Goal: Task Accomplishment & Management: Manage account settings

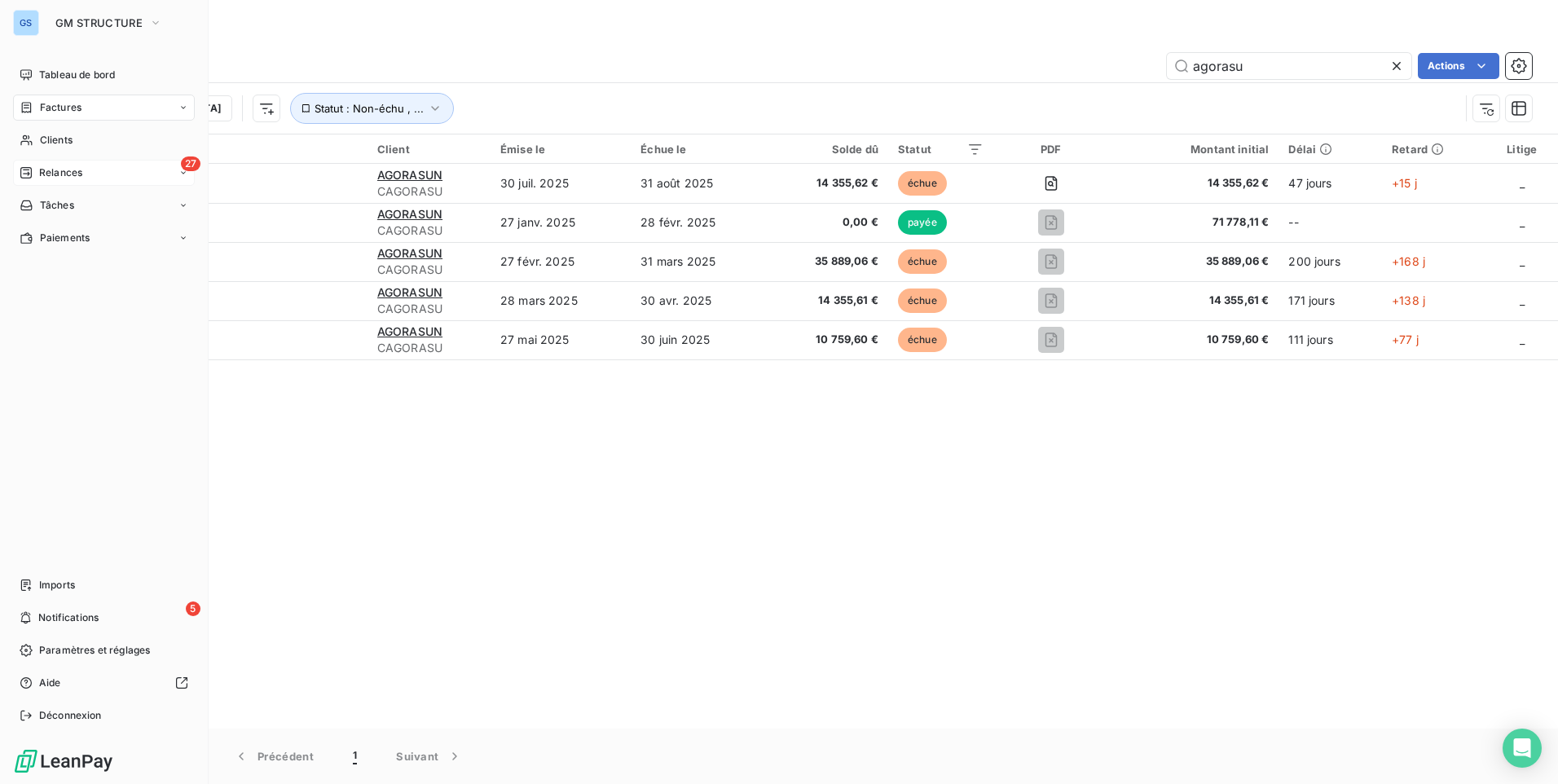
click at [52, 172] on span "Relances" at bounding box center [60, 172] width 44 height 15
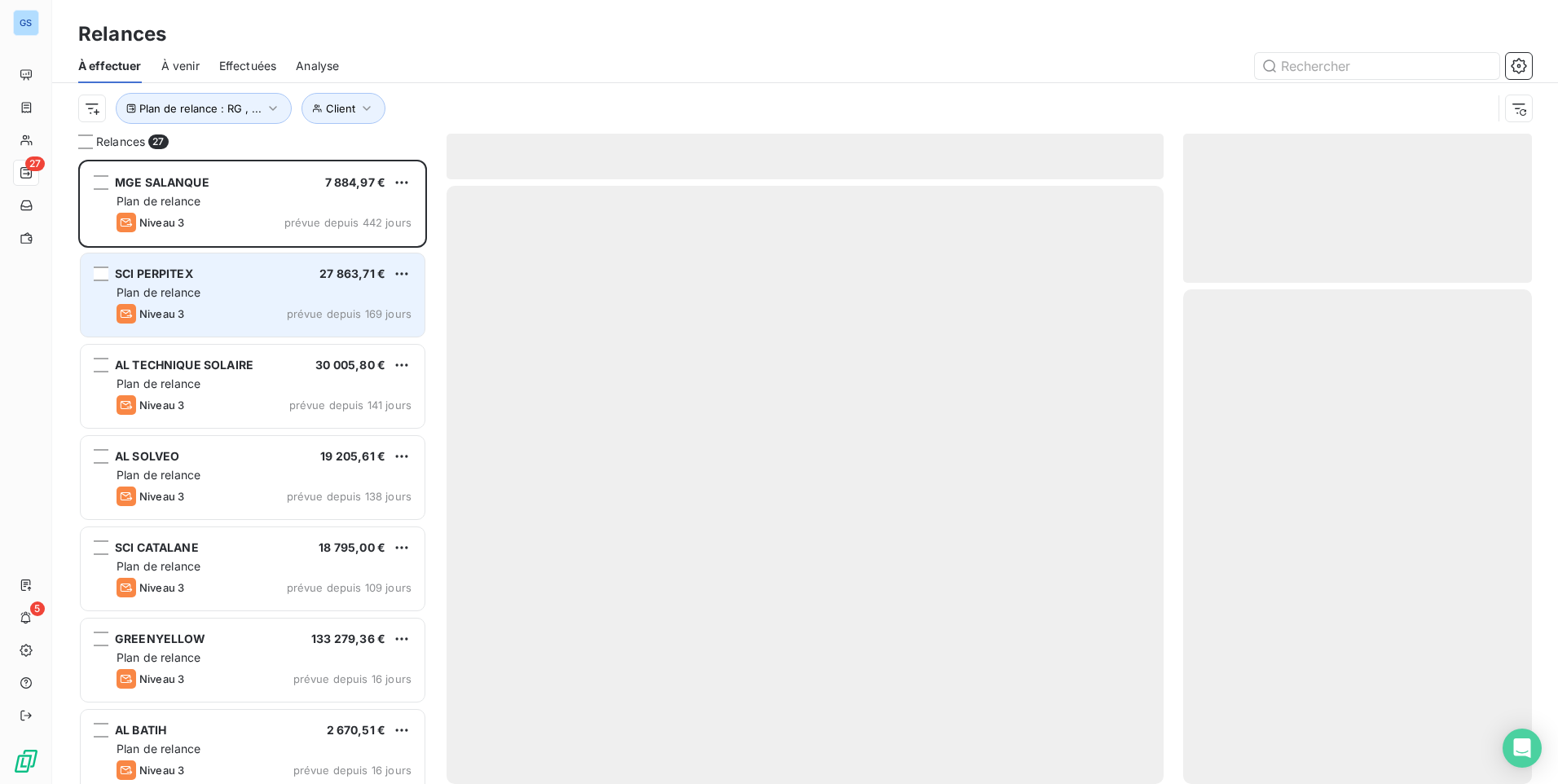
scroll to position [612, 337]
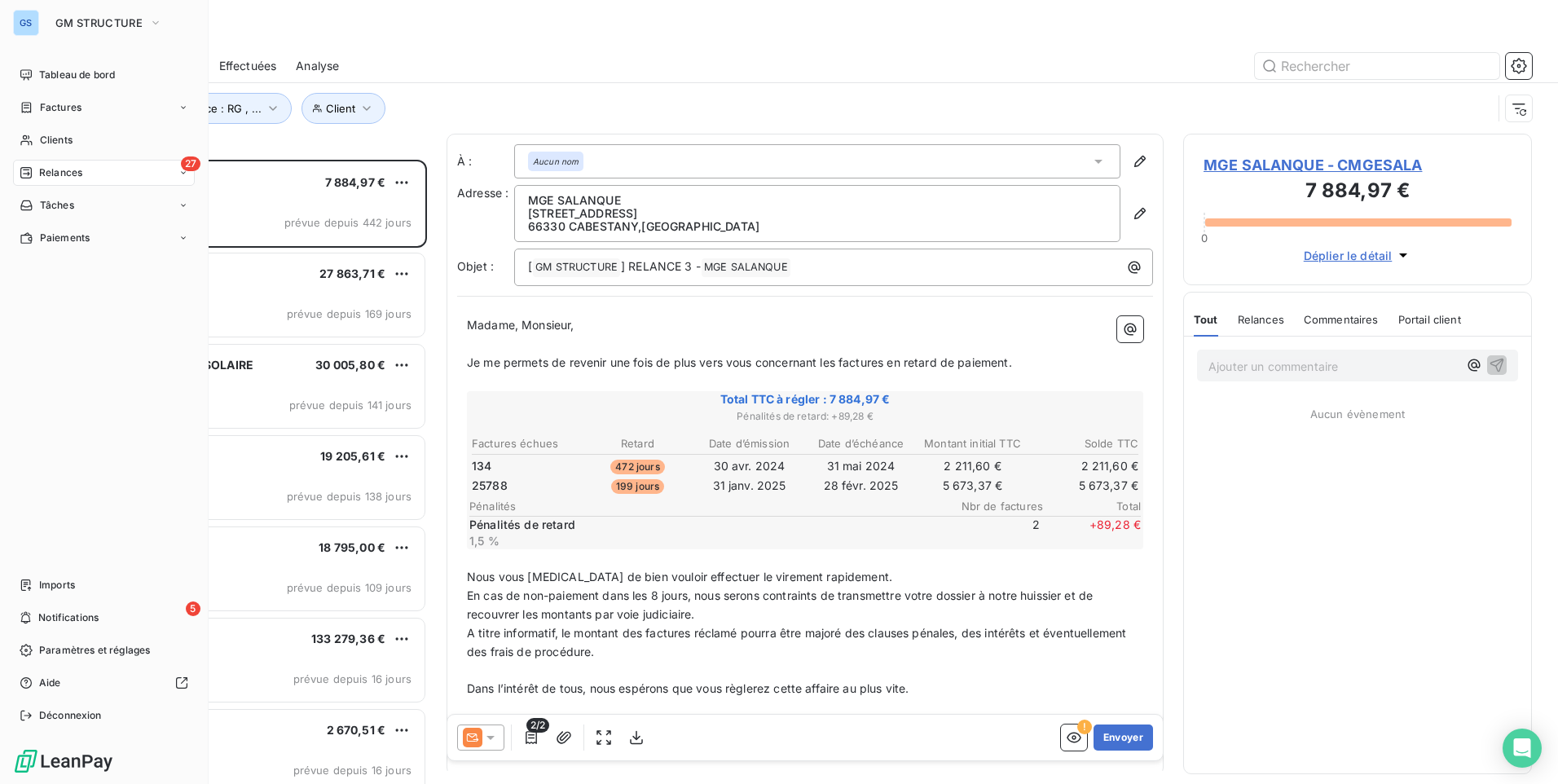
click at [42, 617] on span "Notifications" at bounding box center [69, 617] width 60 height 15
click at [65, 172] on span "Relances" at bounding box center [60, 172] width 44 height 15
click at [96, 111] on div "Factures" at bounding box center [103, 107] width 182 height 26
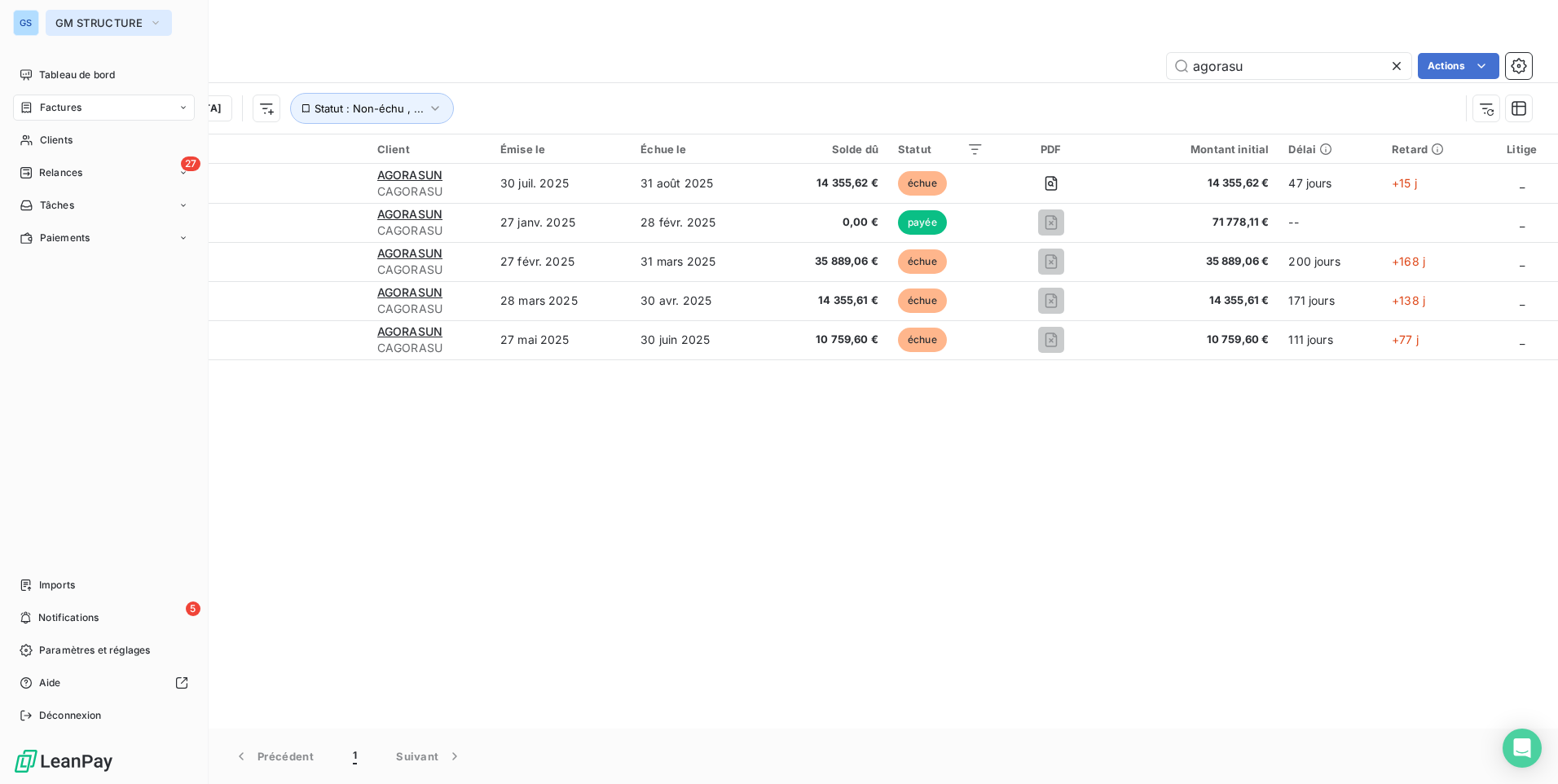
click at [72, 23] on span "GM STRUCTURE" at bounding box center [99, 22] width 87 height 13
click at [43, 170] on span "Relances" at bounding box center [60, 172] width 44 height 15
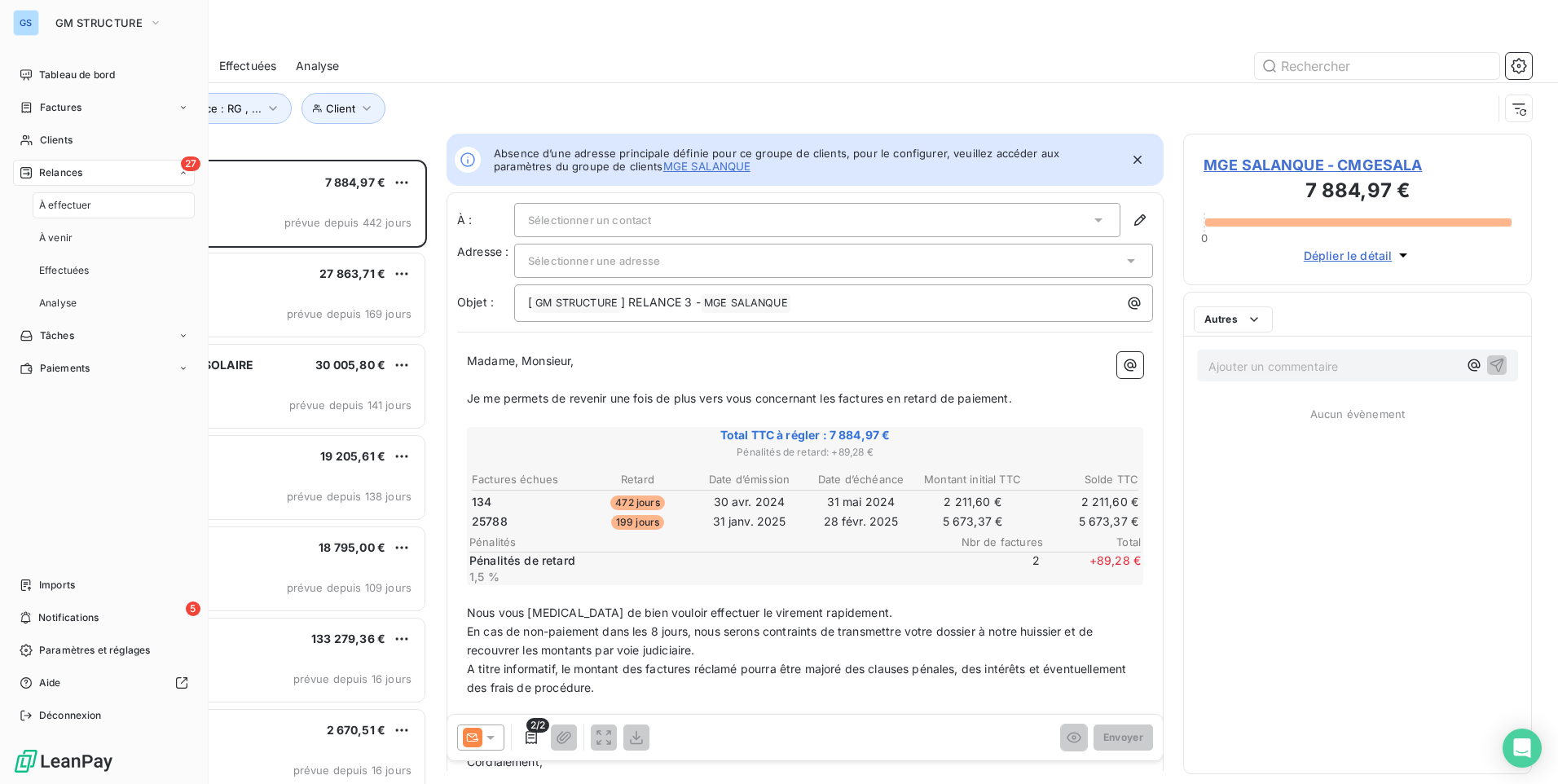
scroll to position [612, 337]
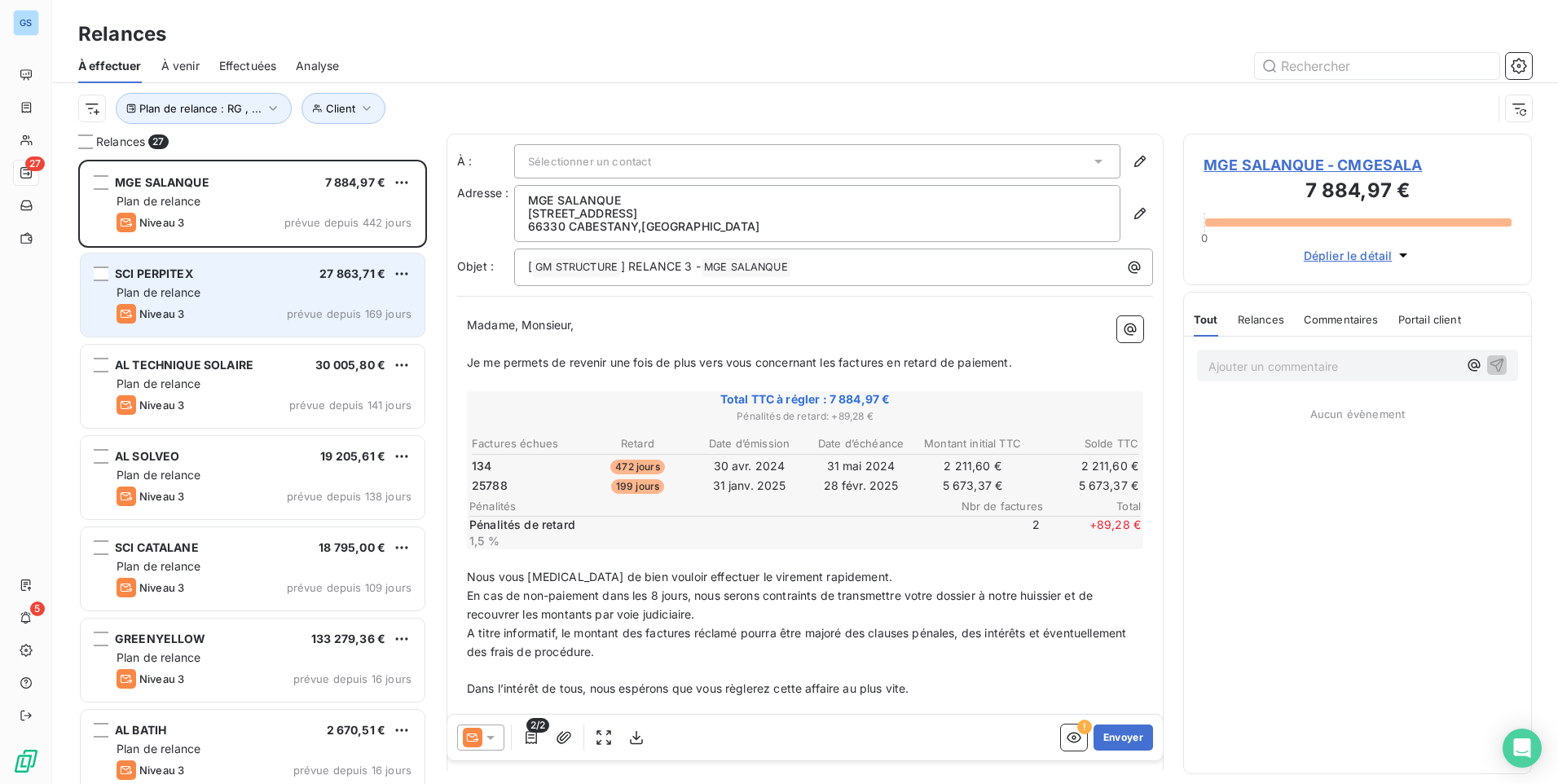
click at [260, 283] on div "SCI PERPITEX 27 863,71 € Plan de relance Niveau 3 prévue depuis 169 jours" at bounding box center [252, 295] width 344 height 83
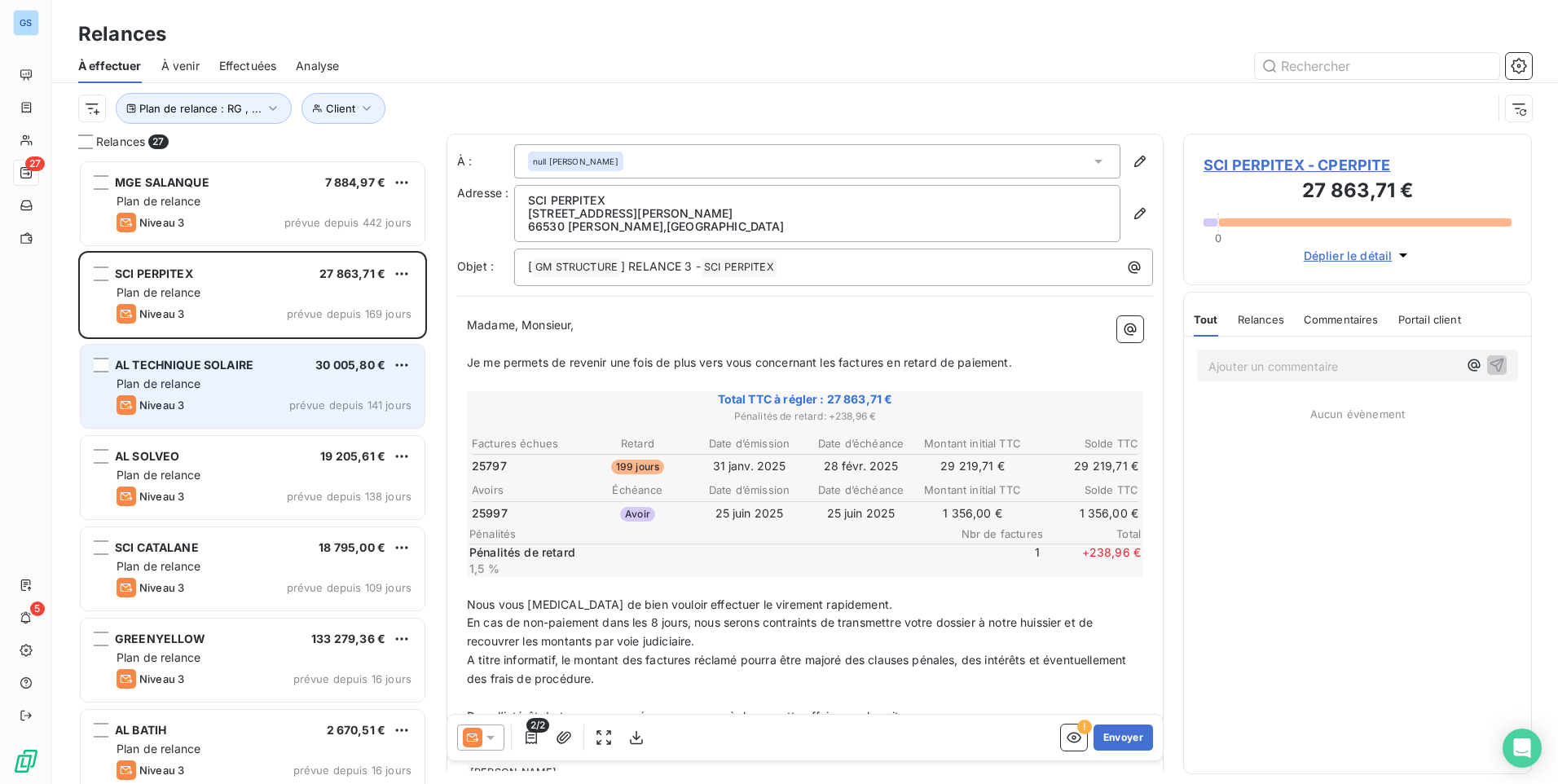
click at [266, 364] on div "AL TECHNIQUE SOLAIRE 30 005,80 €" at bounding box center [263, 364] width 295 height 15
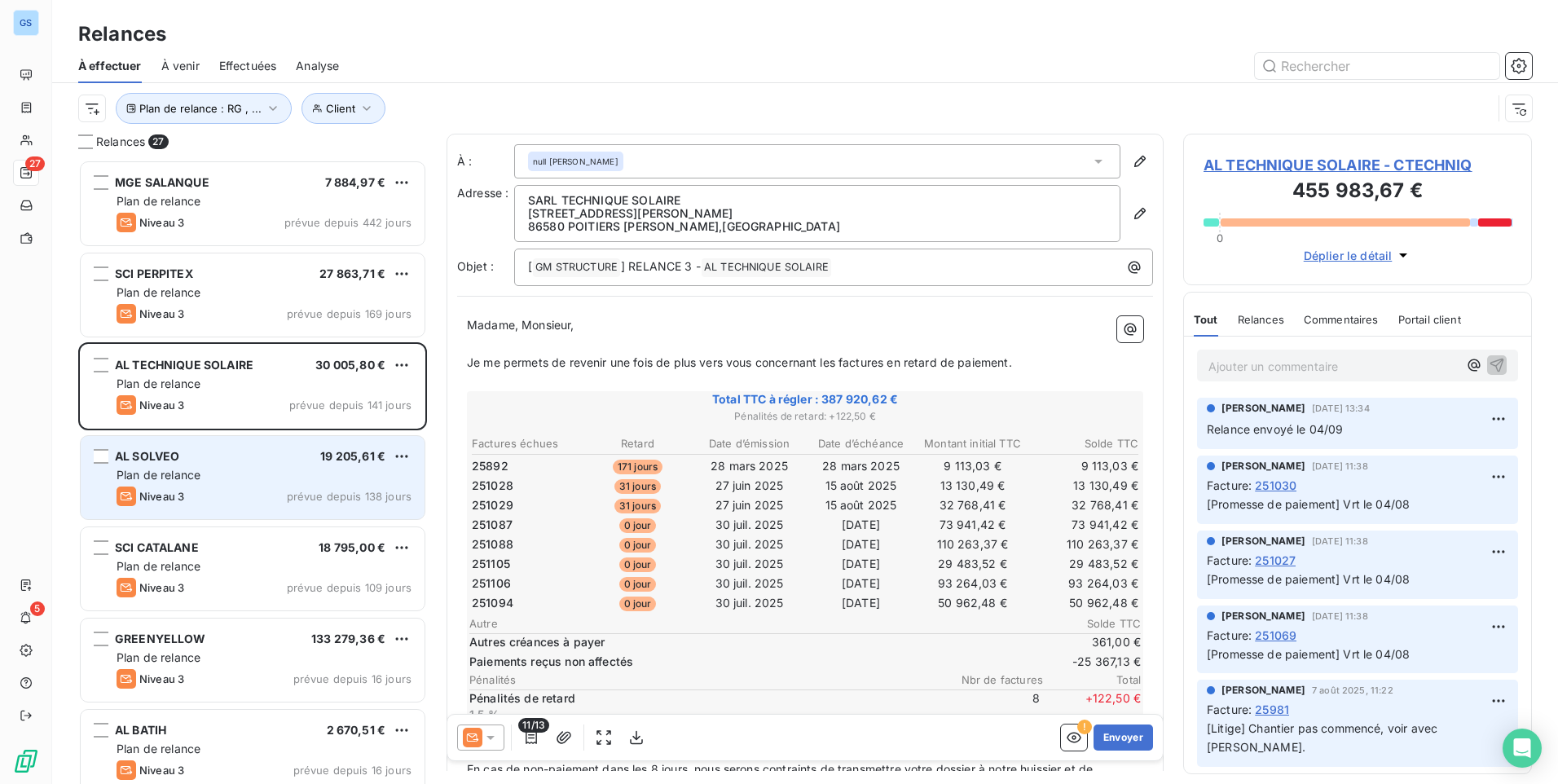
click at [286, 458] on div "AL SOLVEO 19 205,61 €" at bounding box center [263, 455] width 295 height 15
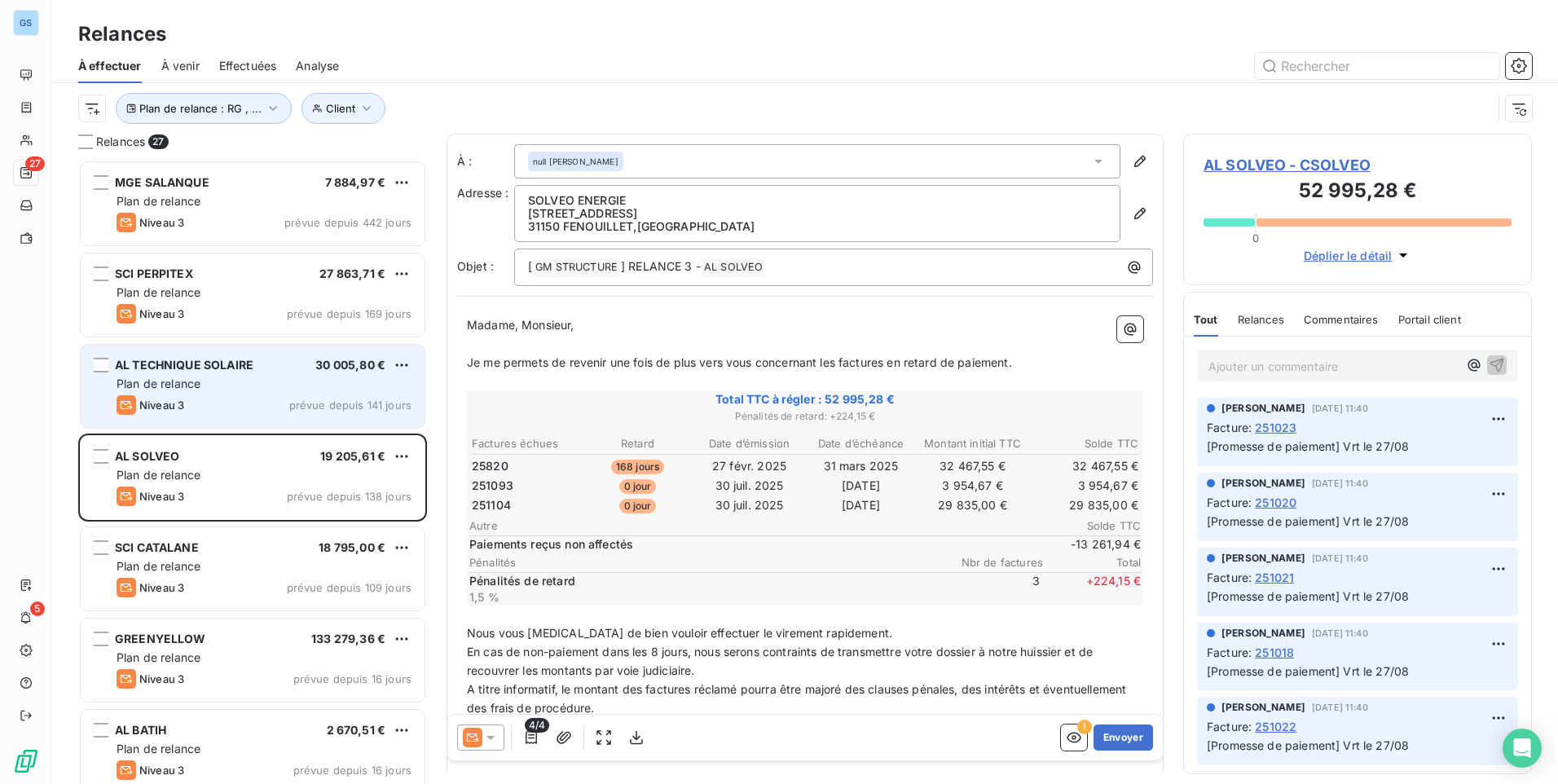
click at [182, 380] on span "Plan de relance" at bounding box center [158, 383] width 84 height 14
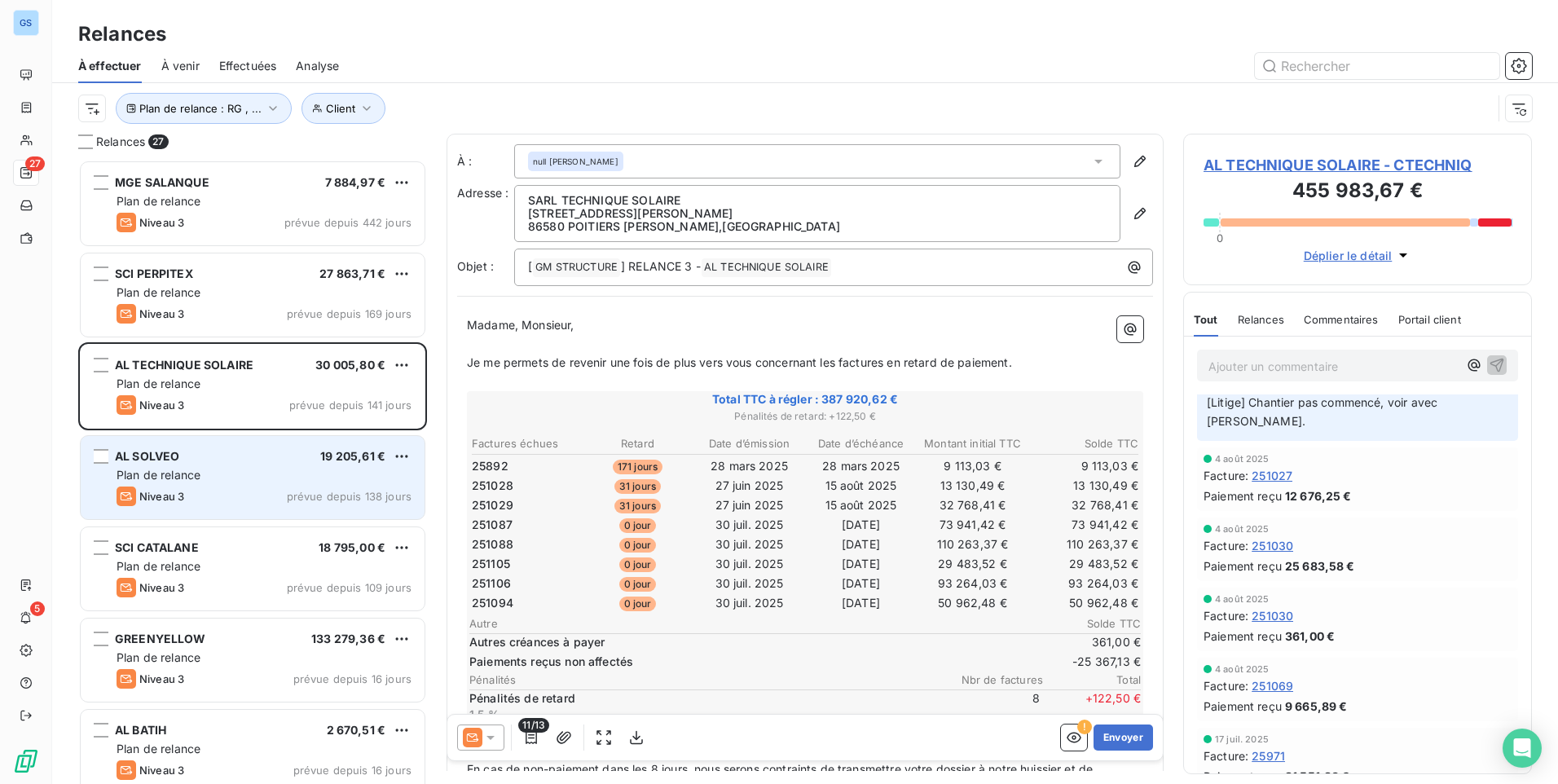
click at [298, 494] on span "prévue depuis 138 jours" at bounding box center [349, 495] width 125 height 13
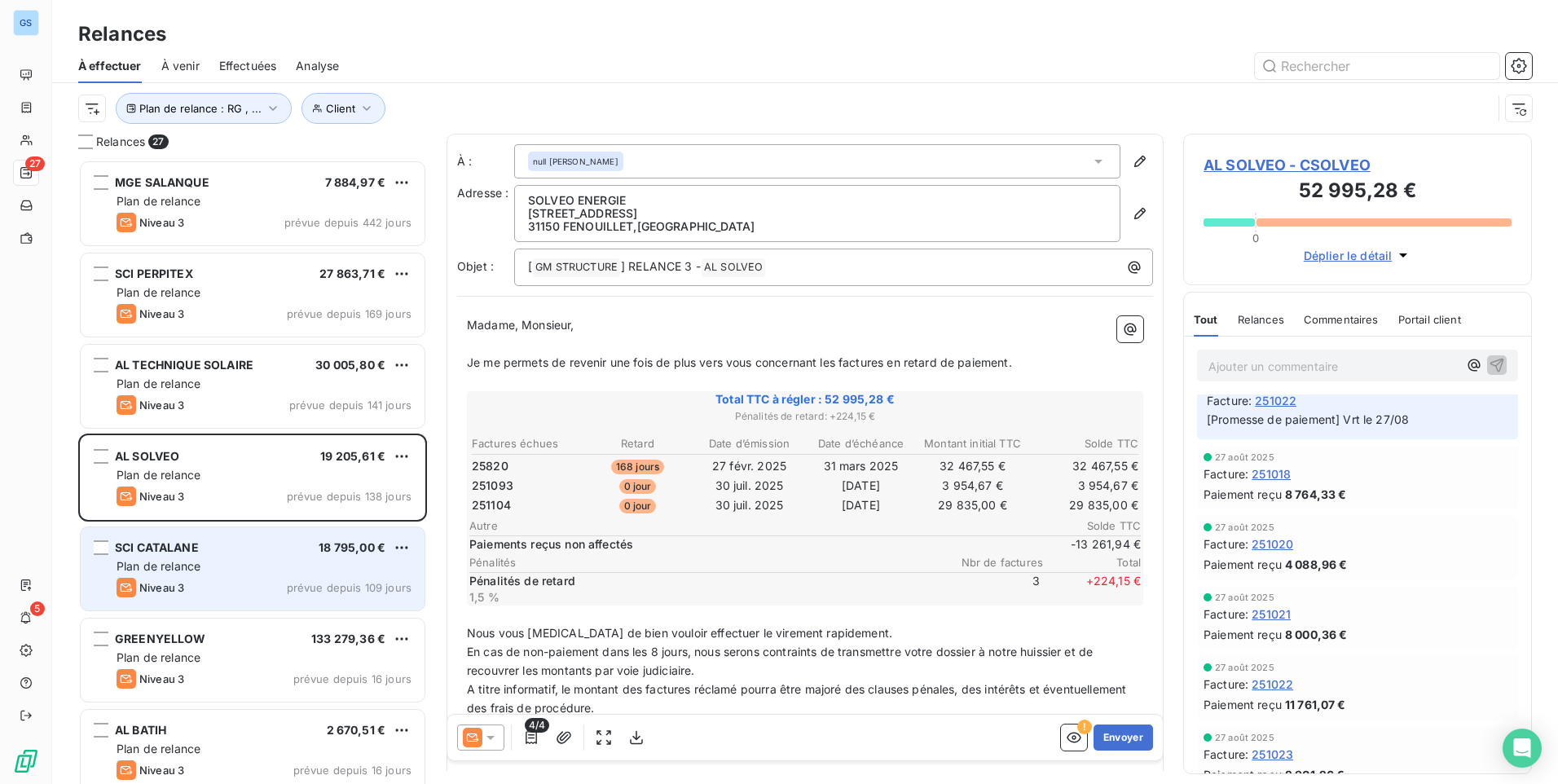
click at [251, 557] on div "SCI CATALANE 18 795,00 € Plan de relance Niveau 3 prévue depuis 109 jours" at bounding box center [252, 568] width 344 height 83
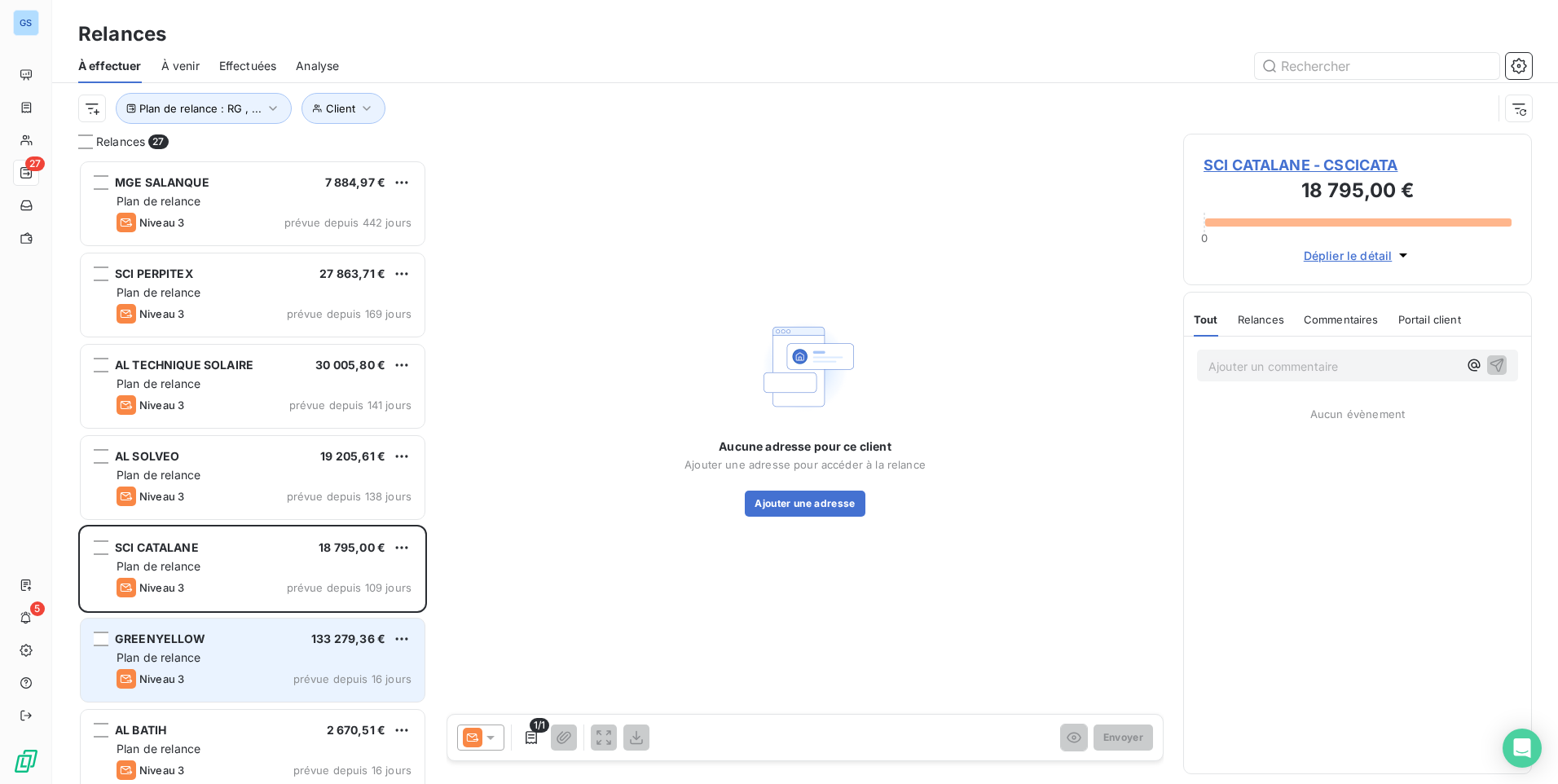
click at [192, 658] on span "Plan de relance" at bounding box center [158, 656] width 84 height 14
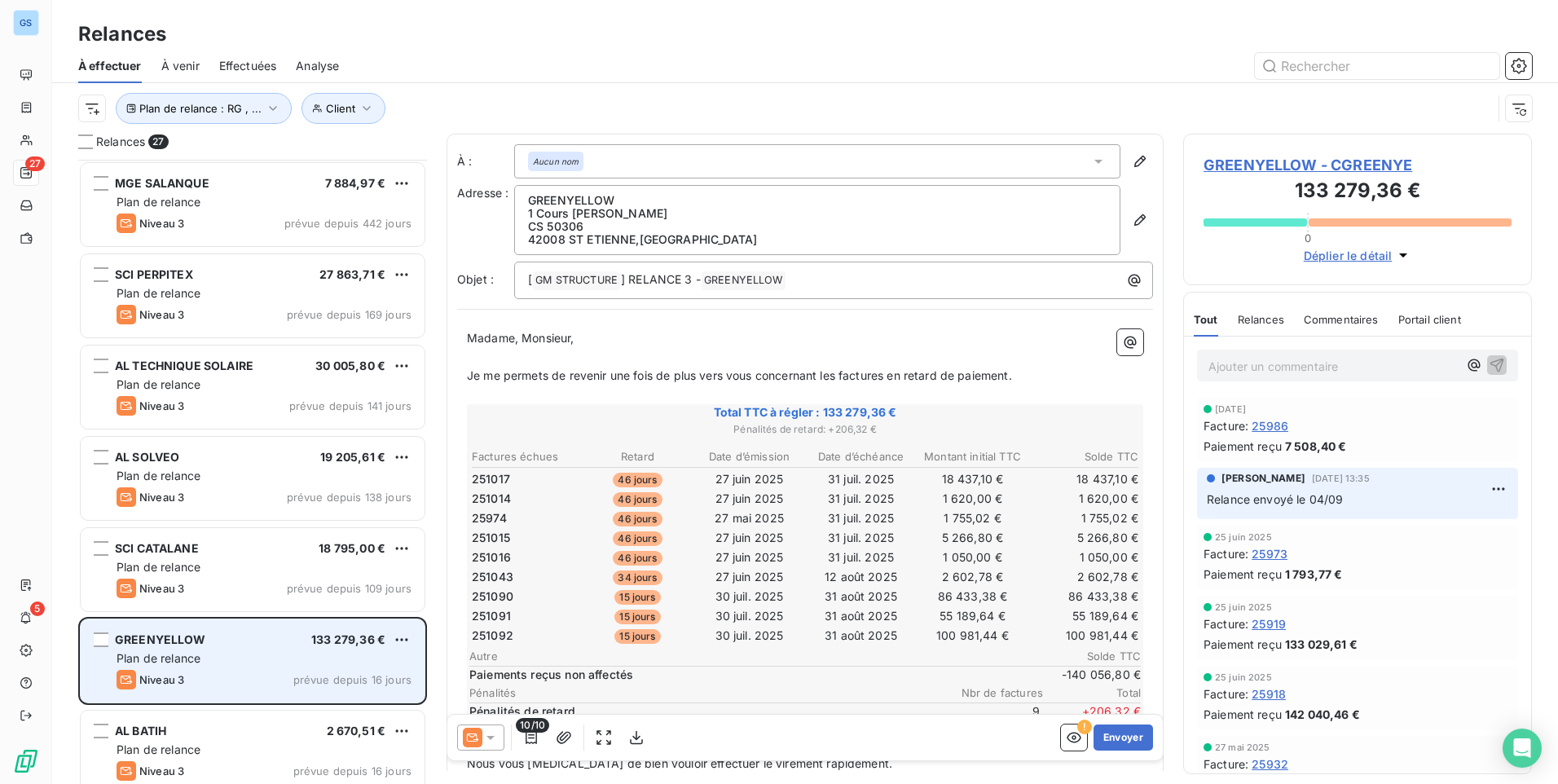
scroll to position [327, 0]
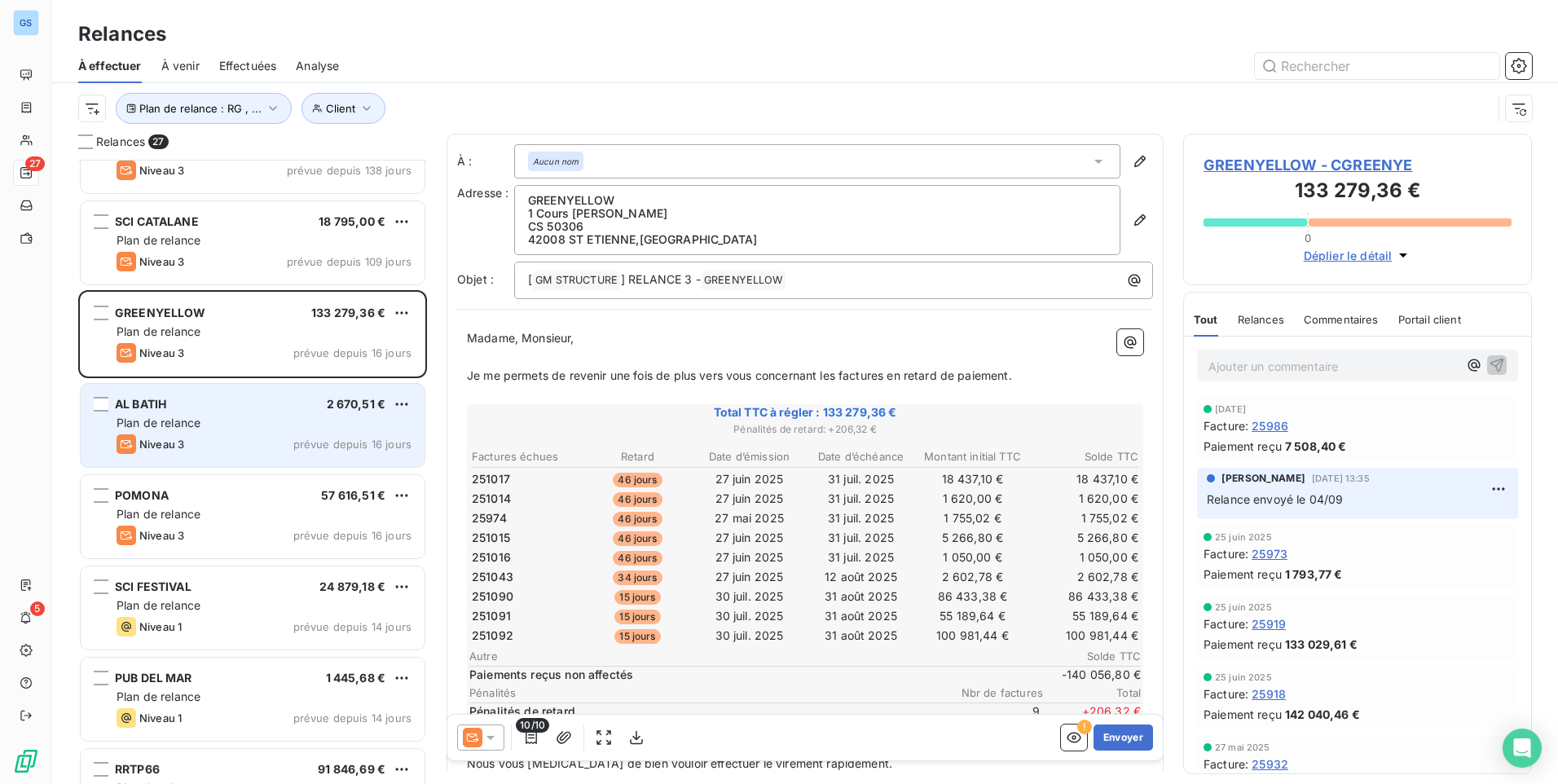
click at [212, 420] on div "Plan de relance" at bounding box center [263, 422] width 295 height 16
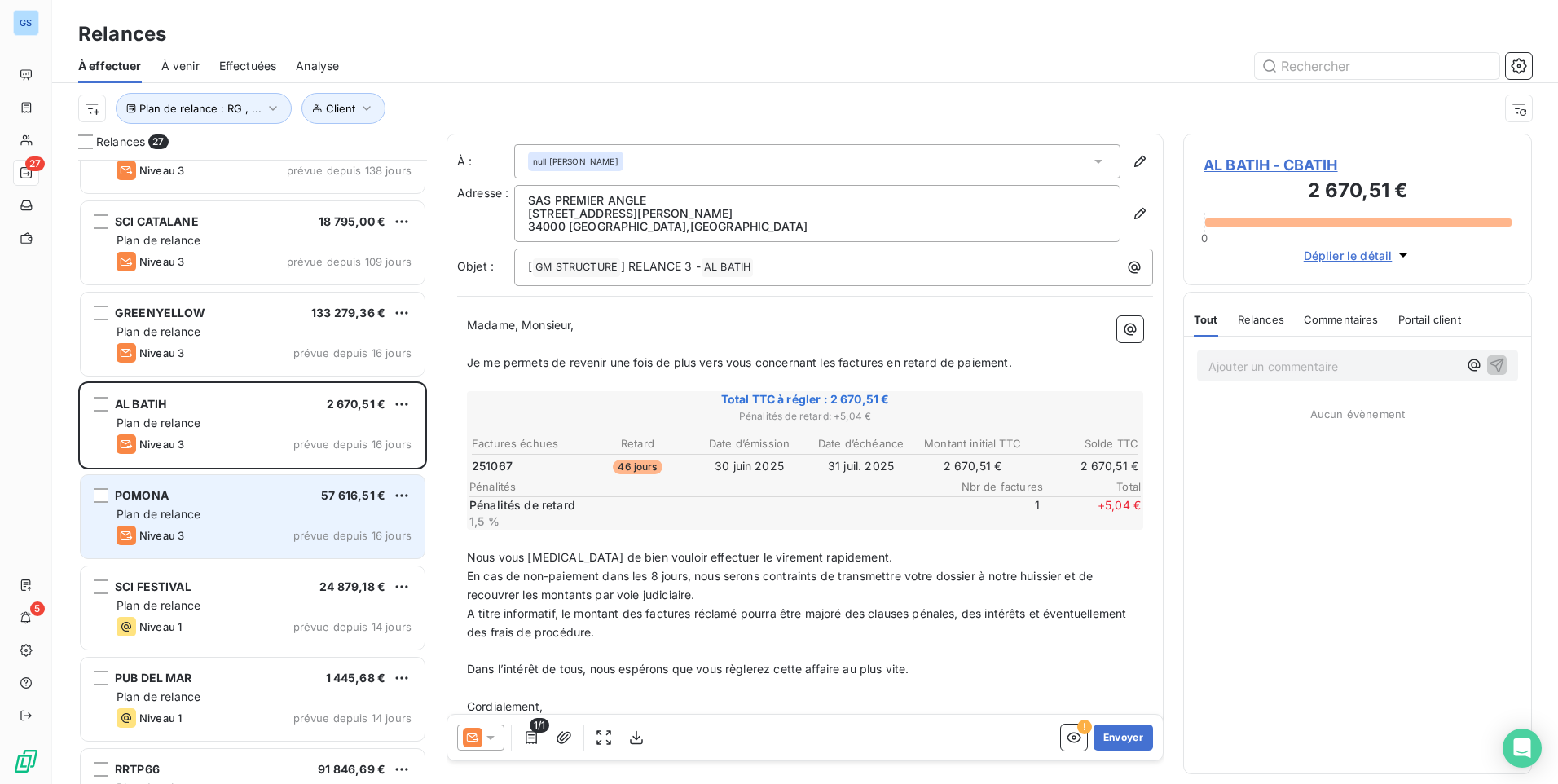
click at [247, 504] on div "POMONA 57 616,51 € Plan de relance Niveau 3 prévue depuis 16 jours" at bounding box center [252, 516] width 344 height 83
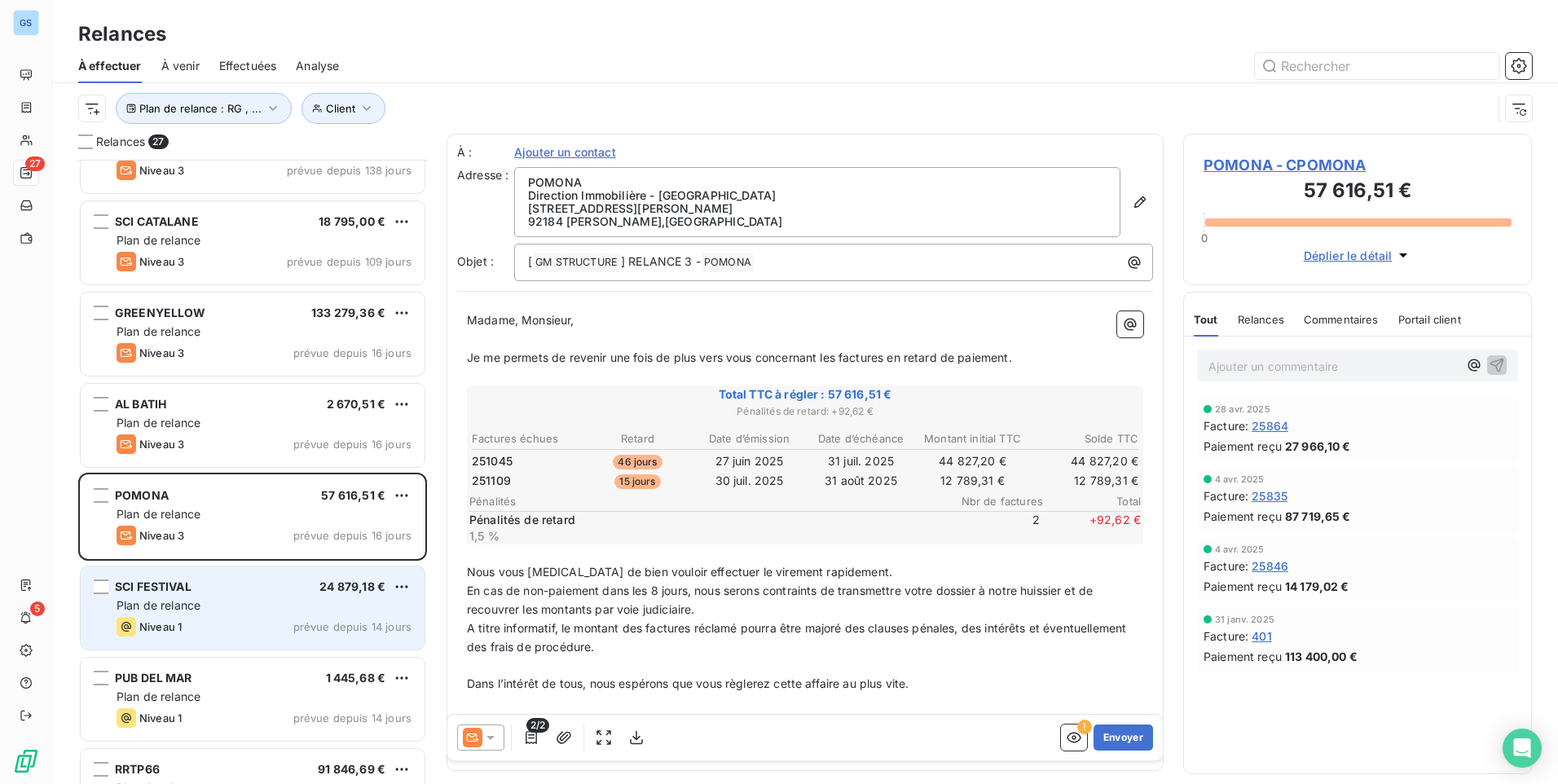
click at [230, 604] on div "Plan de relance" at bounding box center [263, 605] width 295 height 16
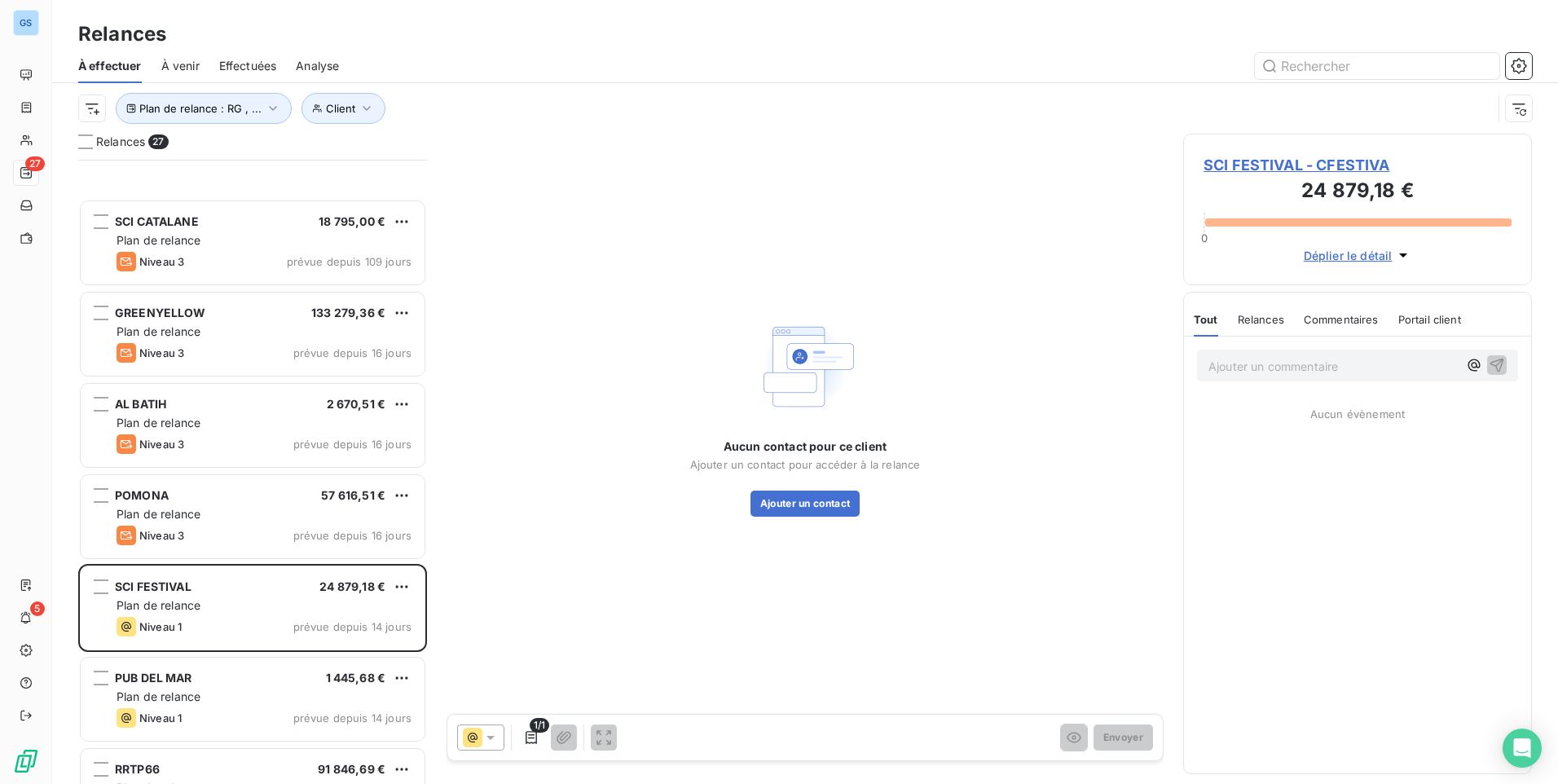
scroll to position [571, 0]
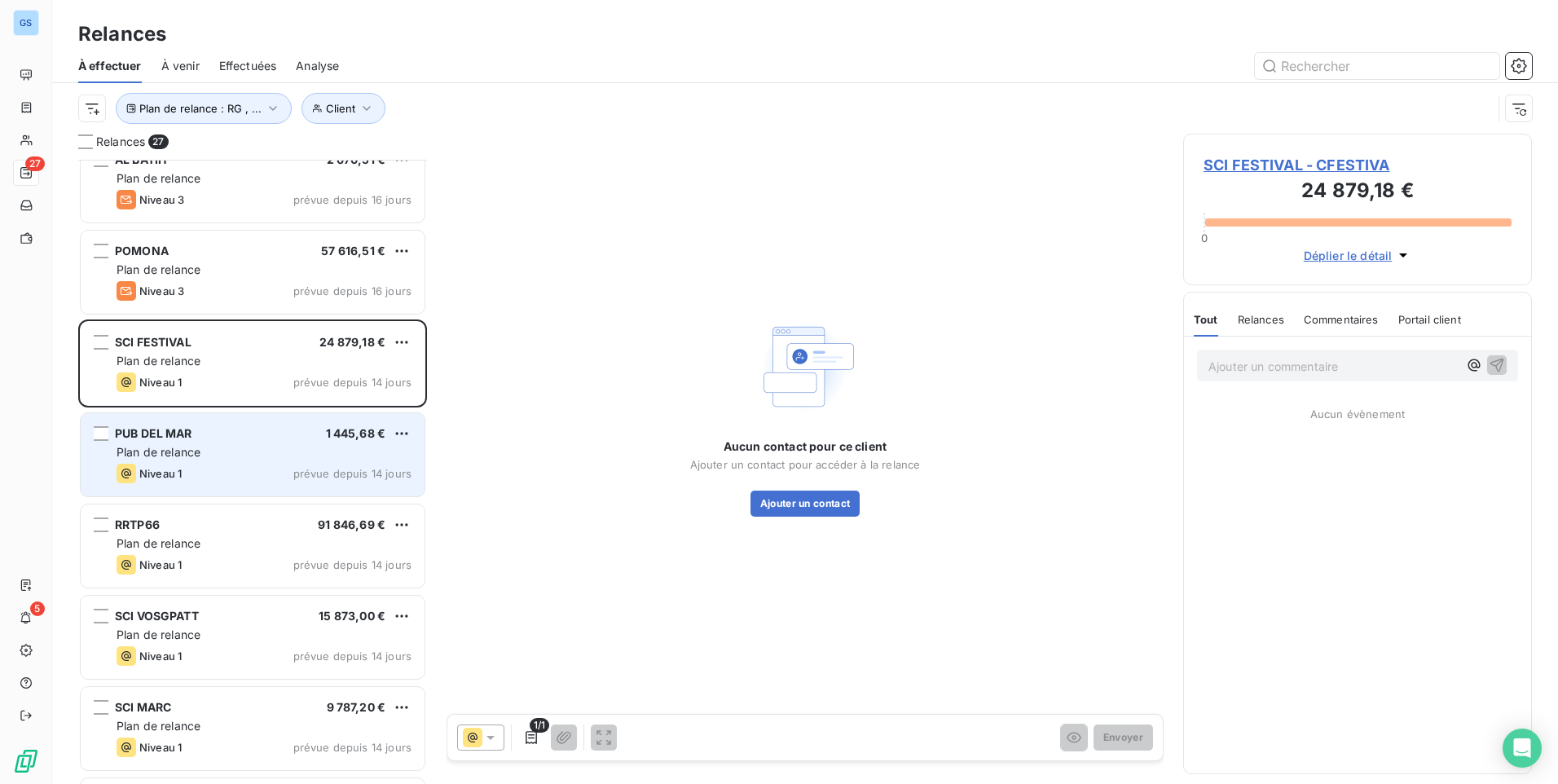
click at [220, 445] on div "Plan de relance" at bounding box center [263, 451] width 295 height 16
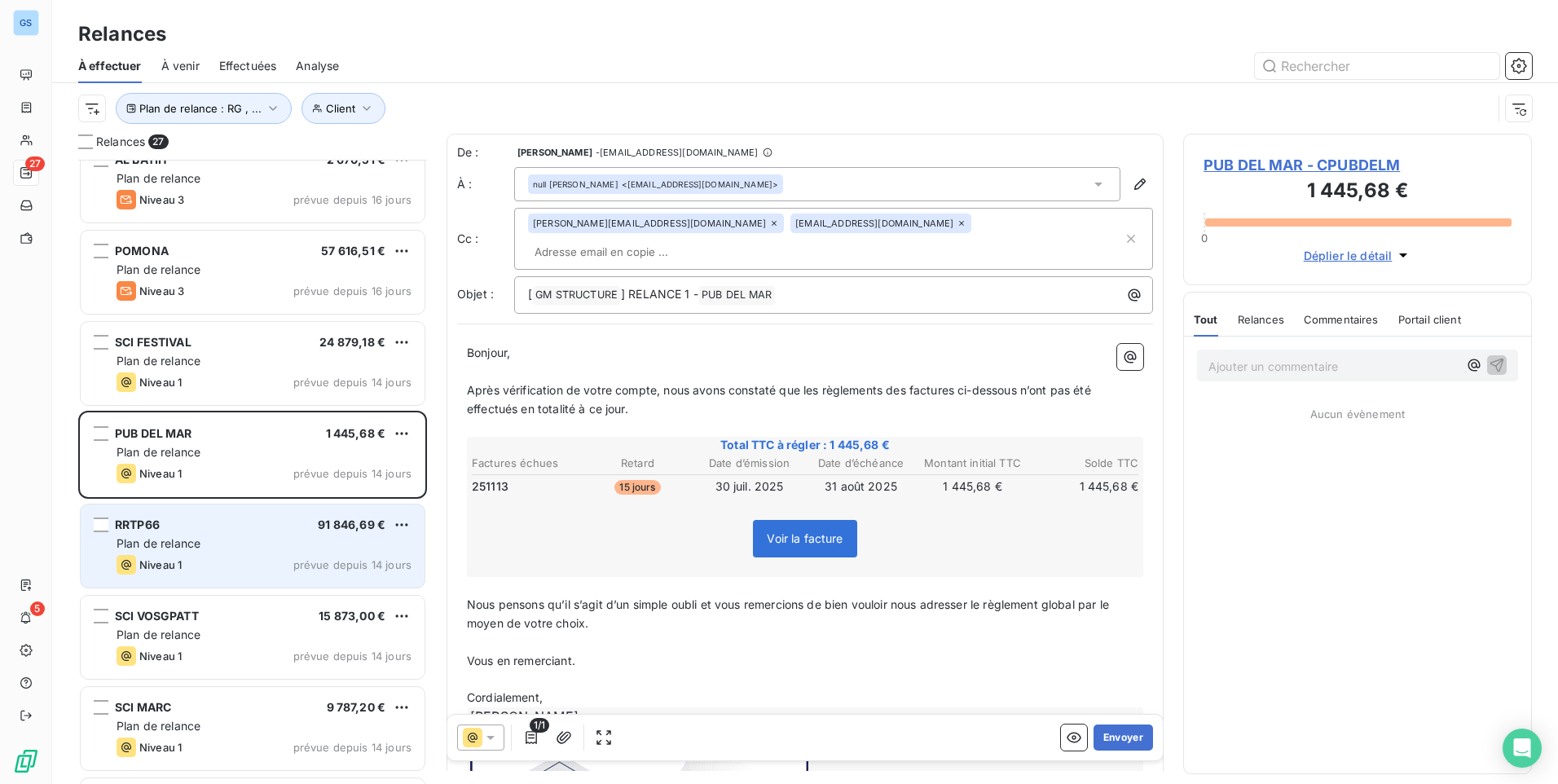
click at [195, 562] on div "Niveau 1 prévue depuis 14 jours" at bounding box center [263, 565] width 295 height 19
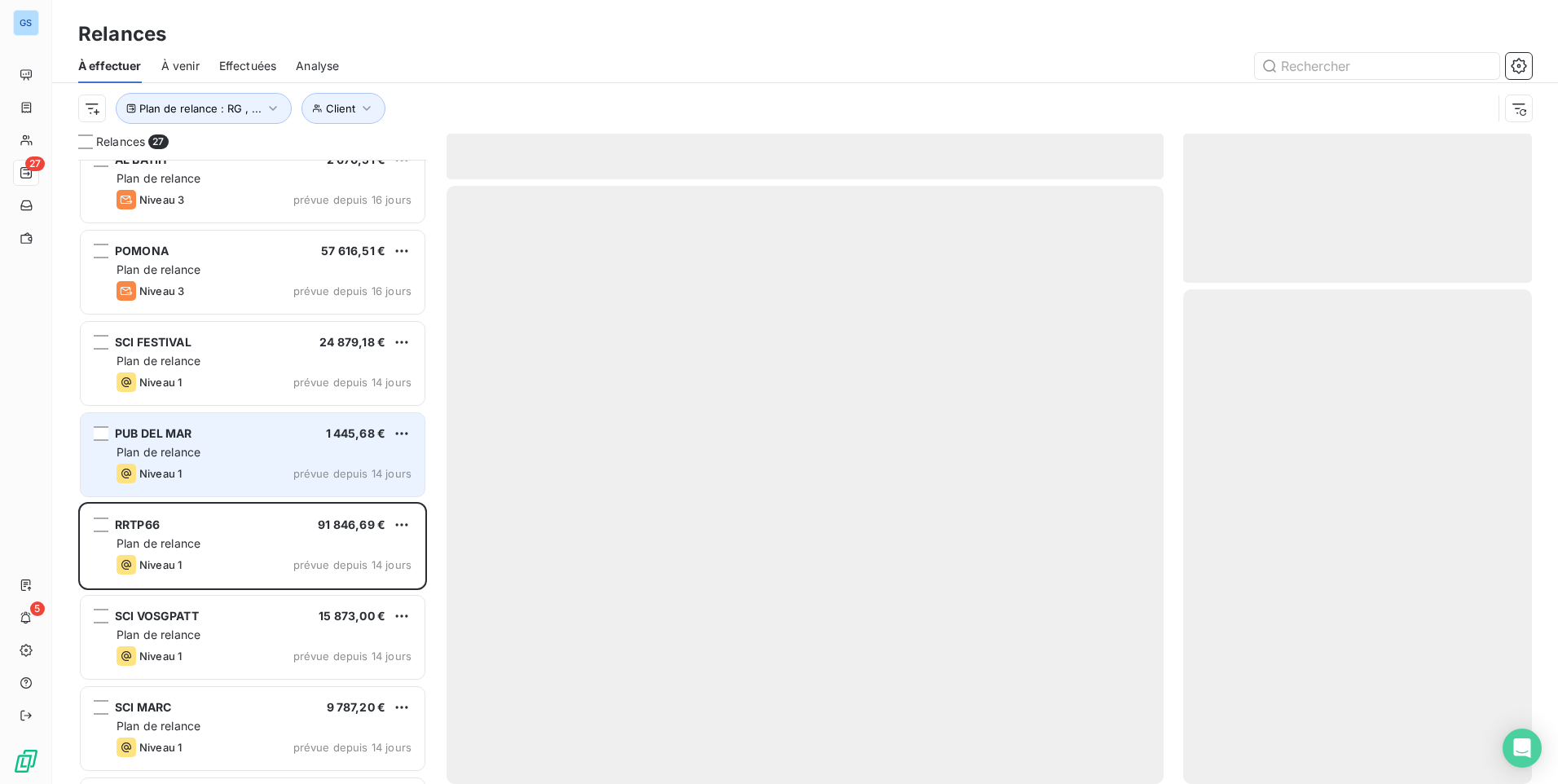
click at [184, 468] on div "Niveau 1 prévue depuis 14 jours" at bounding box center [263, 473] width 295 height 19
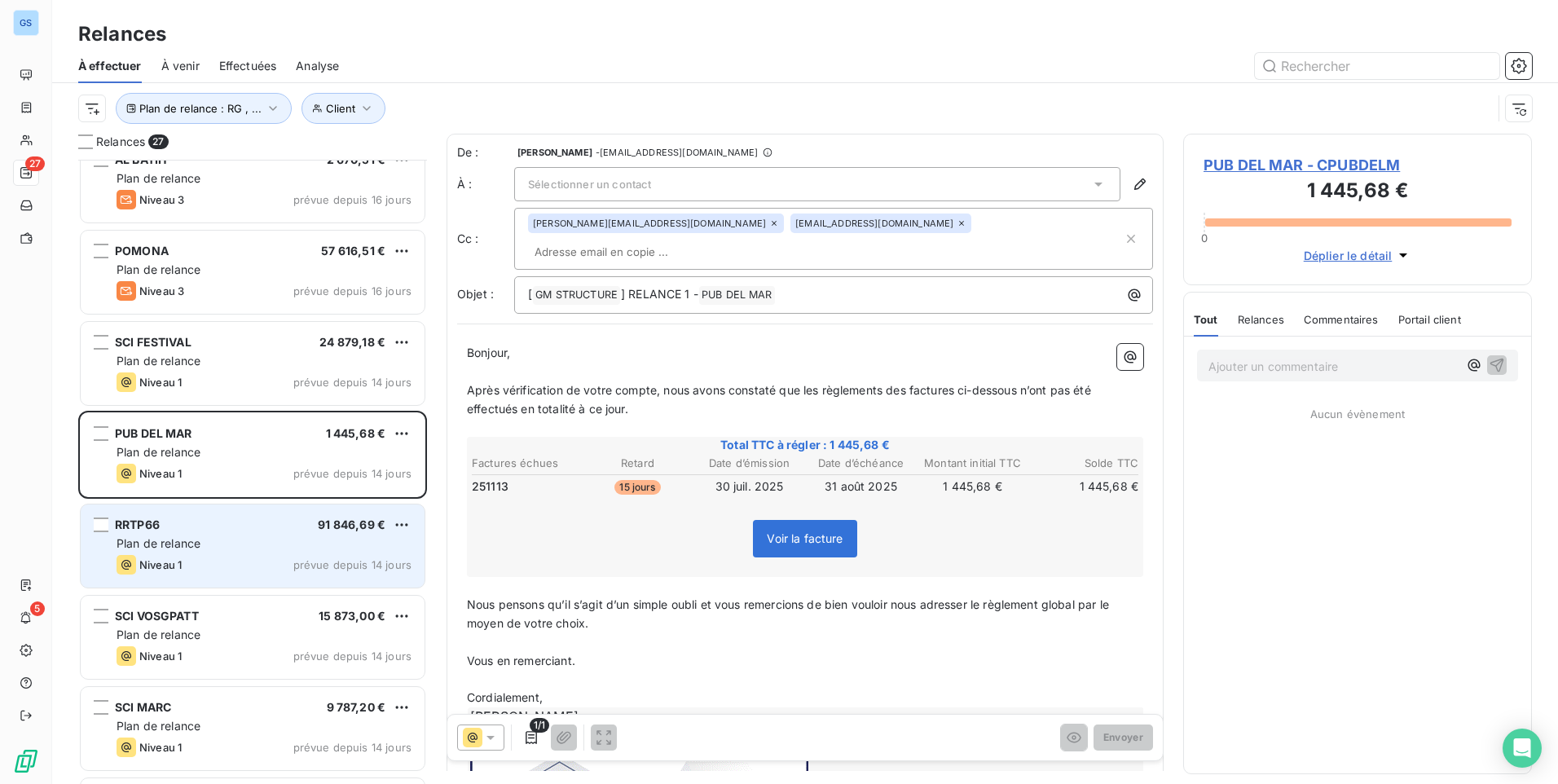
click at [199, 537] on span "Plan de relance" at bounding box center [158, 542] width 84 height 14
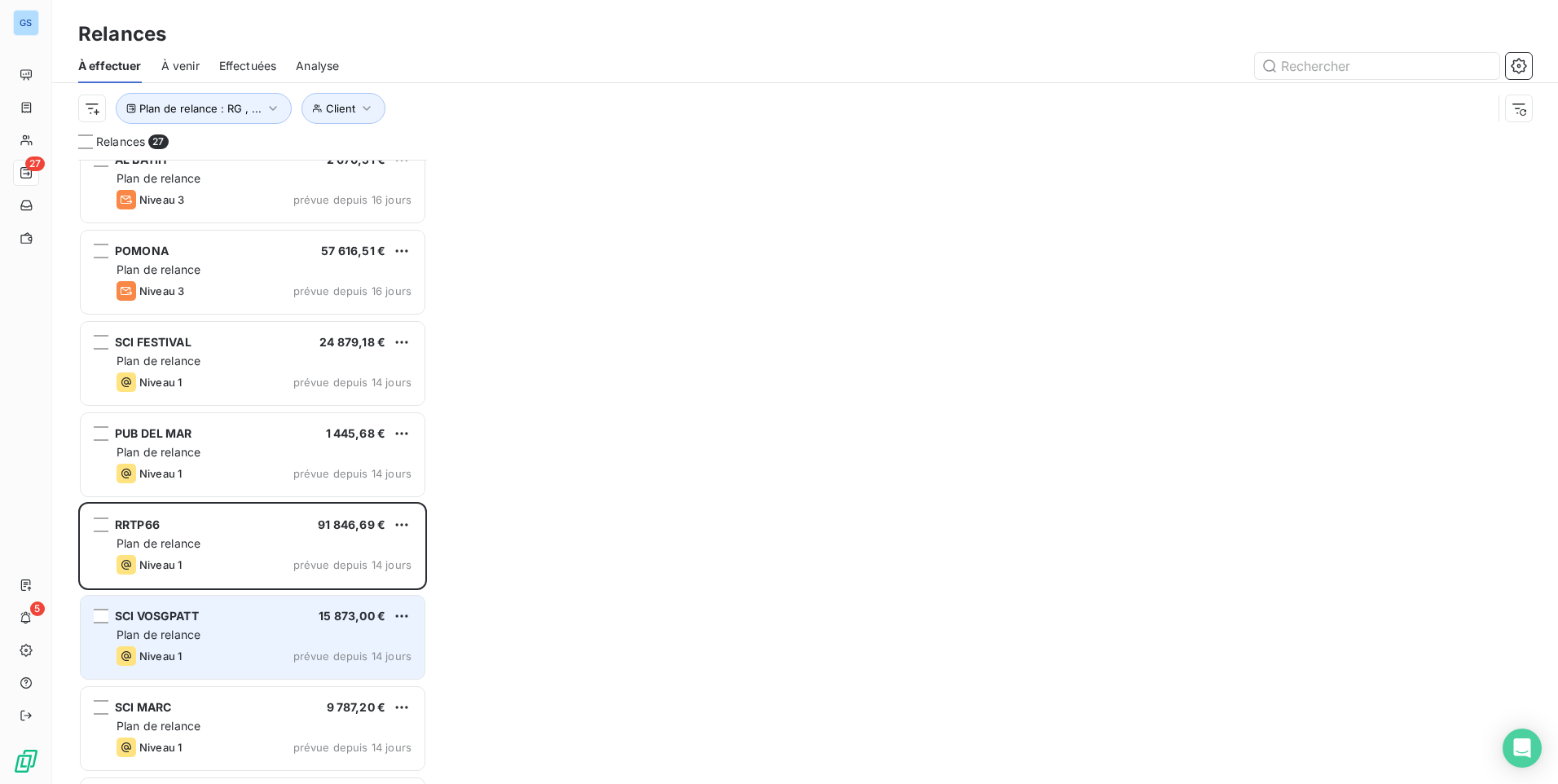
click at [215, 626] on div "Plan de relance" at bounding box center [263, 634] width 295 height 16
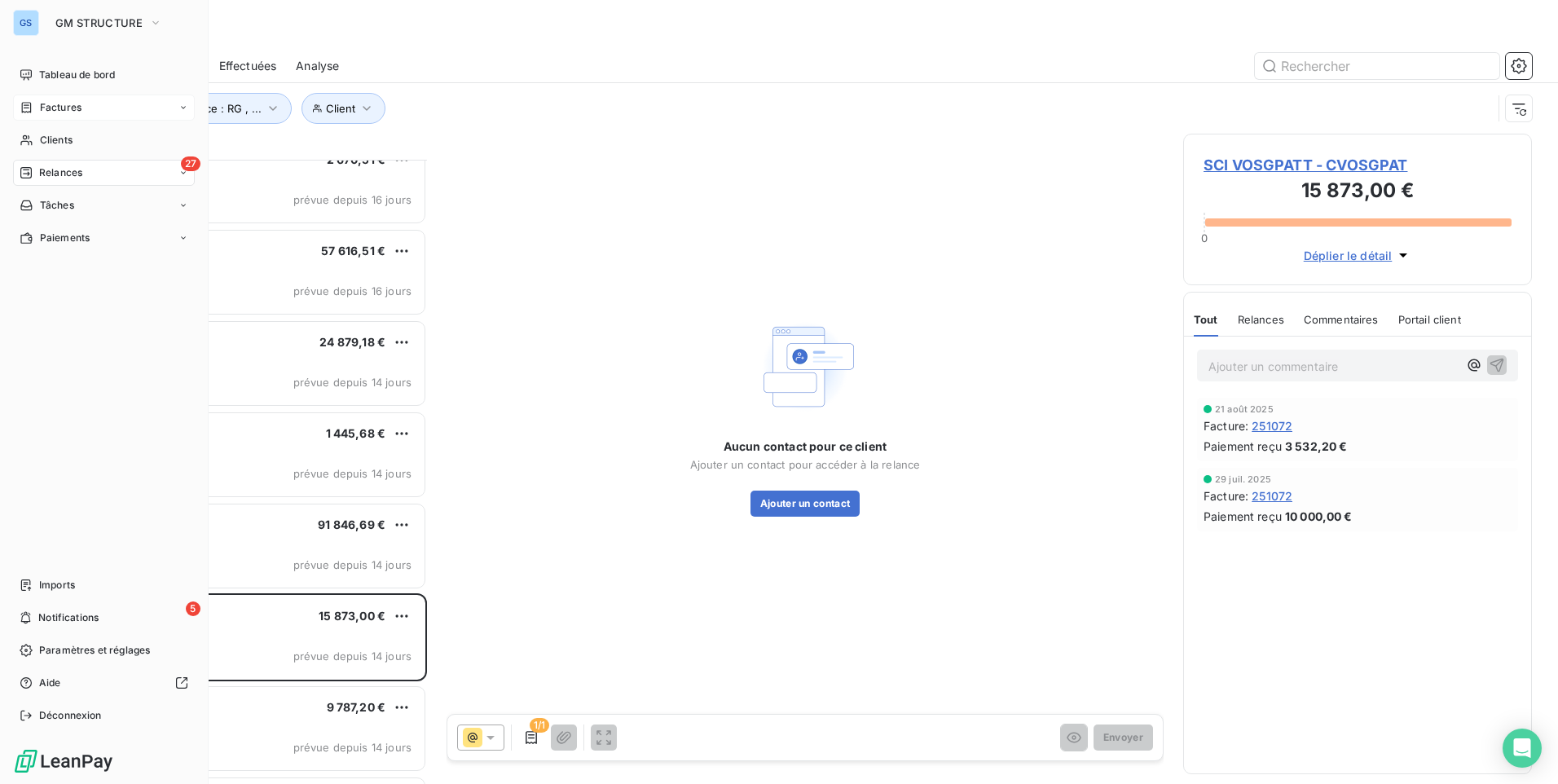
click at [66, 113] on span "Factures" at bounding box center [60, 107] width 42 height 15
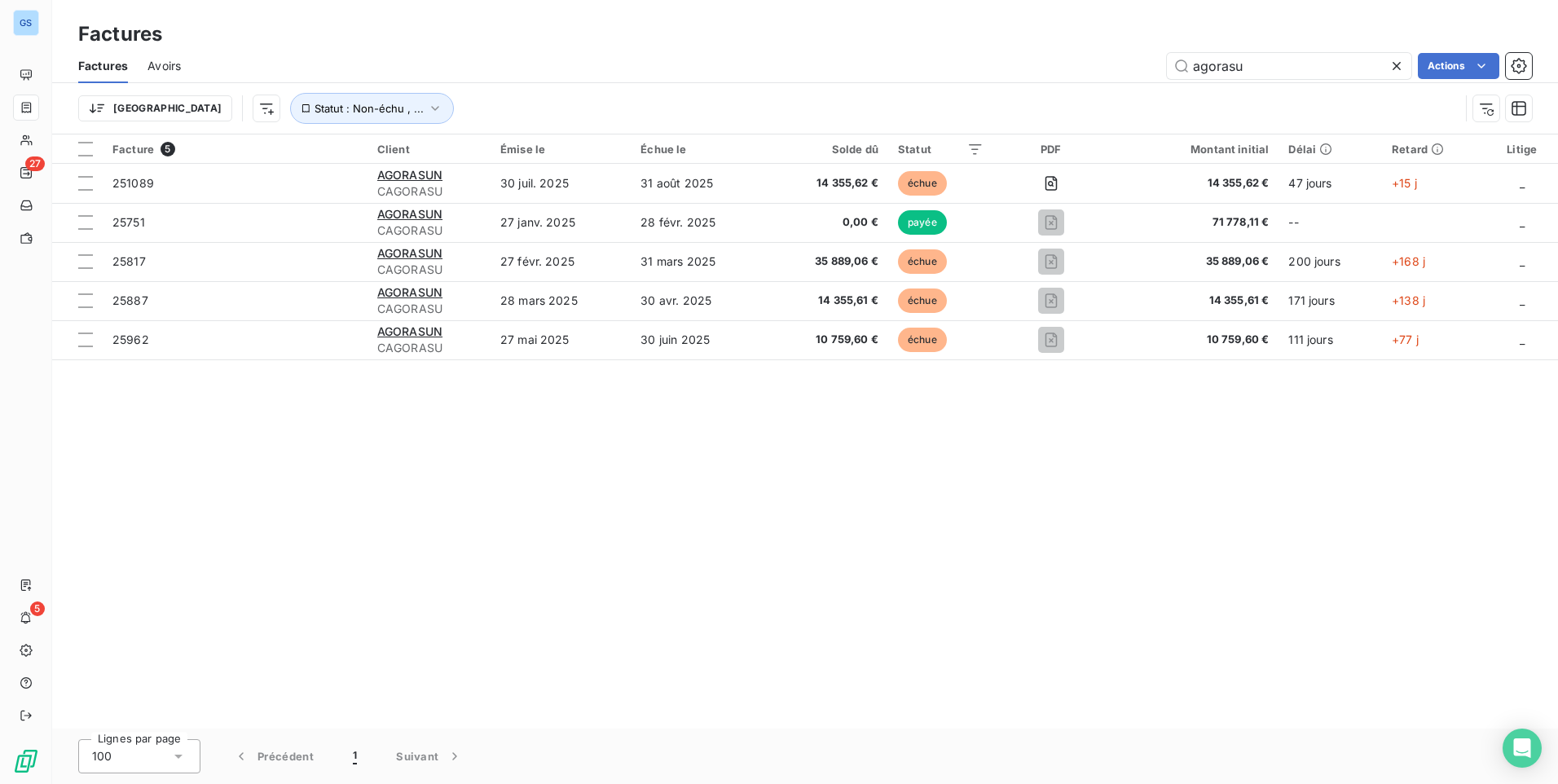
drag, startPoint x: 1304, startPoint y: 73, endPoint x: 1089, endPoint y: 101, distance: 216.8
click at [1089, 101] on div "Factures Avoirs agorasu Actions Trier Statut : Non-échu , ..." at bounding box center [805, 92] width 1506 height 85
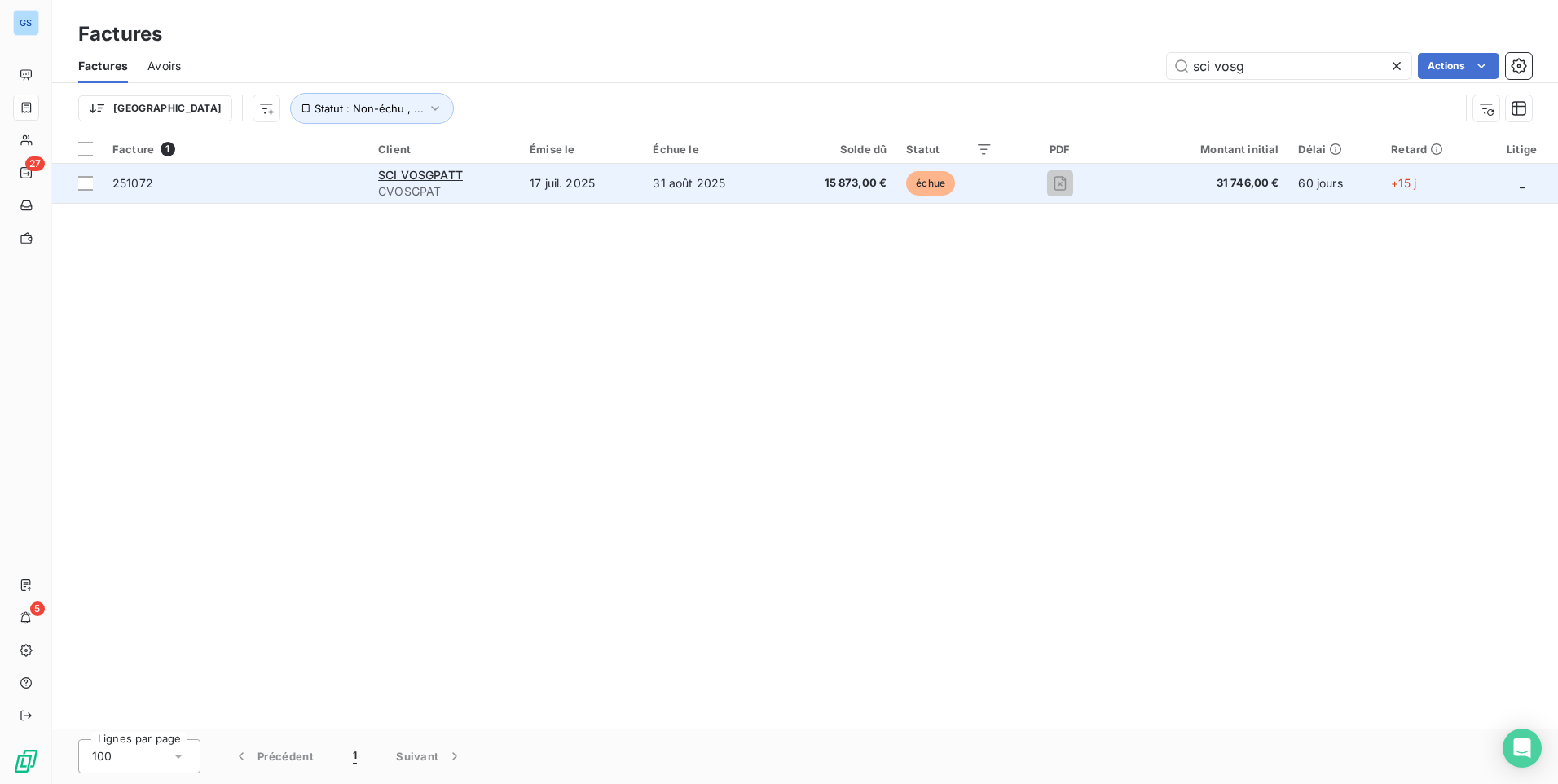
type input "sci vosg"
click at [222, 189] on span "251072" at bounding box center [235, 183] width 246 height 16
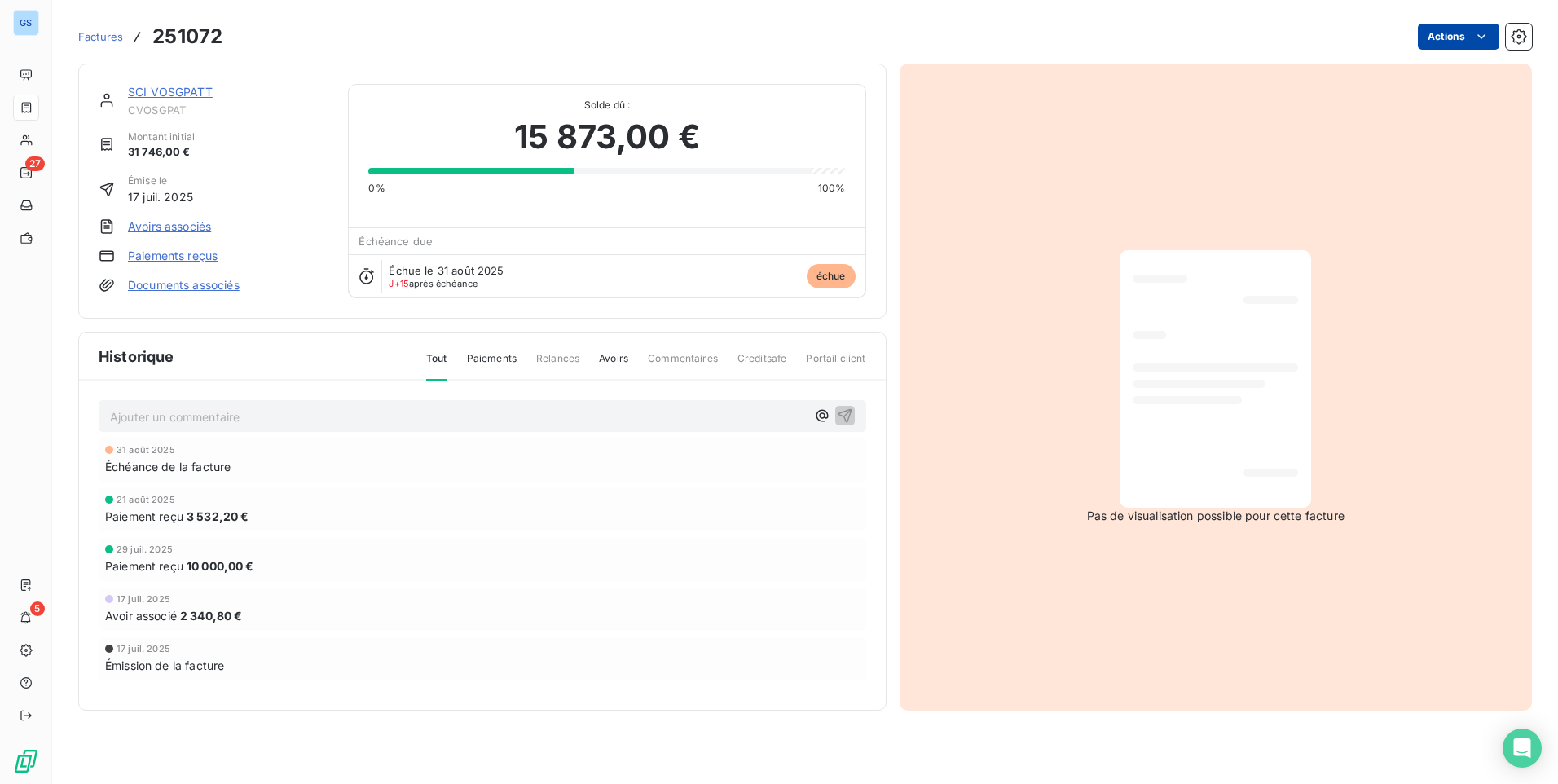
click at [1465, 36] on html "GS 27 5 Factures 251072 Actions SCI VOSGPATT CVOSGPAT Montant initial 31 746,00…" at bounding box center [779, 392] width 1558 height 784
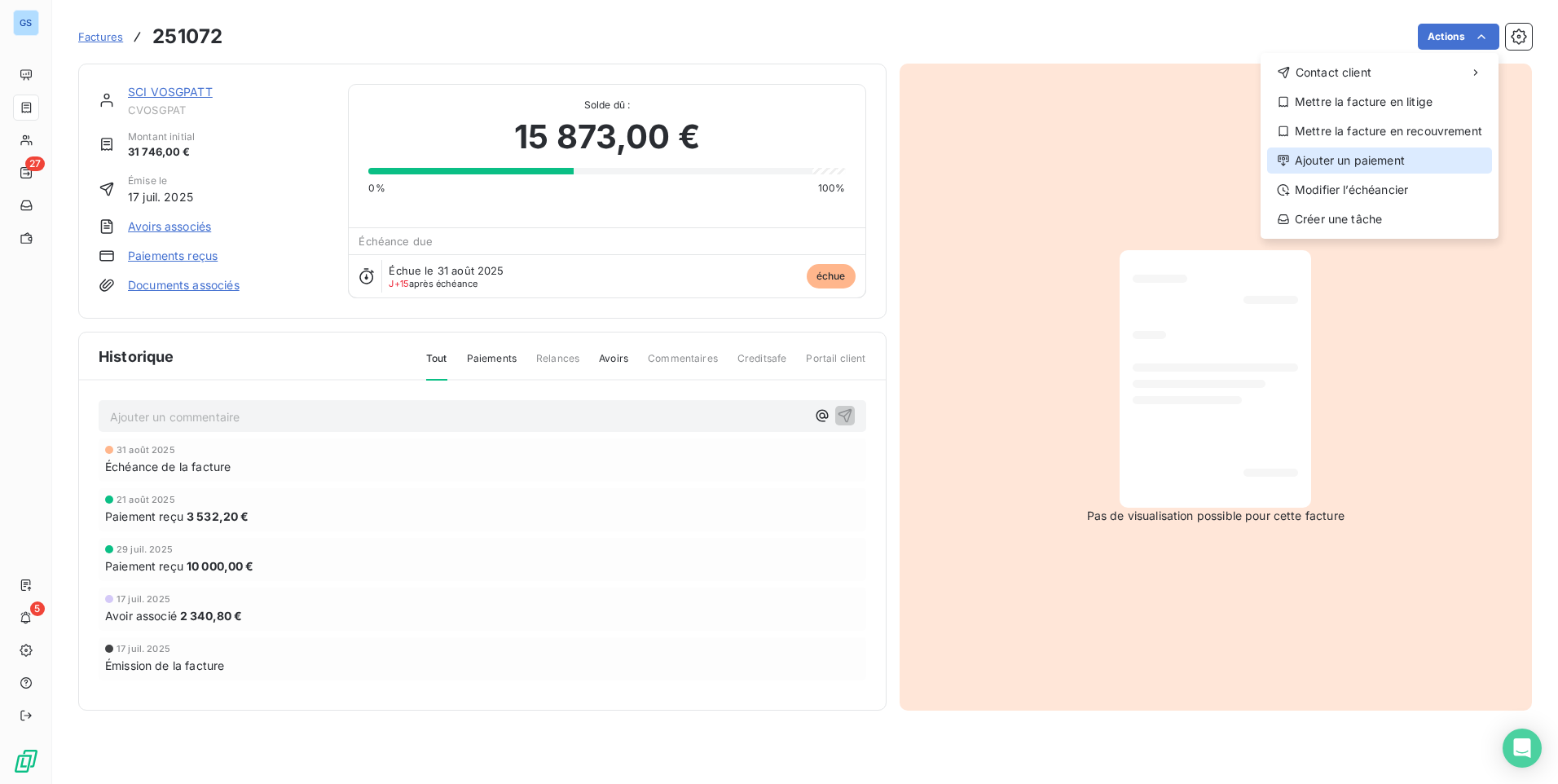
click at [1378, 159] on div "Ajouter un paiement" at bounding box center [1379, 160] width 225 height 26
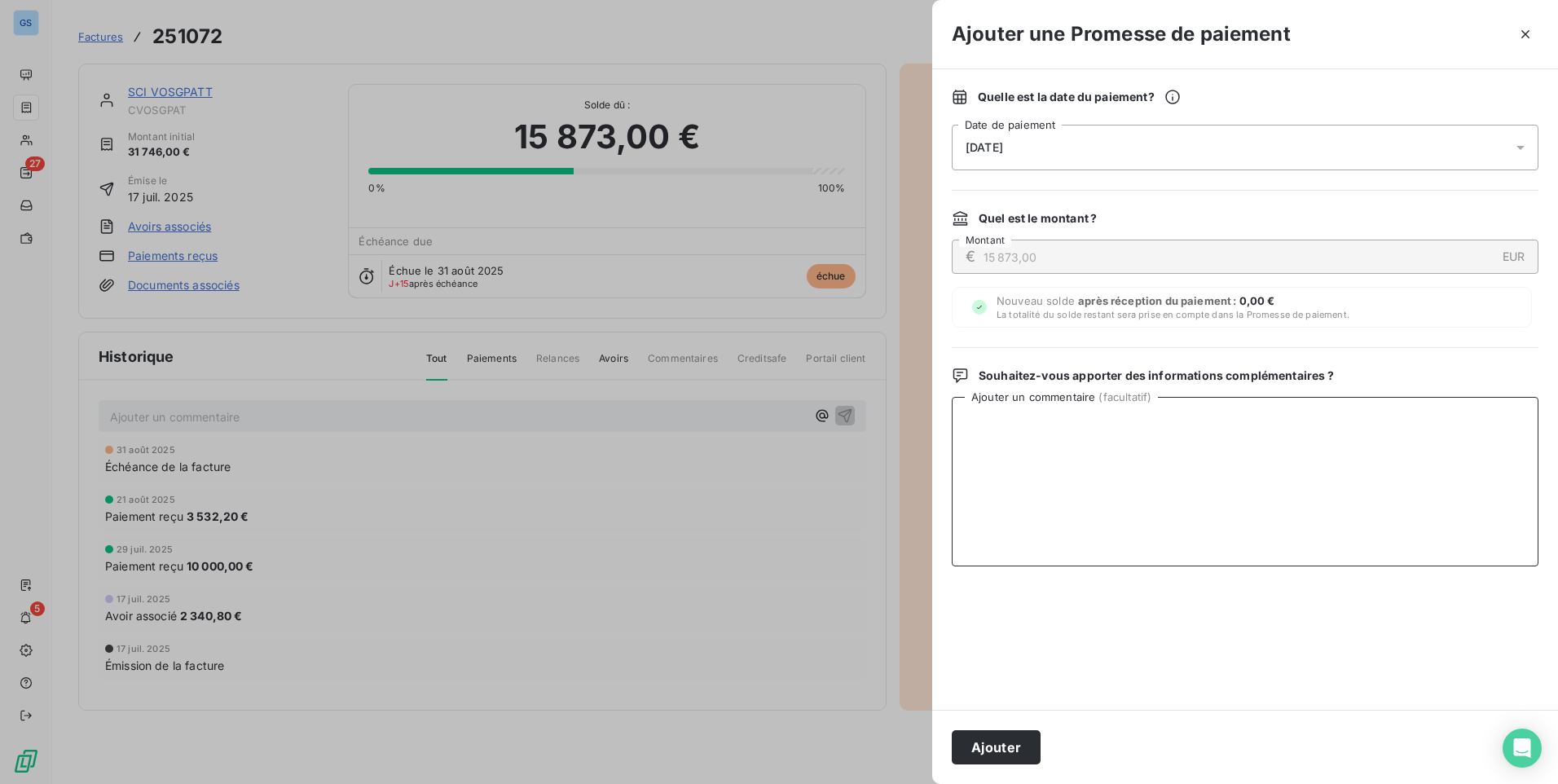
click at [1074, 450] on textarea "Ajouter un commentaire ( facultatif )" at bounding box center [1245, 480] width 587 height 169
click at [1257, 121] on div "Quelle est la date du paiement ? [DATE] Date de paiement" at bounding box center [1245, 130] width 587 height 81
click at [1268, 139] on div "[DATE]" at bounding box center [1245, 147] width 587 height 45
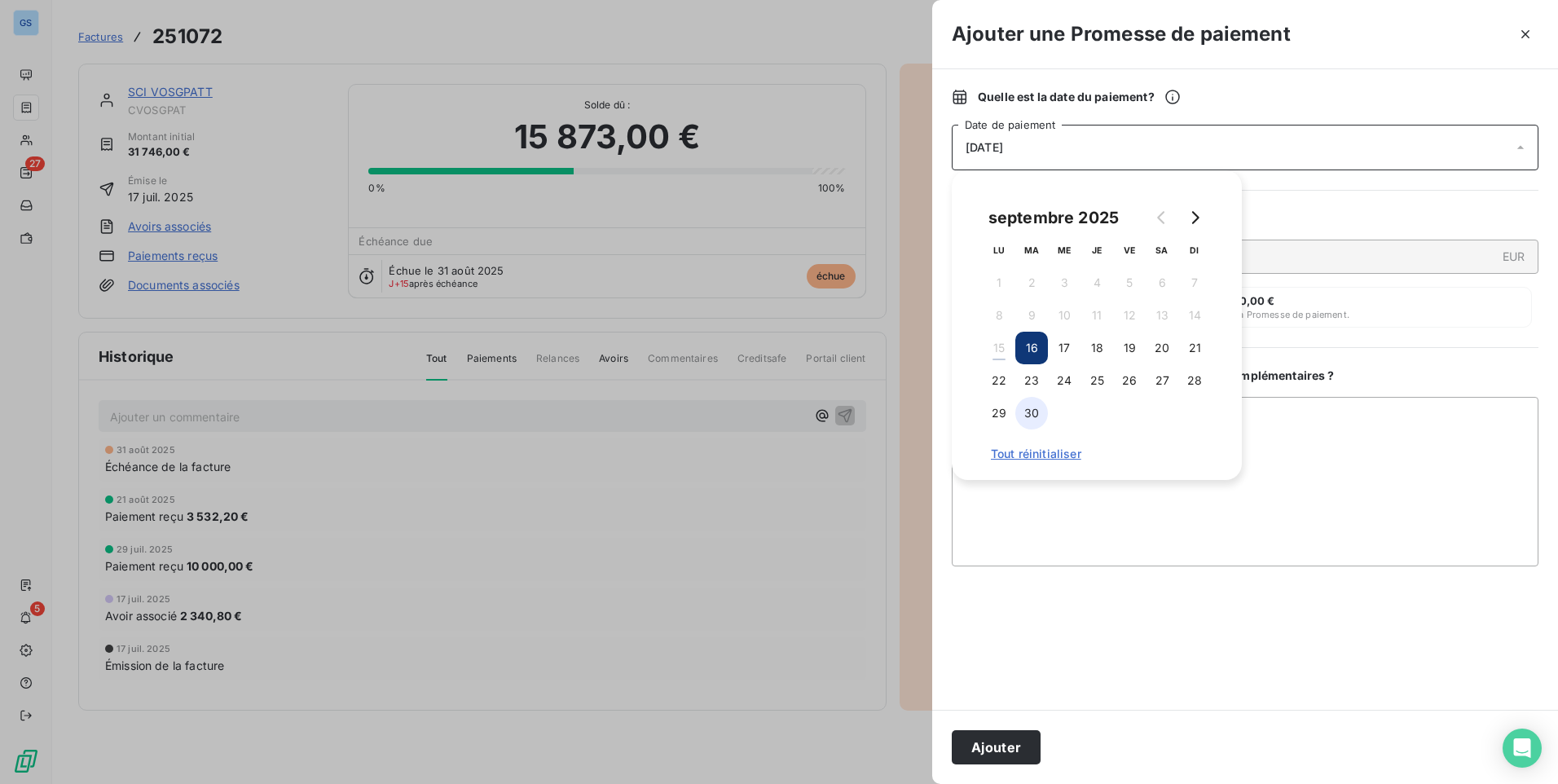
click at [1033, 421] on button "30" at bounding box center [1032, 413] width 33 height 33
click at [1251, 439] on textarea "Ajouter un commentaire ( facultatif )" at bounding box center [1245, 480] width 587 height 169
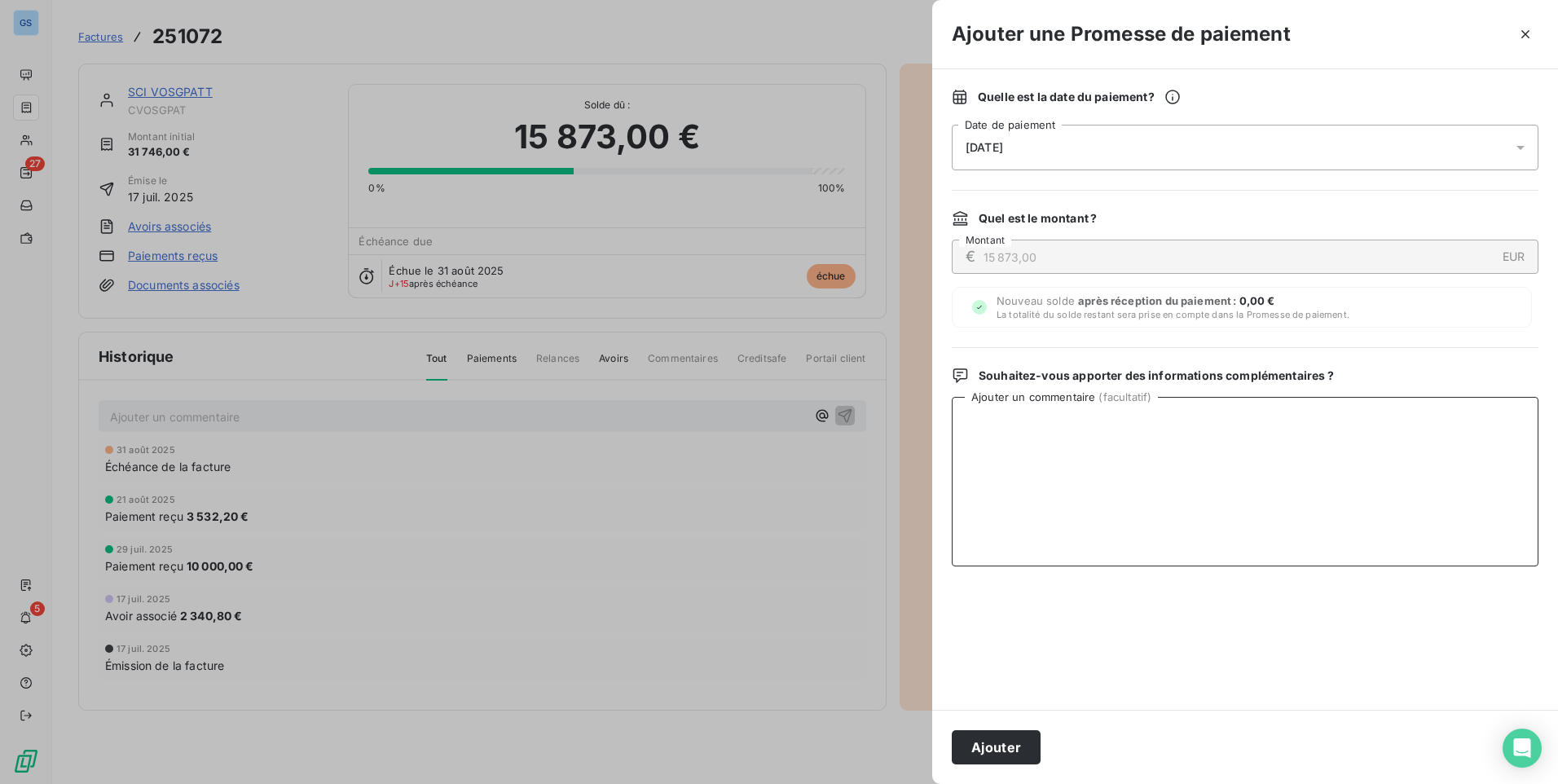
type textarea "A"
type textarea "Vrt le 29/07 + 21/08"
click at [1000, 755] on button "Ajouter" at bounding box center [996, 746] width 89 height 34
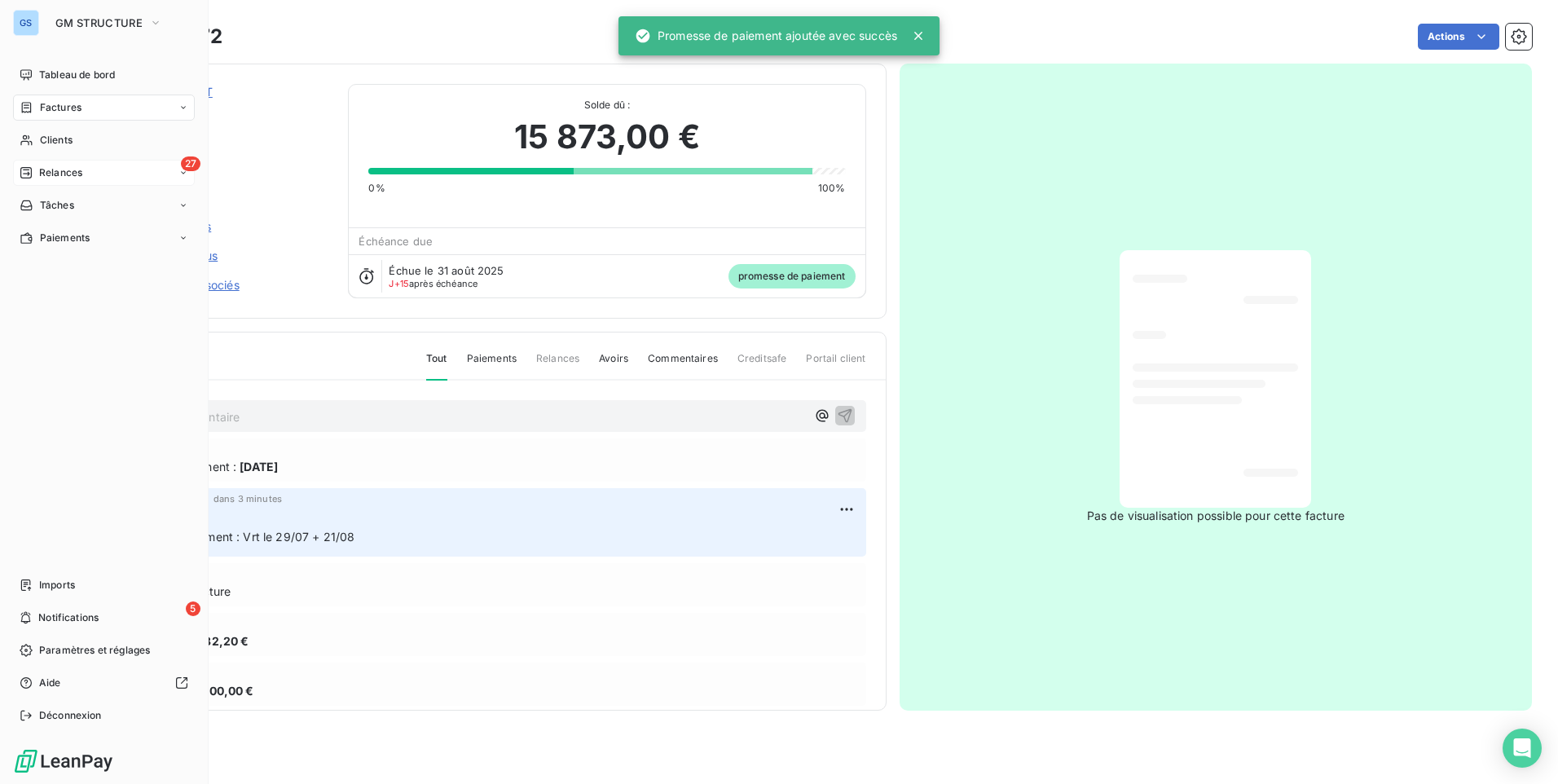
click at [58, 173] on span "Relances" at bounding box center [60, 172] width 44 height 15
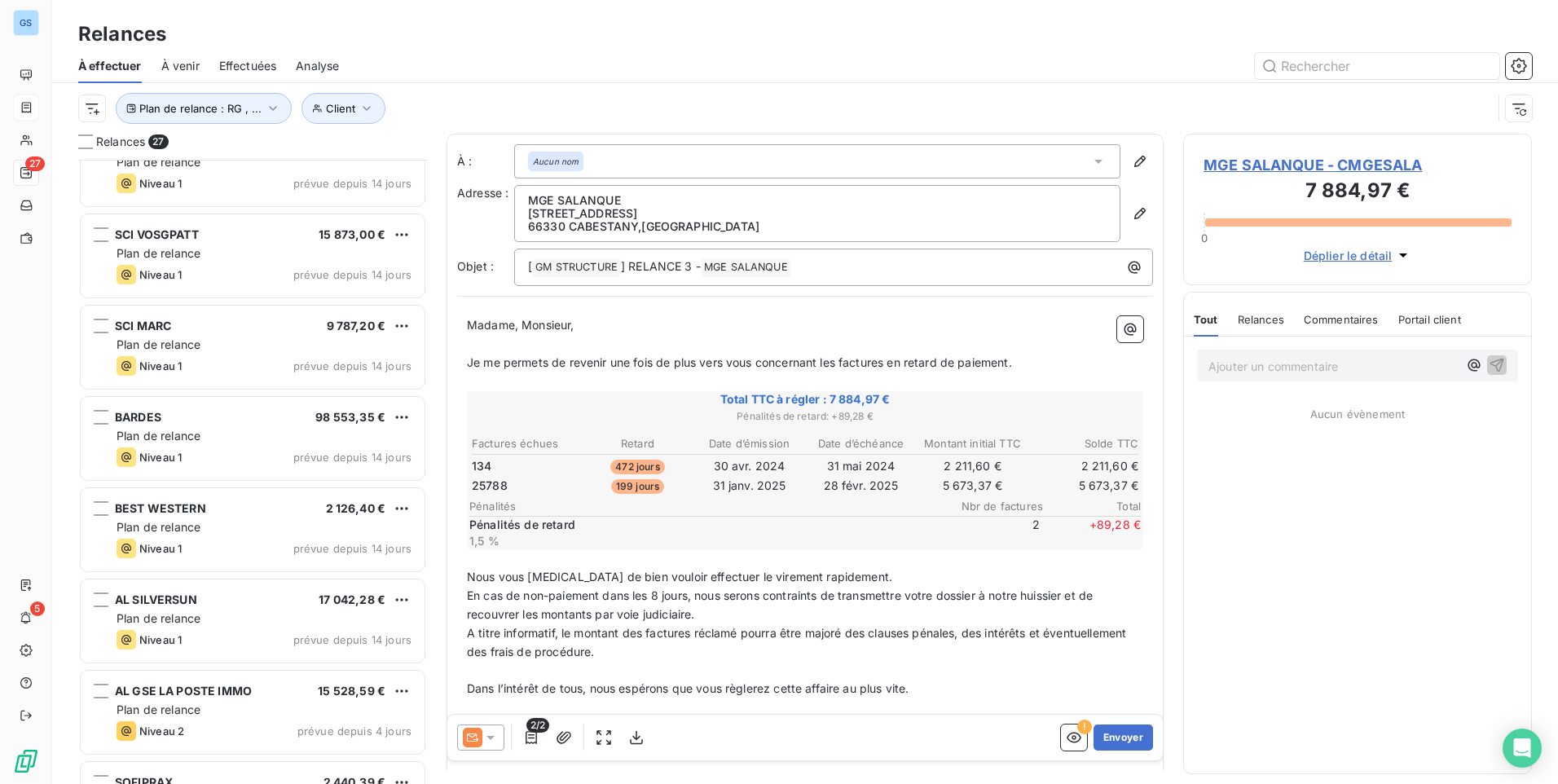
scroll to position [978, 0]
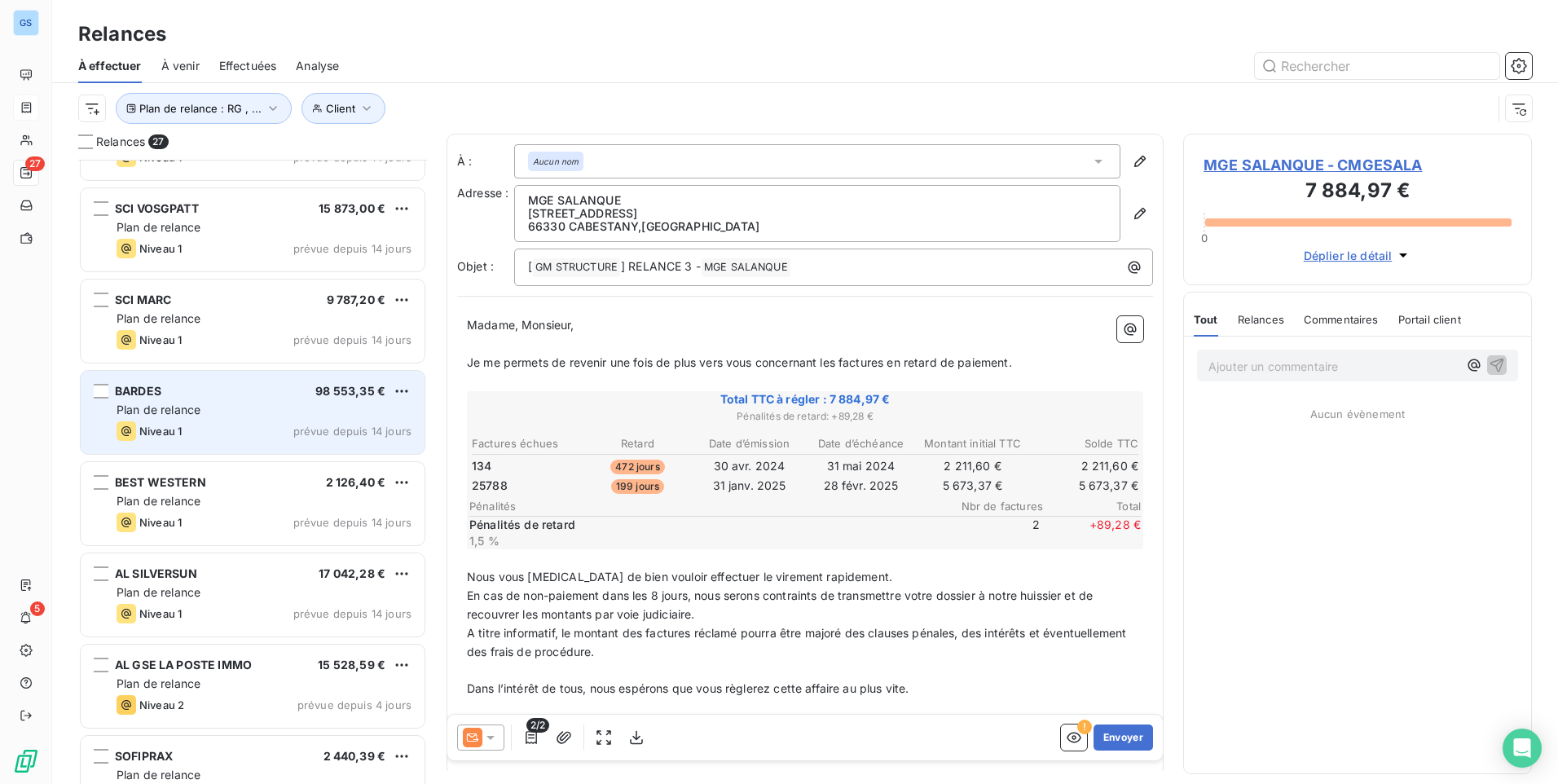
click at [191, 376] on div "[PERSON_NAME] 98 553,35 € Plan de relance Niveau 1 prévue depuis 14 jours" at bounding box center [252, 412] width 344 height 83
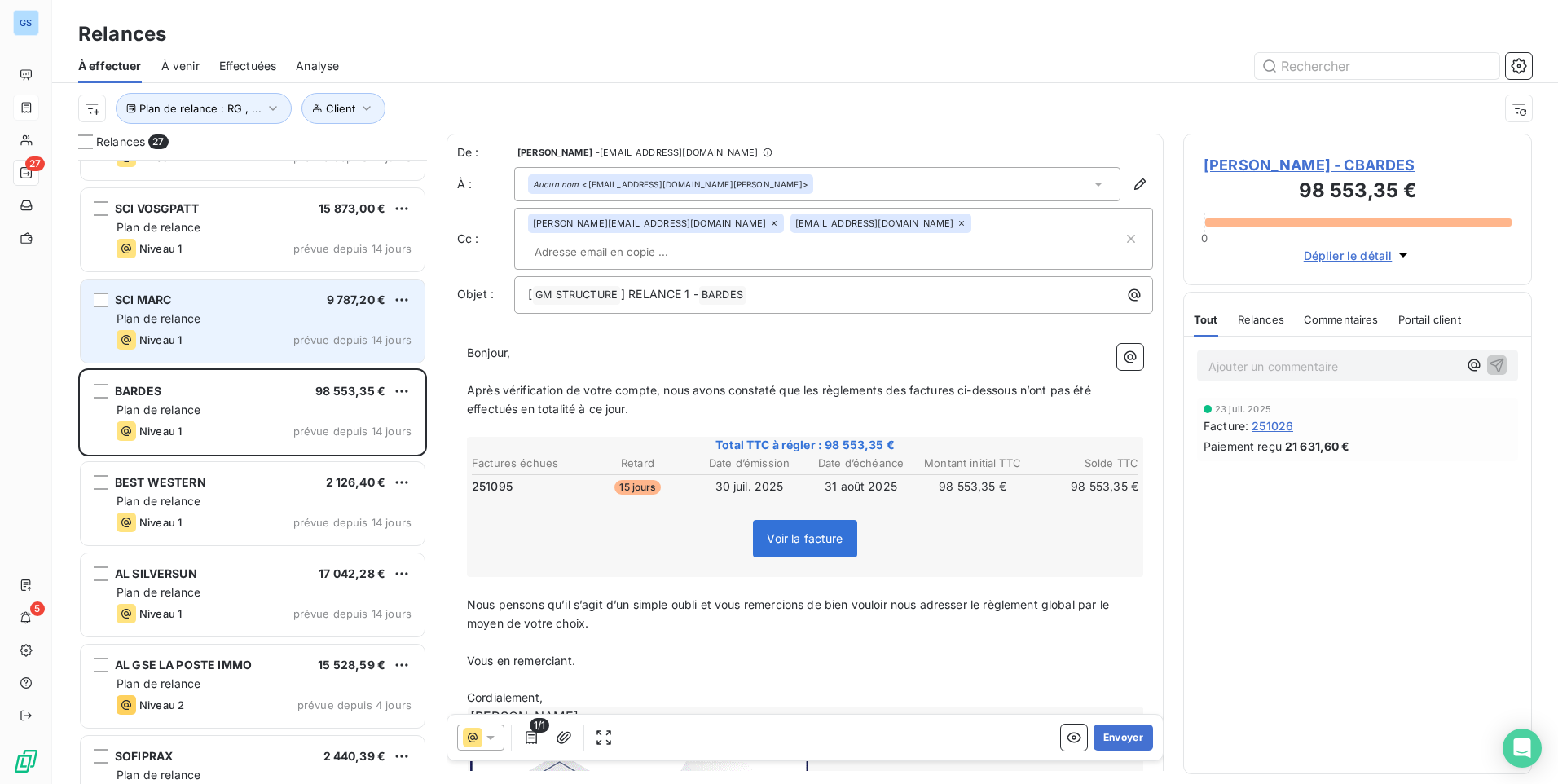
click at [222, 311] on div "Plan de relance" at bounding box center [263, 318] width 295 height 16
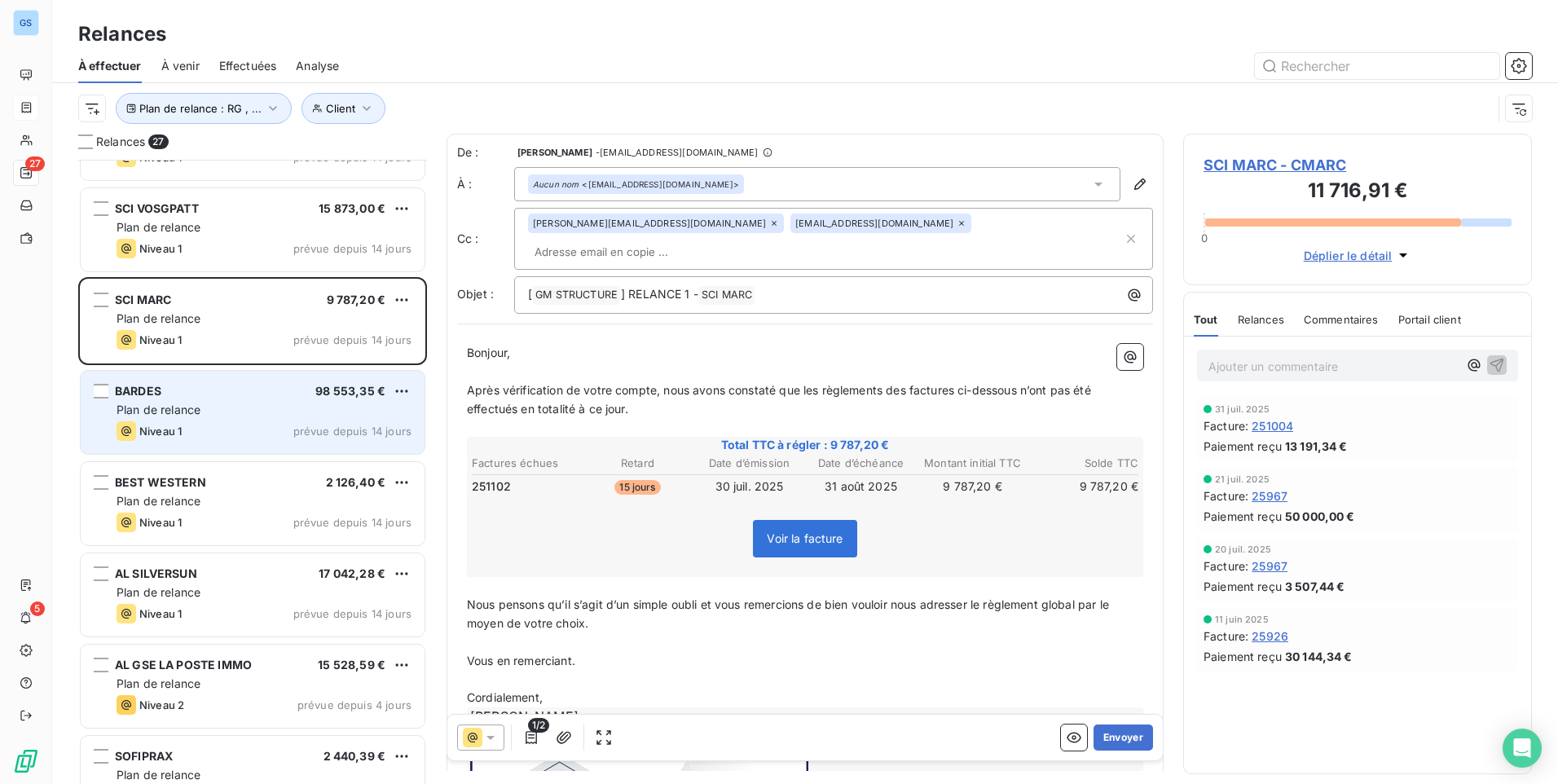
click at [272, 393] on div "[PERSON_NAME] 98 553,35 €" at bounding box center [263, 391] width 295 height 15
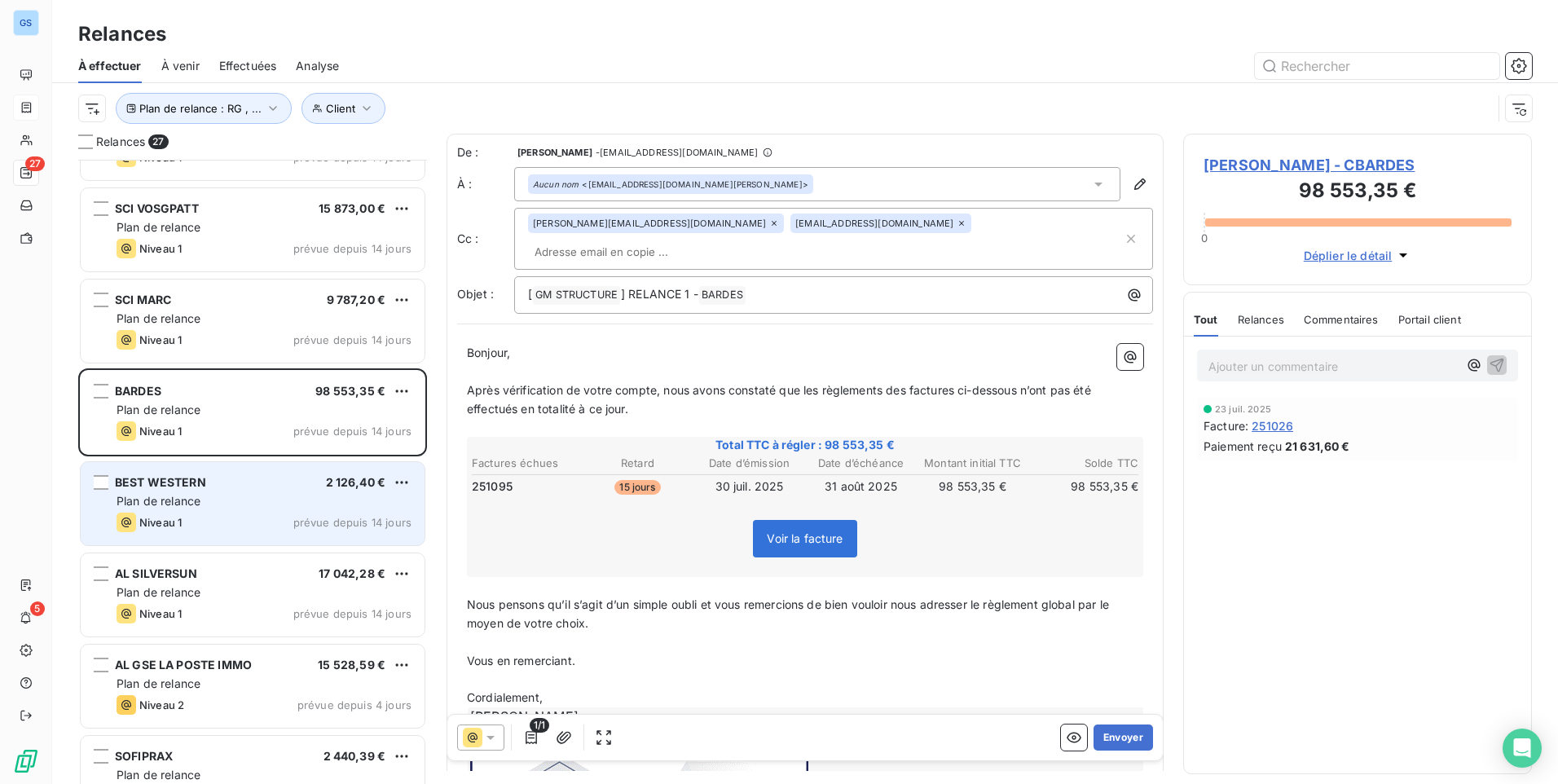
click at [229, 536] on div "BEST WESTERN 2 126,40 € Plan de relance Niveau 1 prévue depuis 14 jours" at bounding box center [252, 504] width 344 height 83
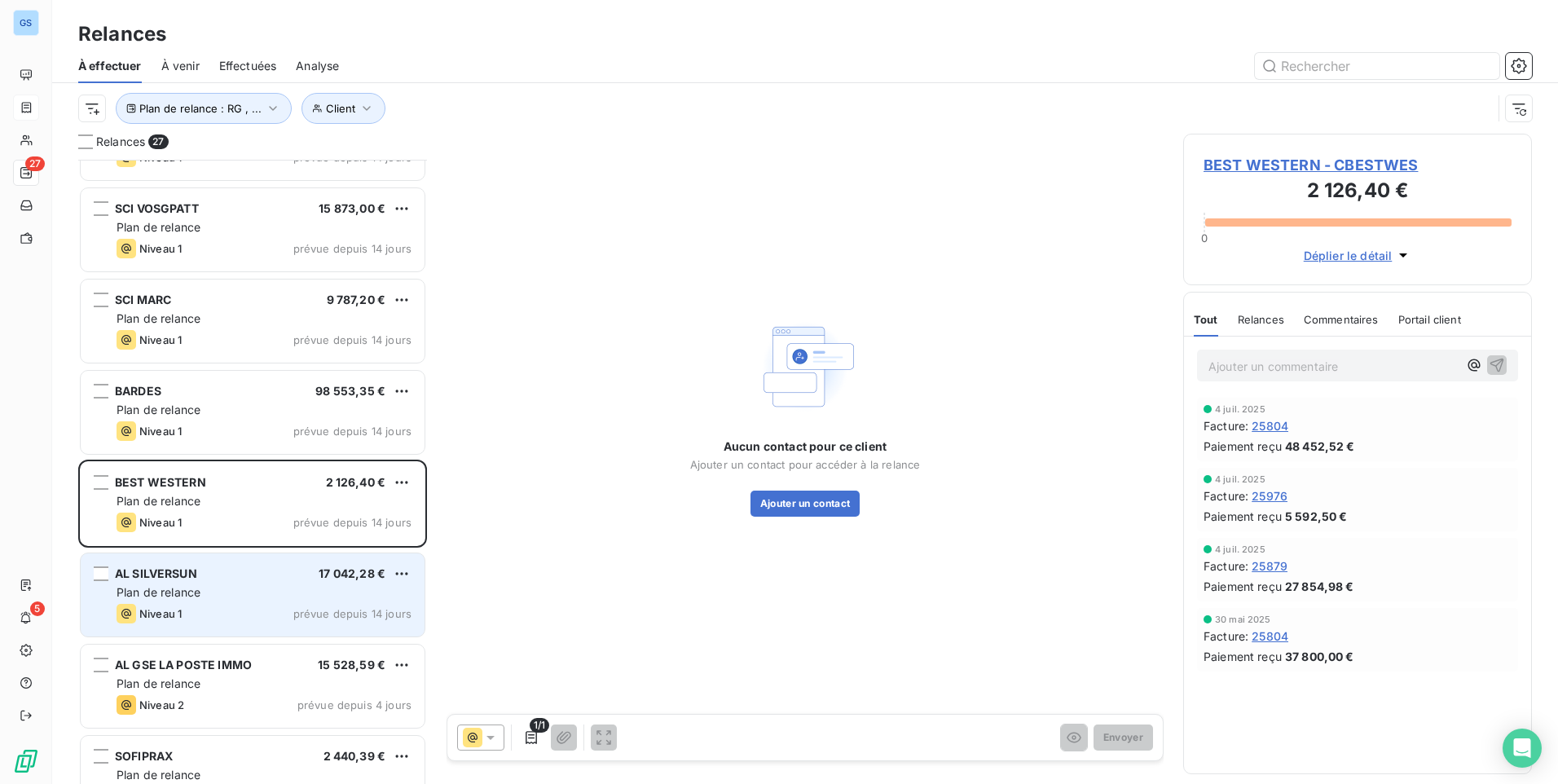
click at [234, 593] on div "Plan de relance" at bounding box center [263, 592] width 295 height 16
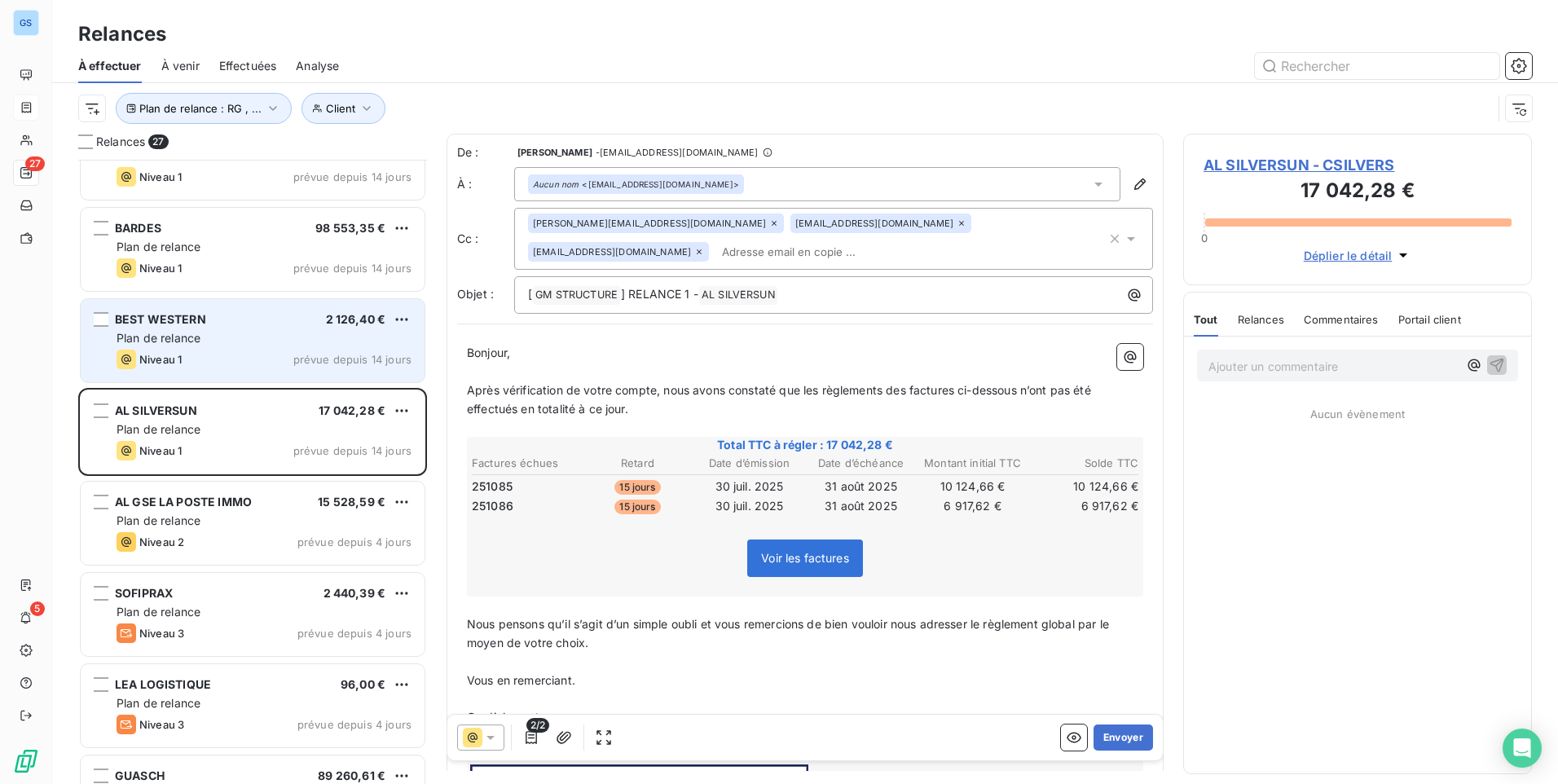
scroll to position [1304, 0]
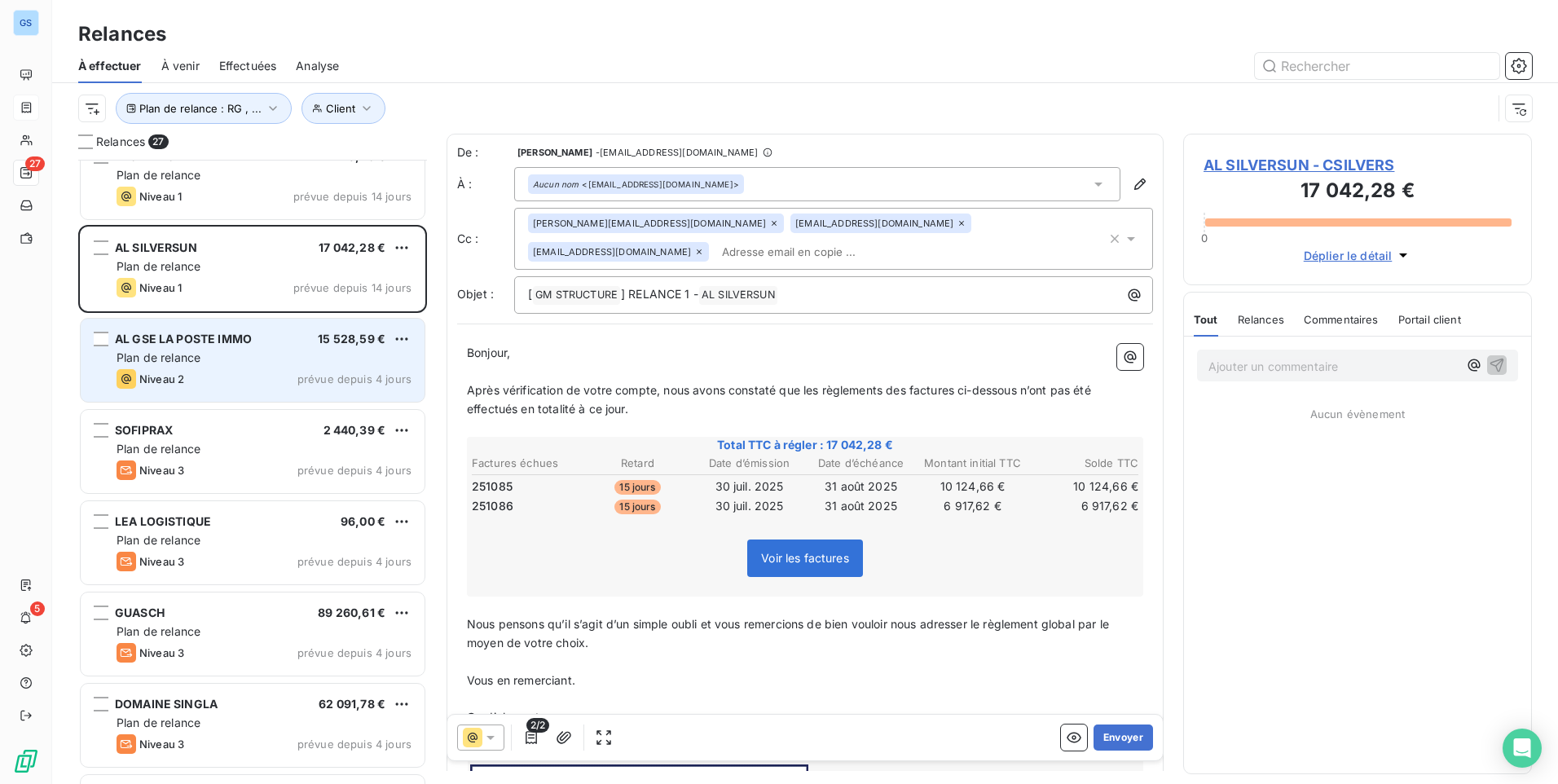
click at [239, 349] on div "AL GSE LA POSTE IMMO 15 528,59 € Plan de relance Niveau 2 prévue depuis 4 jours" at bounding box center [252, 360] width 344 height 83
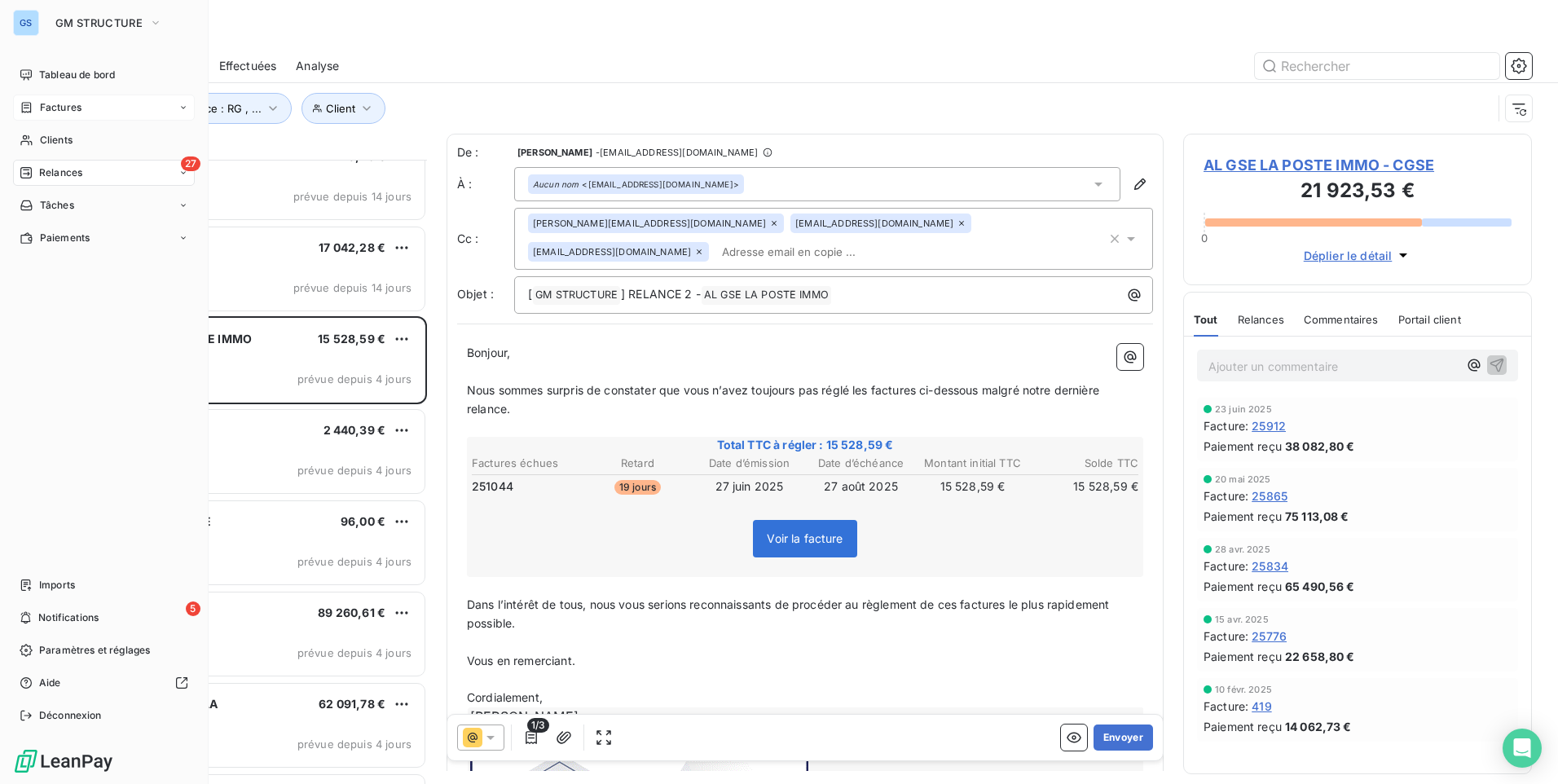
click at [148, 276] on div "Tableau de bord Factures Clients 27 Relances Tâches Paiements Imports 5 Notific…" at bounding box center [103, 394] width 182 height 666
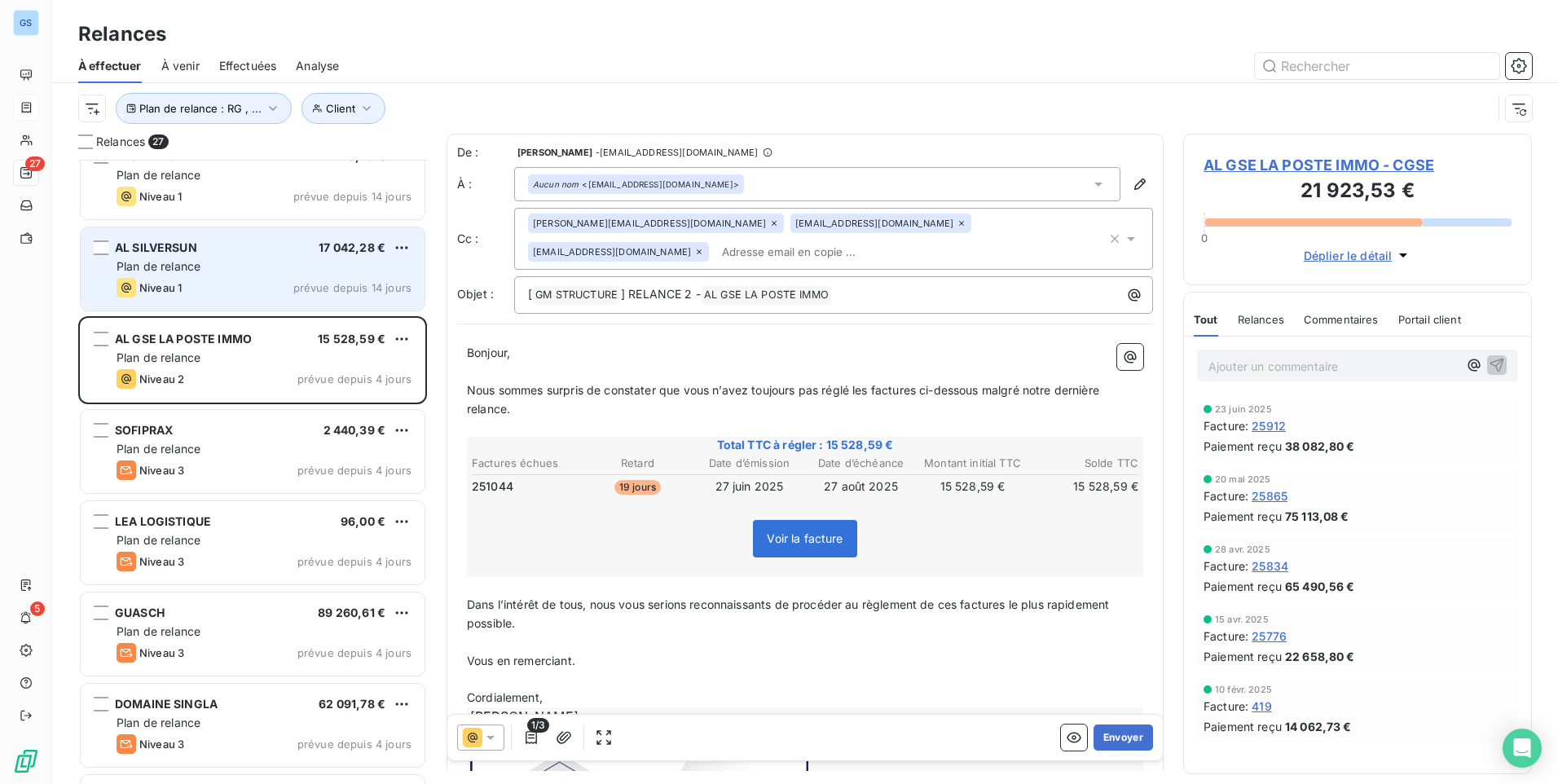
click at [246, 266] on div "Plan de relance" at bounding box center [263, 266] width 295 height 16
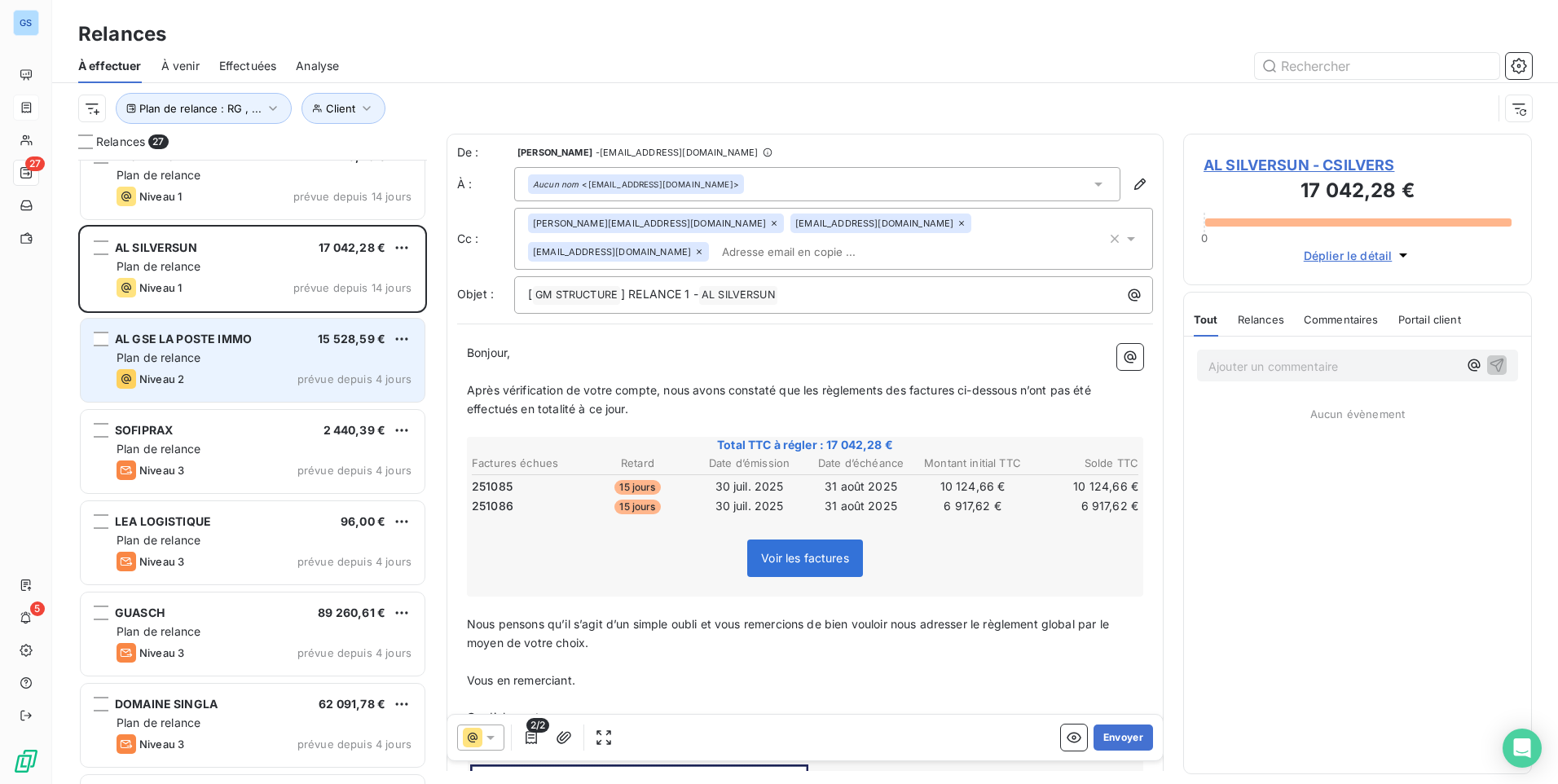
click at [277, 336] on div "AL GSE LA POSTE IMMO 15 528,59 €" at bounding box center [263, 338] width 295 height 15
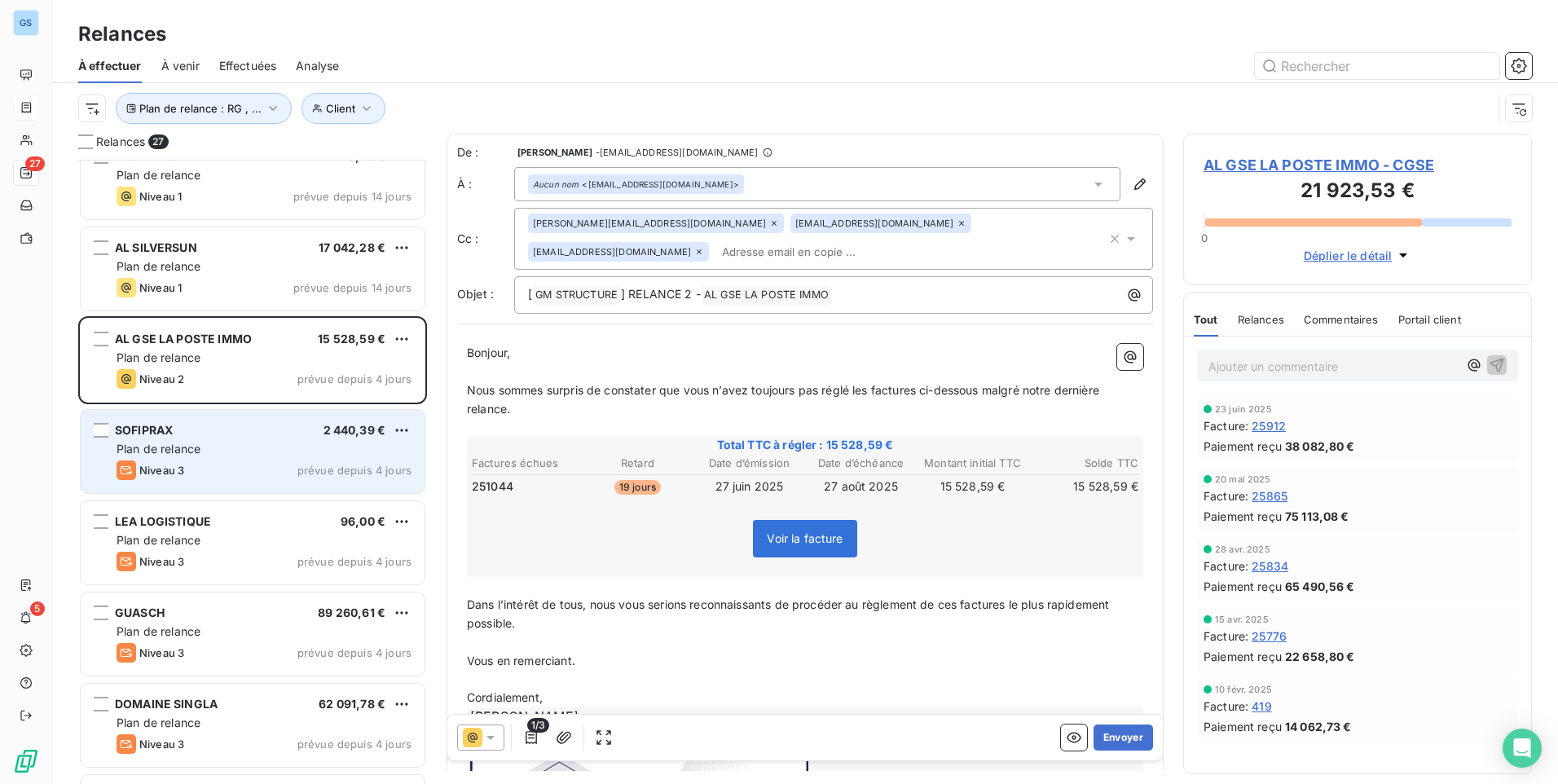
click at [282, 447] on div "Plan de relance" at bounding box center [263, 449] width 295 height 16
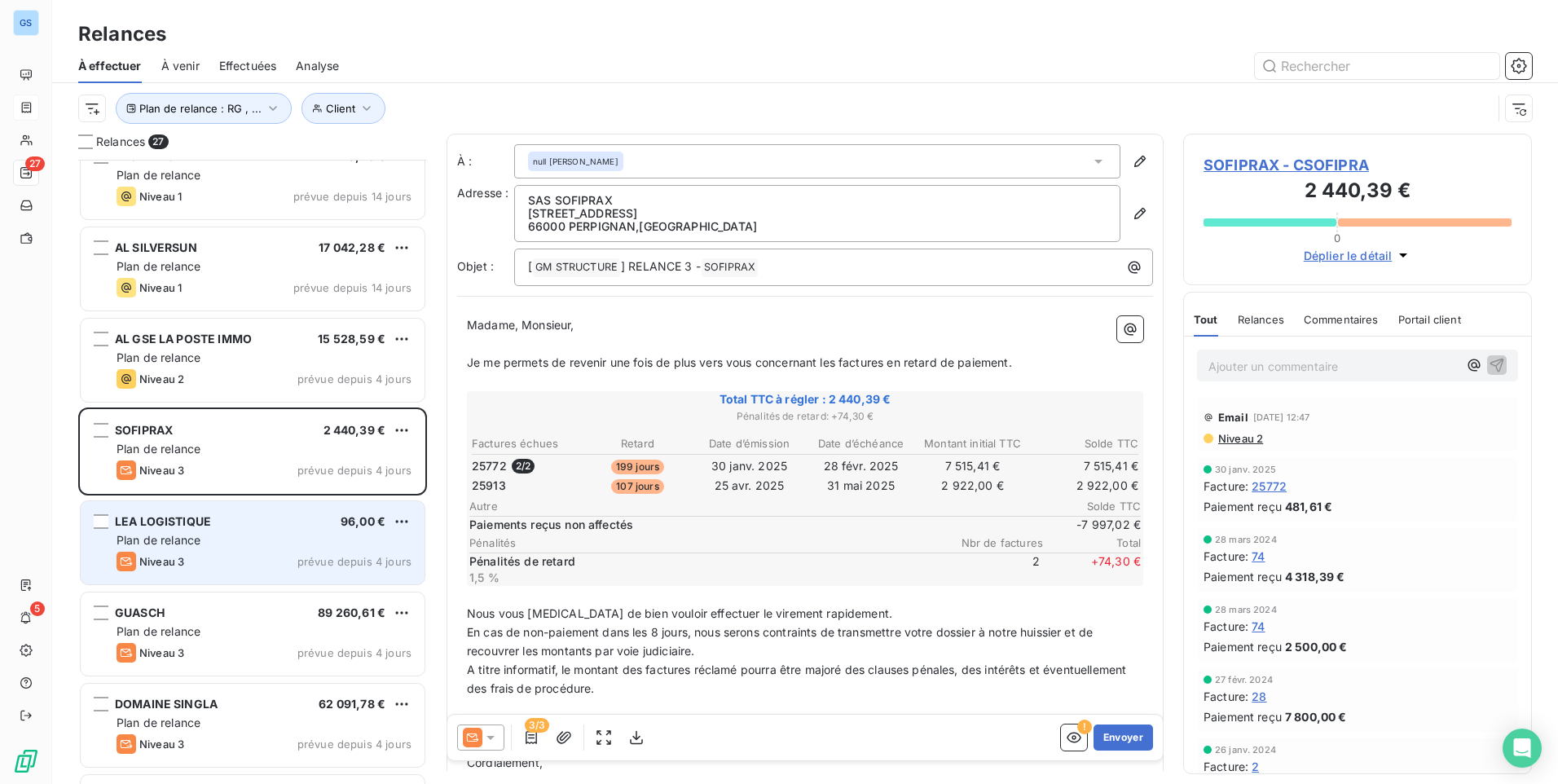
click at [252, 539] on div "Plan de relance" at bounding box center [263, 539] width 295 height 16
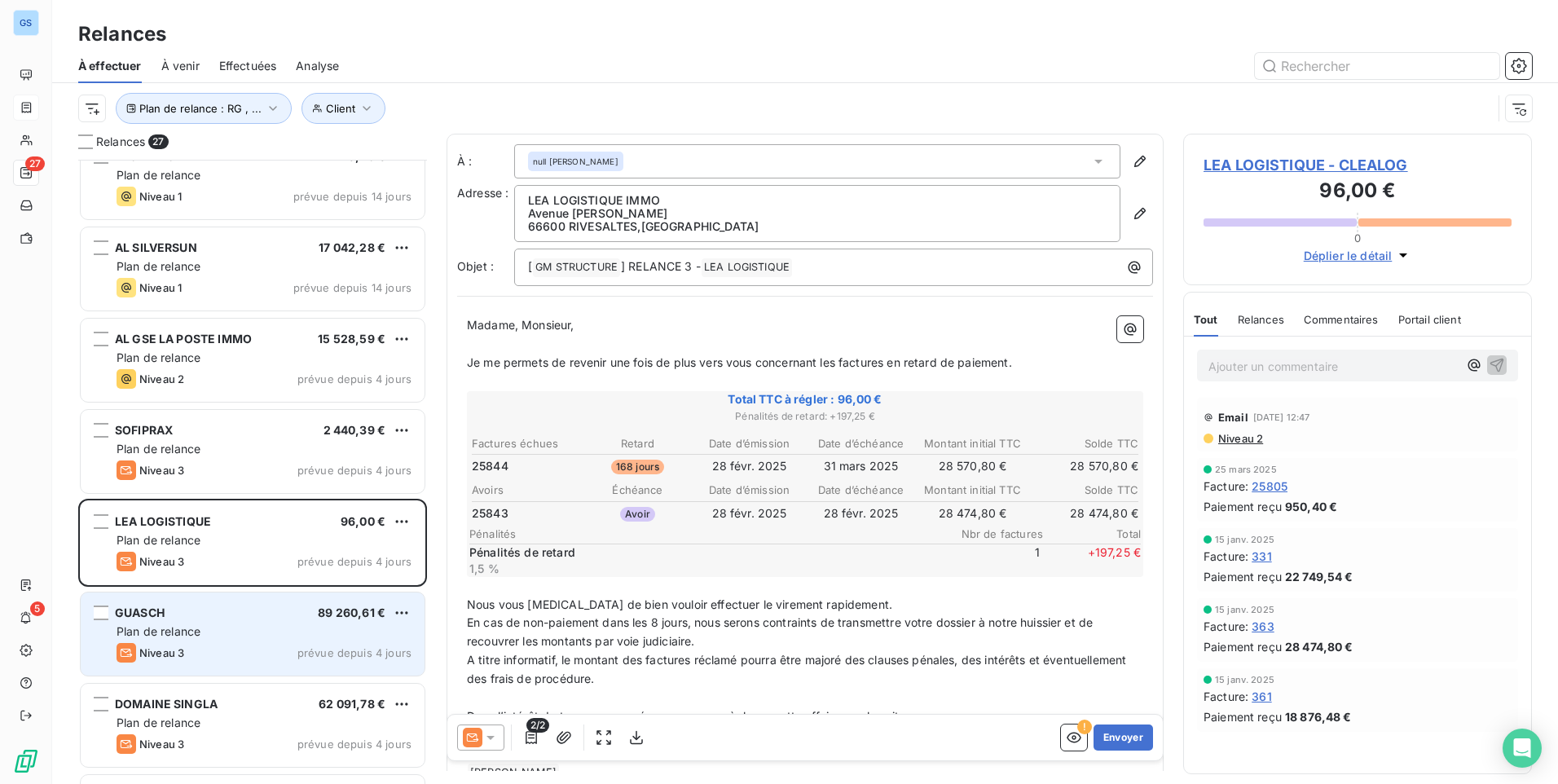
click at [223, 630] on div "Plan de relance" at bounding box center [263, 631] width 295 height 16
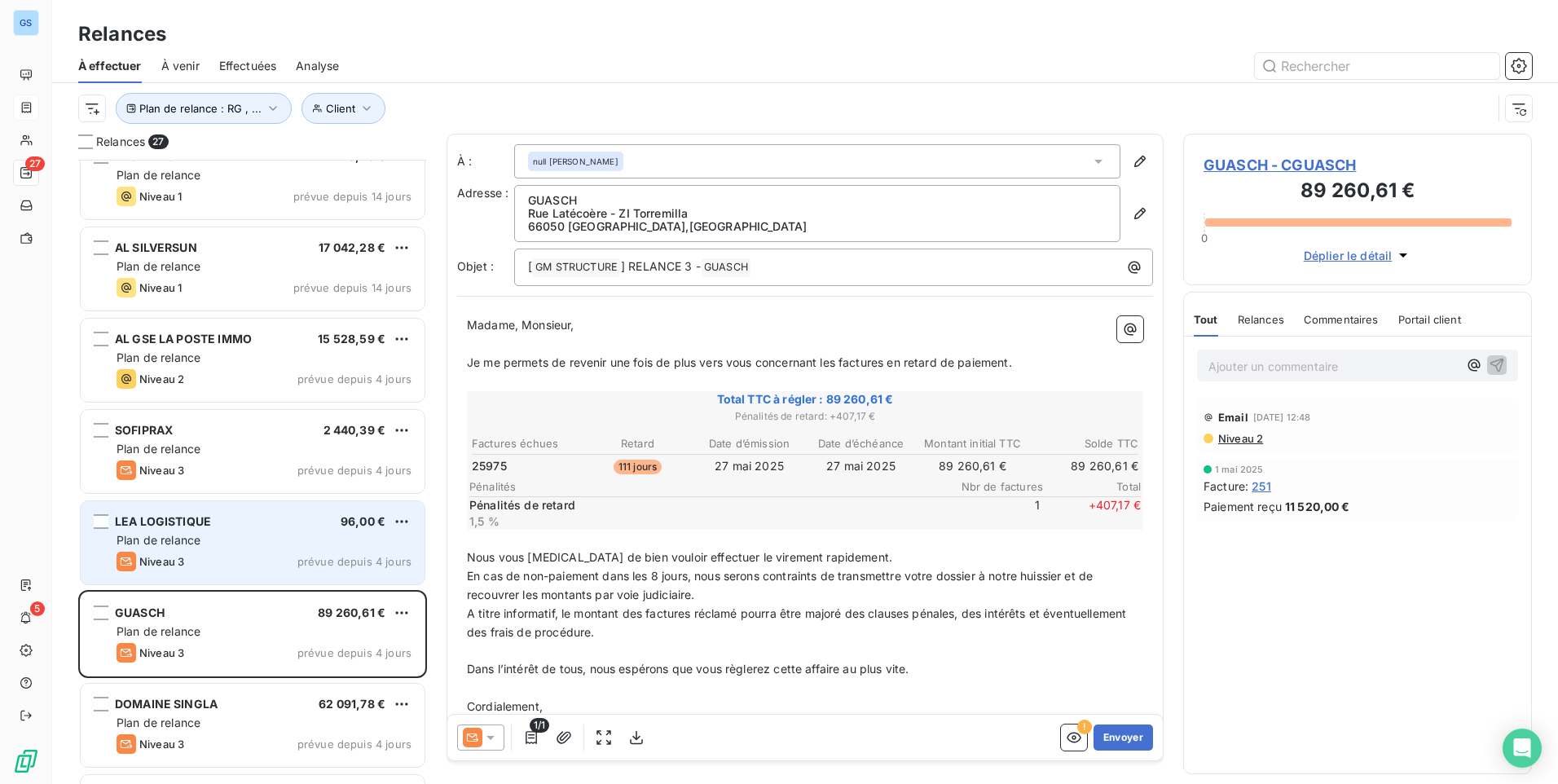
click at [226, 532] on div "Plan de relance" at bounding box center [263, 539] width 295 height 16
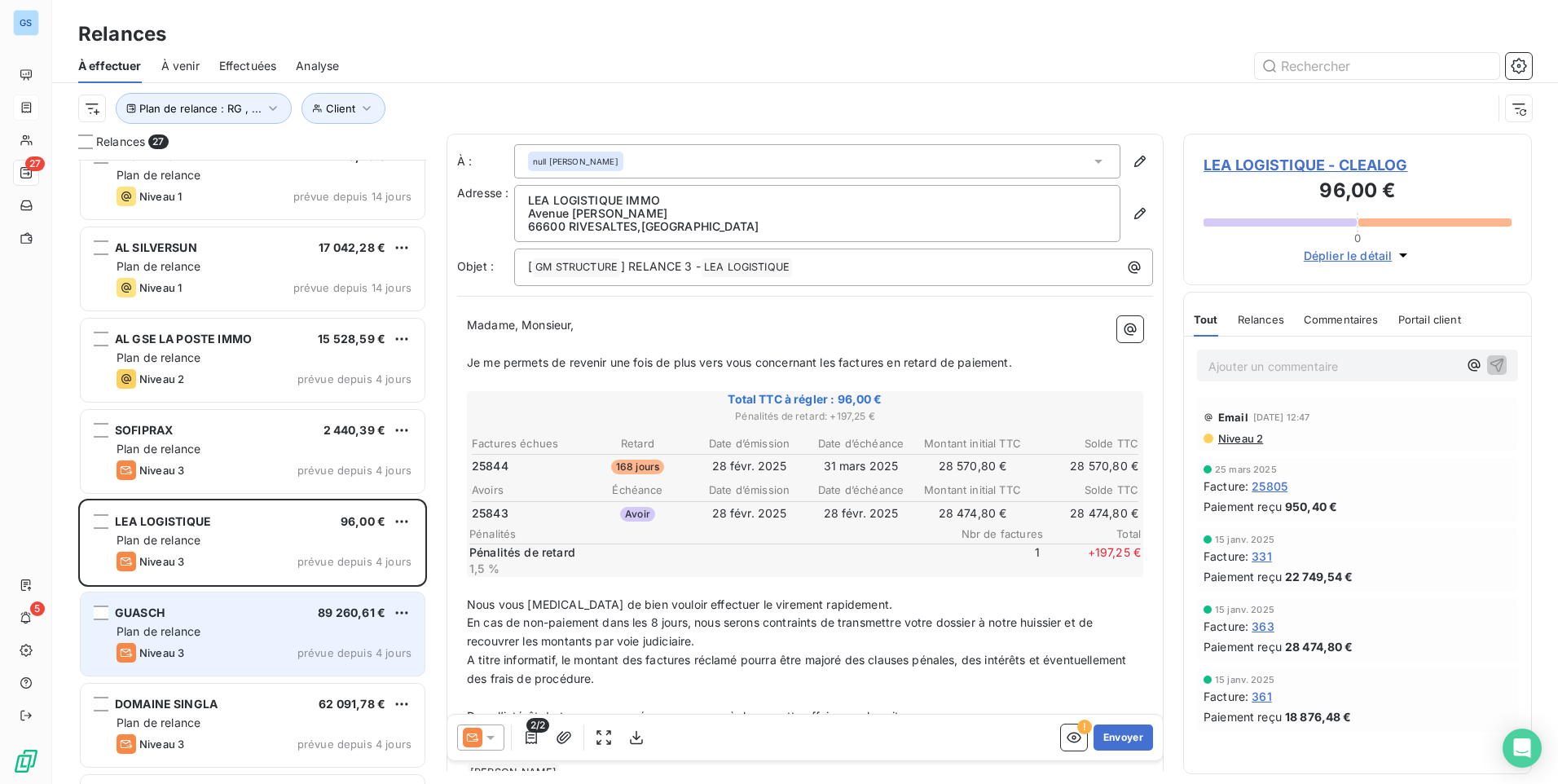
click at [223, 631] on div "Plan de relance" at bounding box center [263, 631] width 295 height 16
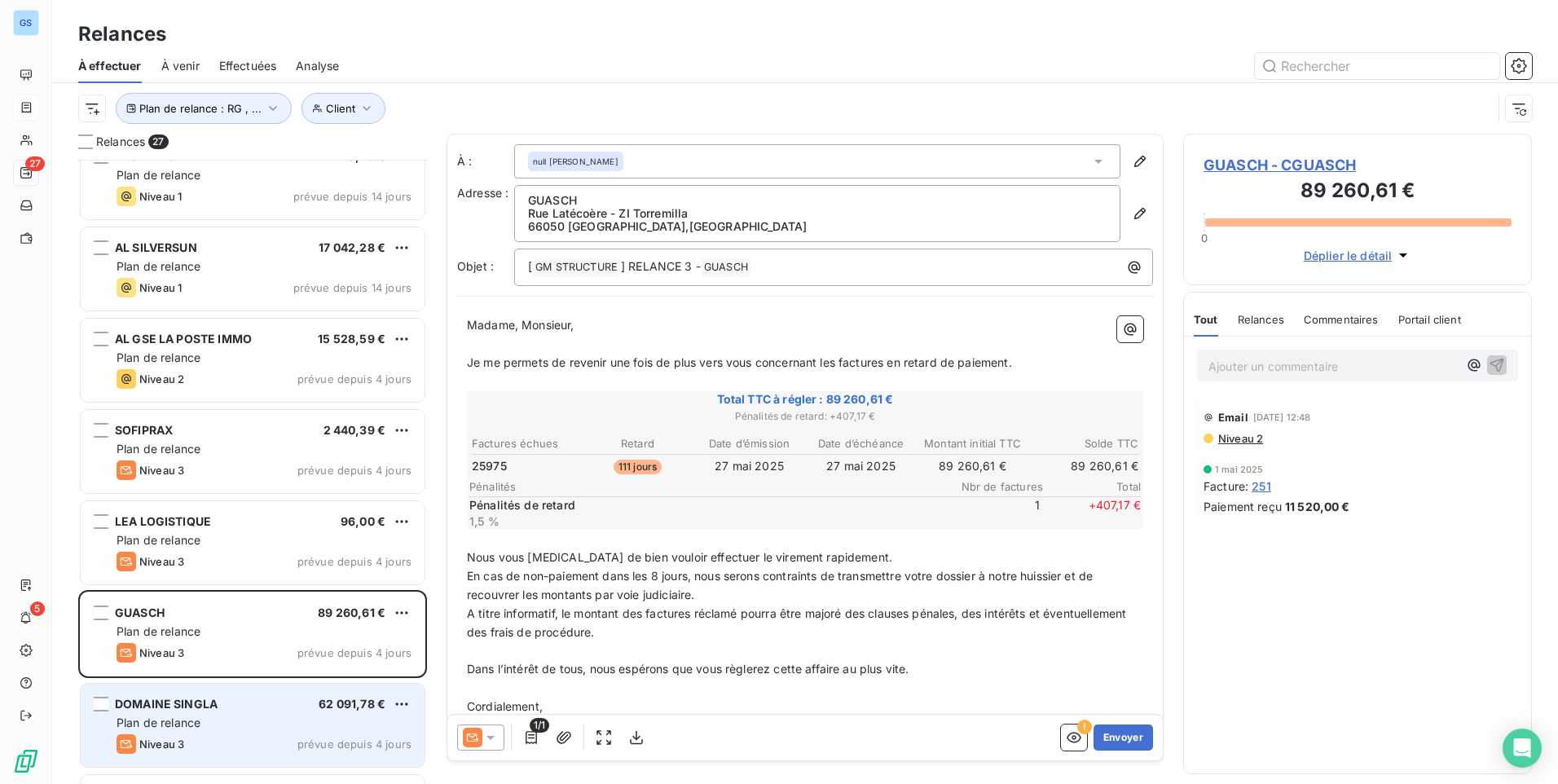
click at [277, 733] on div "DOMAINE [PERSON_NAME] 62 091,78 € Plan de relance Niveau 3 prévue depuis 4 jours" at bounding box center [252, 725] width 344 height 83
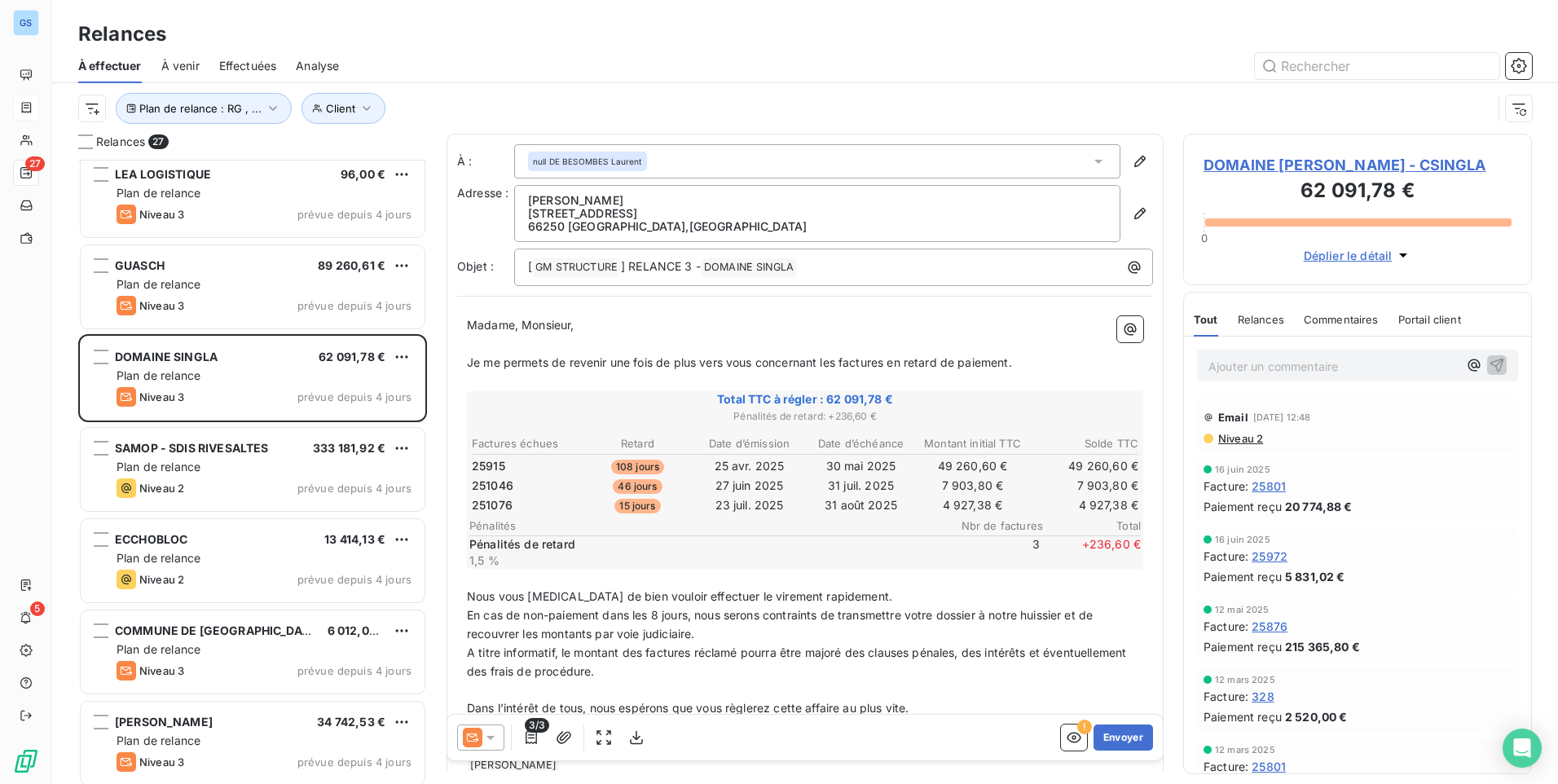
scroll to position [1711, 0]
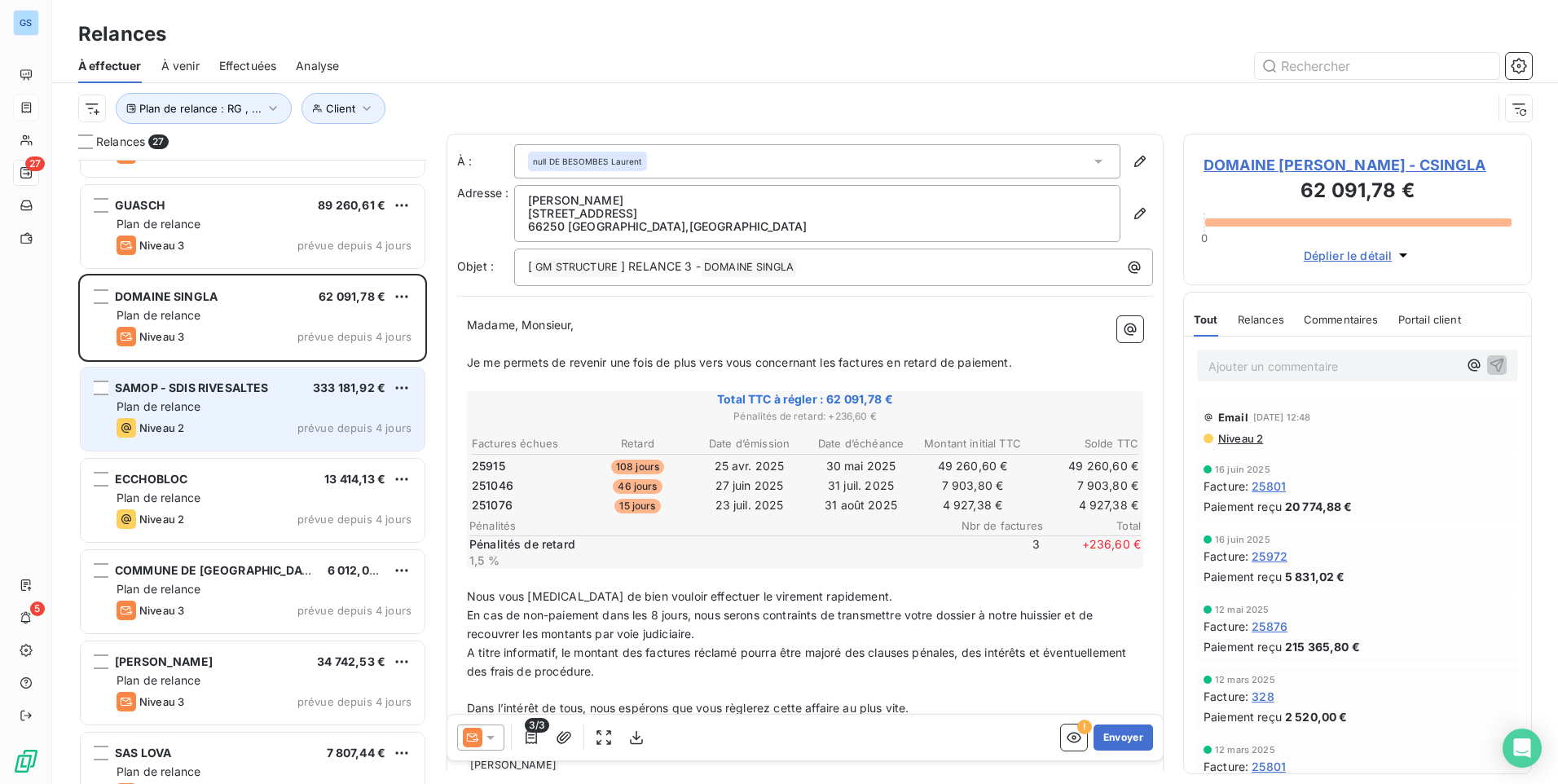
click at [269, 420] on div "Niveau 2 prévue depuis 4 jours" at bounding box center [263, 427] width 295 height 19
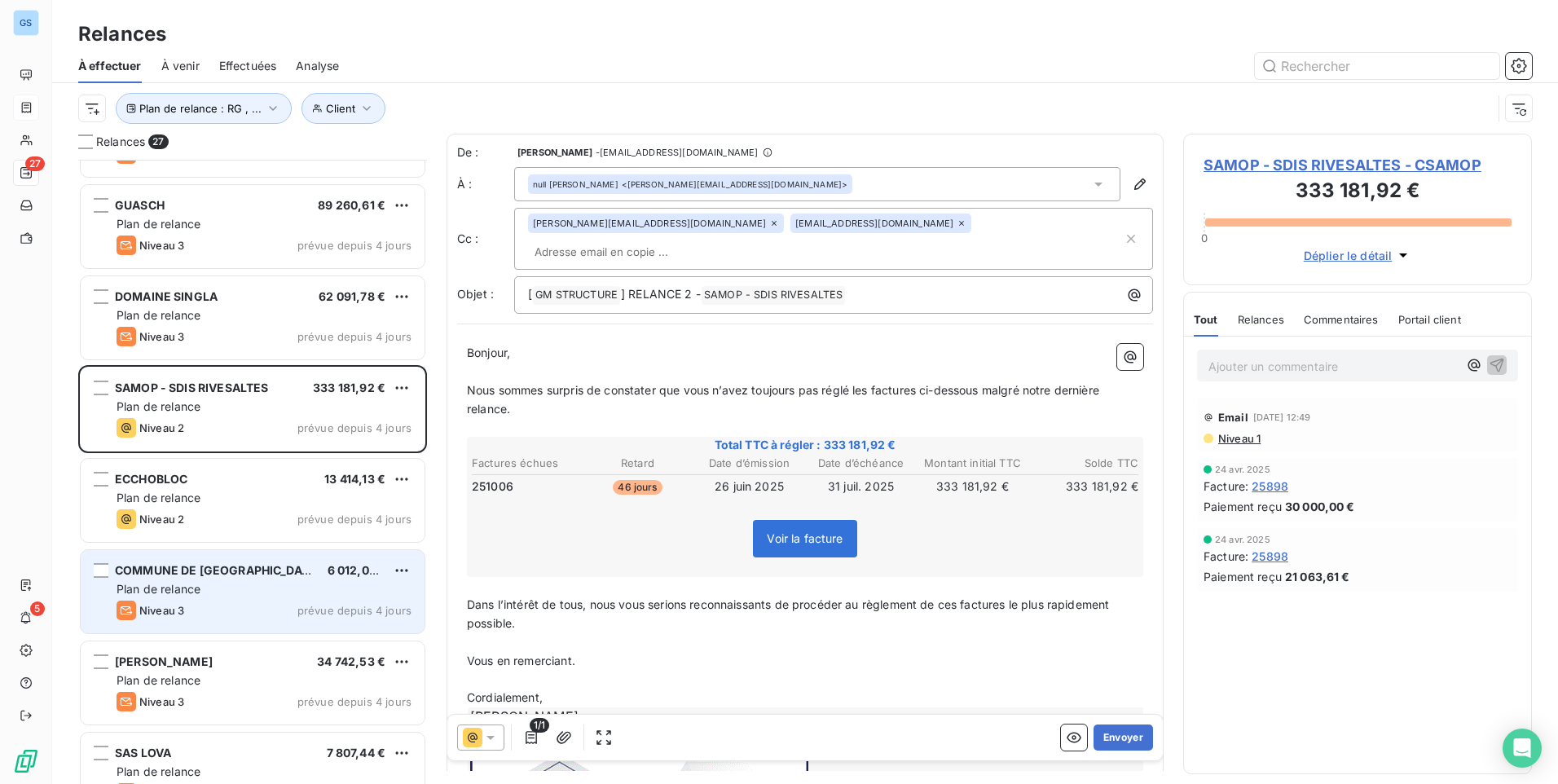
click at [205, 552] on div "COMMUNE DE [GEOGRAPHIC_DATA] 6 012,00 € Plan de relance Niveau 3 prévue depuis …" at bounding box center [252, 592] width 344 height 83
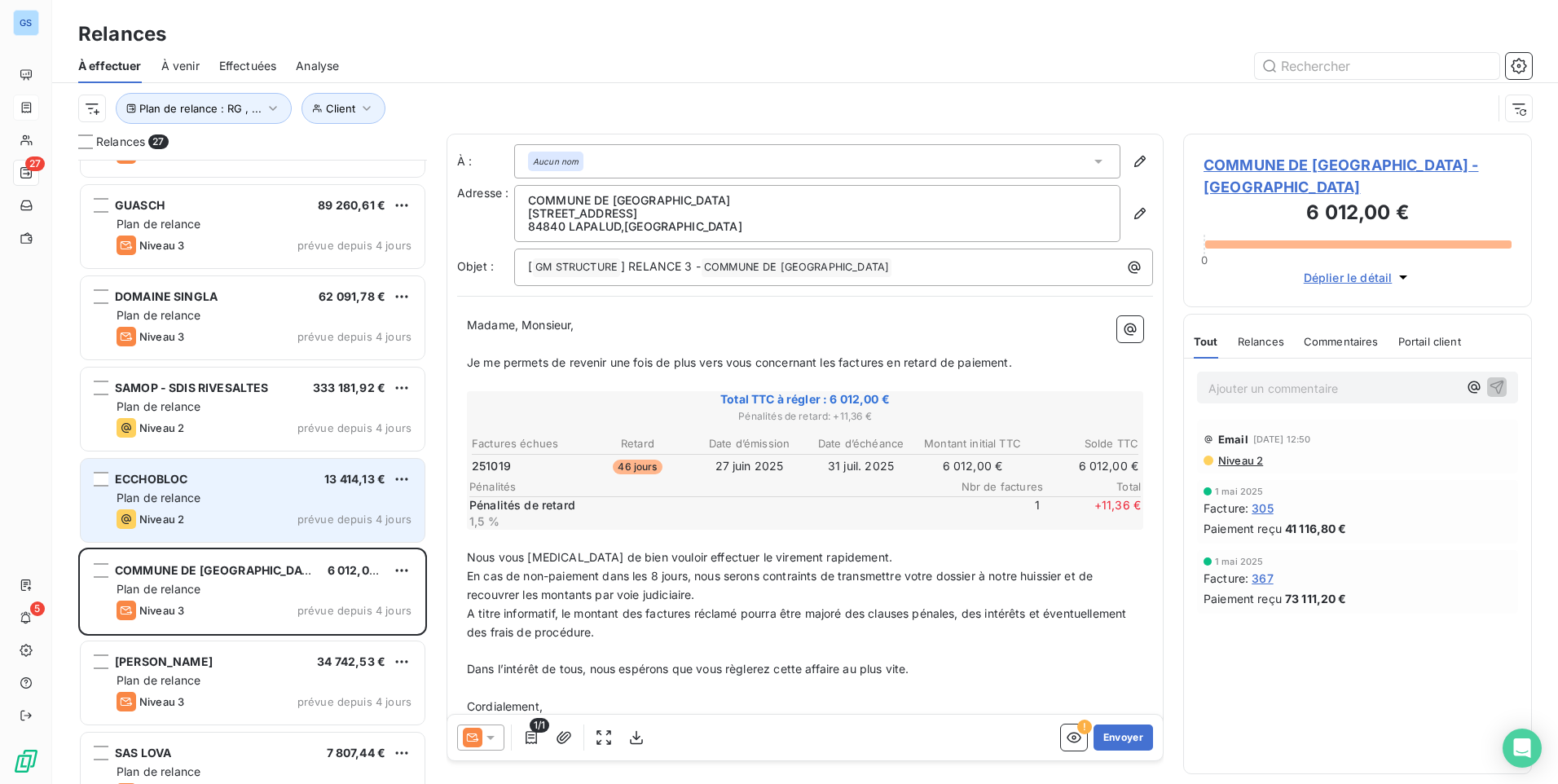
click at [201, 520] on div "Niveau 2 prévue depuis 4 jours" at bounding box center [263, 519] width 295 height 19
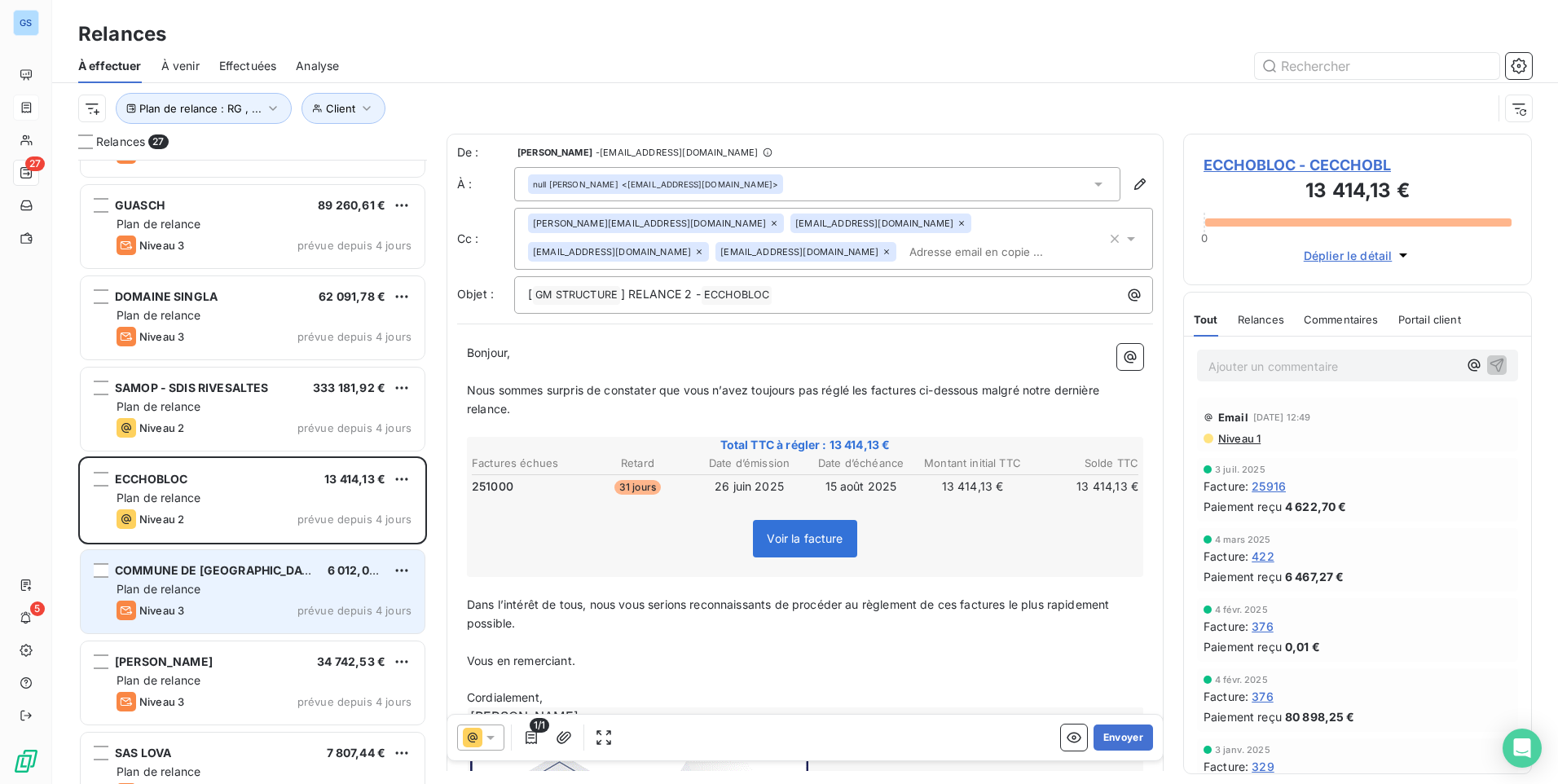
click at [249, 582] on div "Plan de relance" at bounding box center [263, 589] width 295 height 16
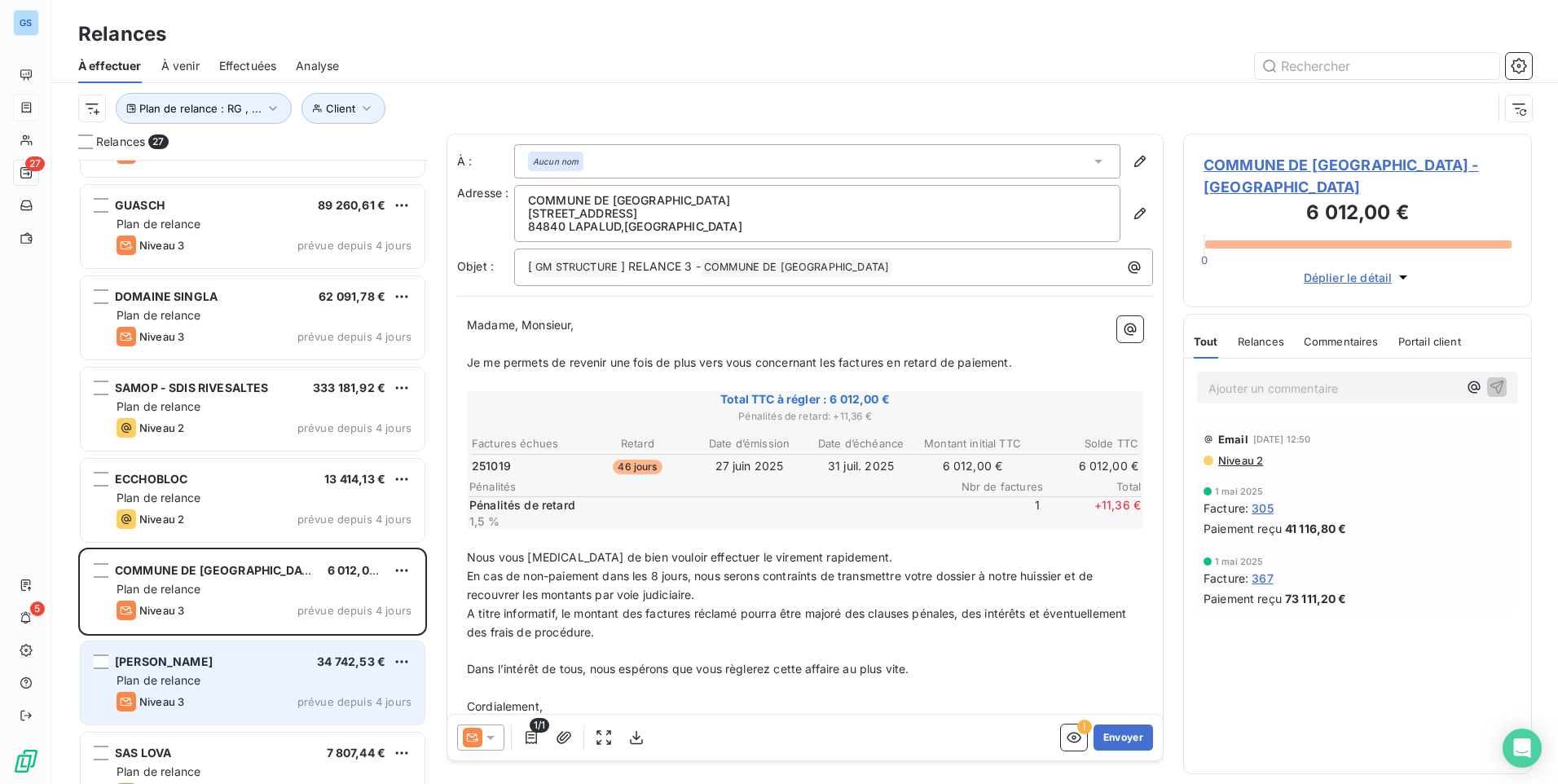
click at [240, 692] on div "Niveau 3 prévue depuis 4 jours" at bounding box center [263, 701] width 295 height 19
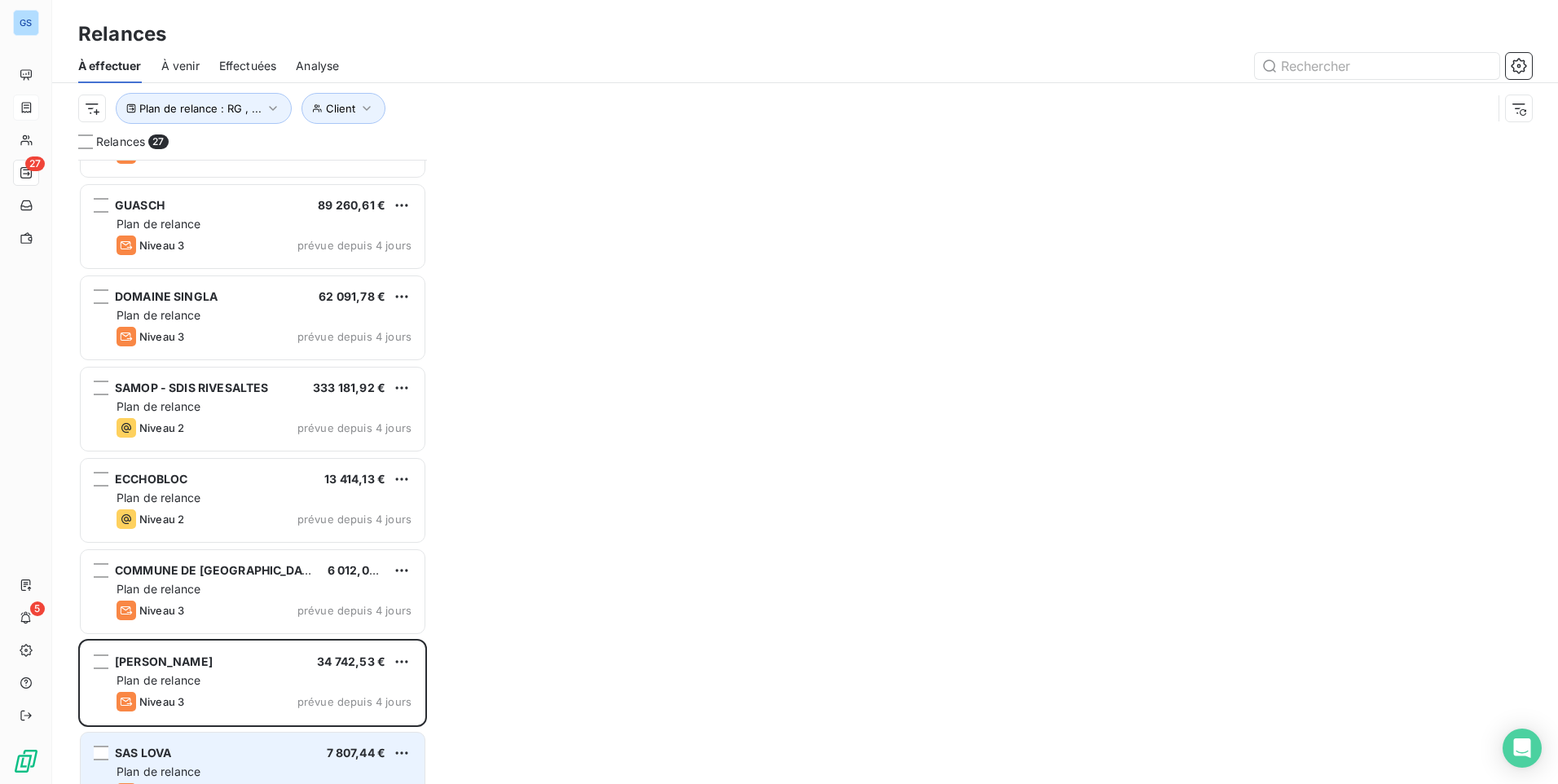
click at [220, 735] on div "SAS LOVA 7 807,44 € Plan de relance Niveau 3 prévue depuis 4 jours" at bounding box center [252, 773] width 344 height 83
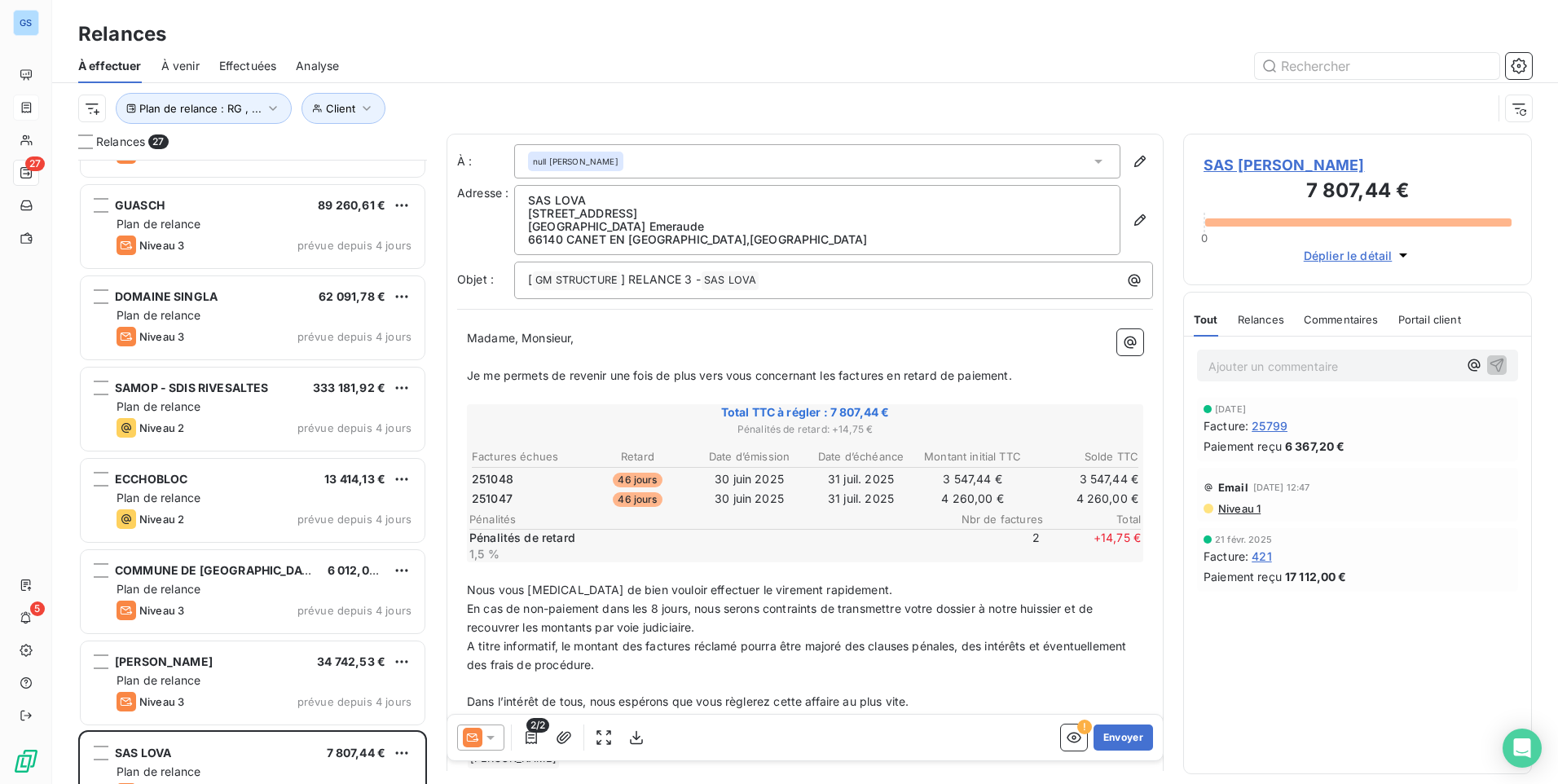
scroll to position [1840, 0]
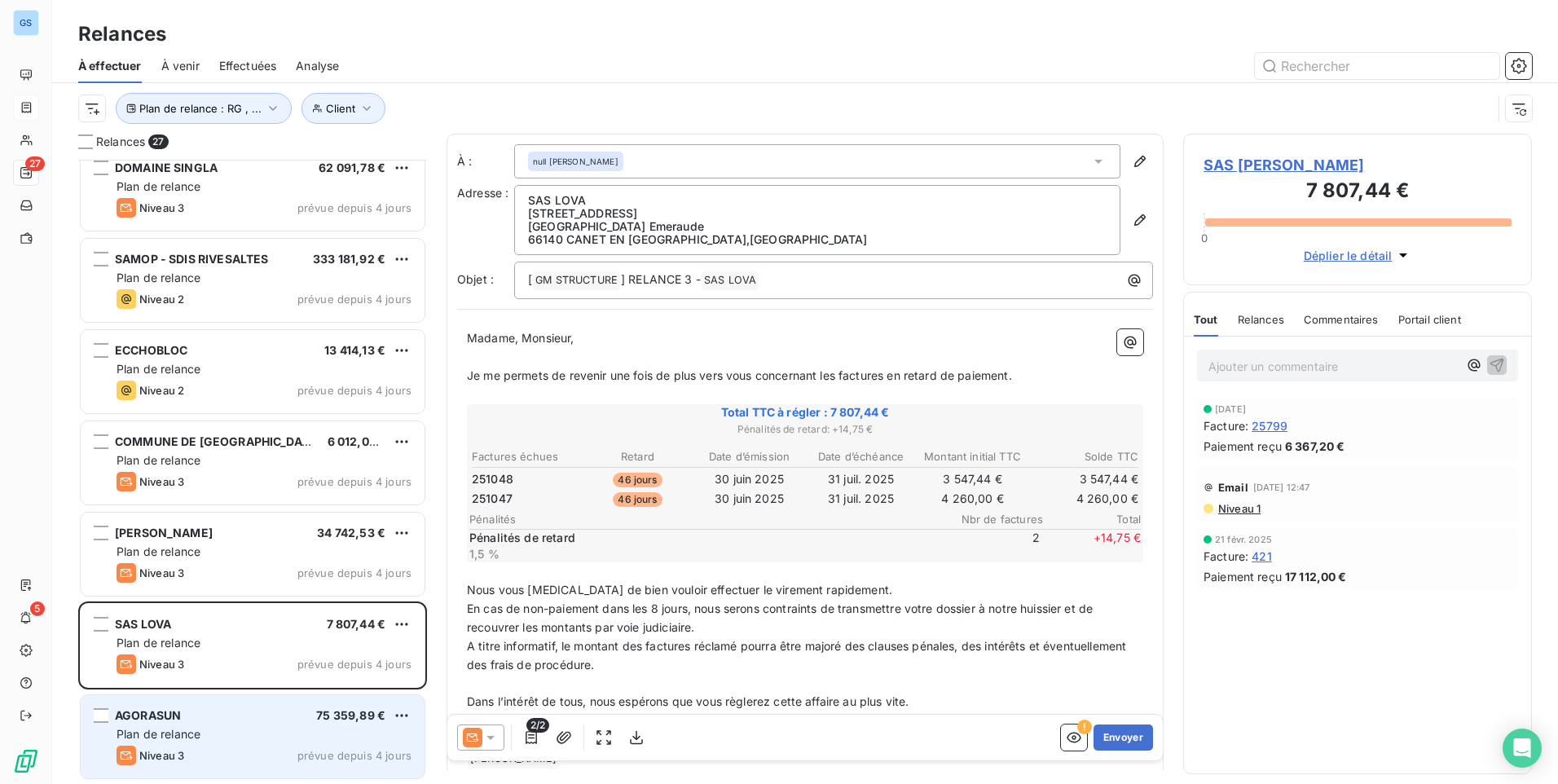
click at [224, 752] on div "Niveau 3 prévue depuis 4 jours" at bounding box center [263, 755] width 295 height 19
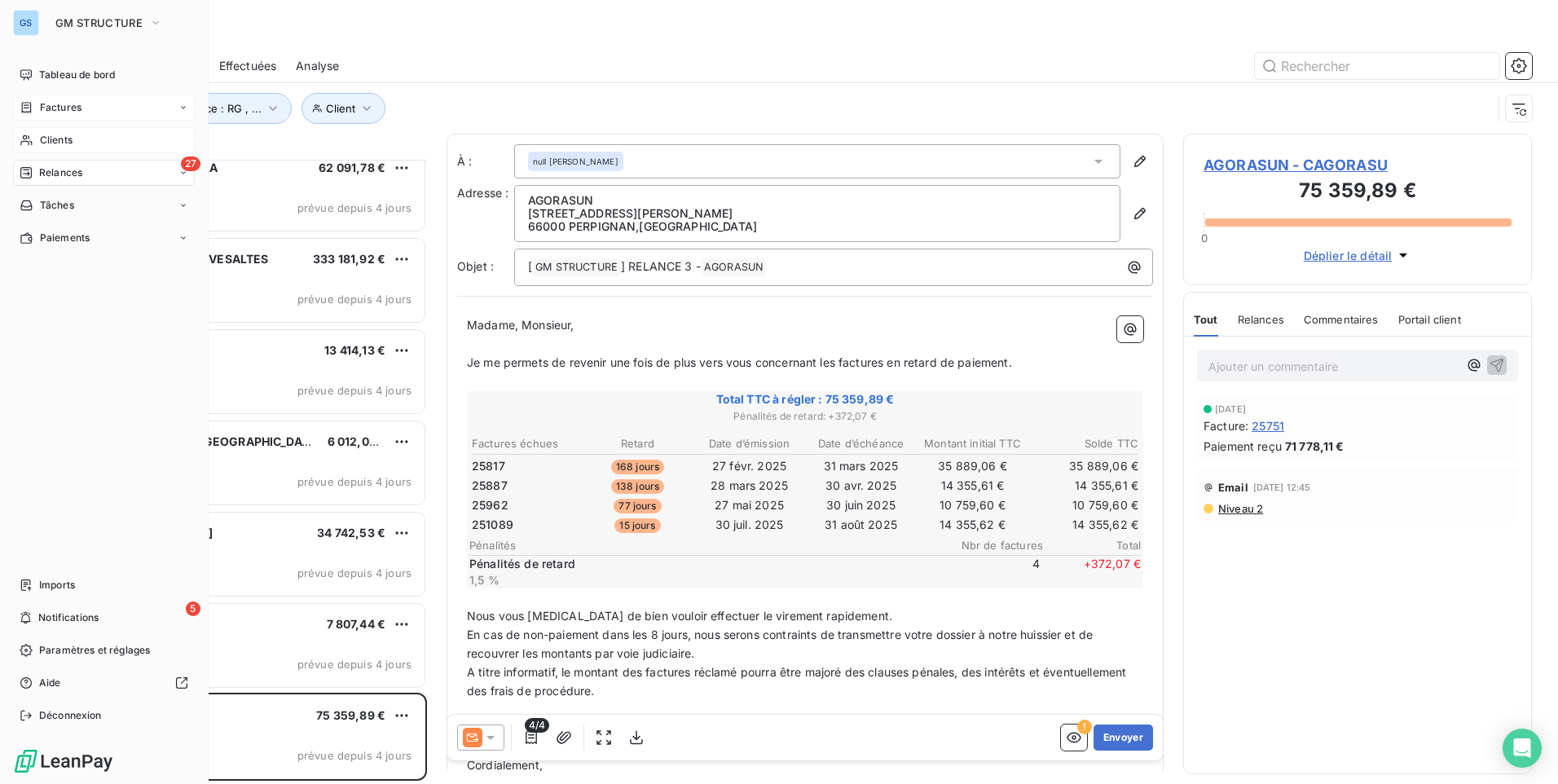
click at [65, 131] on div "Clients" at bounding box center [103, 139] width 182 height 26
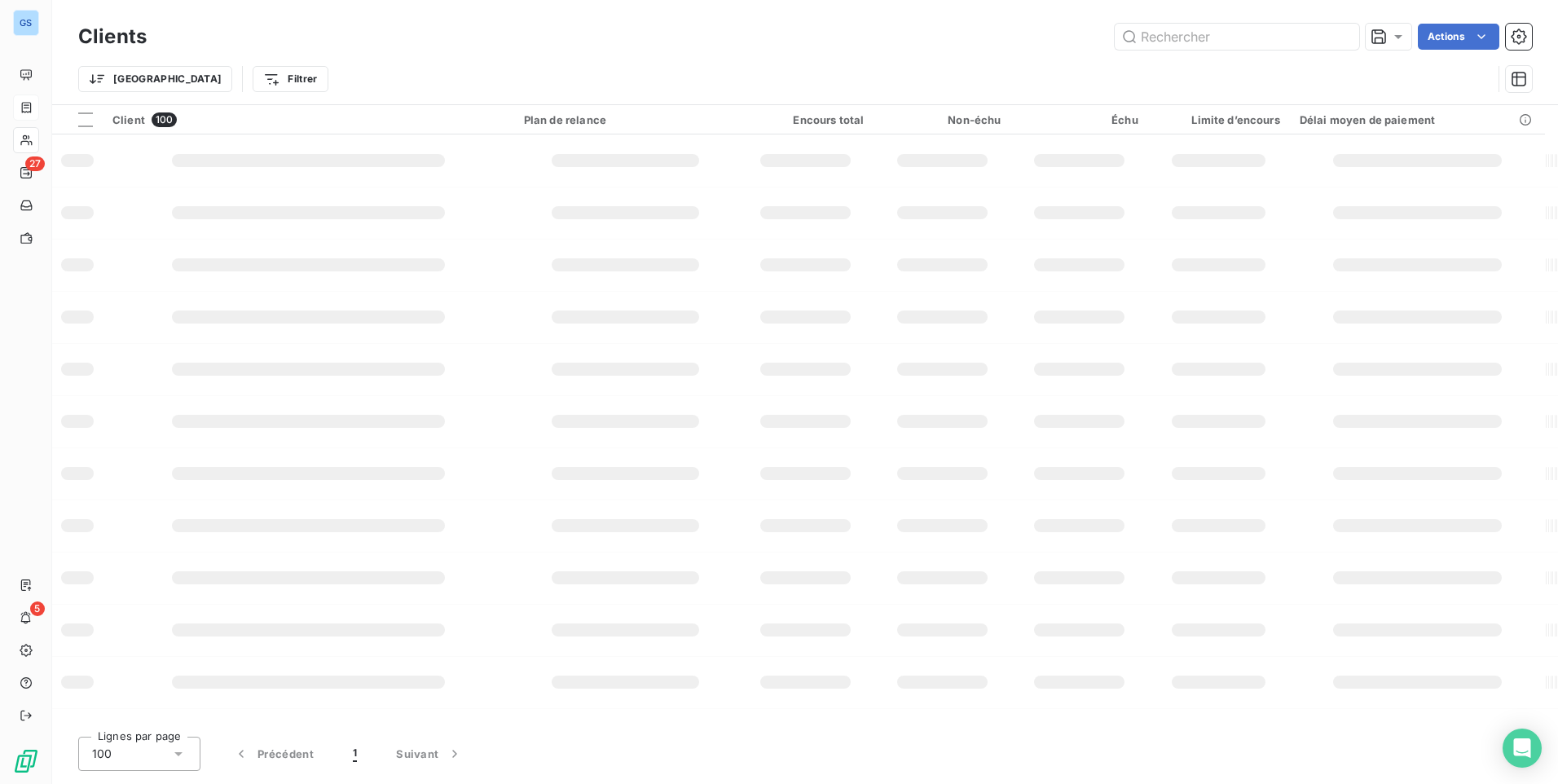
click at [1421, 60] on div "Trier Filtrer" at bounding box center [805, 79] width 1454 height 50
click at [1266, 48] on input "text" at bounding box center [1237, 36] width 245 height 26
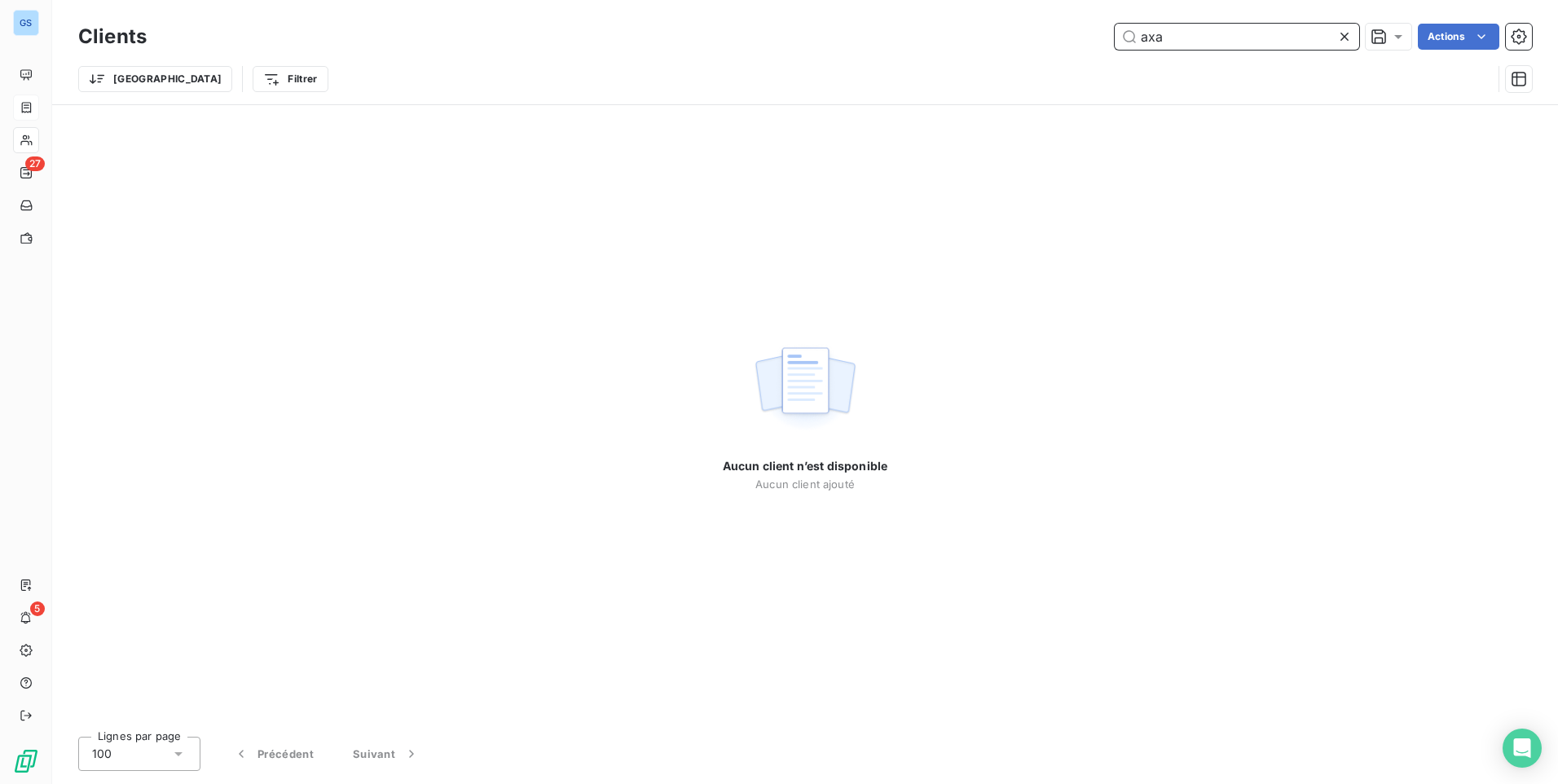
drag, startPoint x: 1204, startPoint y: 28, endPoint x: 1117, endPoint y: 29, distance: 87.0
click at [1117, 29] on input "axa" at bounding box center [1237, 36] width 245 height 26
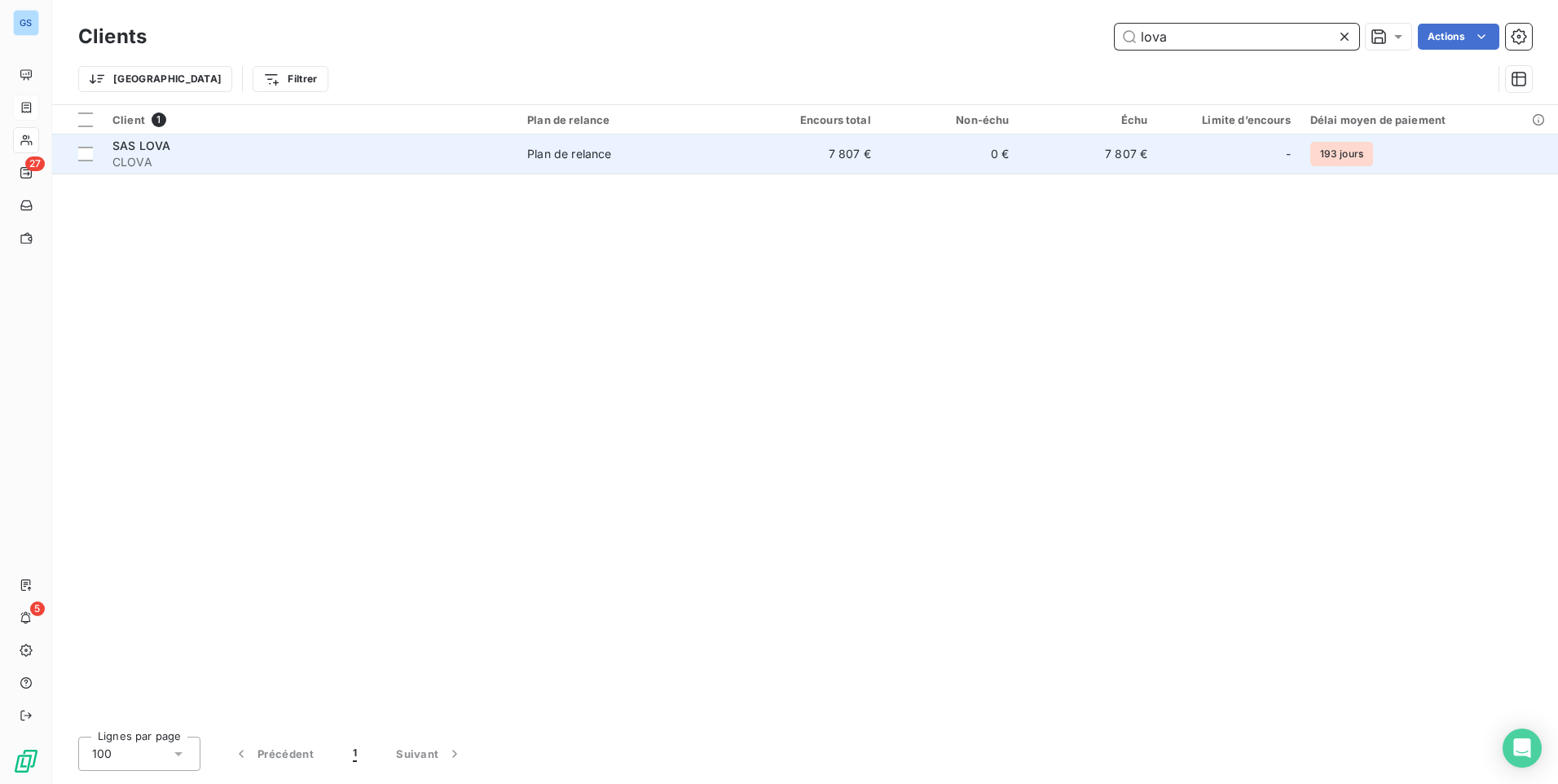
type input "lova"
click at [255, 153] on div "SAS LOVA" at bounding box center [309, 145] width 396 height 16
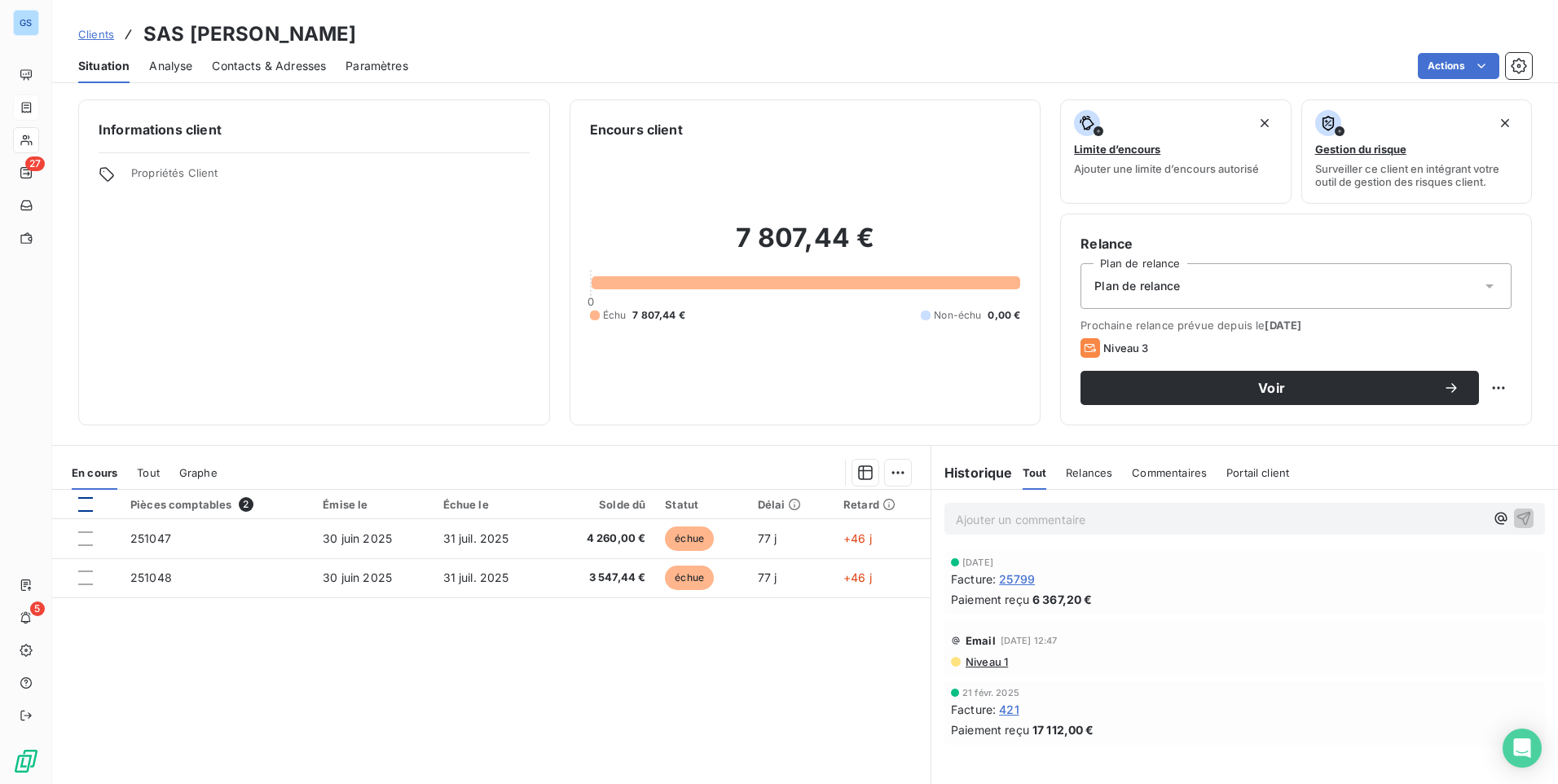
click at [87, 502] on div at bounding box center [85, 504] width 15 height 15
click at [886, 477] on html "GS 27 5 Clients SAS [PERSON_NAME] Situation Analyse Contacts & Adresses Paramèt…" at bounding box center [779, 392] width 1558 height 784
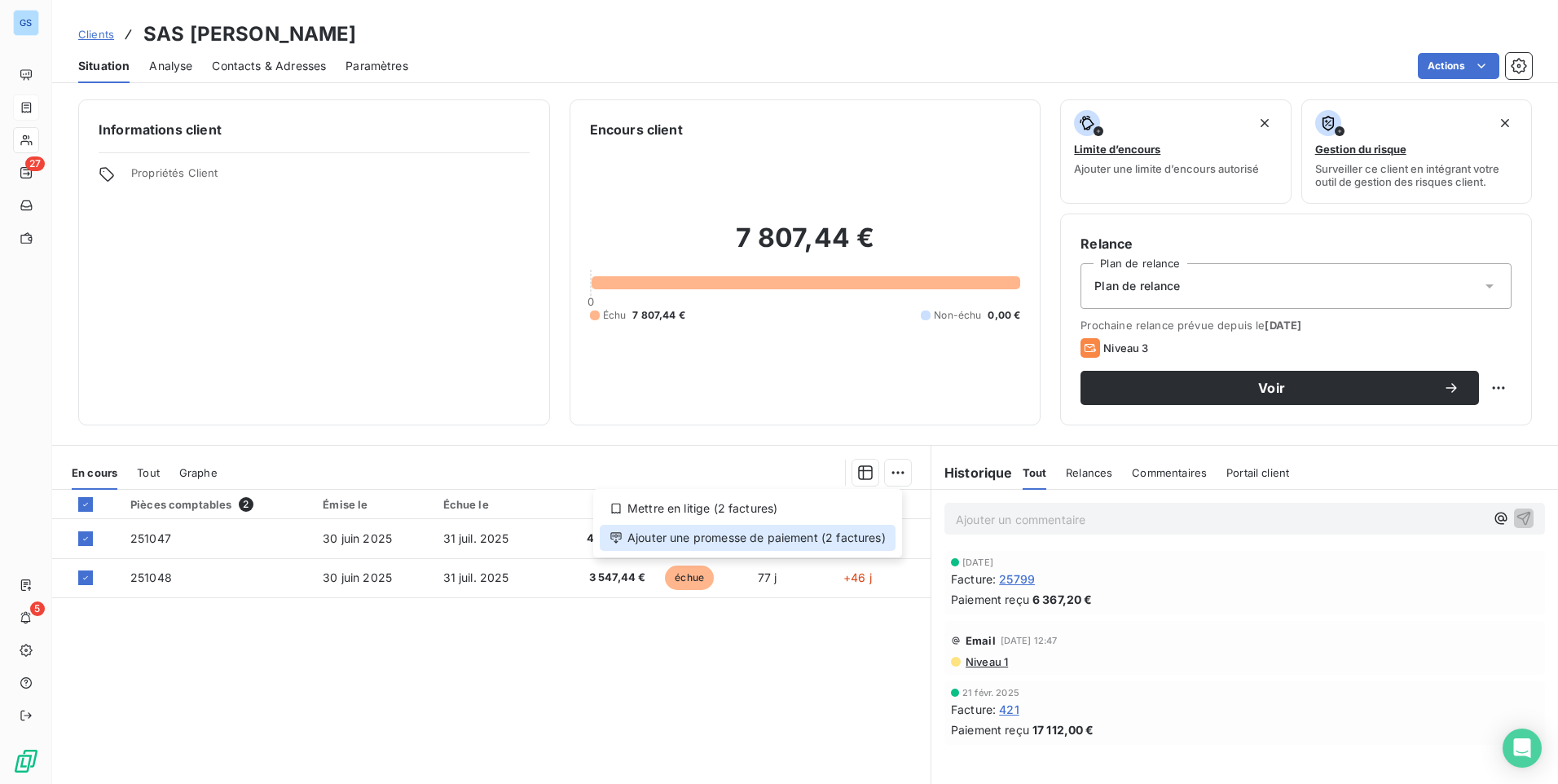
drag, startPoint x: 825, startPoint y: 544, endPoint x: 954, endPoint y: 549, distance: 129.1
click at [837, 544] on div "Ajouter une promesse de paiement (2 factures)" at bounding box center [748, 537] width 296 height 26
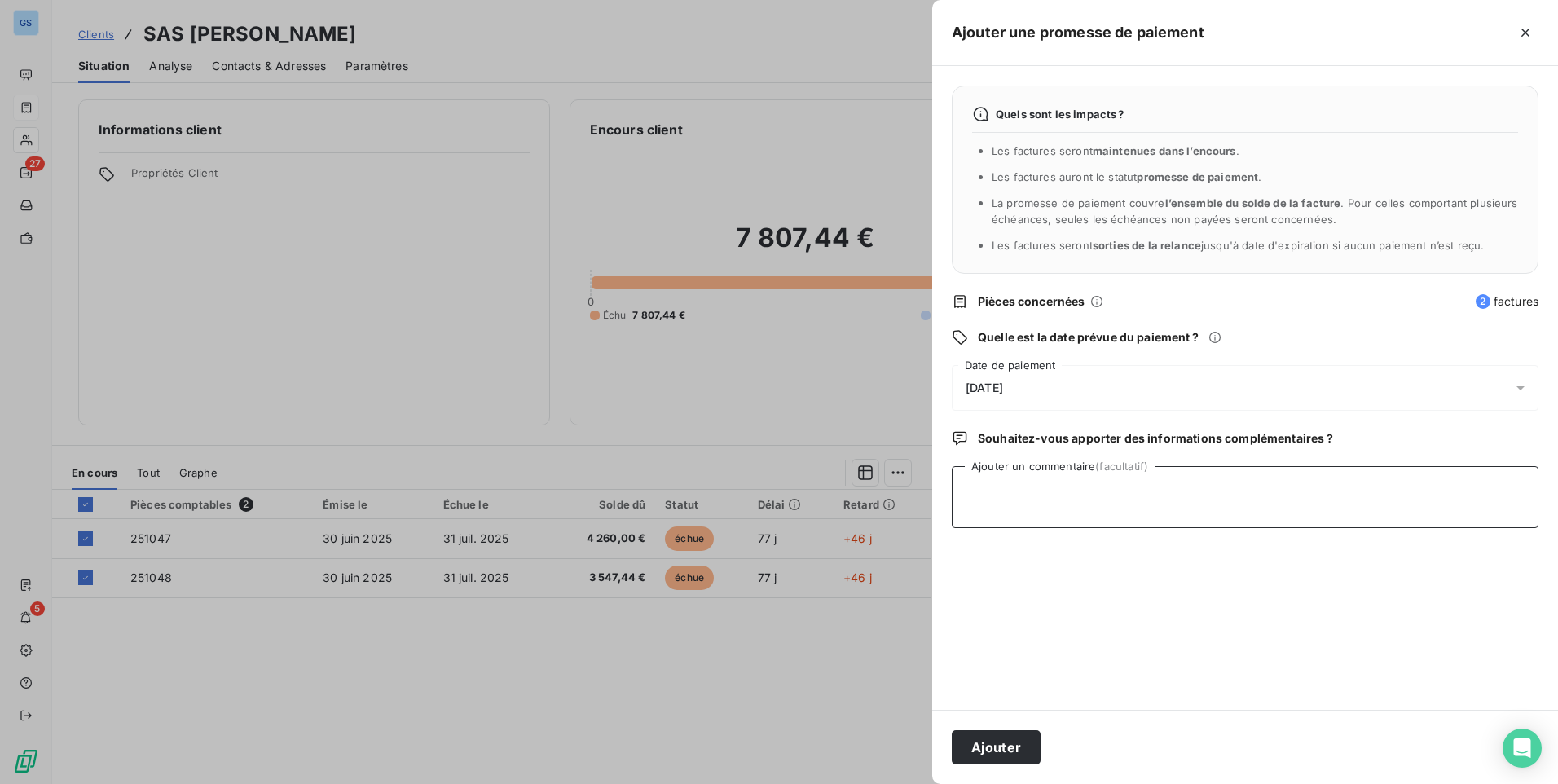
click at [1127, 516] on textarea "Ajouter un commentaire (facultatif)" at bounding box center [1245, 497] width 587 height 62
type textarea "Déblocage en cours le 15/09"
click at [1260, 386] on div "[DATE]" at bounding box center [1245, 387] width 587 height 45
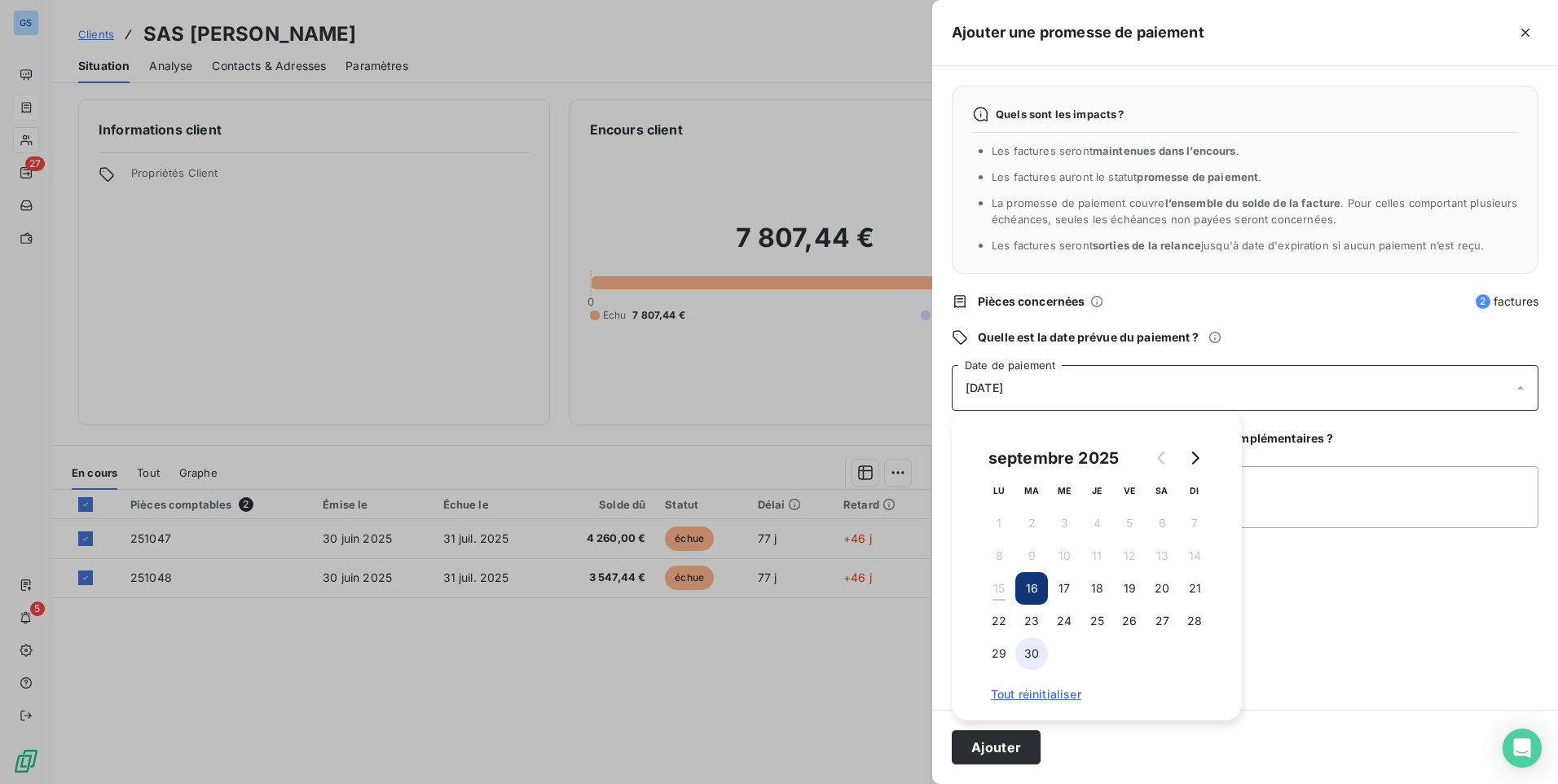
click at [1038, 654] on button "30" at bounding box center [1032, 653] width 33 height 33
click at [1271, 648] on div "Quels sont les impacts ? Les factures seront maintenues dans l’encours . Les fa…" at bounding box center [1245, 388] width 626 height 644
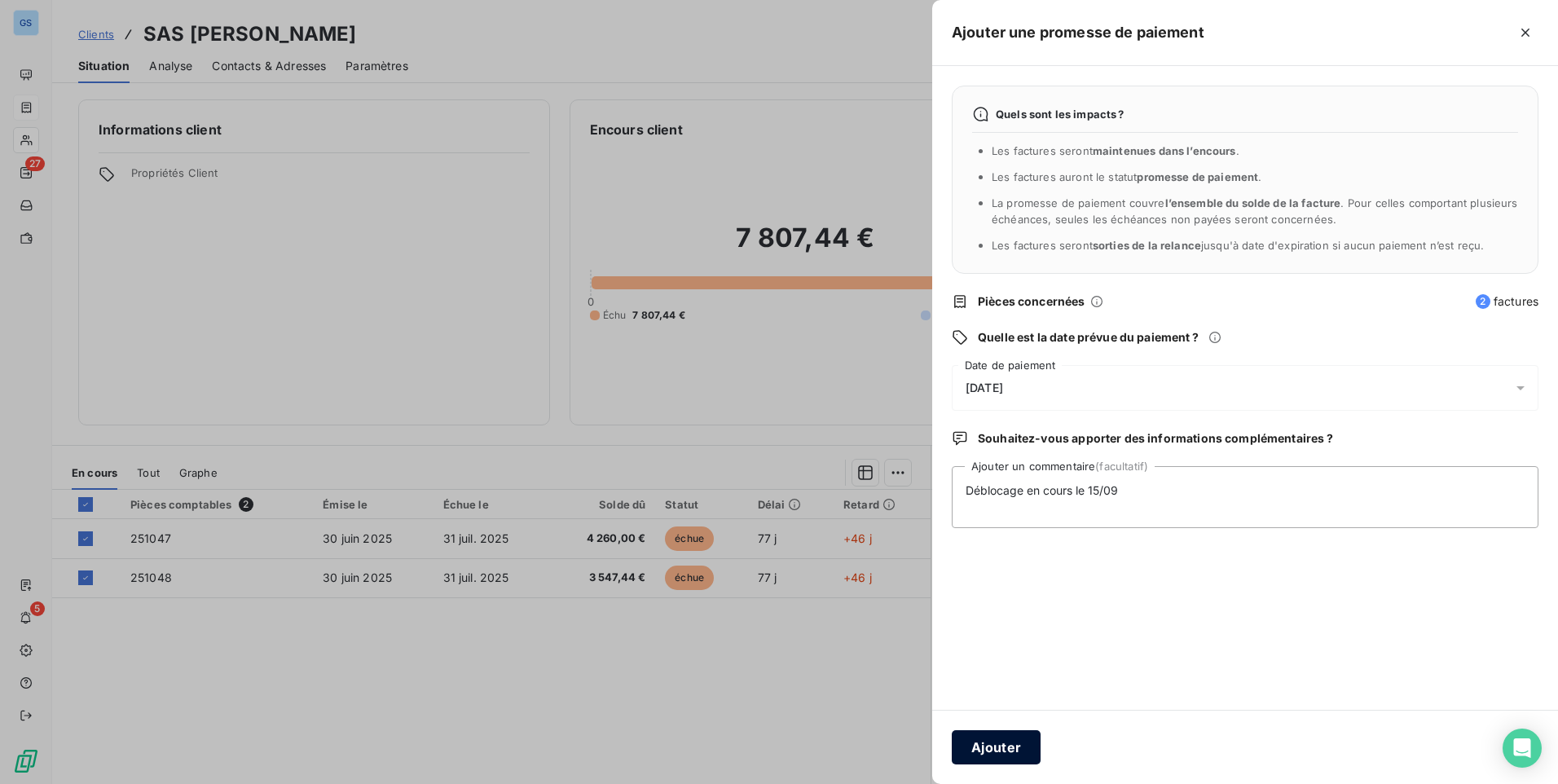
click at [995, 749] on button "Ajouter" at bounding box center [996, 746] width 89 height 34
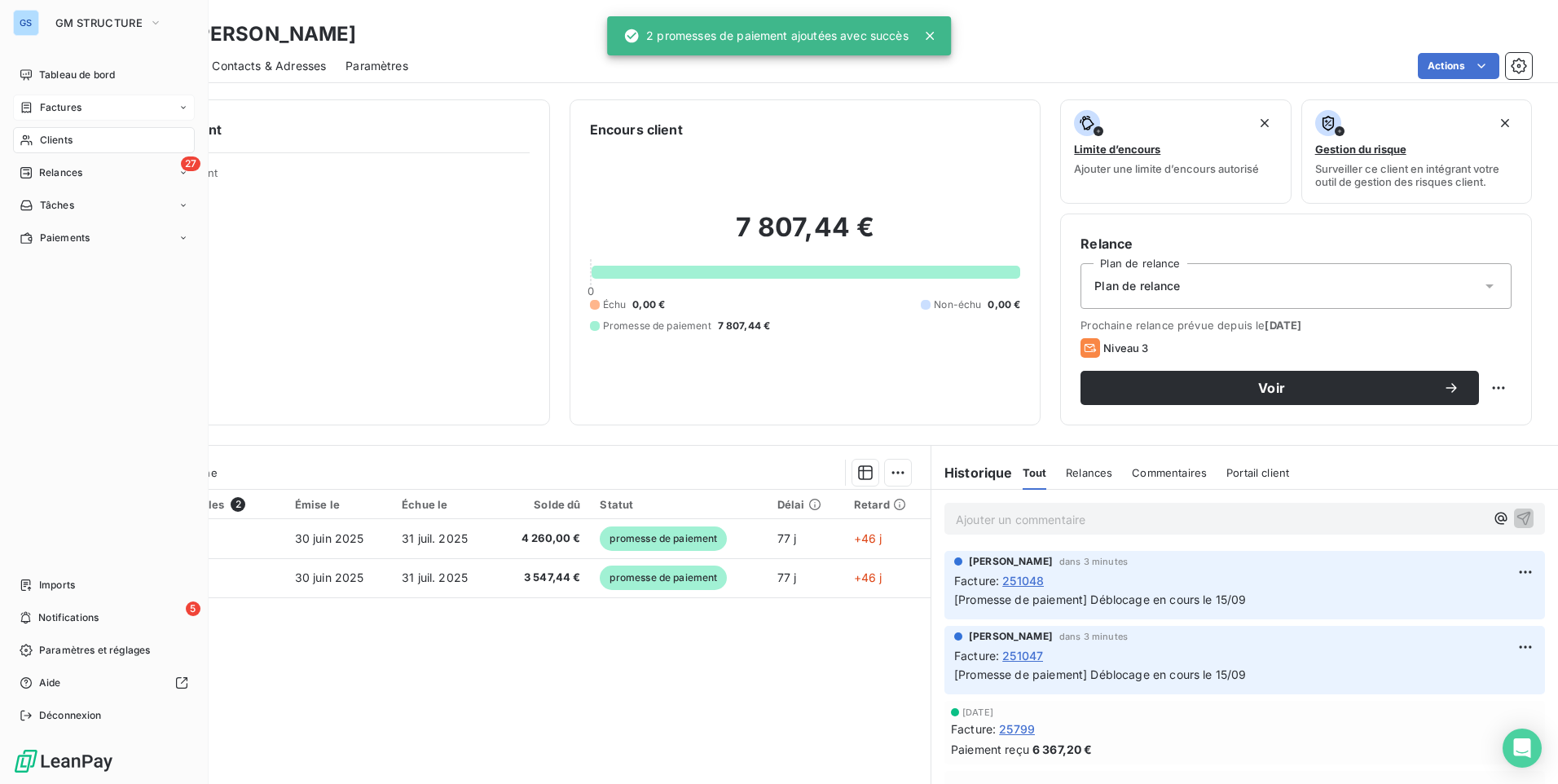
click at [49, 132] on div "Clients" at bounding box center [103, 139] width 182 height 26
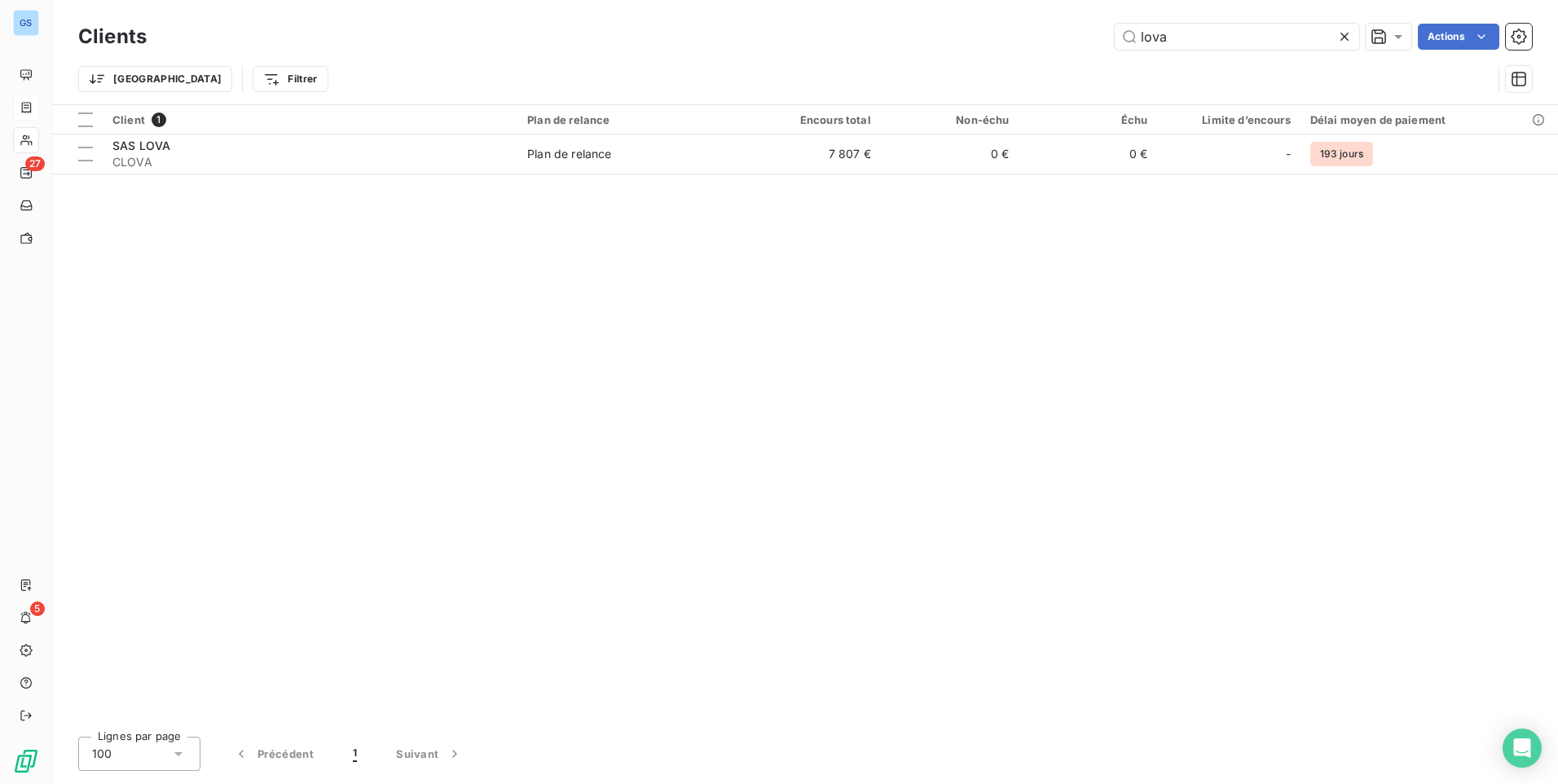
drag, startPoint x: 1170, startPoint y: 31, endPoint x: 1053, endPoint y: 52, distance: 118.9
click at [1053, 52] on div "Clients lova Actions" at bounding box center [805, 36] width 1454 height 34
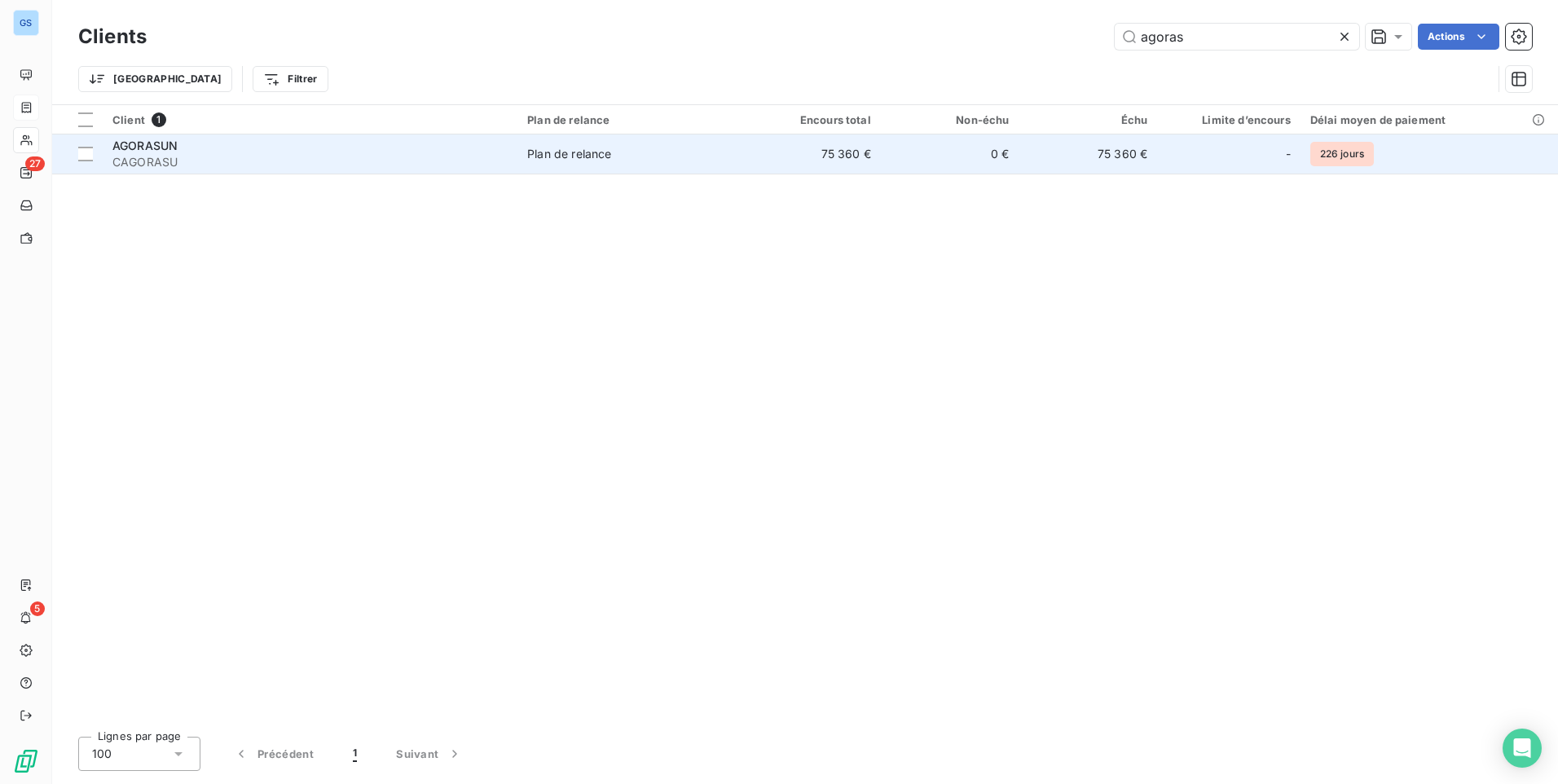
type input "agoras"
click at [210, 137] on div "AGORASUN" at bounding box center [309, 145] width 396 height 16
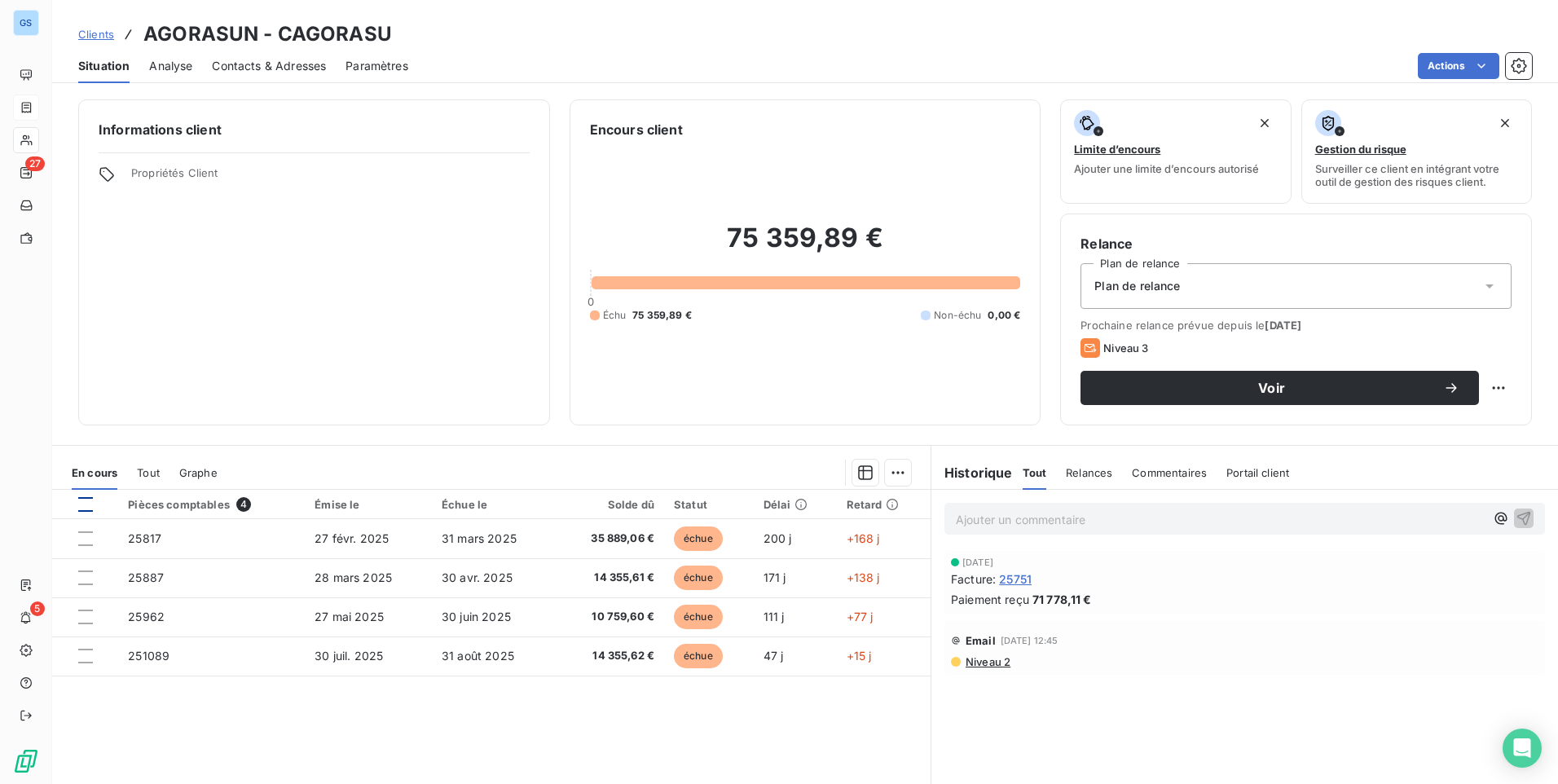
click at [82, 503] on div at bounding box center [85, 504] width 15 height 15
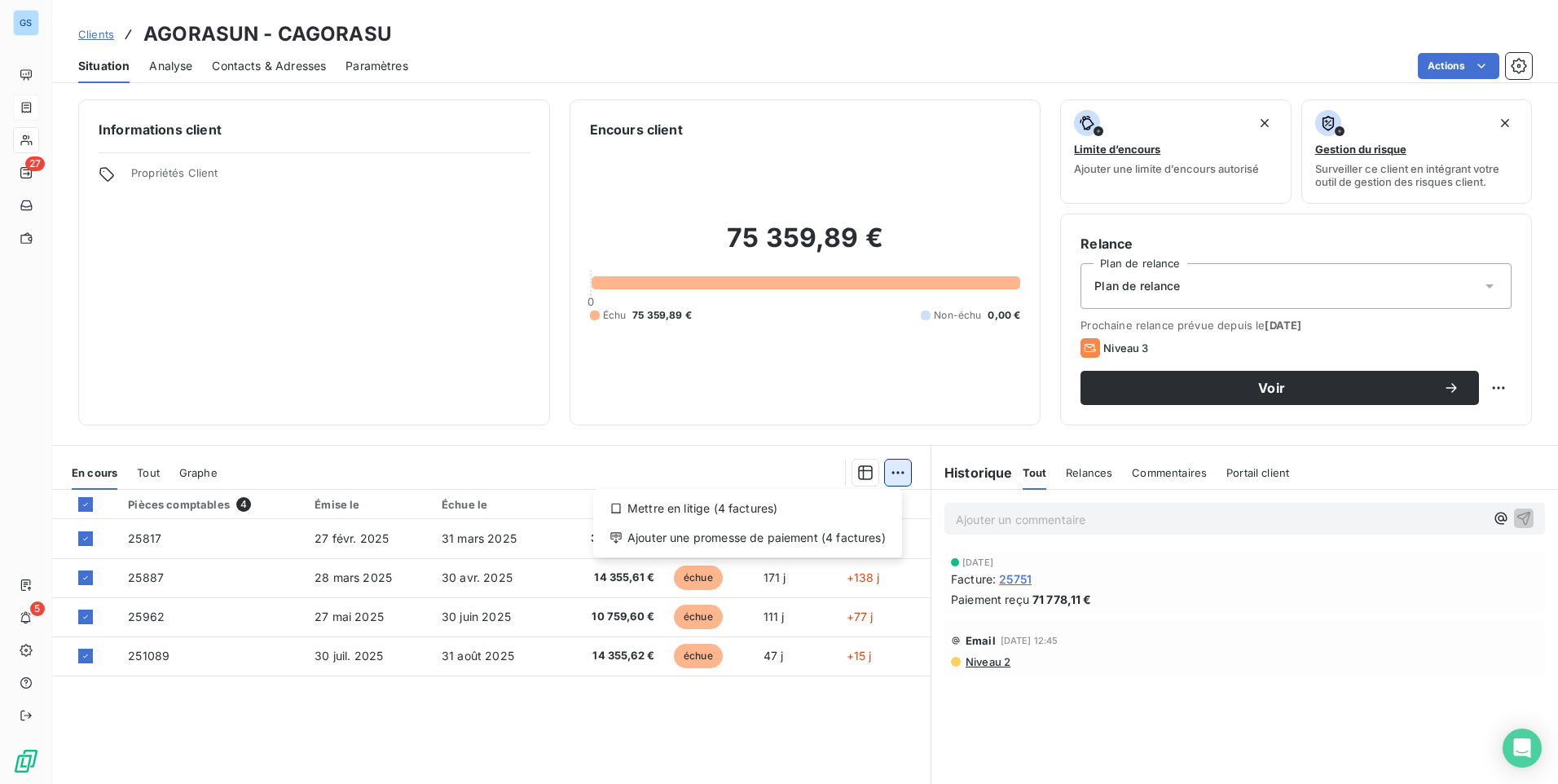
click at [897, 475] on html "GS 27 5 Clients AGORASUN - CAGORASU Situation Analyse Contacts & Adresses Param…" at bounding box center [779, 392] width 1558 height 784
click at [837, 546] on div "Ajouter une promesse de paiement (4 factures)" at bounding box center [748, 537] width 296 height 26
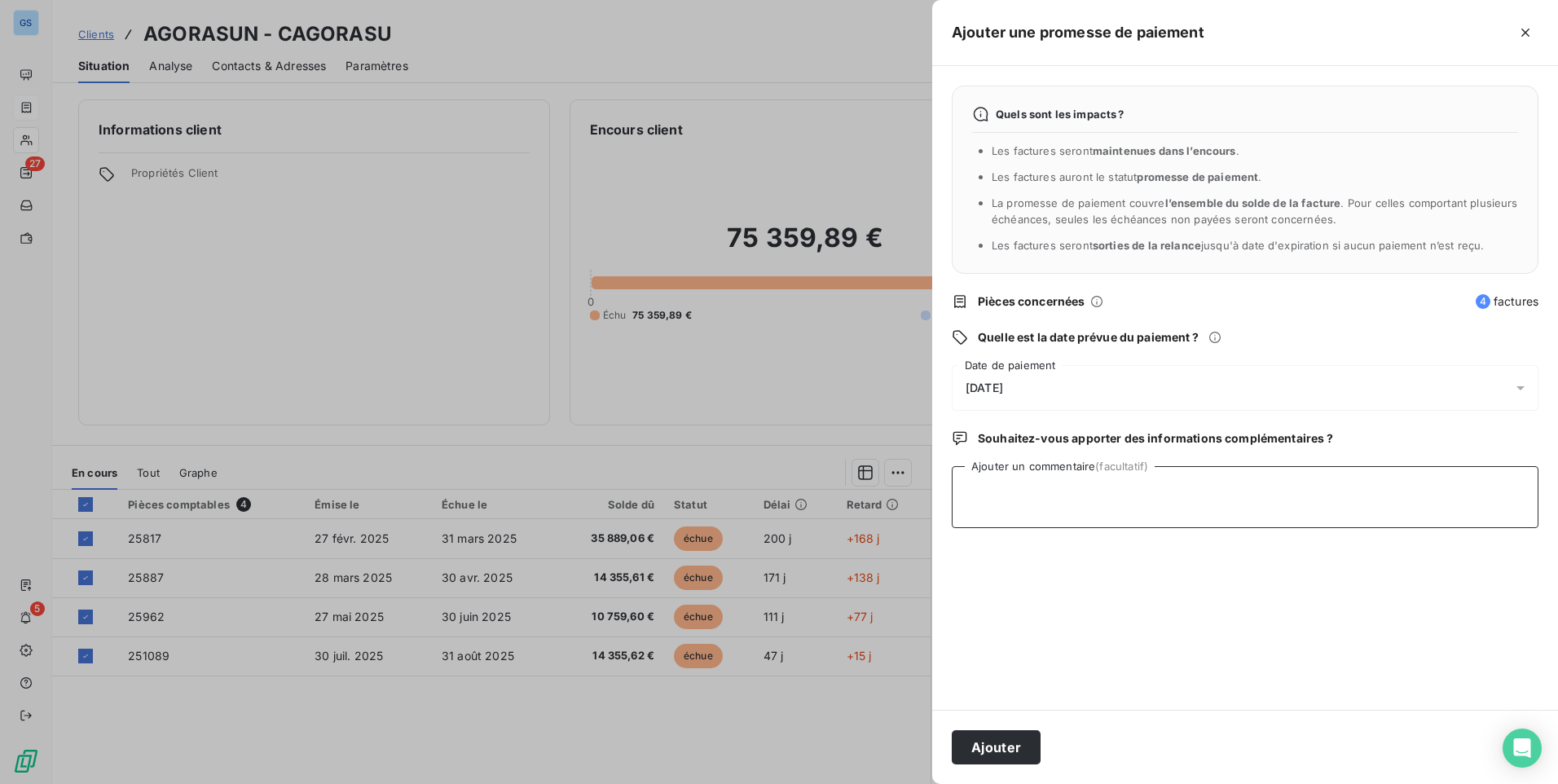
click at [1084, 480] on textarea "Ajouter un commentaire (facultatif)" at bounding box center [1245, 497] width 587 height 62
click at [1171, 390] on div "[DATE]" at bounding box center [1245, 387] width 587 height 45
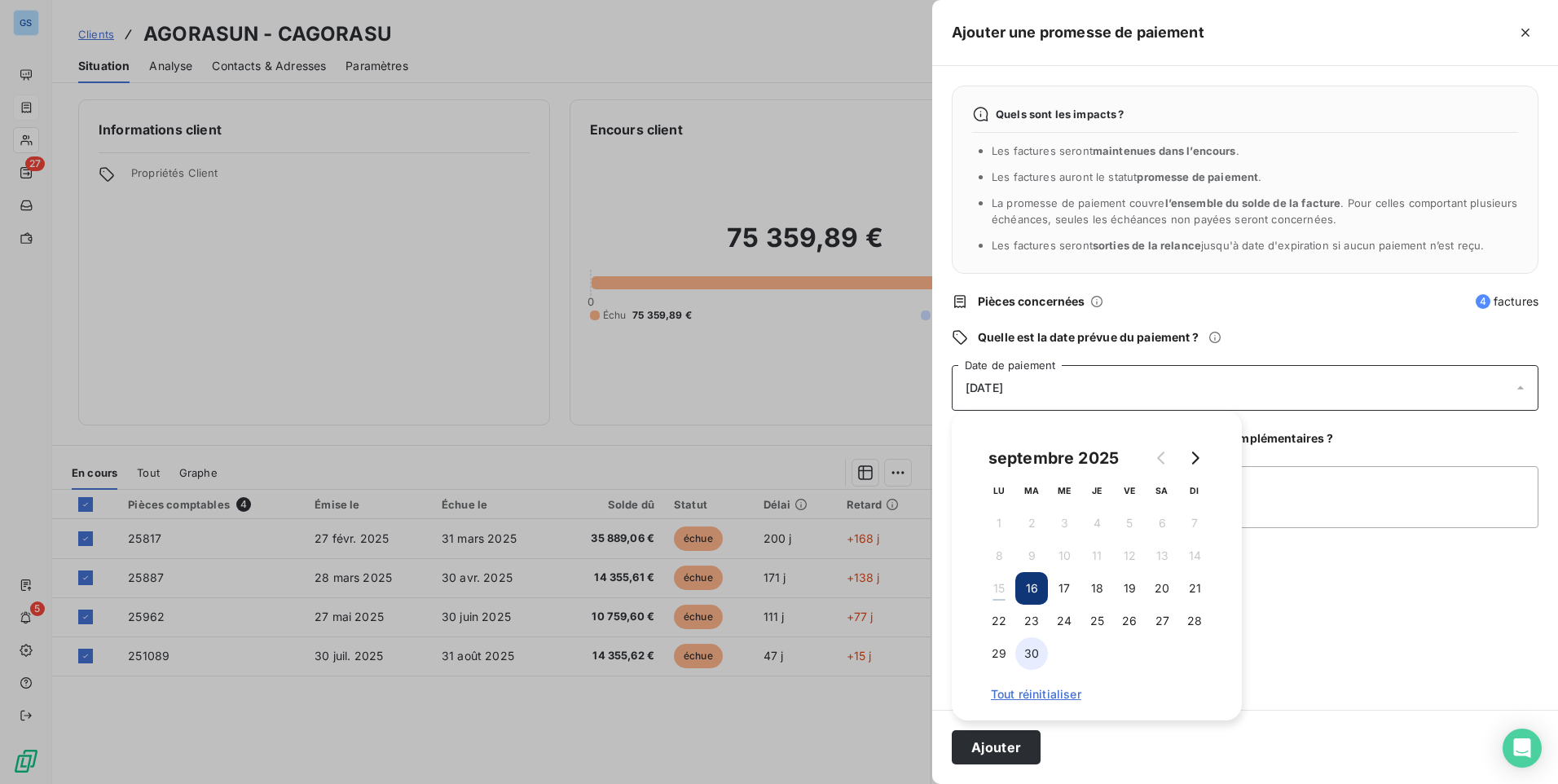
click at [1042, 660] on button "30" at bounding box center [1032, 653] width 33 height 33
click at [1295, 490] on textarea "Ajouter un commentaire (facultatif)" at bounding box center [1245, 497] width 587 height 62
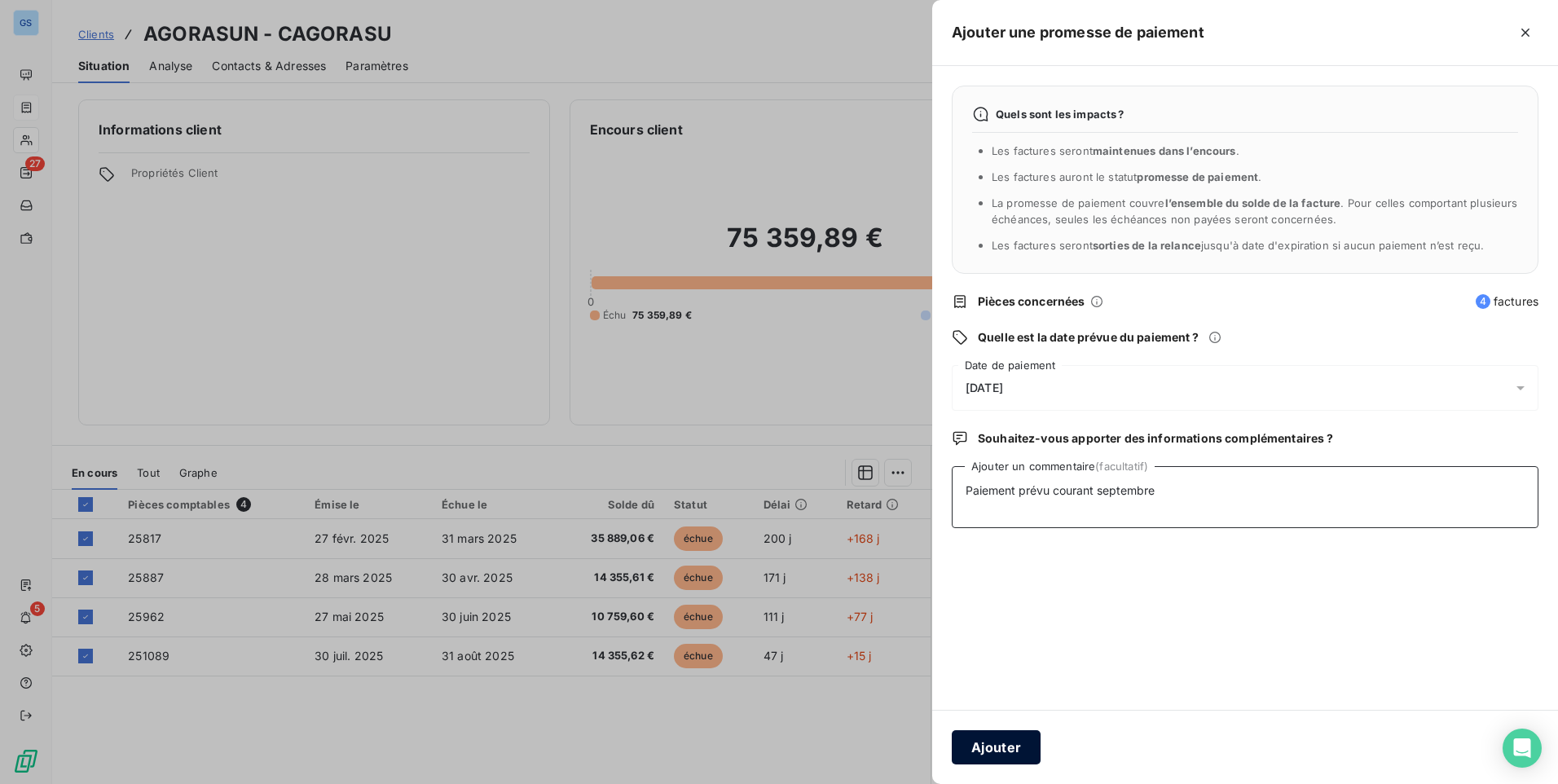
type textarea "Paiement prévu courant septembre"
click at [998, 758] on button "Ajouter" at bounding box center [996, 746] width 89 height 34
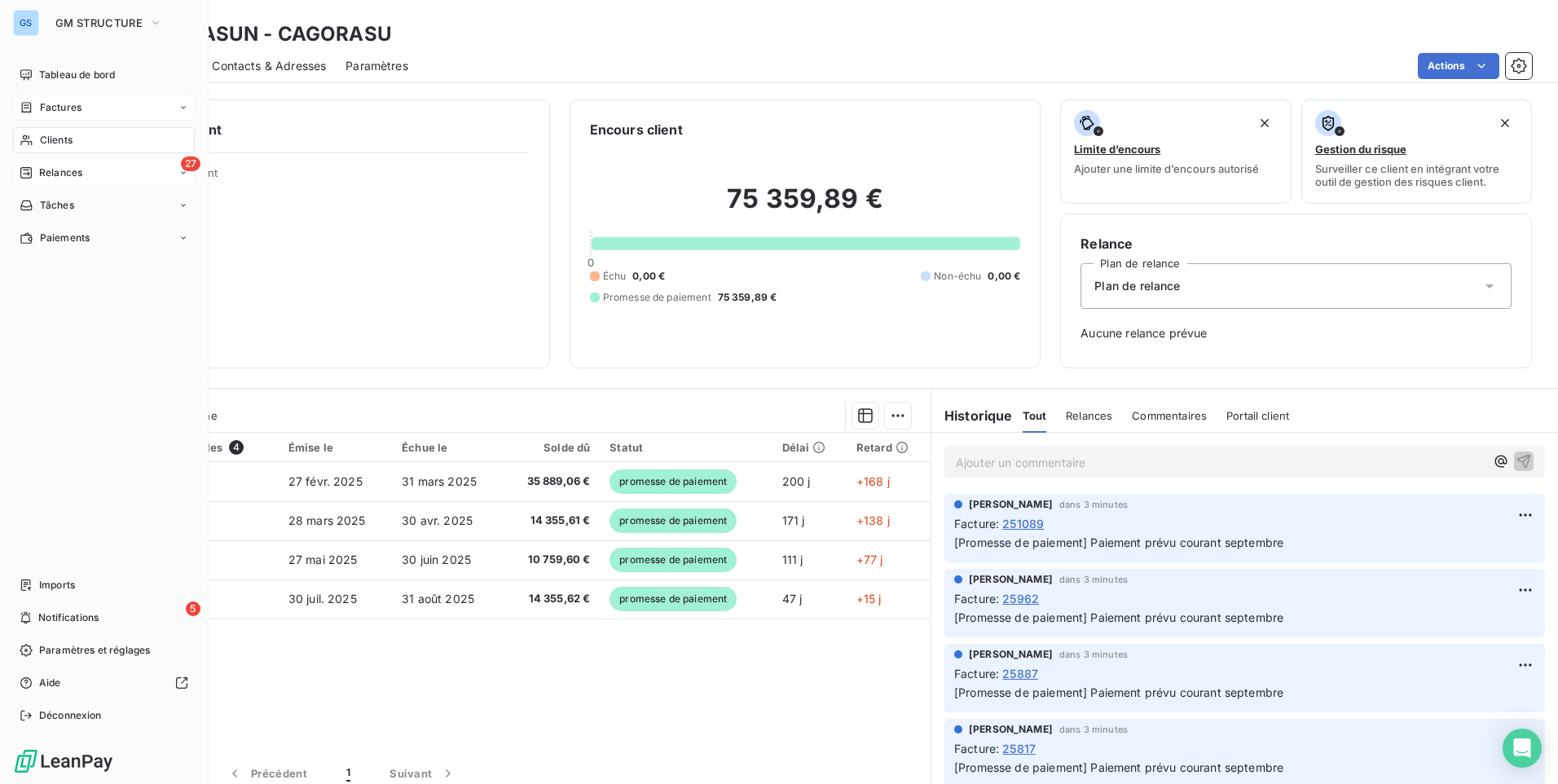
click at [83, 178] on div "27 Relances" at bounding box center [103, 172] width 182 height 26
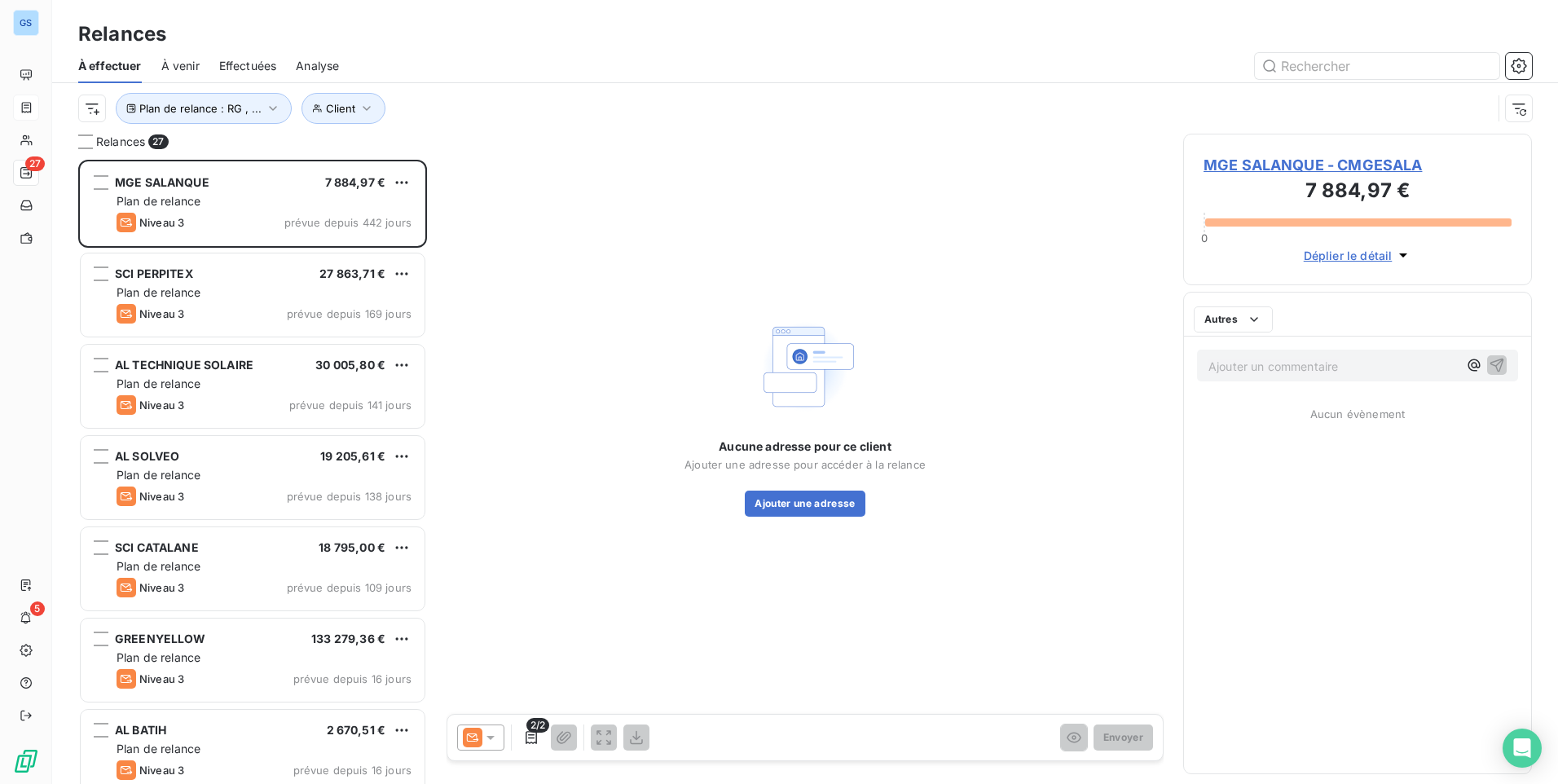
scroll to position [612, 337]
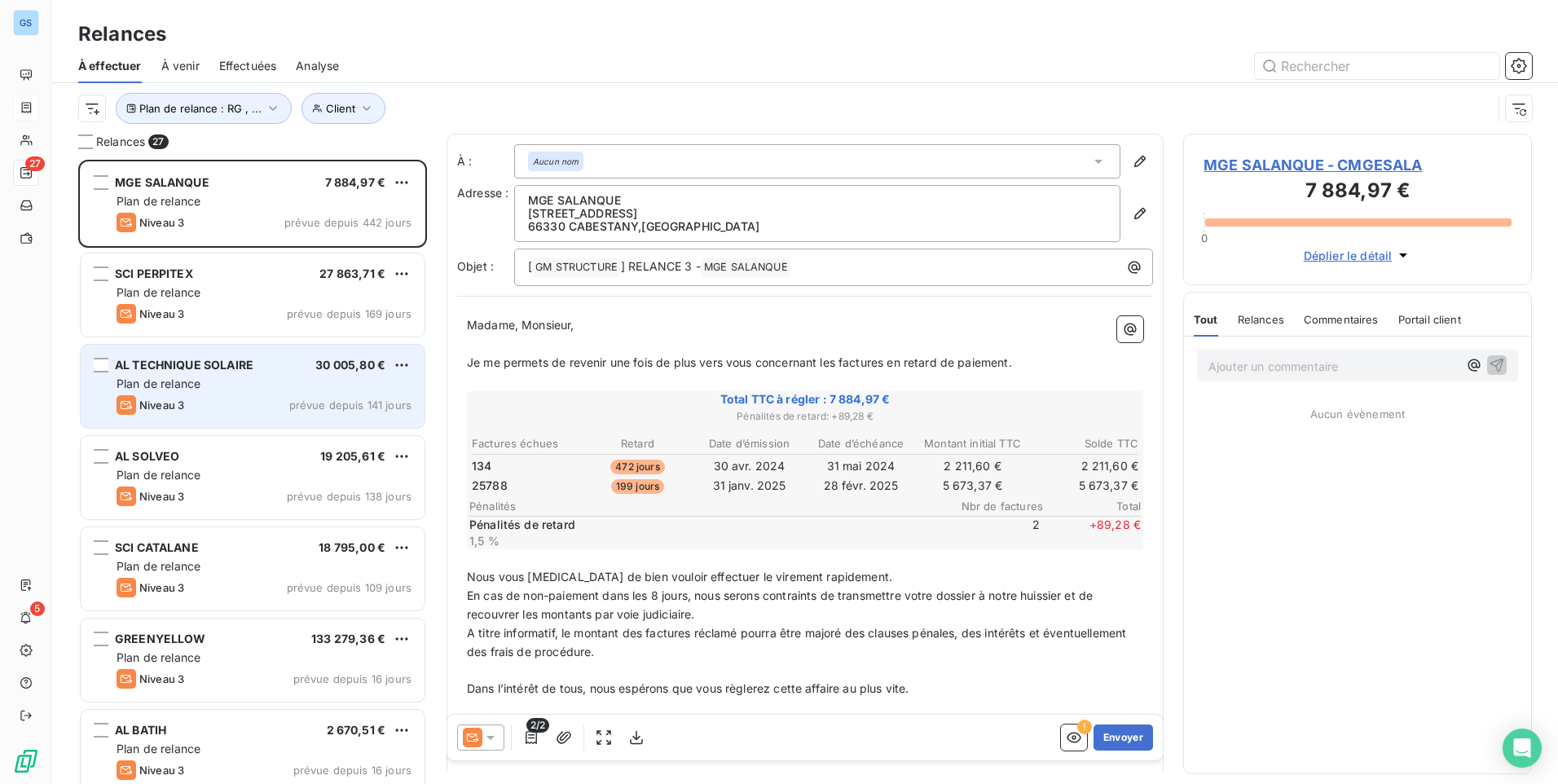
click at [186, 380] on span "Plan de relance" at bounding box center [158, 383] width 84 height 14
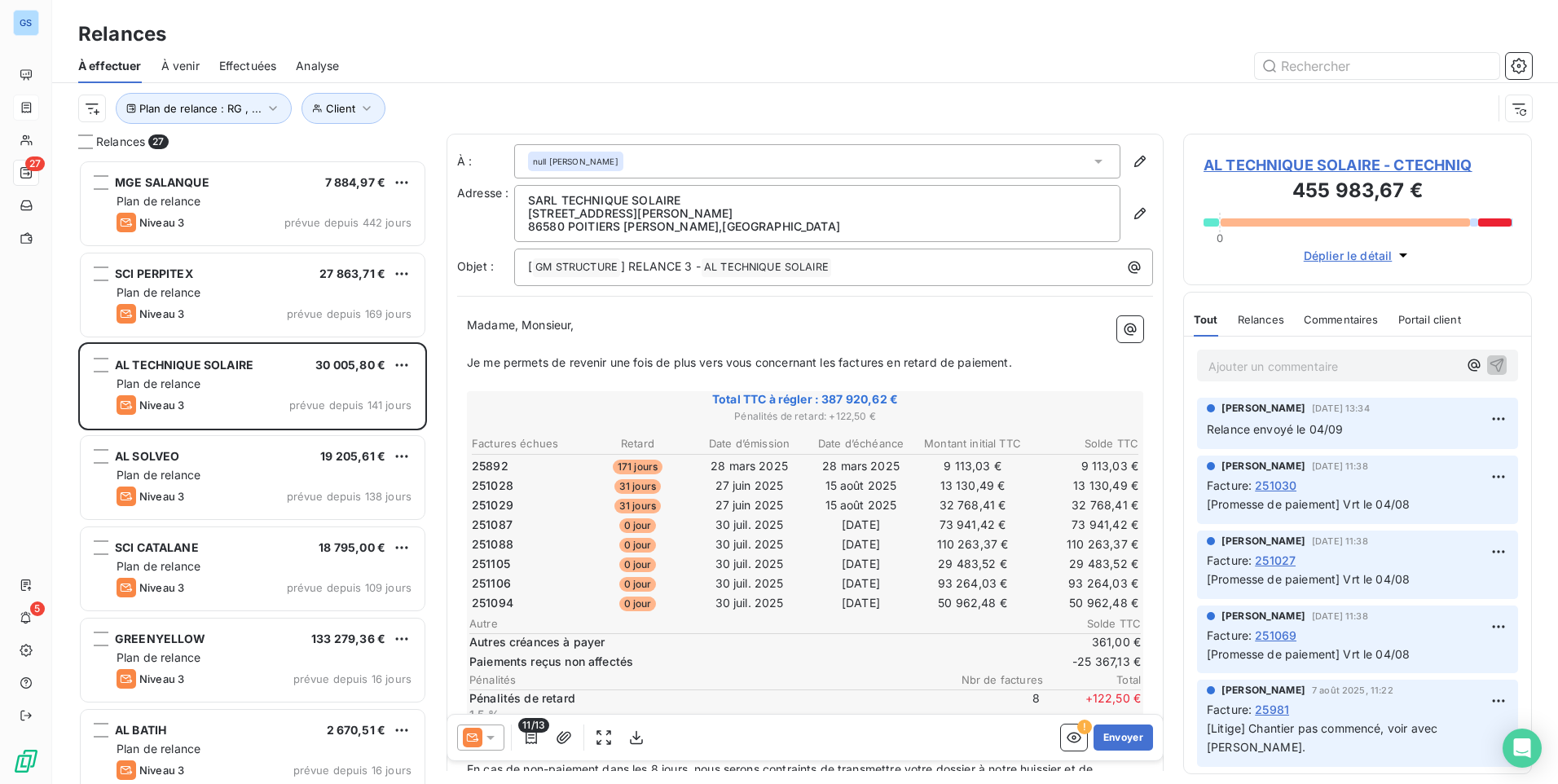
click at [488, 741] on icon at bounding box center [490, 737] width 16 height 16
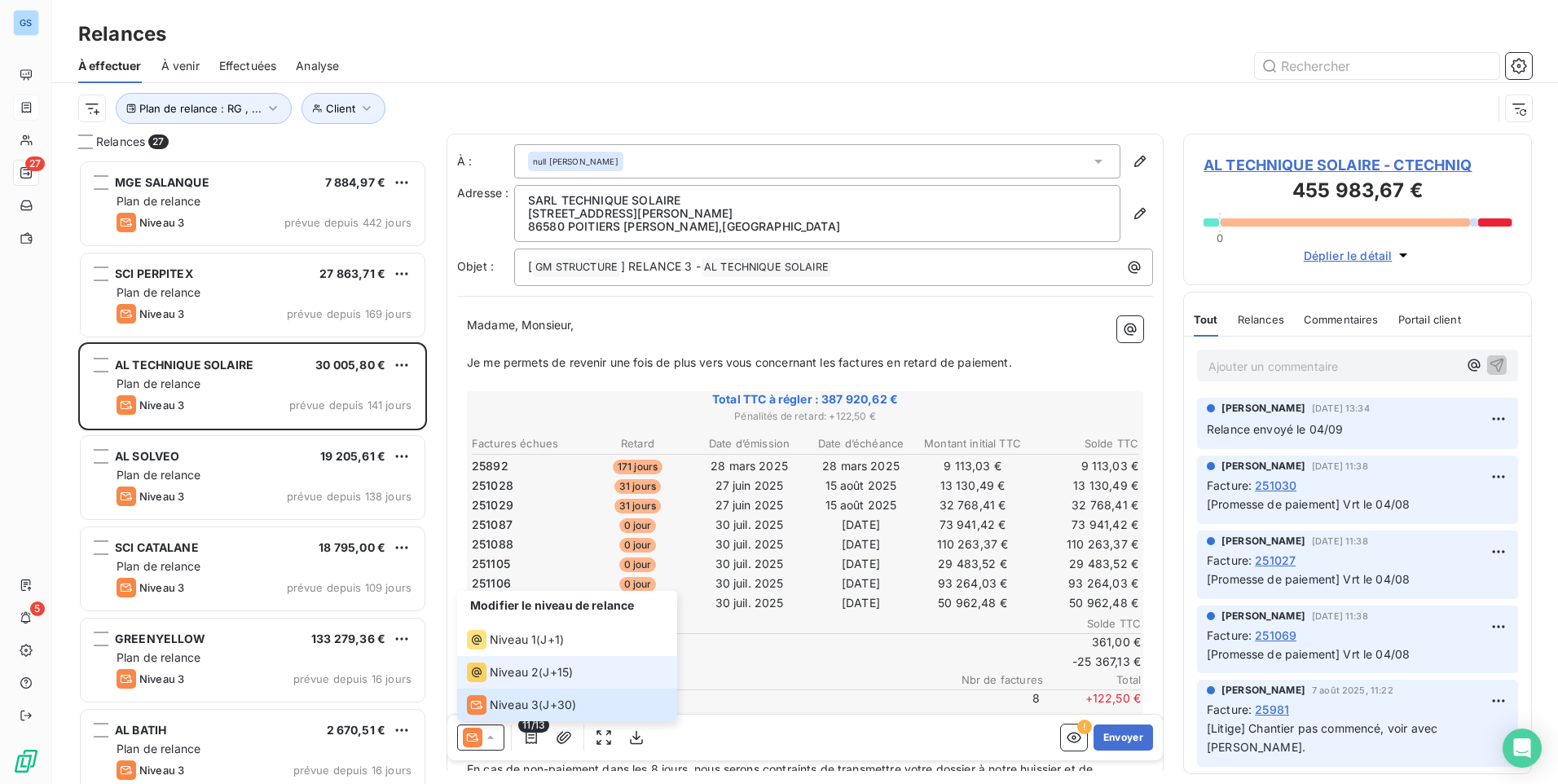
click at [494, 676] on span "Niveau 2" at bounding box center [514, 672] width 49 height 16
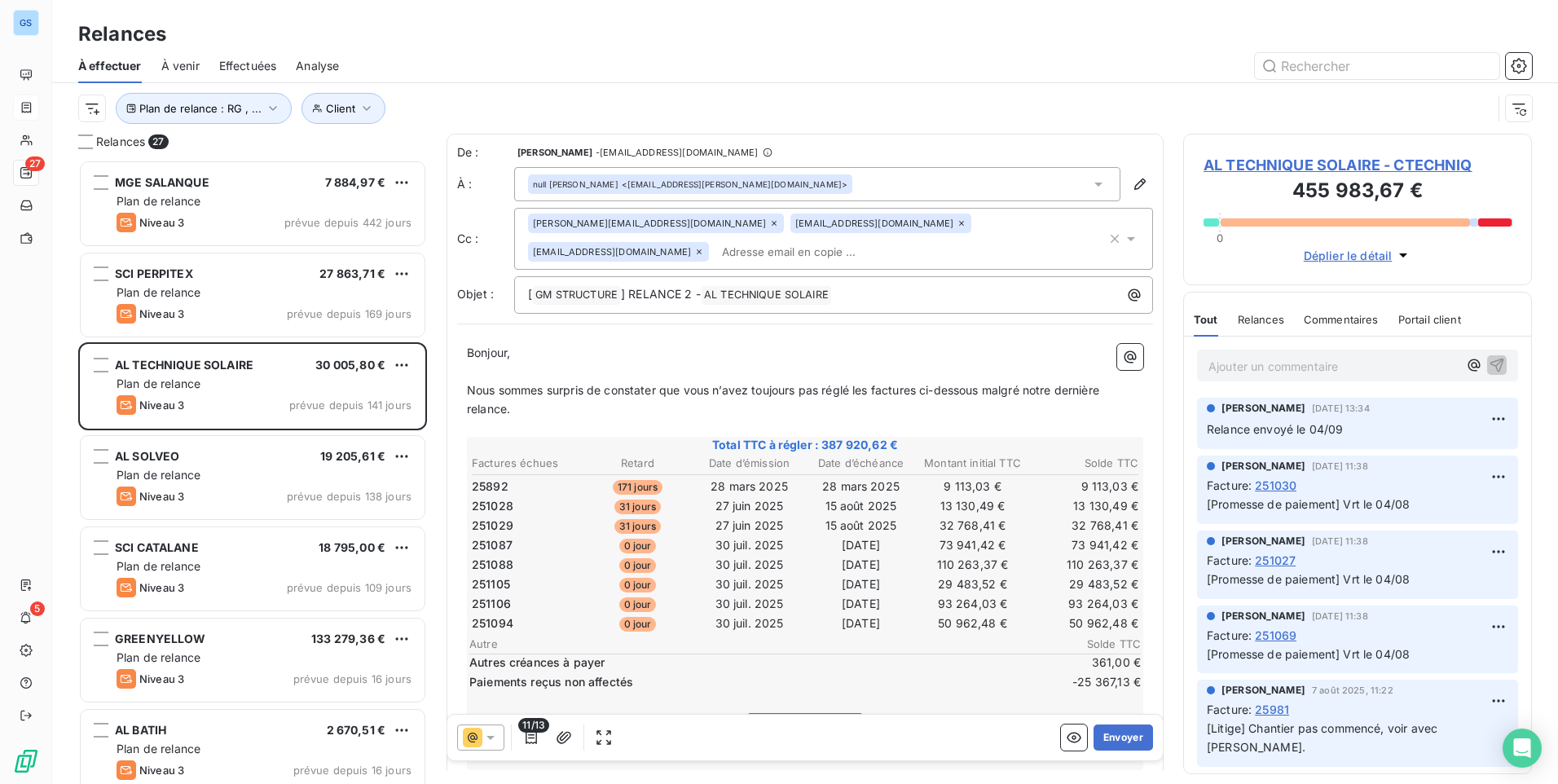
click at [716, 243] on input "text" at bounding box center [809, 251] width 189 height 24
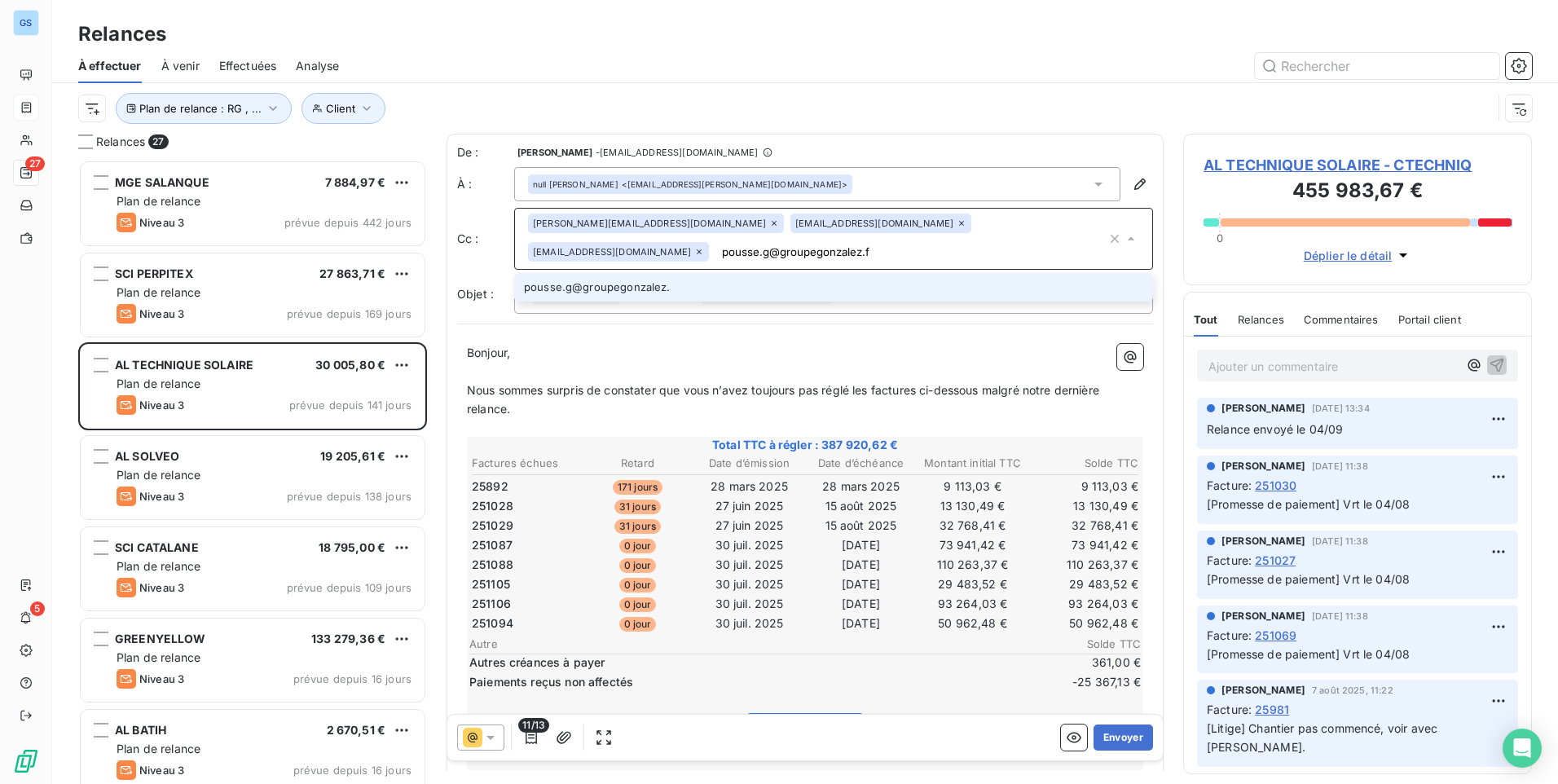
type input "[EMAIL_ADDRESS][DOMAIN_NAME]"
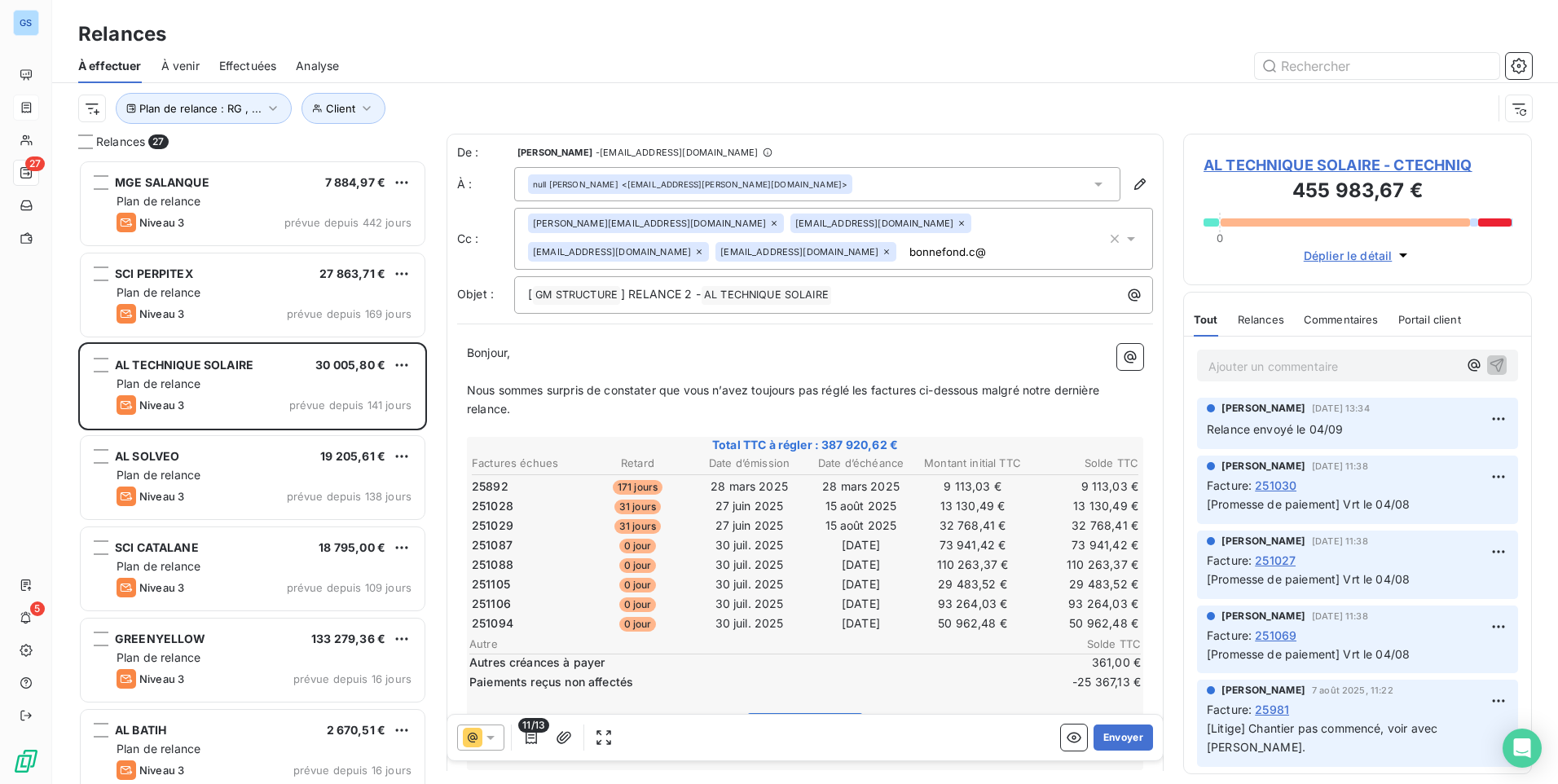
click at [903, 248] on input "bonnefond.c@" at bounding box center [997, 251] width 189 height 24
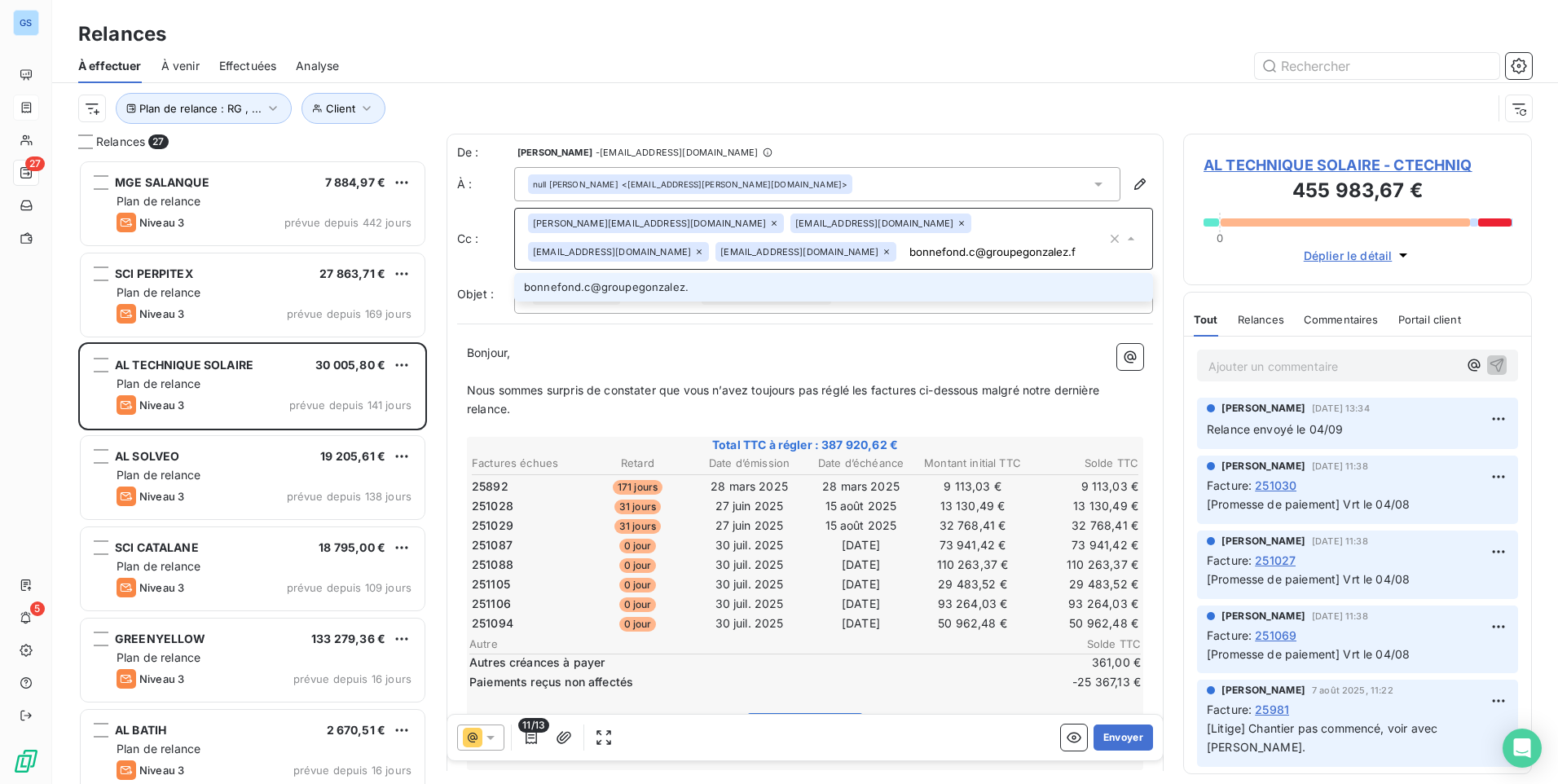
type input "[EMAIL_ADDRESS][DOMAIN_NAME]"
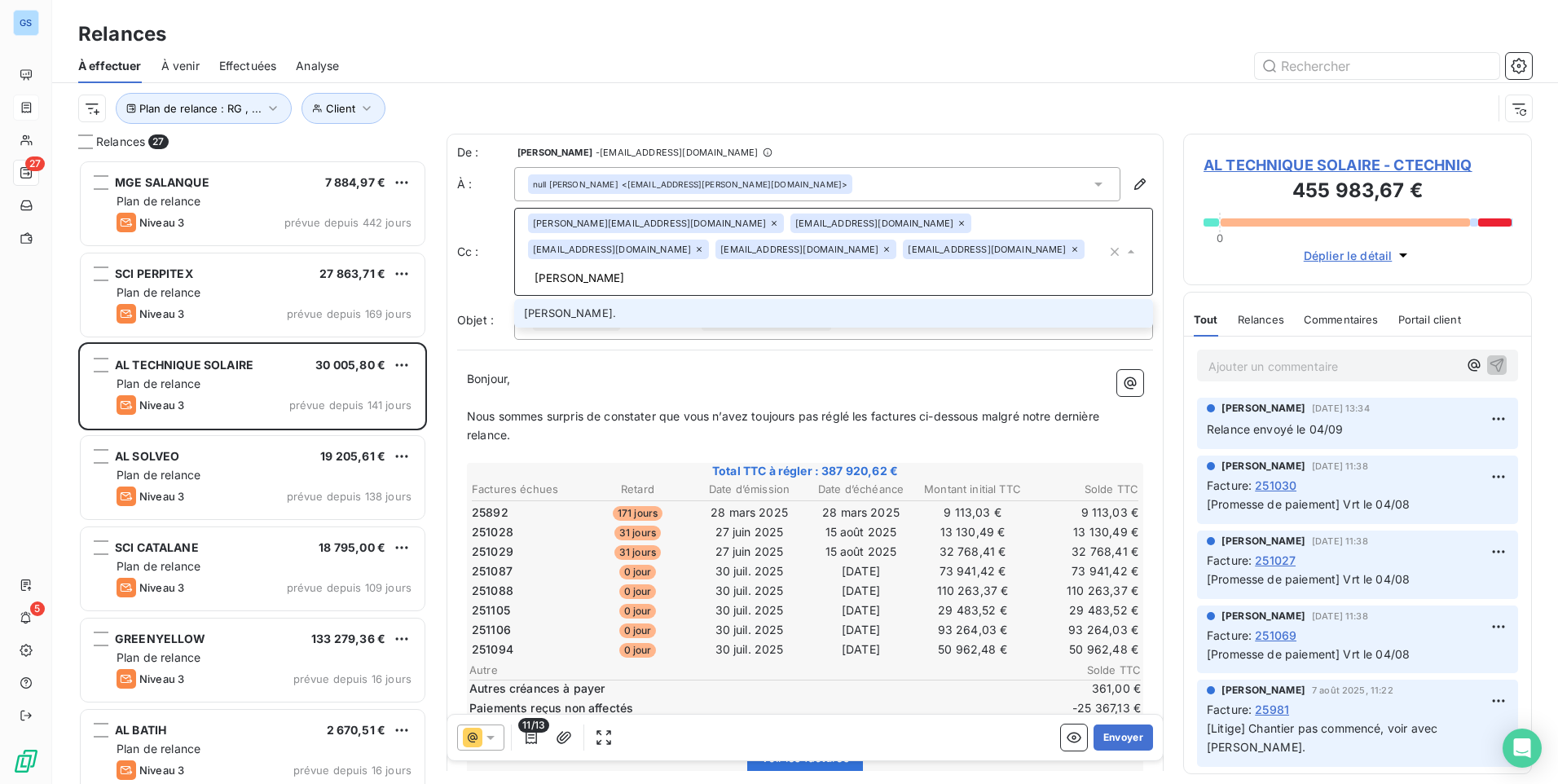
type input "[PERSON_NAME][EMAIL_ADDRESS][DOMAIN_NAME]"
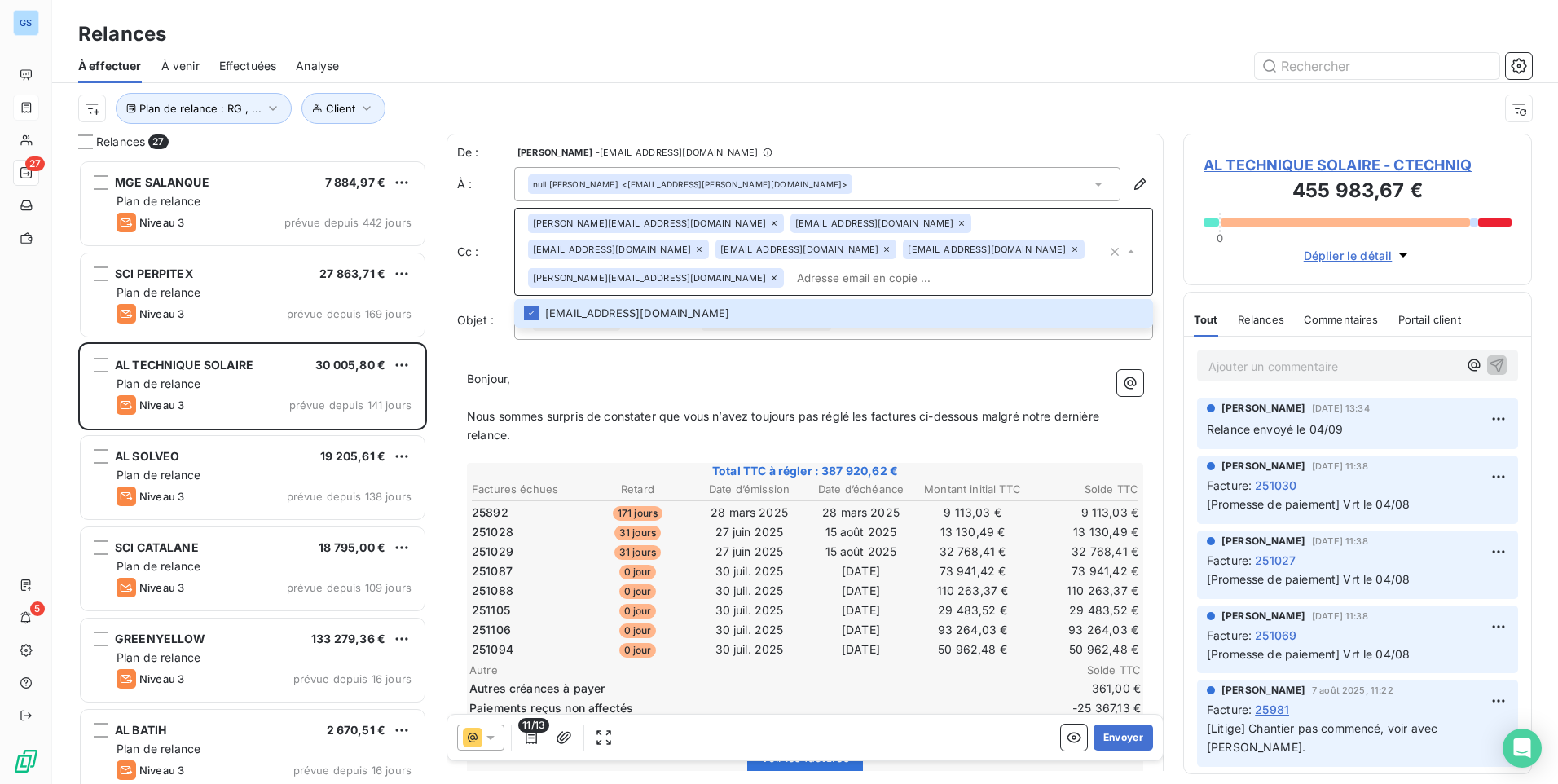
click at [902, 409] on span "Nous sommes surpris de constater que vous n’avez toujours pas réglé les facture…" at bounding box center [784, 425] width 635 height 33
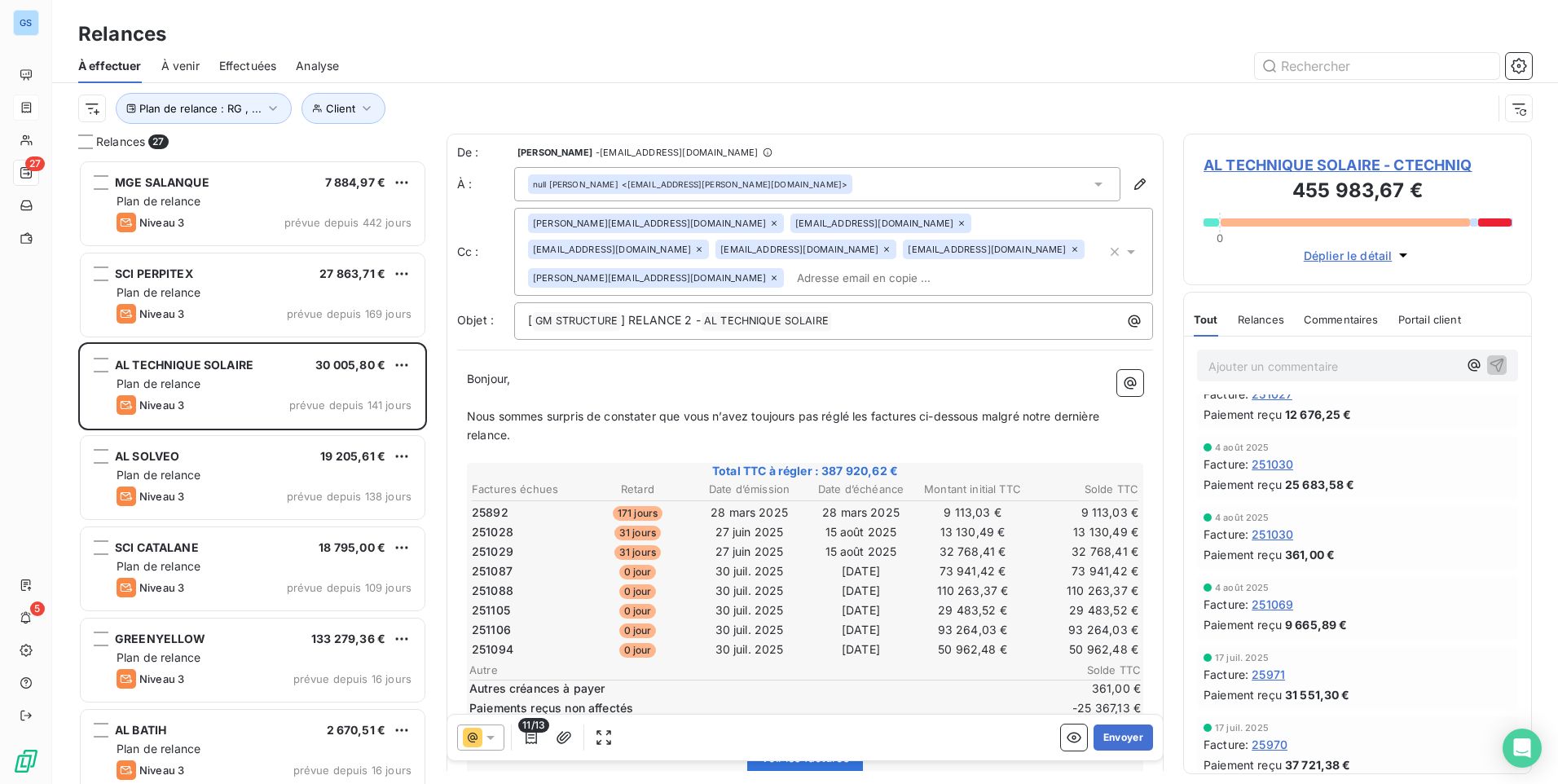
scroll to position [82, 0]
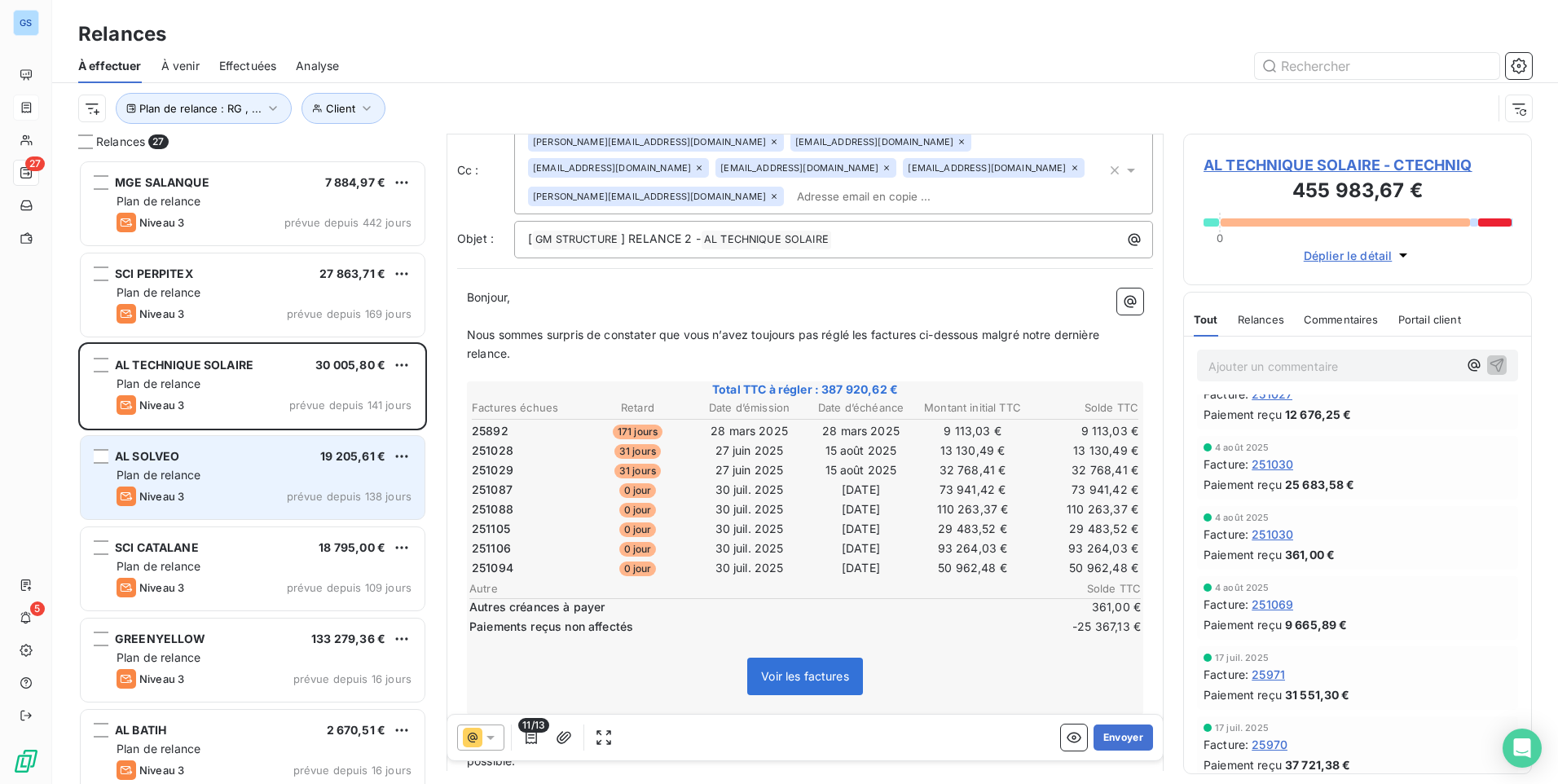
click at [308, 477] on div "Plan de relance" at bounding box center [263, 475] width 295 height 16
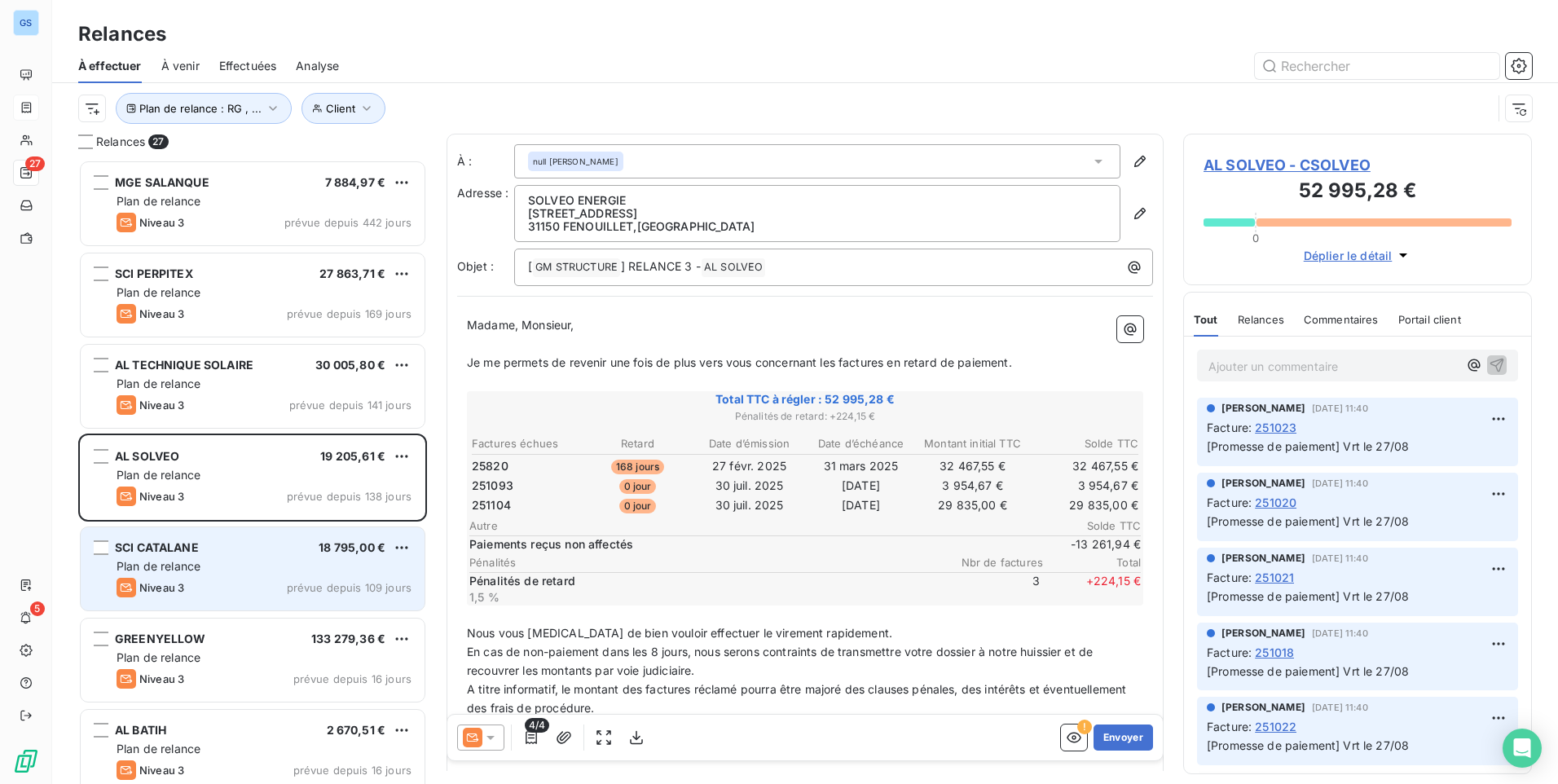
click at [158, 591] on span "Niveau 3" at bounding box center [162, 587] width 44 height 13
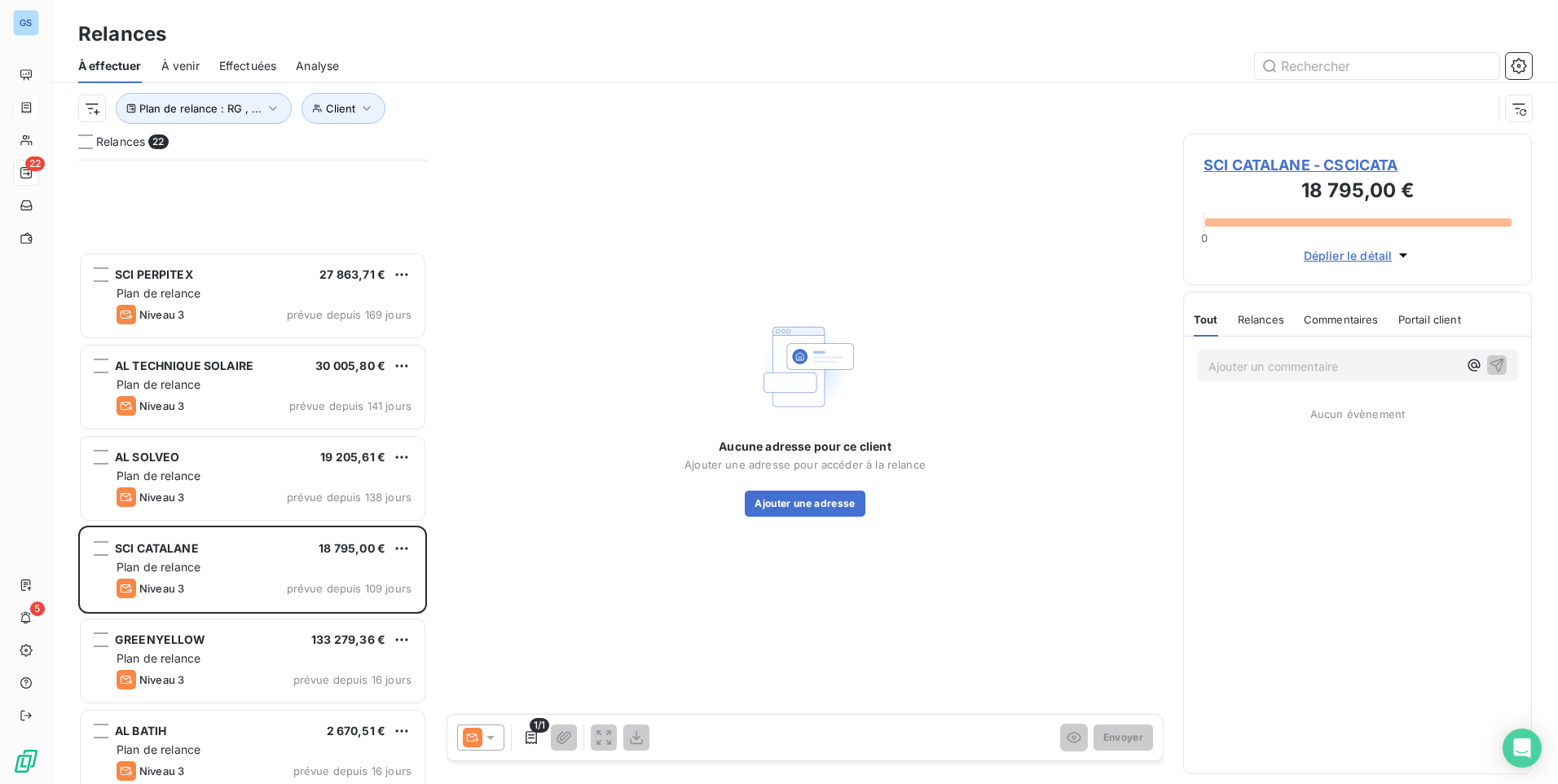
scroll to position [246, 0]
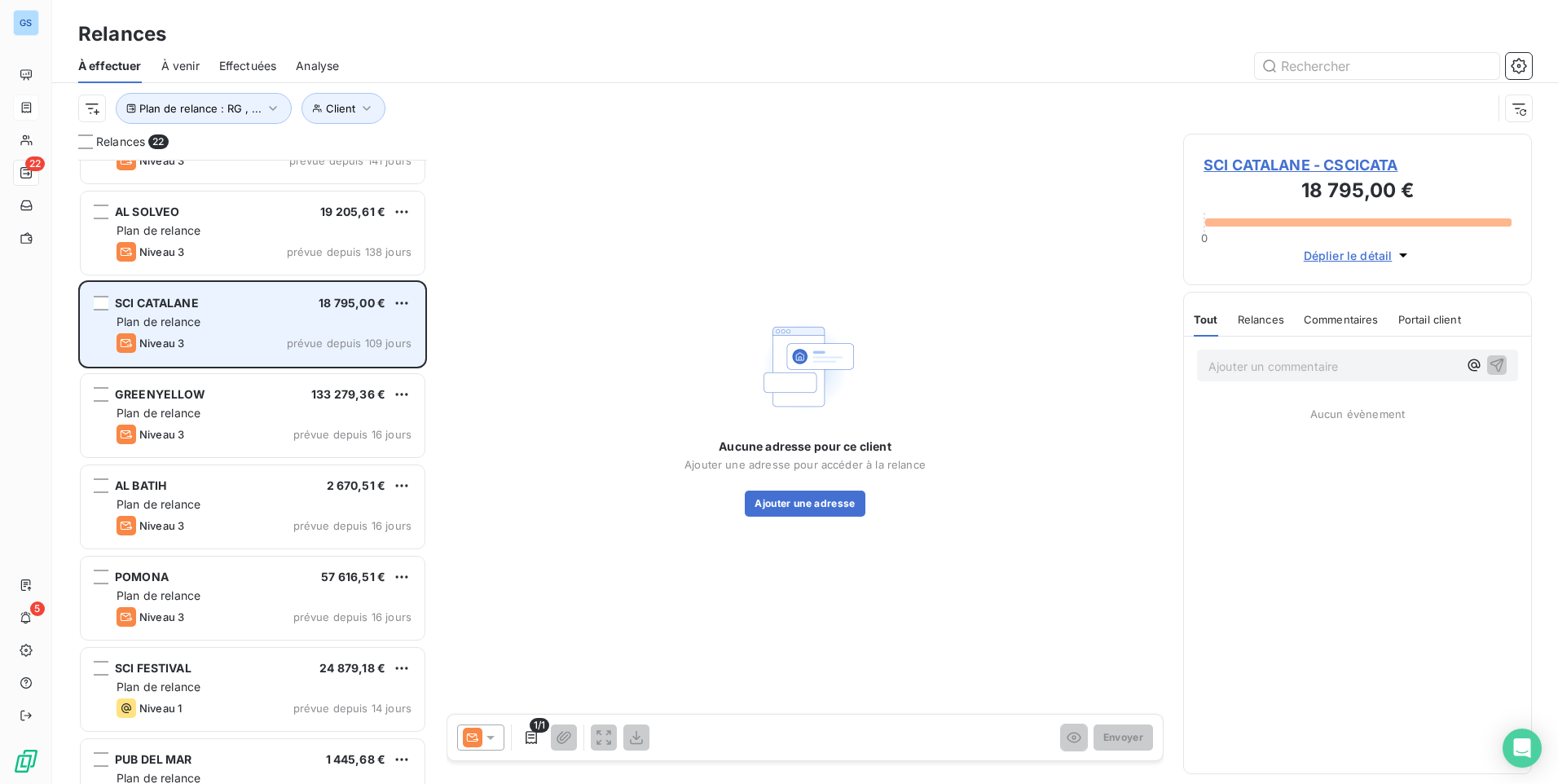
click at [253, 364] on div "SCI CATALANE 18 795,00 € Plan de relance Niveau 3 prévue depuis 109 jours" at bounding box center [252, 324] width 344 height 83
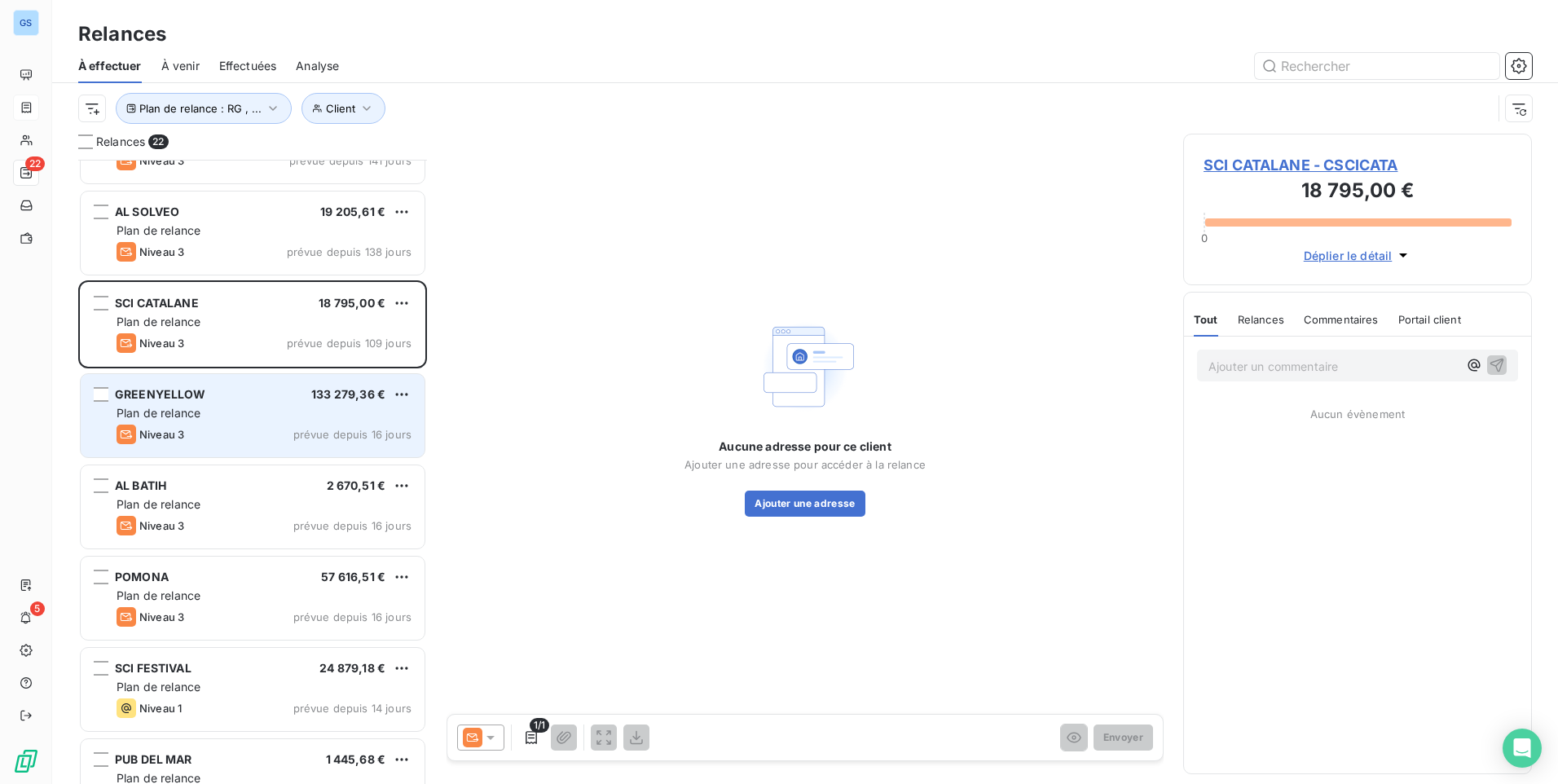
click at [249, 401] on div "GREENYELLOW 133 279,36 € Plan de relance Niveau 3 prévue depuis 16 jours" at bounding box center [252, 416] width 344 height 83
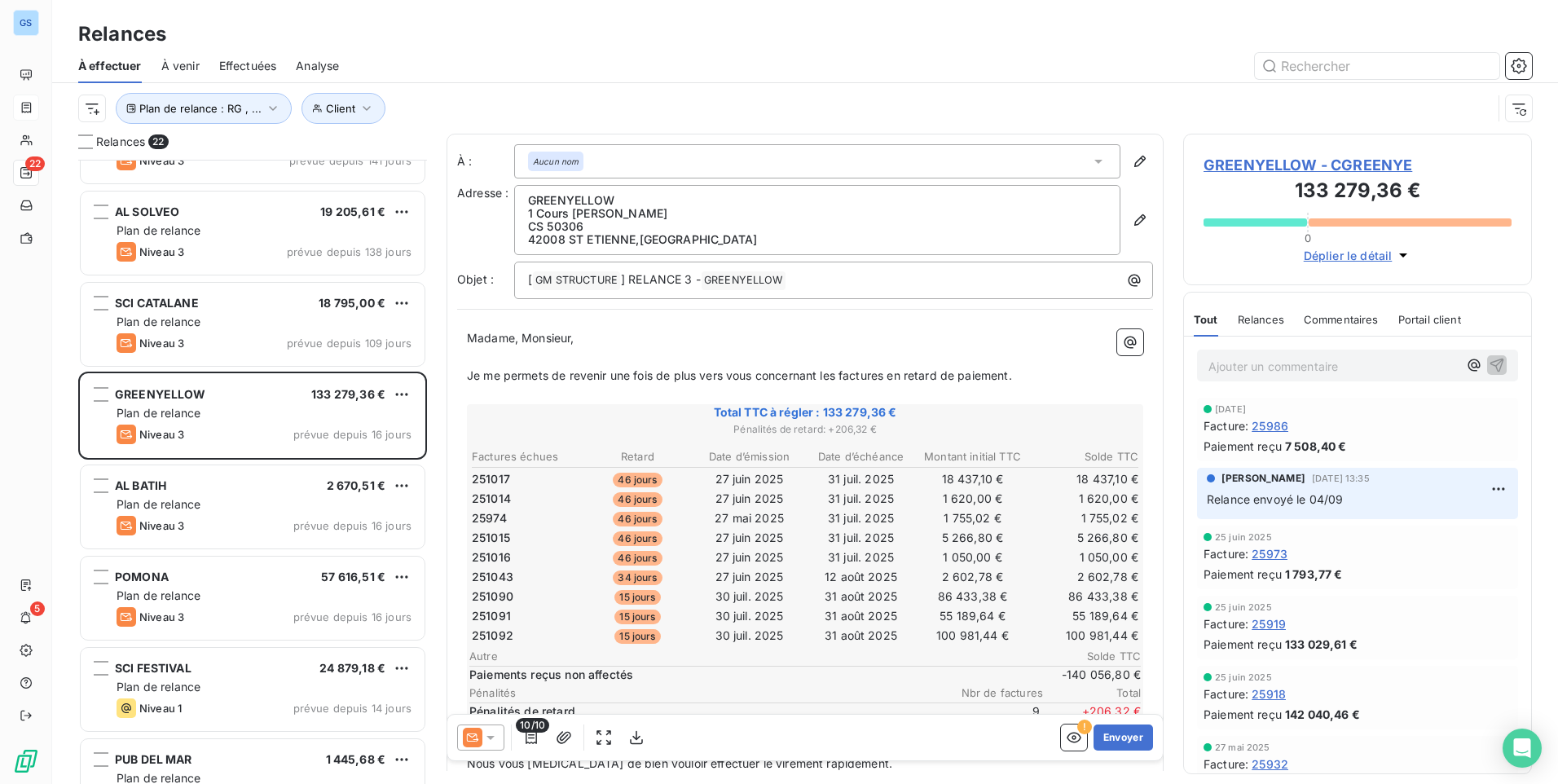
click at [491, 742] on icon at bounding box center [490, 737] width 16 height 16
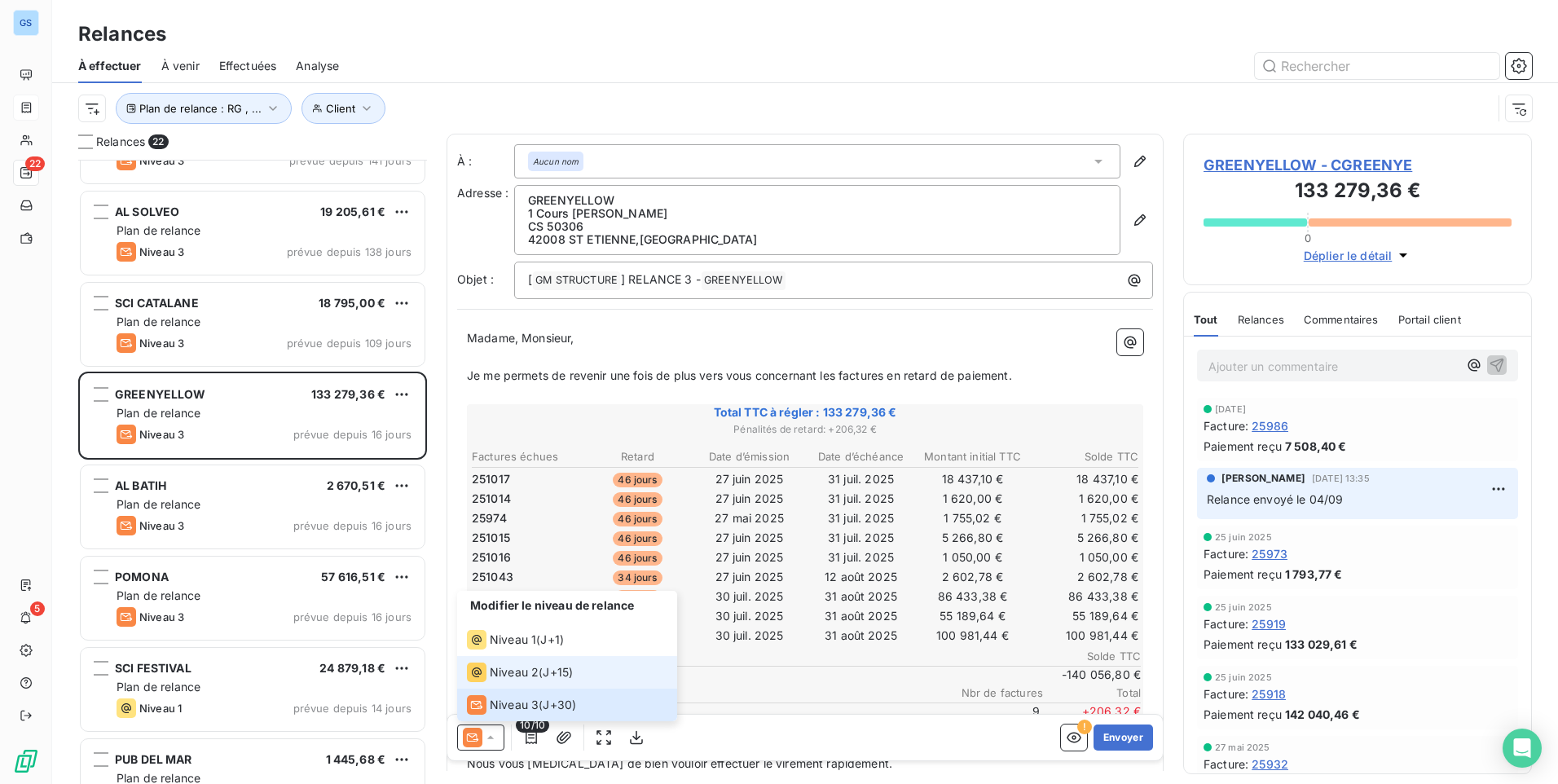
click at [503, 672] on span "Niveau 2" at bounding box center [514, 672] width 49 height 16
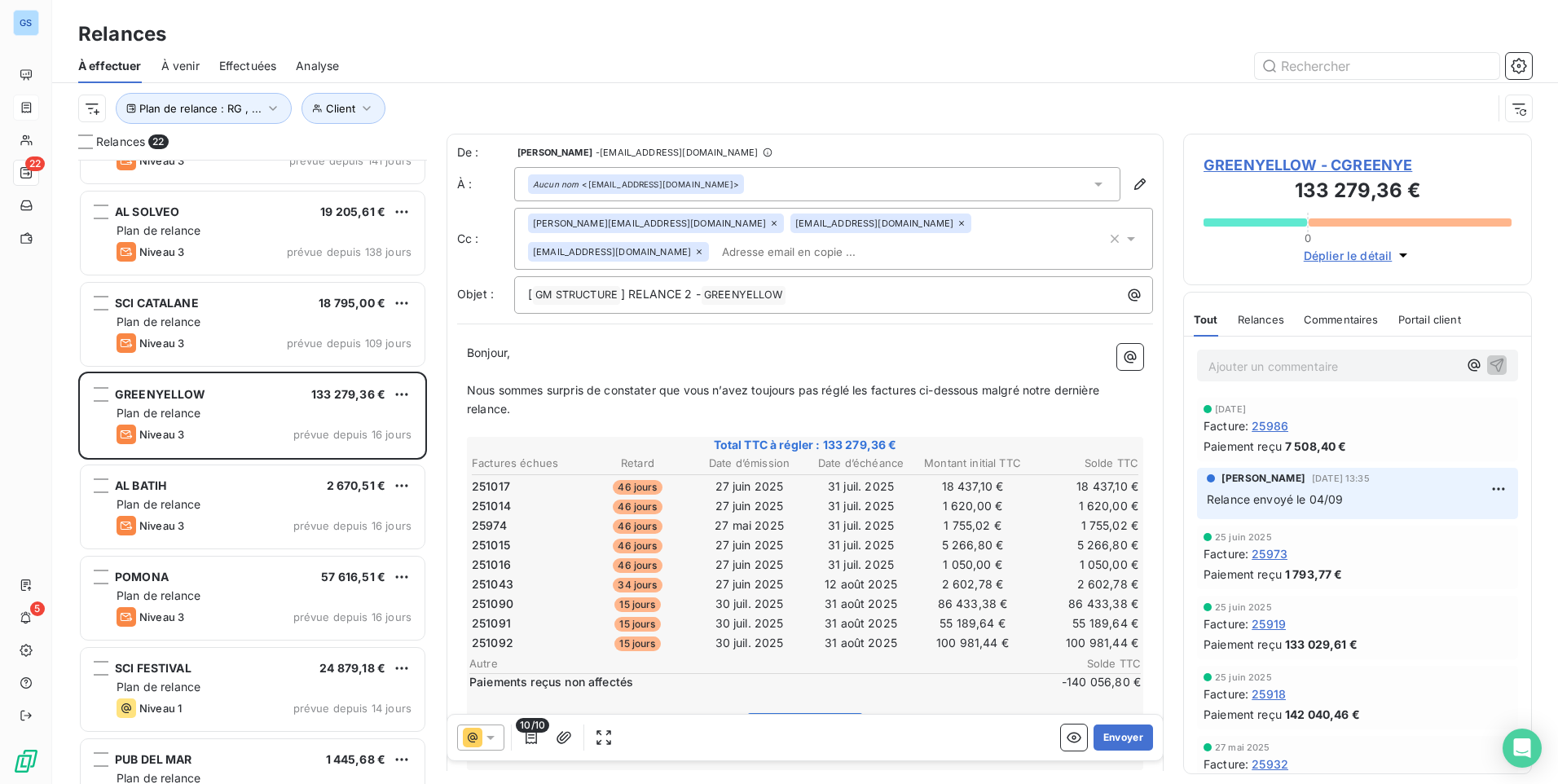
click at [828, 258] on div "[PERSON_NAME][EMAIL_ADDRESS][DOMAIN_NAME] [EMAIL_ADDRESS][DOMAIN_NAME] [EMAIL_A…" at bounding box center [817, 239] width 578 height 50
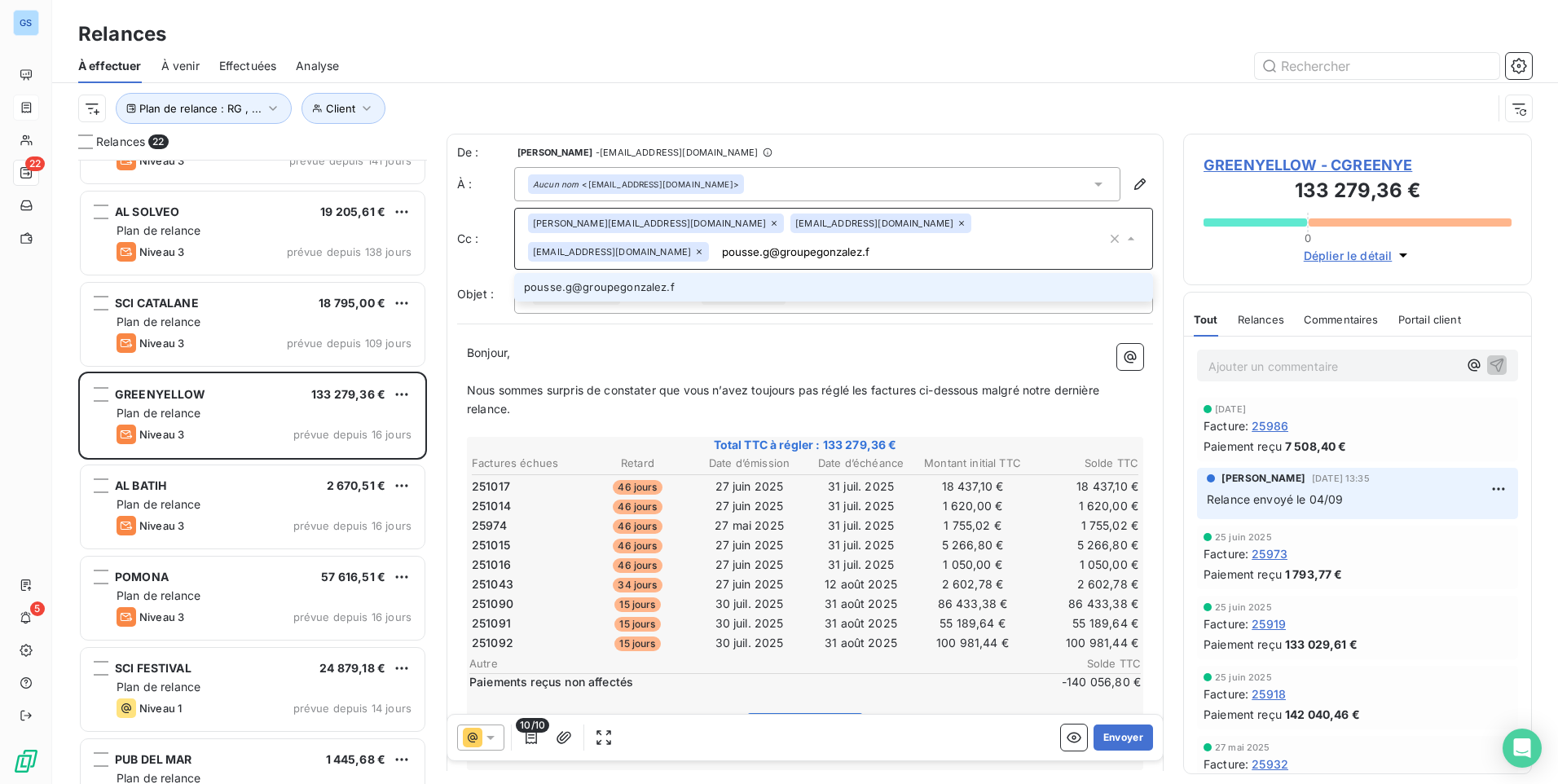
type input "[EMAIL_ADDRESS][DOMAIN_NAME]"
type input "f"
type input "[EMAIL_ADDRESS][DOMAIN_NAME]"
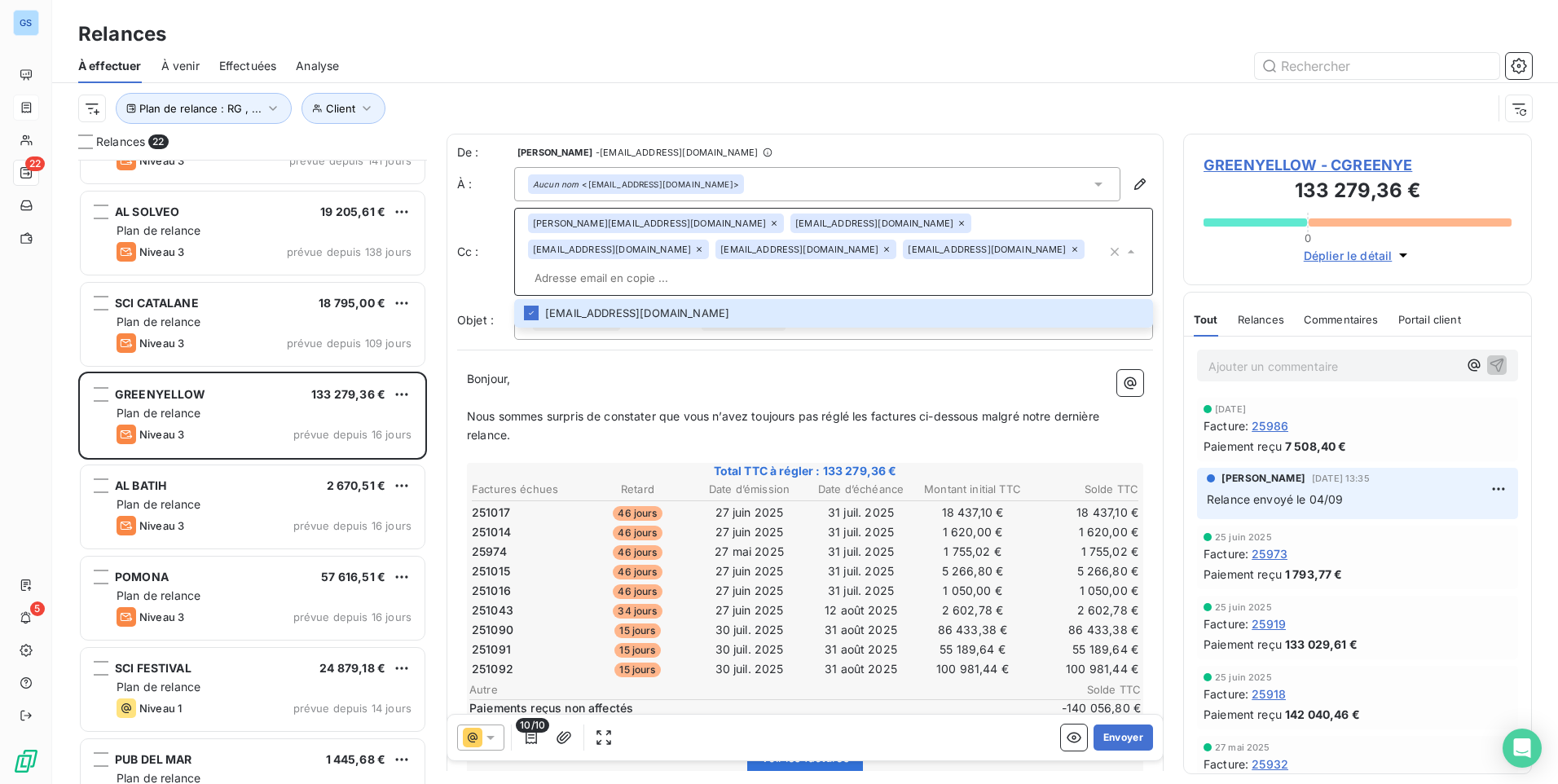
click at [910, 266] on input "text" at bounding box center [817, 277] width 578 height 24
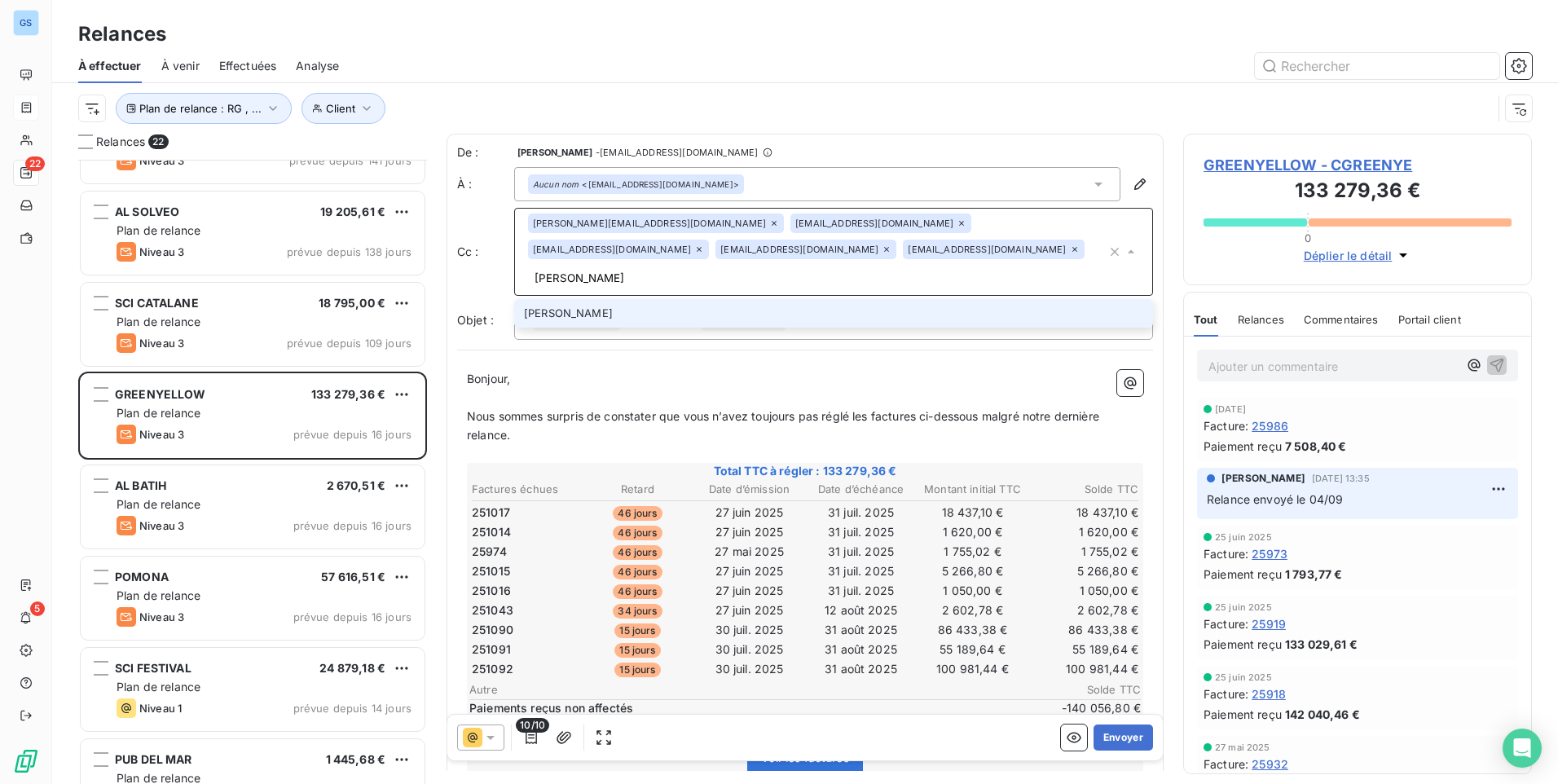
type input "[PERSON_NAME][EMAIL_ADDRESS][DOMAIN_NAME]"
type input "[EMAIL_ADDRESS][DOMAIN_NAME]"
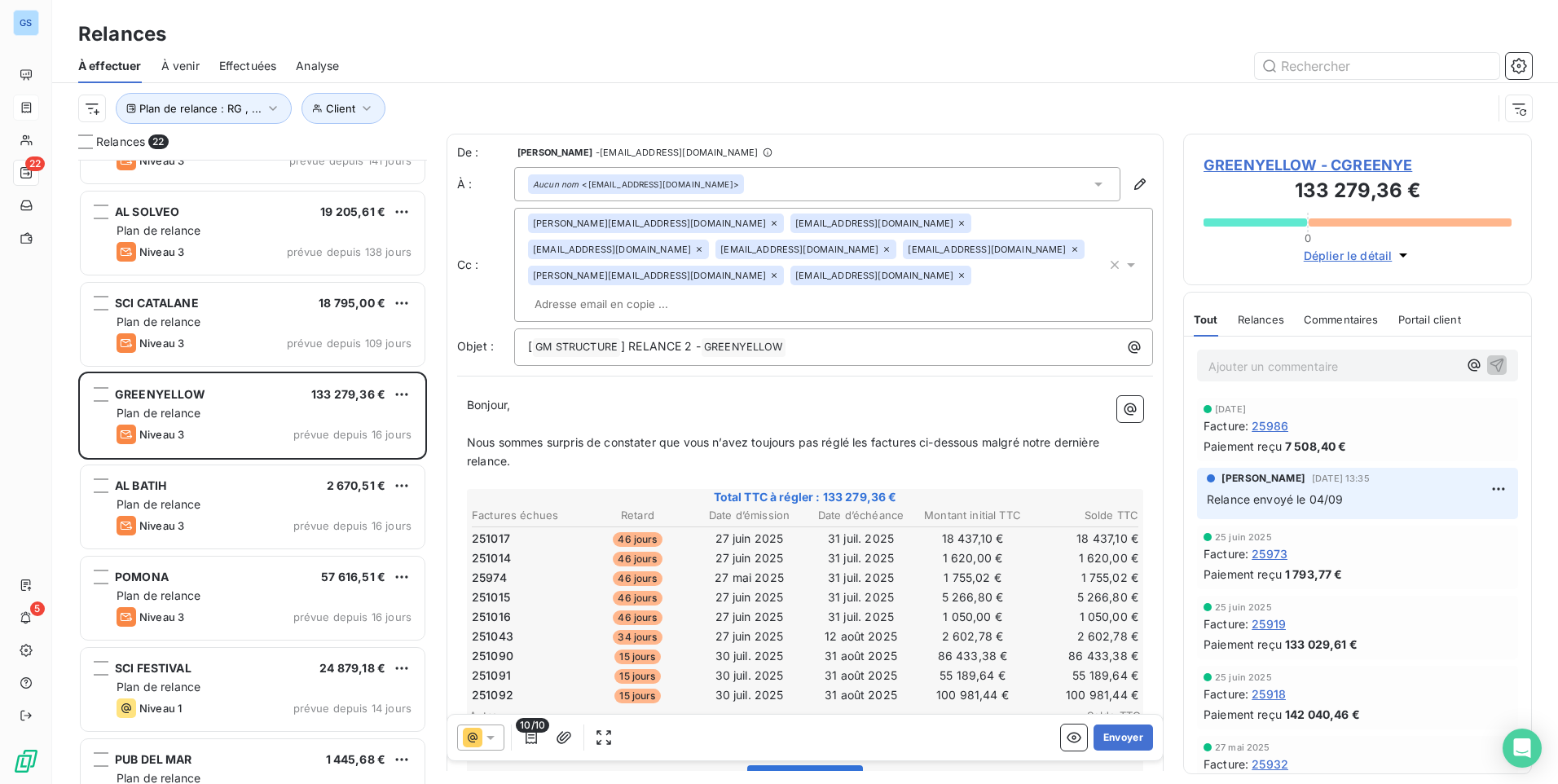
click at [485, 750] on div "10/10 Envoyer" at bounding box center [806, 737] width 716 height 45
click at [494, 732] on icon at bounding box center [490, 737] width 16 height 16
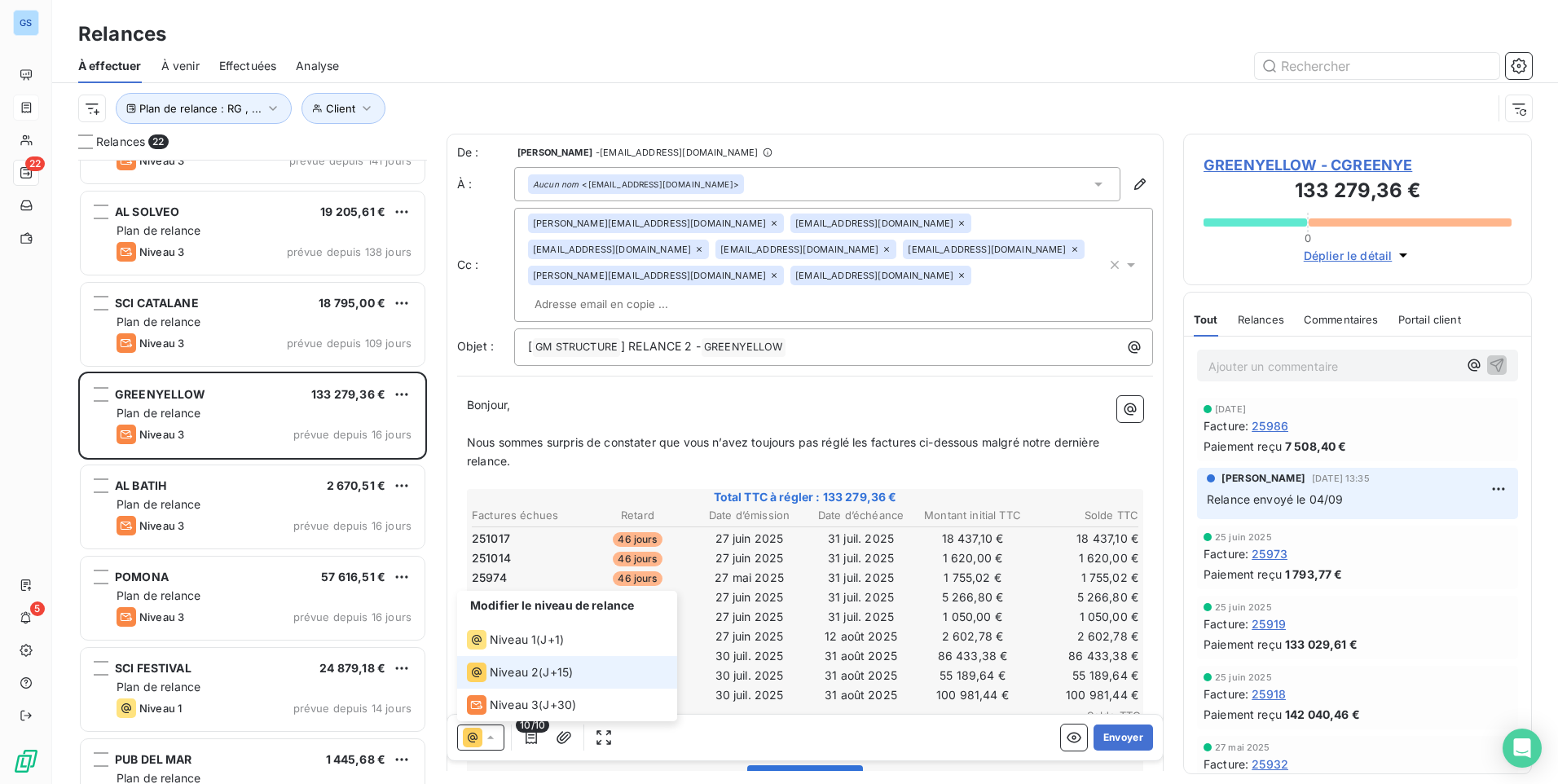
click at [494, 732] on icon at bounding box center [490, 737] width 16 height 16
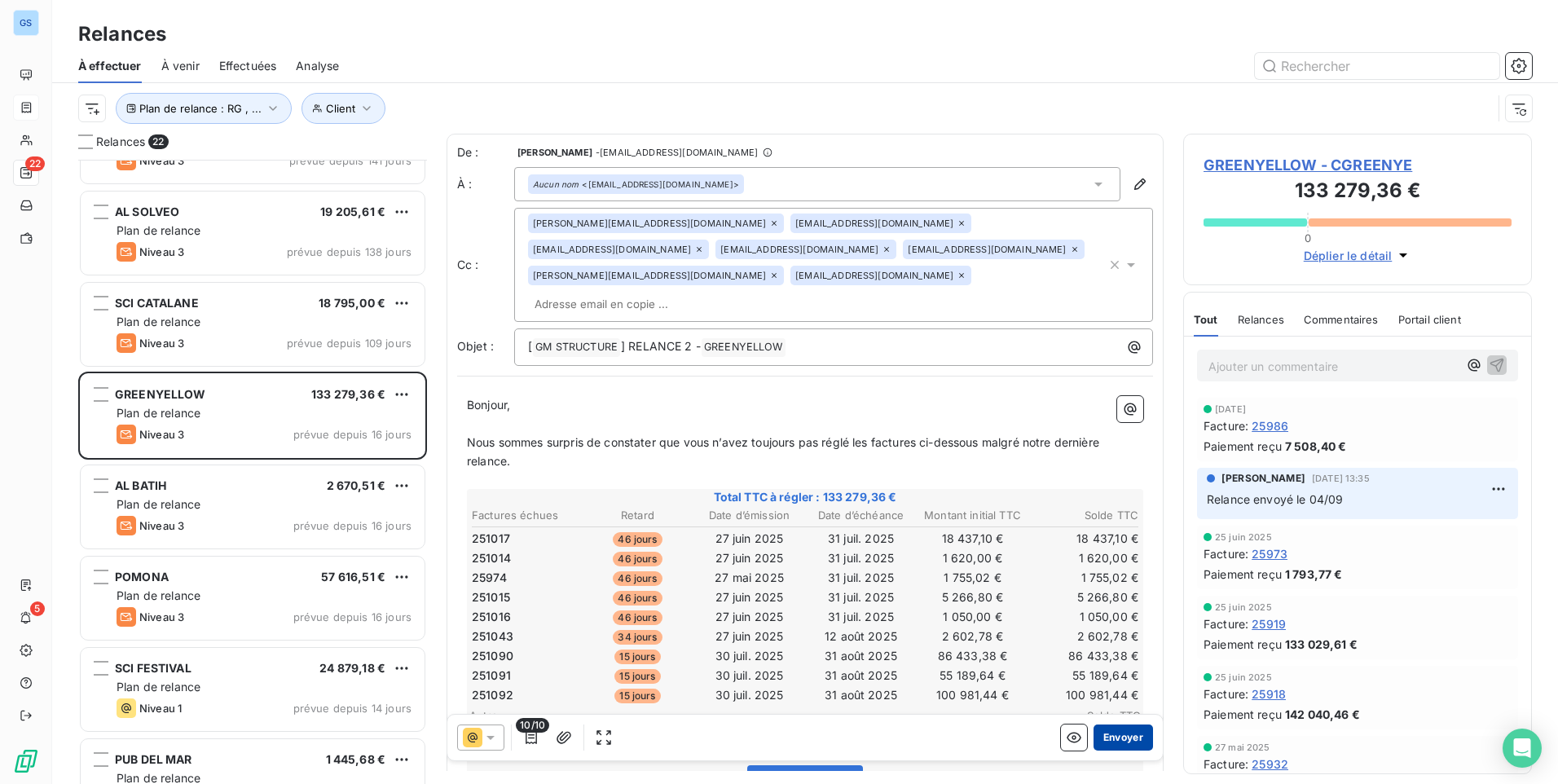
click at [1132, 739] on button "Envoyer" at bounding box center [1124, 737] width 60 height 26
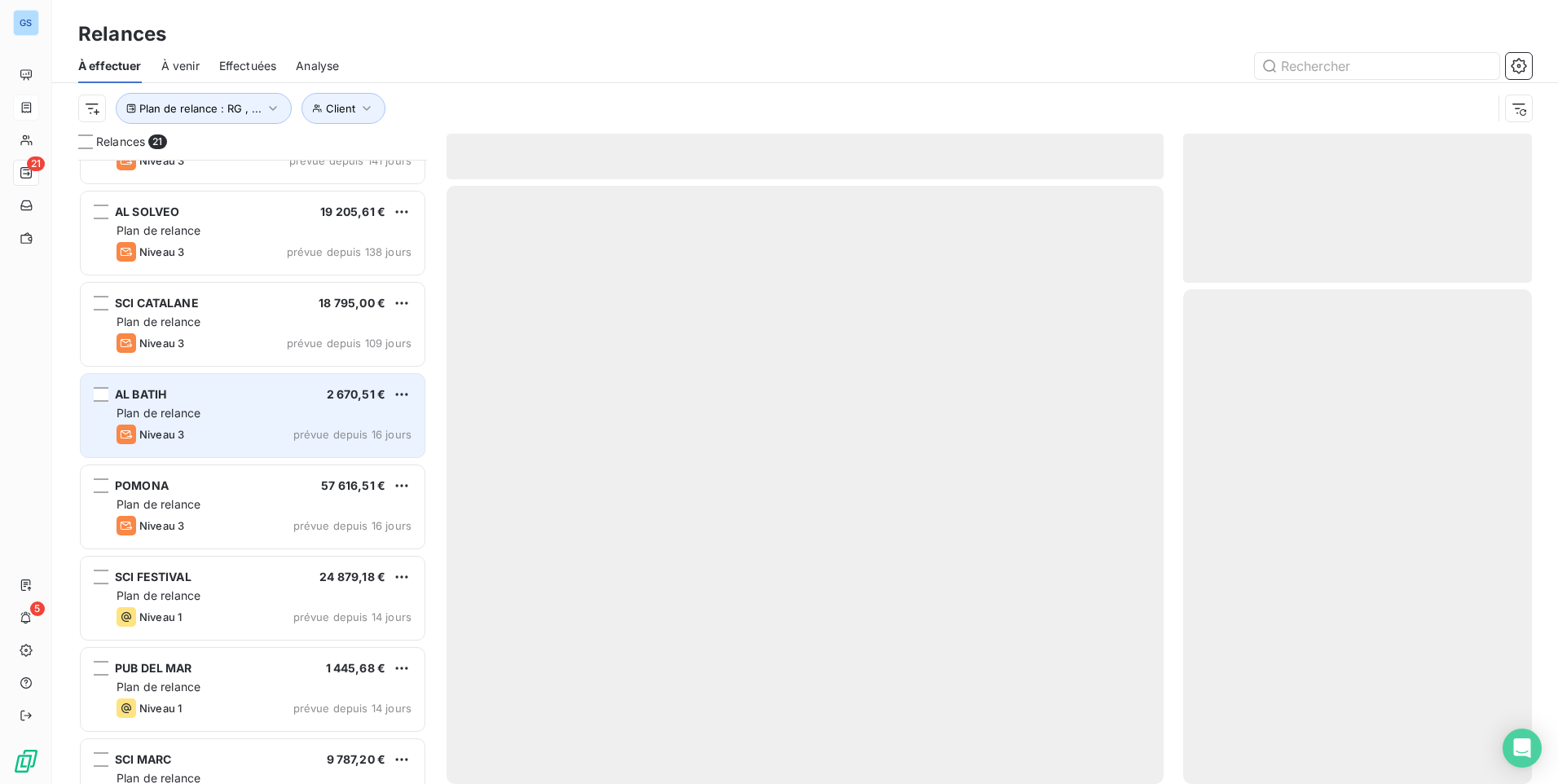
click at [221, 414] on div "Plan de relance" at bounding box center [263, 413] width 295 height 16
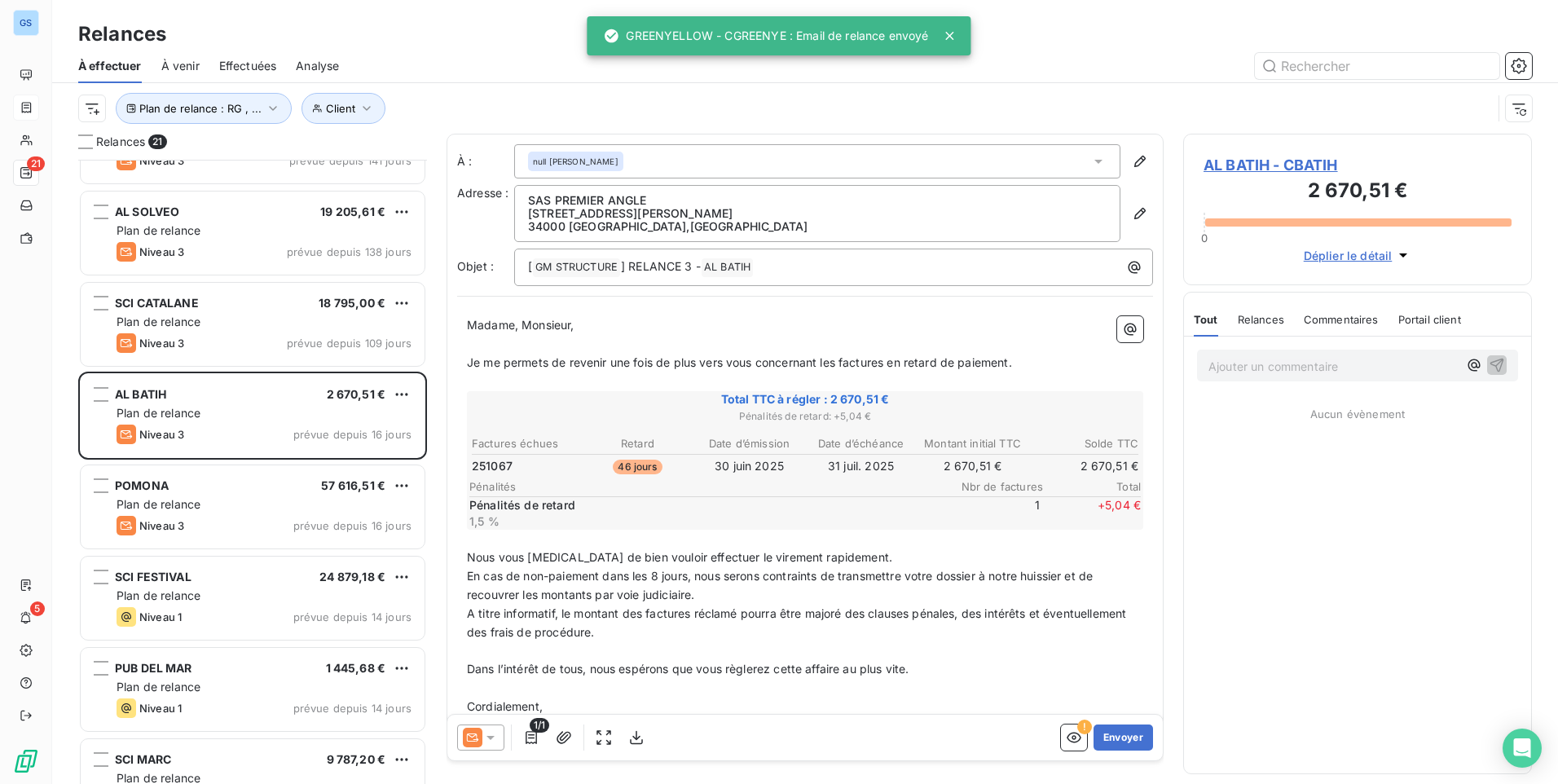
click at [497, 731] on icon at bounding box center [490, 737] width 16 height 16
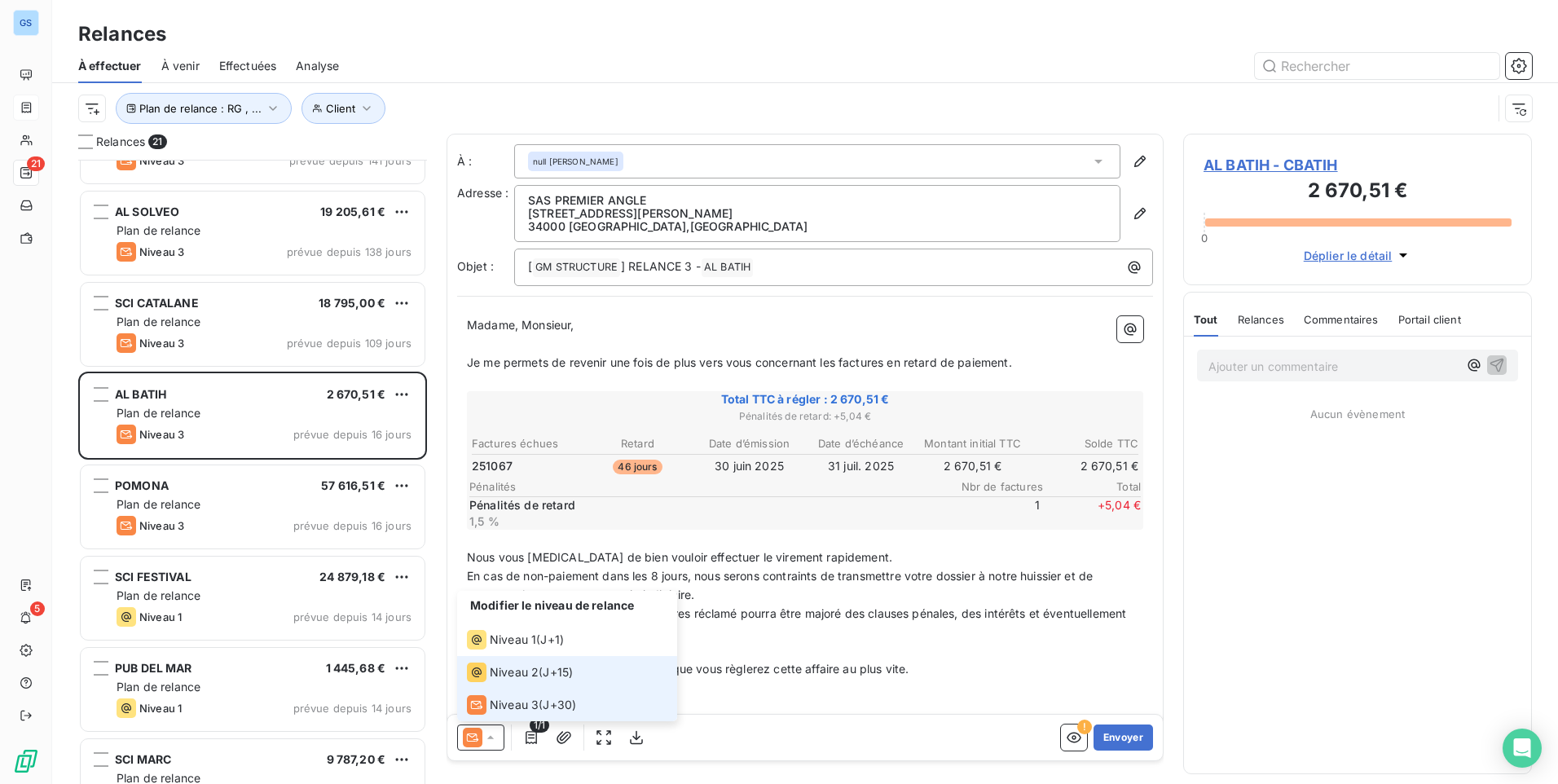
click at [514, 682] on li "Niveau 2 ( J+15 )" at bounding box center [568, 672] width 220 height 33
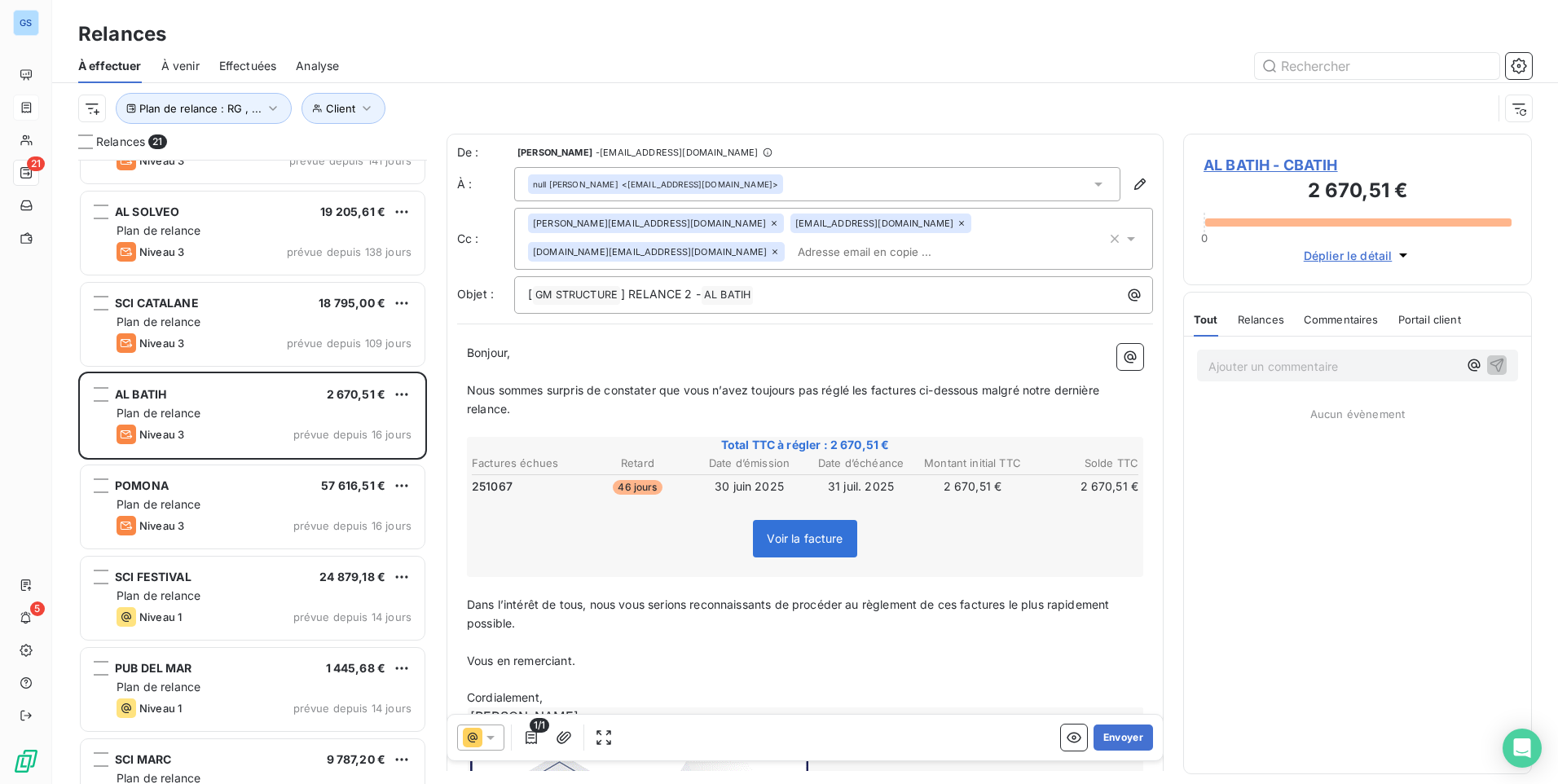
click at [727, 250] on div "[PERSON_NAME][EMAIL_ADDRESS][DOMAIN_NAME] [EMAIL_ADDRESS][DOMAIN_NAME] [DOMAIN_…" at bounding box center [817, 239] width 578 height 50
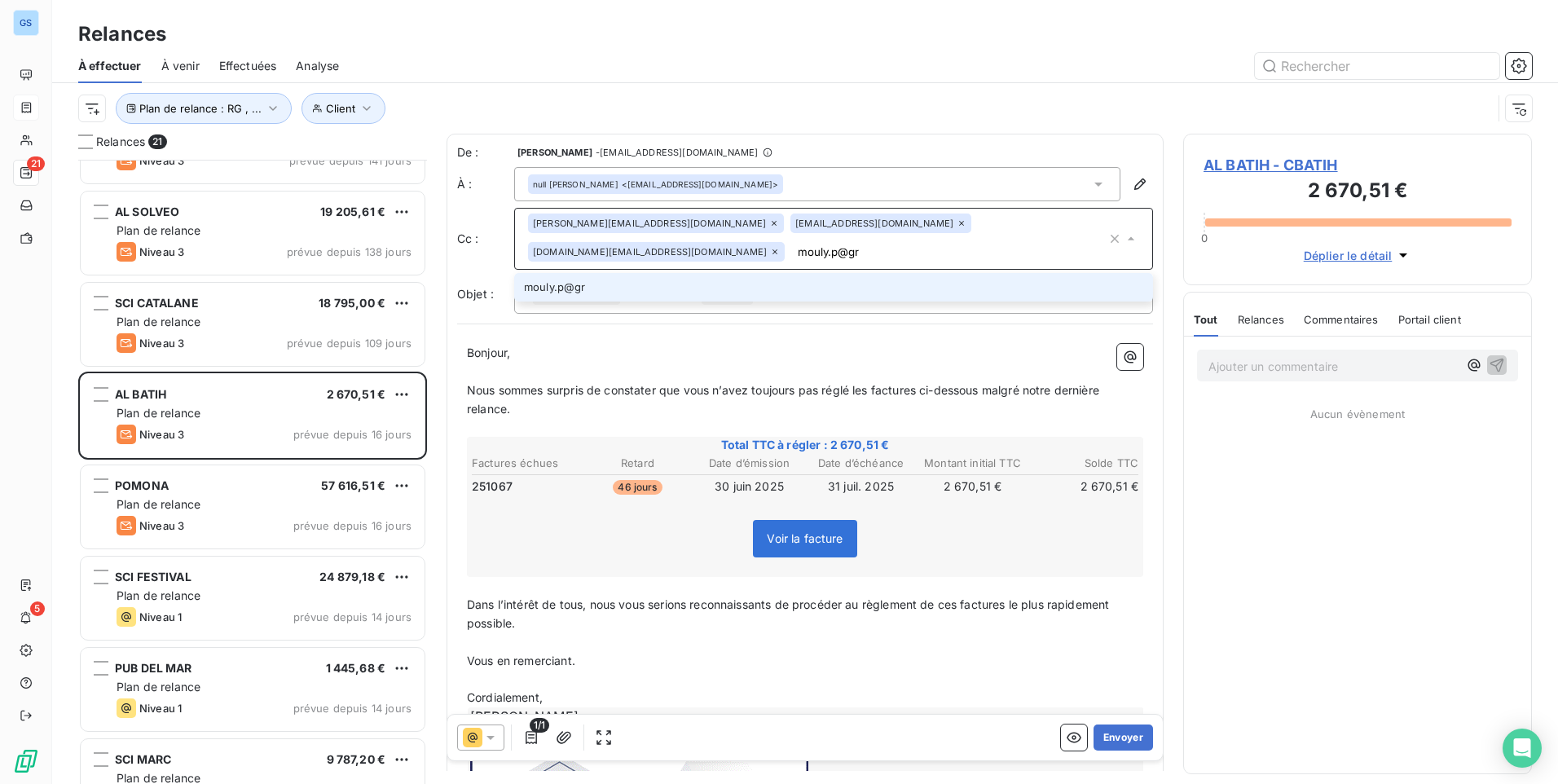
click at [791, 251] on input "mouly.p@gr" at bounding box center [949, 251] width 315 height 24
type input "[EMAIL_ADDRESS][DOMAIN_NAME]"
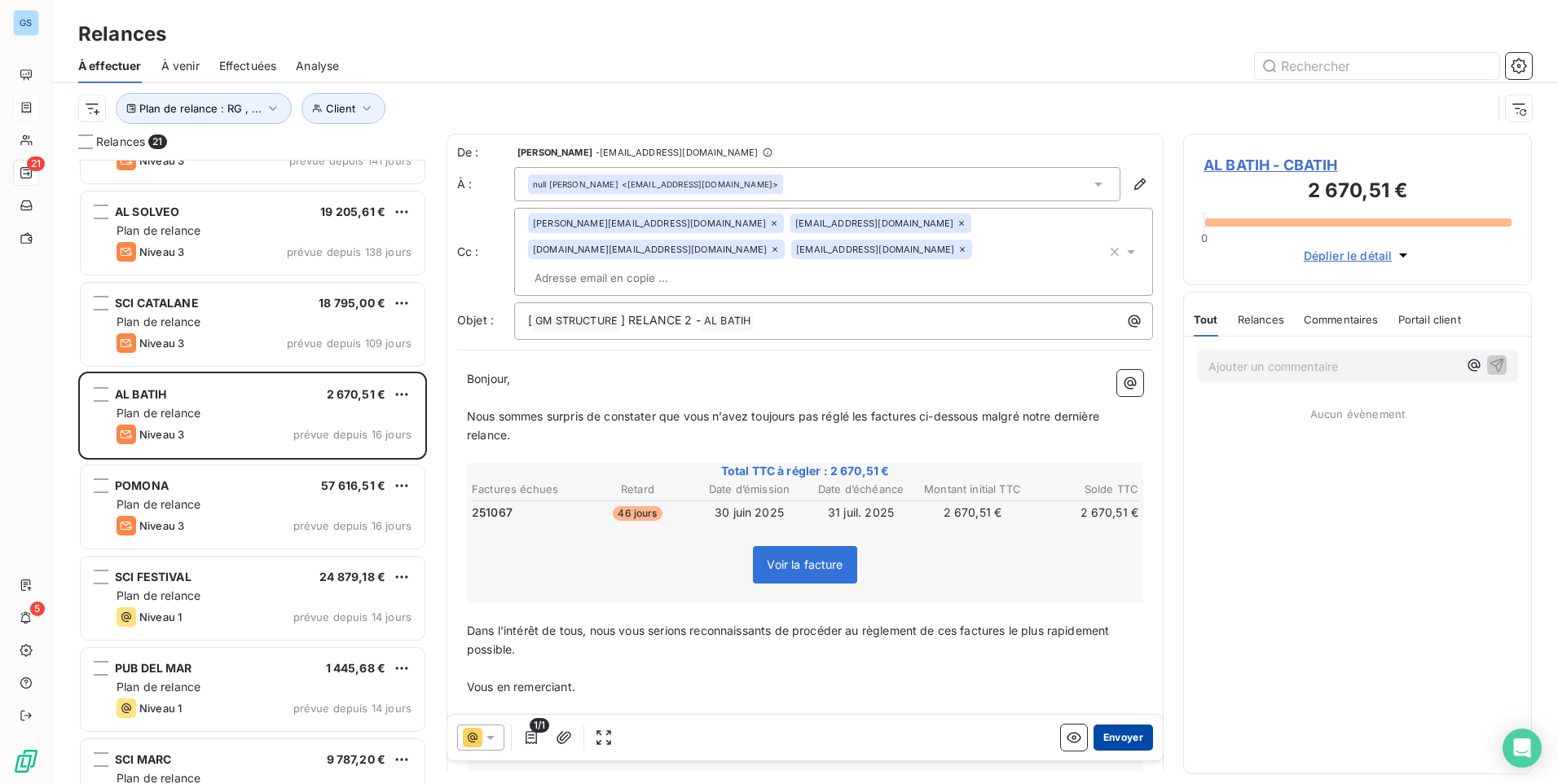
click at [1112, 740] on button "Envoyer" at bounding box center [1124, 737] width 60 height 26
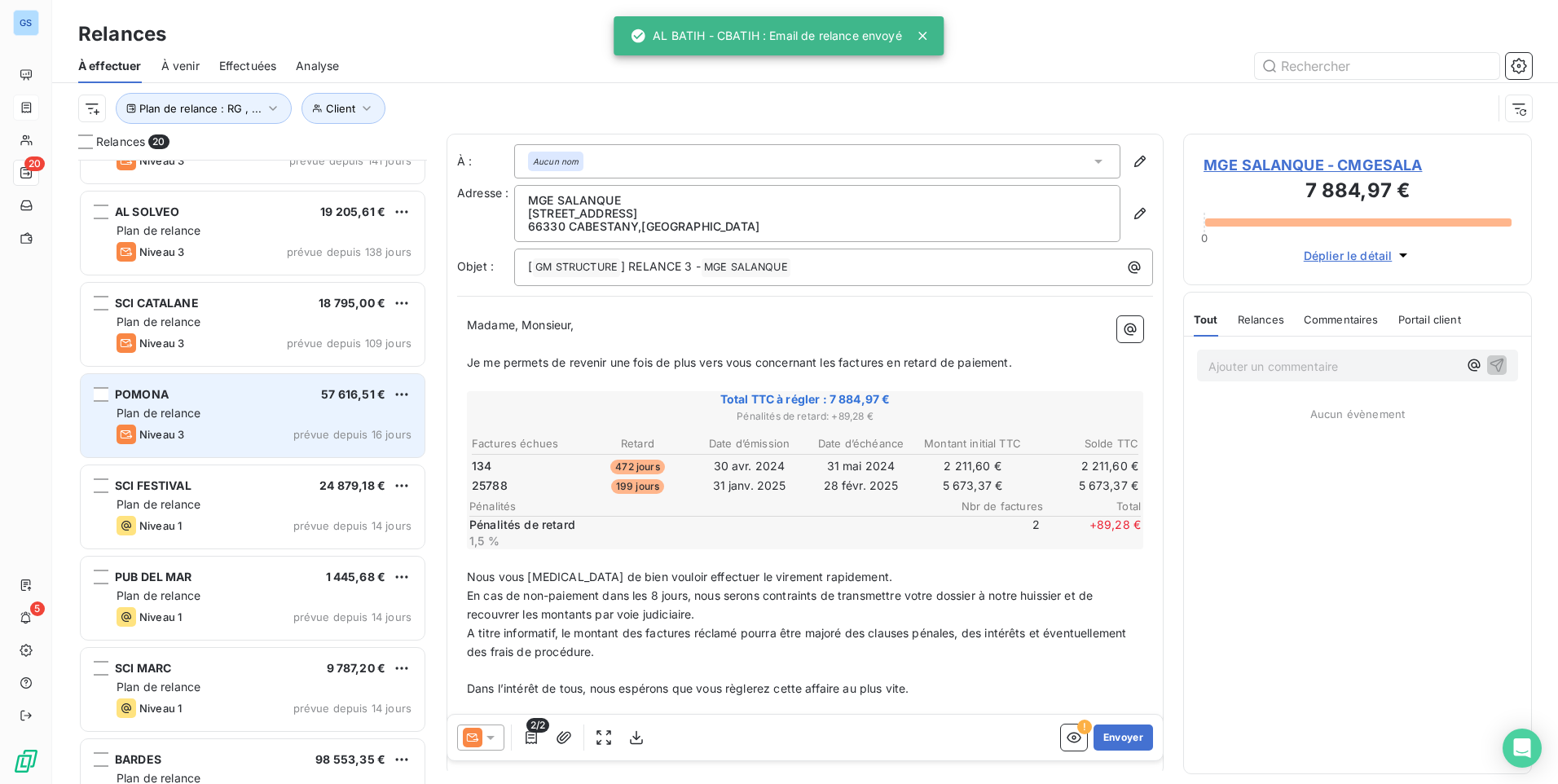
click at [230, 421] on div "Plan de relance" at bounding box center [263, 413] width 295 height 16
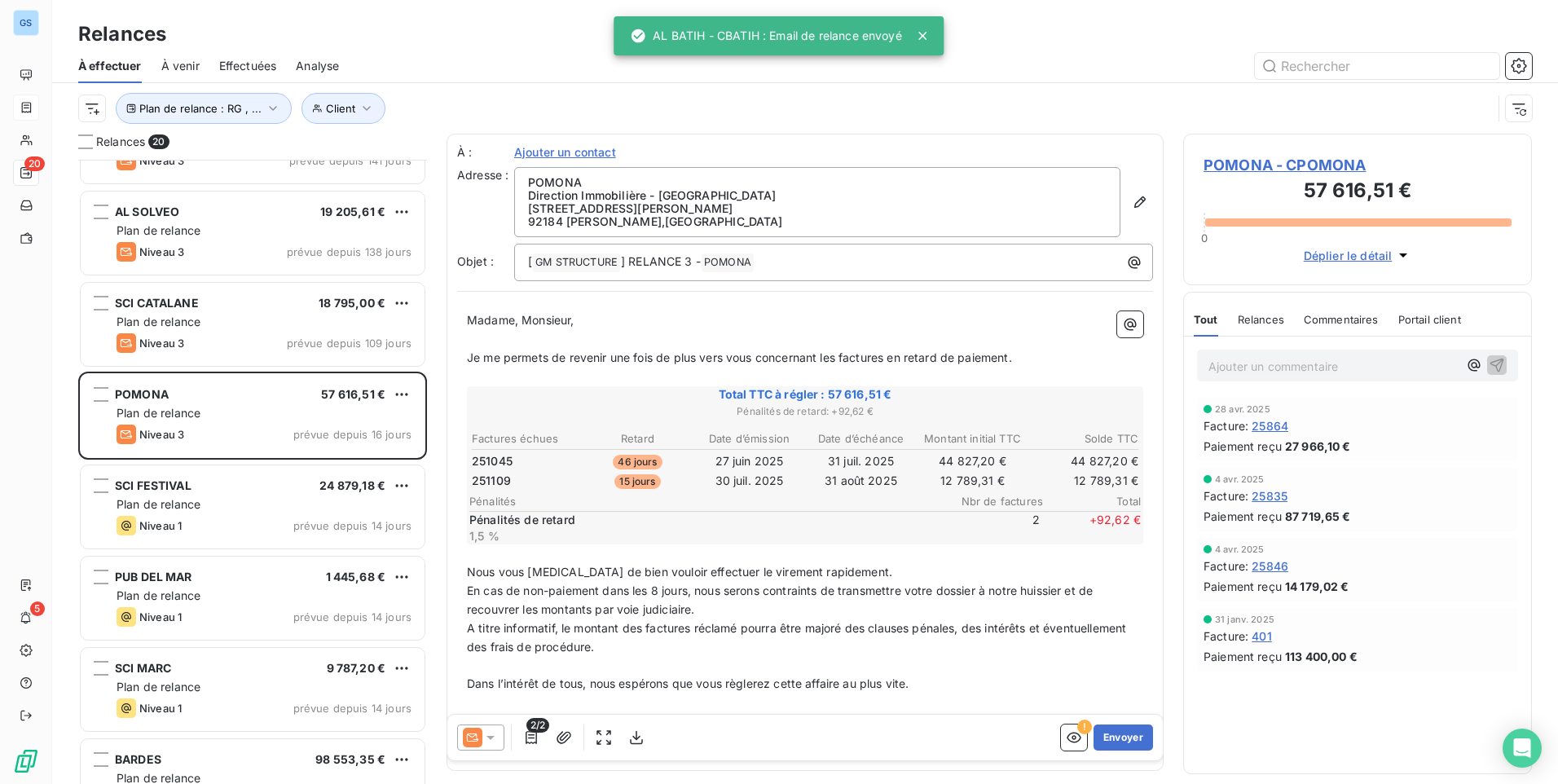
click at [494, 746] on div at bounding box center [481, 737] width 47 height 26
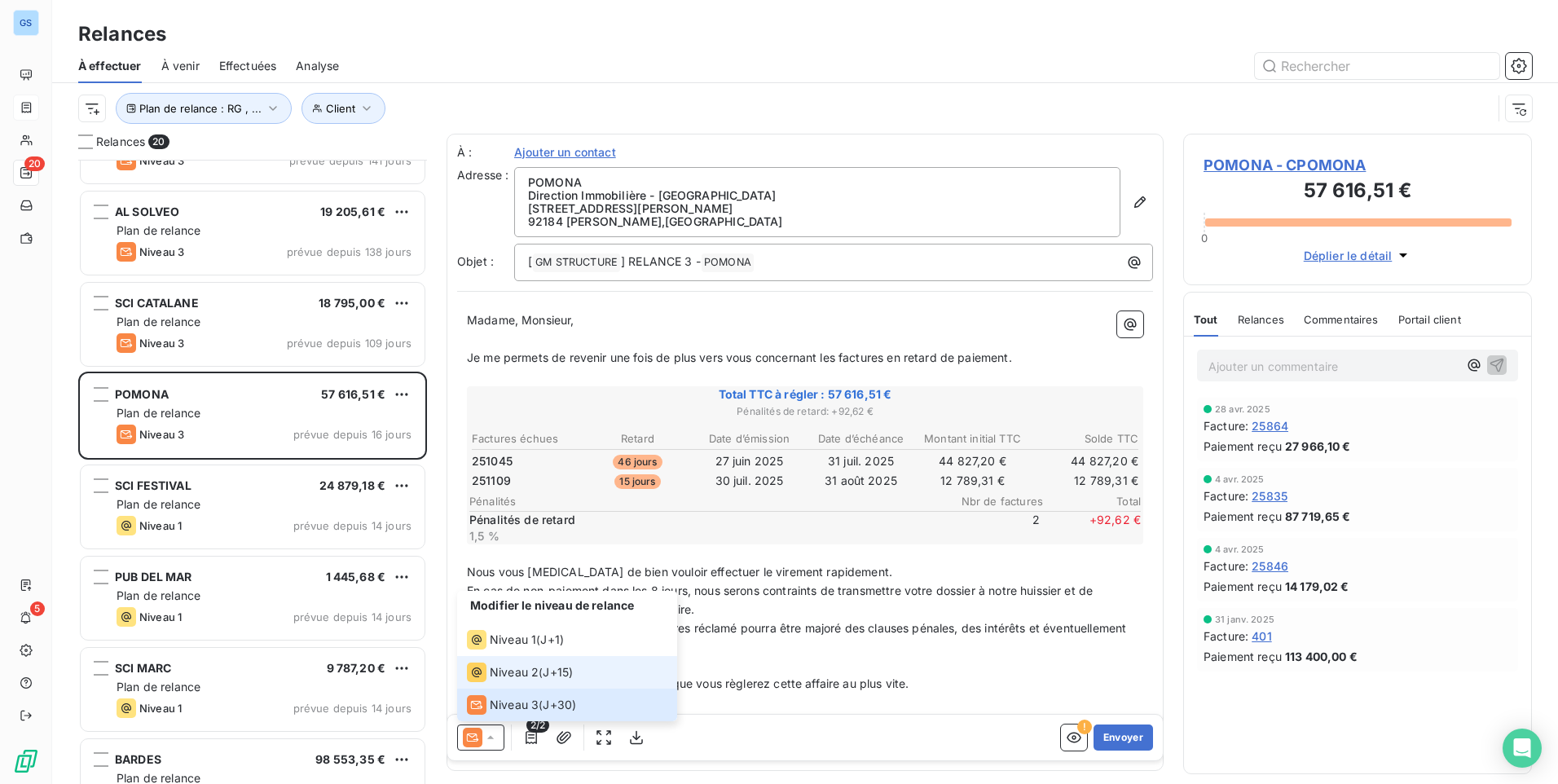
click at [531, 675] on span "Niveau 2" at bounding box center [514, 672] width 49 height 16
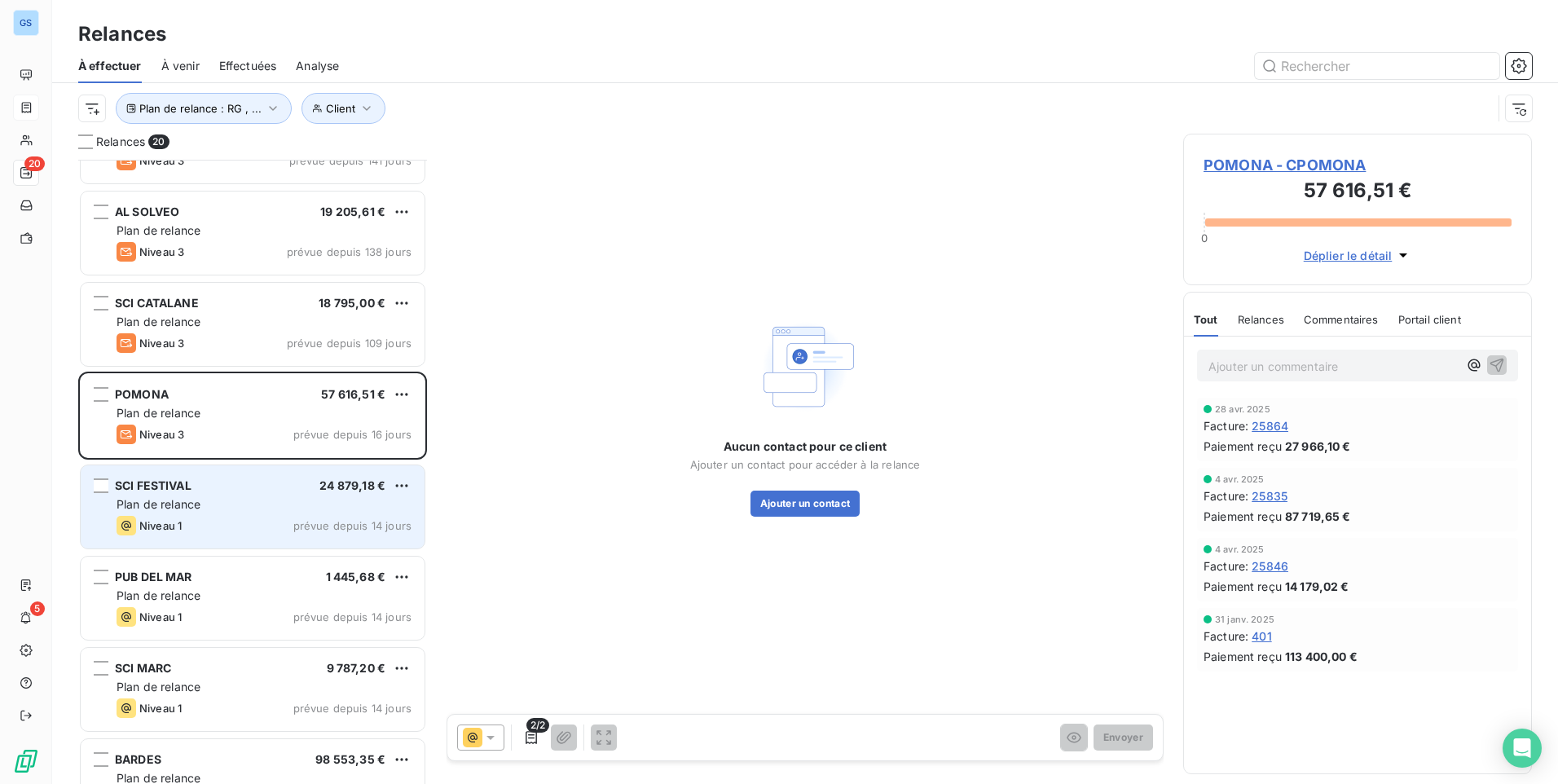
drag, startPoint x: 147, startPoint y: 506, endPoint x: 163, endPoint y: 508, distance: 16.1
click at [155, 507] on span "Plan de relance" at bounding box center [158, 504] width 84 height 14
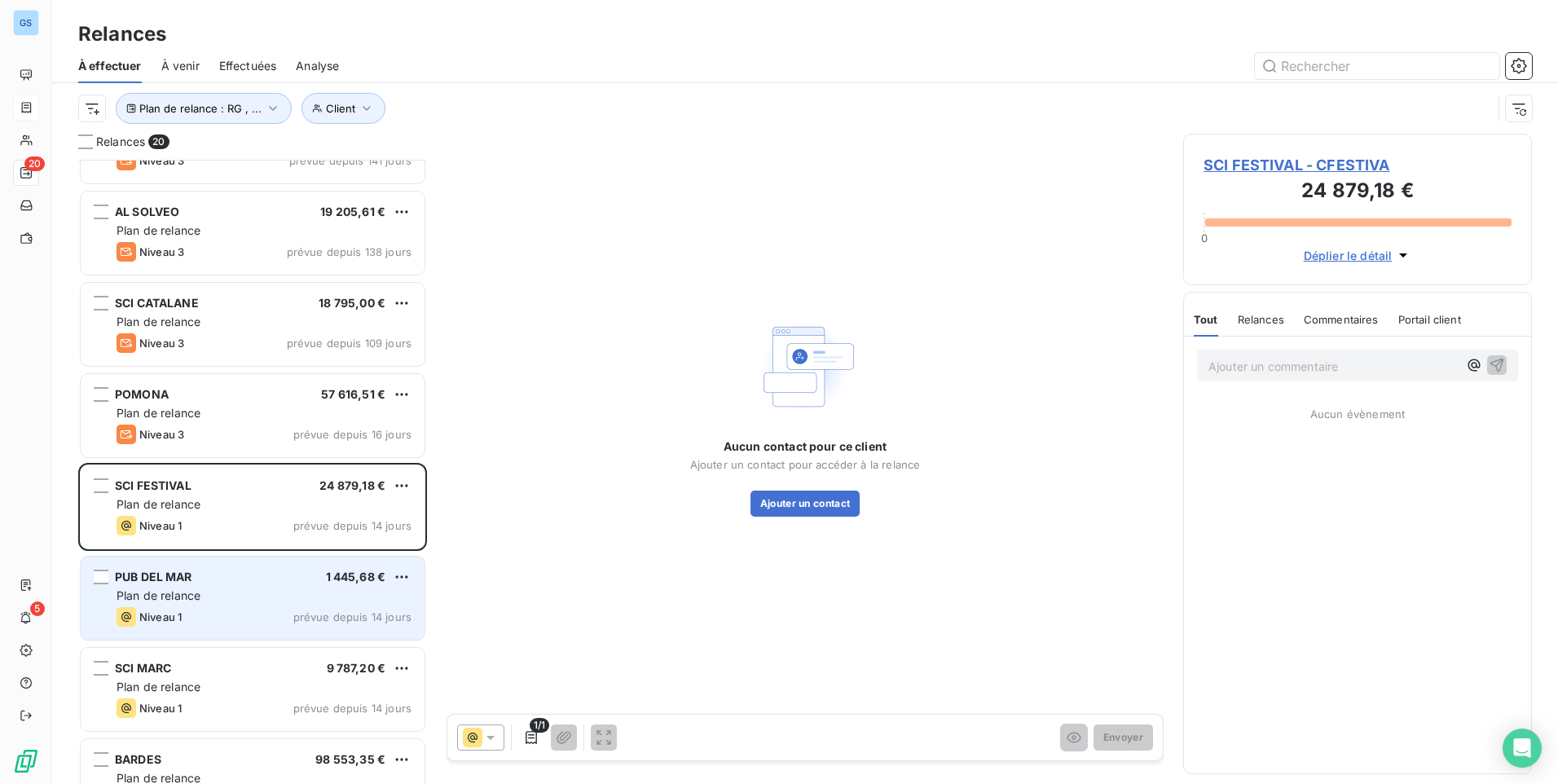
click at [266, 590] on div "Plan de relance" at bounding box center [263, 595] width 295 height 16
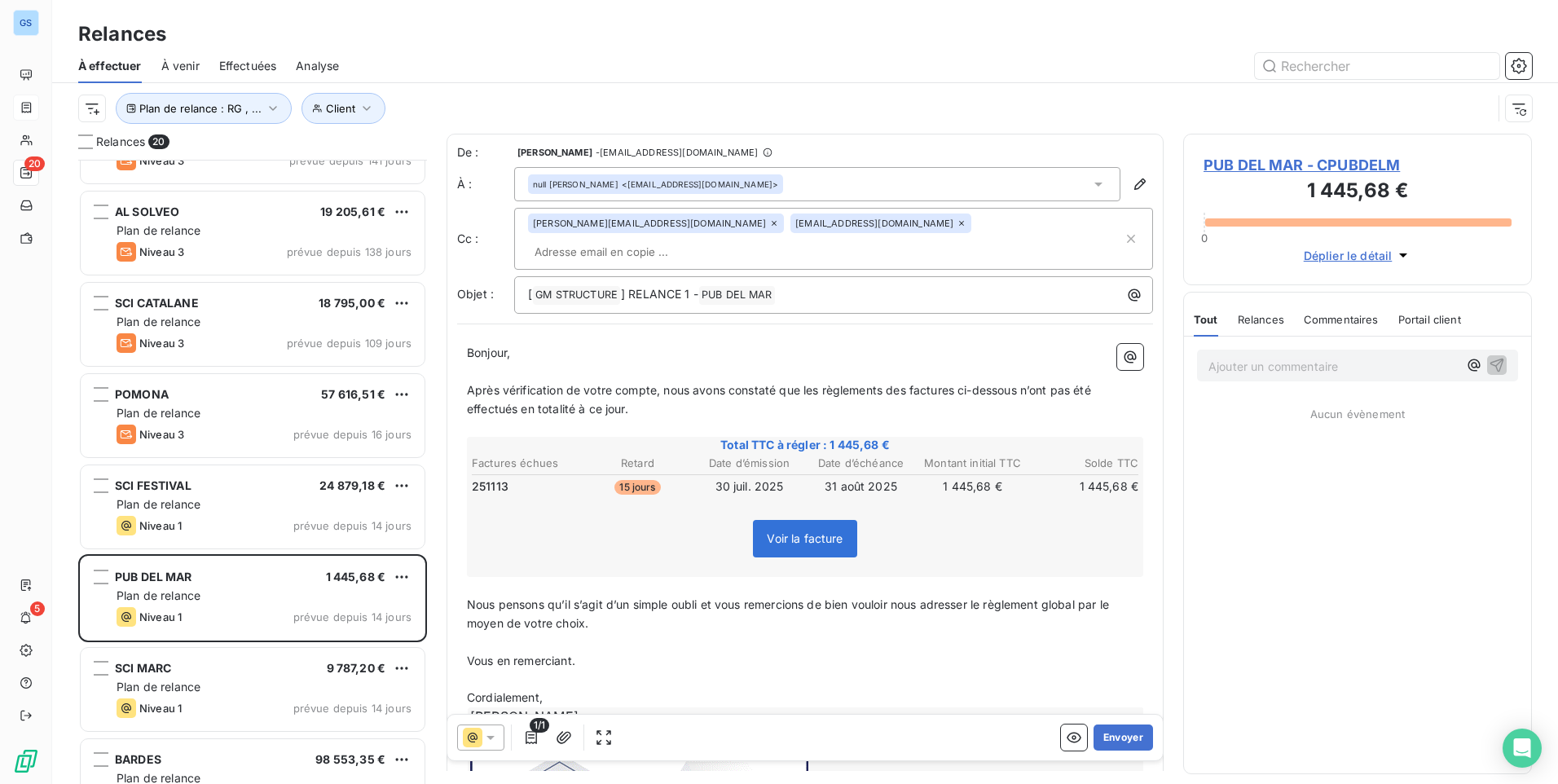
click at [717, 240] on input "text" at bounding box center [622, 251] width 189 height 24
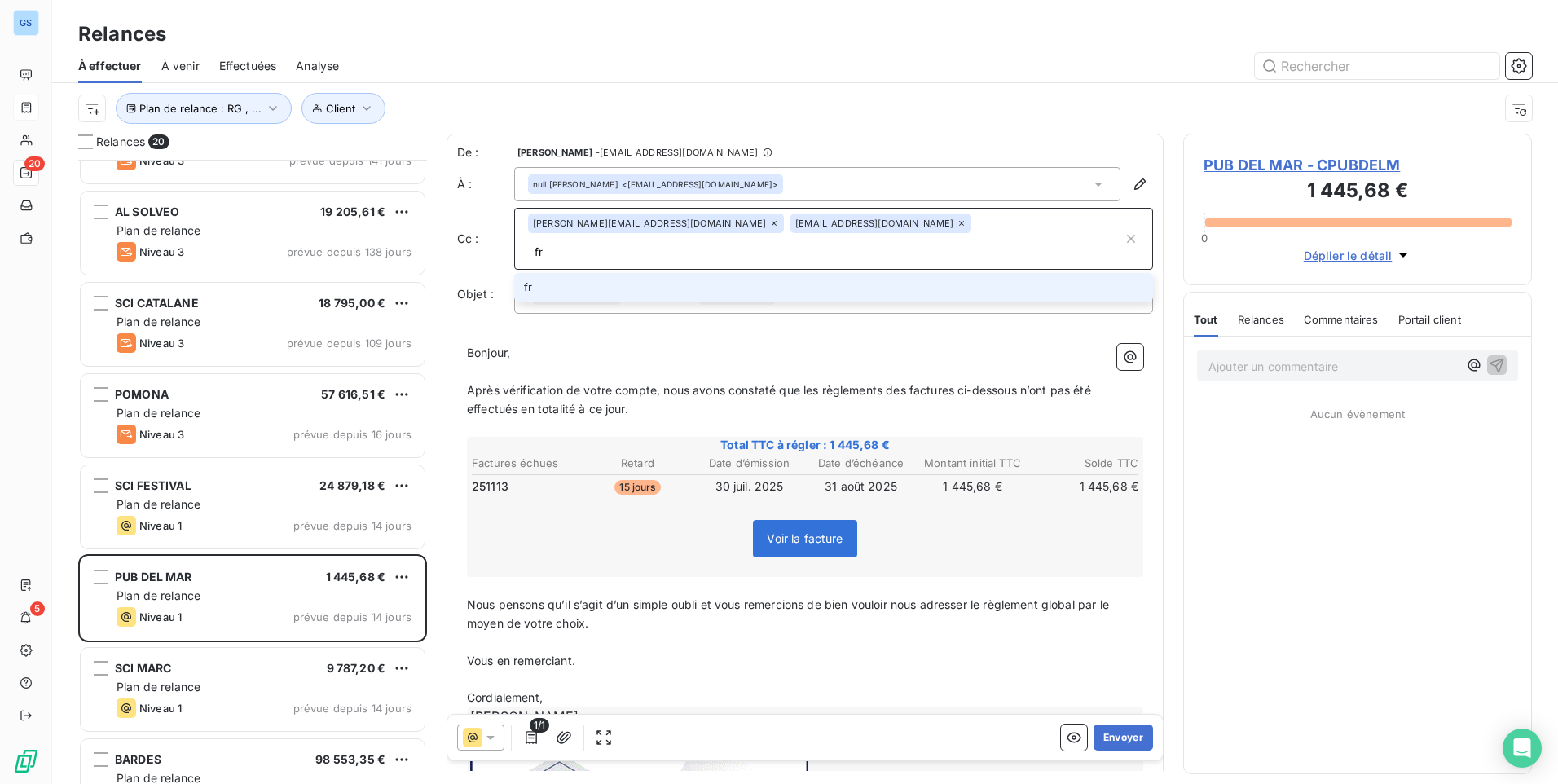
type input "f"
type input "[EMAIL_ADDRESS][DOMAIN_NAME]"
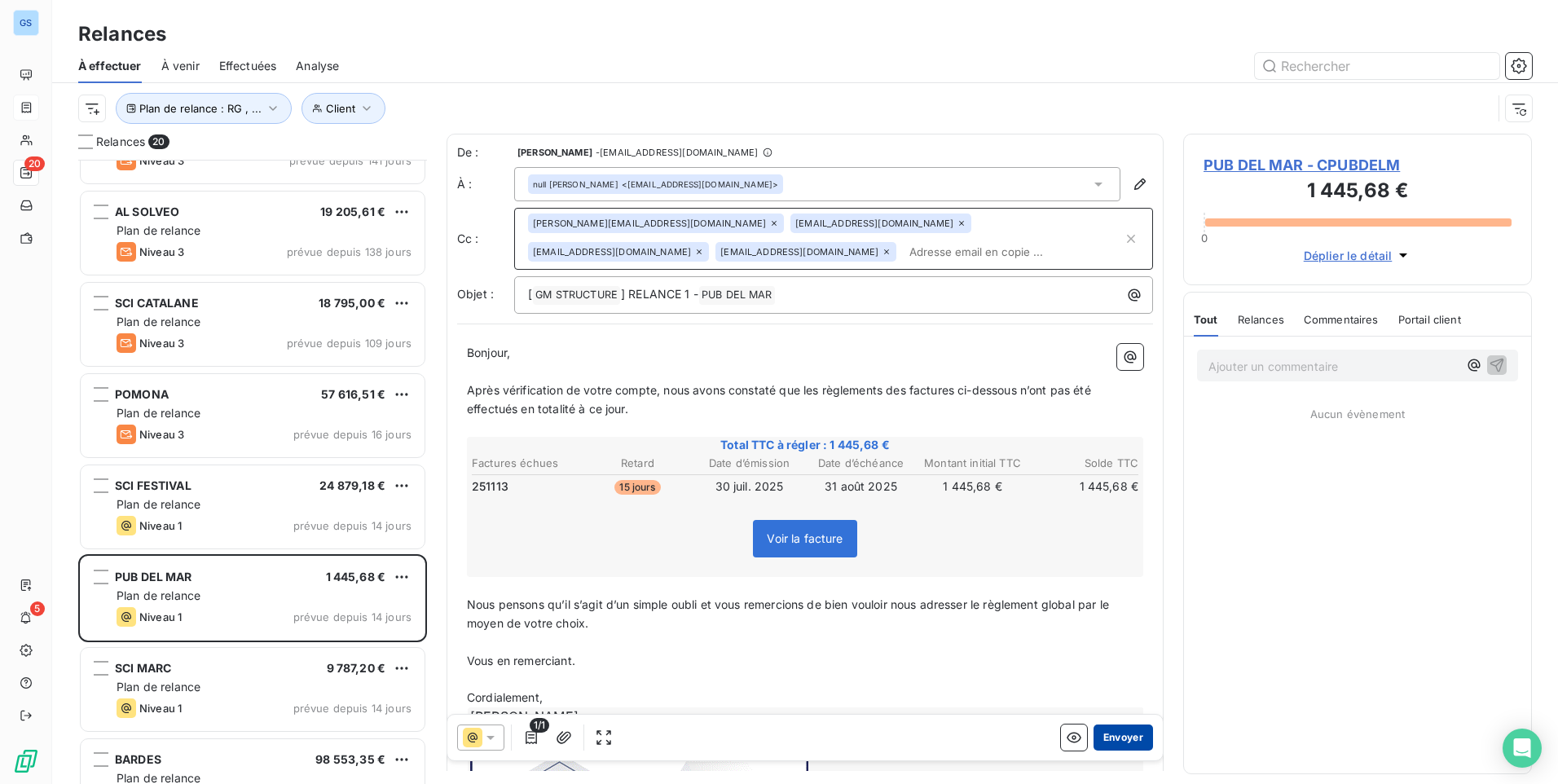
click at [1128, 740] on button "Envoyer" at bounding box center [1124, 737] width 60 height 26
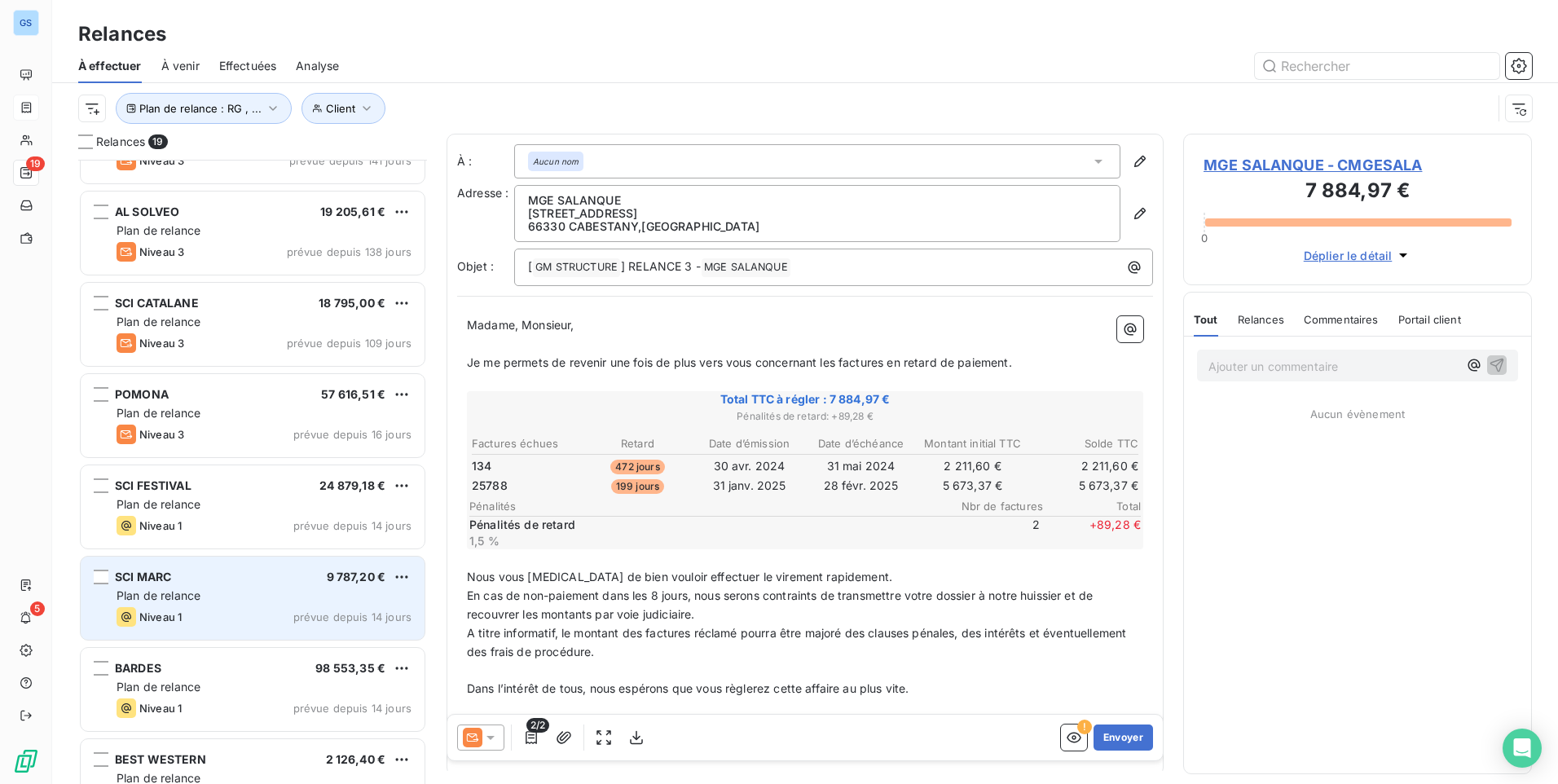
click at [215, 588] on div "Plan de relance" at bounding box center [263, 595] width 295 height 16
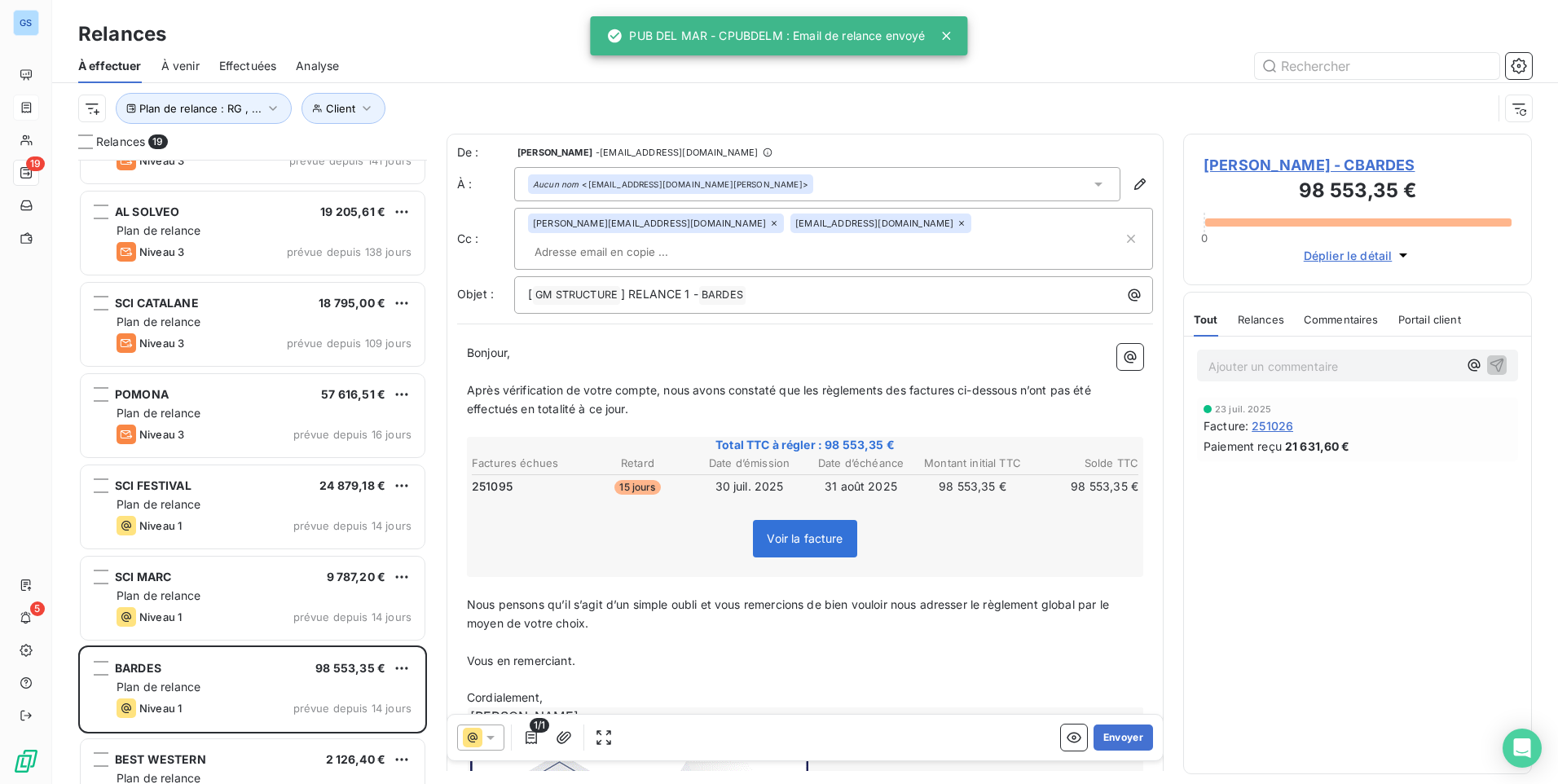
click at [931, 214] on div "[PERSON_NAME][EMAIL_ADDRESS][DOMAIN_NAME] [EMAIL_ADDRESS][DOMAIN_NAME]" at bounding box center [834, 239] width 639 height 62
click at [923, 240] on input "text" at bounding box center [825, 251] width 595 height 24
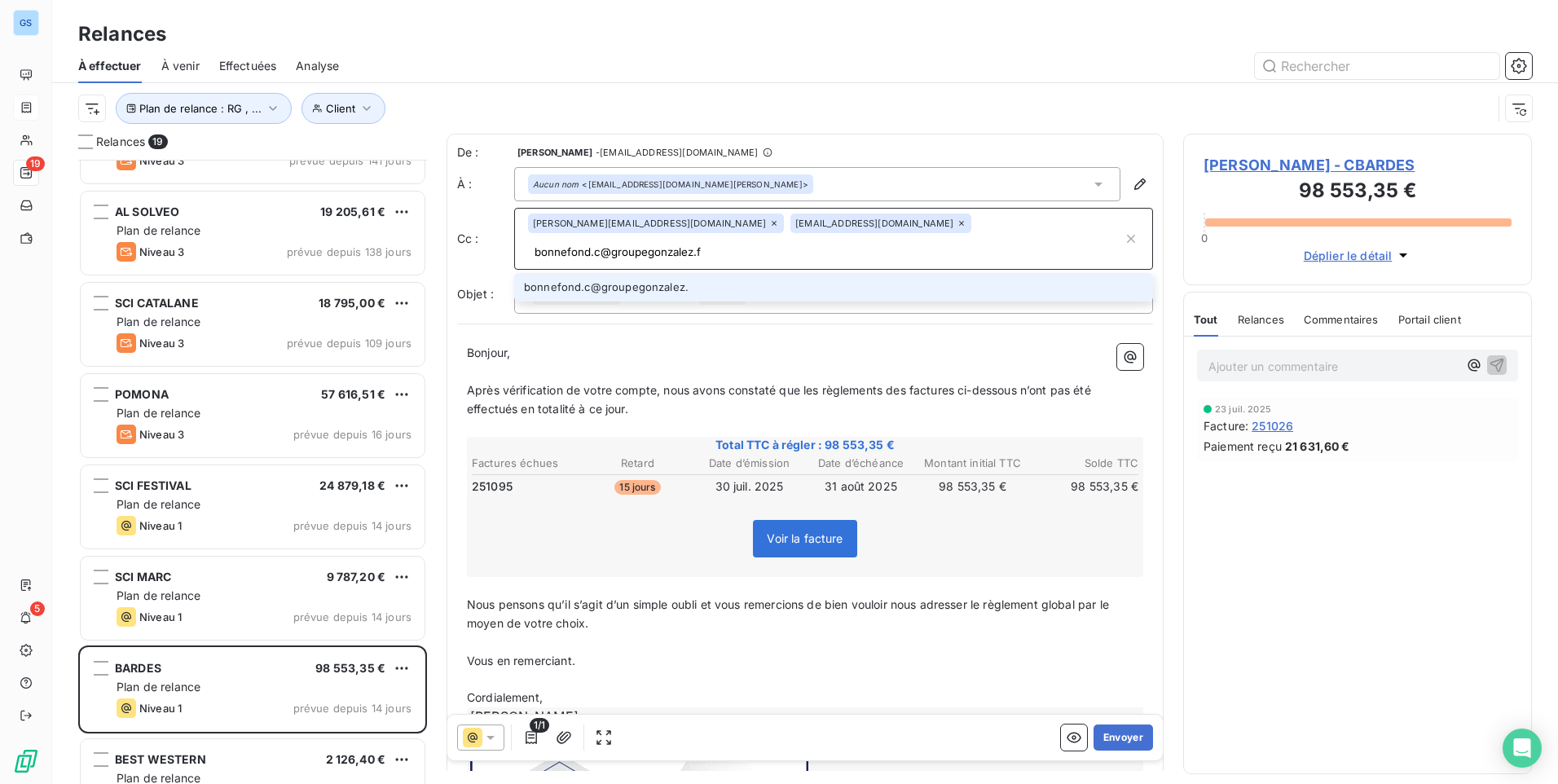
type input "[EMAIL_ADDRESS][DOMAIN_NAME]"
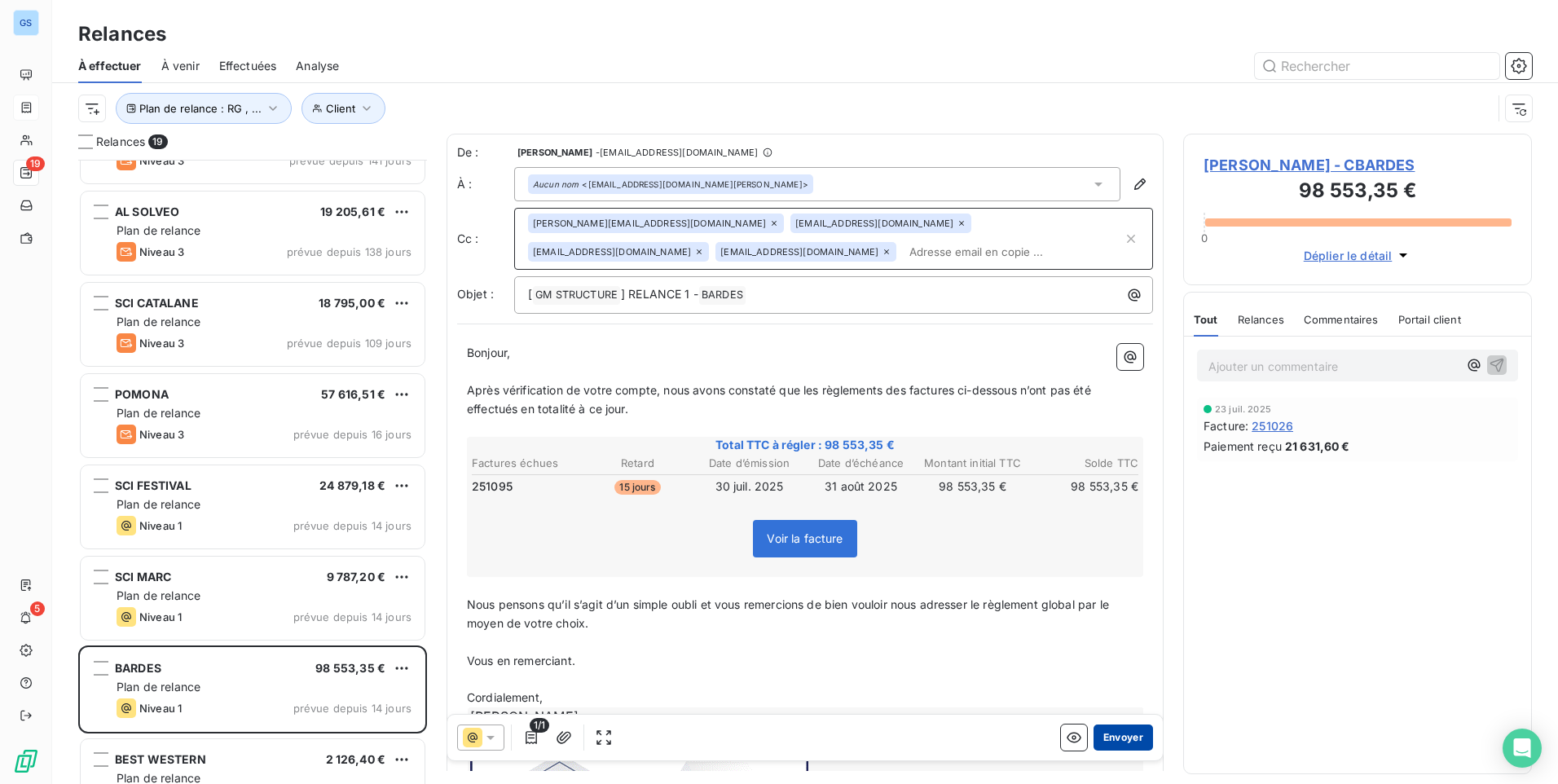
click at [1121, 734] on button "Envoyer" at bounding box center [1124, 737] width 60 height 26
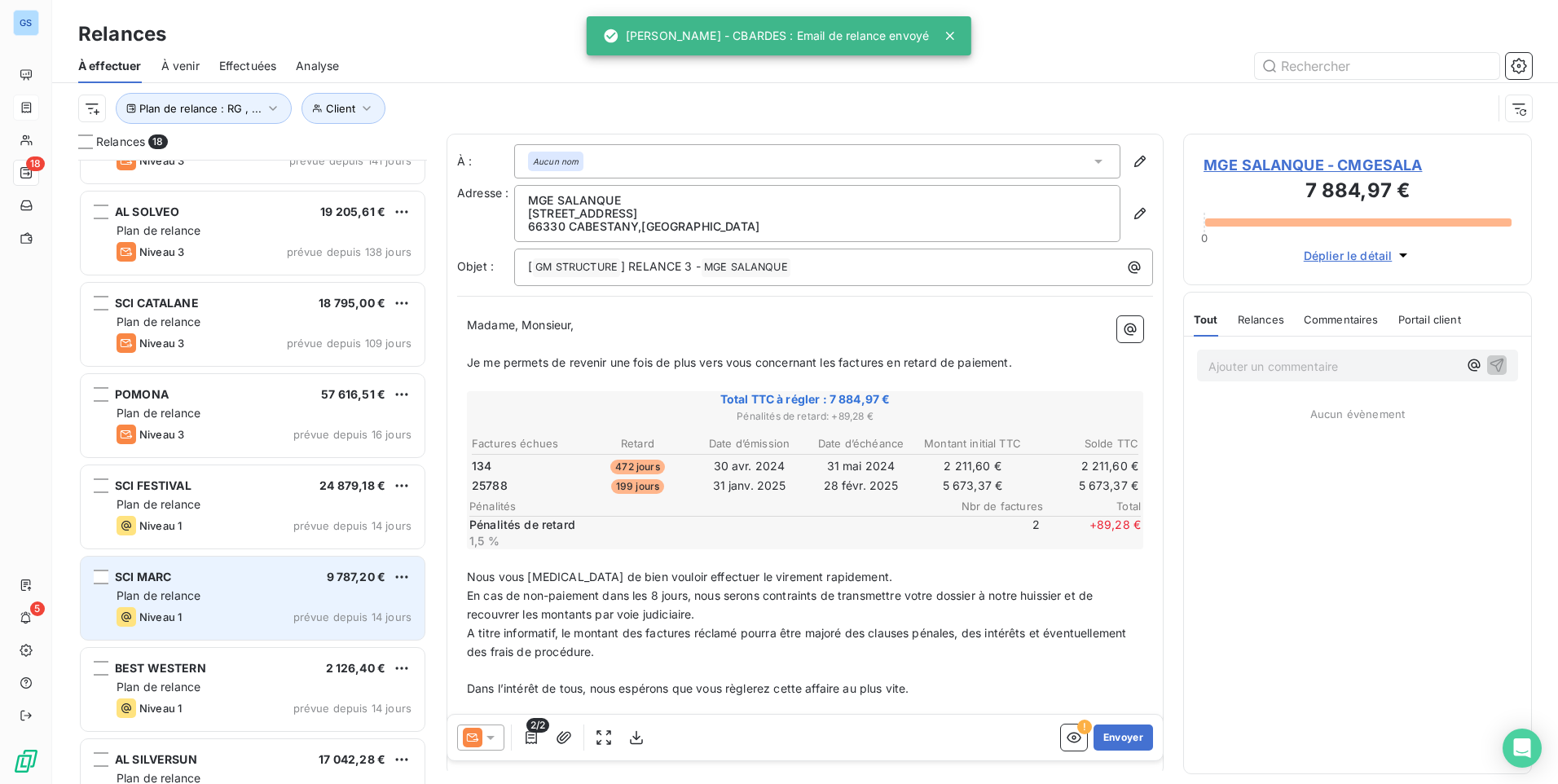
click at [232, 604] on div "SCI MARC 9 787,20 € Plan de relance Niveau 1 prévue depuis 14 jours" at bounding box center [252, 597] width 344 height 83
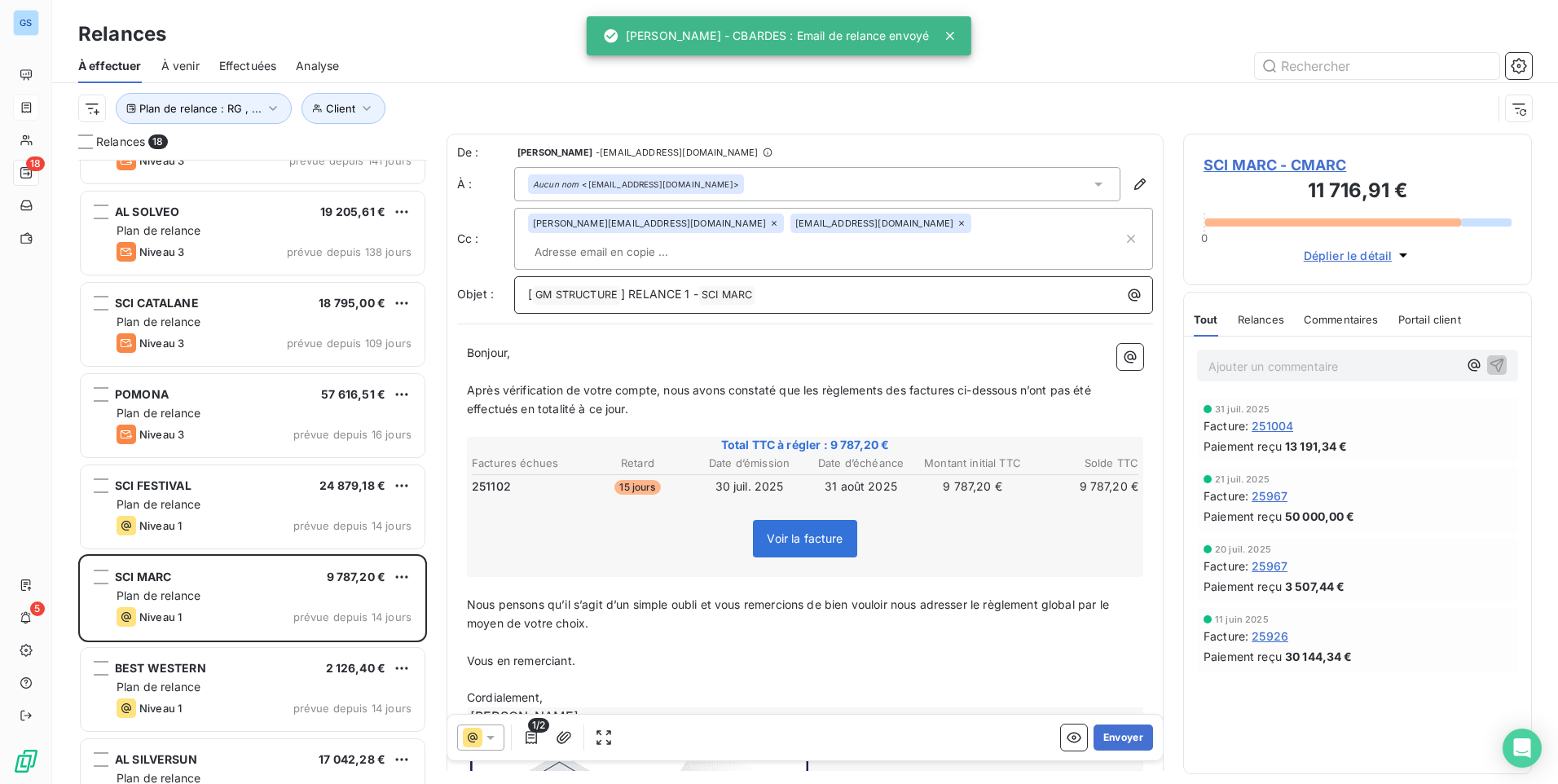
click at [911, 285] on p "[ GM STRUCTURE ﻿ ] RELANCE 1 - SCI MARC ﻿ ﻿" at bounding box center [838, 295] width 619 height 19
click at [717, 240] on input "text" at bounding box center [622, 251] width 189 height 24
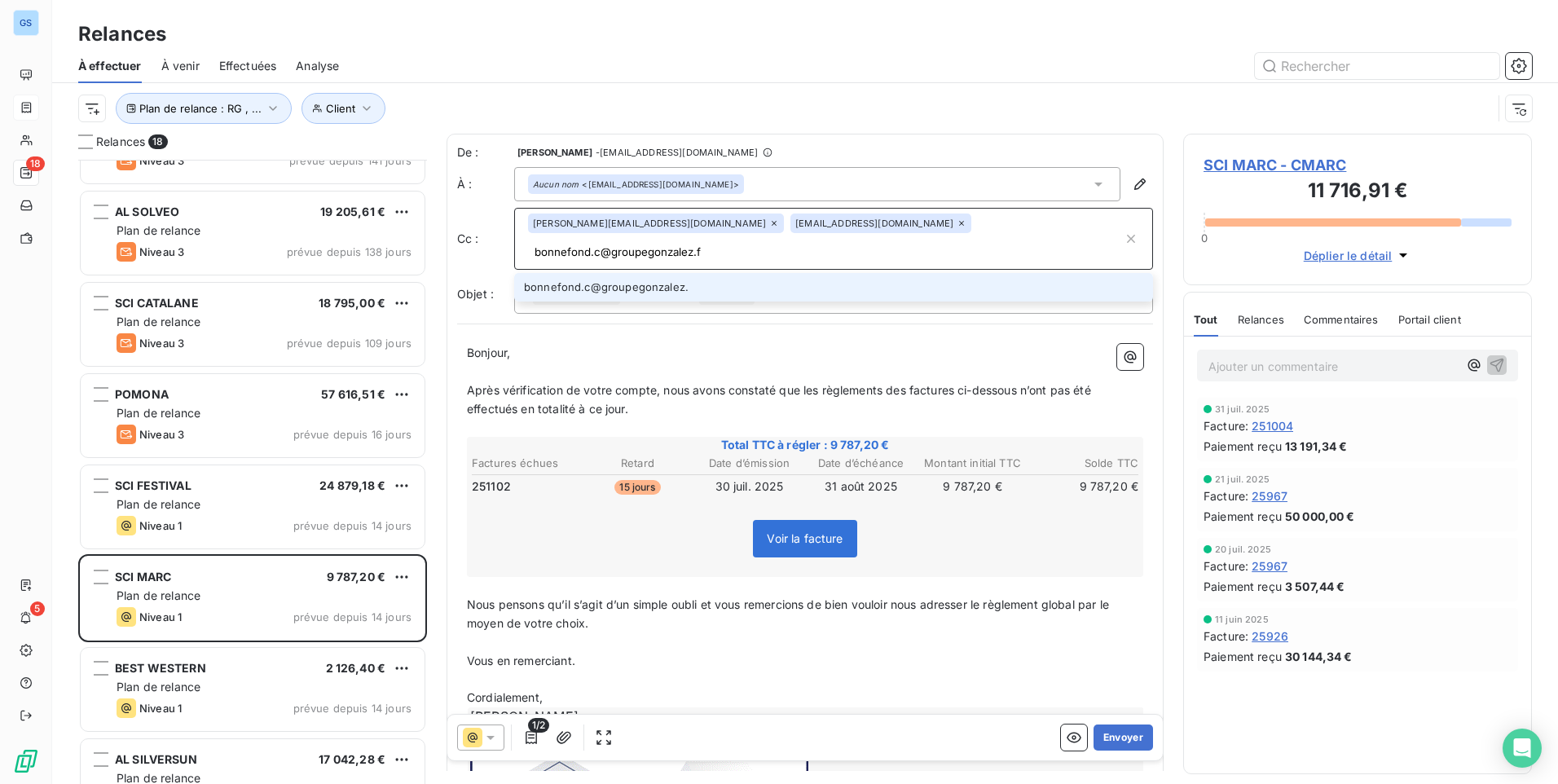
type input "[EMAIL_ADDRESS][DOMAIN_NAME]"
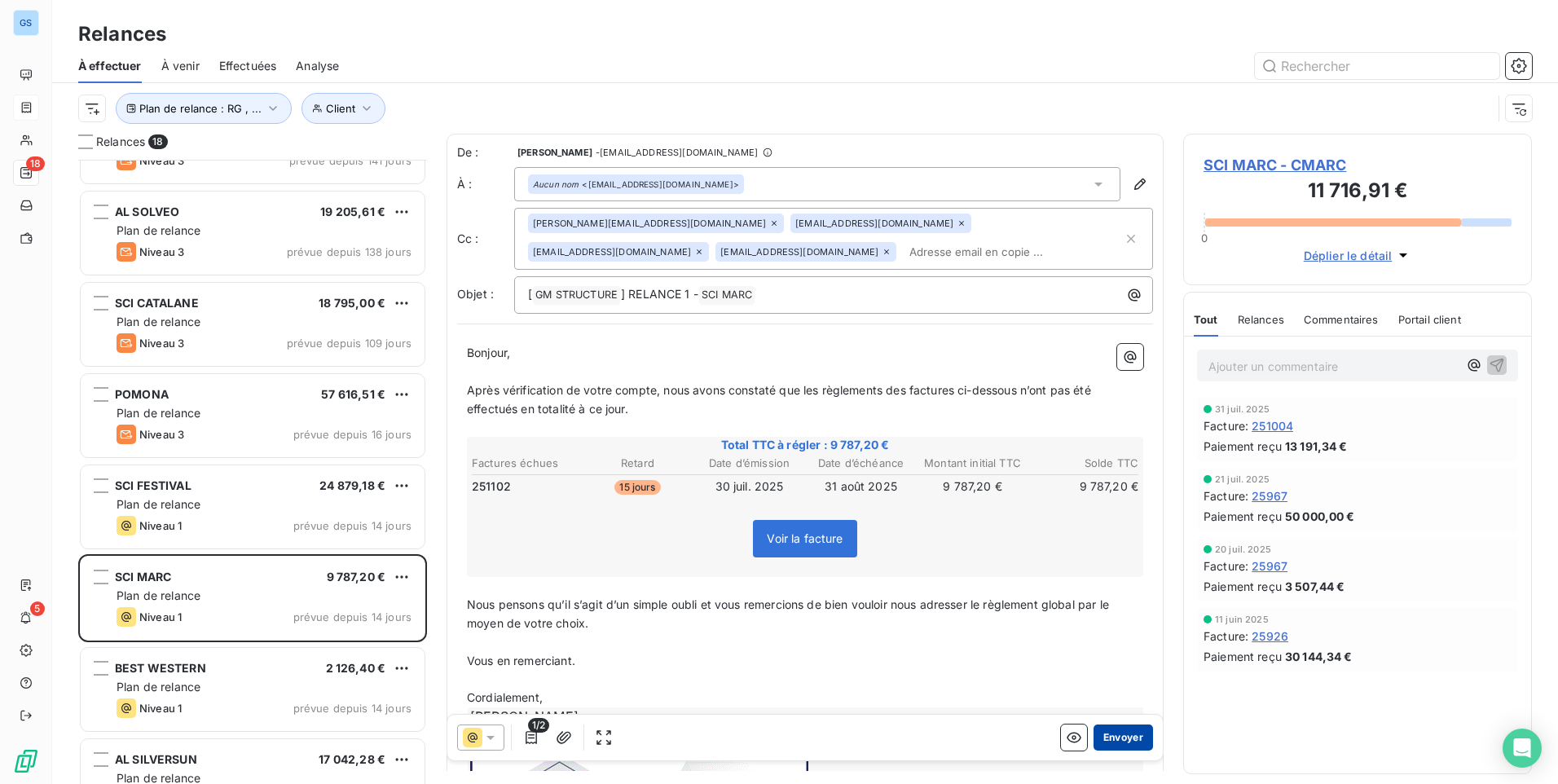
click at [1132, 731] on button "Envoyer" at bounding box center [1124, 737] width 60 height 26
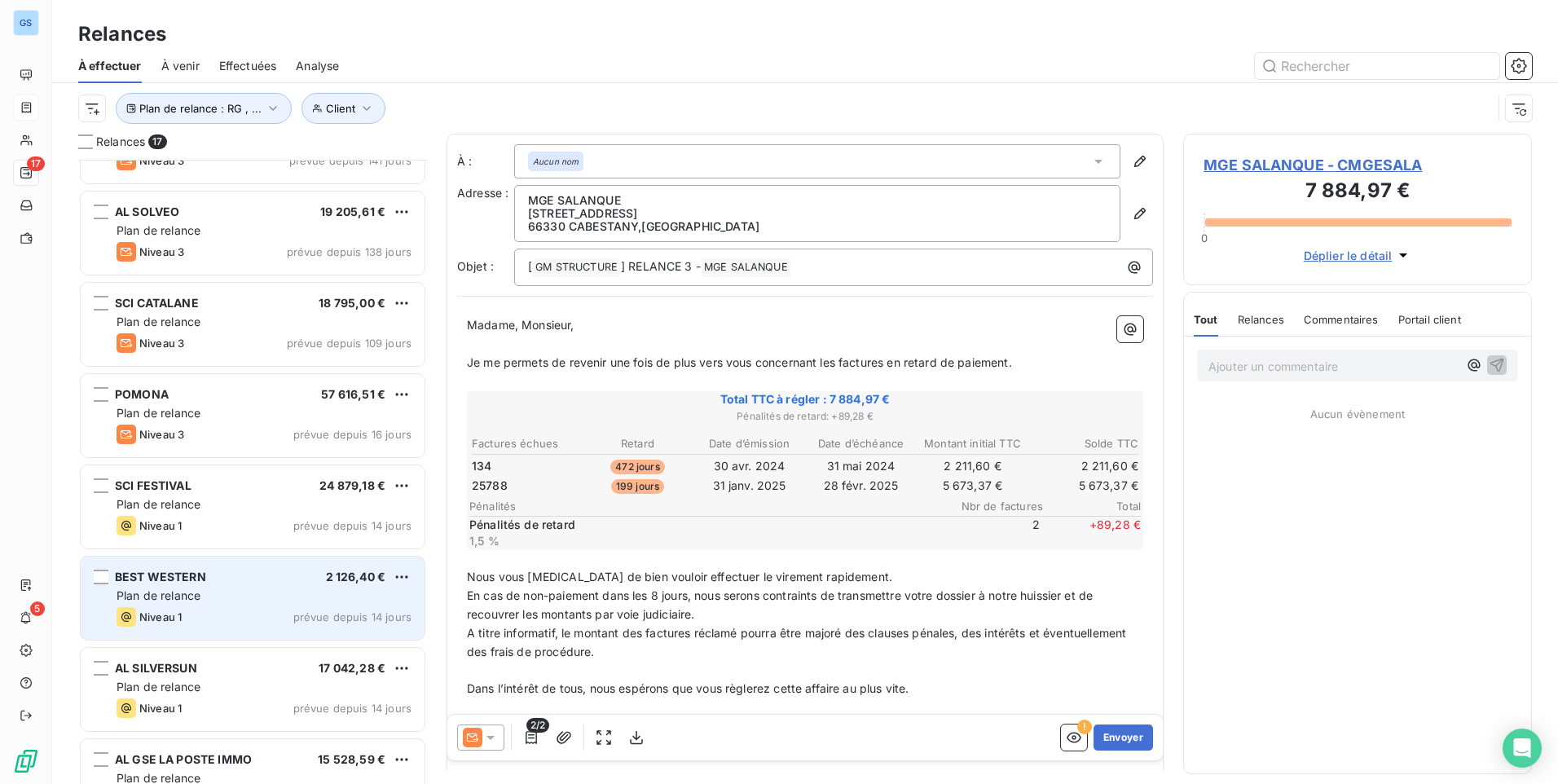
click at [194, 592] on span "Plan de relance" at bounding box center [158, 595] width 84 height 14
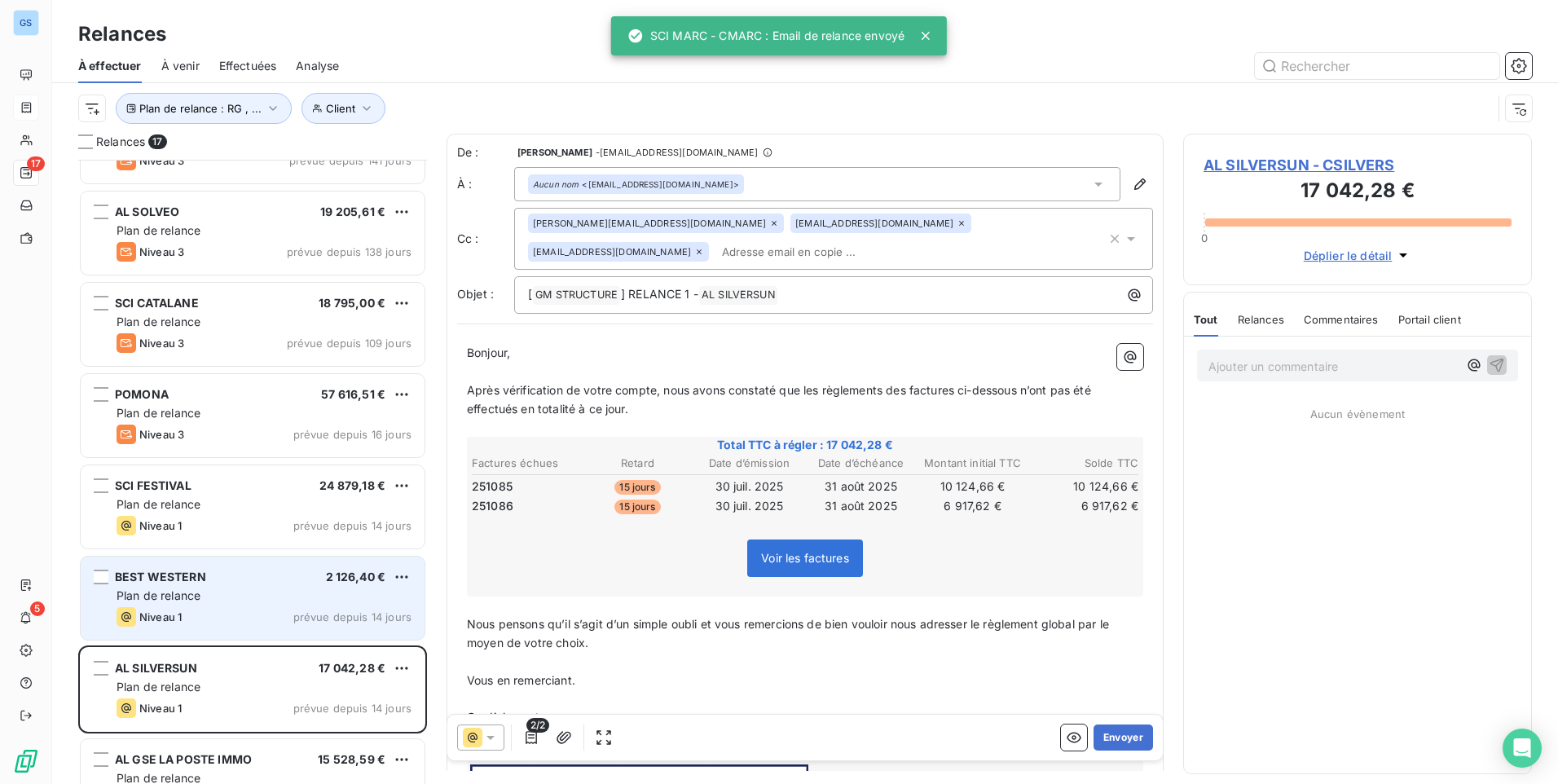
click at [224, 620] on div "Niveau 1 prévue depuis 14 jours" at bounding box center [263, 617] width 295 height 19
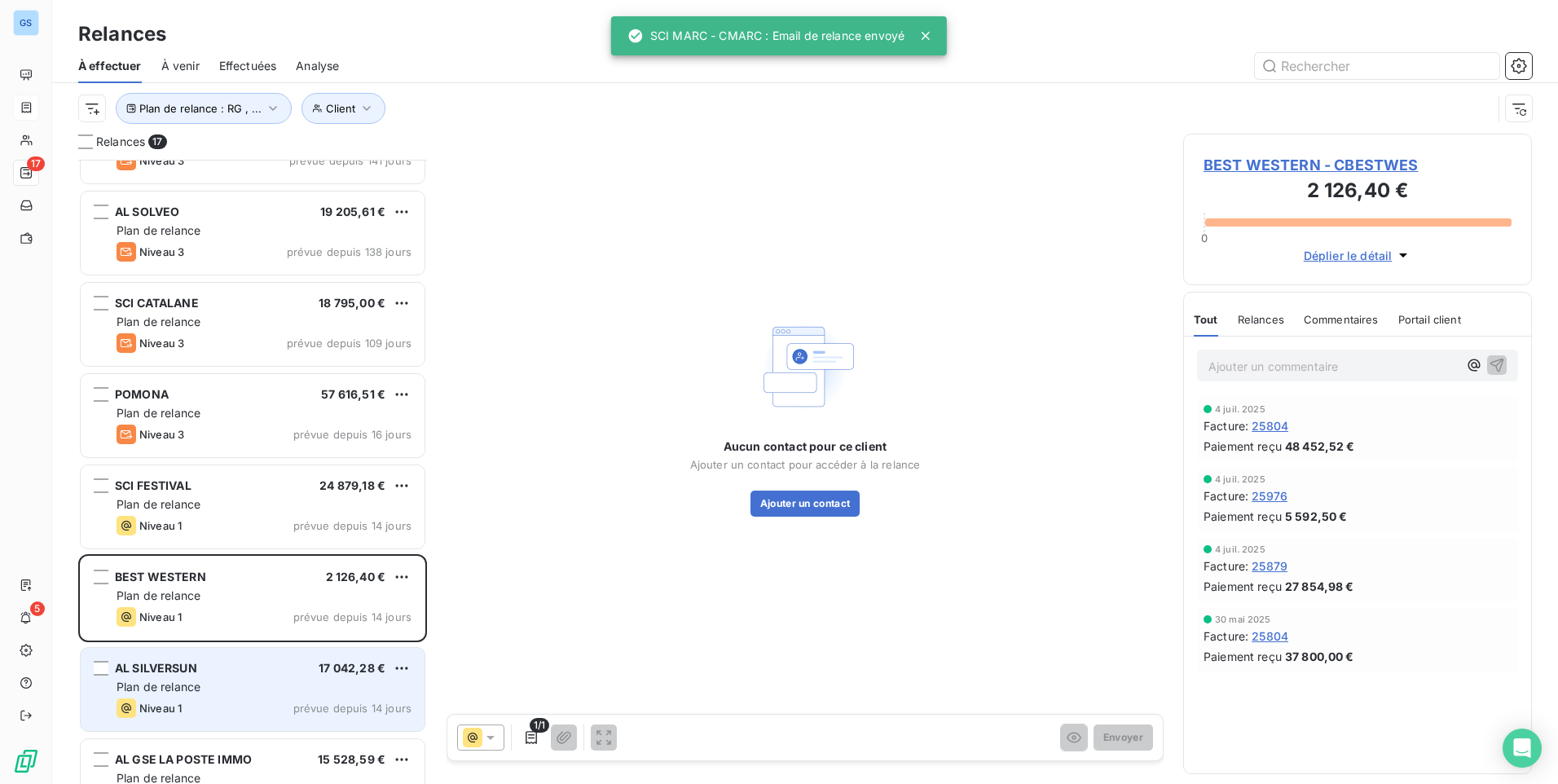
click at [244, 702] on div "Niveau 1 prévue depuis 14 jours" at bounding box center [263, 708] width 295 height 19
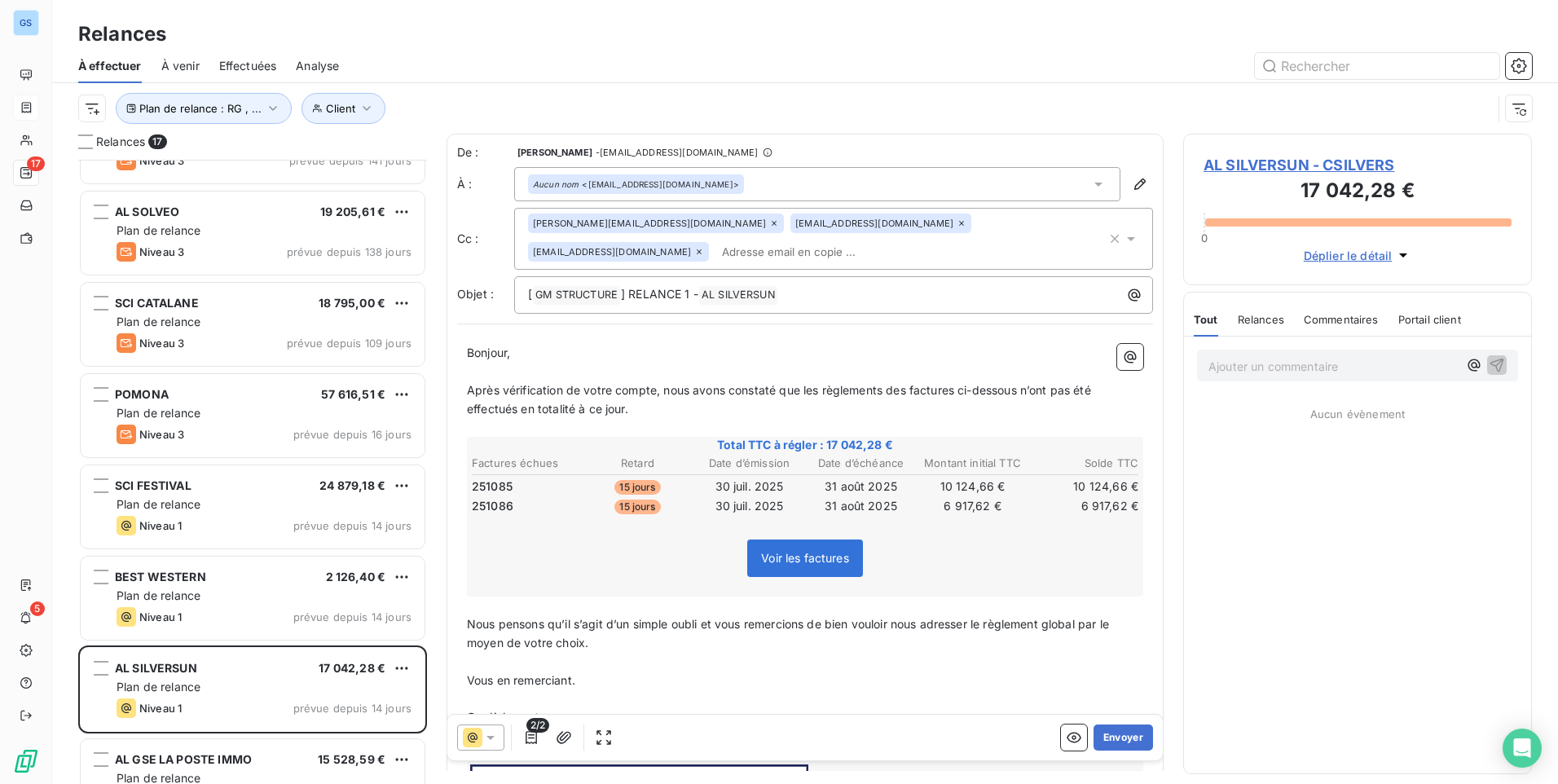
click at [716, 261] on input "text" at bounding box center [809, 251] width 189 height 24
click at [716, 255] on input "pousse" at bounding box center [809, 251] width 189 height 24
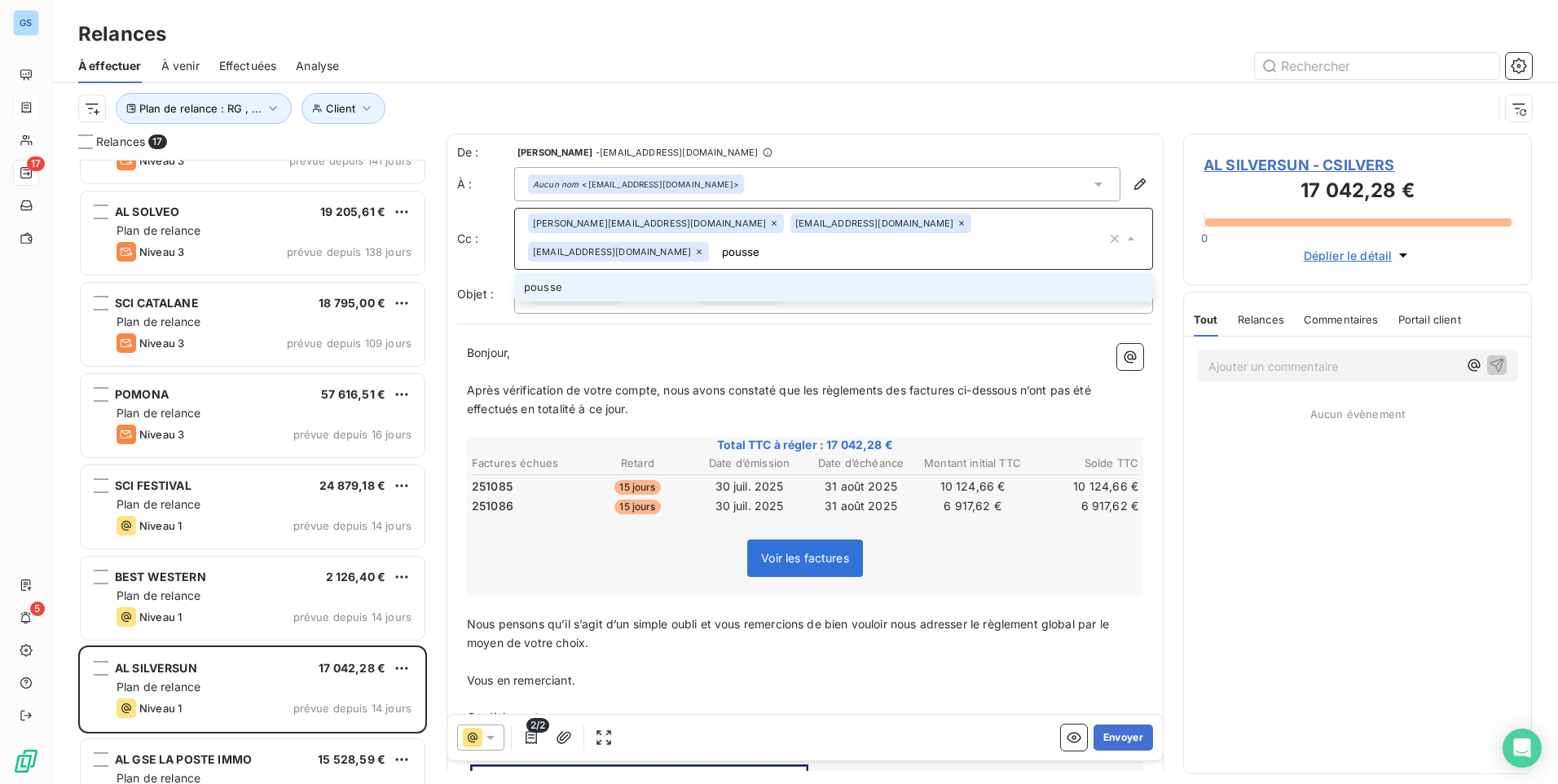
drag, startPoint x: 637, startPoint y: 255, endPoint x: 531, endPoint y: 256, distance: 106.0
click at [716, 256] on input "pousse" at bounding box center [911, 251] width 391 height 24
type input "p"
type input "[EMAIL_ADDRESS][DOMAIN_NAME]"
type input "p"
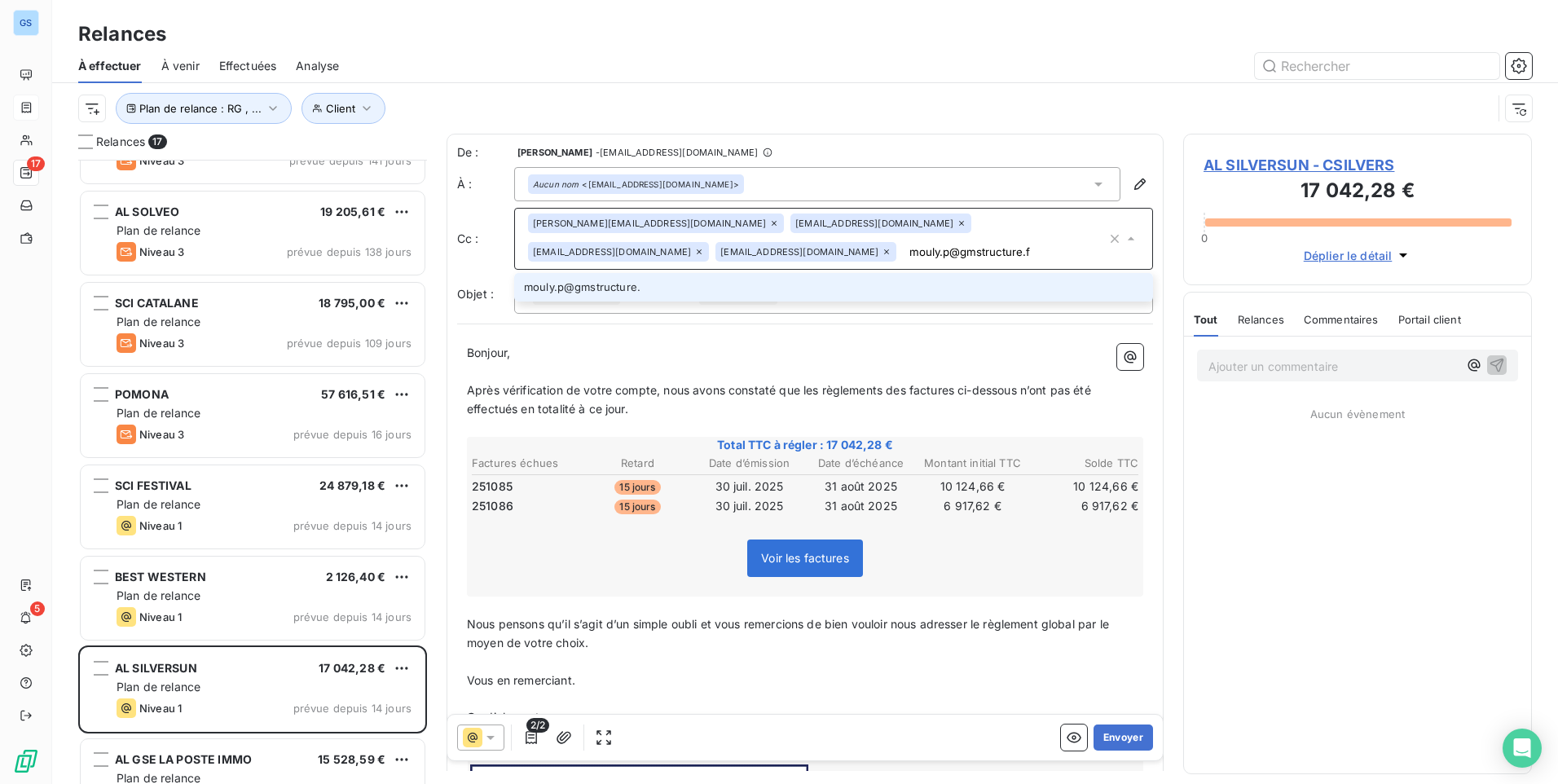
type input "[EMAIL_ADDRESS][DOMAIN_NAME]"
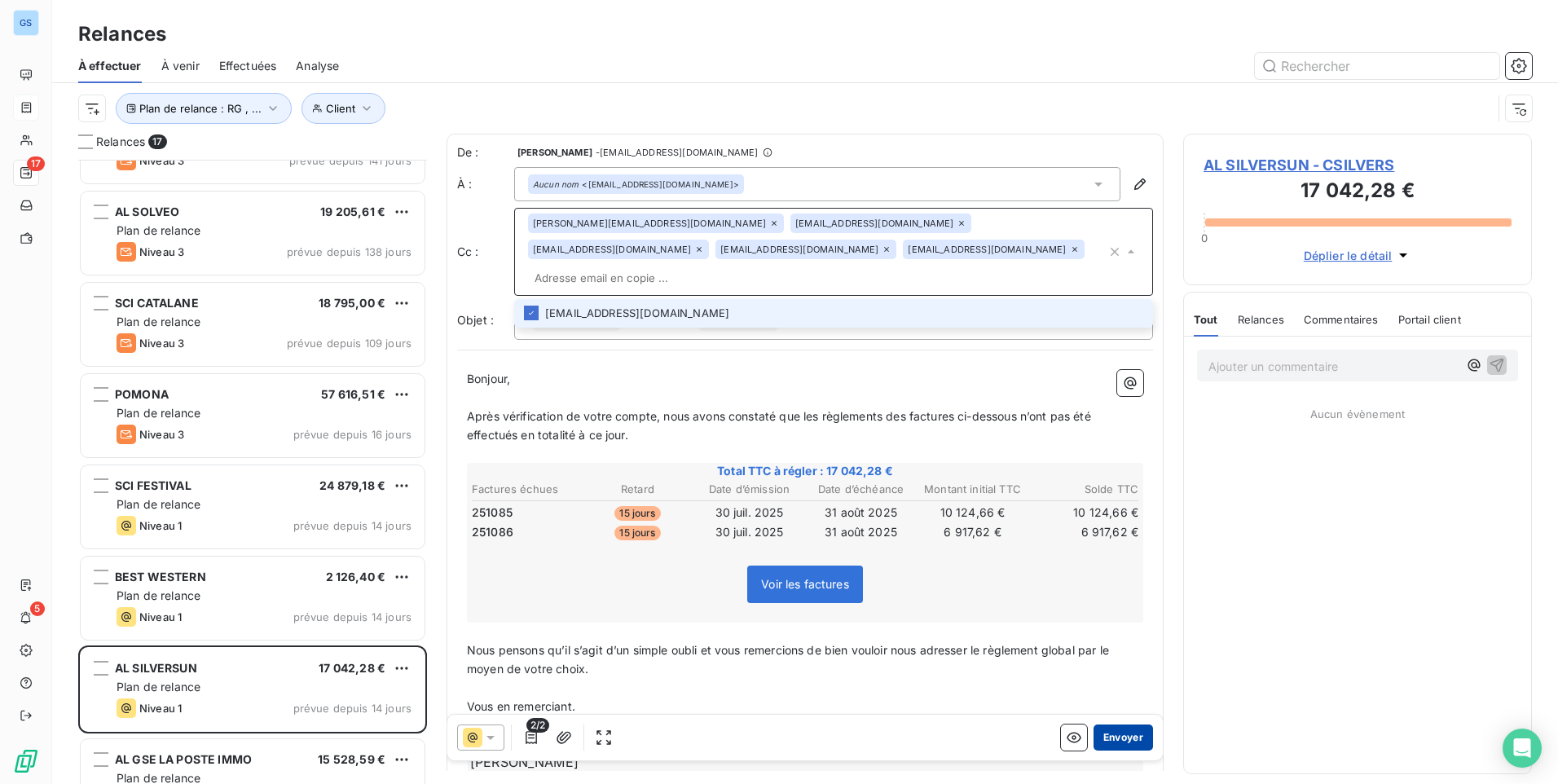
click at [1110, 740] on button "Envoyer" at bounding box center [1124, 737] width 60 height 26
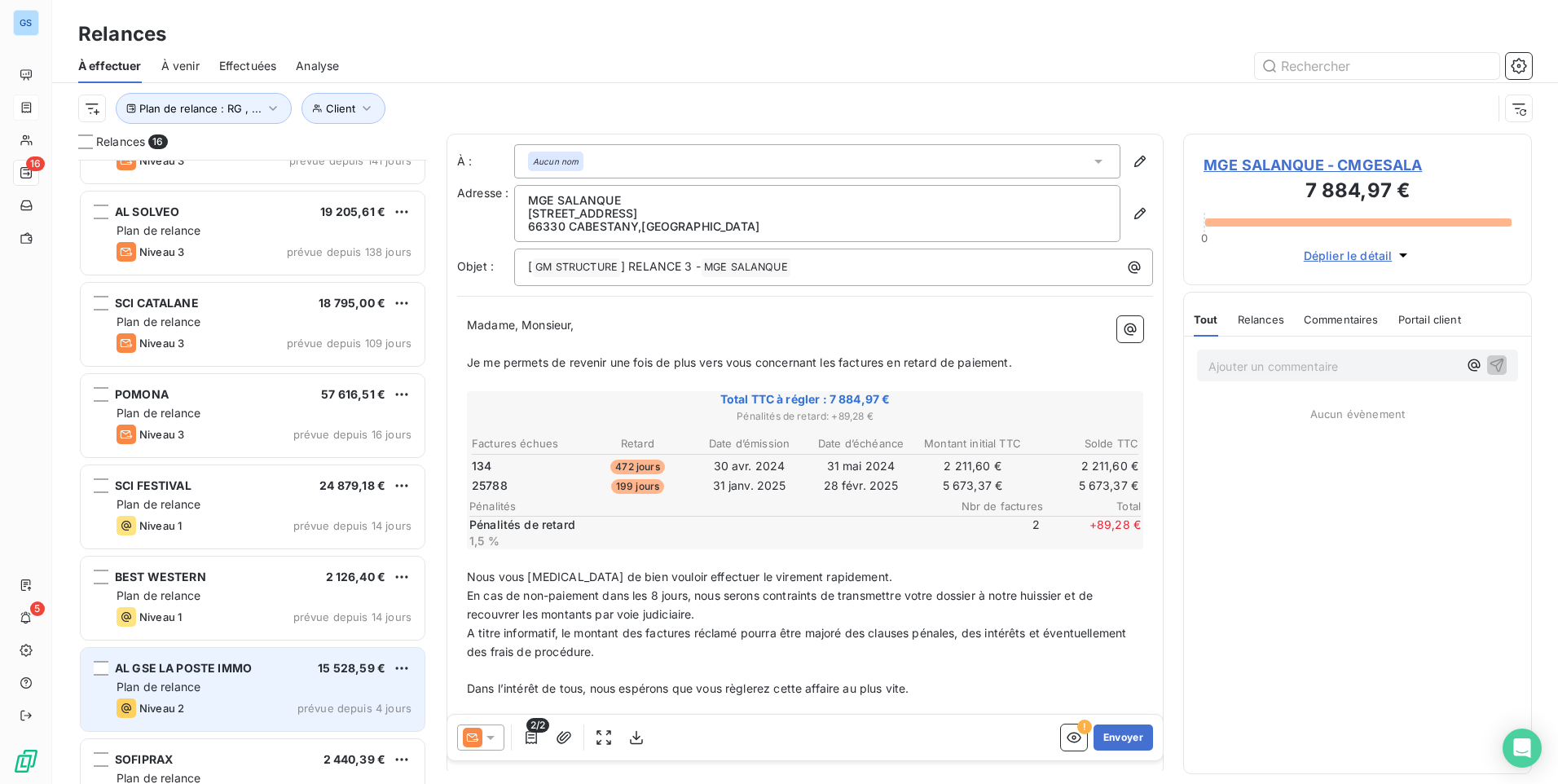
click at [172, 676] on div "AL GSE LA POSTE IMMO" at bounding box center [184, 668] width 137 height 16
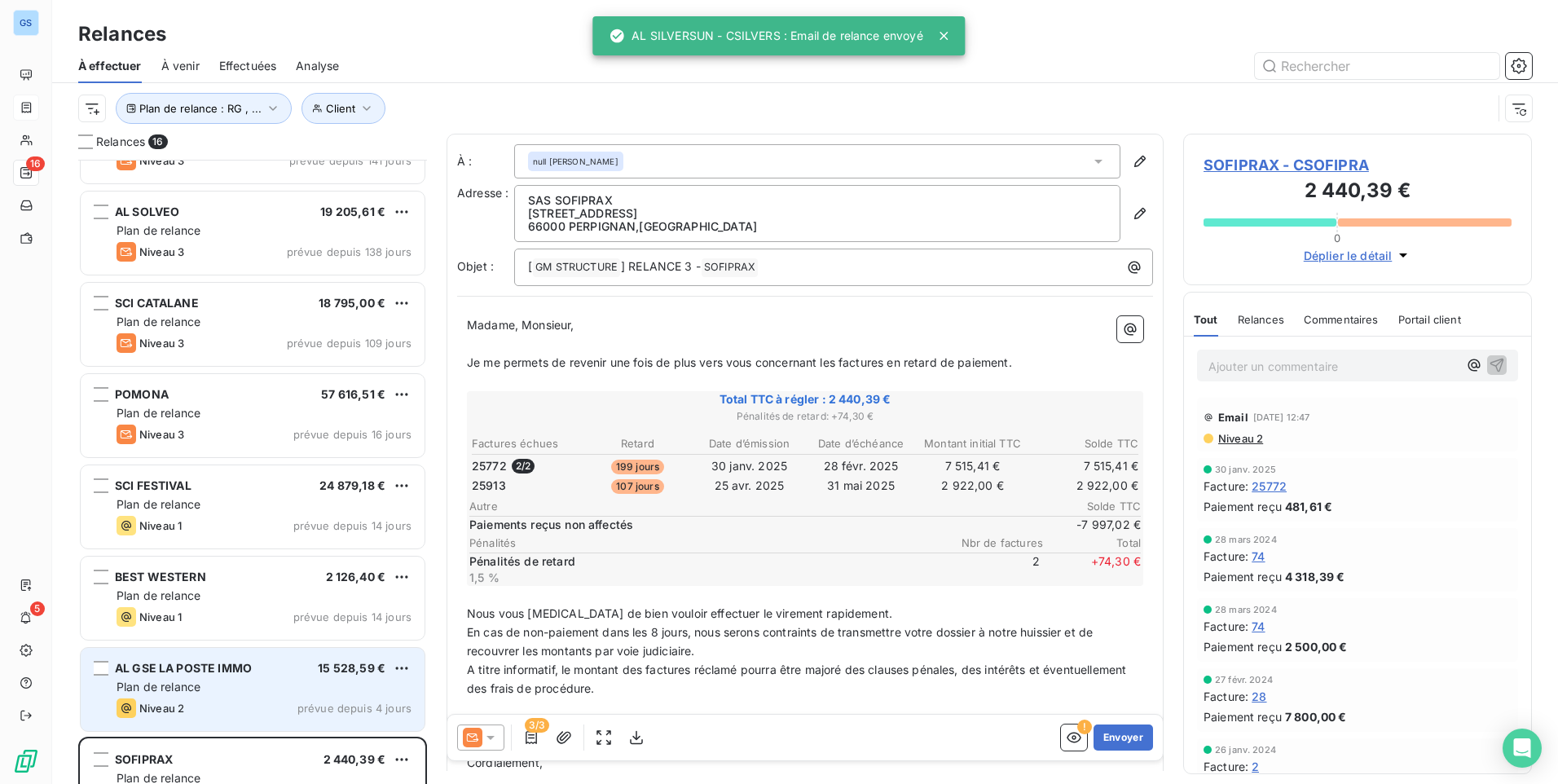
click at [221, 657] on div "AL GSE LA POSTE IMMO 15 528,59 € Plan de relance Niveau 2 prévue depuis 4 jours" at bounding box center [252, 689] width 344 height 83
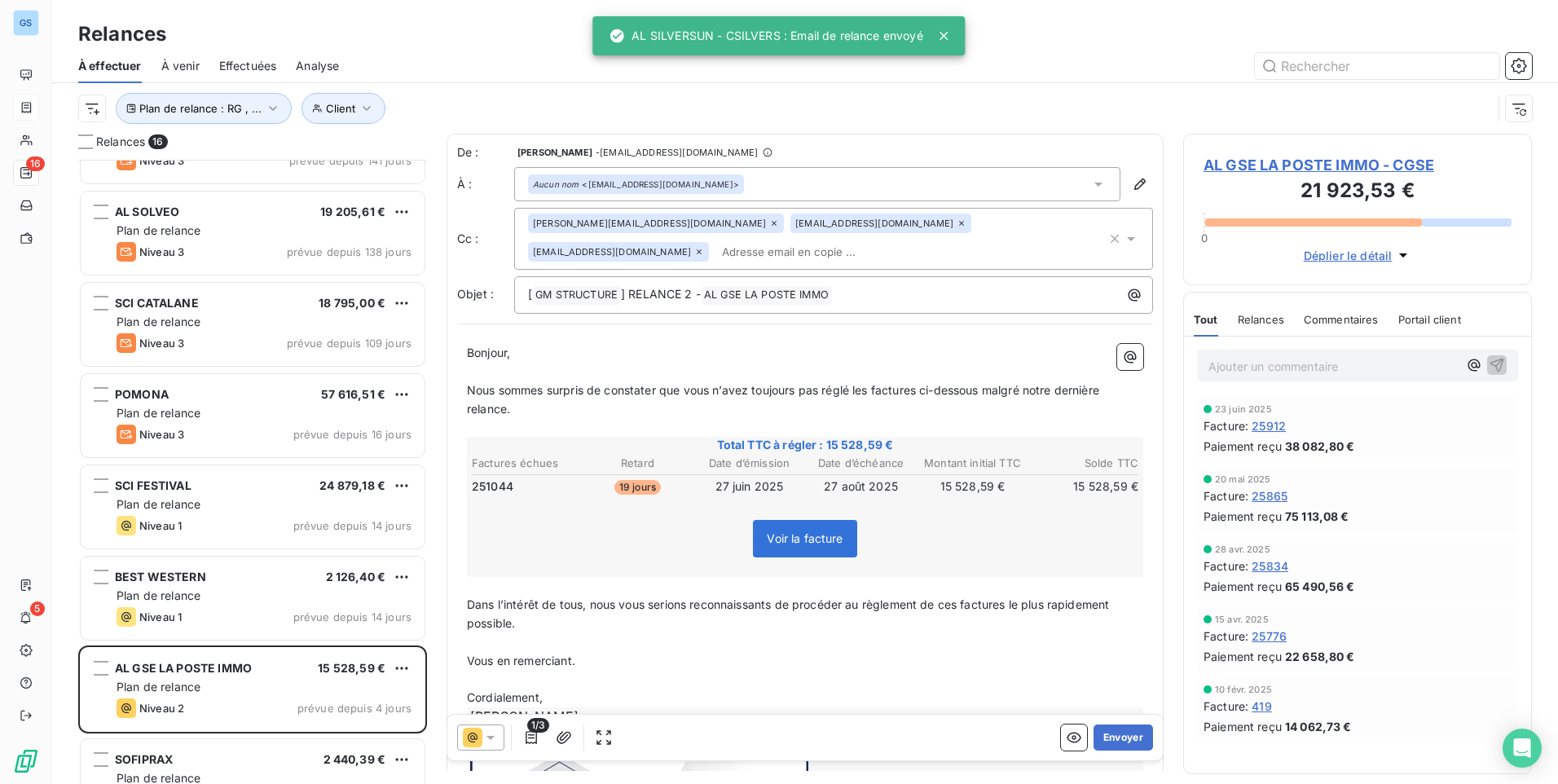
click at [716, 255] on input "text" at bounding box center [809, 251] width 189 height 24
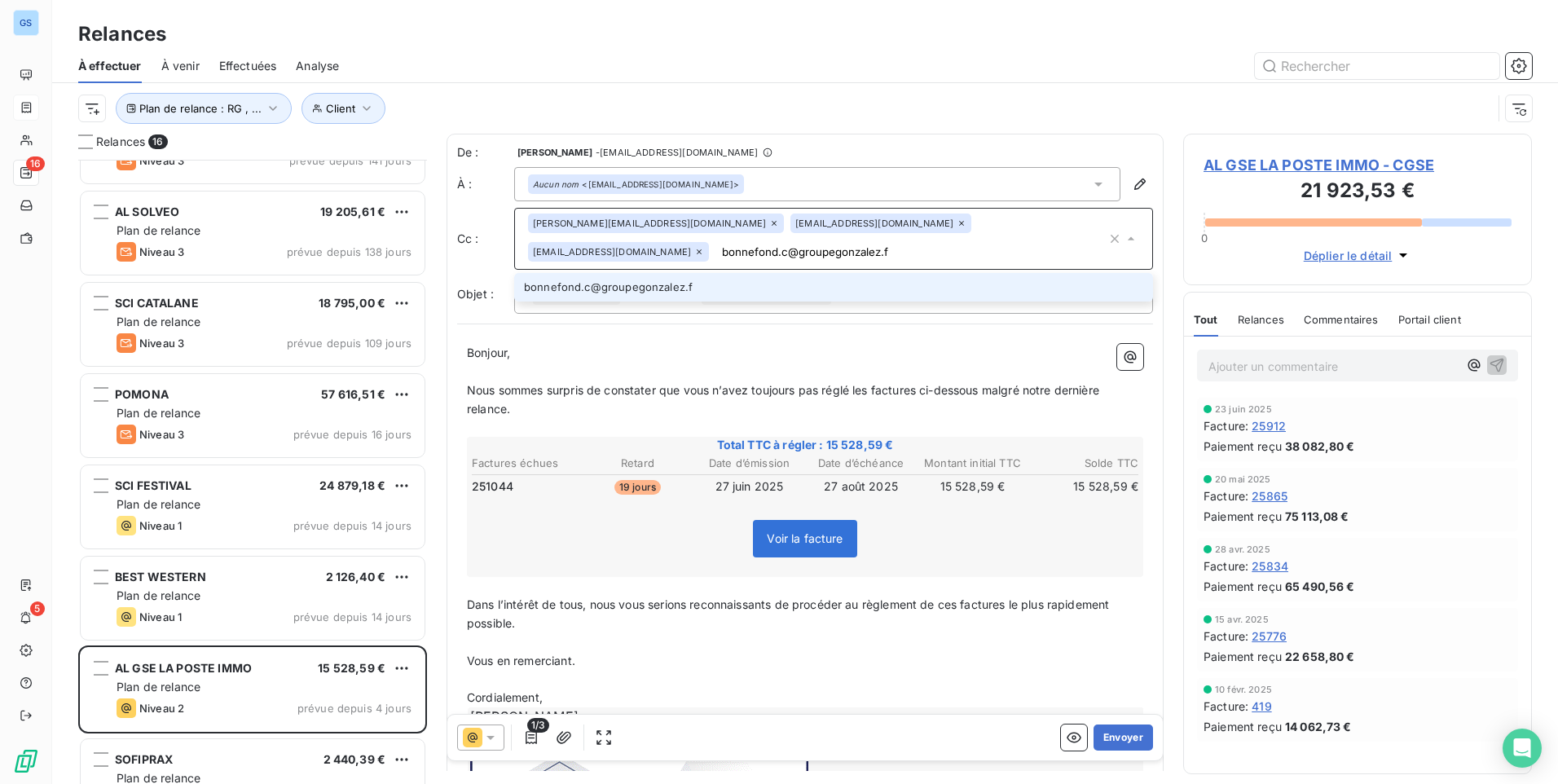
type input "[EMAIL_ADDRESS][DOMAIN_NAME]"
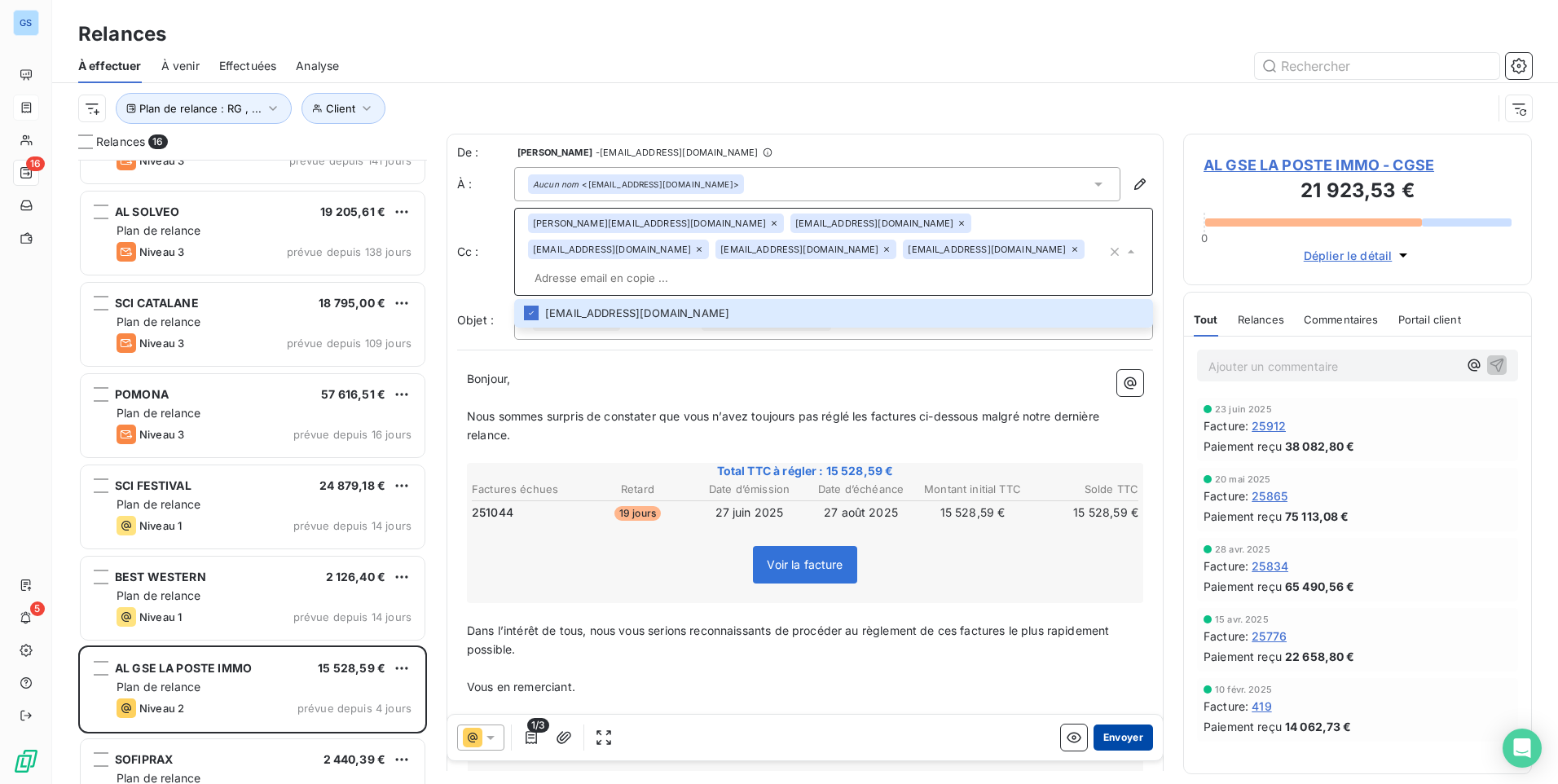
click at [1115, 736] on button "Envoyer" at bounding box center [1124, 737] width 60 height 26
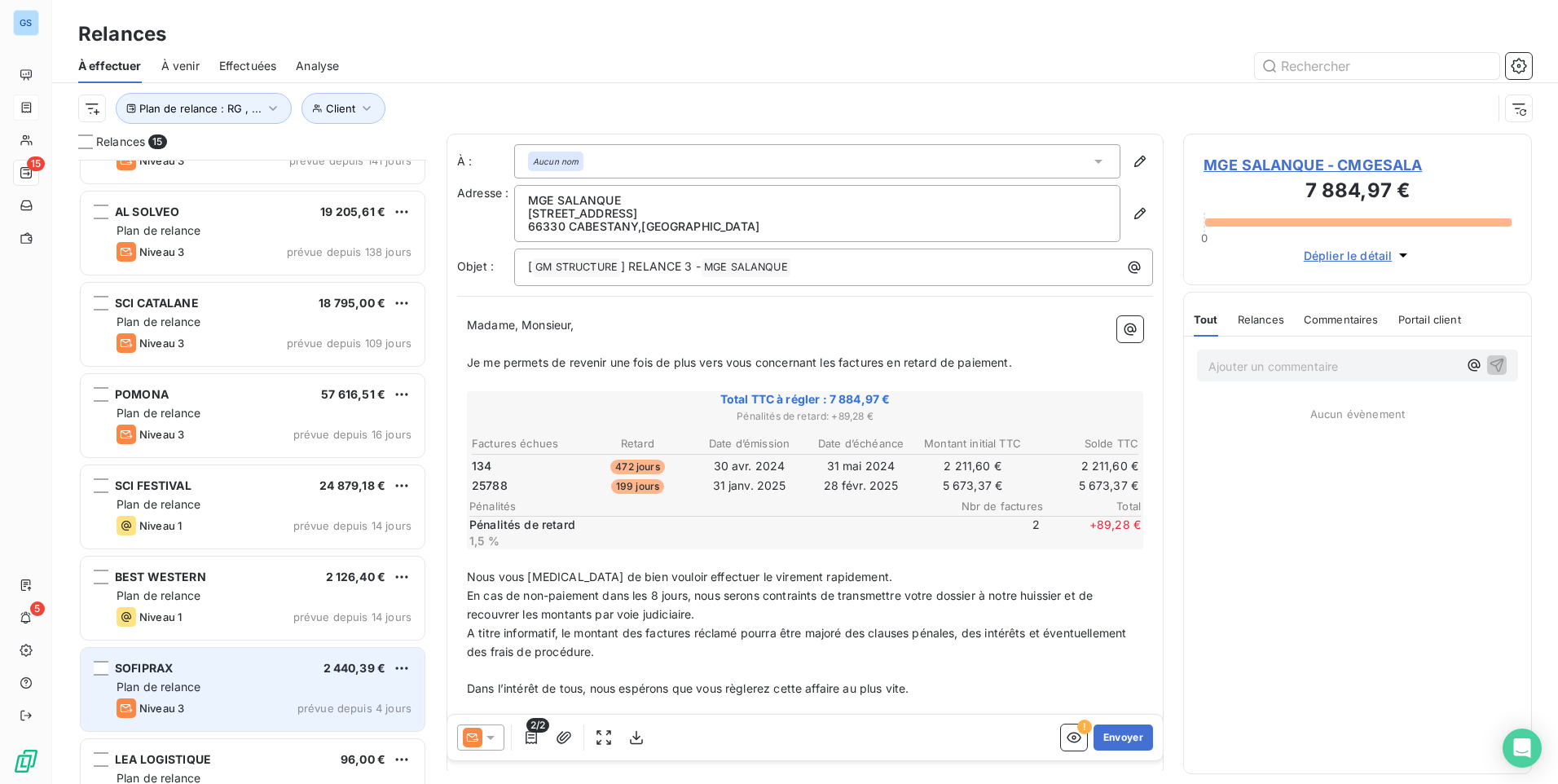
click at [259, 676] on div "SOFIPRAX 2 440,39 € Plan de relance Niveau 3 prévue depuis 4 jours" at bounding box center [252, 689] width 344 height 83
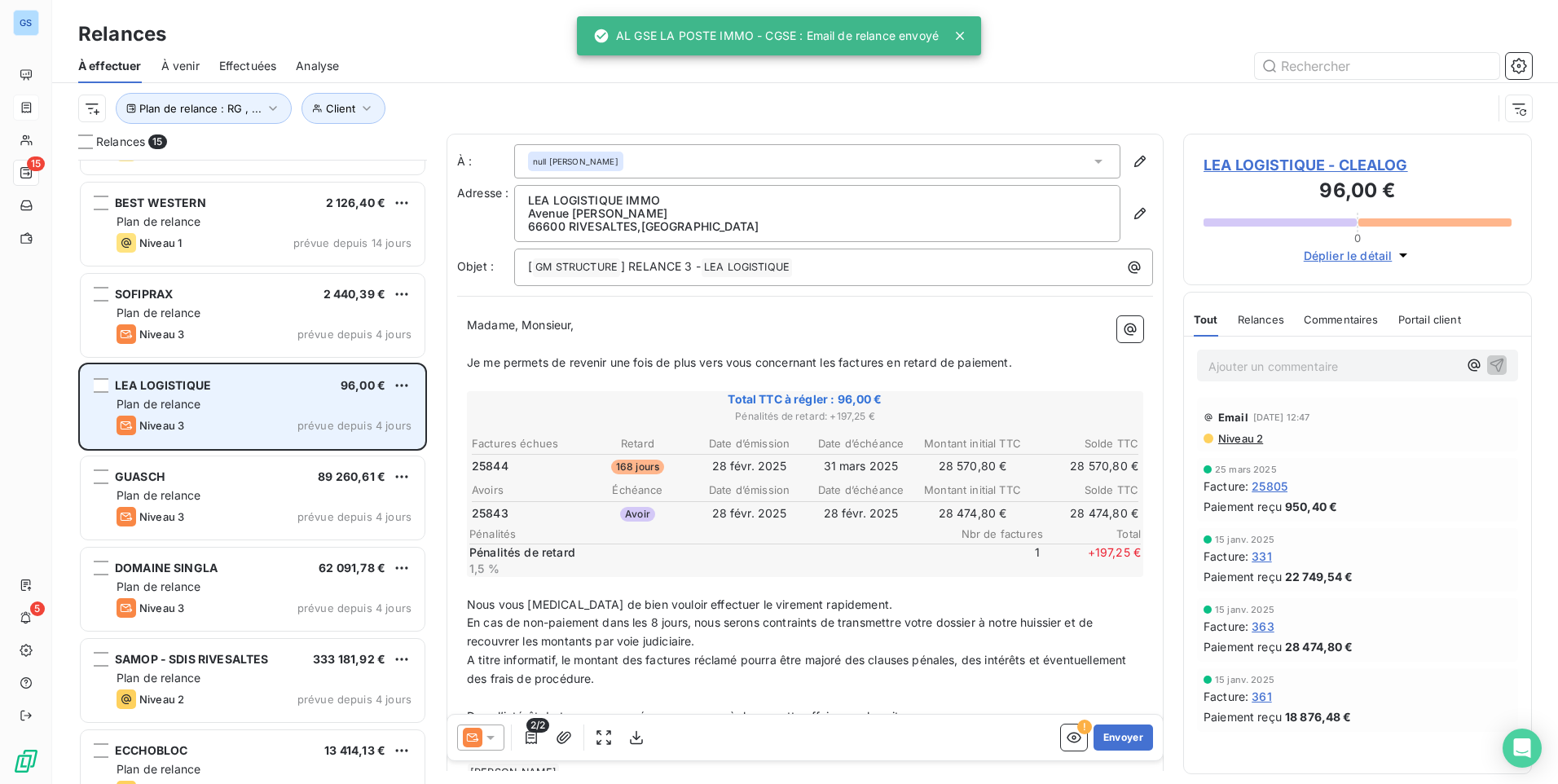
scroll to position [653, 0]
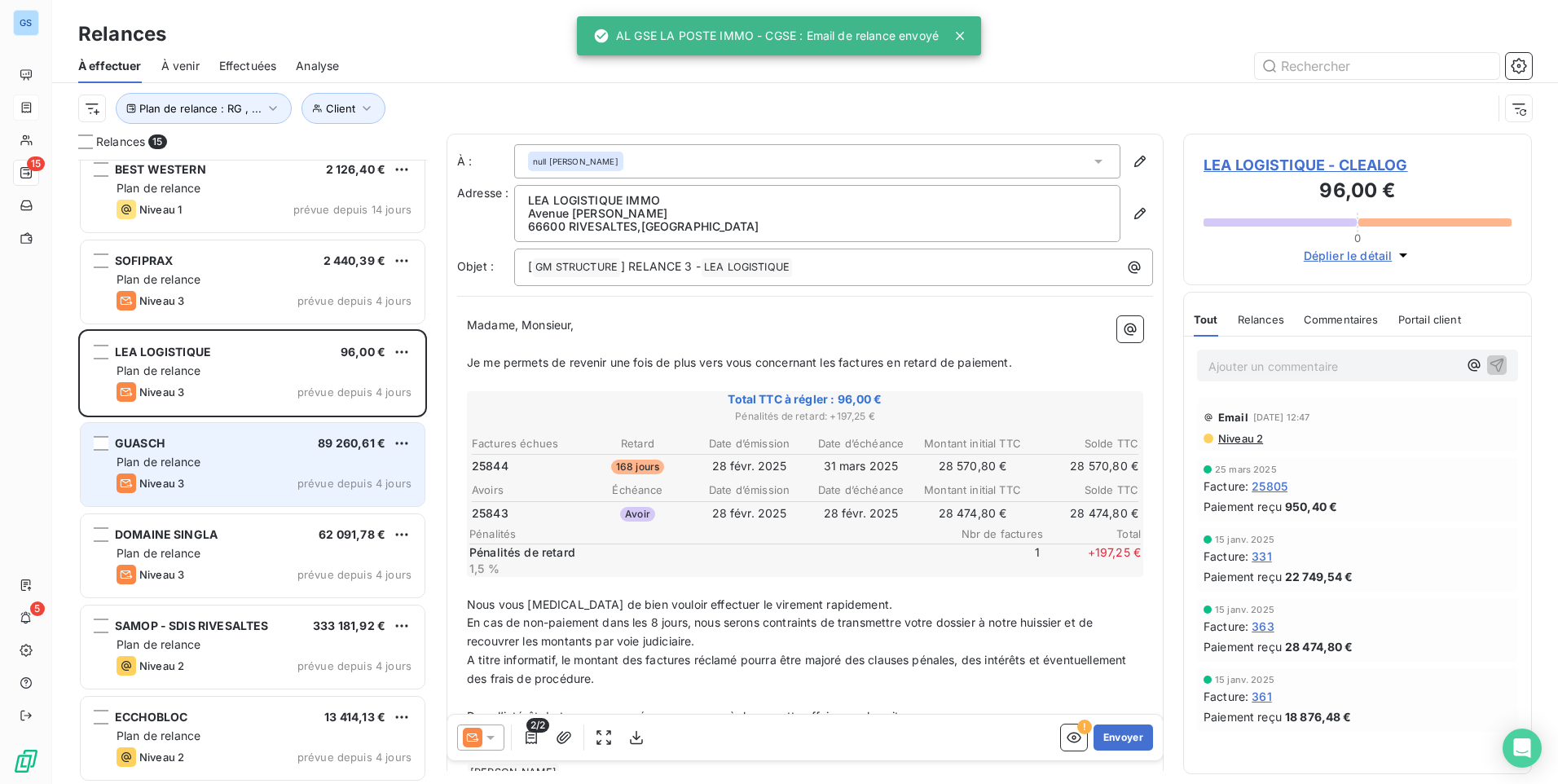
click at [177, 459] on span "Plan de relance" at bounding box center [158, 461] width 84 height 14
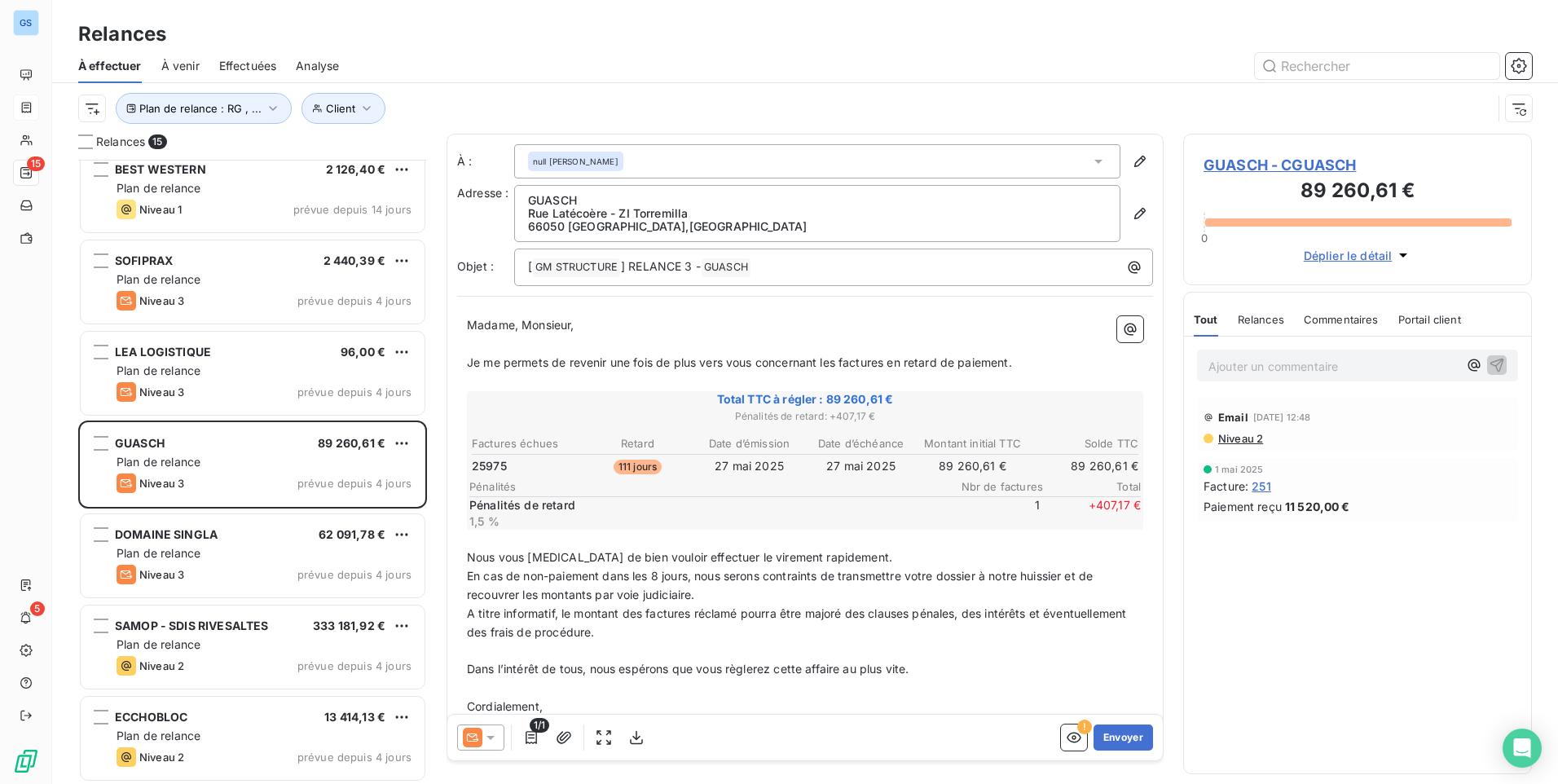
click at [494, 732] on icon at bounding box center [490, 737] width 16 height 16
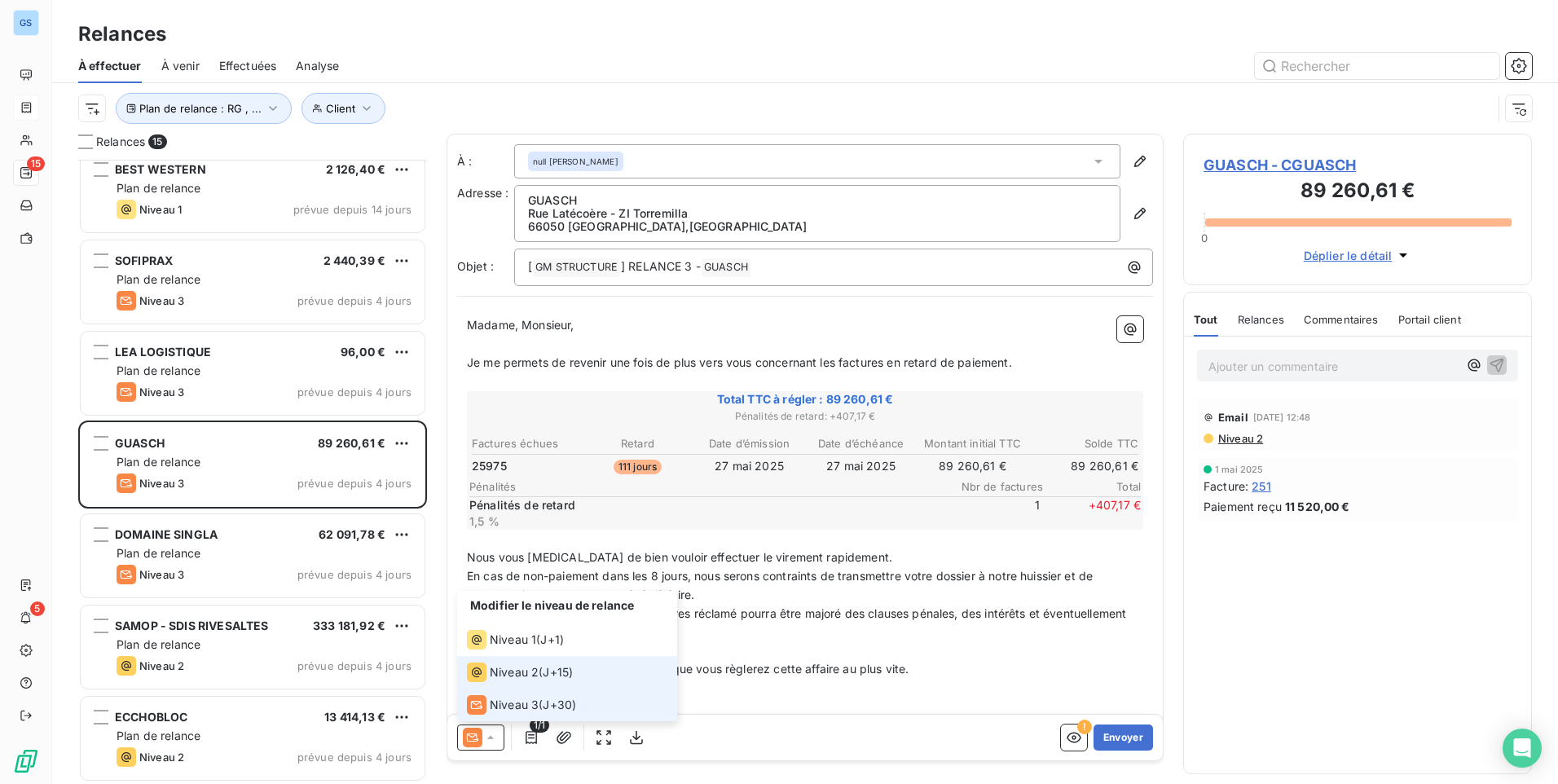
click at [542, 681] on div "Niveau 2 ( J+15 )" at bounding box center [520, 672] width 106 height 19
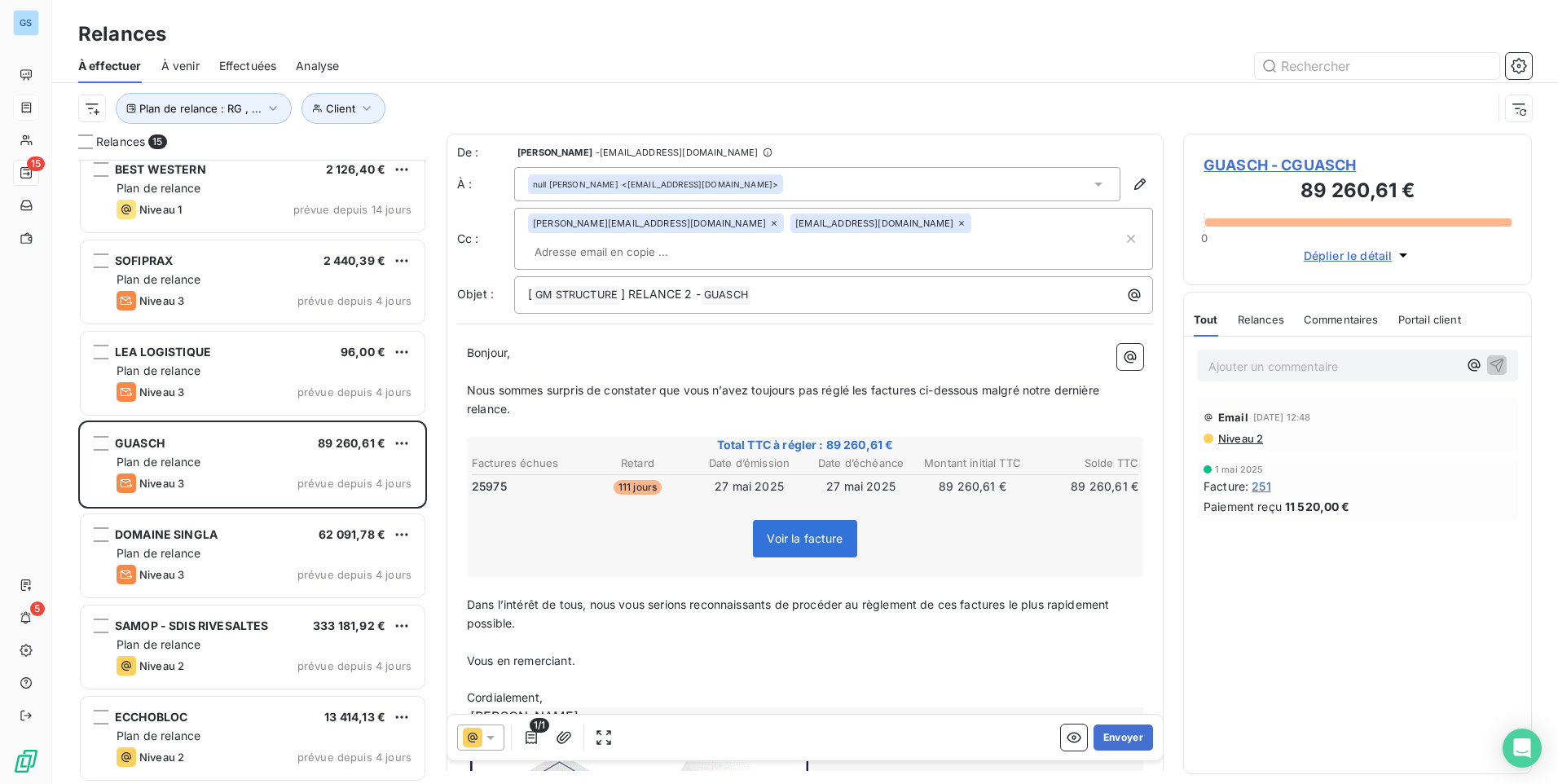
click at [717, 240] on input "text" at bounding box center [622, 251] width 189 height 24
click at [914, 240] on input "text" at bounding box center [825, 251] width 595 height 24
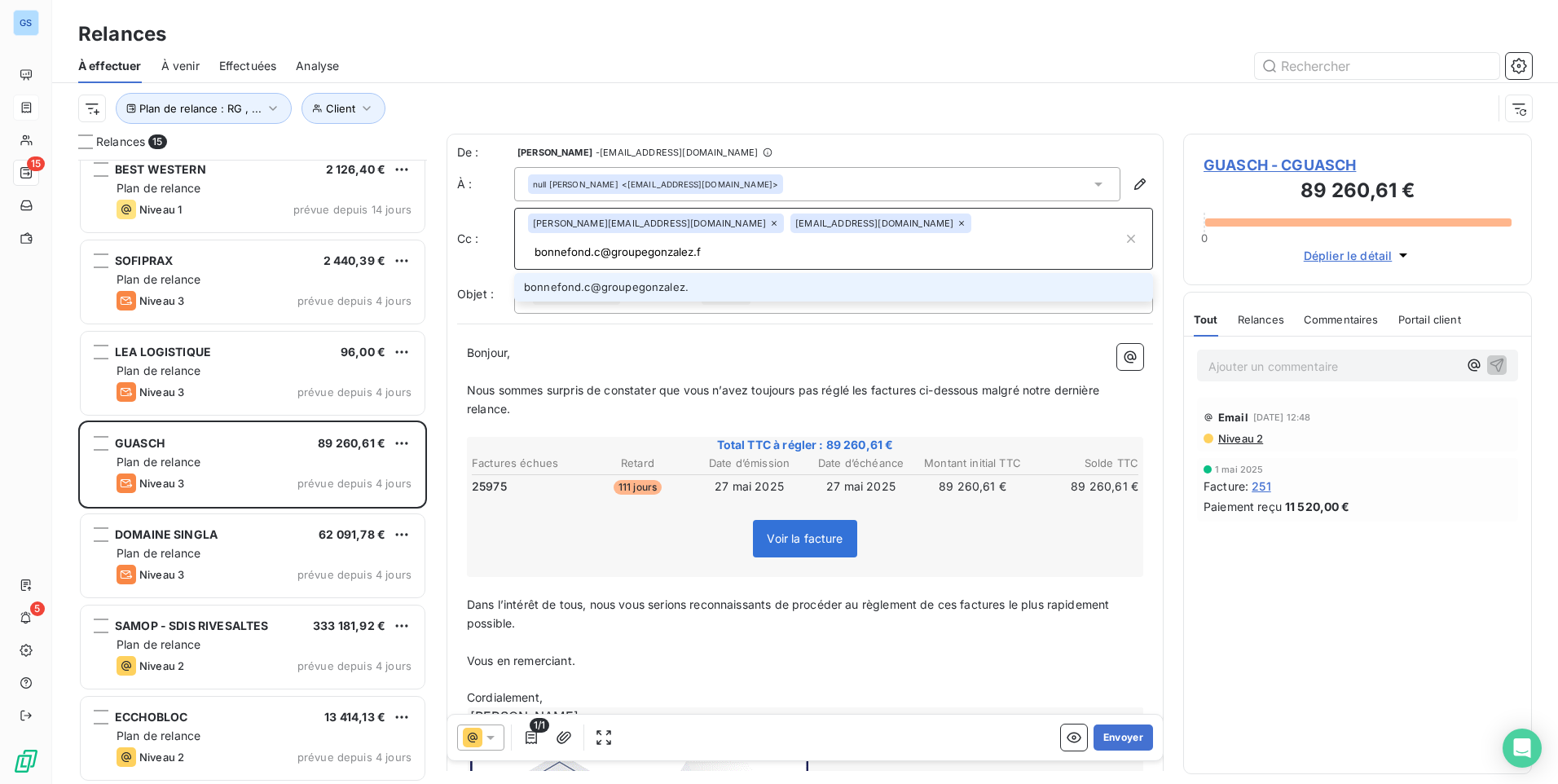
type input "[EMAIL_ADDRESS][DOMAIN_NAME]"
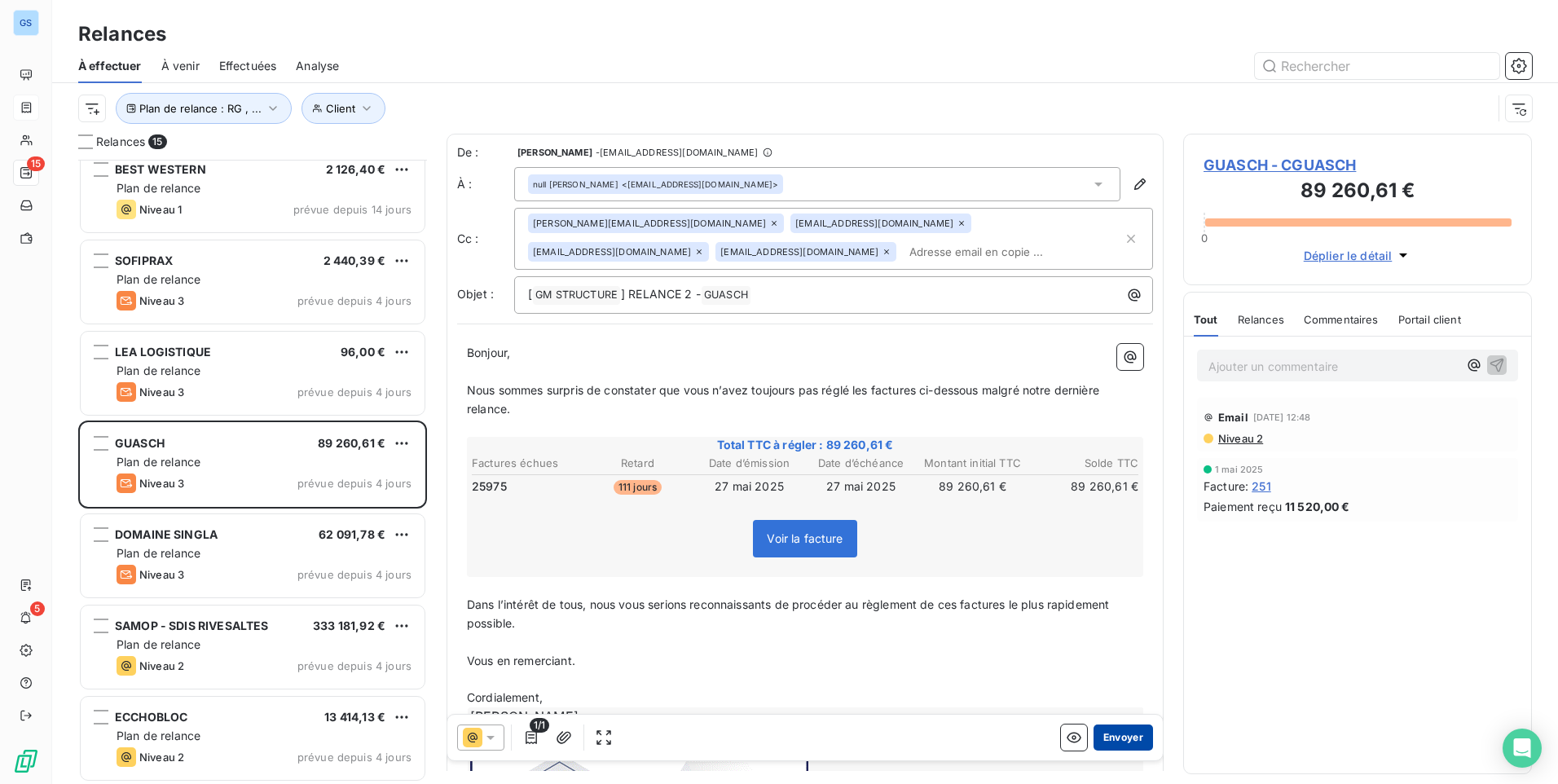
click at [1107, 732] on button "Envoyer" at bounding box center [1124, 737] width 60 height 26
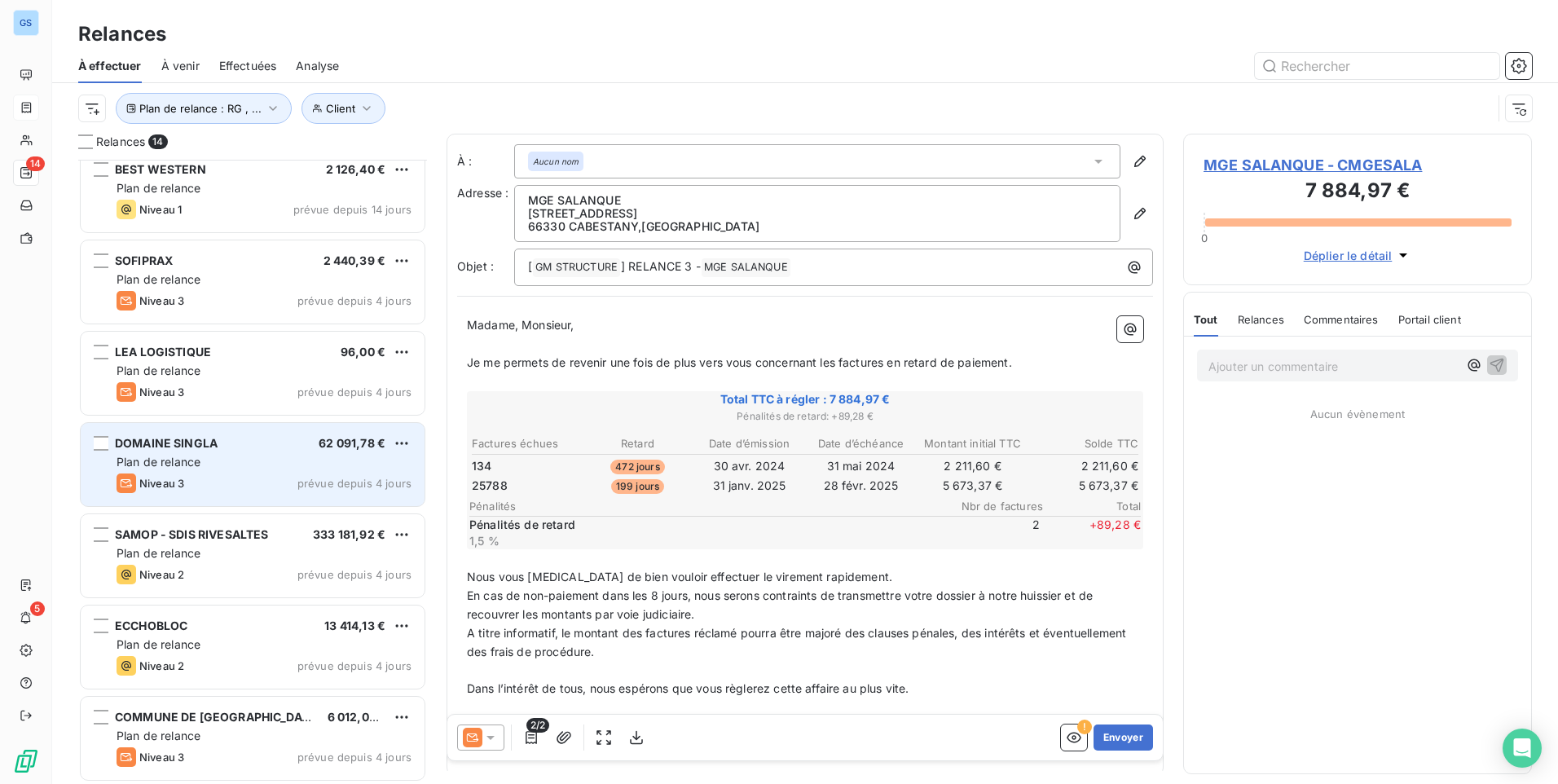
click at [193, 477] on div "Niveau 3 prévue depuis 4 jours" at bounding box center [263, 483] width 295 height 19
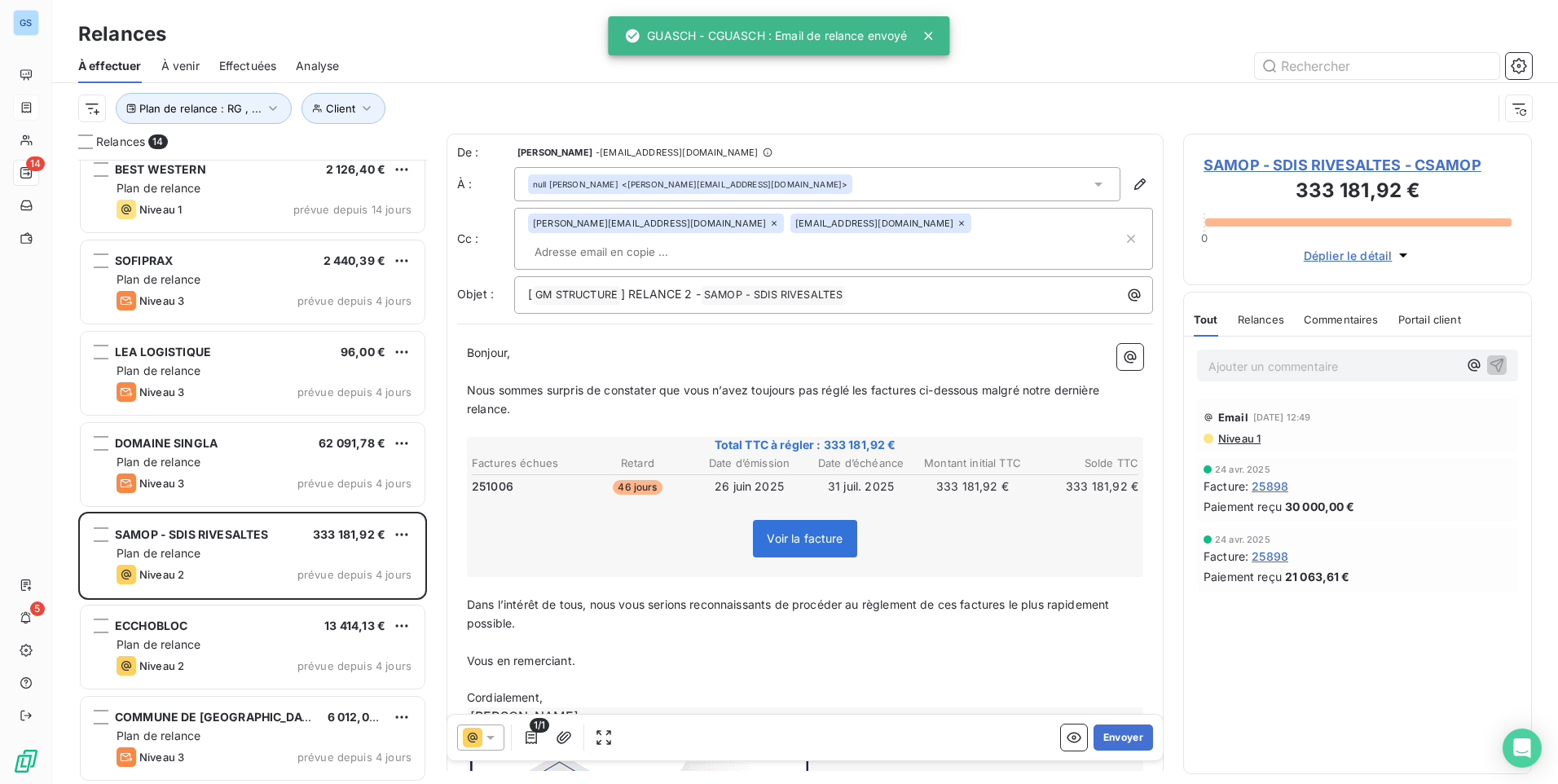
click at [491, 745] on div at bounding box center [481, 737] width 47 height 26
click at [547, 668] on span "J+15 )" at bounding box center [557, 672] width 30 height 16
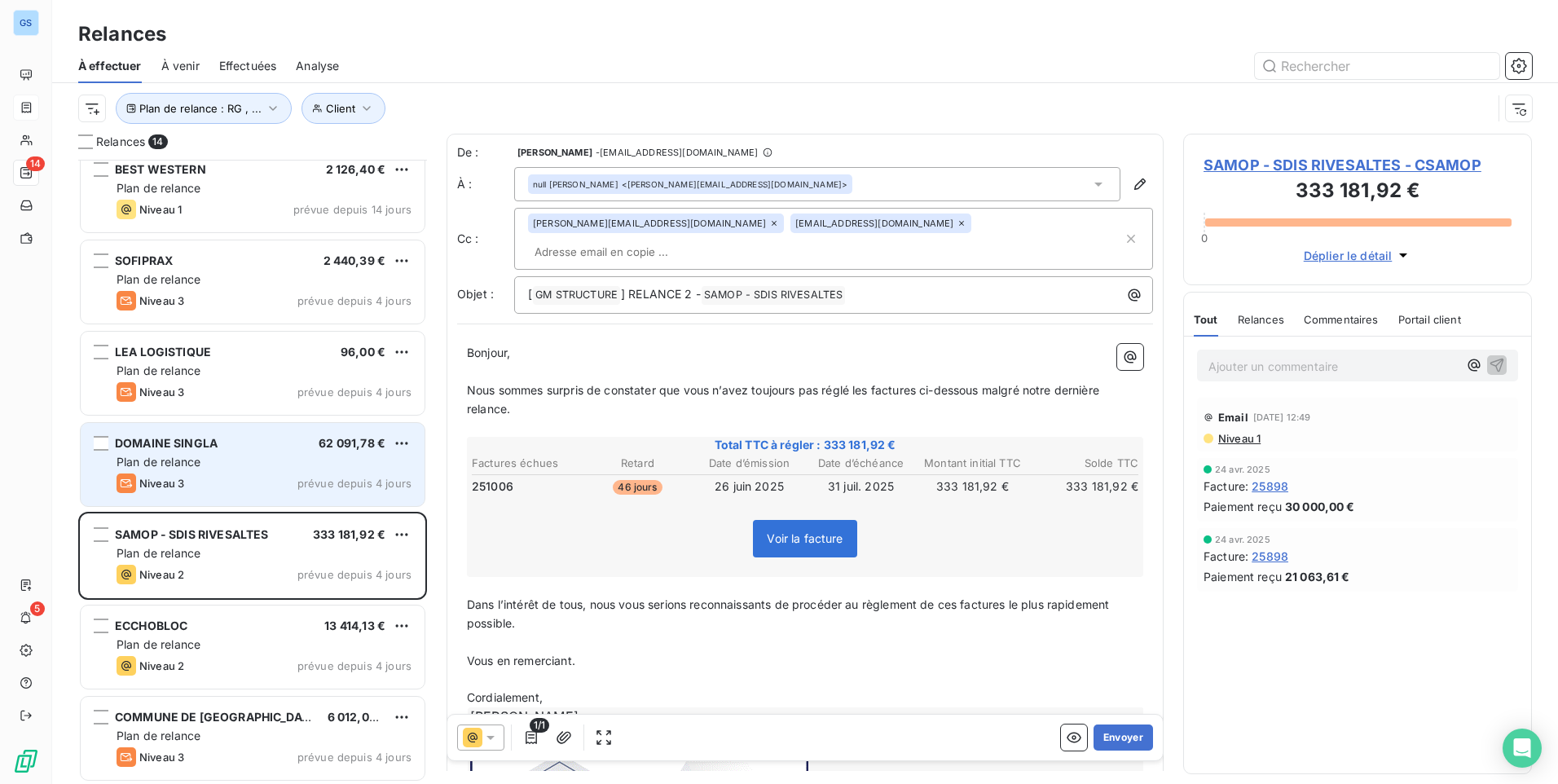
click at [178, 479] on span "Niveau 3" at bounding box center [162, 482] width 44 height 13
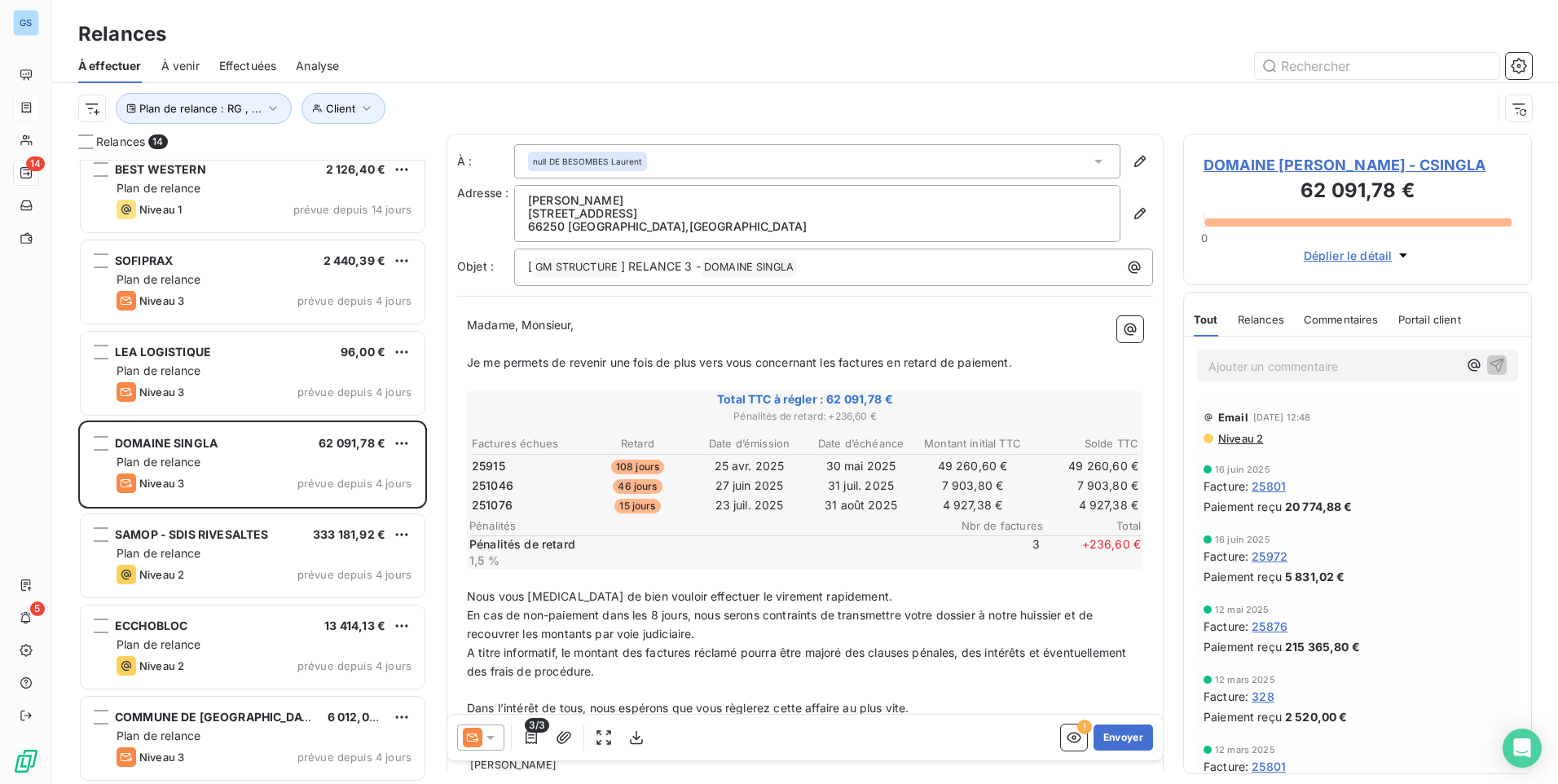
click at [486, 732] on icon at bounding box center [490, 737] width 16 height 16
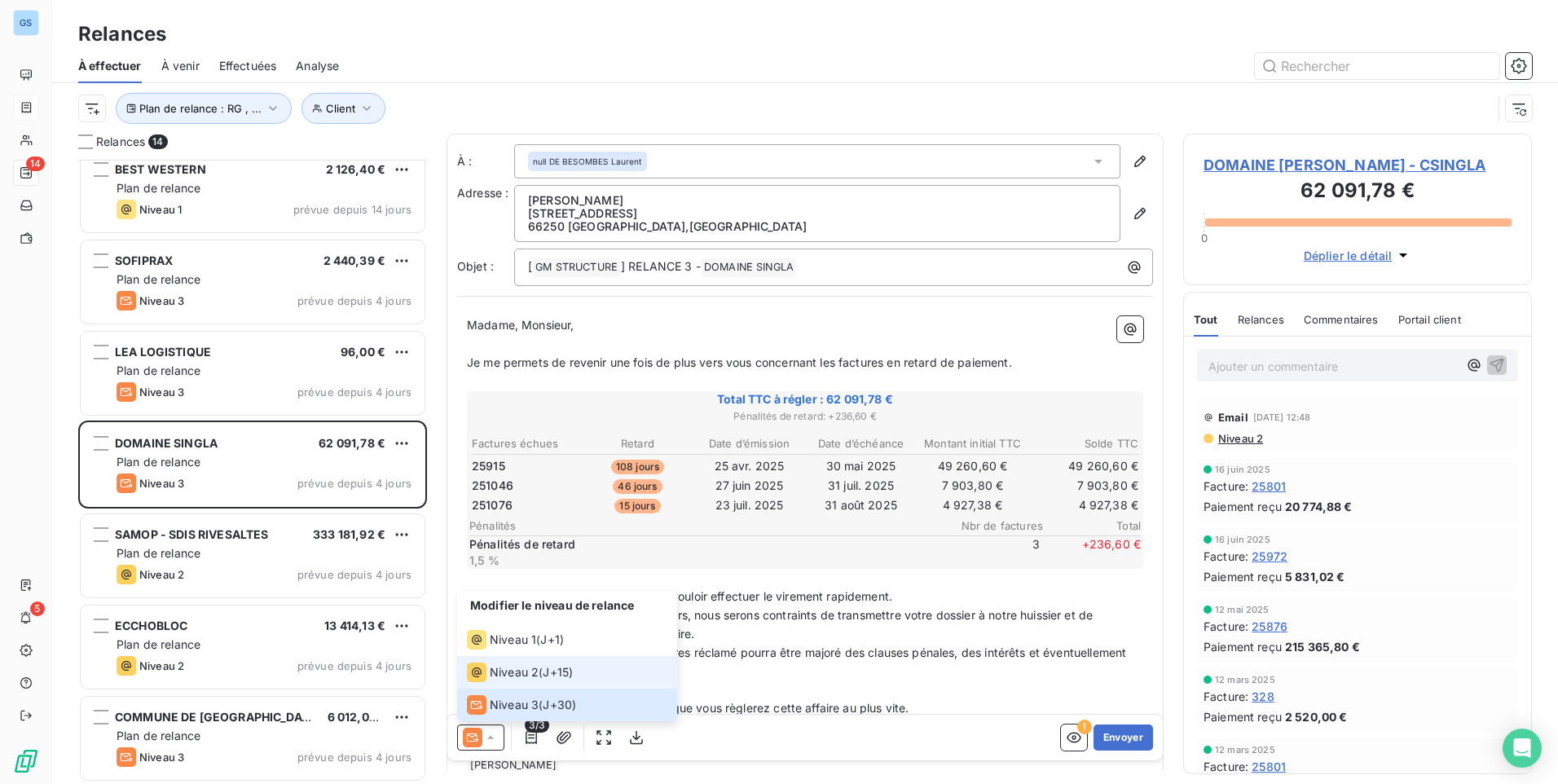
click at [506, 672] on span "Niveau 2" at bounding box center [514, 672] width 49 height 16
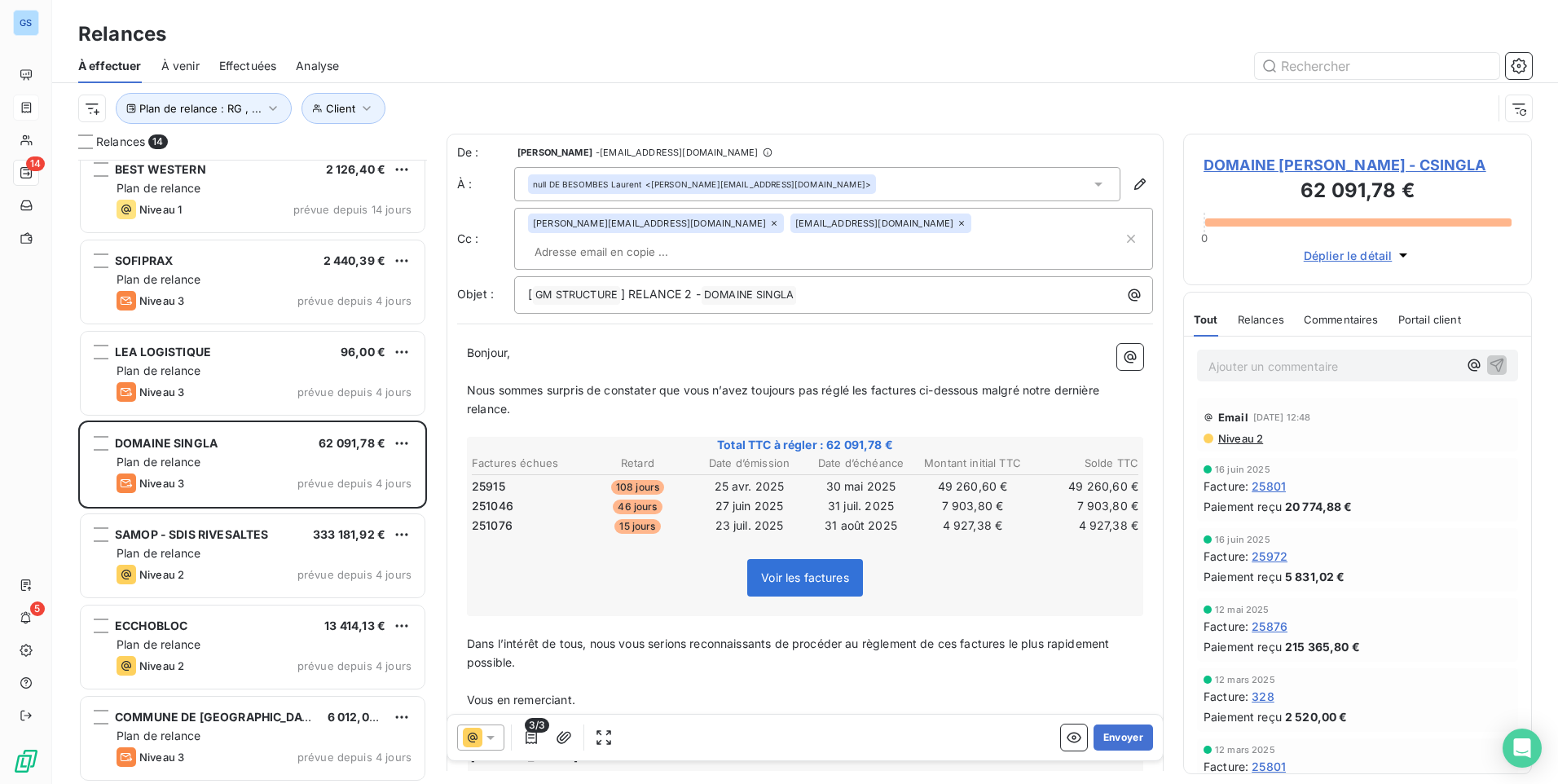
click at [717, 240] on input "text" at bounding box center [622, 251] width 189 height 24
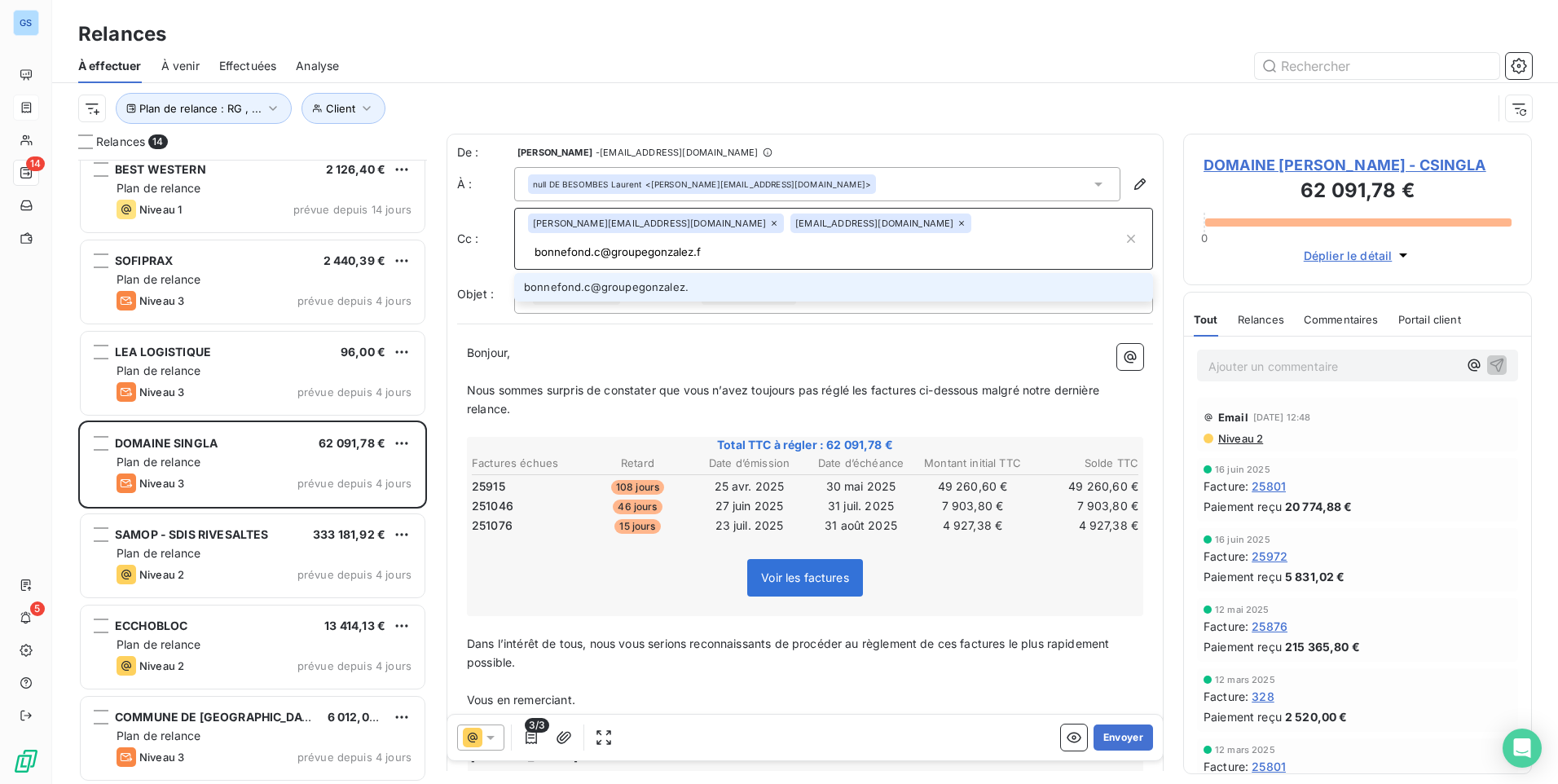
type input "[EMAIL_ADDRESS][DOMAIN_NAME]"
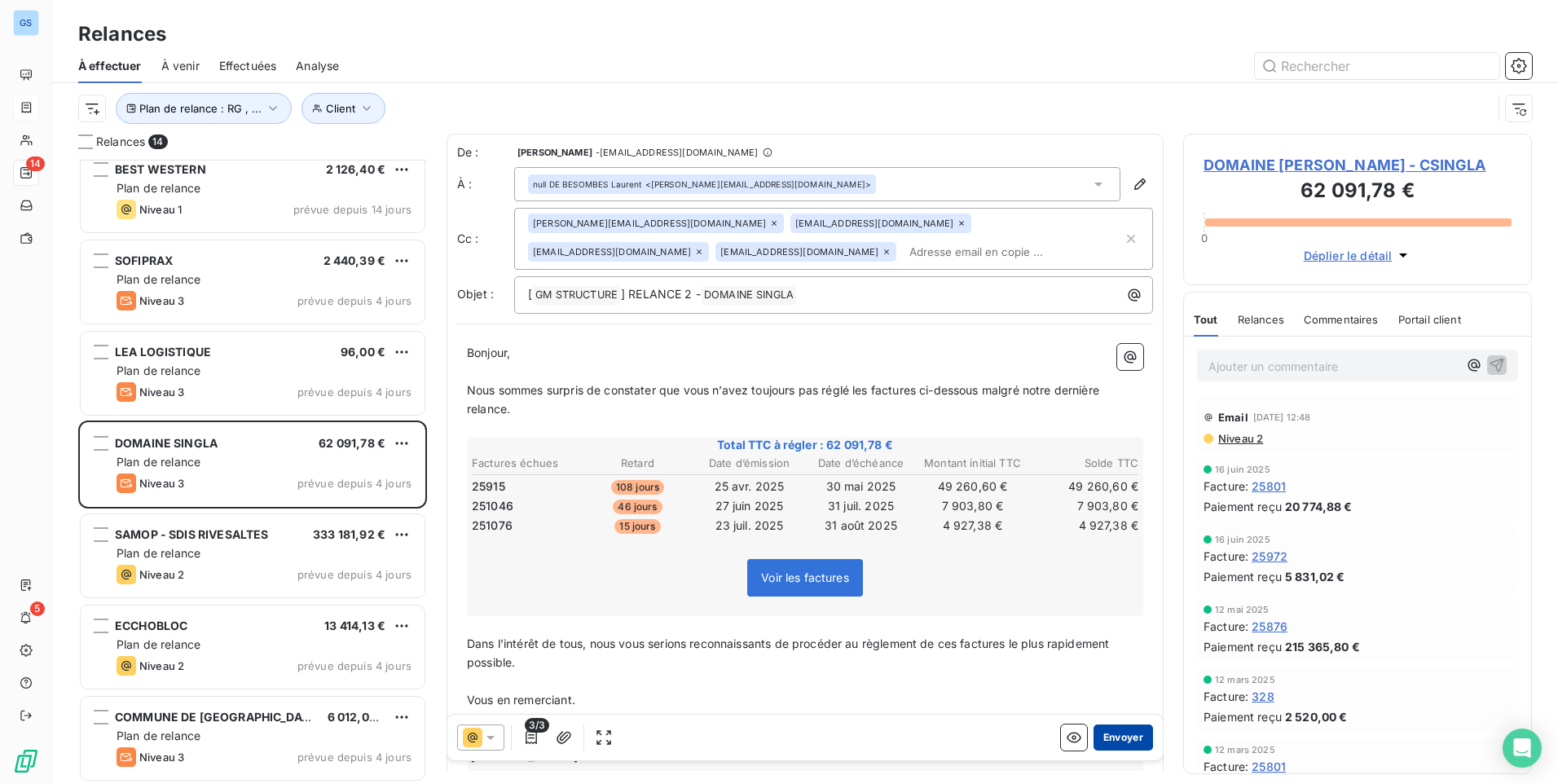
click at [1115, 733] on button "Envoyer" at bounding box center [1124, 737] width 60 height 26
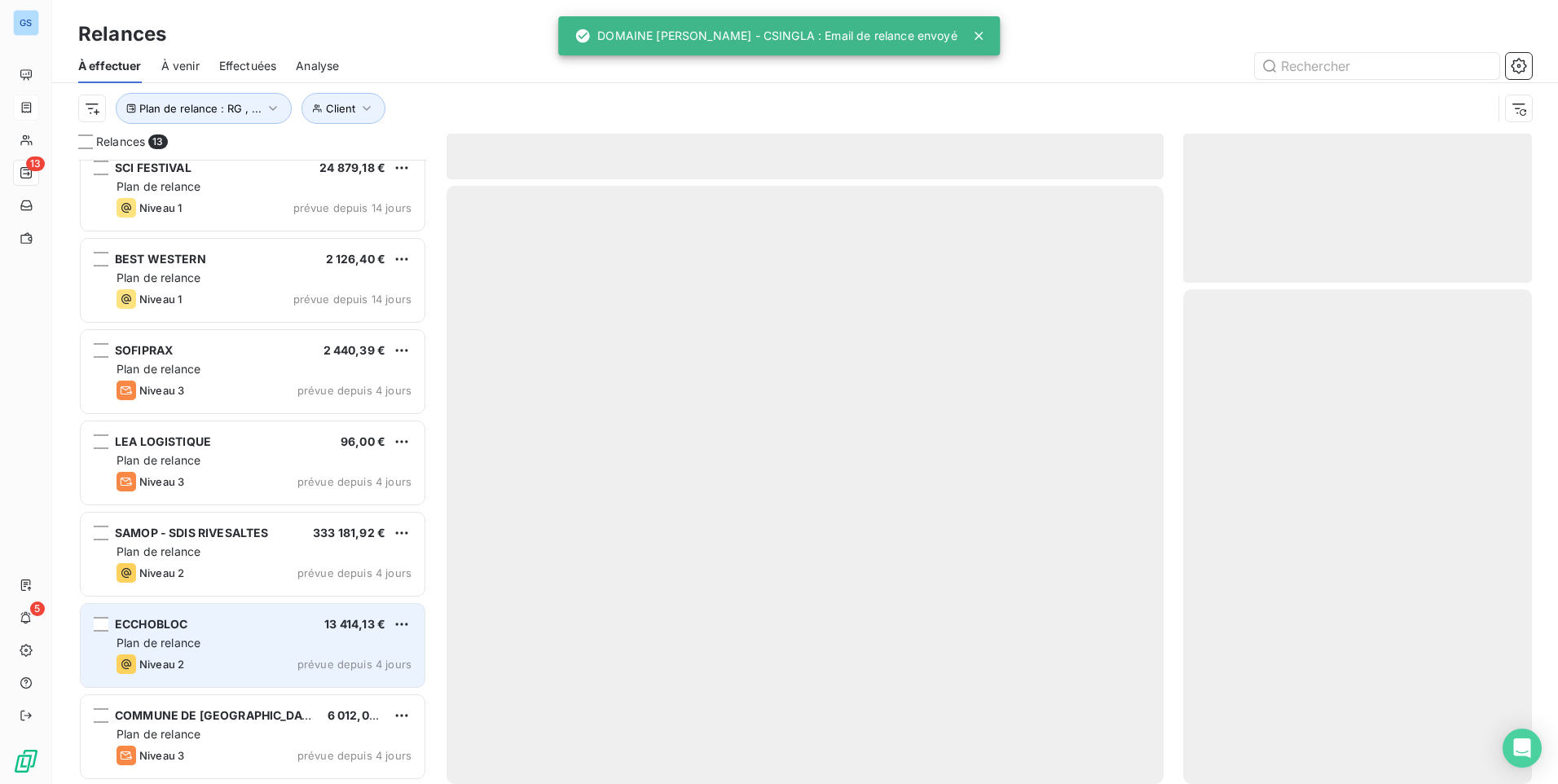
scroll to position [562, 0]
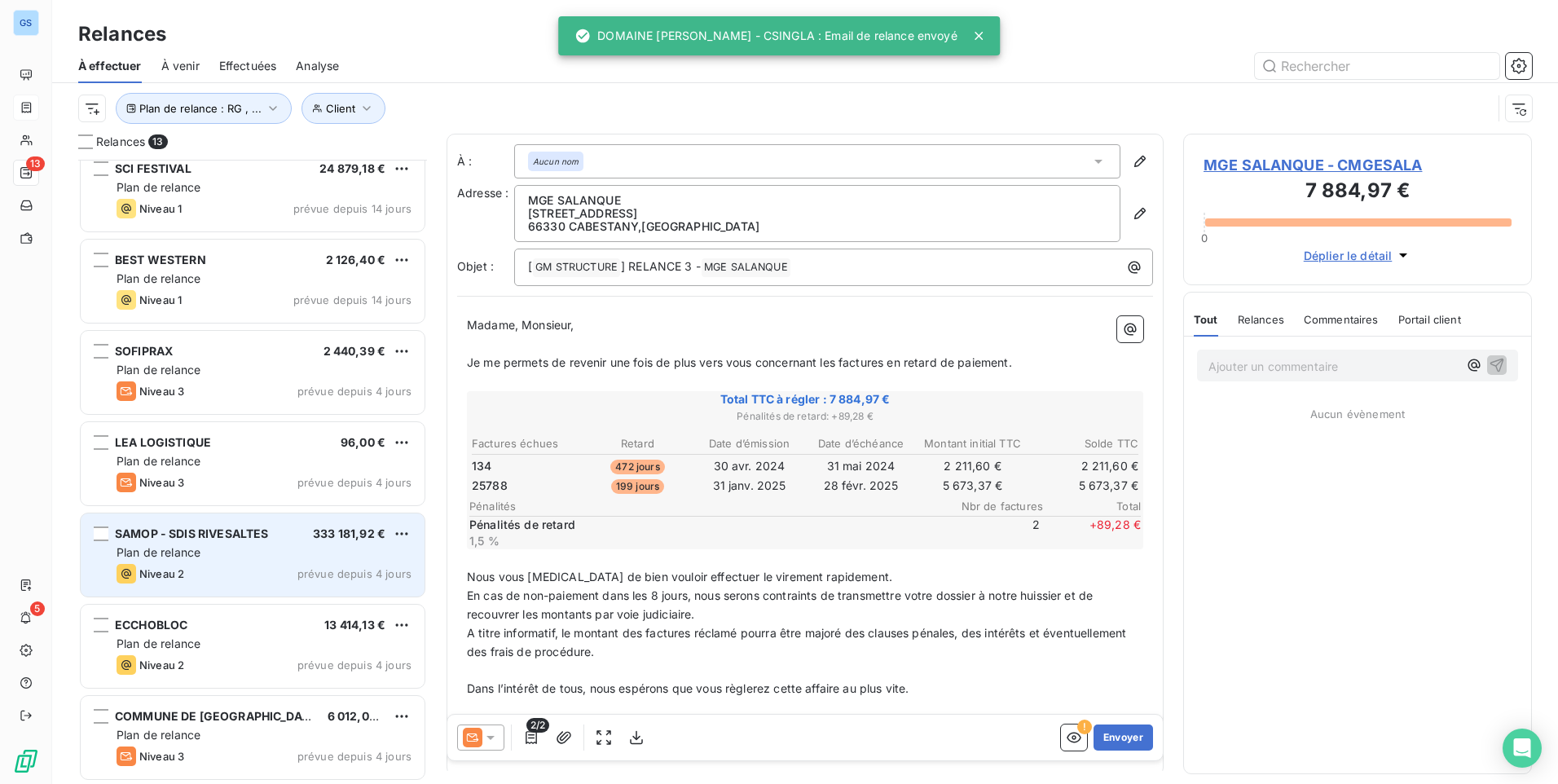
click at [261, 539] on span "SAMOP - SDIS RIVESALTES" at bounding box center [191, 533] width 153 height 14
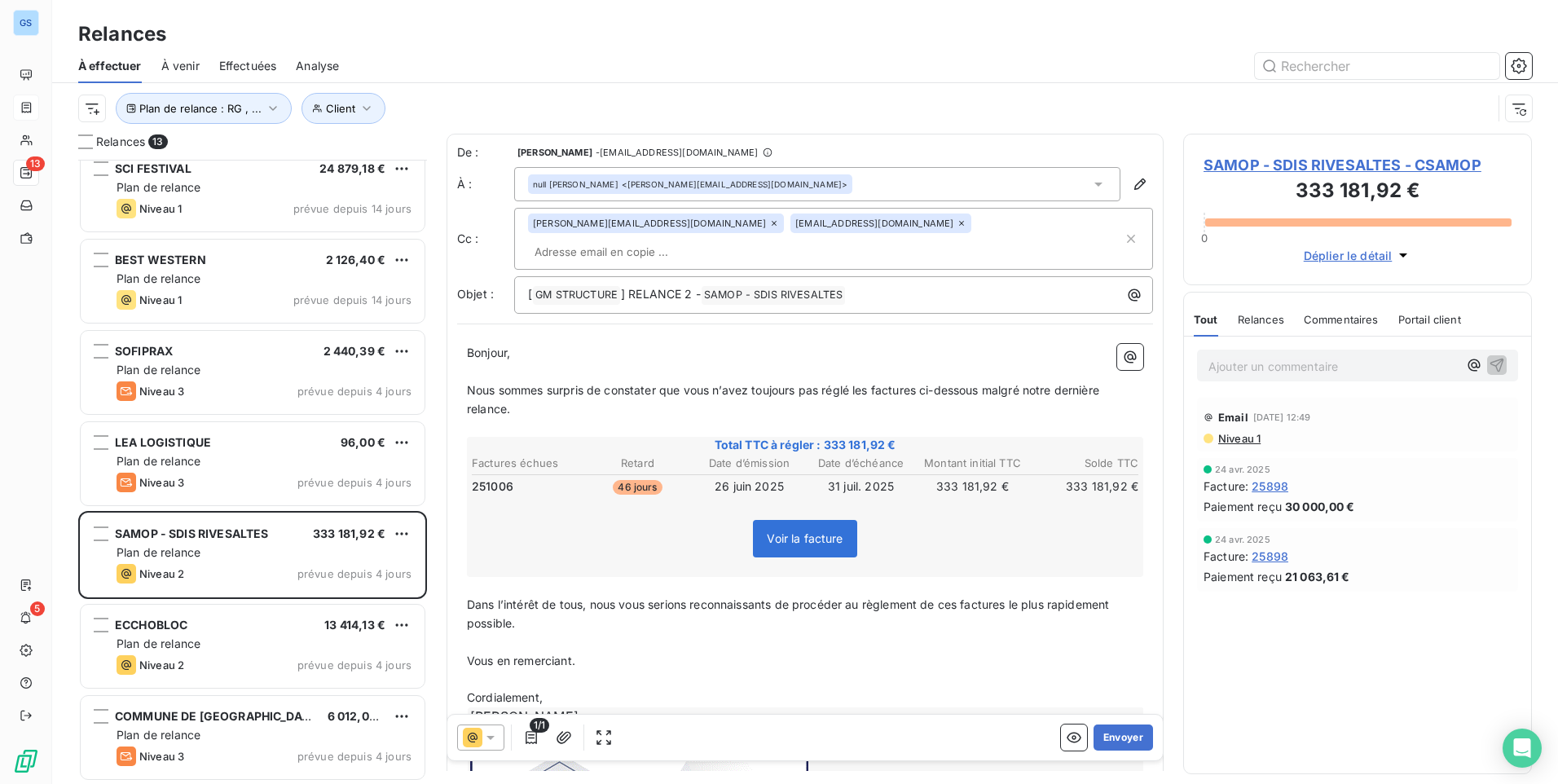
click at [717, 240] on input "text" at bounding box center [622, 251] width 189 height 24
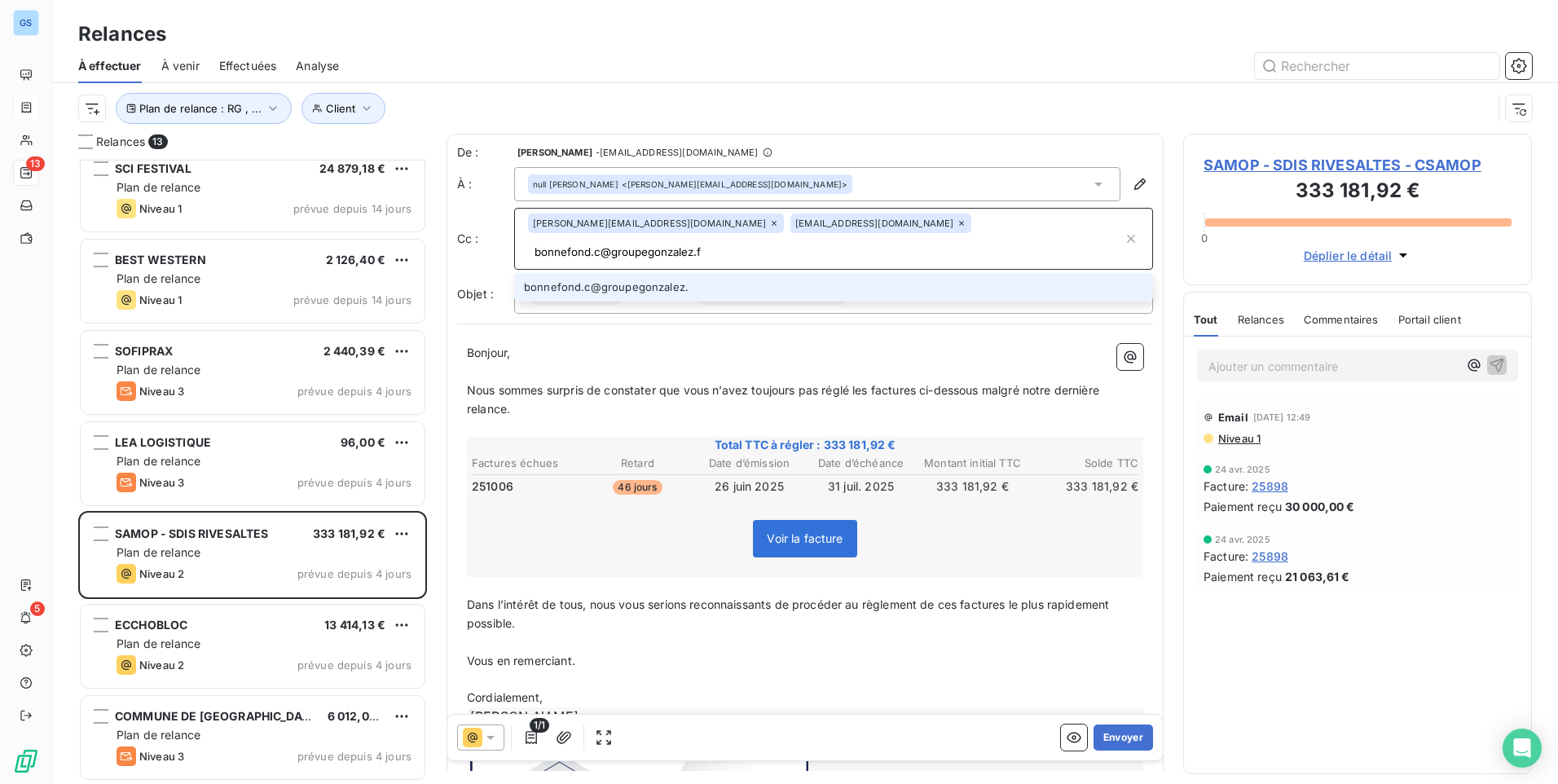
type input "[EMAIL_ADDRESS][DOMAIN_NAME]"
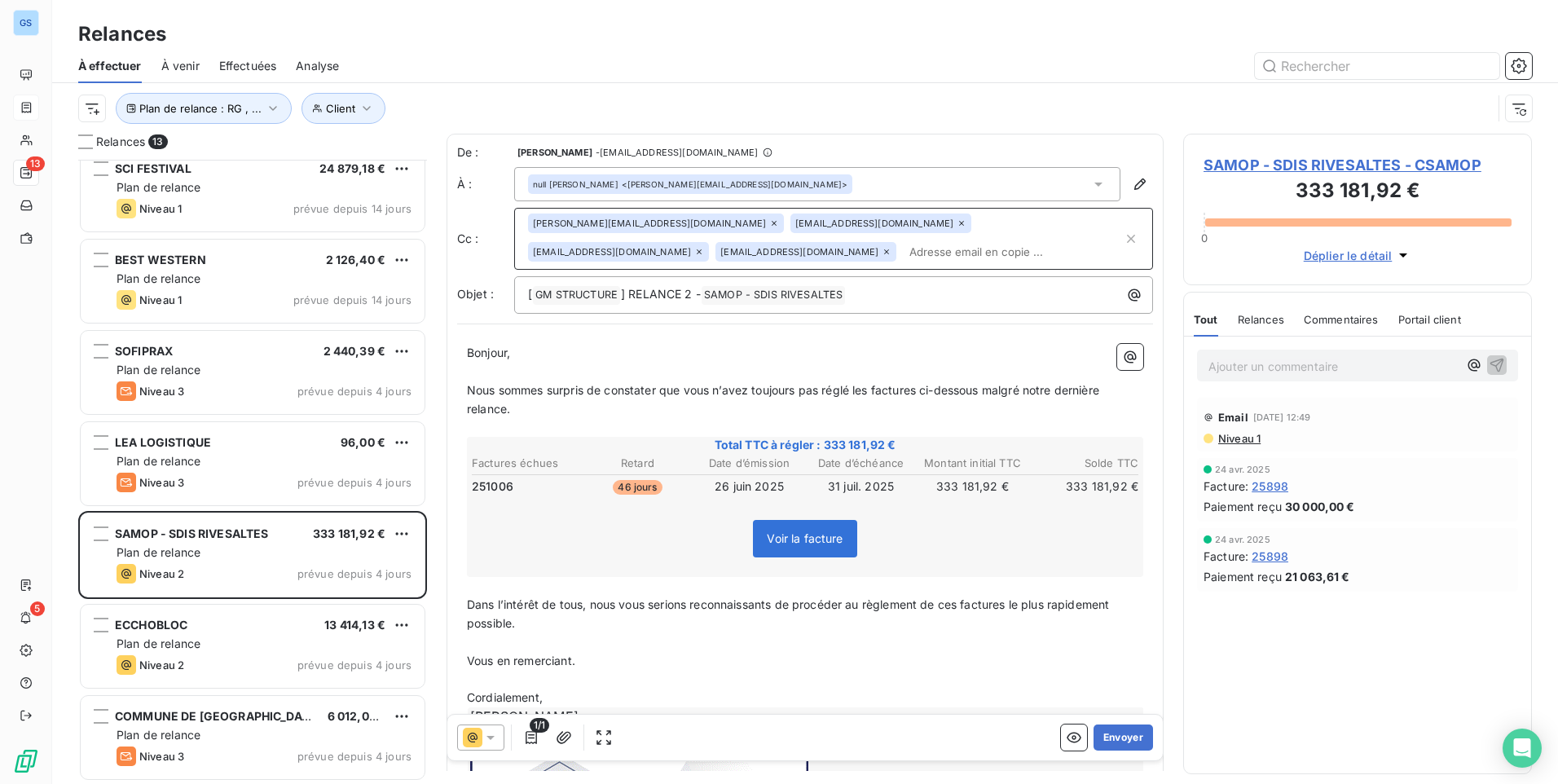
click at [488, 740] on icon at bounding box center [490, 737] width 16 height 16
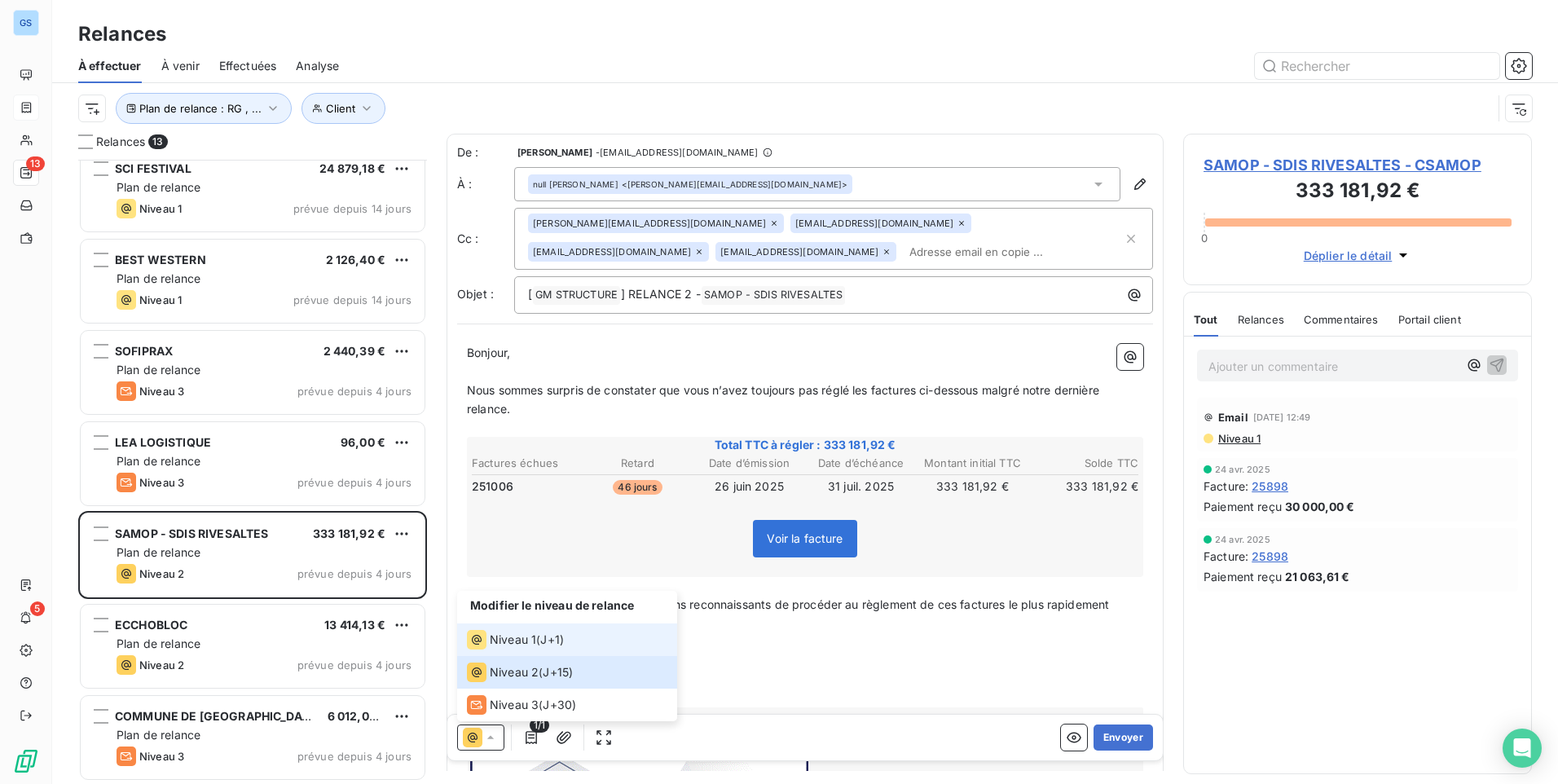
click at [493, 642] on span "Niveau 1" at bounding box center [513, 639] width 46 height 16
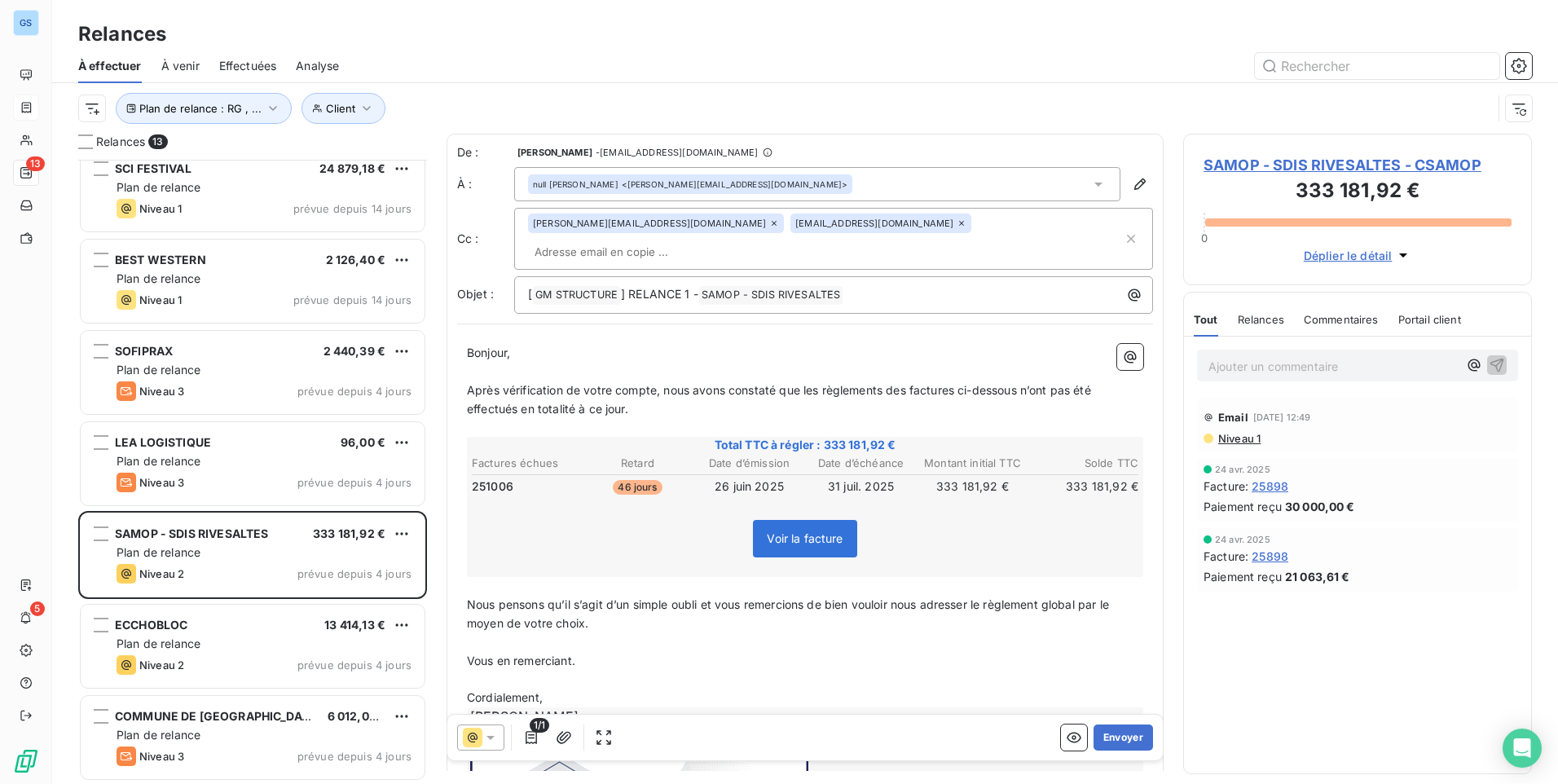
click at [717, 240] on input "text" at bounding box center [622, 251] width 189 height 24
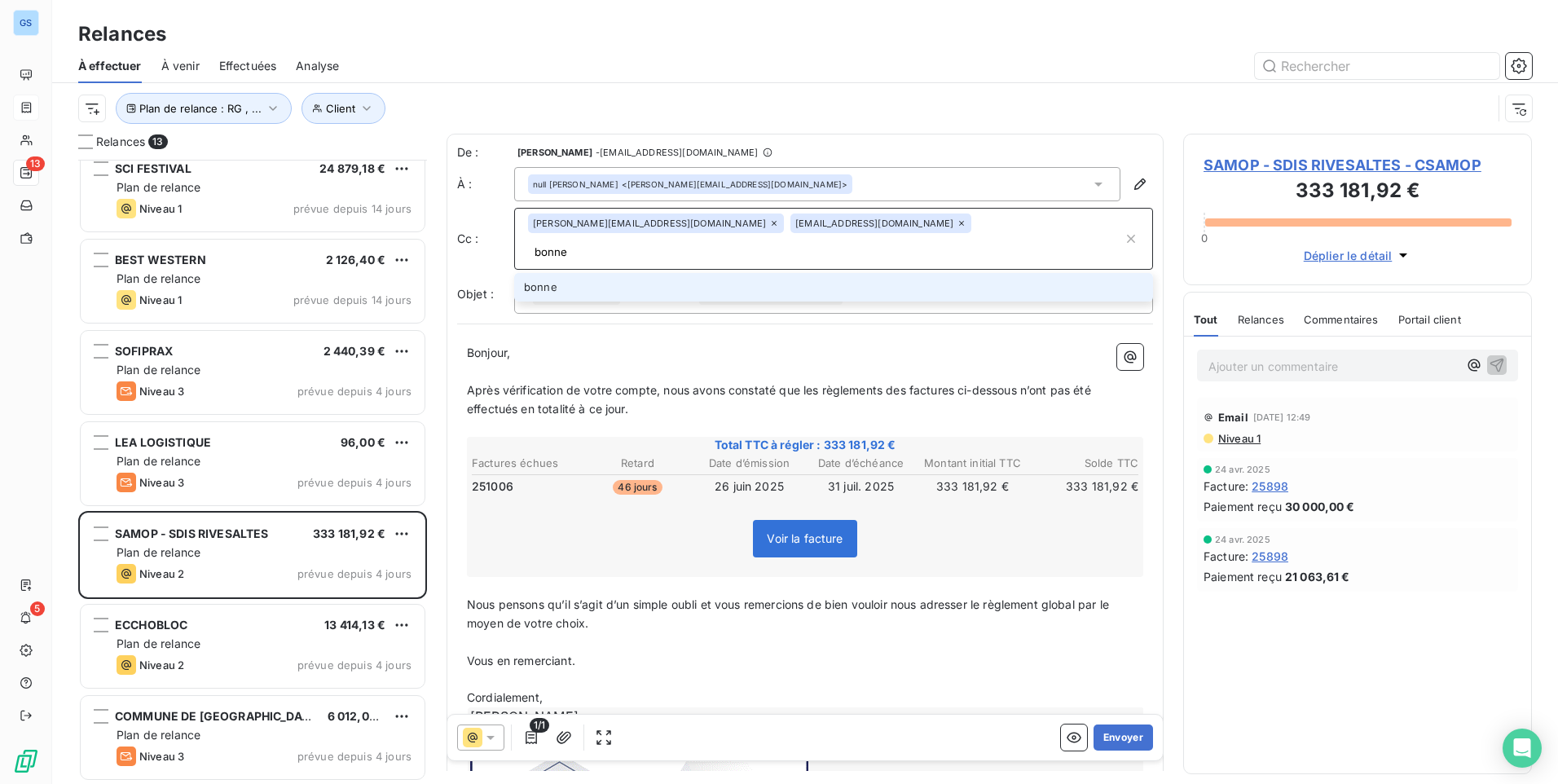
type input "bonne"
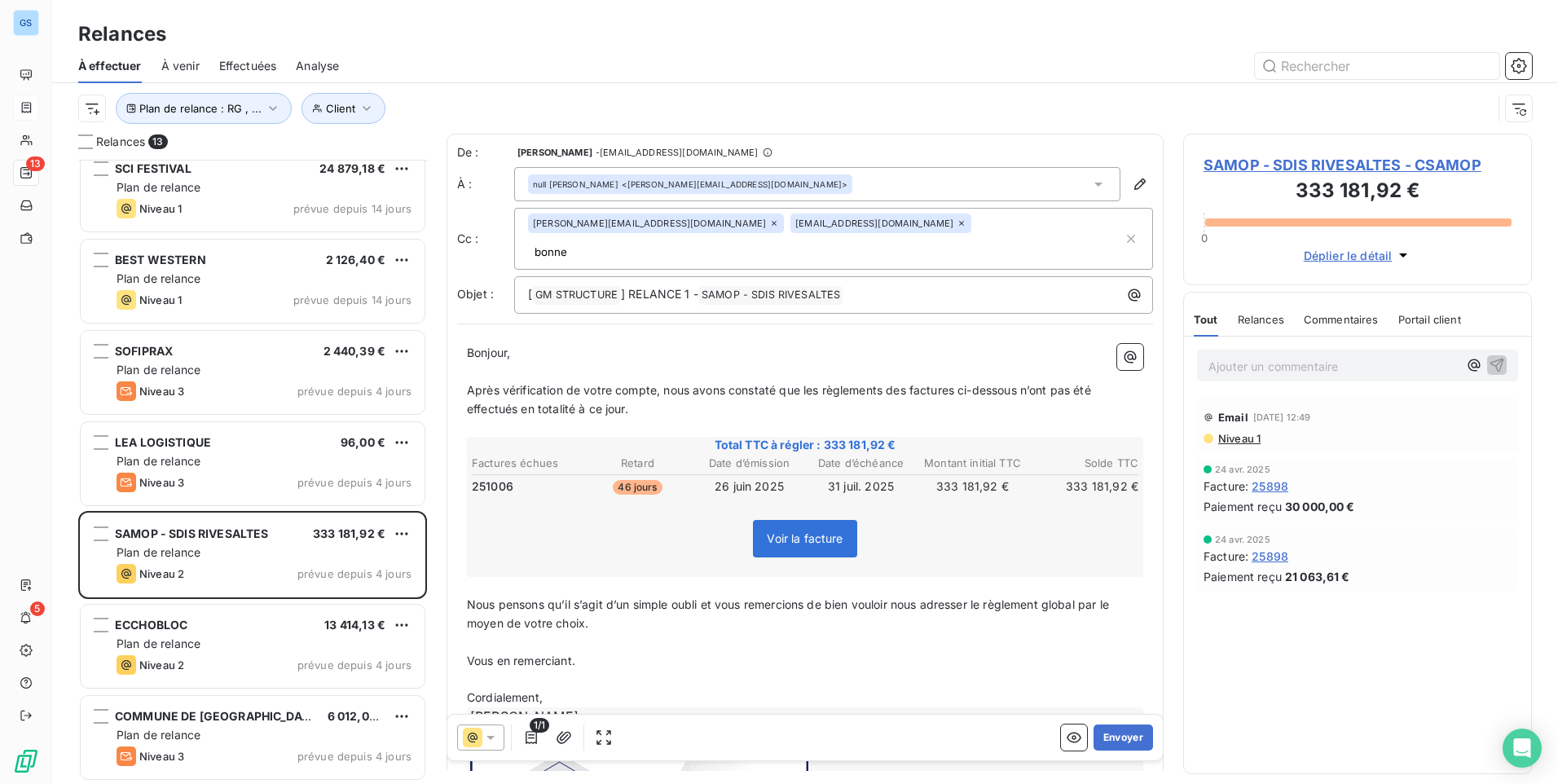
drag, startPoint x: 499, startPoint y: 743, endPoint x: 496, endPoint y: 728, distance: 15.3
click at [499, 743] on div at bounding box center [481, 737] width 47 height 26
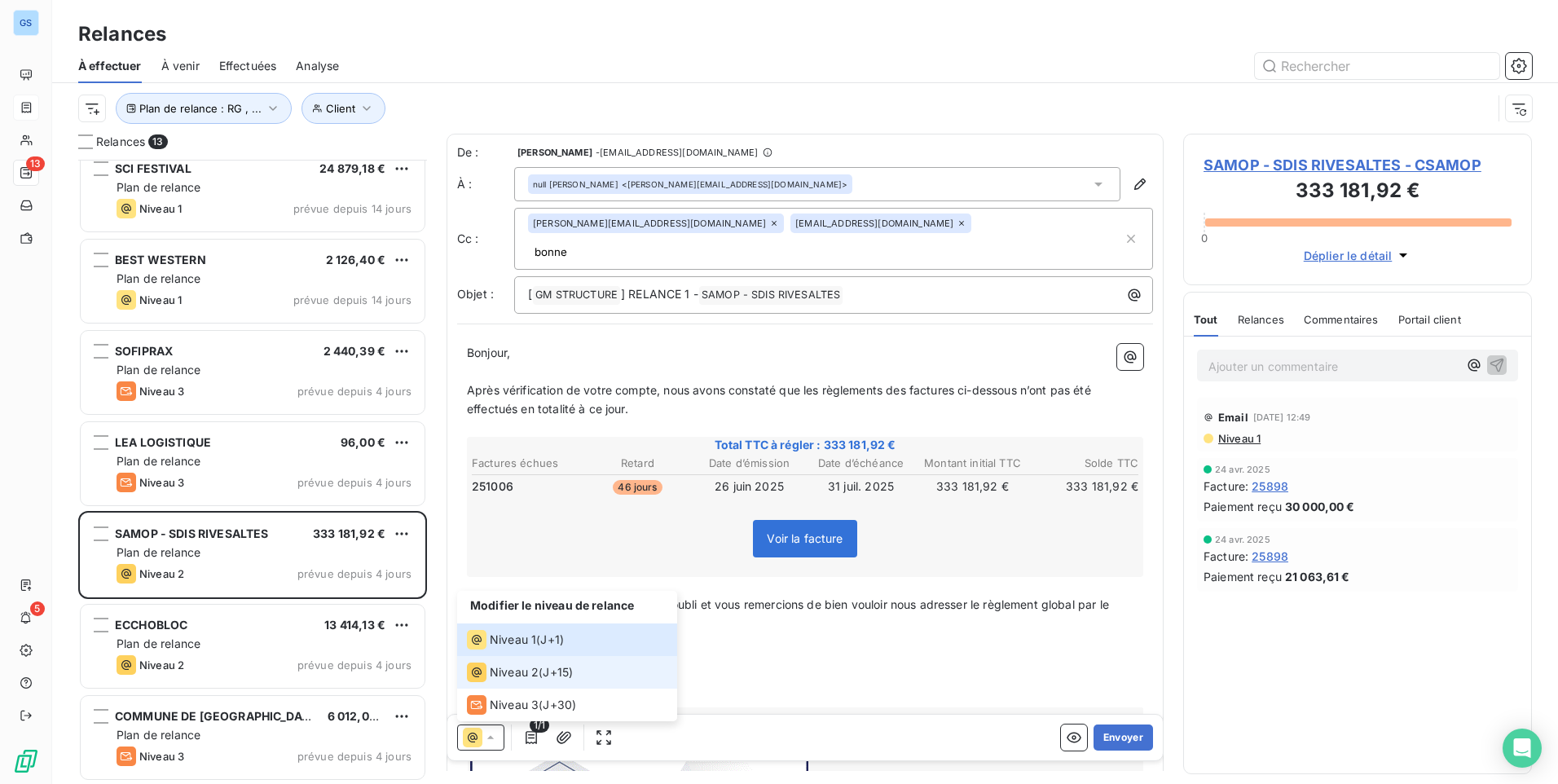
click at [514, 681] on div "Niveau 2" at bounding box center [503, 672] width 72 height 19
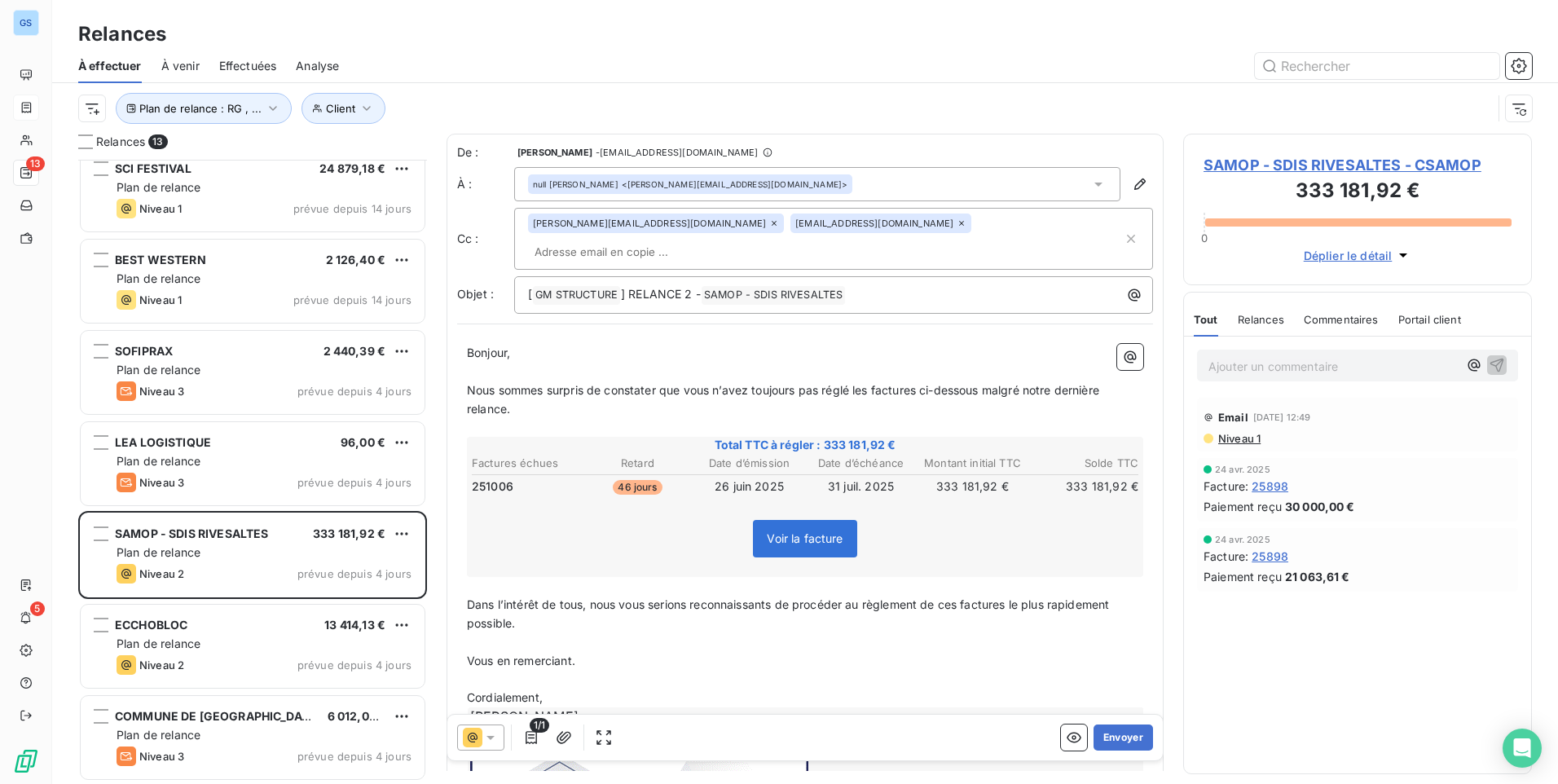
click at [717, 240] on input "text" at bounding box center [622, 251] width 189 height 24
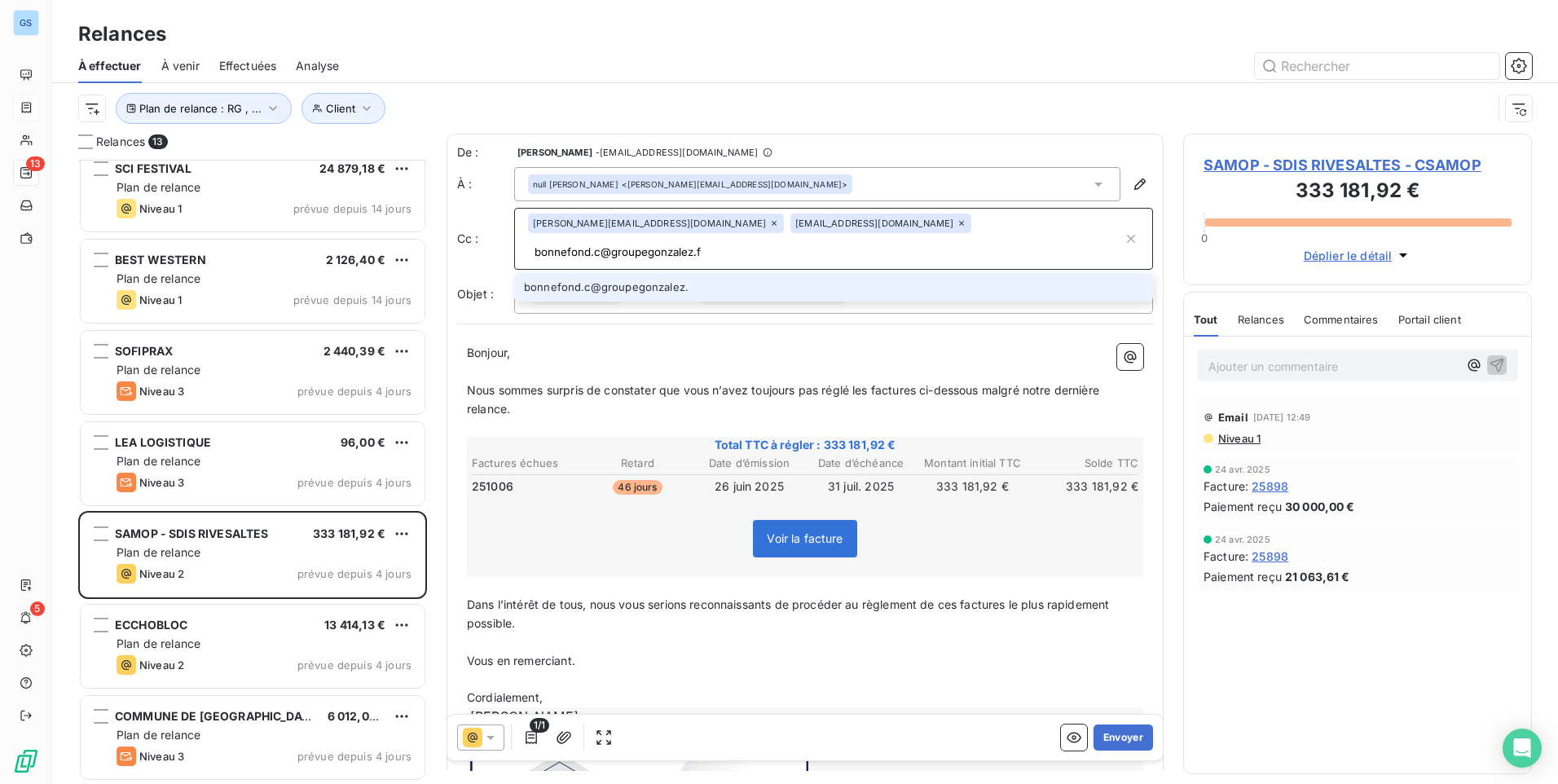
type input "[EMAIL_ADDRESS][DOMAIN_NAME]"
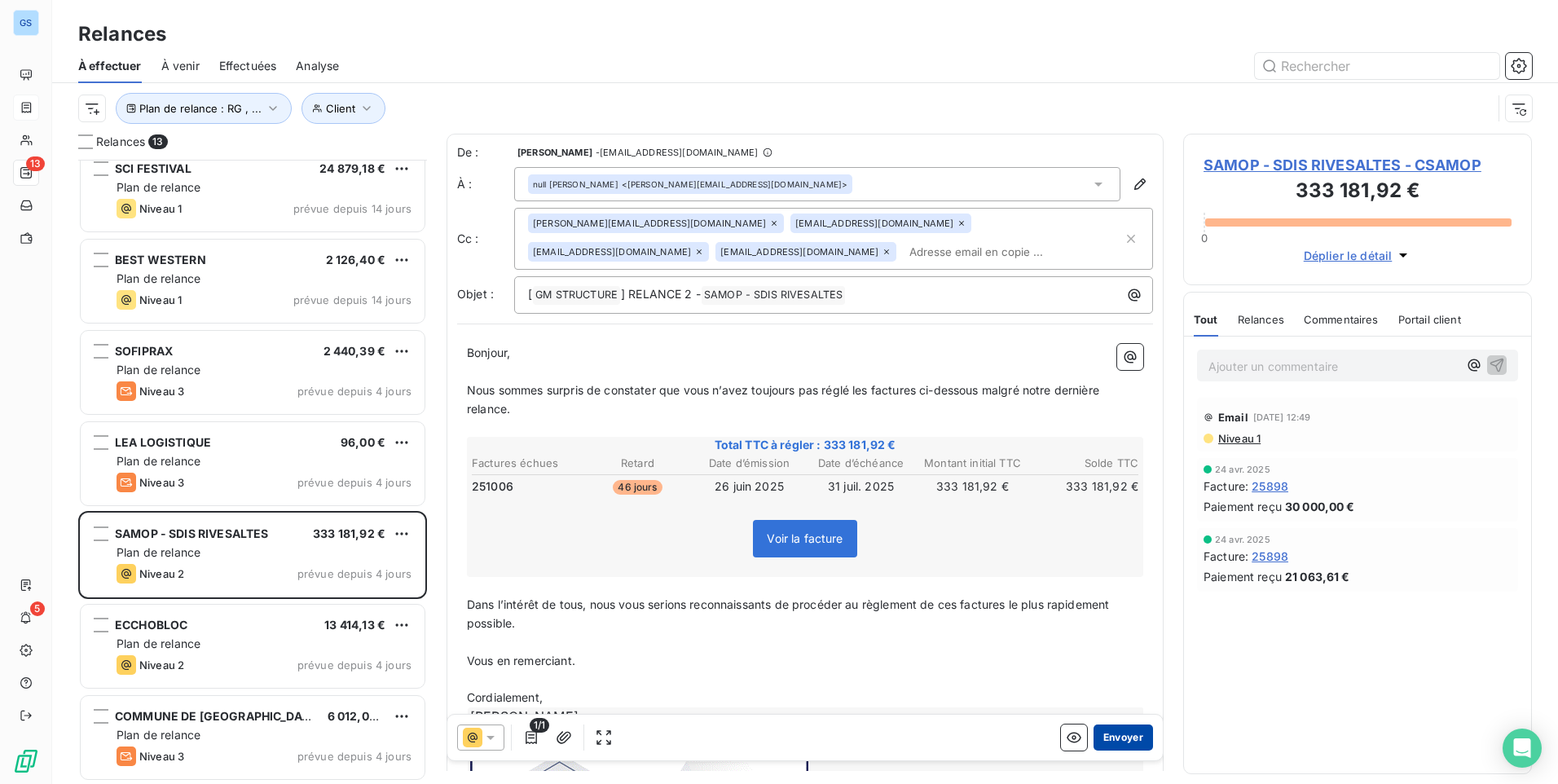
click at [1122, 735] on button "Envoyer" at bounding box center [1124, 737] width 60 height 26
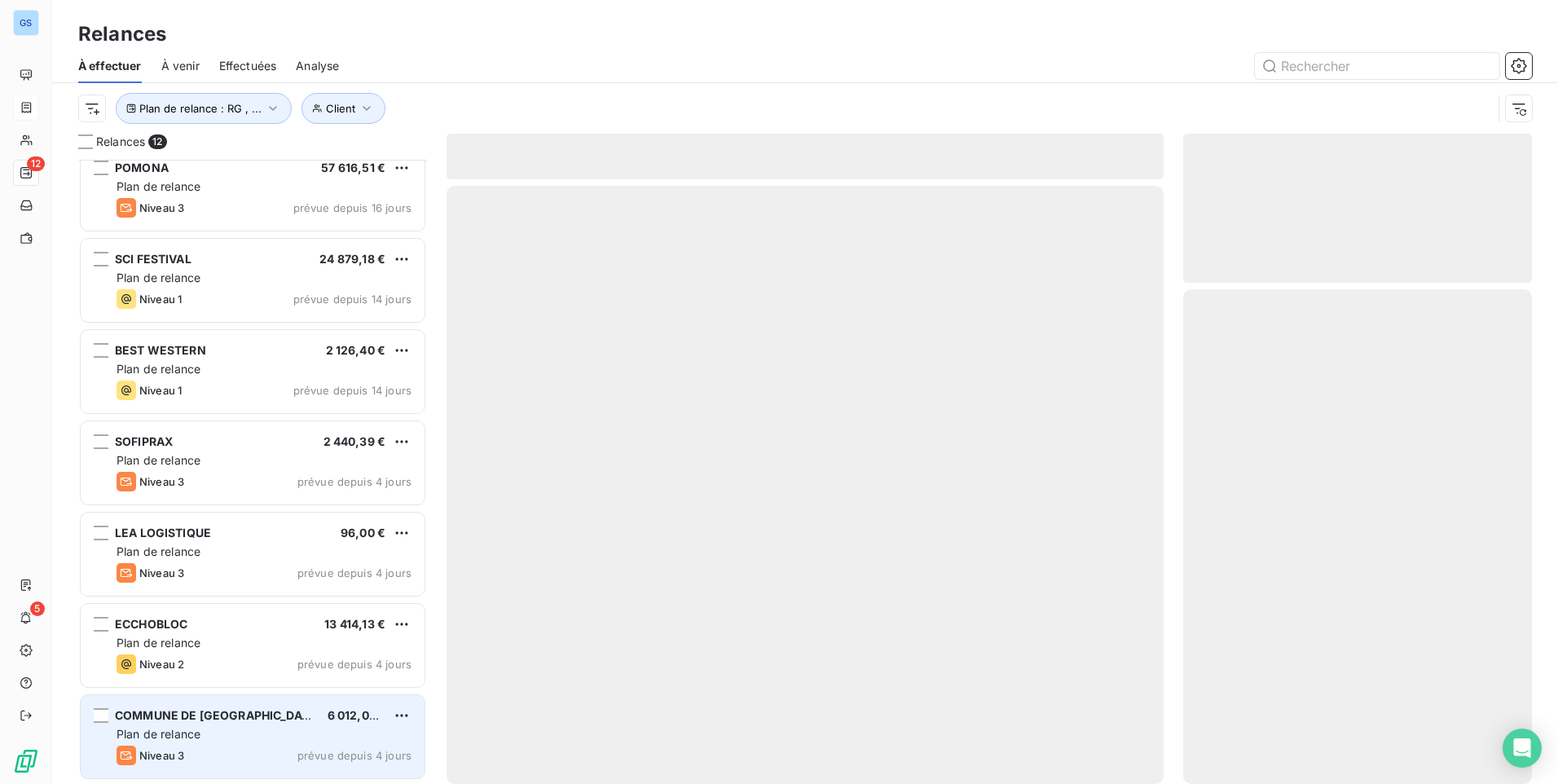
scroll to position [471, 0]
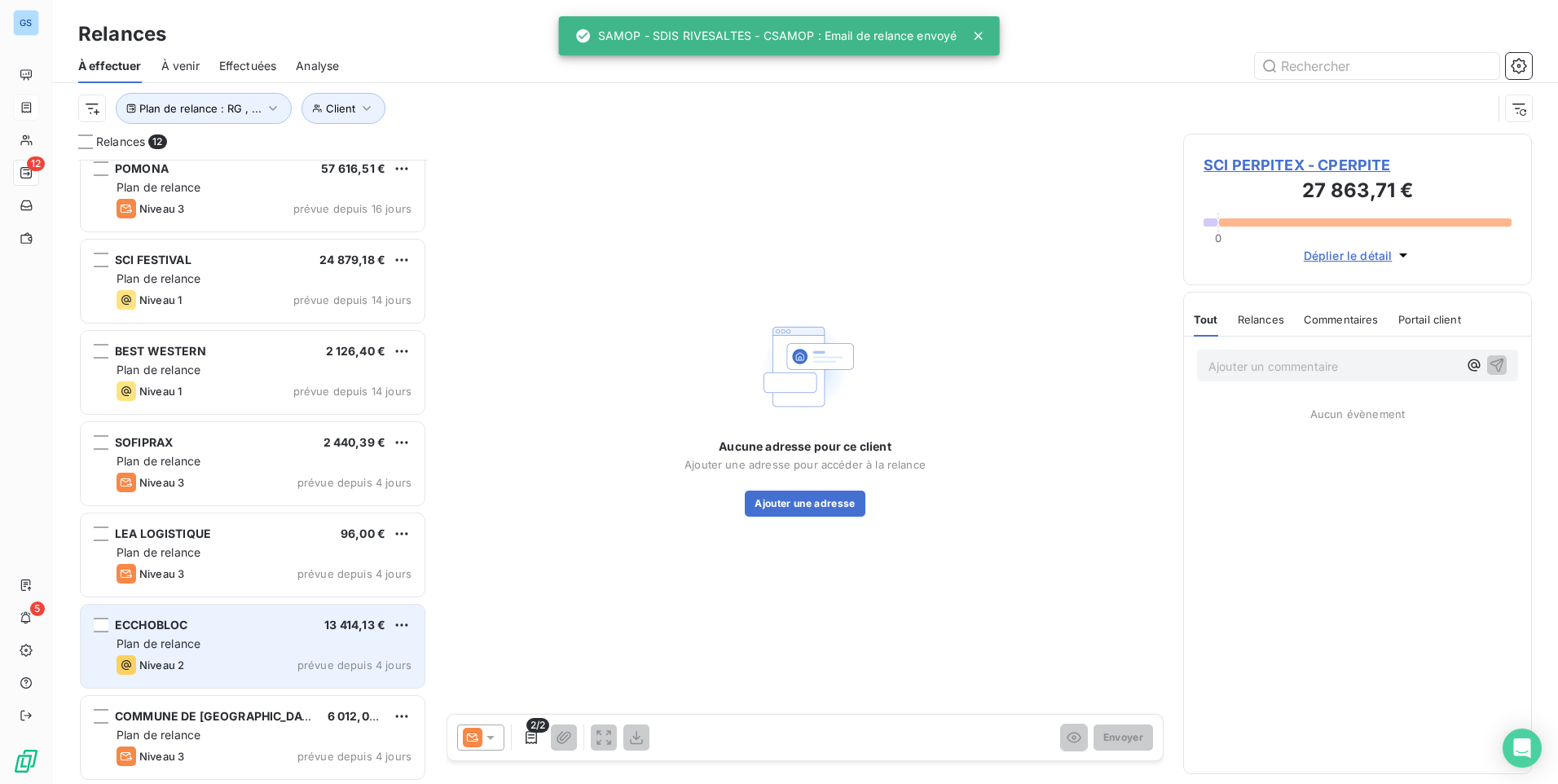
click at [191, 648] on span "Plan de relance" at bounding box center [158, 643] width 84 height 14
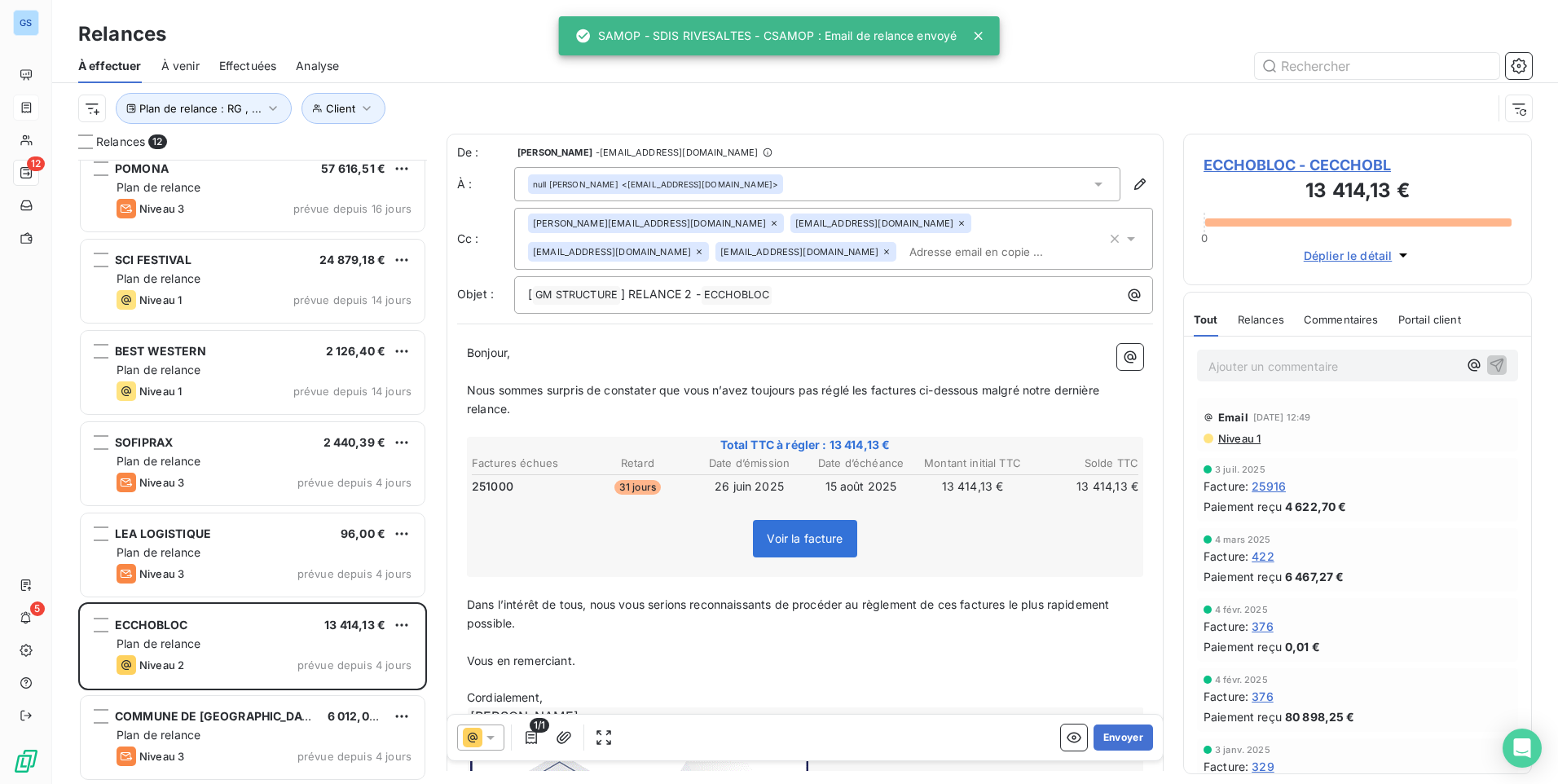
click at [903, 247] on input "text" at bounding box center [997, 251] width 189 height 24
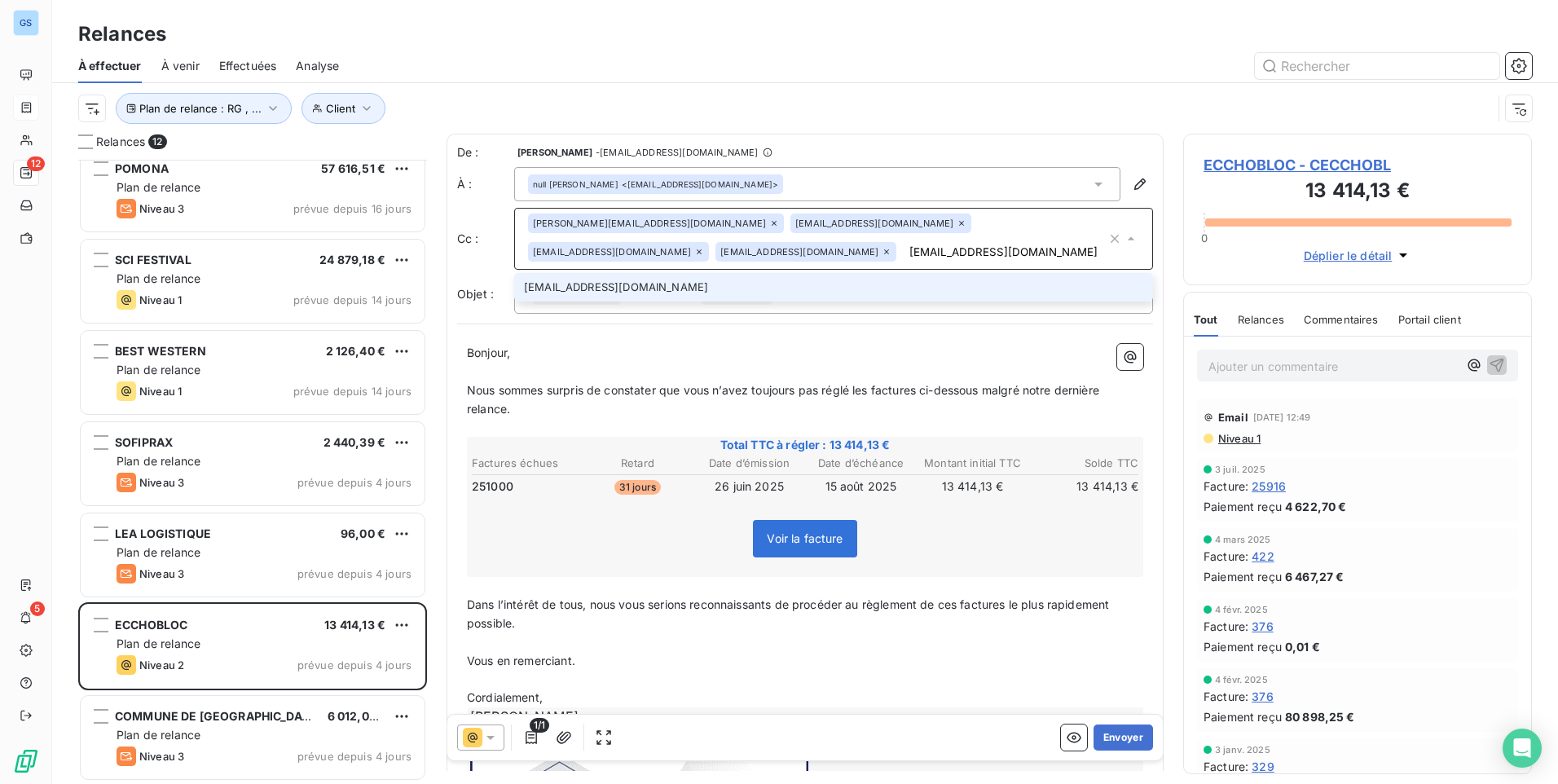
type input "[EMAIL_ADDRESS][DOMAIN_NAME]"
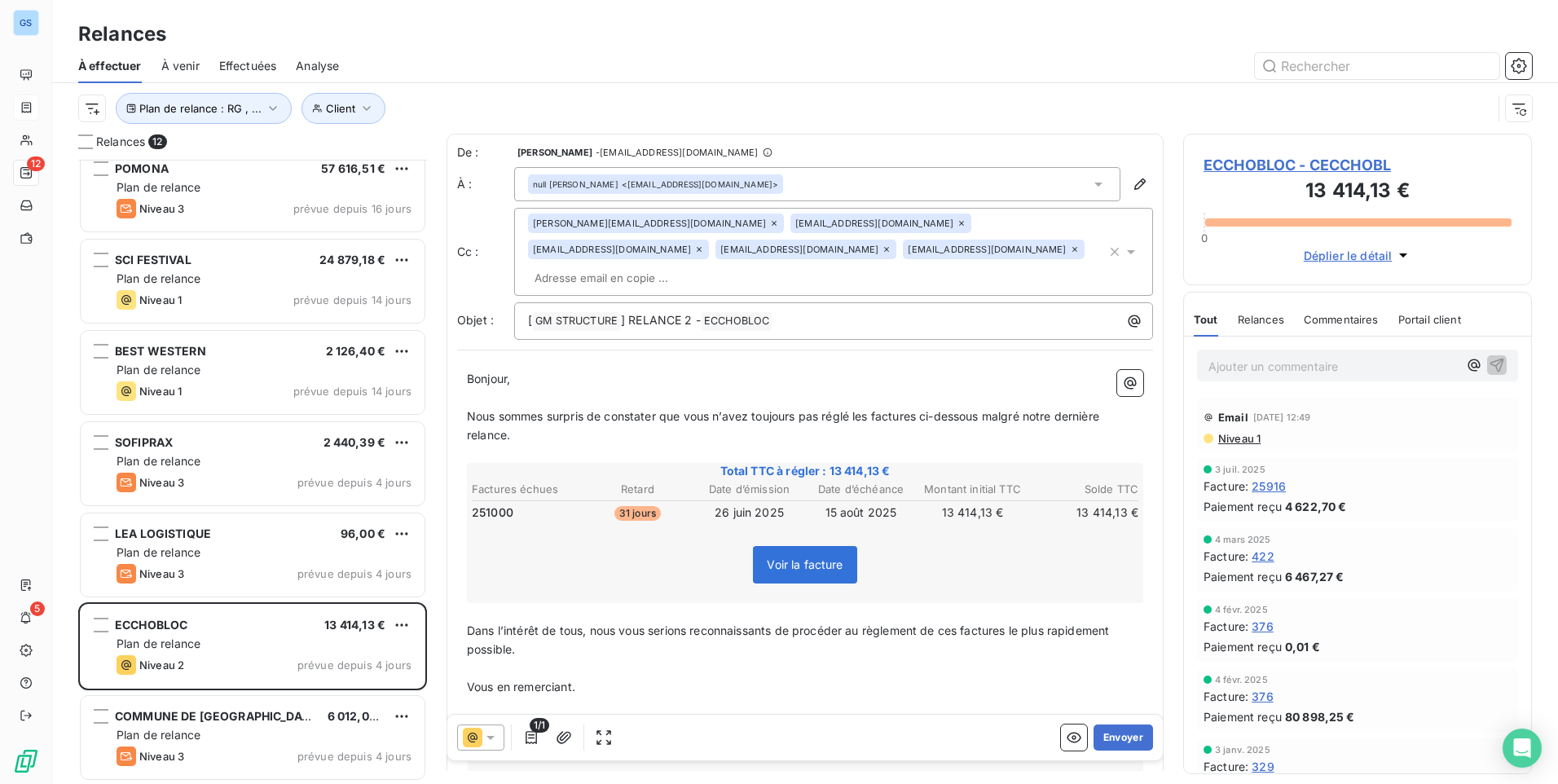
click at [717, 266] on input "text" at bounding box center [622, 277] width 189 height 24
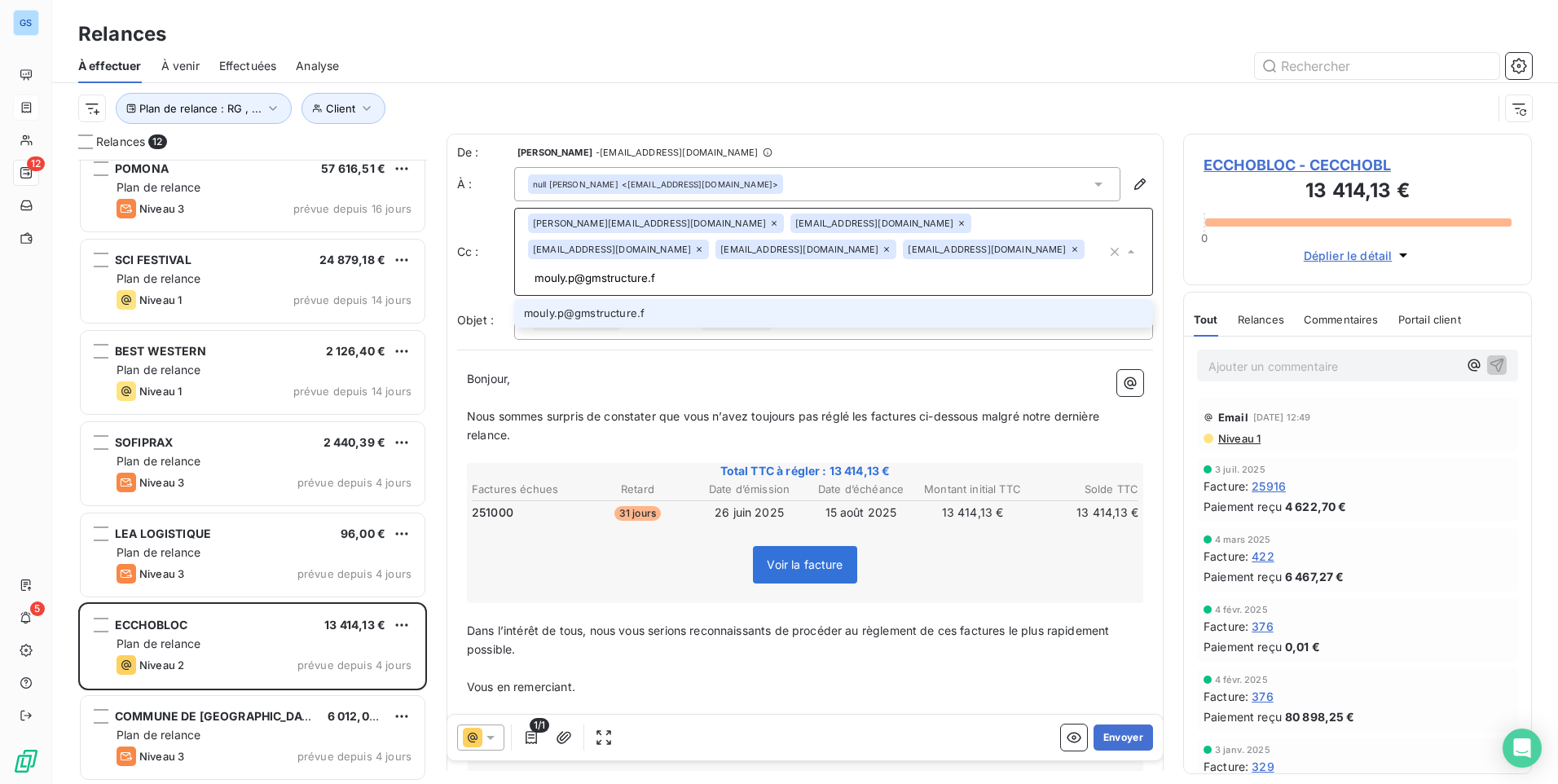
type input "[EMAIL_ADDRESS][DOMAIN_NAME]"
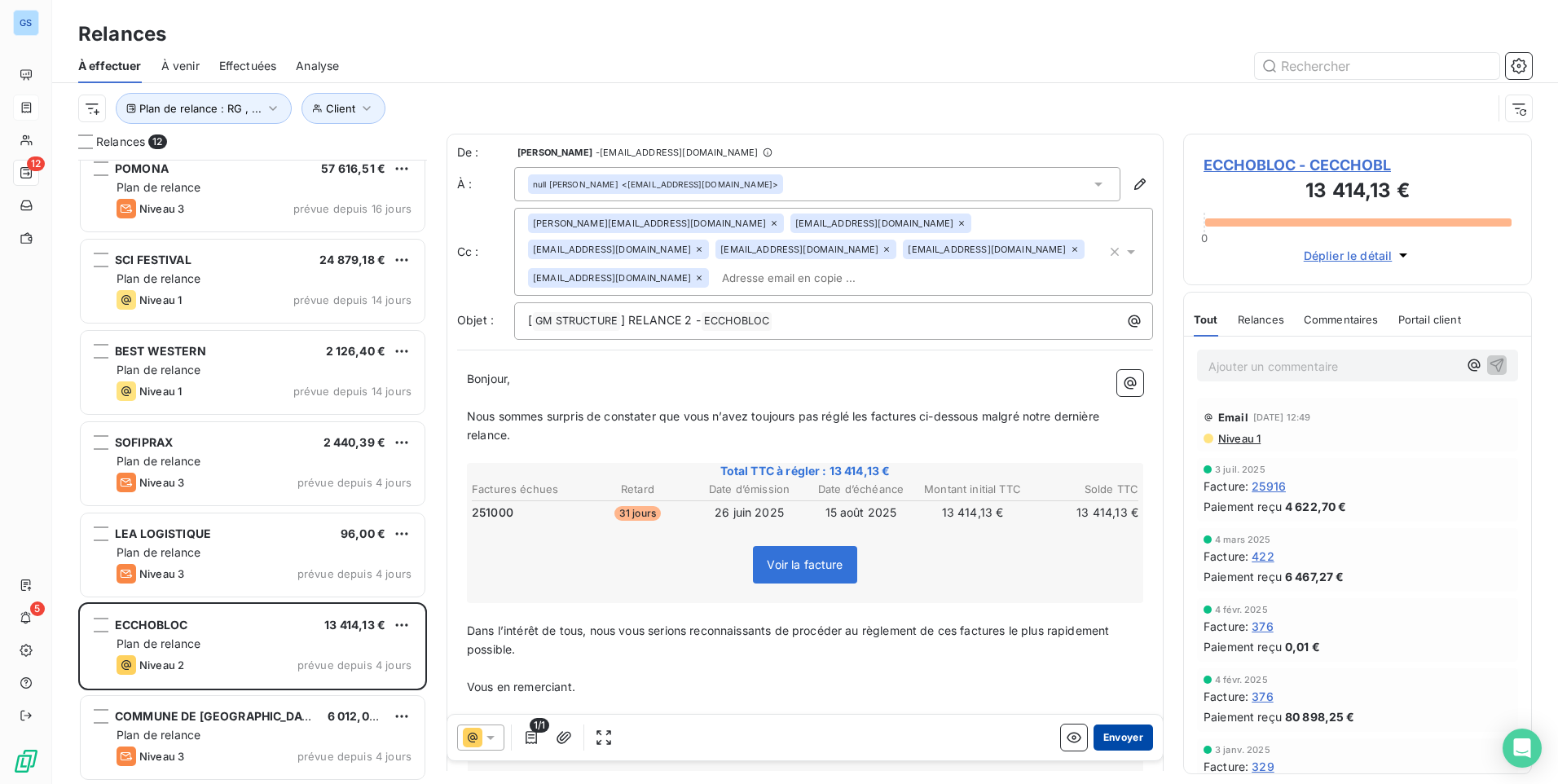
click at [1116, 738] on button "Envoyer" at bounding box center [1124, 737] width 60 height 26
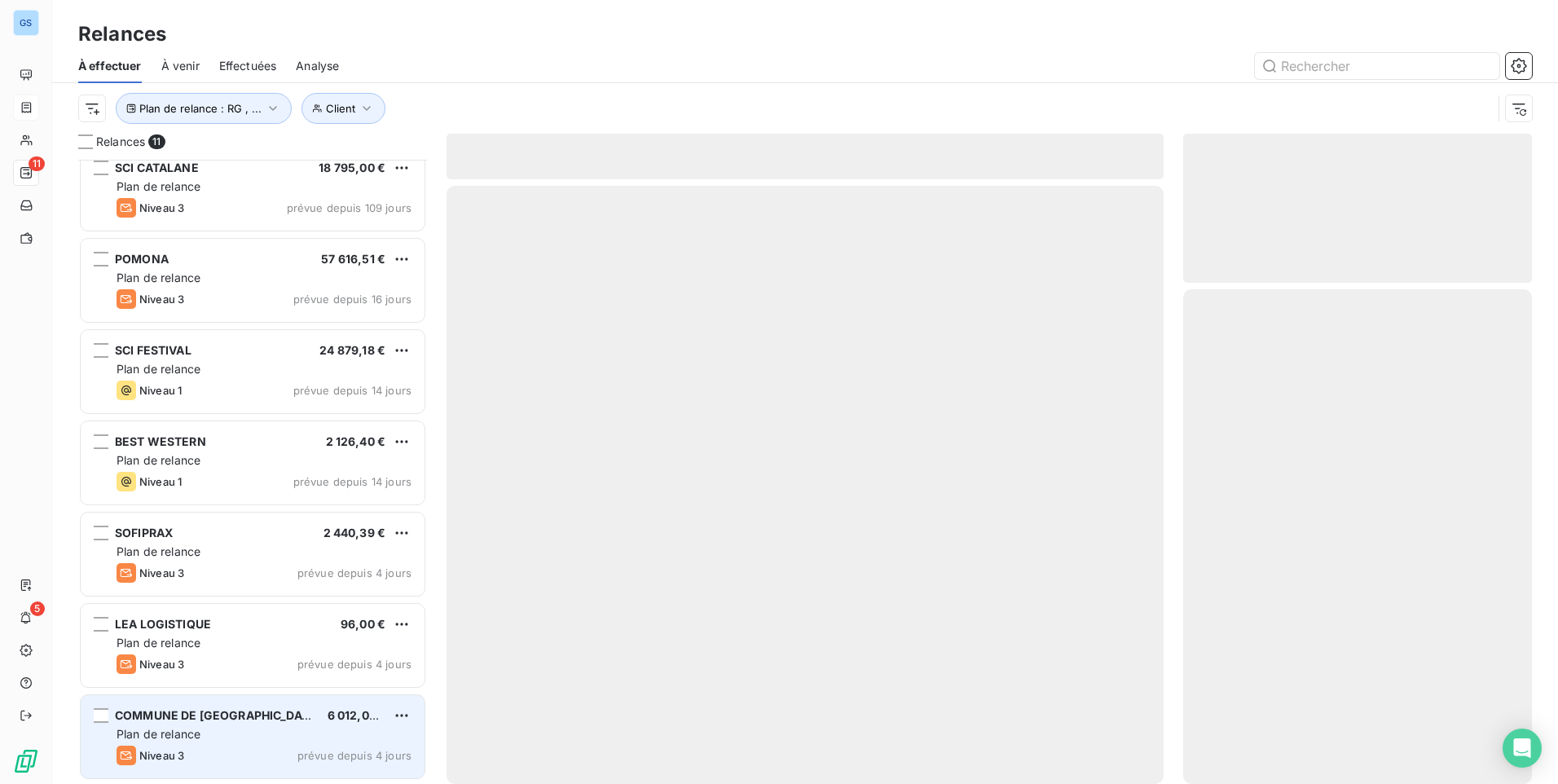
scroll to position [380, 0]
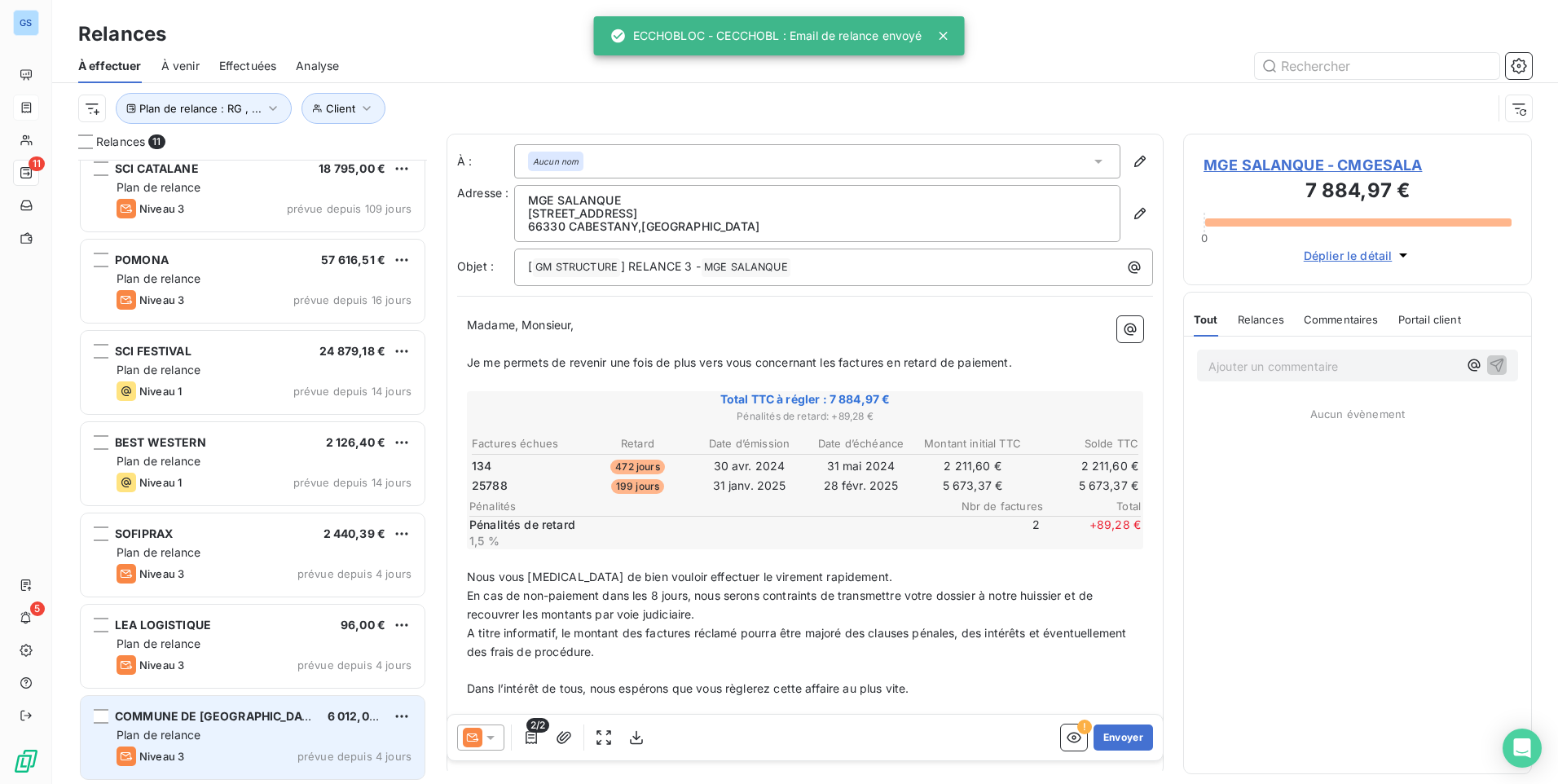
click at [225, 731] on div "Plan de relance" at bounding box center [263, 735] width 295 height 16
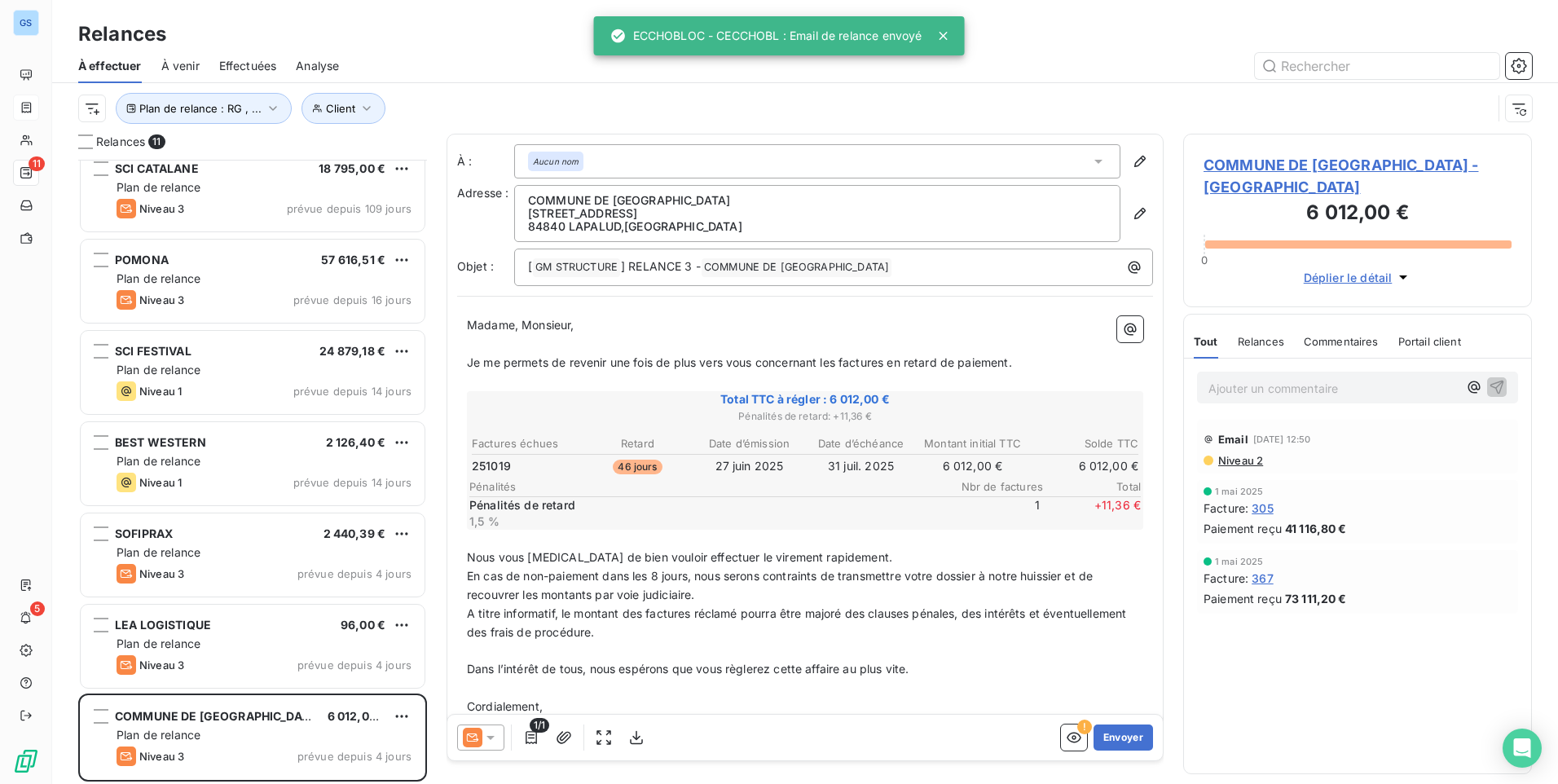
click at [472, 737] on icon at bounding box center [473, 737] width 13 height 8
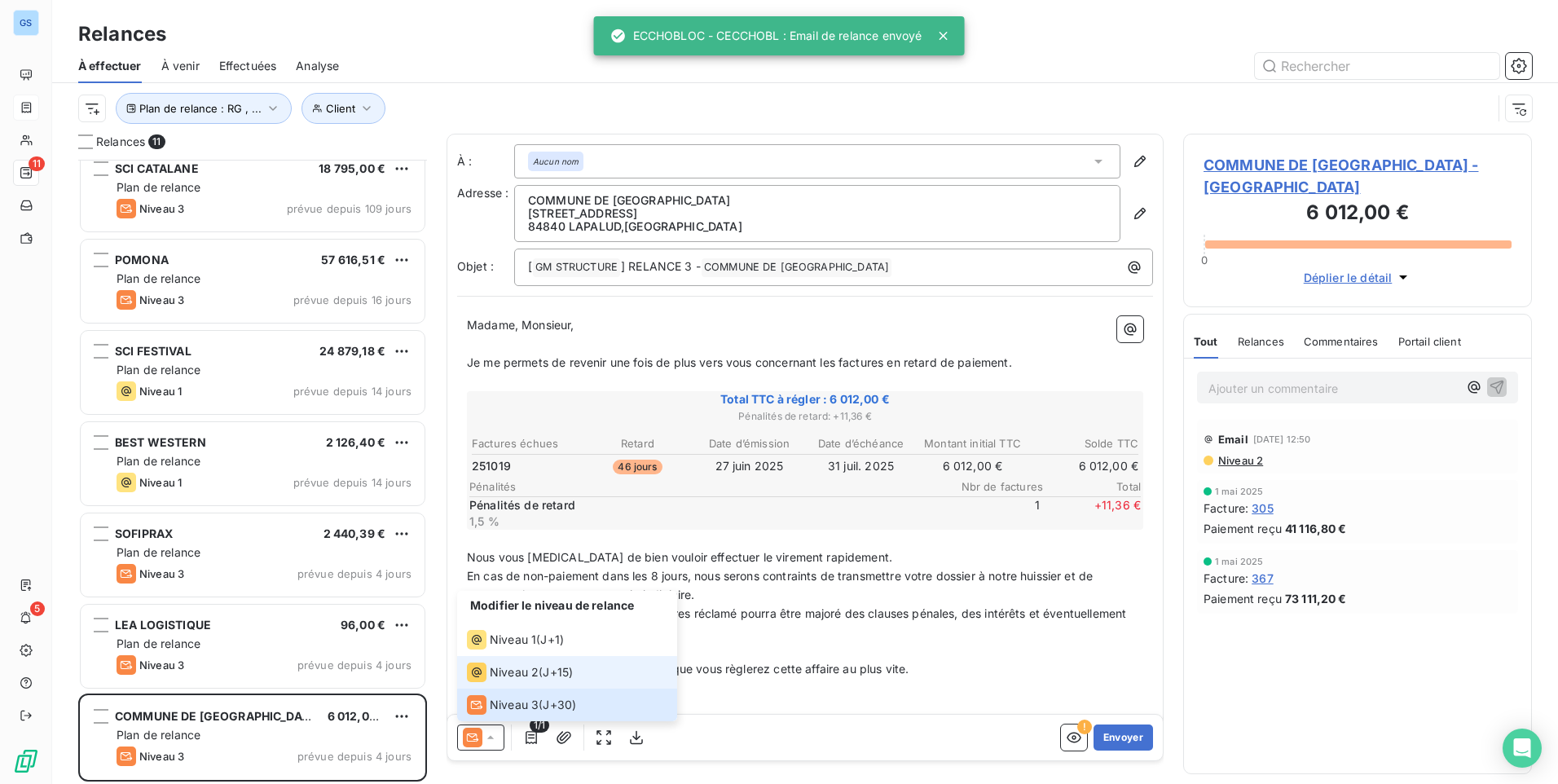
click at [523, 664] on div "Niveau 2" at bounding box center [503, 672] width 72 height 19
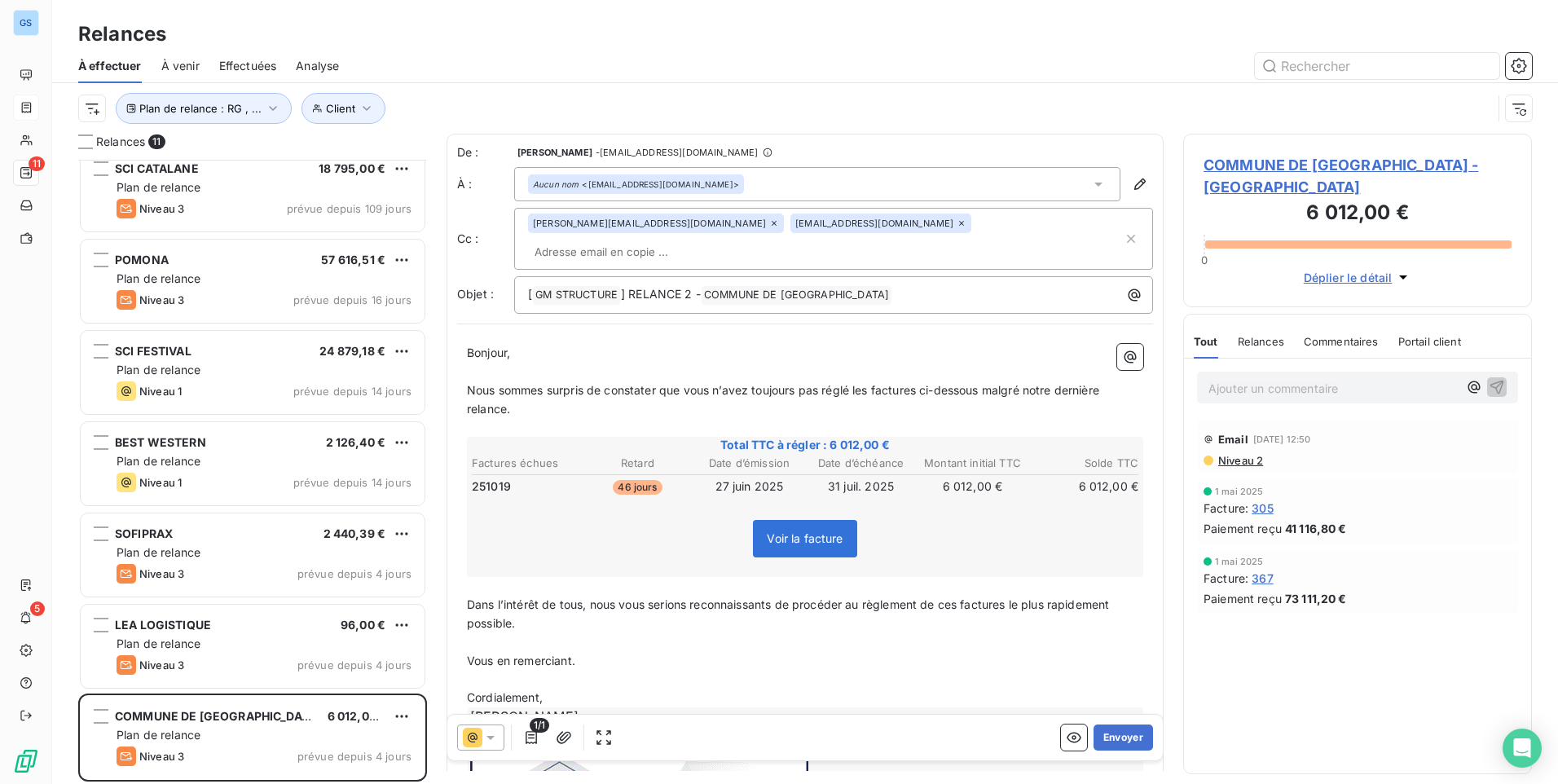
click at [717, 240] on input "text" at bounding box center [622, 251] width 189 height 24
type input "p"
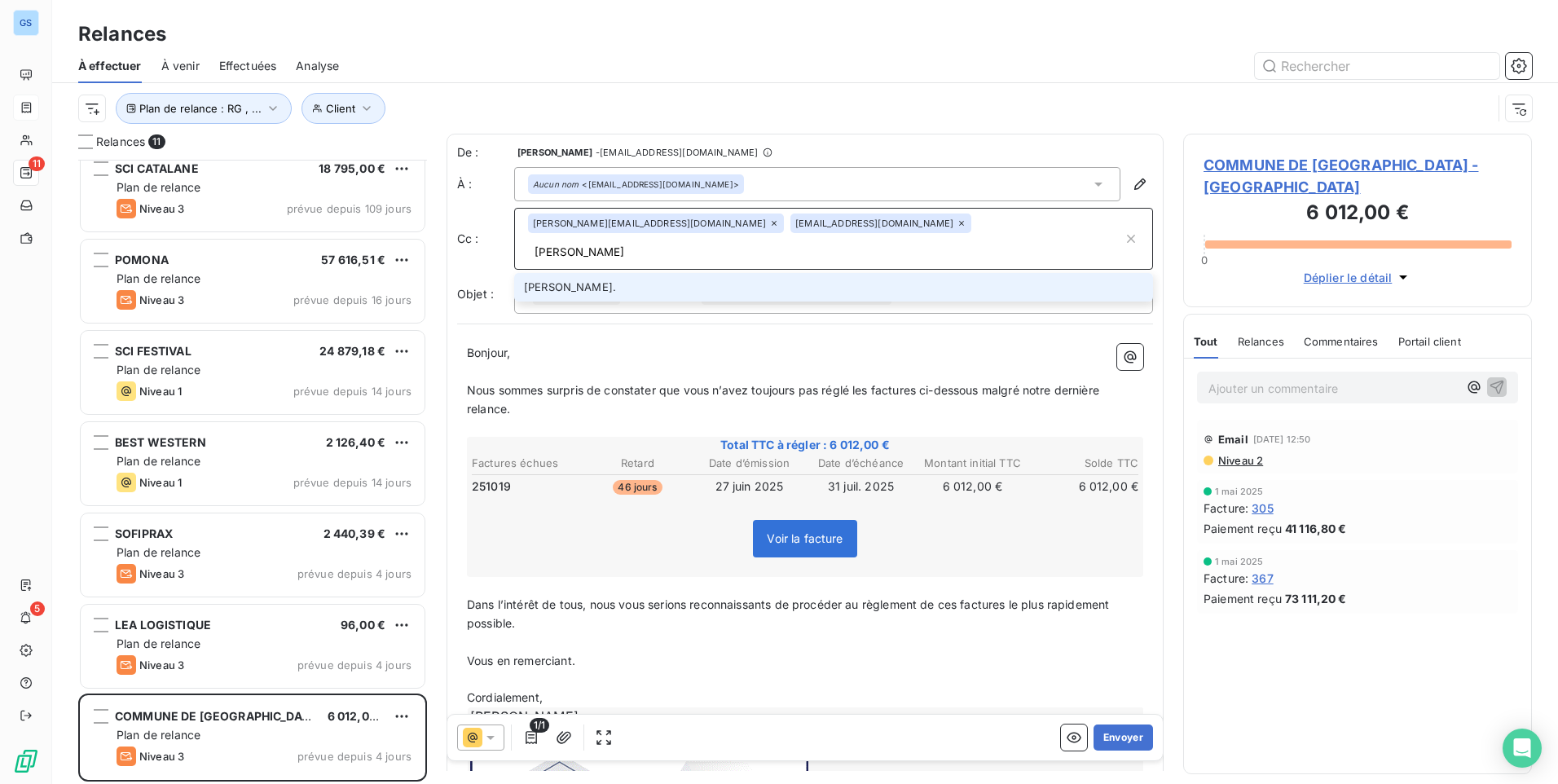
type input "[PERSON_NAME][EMAIL_ADDRESS][DOMAIN_NAME]"
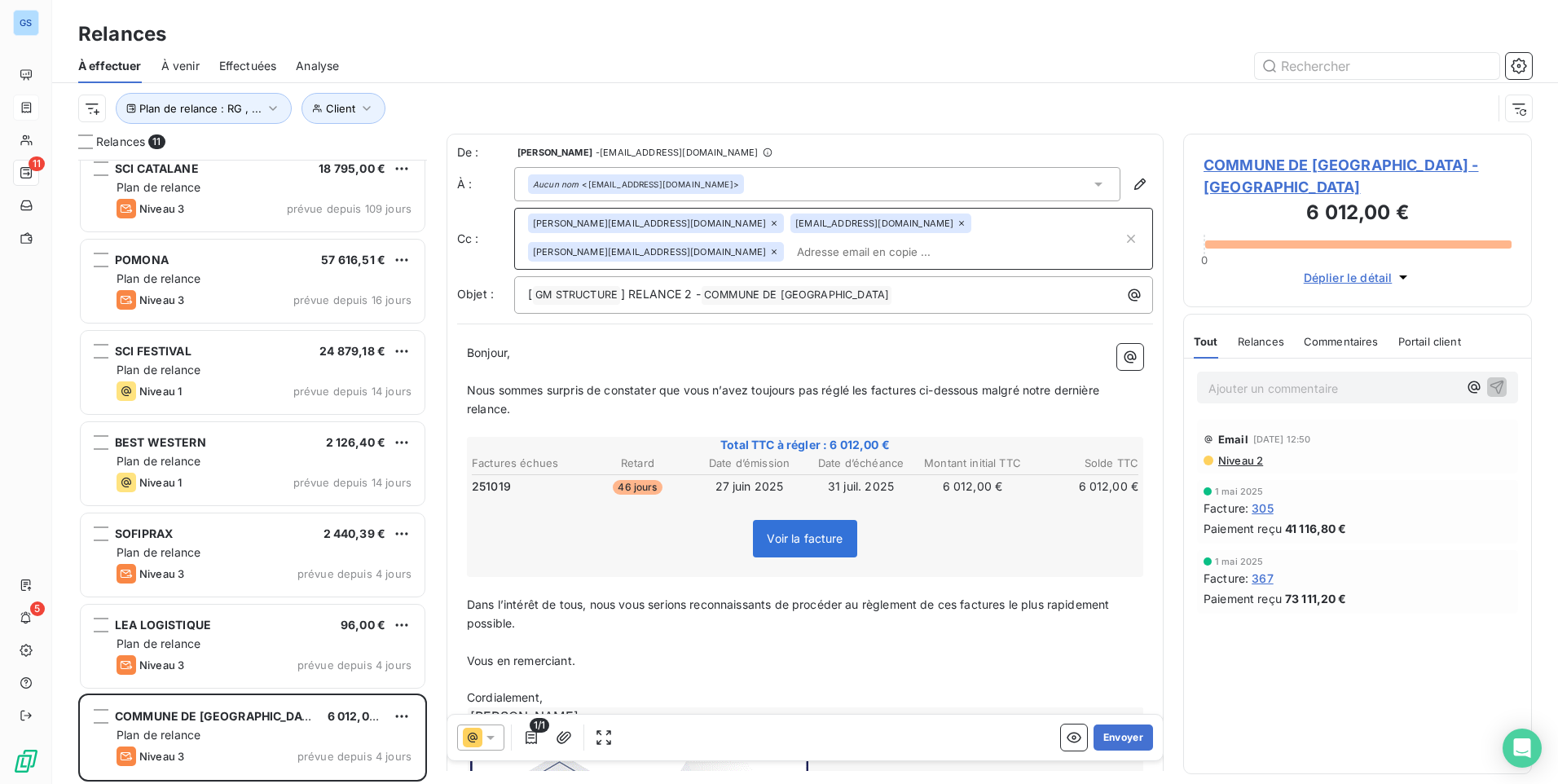
click at [784, 242] on div "[PERSON_NAME][EMAIL_ADDRESS][DOMAIN_NAME]" at bounding box center [656, 251] width 256 height 19
click at [779, 247] on icon at bounding box center [774, 251] width 10 height 10
click at [985, 240] on input "text" at bounding box center [825, 251] width 595 height 24
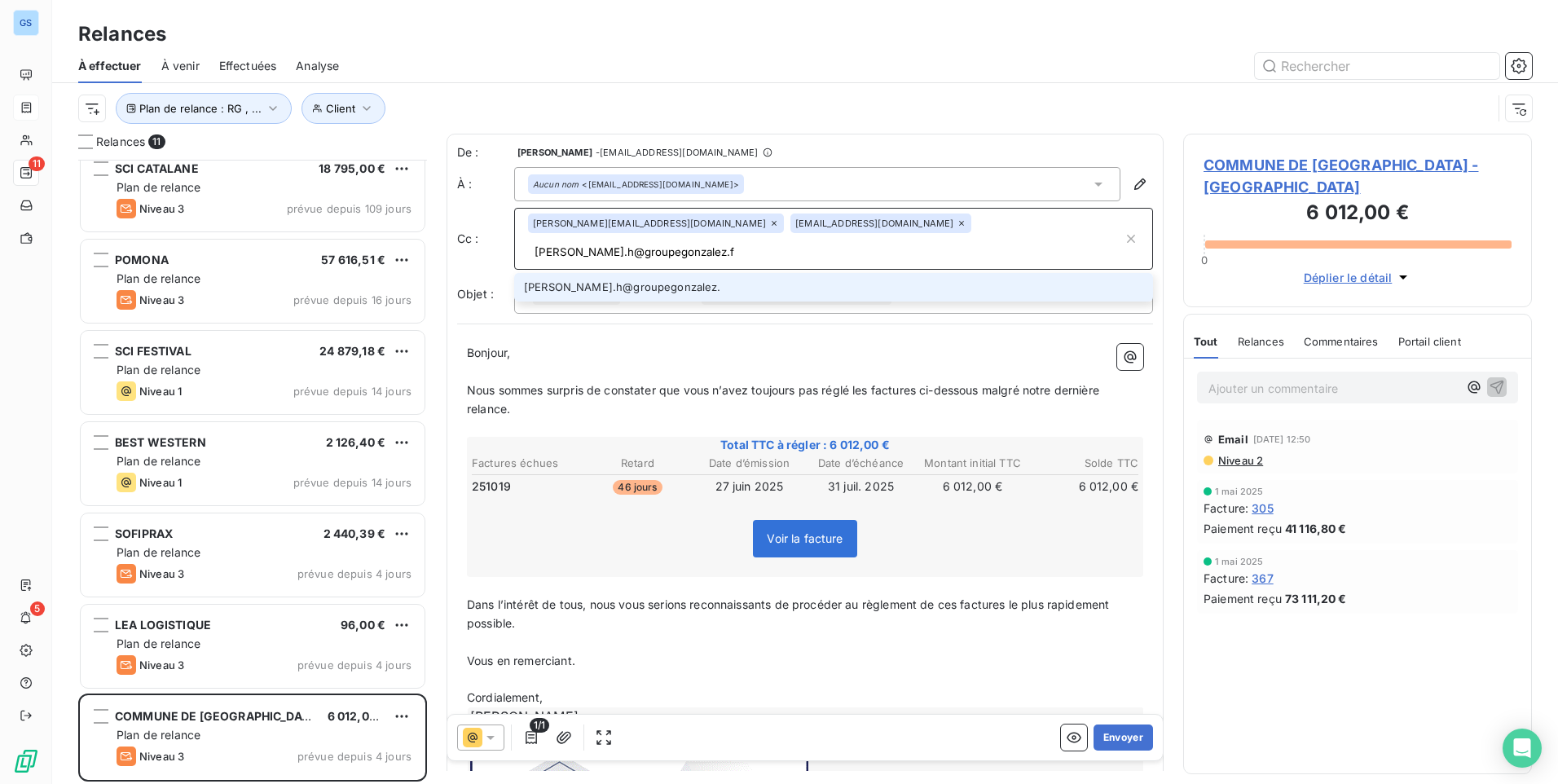
type input "[PERSON_NAME][EMAIL_ADDRESS][DOMAIN_NAME]"
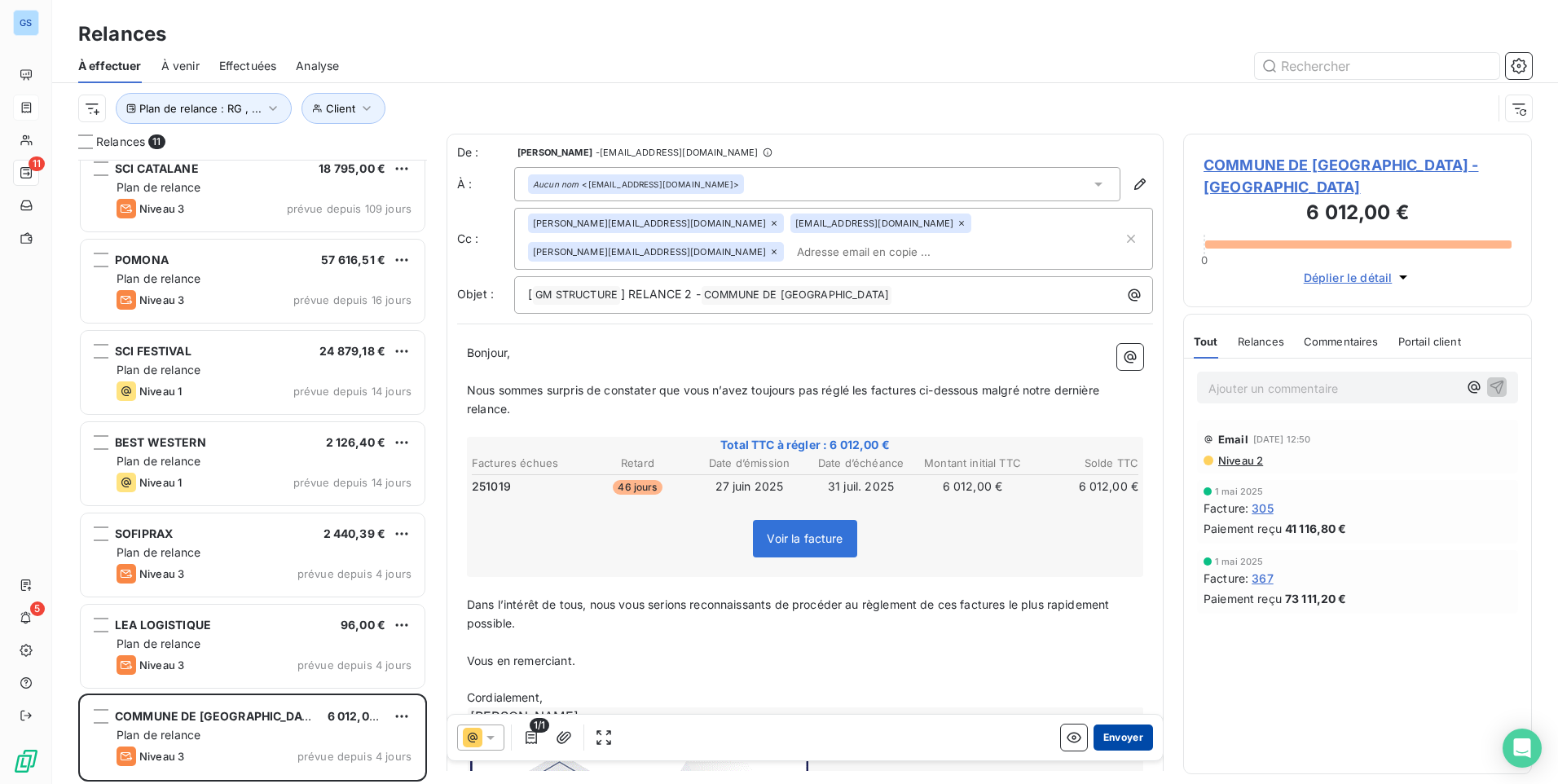
click at [1109, 740] on button "Envoyer" at bounding box center [1124, 737] width 60 height 26
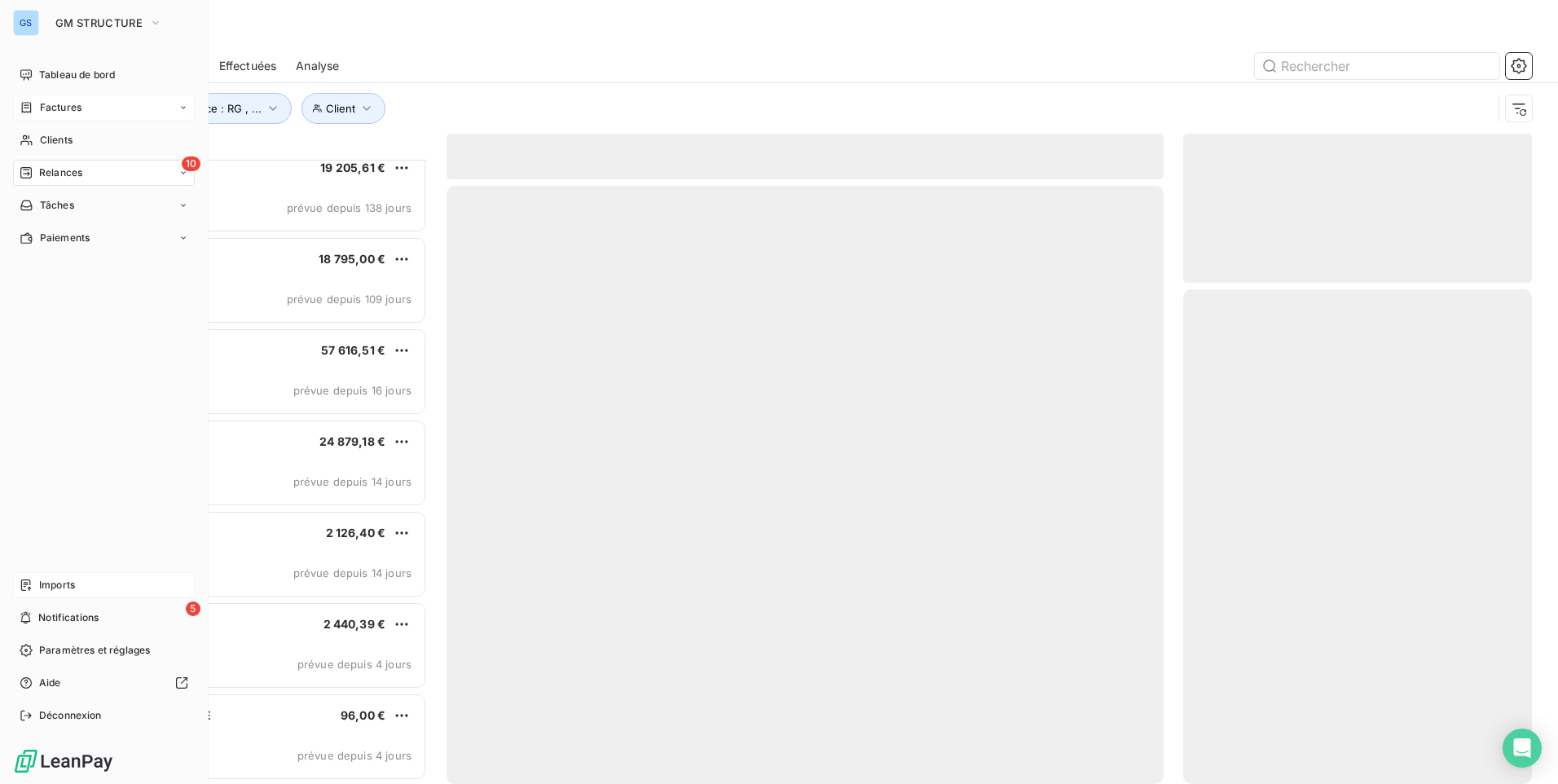
scroll to position [288, 0]
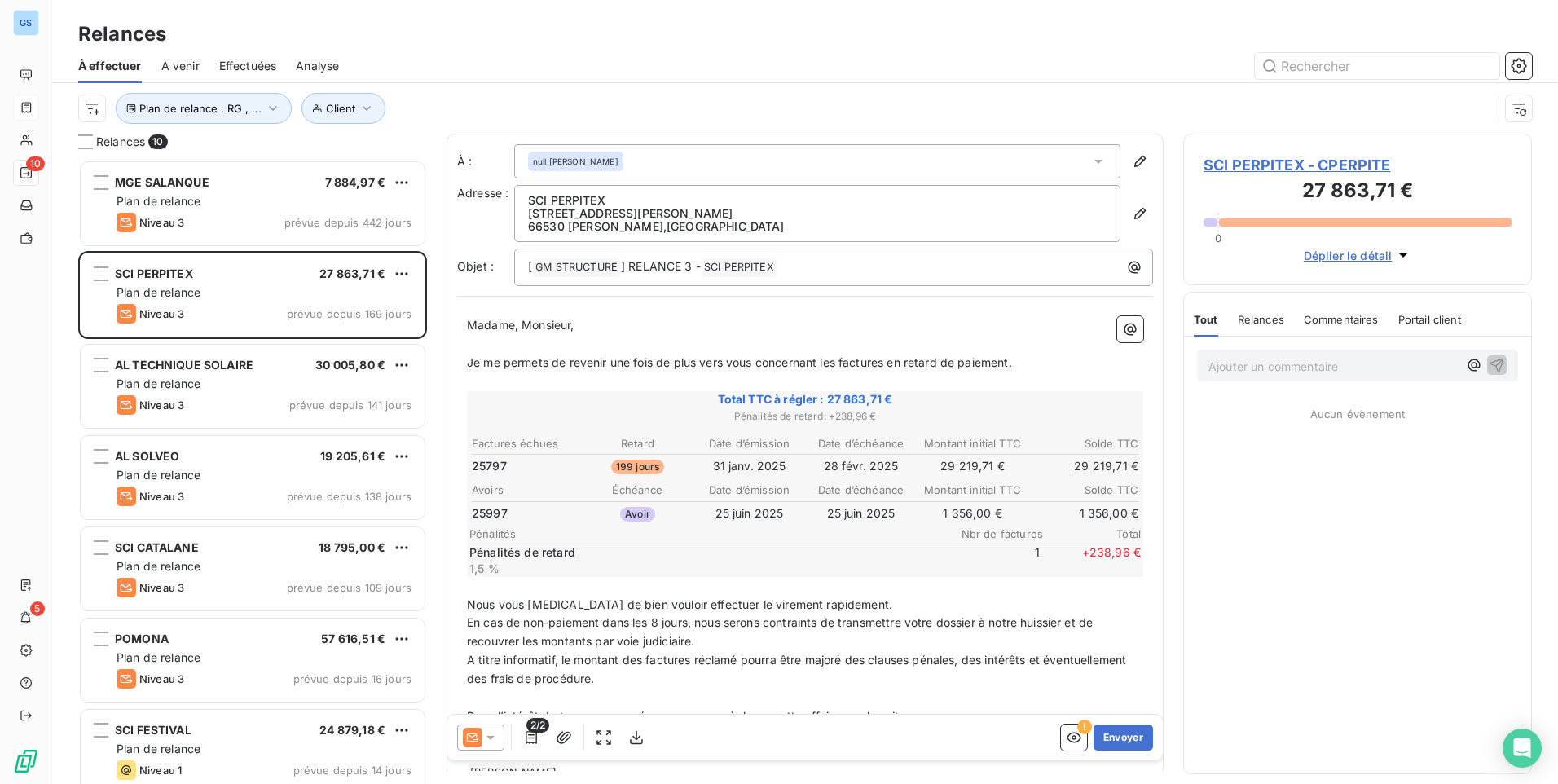
click at [494, 734] on icon at bounding box center [490, 737] width 16 height 16
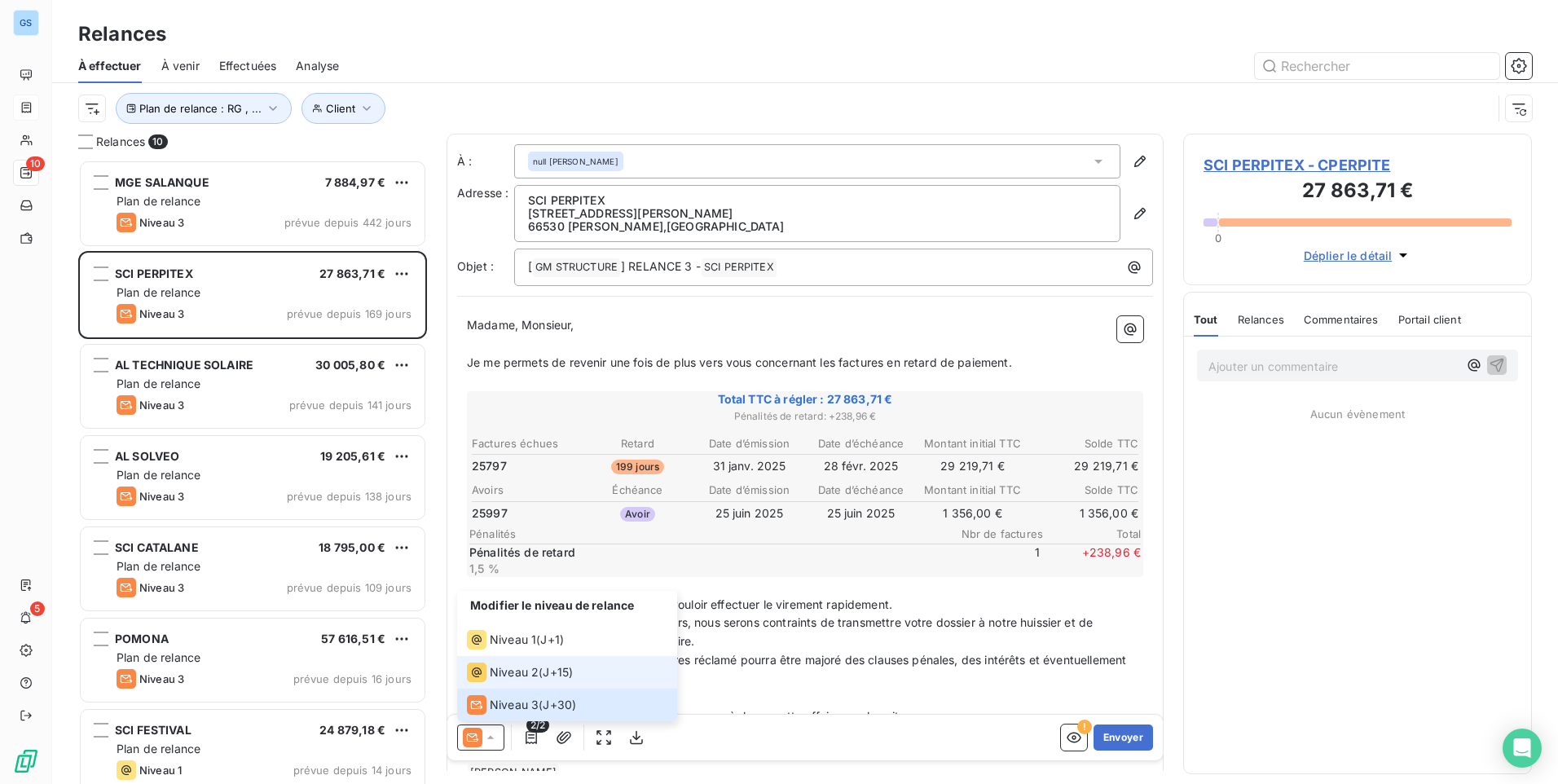
click at [505, 673] on span "Niveau 2" at bounding box center [514, 672] width 49 height 16
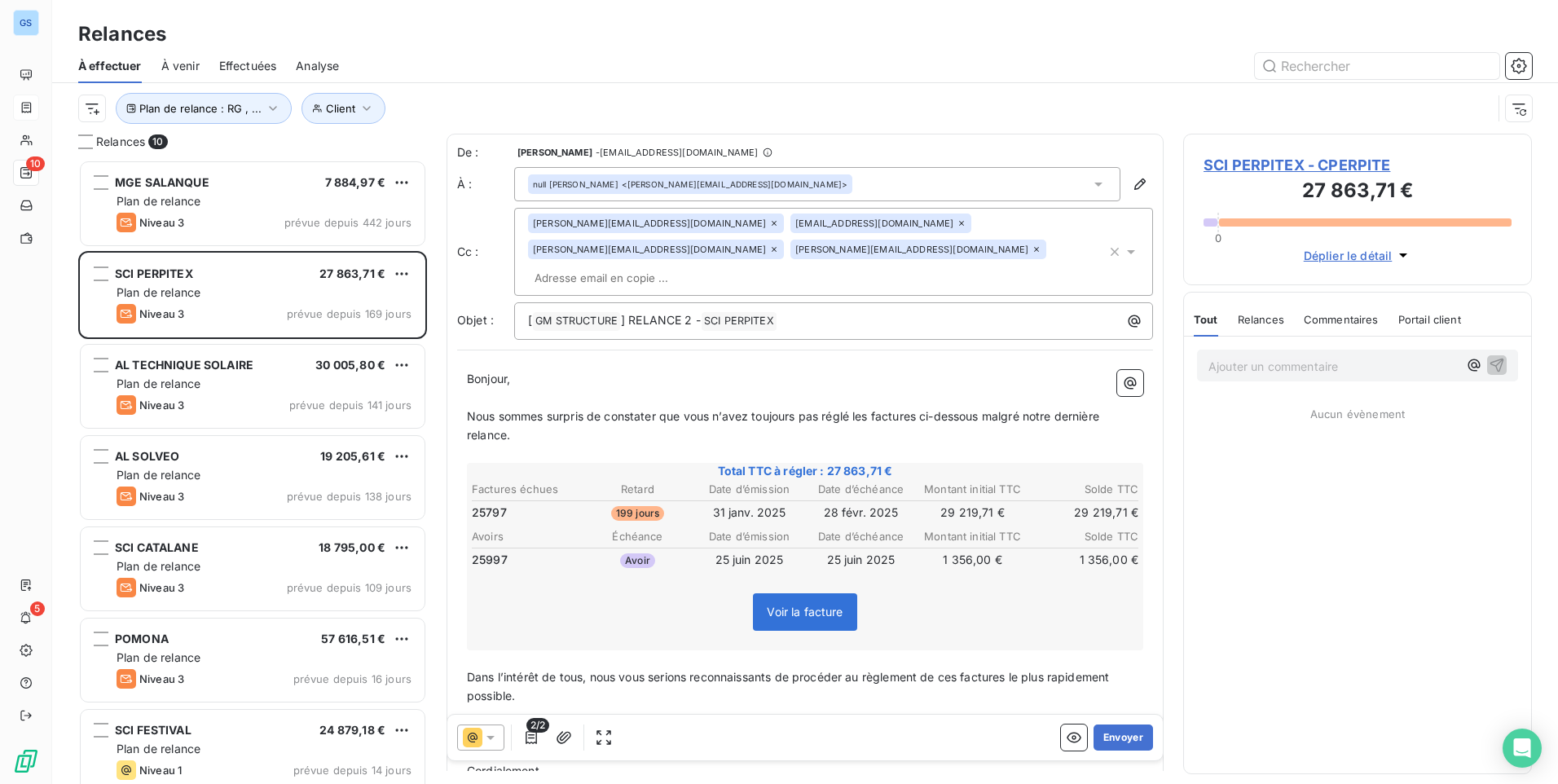
click at [625, 266] on input "text" at bounding box center [622, 277] width 189 height 24
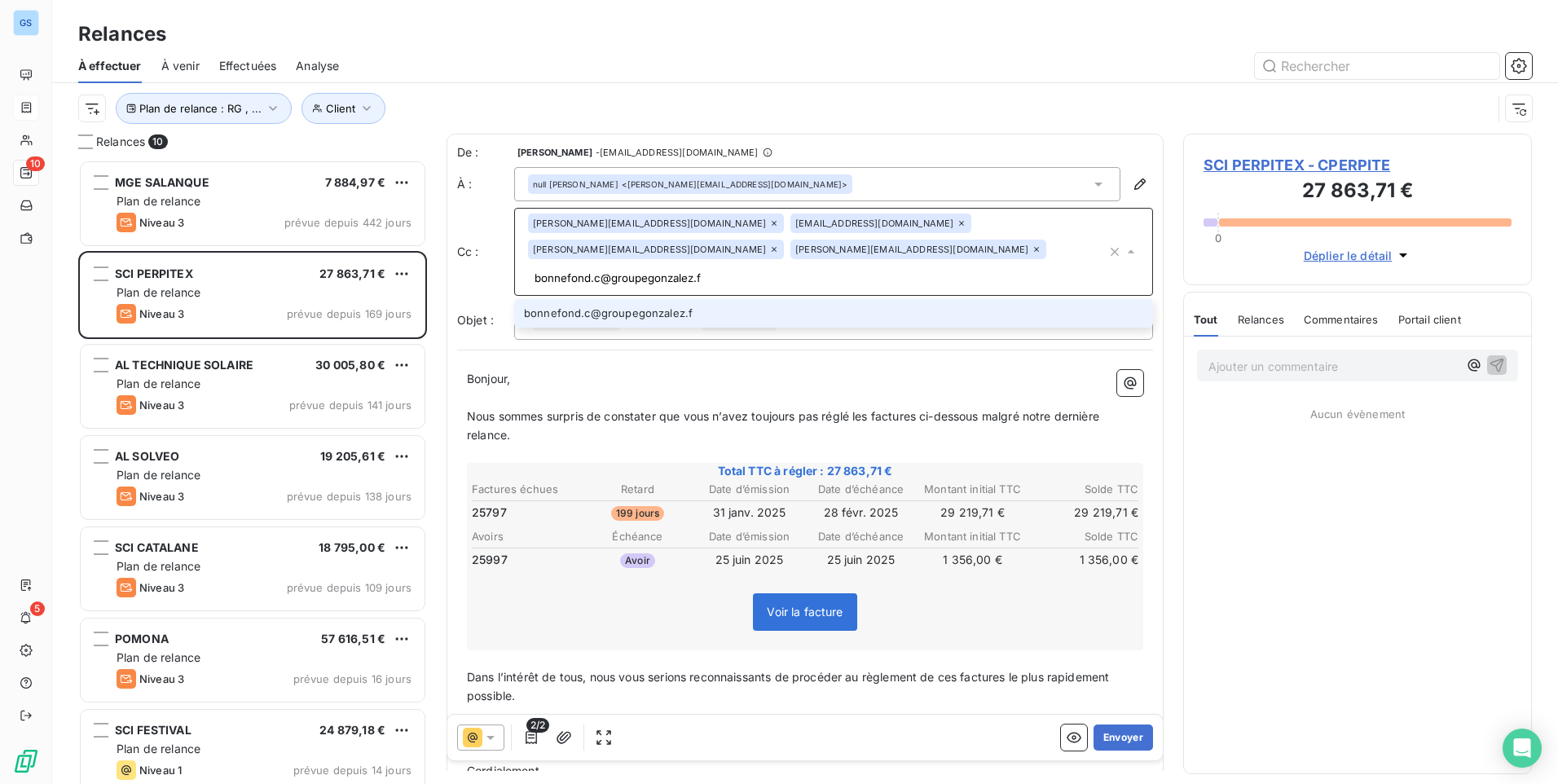
type input "[EMAIL_ADDRESS][DOMAIN_NAME]"
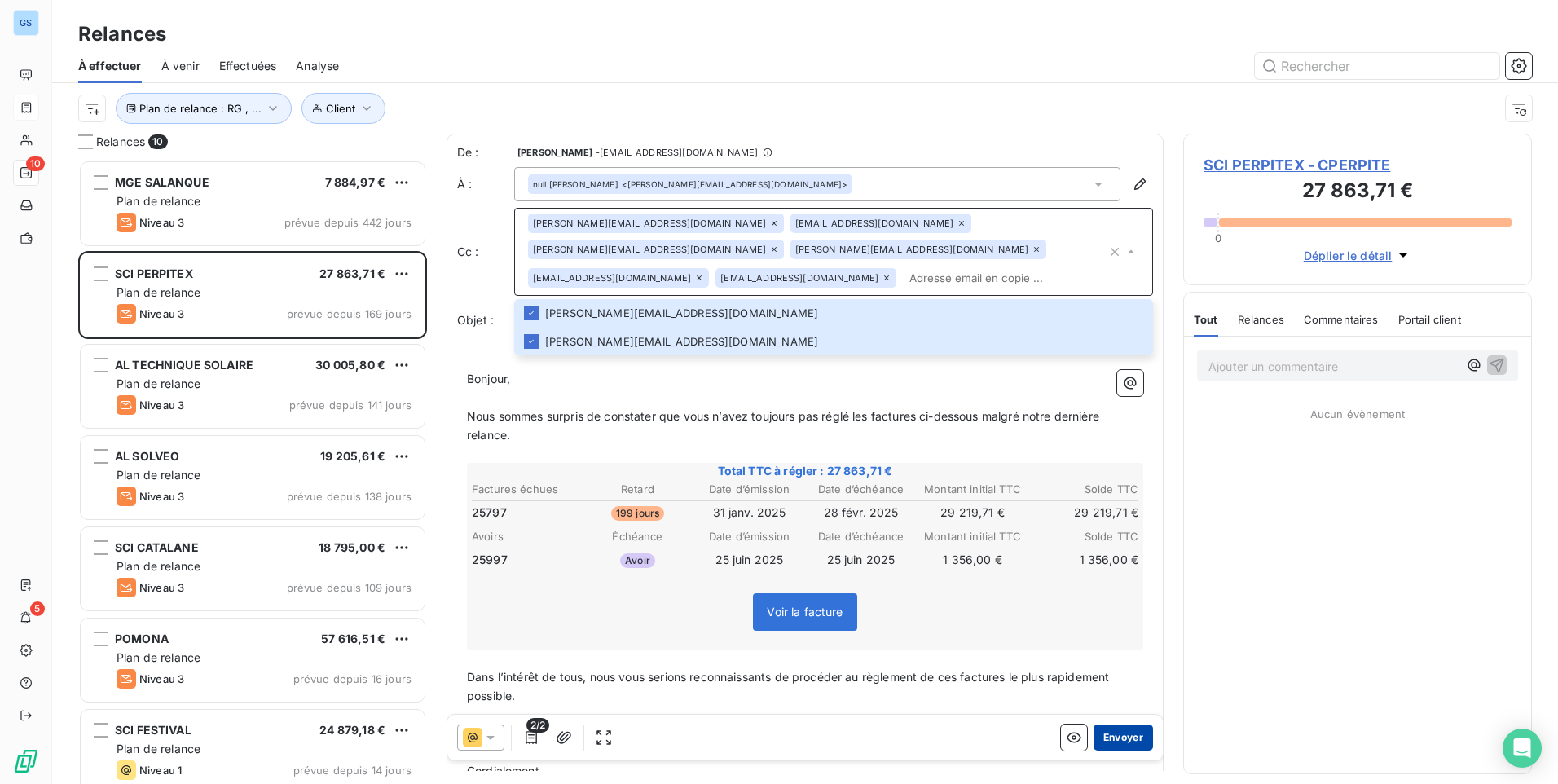
click at [1116, 738] on button "Envoyer" at bounding box center [1124, 737] width 60 height 26
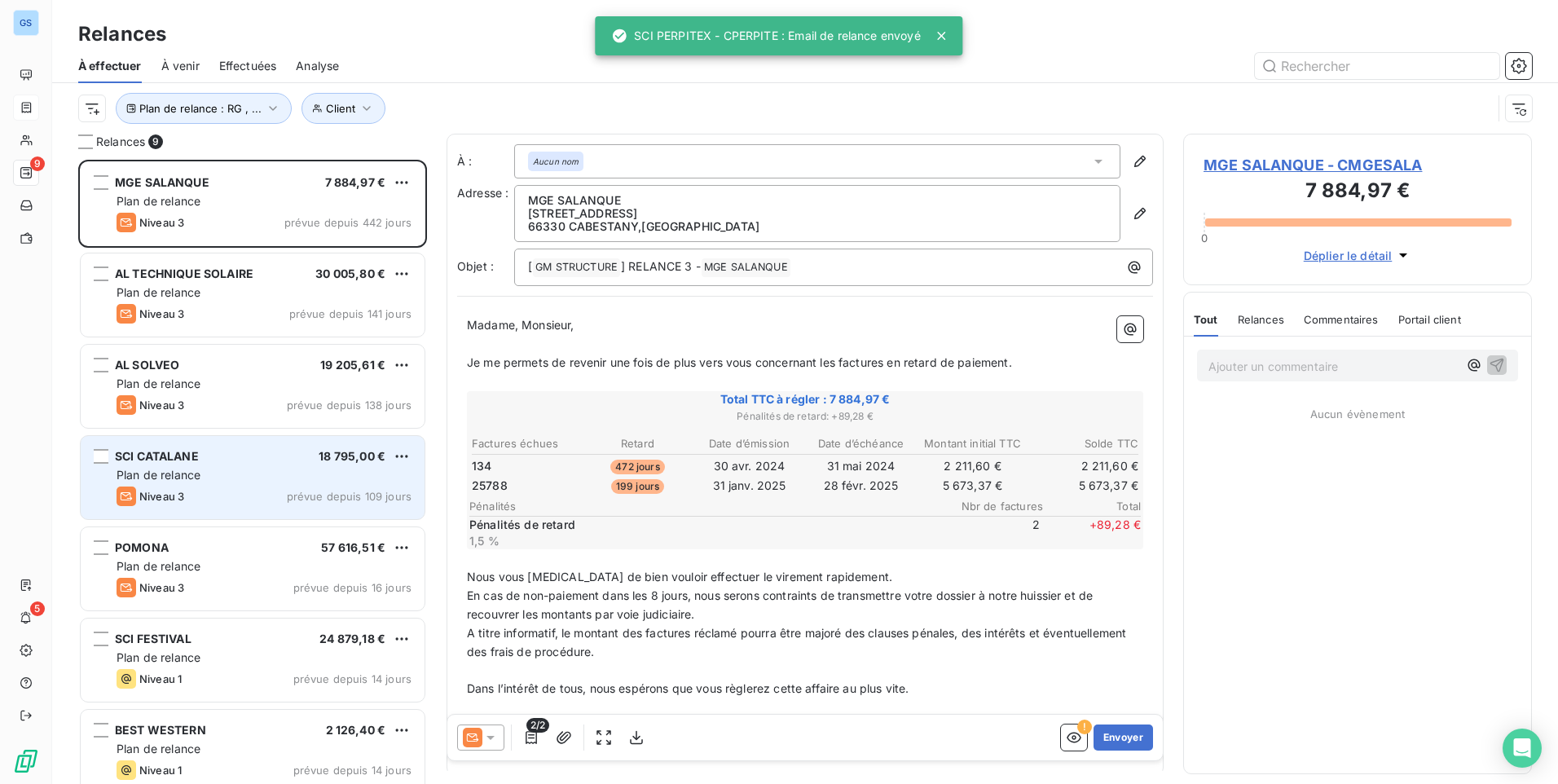
click at [261, 477] on div "Plan de relance" at bounding box center [263, 475] width 295 height 16
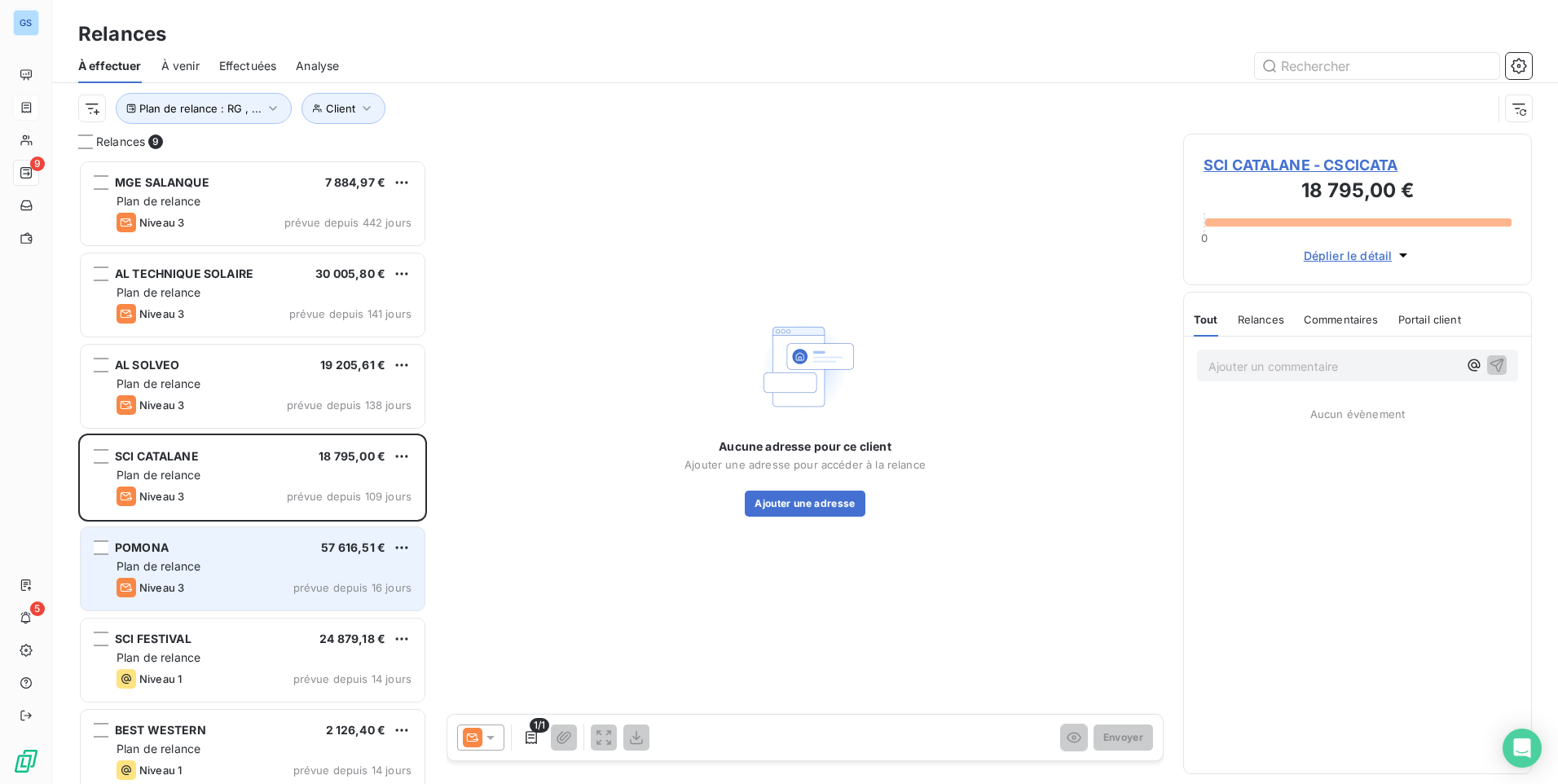
click at [237, 567] on div "Plan de relance" at bounding box center [263, 566] width 295 height 16
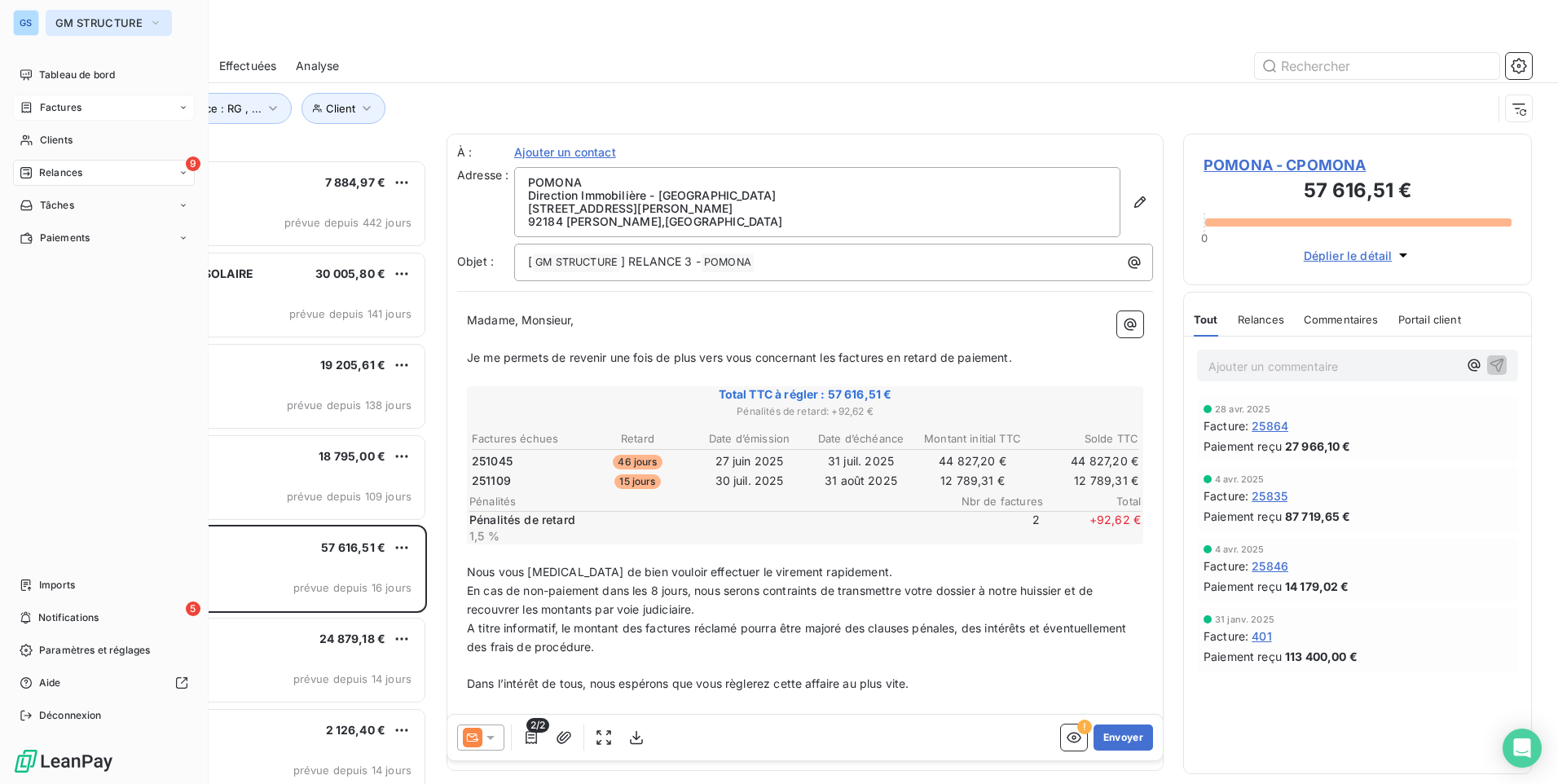
click at [95, 19] on span "GM STRUCTURE" at bounding box center [99, 22] width 87 height 13
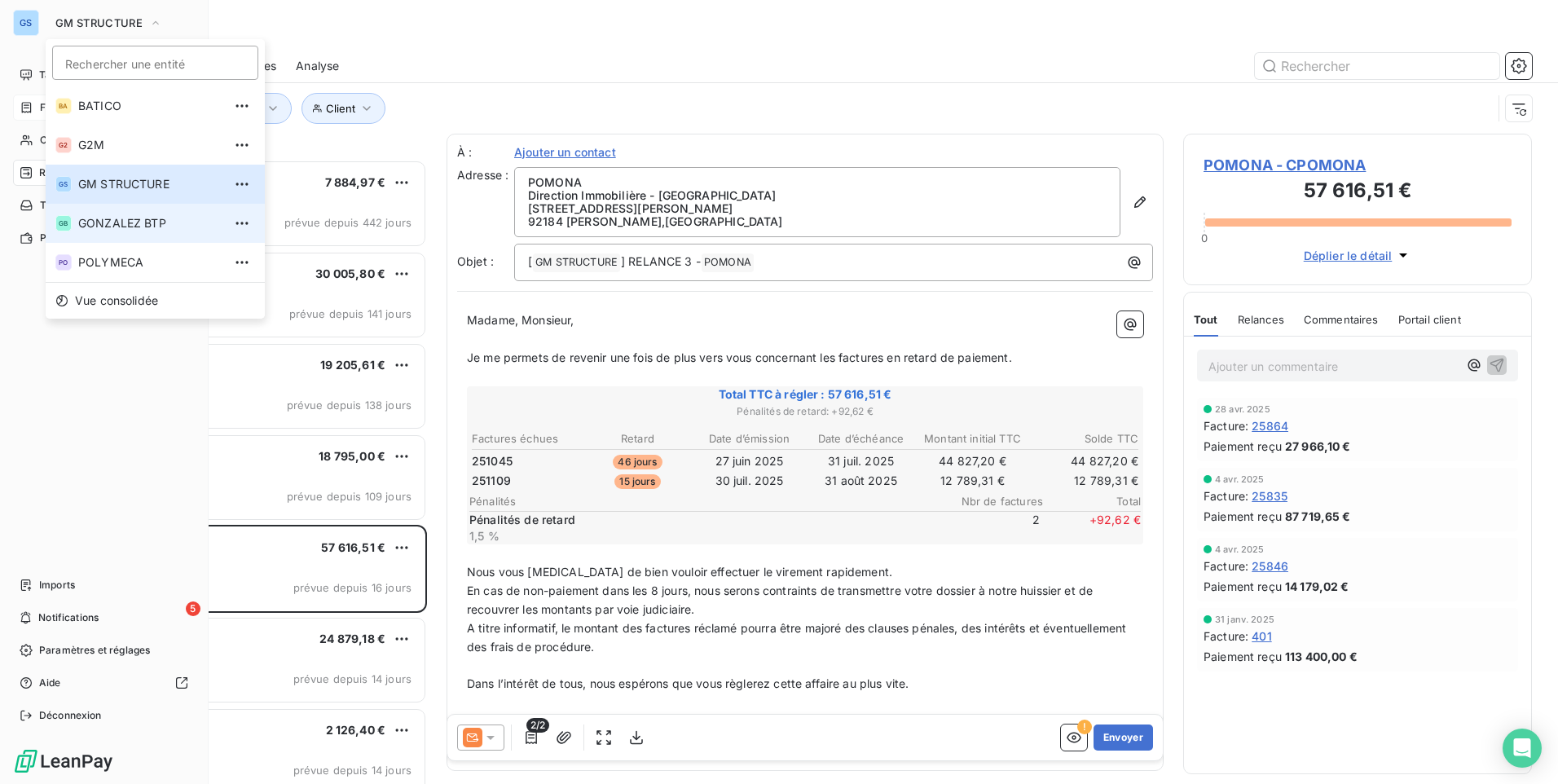
click at [137, 227] on span "GONZALEZ BTP" at bounding box center [150, 222] width 144 height 16
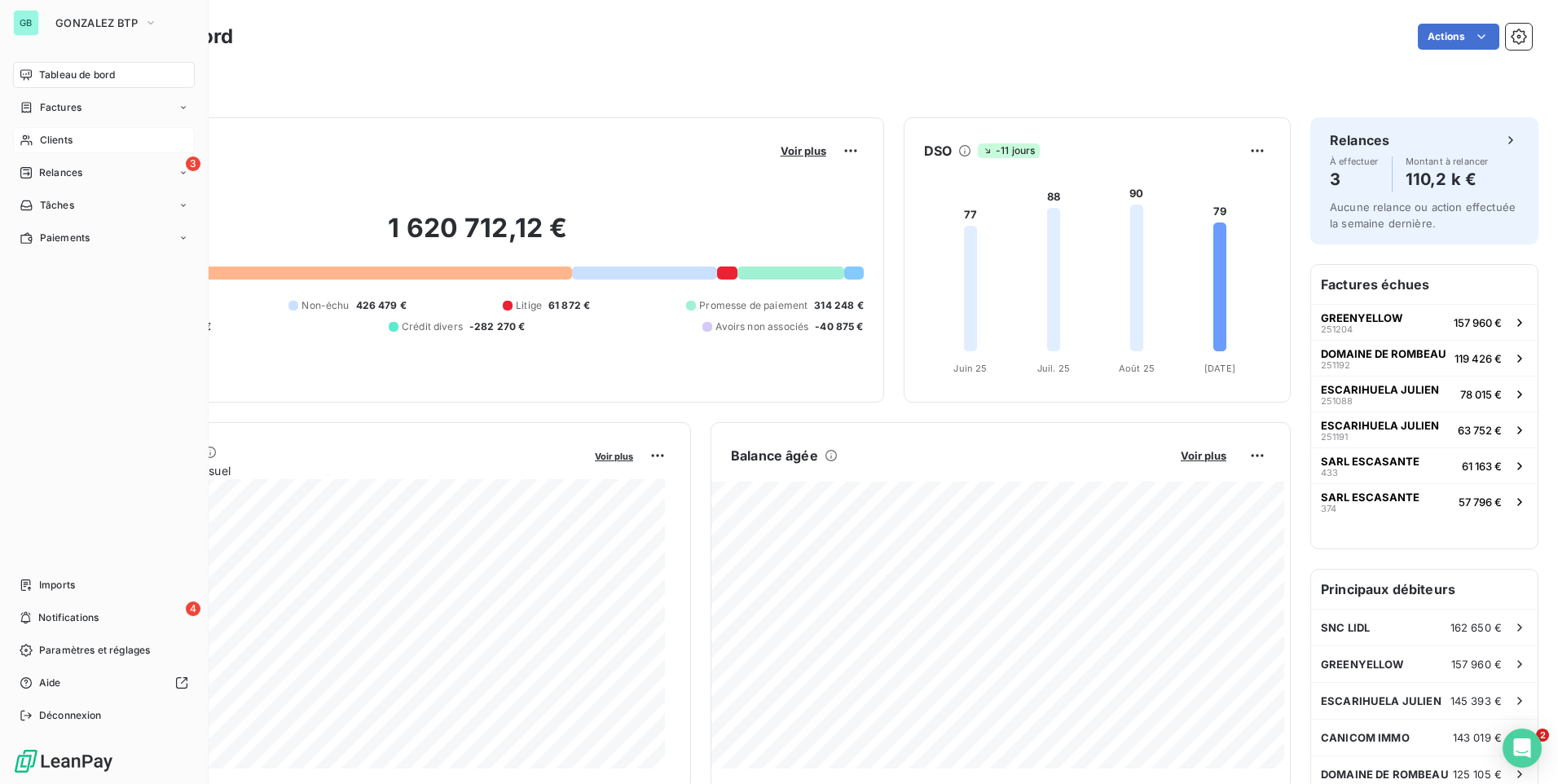
drag, startPoint x: 92, startPoint y: 136, endPoint x: 107, endPoint y: 129, distance: 16.6
click at [92, 135] on div "Clients" at bounding box center [103, 139] width 182 height 26
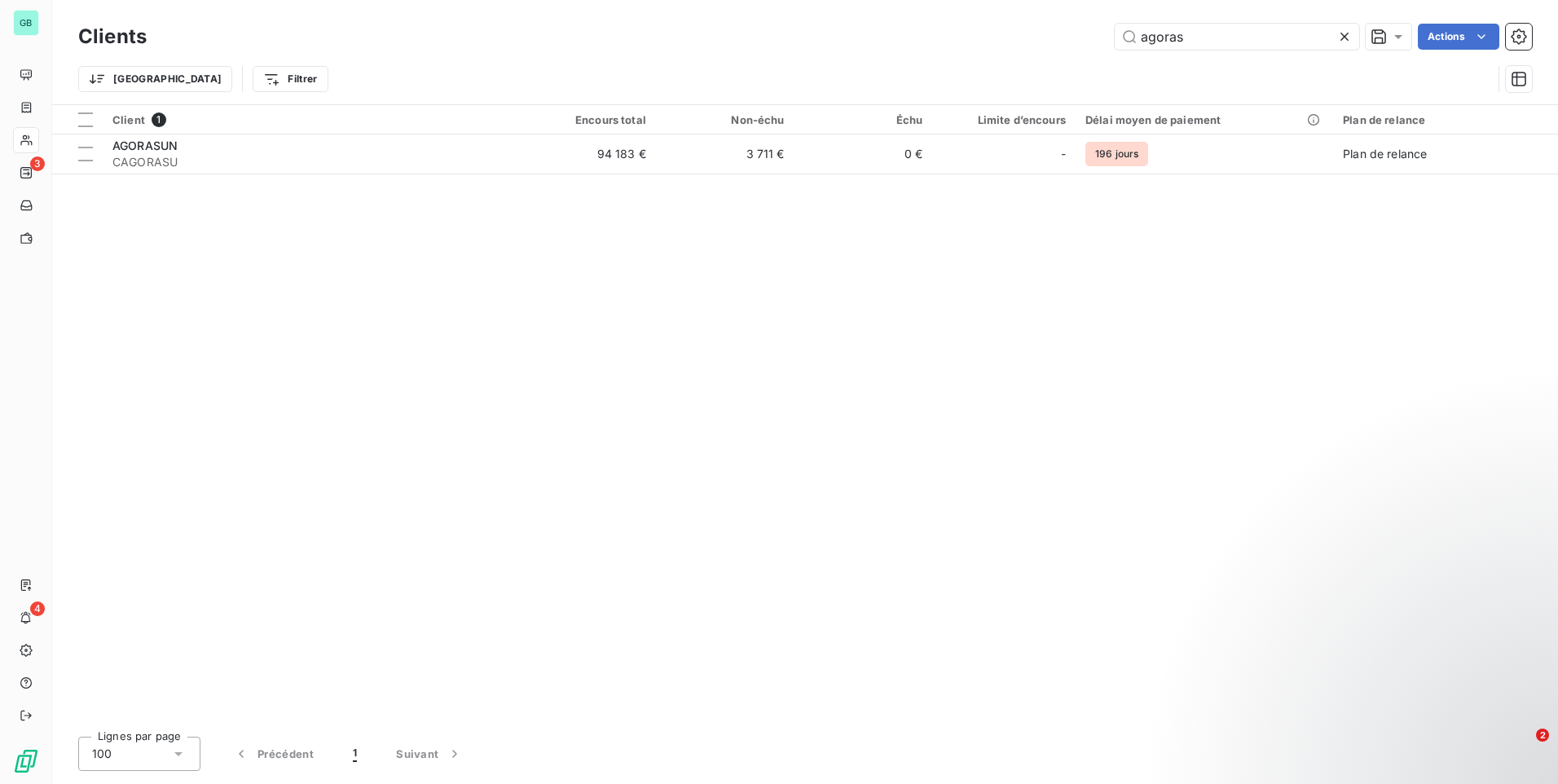
drag, startPoint x: 1219, startPoint y: 41, endPoint x: 1058, endPoint y: 49, distance: 161.2
click at [1058, 49] on div "Clients agoras Actions" at bounding box center [805, 36] width 1454 height 34
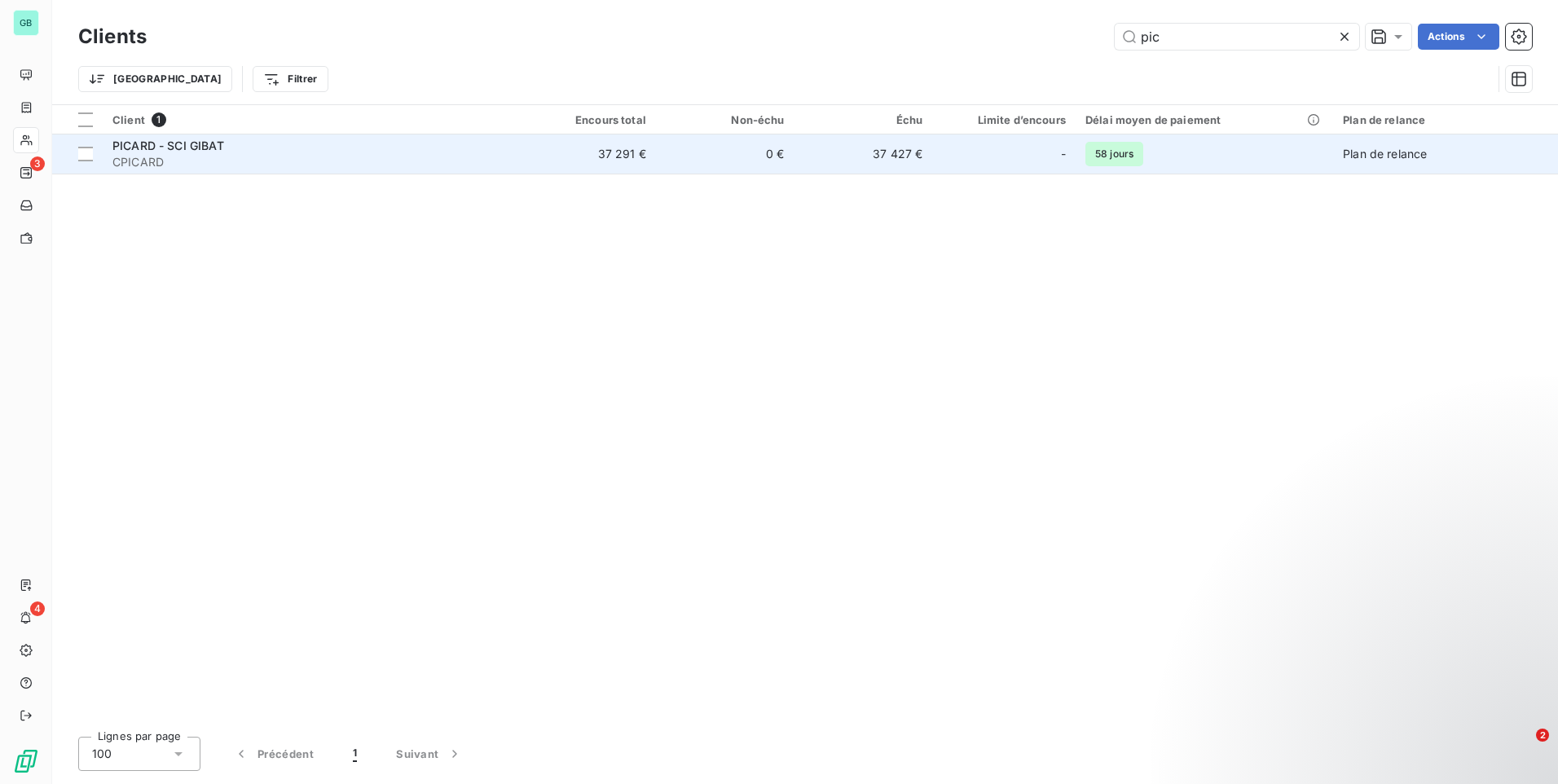
type input "pic"
click at [190, 162] on span "CPICARD" at bounding box center [309, 161] width 396 height 16
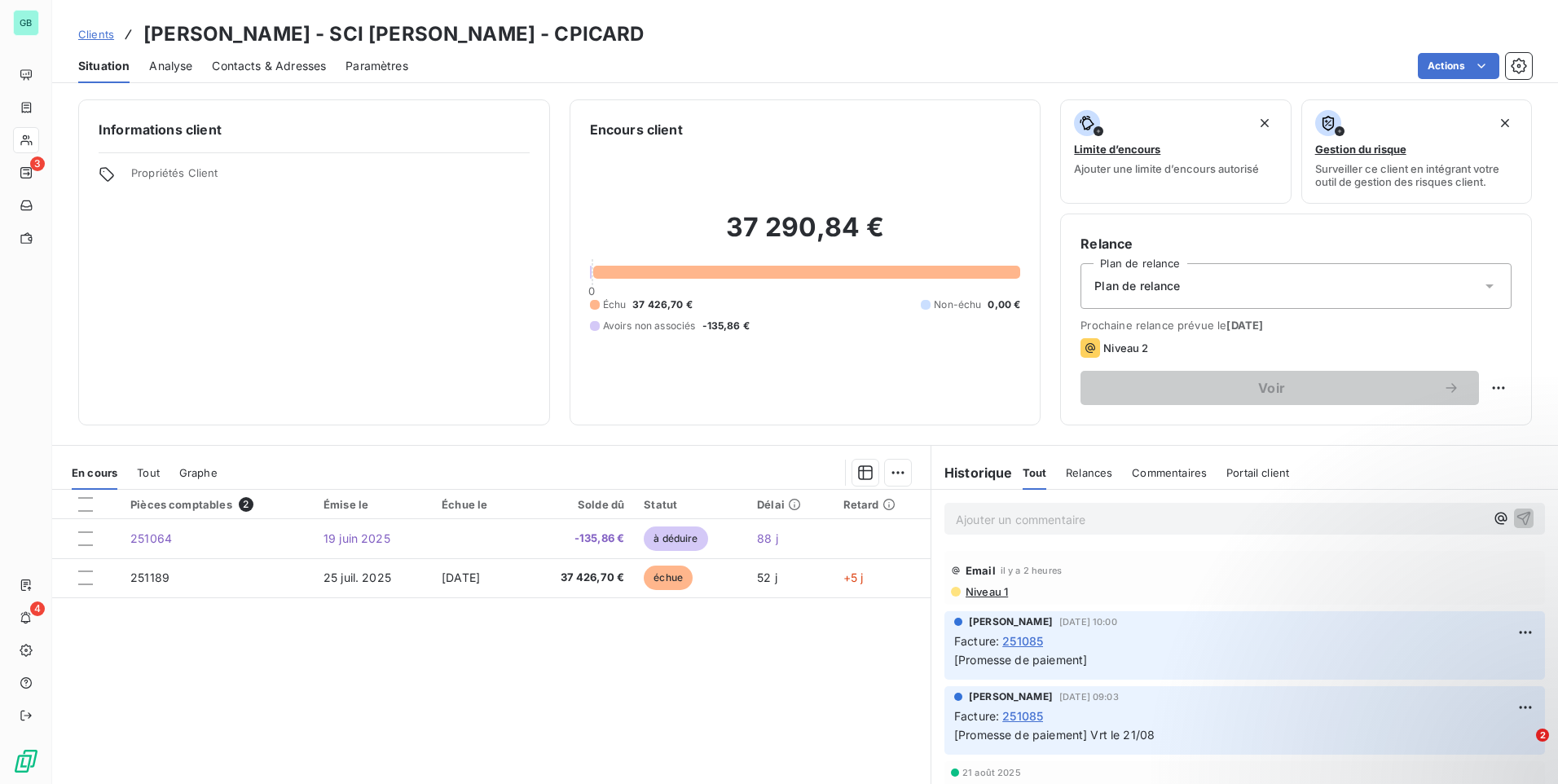
click at [272, 71] on span "Contacts & Adresses" at bounding box center [269, 66] width 114 height 16
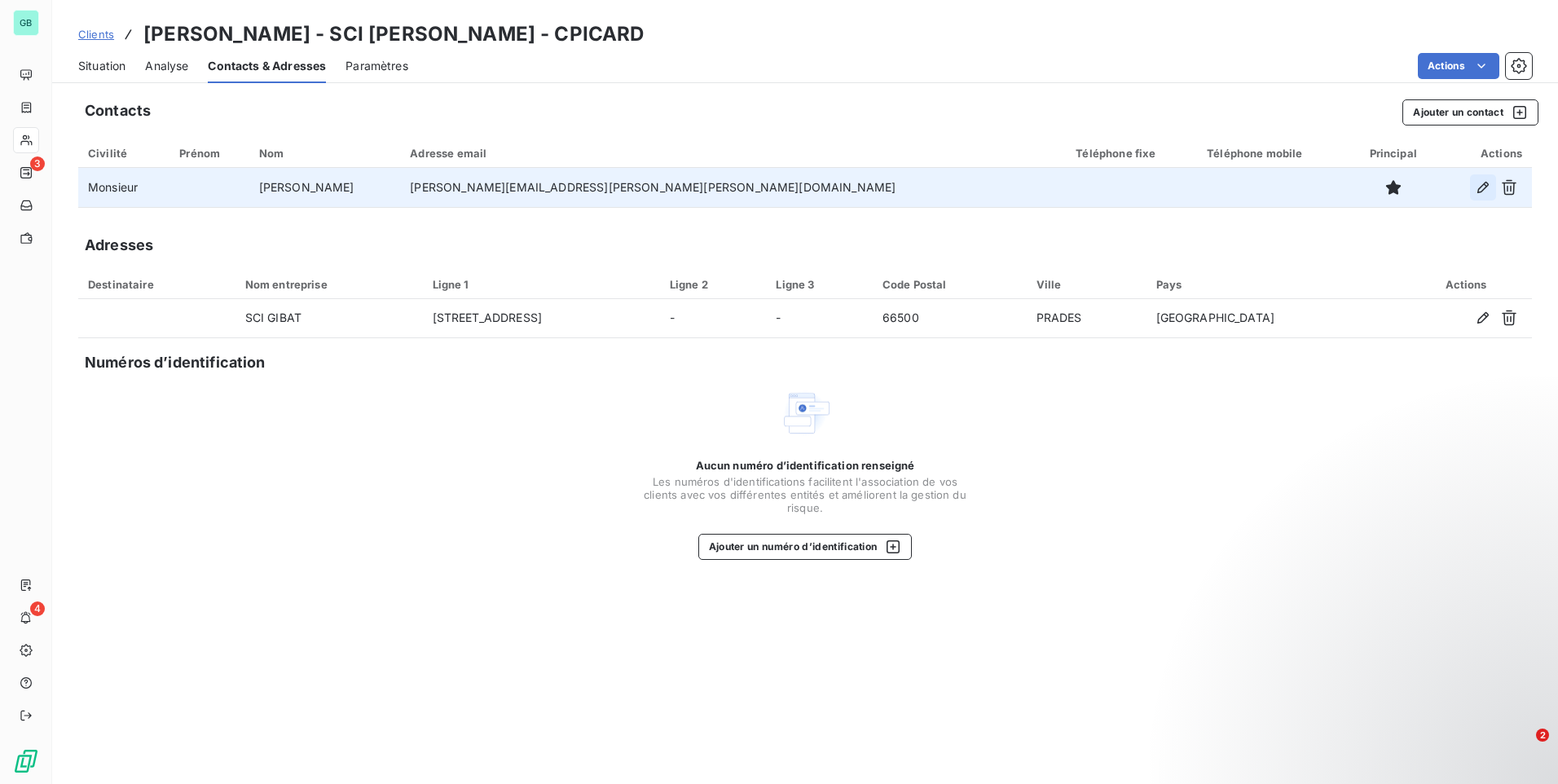
click at [1485, 185] on icon "button" at bounding box center [1484, 188] width 12 height 12
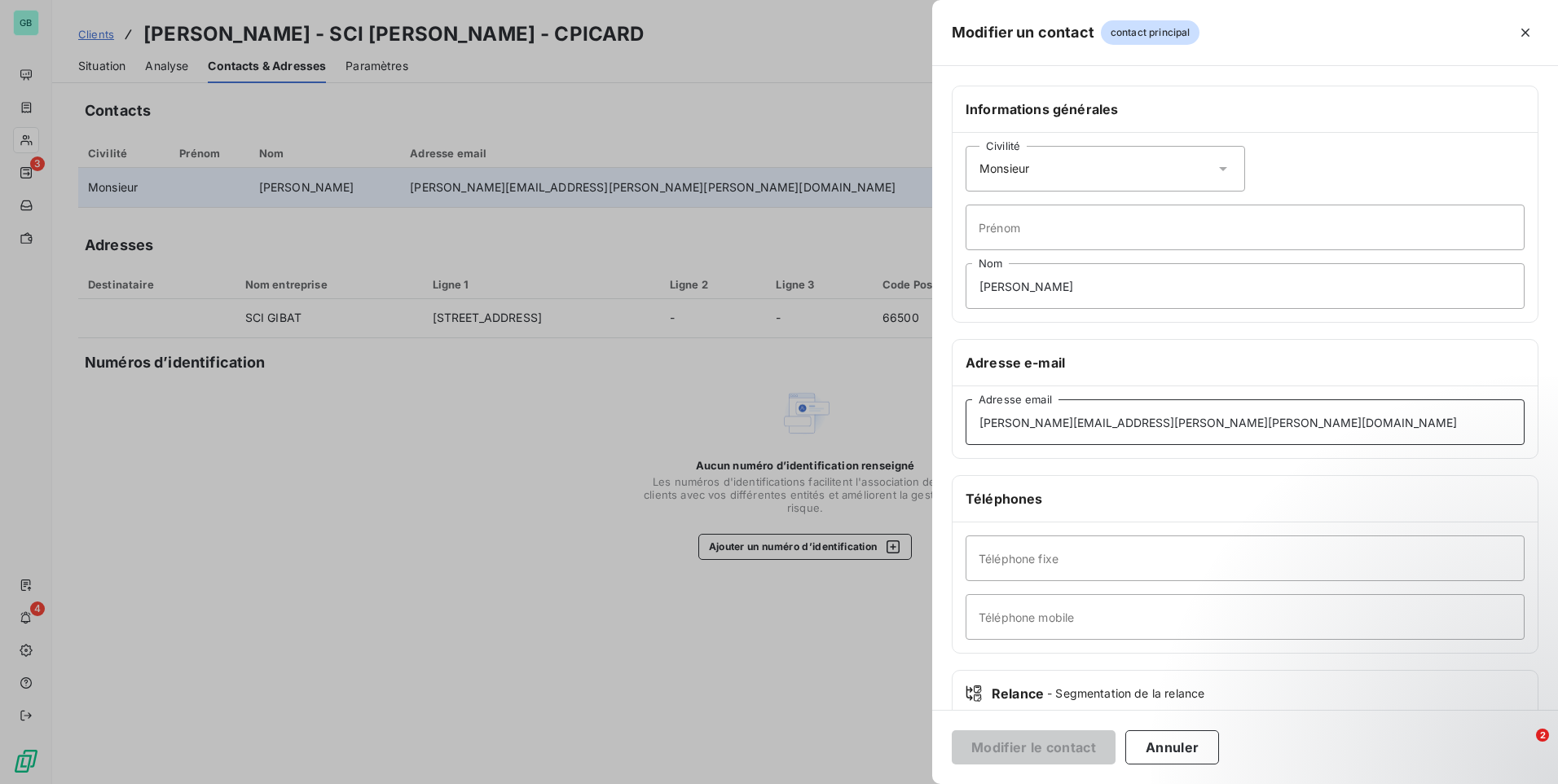
click at [1153, 405] on input "[PERSON_NAME][EMAIL_ADDRESS][PERSON_NAME][PERSON_NAME][DOMAIN_NAME]" at bounding box center [1245, 421] width 559 height 45
drag, startPoint x: 1150, startPoint y: 412, endPoint x: 854, endPoint y: 420, distance: 296.1
click at [847, 783] on div "Modifier un contact contact principal Informations générales Civilité Monsieur …" at bounding box center [779, 784] width 1558 height 0
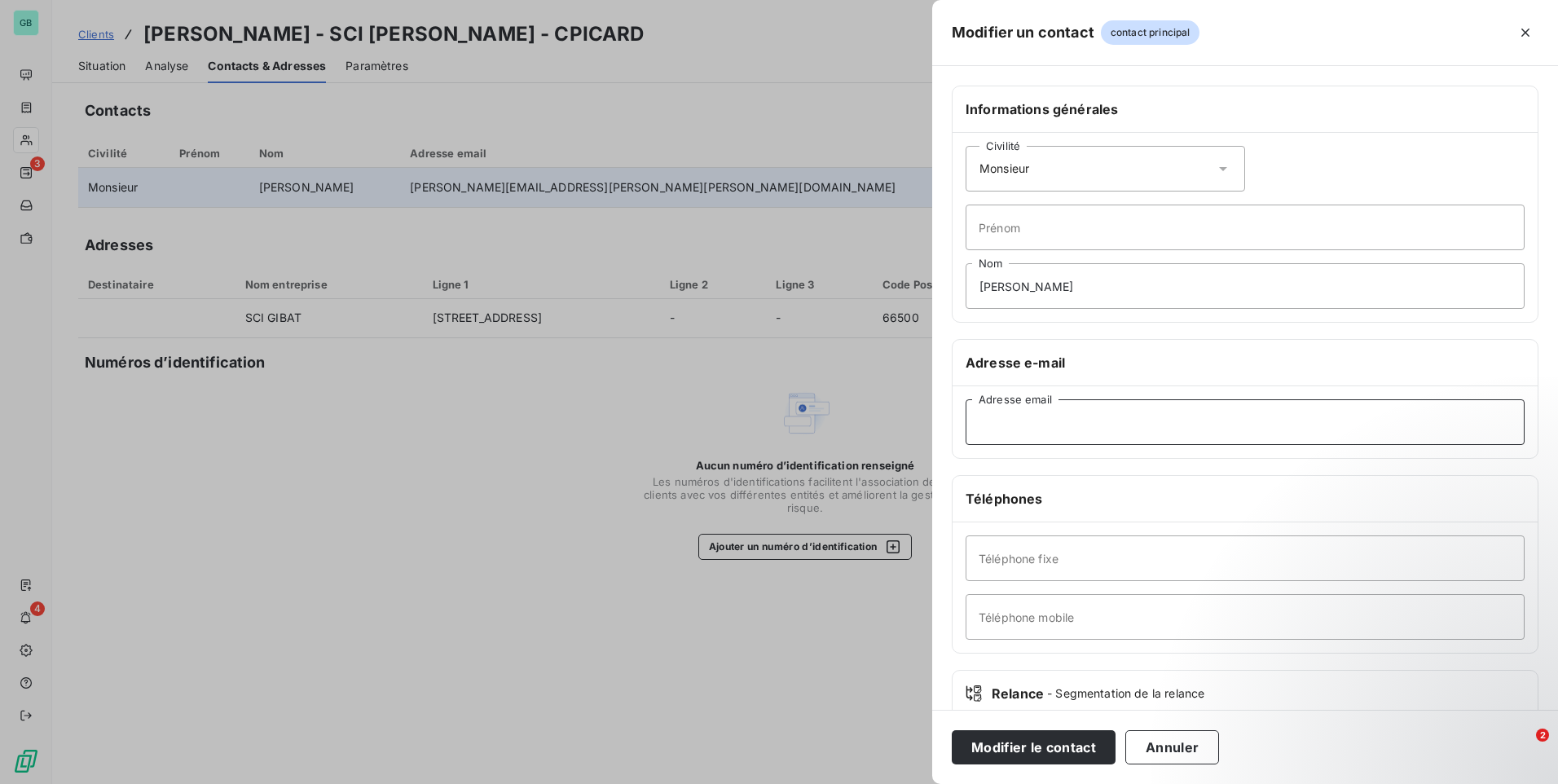
click at [1059, 422] on input "Adresse email" at bounding box center [1245, 421] width 559 height 45
paste input "[EMAIL_ADDRESS][DOMAIN_NAME]"
type input "[EMAIL_ADDRESS][DOMAIN_NAME]"
click at [1030, 748] on button "Modifier le contact" at bounding box center [1033, 746] width 163 height 34
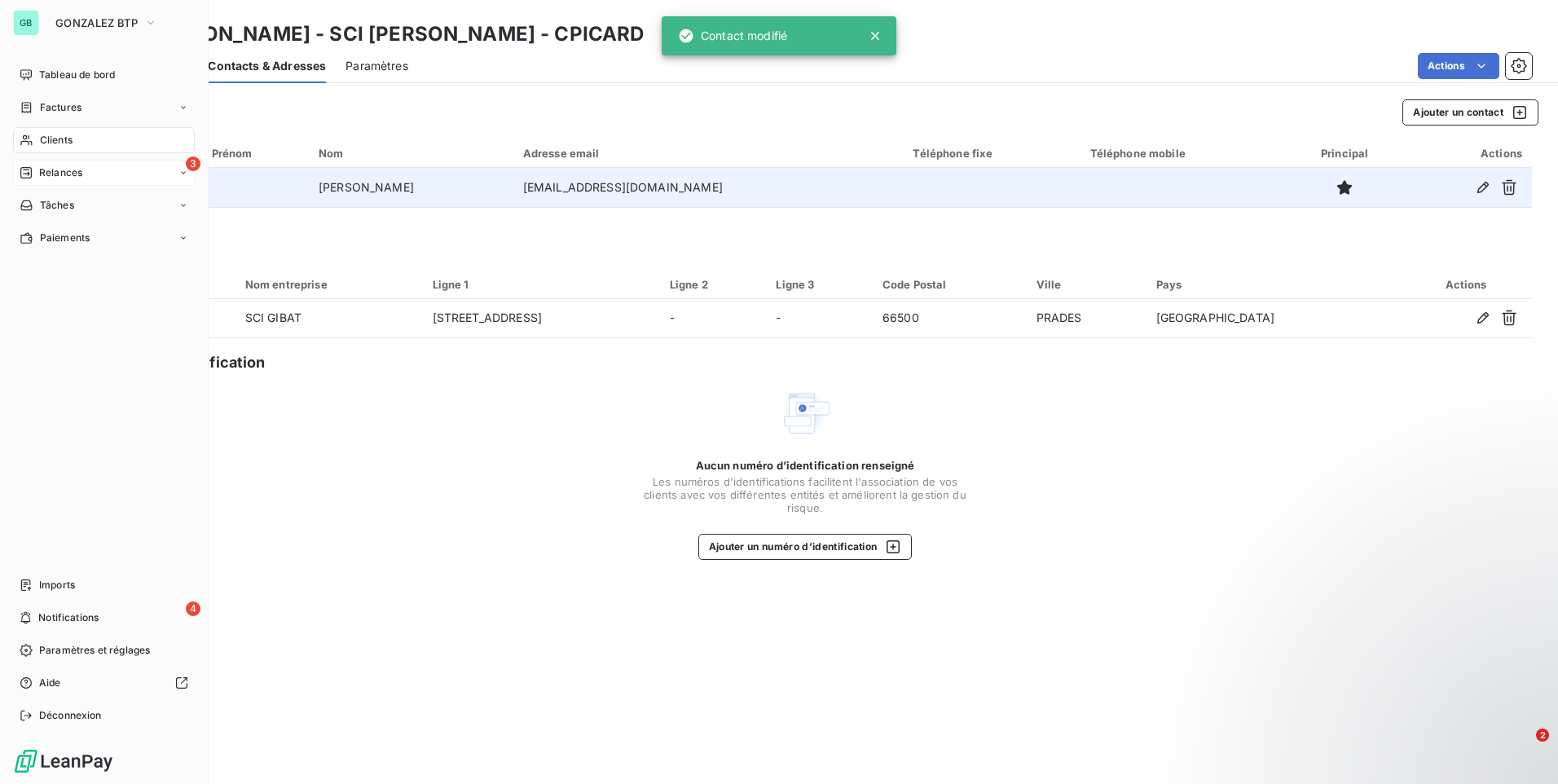
click at [73, 179] on span "Relances" at bounding box center [60, 172] width 44 height 15
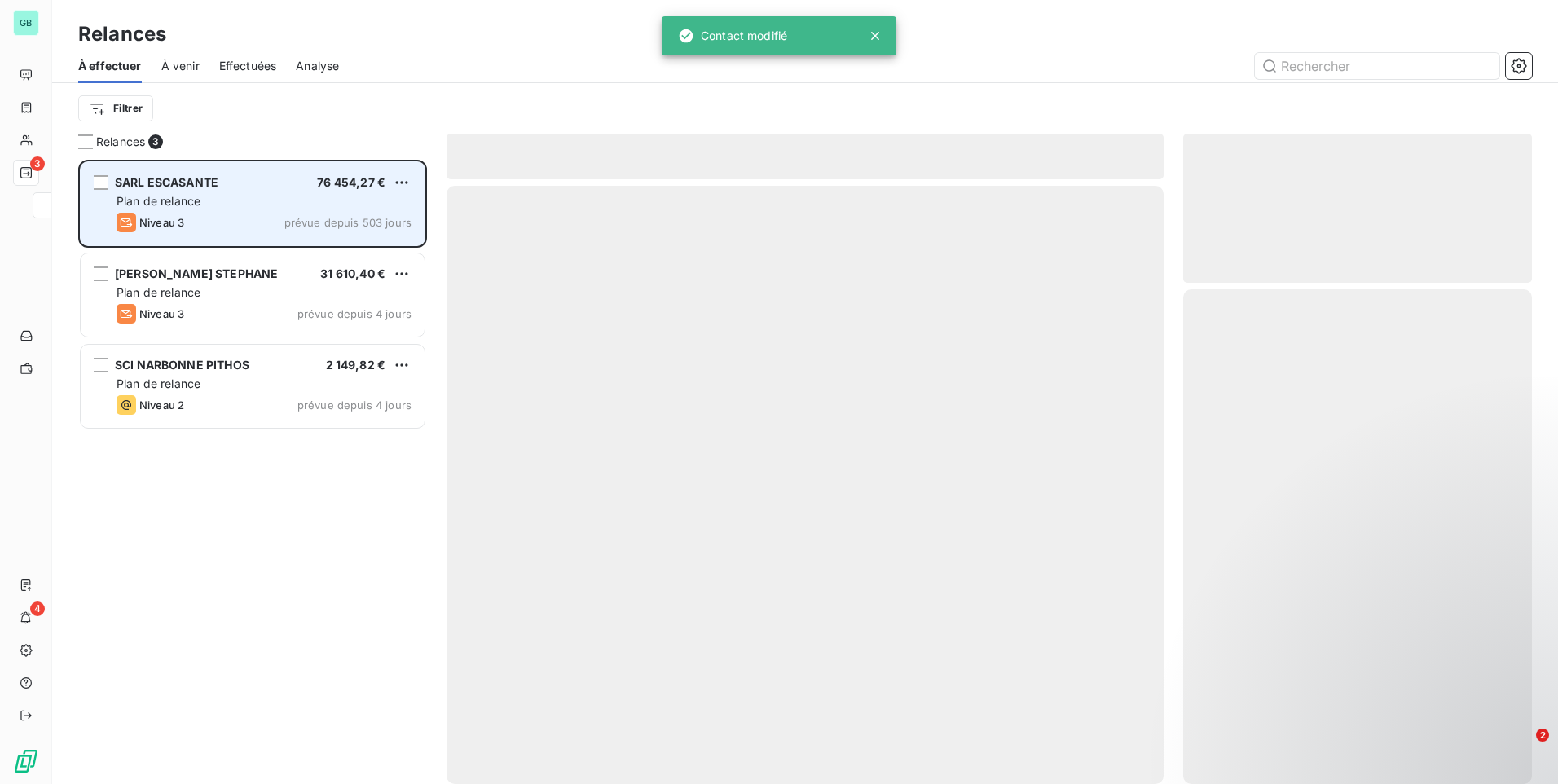
scroll to position [612, 337]
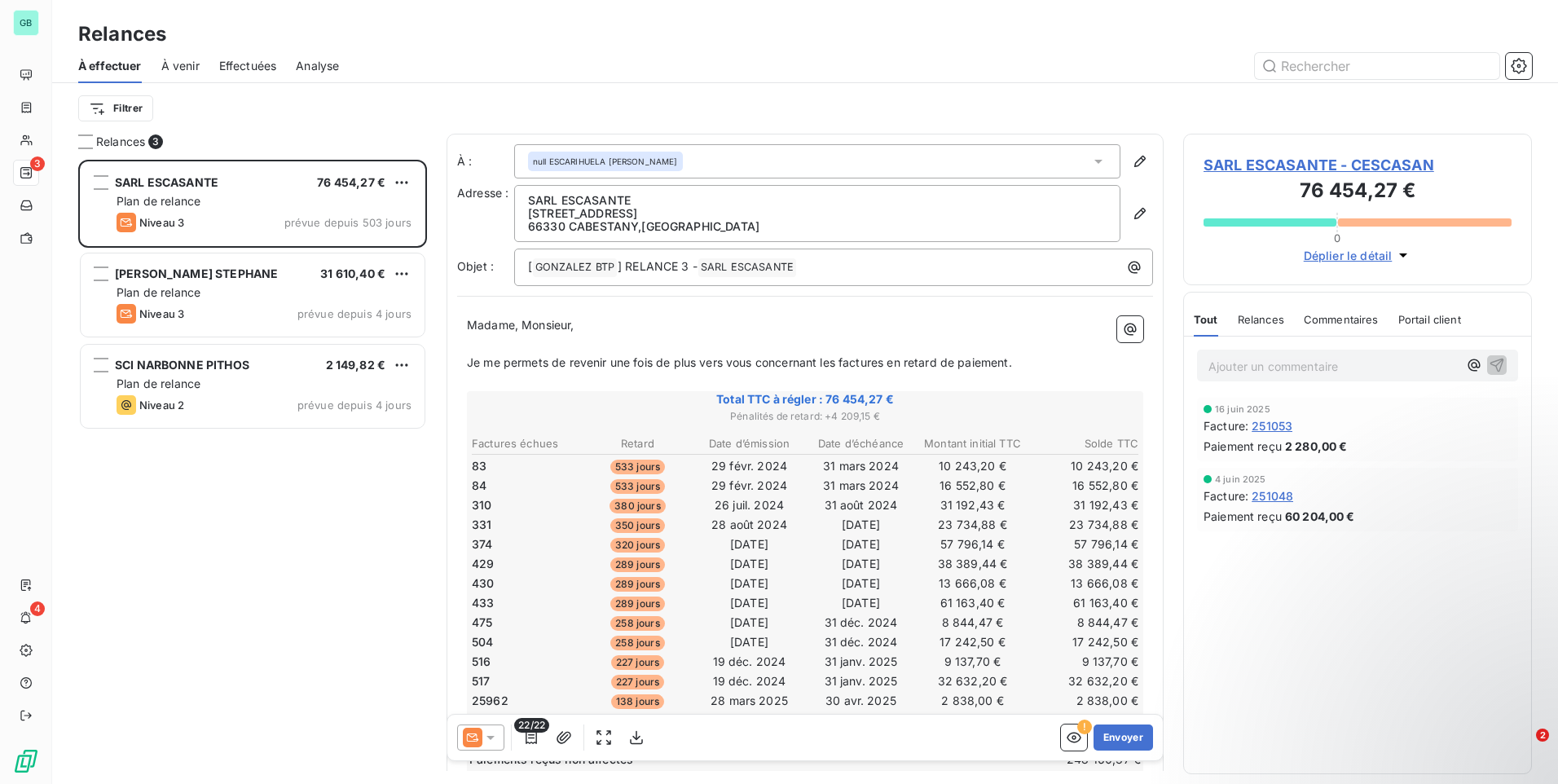
click at [315, 66] on span "Analyse" at bounding box center [317, 66] width 44 height 16
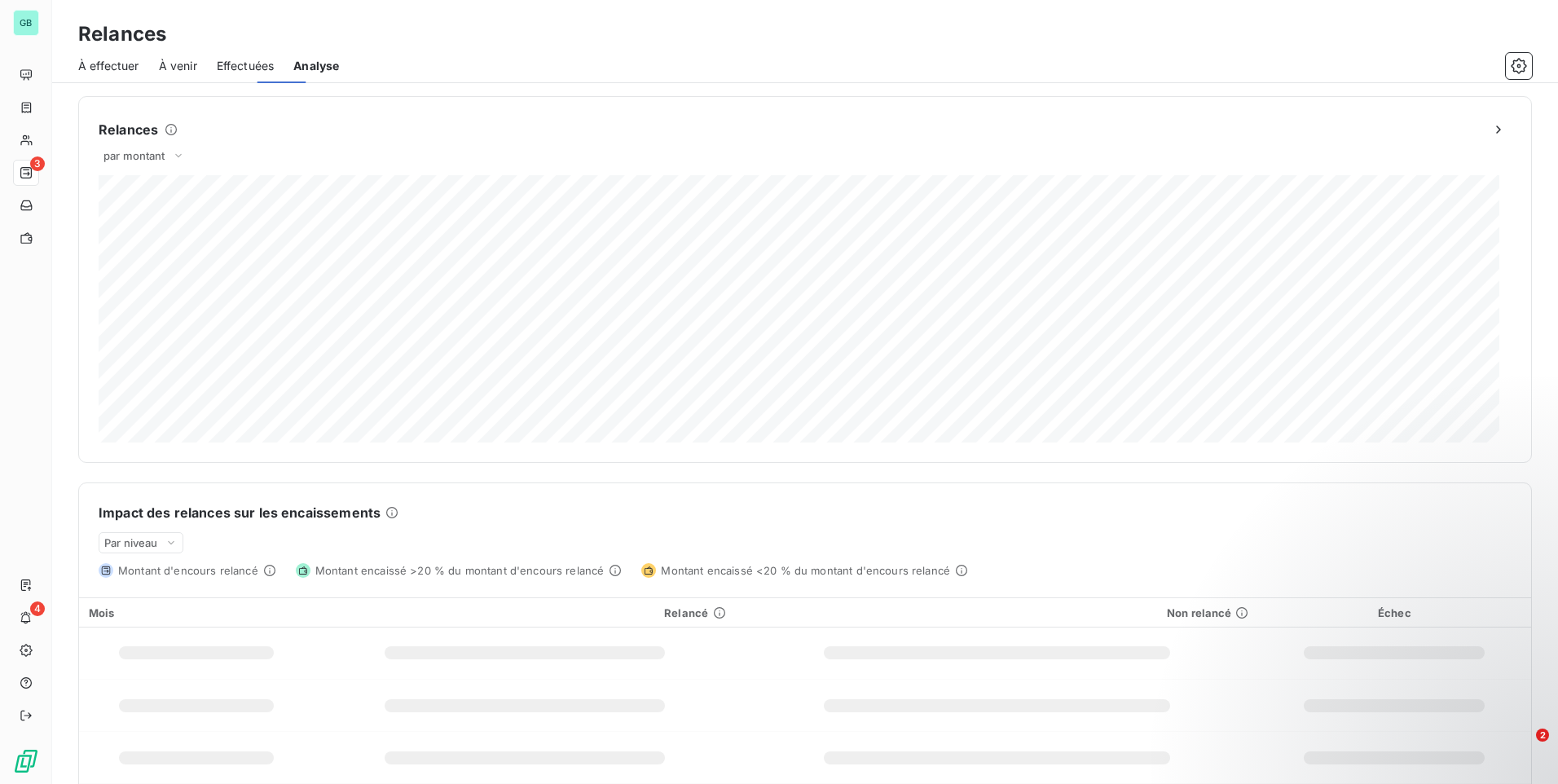
click at [272, 65] on span "Effectuées" at bounding box center [246, 66] width 58 height 16
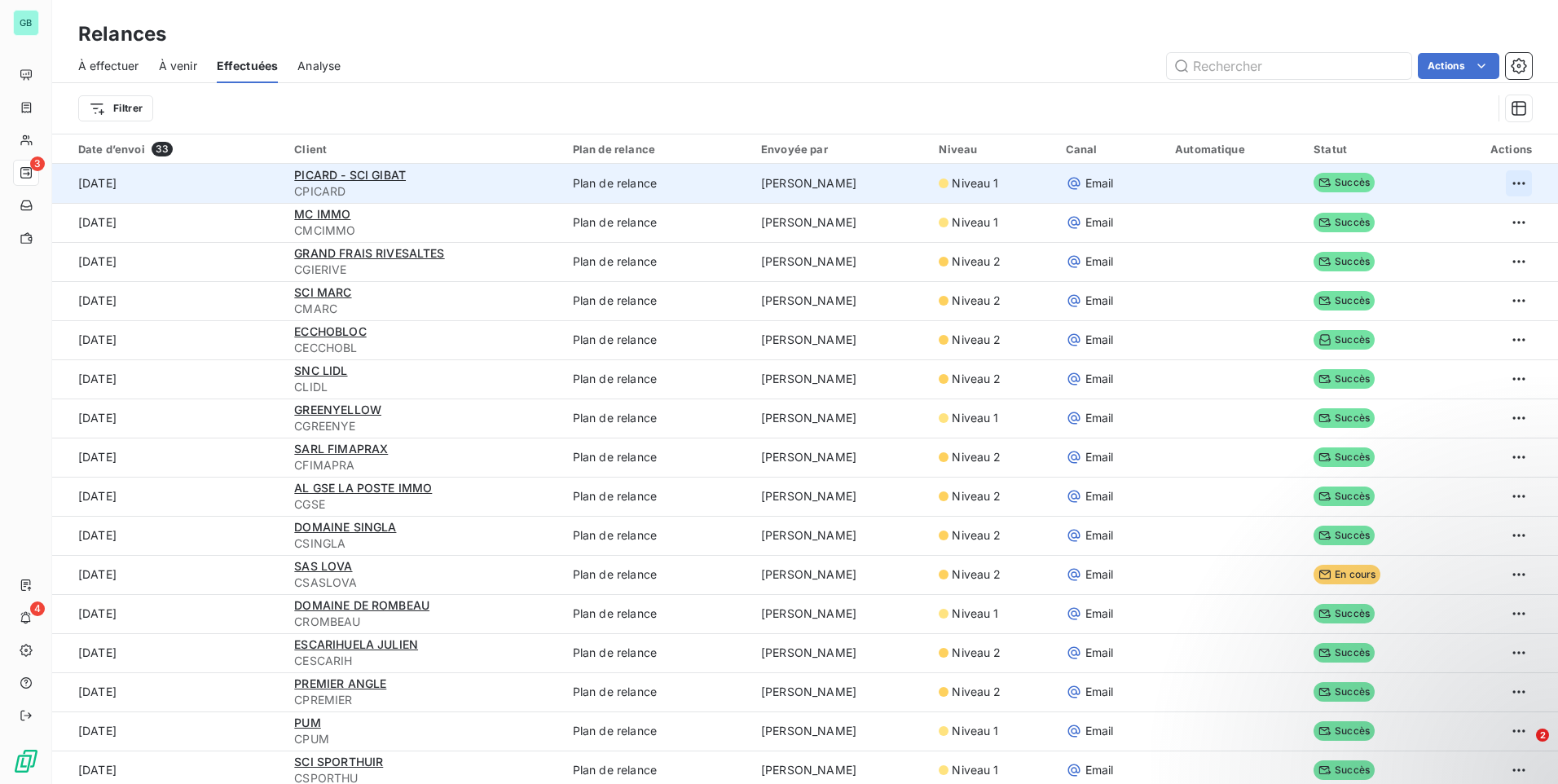
click at [1499, 171] on html "GB 3 4 Relances À effectuer À venir Effectuées Analyse Actions Filtrer Date d’e…" at bounding box center [779, 392] width 1558 height 784
click at [1480, 217] on div "Renvoyer la relance" at bounding box center [1433, 218] width 145 height 26
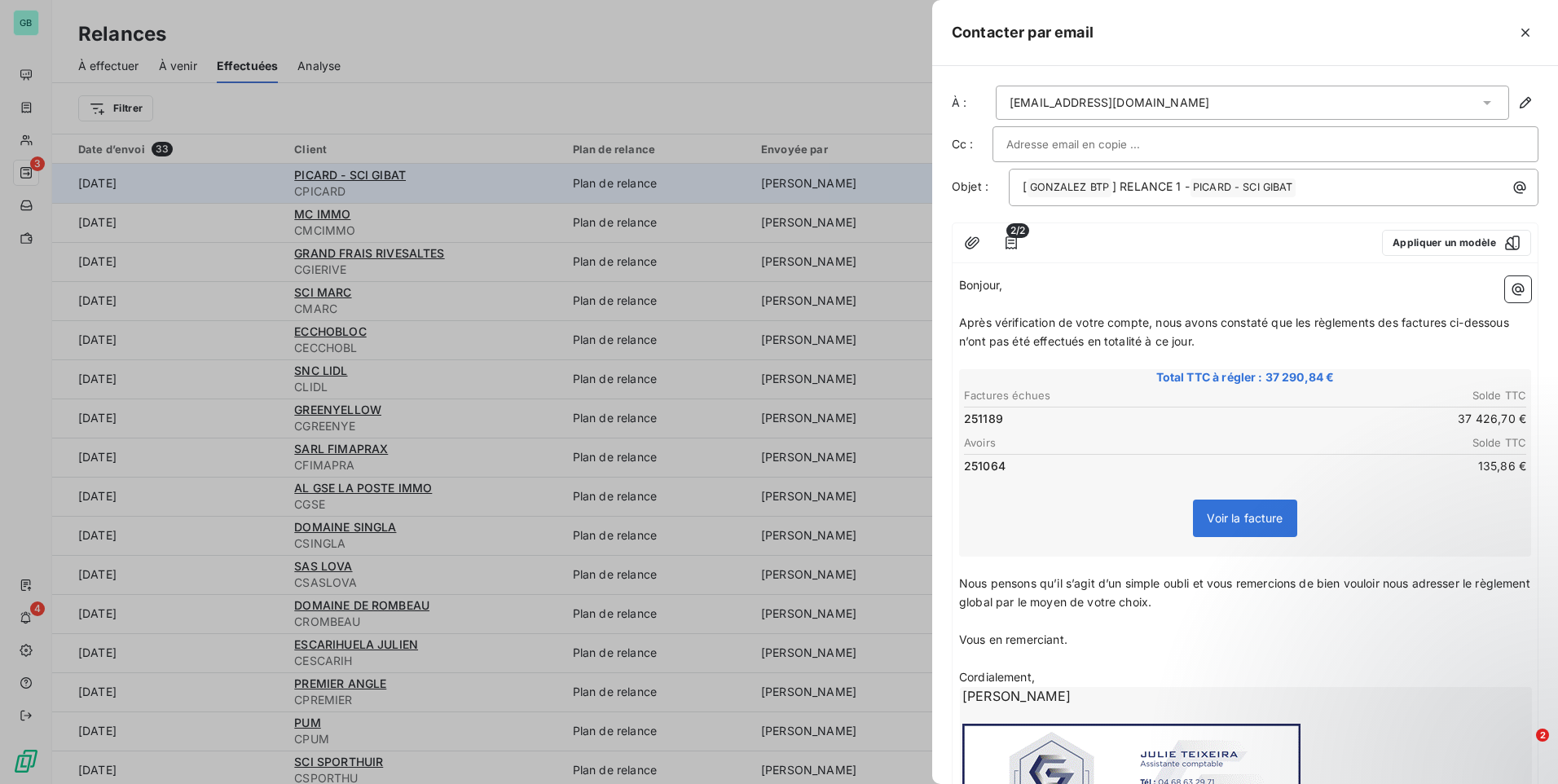
click at [1040, 152] on input "text" at bounding box center [1094, 144] width 175 height 24
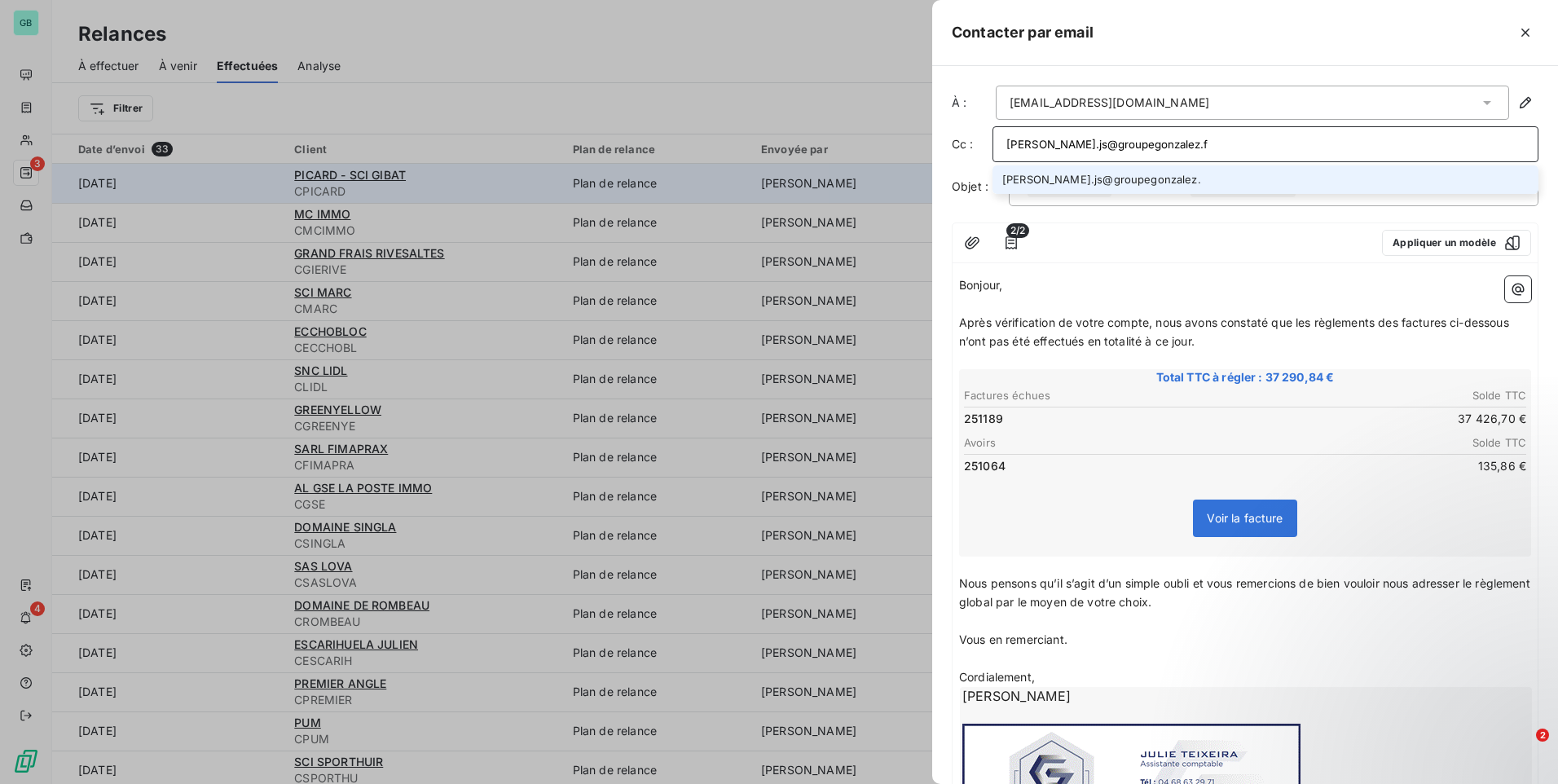
type input "[PERSON_NAME][EMAIL_ADDRESS][DOMAIN_NAME]"
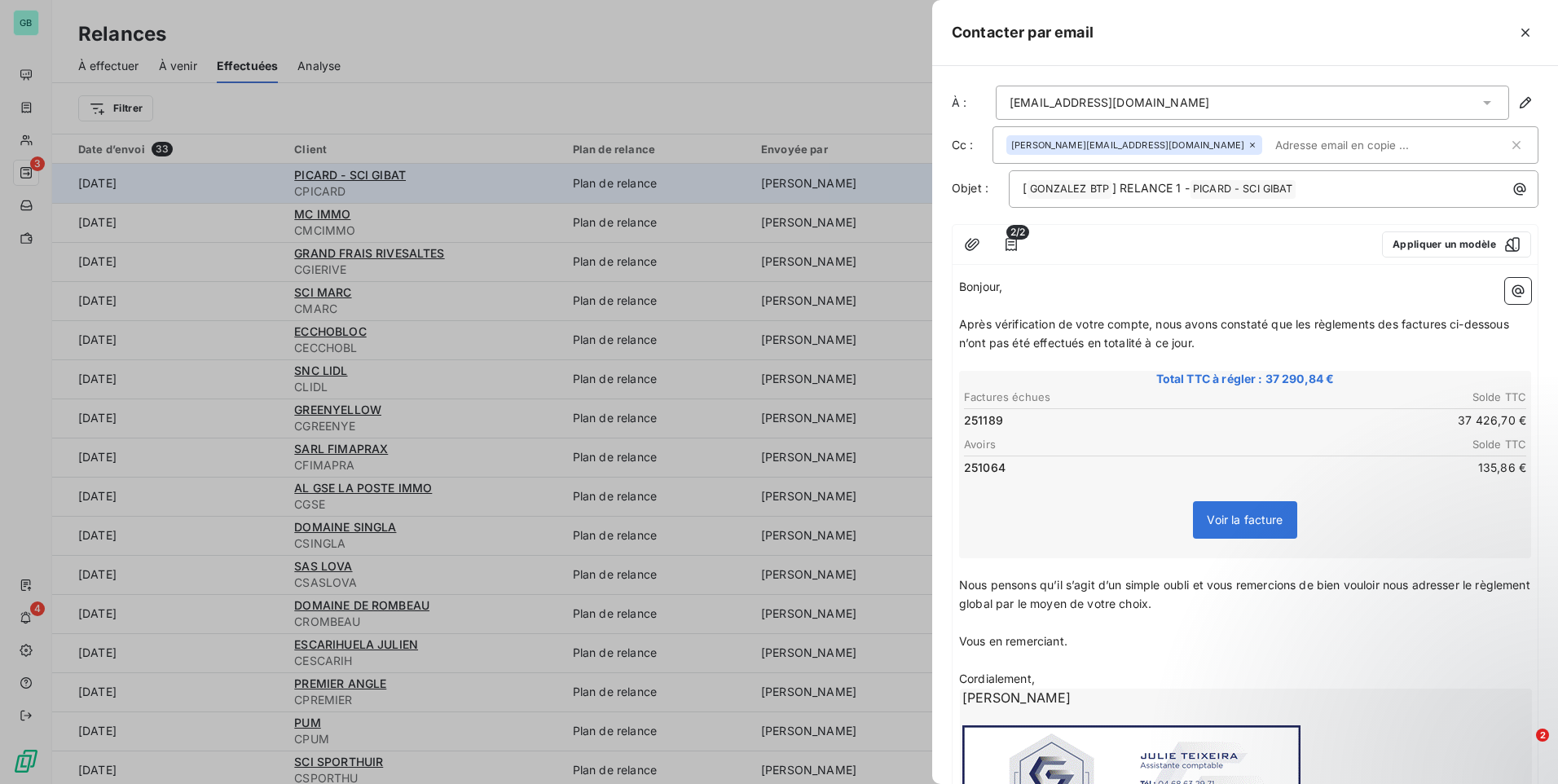
click at [1269, 141] on input "text" at bounding box center [1363, 144] width 189 height 24
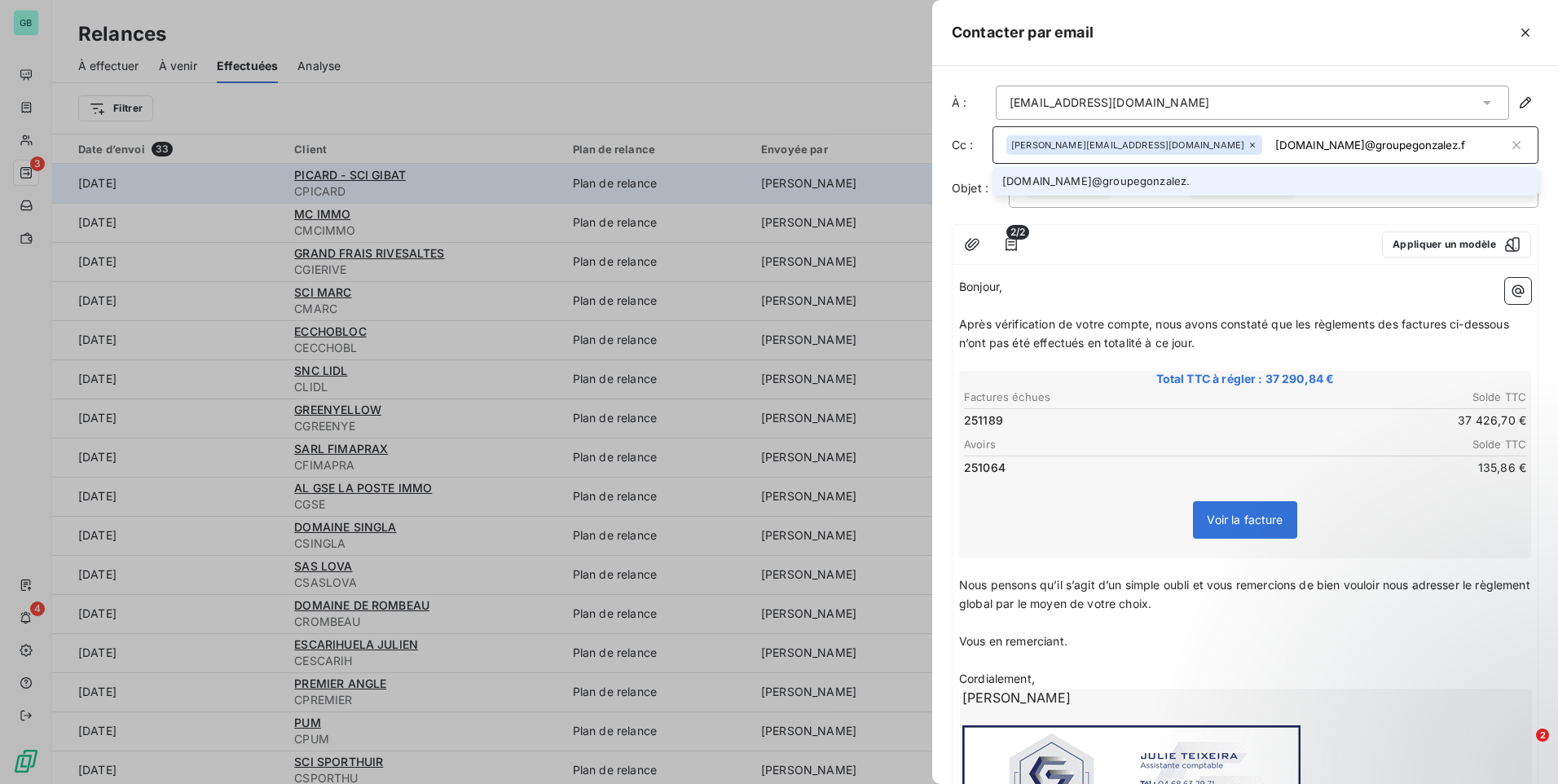
type input "[DOMAIN_NAME][EMAIL_ADDRESS][DOMAIN_NAME]"
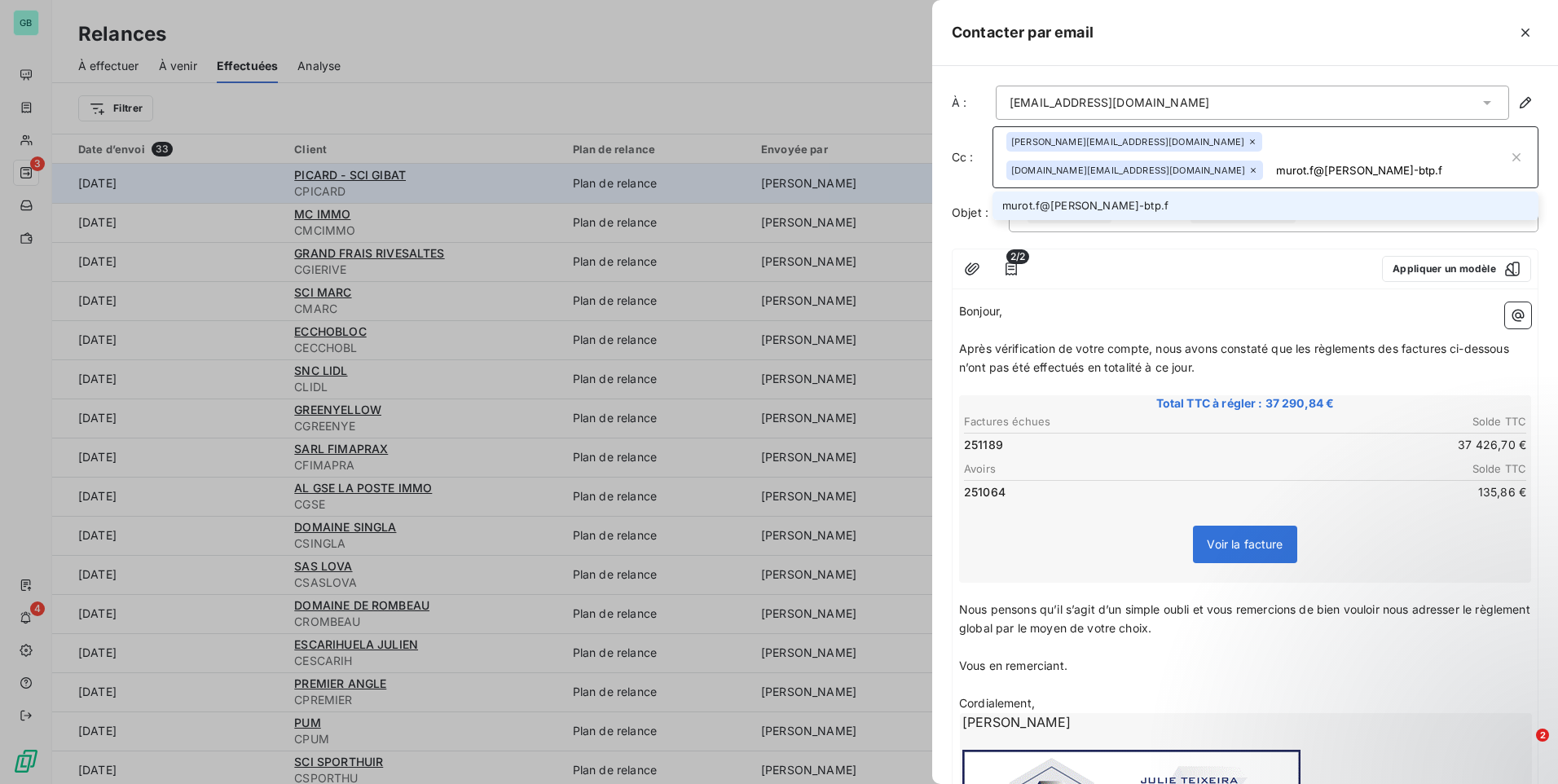
type input "[EMAIL_ADDRESS][PERSON_NAME][DOMAIN_NAME]"
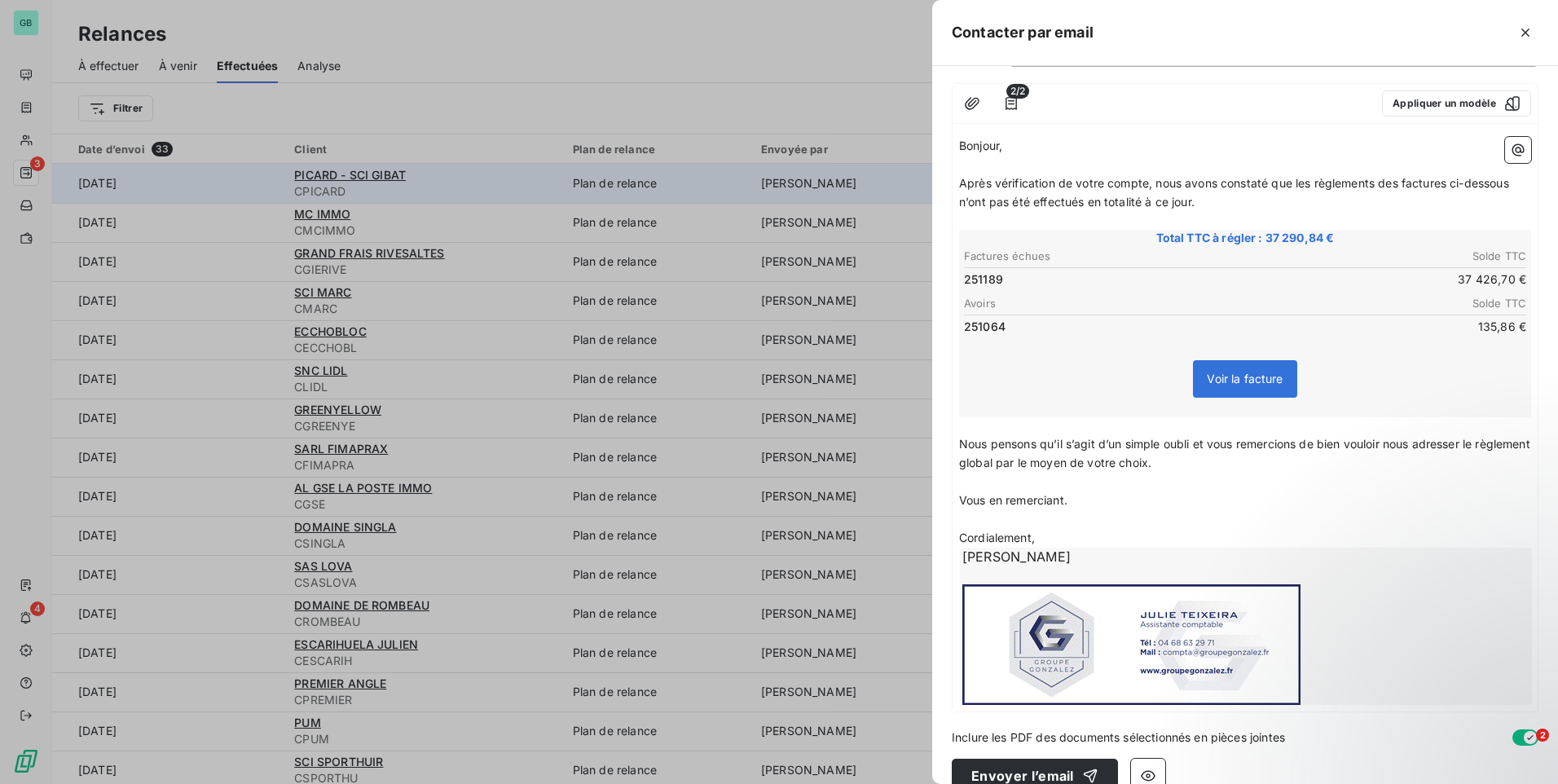
scroll to position [194, 0]
click at [1034, 756] on button "Envoyer l’email" at bounding box center [1035, 772] width 166 height 34
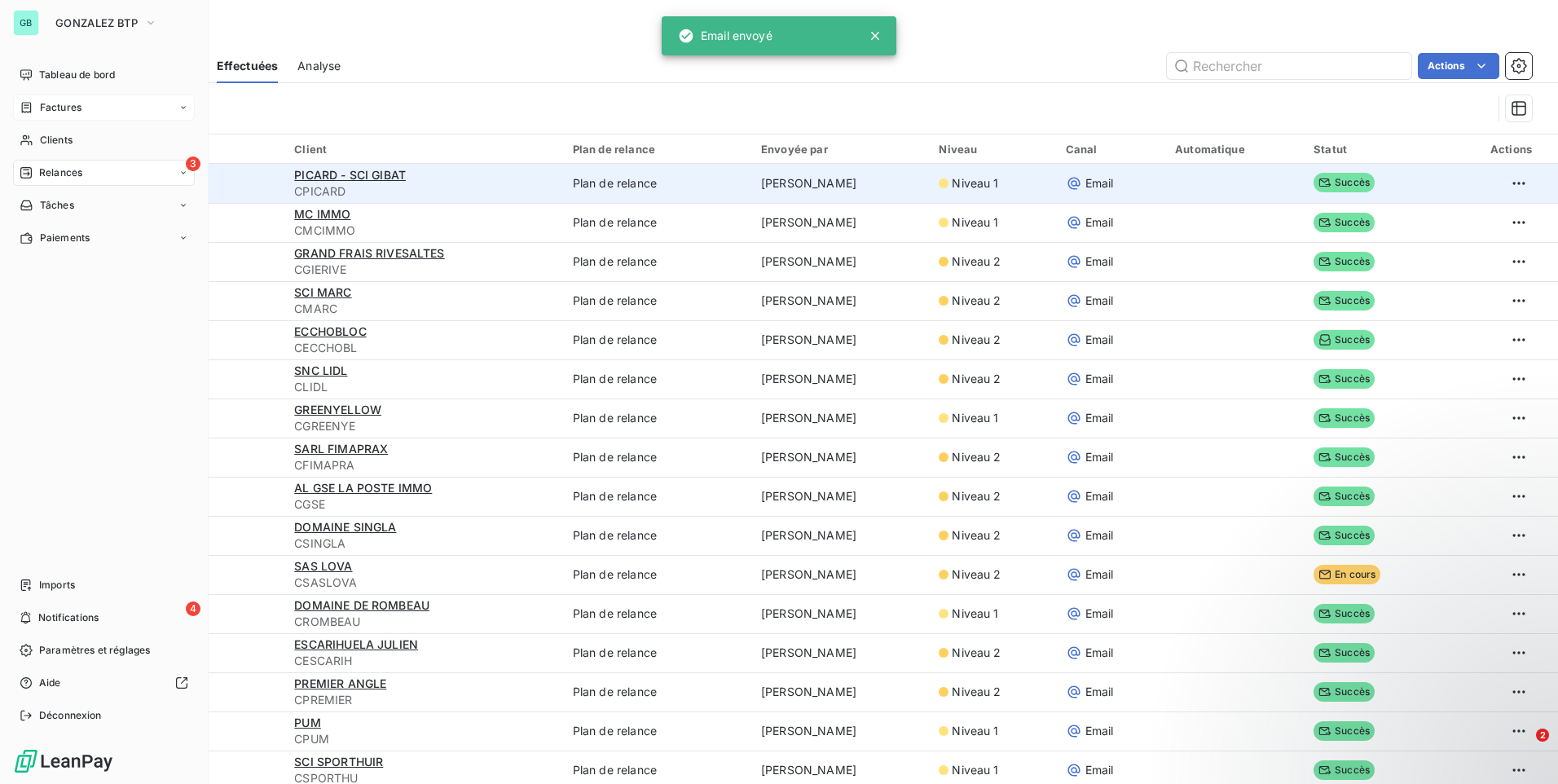
click at [58, 106] on span "Factures" at bounding box center [60, 107] width 42 height 15
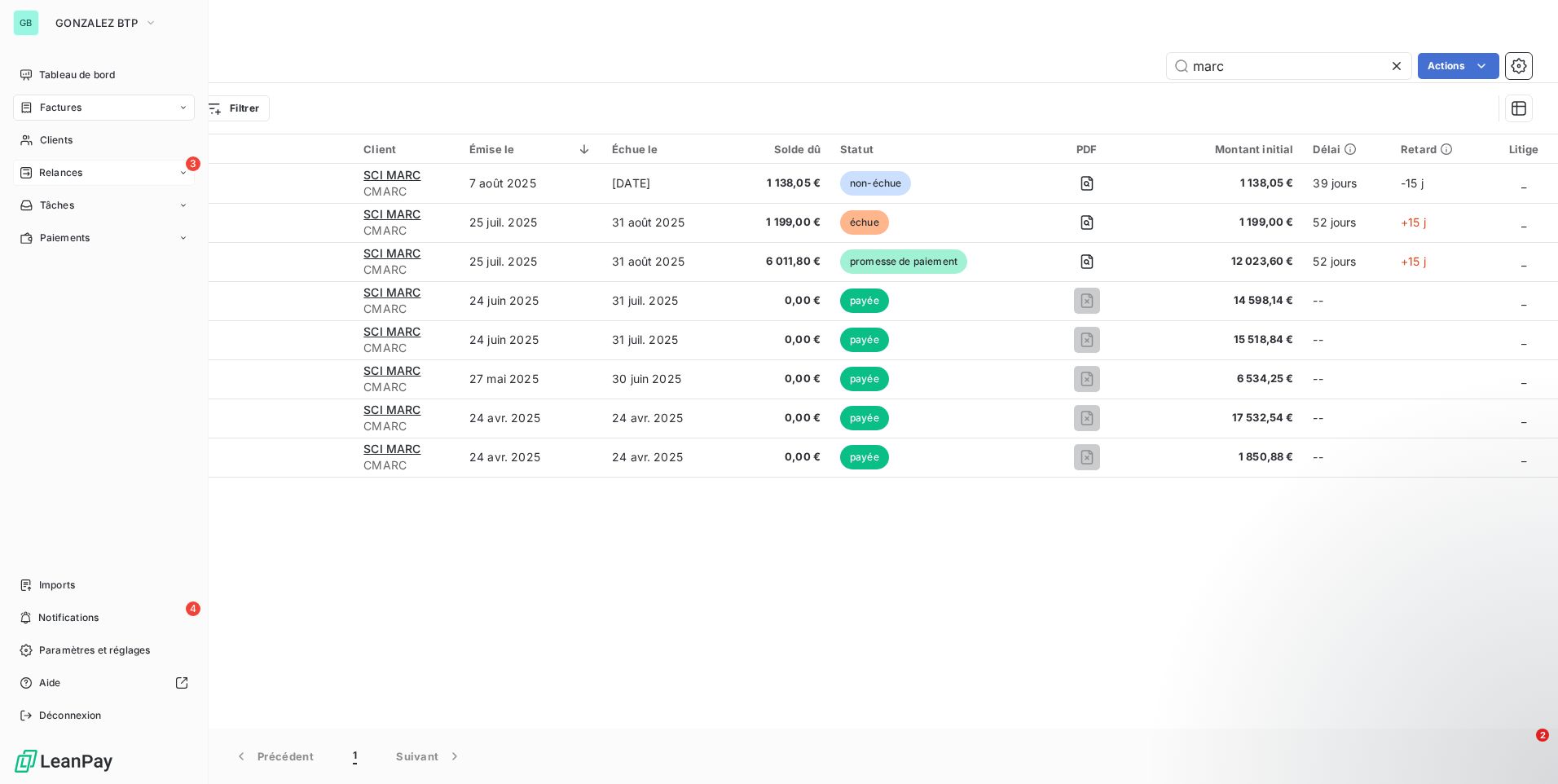
drag, startPoint x: 70, startPoint y: 135, endPoint x: 806, endPoint y: 17, distance: 745.4
click at [71, 135] on span "Clients" at bounding box center [56, 139] width 33 height 15
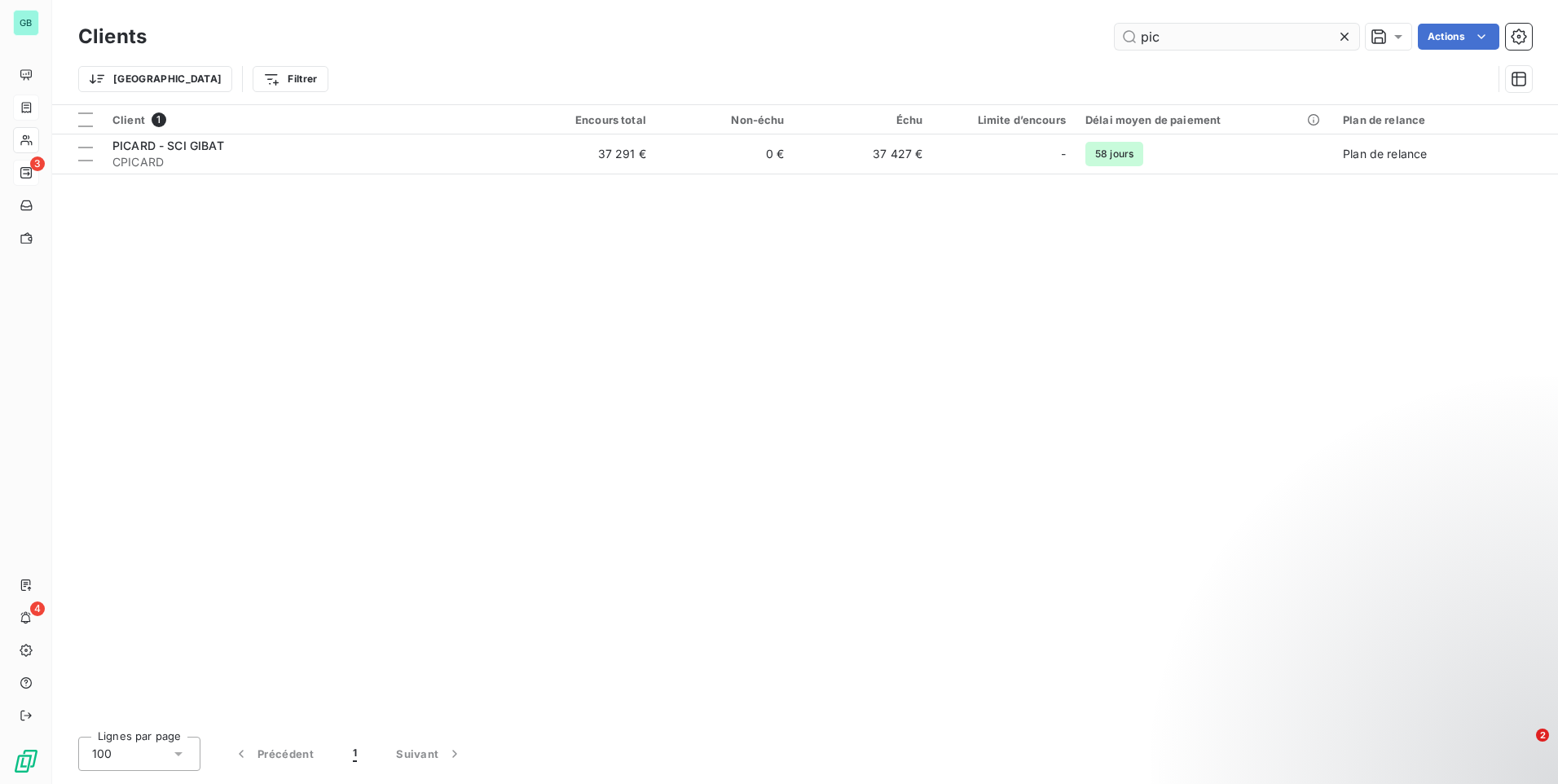
click at [1115, 37] on input "pic" at bounding box center [1237, 36] width 245 height 26
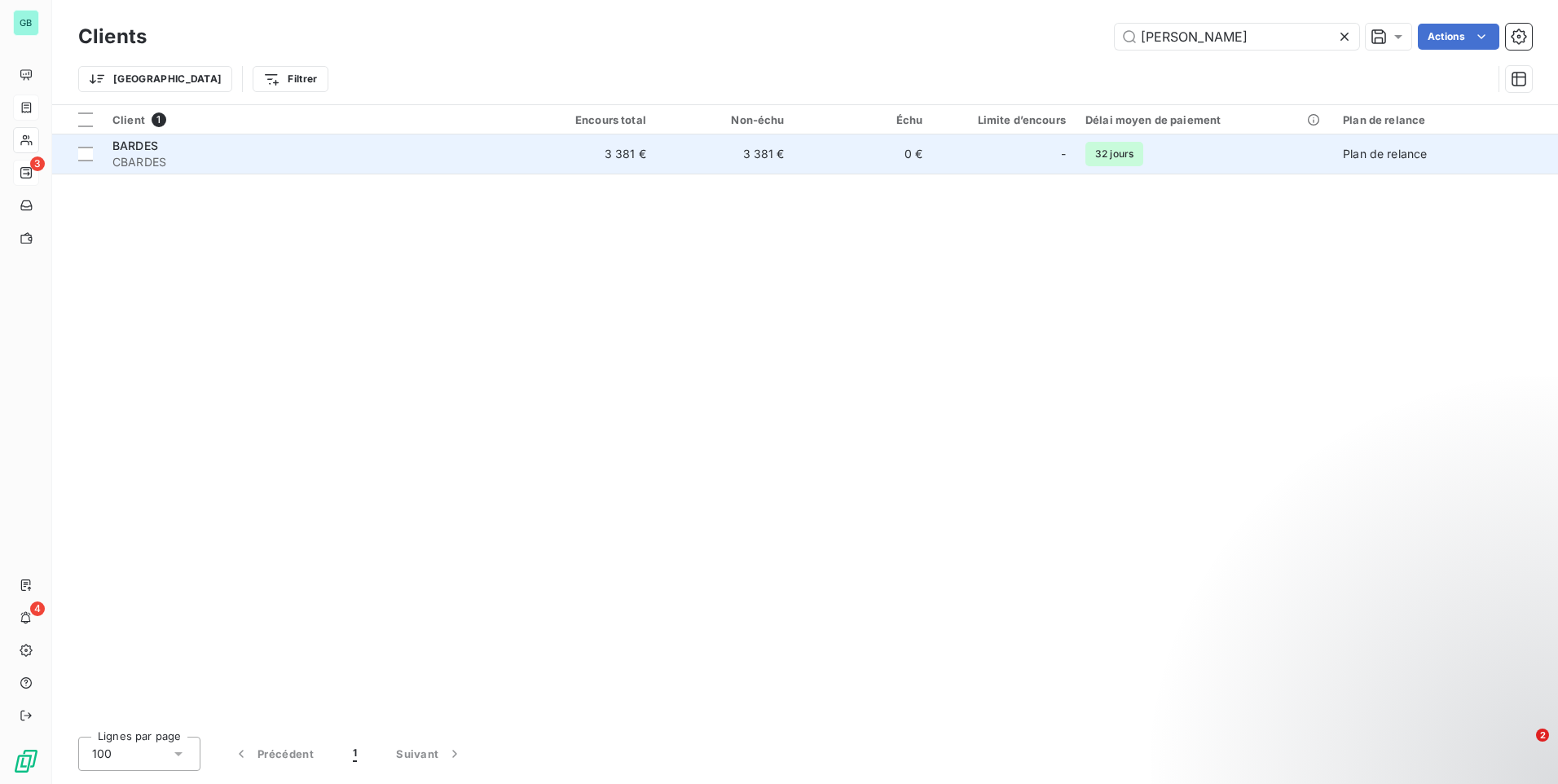
type input "[PERSON_NAME]"
click at [150, 155] on span "CBARDES" at bounding box center [309, 161] width 396 height 16
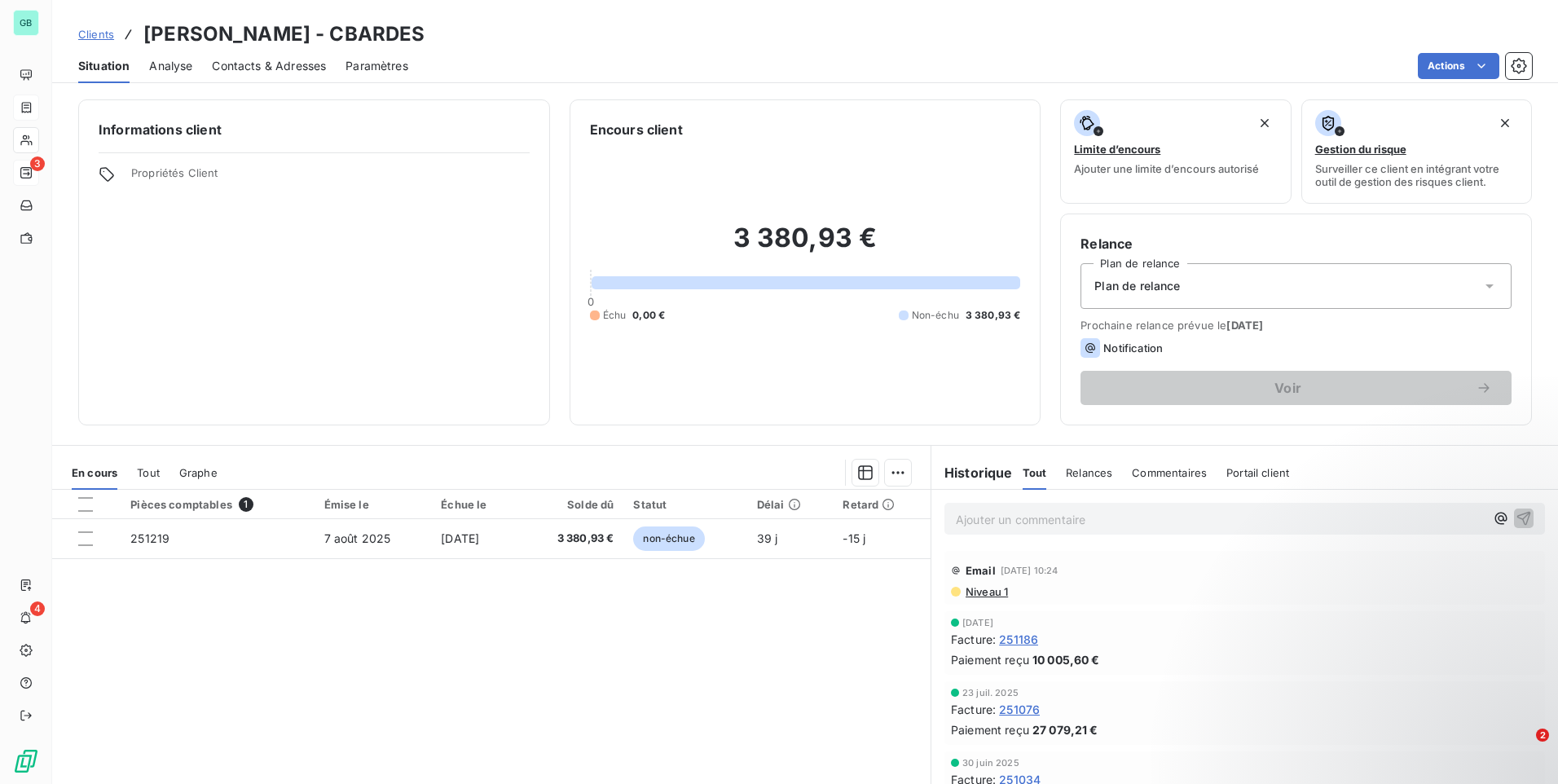
click at [233, 72] on span "Contacts & Adresses" at bounding box center [269, 66] width 114 height 16
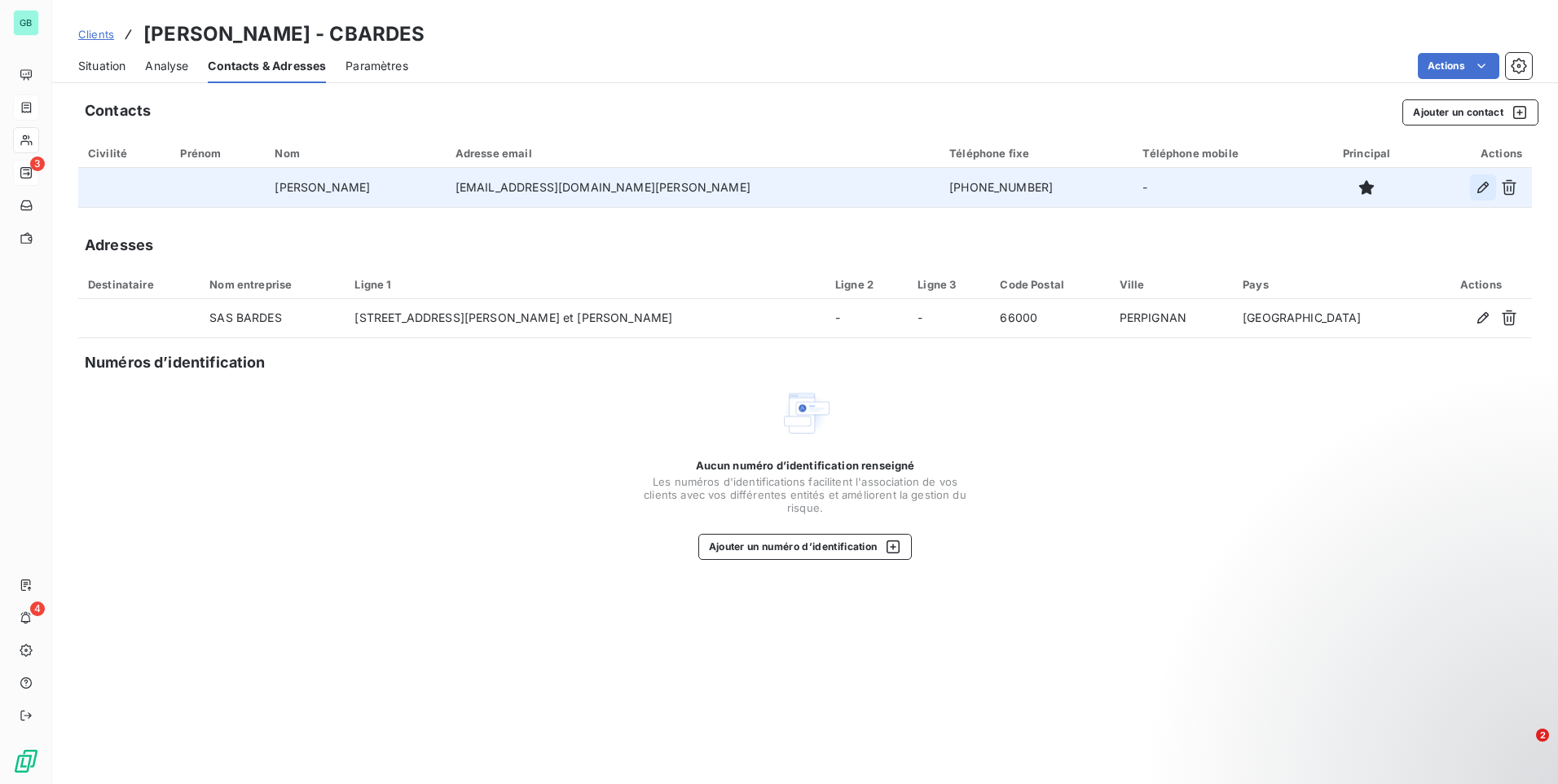
click at [1487, 190] on icon "button" at bounding box center [1483, 187] width 16 height 16
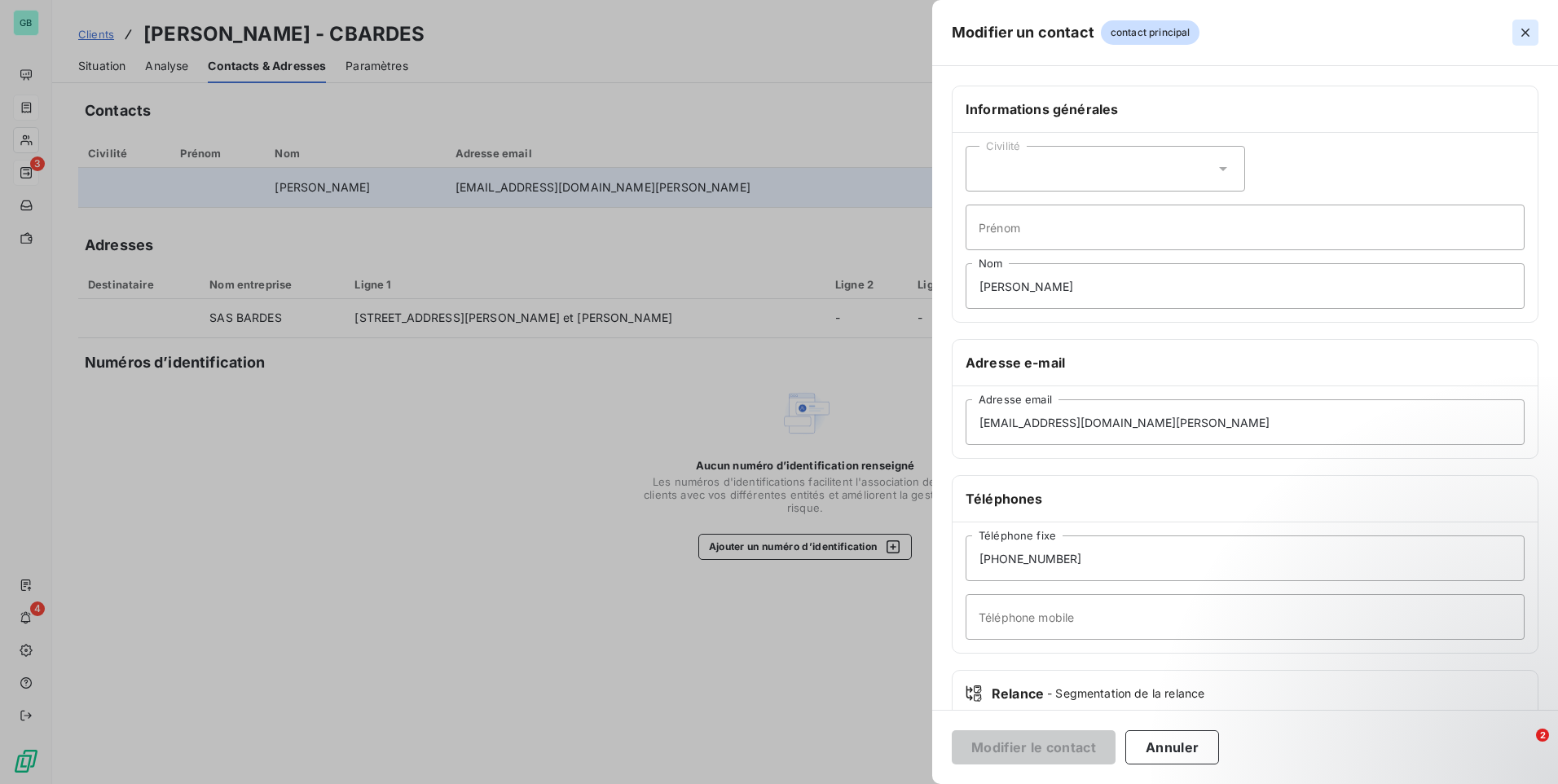
click at [1524, 28] on icon "button" at bounding box center [1525, 32] width 16 height 16
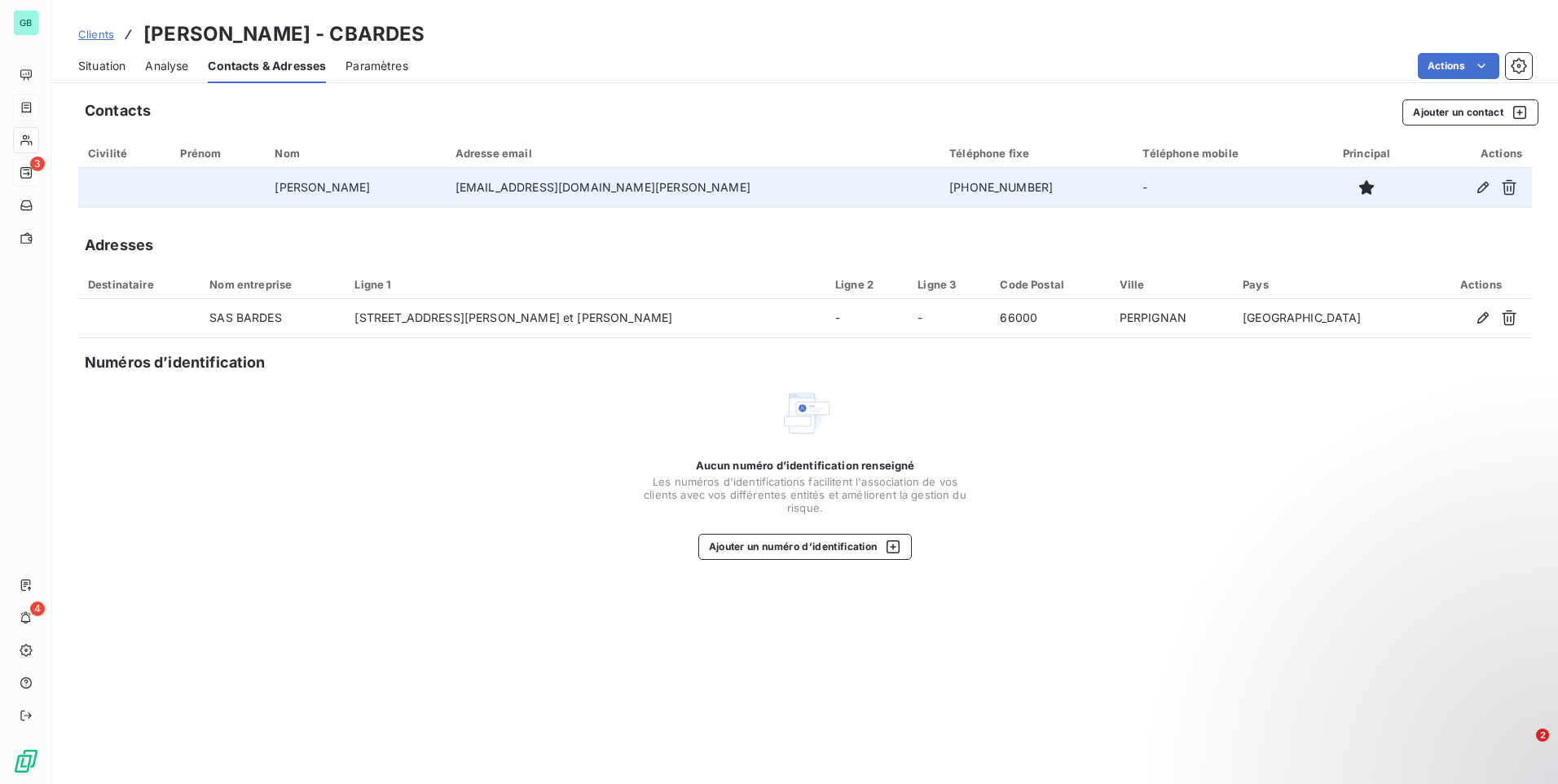
drag, startPoint x: 121, startPoint y: 62, endPoint x: 132, endPoint y: 61, distance: 11.0
click at [121, 61] on span "Situation" at bounding box center [102, 66] width 47 height 16
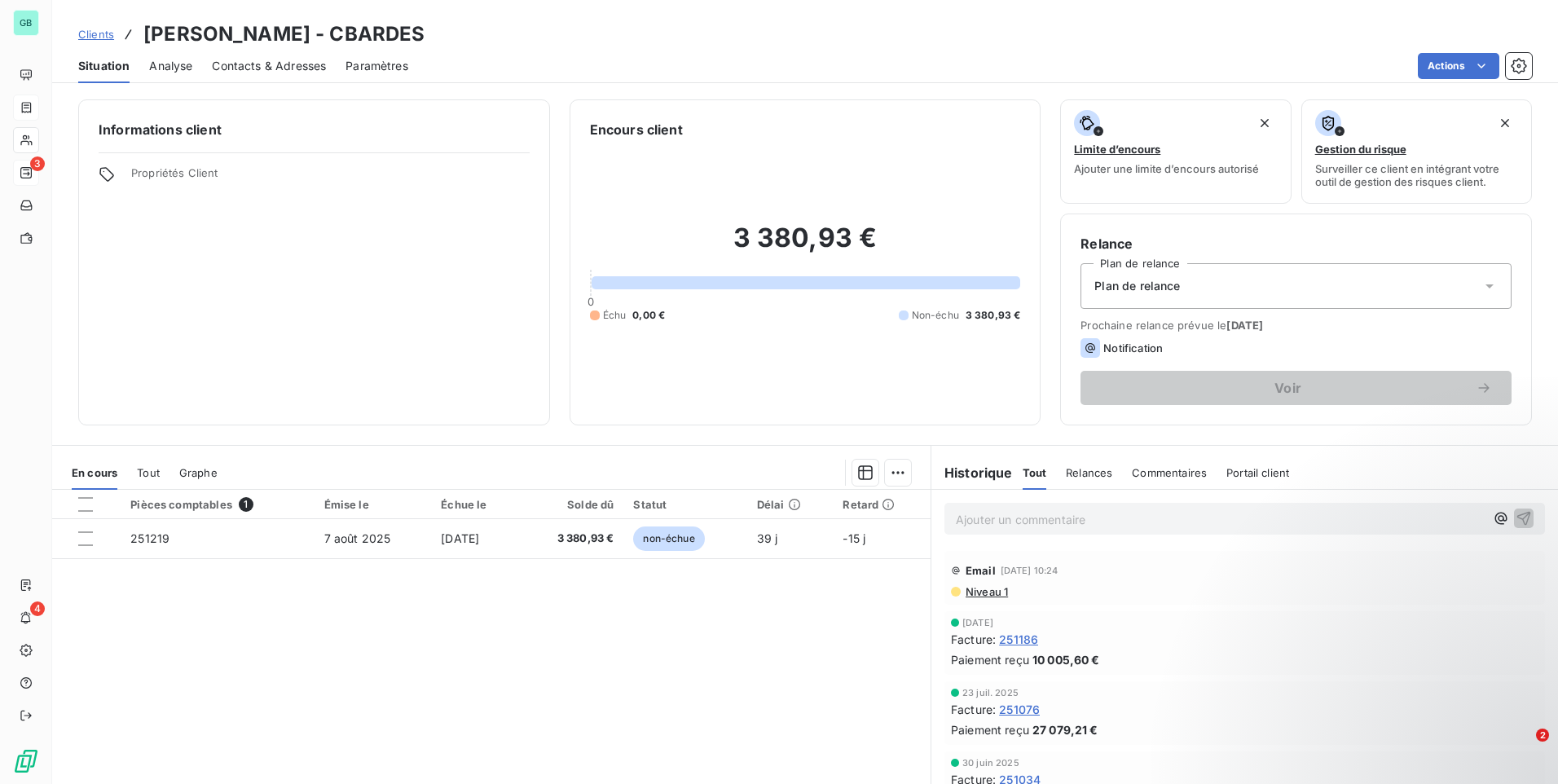
click at [173, 74] on div "Analyse" at bounding box center [170, 66] width 44 height 34
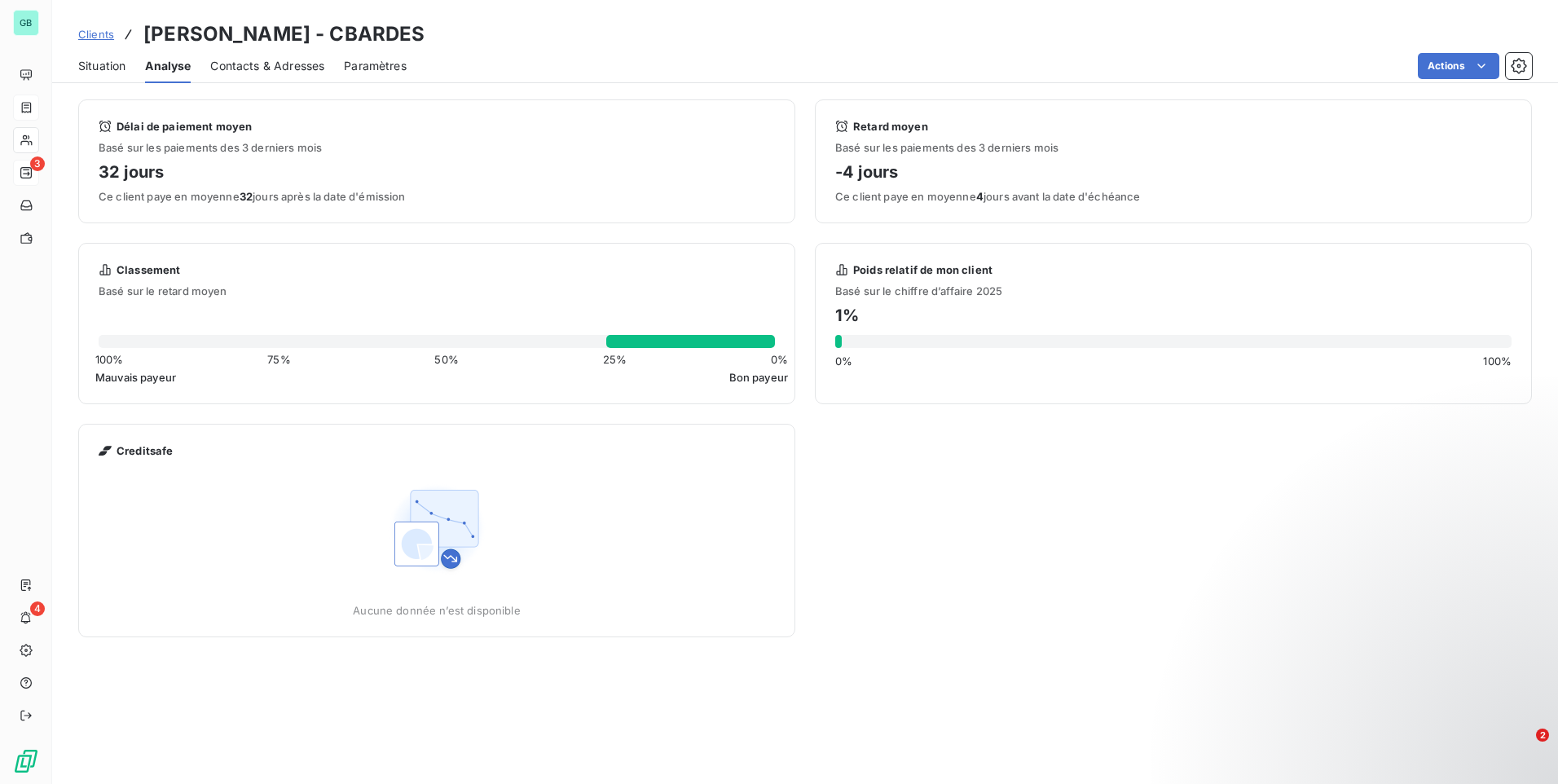
click at [305, 70] on span "Contacts & Adresses" at bounding box center [267, 66] width 114 height 16
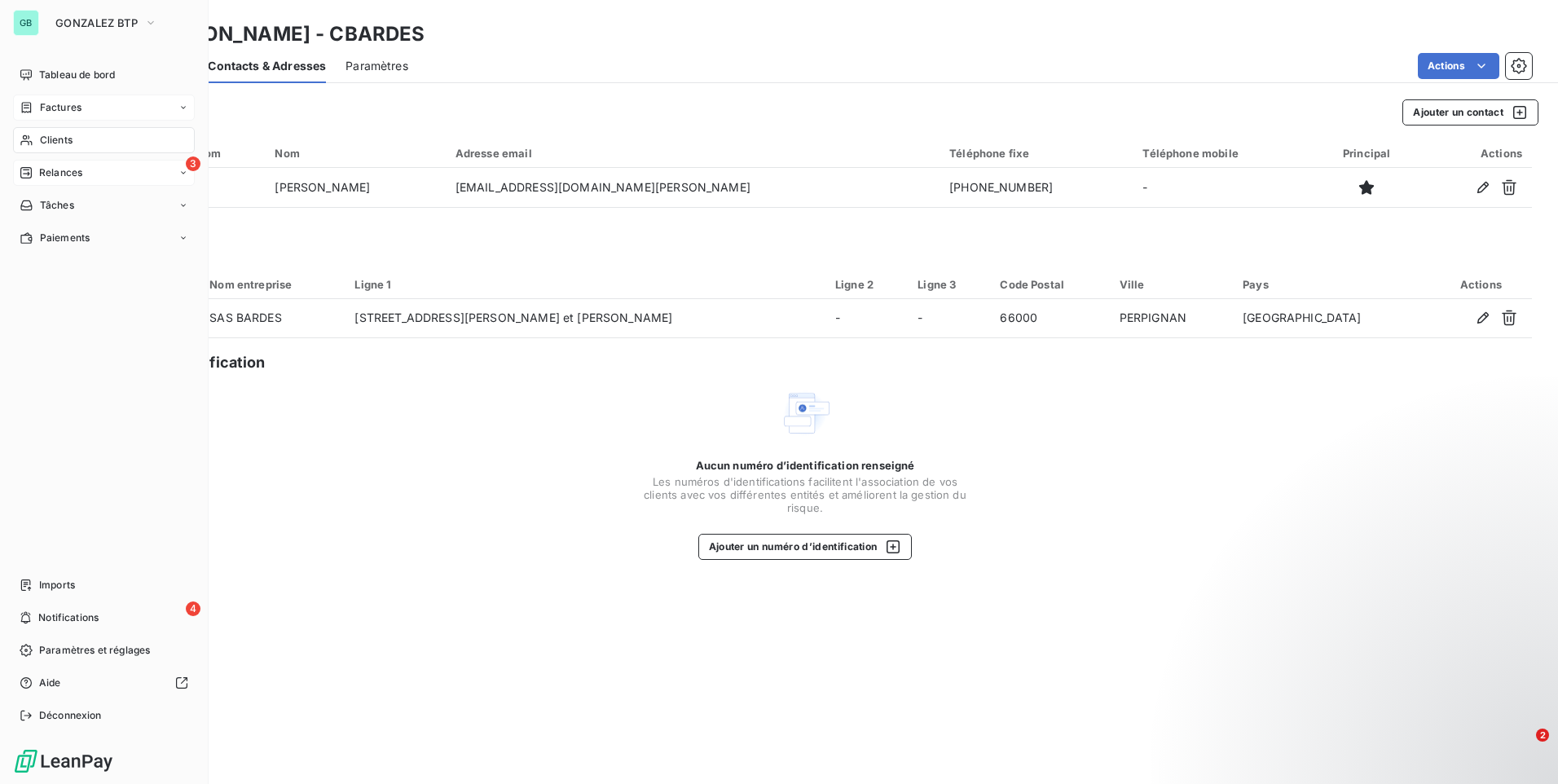
click at [83, 178] on div "3 Relances" at bounding box center [103, 172] width 182 height 26
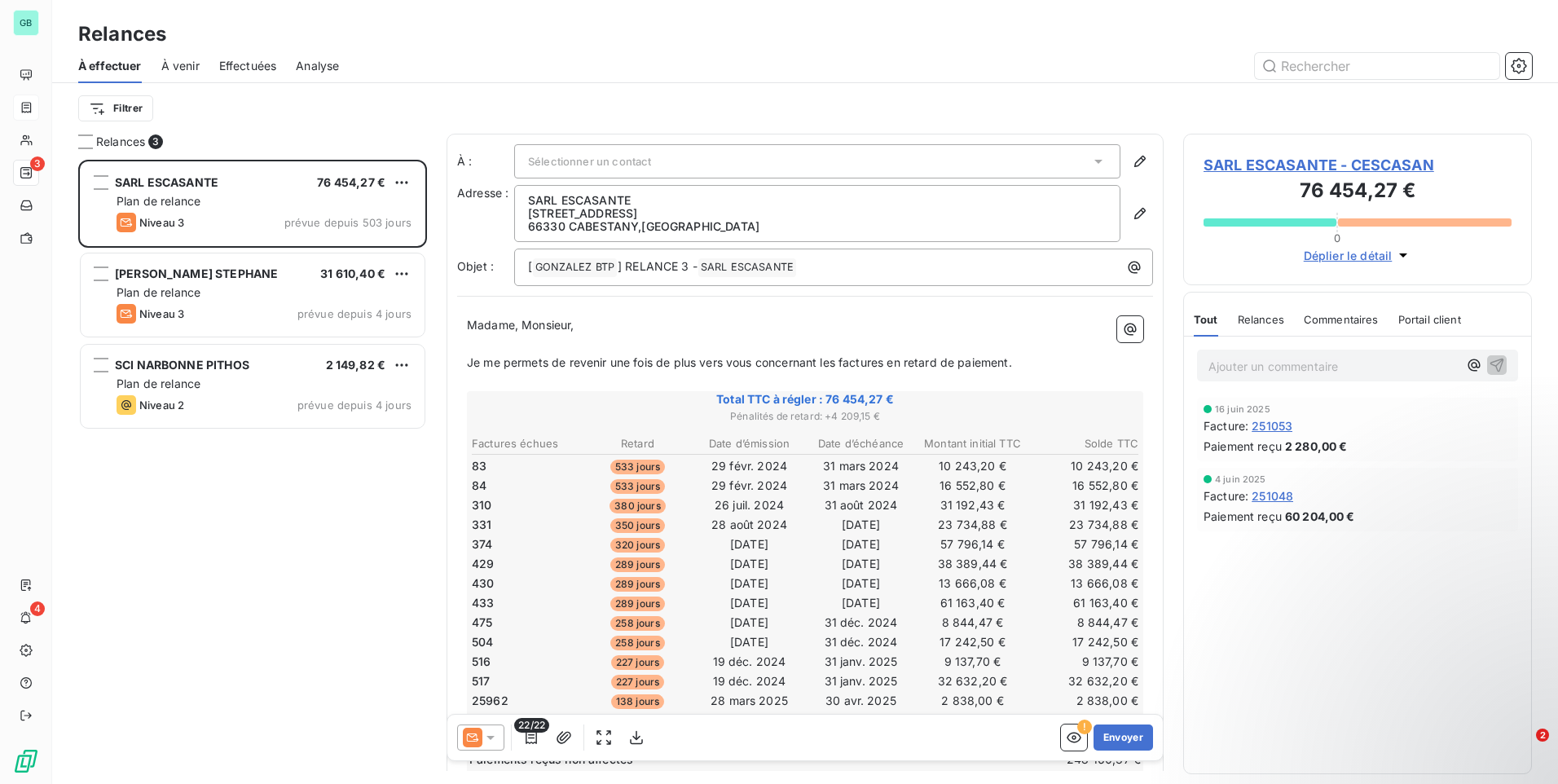
scroll to position [612, 337]
click at [272, 70] on span "Effectuées" at bounding box center [249, 66] width 58 height 16
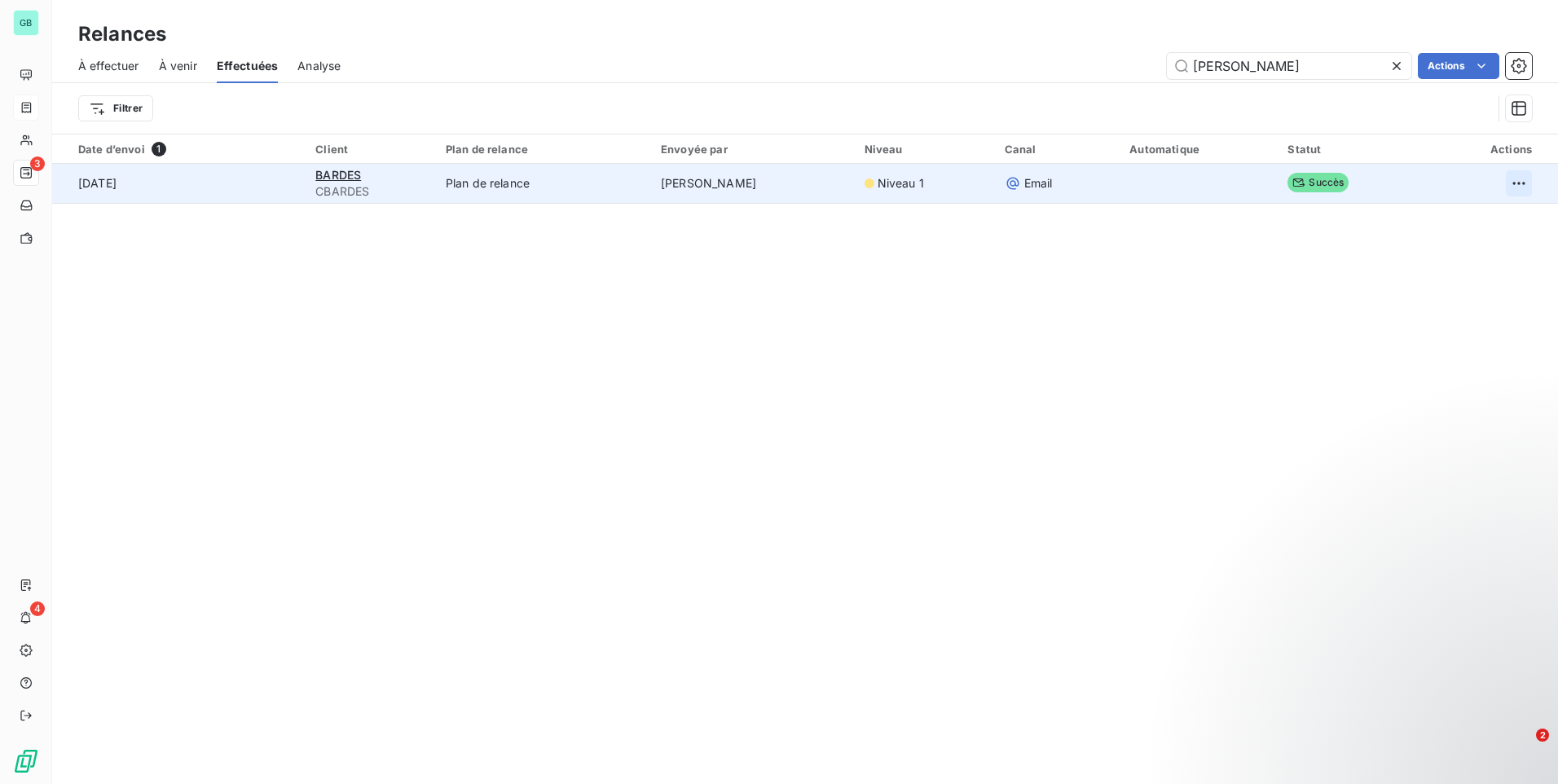
type input "[PERSON_NAME]"
click at [1510, 184] on html "GB 3 4 Relances À effectuer À venir Effectuées Analyse [PERSON_NAME] Actions Fi…" at bounding box center [779, 392] width 1558 height 784
click at [1471, 219] on div "Renvoyer la relance" at bounding box center [1440, 218] width 145 height 26
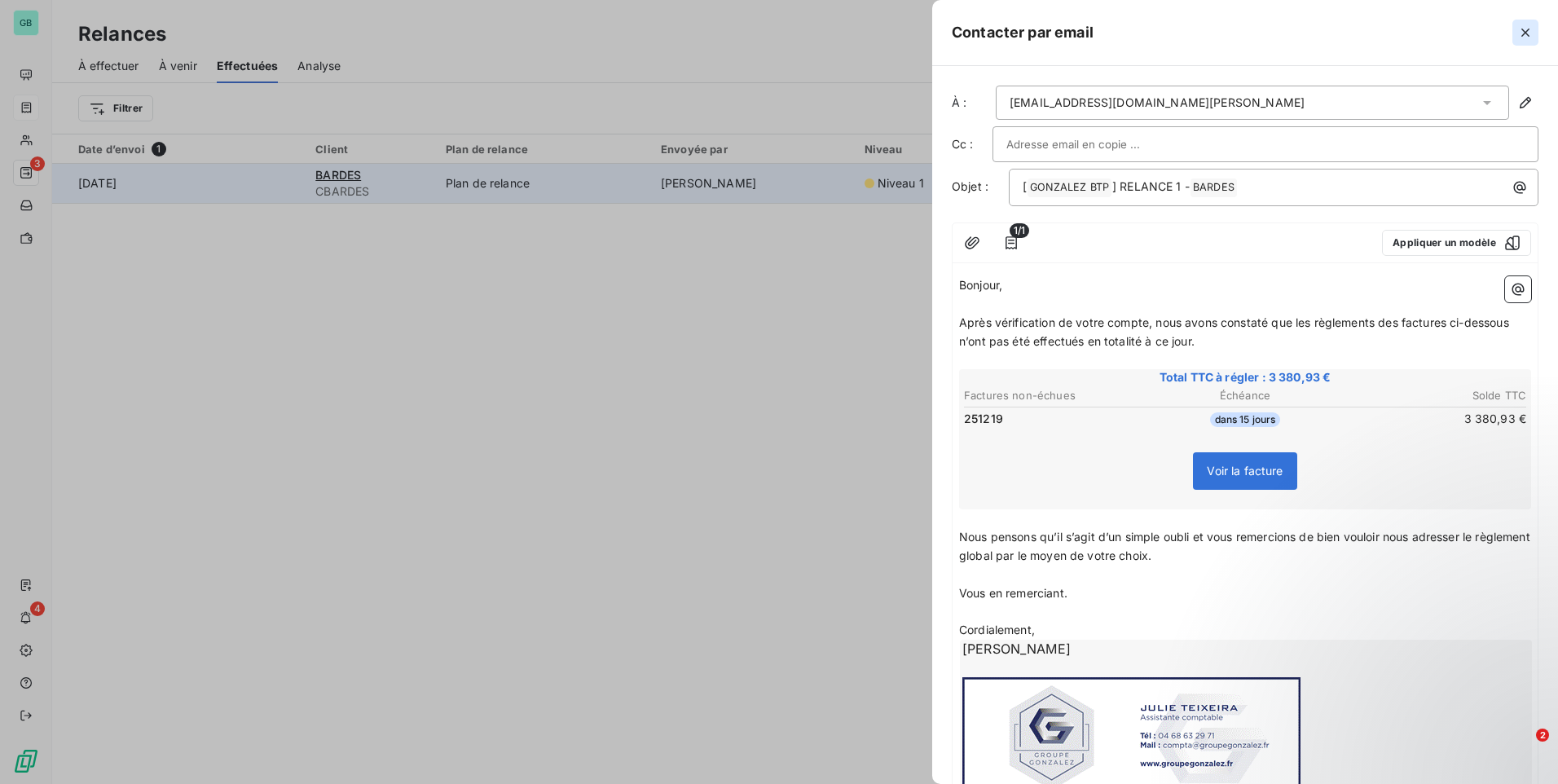
click at [1529, 23] on button "button" at bounding box center [1525, 32] width 26 height 26
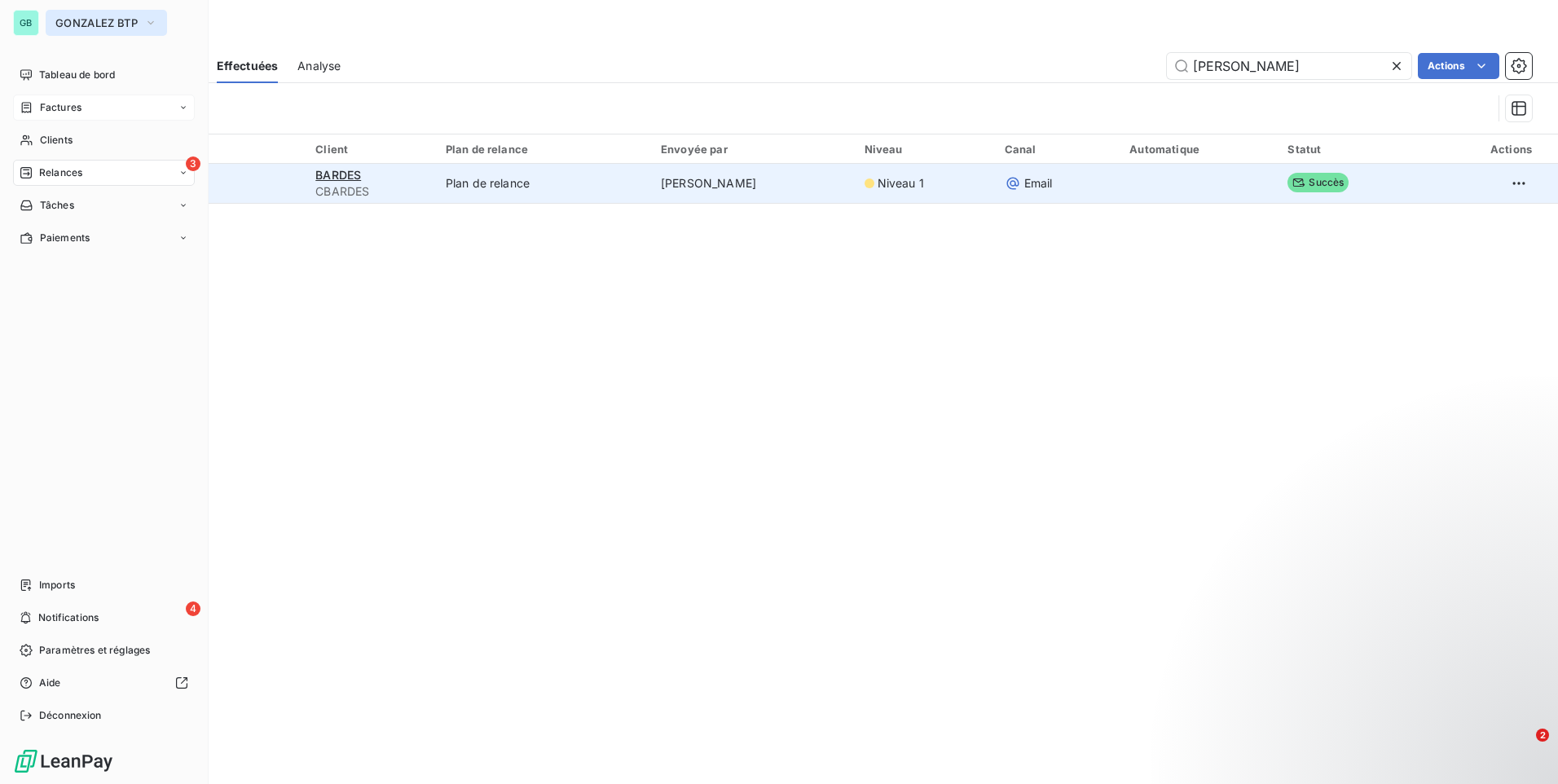
click at [116, 25] on span "GONZALEZ BTP" at bounding box center [96, 22] width 82 height 13
click at [91, 20] on span "GONZALEZ BTP" at bounding box center [96, 22] width 82 height 13
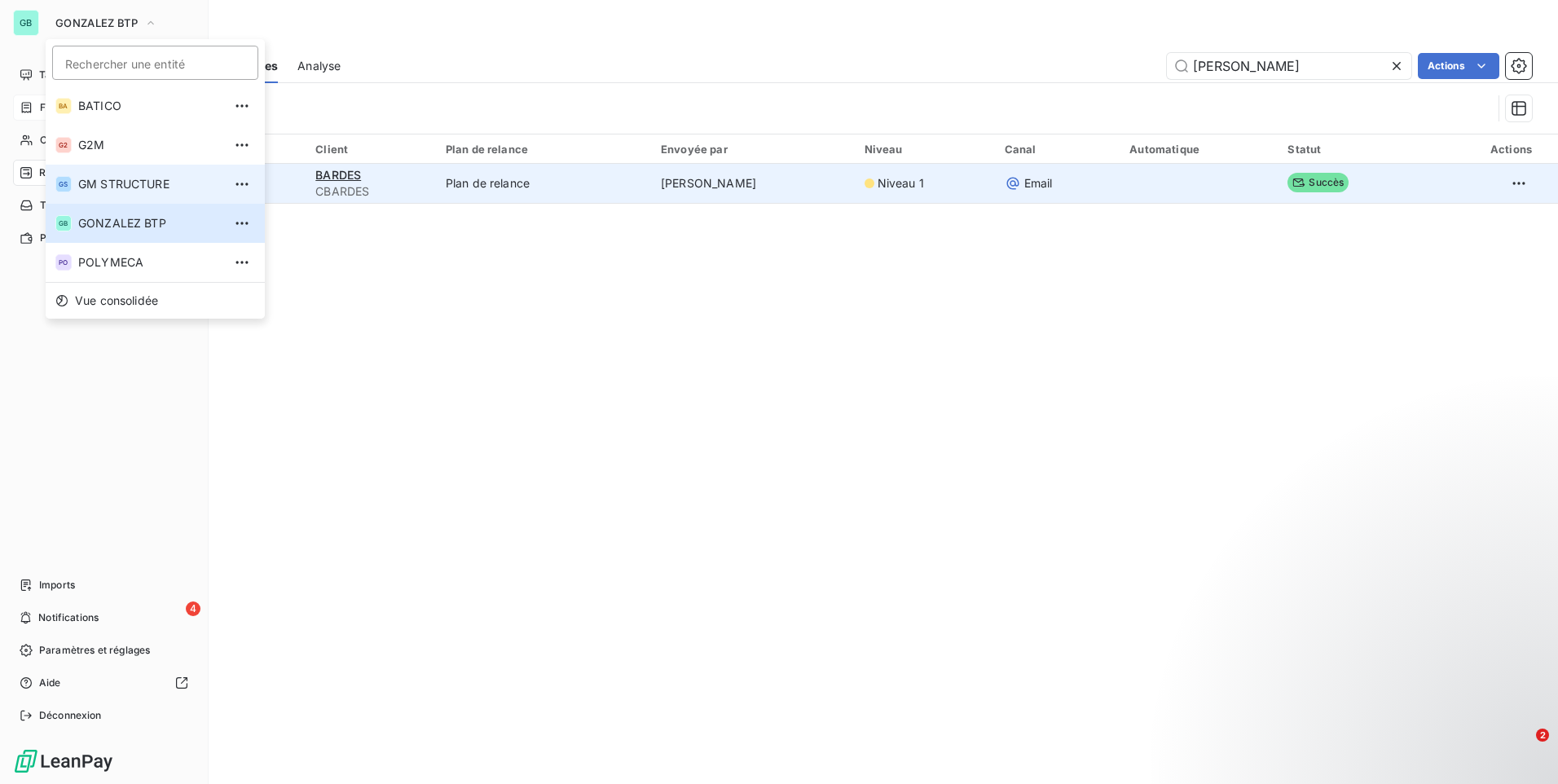
drag, startPoint x: 102, startPoint y: 179, endPoint x: 110, endPoint y: 184, distance: 9.4
click at [110, 184] on li "GS GM STRUCTURE" at bounding box center [155, 184] width 220 height 39
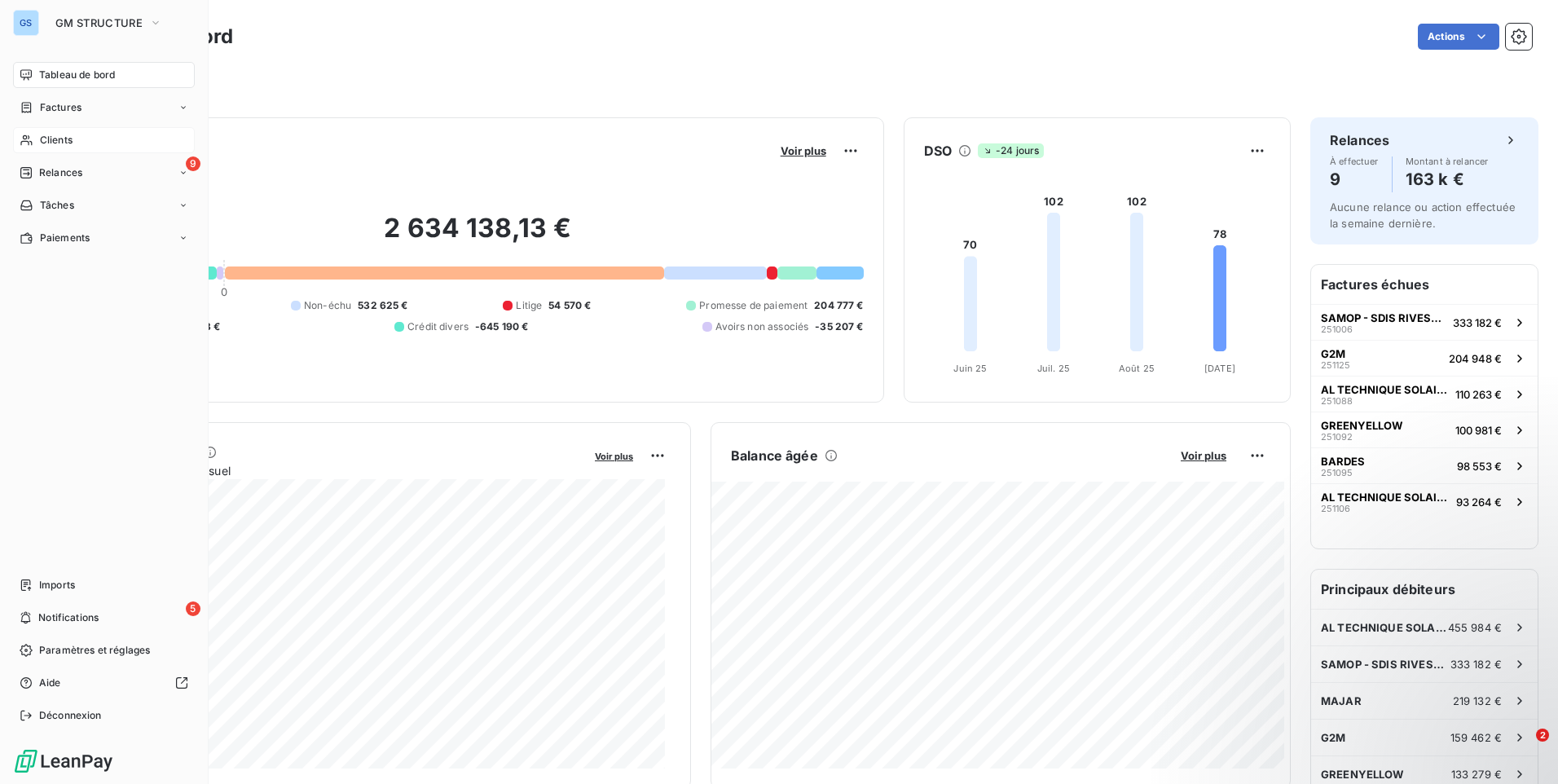
click at [89, 137] on div "Clients" at bounding box center [103, 139] width 182 height 26
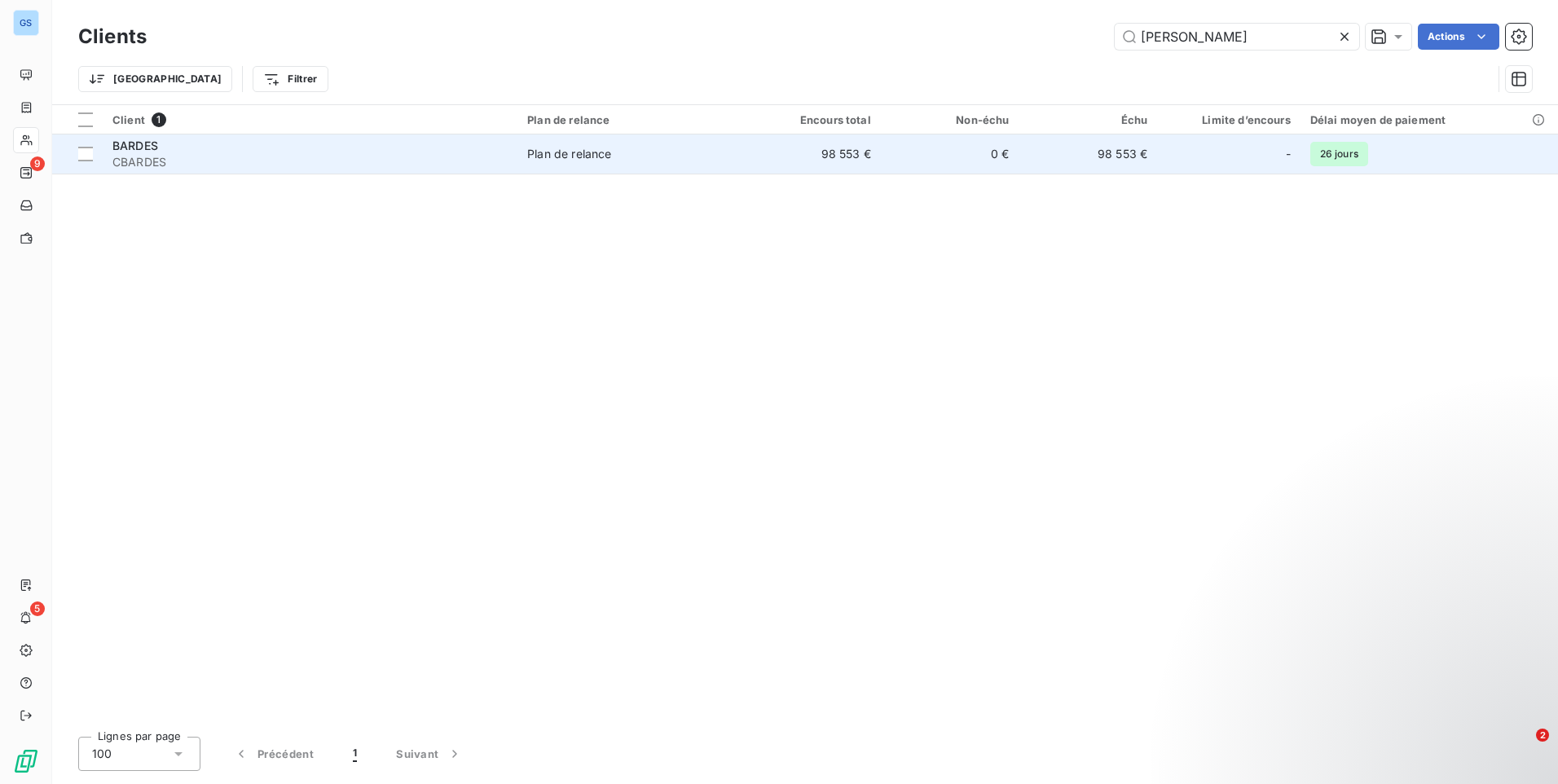
click at [213, 157] on span "CBARDES" at bounding box center [309, 161] width 396 height 16
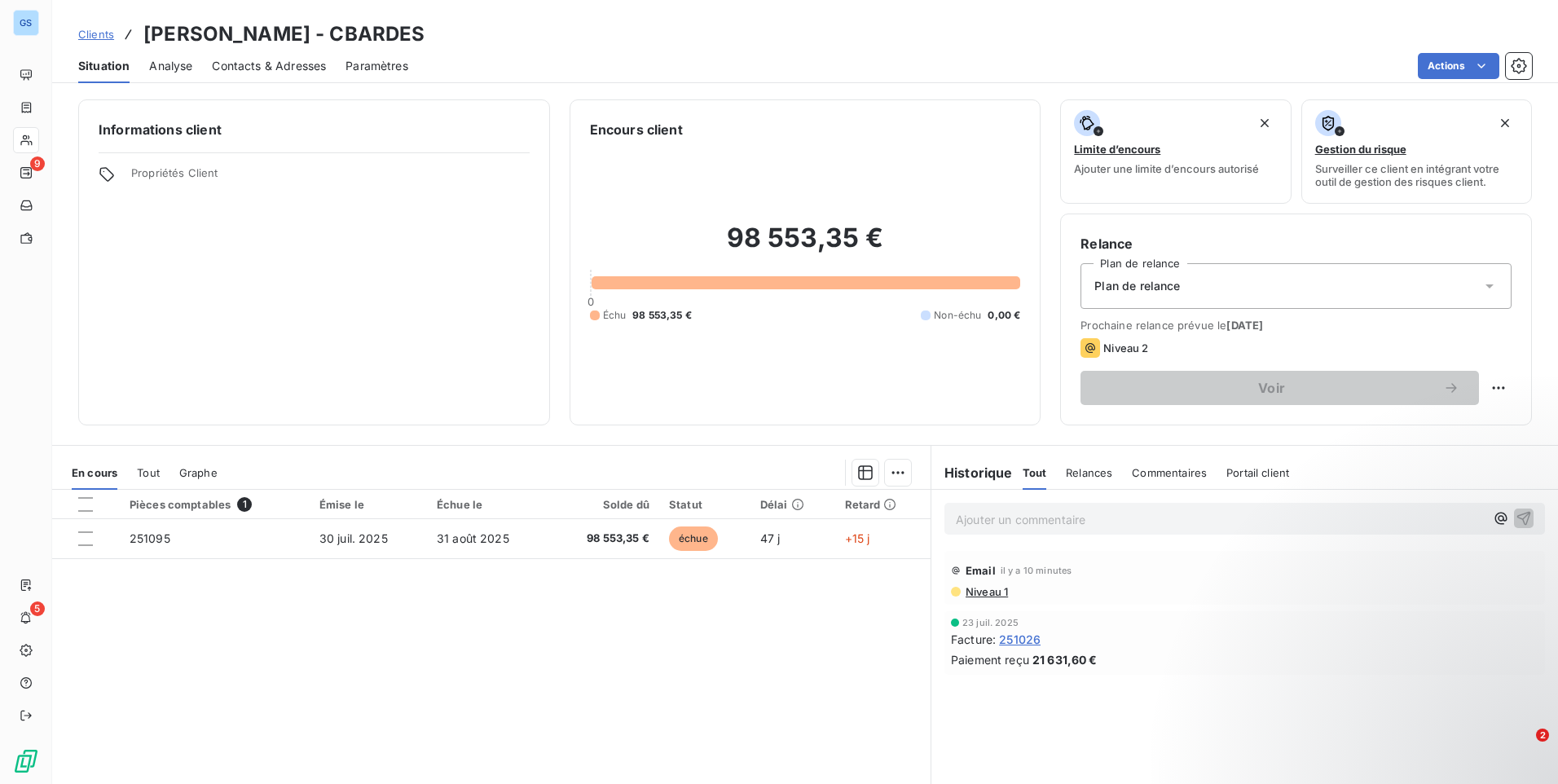
click at [230, 65] on span "Contacts & Adresses" at bounding box center [269, 66] width 114 height 16
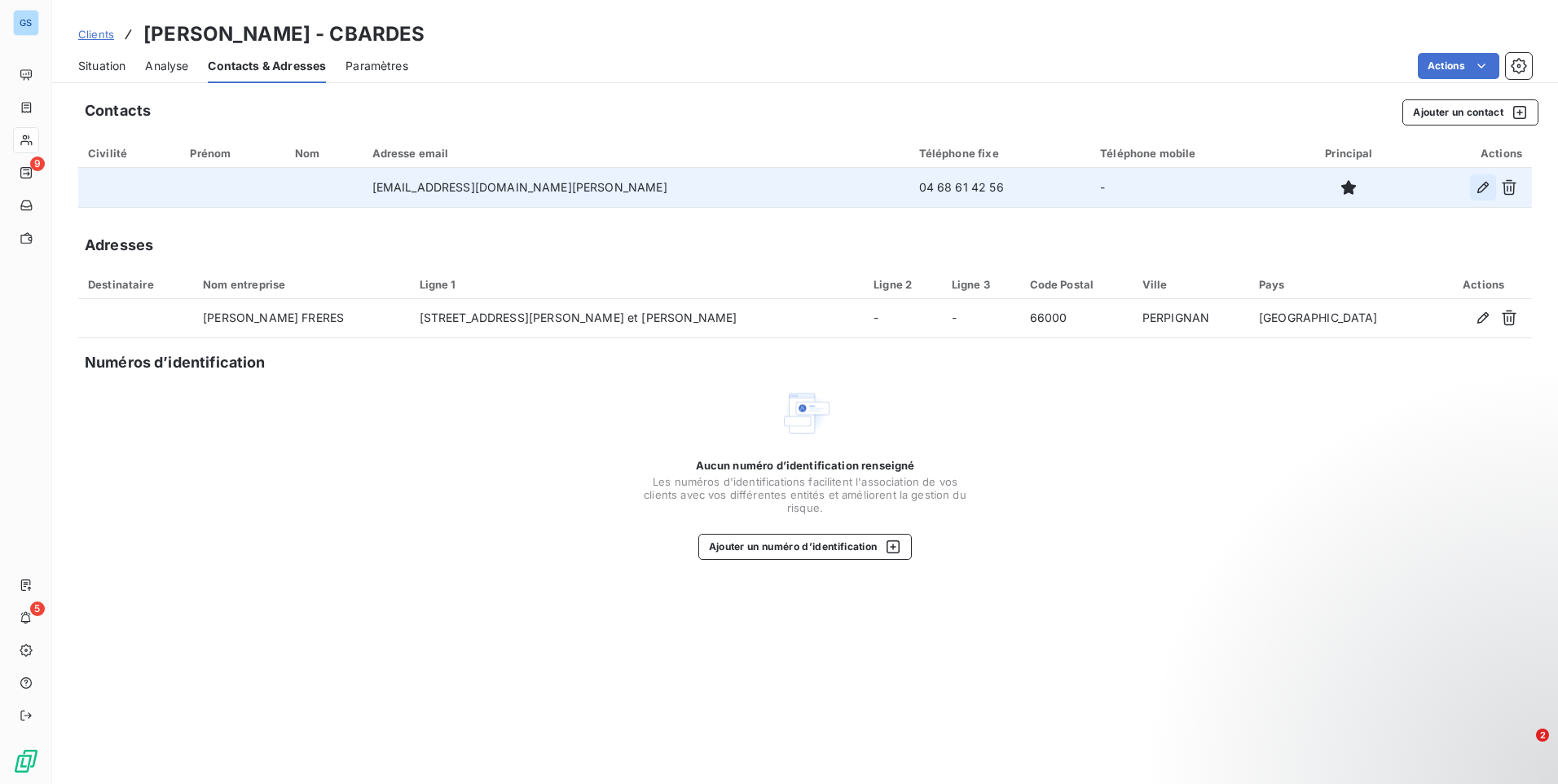
click at [1478, 186] on icon "button" at bounding box center [1483, 187] width 16 height 16
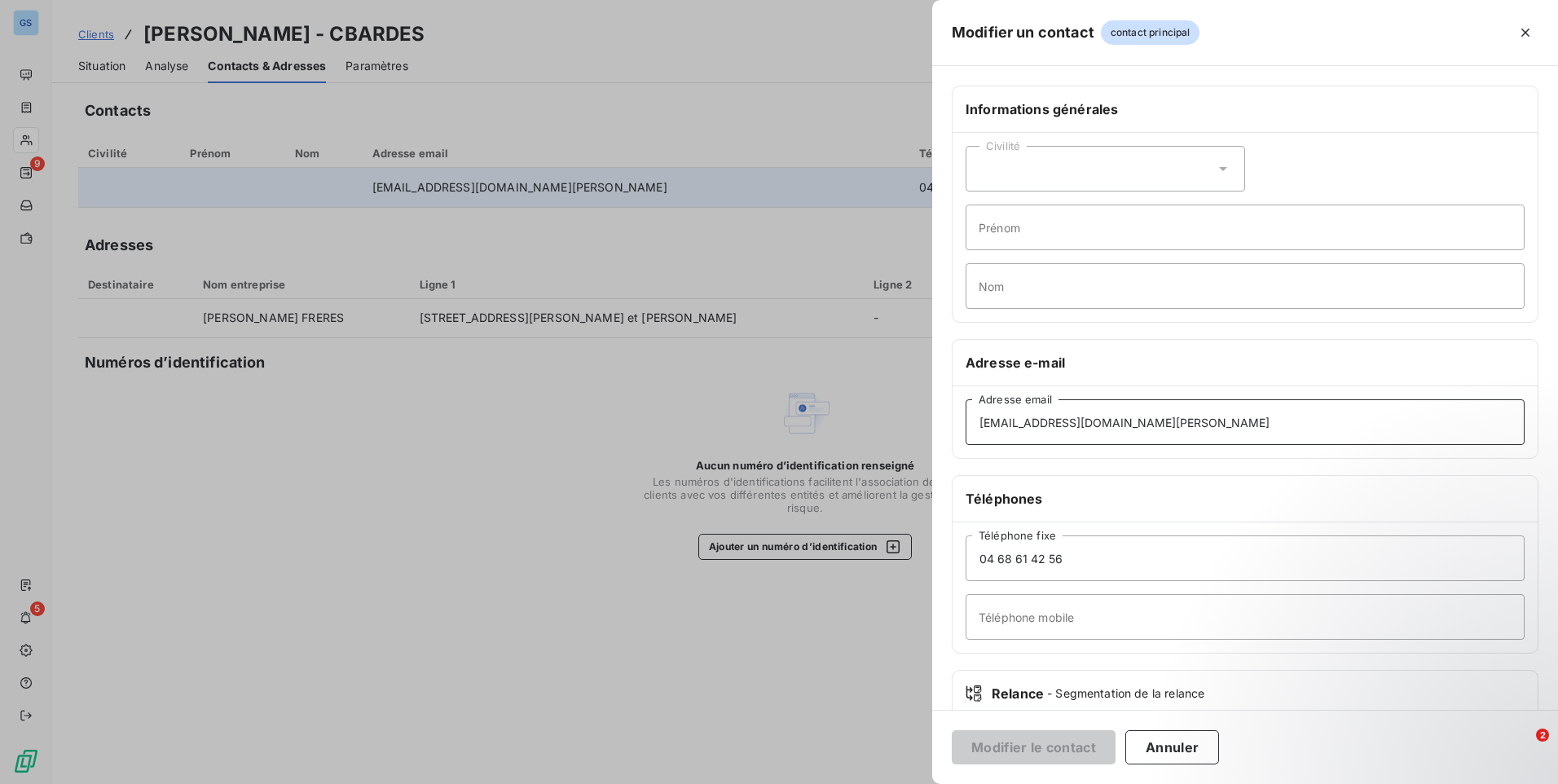
drag, startPoint x: 1312, startPoint y: 425, endPoint x: 925, endPoint y: 444, distance: 387.5
click at [925, 783] on div "Modifier un contact contact principal Informations générales Civilité Prénom No…" at bounding box center [779, 784] width 1558 height 0
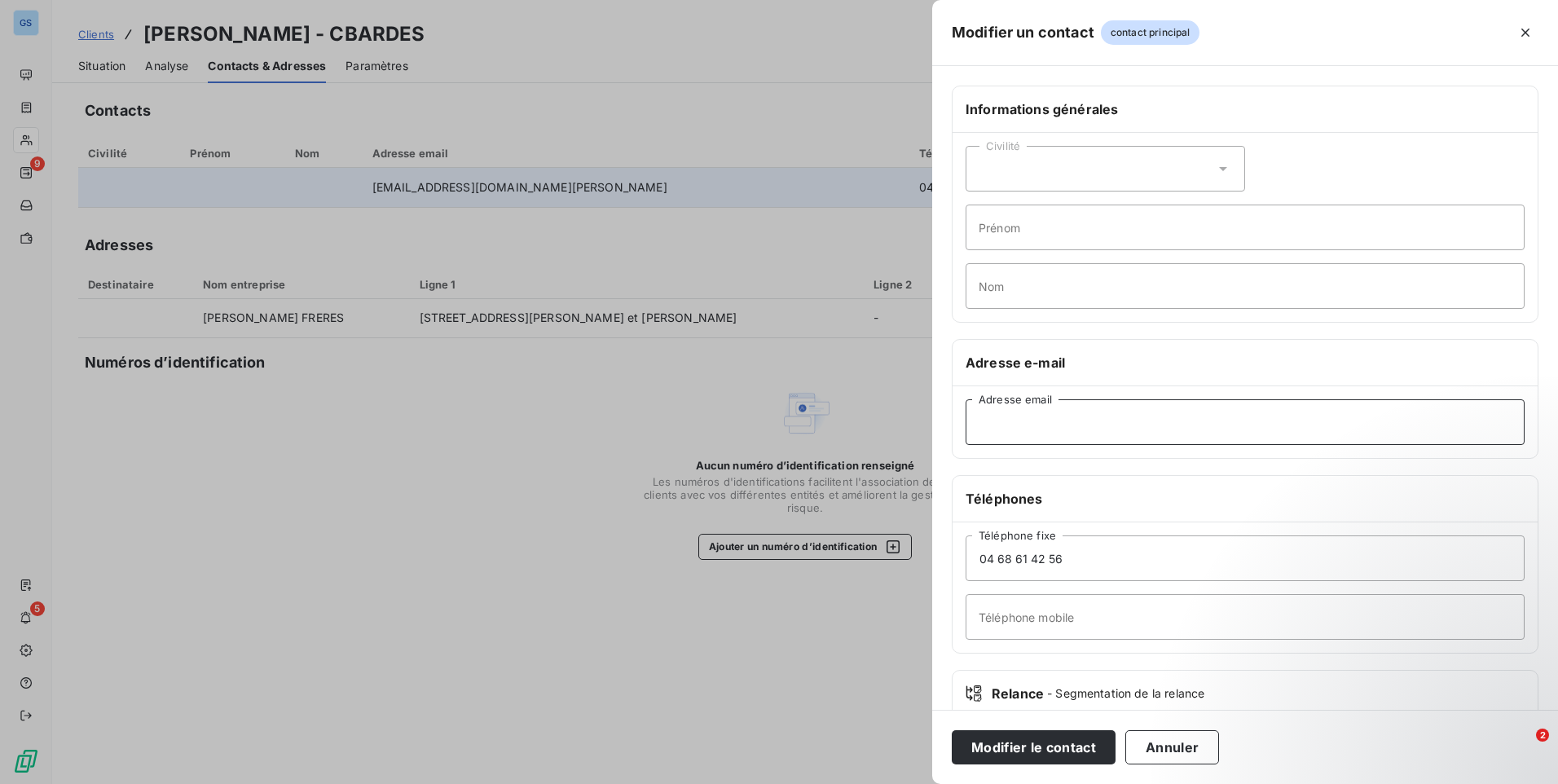
paste input "[EMAIL_ADDRESS][DOMAIN_NAME][PERSON_NAME]"
type input "[EMAIL_ADDRESS][DOMAIN_NAME][PERSON_NAME]"
click at [1053, 745] on button "Modifier le contact" at bounding box center [1033, 746] width 163 height 34
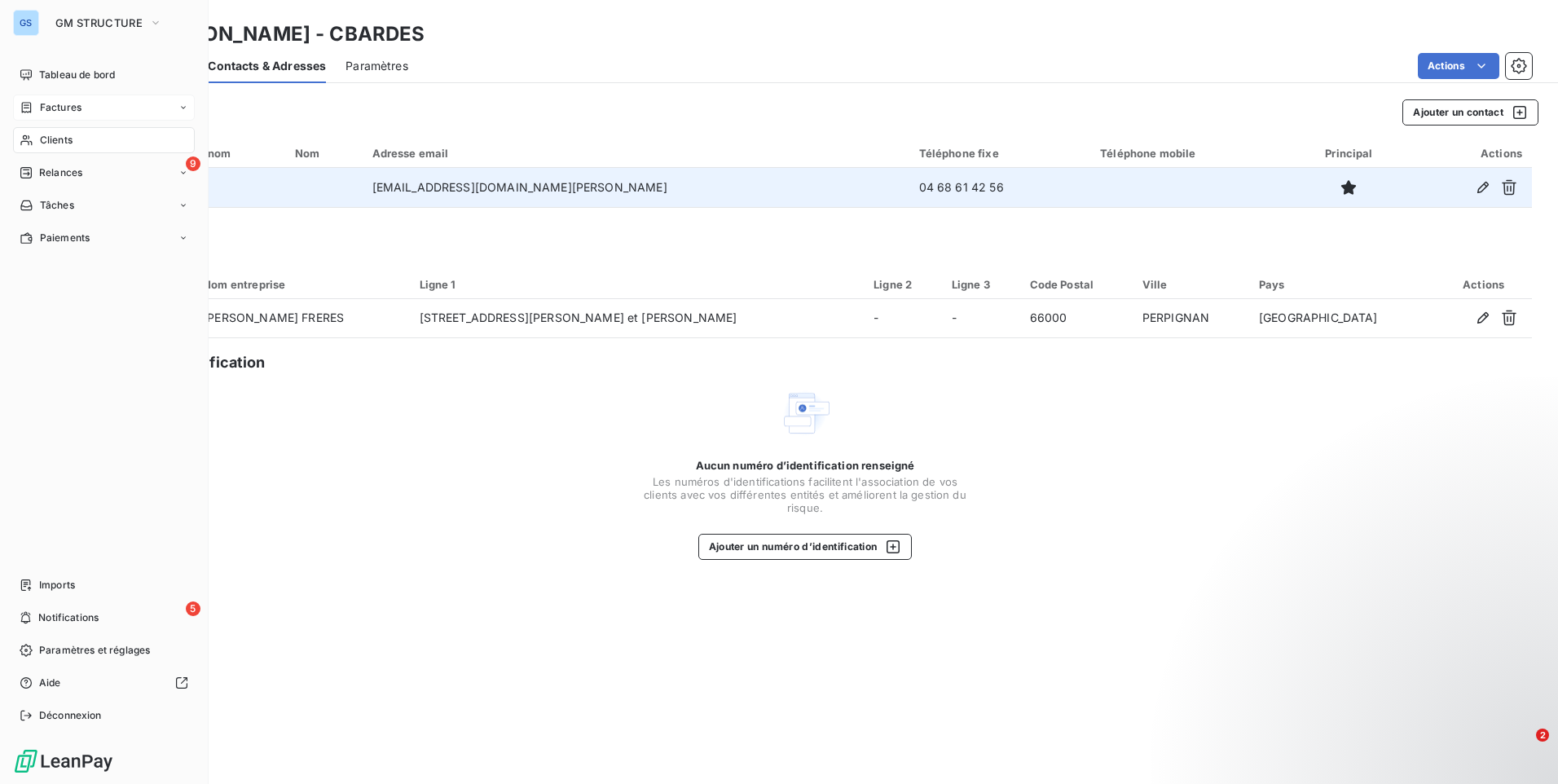
click at [53, 108] on span "Factures" at bounding box center [60, 107] width 42 height 15
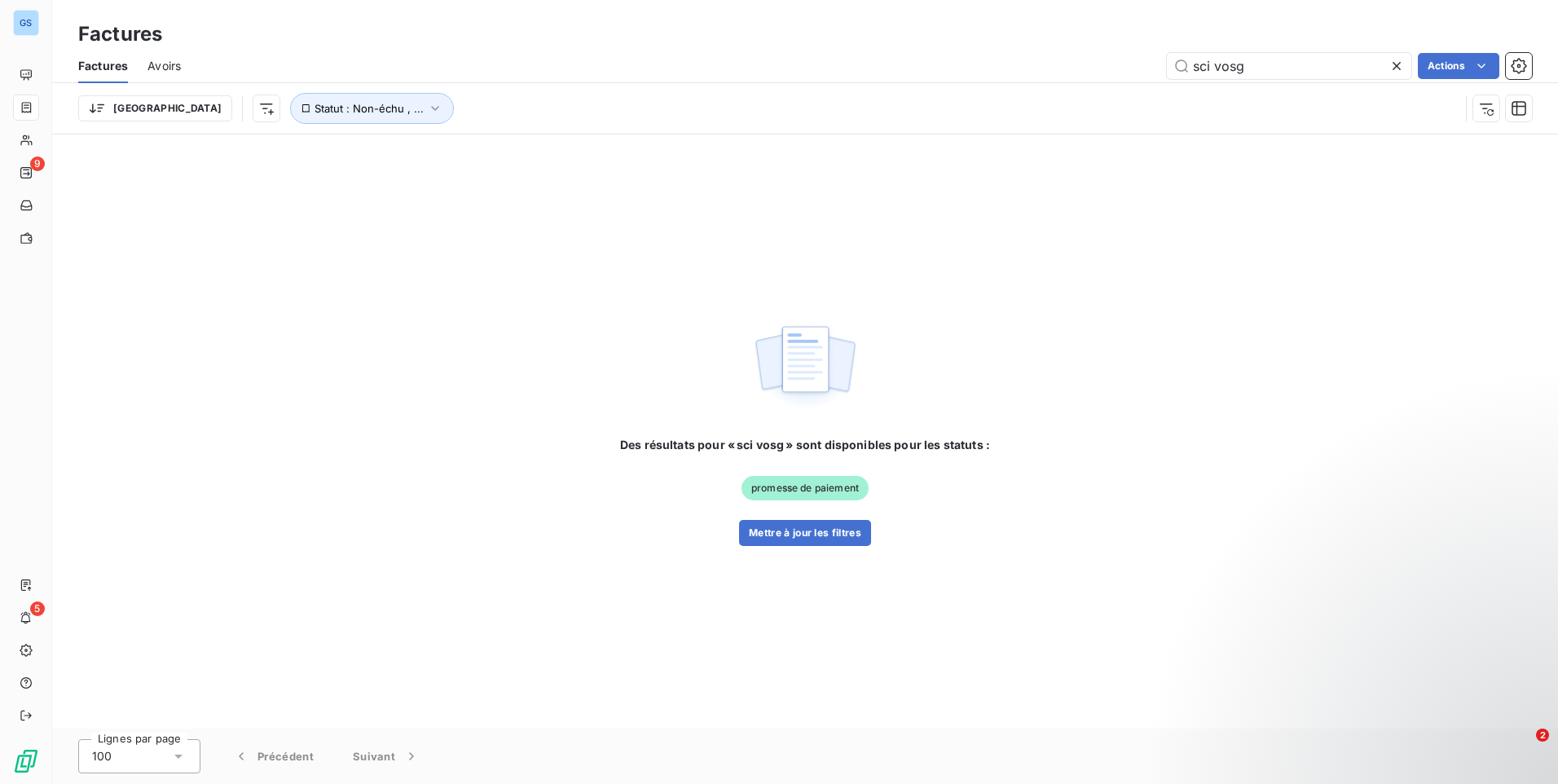
drag, startPoint x: 1261, startPoint y: 69, endPoint x: 1121, endPoint y: 89, distance: 141.4
click at [1121, 89] on div "Factures Avoirs sci vosg Actions Trier Statut : Non-échu , ..." at bounding box center [805, 92] width 1506 height 85
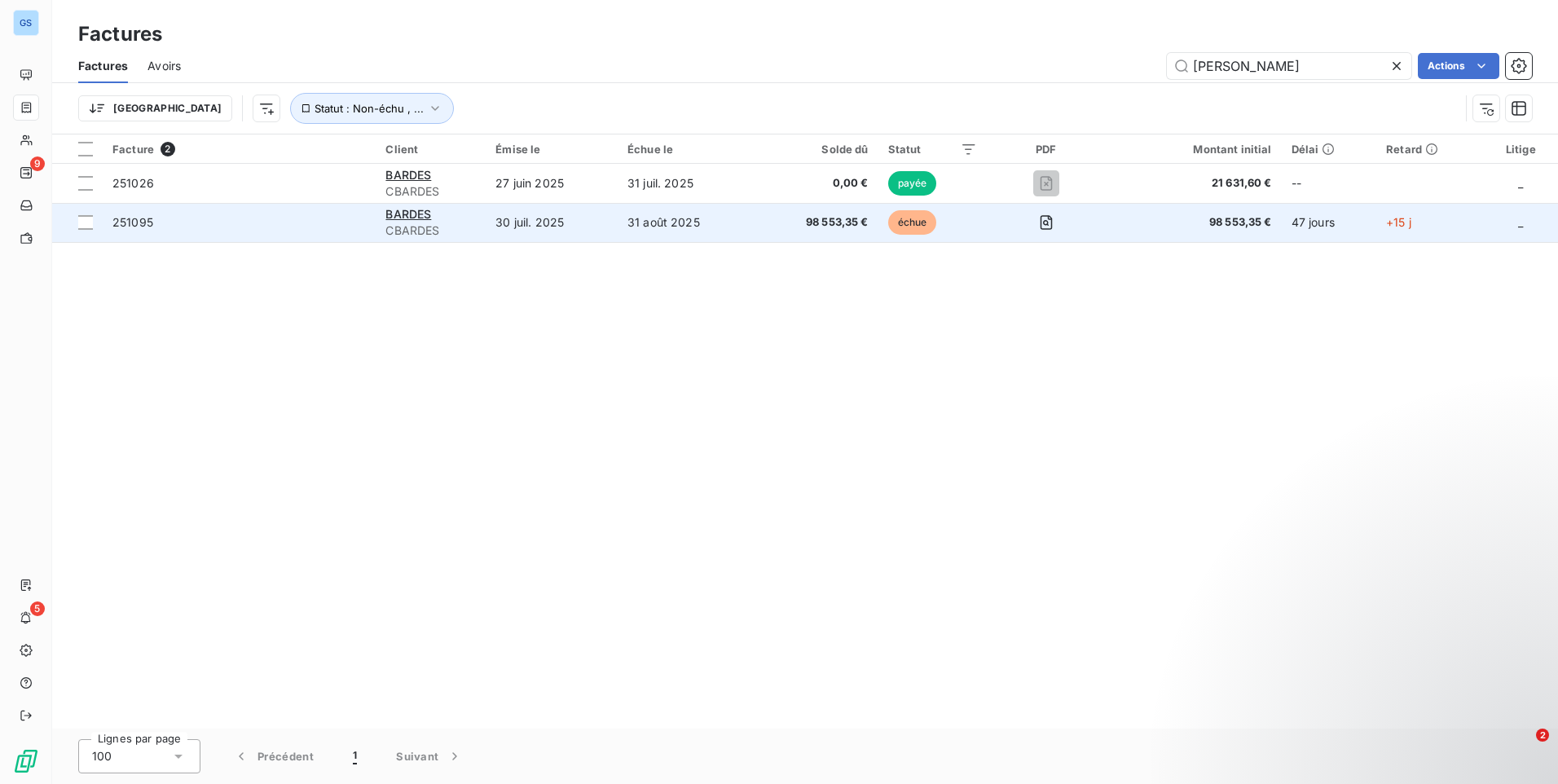
type input "[PERSON_NAME]"
click at [145, 221] on span "251095" at bounding box center [132, 221] width 41 height 14
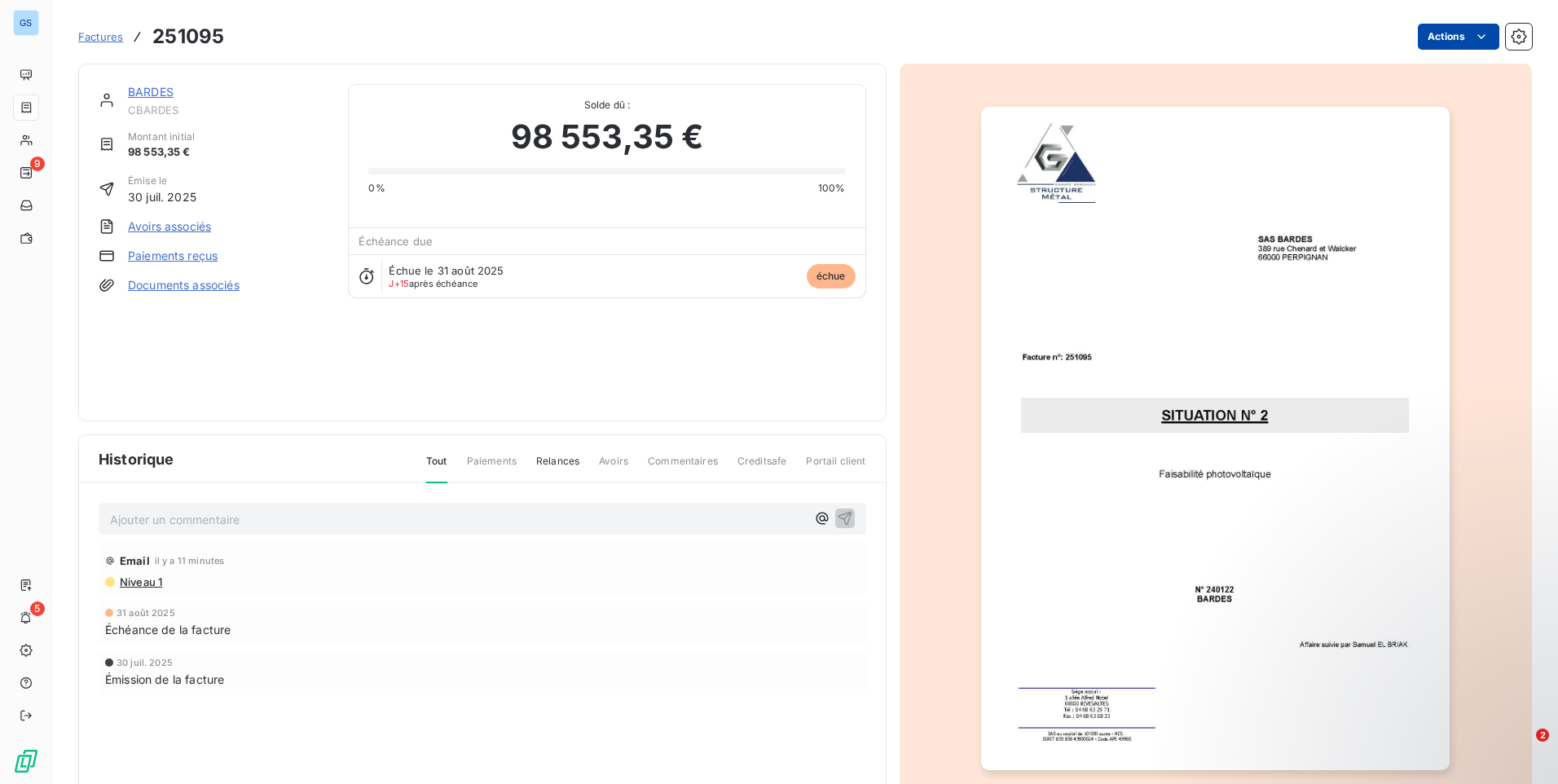
click at [1461, 28] on html "GS 9 5 Factures 251095 Actions [PERSON_NAME] CBARDES Montant initial 98 553,35 …" at bounding box center [779, 392] width 1558 height 784
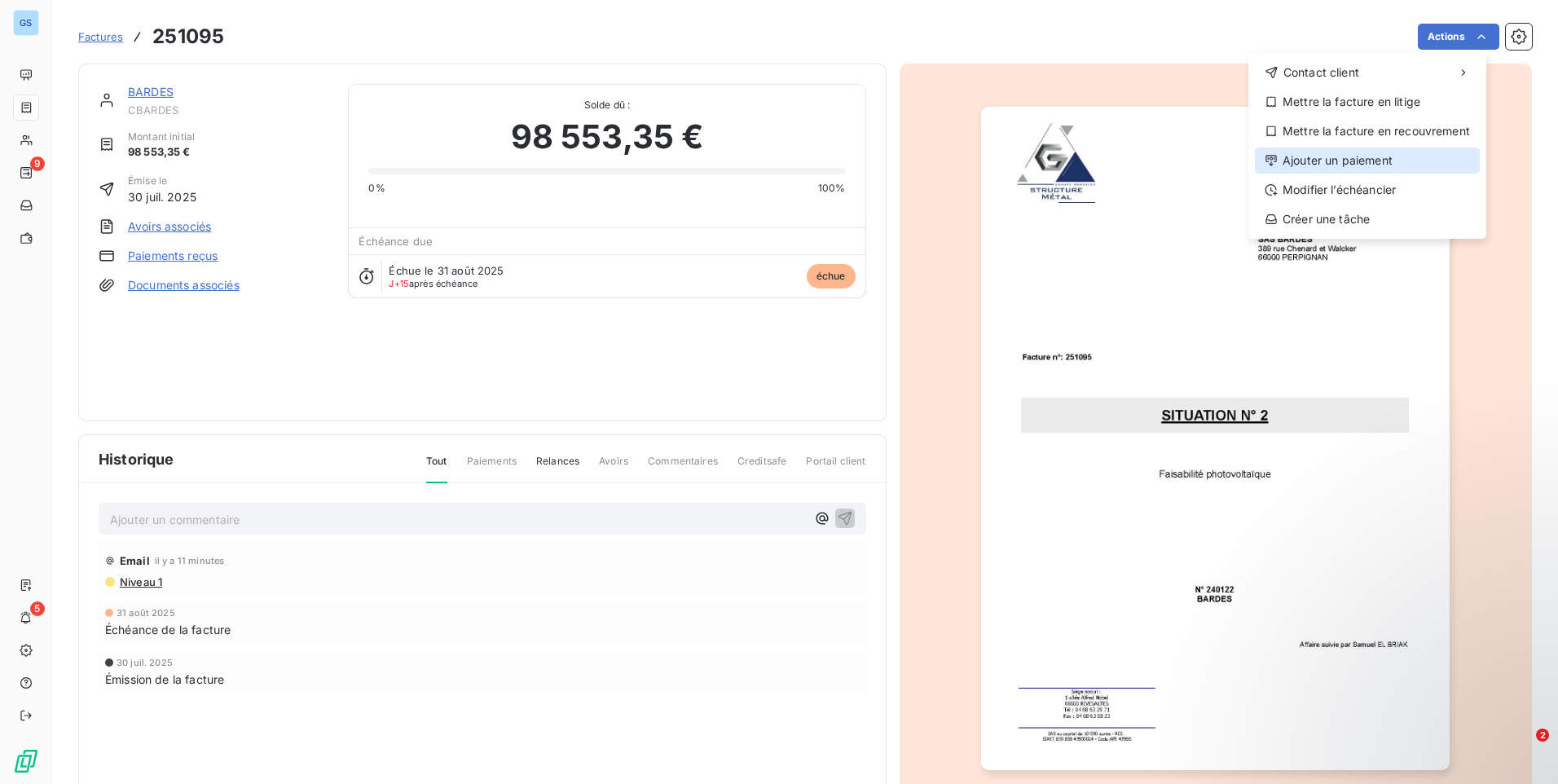
click at [1411, 163] on div "Ajouter un paiement" at bounding box center [1367, 160] width 225 height 26
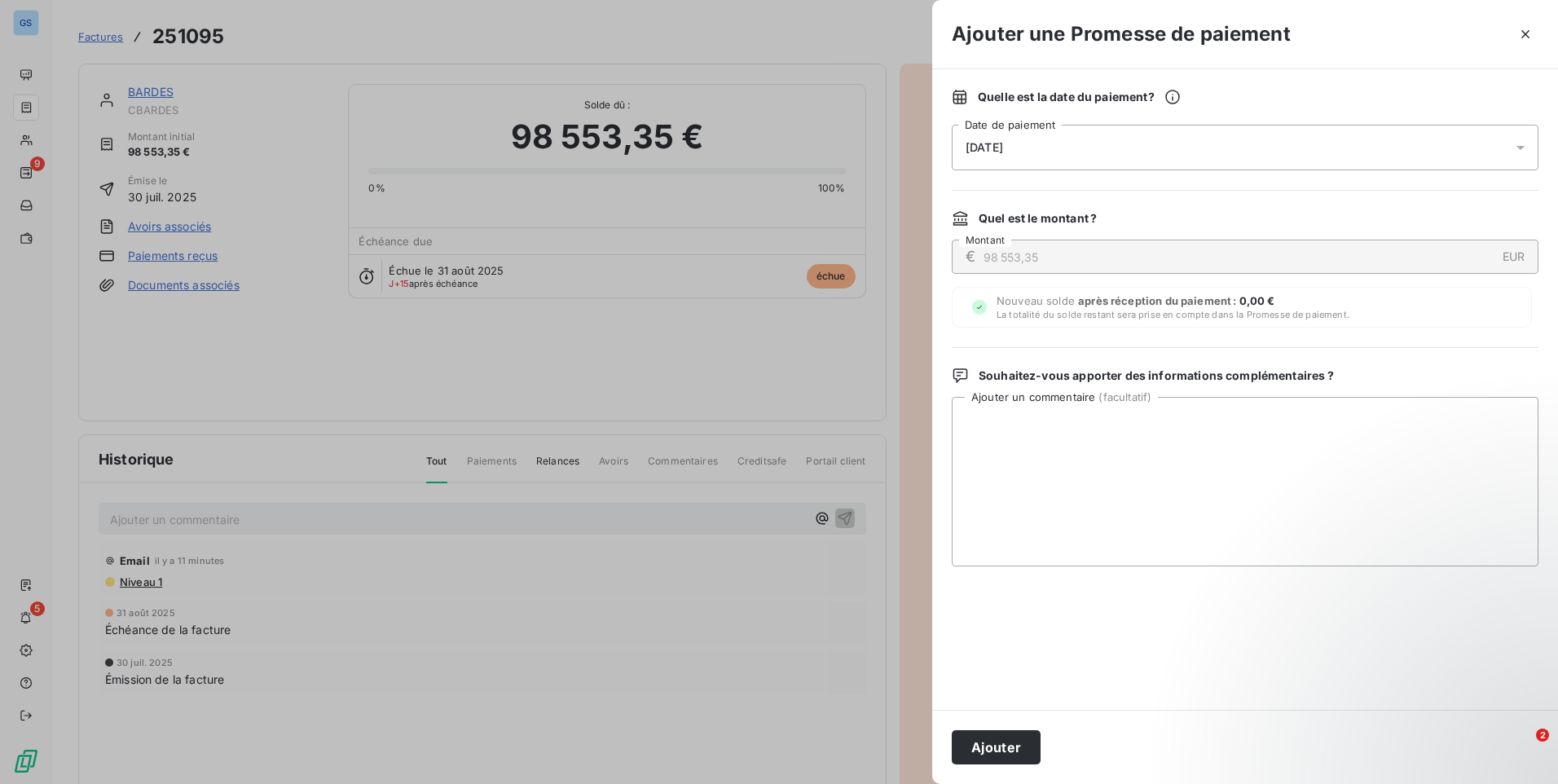
click at [1144, 132] on div "[DATE]" at bounding box center [1245, 147] width 587 height 45
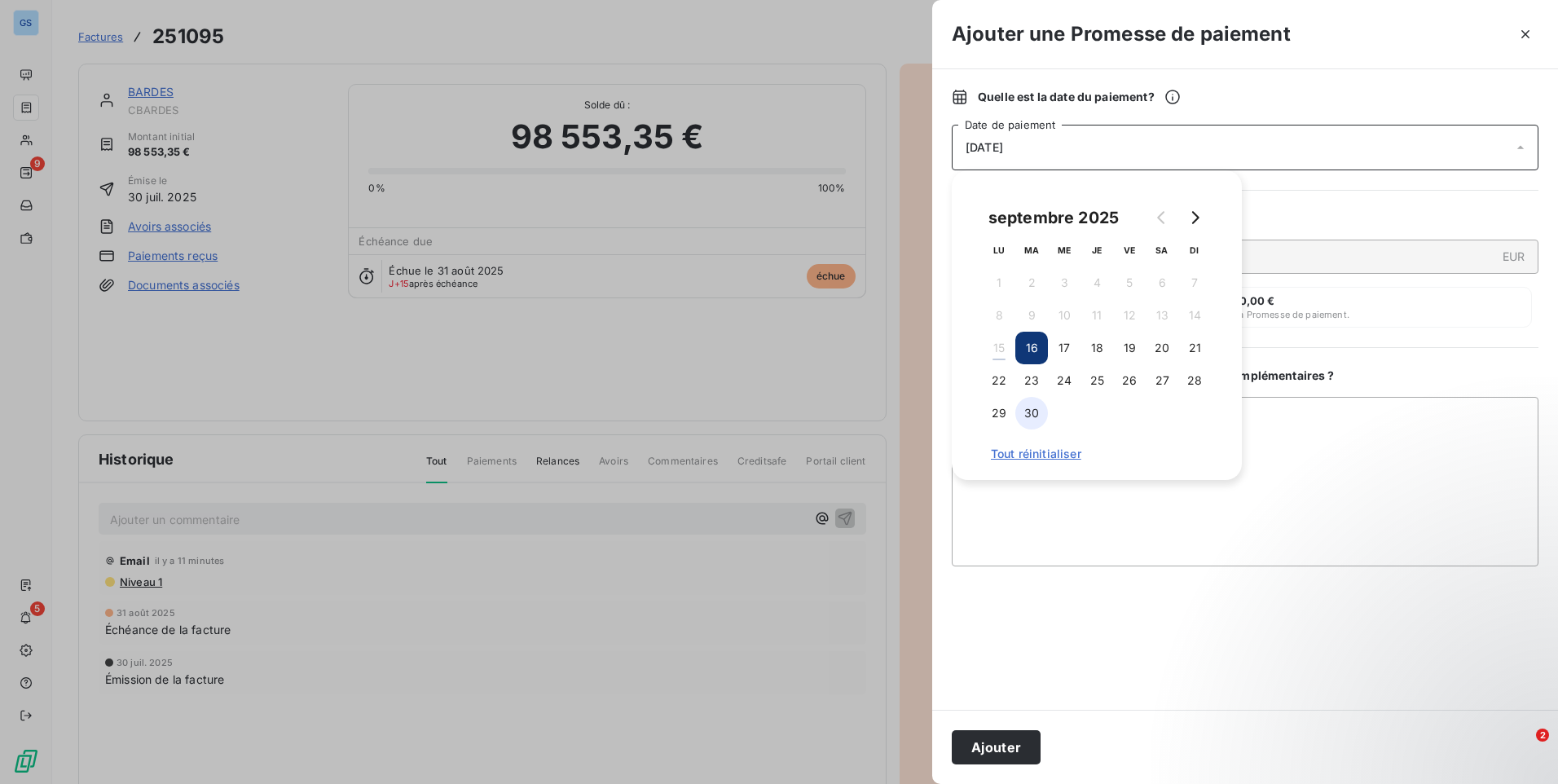
click at [1038, 415] on button "30" at bounding box center [1032, 413] width 33 height 33
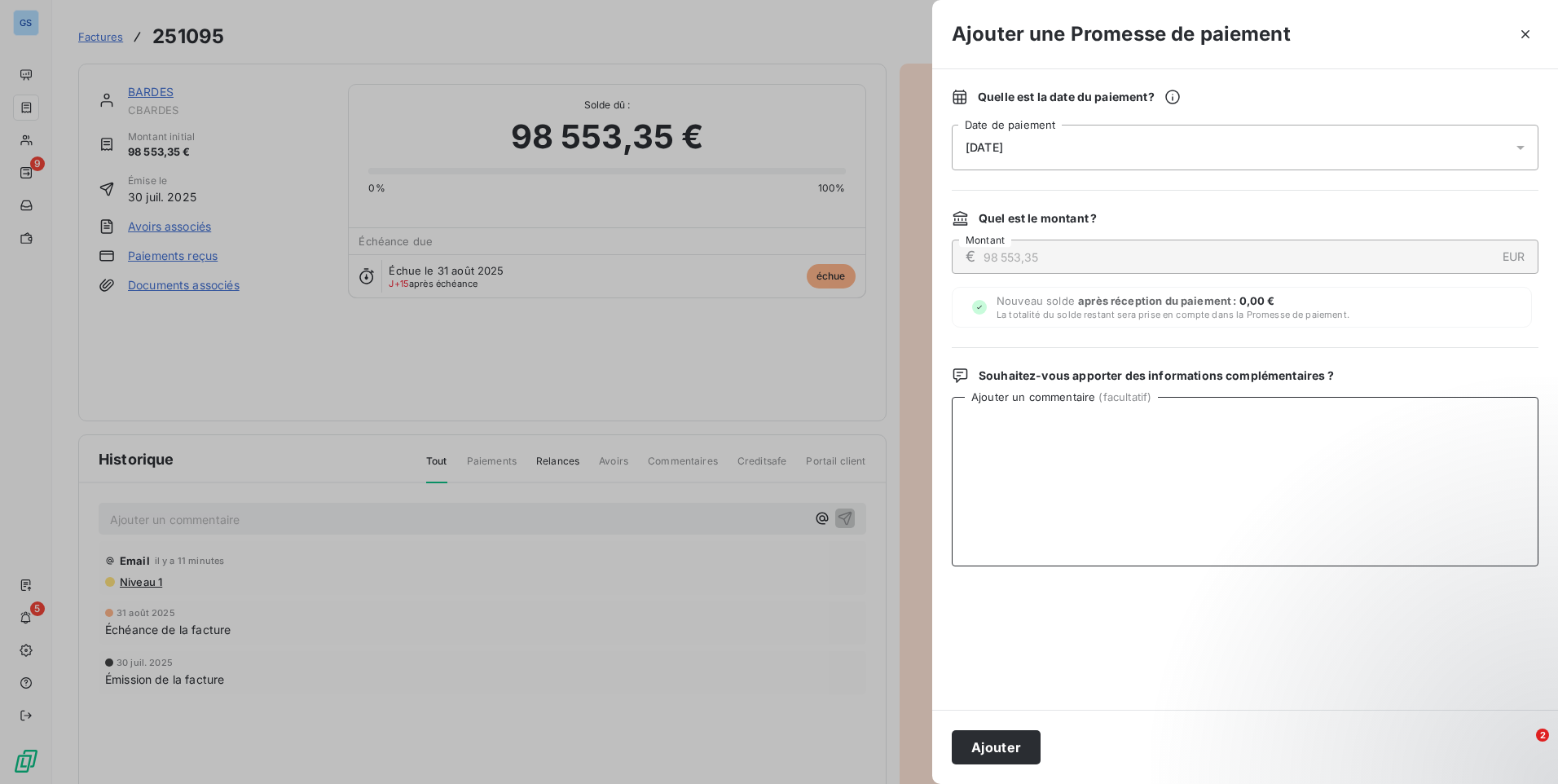
click at [1331, 420] on textarea "Ajouter un commentaire ( facultatif )" at bounding box center [1245, 480] width 587 height 169
type textarea "Sera payé dans les prochains jours (mail du 15/09)"
click at [998, 760] on button "Ajouter" at bounding box center [996, 746] width 89 height 34
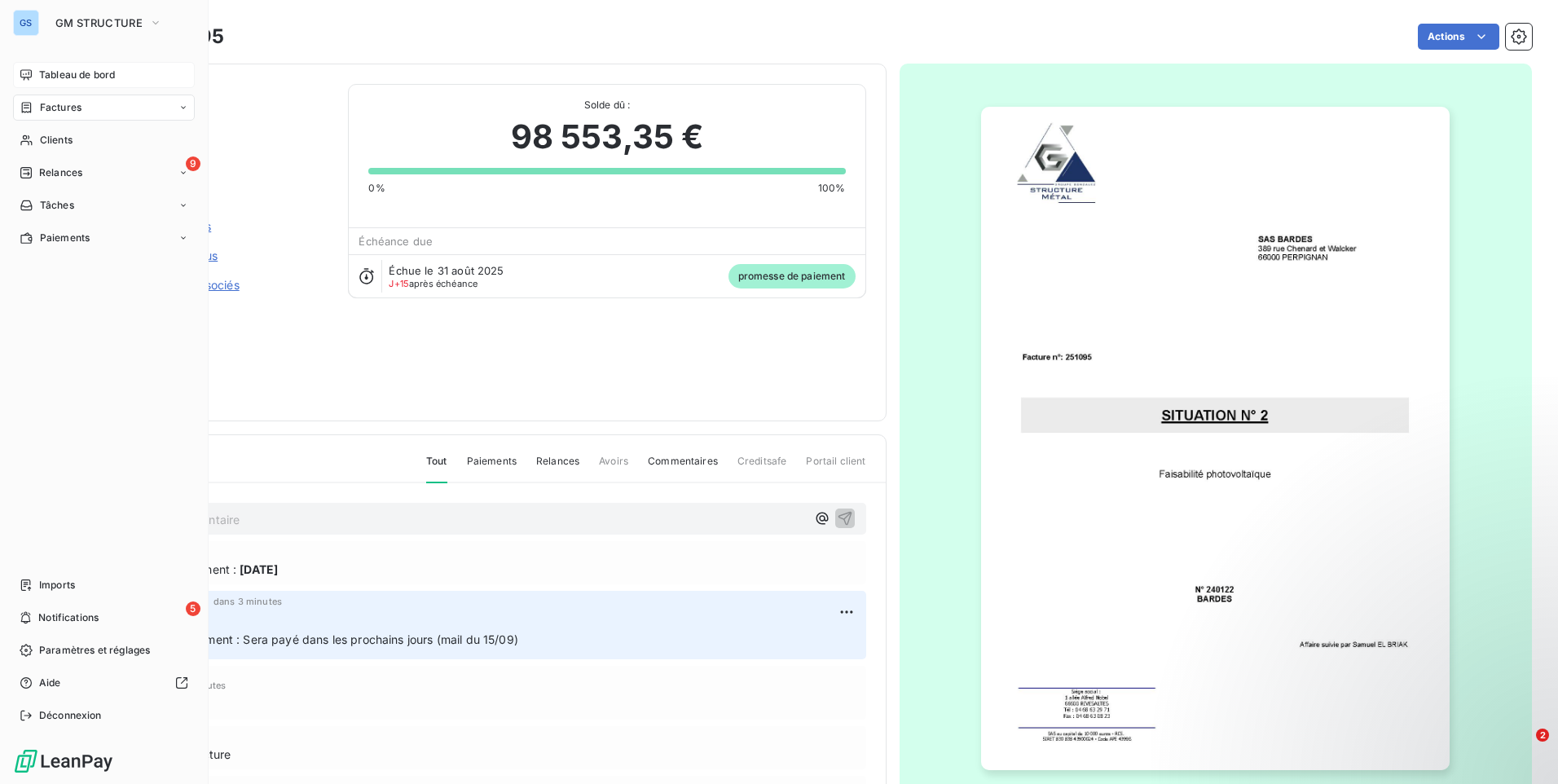
click at [88, 77] on span "Tableau de bord" at bounding box center [76, 74] width 75 height 15
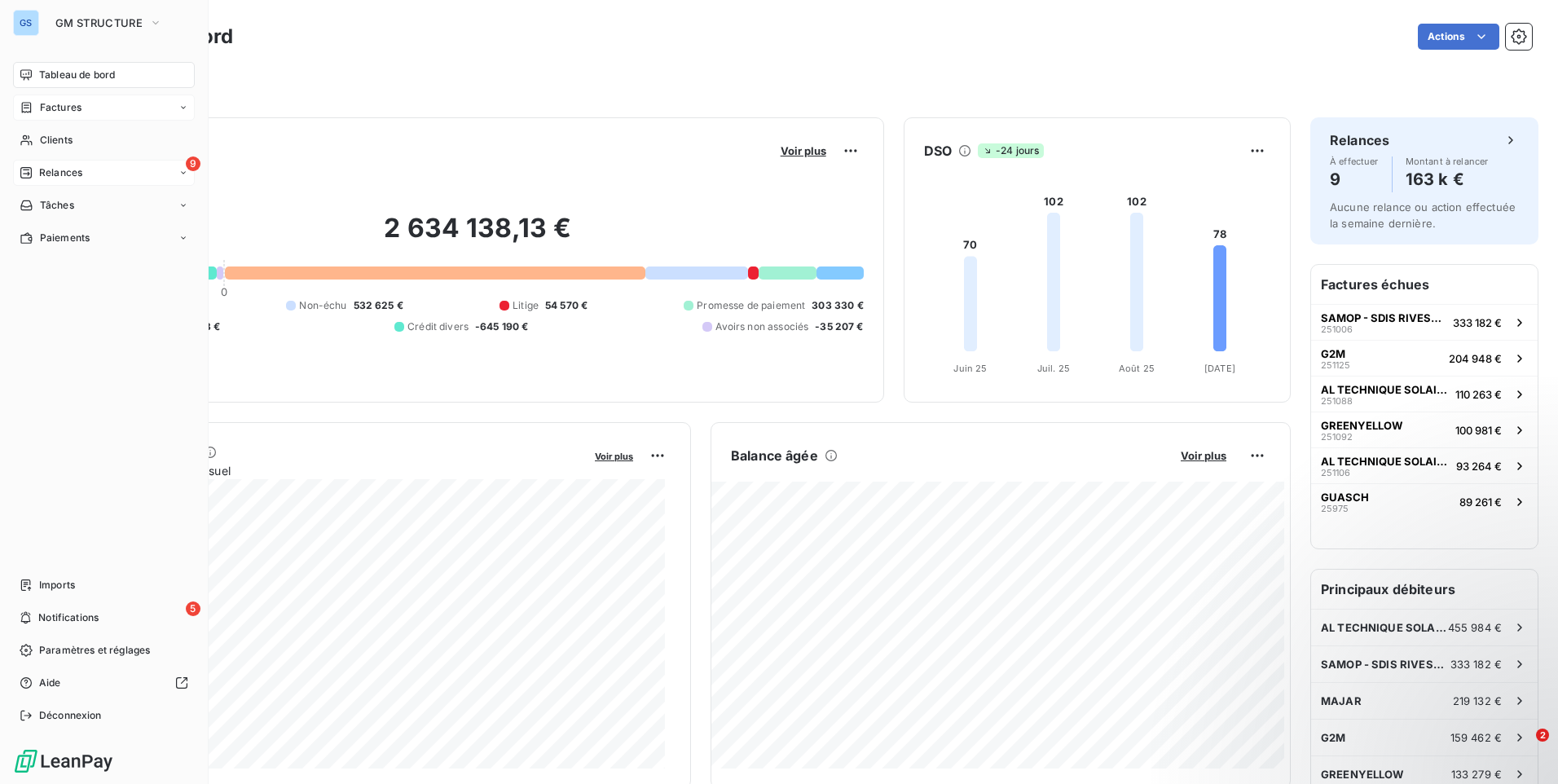
click at [141, 173] on div "9 Relances" at bounding box center [103, 172] width 182 height 26
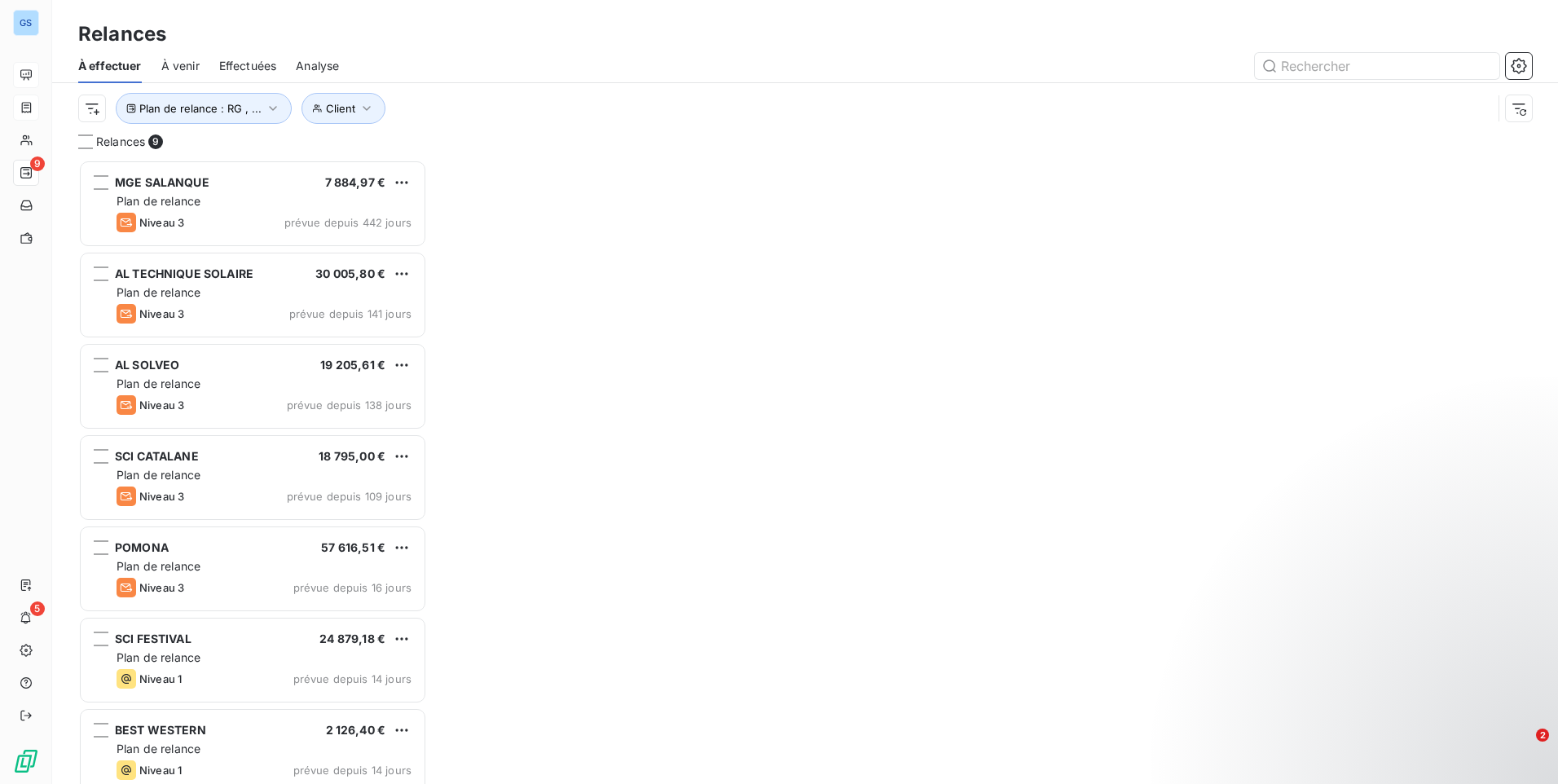
scroll to position [612, 337]
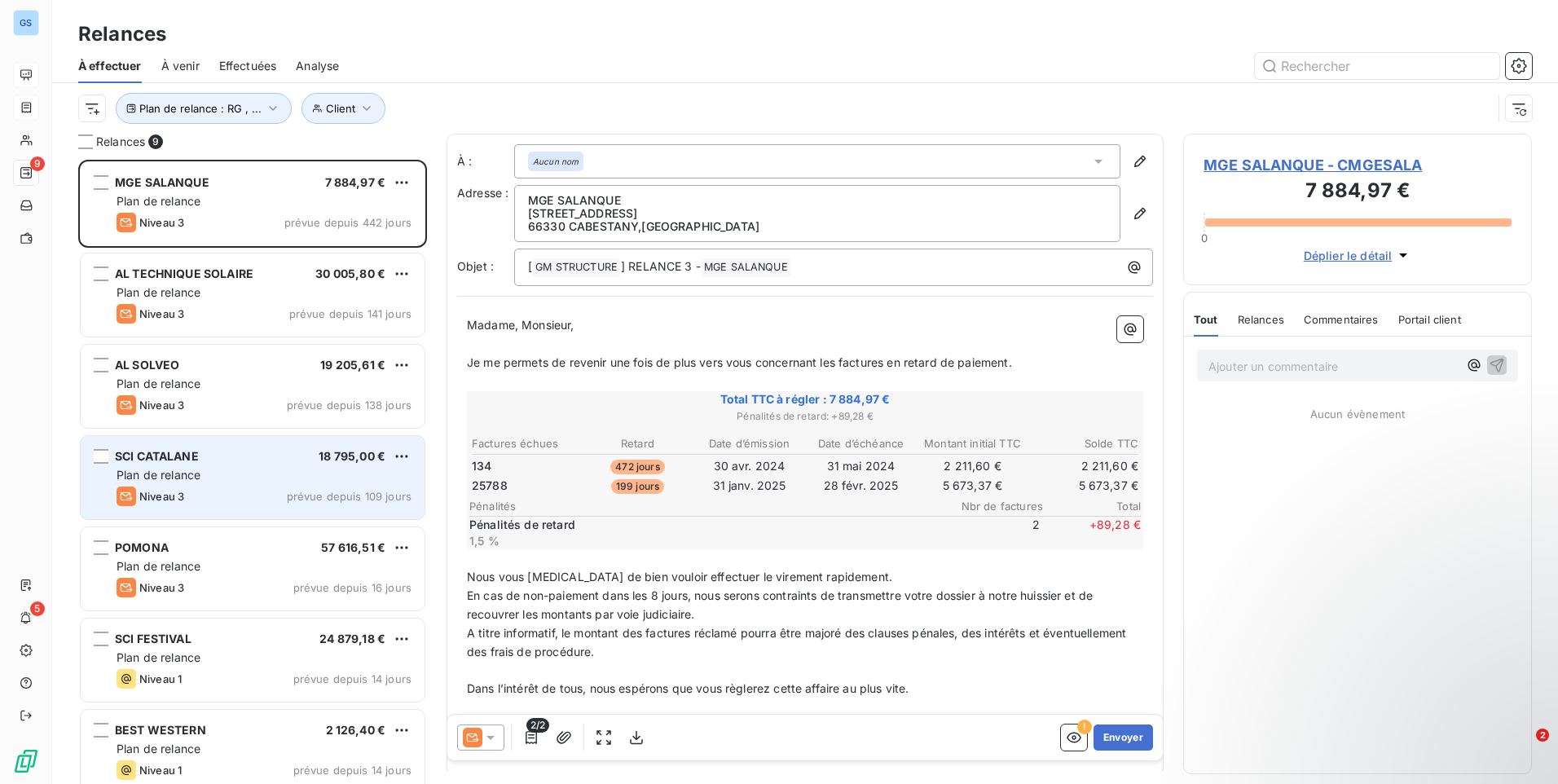
click at [254, 484] on div "SCI CATALANE 18 795,00 € Plan de relance Niveau 3 prévue depuis 109 jours" at bounding box center [252, 478] width 344 height 83
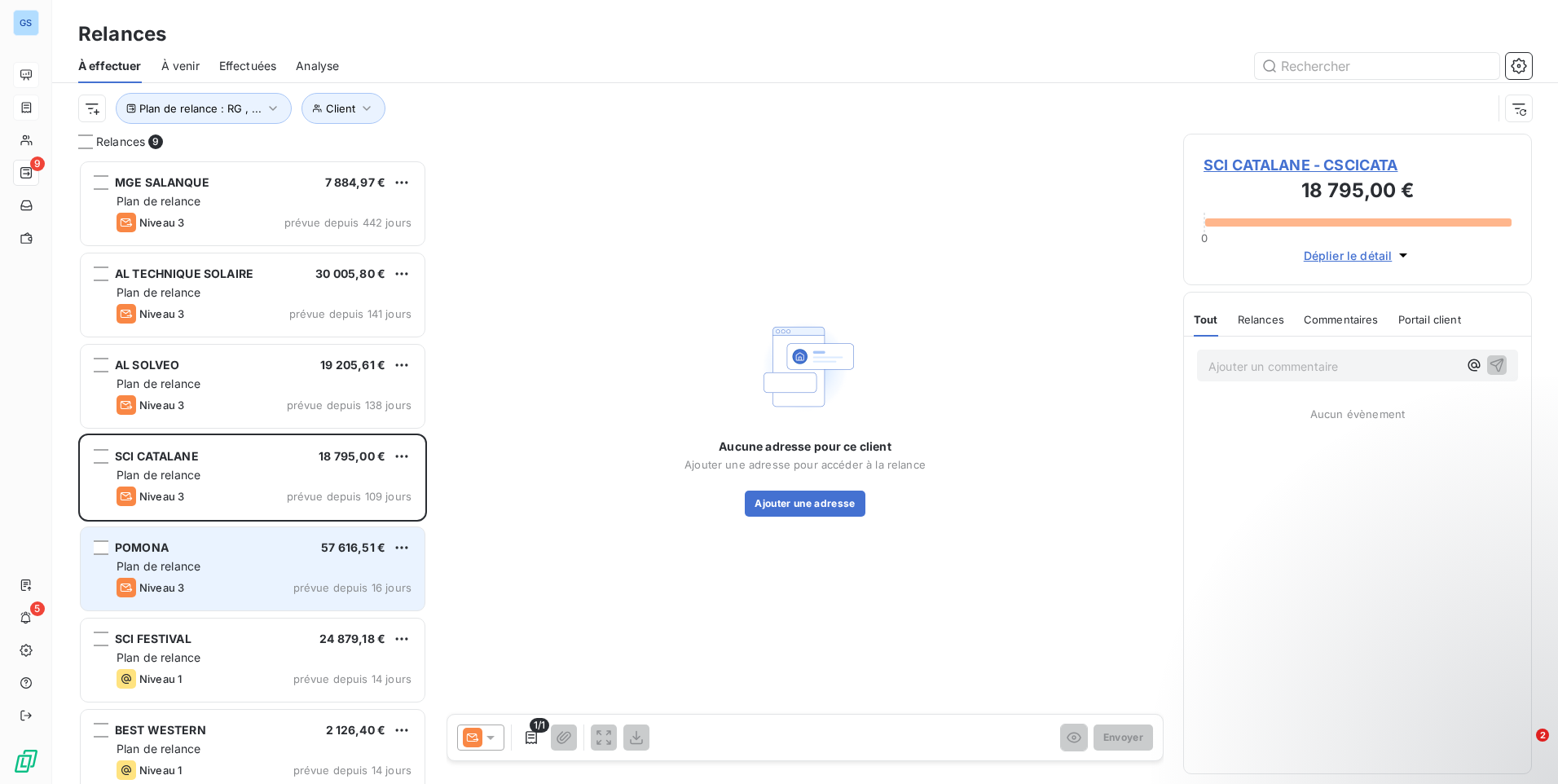
click at [249, 574] on div "POMONA 57 616,51 € Plan de relance Niveau 3 prévue depuis 16 jours" at bounding box center [252, 568] width 344 height 83
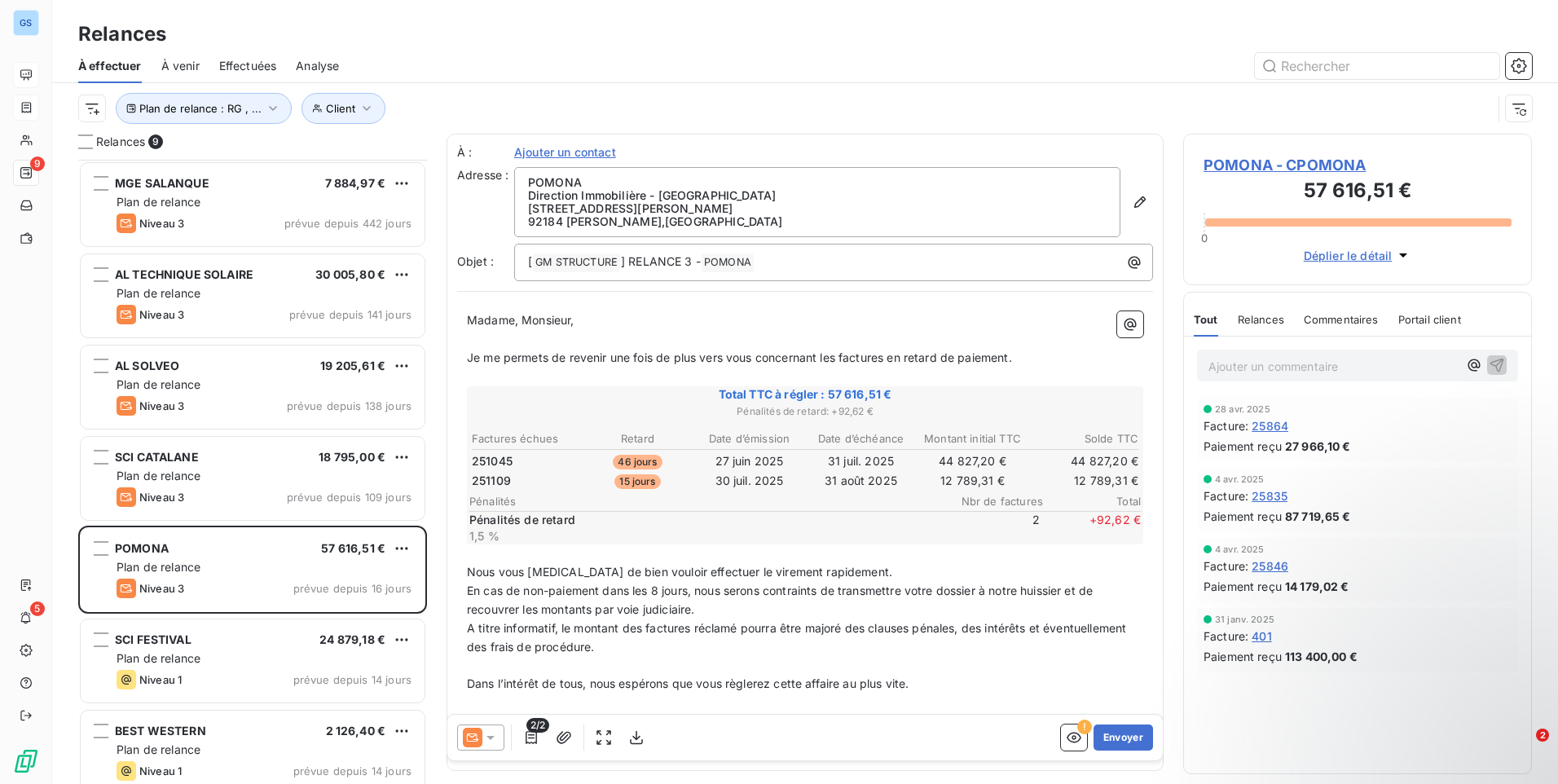
scroll to position [82, 0]
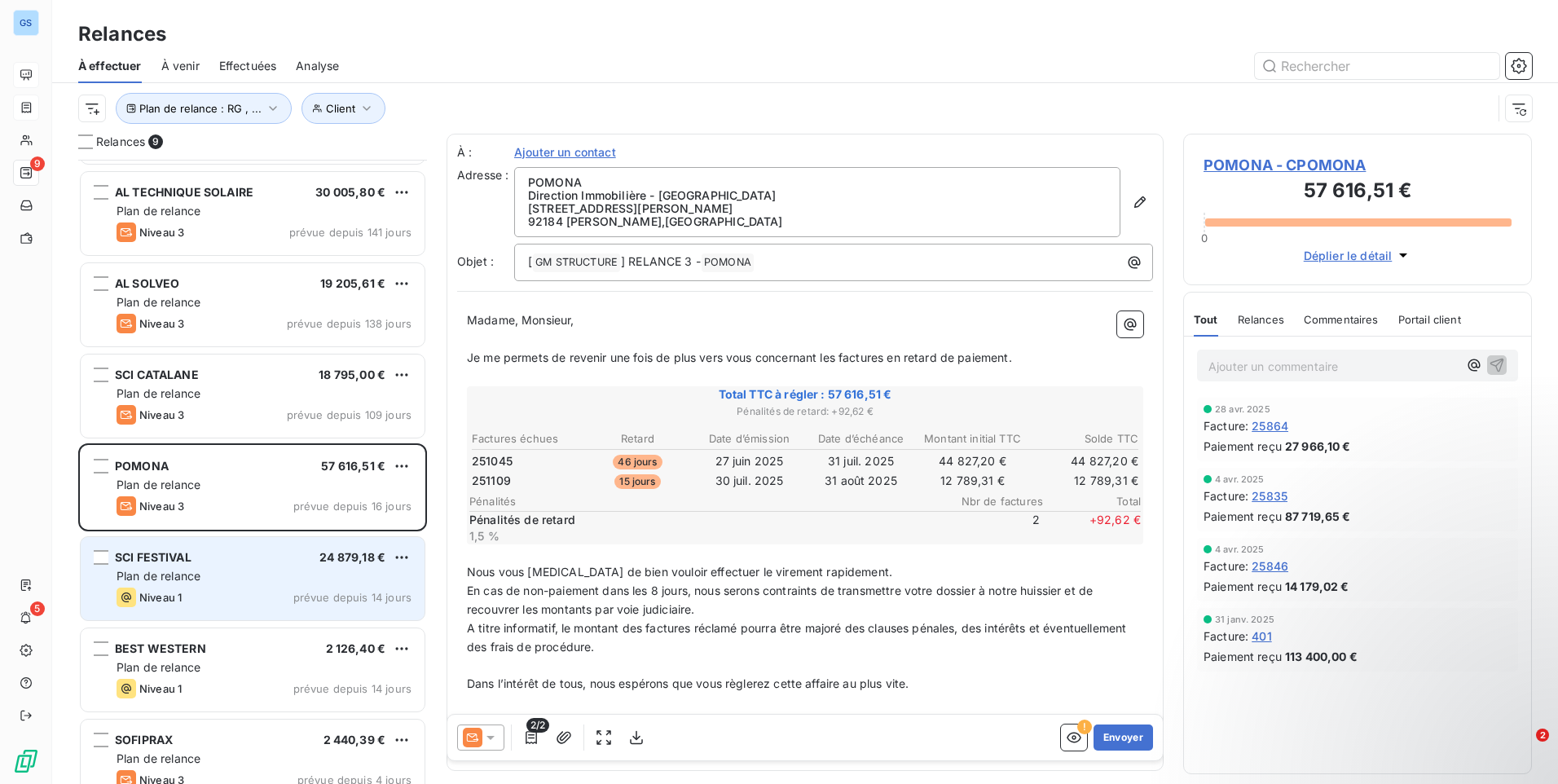
click at [240, 581] on div "Plan de relance" at bounding box center [263, 575] width 295 height 16
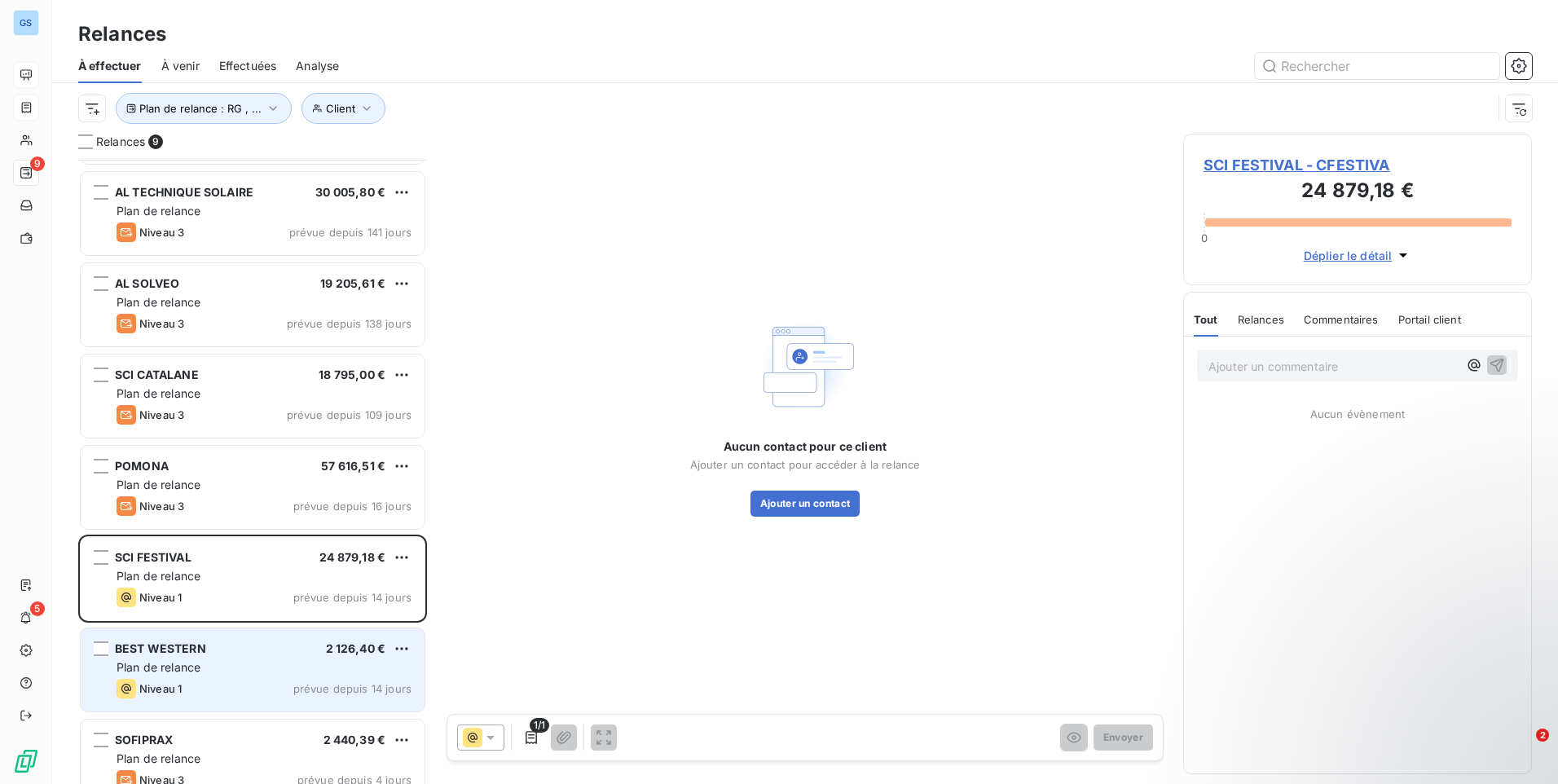
click at [220, 666] on div "Plan de relance" at bounding box center [263, 667] width 295 height 16
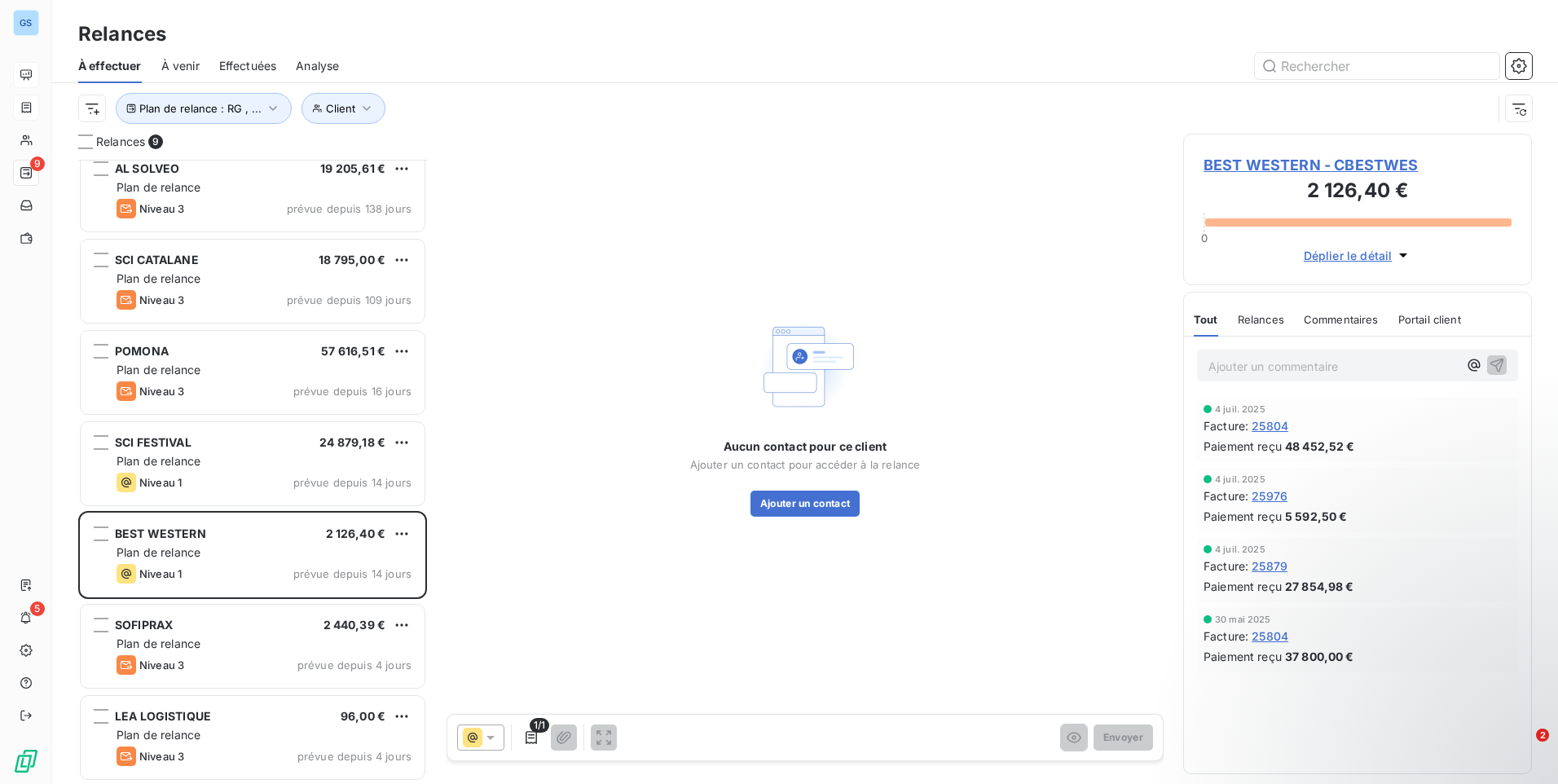
scroll to position [198, 0]
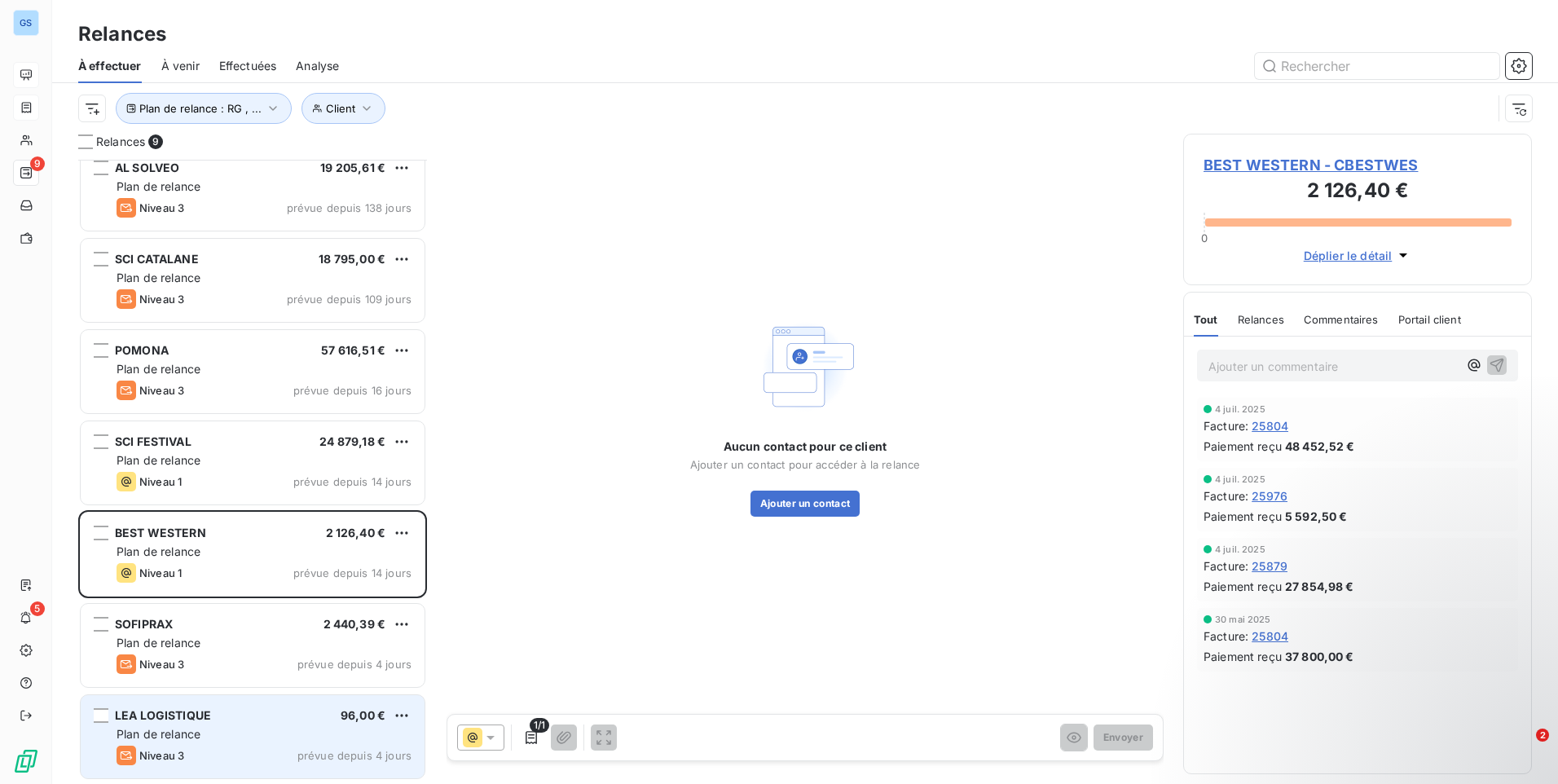
click at [235, 758] on div "Niveau 3 prévue depuis 4 jours" at bounding box center [263, 755] width 295 height 19
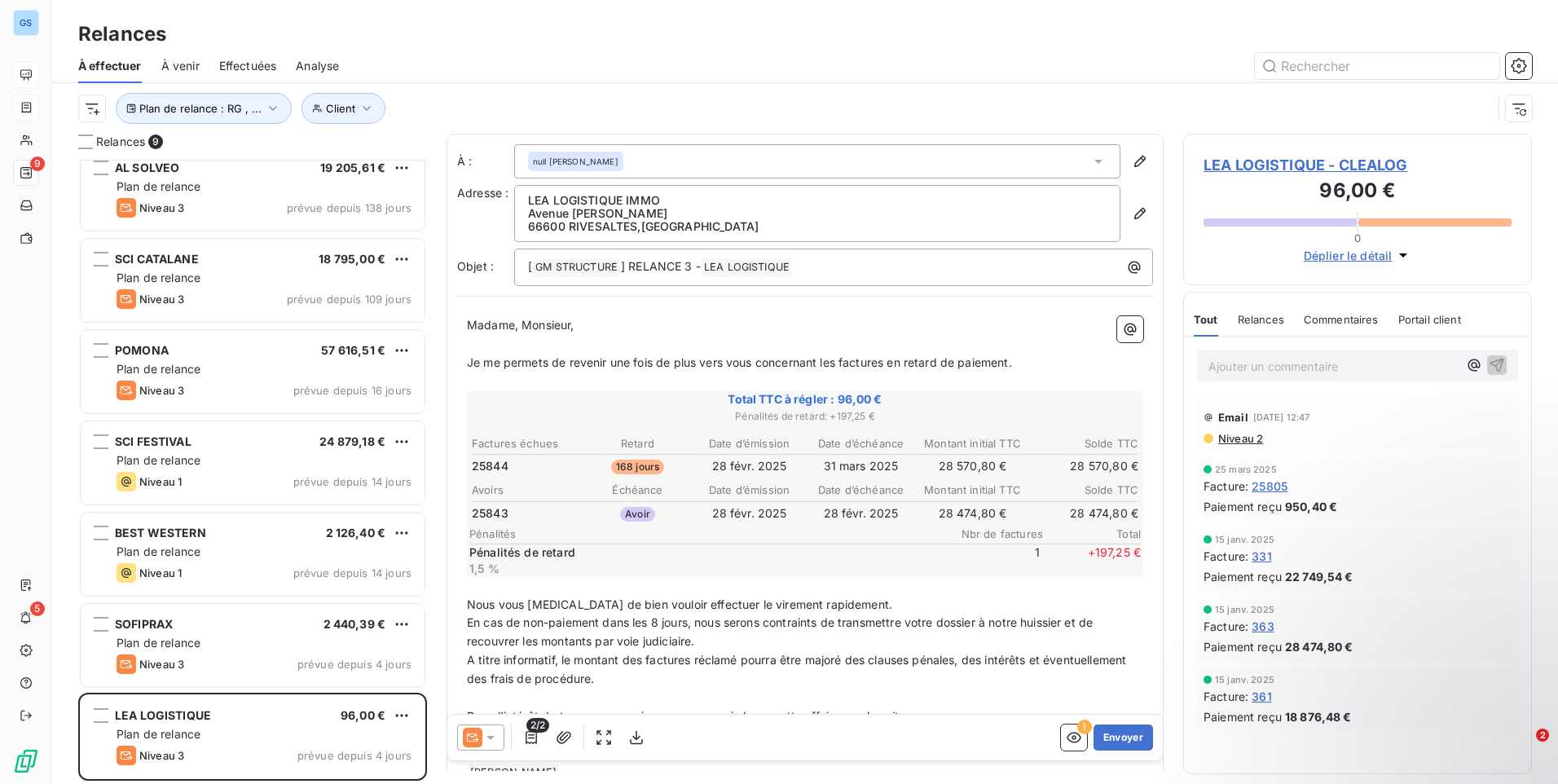
click at [486, 742] on icon at bounding box center [490, 737] width 16 height 16
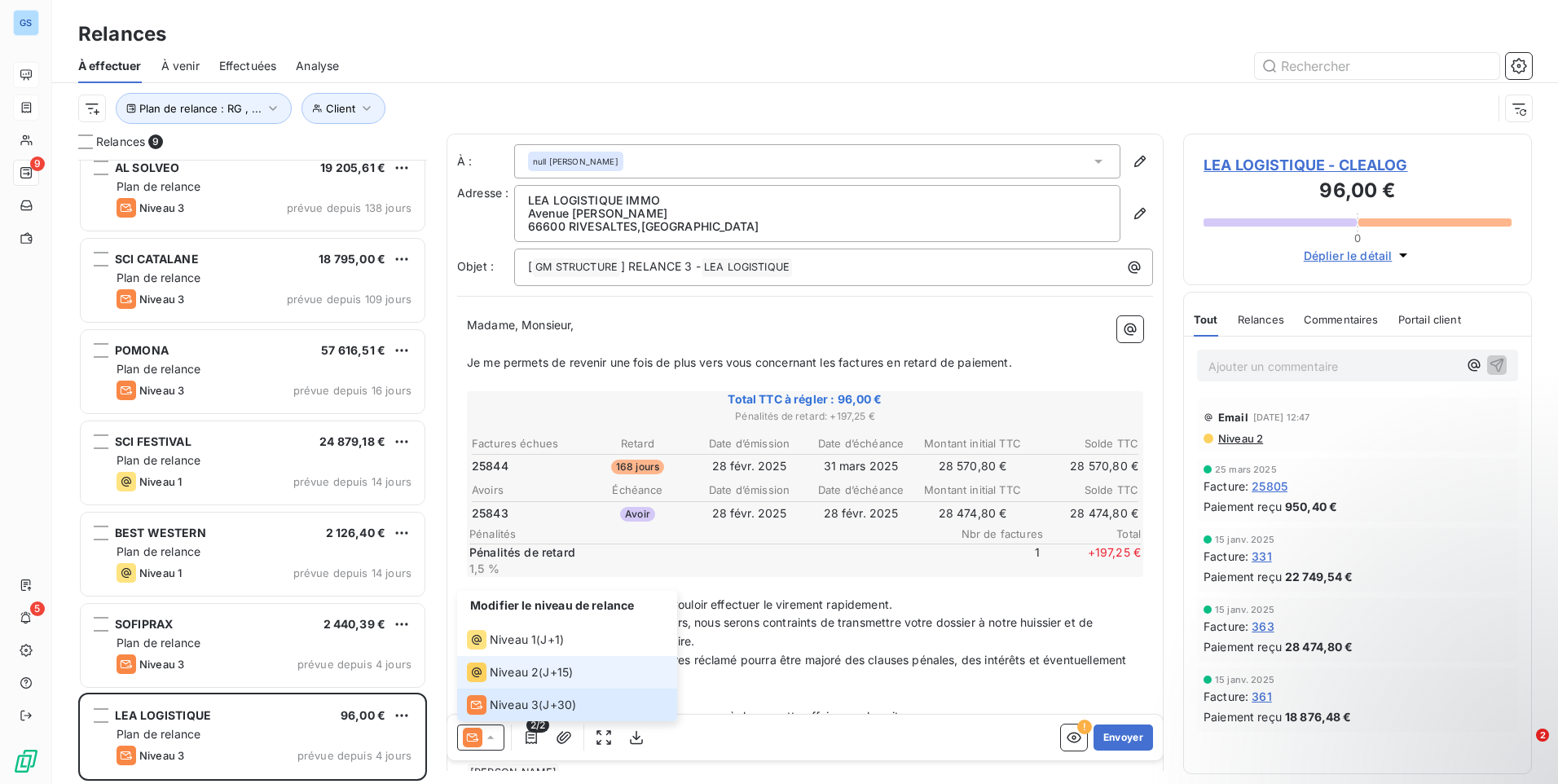
click at [525, 666] on span "Niveau 2" at bounding box center [514, 672] width 49 height 16
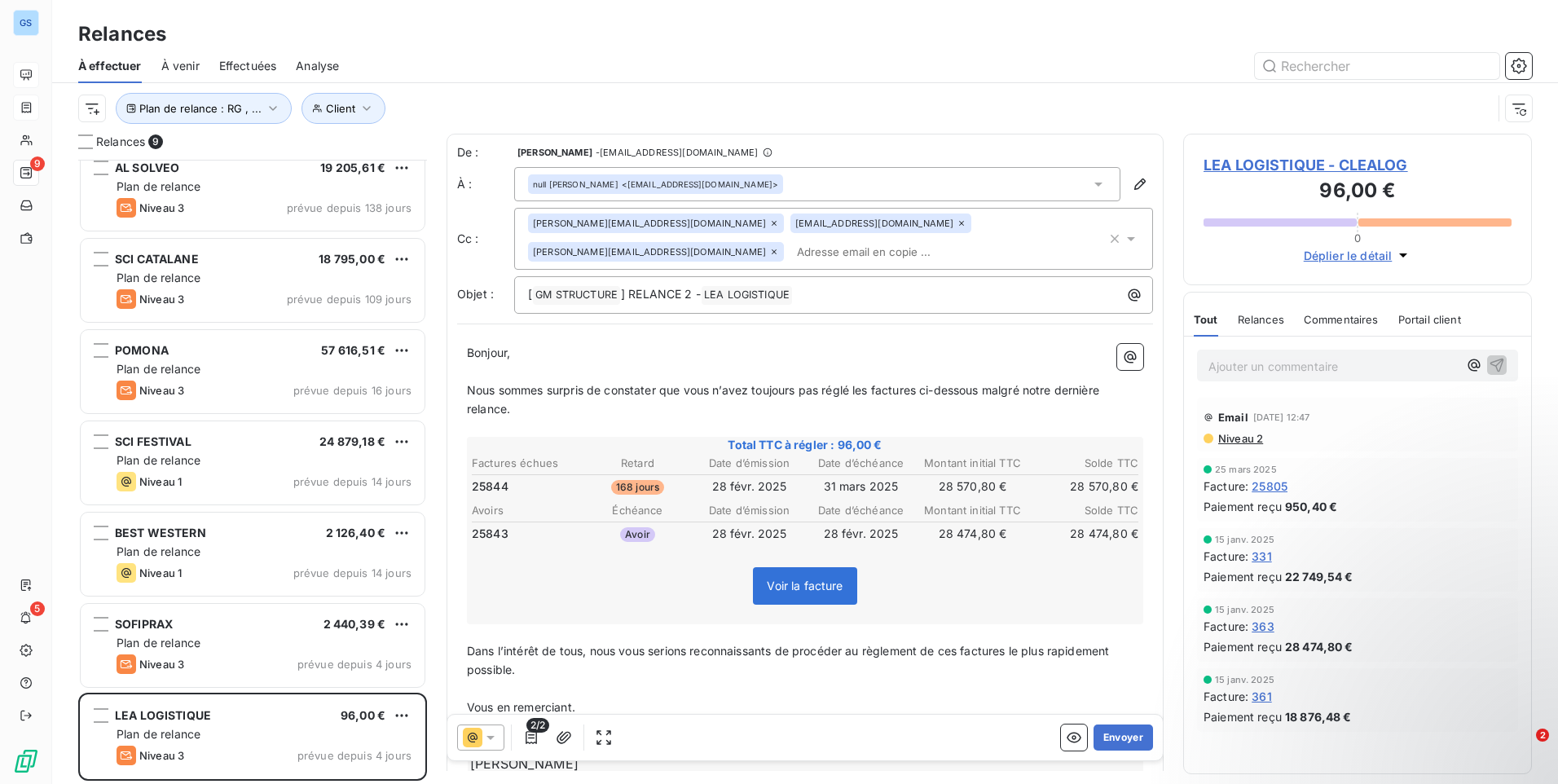
scroll to position [612, 337]
click at [477, 736] on icon at bounding box center [473, 737] width 10 height 10
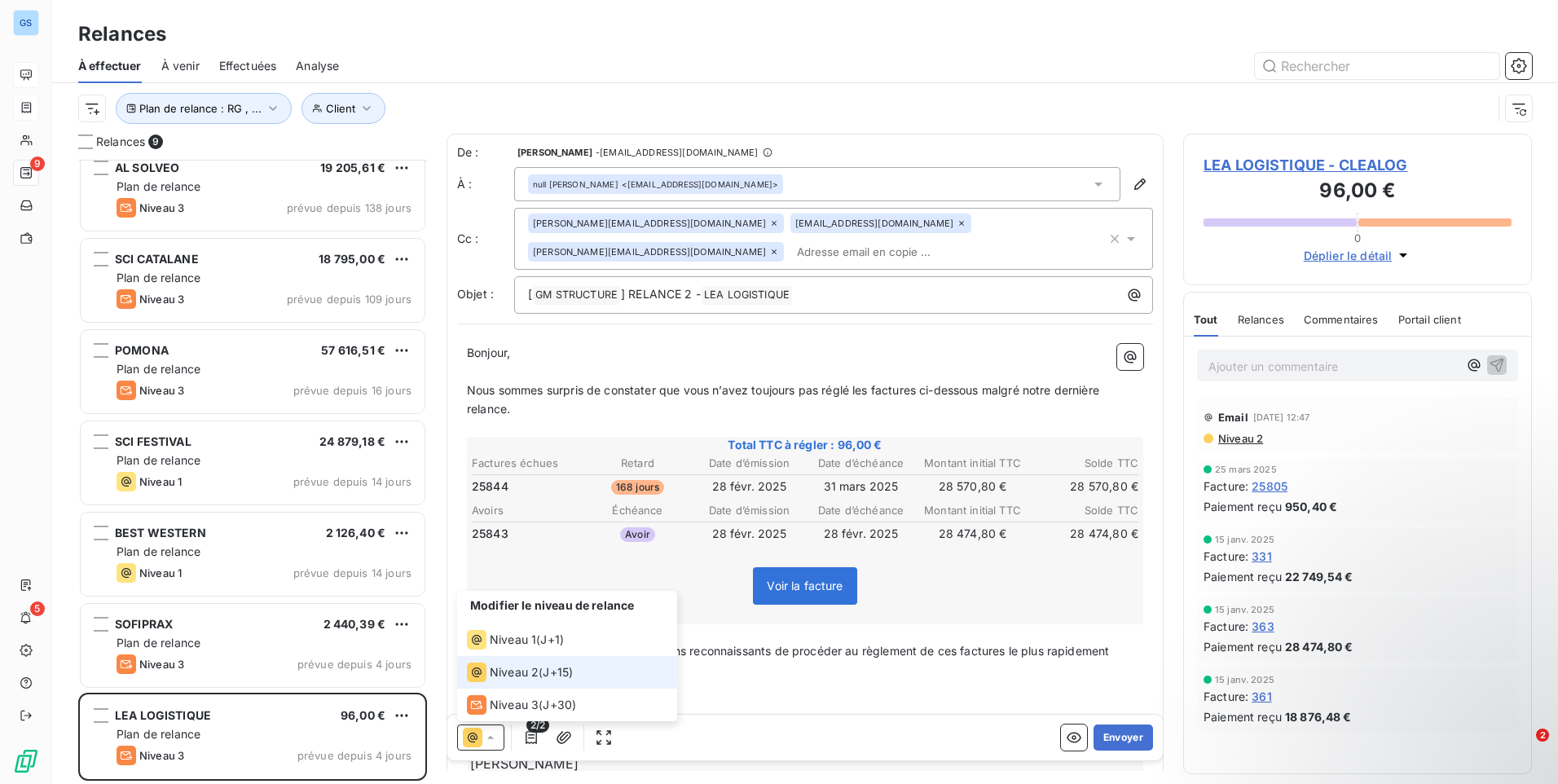
click at [477, 736] on icon at bounding box center [473, 737] width 10 height 10
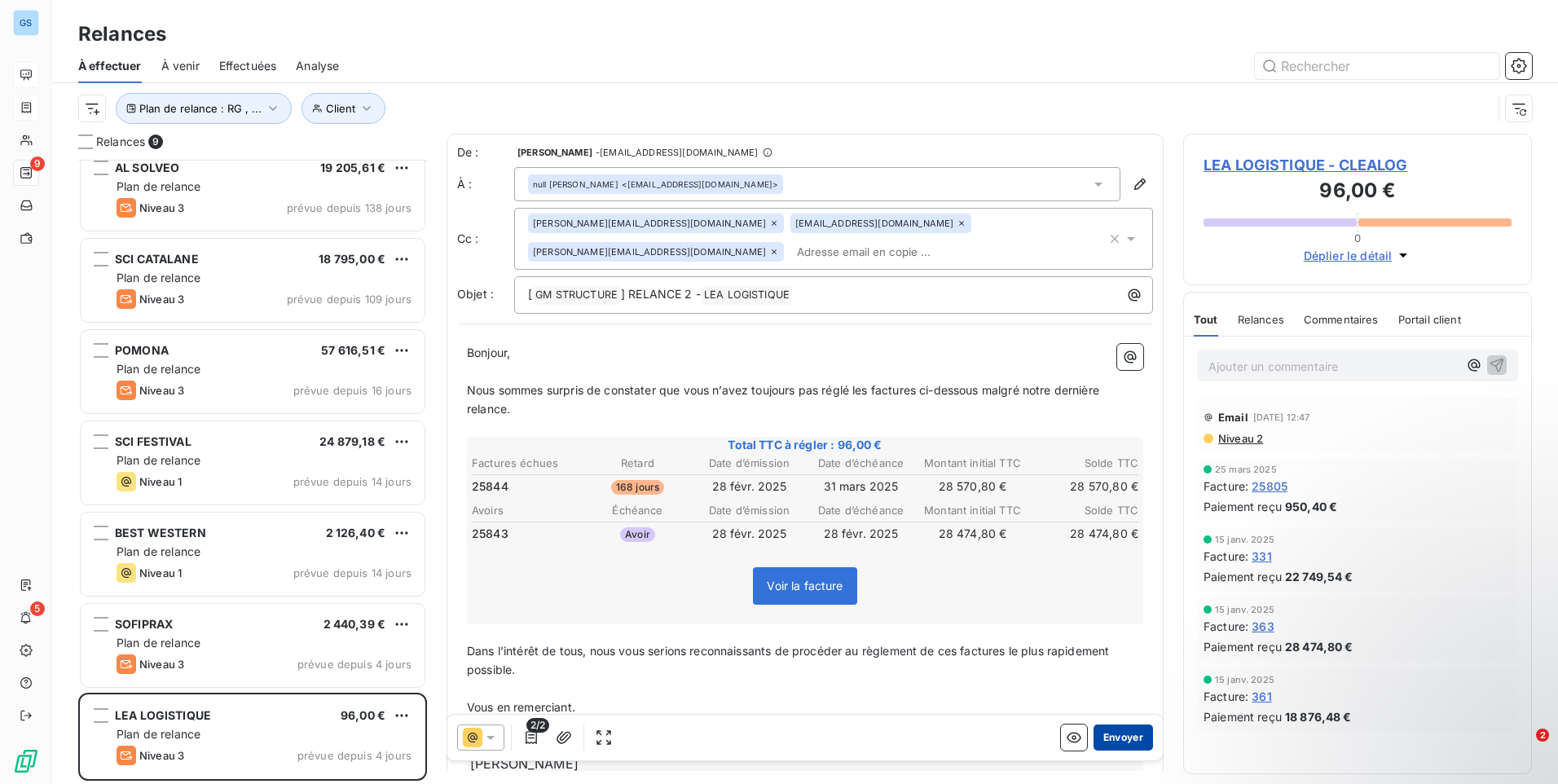
click at [1125, 735] on button "Envoyer" at bounding box center [1124, 737] width 60 height 26
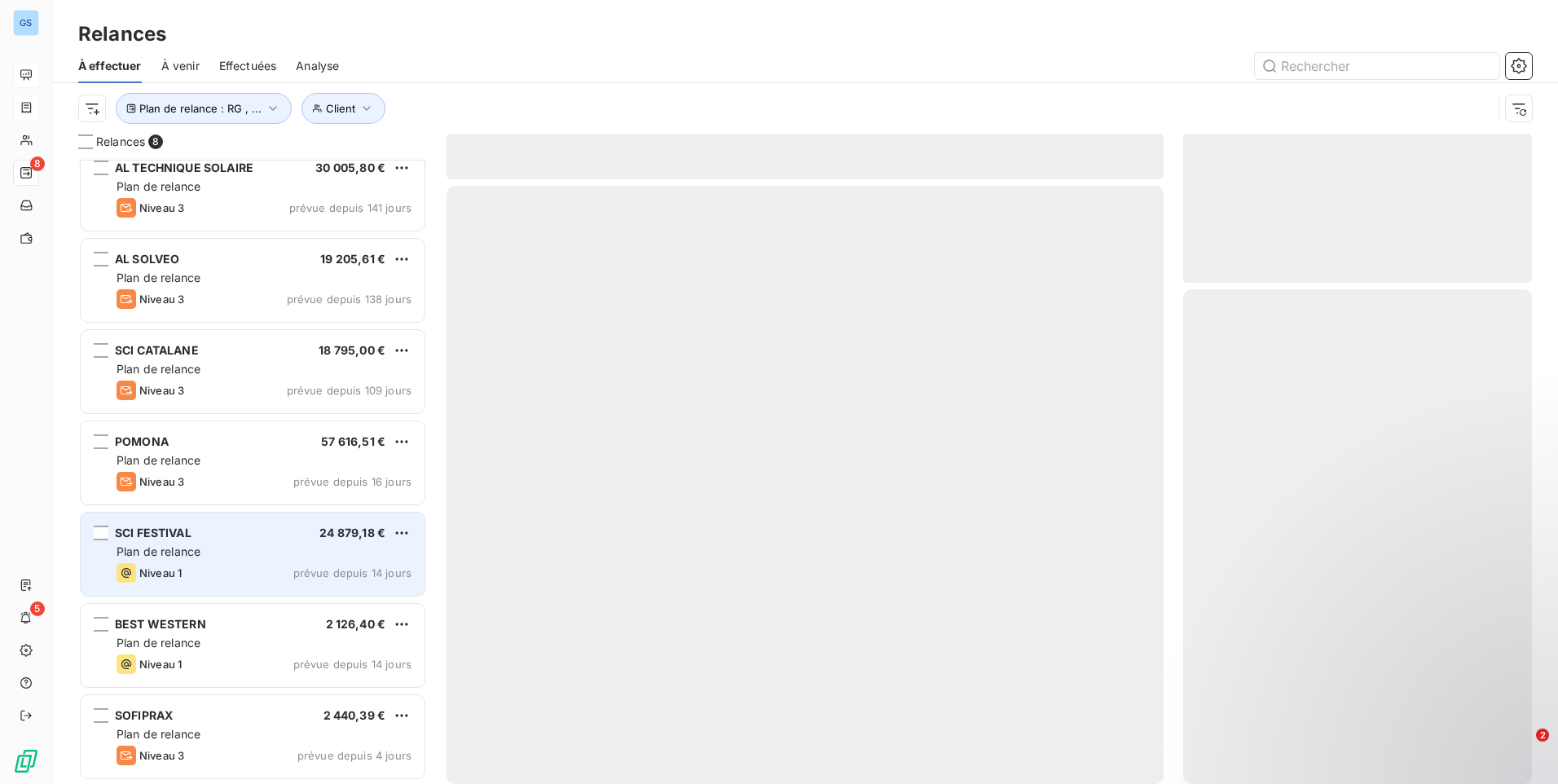
scroll to position [106, 0]
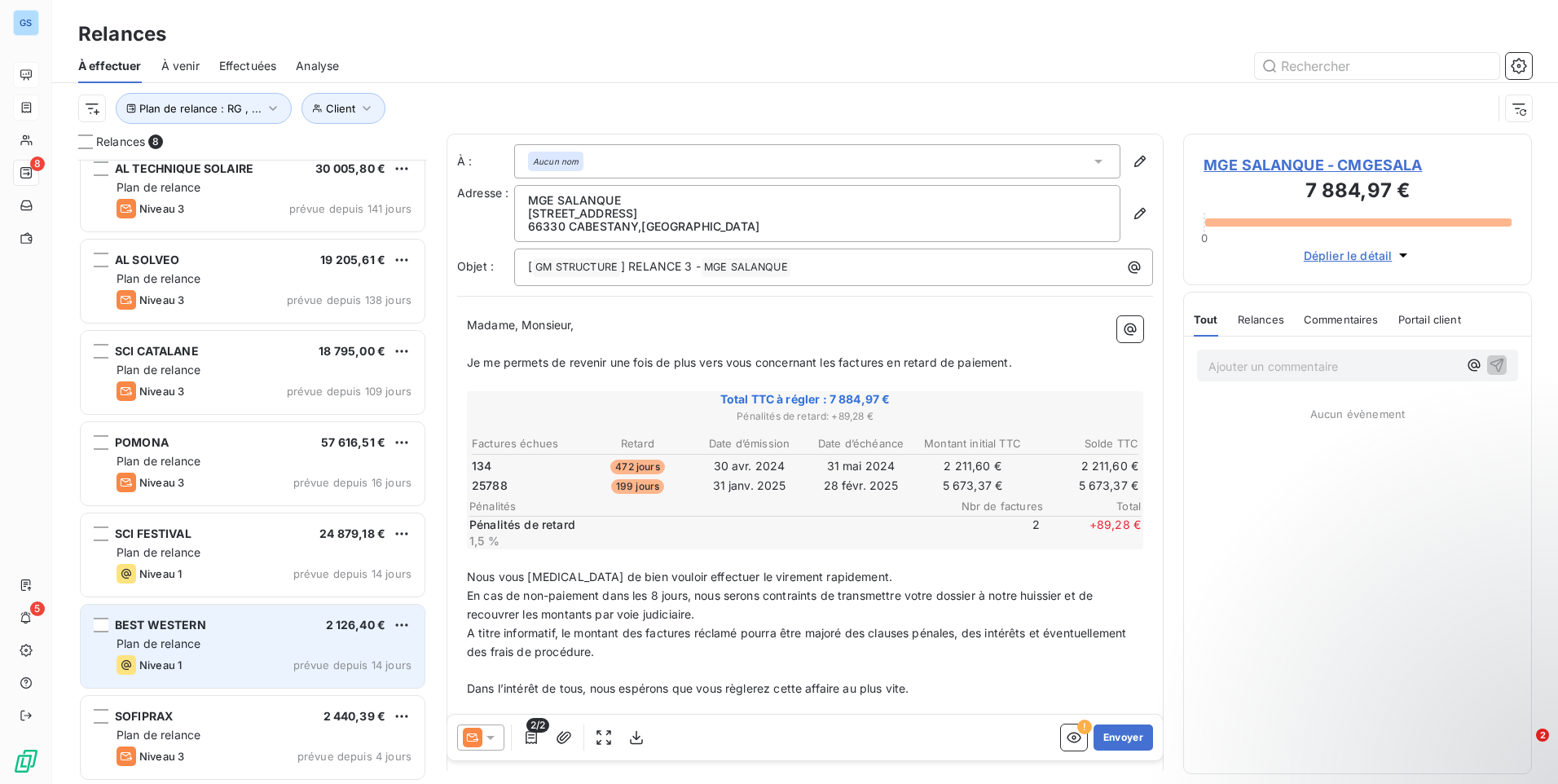
click at [224, 636] on div "Plan de relance" at bounding box center [263, 643] width 295 height 16
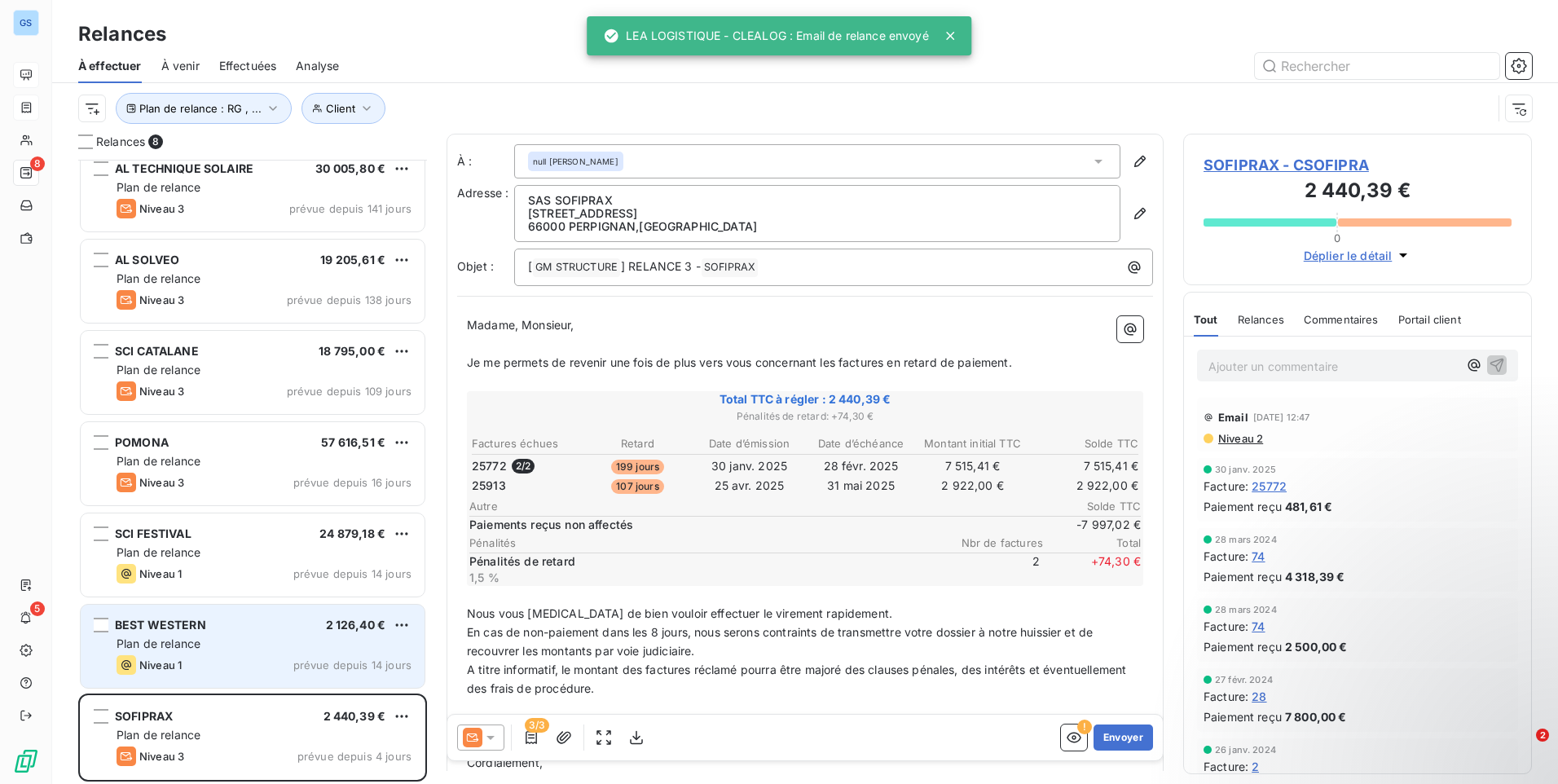
click at [185, 670] on div "Niveau 1 prévue depuis 14 jours" at bounding box center [263, 664] width 295 height 19
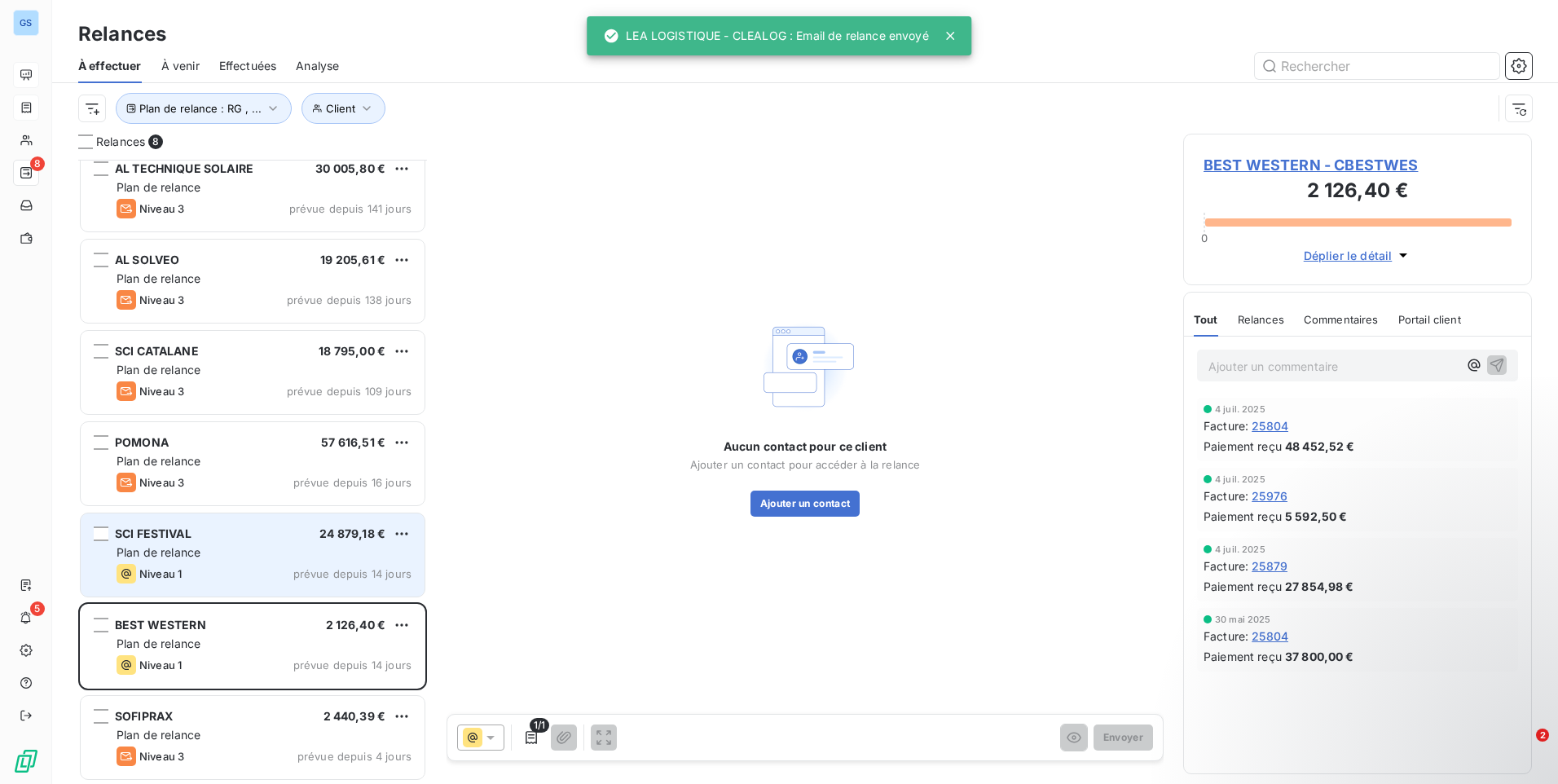
click at [312, 542] on div "SCI FESTIVAL 24 879,18 € Plan de relance Niveau 1 prévue depuis 14 jours" at bounding box center [252, 555] width 344 height 83
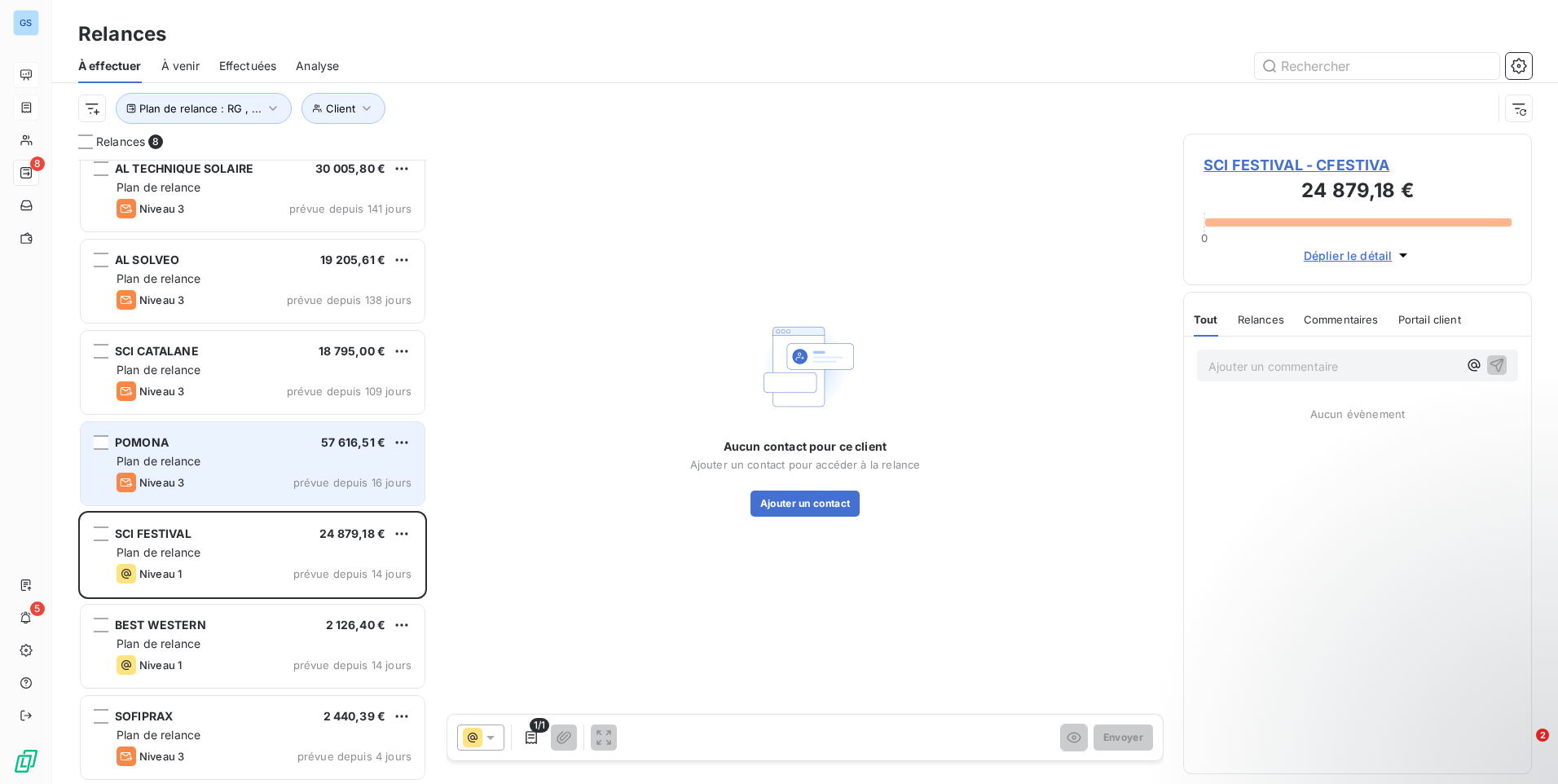
click at [286, 468] on div "Plan de relance" at bounding box center [263, 460] width 295 height 16
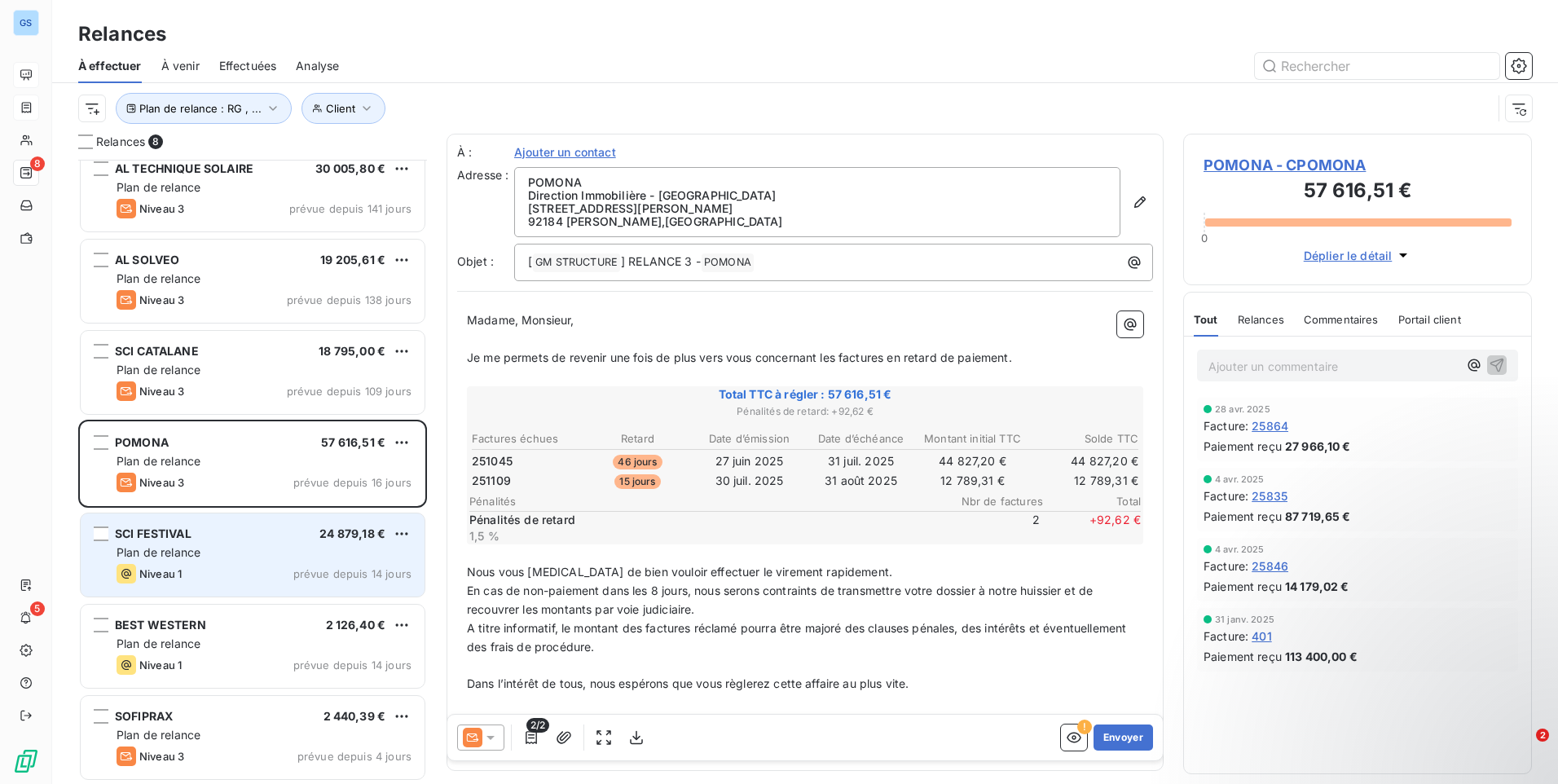
click at [132, 539] on span "SCI FESTIVAL" at bounding box center [153, 533] width 76 height 14
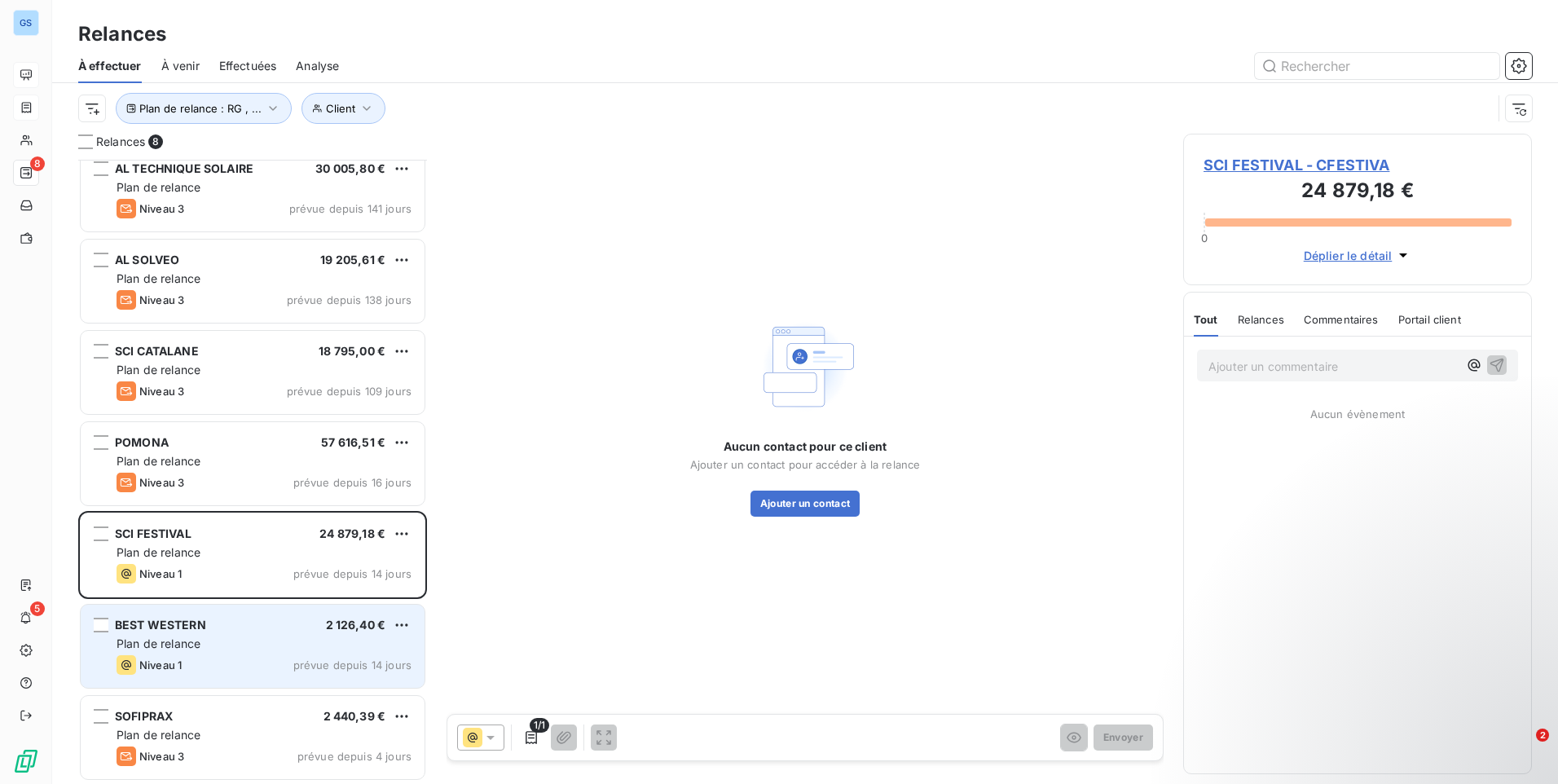
click at [230, 641] on div "Plan de relance" at bounding box center [263, 643] width 295 height 16
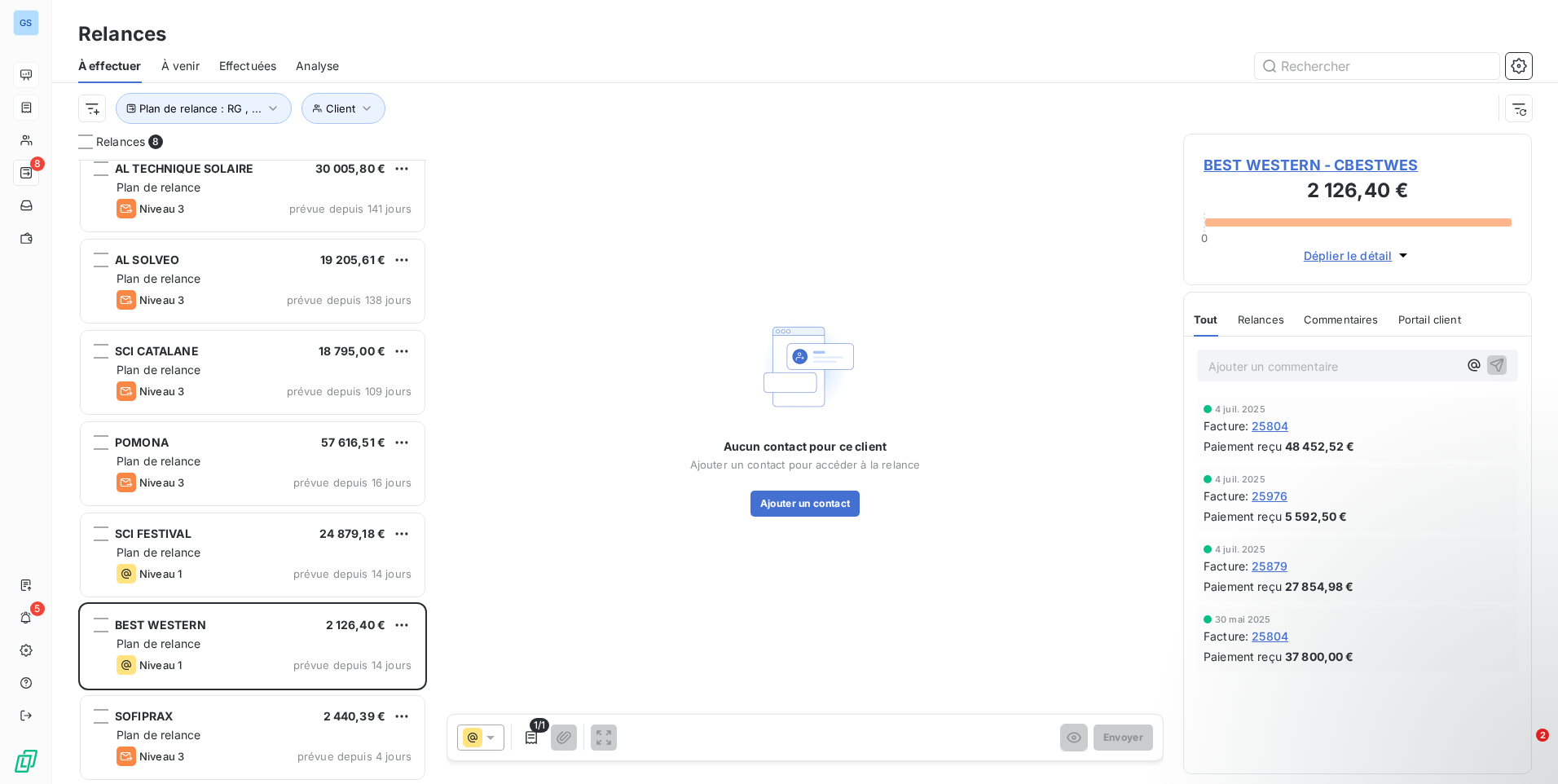
click at [867, 500] on div "Aucun contact pour ce client Ajouter un contact pour accéder à la relance Ajout…" at bounding box center [806, 477] width 230 height 78
click at [841, 503] on button "Ajouter un contact" at bounding box center [806, 503] width 110 height 26
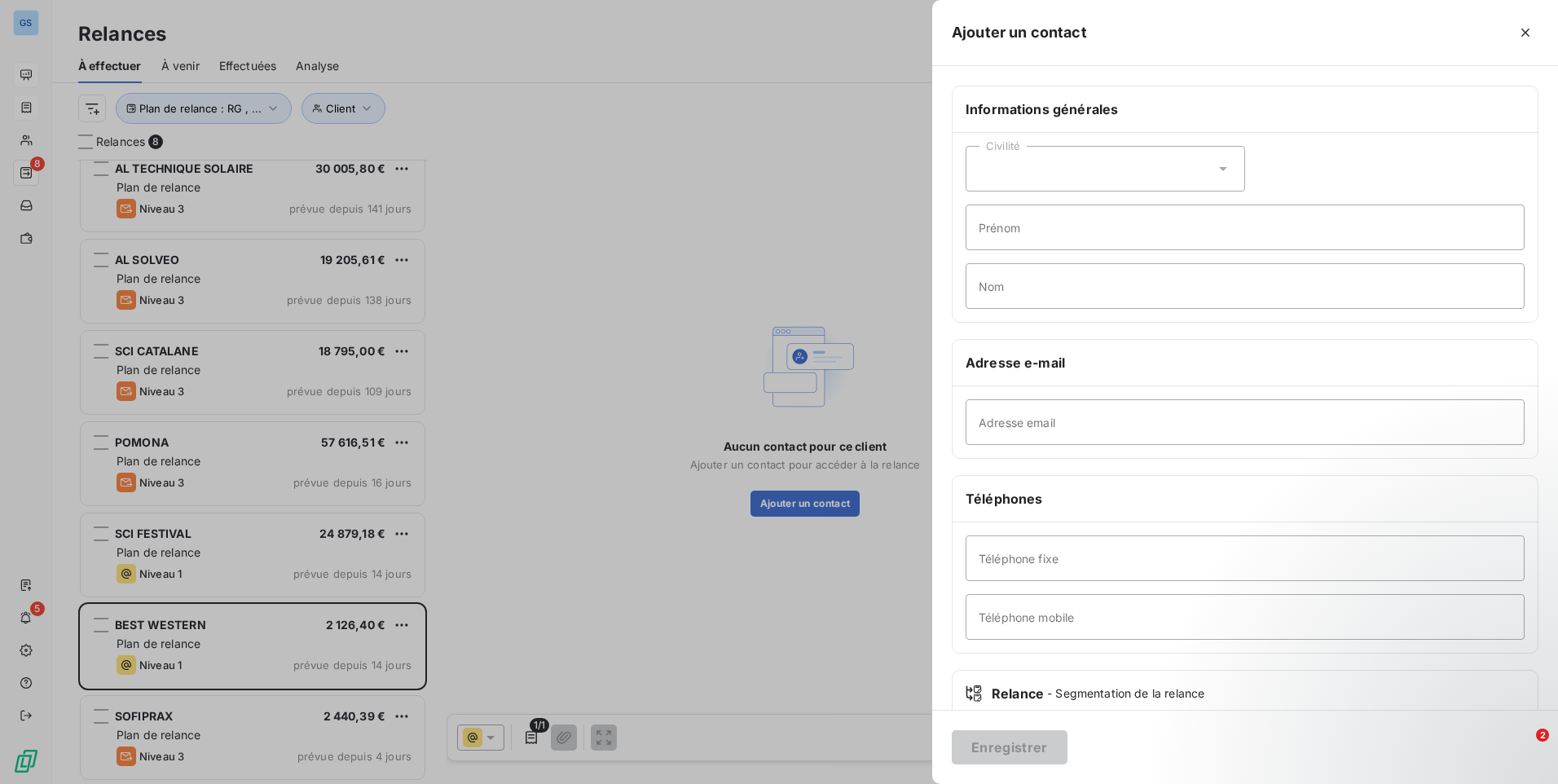
click at [1123, 172] on div "Civilité" at bounding box center [1104, 168] width 279 height 45
click at [1056, 416] on input "Adresse email" at bounding box center [1245, 421] width 559 height 45
type input "[EMAIL_ADDRESS][DOMAIN_NAME]"
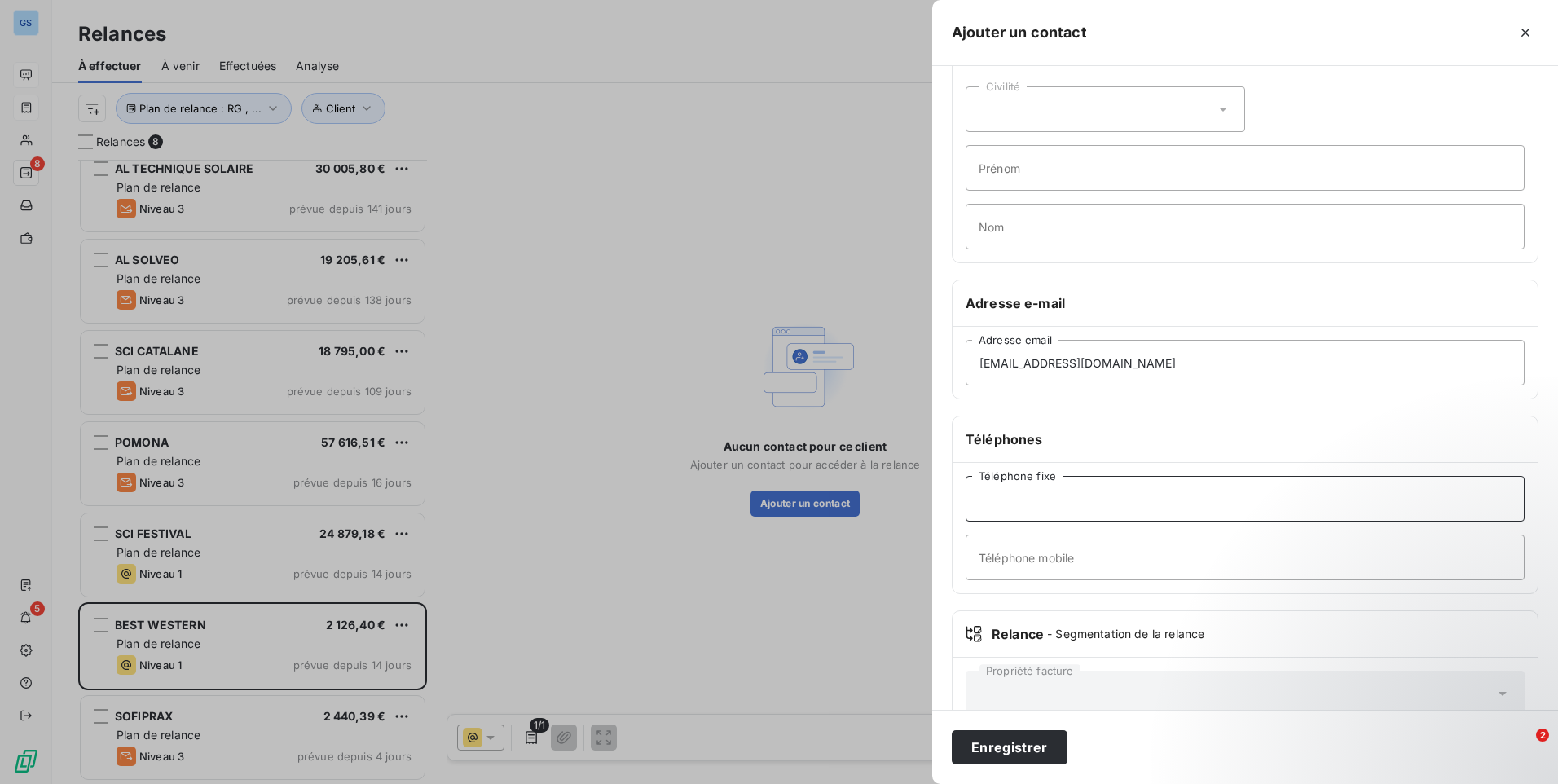
scroll to position [100, 0]
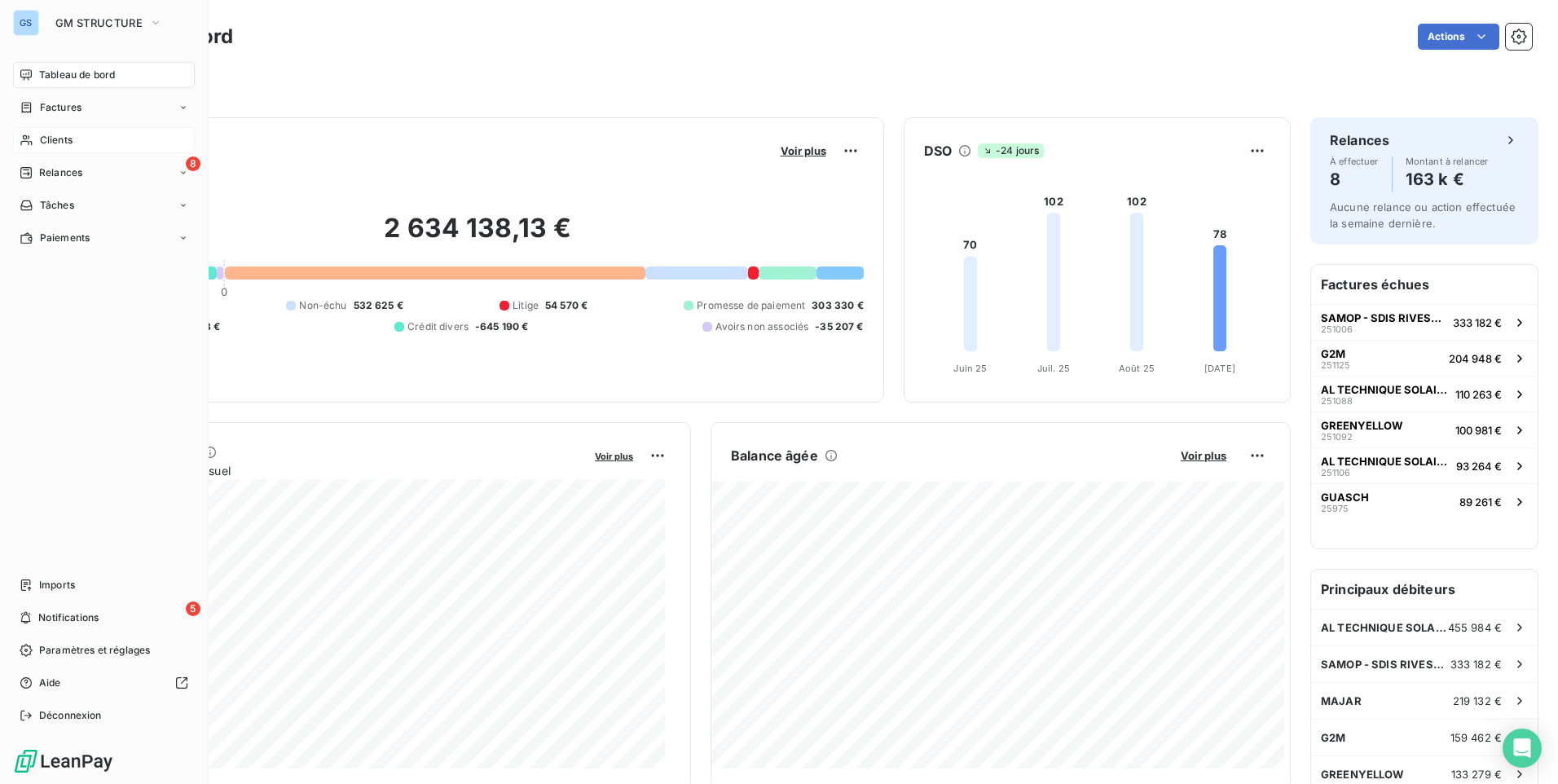
click at [91, 142] on div "Clients" at bounding box center [103, 139] width 182 height 26
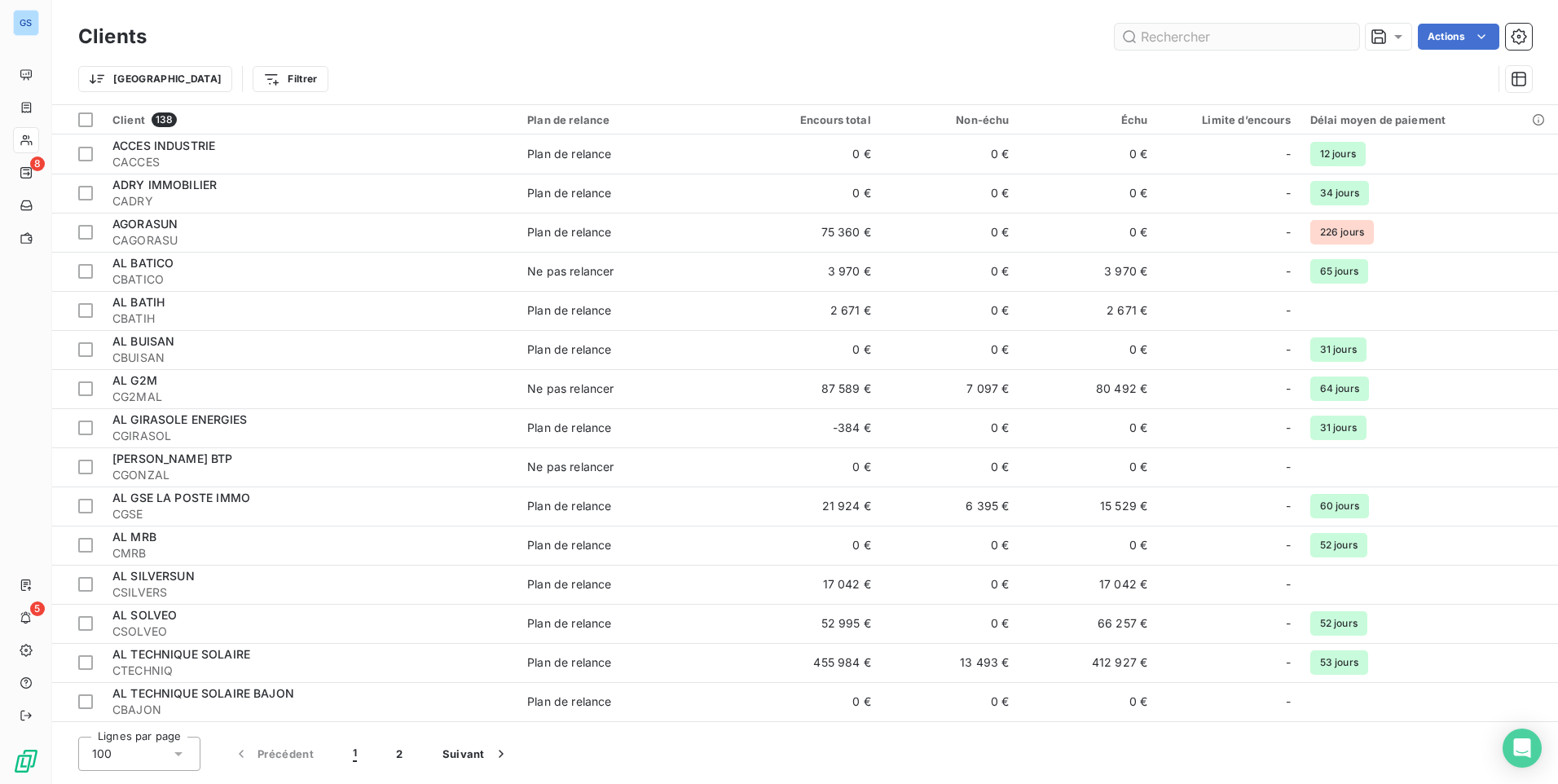
click at [1208, 34] on input "text" at bounding box center [1237, 36] width 245 height 26
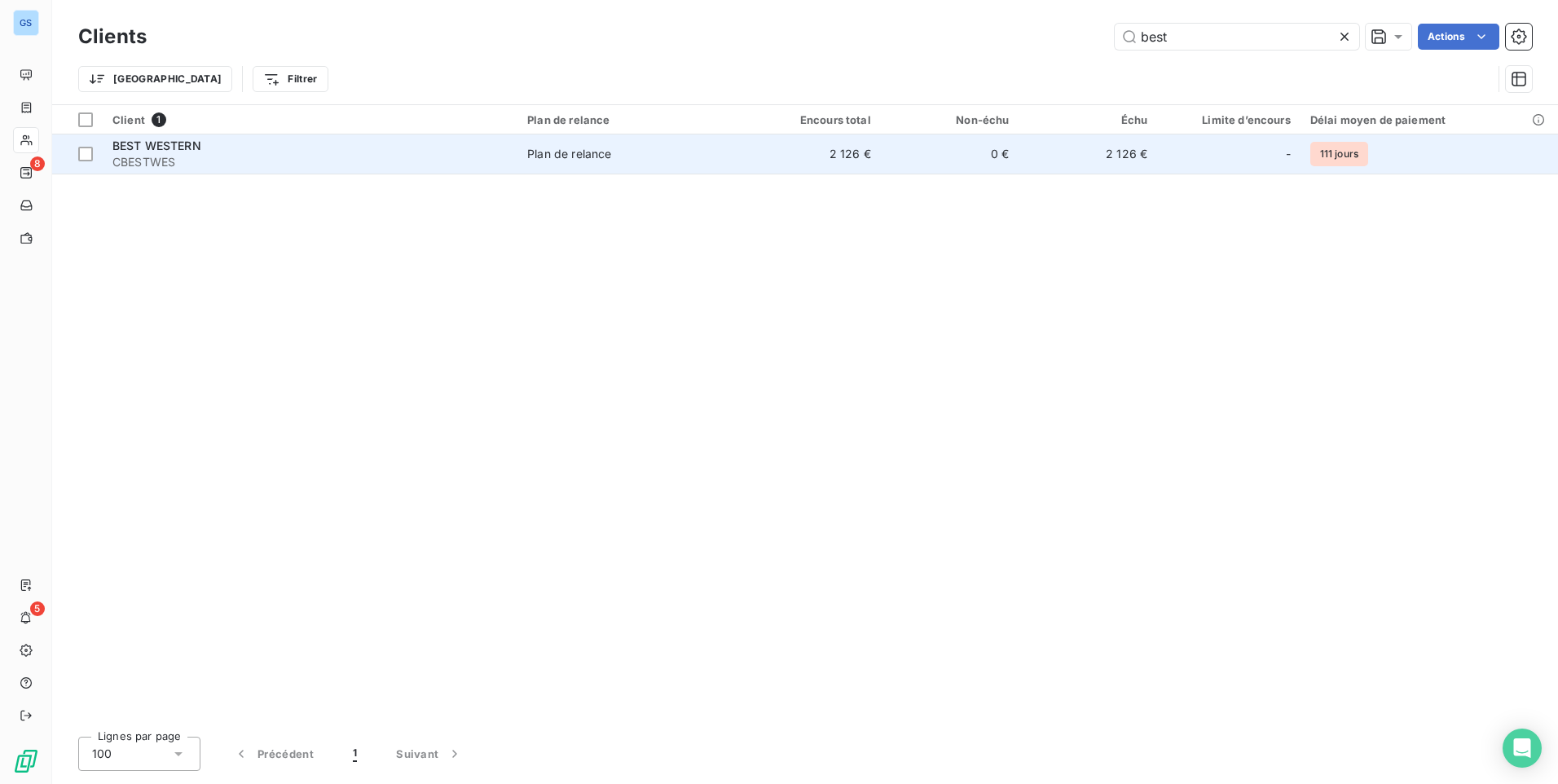
type input "best"
click at [140, 157] on span "CBESTWES" at bounding box center [309, 161] width 396 height 16
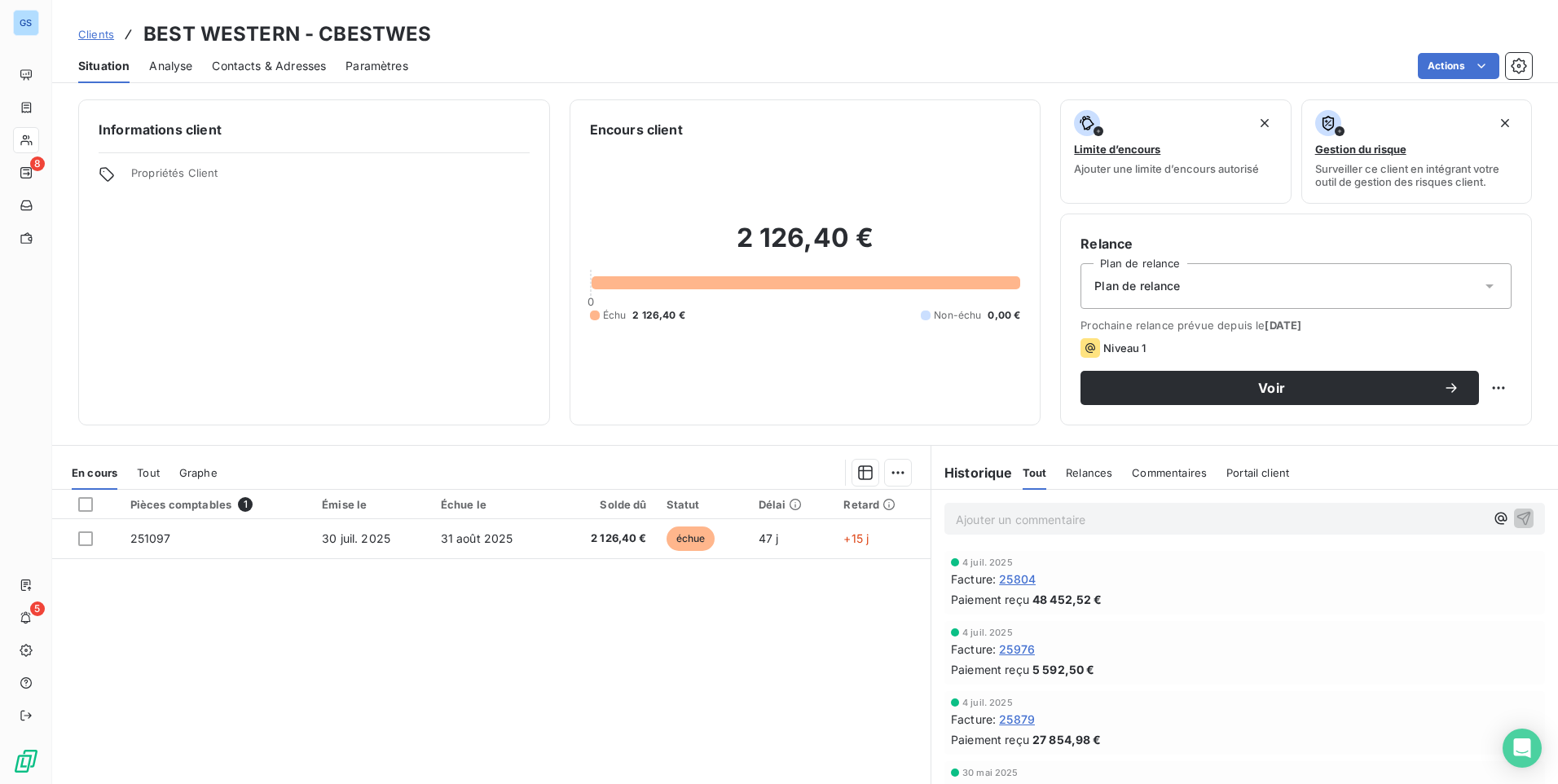
click at [279, 60] on span "Contacts & Adresses" at bounding box center [269, 66] width 114 height 16
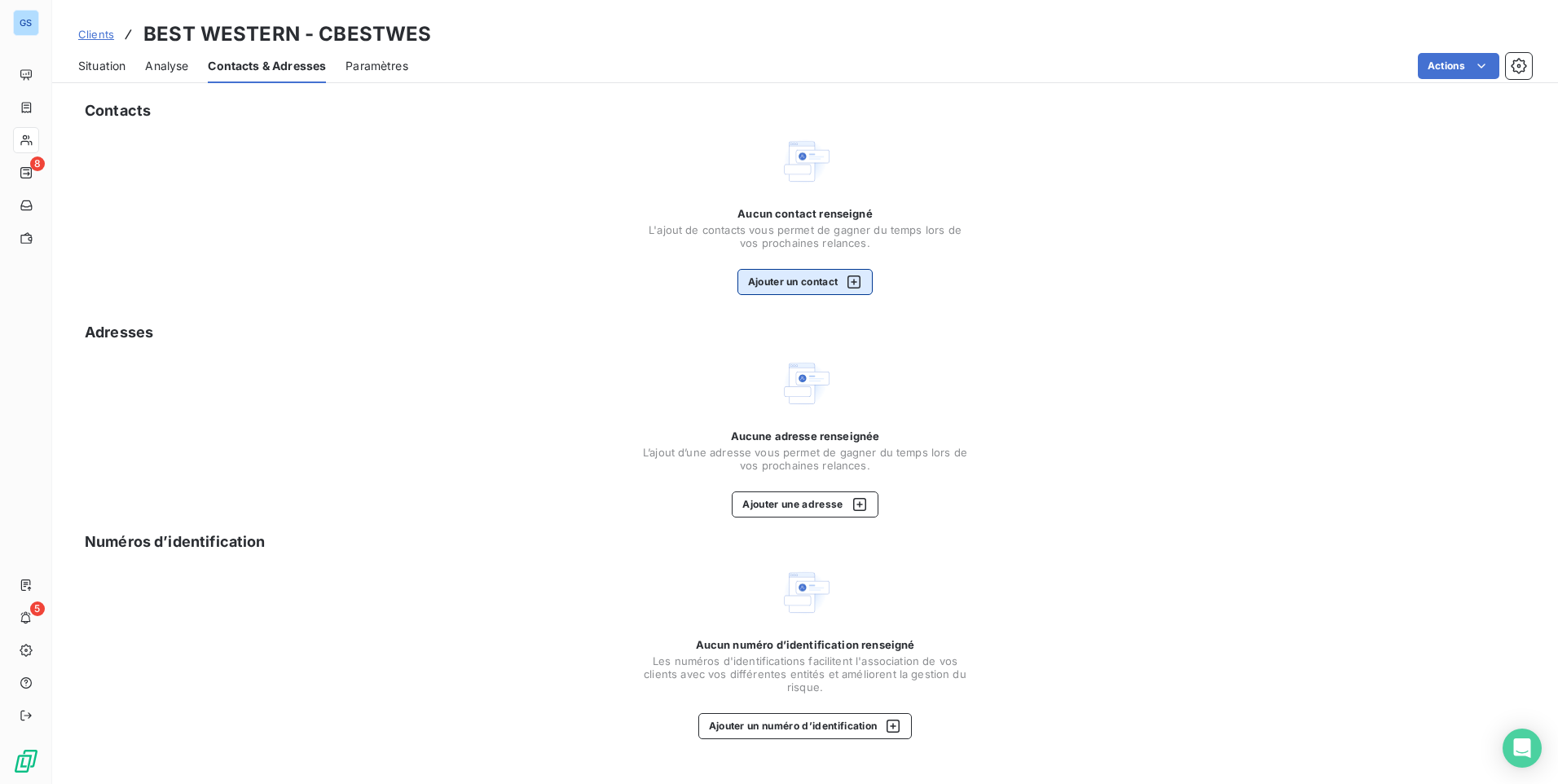
click at [791, 279] on button "Ajouter un contact" at bounding box center [806, 281] width 136 height 26
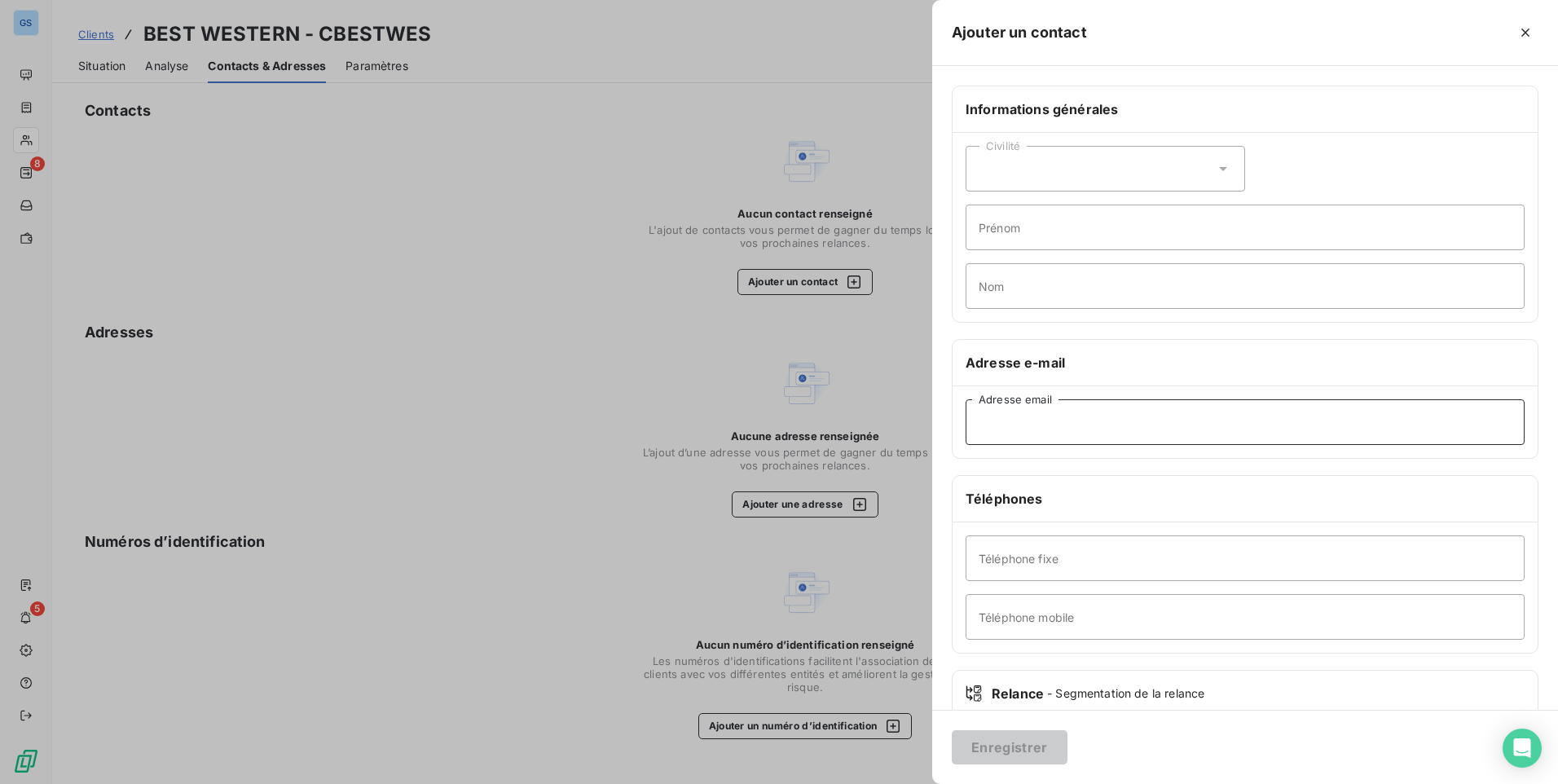
click at [1059, 434] on input "Adresse email" at bounding box center [1245, 421] width 559 height 45
type input "[EMAIL_ADDRESS][DOMAIN_NAME]"
click at [1029, 752] on button "Enregistrer" at bounding box center [1010, 746] width 116 height 34
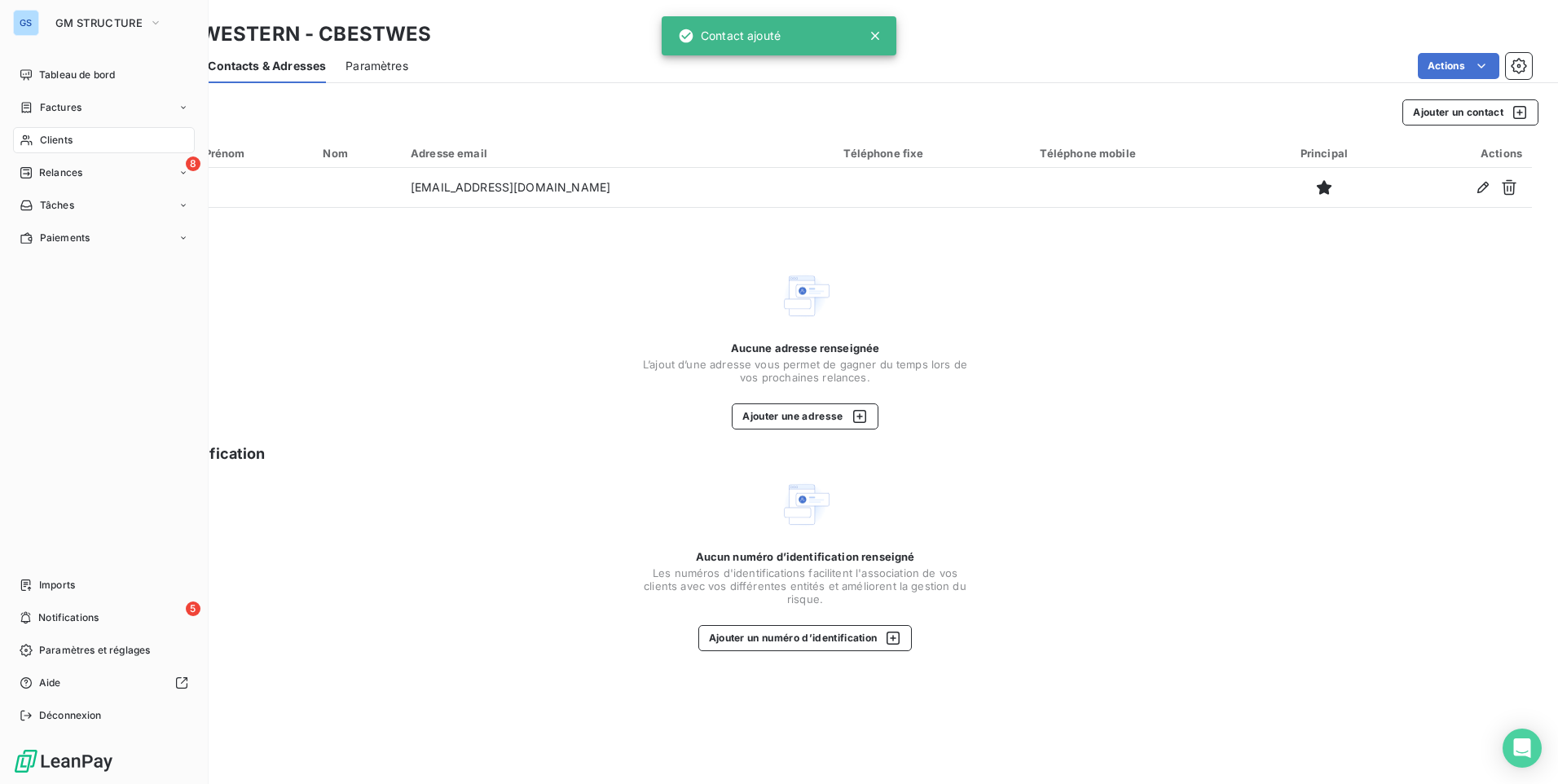
click at [60, 186] on nav "Tableau de bord Factures Clients 8 Relances Tâches Paiements" at bounding box center [103, 156] width 182 height 189
click at [72, 173] on span "Relances" at bounding box center [60, 172] width 44 height 15
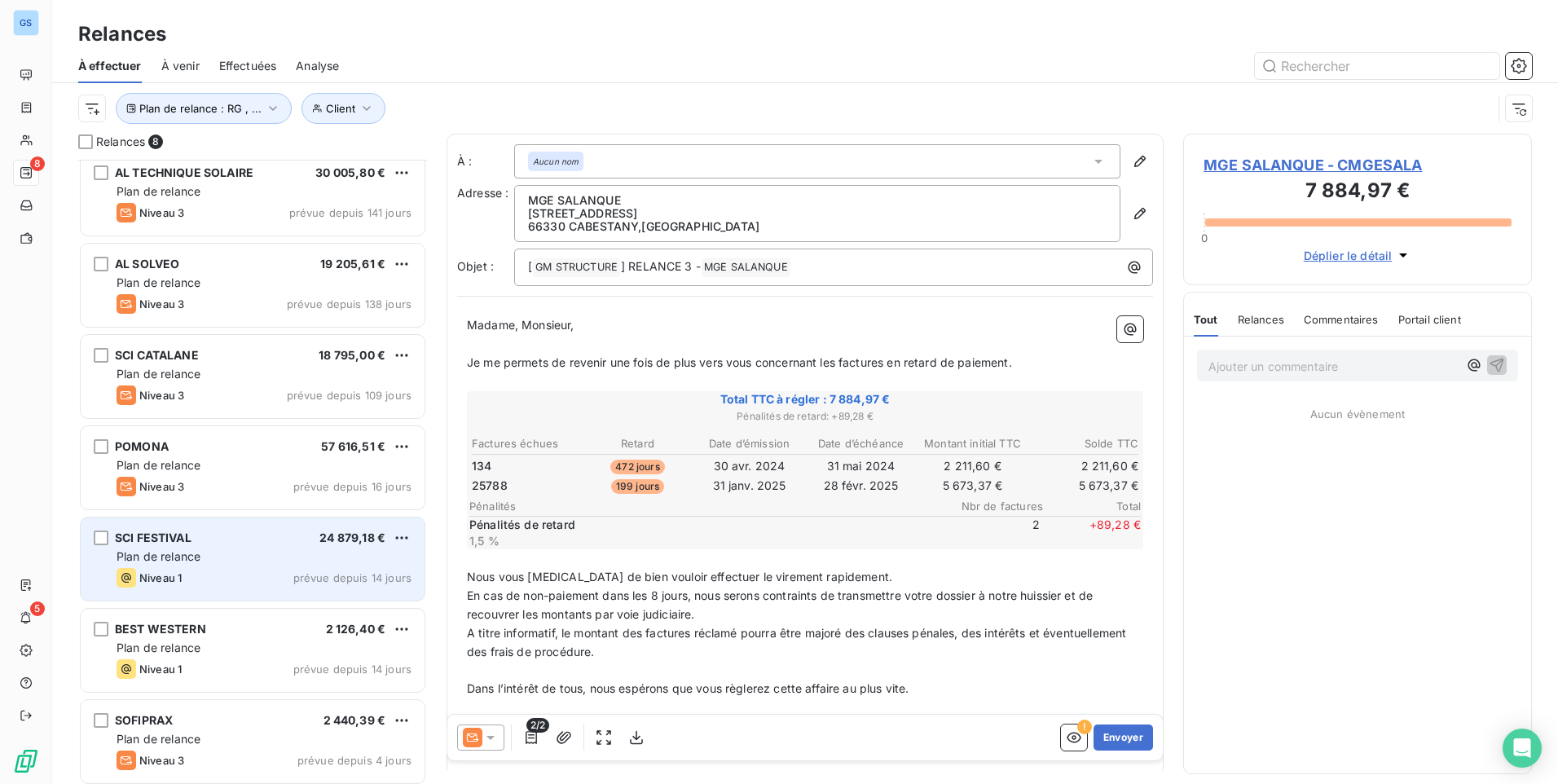
scroll to position [106, 0]
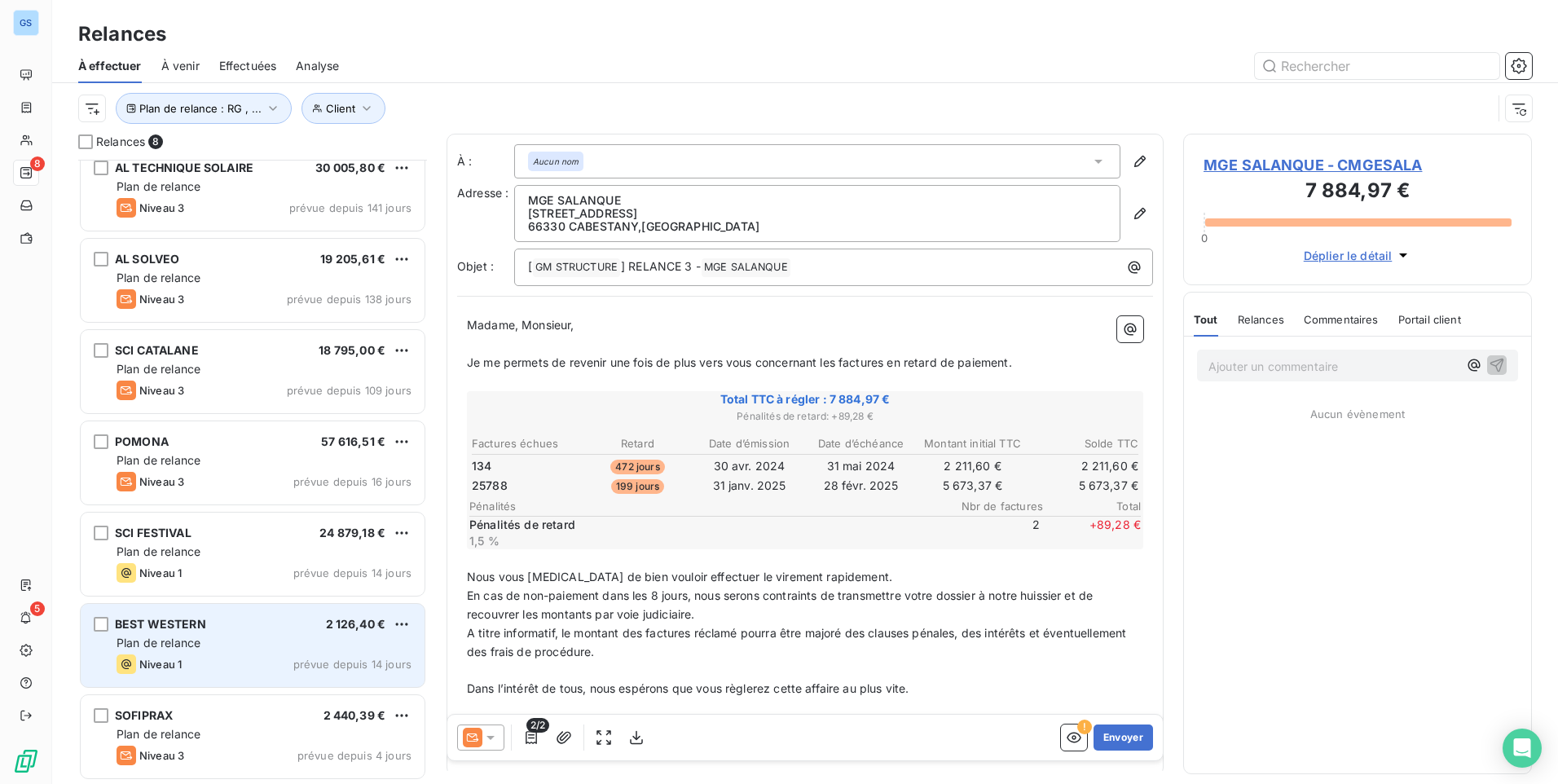
click at [209, 639] on div "Plan de relance" at bounding box center [263, 642] width 295 height 16
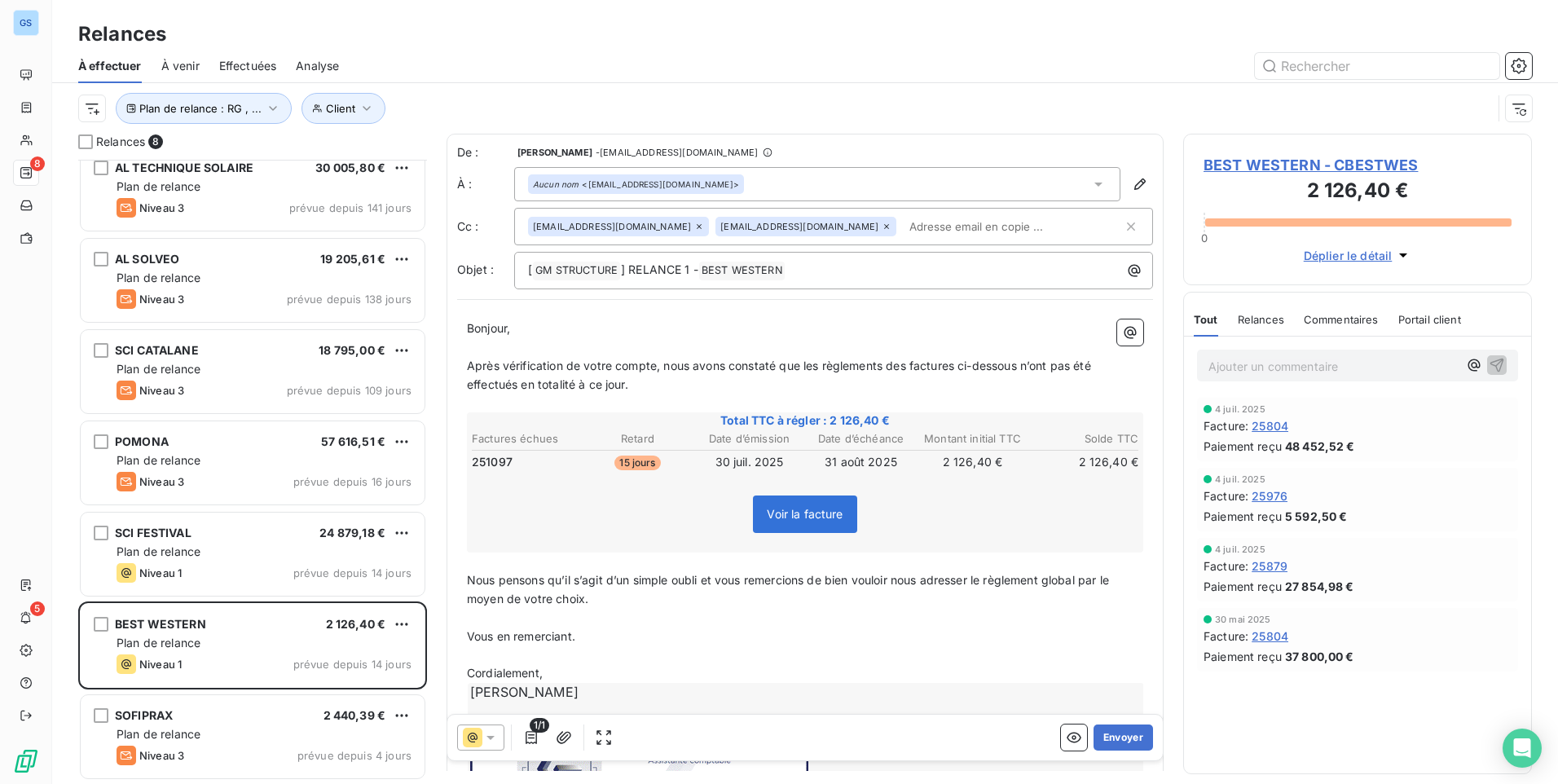
click at [940, 225] on input "text" at bounding box center [997, 226] width 189 height 24
click at [1021, 227] on div "gonzalez.js@groupegonzalez.fr compta@groupegonzalez.fr mouly.p@gmstructure.fr" at bounding box center [825, 226] width 595 height 24
type input "[EMAIL_ADDRESS][DOMAIN_NAME]"
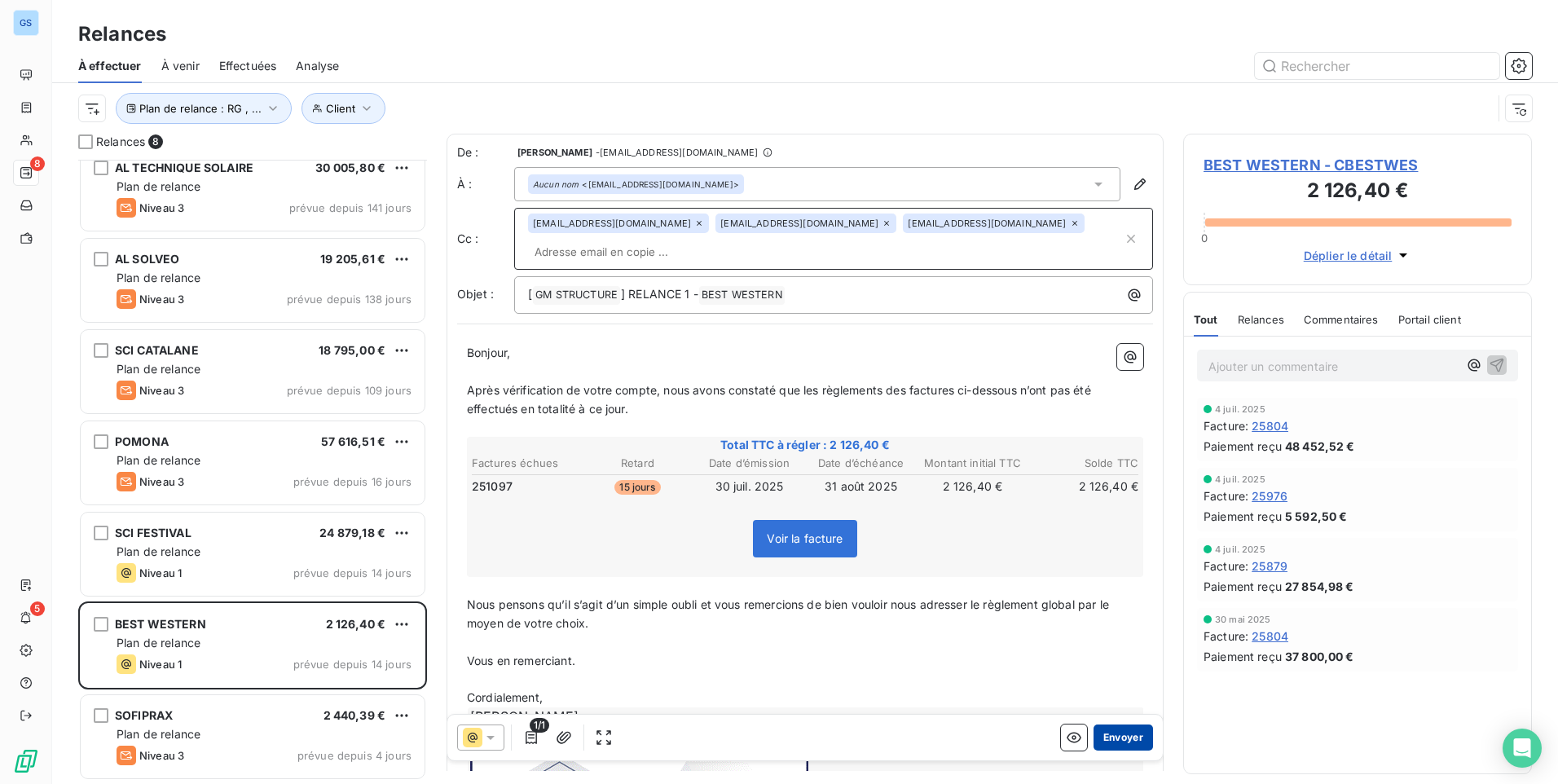
click at [1120, 741] on button "Envoyer" at bounding box center [1124, 737] width 60 height 26
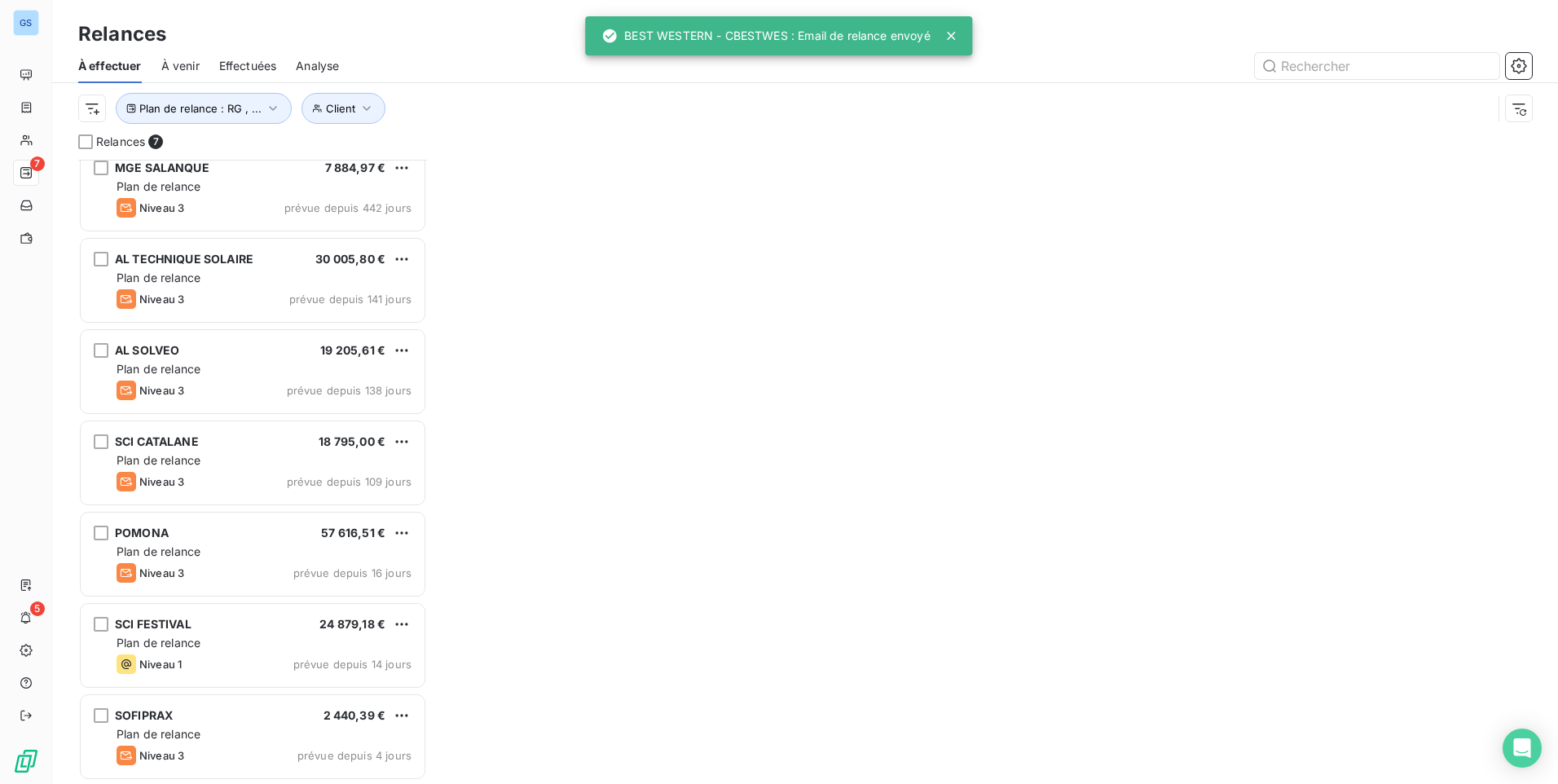
scroll to position [15, 0]
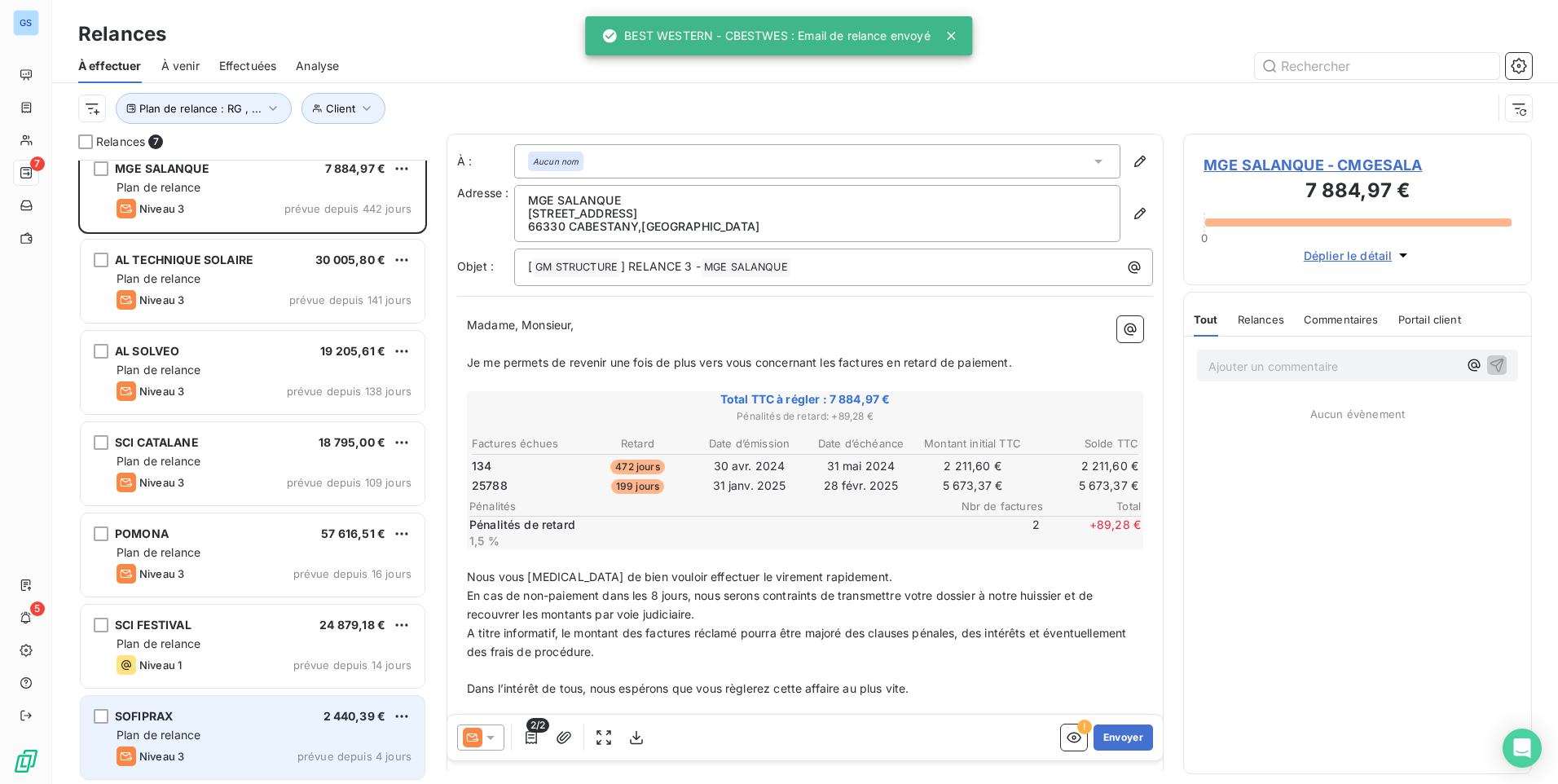
click at [250, 711] on div "SOFIPRAX 2 440,39 €" at bounding box center [263, 715] width 295 height 15
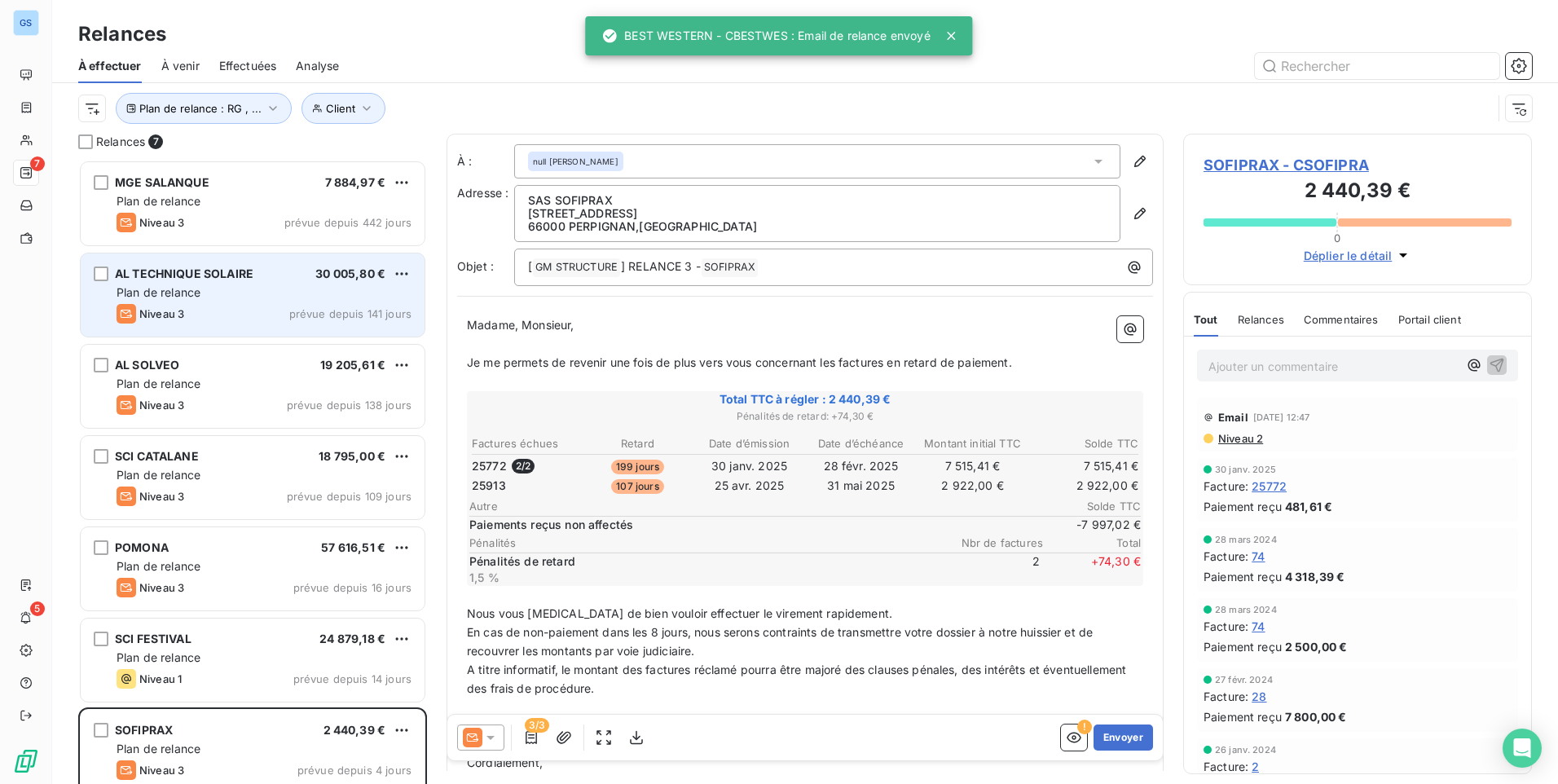
click at [272, 281] on div "AL TECHNIQUE SOLAIRE 30 005,80 € Plan de relance Niveau 3 prévue depuis 141 jou…" at bounding box center [252, 295] width 344 height 83
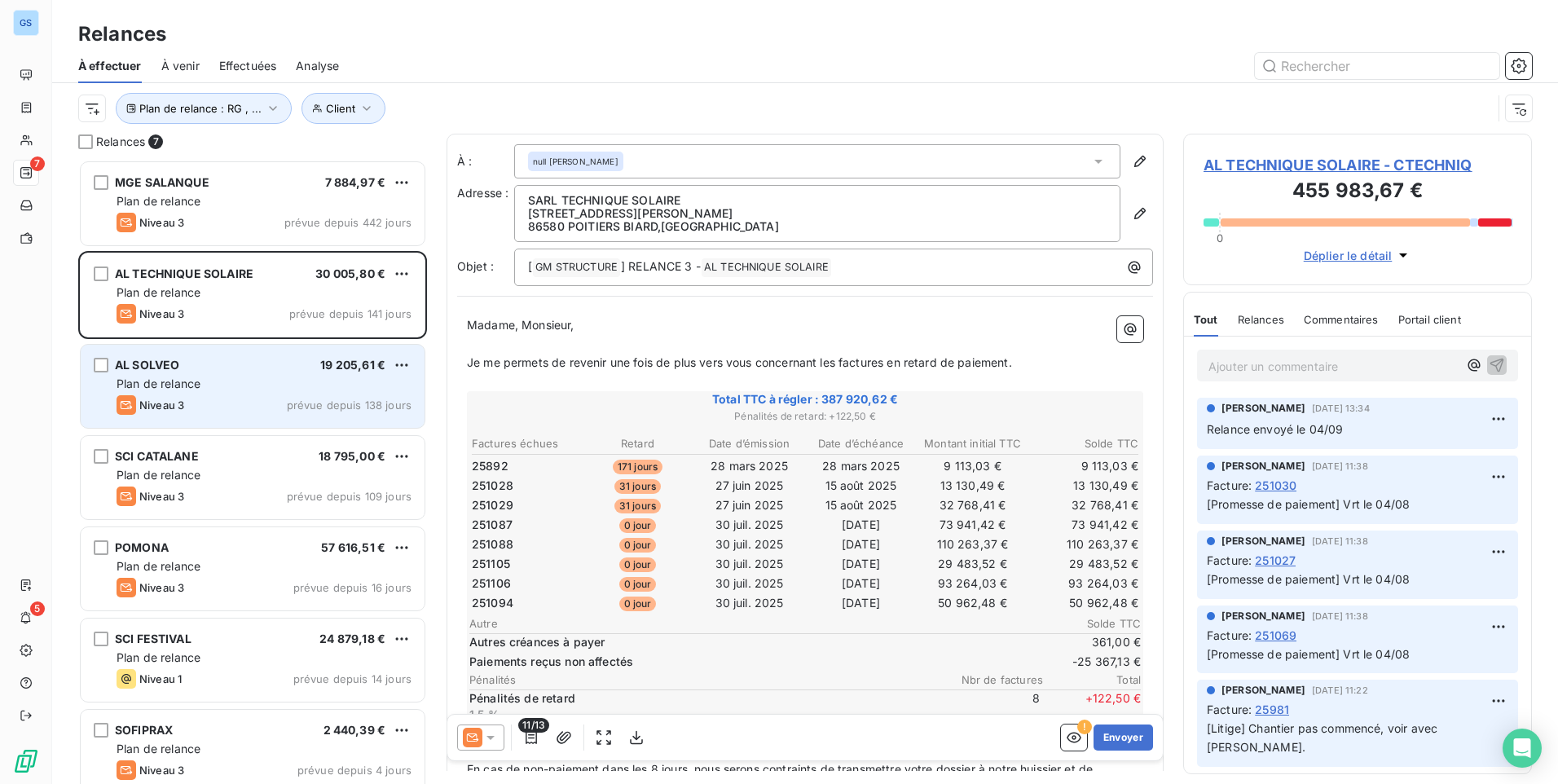
click at [237, 401] on div "Niveau 3 prévue depuis 138 jours" at bounding box center [263, 405] width 295 height 19
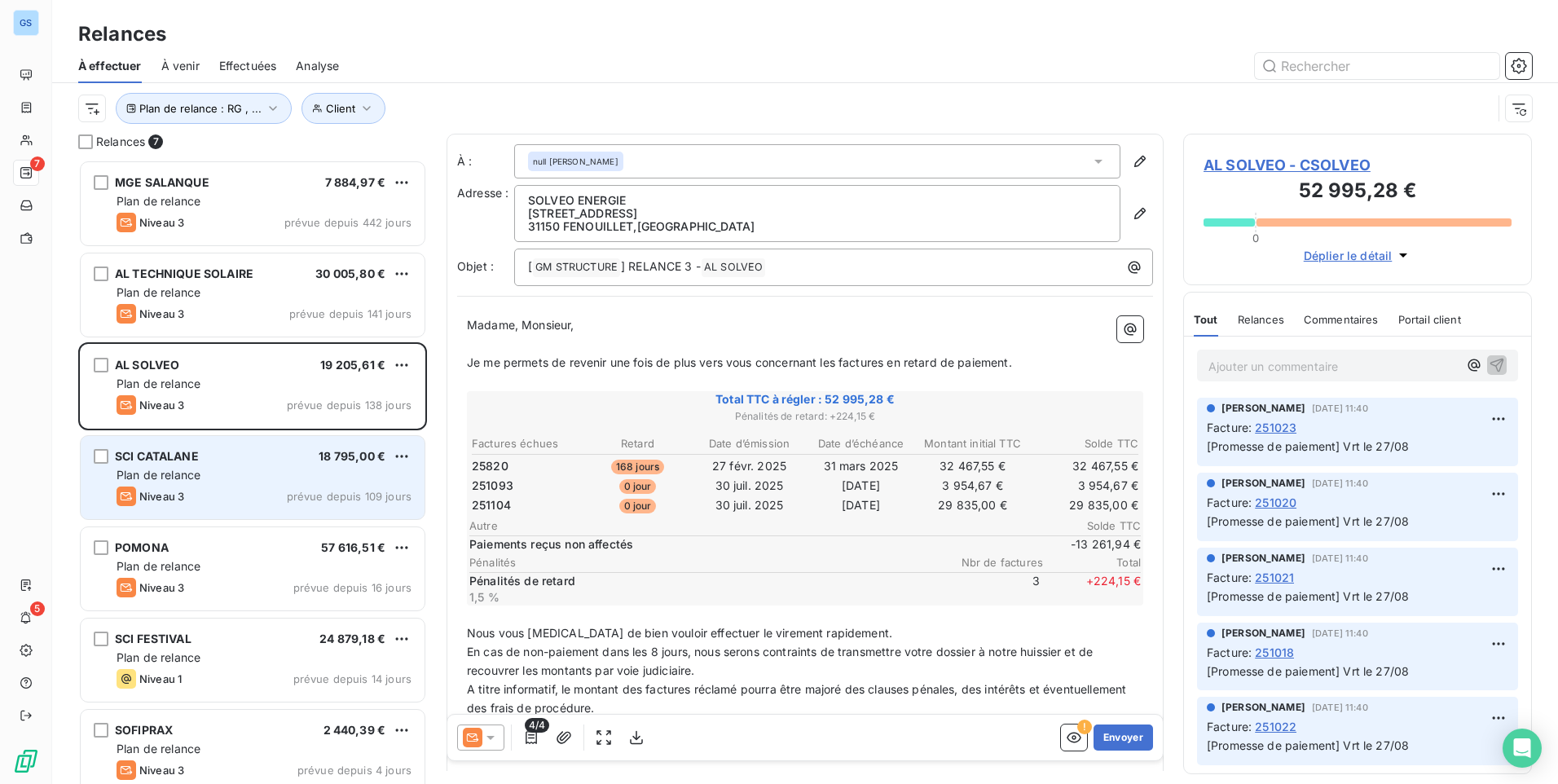
click at [272, 464] on div "SCI CATALANE 18 795,00 € Plan de relance Niveau 3 prévue depuis 109 jours" at bounding box center [252, 478] width 344 height 83
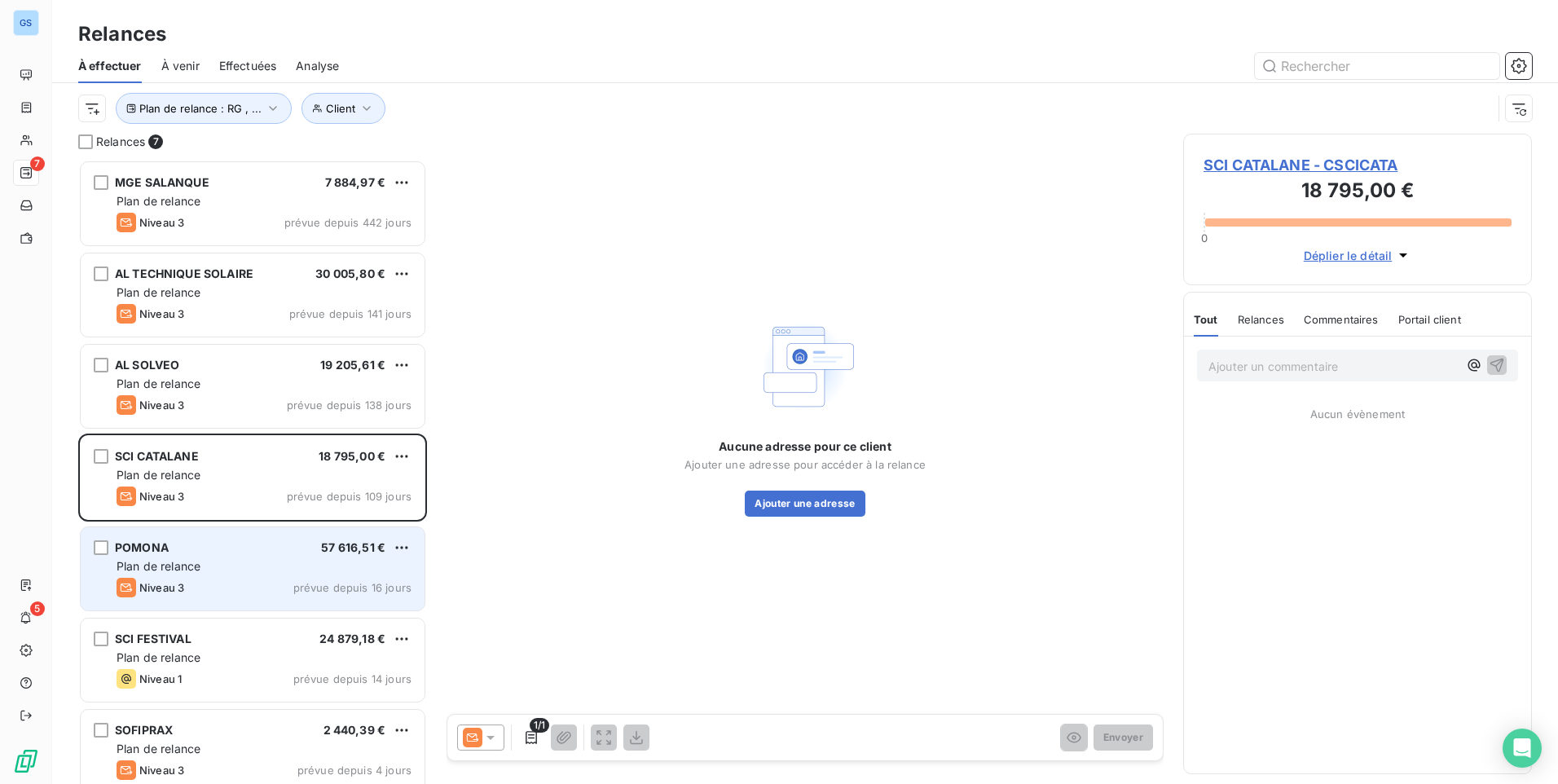
click at [210, 579] on div "Niveau 3 prévue depuis 16 jours" at bounding box center [263, 587] width 295 height 19
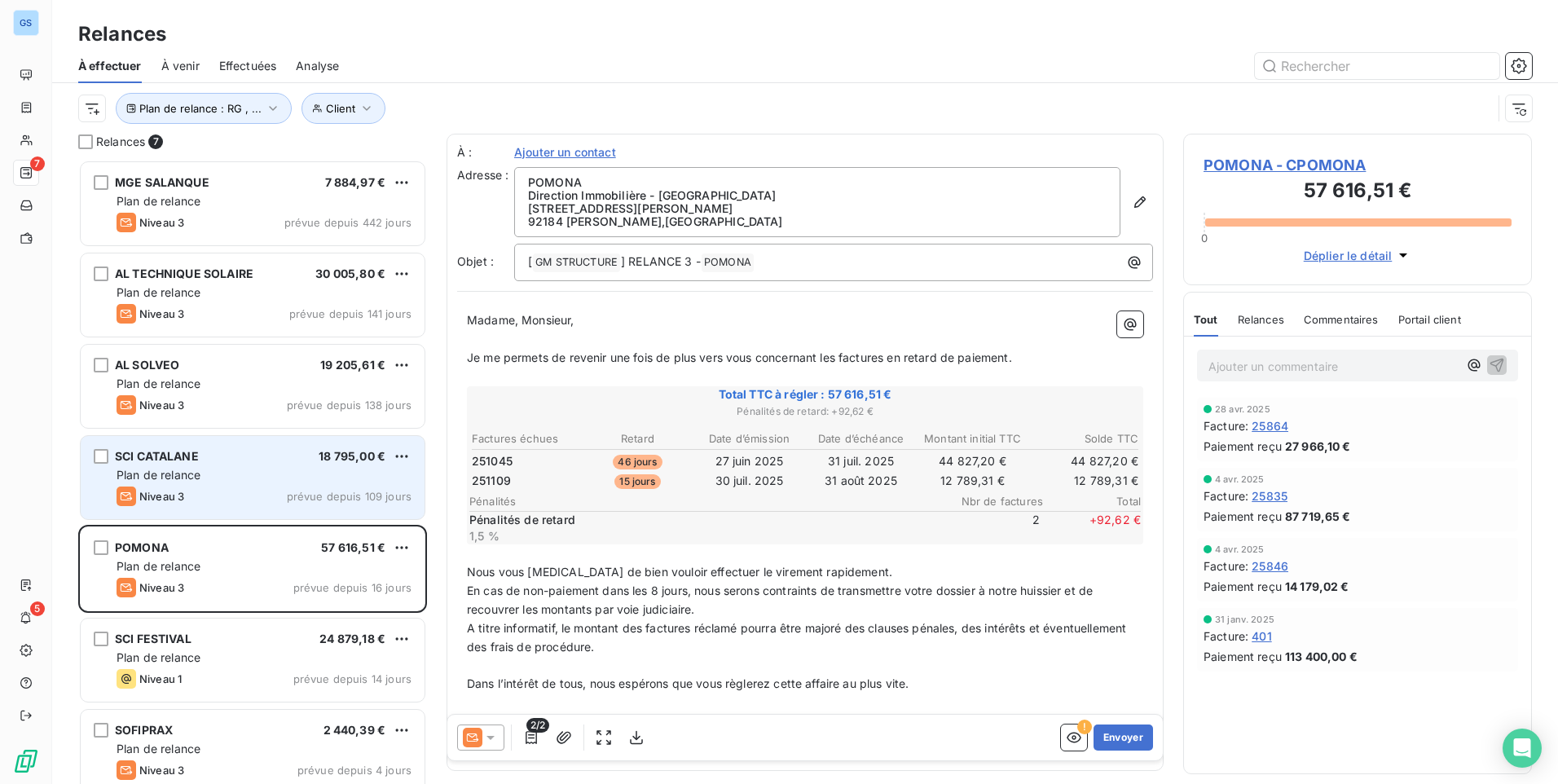
click at [236, 494] on div "Niveau 3 prévue depuis 109 jours" at bounding box center [263, 496] width 295 height 19
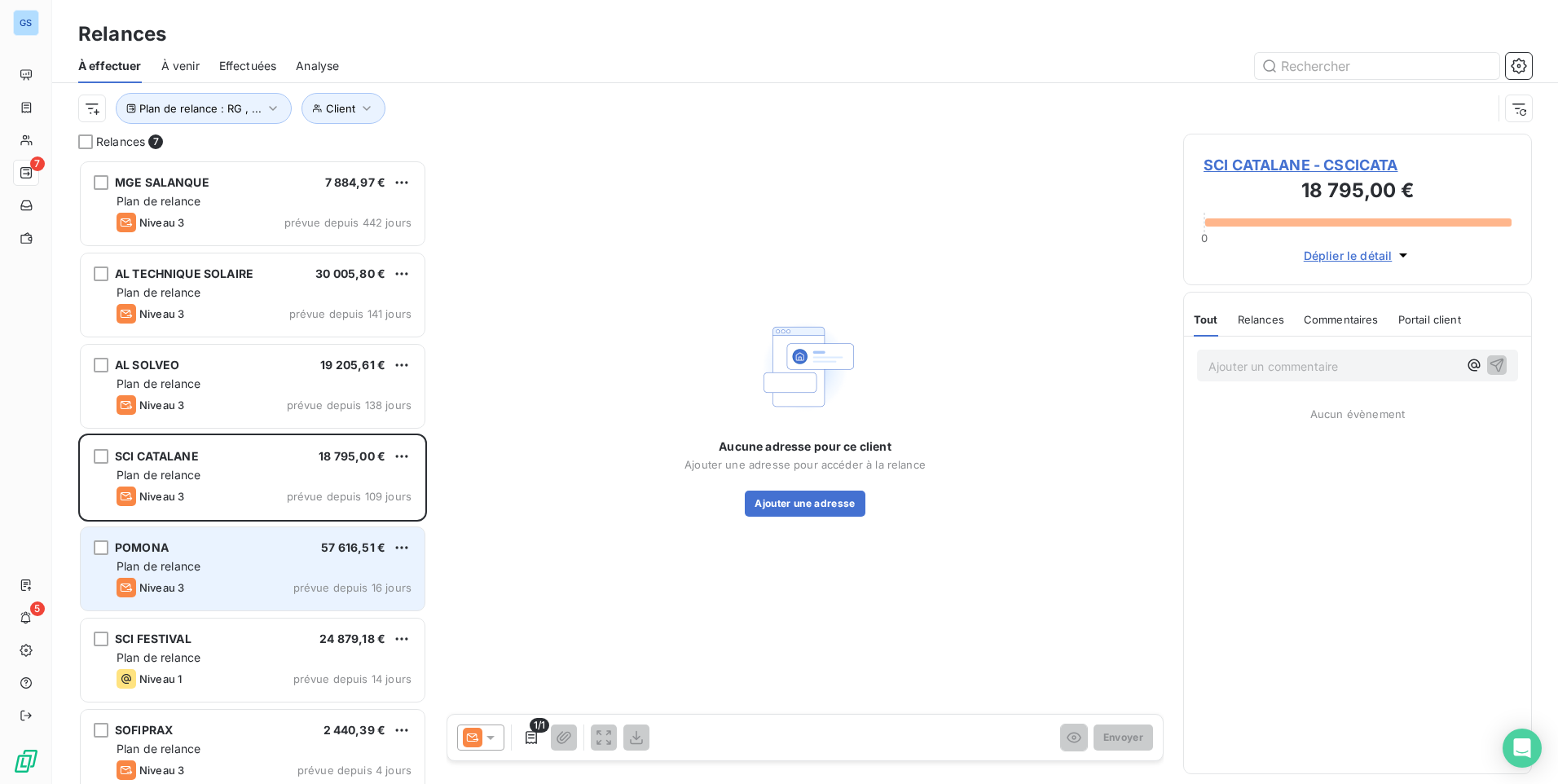
click at [259, 591] on div "Niveau 3 prévue depuis 16 jours" at bounding box center [263, 587] width 295 height 19
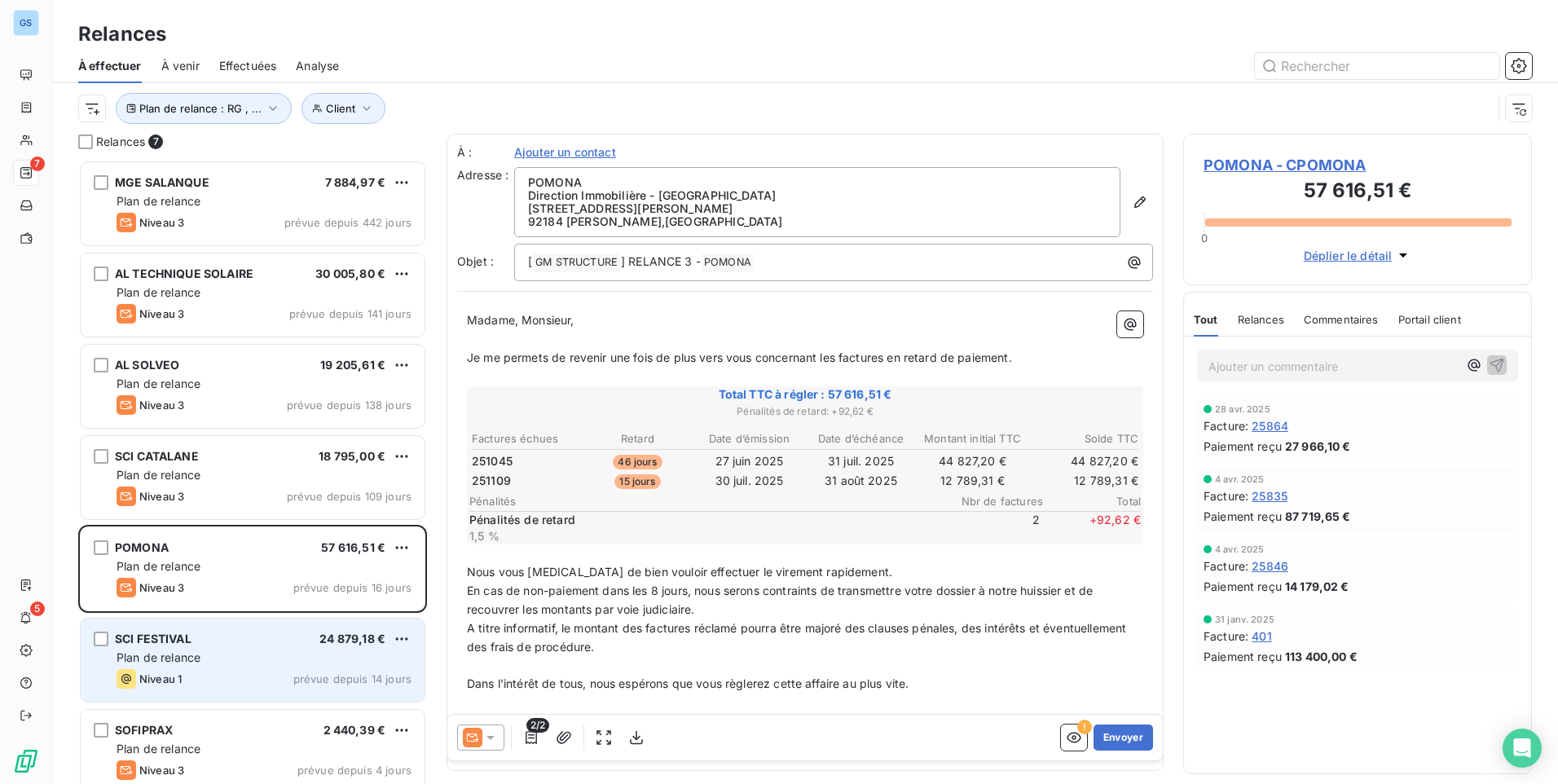
click at [296, 685] on div "Niveau 1 prévue depuis 14 jours" at bounding box center [263, 679] width 295 height 19
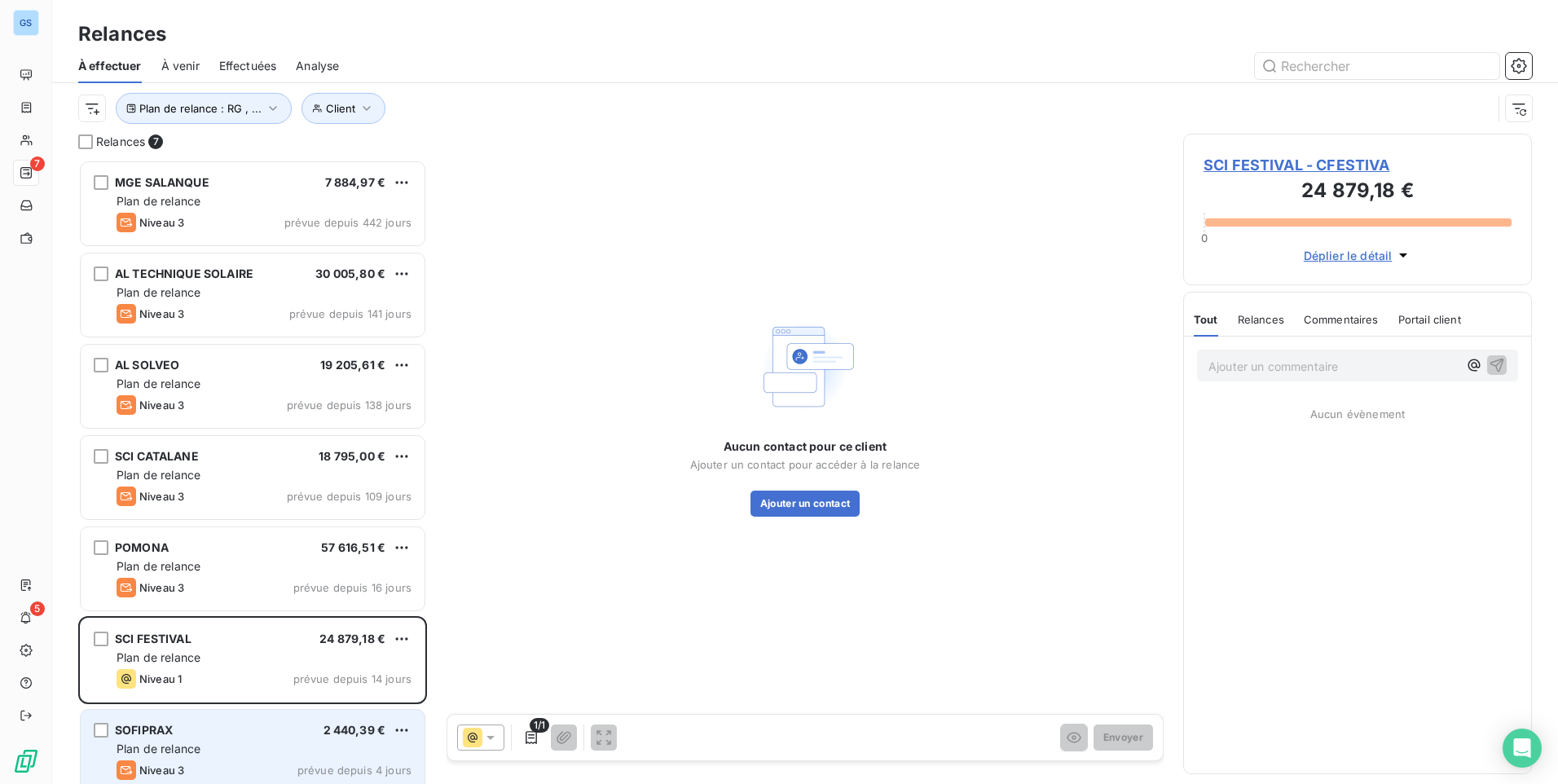
click at [285, 746] on div "Plan de relance" at bounding box center [263, 748] width 295 height 16
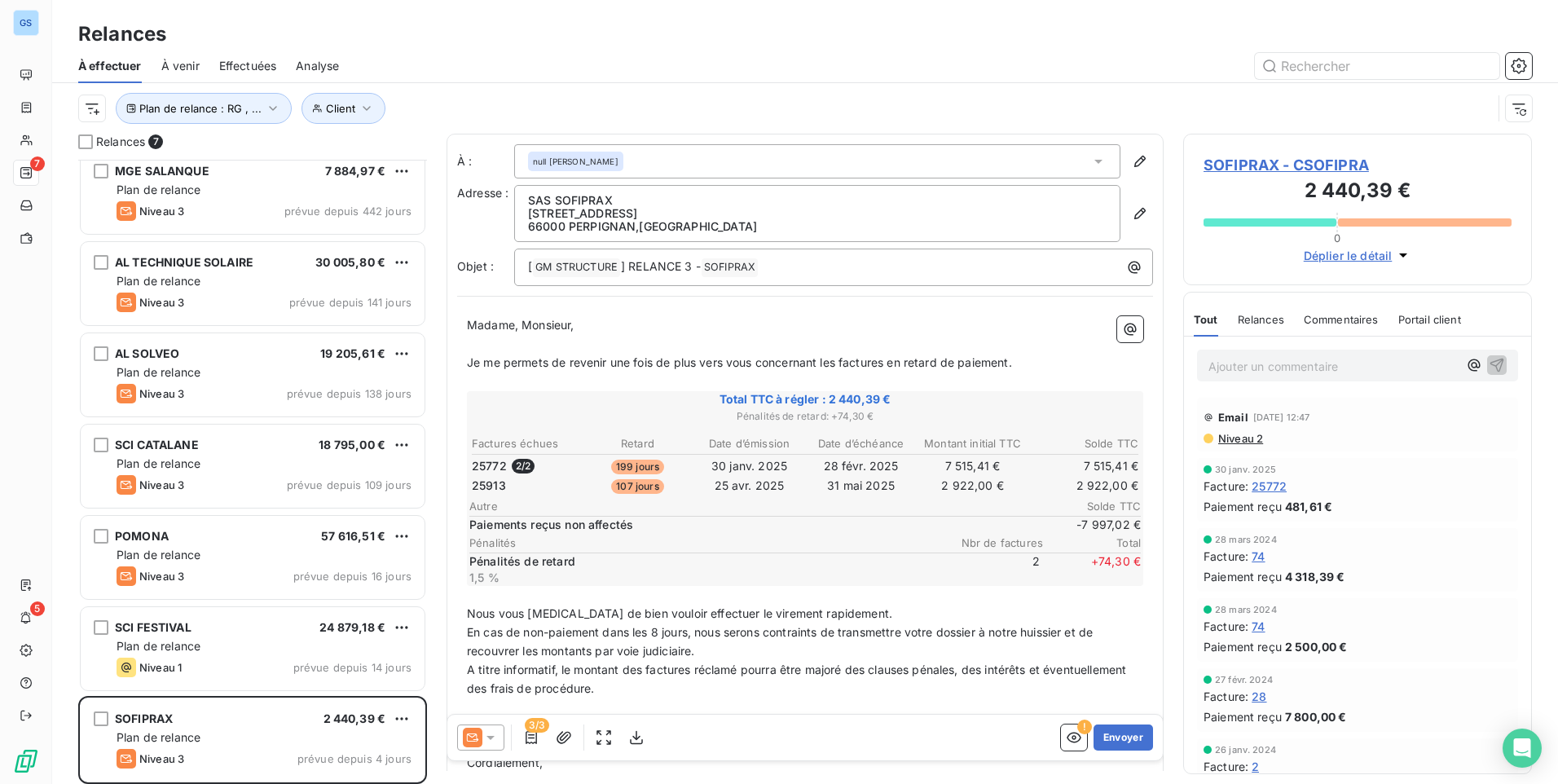
scroll to position [15, 0]
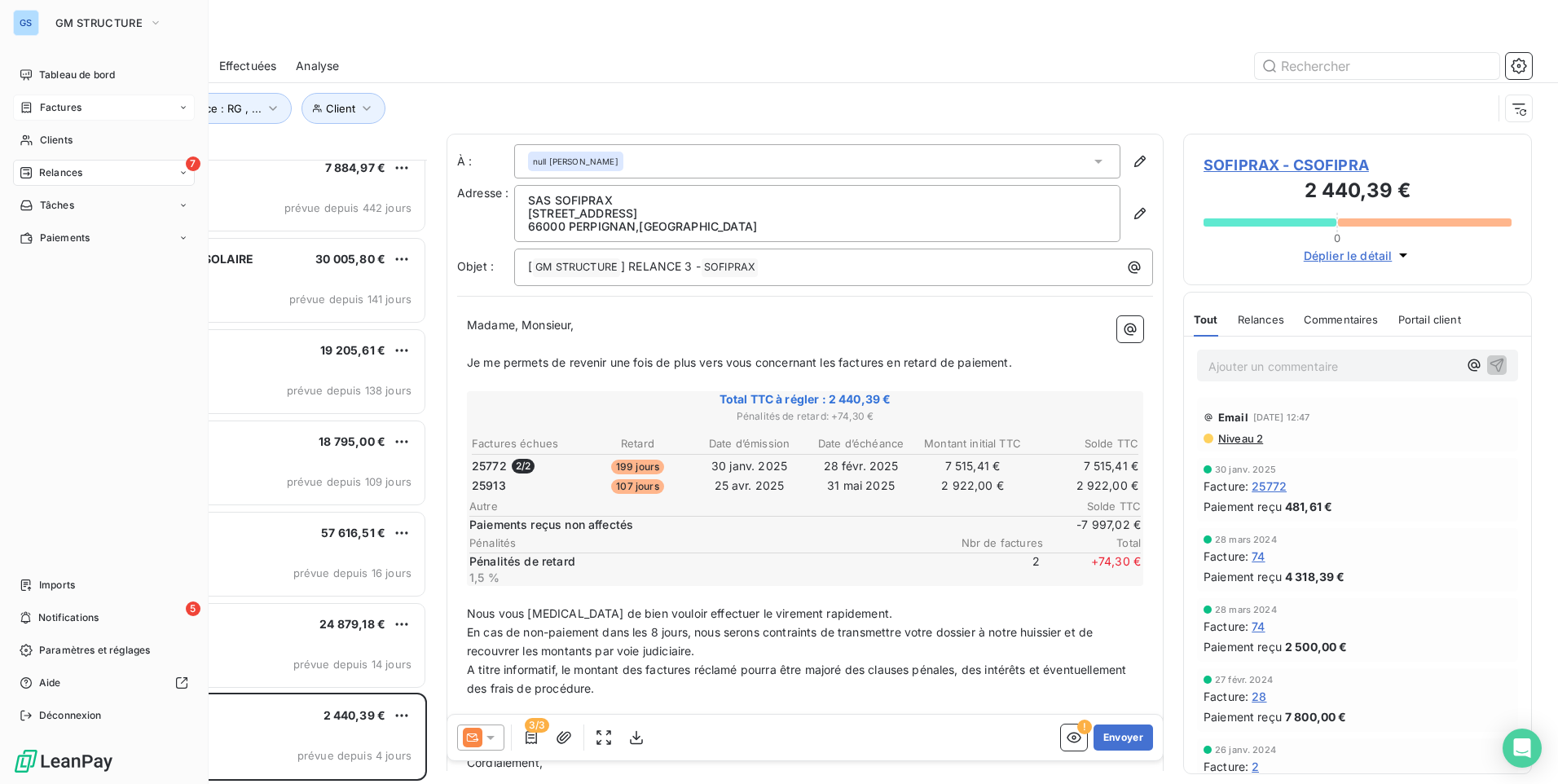
click at [63, 108] on span "Factures" at bounding box center [60, 107] width 42 height 15
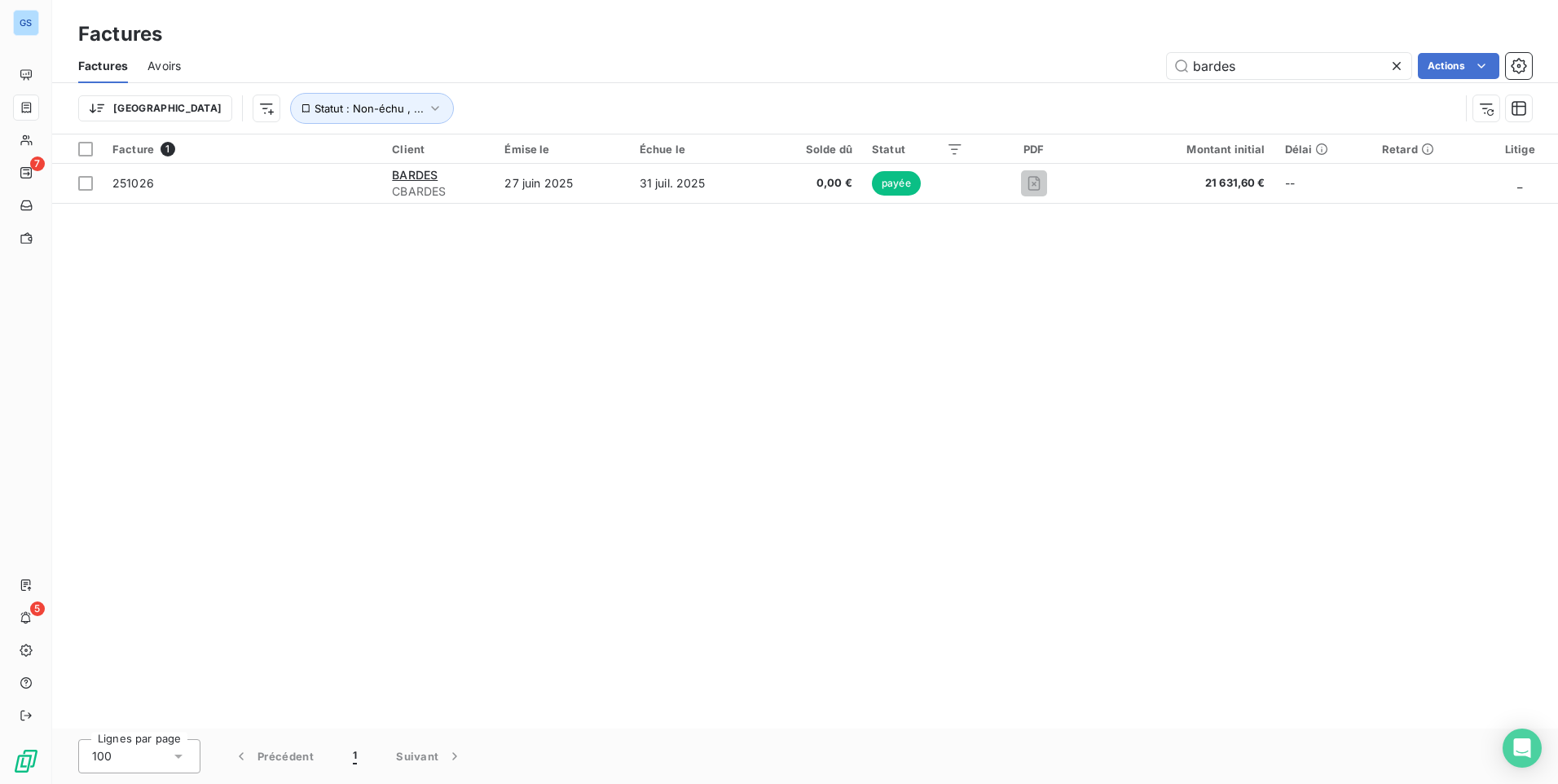
drag, startPoint x: 1281, startPoint y: 68, endPoint x: 1046, endPoint y: 97, distance: 236.8
click at [1046, 97] on div "Factures Avoirs bardes Actions Trier Statut : Non-échu , ..." at bounding box center [805, 92] width 1506 height 85
type input "festiv"
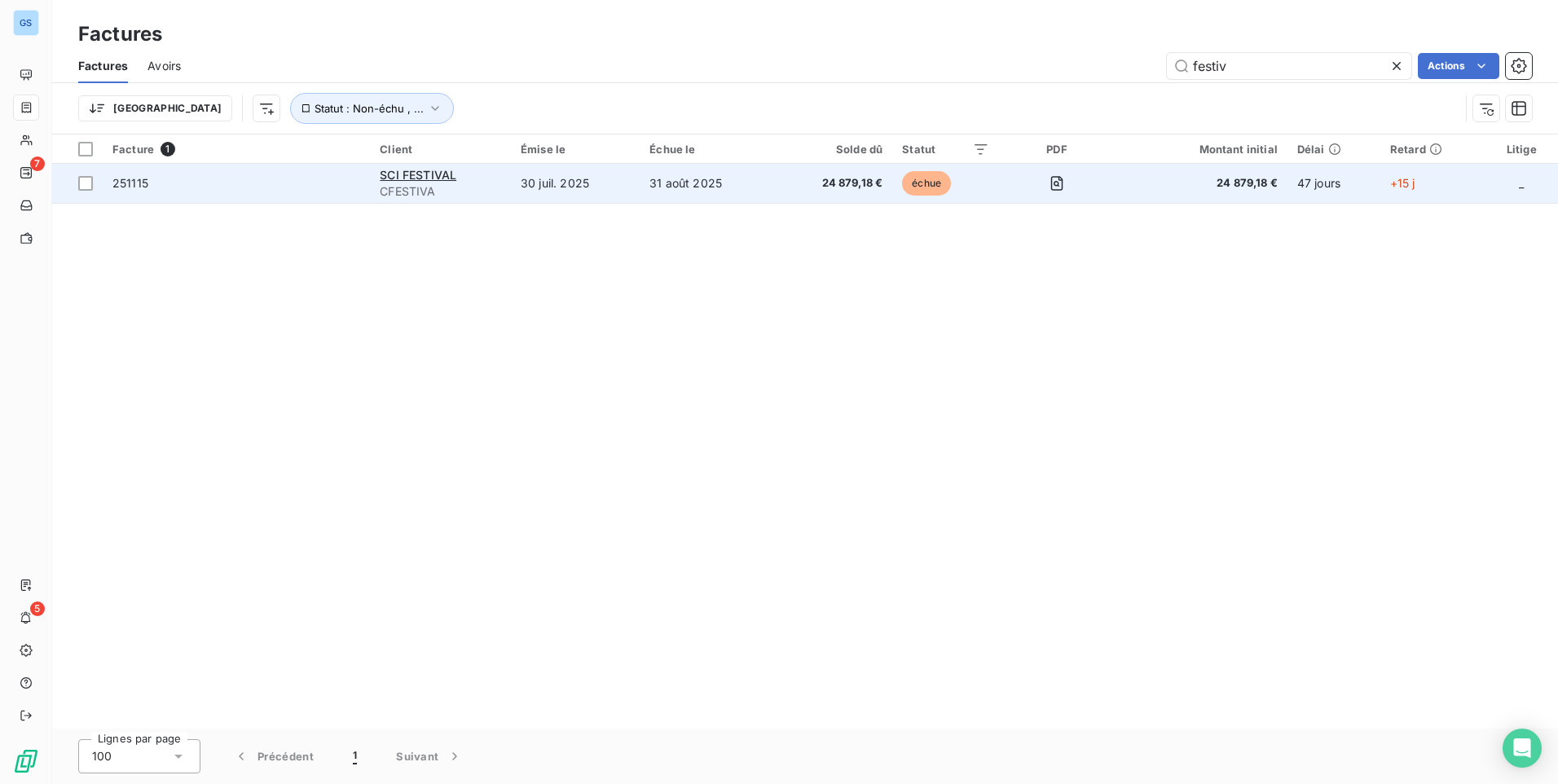
click at [125, 177] on span "251115" at bounding box center [130, 183] width 36 height 14
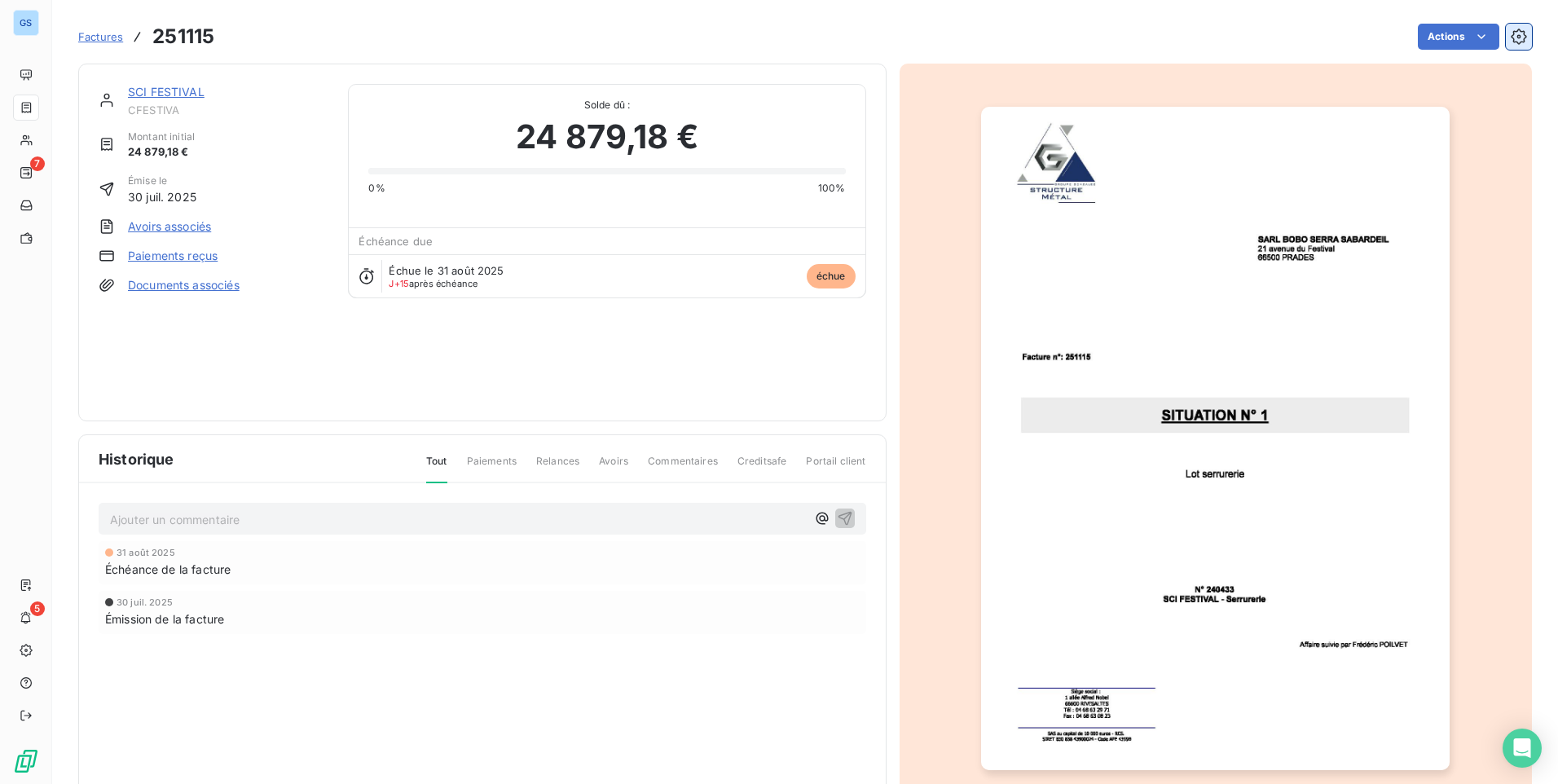
click at [1511, 30] on icon "button" at bounding box center [1518, 36] width 16 height 16
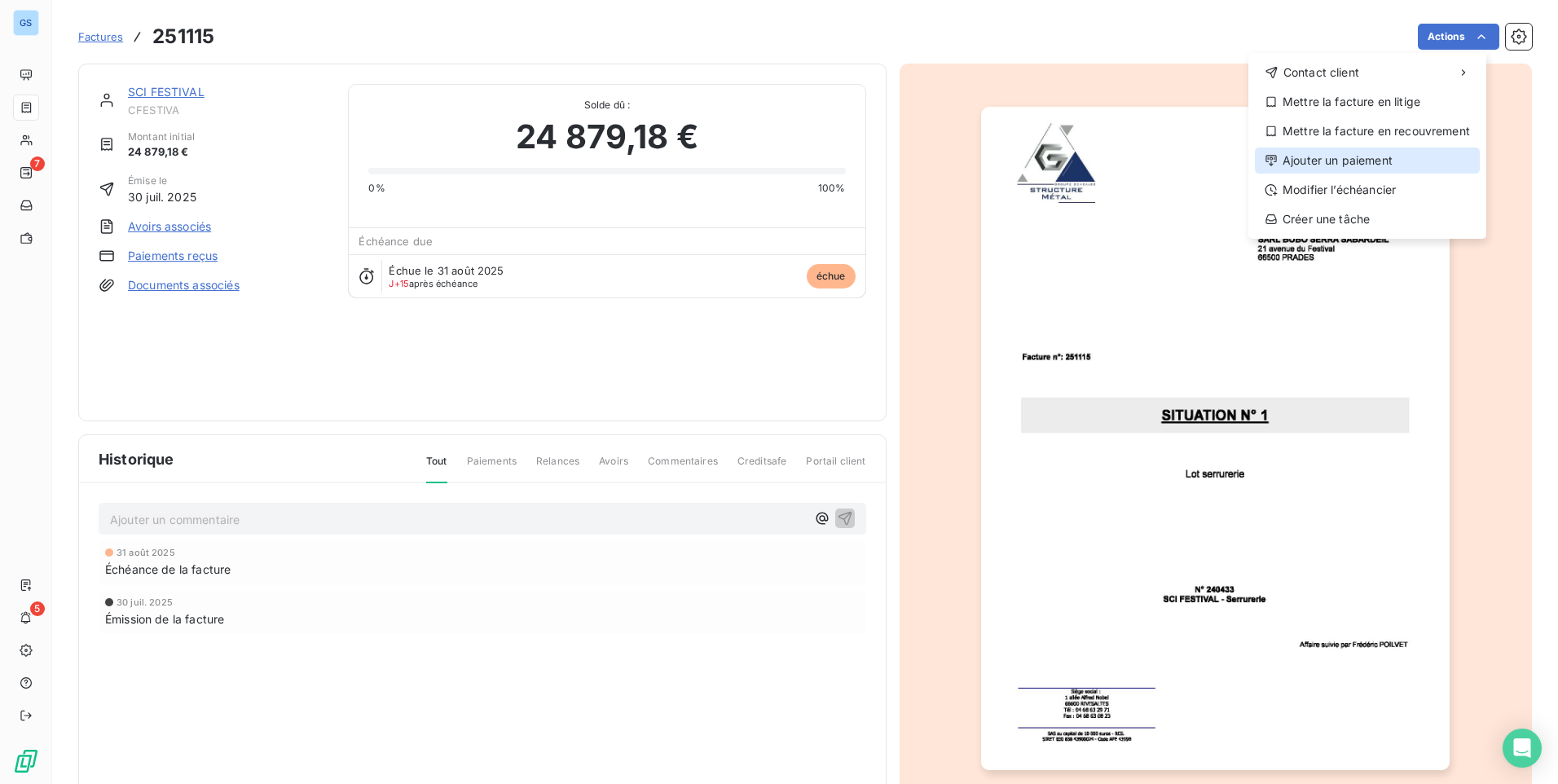
click at [1353, 155] on div "Ajouter un paiement" at bounding box center [1367, 160] width 225 height 26
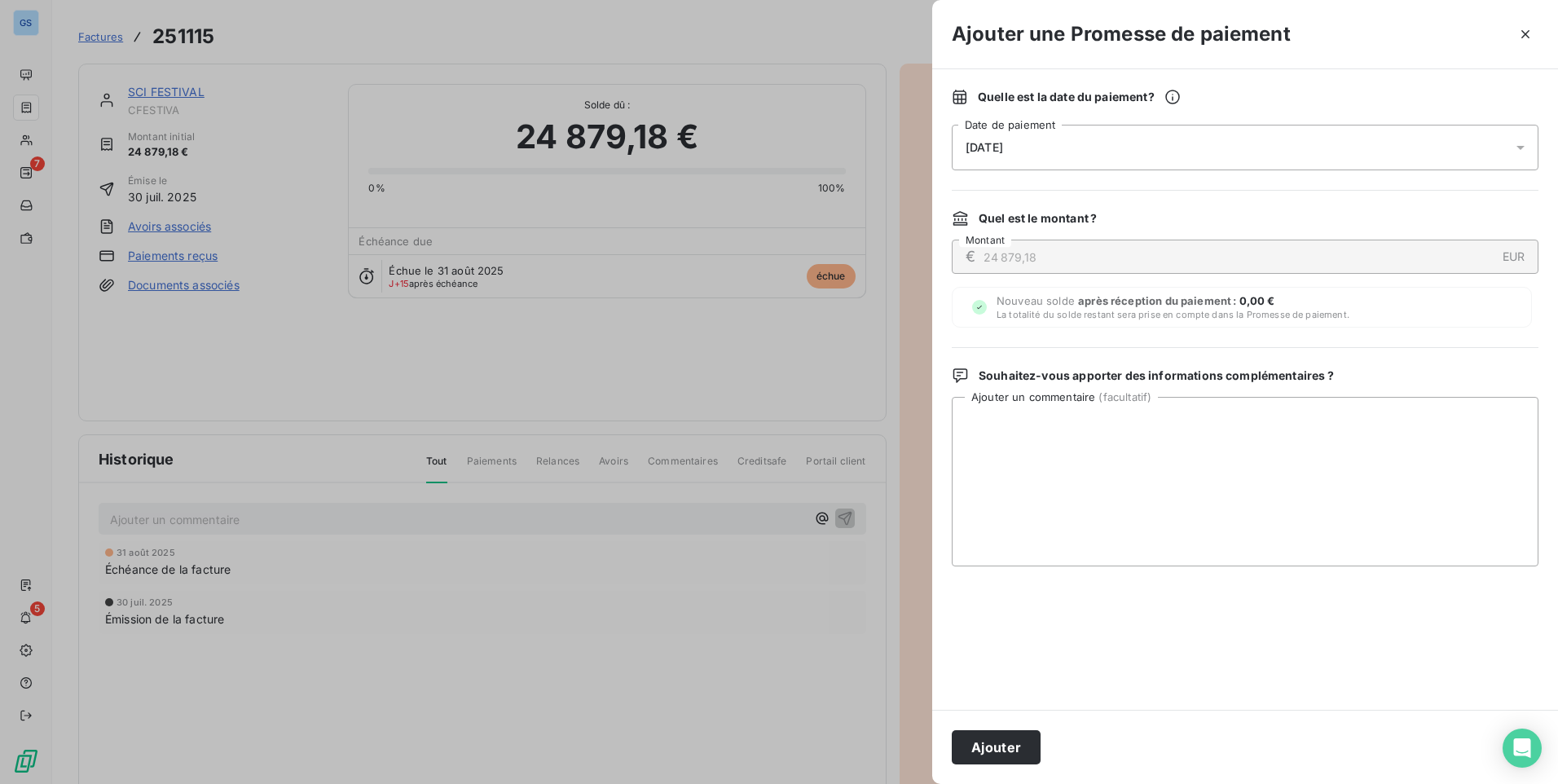
click at [1240, 139] on div "[DATE]" at bounding box center [1245, 147] width 587 height 45
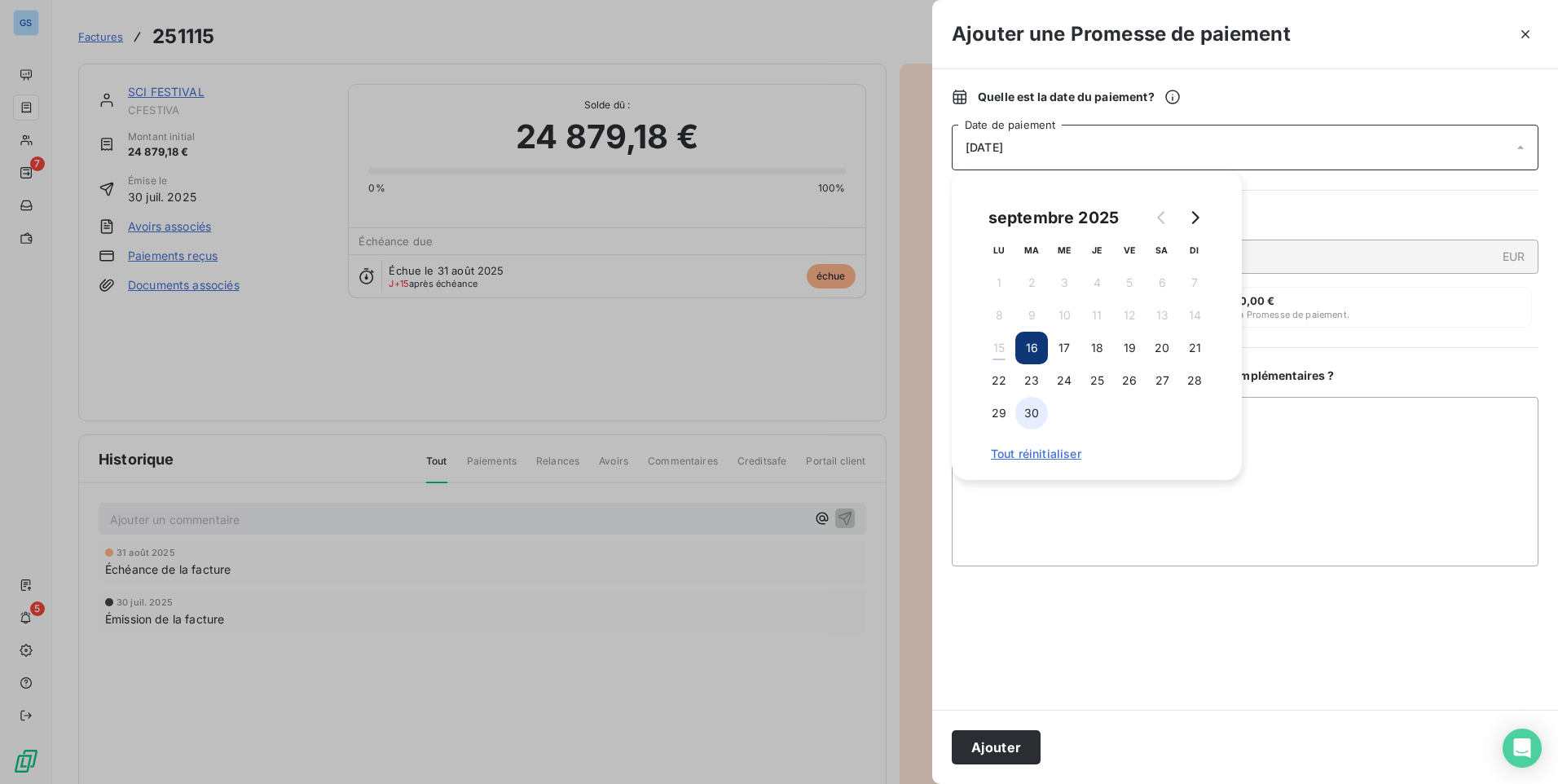
click at [1038, 408] on button "30" at bounding box center [1032, 413] width 33 height 33
click at [1238, 419] on div "septembre 2025 LU MA ME JE VE SA DI 1 2 3 4 5 6 7 8 9 10 11 12 13 14 15 16 17 1…" at bounding box center [1097, 325] width 290 height 309
click at [1271, 427] on textarea "Ajouter un commentaire ( facultatif )" at bounding box center [1245, 480] width 587 height 169
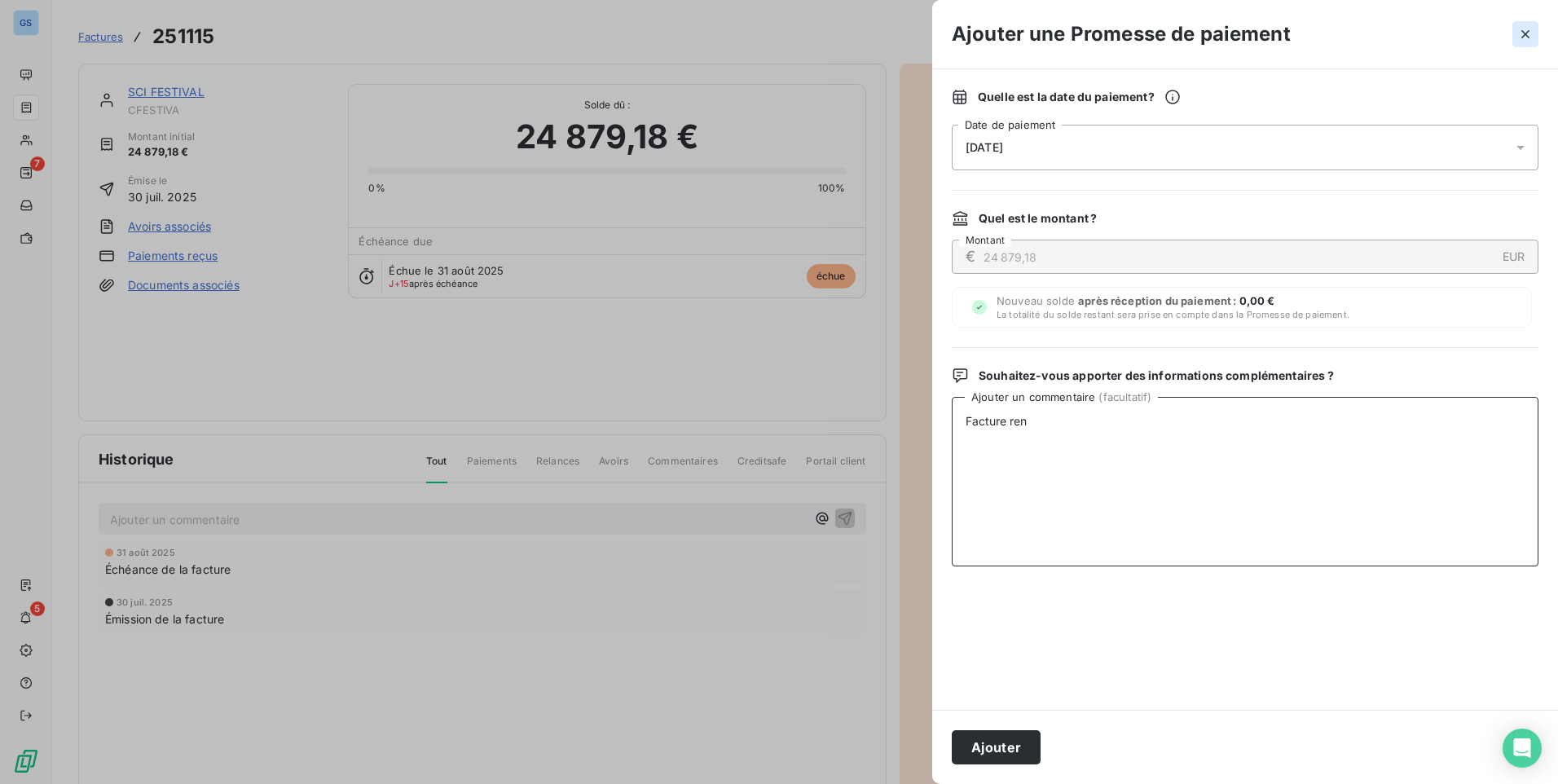
type textarea "Facture ren"
click at [1519, 27] on icon "button" at bounding box center [1525, 34] width 16 height 16
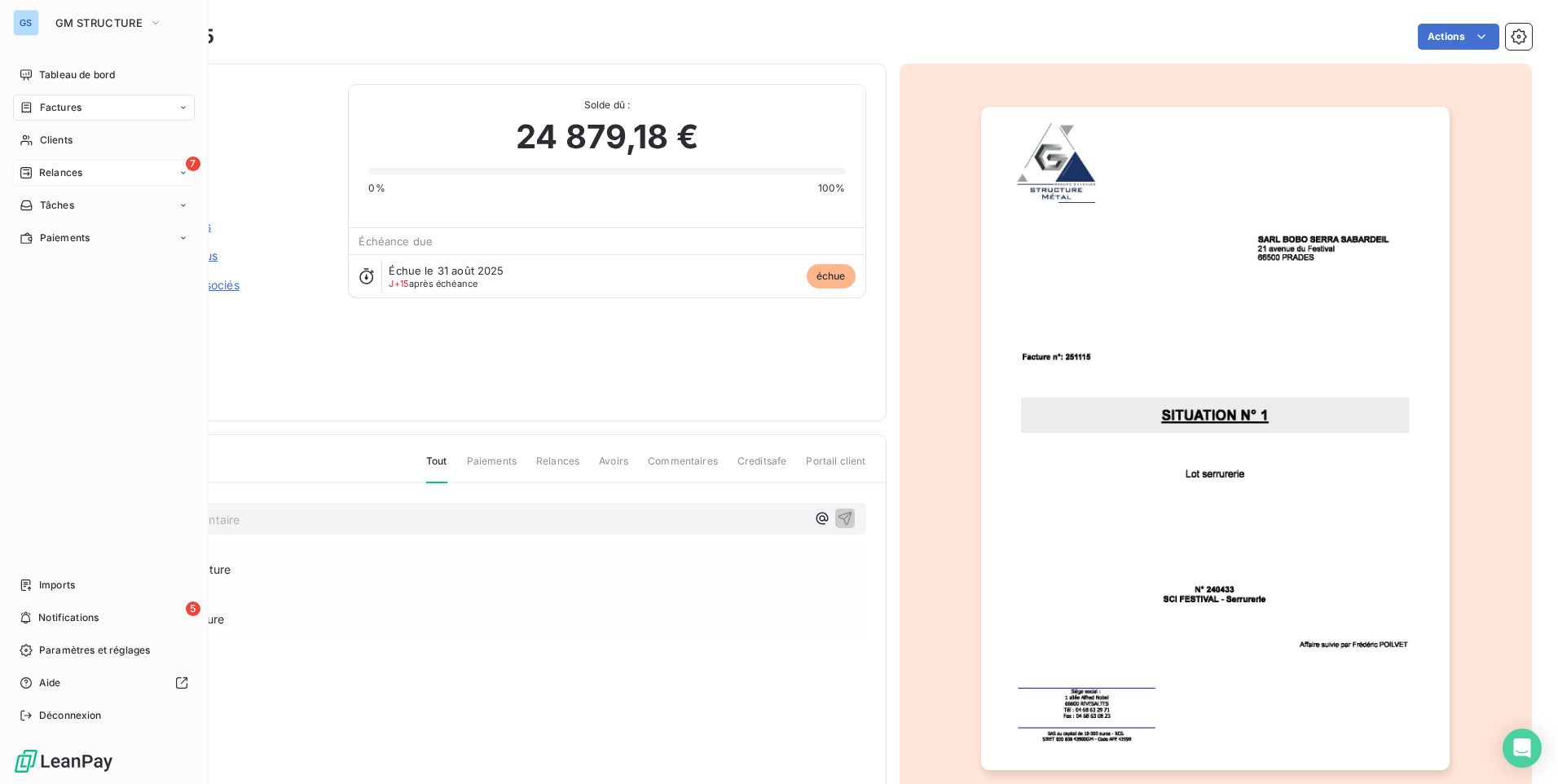
click at [82, 177] on span "Relances" at bounding box center [60, 172] width 44 height 15
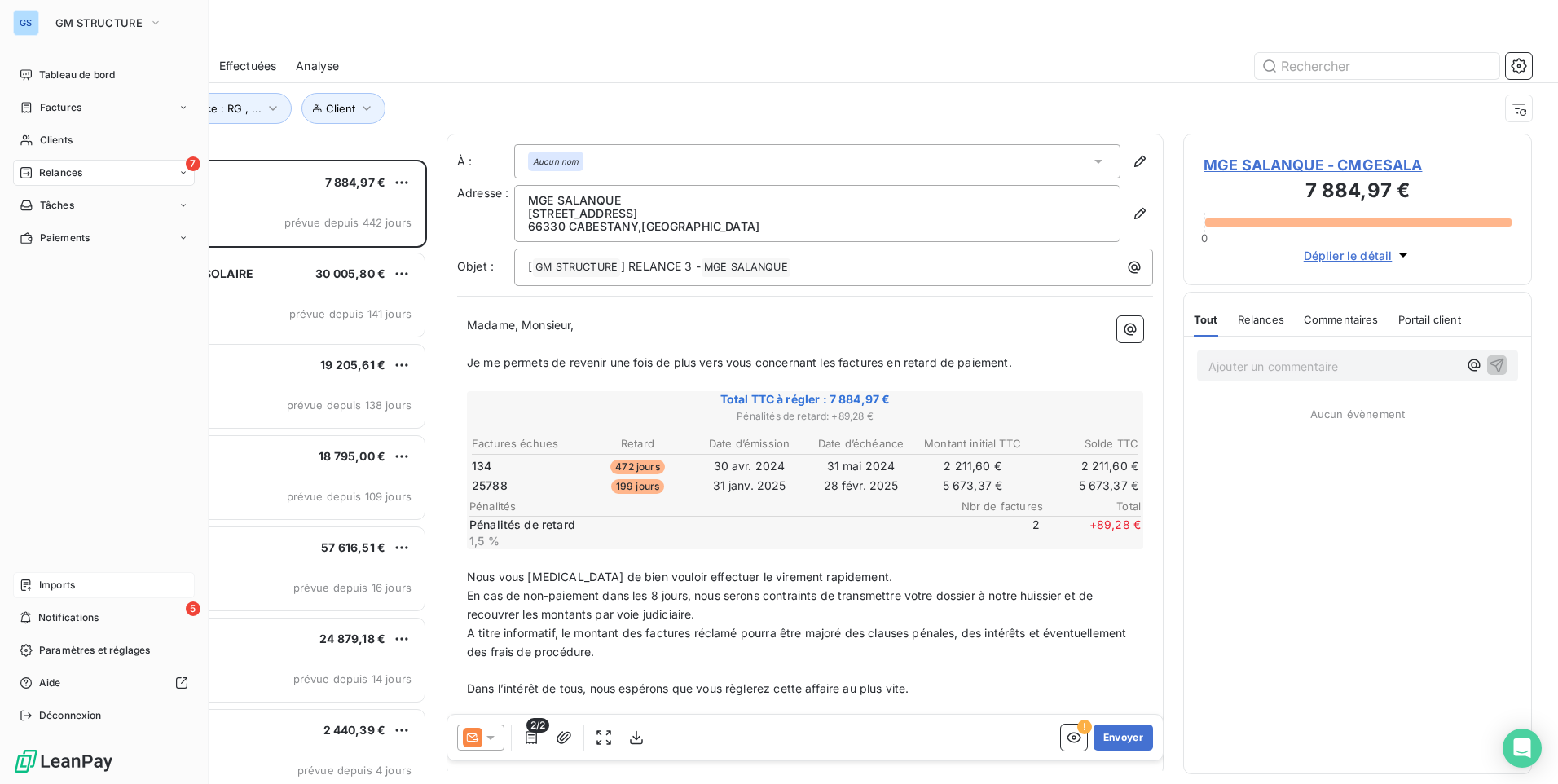
click at [75, 578] on div "Imports" at bounding box center [103, 585] width 182 height 26
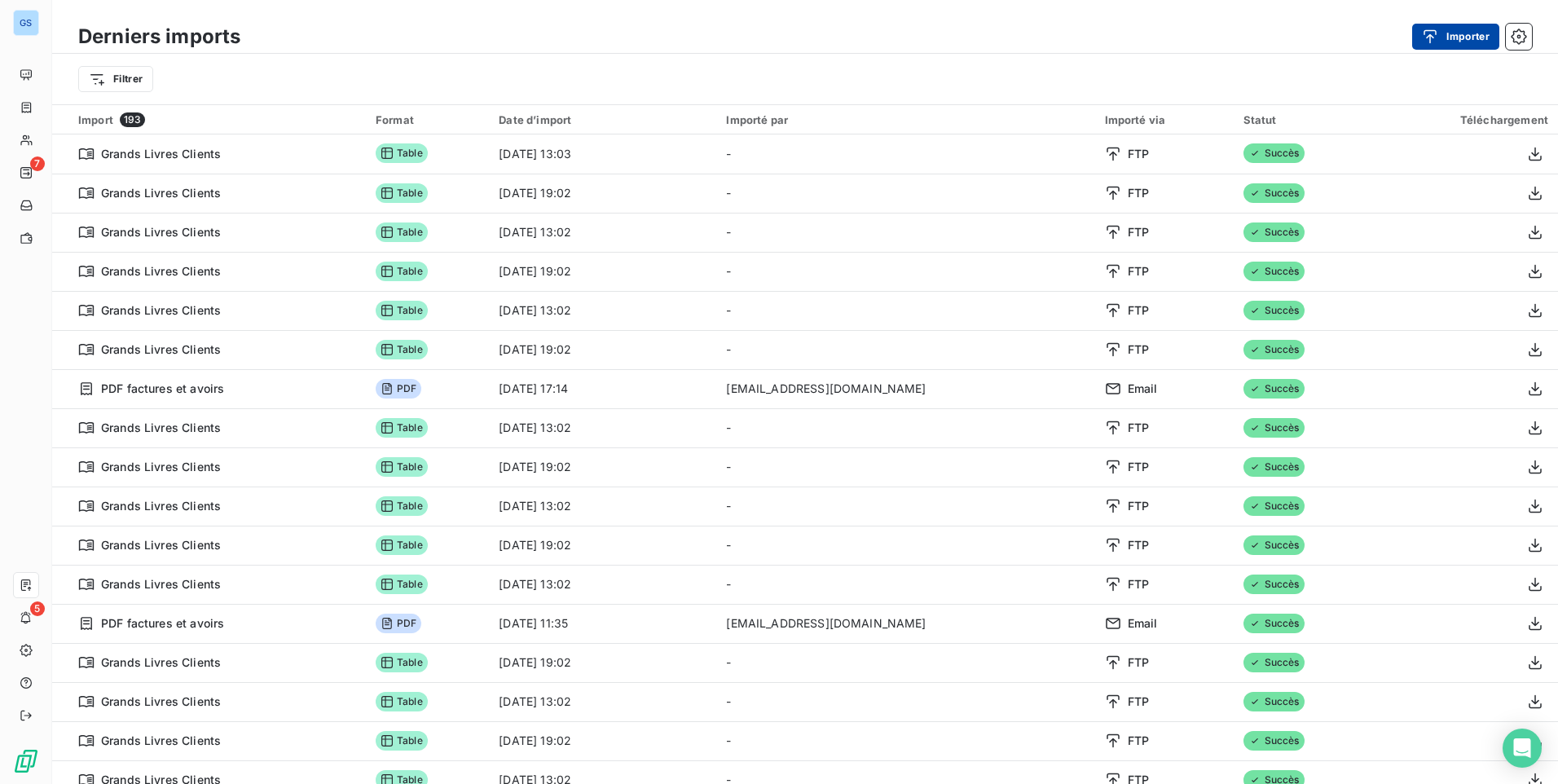
drag, startPoint x: 1463, startPoint y: 18, endPoint x: 1461, endPoint y: 28, distance: 10.2
click at [1463, 18] on div "Derniers imports Importer Filtrer" at bounding box center [805, 52] width 1506 height 104
click at [1460, 35] on button "Importer" at bounding box center [1455, 36] width 87 height 26
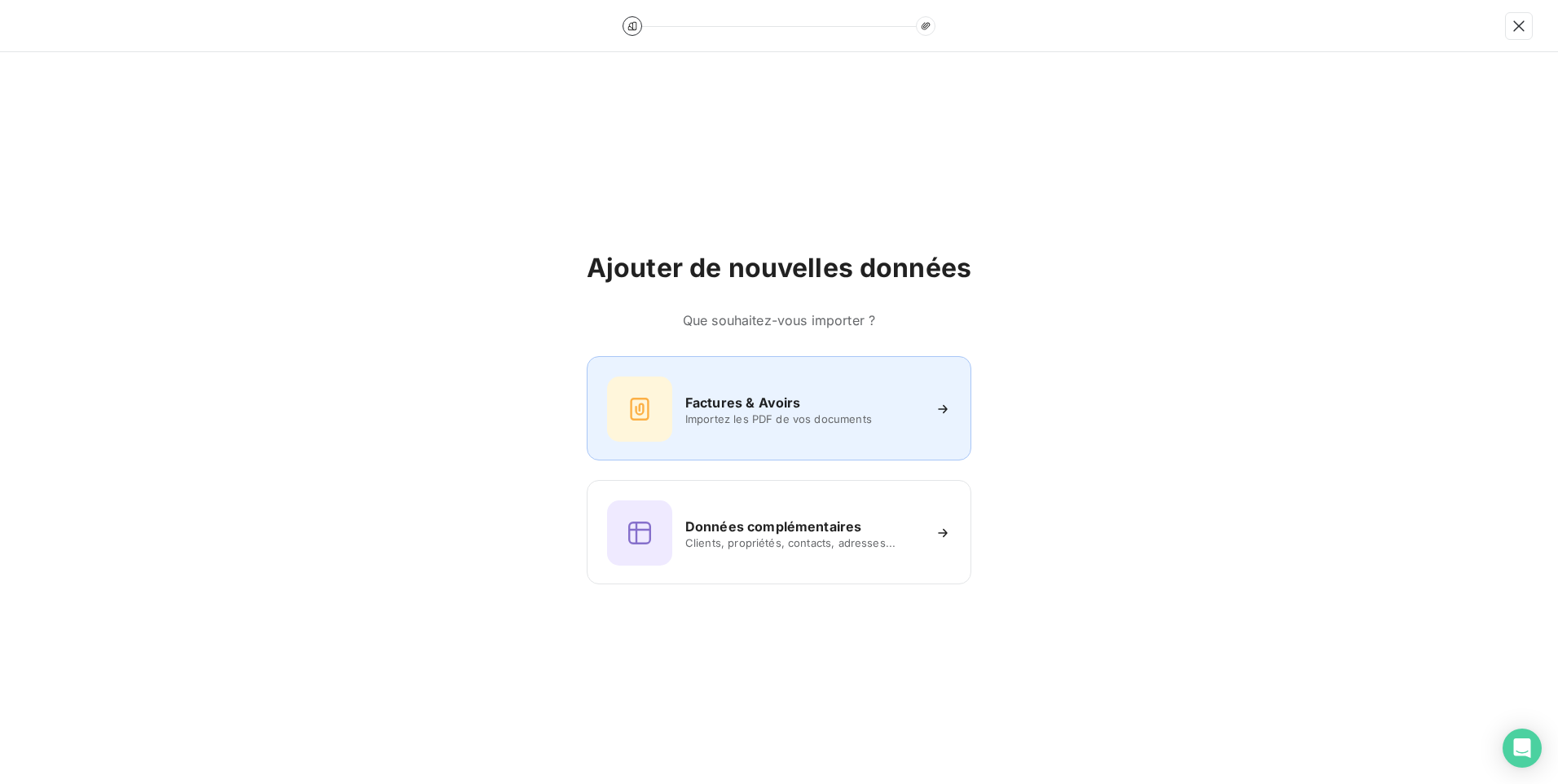
click at [830, 412] on span "Importez les PDF de vos documents" at bounding box center [804, 418] width 236 height 13
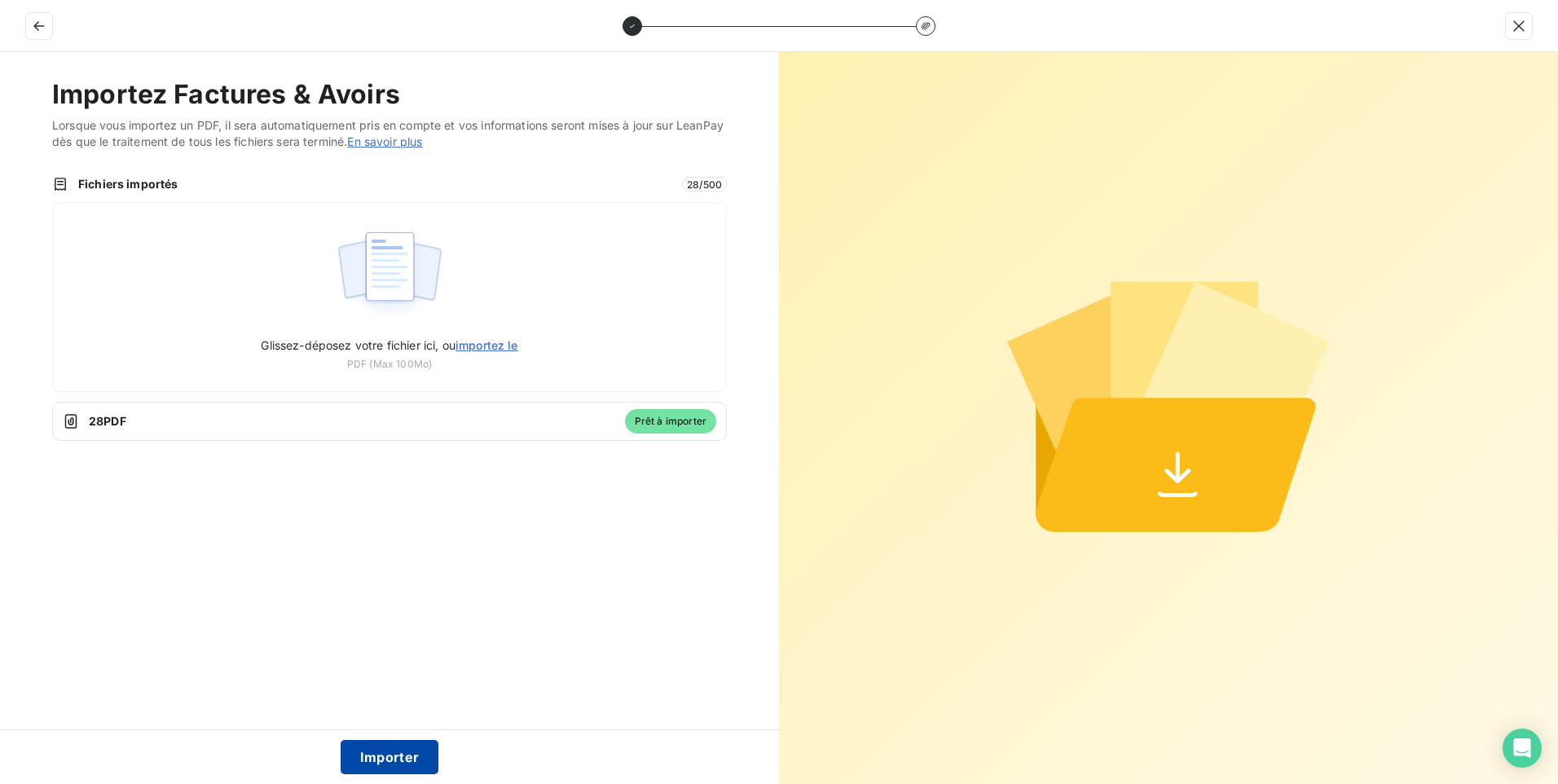
click at [405, 760] on button "Importer" at bounding box center [390, 756] width 99 height 34
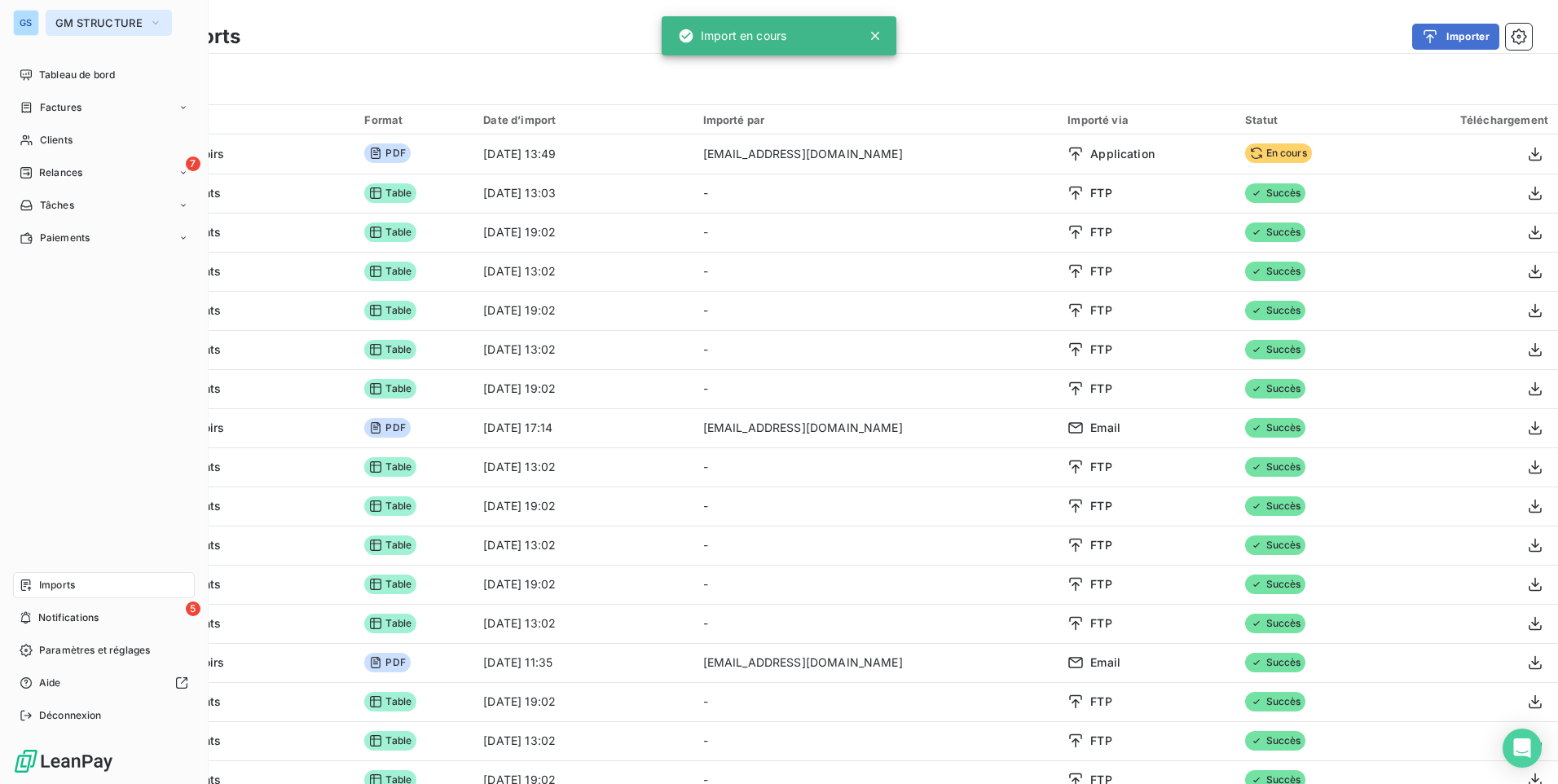
click at [92, 18] on span "GM STRUCTURE" at bounding box center [99, 22] width 87 height 13
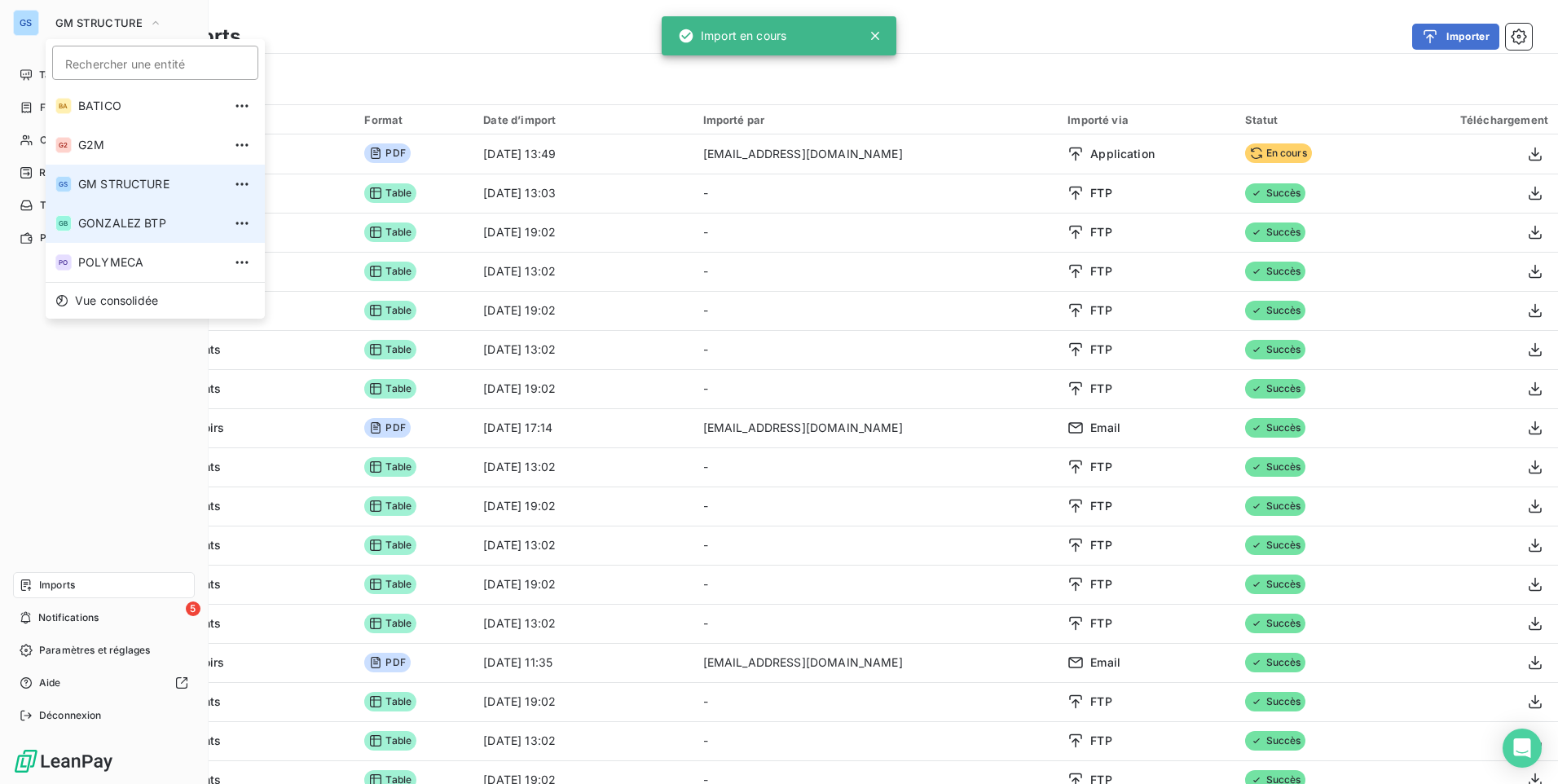
click at [128, 219] on span "GONZALEZ BTP" at bounding box center [150, 222] width 144 height 16
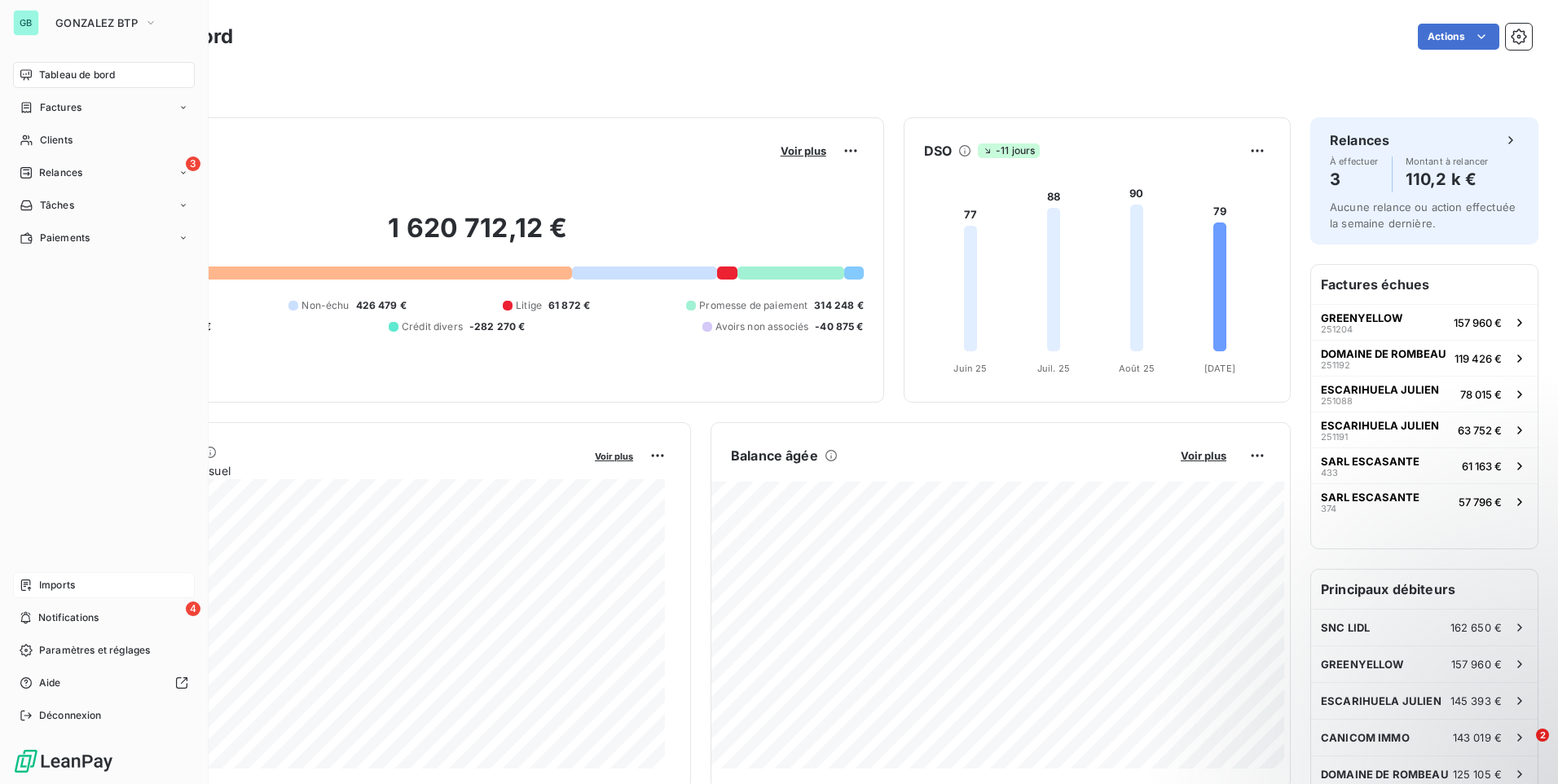
click at [73, 581] on span "Imports" at bounding box center [56, 584] width 36 height 15
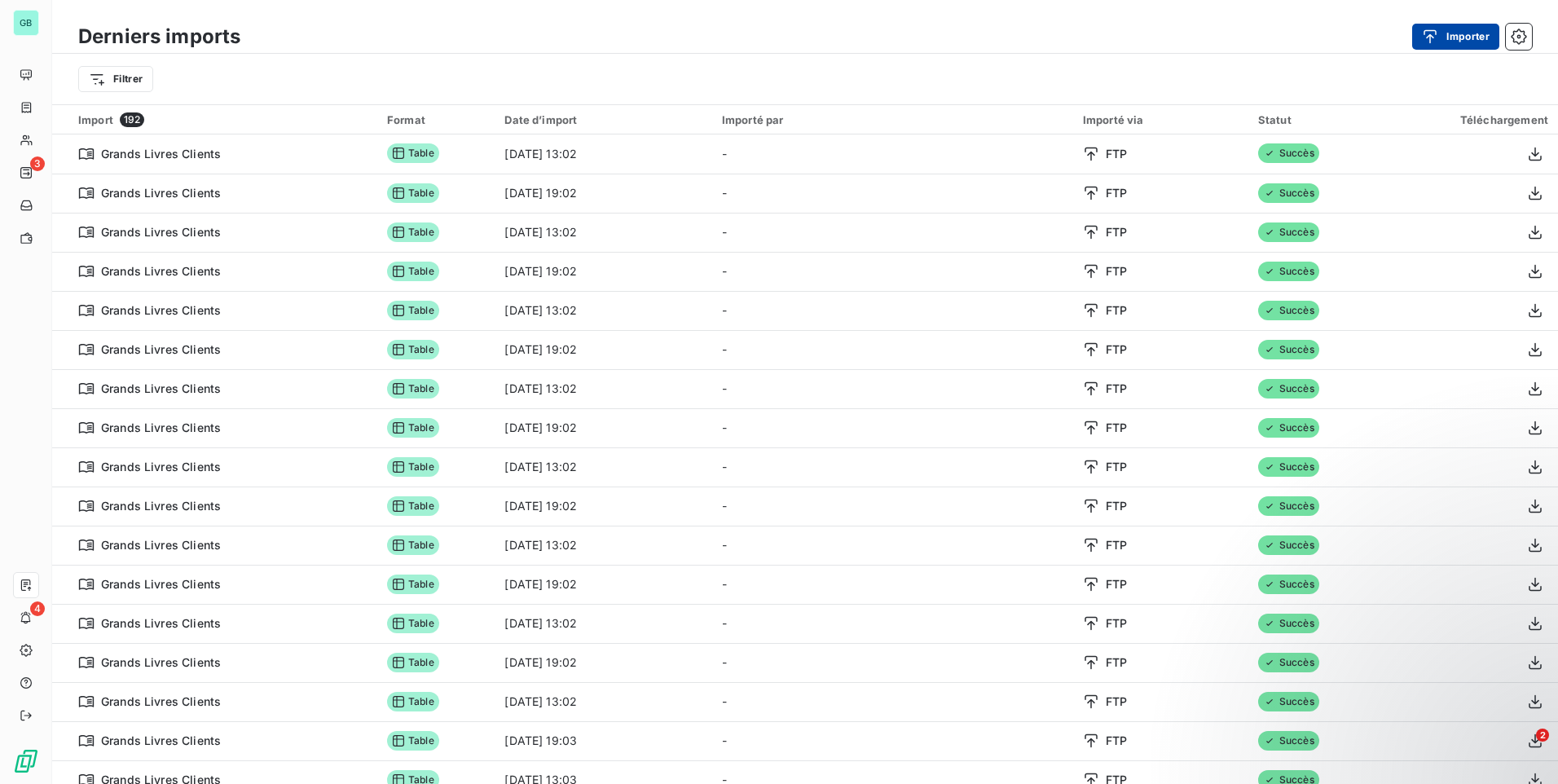
click at [1431, 34] on icon "button" at bounding box center [1429, 36] width 16 height 16
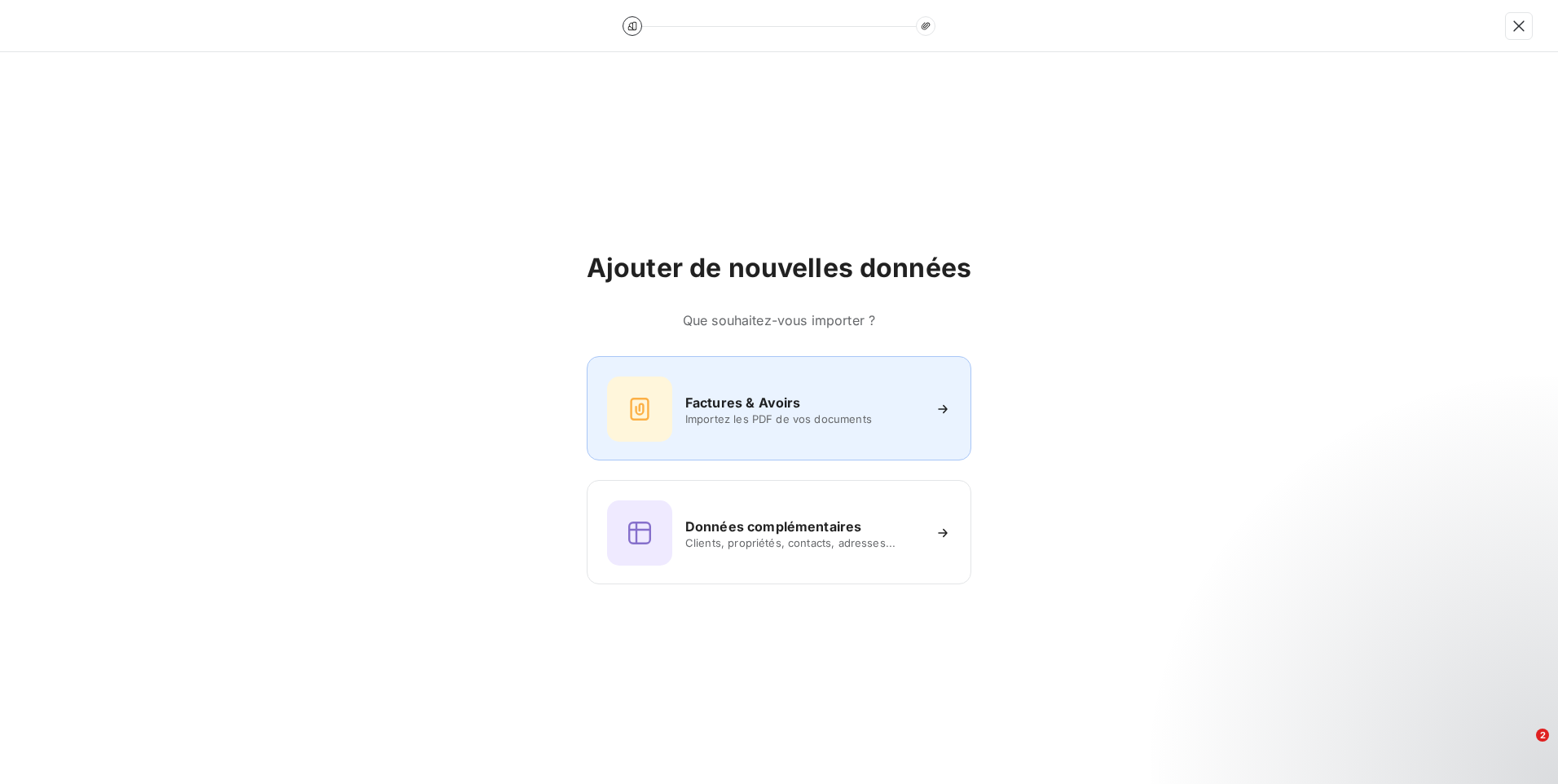
click at [878, 400] on div "Factures & Avoirs" at bounding box center [804, 402] width 236 height 19
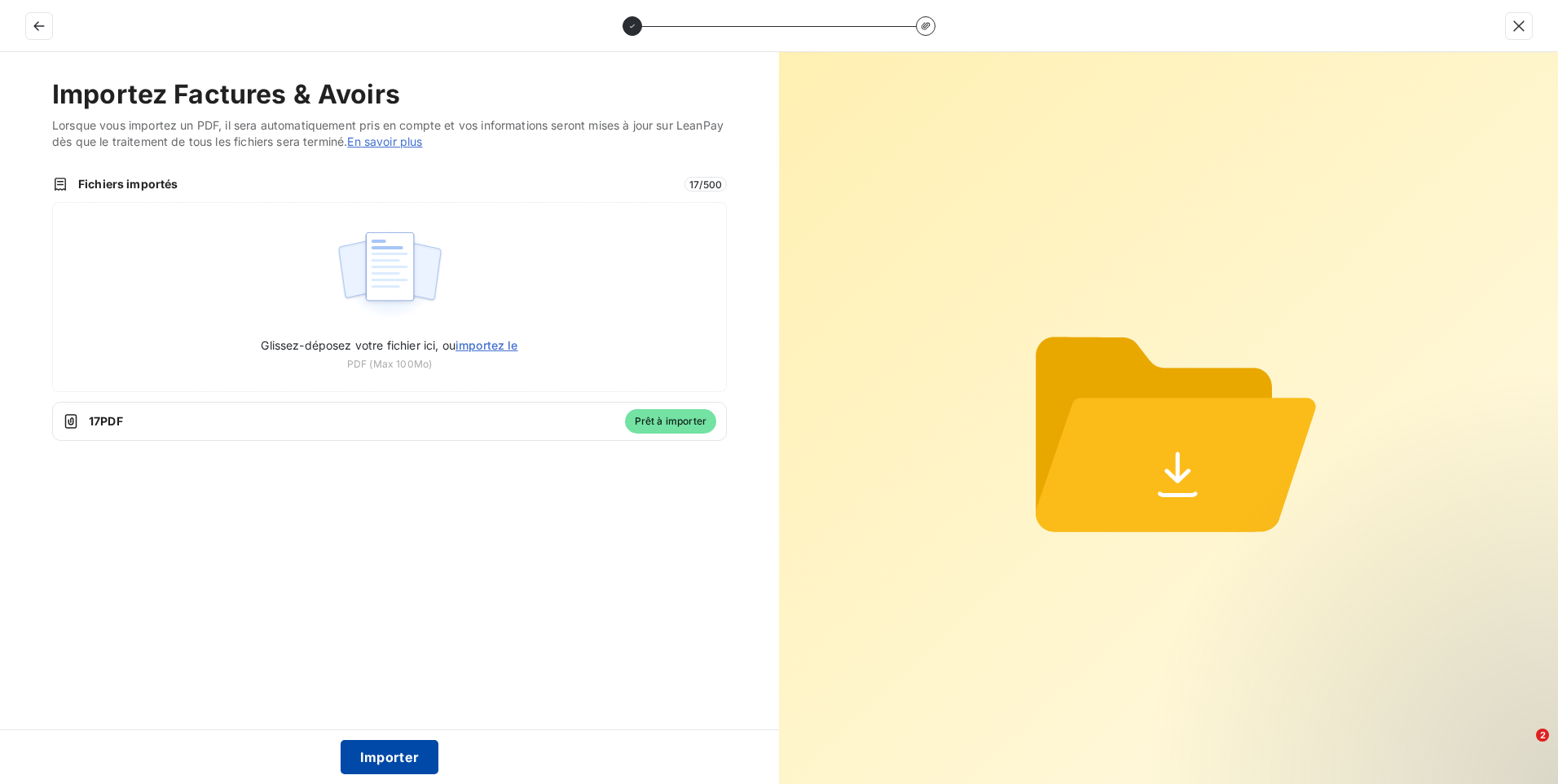
click at [373, 762] on button "Importer" at bounding box center [390, 756] width 99 height 34
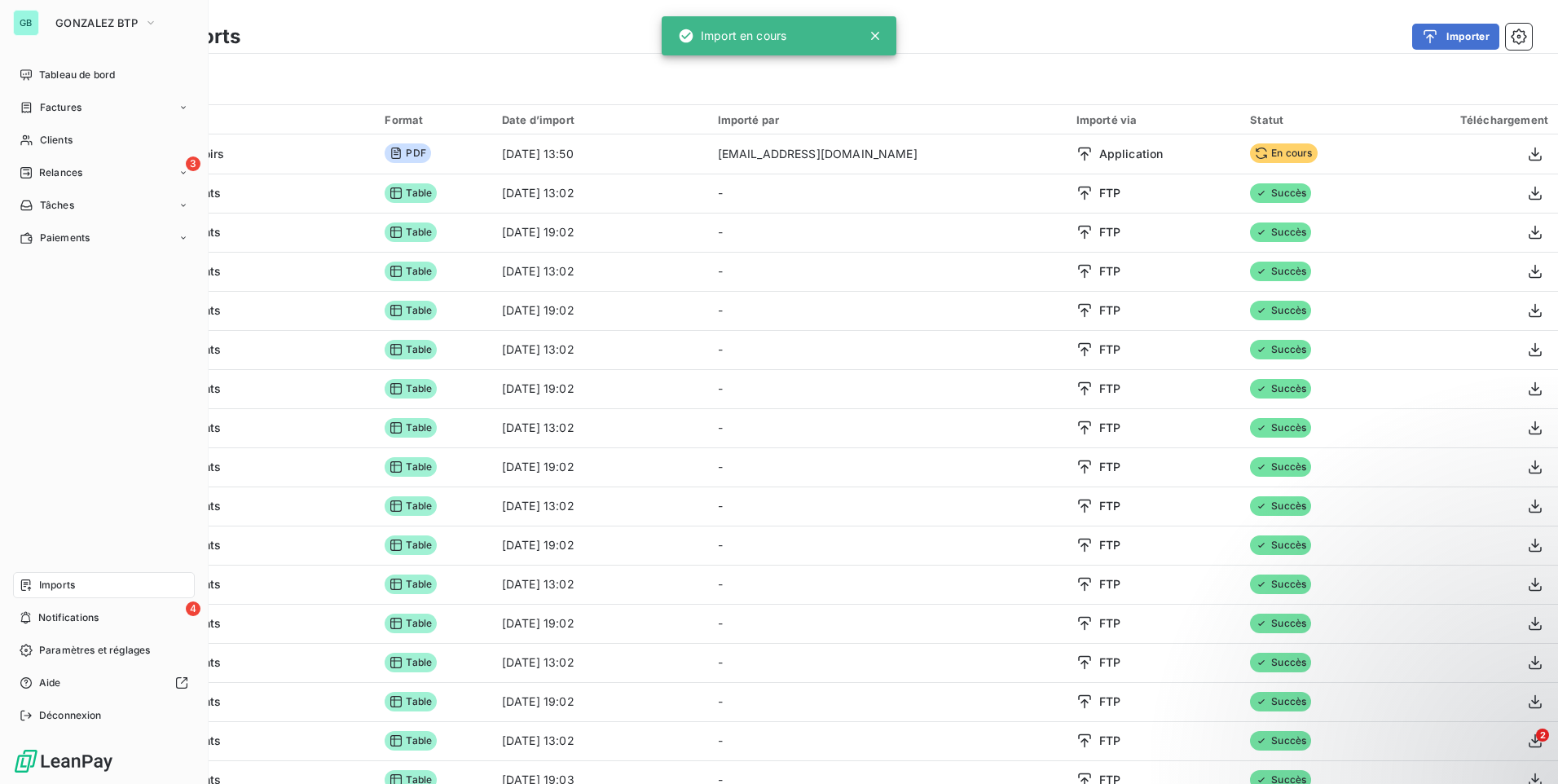
click at [127, 6] on div "GB GONZALEZ BTP Tableau de bord Factures Clients 3 Relances Tâches Paiements Im…" at bounding box center [104, 392] width 209 height 784
click at [132, 22] on span "GONZALEZ BTP" at bounding box center [96, 22] width 82 height 13
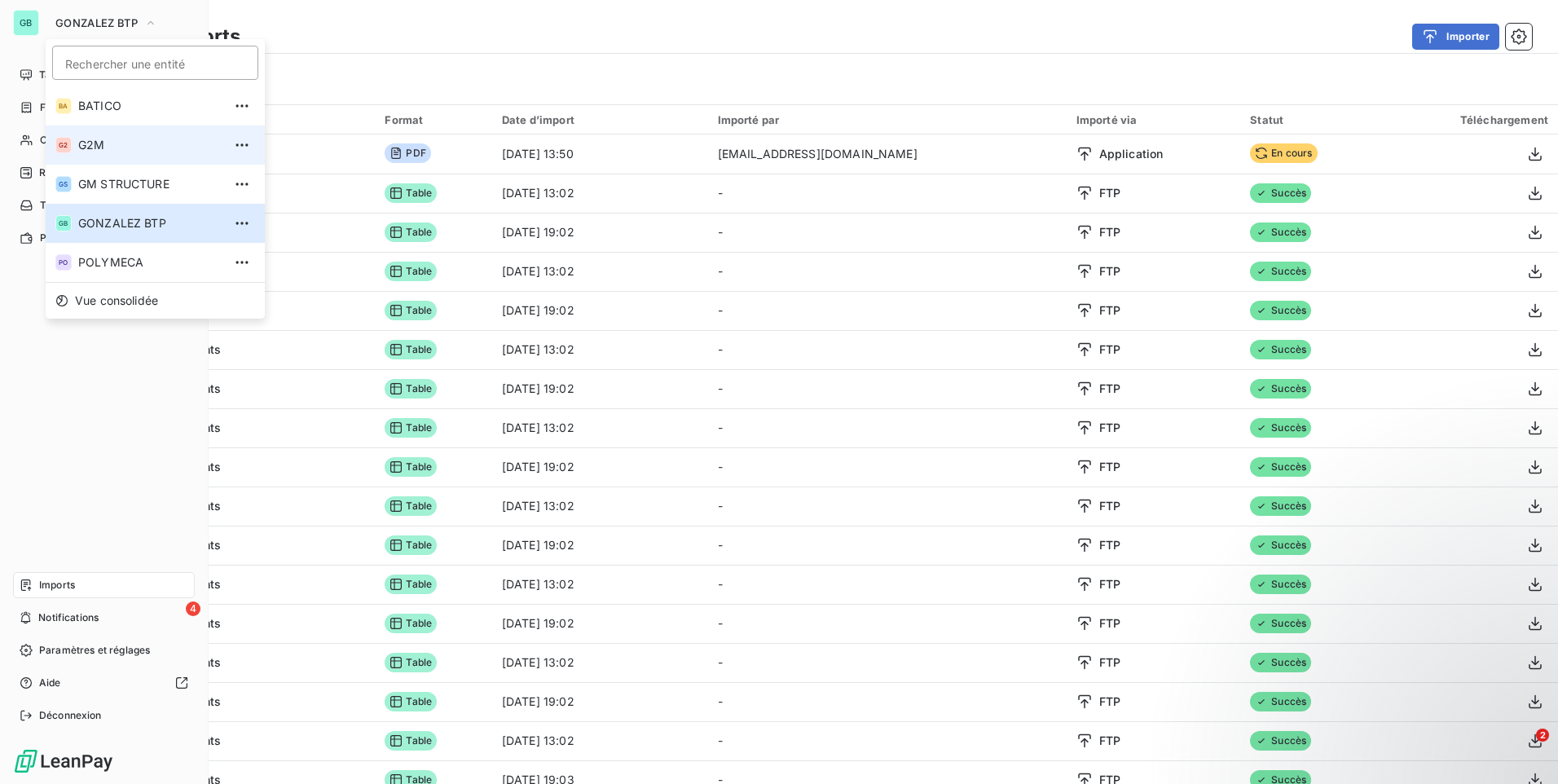
click at [98, 142] on span "G2M" at bounding box center [150, 145] width 144 height 16
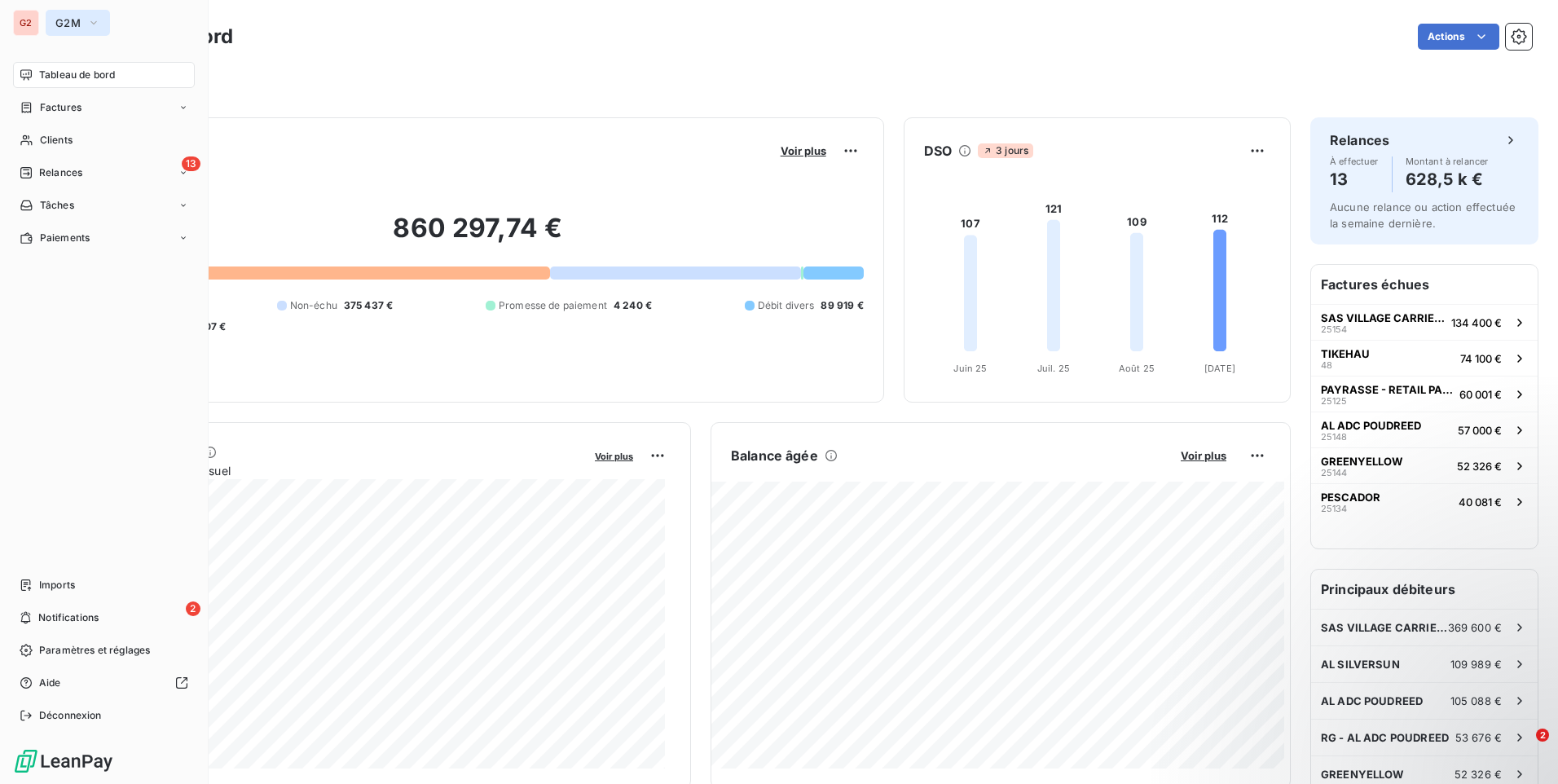
click at [90, 23] on icon "button" at bounding box center [93, 22] width 13 height 16
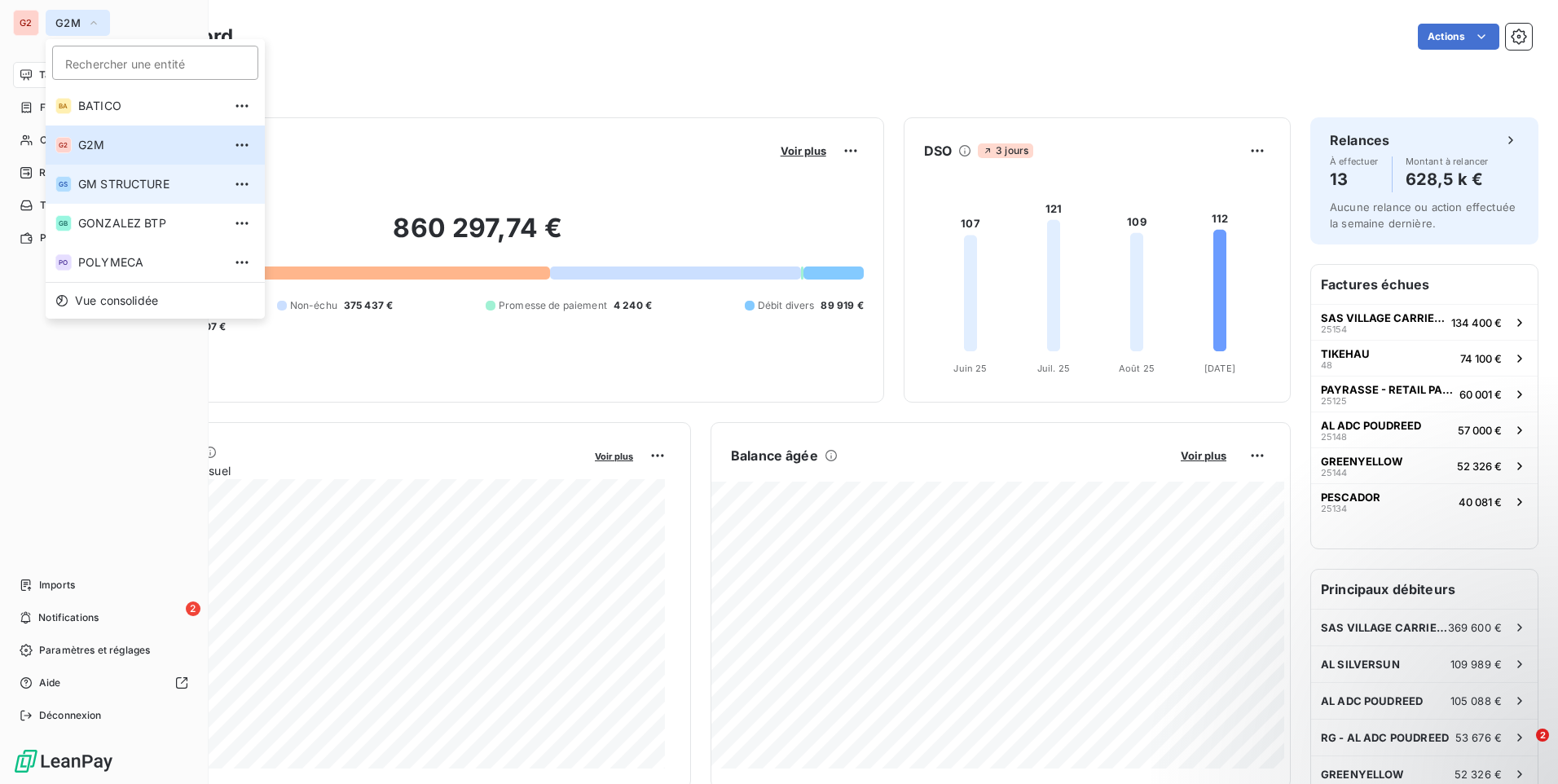
click at [114, 202] on li "GS GM STRUCTURE" at bounding box center [155, 184] width 220 height 39
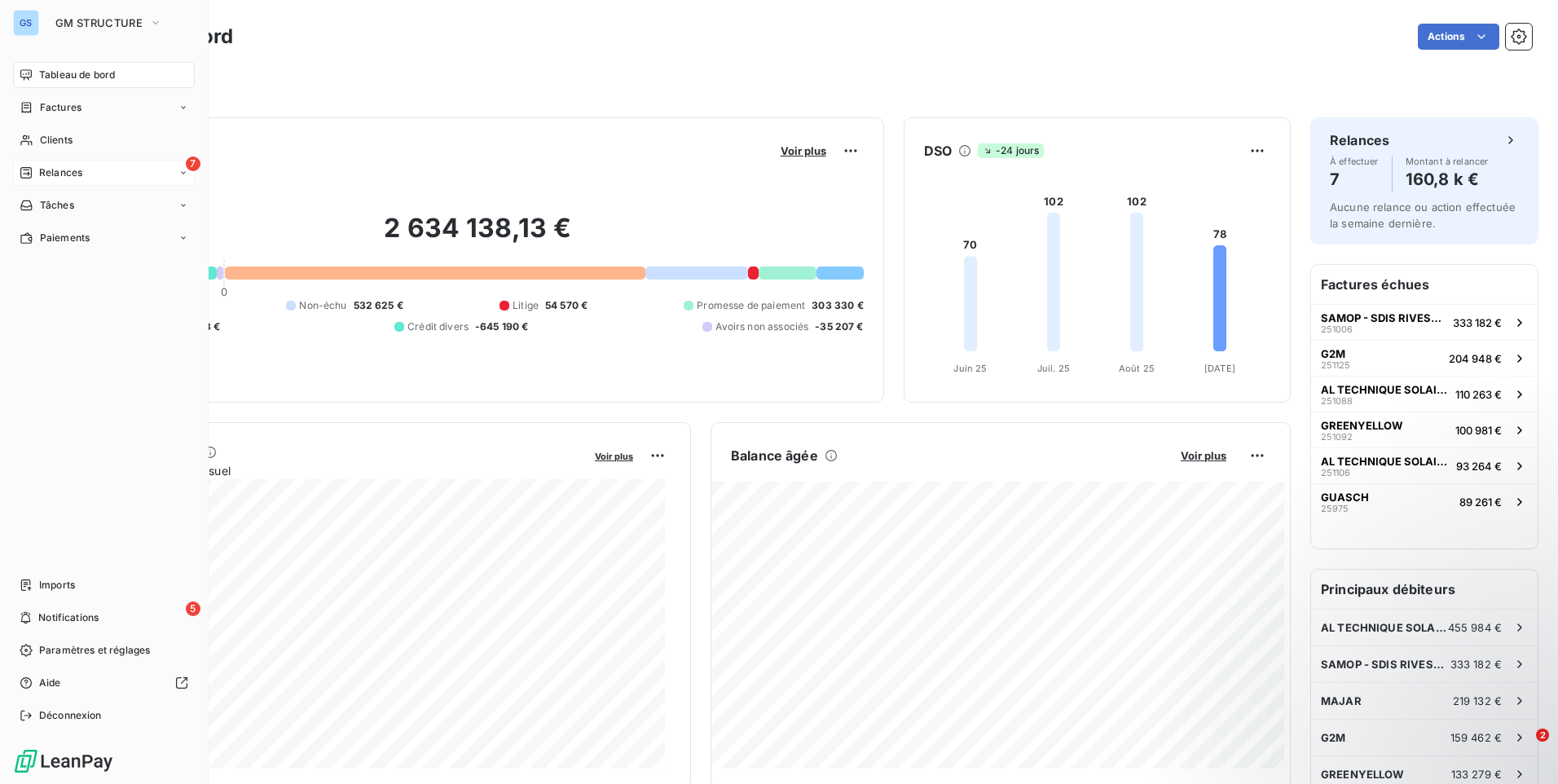
click at [55, 177] on span "Relances" at bounding box center [60, 172] width 44 height 15
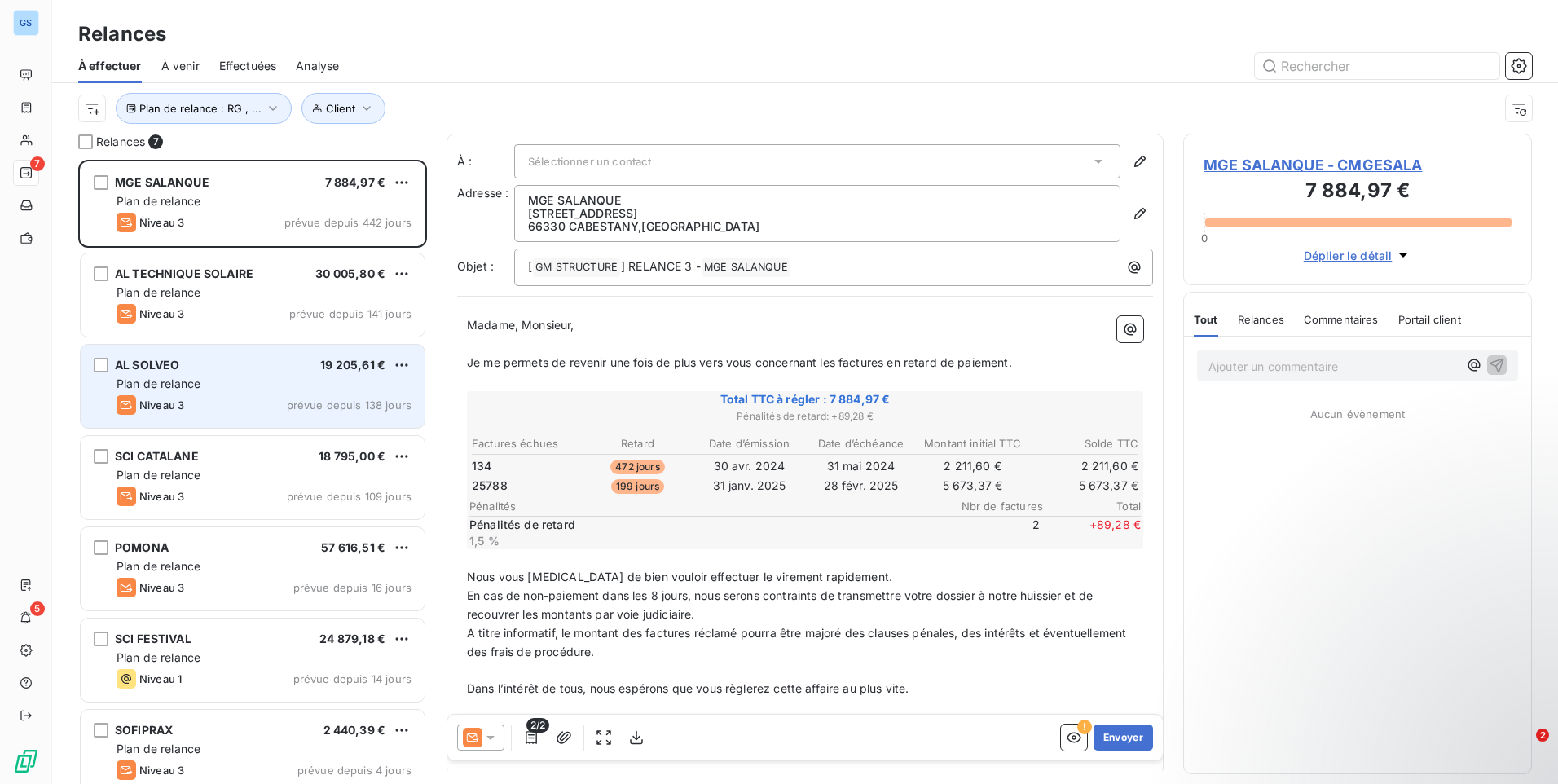
scroll to position [612, 337]
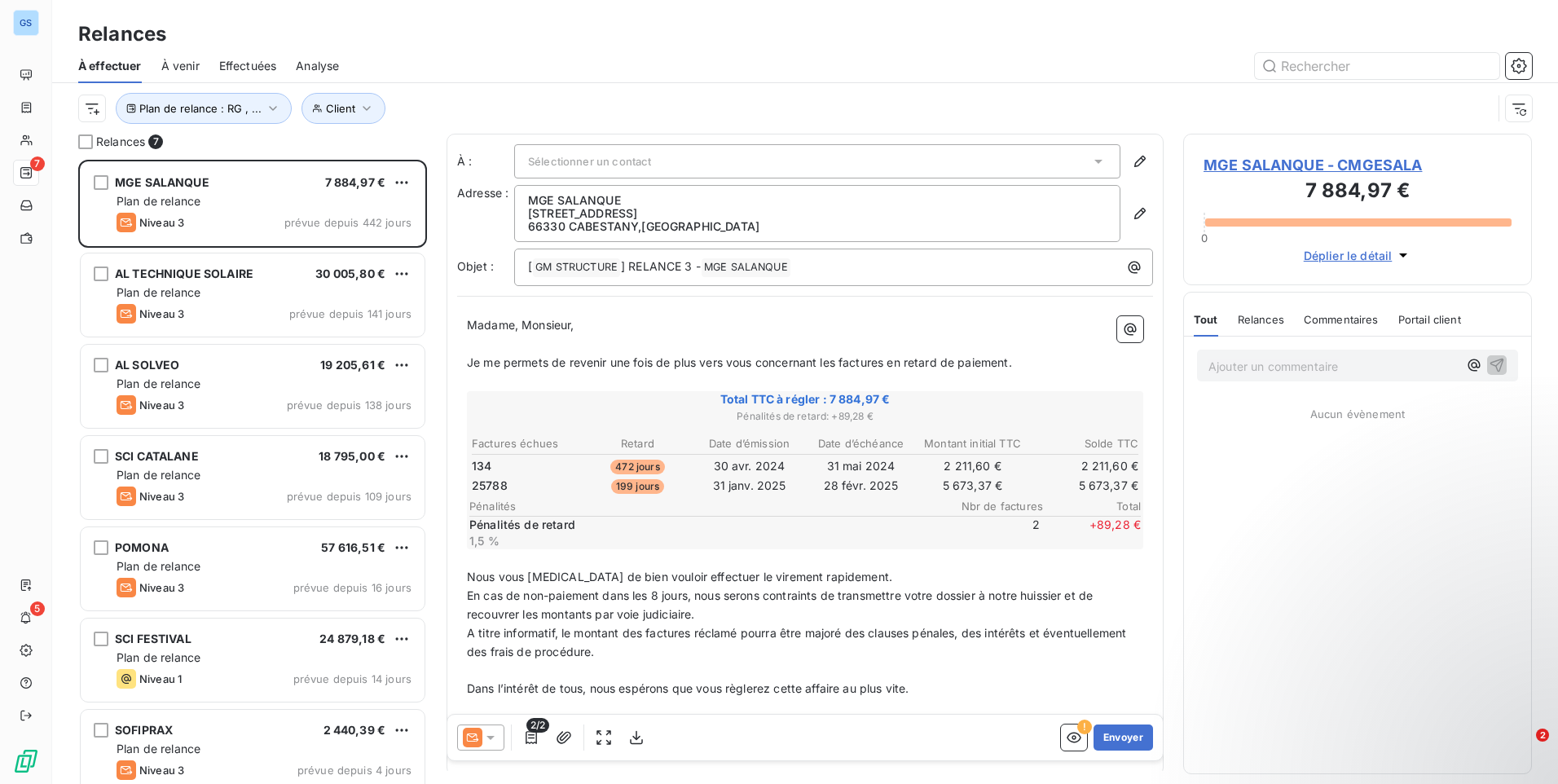
click at [474, 735] on icon at bounding box center [473, 737] width 19 height 19
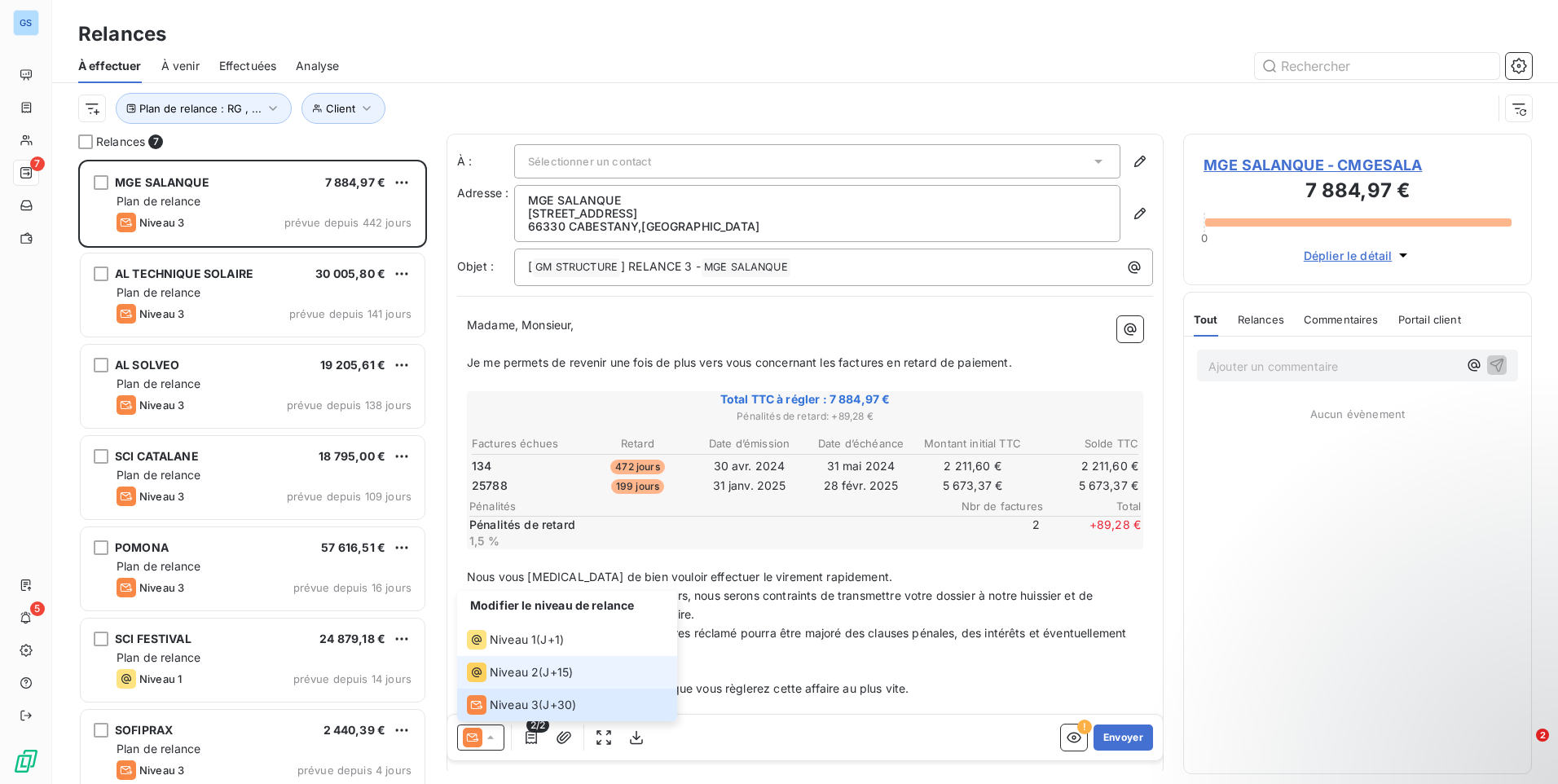
click at [506, 666] on span "Niveau 2" at bounding box center [514, 672] width 49 height 16
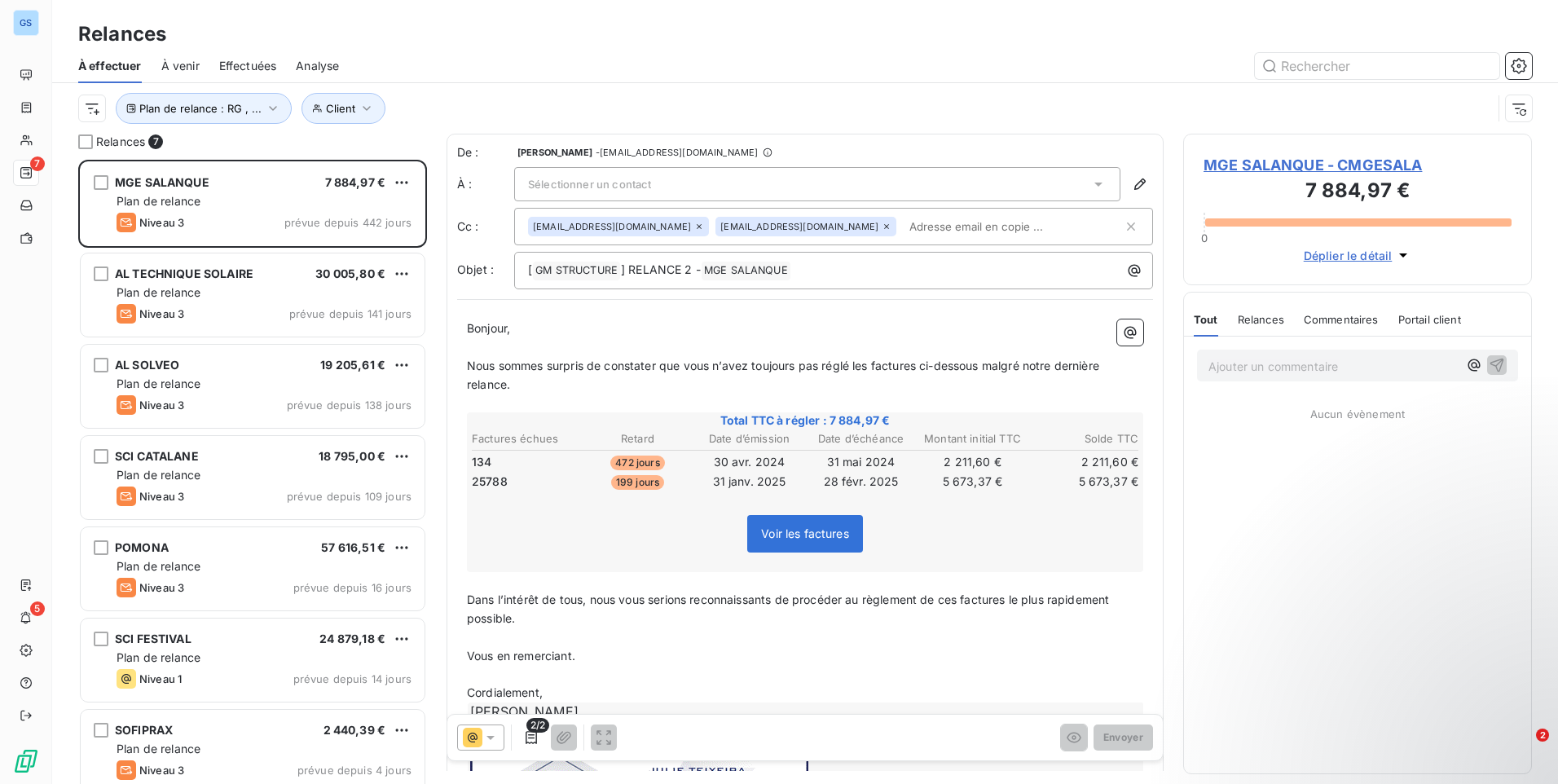
click at [692, 178] on div "Sélectionner un contact" at bounding box center [817, 184] width 606 height 34
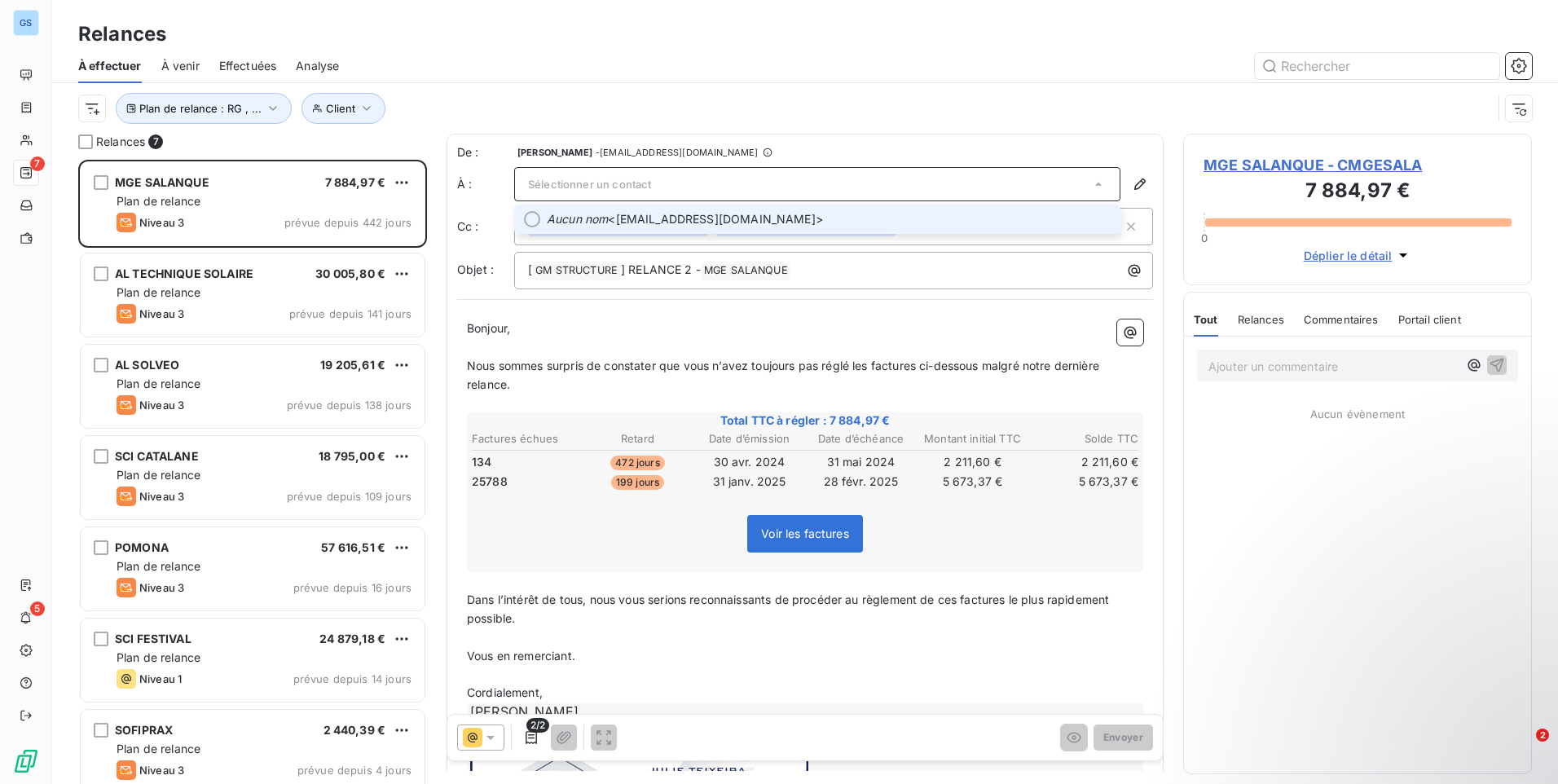
click at [588, 175] on div "Sélectionner un contact" at bounding box center [817, 184] width 606 height 34
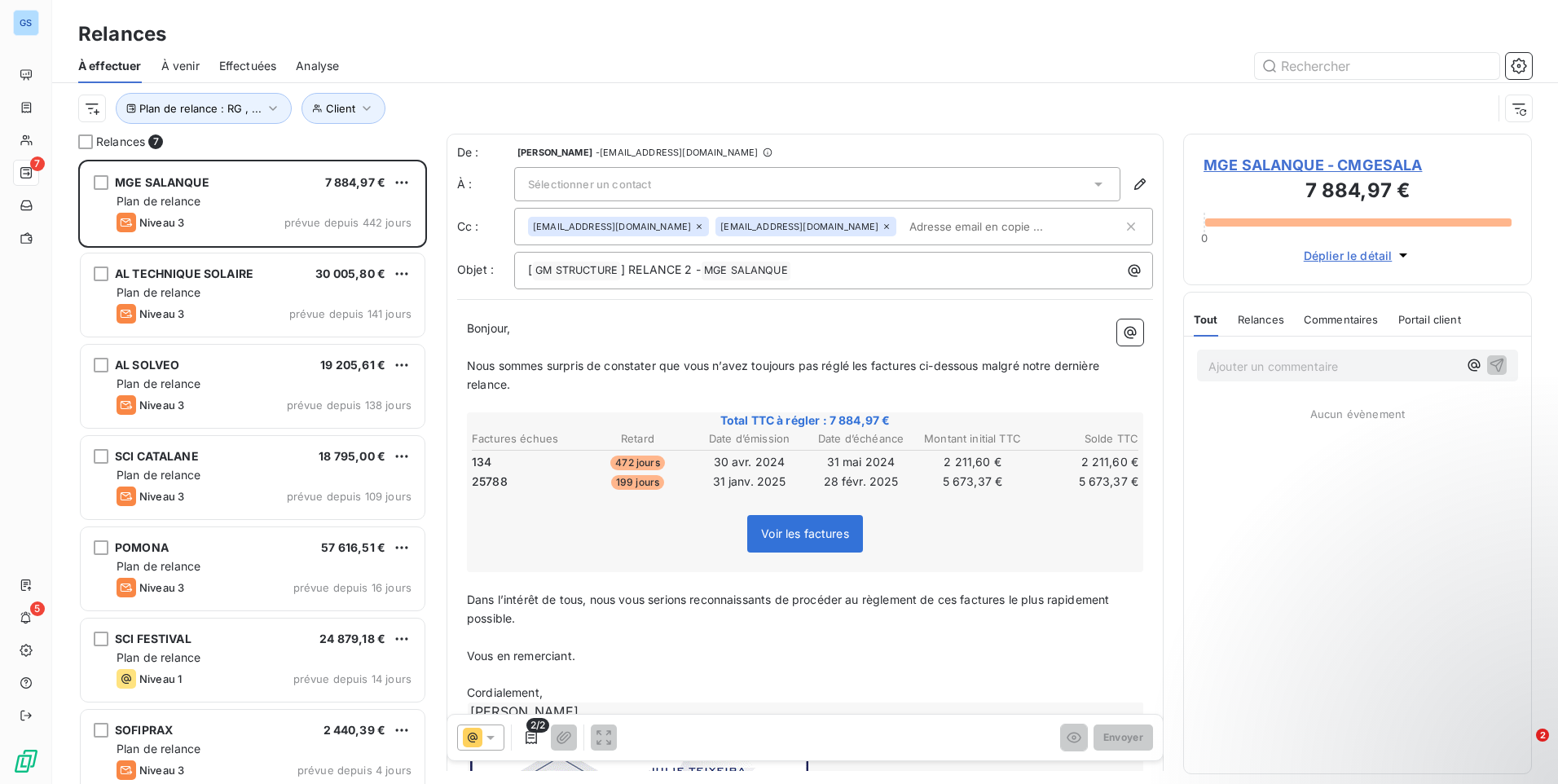
click at [571, 189] on span "Sélectionner un contact" at bounding box center [589, 184] width 123 height 13
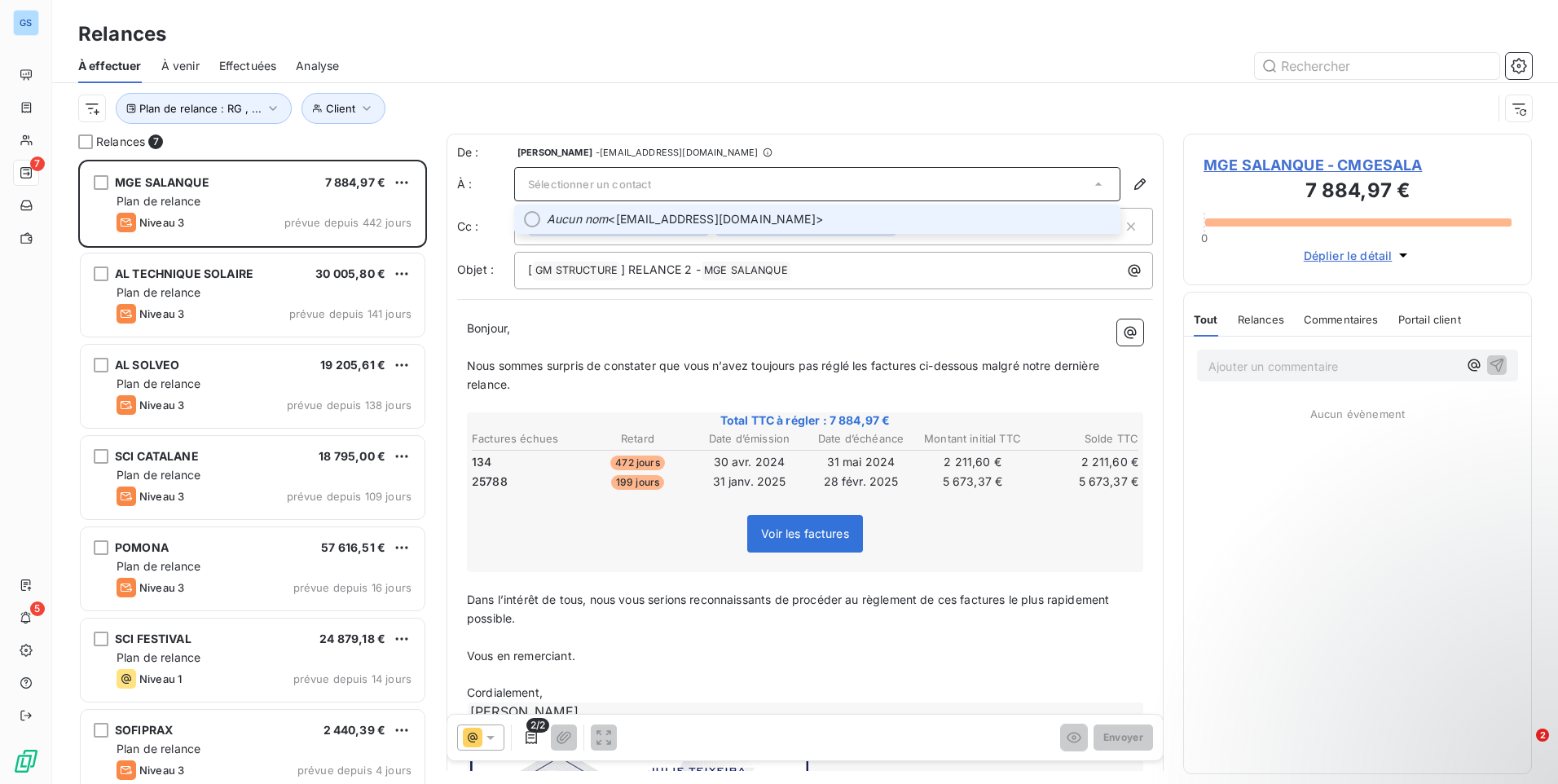
click at [614, 214] on span "Aucun nom <evolution-immobilier@orange.fr>" at bounding box center [828, 218] width 564 height 16
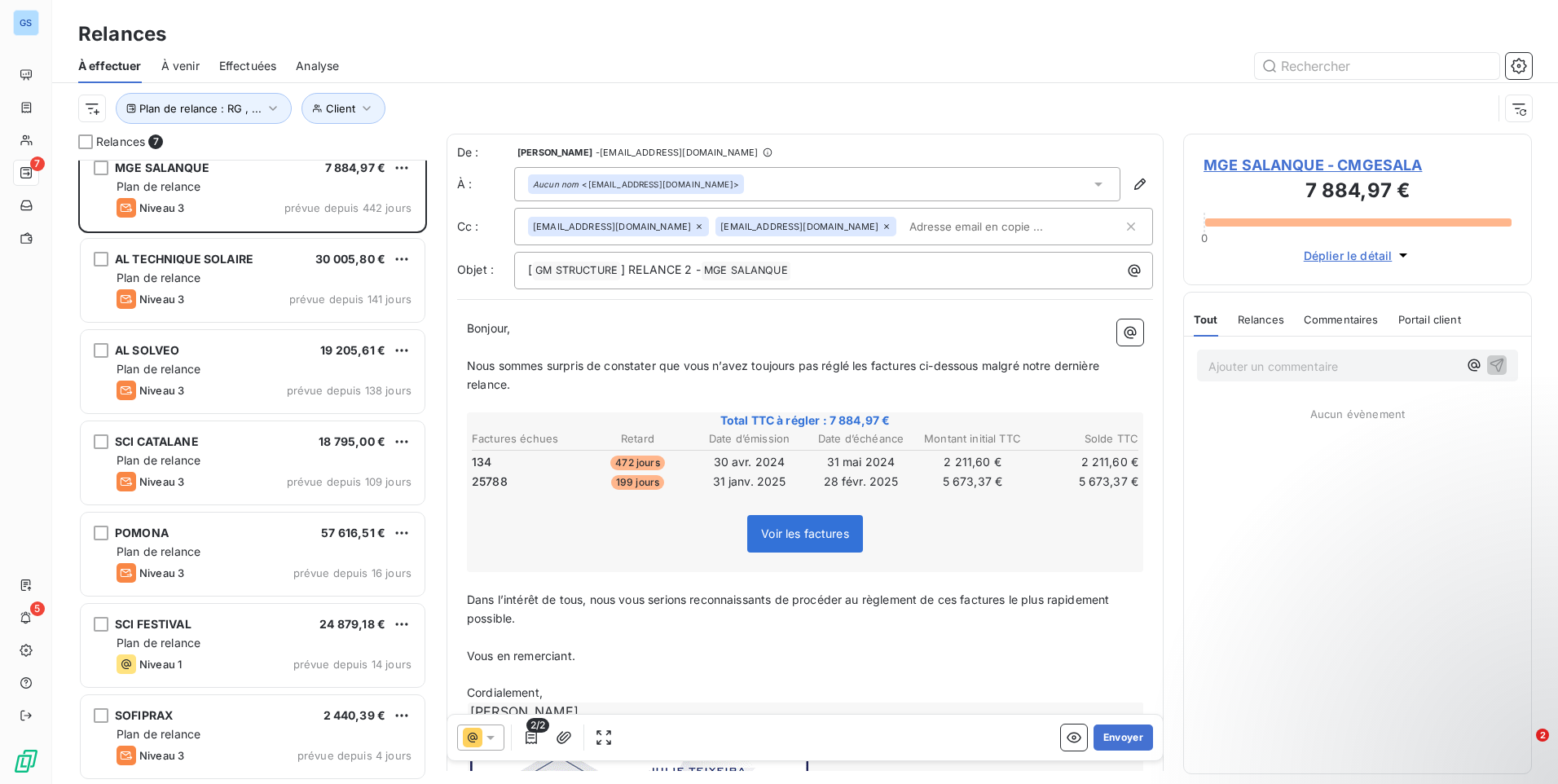
scroll to position [0, 0]
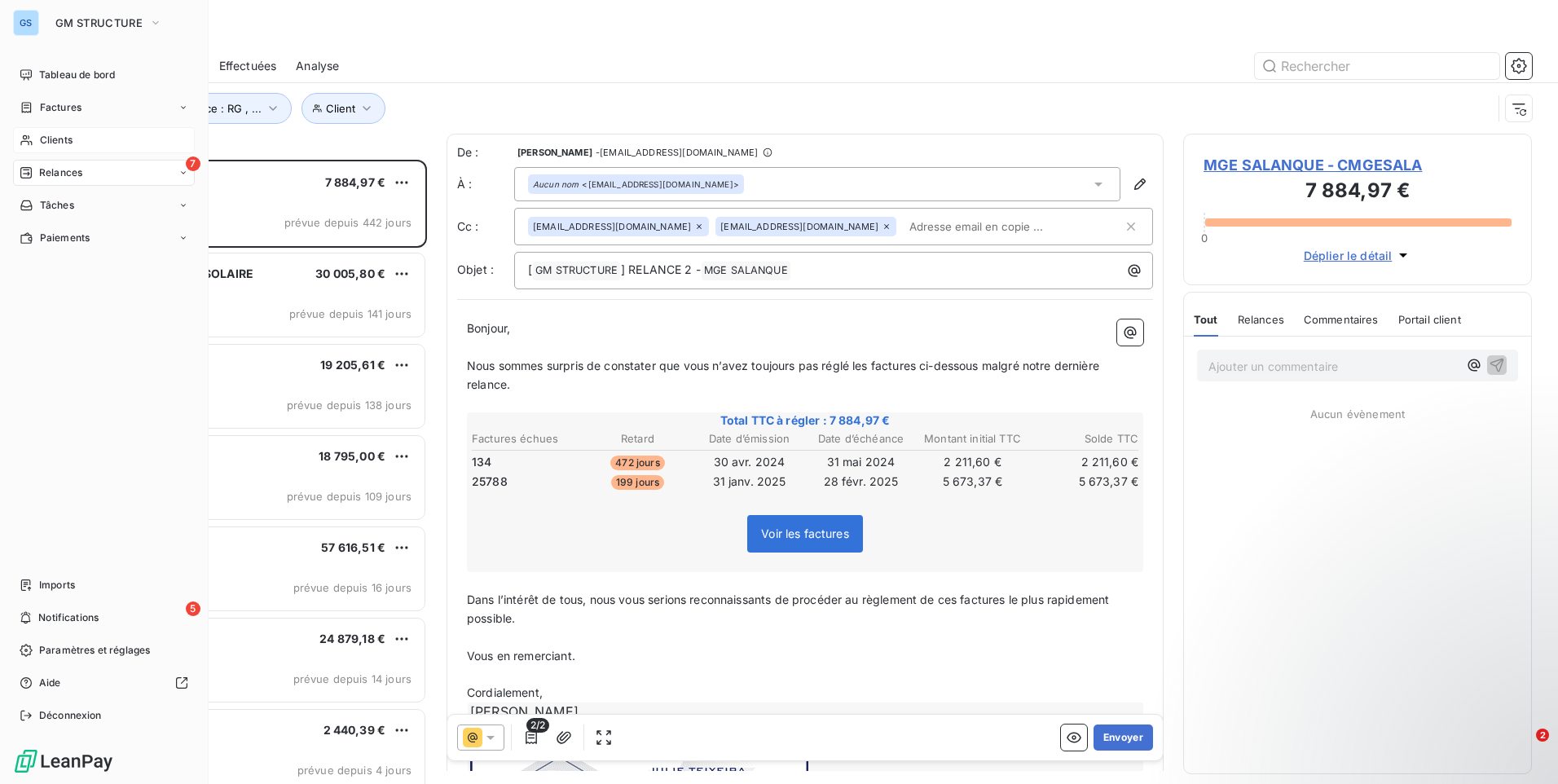
click at [73, 133] on span "Clients" at bounding box center [56, 139] width 33 height 15
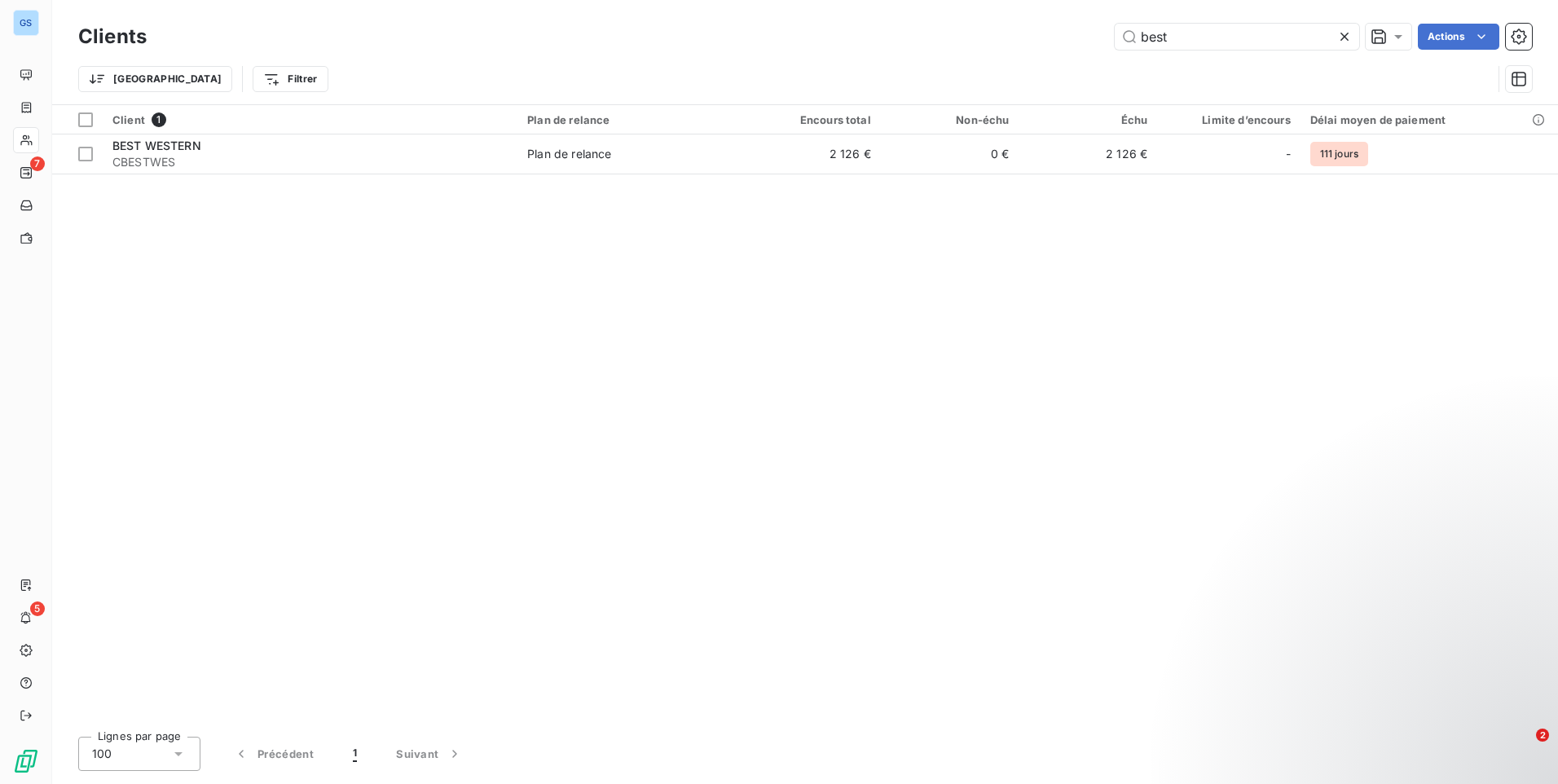
drag, startPoint x: 1214, startPoint y: 39, endPoint x: 1055, endPoint y: 44, distance: 159.1
click at [1049, 48] on div "best Actions" at bounding box center [849, 36] width 1366 height 26
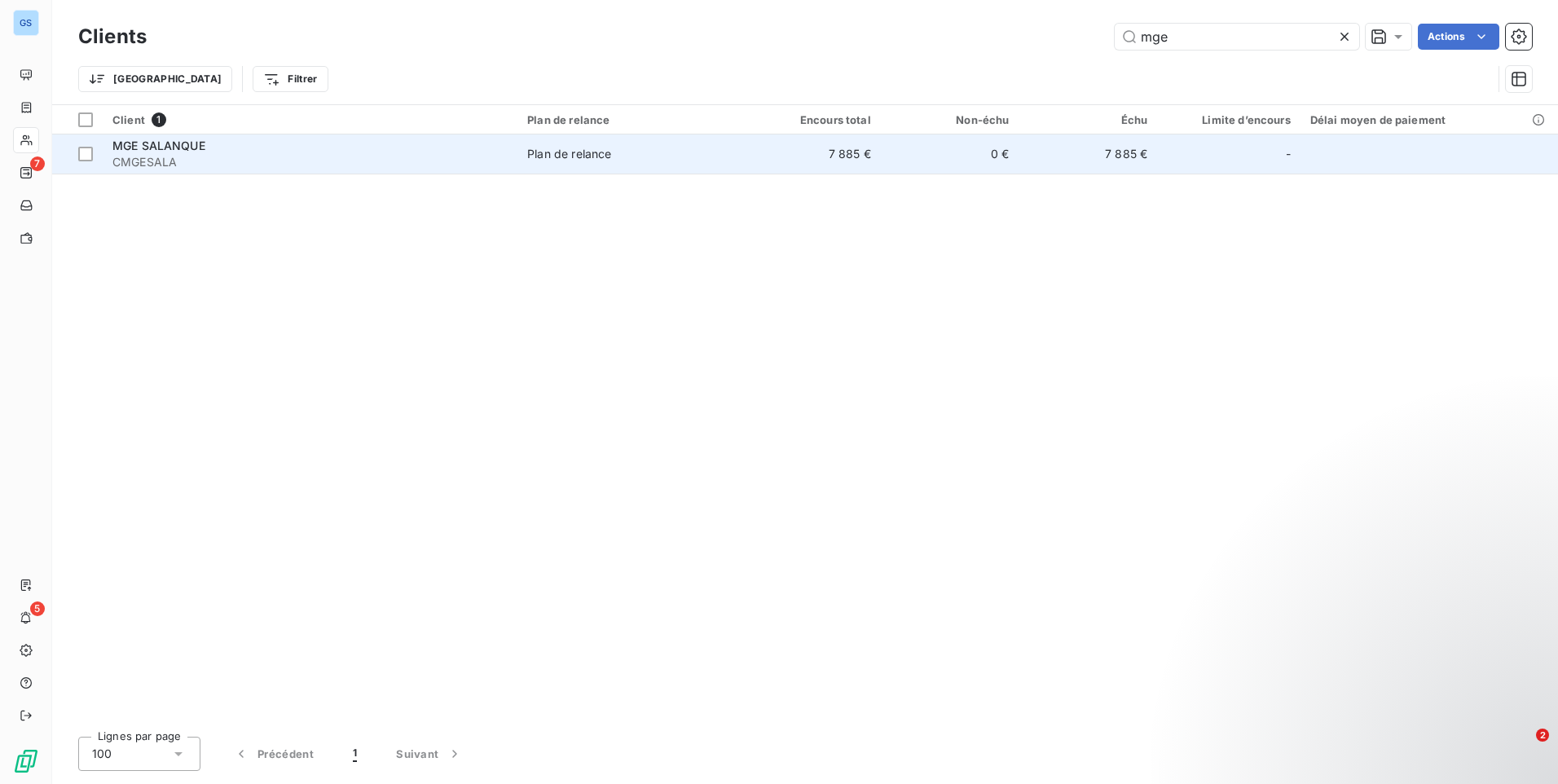
type input "mge"
click at [313, 145] on div "MGE SALANQUE" at bounding box center [309, 145] width 396 height 16
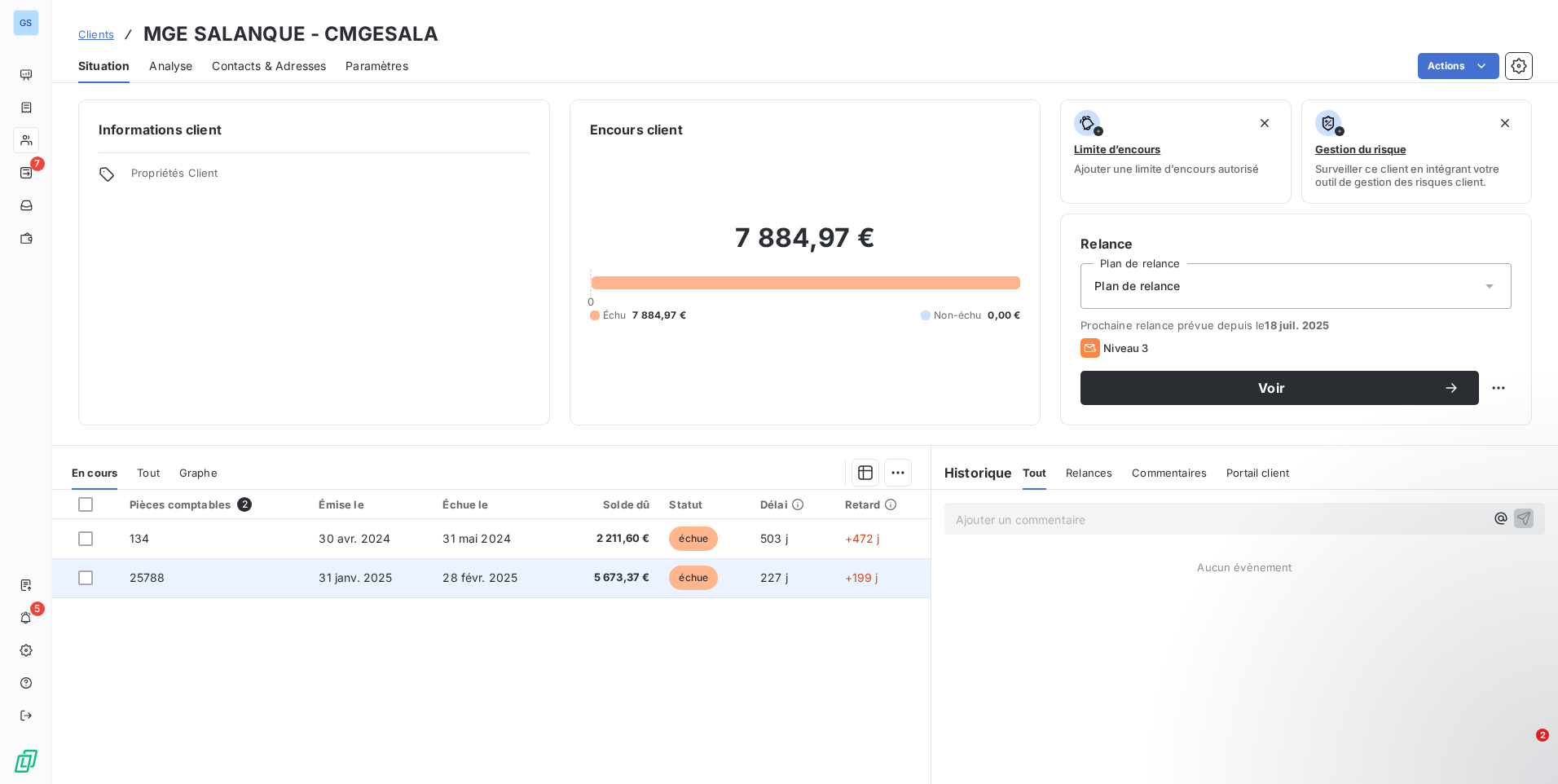
click at [87, 578] on div at bounding box center [85, 577] width 15 height 15
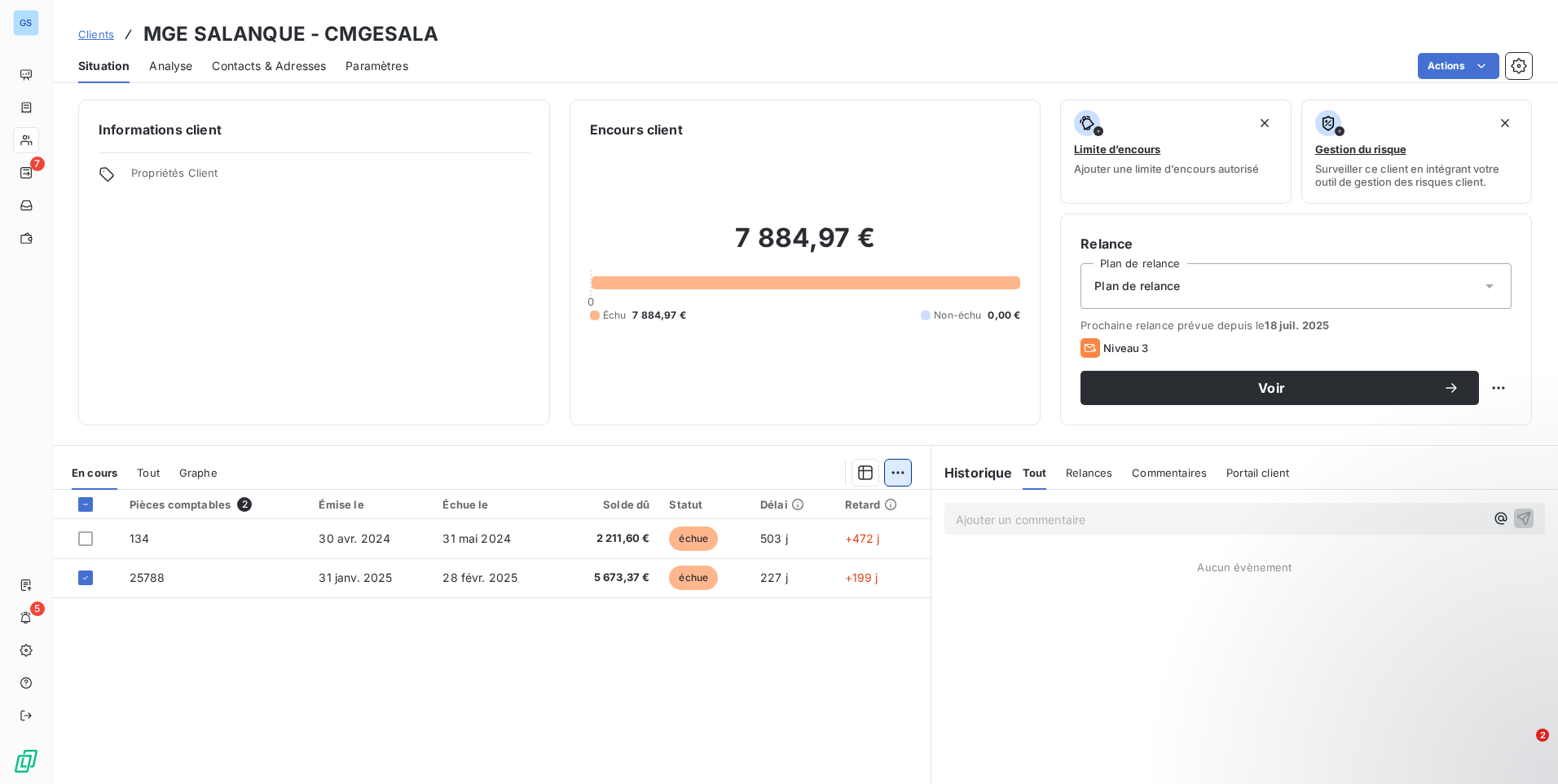
click at [900, 468] on html "GS 7 5 Clients MGE SALANQUE - CMGESALA Situation Analyse Contacts & Adresses Pa…" at bounding box center [779, 392] width 1558 height 784
click at [681, 679] on html "GS 7 5 Clients MGE SALANQUE - CMGESALA Situation Analyse Contacts & Adresses Pa…" at bounding box center [779, 392] width 1558 height 784
click at [338, 329] on div "Informations client Propriétés Client" at bounding box center [314, 262] width 472 height 326
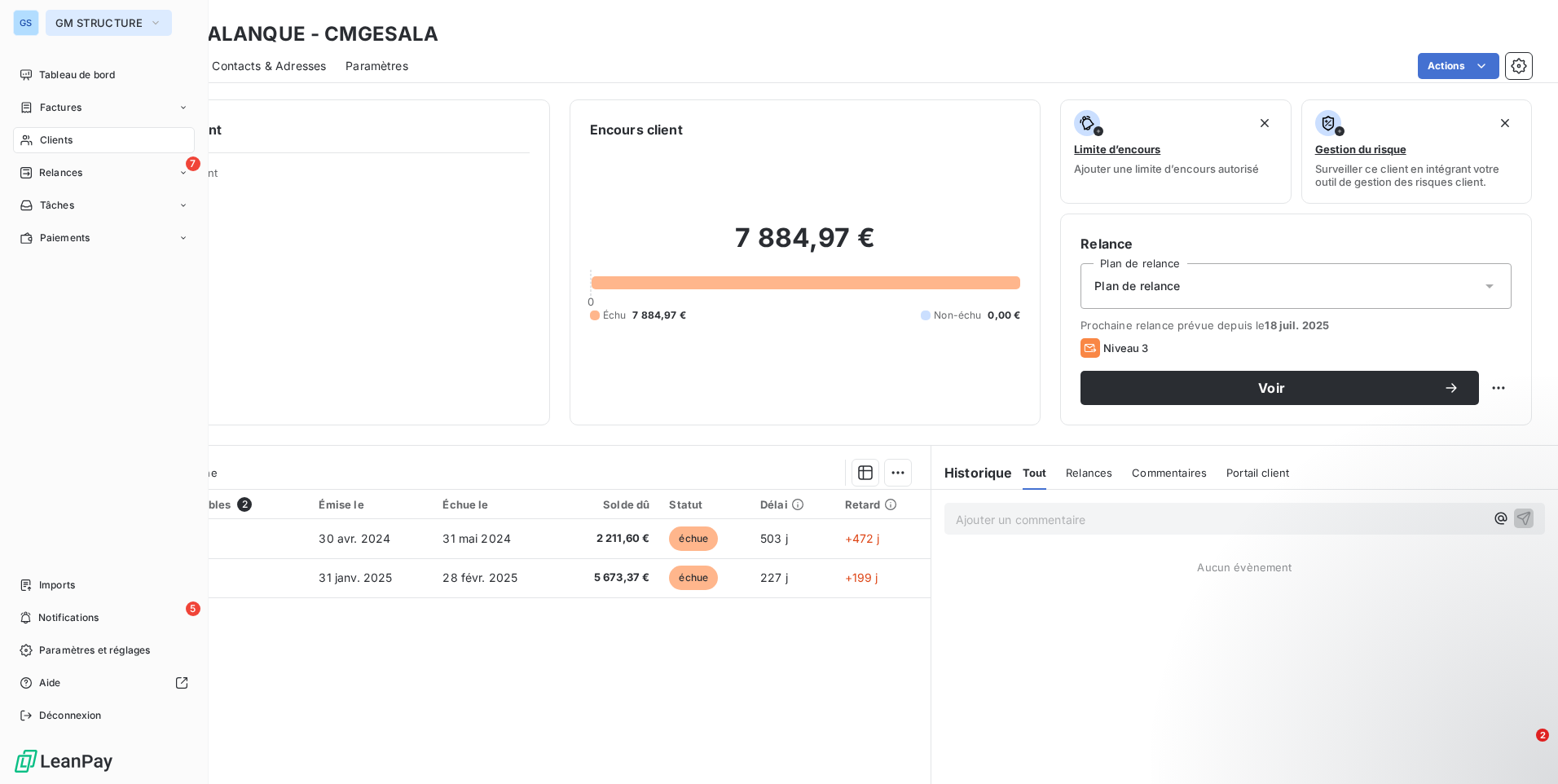
click at [82, 18] on span "GM STRUCTURE" at bounding box center [99, 22] width 87 height 13
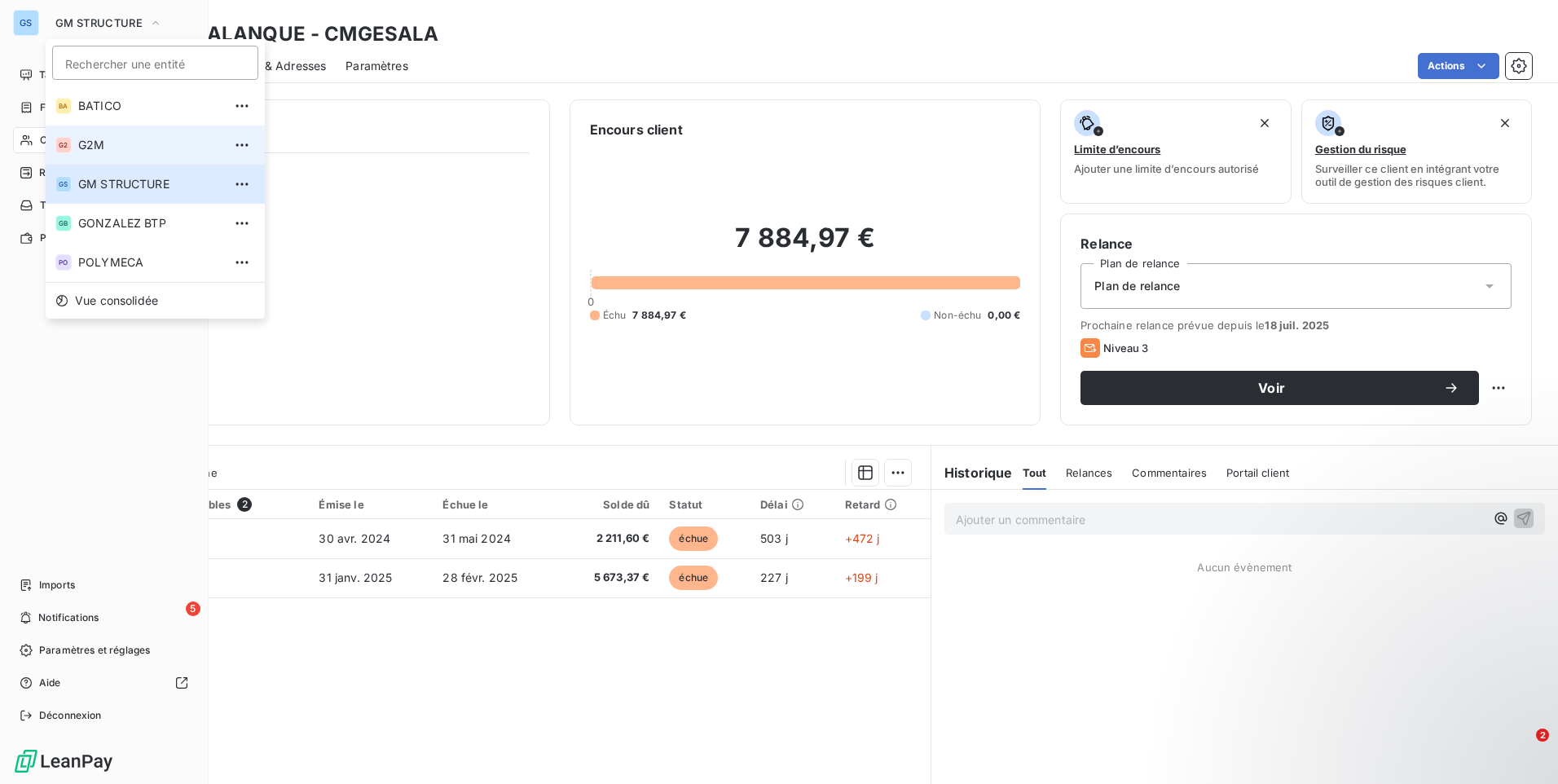
click at [92, 132] on li "G2 G2M" at bounding box center [155, 145] width 220 height 39
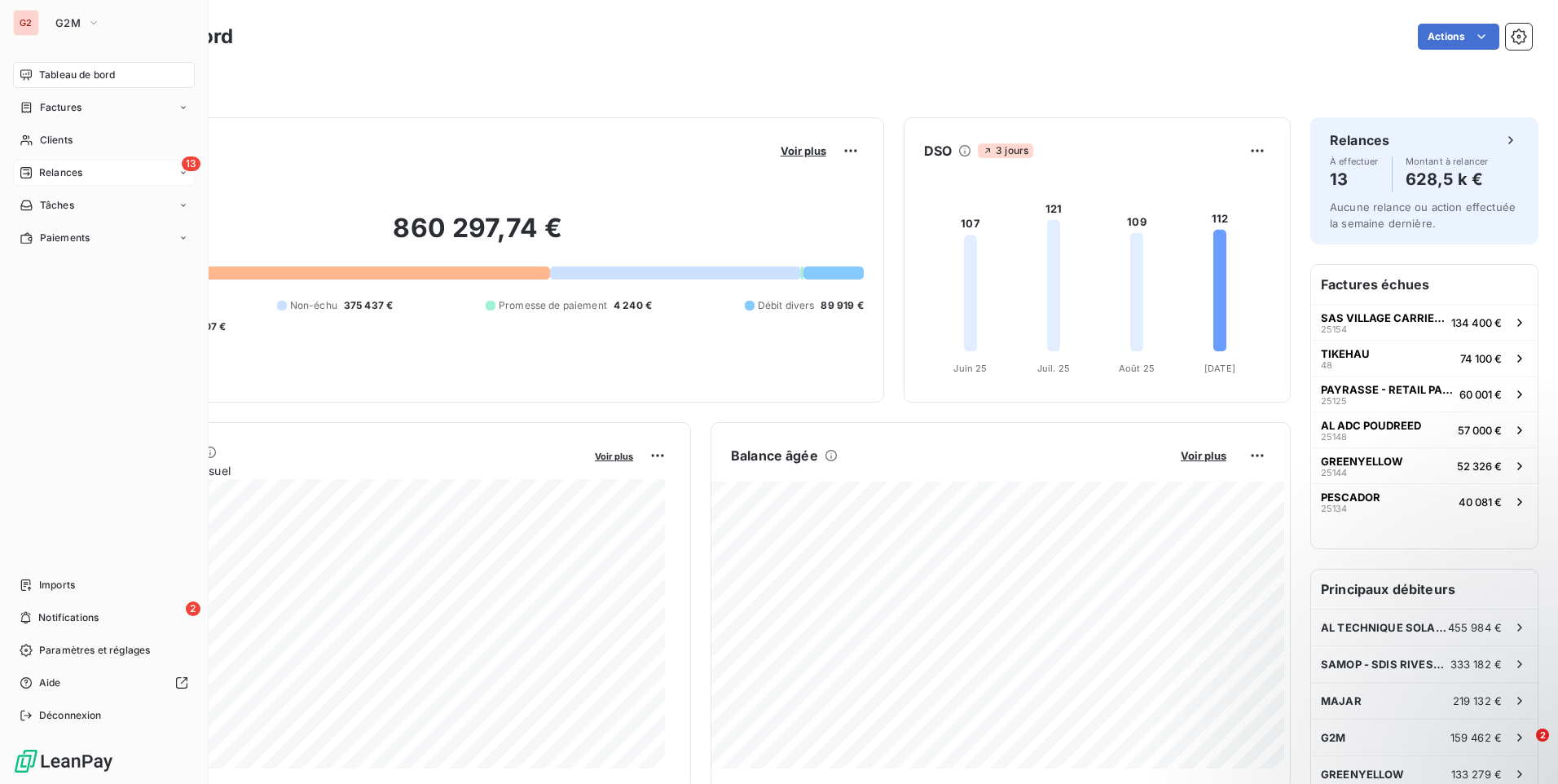
click at [94, 178] on div "13 Relances" at bounding box center [103, 172] width 182 height 26
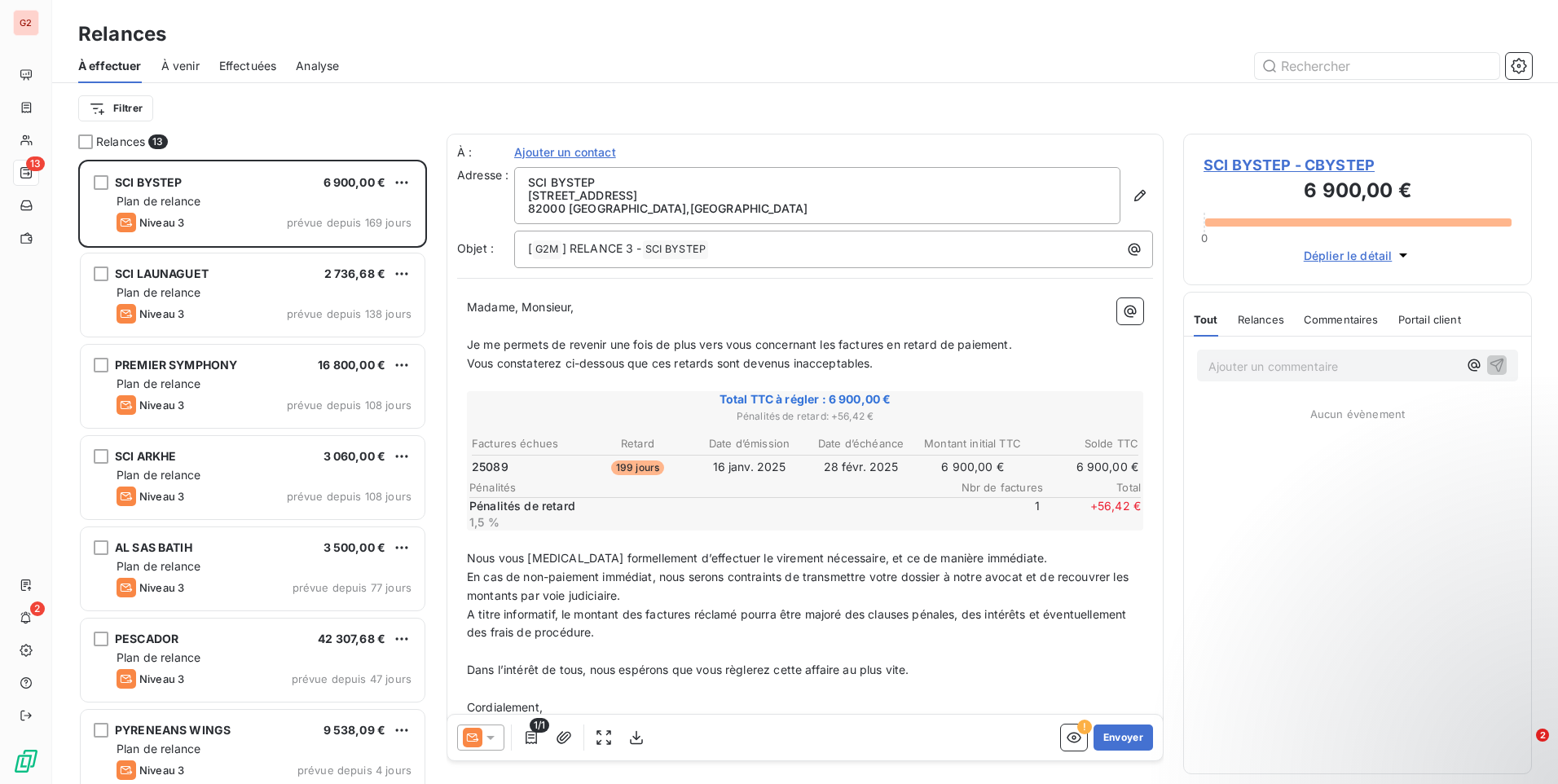
click at [486, 738] on icon at bounding box center [490, 737] width 16 height 16
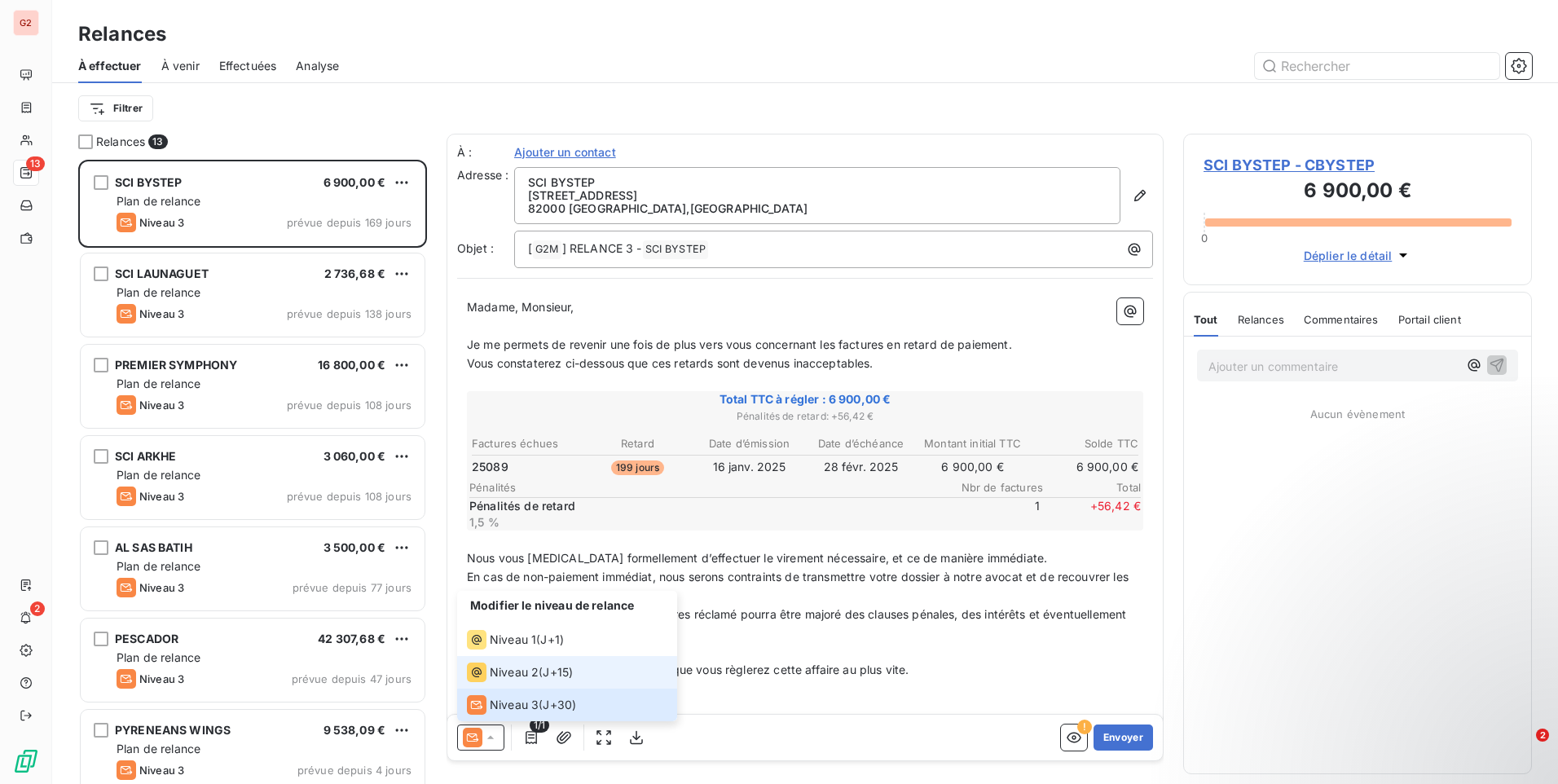
click at [525, 662] on div "Niveau 2" at bounding box center [503, 672] width 72 height 19
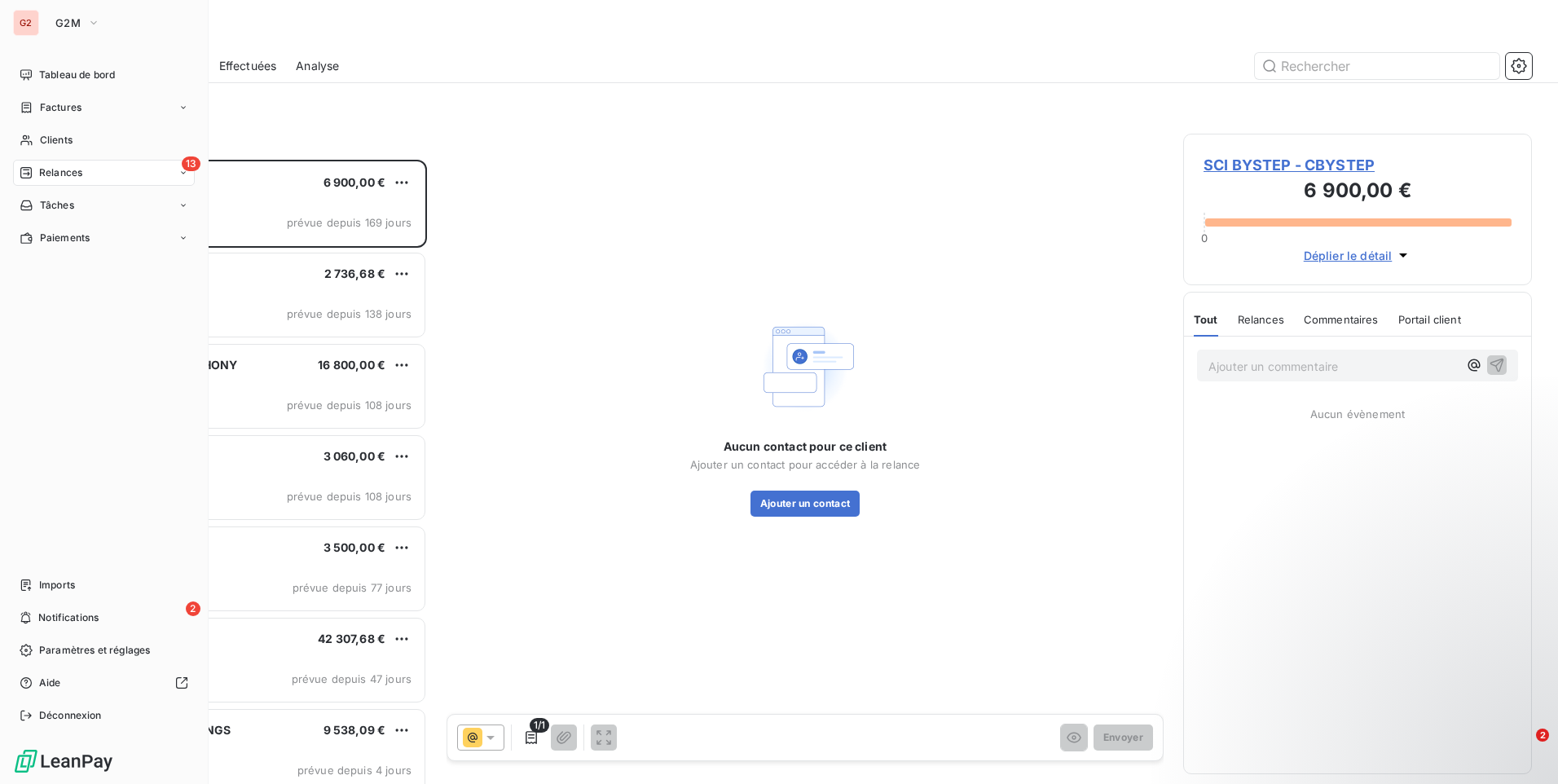
click at [98, 3] on div "G2 G2M Tableau de bord Factures Clients 13 Relances Tâches Paiements Imports 2 …" at bounding box center [104, 392] width 209 height 784
click at [89, 18] on icon "button" at bounding box center [93, 22] width 13 height 16
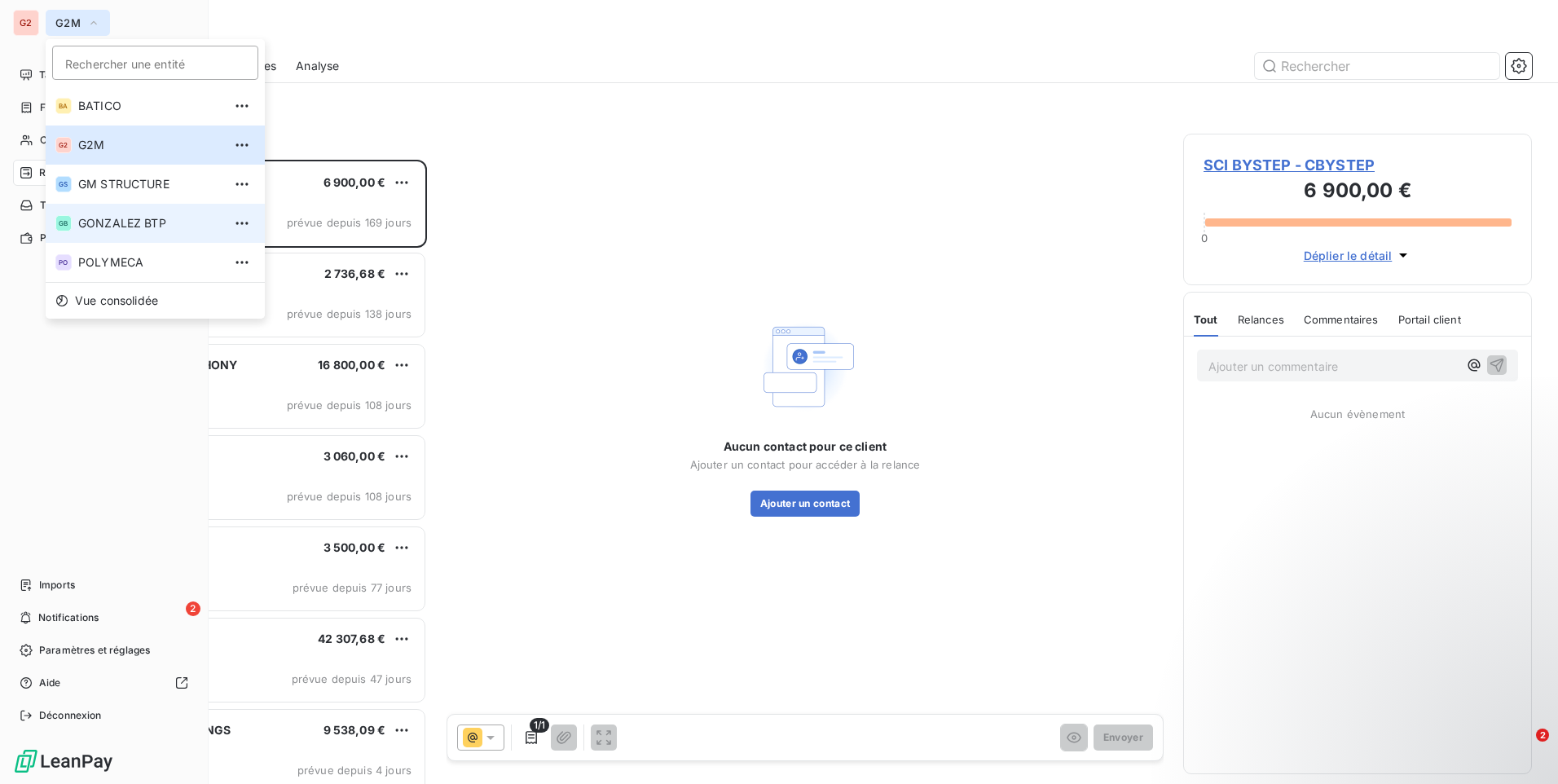
click at [171, 218] on span "GONZALEZ BTP" at bounding box center [150, 222] width 144 height 16
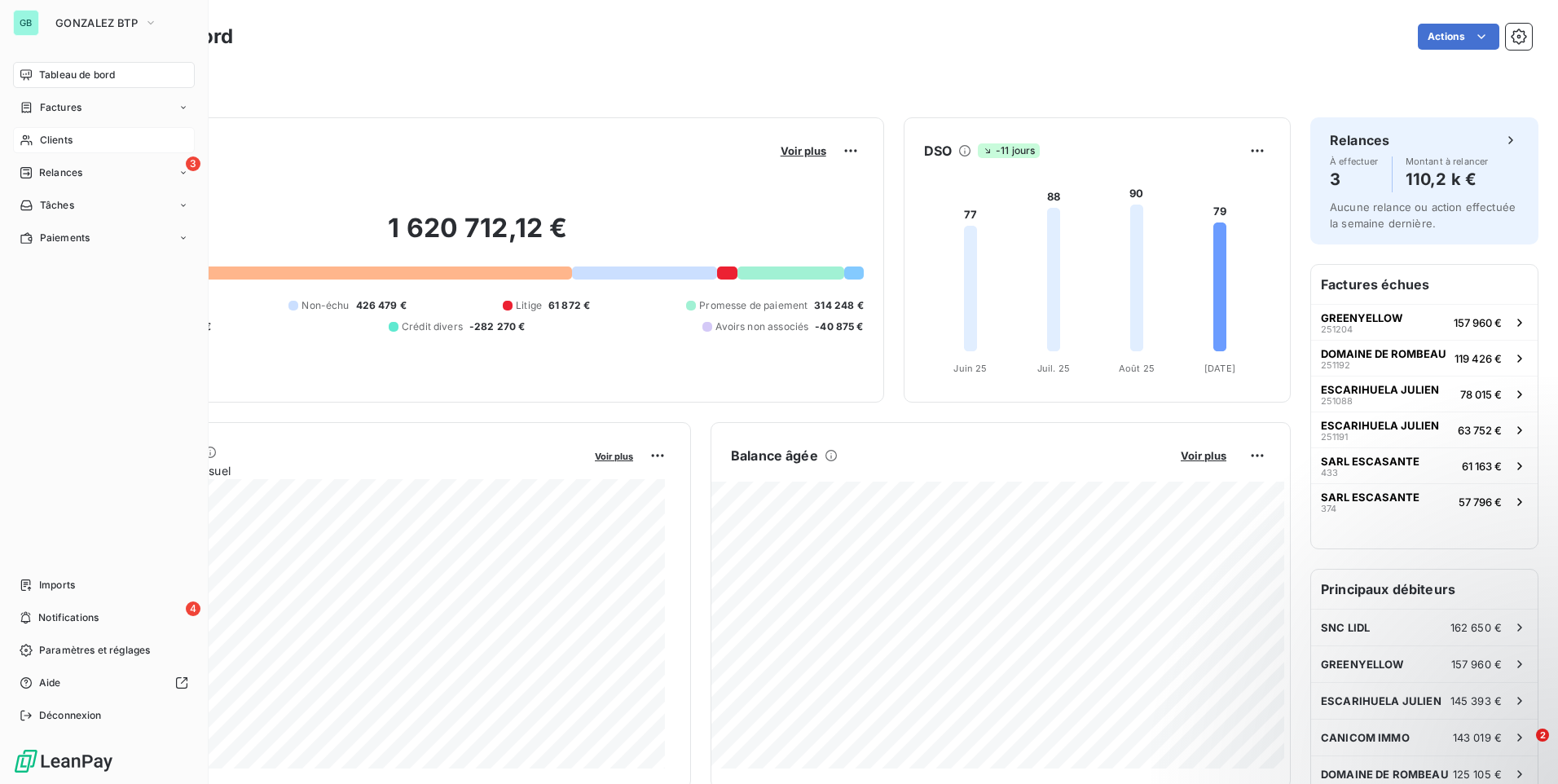
drag, startPoint x: 73, startPoint y: 136, endPoint x: 580, endPoint y: 82, distance: 509.9
click at [74, 136] on div "Clients" at bounding box center [103, 139] width 182 height 26
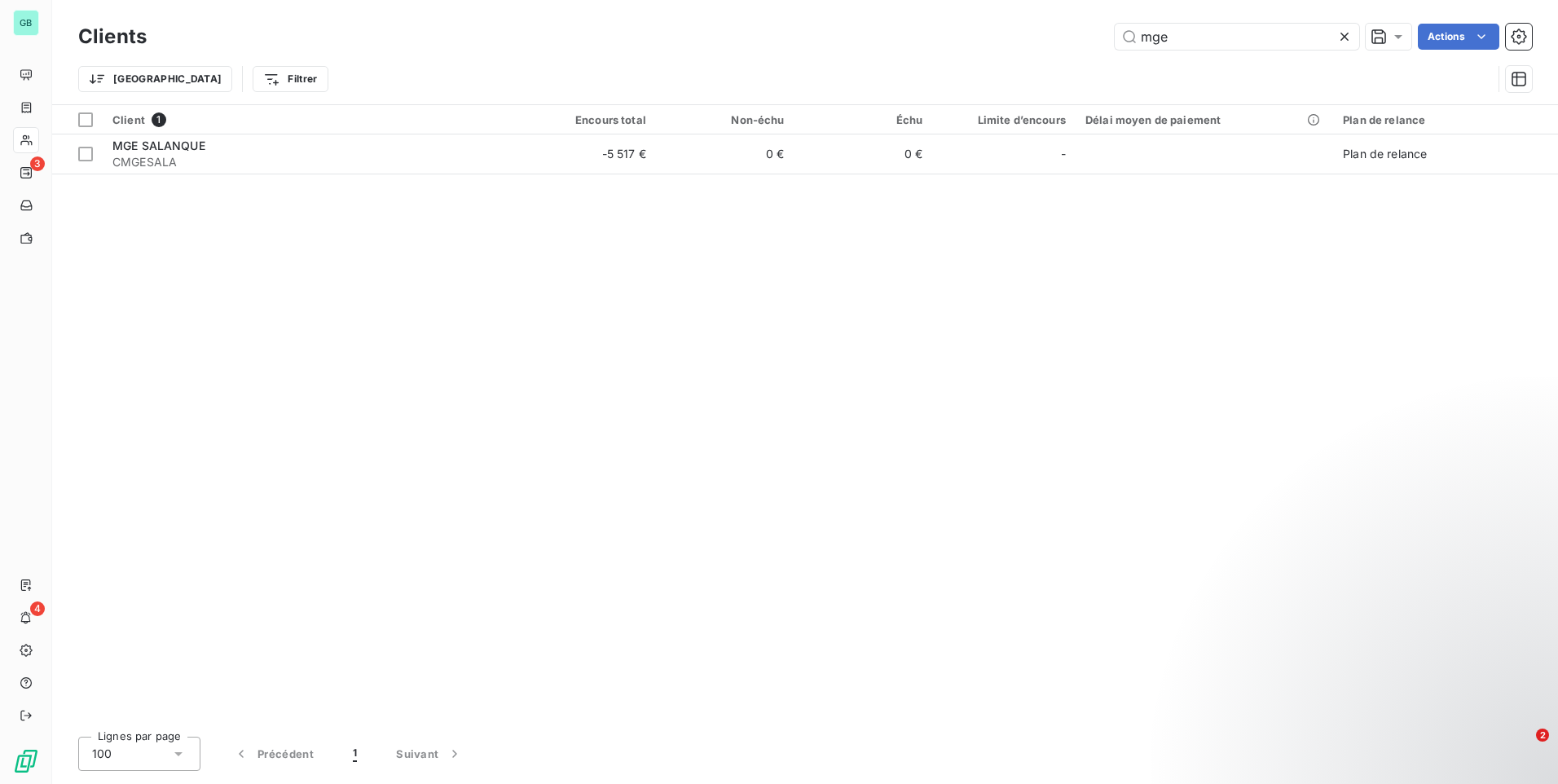
drag, startPoint x: 1224, startPoint y: 29, endPoint x: 1064, endPoint y: 39, distance: 160.3
click at [1064, 39] on div "mge Actions" at bounding box center [849, 36] width 1366 height 26
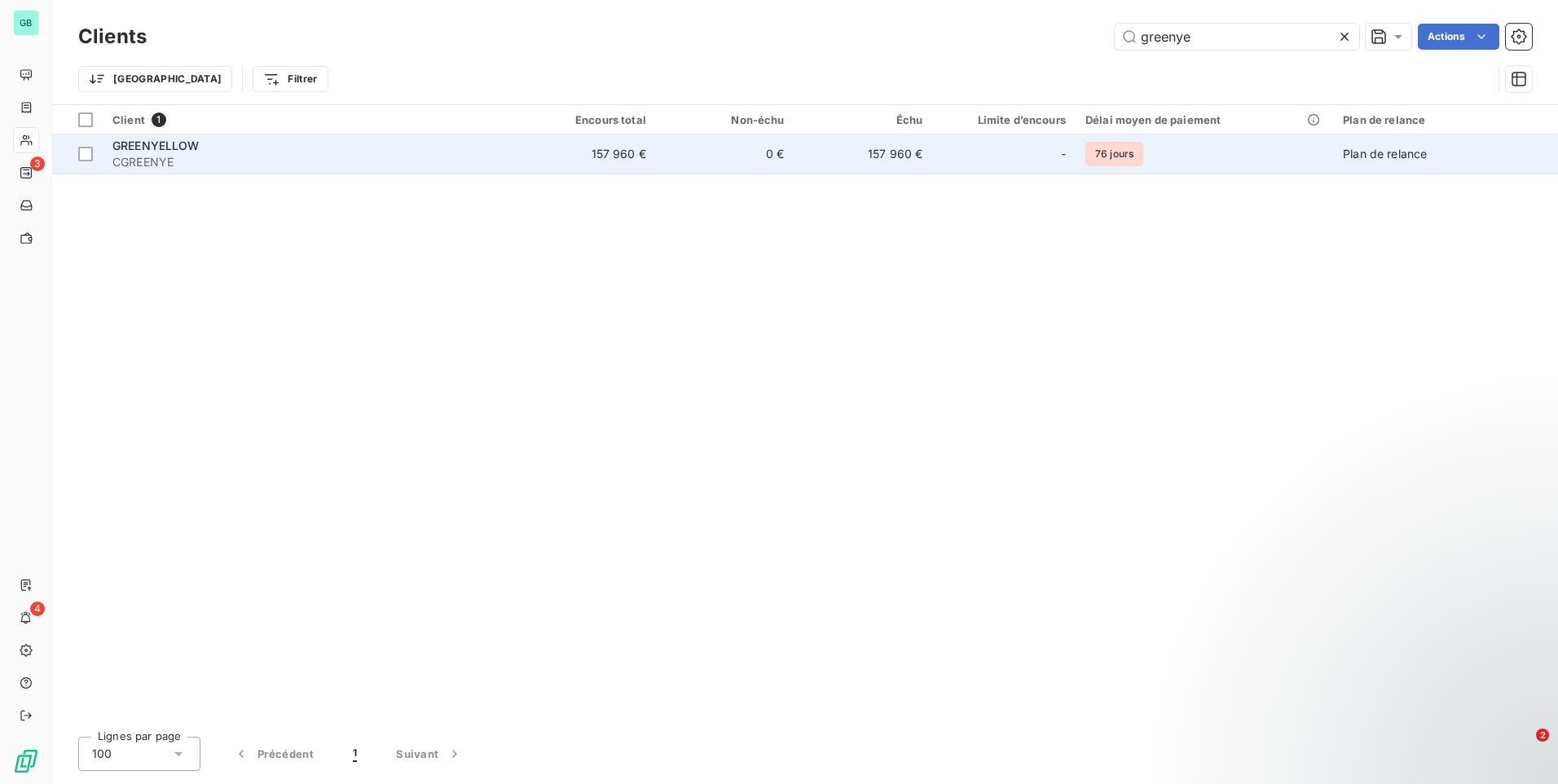
type input "greenye"
click at [196, 150] on span "GREENYELLOW" at bounding box center [156, 145] width 87 height 14
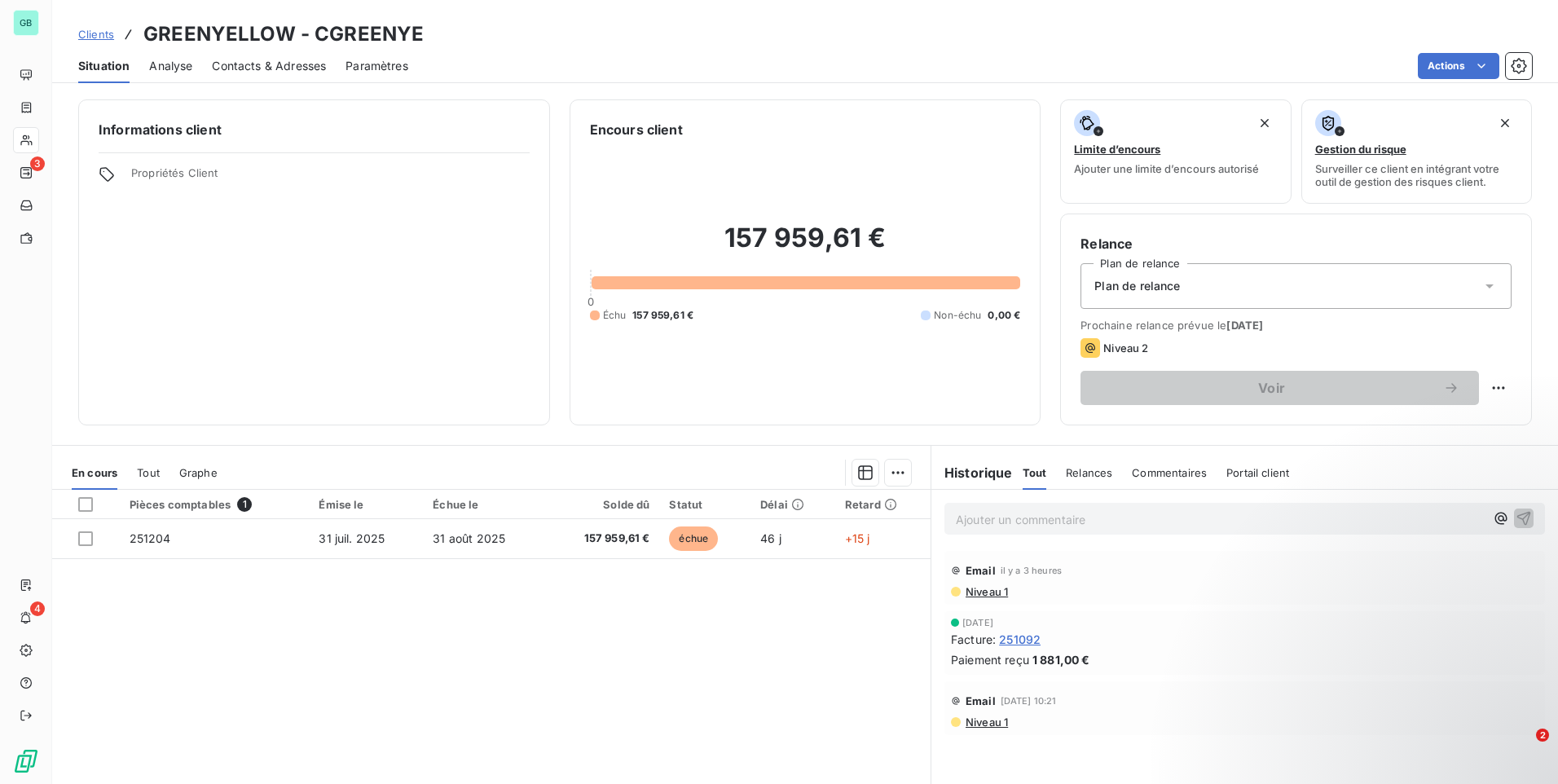
click at [278, 65] on span "Contacts & Adresses" at bounding box center [269, 66] width 114 height 16
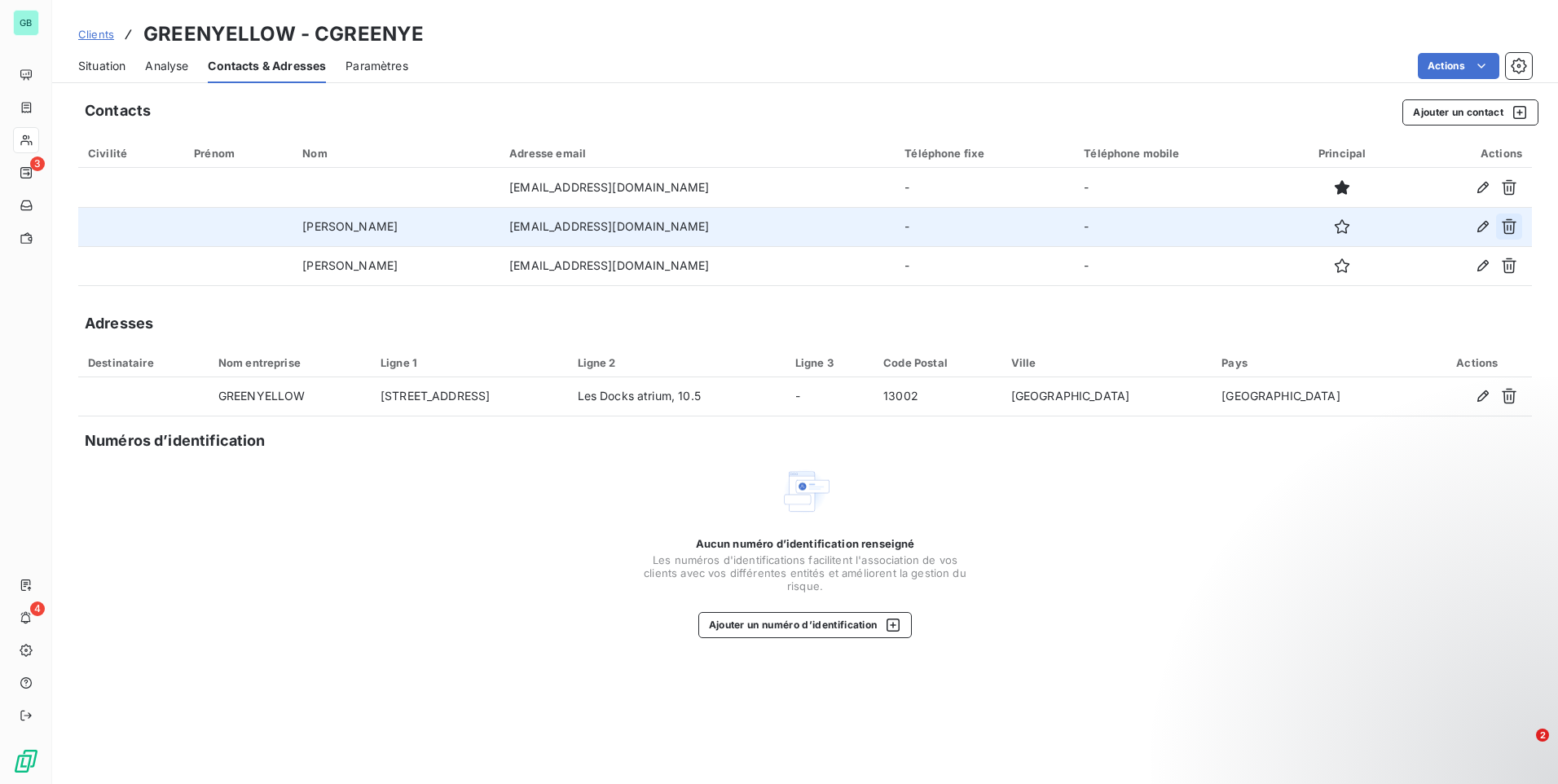
click at [1510, 230] on icon "button" at bounding box center [1509, 226] width 16 height 16
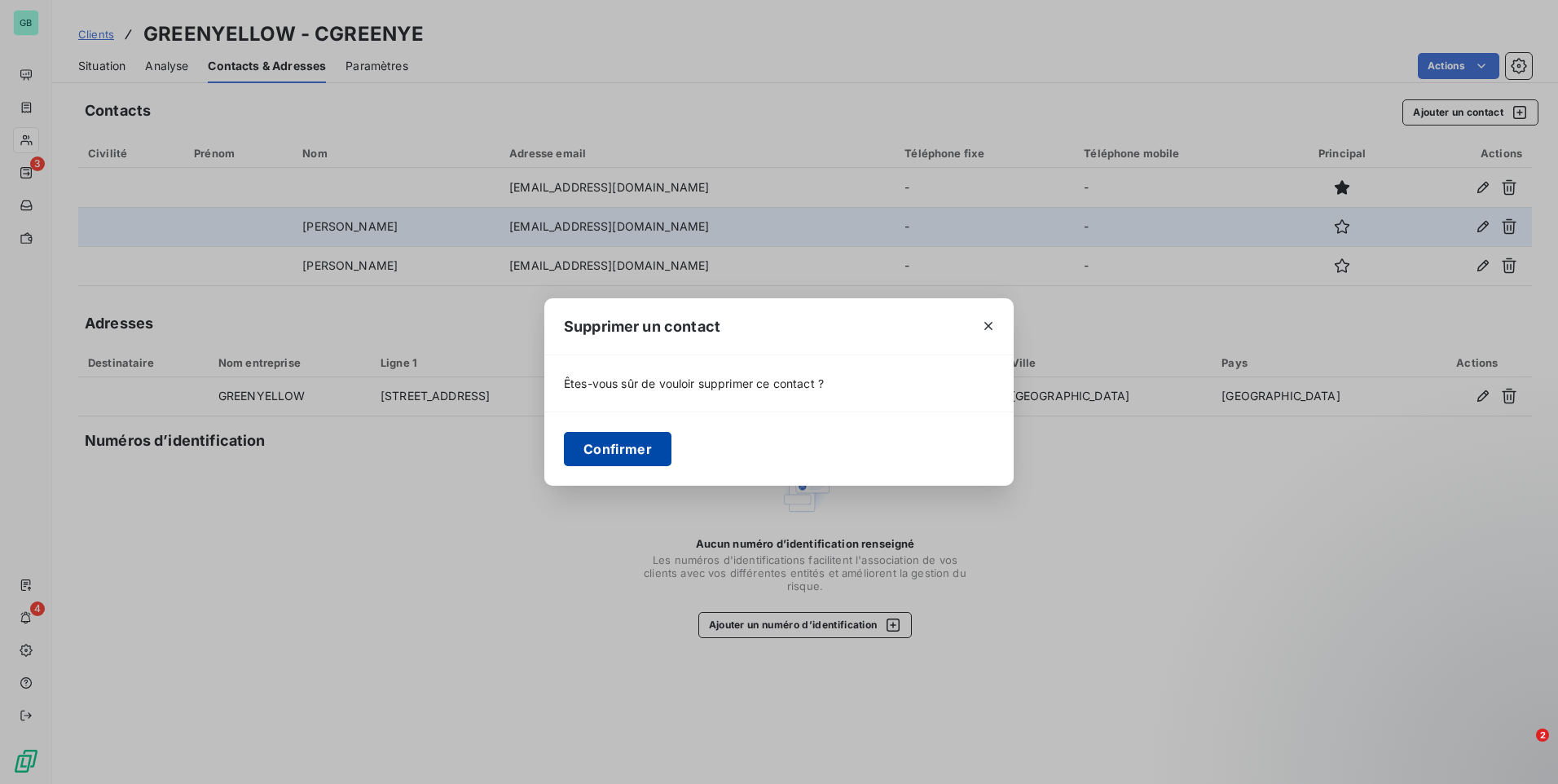
click at [646, 458] on button "Confirmer" at bounding box center [617, 449] width 107 height 34
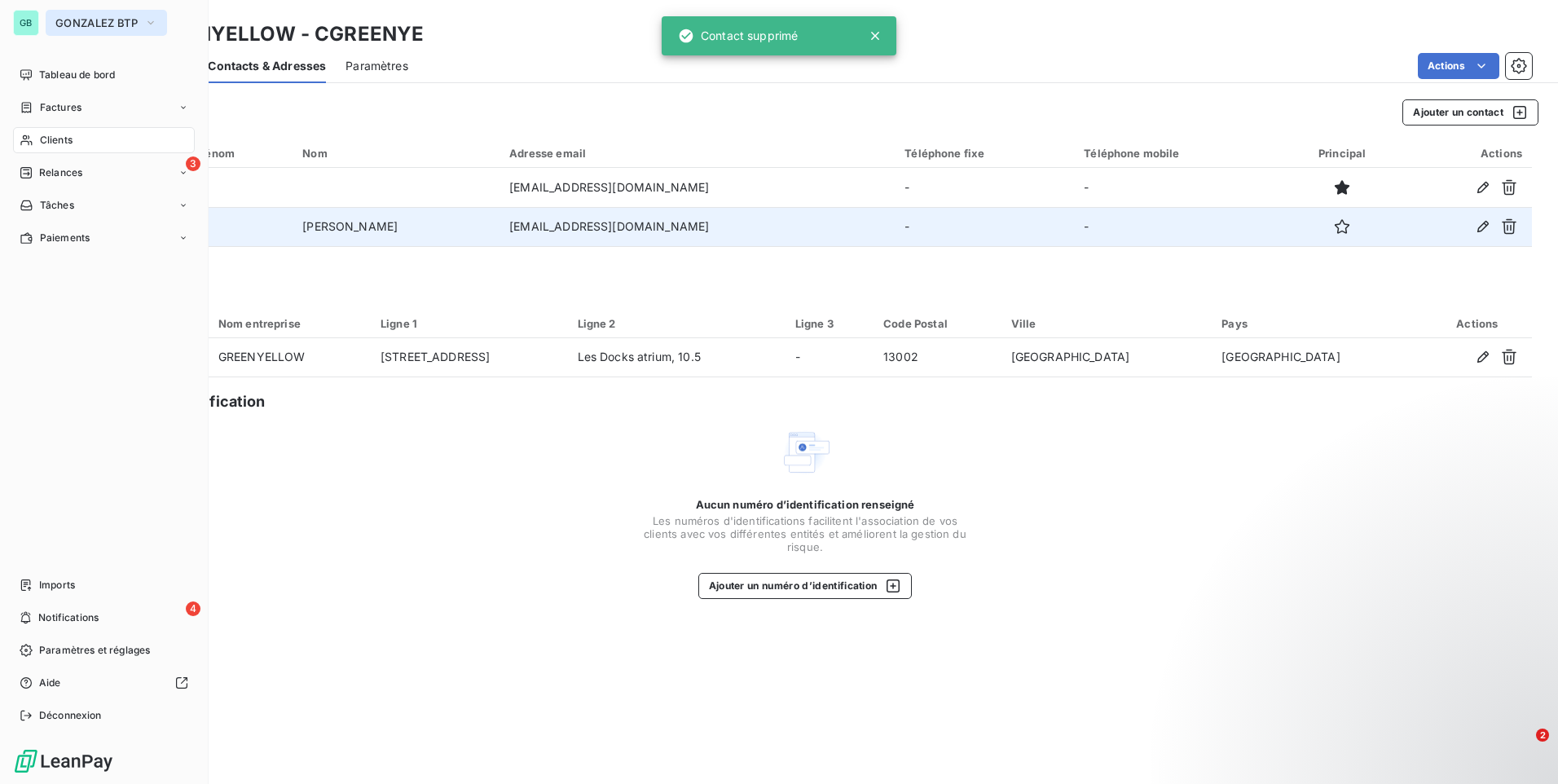
click at [106, 17] on span "GONZALEZ BTP" at bounding box center [96, 22] width 82 height 13
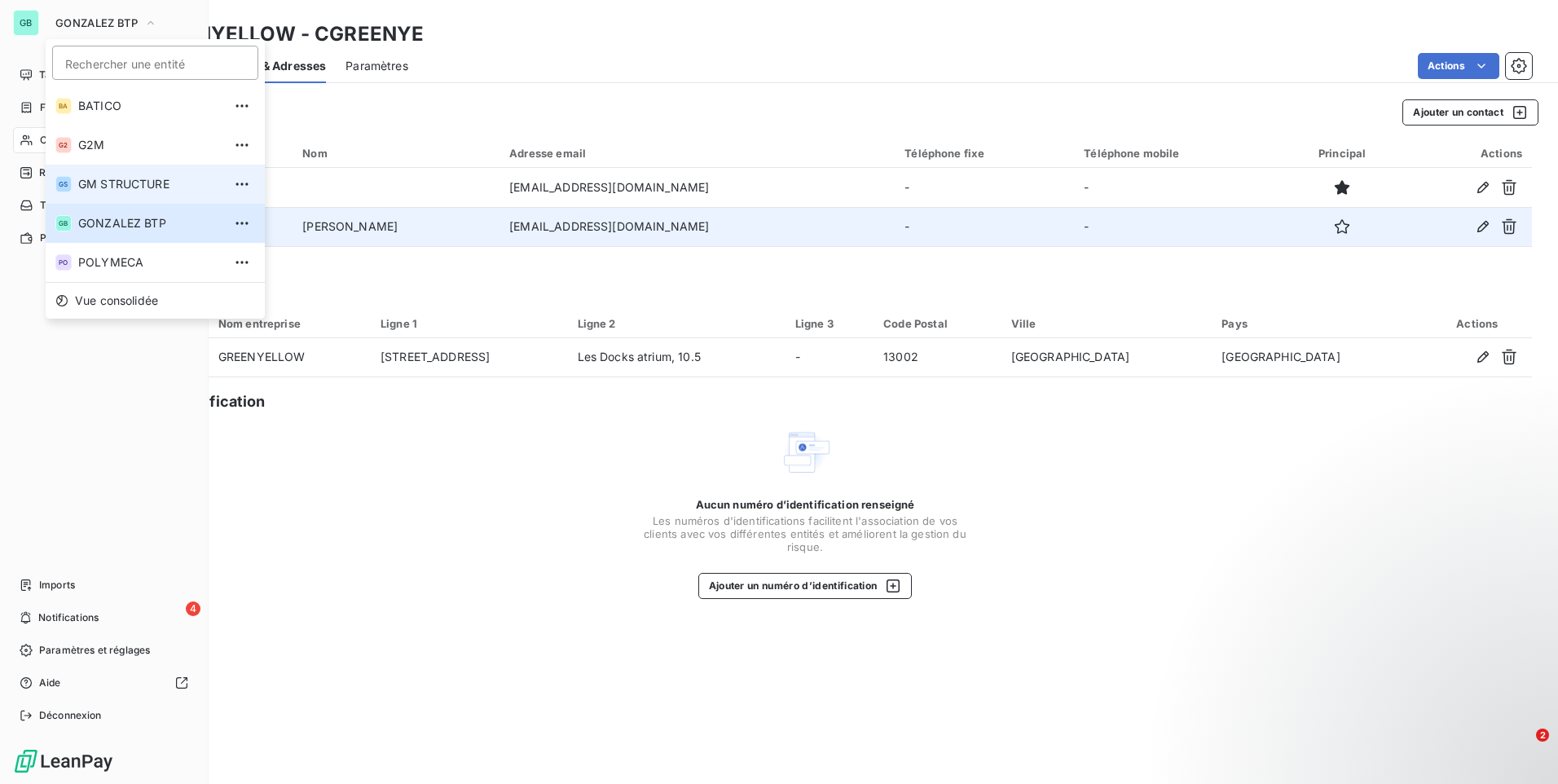
click at [121, 189] on span "GM STRUCTURE" at bounding box center [150, 184] width 144 height 16
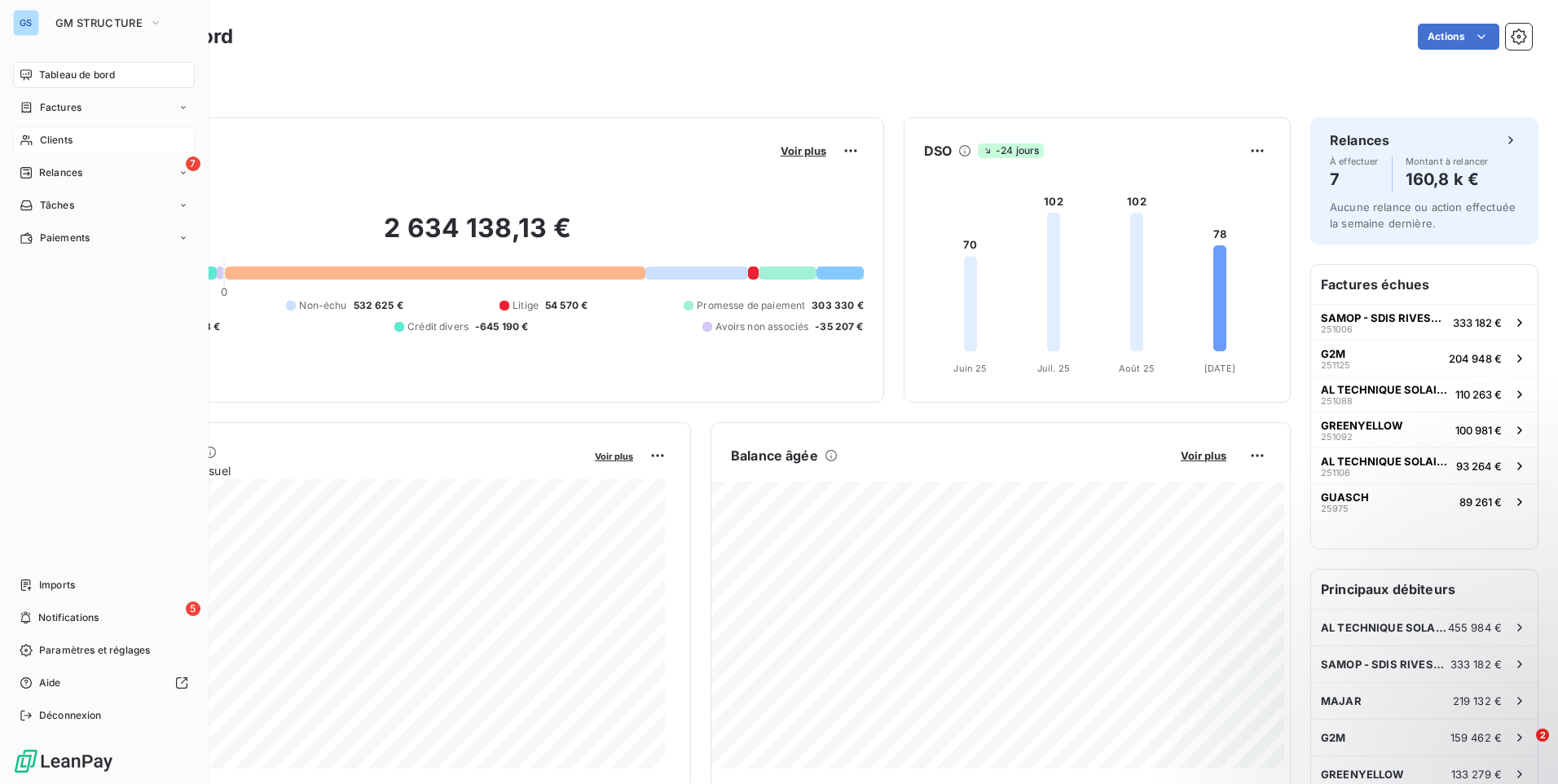
click at [75, 139] on div "Clients" at bounding box center [103, 139] width 182 height 26
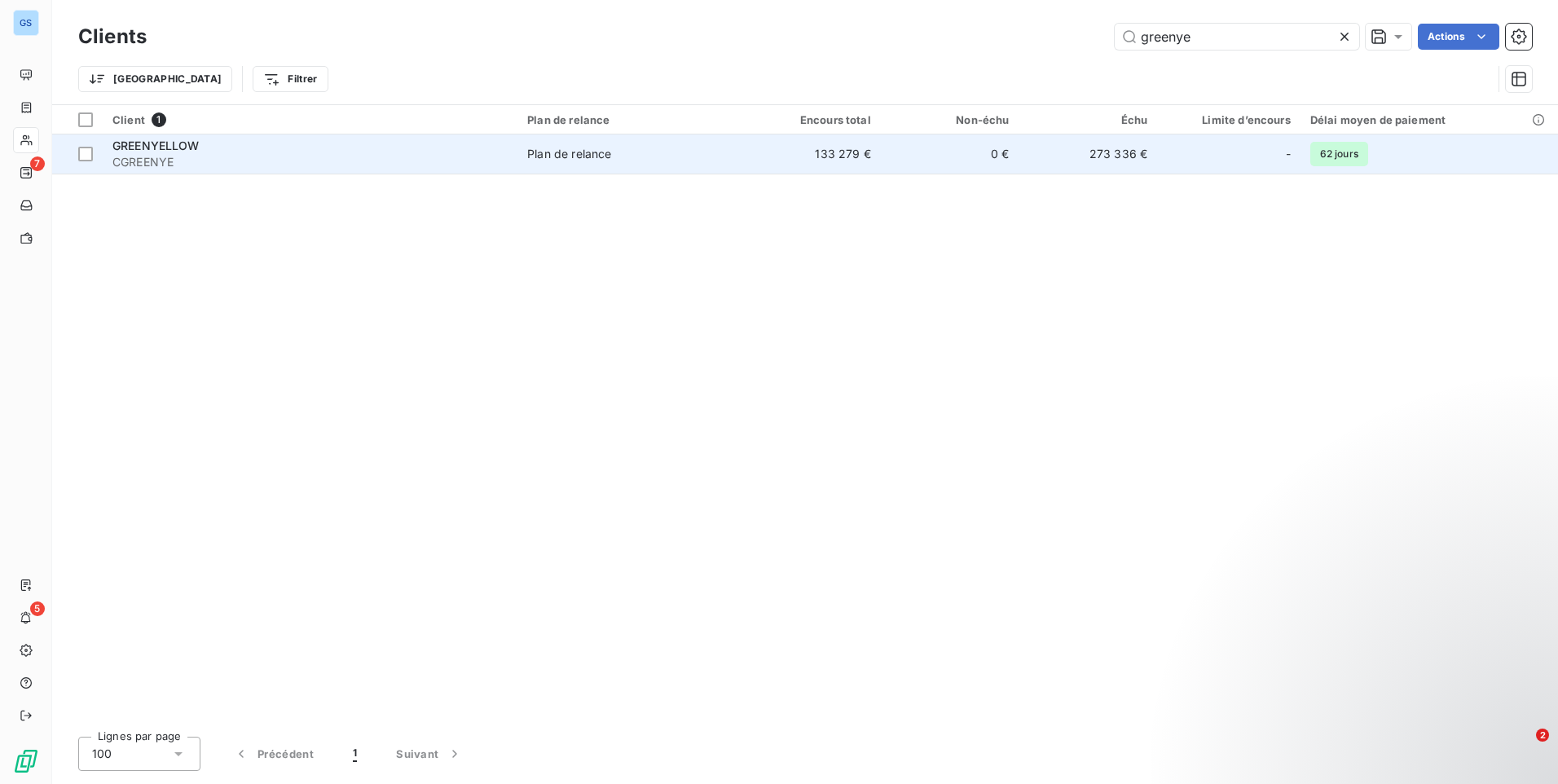
click at [142, 163] on span "CGREENYE" at bounding box center [309, 161] width 396 height 16
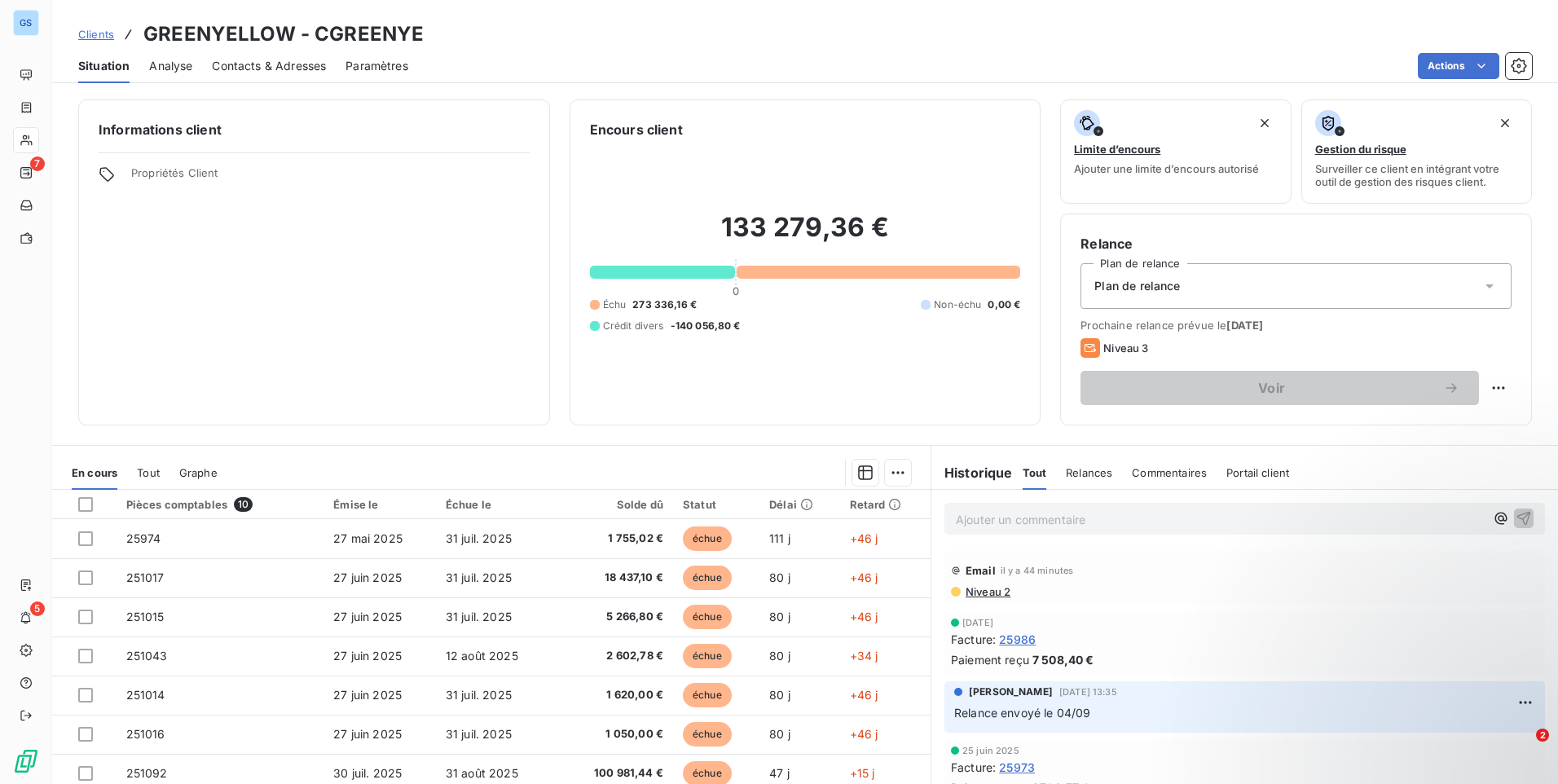
click at [294, 65] on span "Contacts & Adresses" at bounding box center [269, 66] width 114 height 16
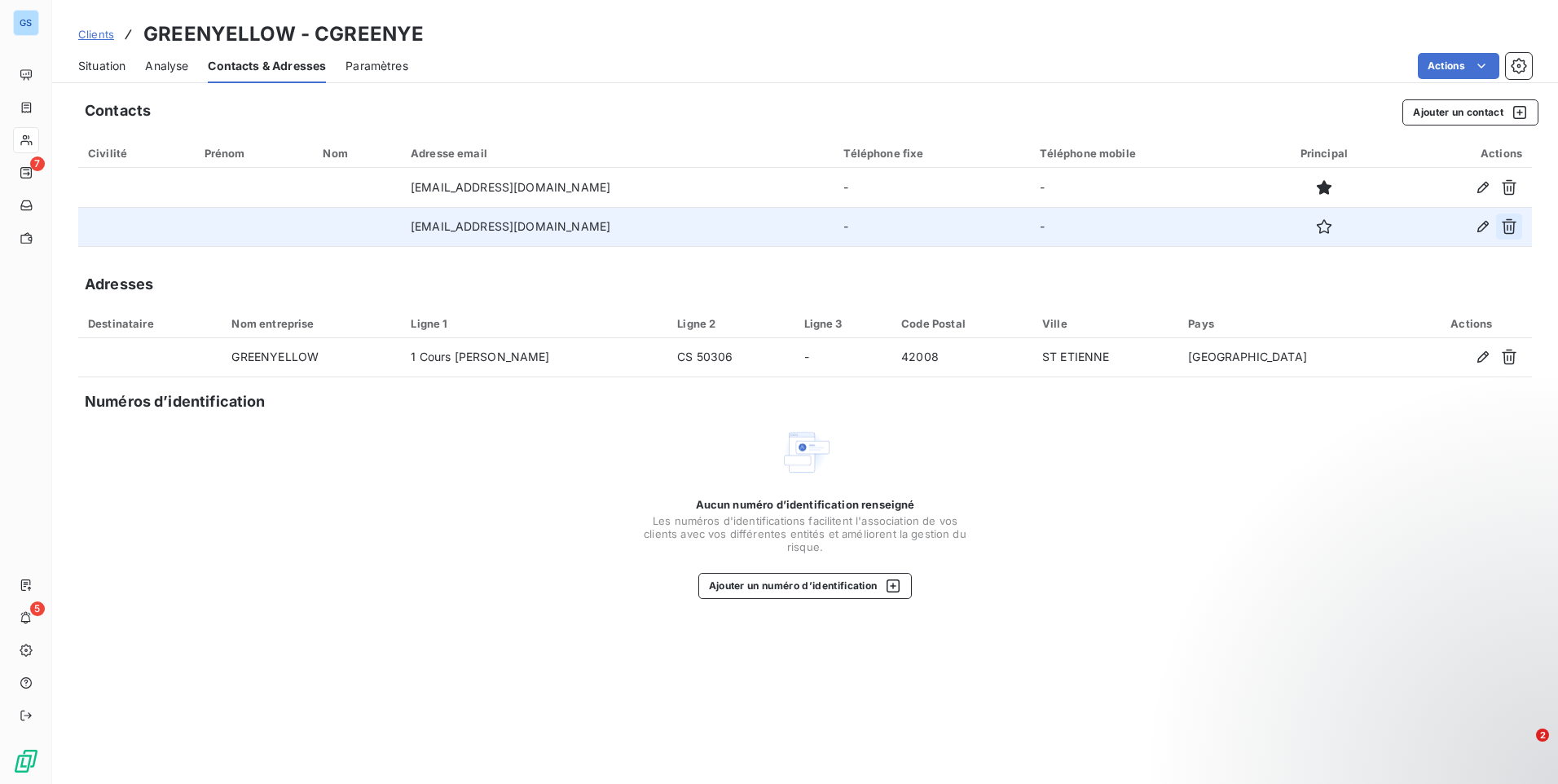
click at [1511, 229] on icon "button" at bounding box center [1509, 227] width 15 height 15
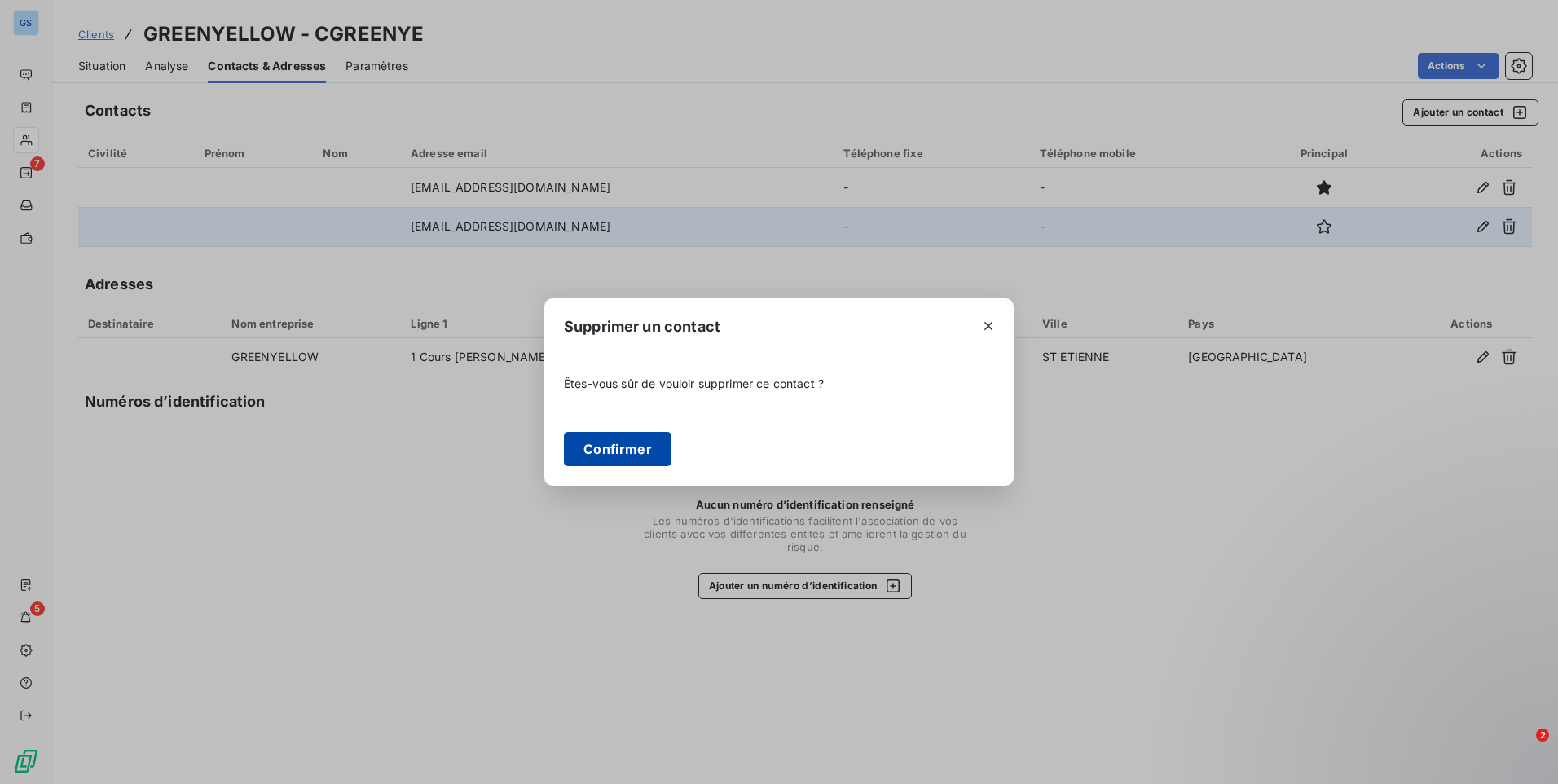
click at [626, 450] on button "Confirmer" at bounding box center [617, 449] width 107 height 34
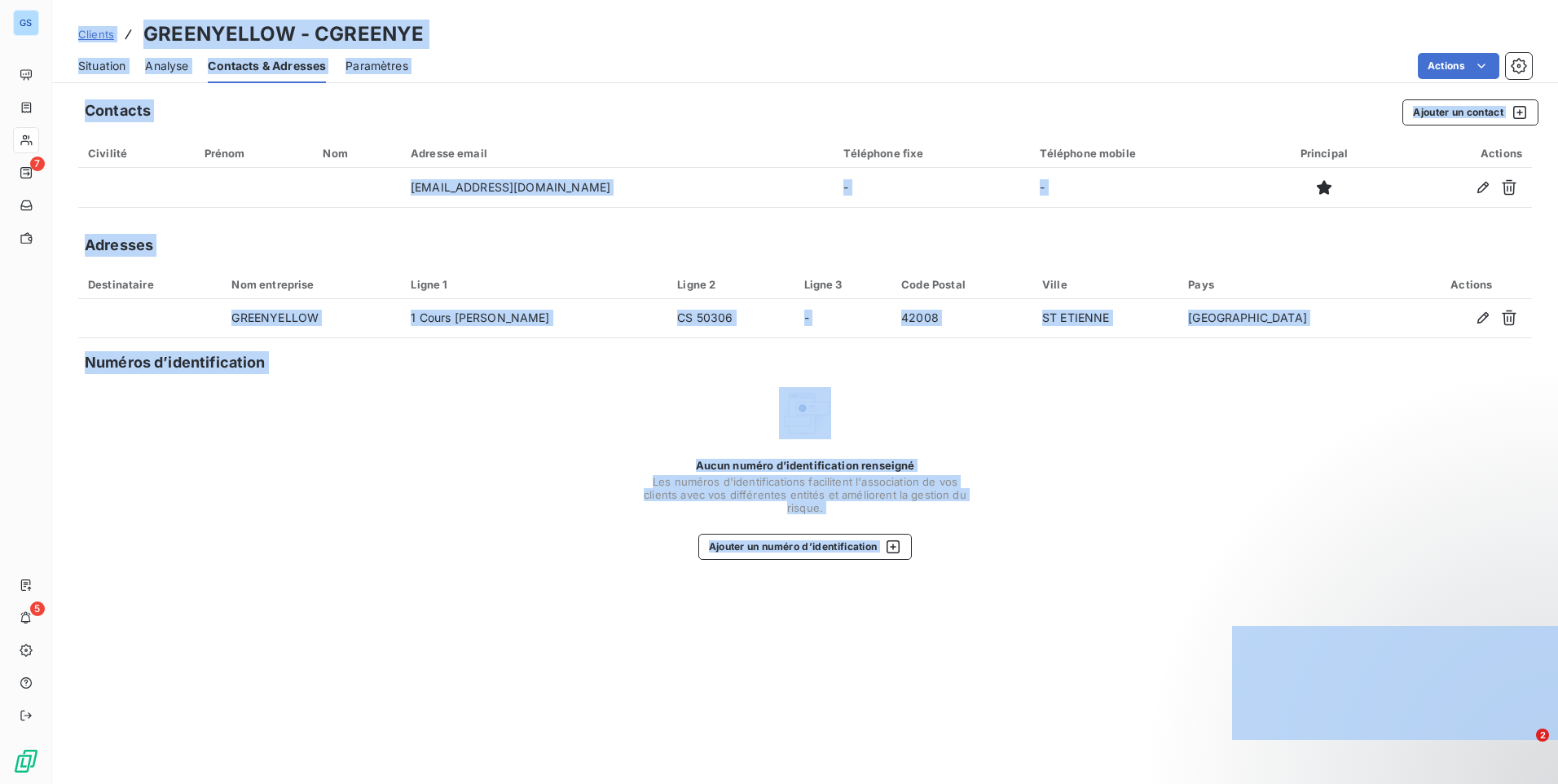
click at [1103, 514] on div "Aucun numéro d’identification renseigné Les numéros d'identifications faciliten…" at bounding box center [805, 473] width 1454 height 173
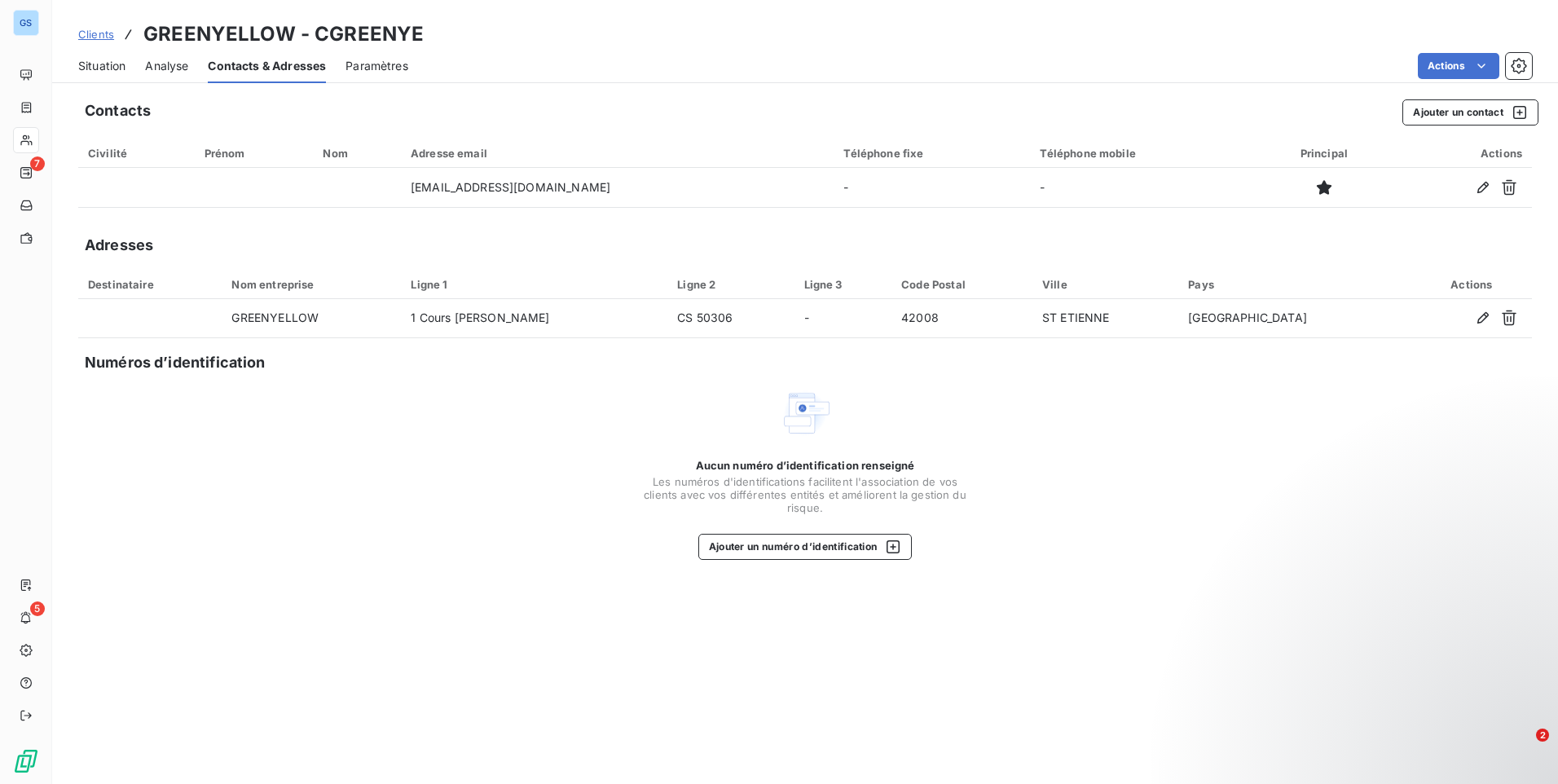
click at [97, 42] on link "Clients" at bounding box center [96, 34] width 36 height 16
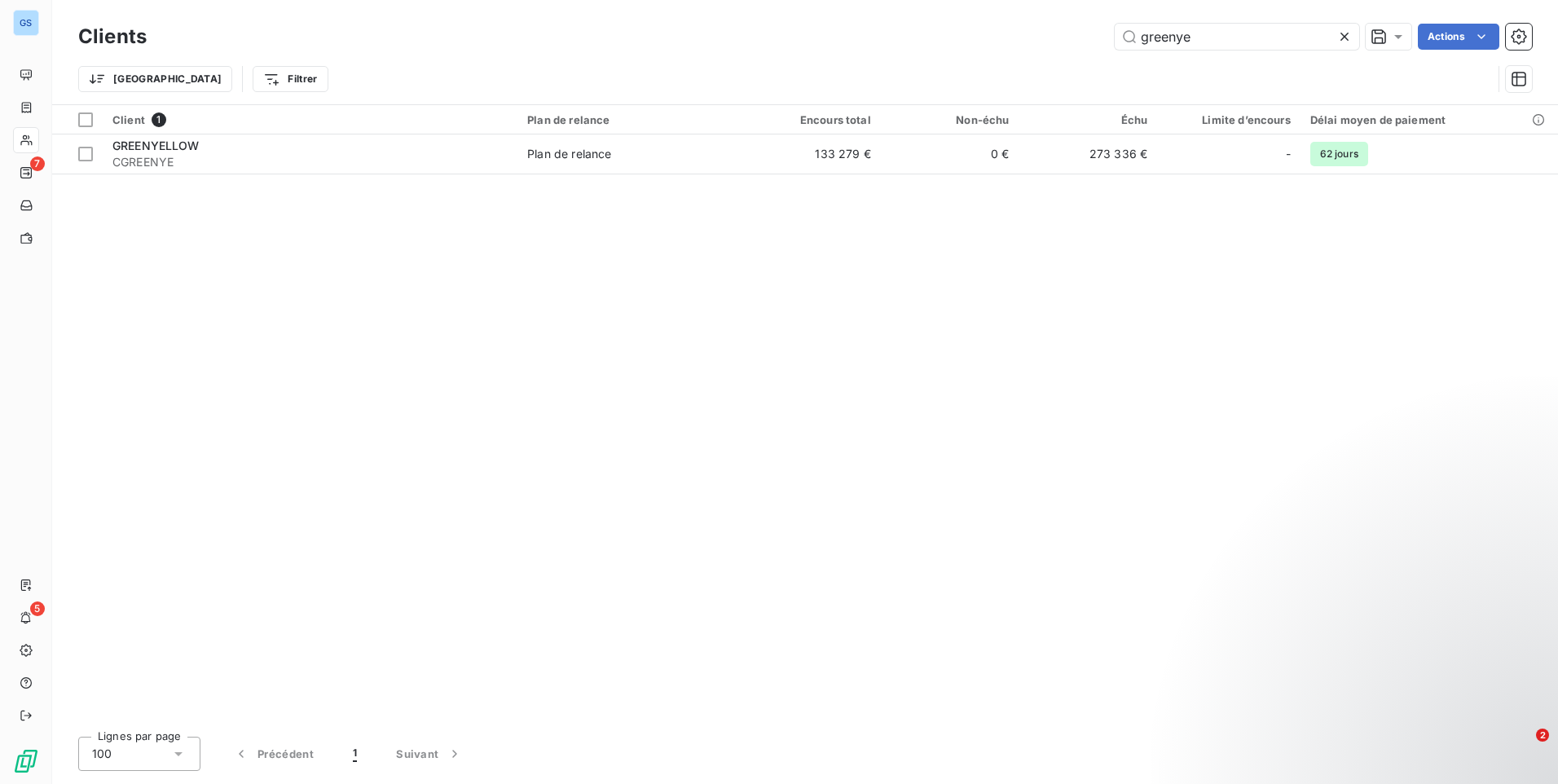
drag, startPoint x: 1216, startPoint y: 41, endPoint x: 1009, endPoint y: 44, distance: 207.0
click at [1009, 44] on div "greenye Actions" at bounding box center [849, 36] width 1366 height 26
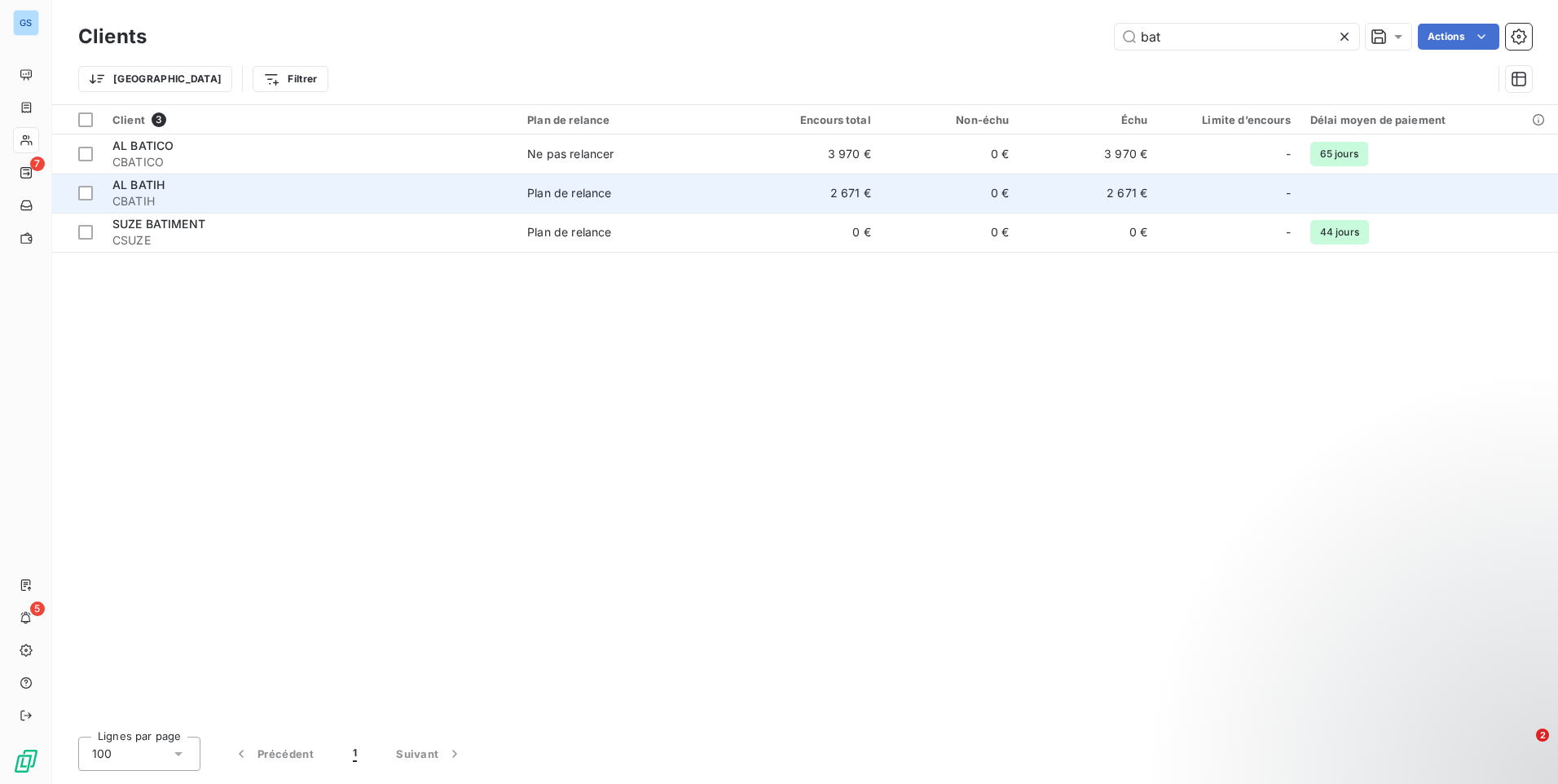
type input "bat"
click at [154, 187] on span "AL BATIH" at bounding box center [138, 185] width 52 height 14
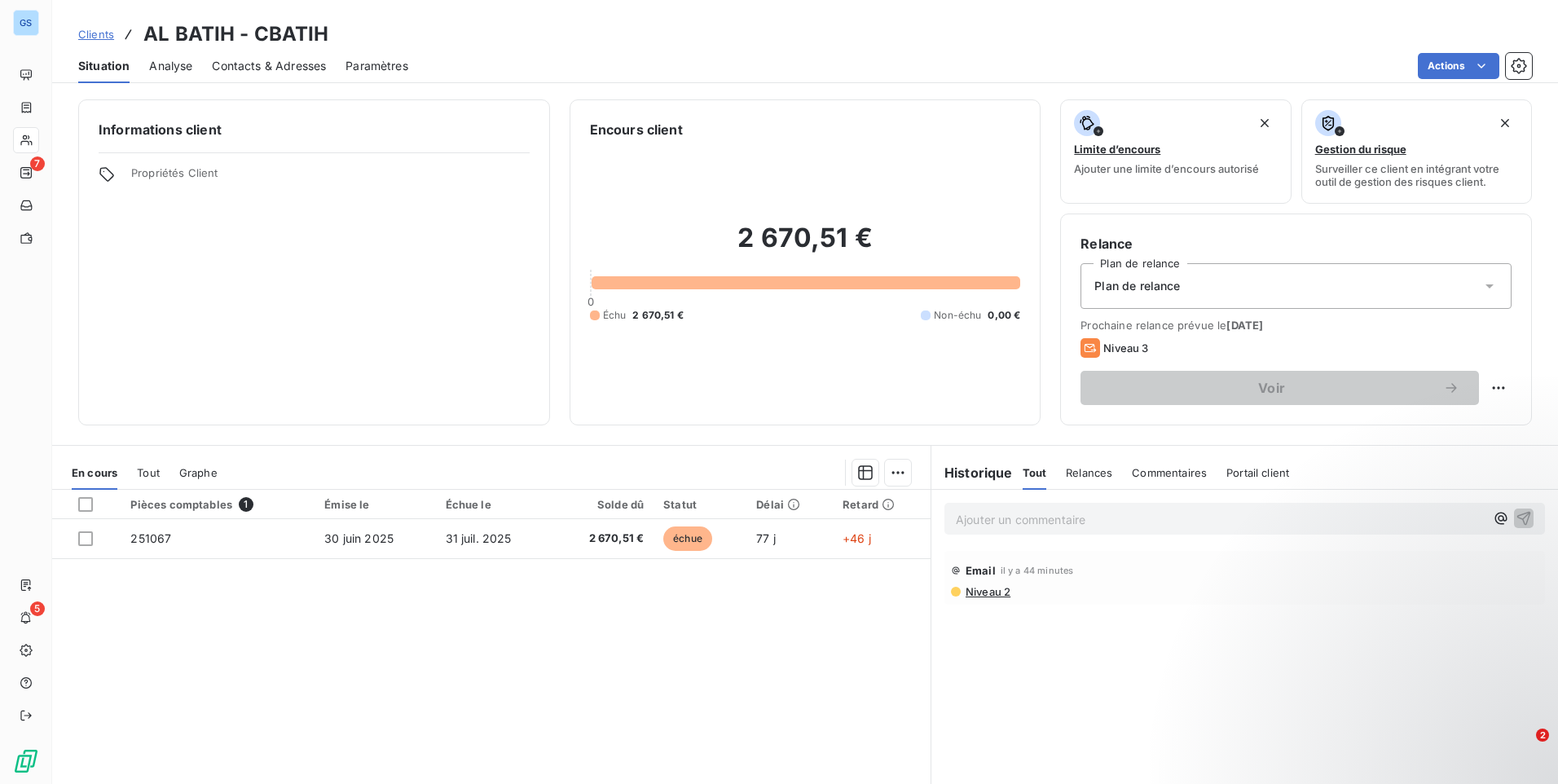
click at [236, 54] on div "Contacts & Adresses" at bounding box center [269, 66] width 114 height 34
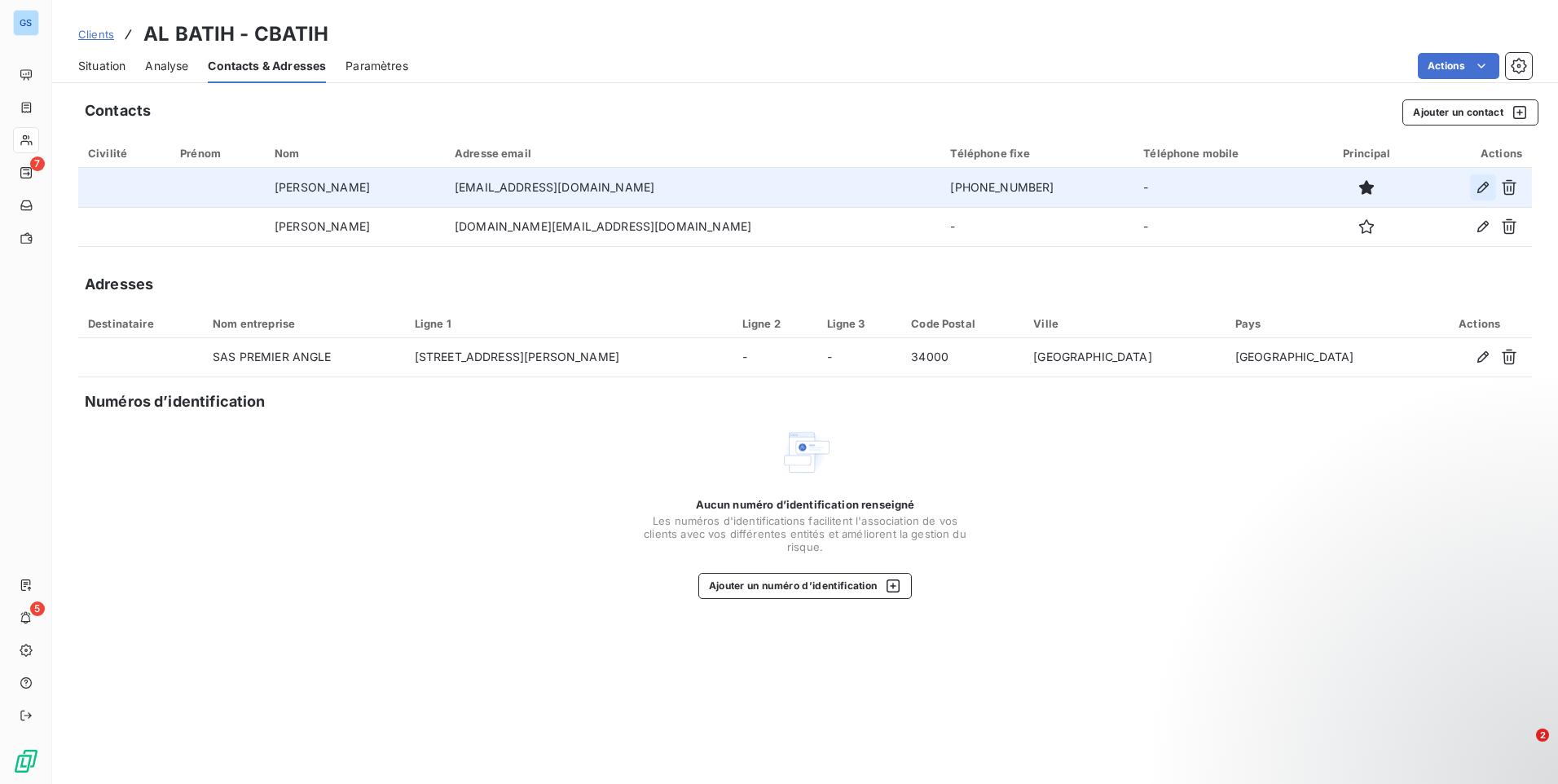
click at [1485, 187] on icon "button" at bounding box center [1483, 187] width 16 height 16
type input "BERTHONNEAU Marina"
type input "berthonneau@lppi.fr"
type input "07.85.74.34.32"
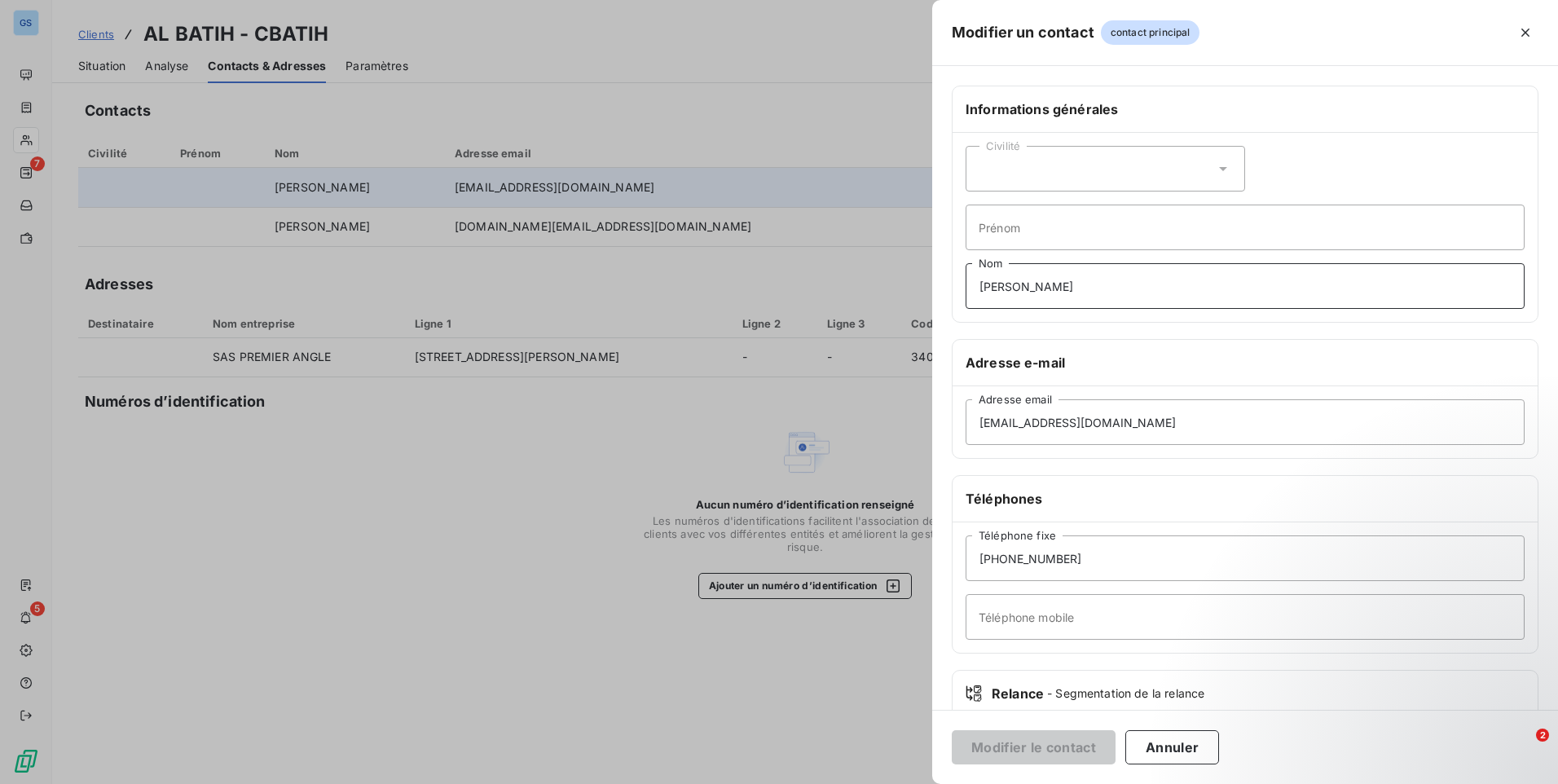
drag, startPoint x: 1164, startPoint y: 284, endPoint x: 969, endPoint y: 317, distance: 197.8
click at [969, 317] on div "Civilité Prénom BERTHONNEAU Marina Nom" at bounding box center [1245, 226] width 585 height 189
drag, startPoint x: 1114, startPoint y: 418, endPoint x: 918, endPoint y: 428, distance: 196.3
click at [918, 783] on div "Modifier un contact contact principal Informations générales Civilité Prénom No…" at bounding box center [779, 784] width 1558 height 0
type input "f"
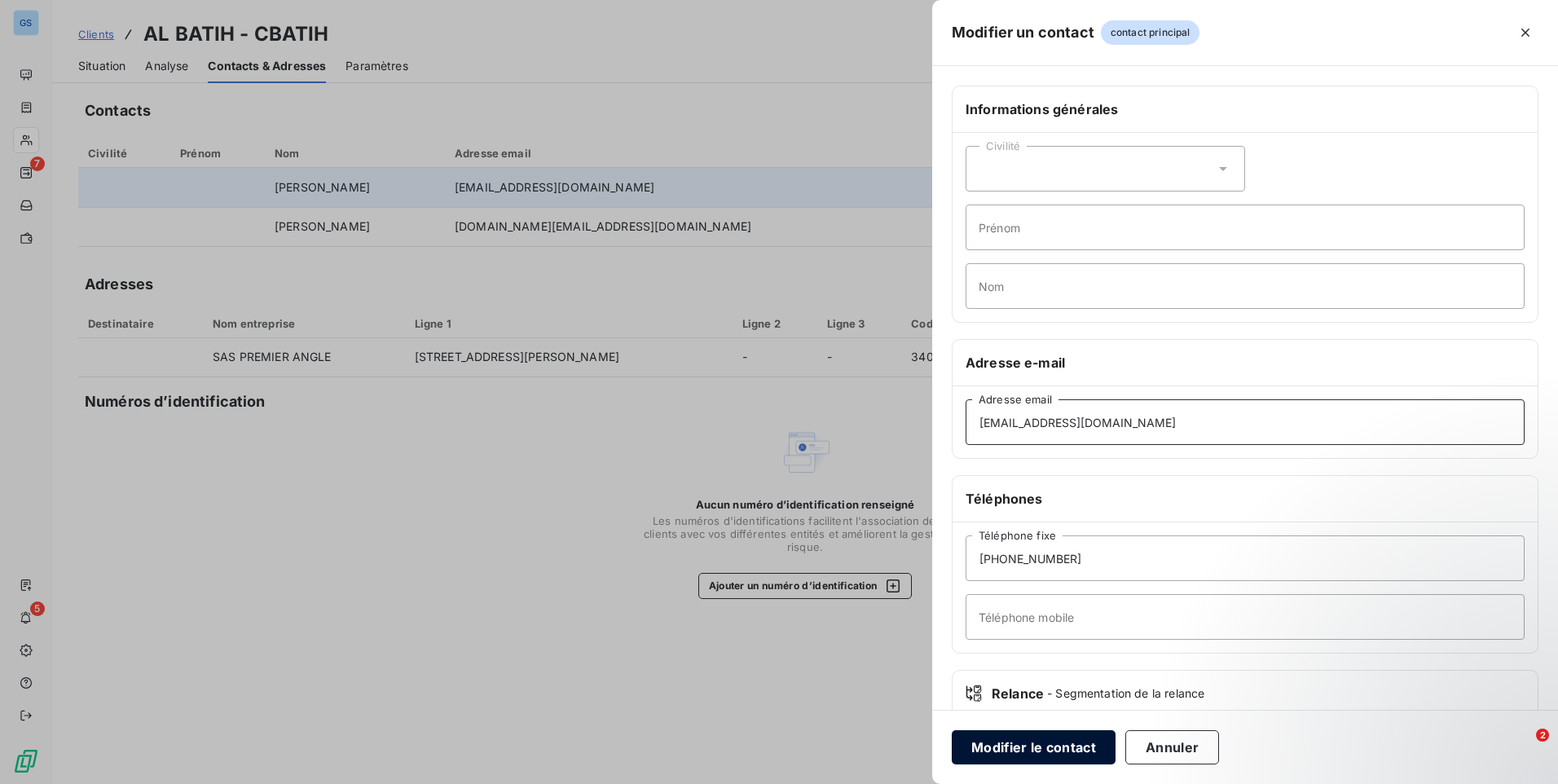
type input "faner@lppi.fr"
click at [1044, 742] on button "Modifier le contact" at bounding box center [1033, 746] width 163 height 34
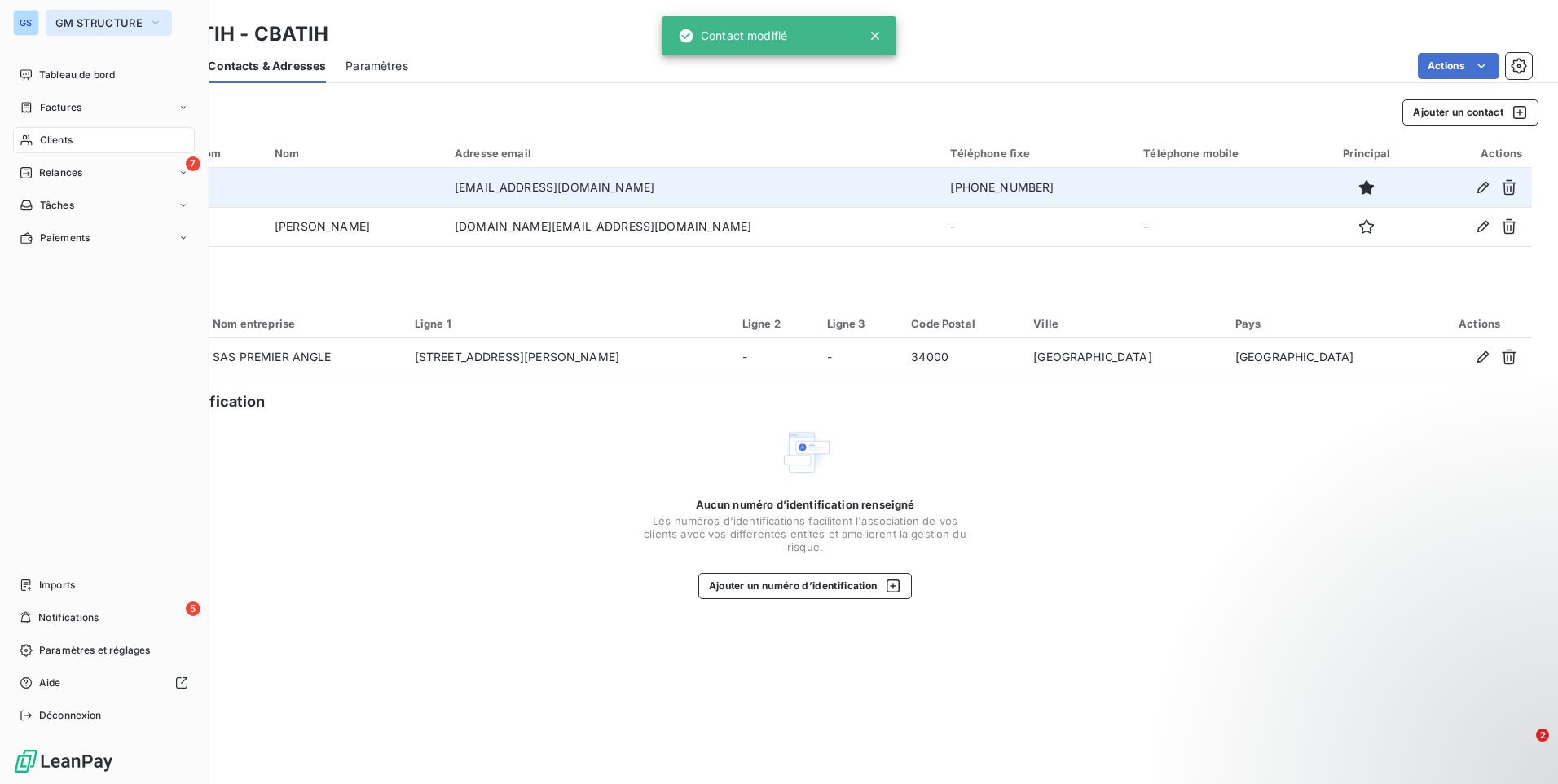
click at [91, 27] on span "GM STRUCTURE" at bounding box center [99, 22] width 87 height 13
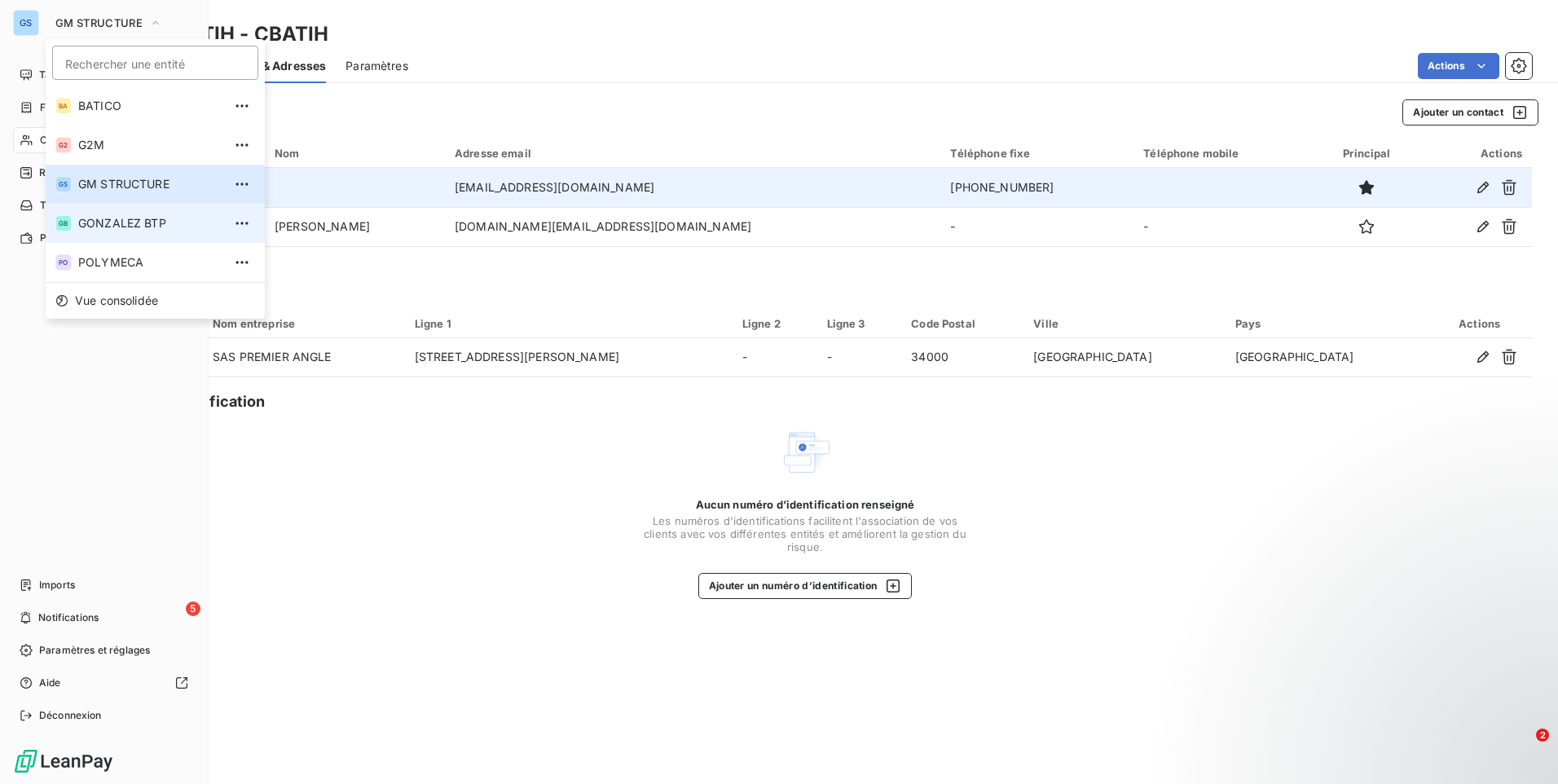
click at [109, 216] on span "GONZALEZ BTP" at bounding box center [150, 222] width 144 height 16
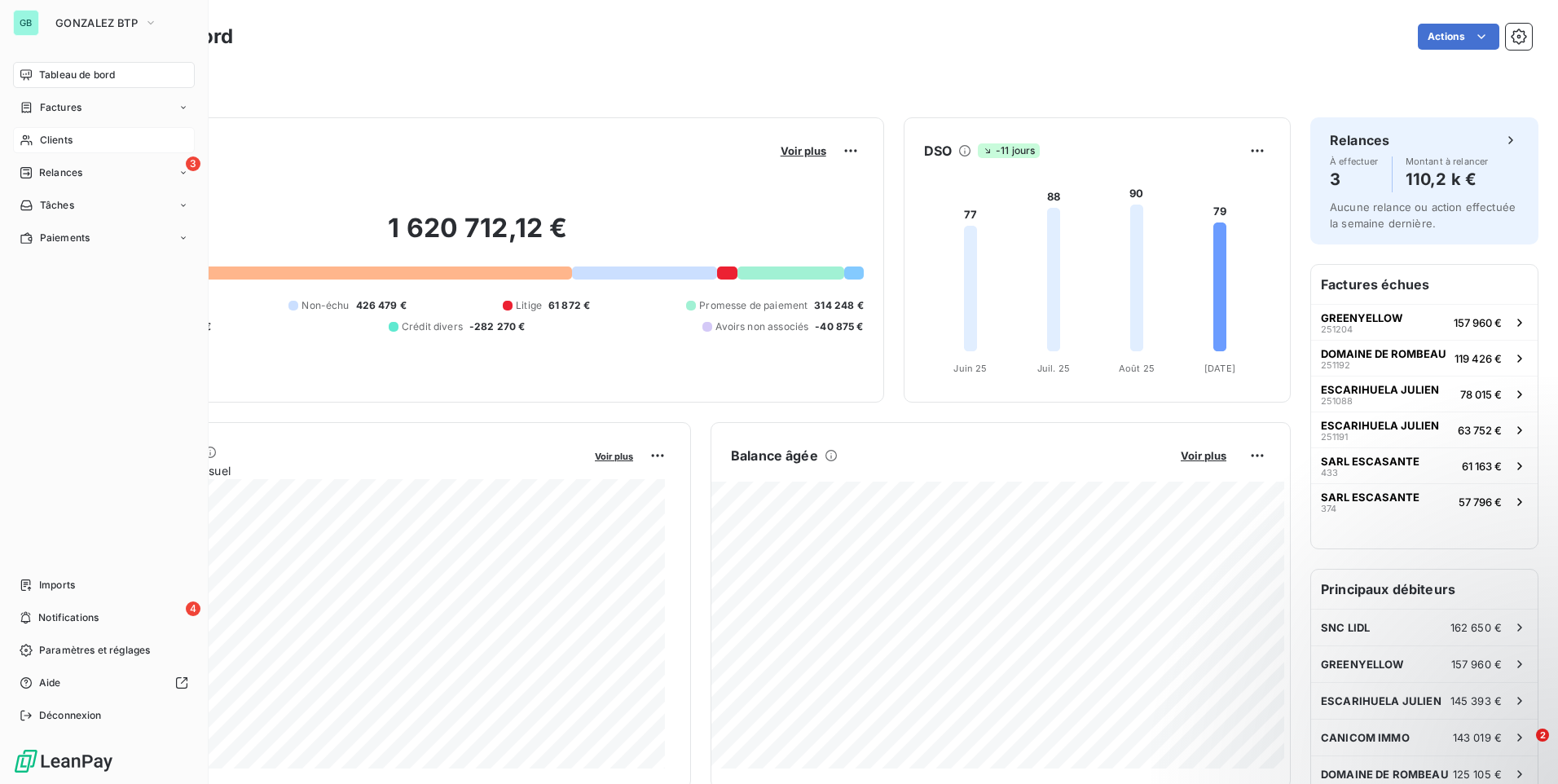
click at [65, 138] on span "Clients" at bounding box center [56, 139] width 33 height 15
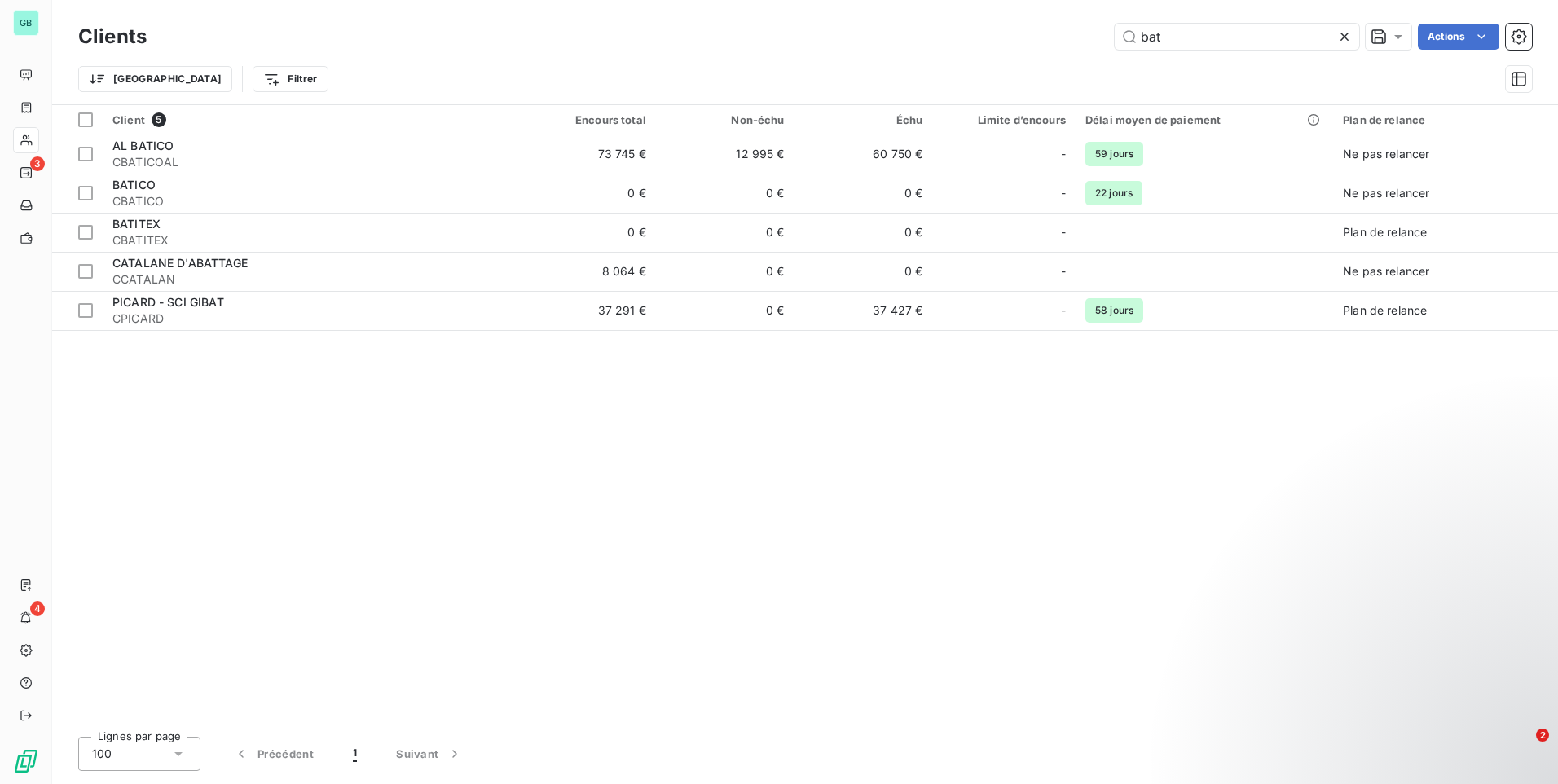
drag, startPoint x: 1209, startPoint y: 37, endPoint x: 1042, endPoint y: 77, distance: 171.7
click at [1042, 77] on div "Clients bat Actions Trier Filtrer" at bounding box center [805, 62] width 1454 height 85
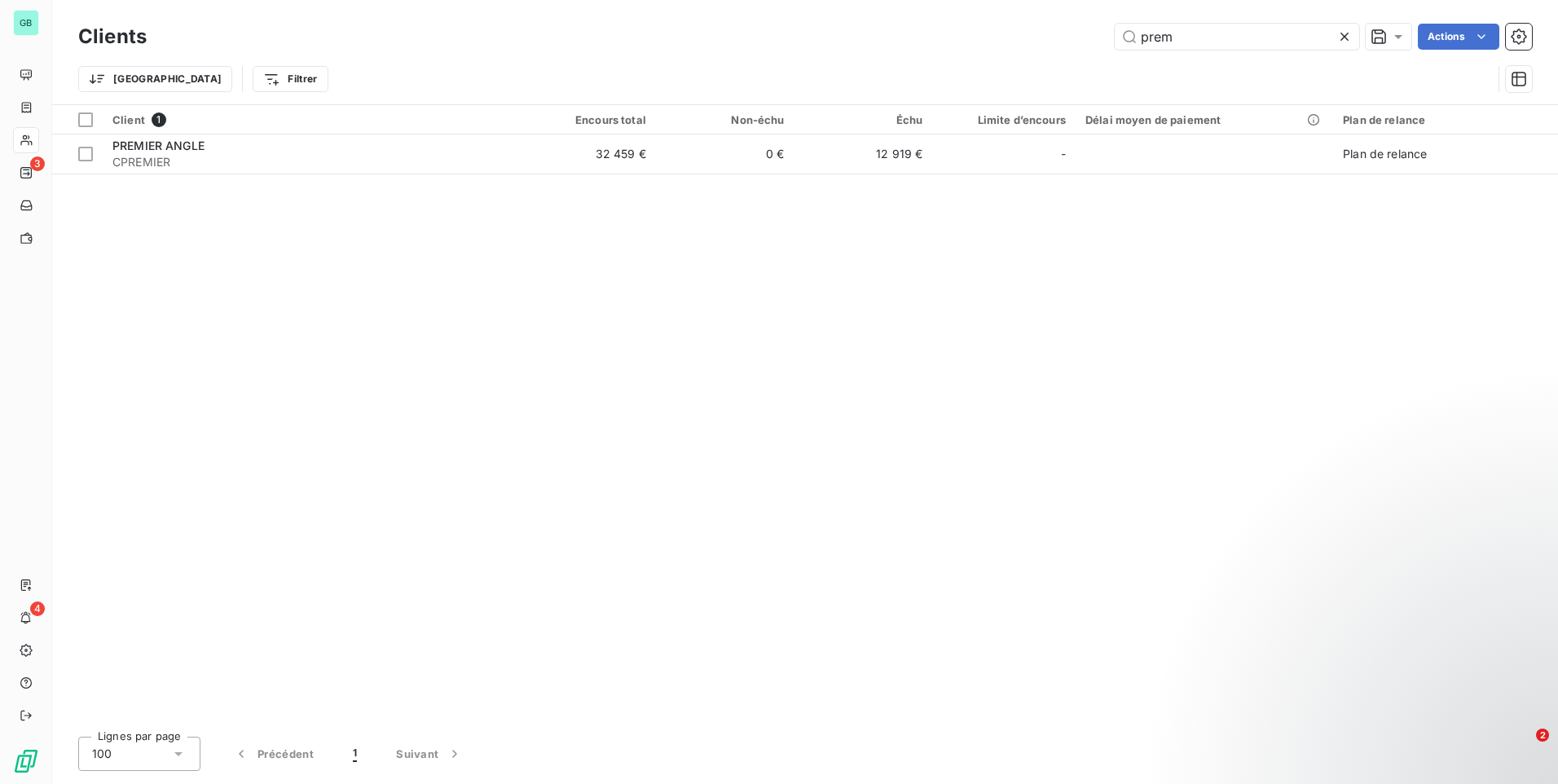
type input "prem"
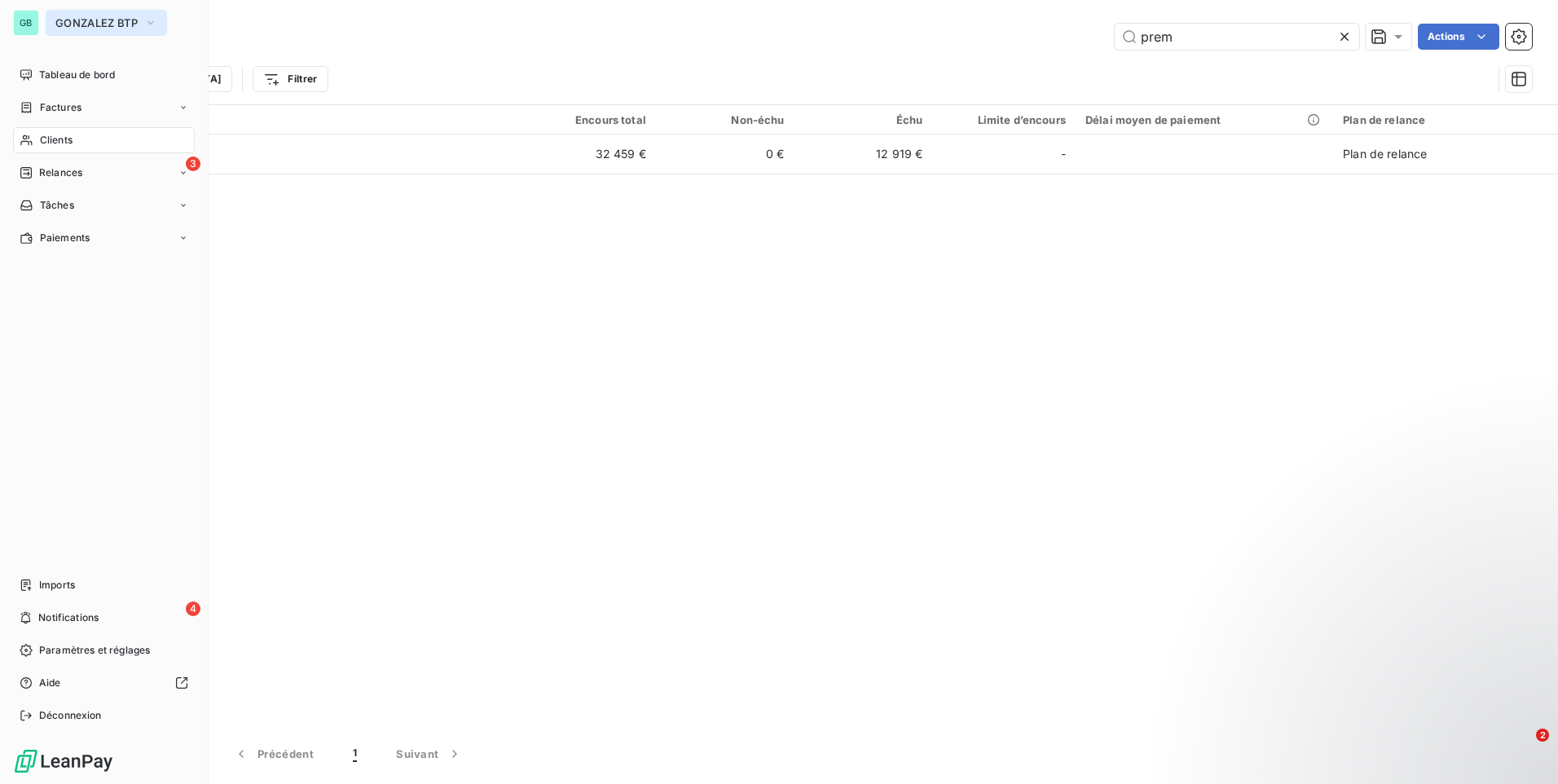
click at [105, 23] on span "GONZALEZ BTP" at bounding box center [96, 22] width 82 height 13
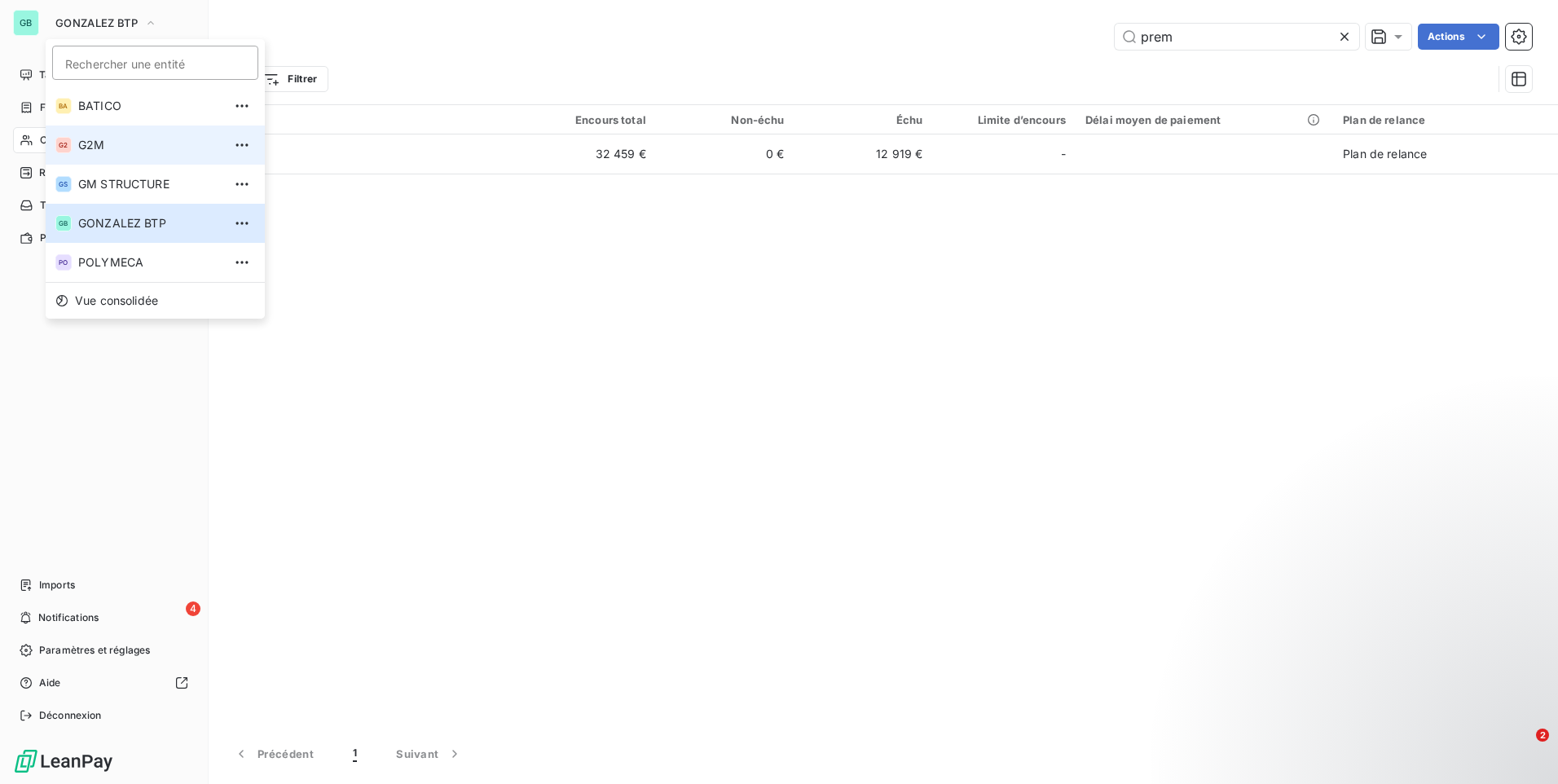
click at [99, 134] on li "G2 G2M" at bounding box center [155, 145] width 220 height 39
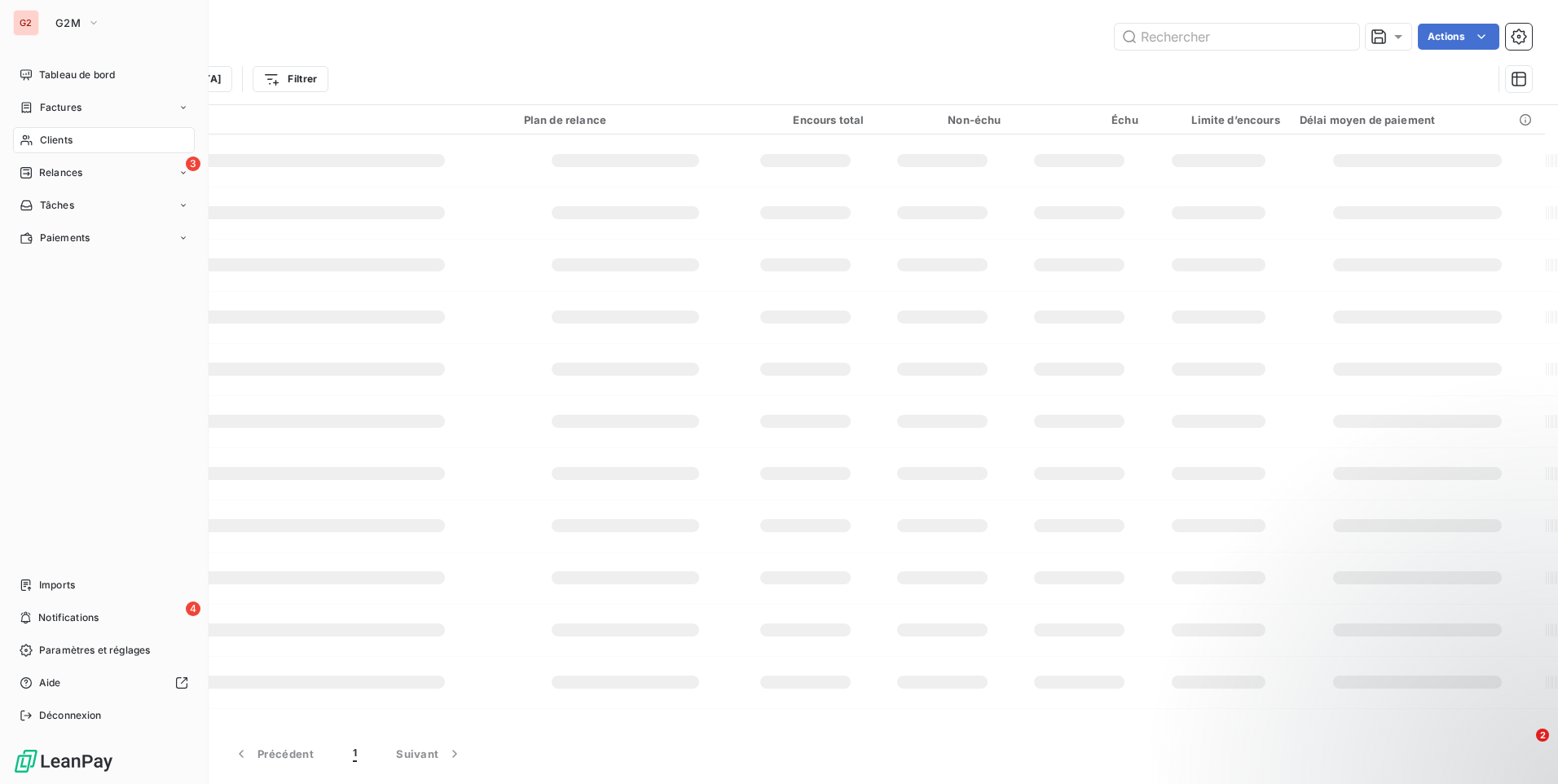
type input "prem"
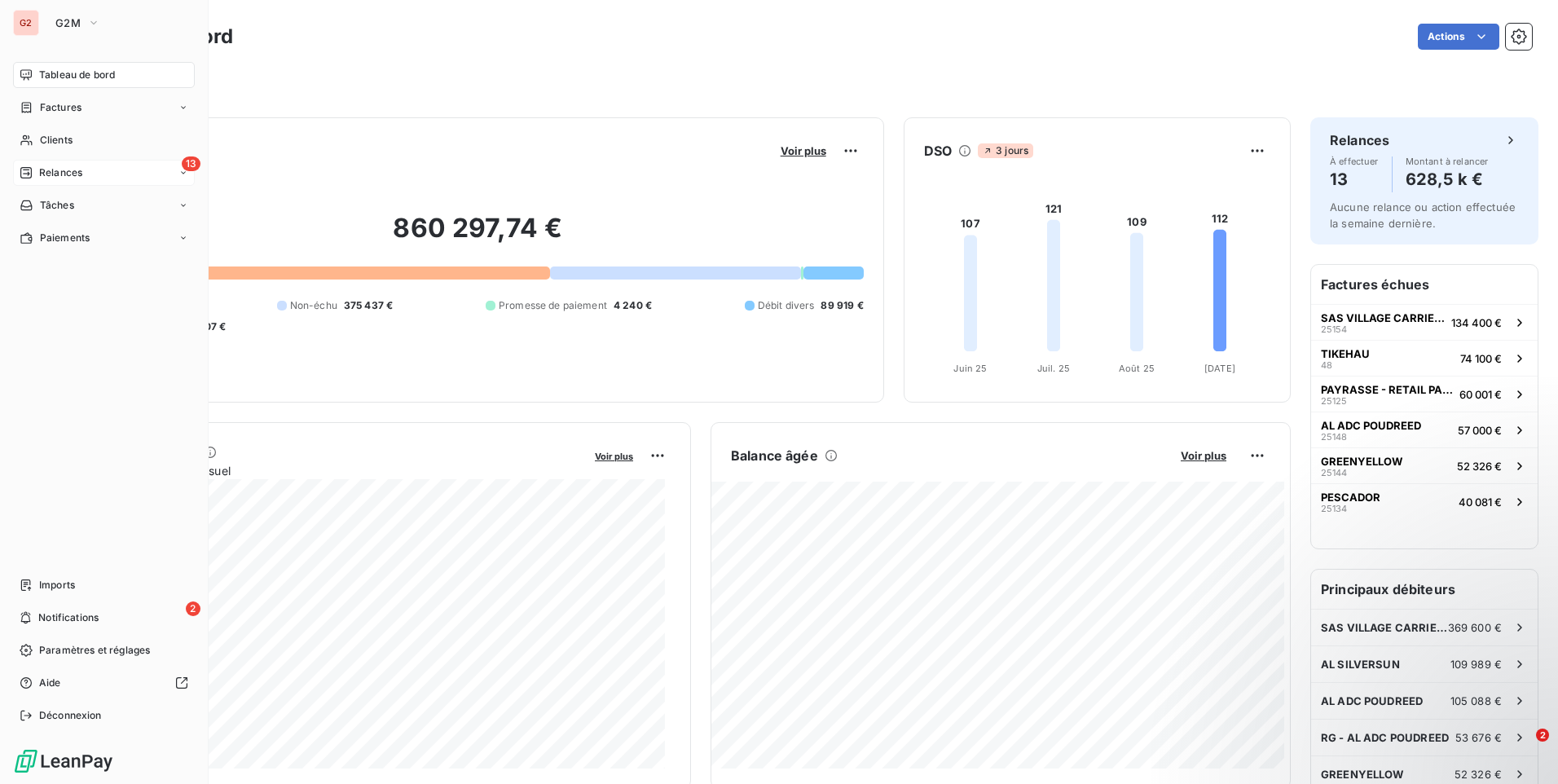
click at [106, 181] on div "13 Relances" at bounding box center [103, 172] width 182 height 26
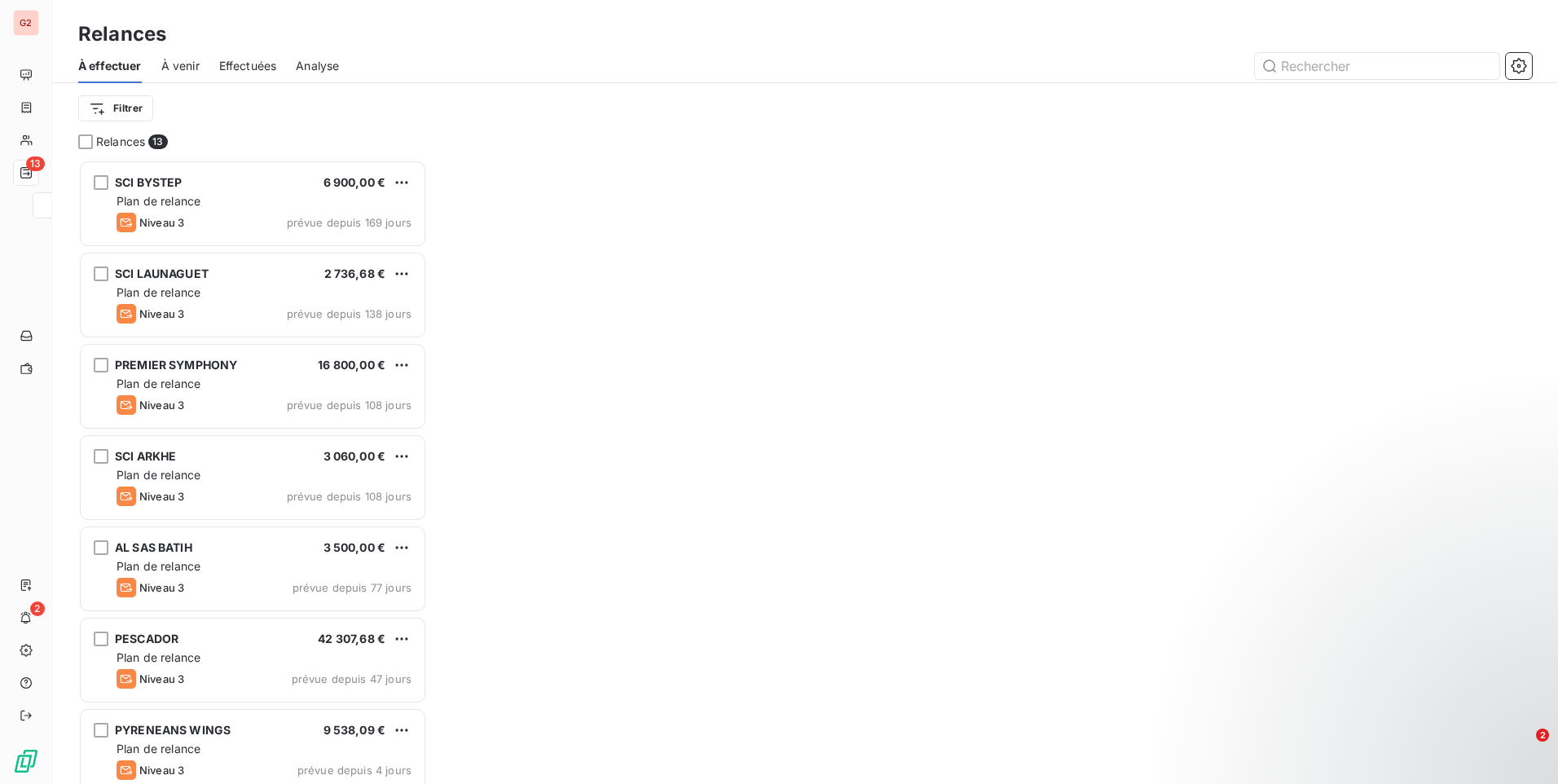
scroll to position [612, 337]
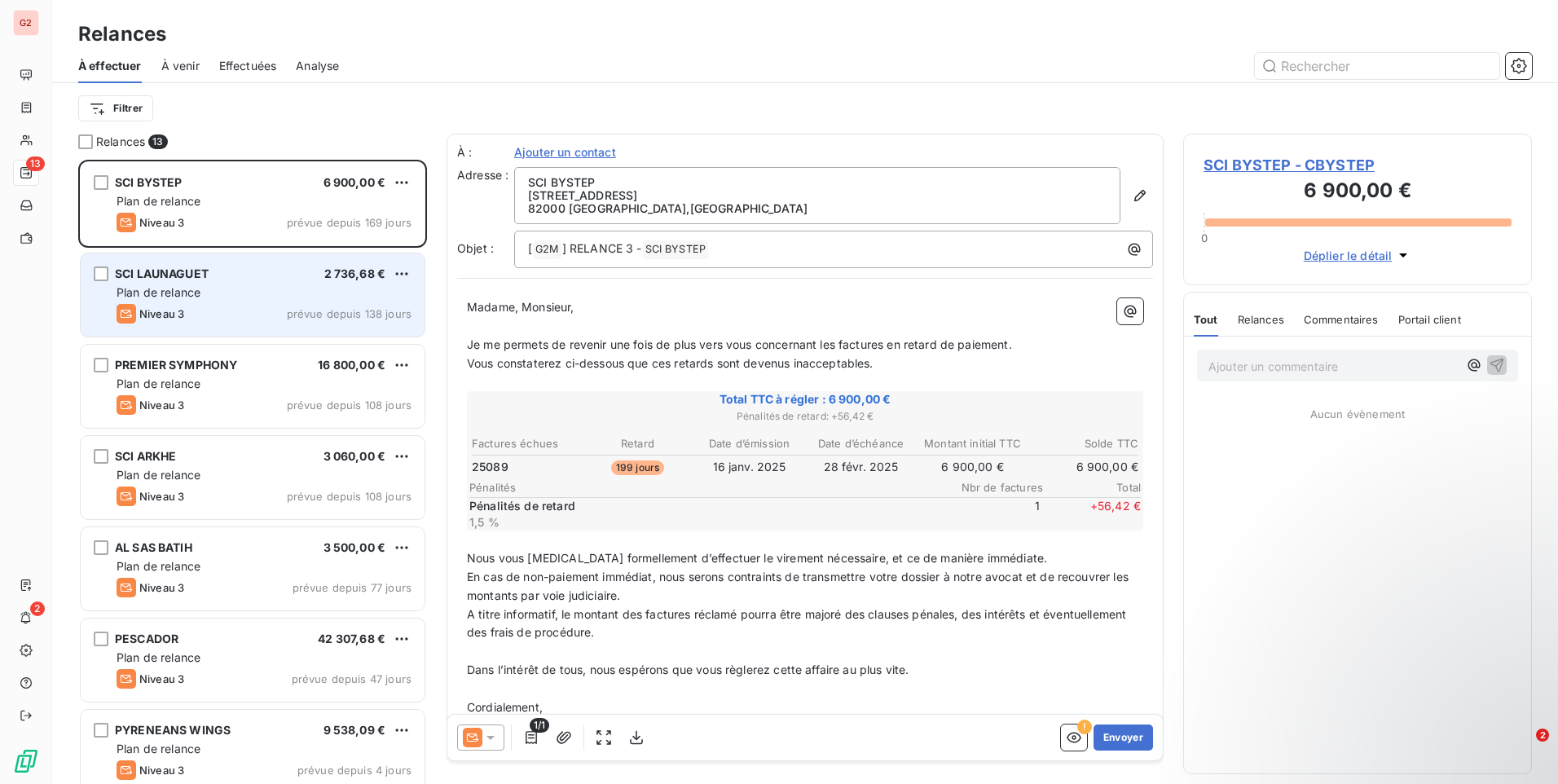
click at [264, 294] on div "Plan de relance" at bounding box center [263, 292] width 295 height 16
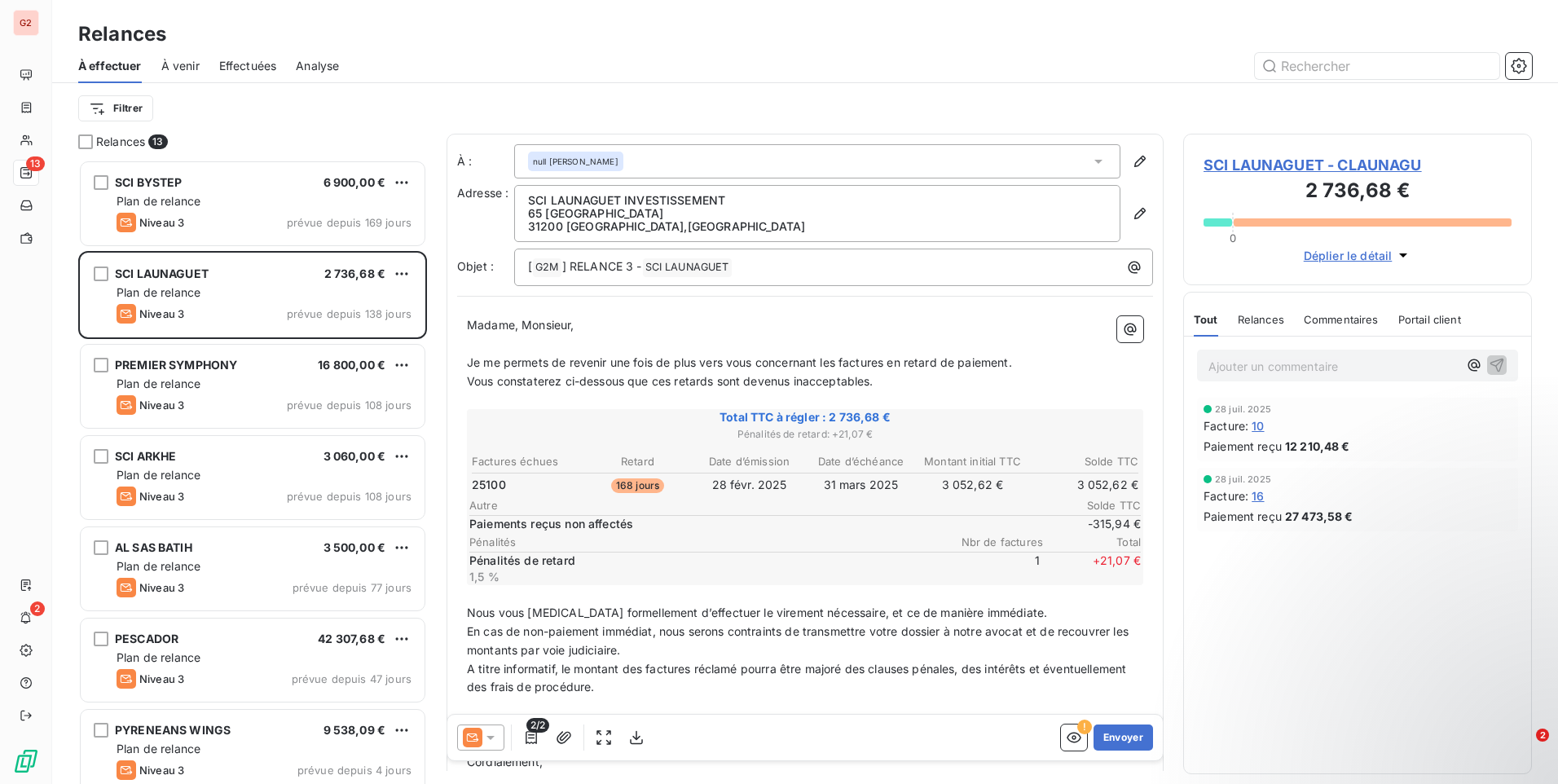
click at [491, 752] on div "2/2 ! Envoyer" at bounding box center [806, 737] width 716 height 45
click at [491, 742] on icon at bounding box center [490, 737] width 16 height 16
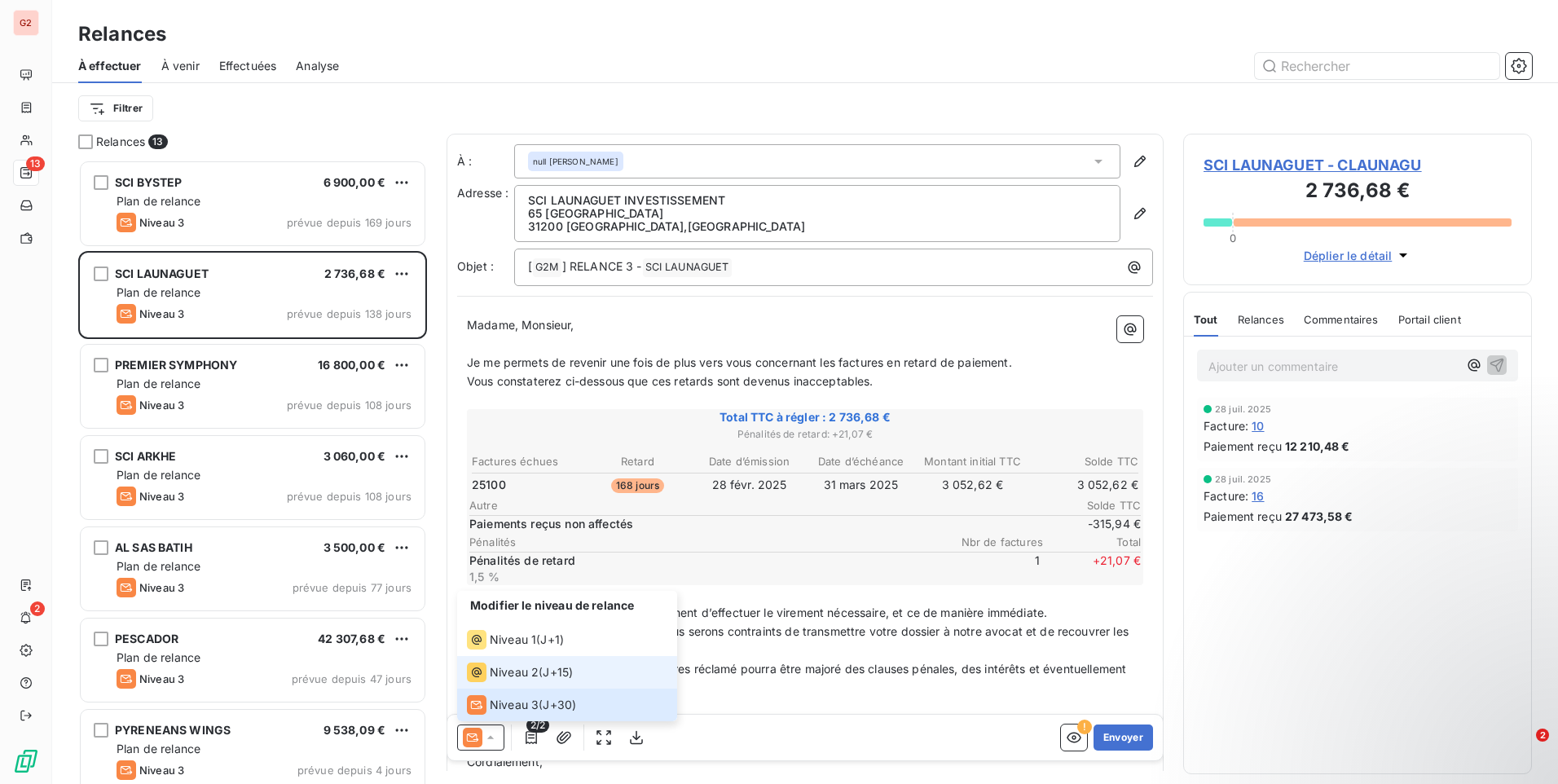
click at [518, 681] on div "Niveau 2" at bounding box center [503, 672] width 72 height 19
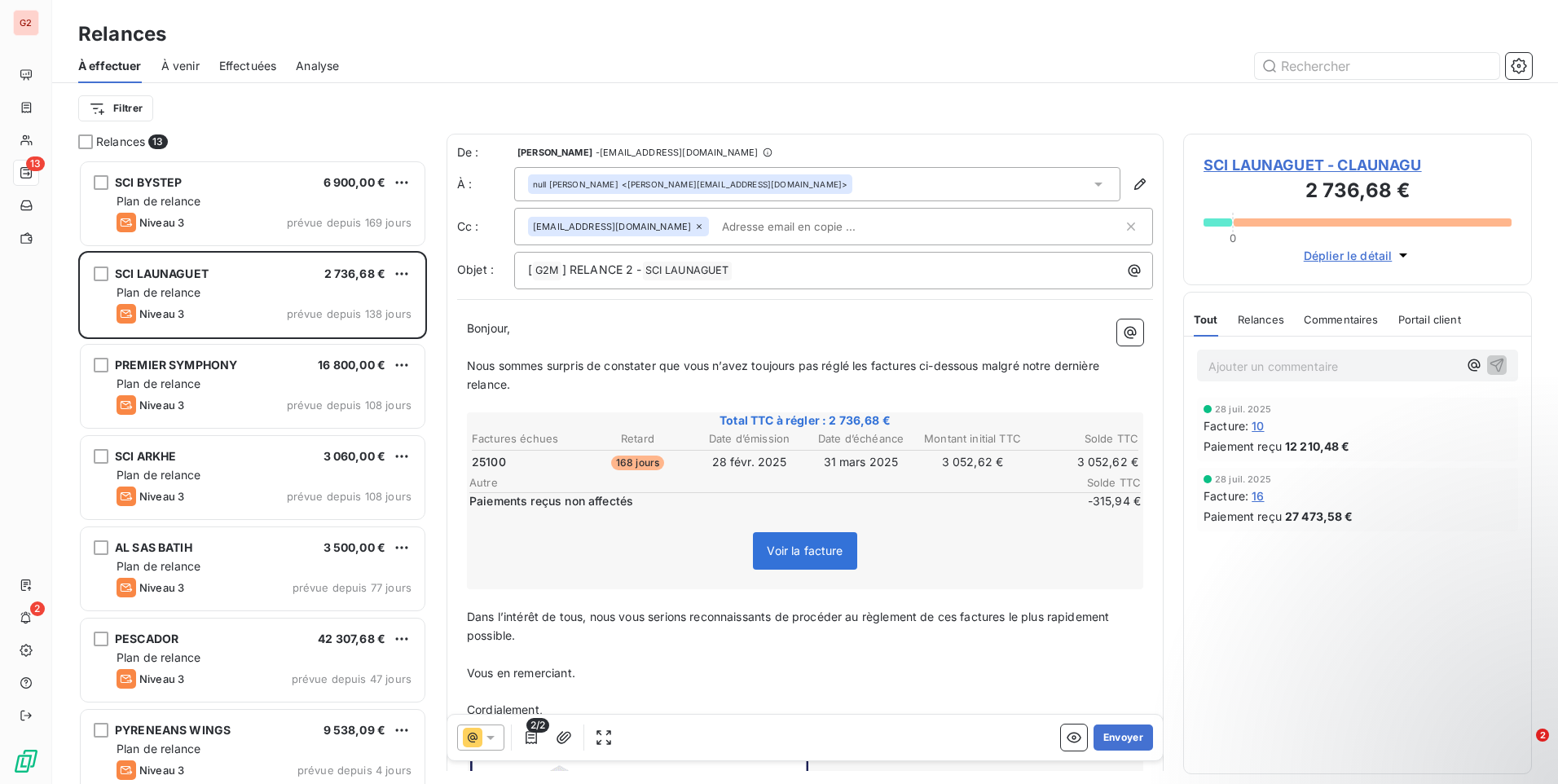
click at [776, 218] on input "text" at bounding box center [809, 226] width 189 height 24
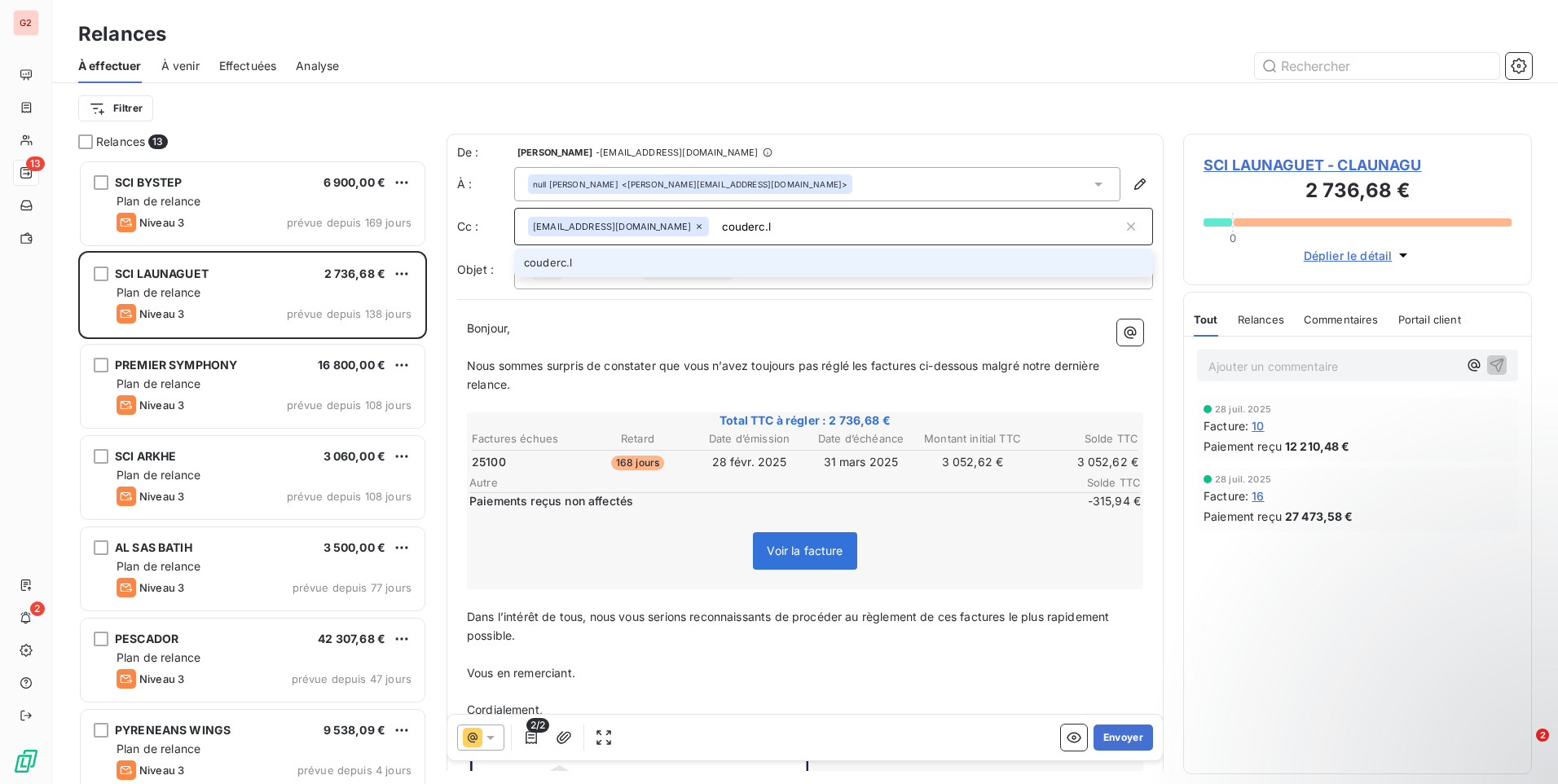
type input "couderc.l"
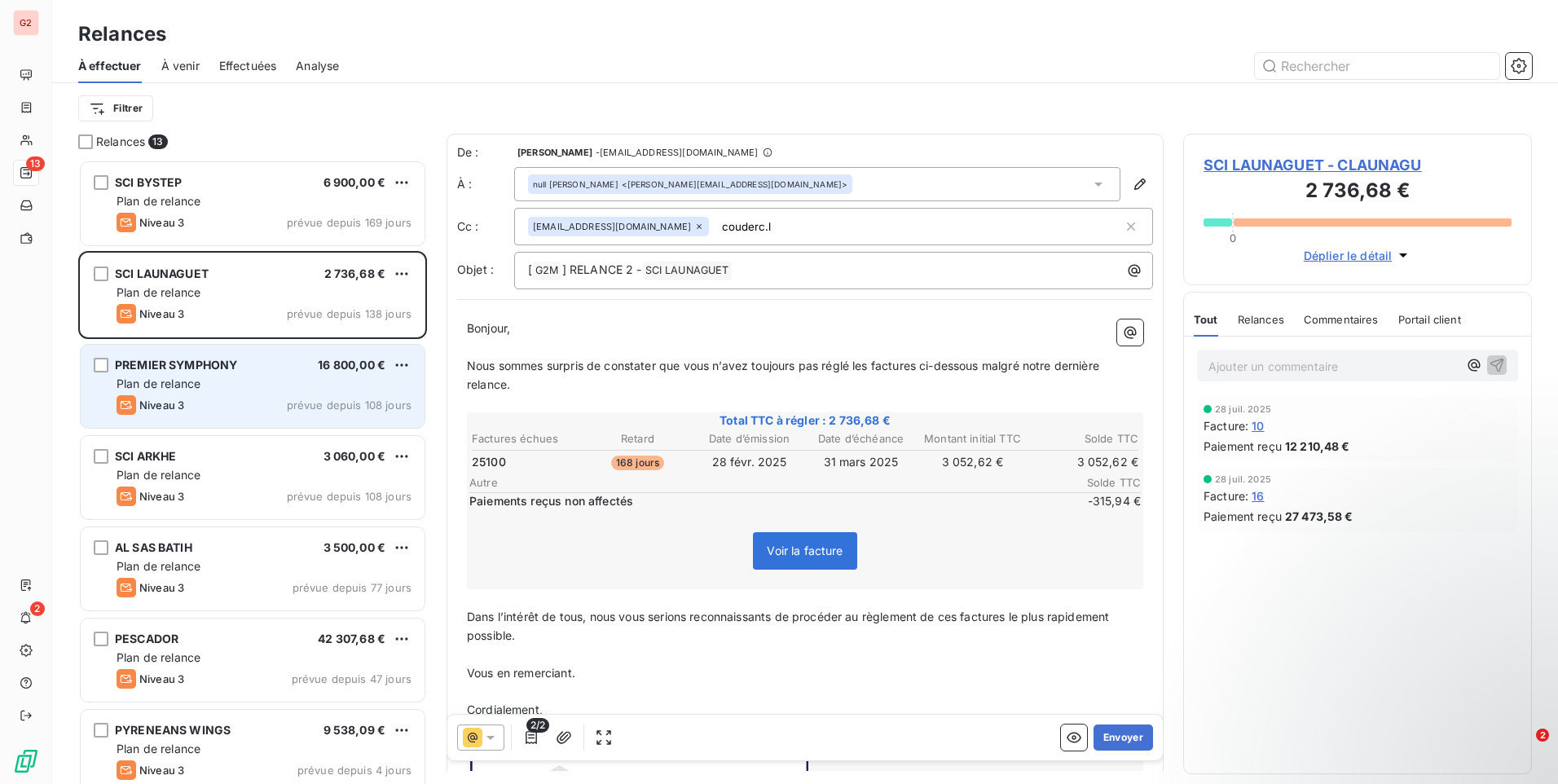
click at [156, 404] on span "Niveau 3" at bounding box center [162, 404] width 44 height 13
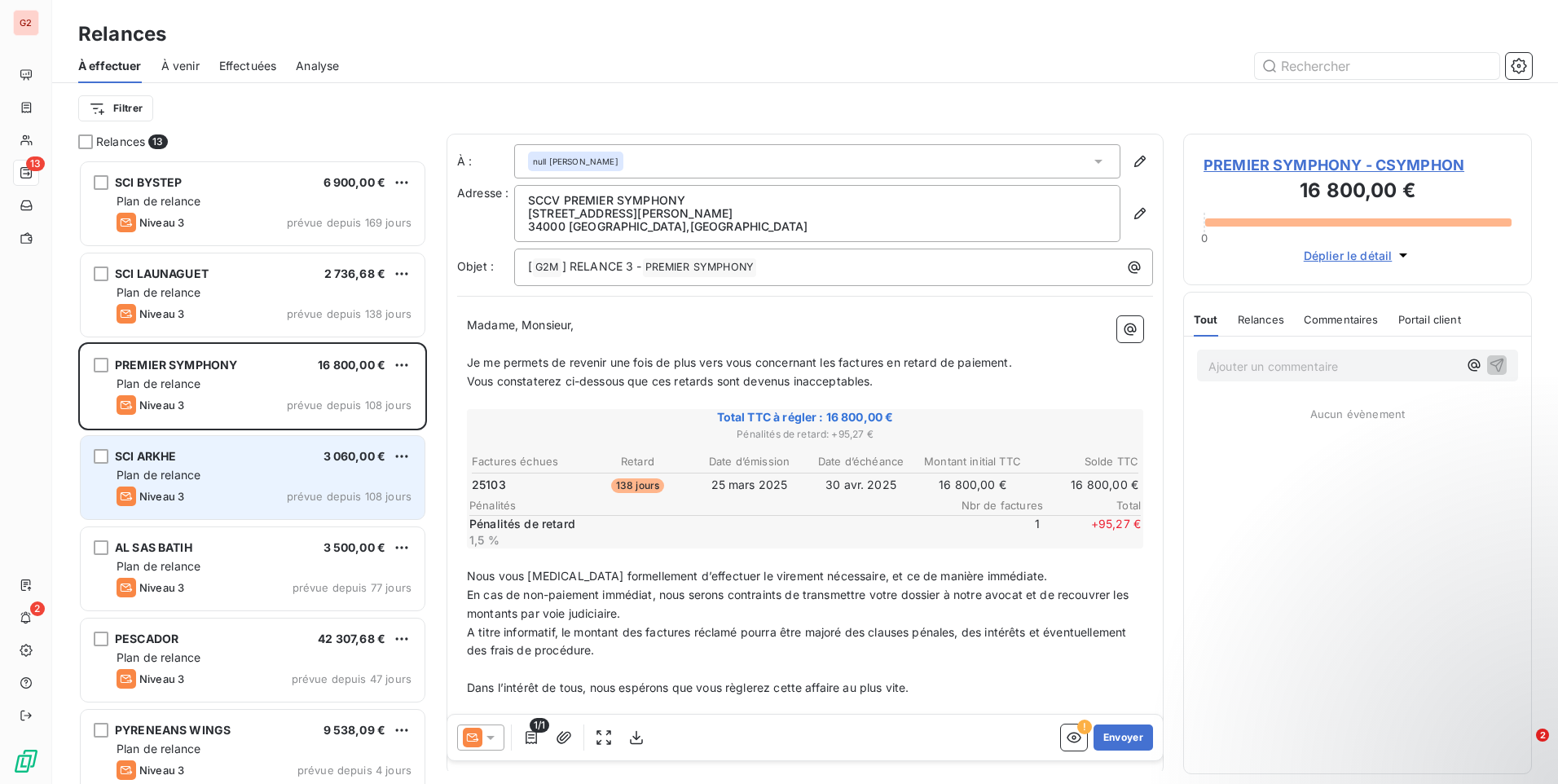
drag, startPoint x: 220, startPoint y: 463, endPoint x: 300, endPoint y: 465, distance: 80.0
click at [220, 463] on div "SCI ARKHE 3 060,00 €" at bounding box center [263, 455] width 295 height 15
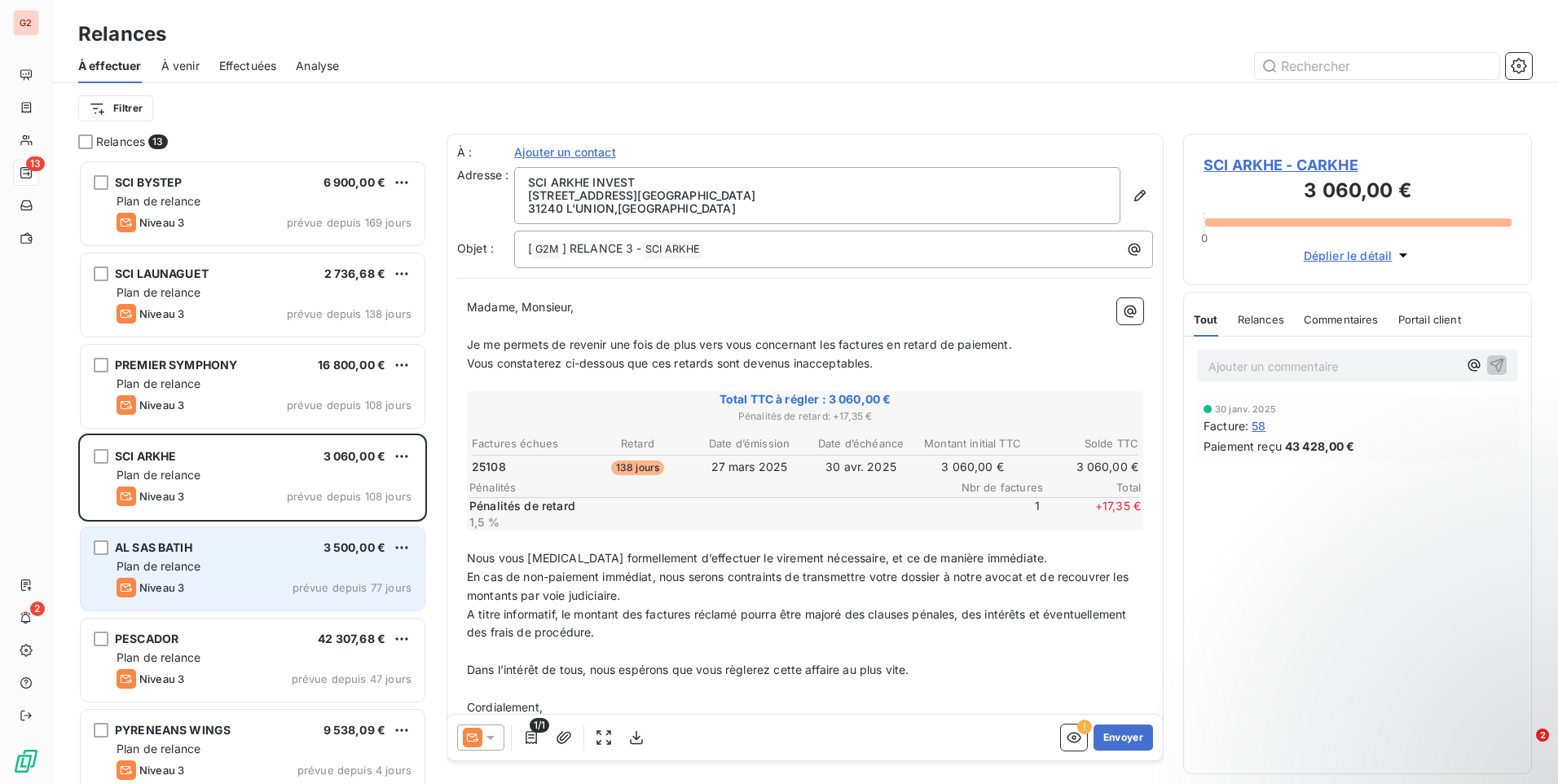
click at [277, 558] on div "Plan de relance" at bounding box center [263, 566] width 295 height 16
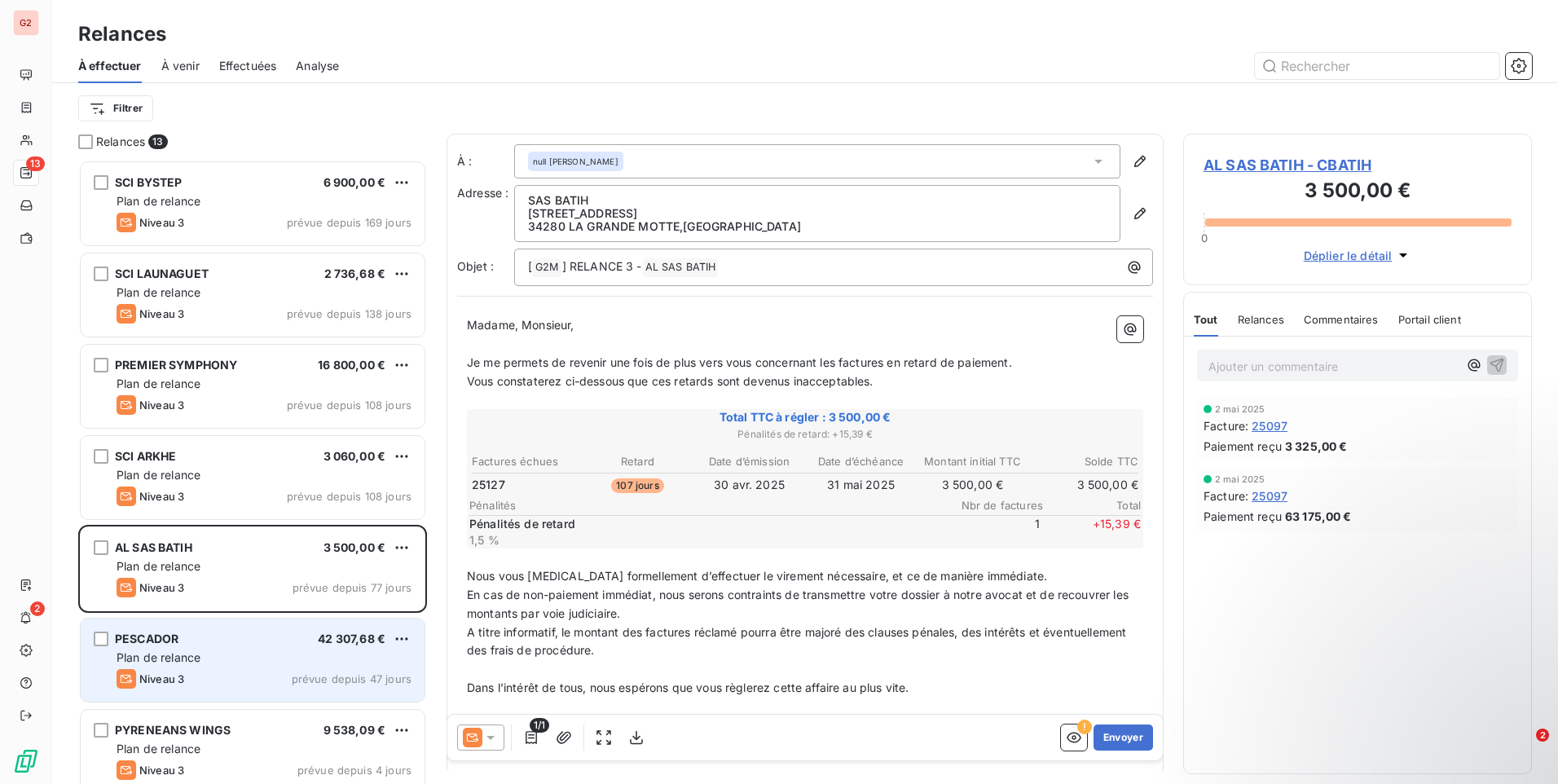
click at [257, 656] on div "Plan de relance" at bounding box center [263, 657] width 295 height 16
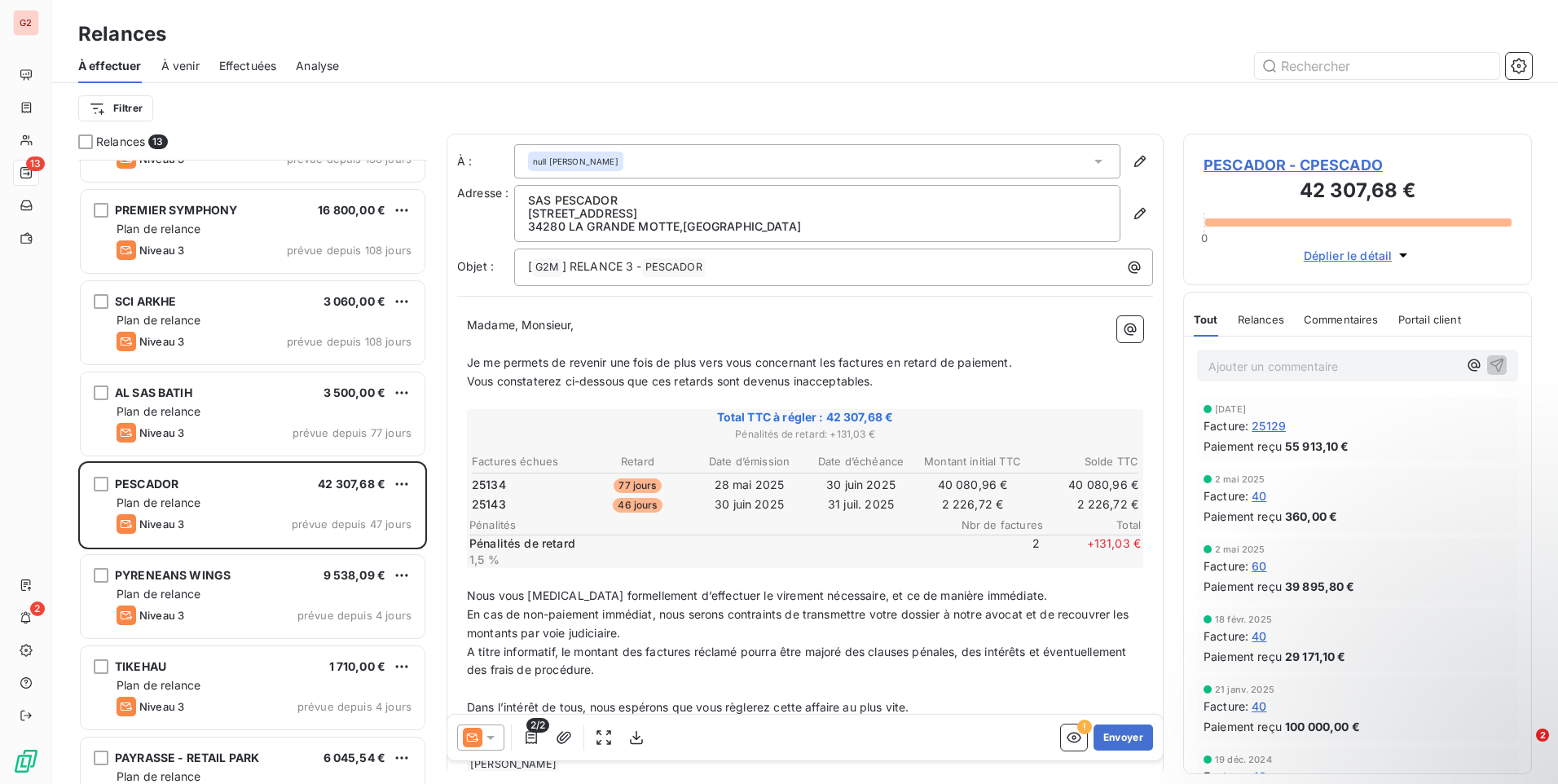
scroll to position [246, 0]
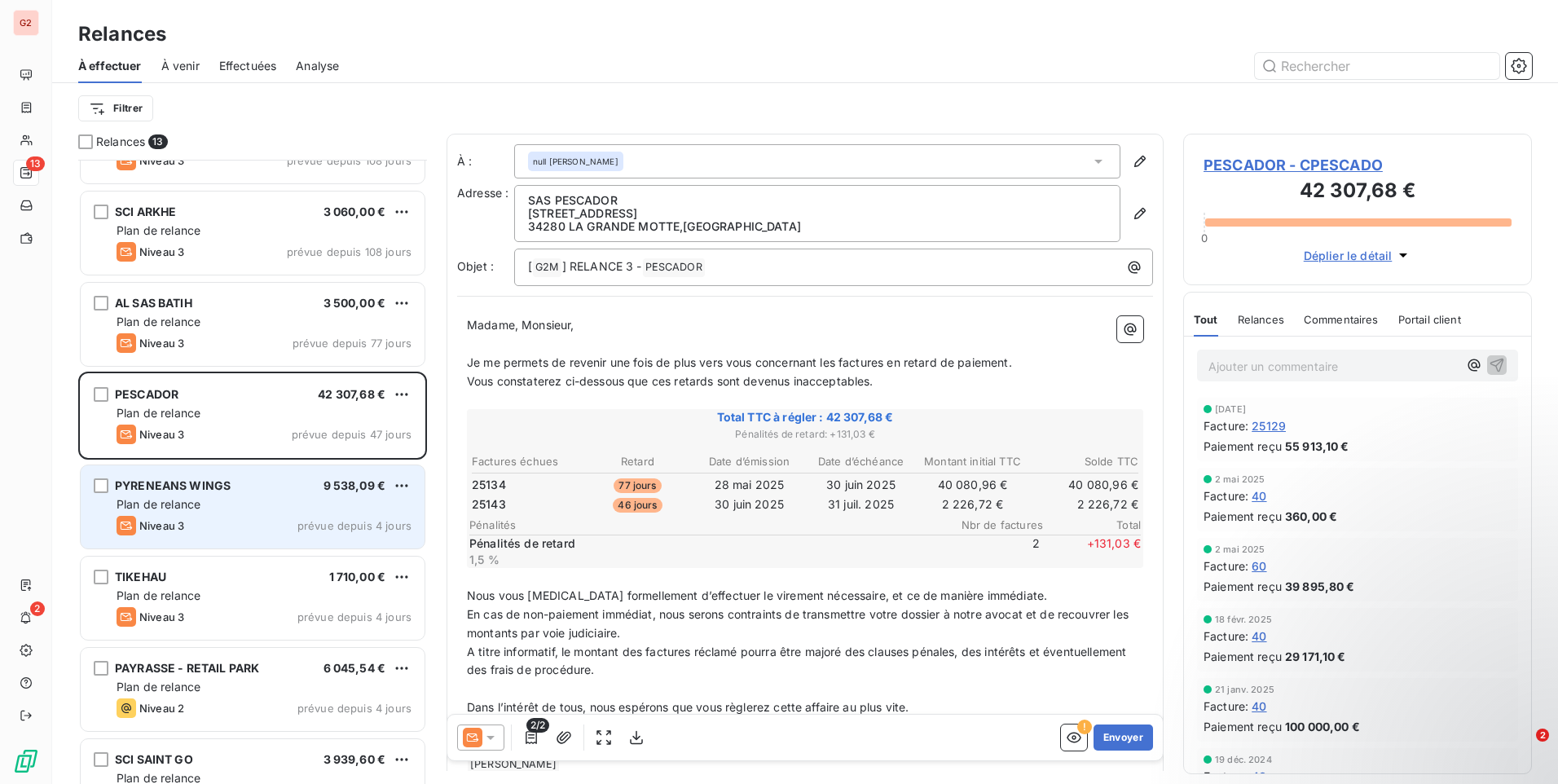
click at [248, 508] on div "Plan de relance" at bounding box center [263, 504] width 295 height 16
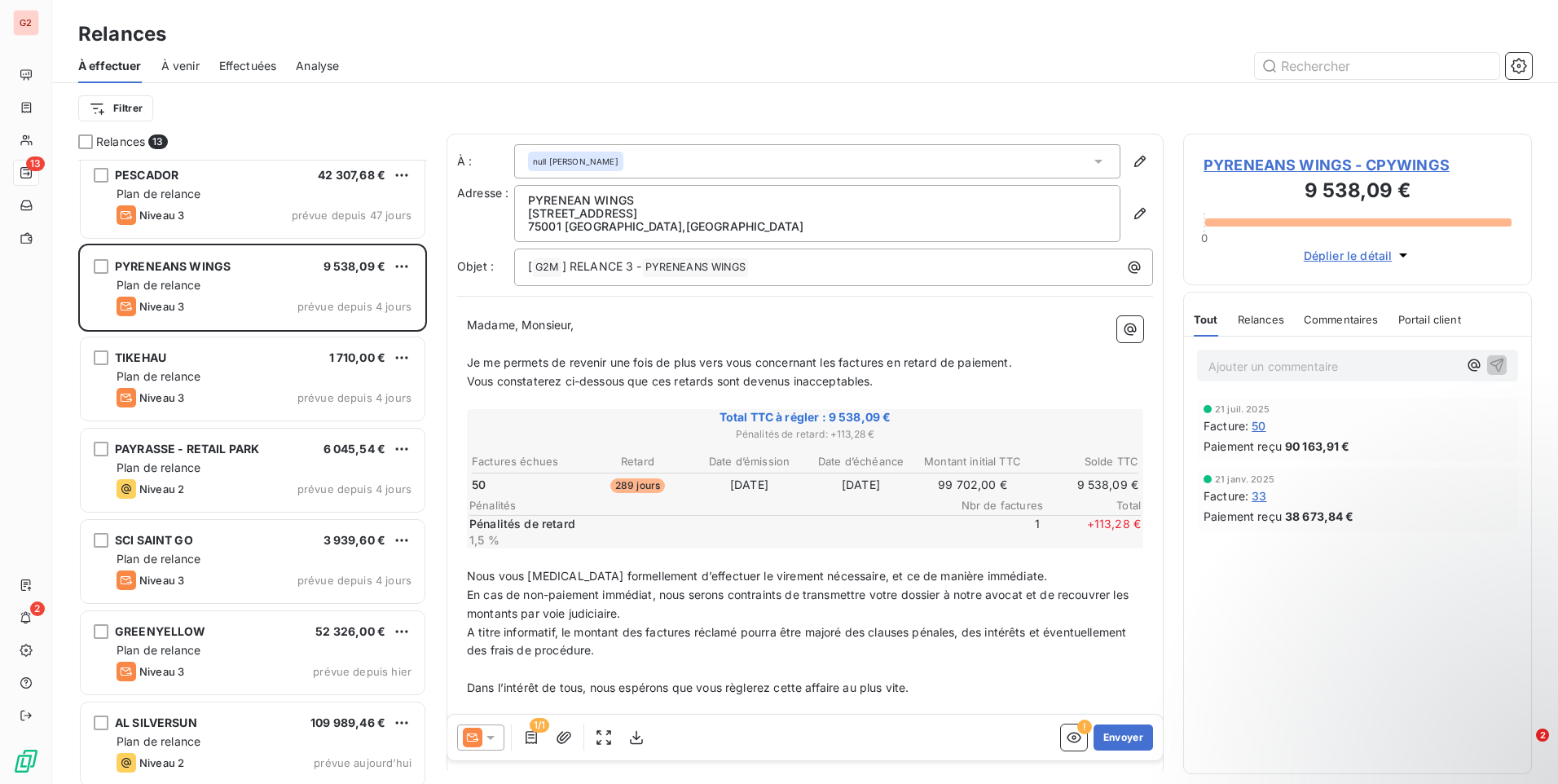
scroll to position [563, 0]
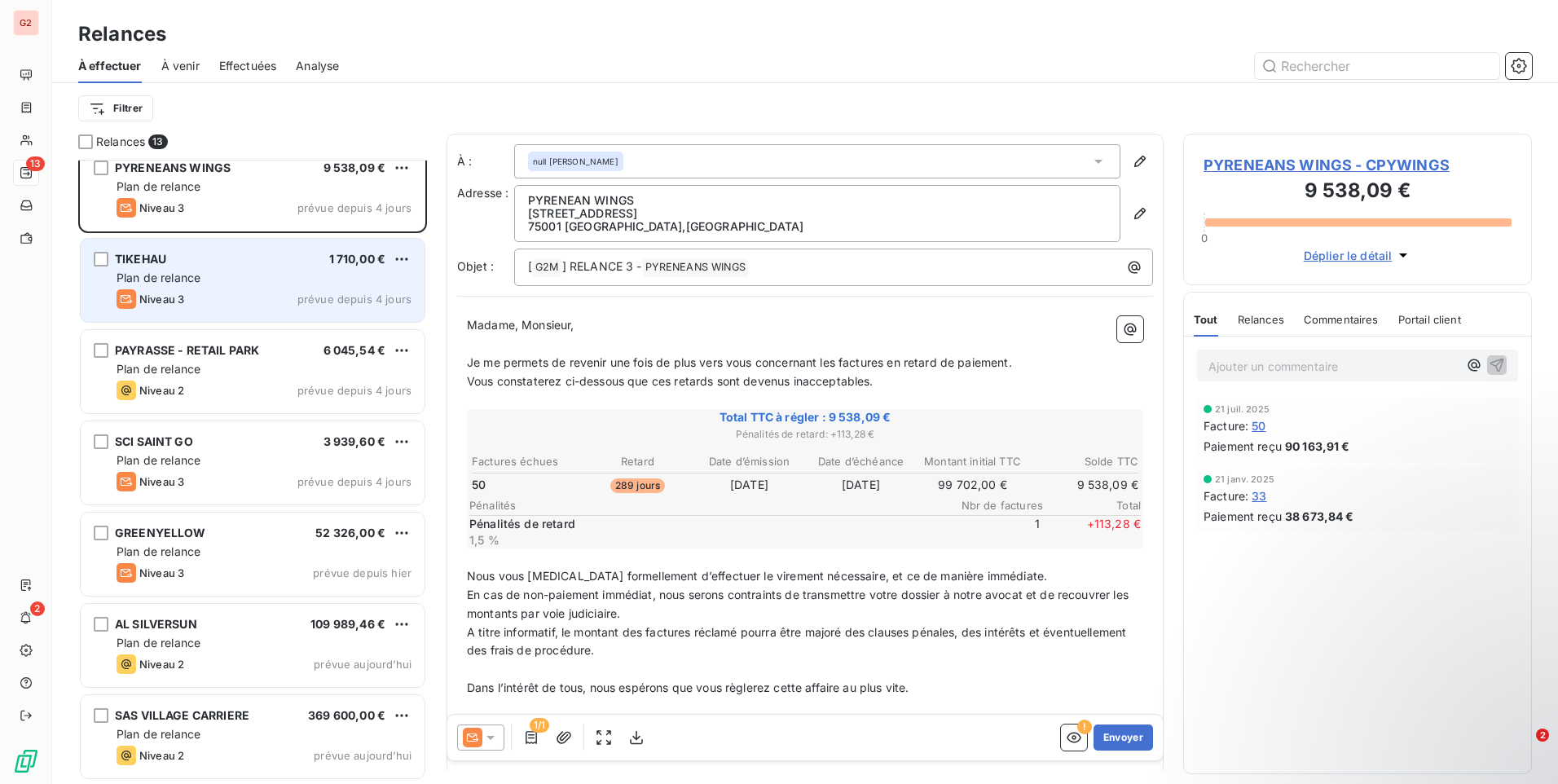
click at [222, 261] on div "TIKEHAU 1 710,00 €" at bounding box center [263, 258] width 295 height 15
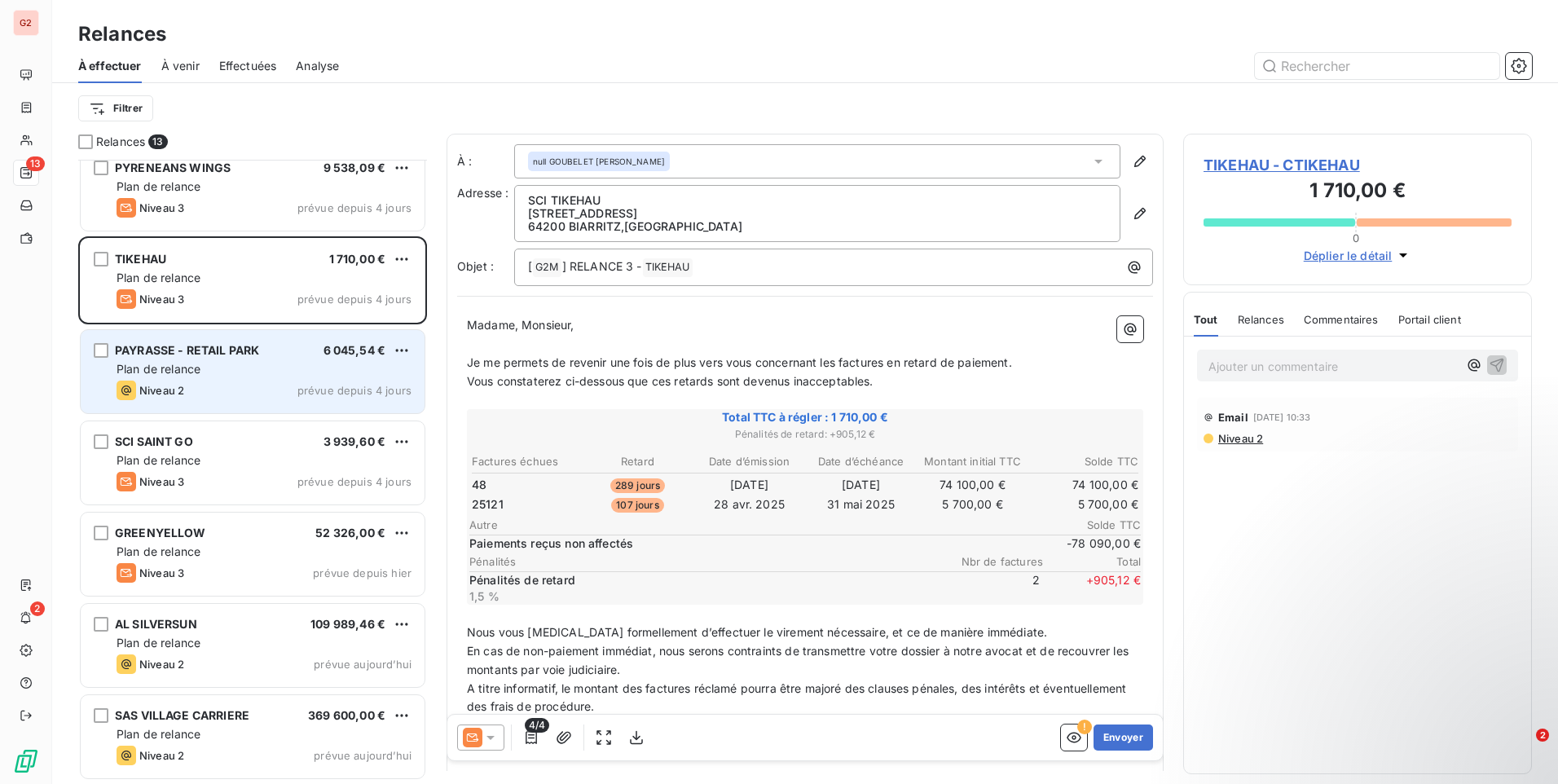
click at [236, 363] on div "Plan de relance" at bounding box center [263, 368] width 295 height 16
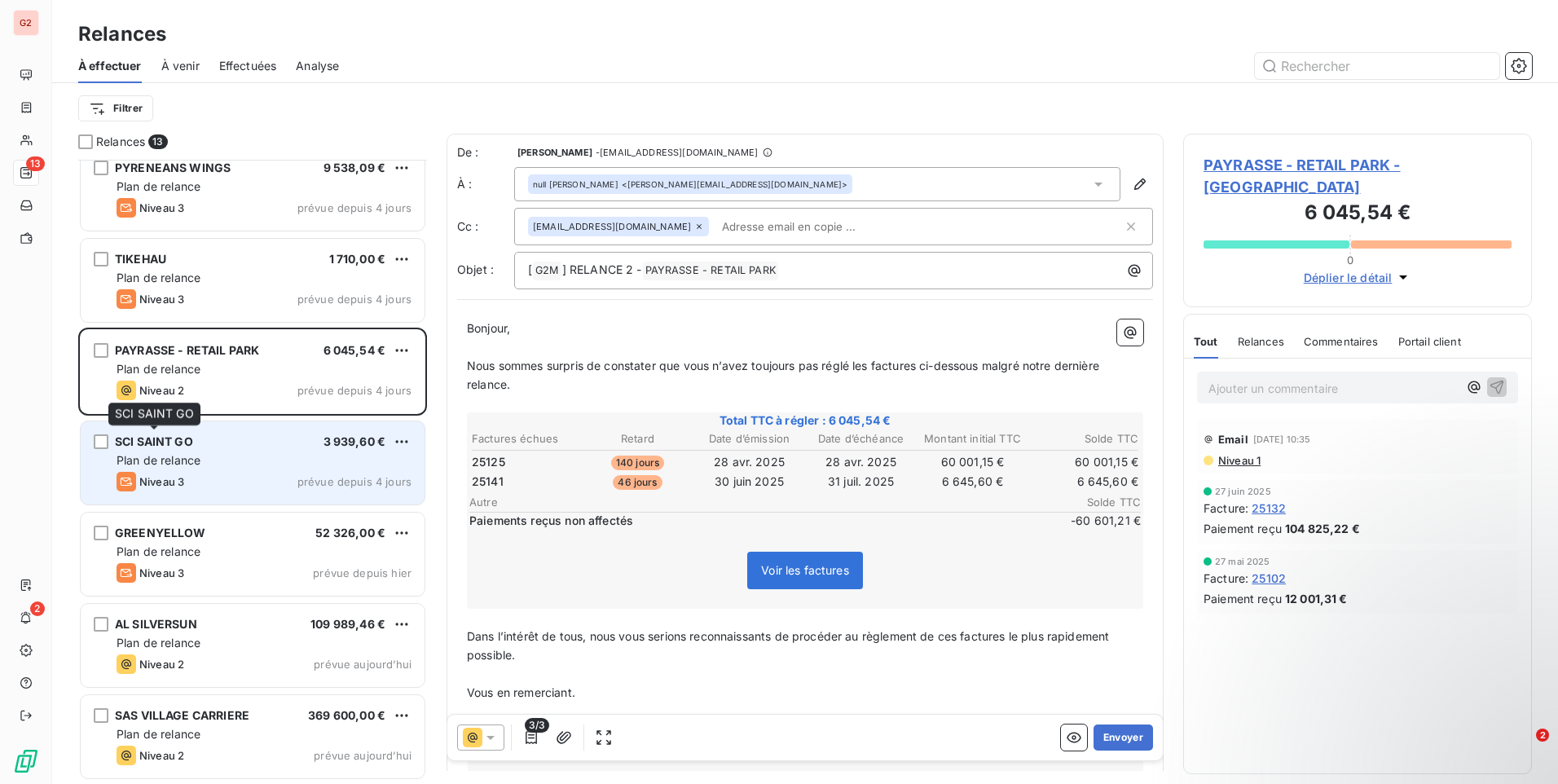
click at [177, 450] on div "SCI SAINT GO" at bounding box center [154, 441] width 78 height 16
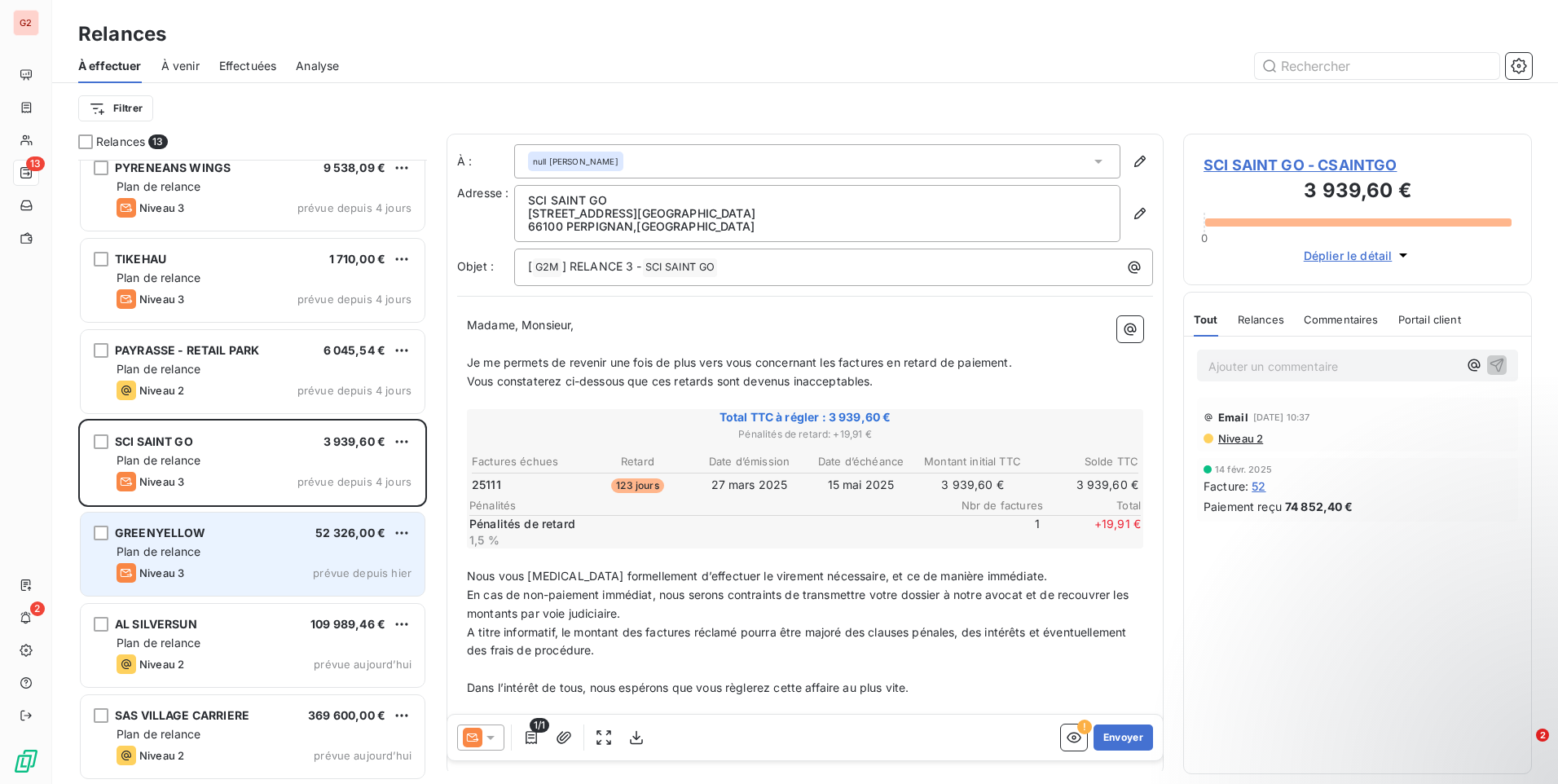
drag, startPoint x: 158, startPoint y: 544, endPoint x: 184, endPoint y: 541, distance: 26.2
click at [158, 544] on span "Plan de relance" at bounding box center [158, 551] width 84 height 14
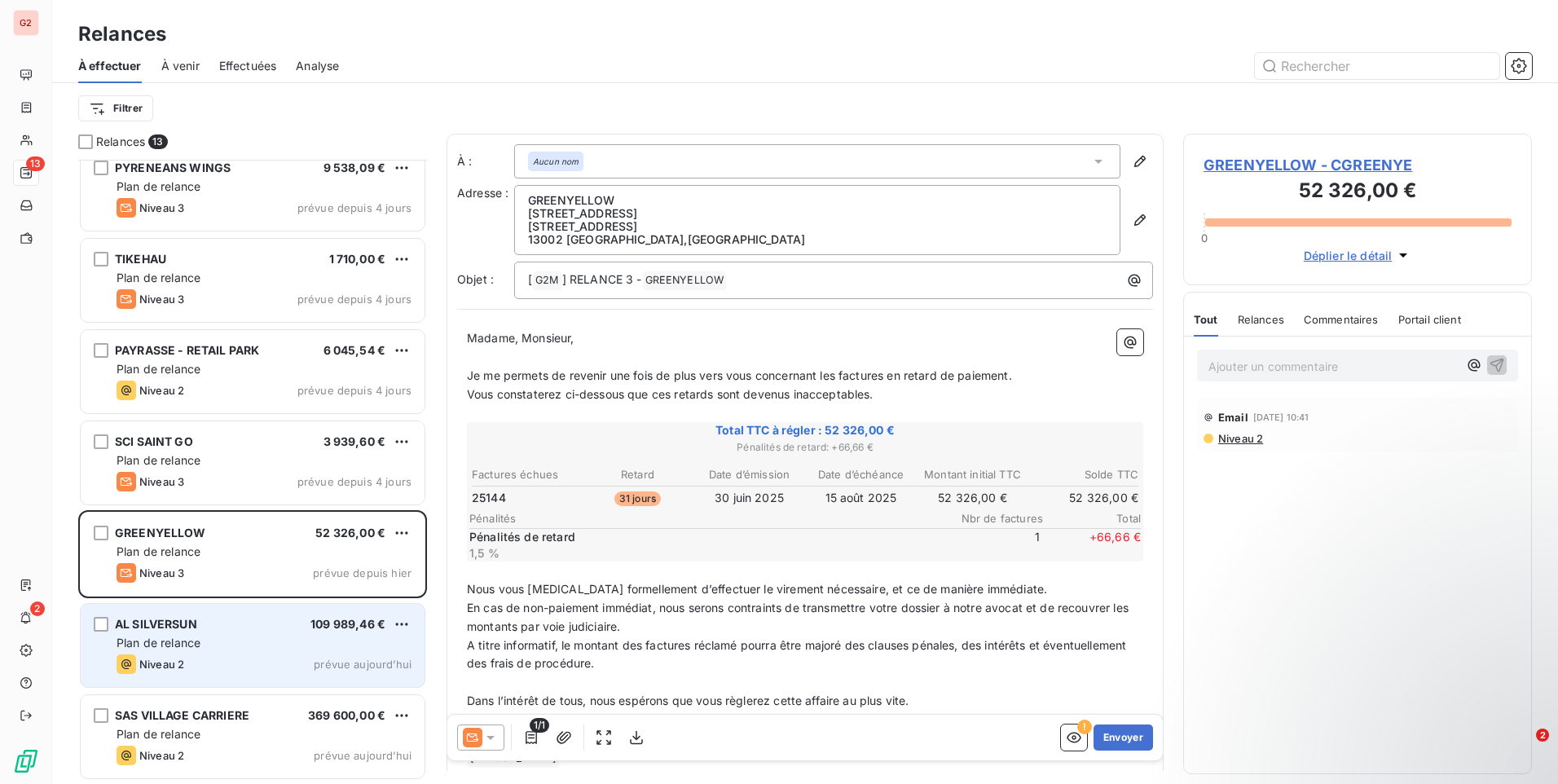
click at [181, 651] on div "AL SILVERSUN 109 989,46 € Plan de relance Niveau 2 prévue aujourd’hui" at bounding box center [252, 645] width 344 height 83
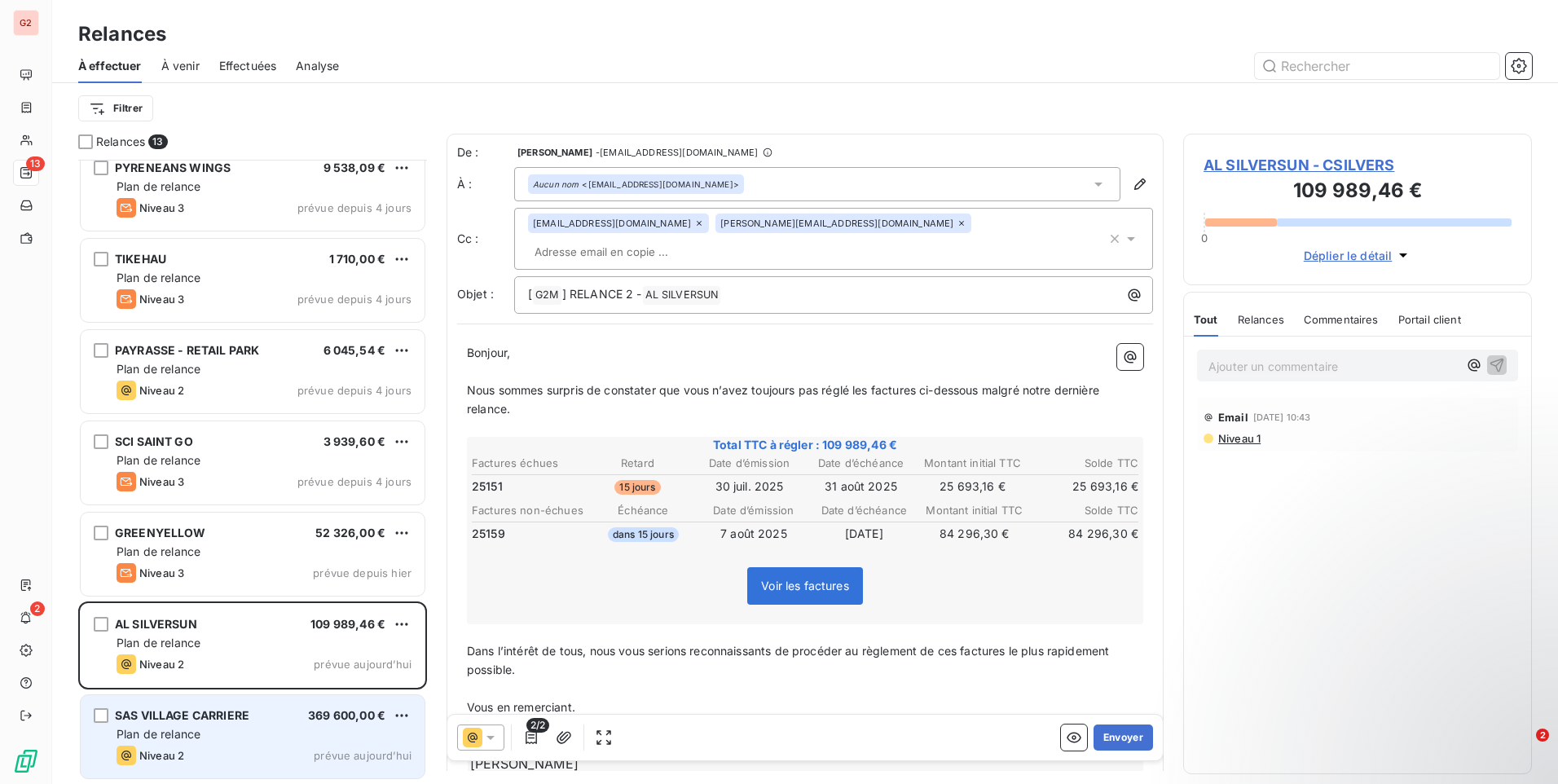
drag, startPoint x: 197, startPoint y: 721, endPoint x: 236, endPoint y: 702, distance: 43.4
click at [197, 721] on span "SAS VILLAGE CARRIERE" at bounding box center [182, 714] width 134 height 14
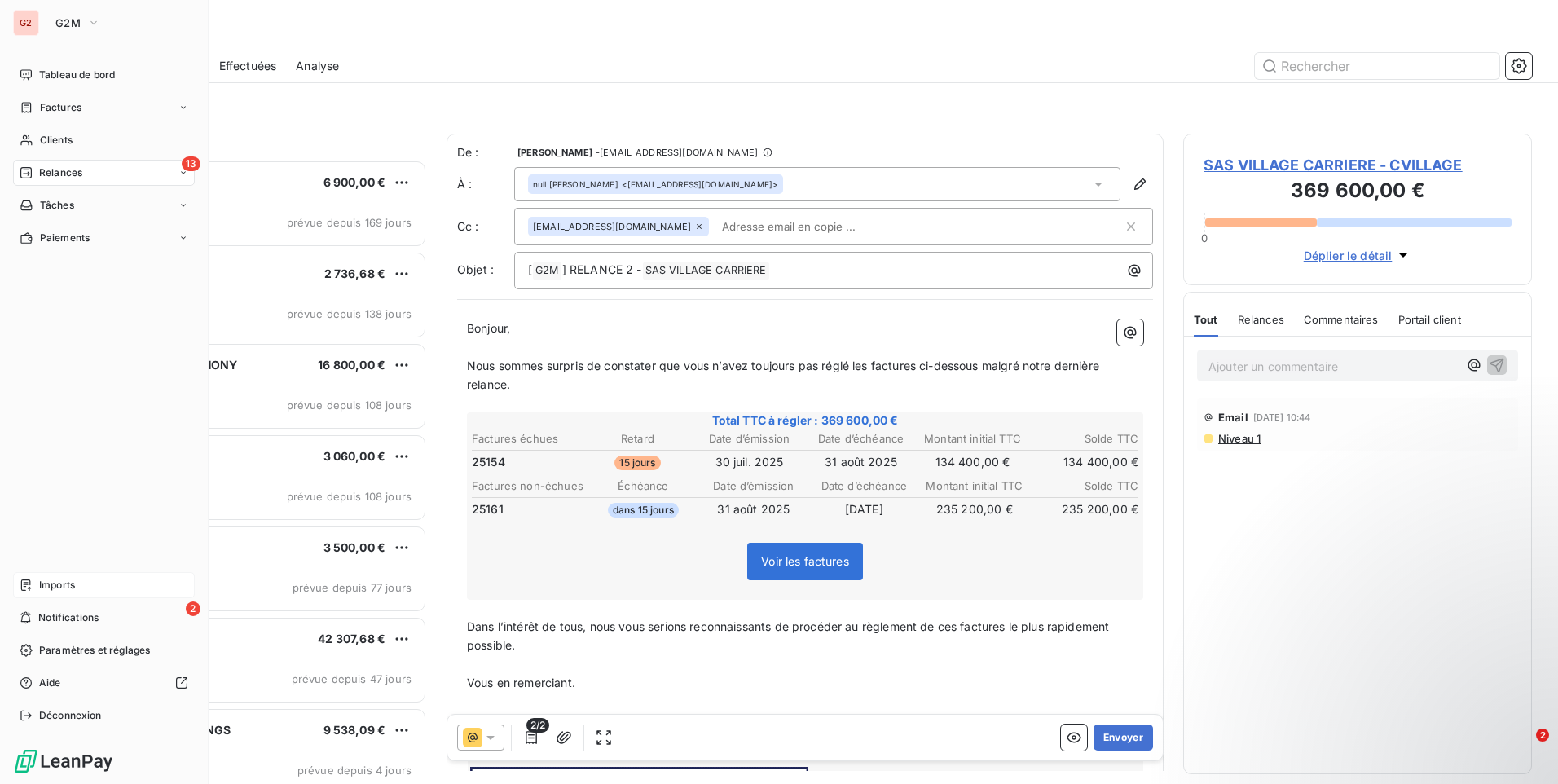
click at [118, 584] on div "Imports" at bounding box center [103, 585] width 182 height 26
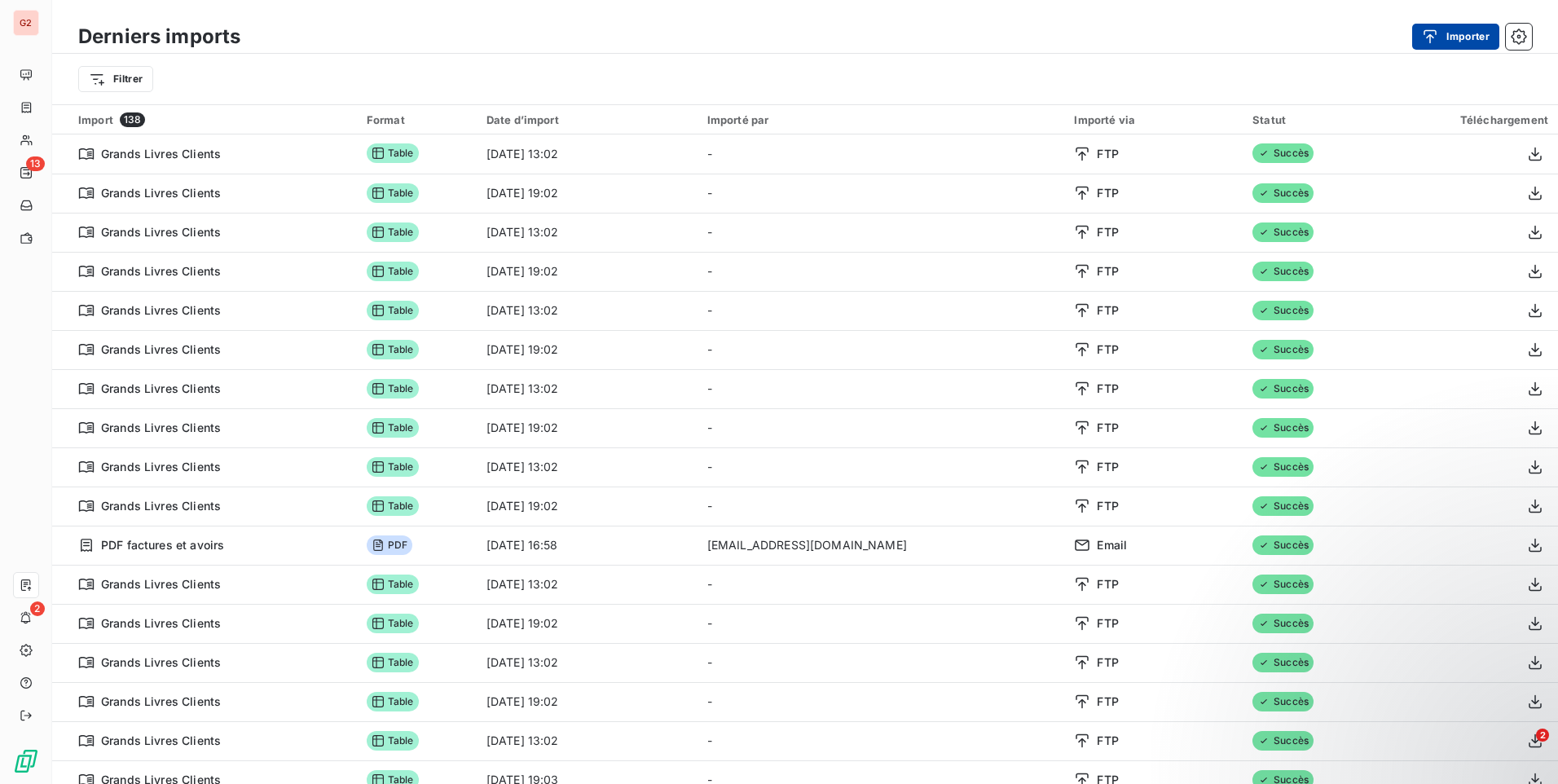
click at [1457, 45] on button "Importer" at bounding box center [1455, 36] width 87 height 26
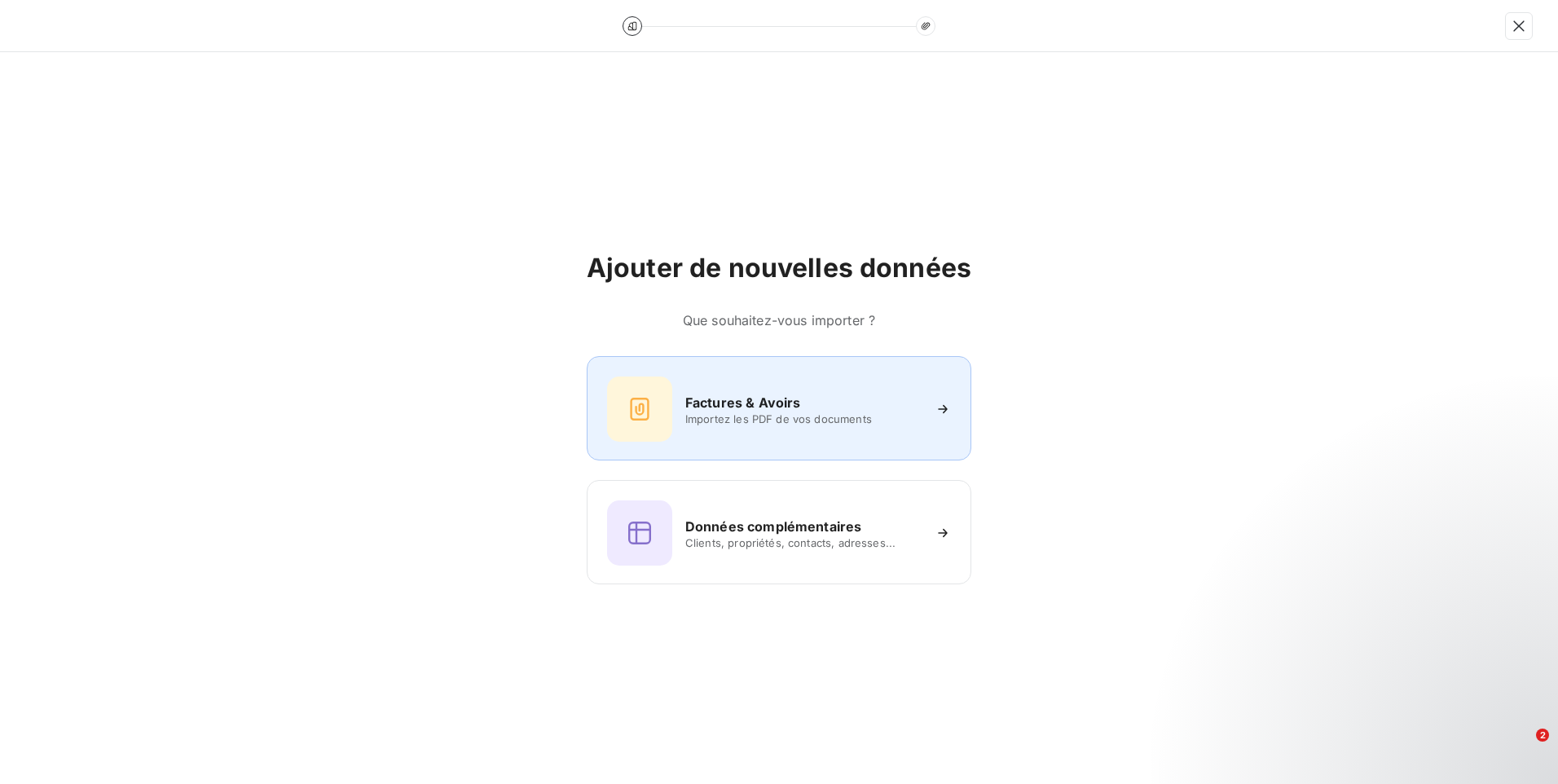
click at [749, 417] on span "Importez les PDF de vos documents" at bounding box center [804, 418] width 236 height 13
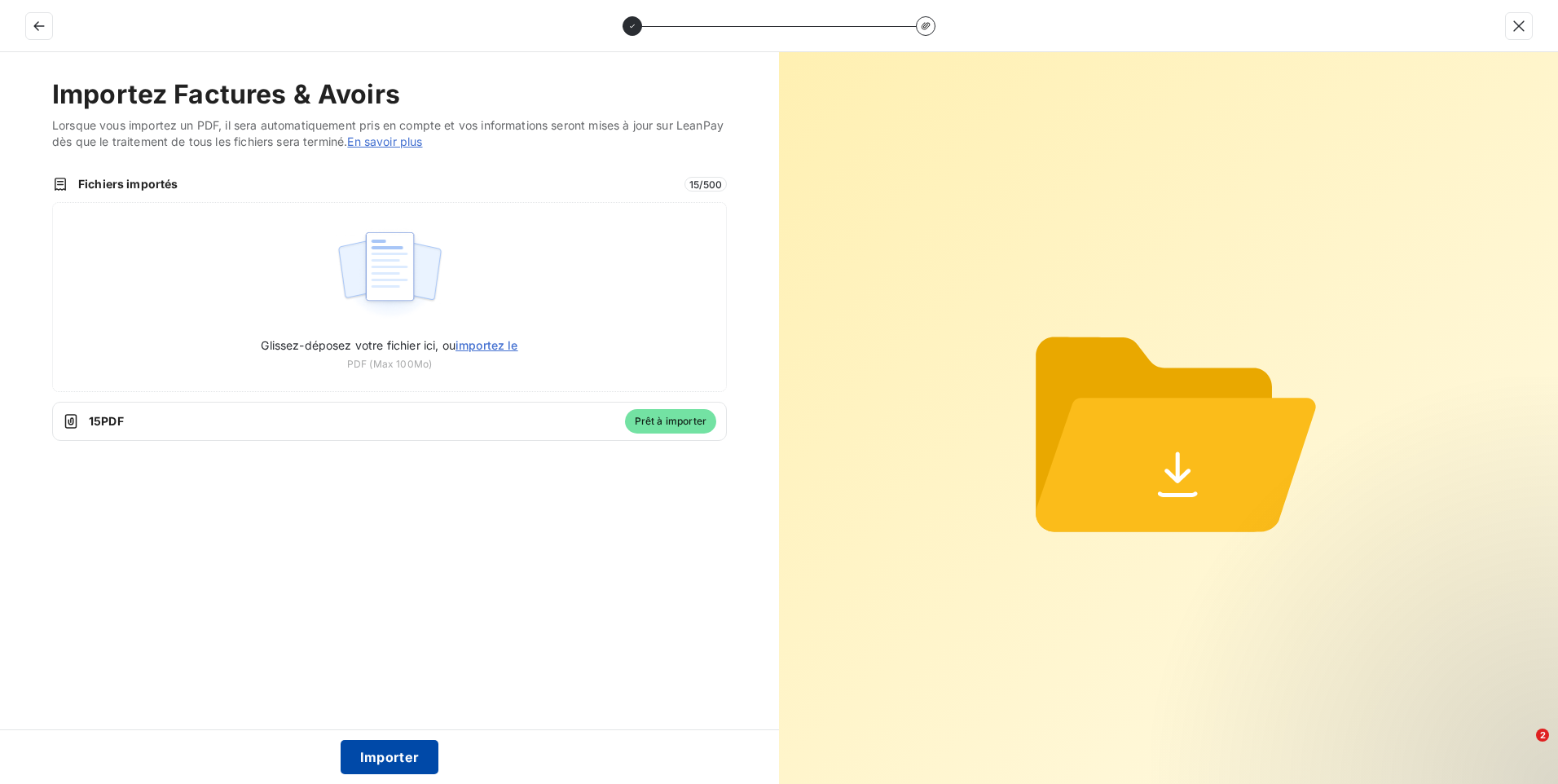
click at [387, 764] on button "Importer" at bounding box center [390, 756] width 99 height 34
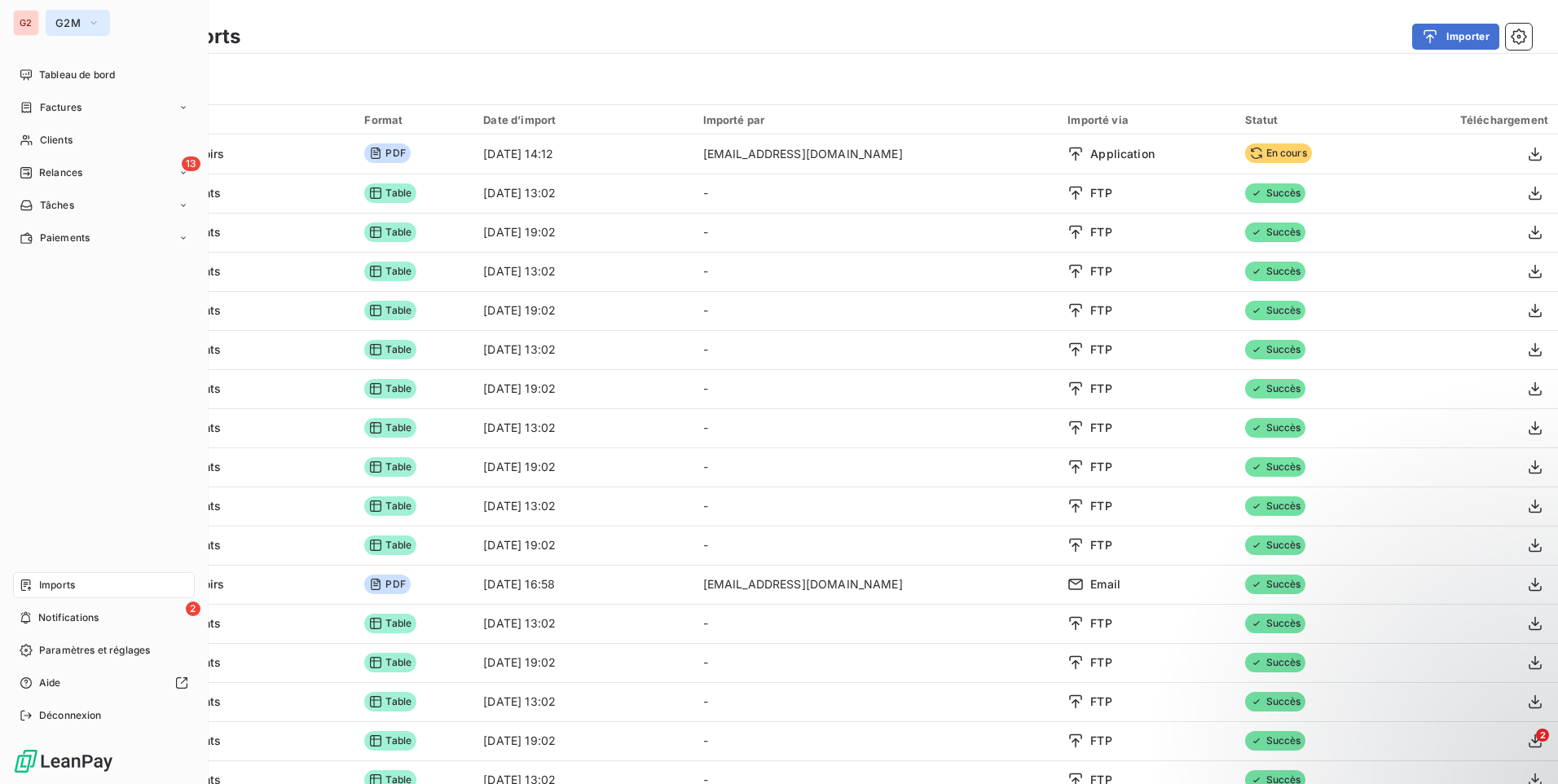
click at [85, 24] on button "G2M" at bounding box center [77, 22] width 65 height 26
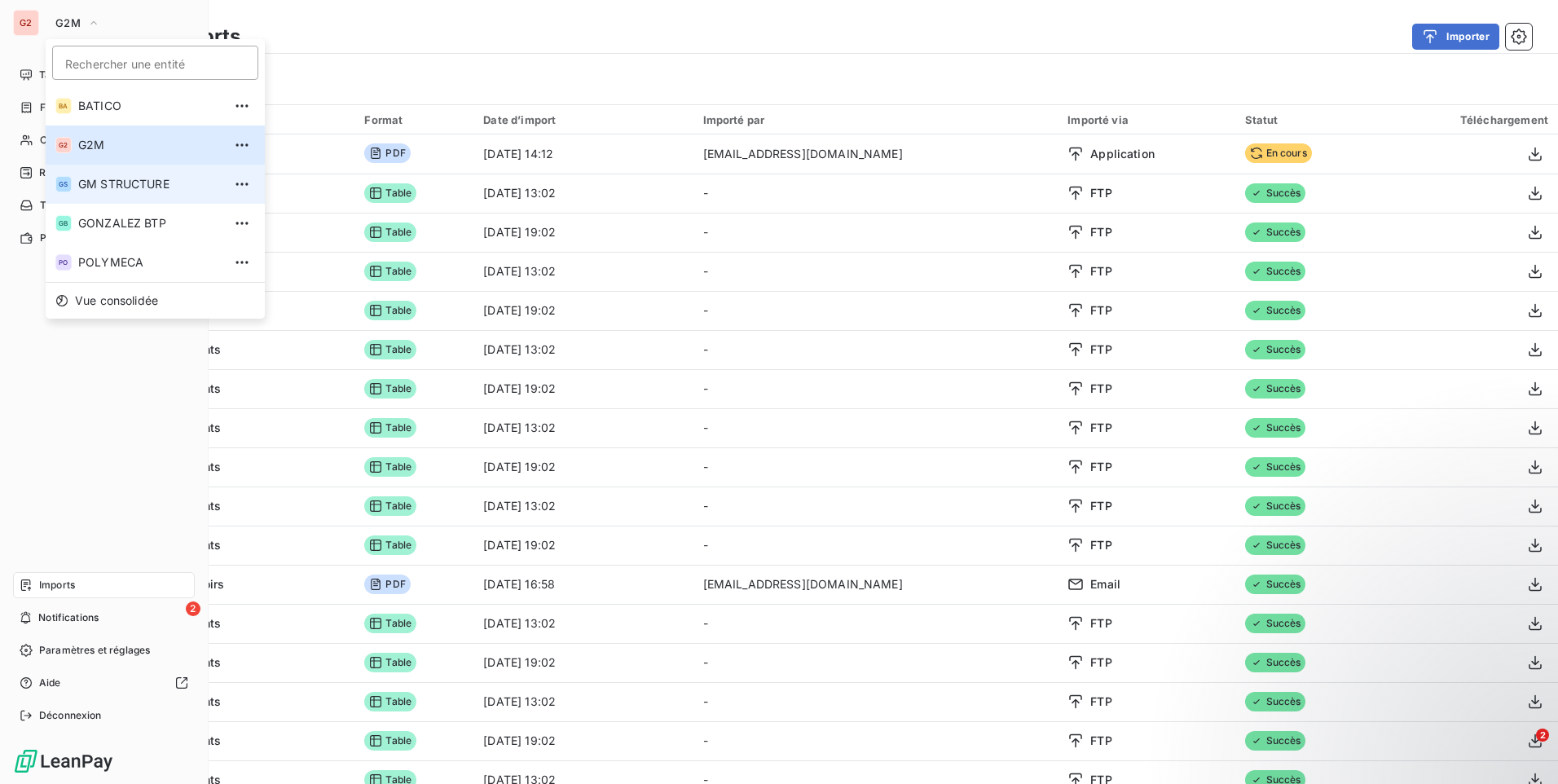
click at [128, 193] on li "GS GM STRUCTURE" at bounding box center [155, 184] width 220 height 39
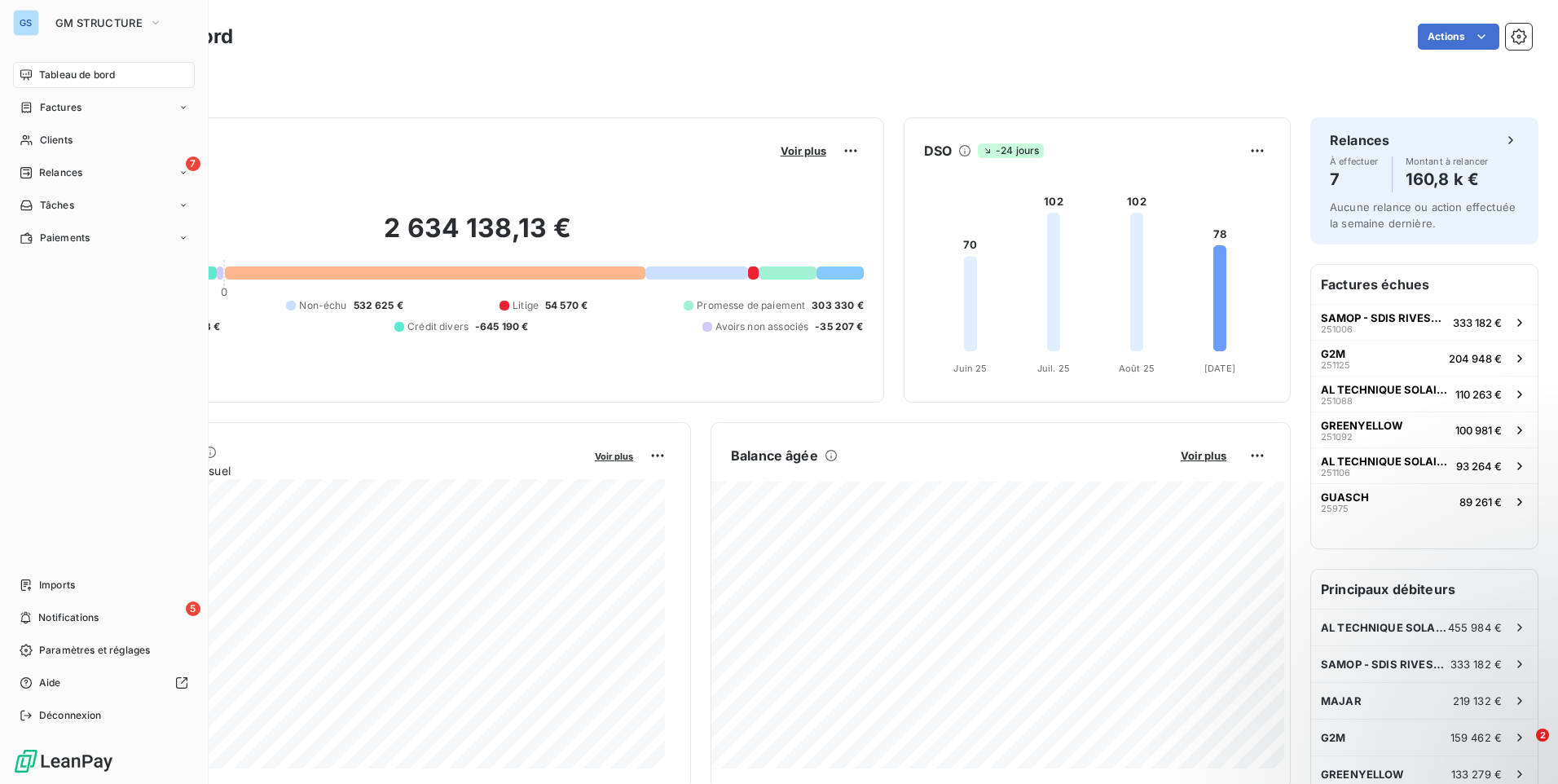
drag, startPoint x: 67, startPoint y: 589, endPoint x: 199, endPoint y: 595, distance: 132.1
click at [70, 589] on span "Imports" at bounding box center [56, 584] width 36 height 15
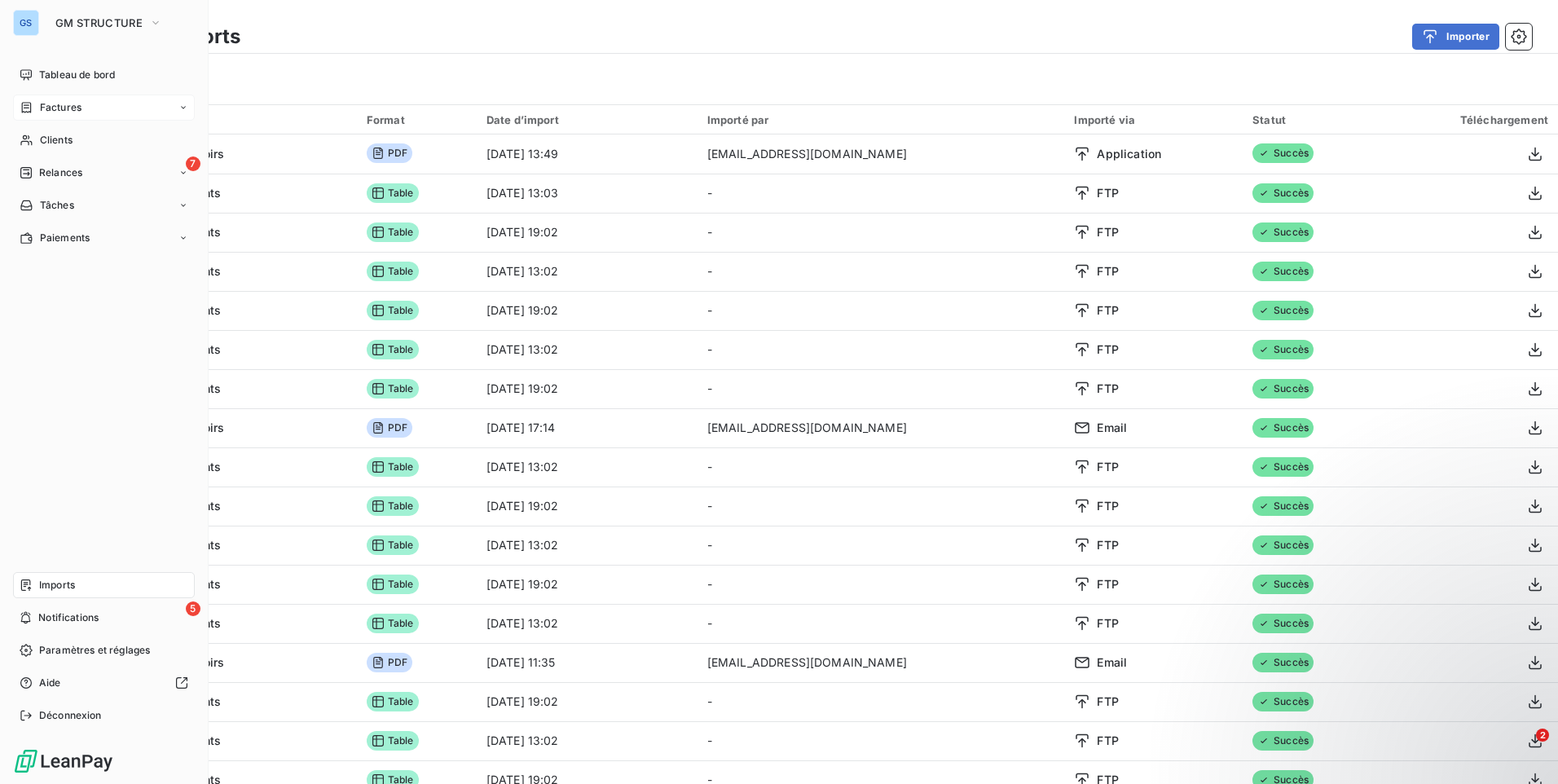
click at [53, 106] on span "Factures" at bounding box center [60, 107] width 42 height 15
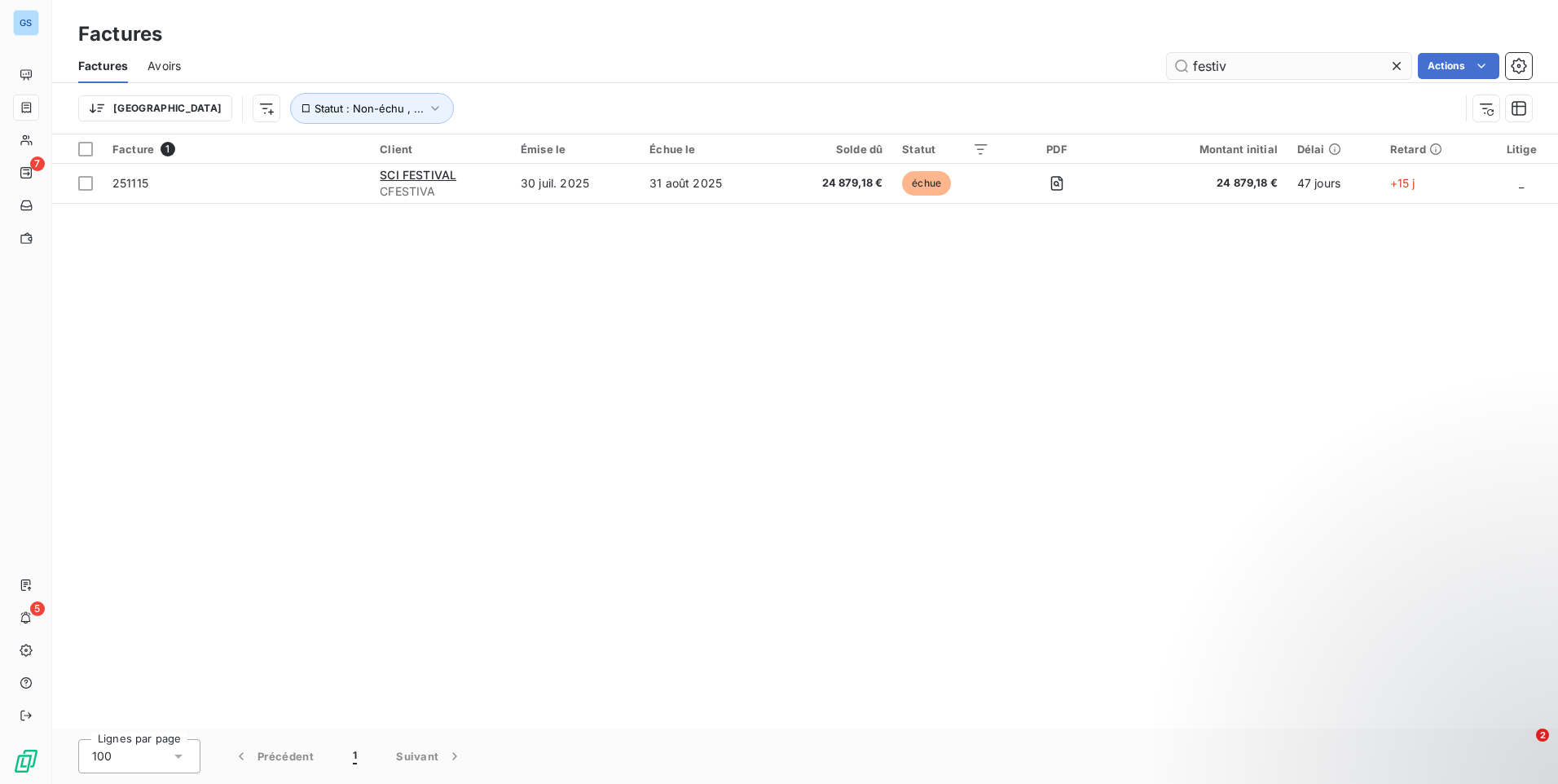
click at [1237, 61] on input "festiv" at bounding box center [1289, 66] width 245 height 26
drag, startPoint x: 1247, startPoint y: 64, endPoint x: 1025, endPoint y: 76, distance: 222.3
click at [1025, 76] on div "festiv Actions" at bounding box center [866, 66] width 1332 height 26
type input "AGORA"
drag, startPoint x: 340, startPoint y: 134, endPoint x: 344, endPoint y: 115, distance: 19.4
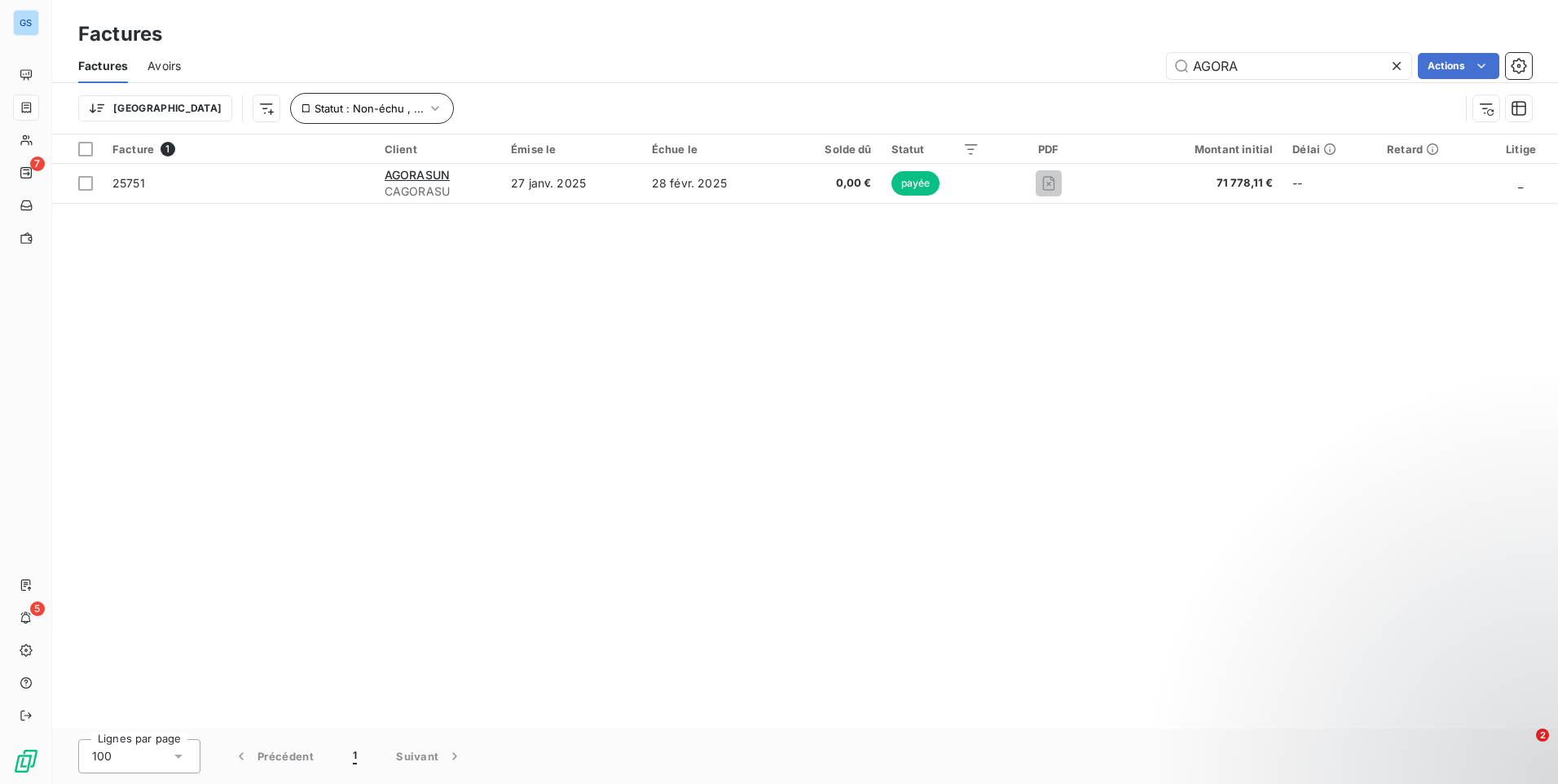
click at [340, 133] on div "Factures Factures Avoirs AGORA Actions Trier Statut : Non-échu , ... Facture 1 …" at bounding box center [805, 392] width 1506 height 784
click at [427, 113] on icon "button" at bounding box center [435, 108] width 16 height 16
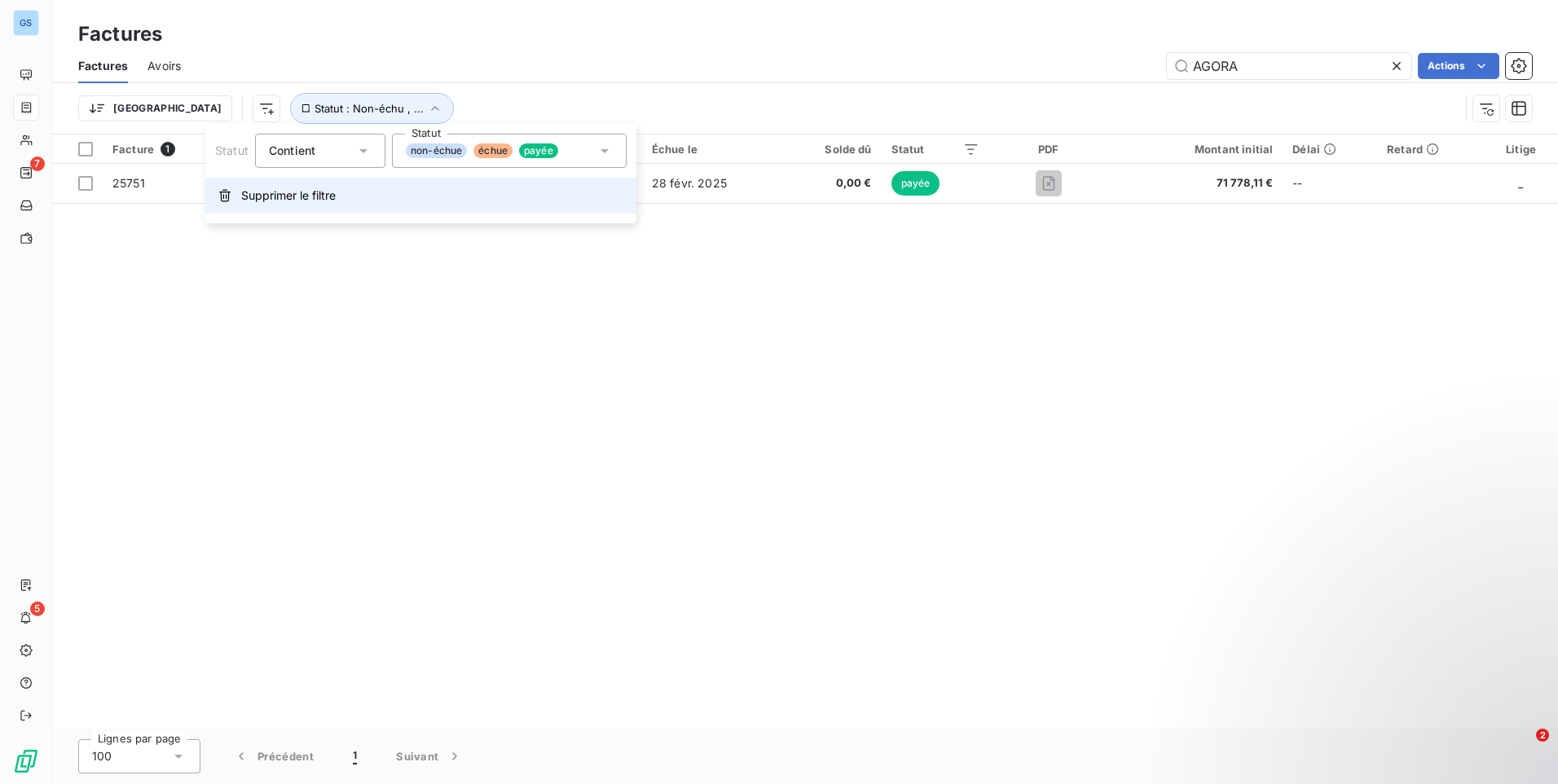
click at [344, 189] on button "Supprimer le filtre" at bounding box center [421, 195] width 431 height 36
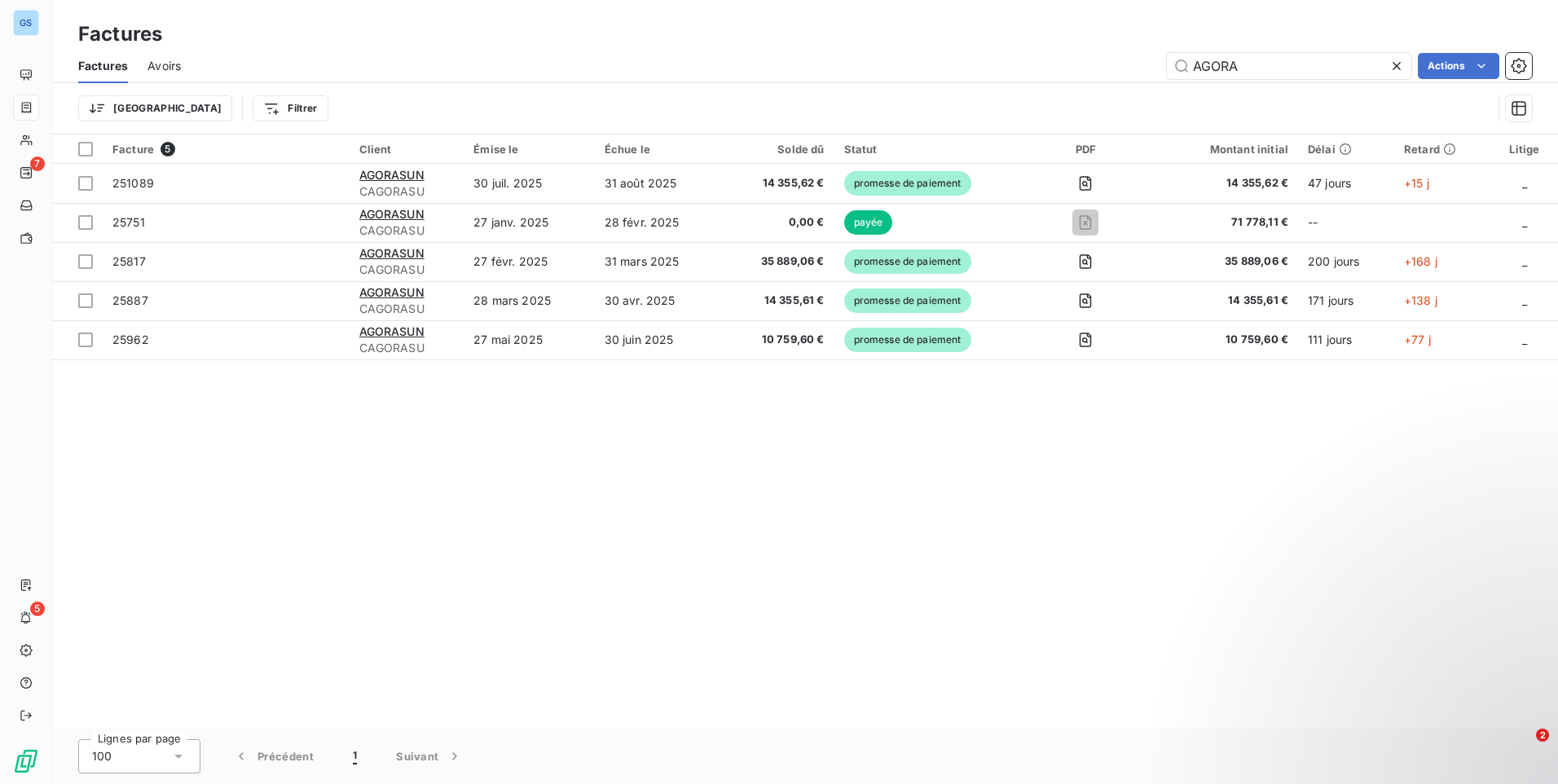
click at [1029, 536] on div "Facture 5 Client Émise le Échue le Solde dû Statut PDF Montant initial Délai Re…" at bounding box center [805, 431] width 1506 height 594
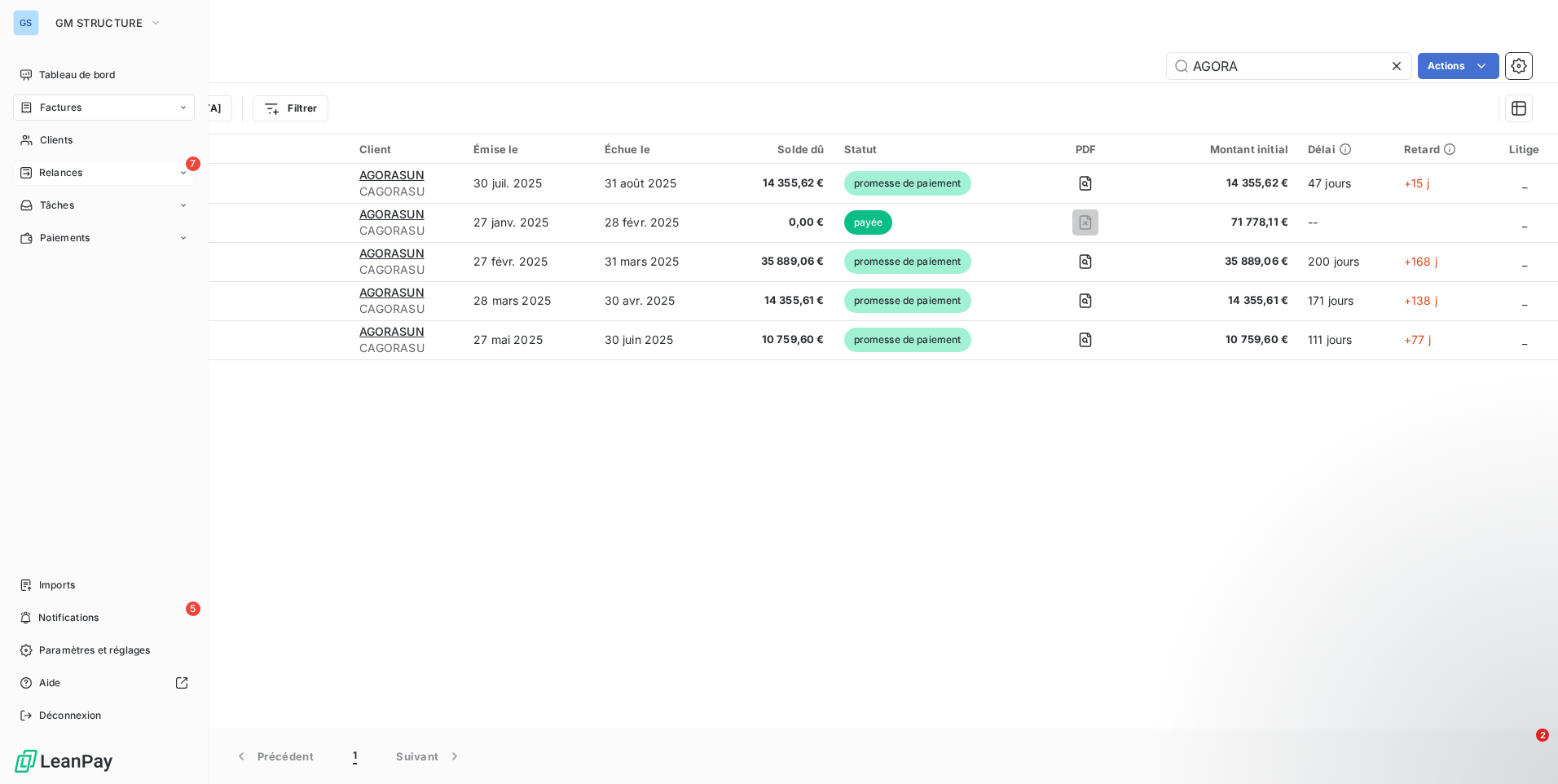
drag, startPoint x: 140, startPoint y: 179, endPoint x: 159, endPoint y: 160, distance: 26.9
click at [140, 179] on div "7 Relances" at bounding box center [103, 172] width 182 height 26
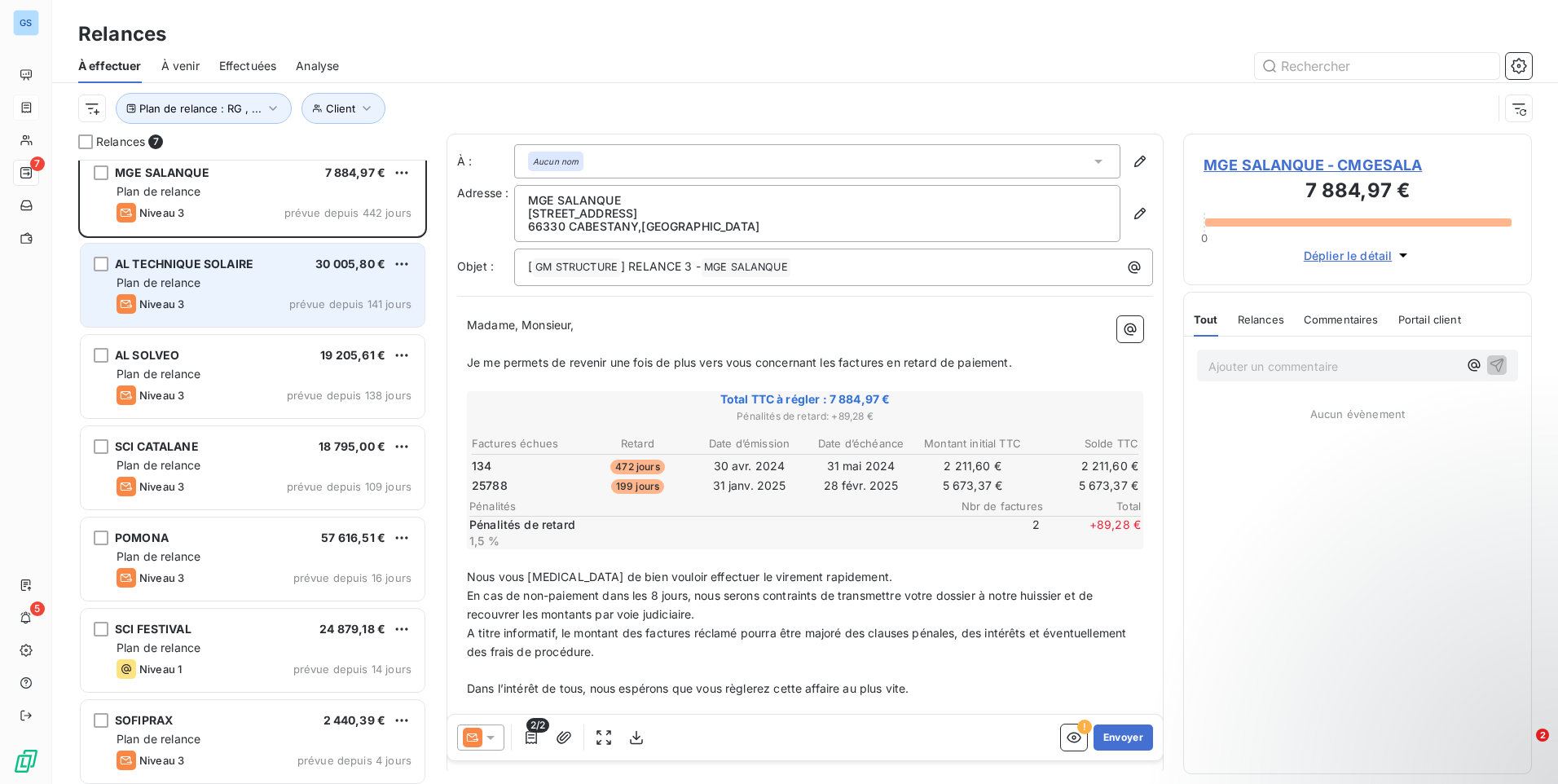
scroll to position [15, 0]
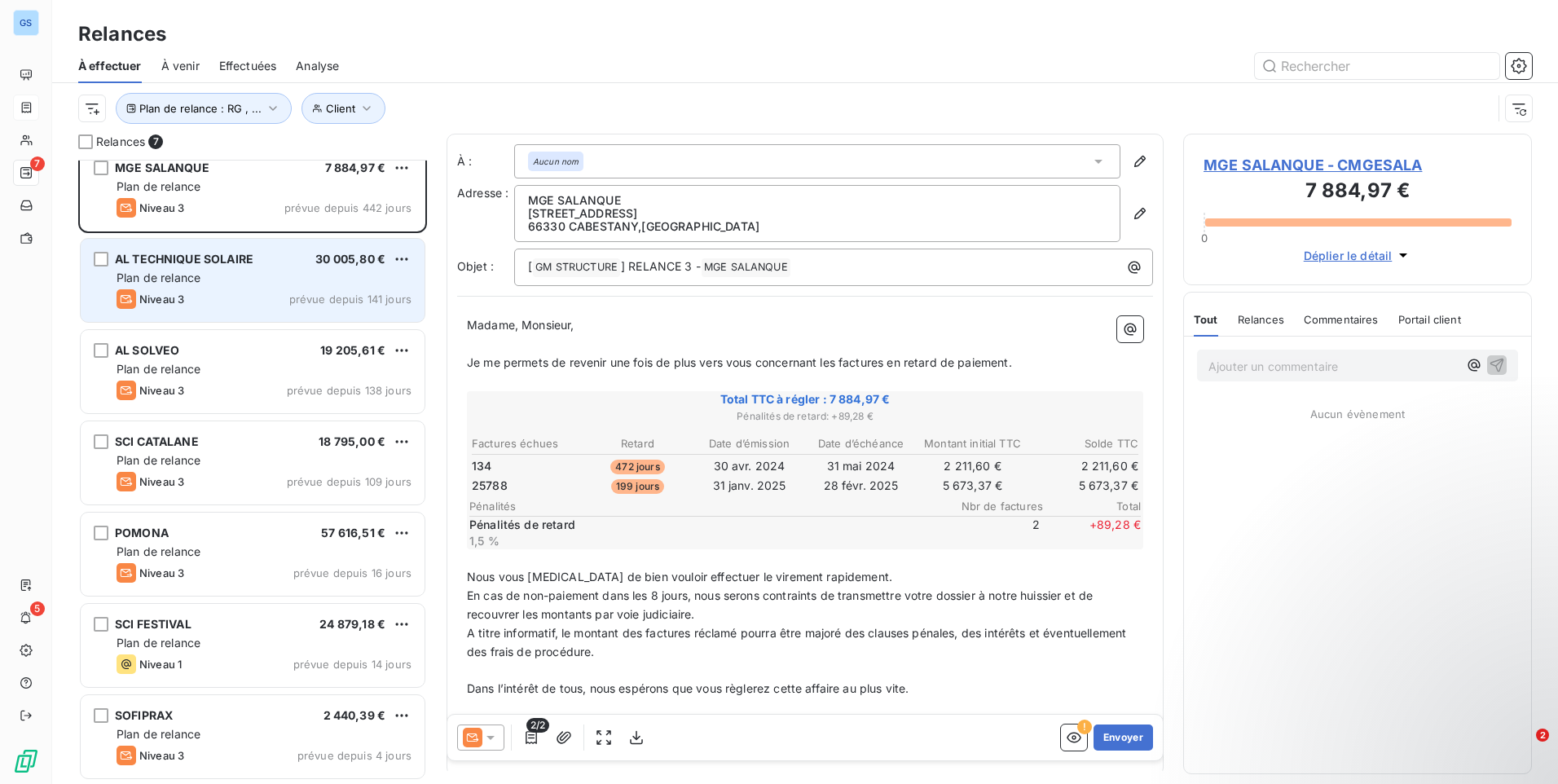
click at [242, 279] on div "Plan de relance" at bounding box center [263, 277] width 295 height 16
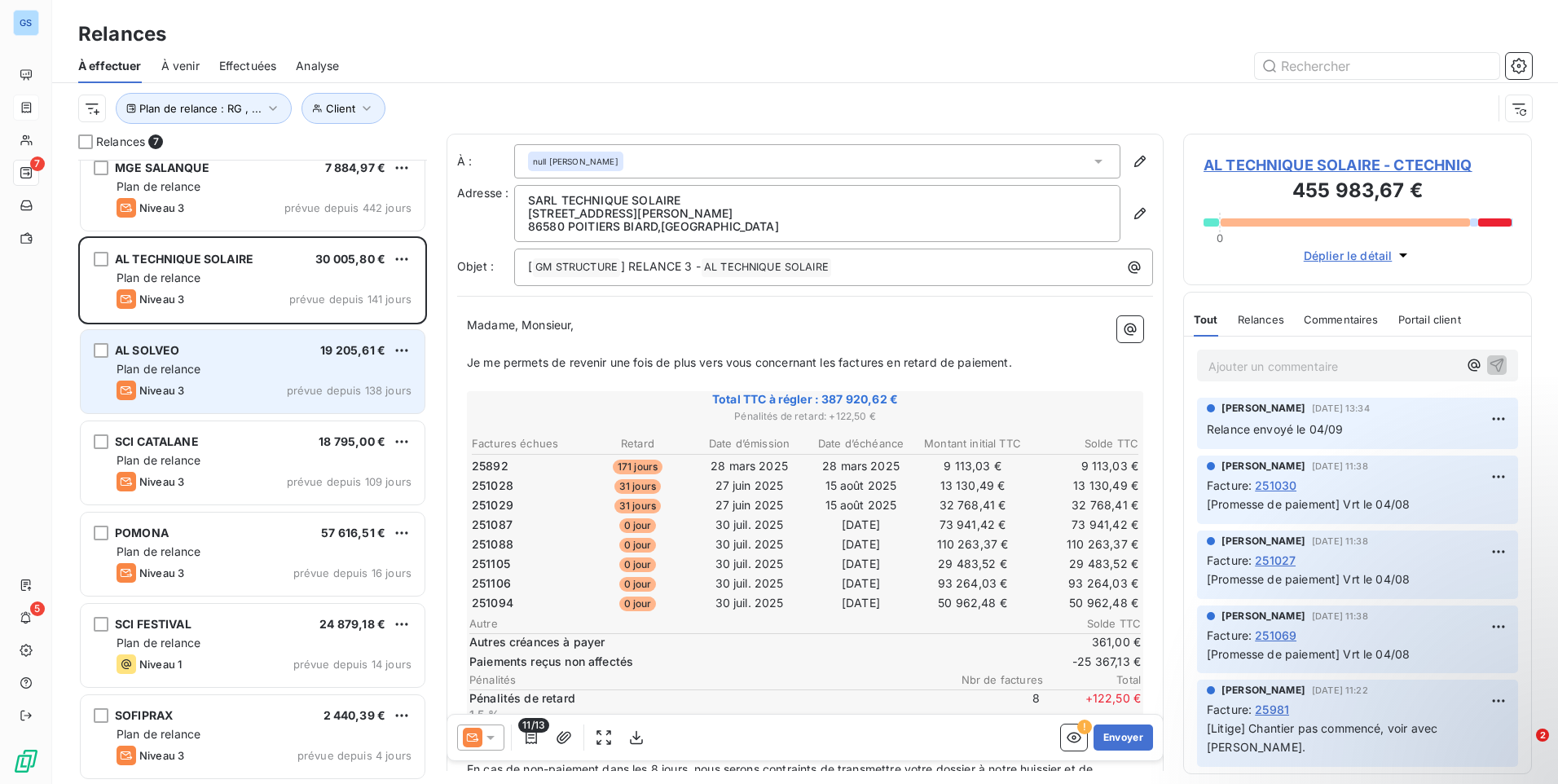
click at [250, 373] on div "Plan de relance" at bounding box center [263, 368] width 295 height 16
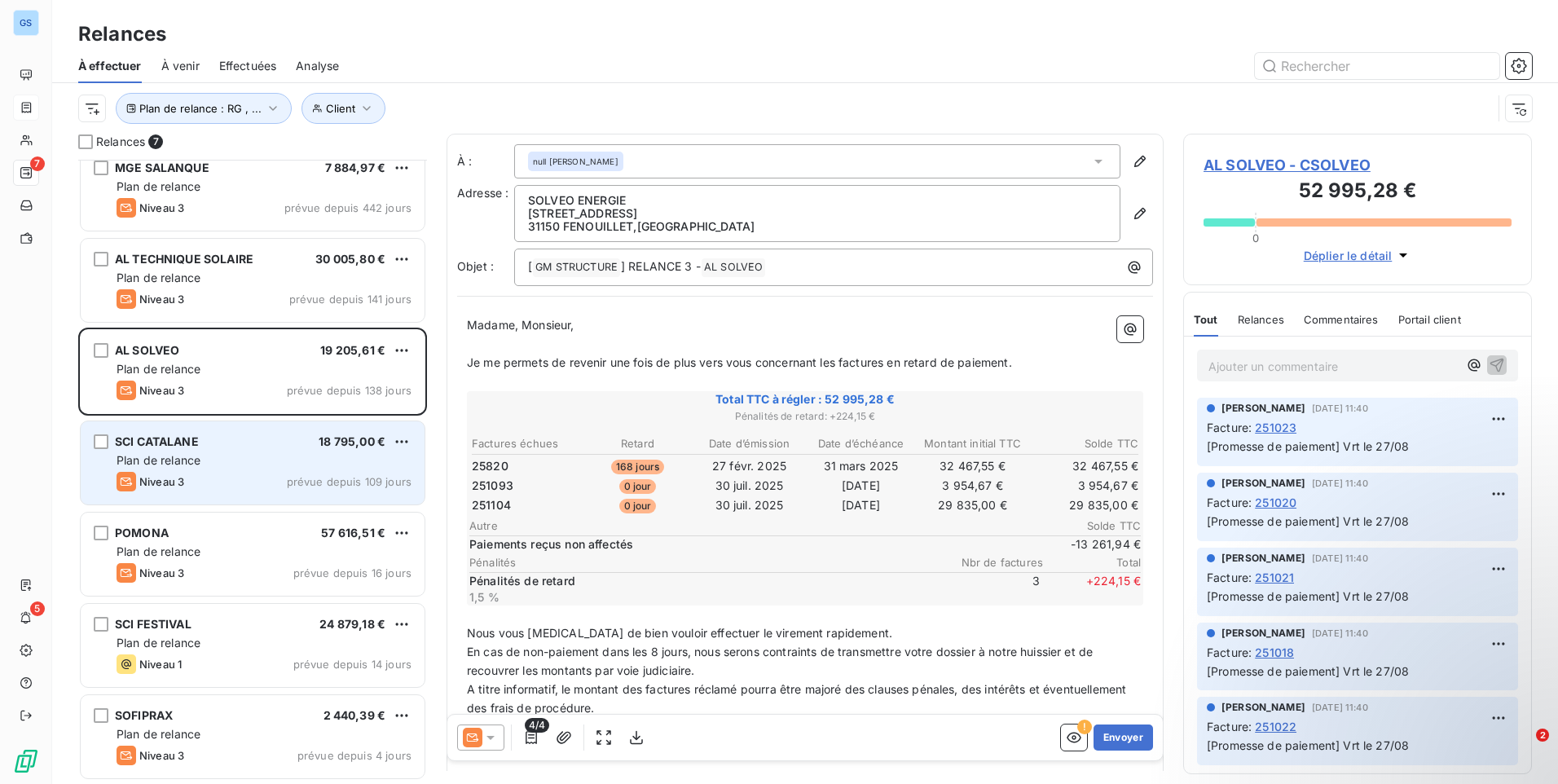
click at [237, 463] on div "Plan de relance" at bounding box center [263, 460] width 295 height 16
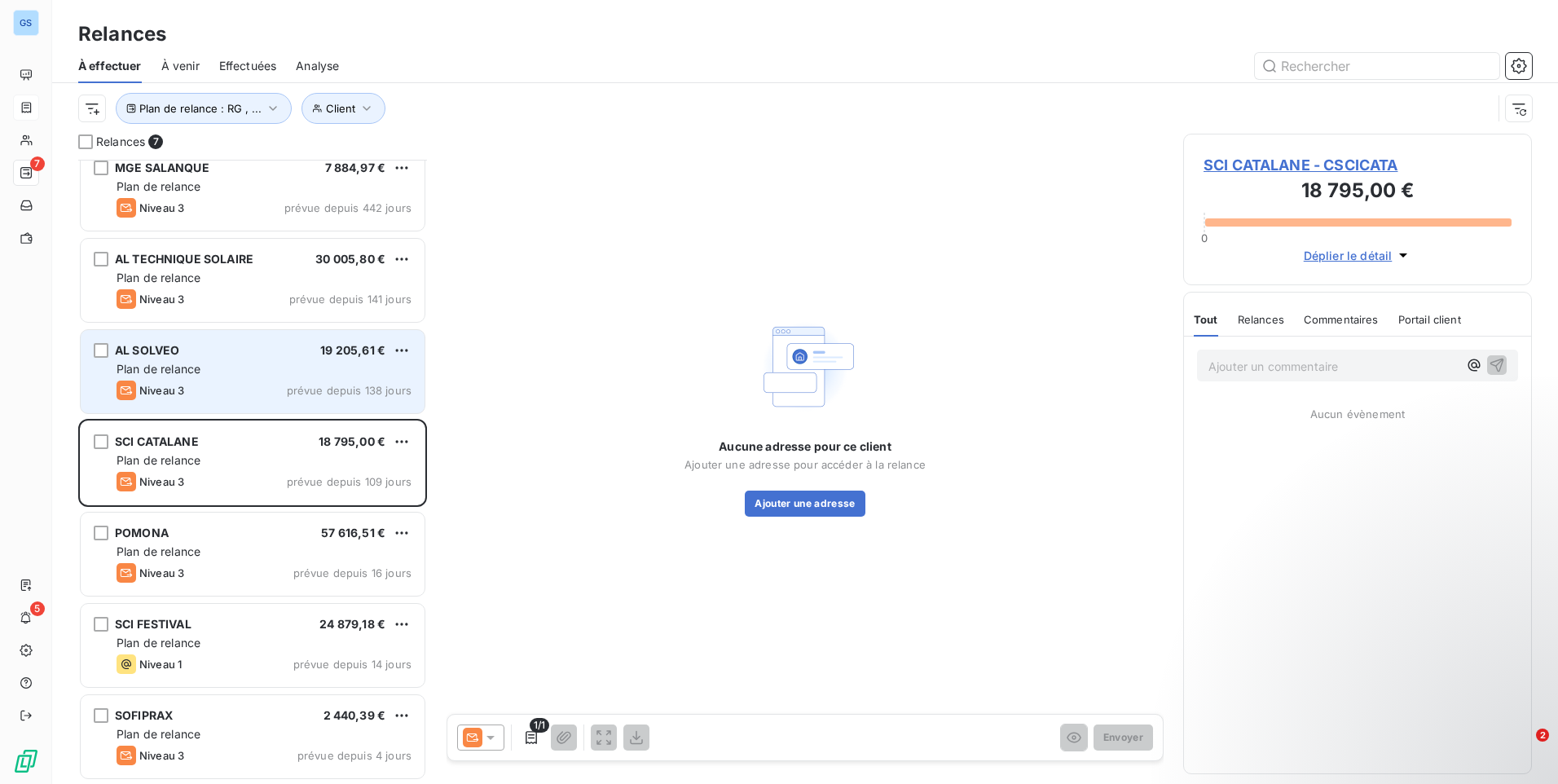
click at [268, 383] on div "Niveau 3 prévue depuis 138 jours" at bounding box center [263, 390] width 295 height 19
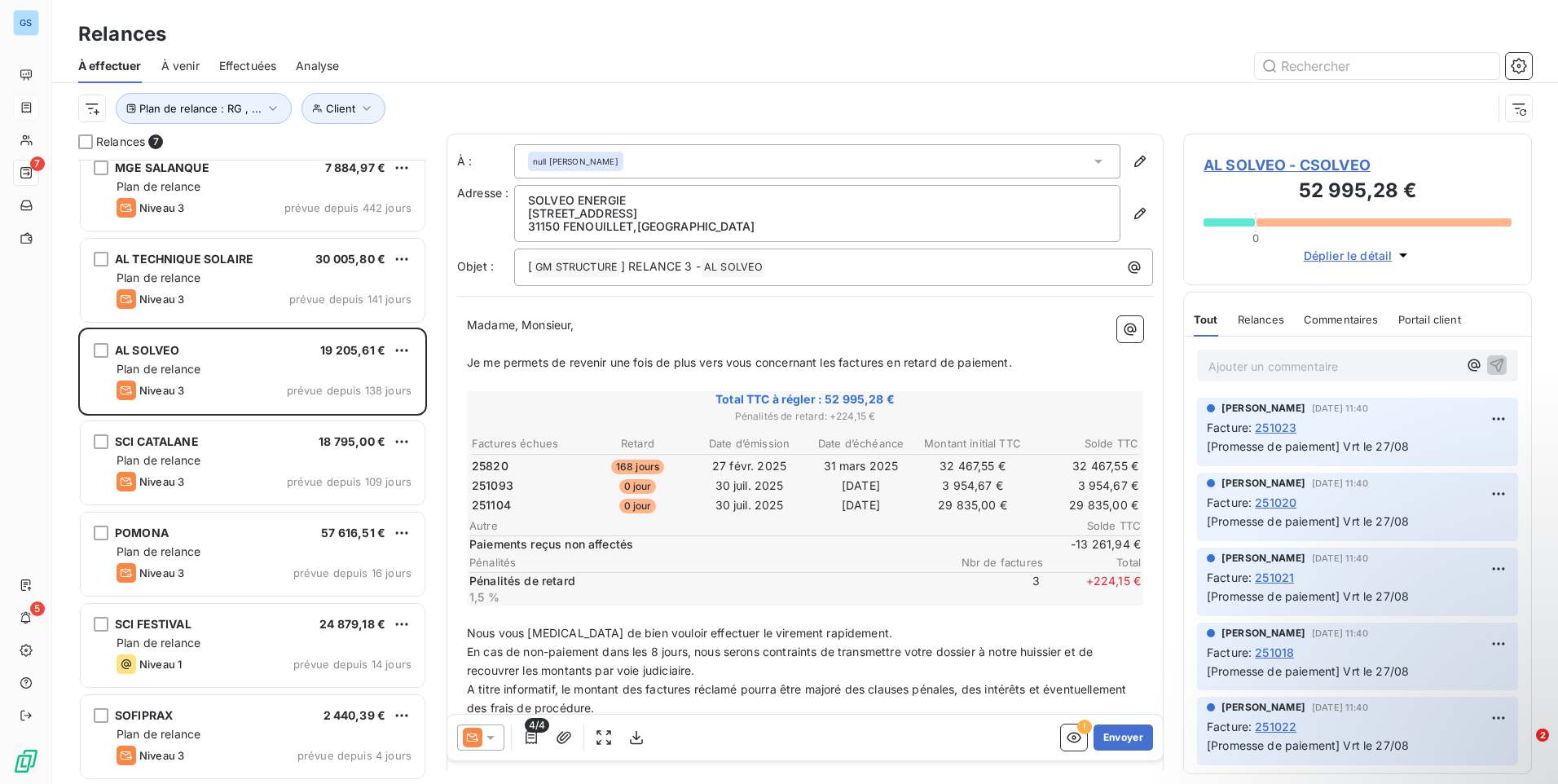
click at [492, 737] on icon at bounding box center [490, 738] width 8 height 4
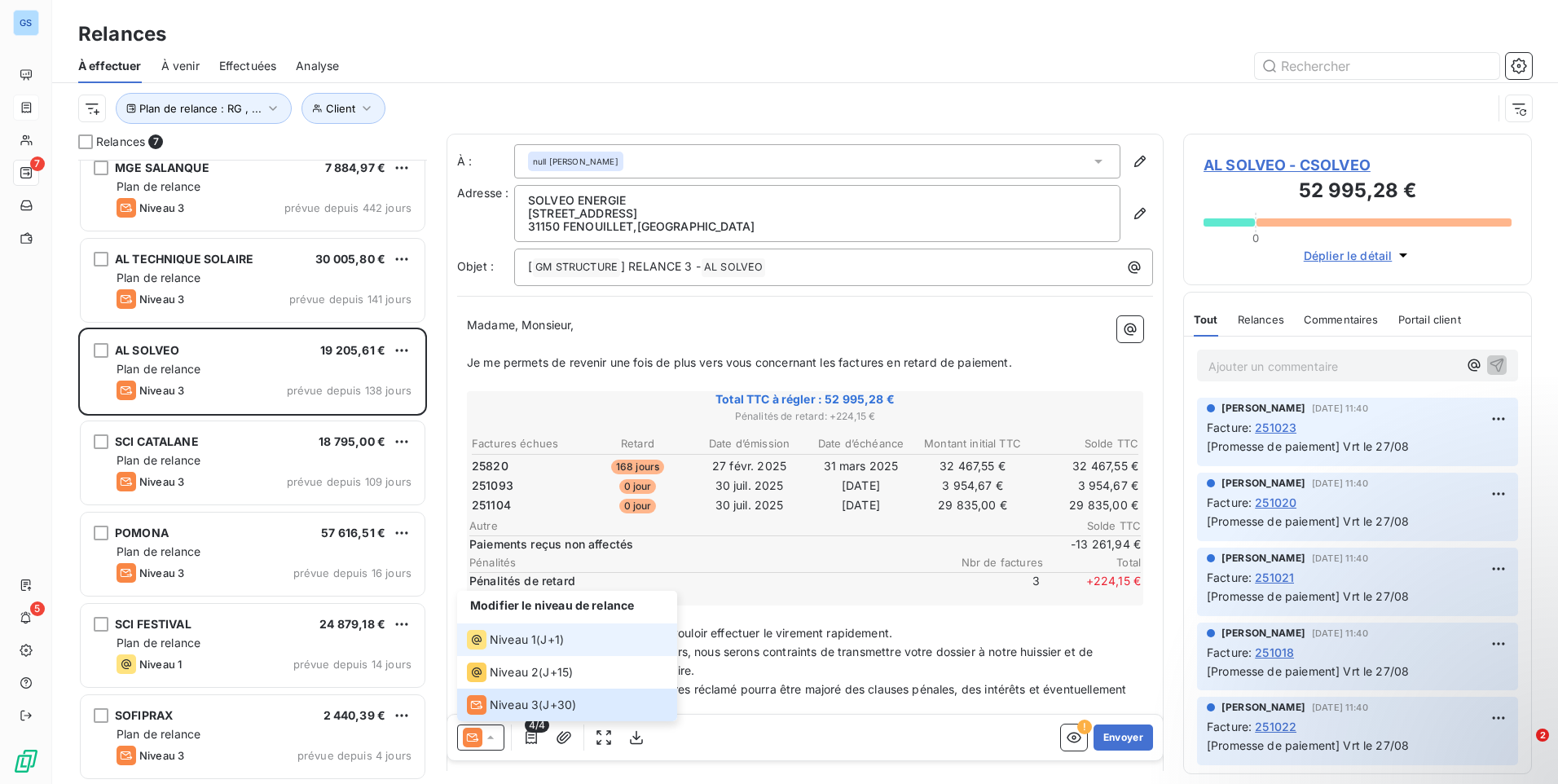
click at [549, 647] on span "J+1 )" at bounding box center [552, 639] width 23 height 16
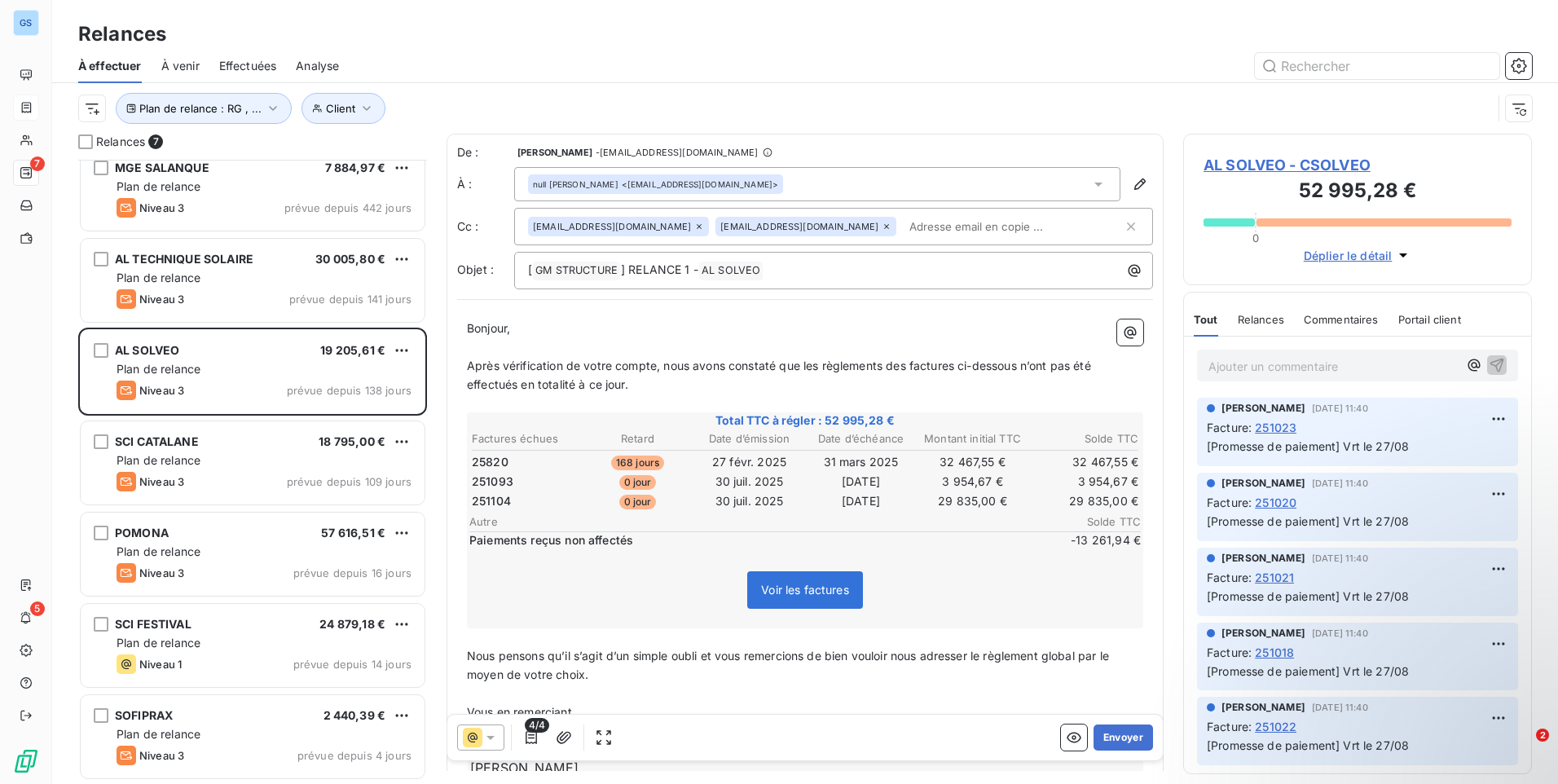
click at [496, 739] on icon at bounding box center [490, 737] width 16 height 16
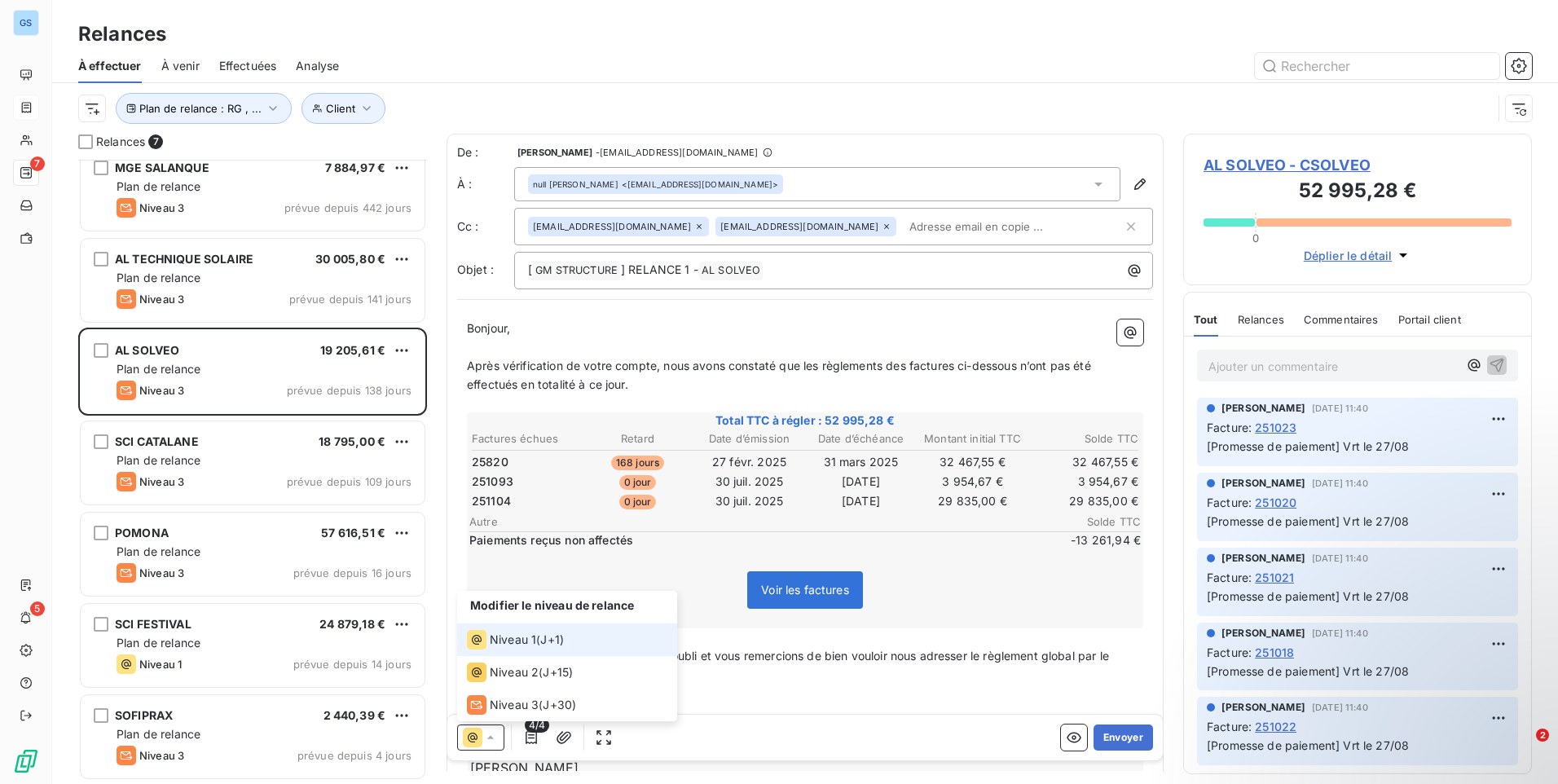
click at [496, 739] on icon at bounding box center [490, 737] width 16 height 16
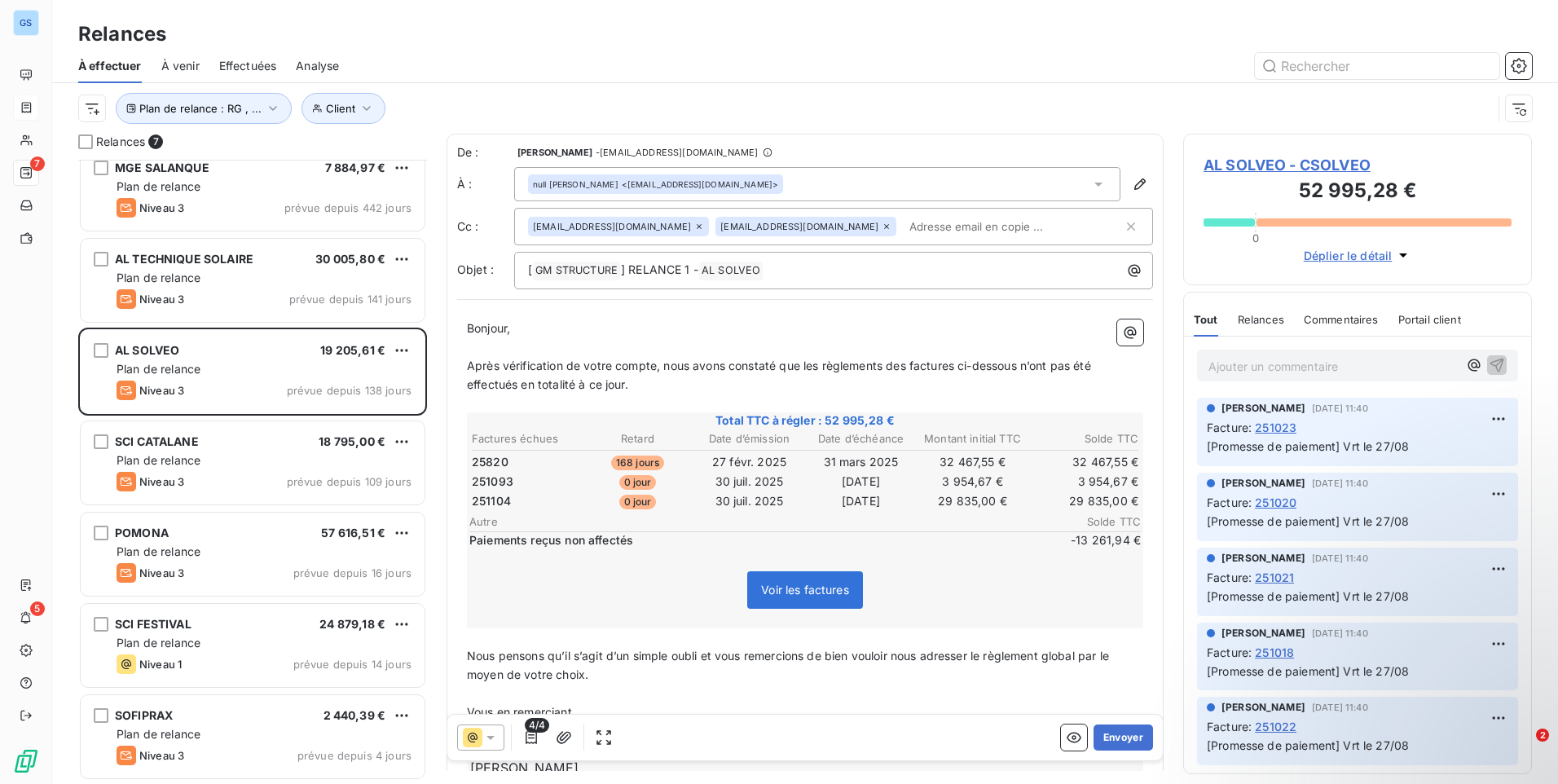
click at [497, 730] on icon at bounding box center [490, 737] width 16 height 16
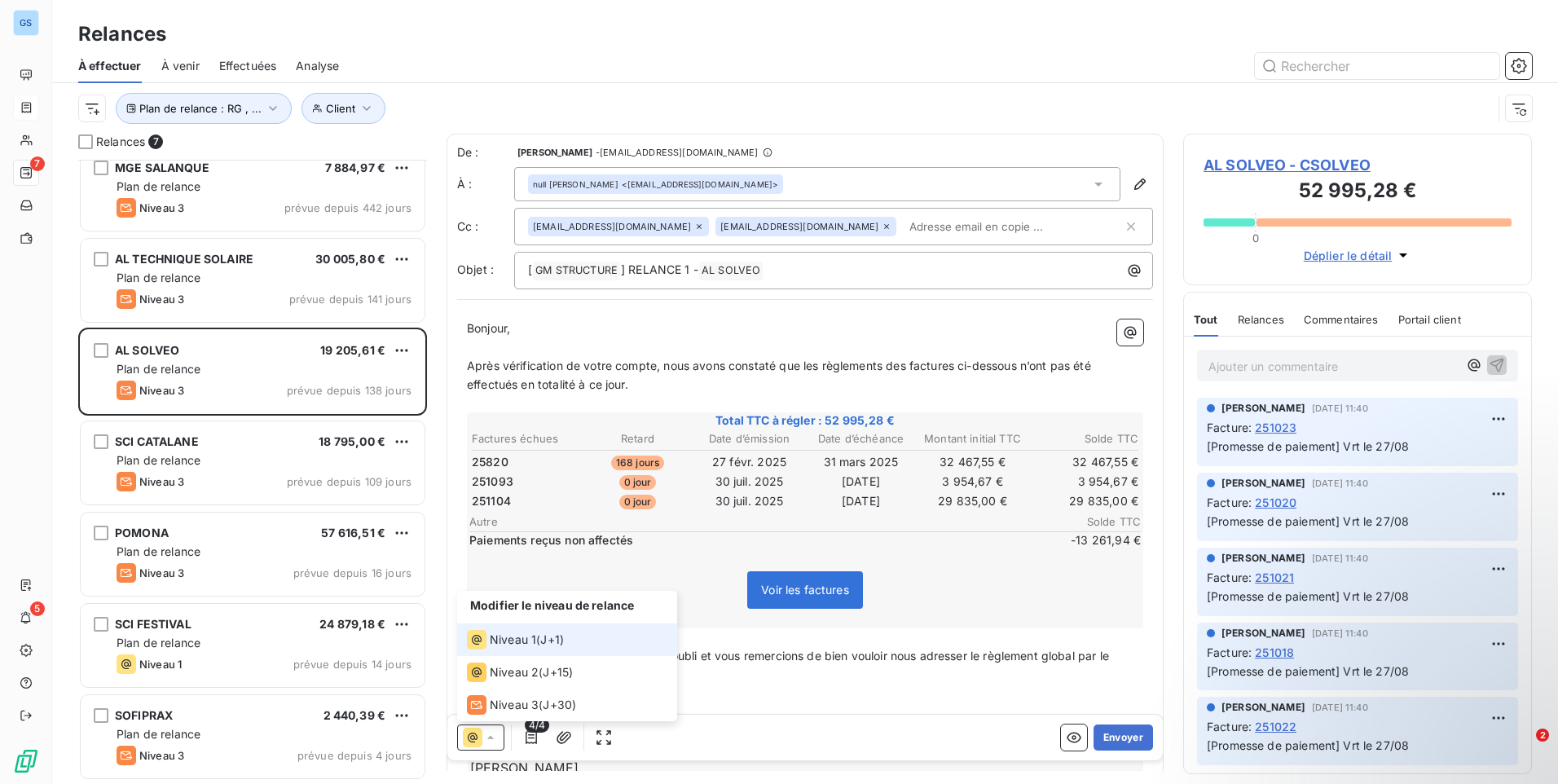
click at [497, 730] on icon at bounding box center [490, 737] width 16 height 16
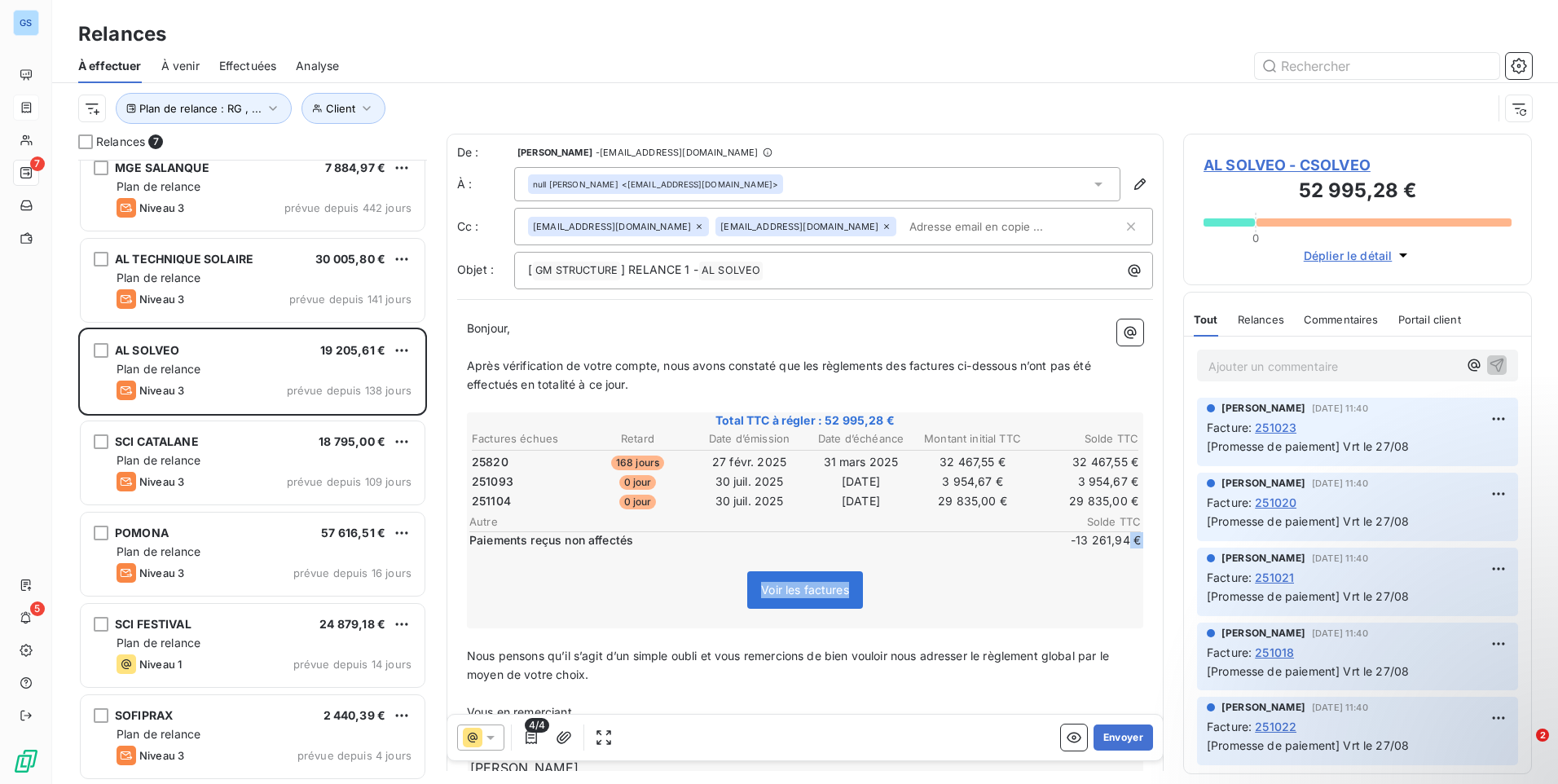
drag, startPoint x: 1115, startPoint y: 537, endPoint x: 1064, endPoint y: 553, distance: 53.5
click at [1064, 553] on div "Total TTC à régler : 52 995,28 € Factures échues Retard Date d’émission Date d’…" at bounding box center [805, 519] width 676 height 216
click at [1066, 545] on span "-13 261,94 €" at bounding box center [1092, 539] width 98 height 16
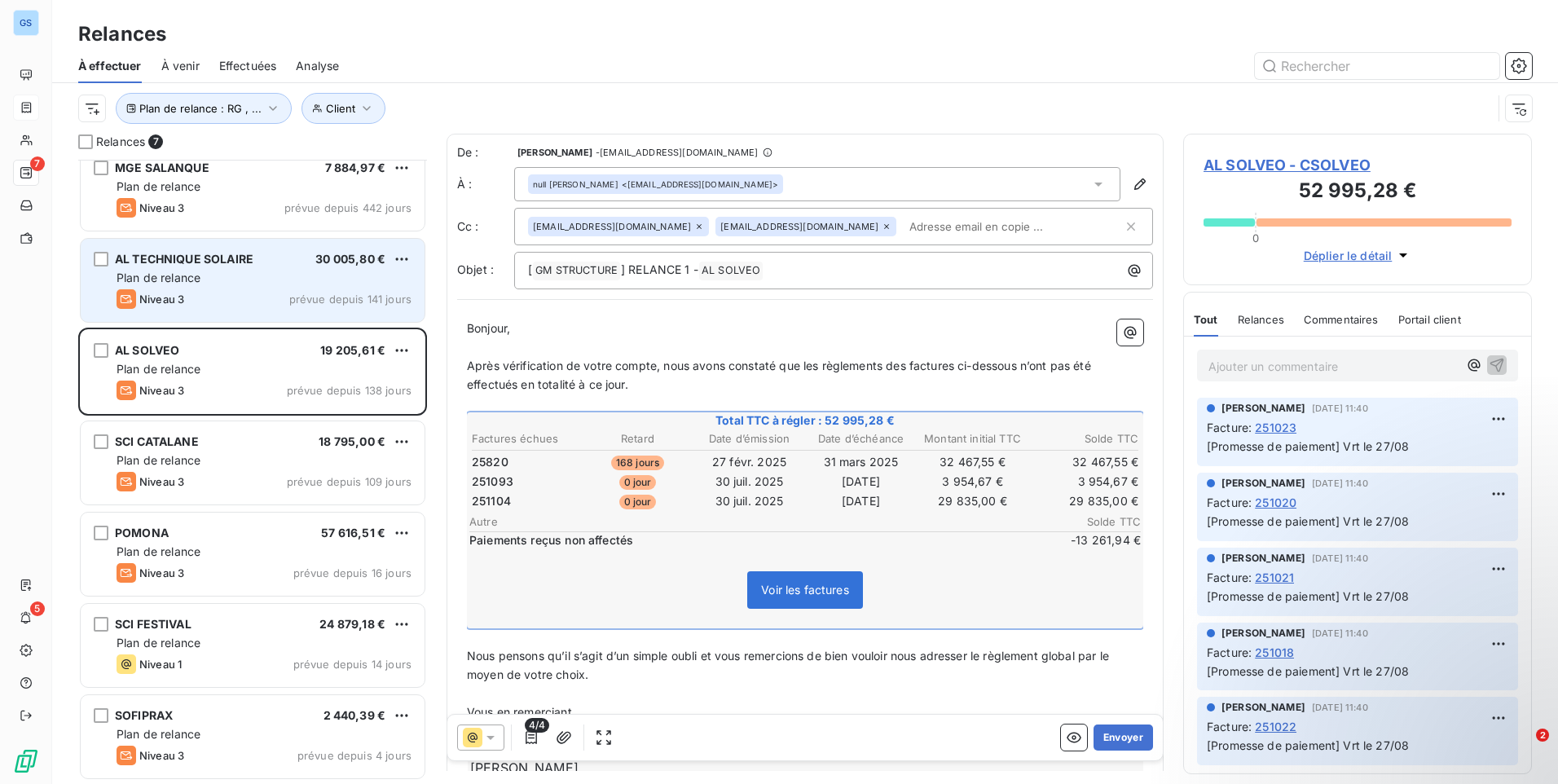
click at [230, 286] on div "AL TECHNIQUE SOLAIRE 30 005,80 € Plan de relance Niveau 3 prévue depuis 141 jou…" at bounding box center [252, 280] width 344 height 83
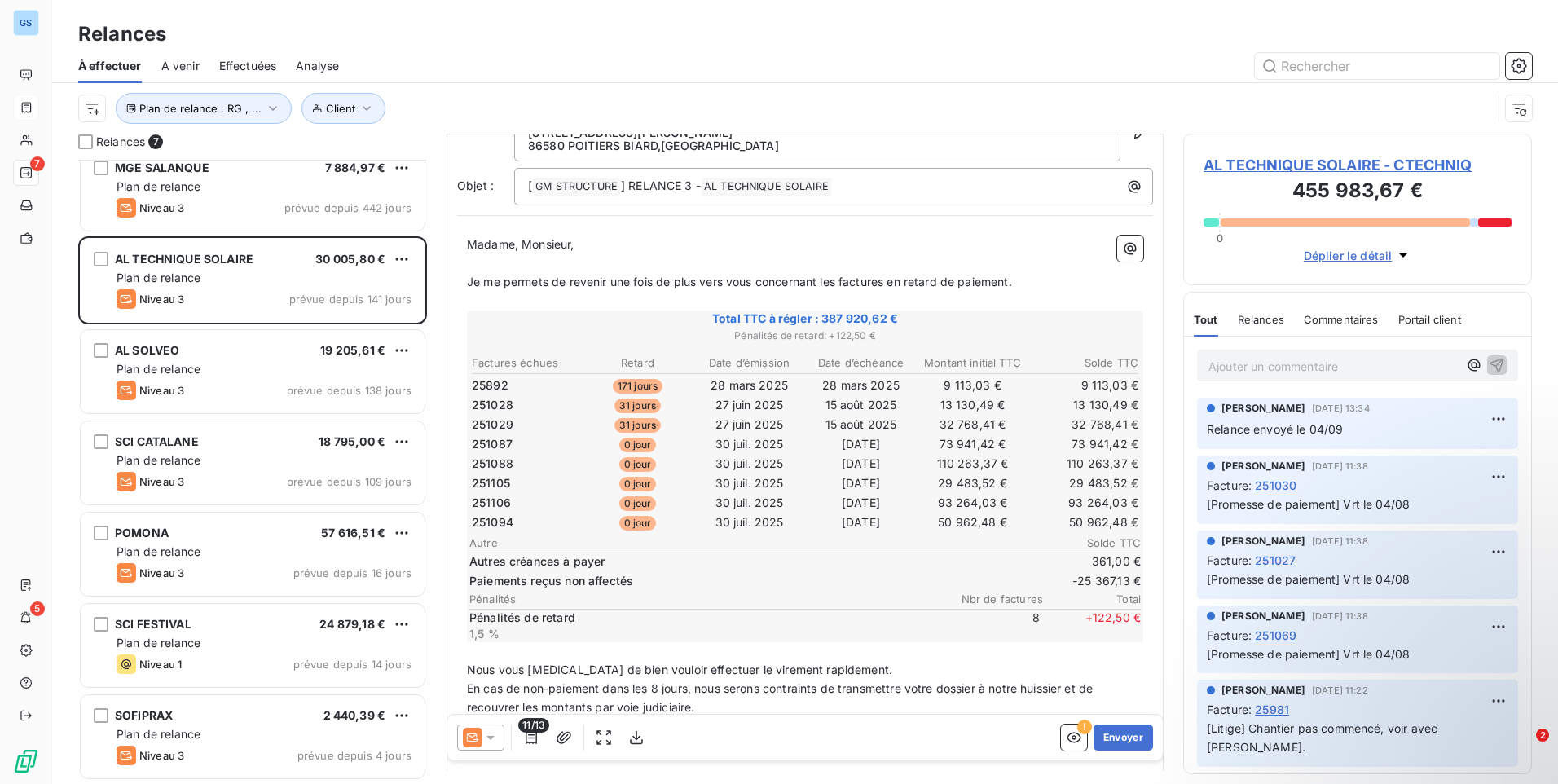
scroll to position [82, 0]
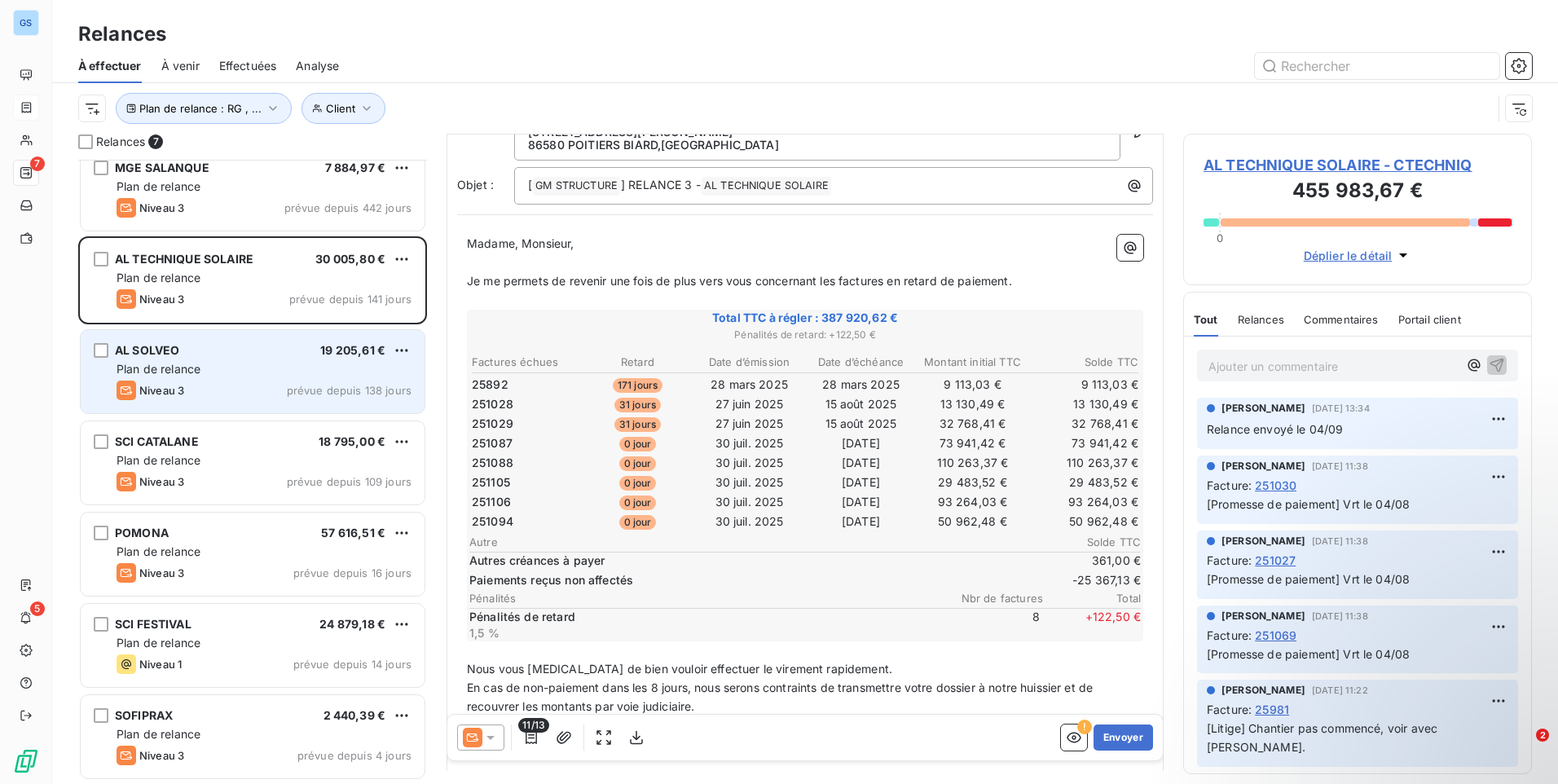
click at [301, 345] on div "AL SOLVEO 19 205,61 €" at bounding box center [263, 350] width 295 height 15
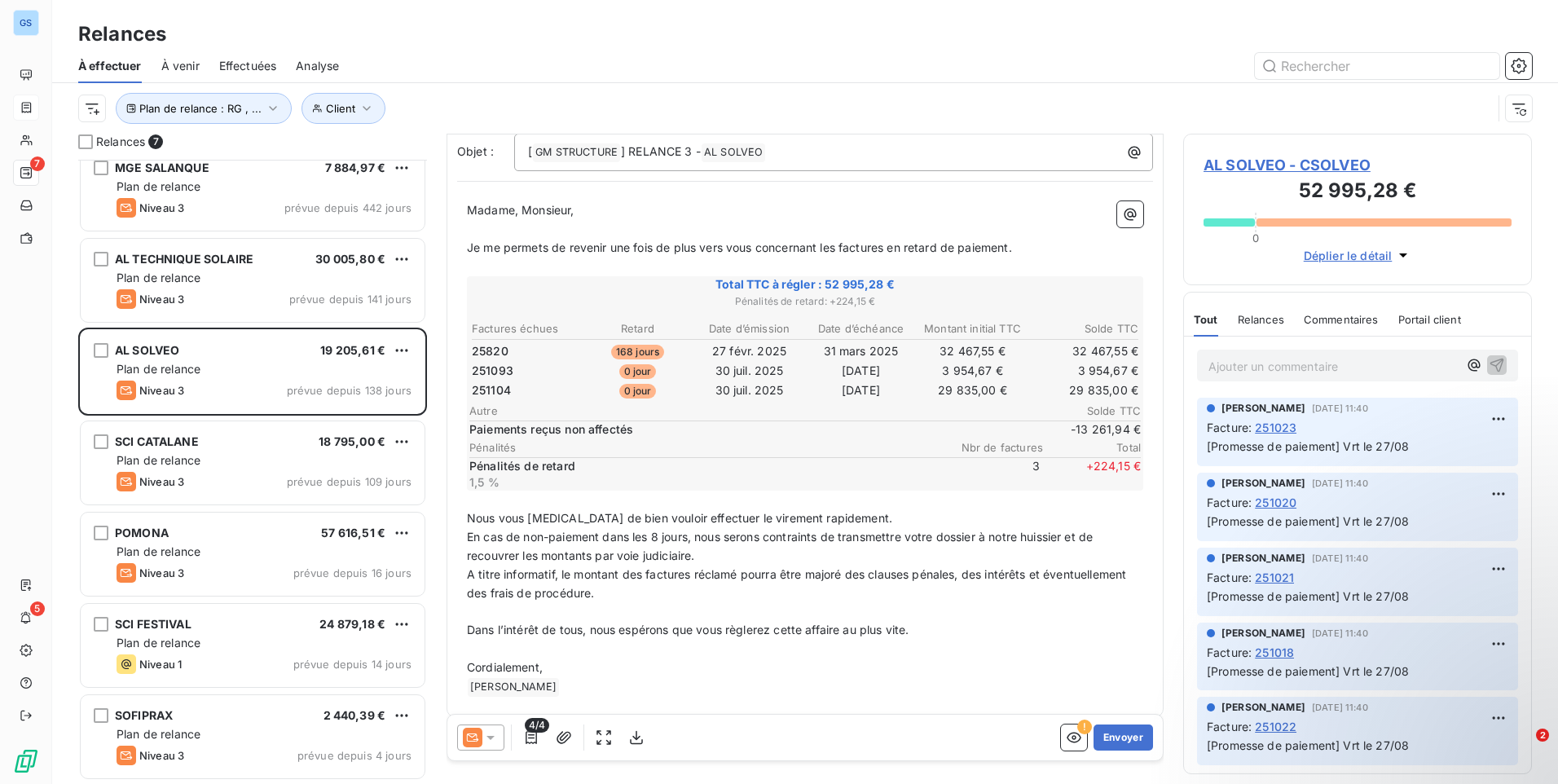
scroll to position [126, 0]
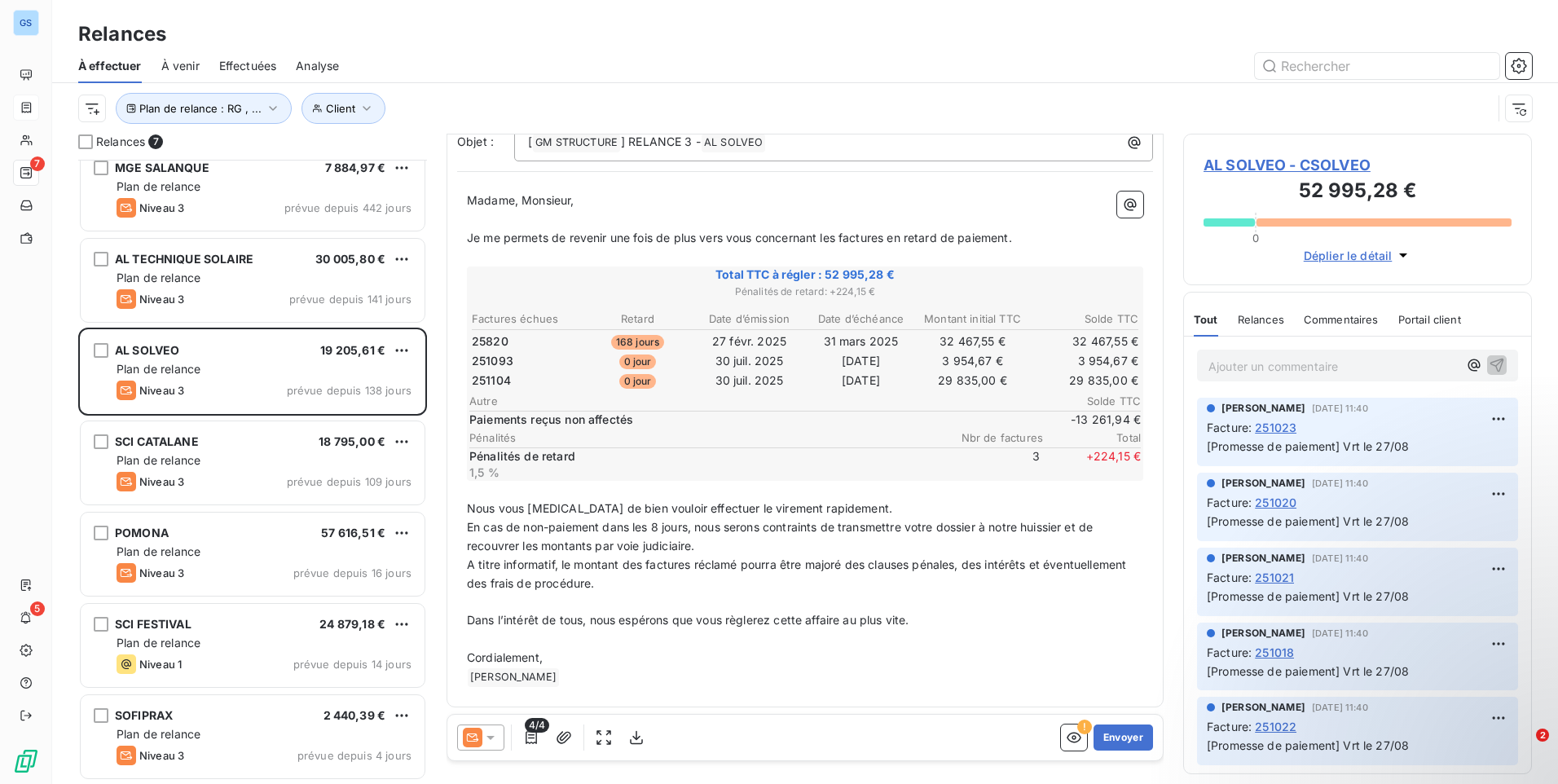
click at [491, 740] on icon at bounding box center [490, 737] width 16 height 16
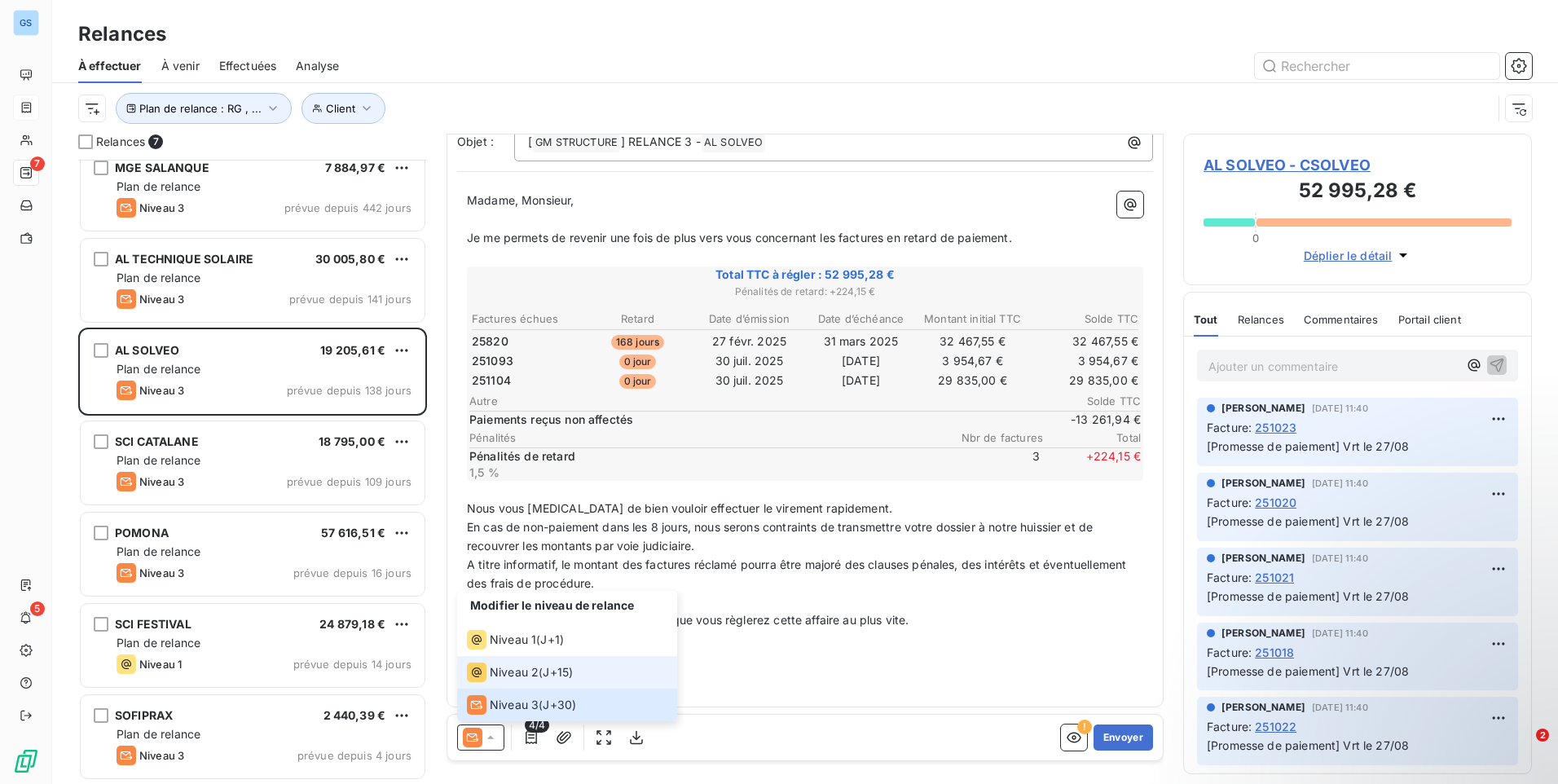
click at [505, 685] on li "Niveau 2 ( J+15 )" at bounding box center [568, 672] width 220 height 33
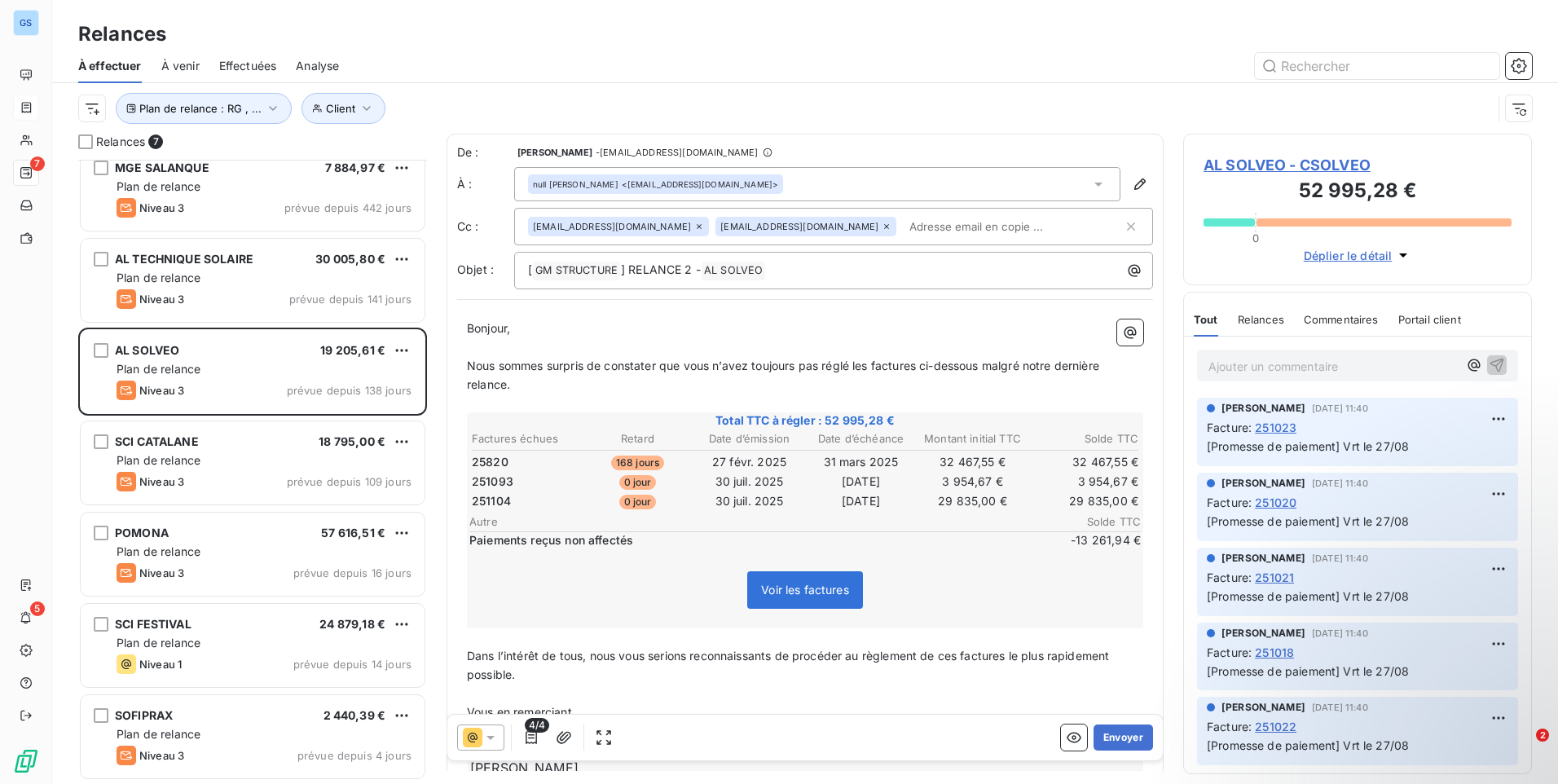
click at [482, 728] on icon at bounding box center [473, 737] width 19 height 19
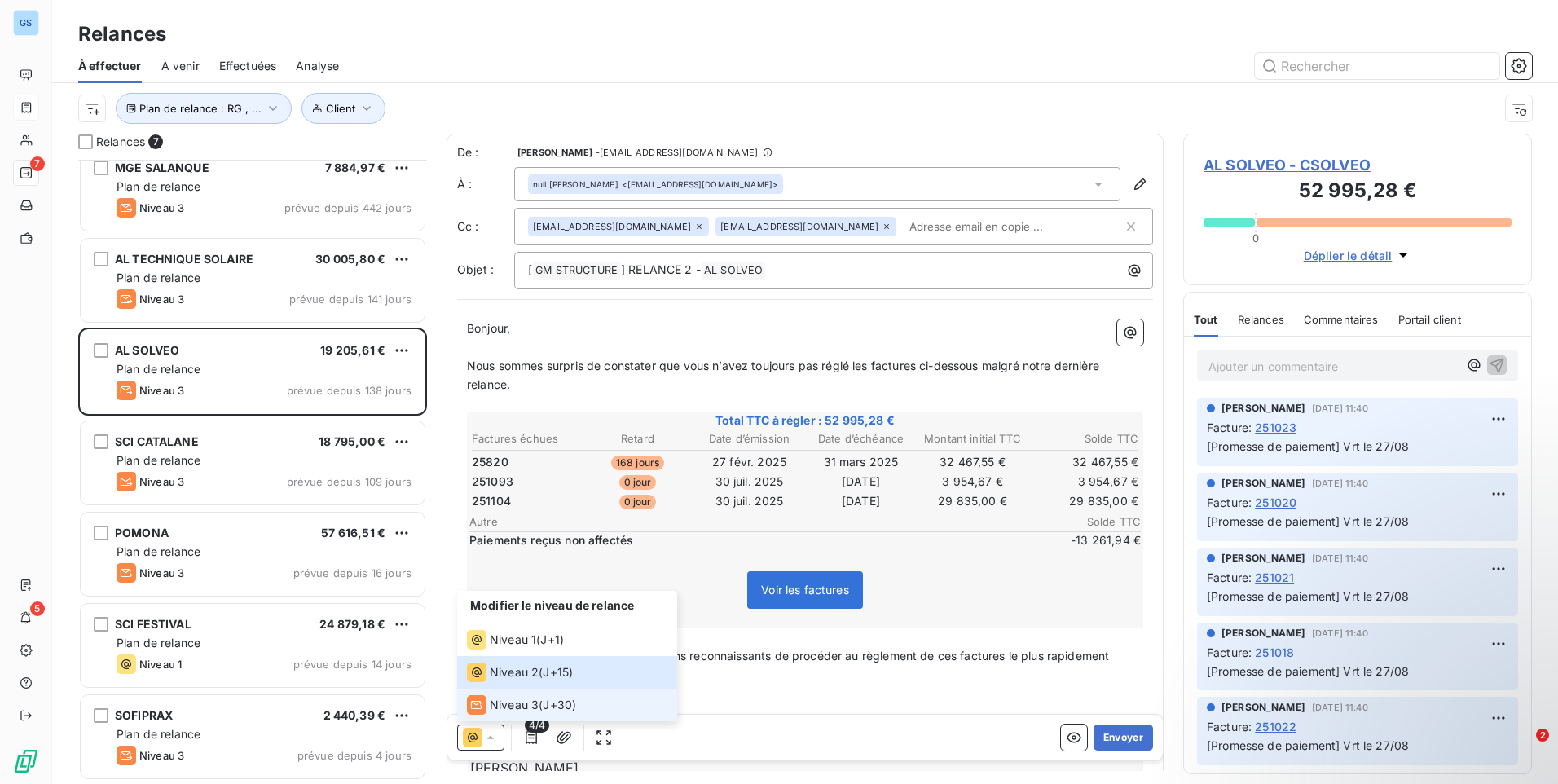
click at [517, 700] on span "Niveau 3" at bounding box center [514, 704] width 49 height 16
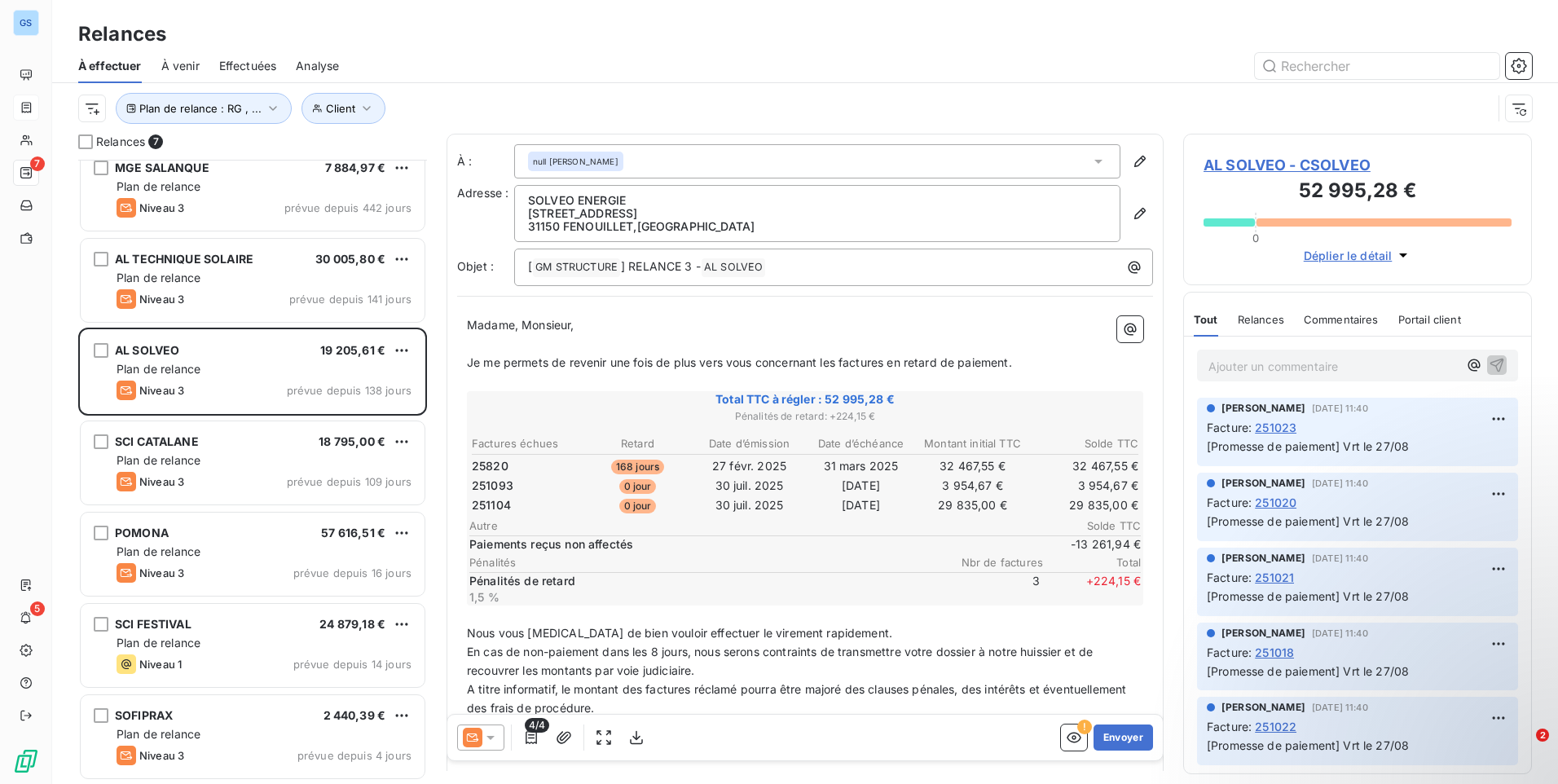
click at [468, 737] on icon at bounding box center [473, 737] width 19 height 19
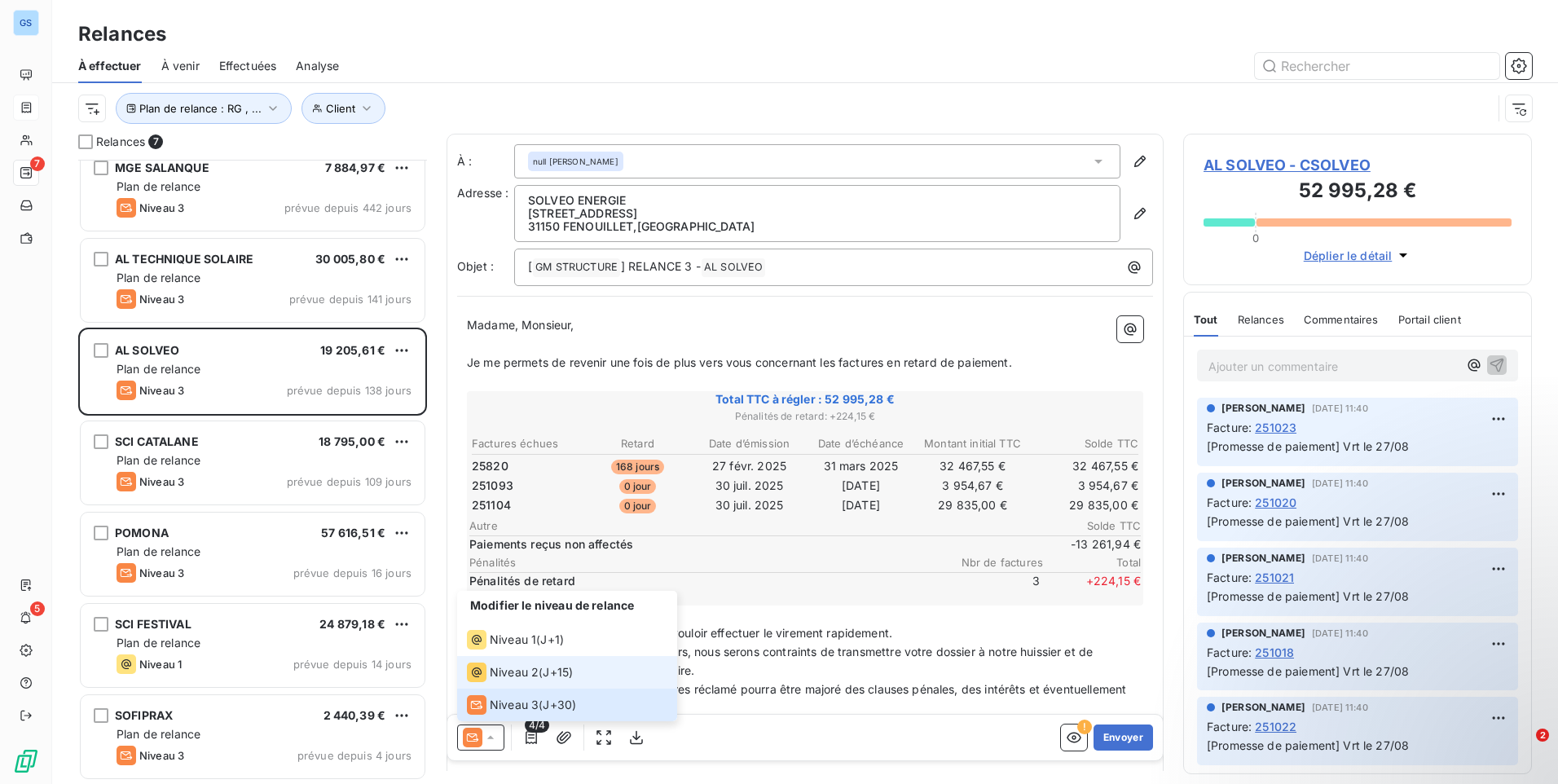
click at [493, 679] on span "Niveau 2" at bounding box center [514, 672] width 49 height 16
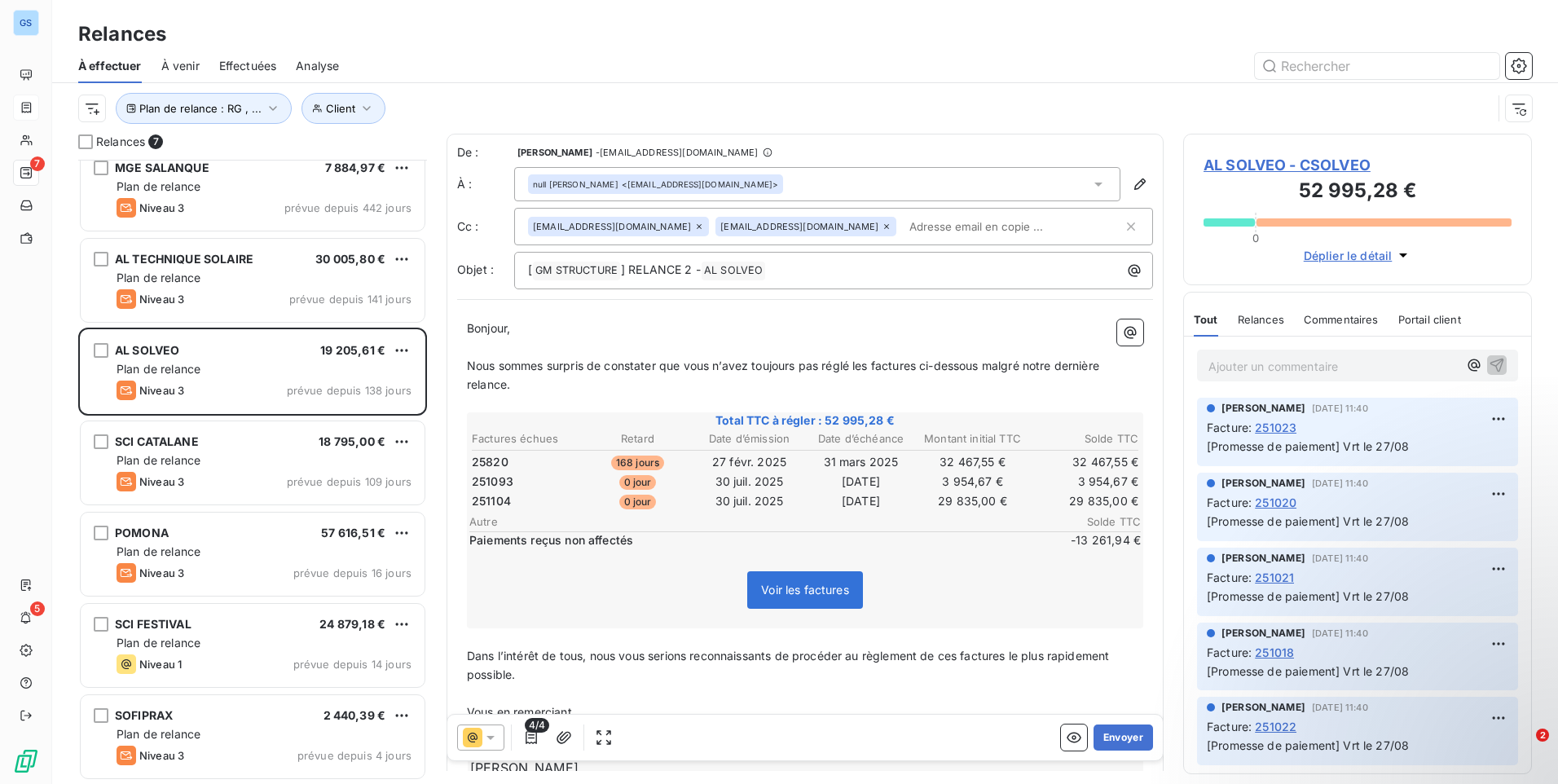
click at [579, 375] on p "Nous sommes surpris de constater que vous n’avez toujours pas réglé les facture…" at bounding box center [805, 375] width 676 height 38
click at [562, 373] on p "Nous sommes surpris de constater que vous n’avez toujours pas réglé les facture…" at bounding box center [805, 375] width 676 height 38
click at [556, 385] on p "Nous sommes surpris de constater que vous n’avez toujours pas réglé les facture…" at bounding box center [805, 375] width 676 height 38
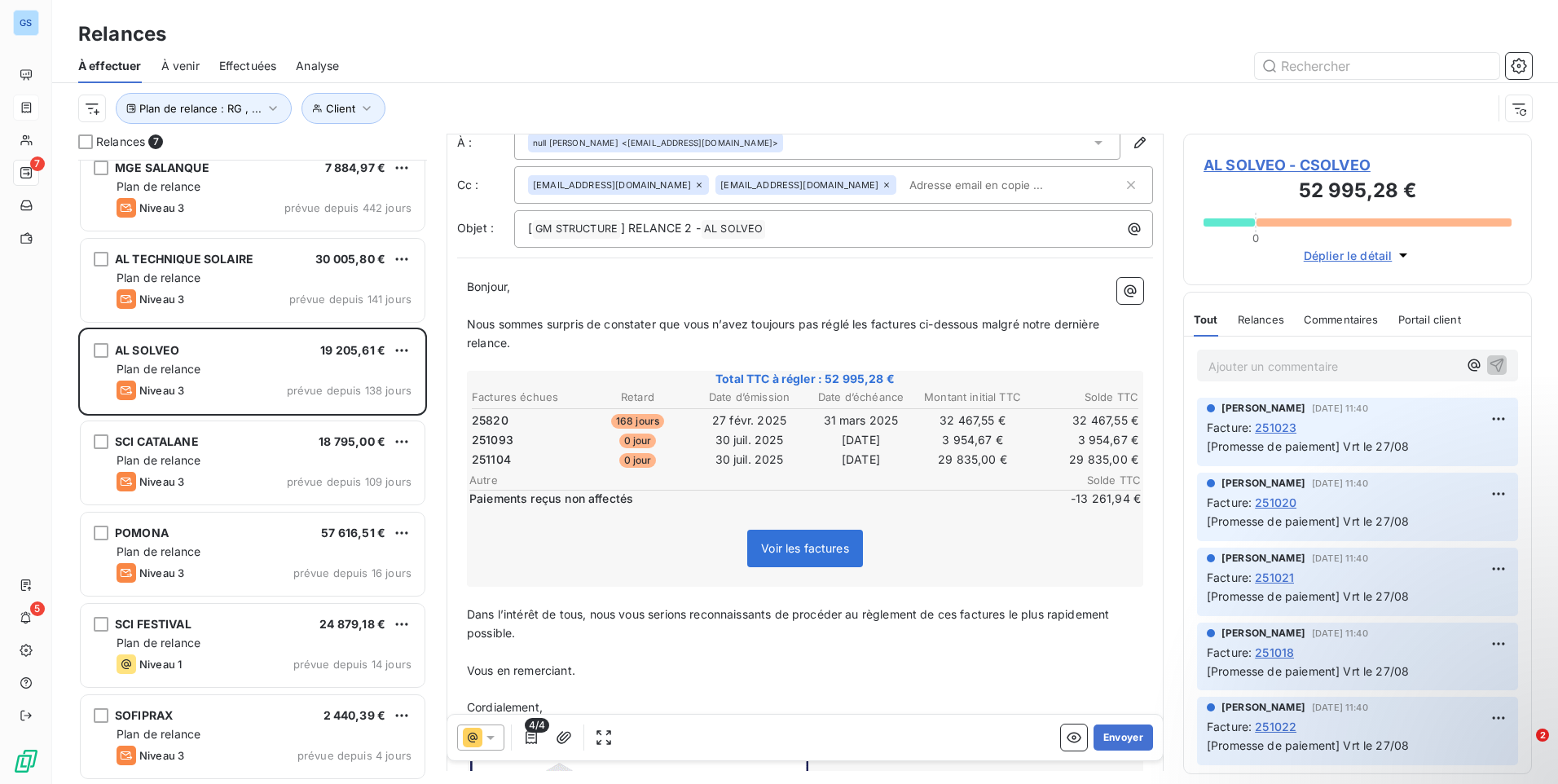
scroll to position [82, 0]
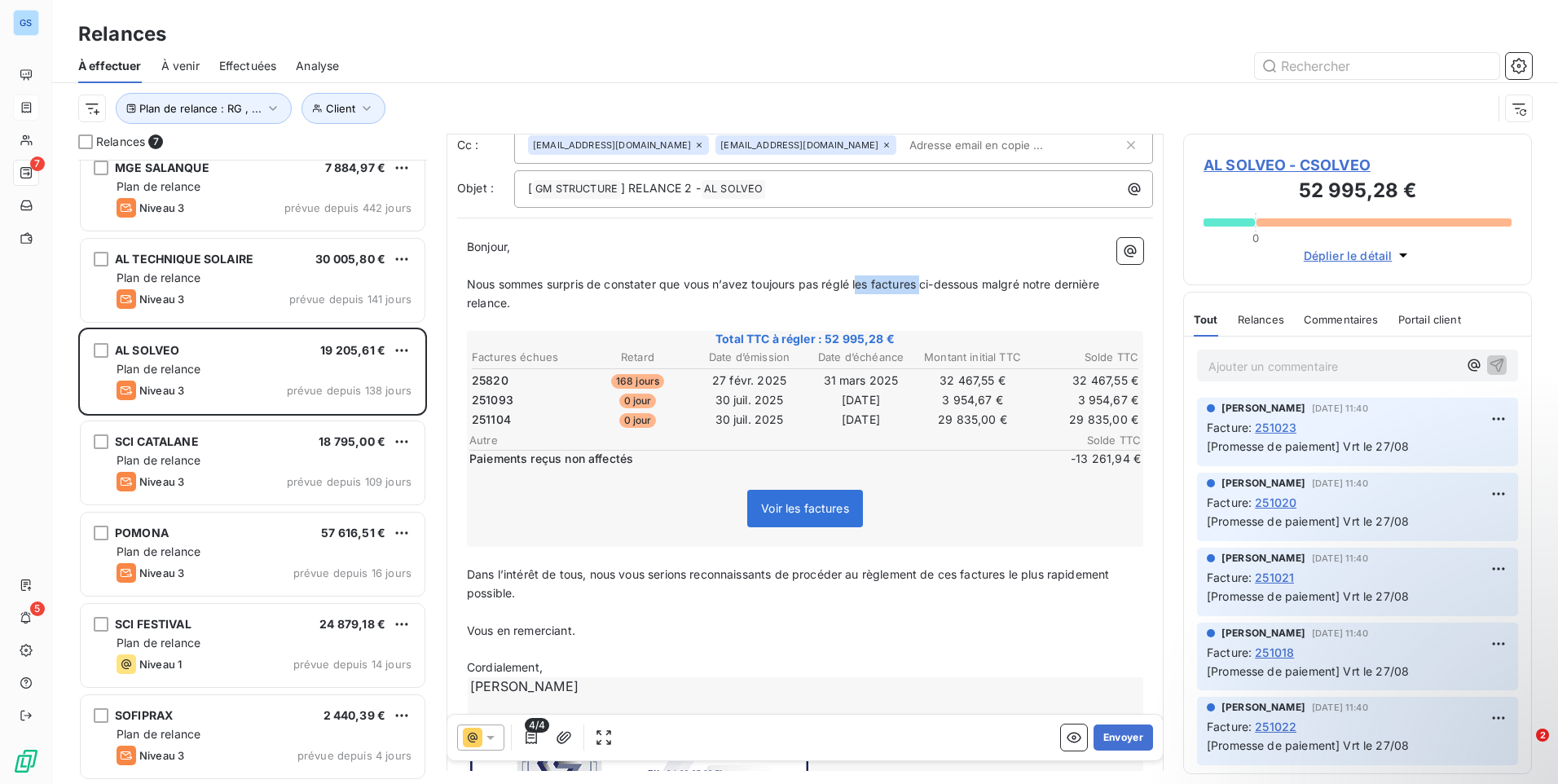
drag, startPoint x: 925, startPoint y: 277, endPoint x: 862, endPoint y: 284, distance: 63.4
click at [862, 284] on span "Nous sommes surpris de constater que vous n’avez toujours pas réglé les facture…" at bounding box center [784, 293] width 635 height 33
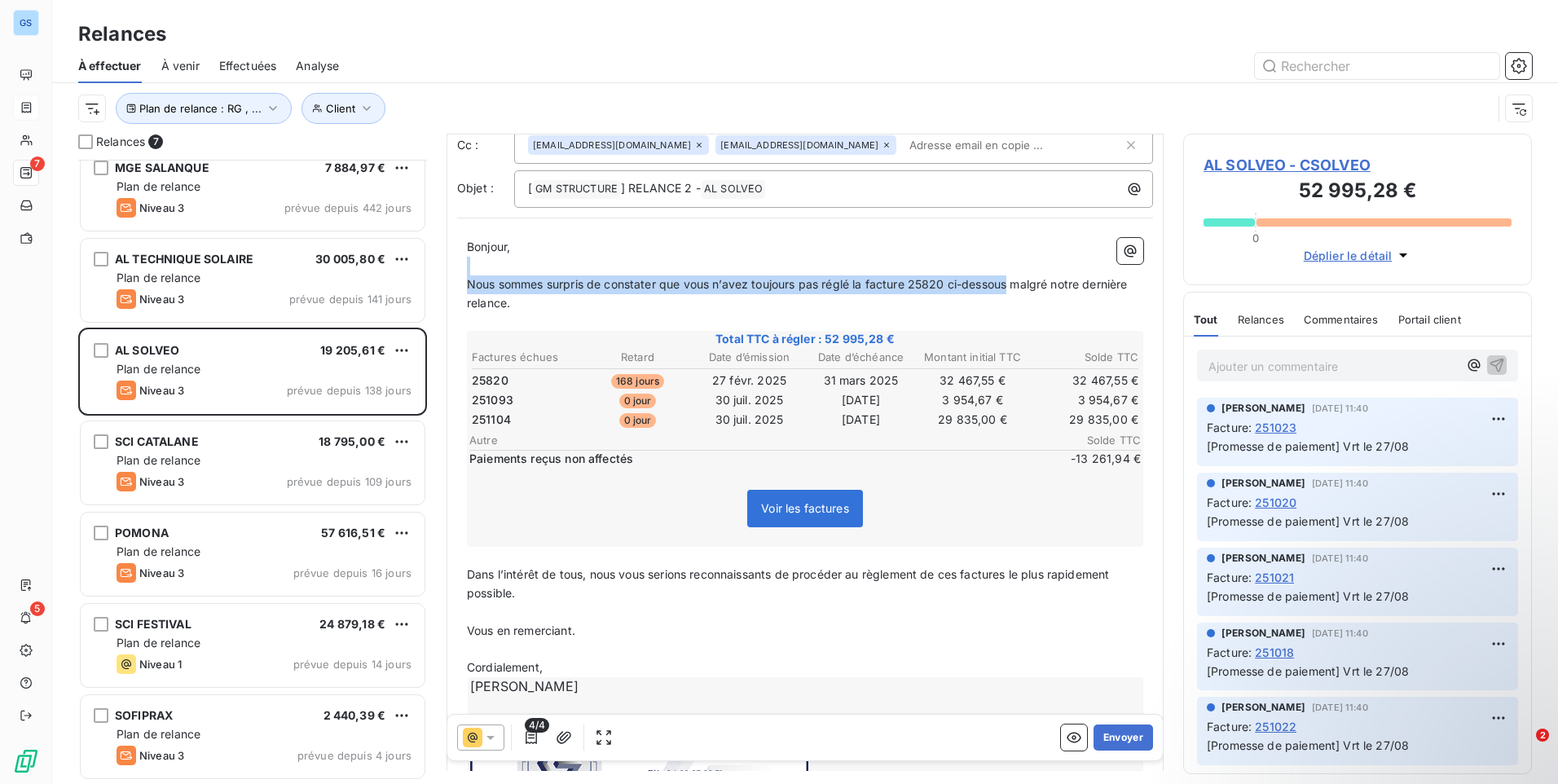
drag, startPoint x: 1013, startPoint y: 279, endPoint x: 955, endPoint y: 274, distance: 58.2
click at [955, 274] on div "Bonjour, ﻿ Nous sommes surpris de constater que vous n’avez toujours pas réglé …" at bounding box center [805, 537] width 676 height 597
click at [965, 279] on span "Nous sommes surpris de constater que vous n’avez toujours pas réglé la facture …" at bounding box center [799, 293] width 664 height 33
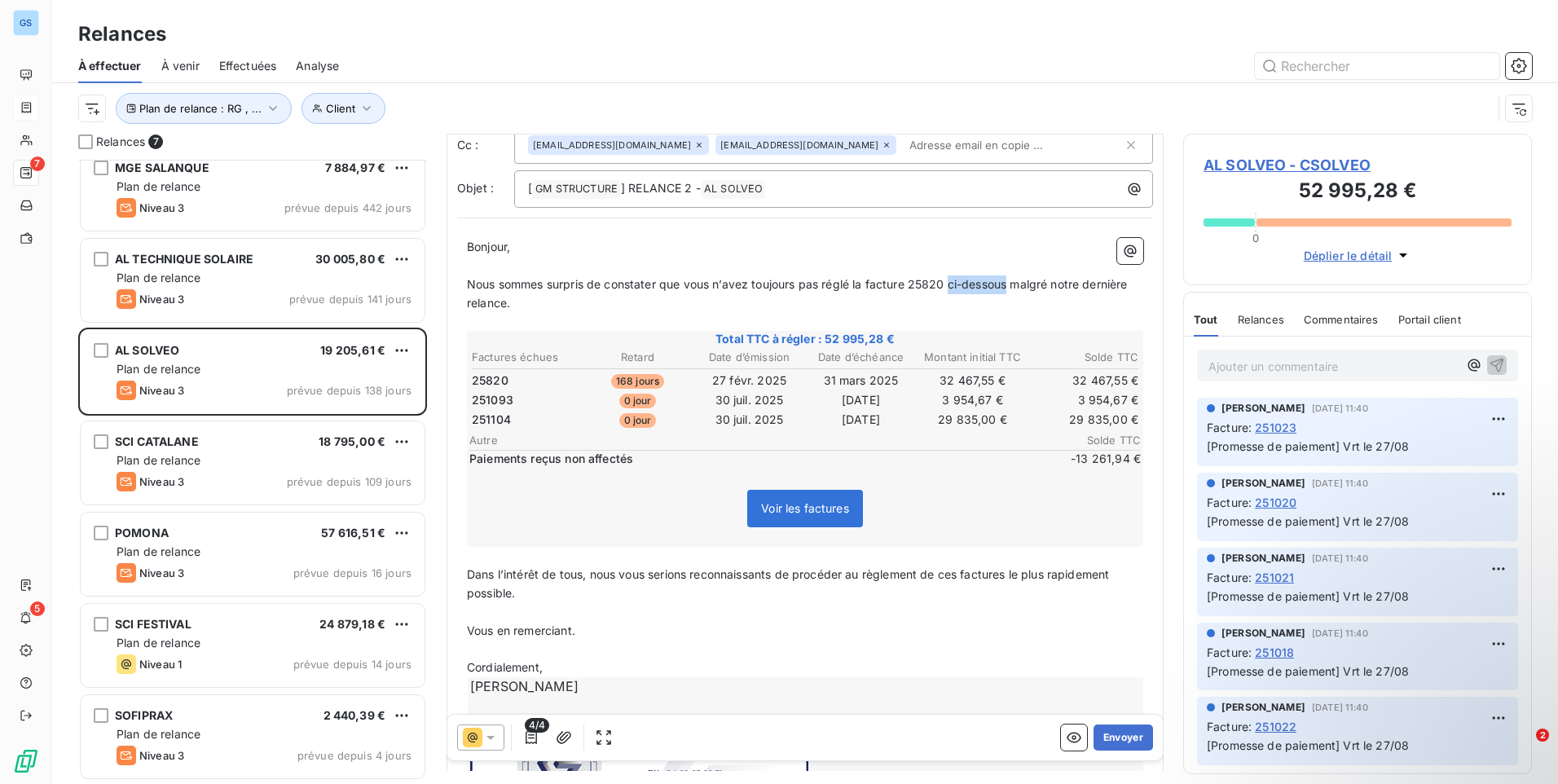
drag, startPoint x: 1013, startPoint y: 285, endPoint x: 953, endPoint y: 290, distance: 60.2
click at [953, 290] on span "Nous sommes surpris de constater que vous n’avez toujours pas réglé la facture …" at bounding box center [799, 293] width 664 height 33
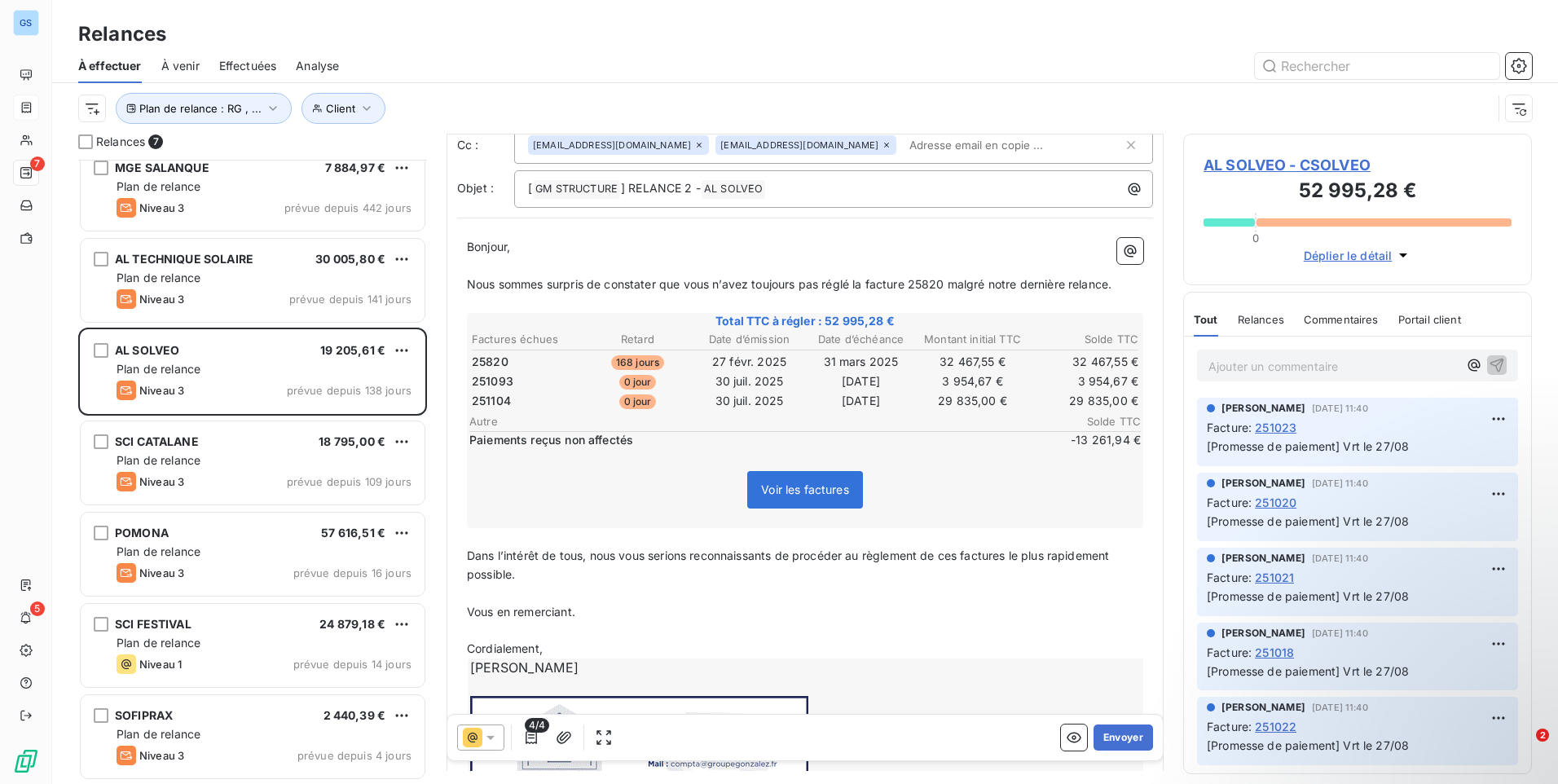
click at [1122, 282] on p "Nous sommes surpris de constater que vous n’avez toujours pas réglé la facture …" at bounding box center [805, 284] width 676 height 18
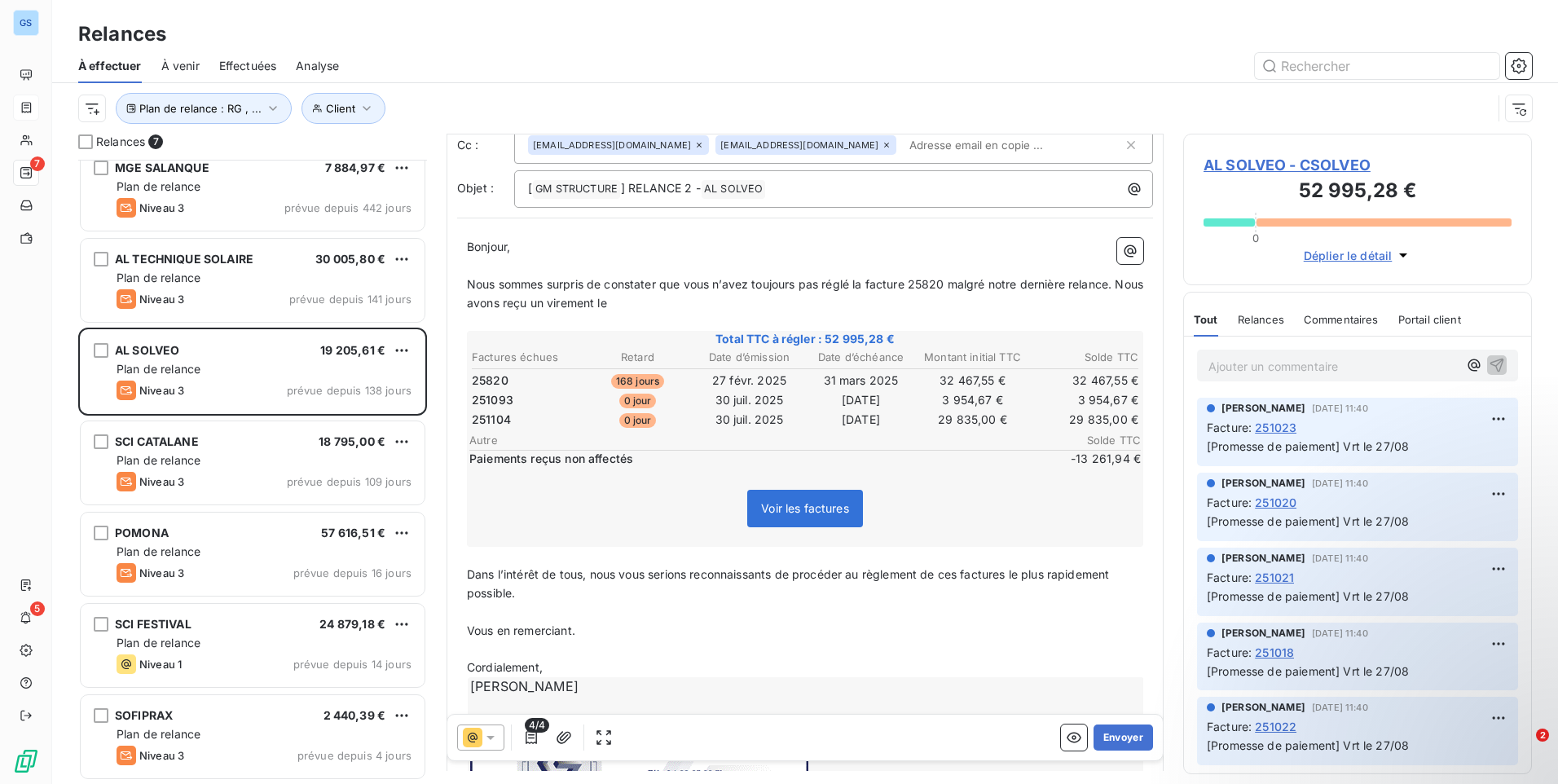
click at [679, 298] on p "Nous sommes surpris de constater que vous n’avez toujours pas réglé la facture …" at bounding box center [805, 294] width 676 height 38
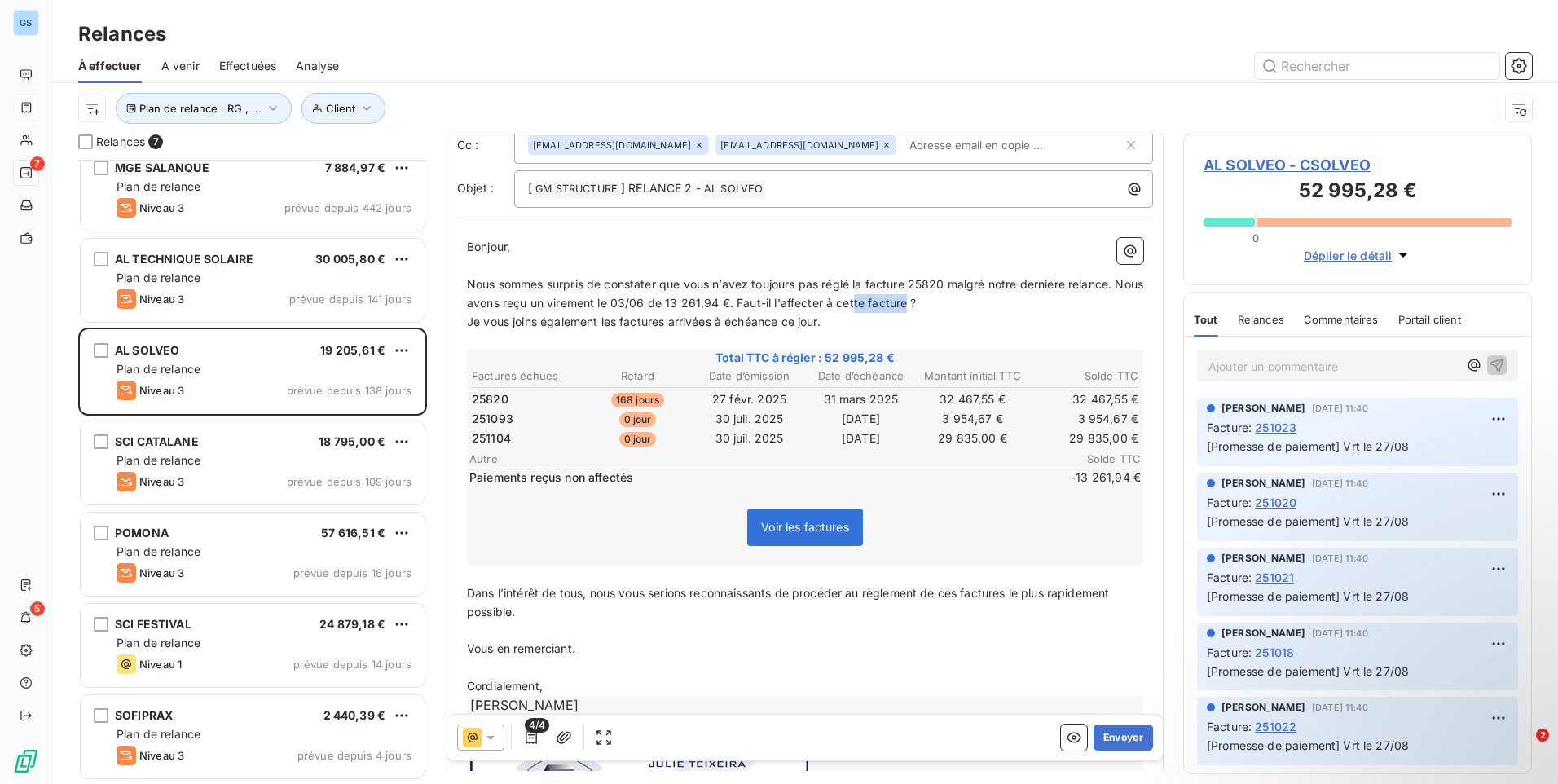
drag, startPoint x: 940, startPoint y: 302, endPoint x: 884, endPoint y: 296, distance: 56.3
click at [884, 296] on span "Nous sommes surpris de constater que vous n’avez toujours pas réglé la facture …" at bounding box center [807, 293] width 680 height 33
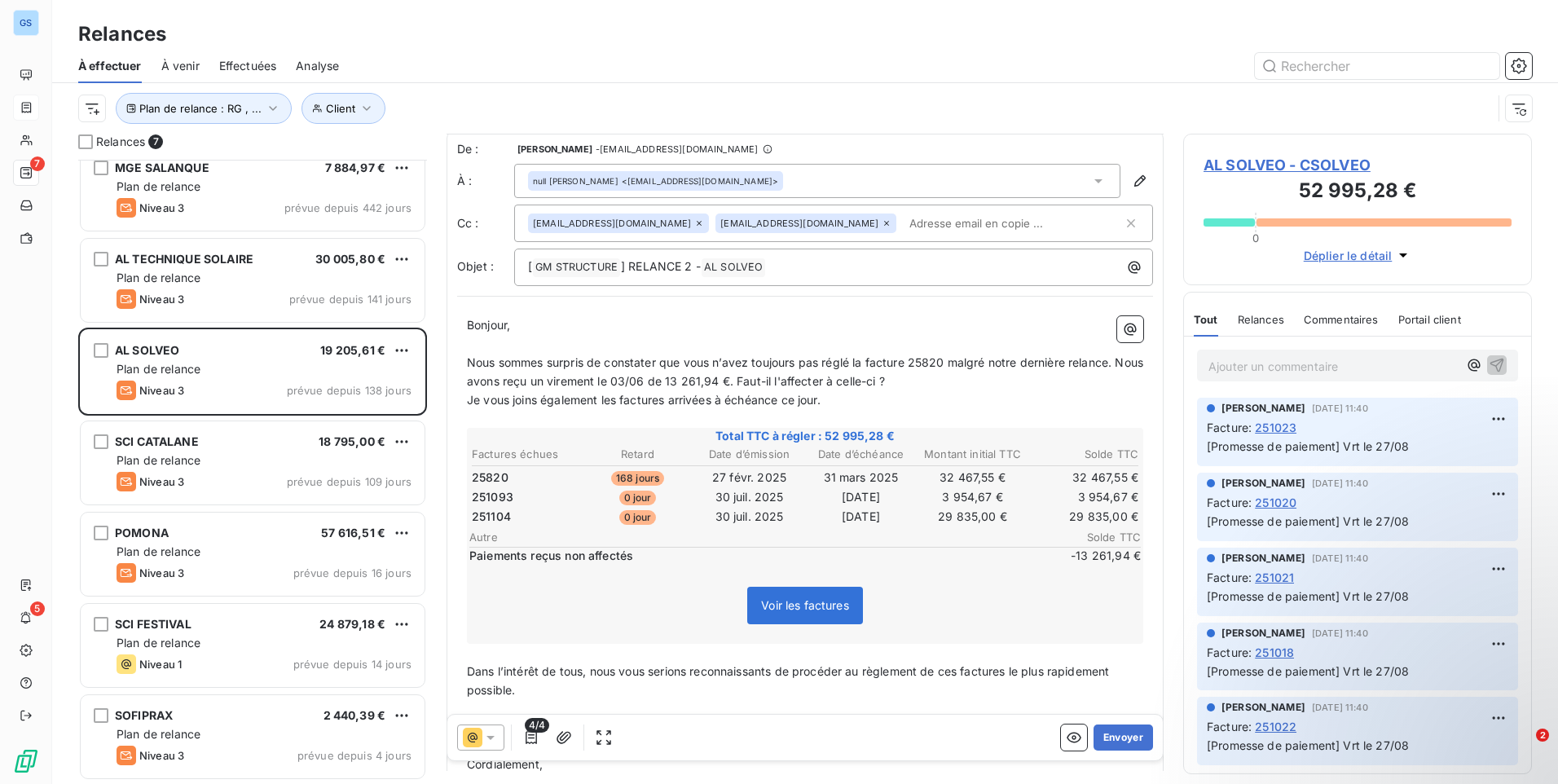
scroll to position [0, 0]
drag, startPoint x: 894, startPoint y: 246, endPoint x: 898, endPoint y: 223, distance: 23.3
click at [897, 236] on div "De : Julie TEIXEIRA - rappels@leanpay.io À : null SANCHEZ Joël <jo.sanchez@solv…" at bounding box center [806, 217] width 696 height 145
click at [903, 222] on input "text" at bounding box center [997, 226] width 189 height 24
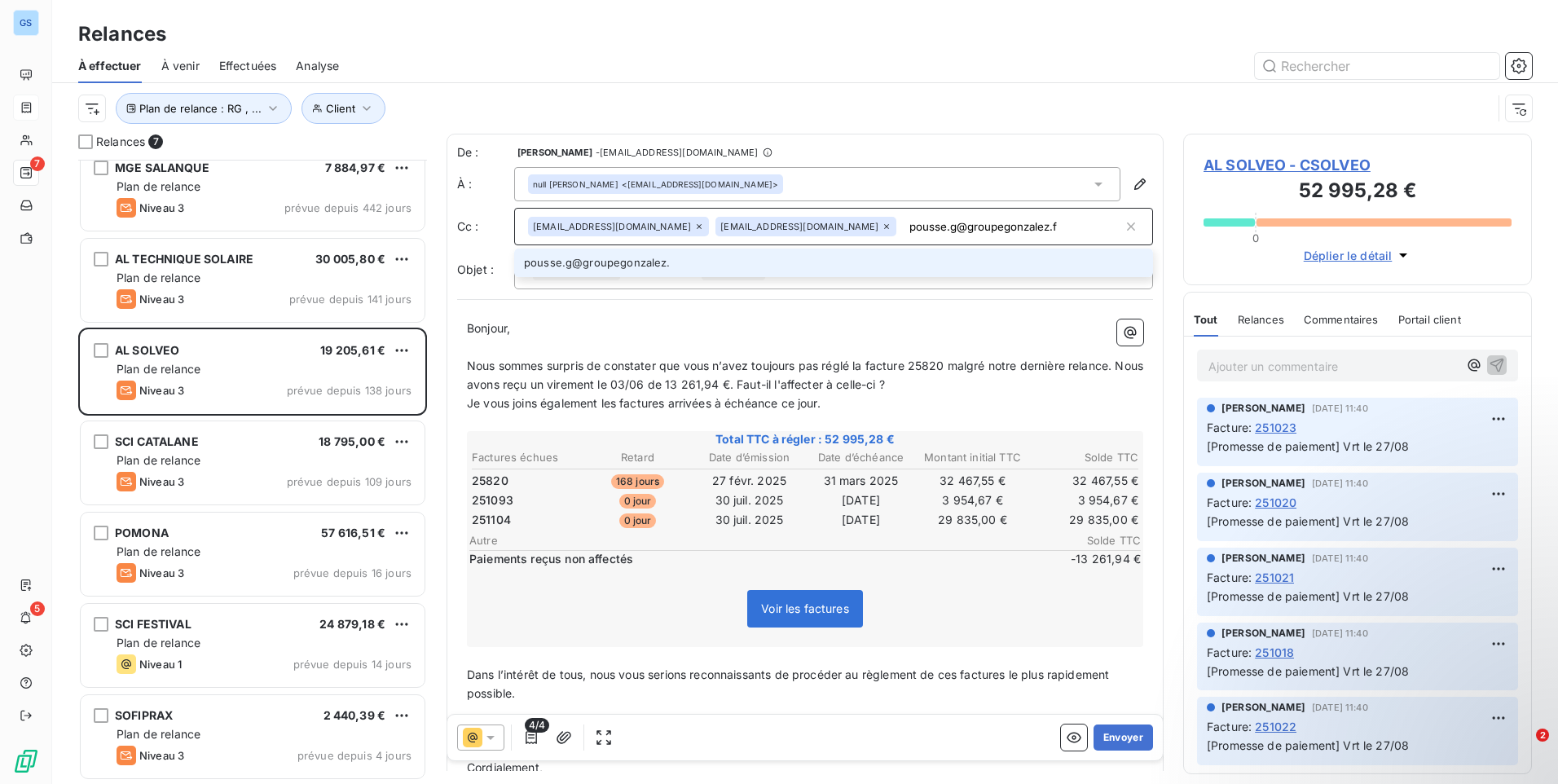
type input "[EMAIL_ADDRESS][DOMAIN_NAME]"
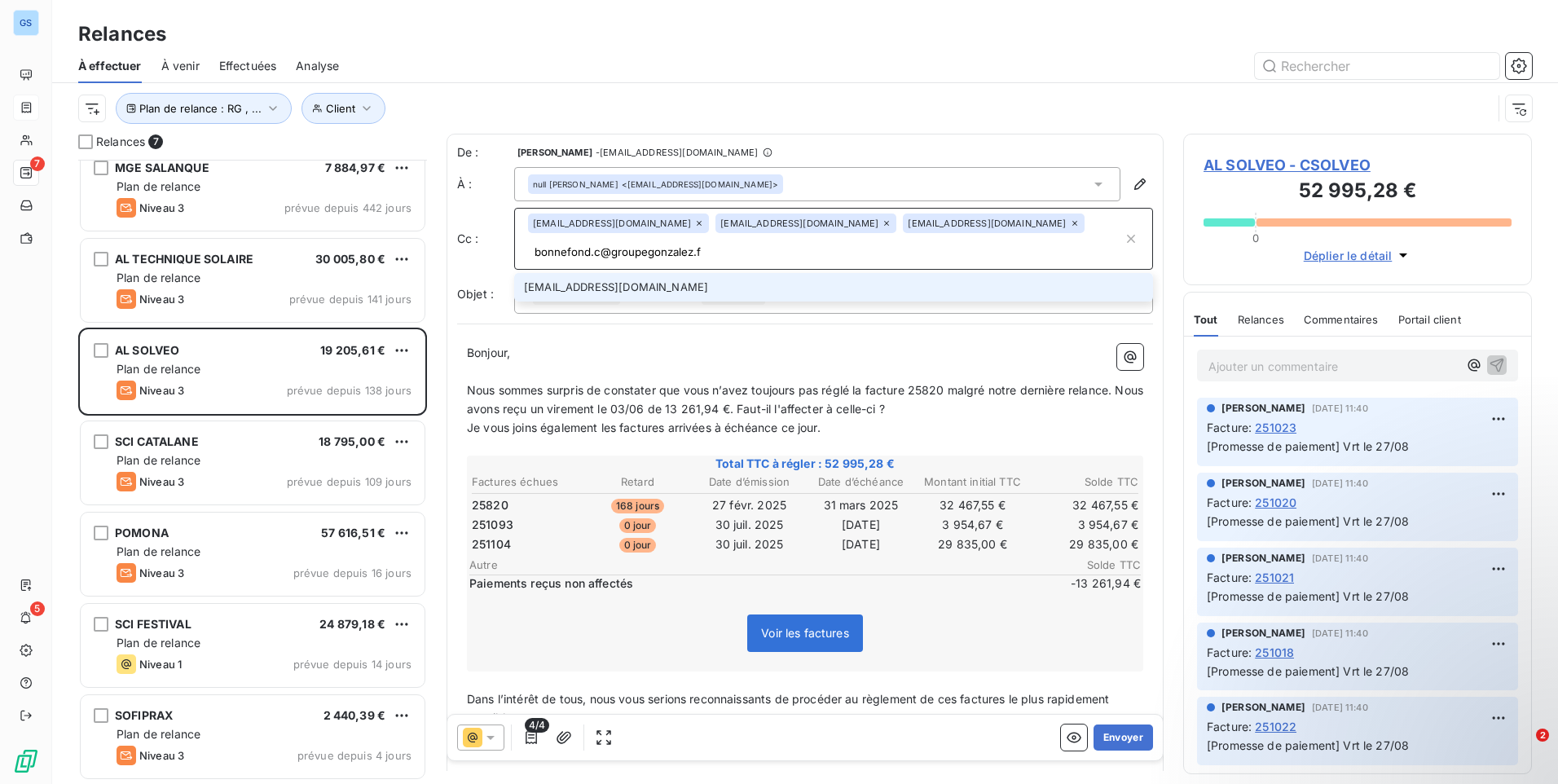
type input "[EMAIL_ADDRESS][DOMAIN_NAME]"
type input "[PERSON_NAME][EMAIL_ADDRESS][DOMAIN_NAME]"
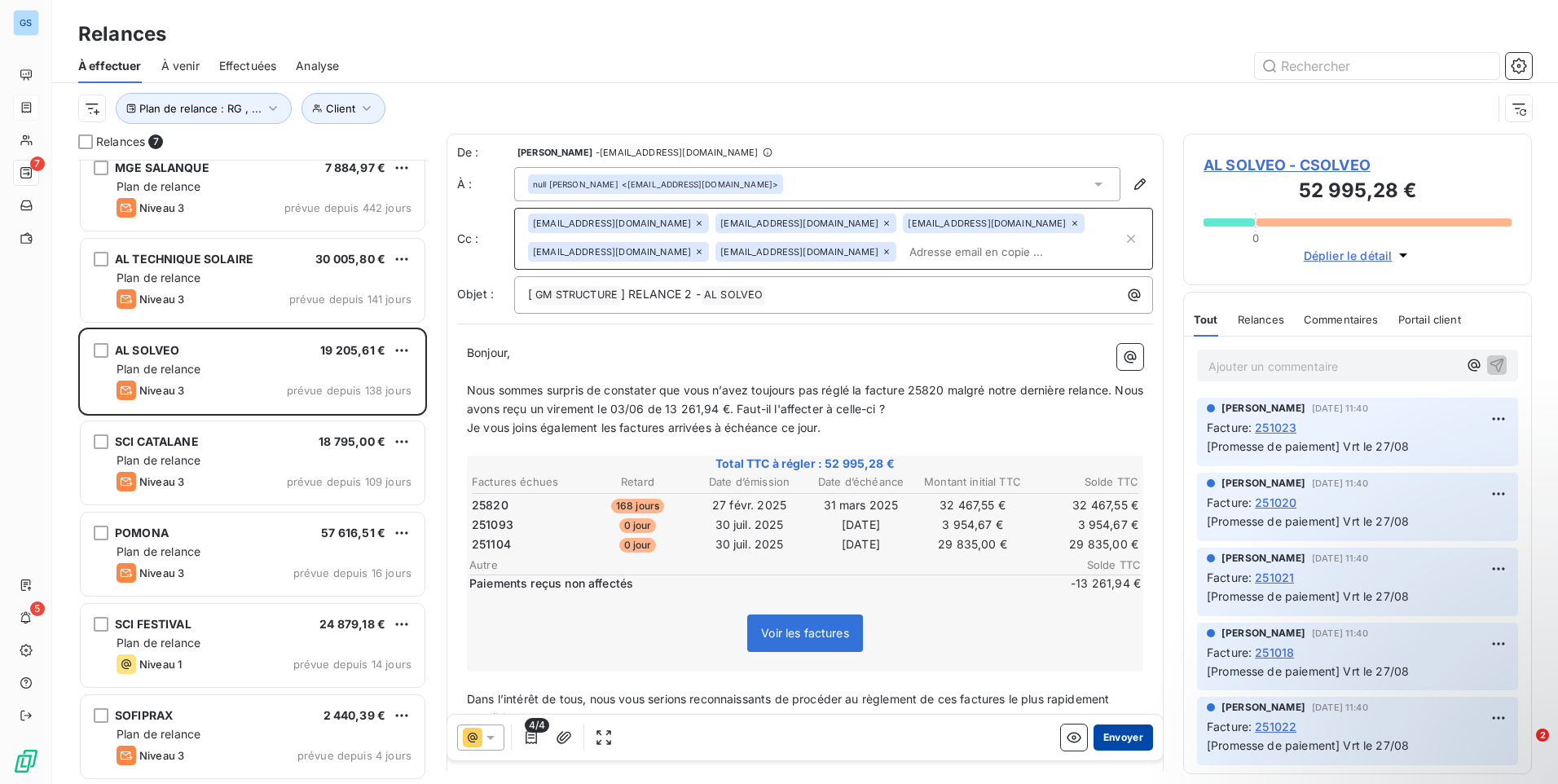
click at [1126, 745] on button "Envoyer" at bounding box center [1124, 737] width 60 height 26
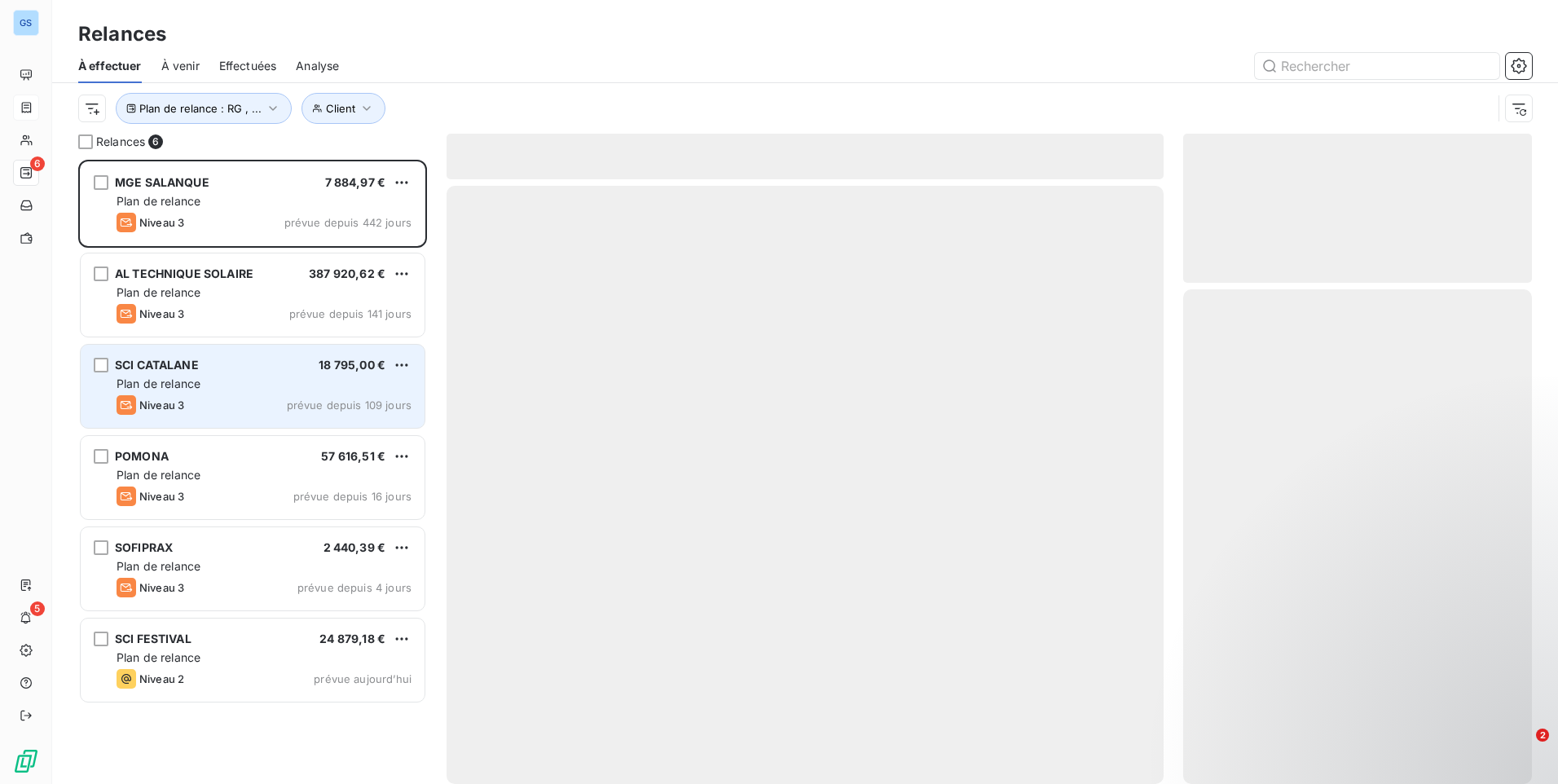
click at [316, 403] on span "prévue depuis 109 jours" at bounding box center [349, 404] width 125 height 13
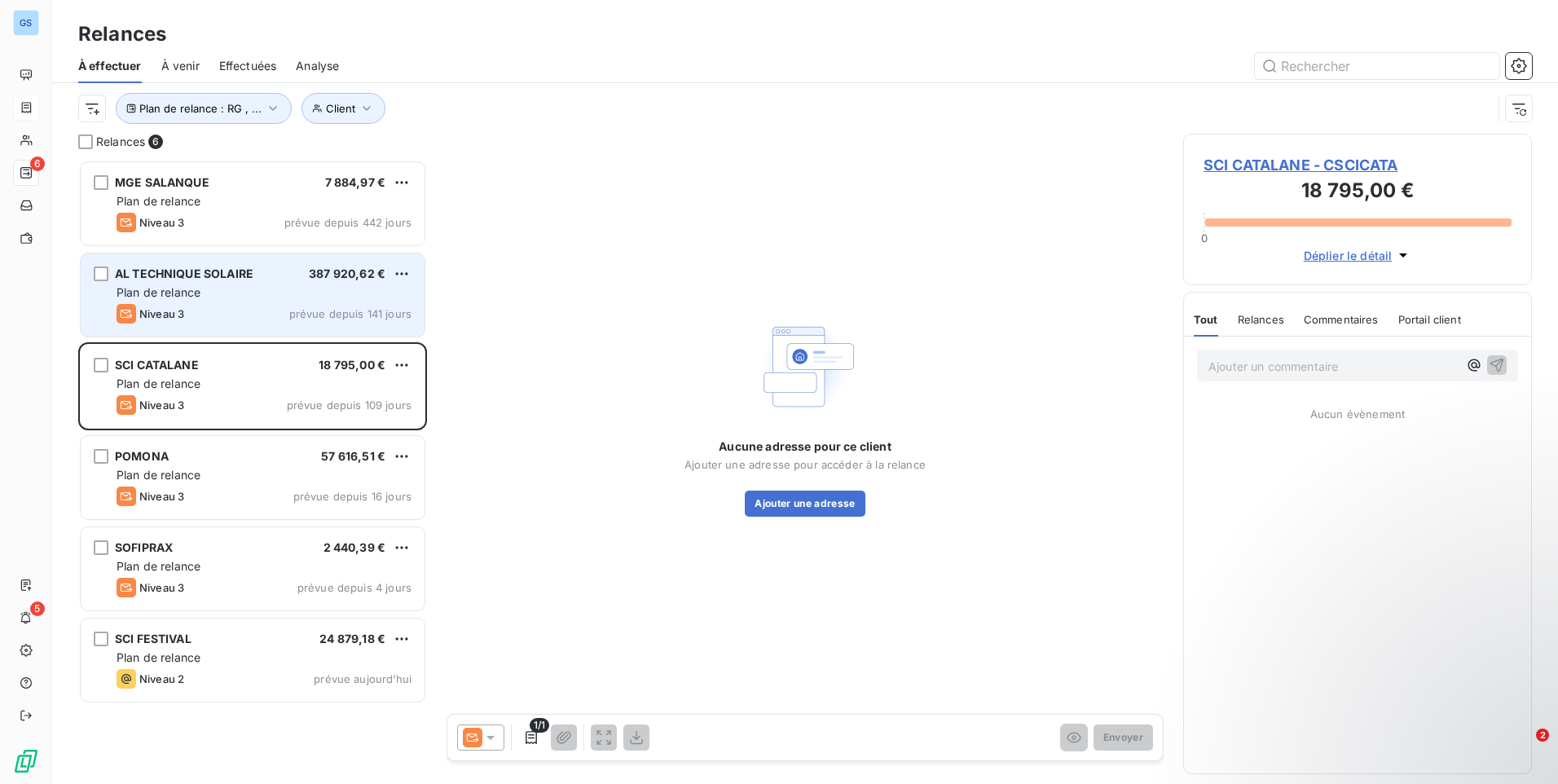
click at [267, 278] on div "AL TECHNIQUE SOLAIRE 387 920,62 €" at bounding box center [263, 274] width 295 height 15
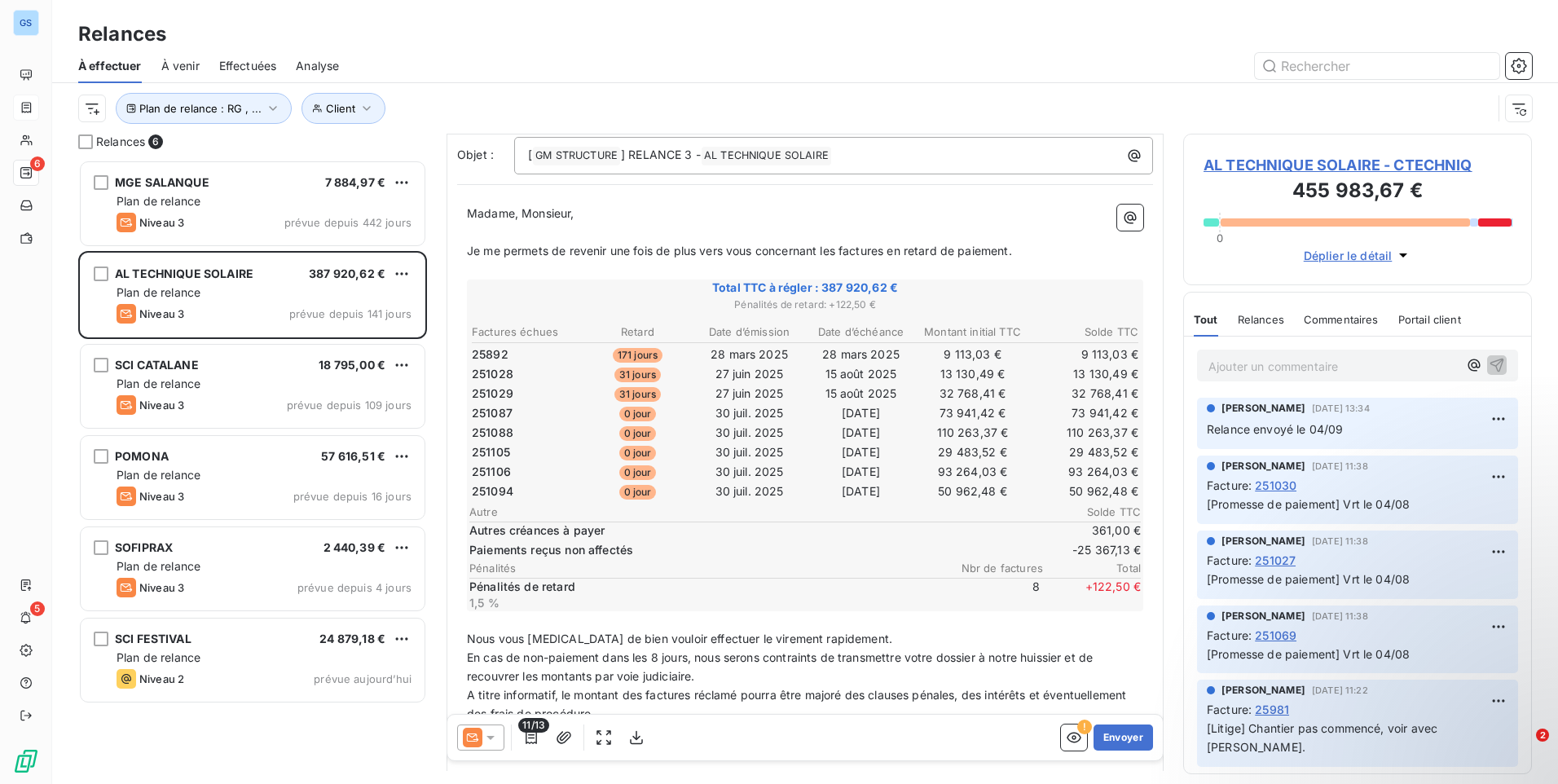
scroll to position [243, 0]
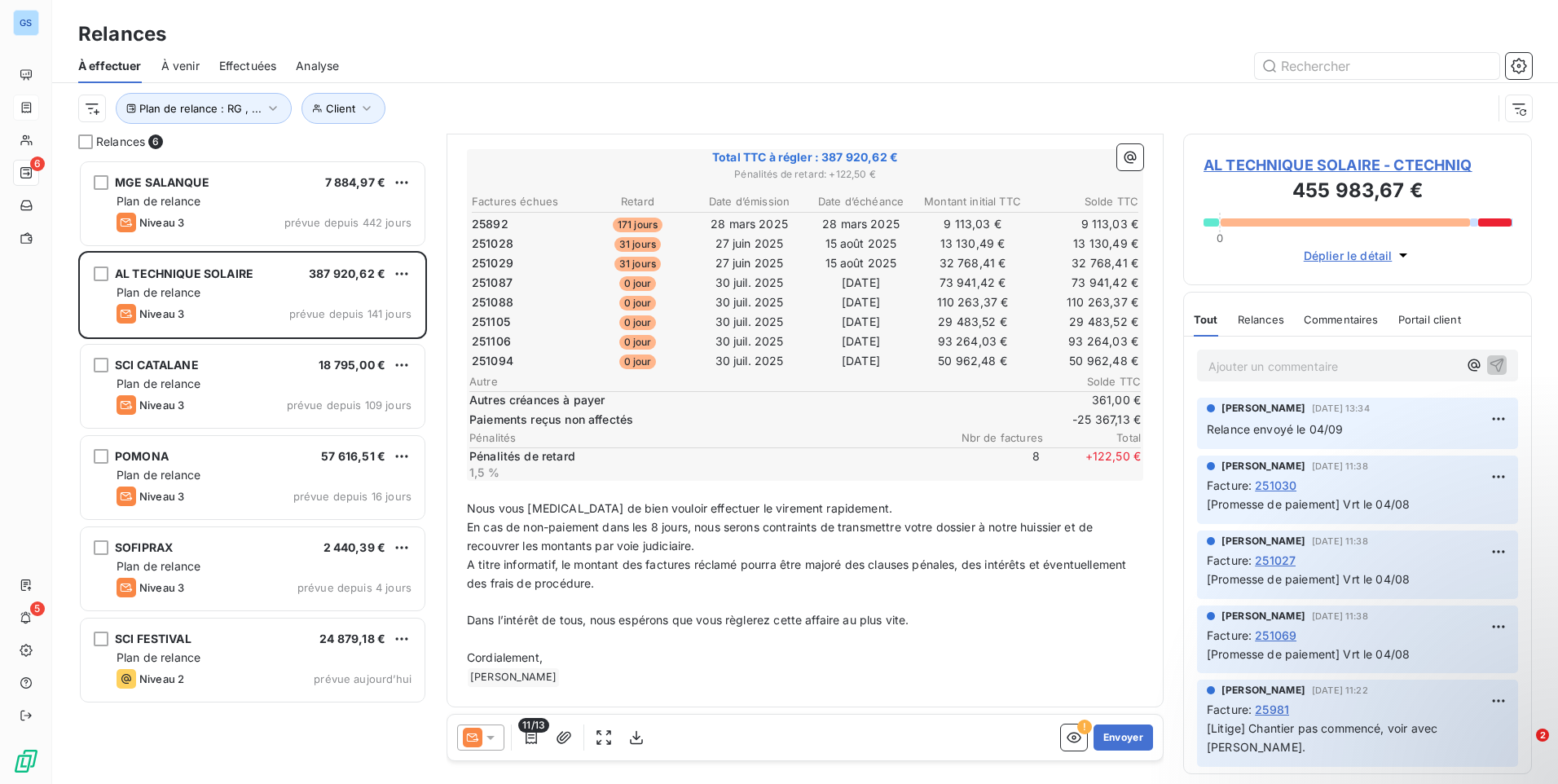
click at [481, 738] on icon at bounding box center [473, 737] width 19 height 19
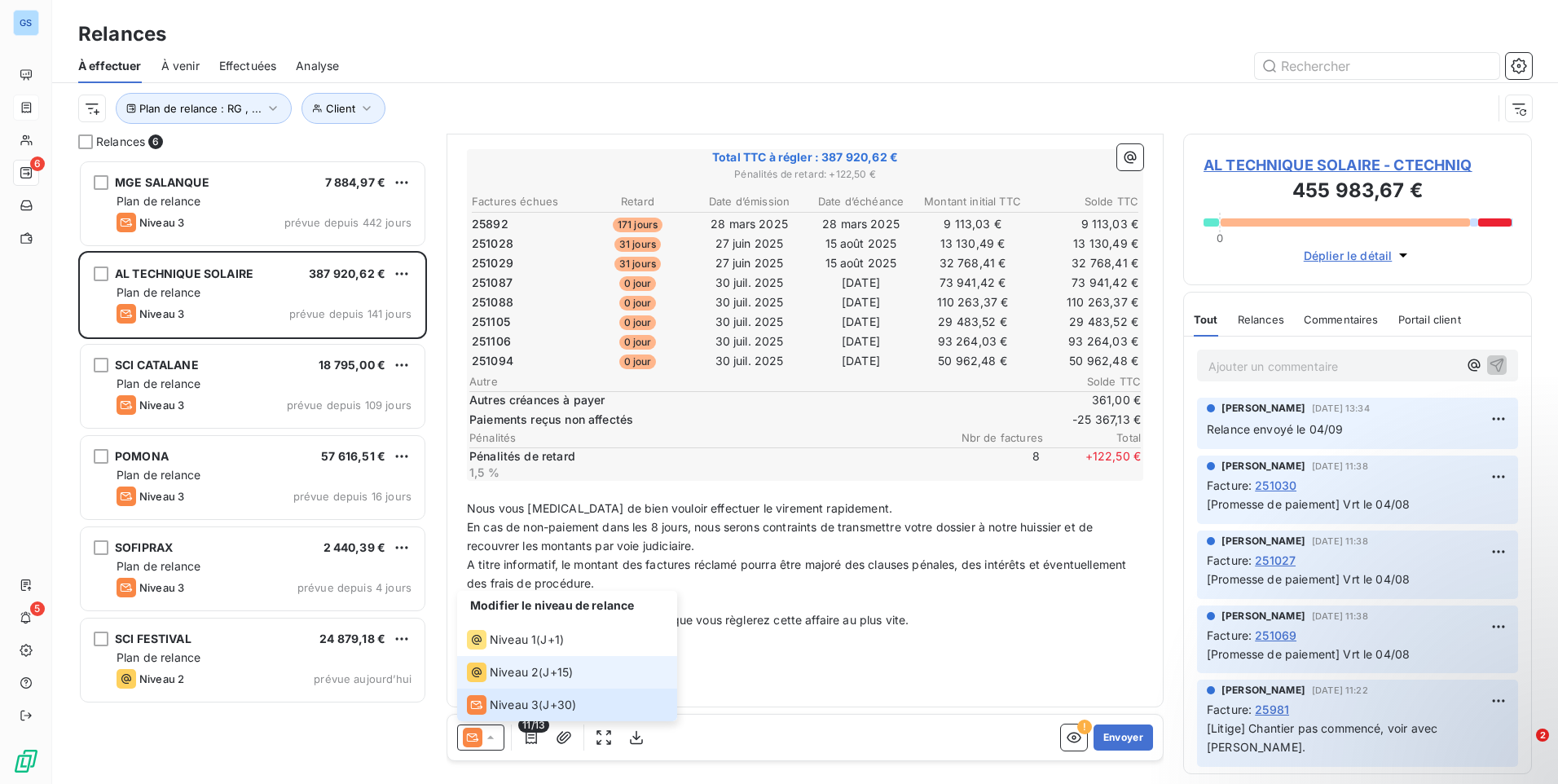
click at [529, 667] on span "Niveau 2" at bounding box center [514, 672] width 49 height 16
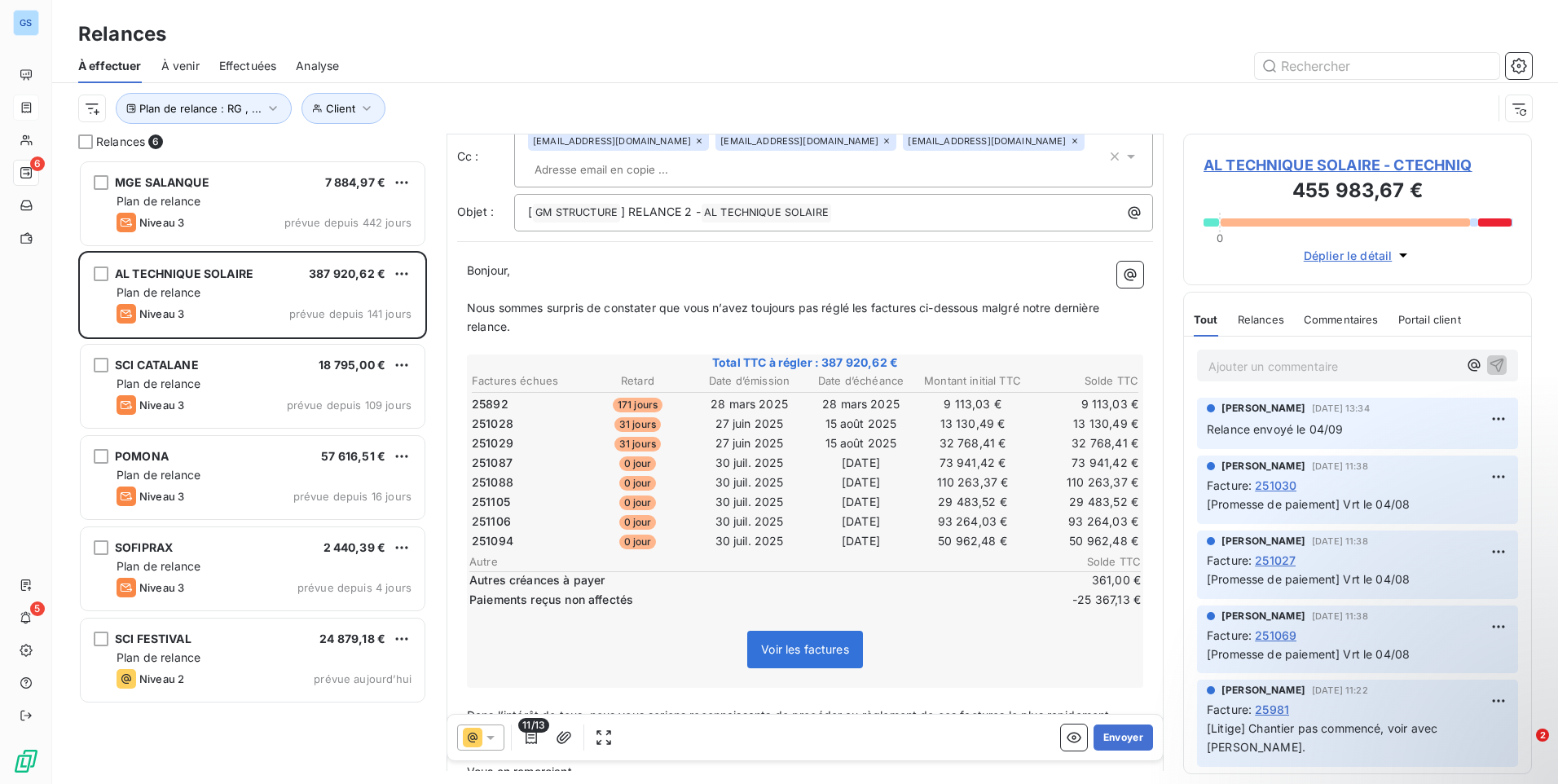
scroll to position [0, 0]
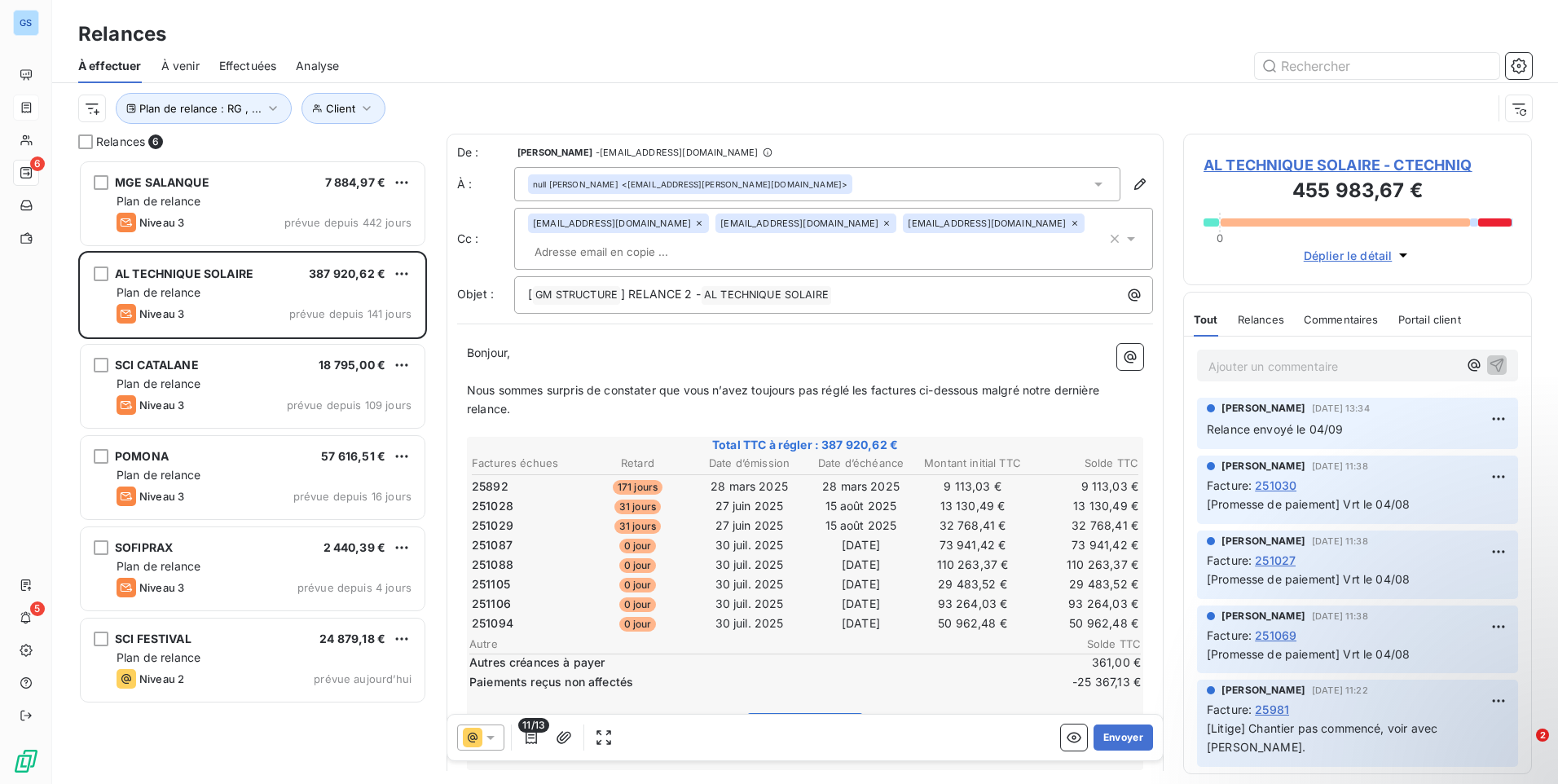
click at [887, 261] on div "gonzalez.js@groupegonzalez.fr compta@groupegonzalez.fr comptabilite@techniqueso…" at bounding box center [817, 239] width 578 height 50
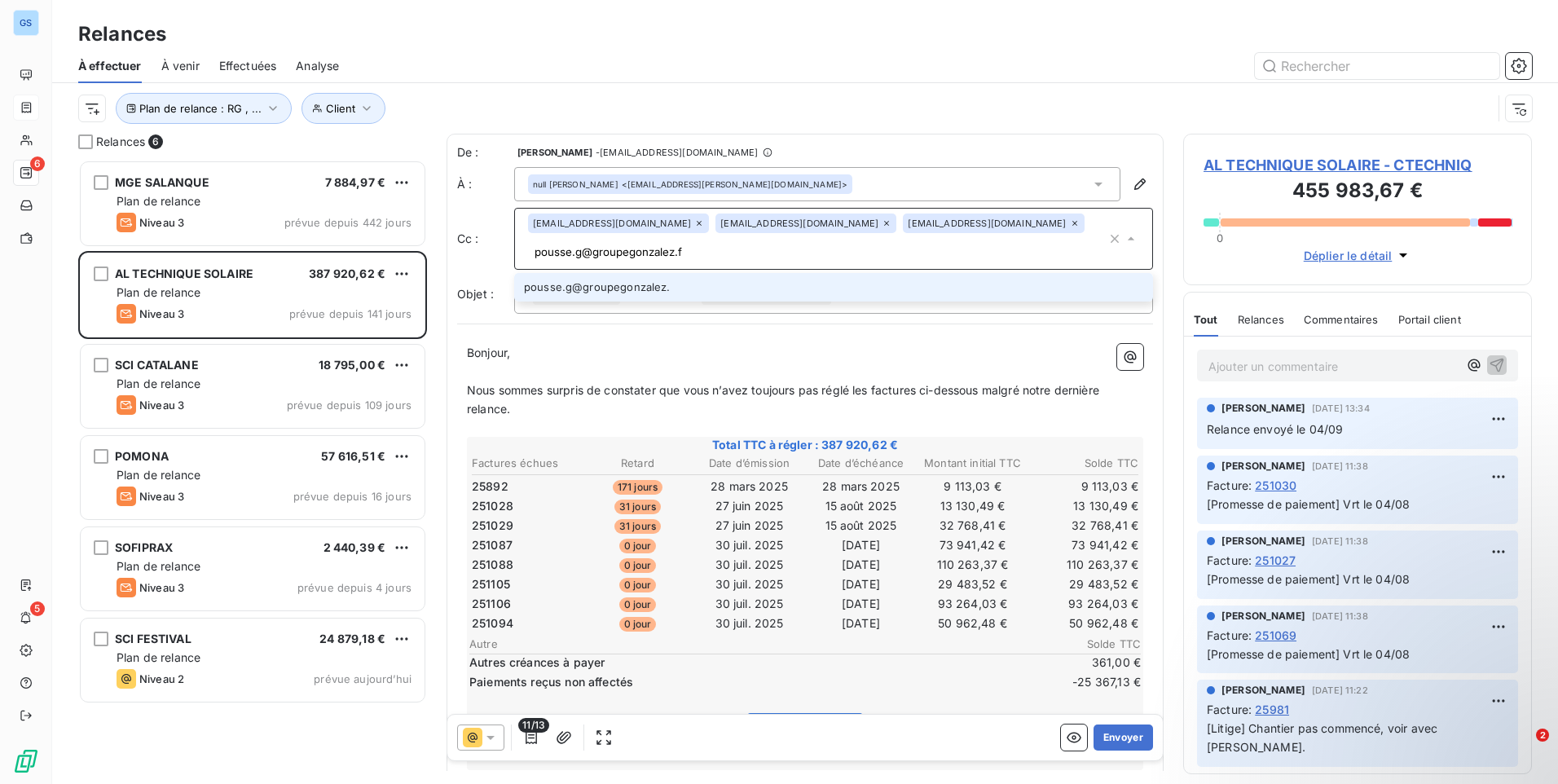
type input "[EMAIL_ADDRESS][DOMAIN_NAME]"
type input "[PERSON_NAME][EMAIL_ADDRESS][DOMAIN_NAME]"
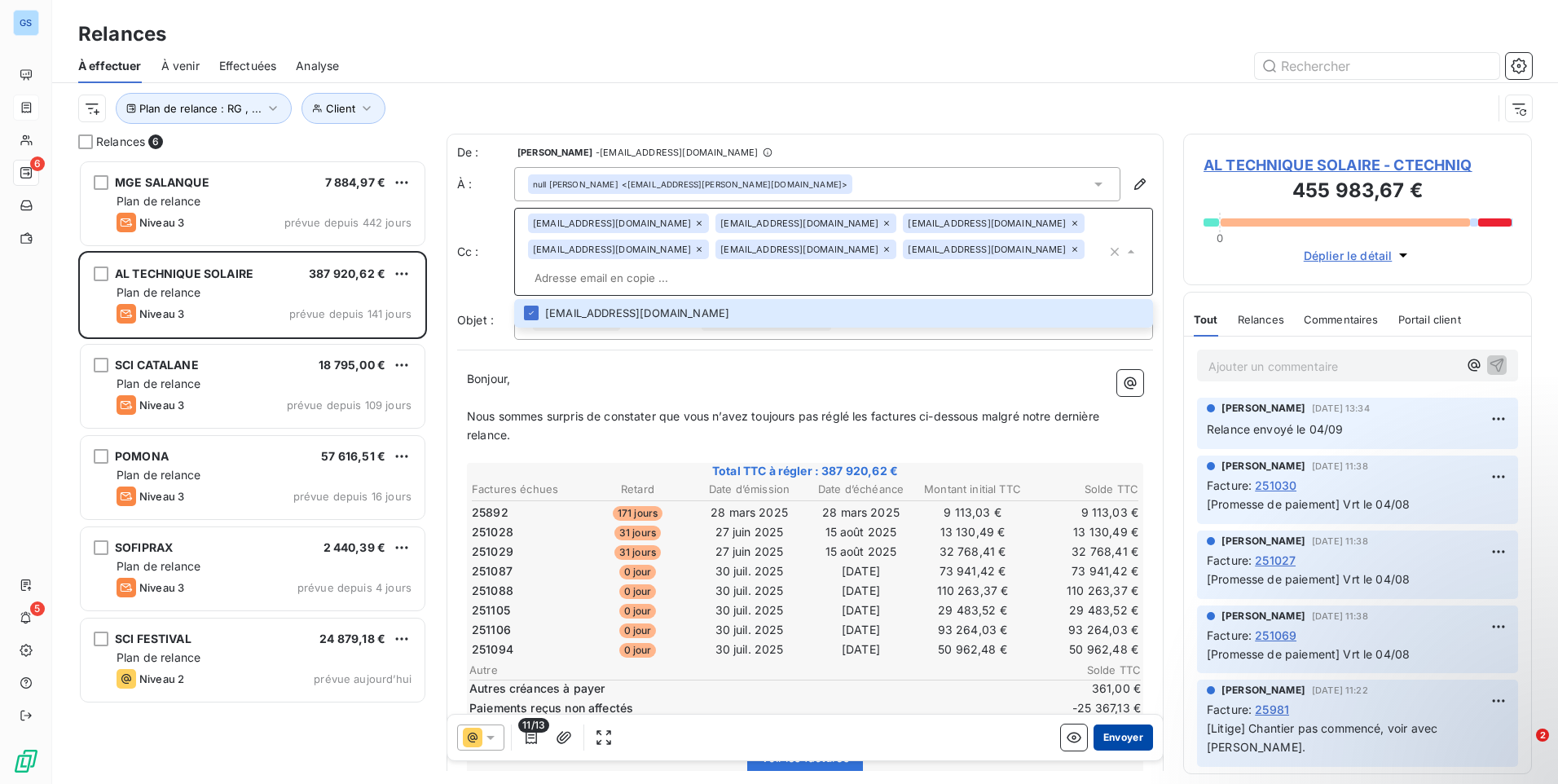
click at [1110, 740] on button "Envoyer" at bounding box center [1124, 737] width 60 height 26
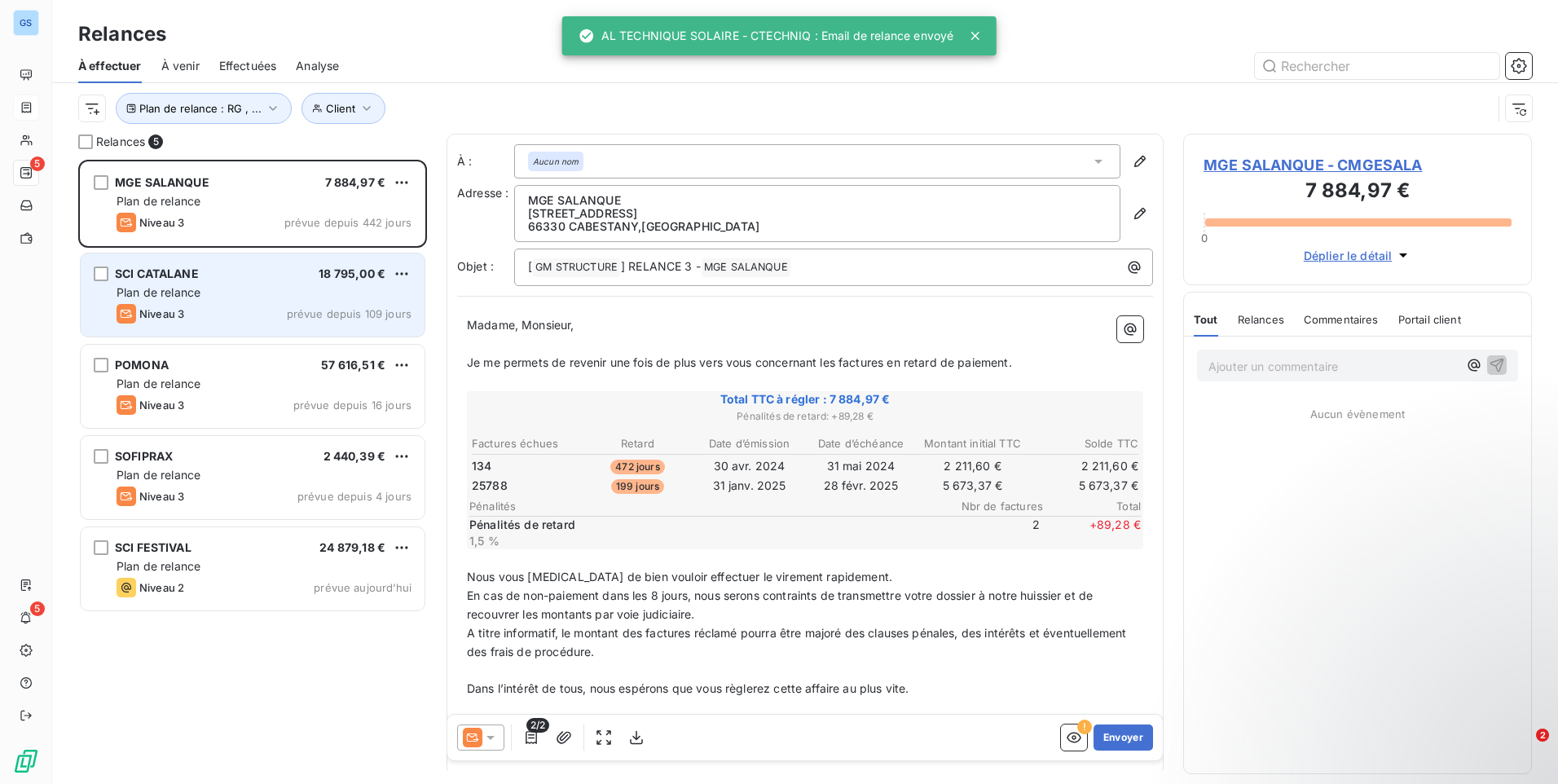
click at [219, 275] on div "SCI CATALANE 18 795,00 €" at bounding box center [263, 274] width 295 height 15
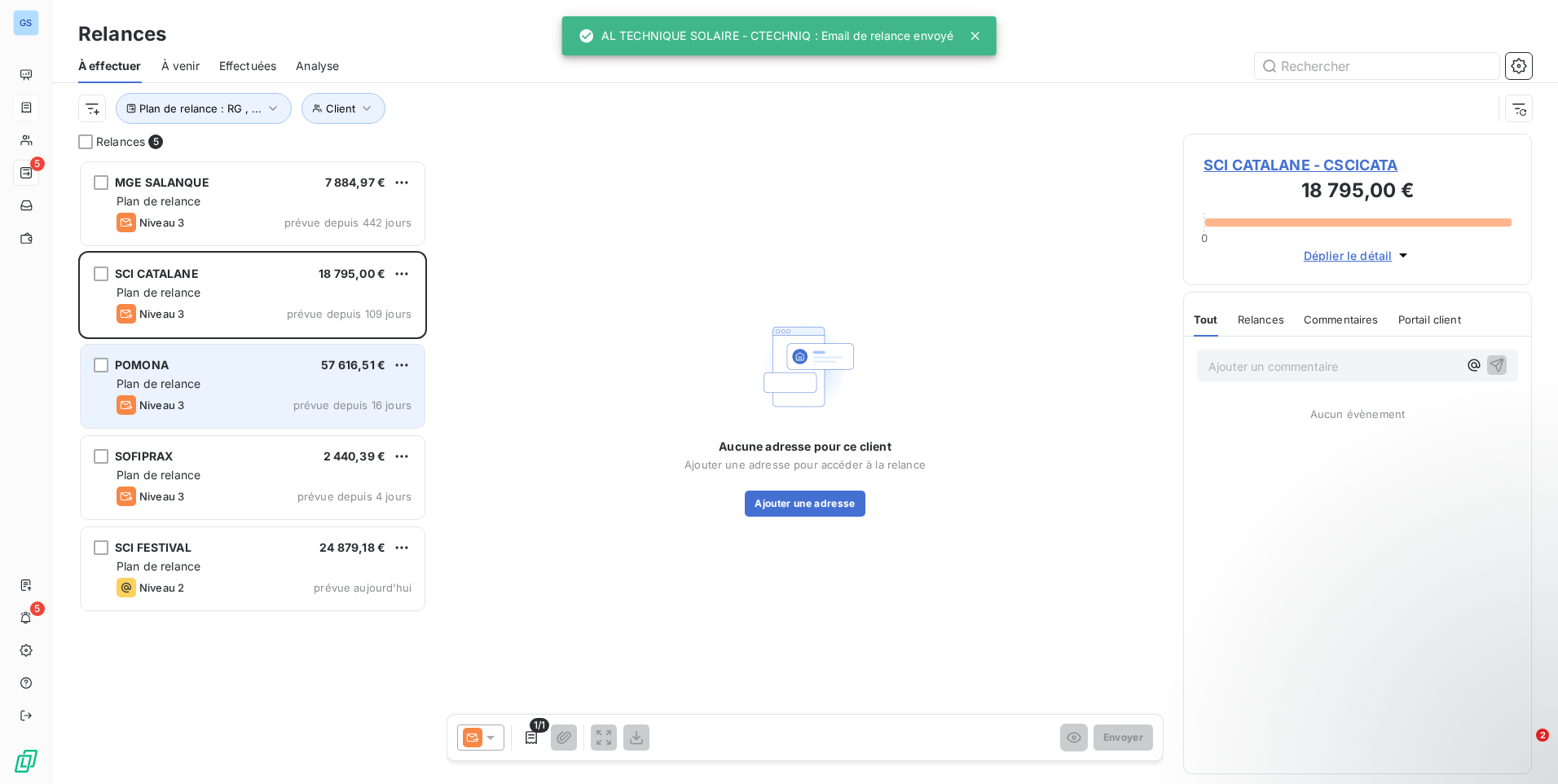
click at [243, 397] on div "Niveau 3 prévue depuis 16 jours" at bounding box center [263, 405] width 295 height 19
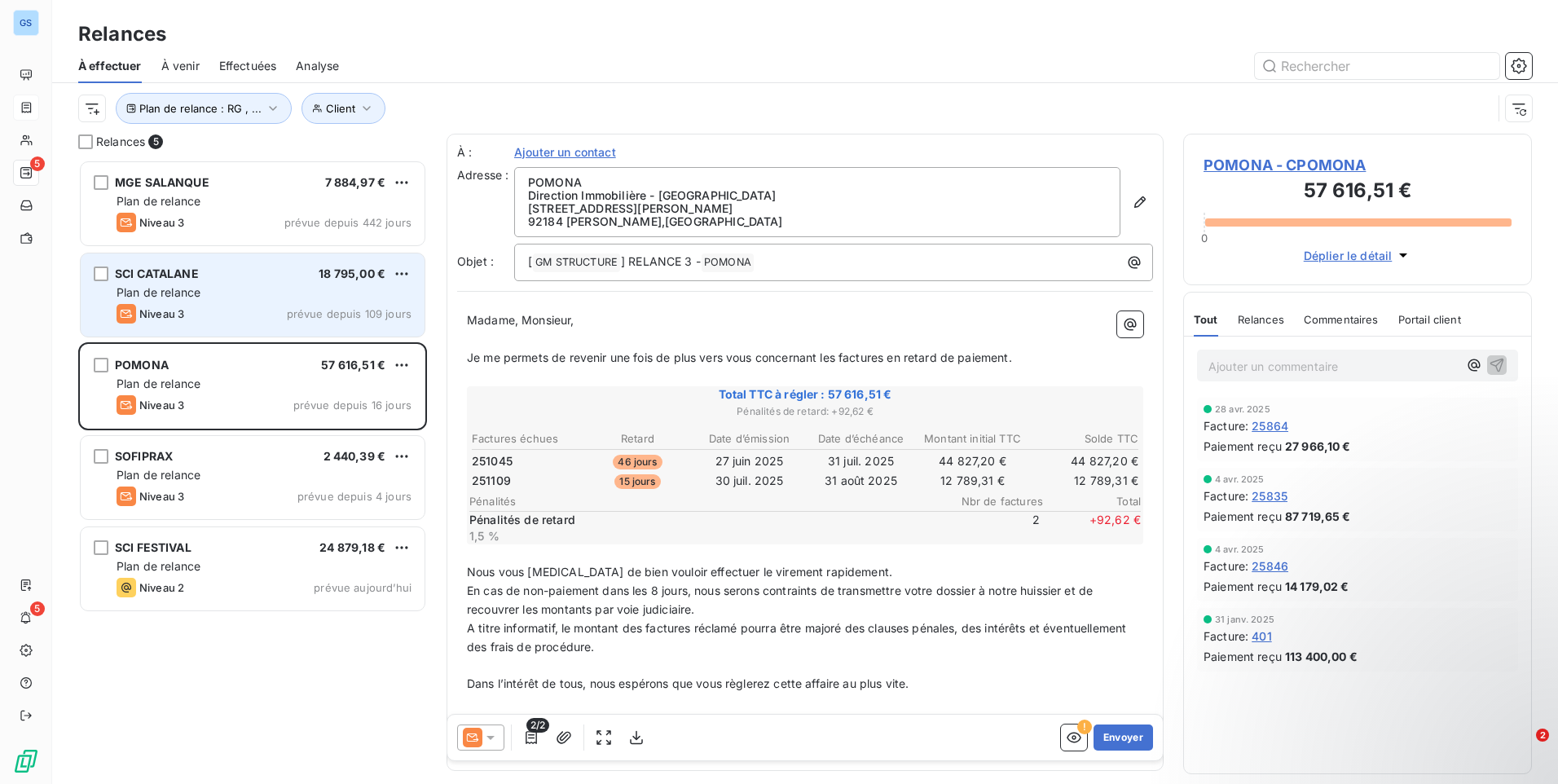
click at [240, 286] on div "Plan de relance" at bounding box center [263, 292] width 295 height 16
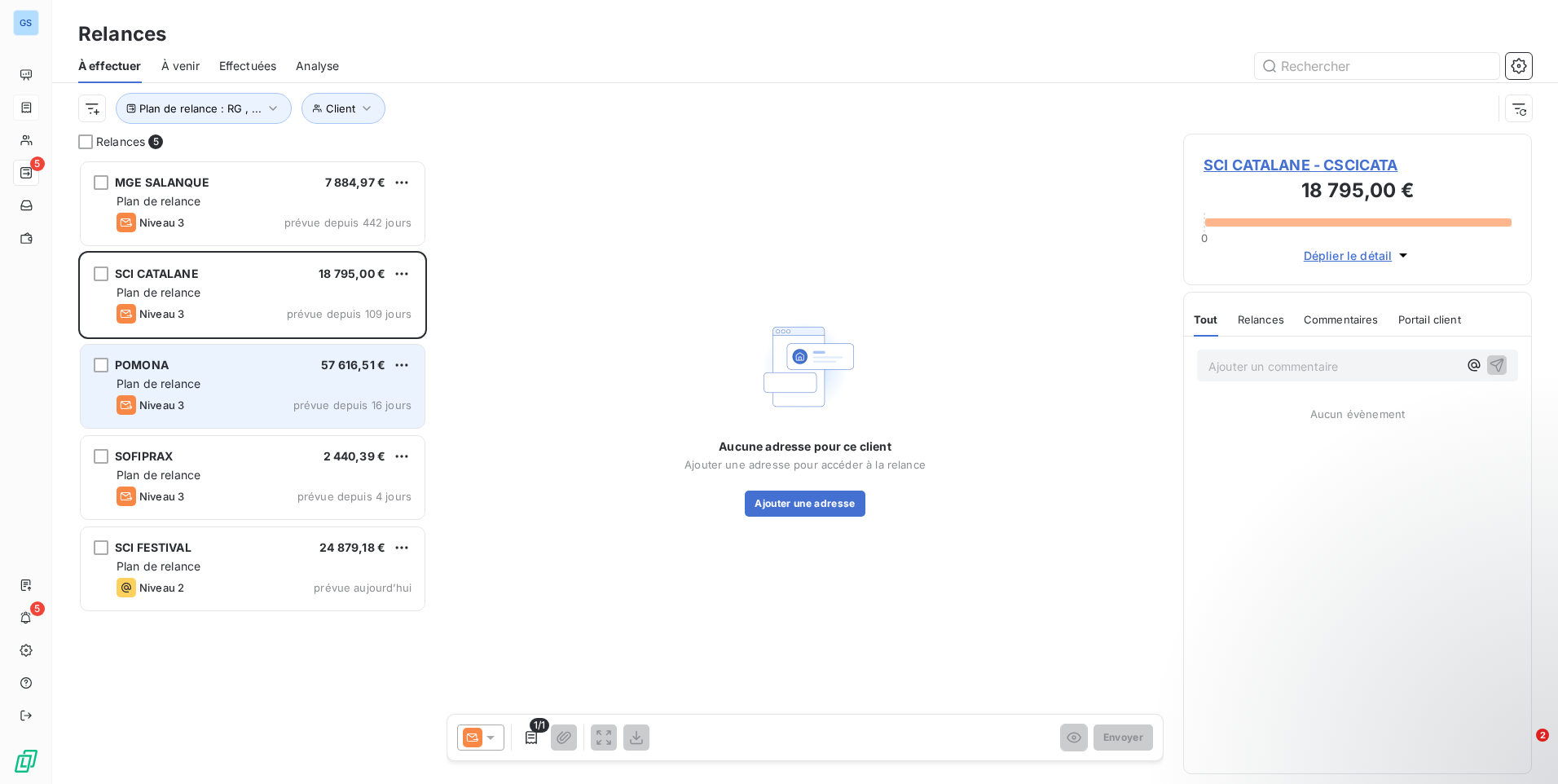
click at [234, 406] on div "Niveau 3 prévue depuis 16 jours" at bounding box center [263, 405] width 295 height 19
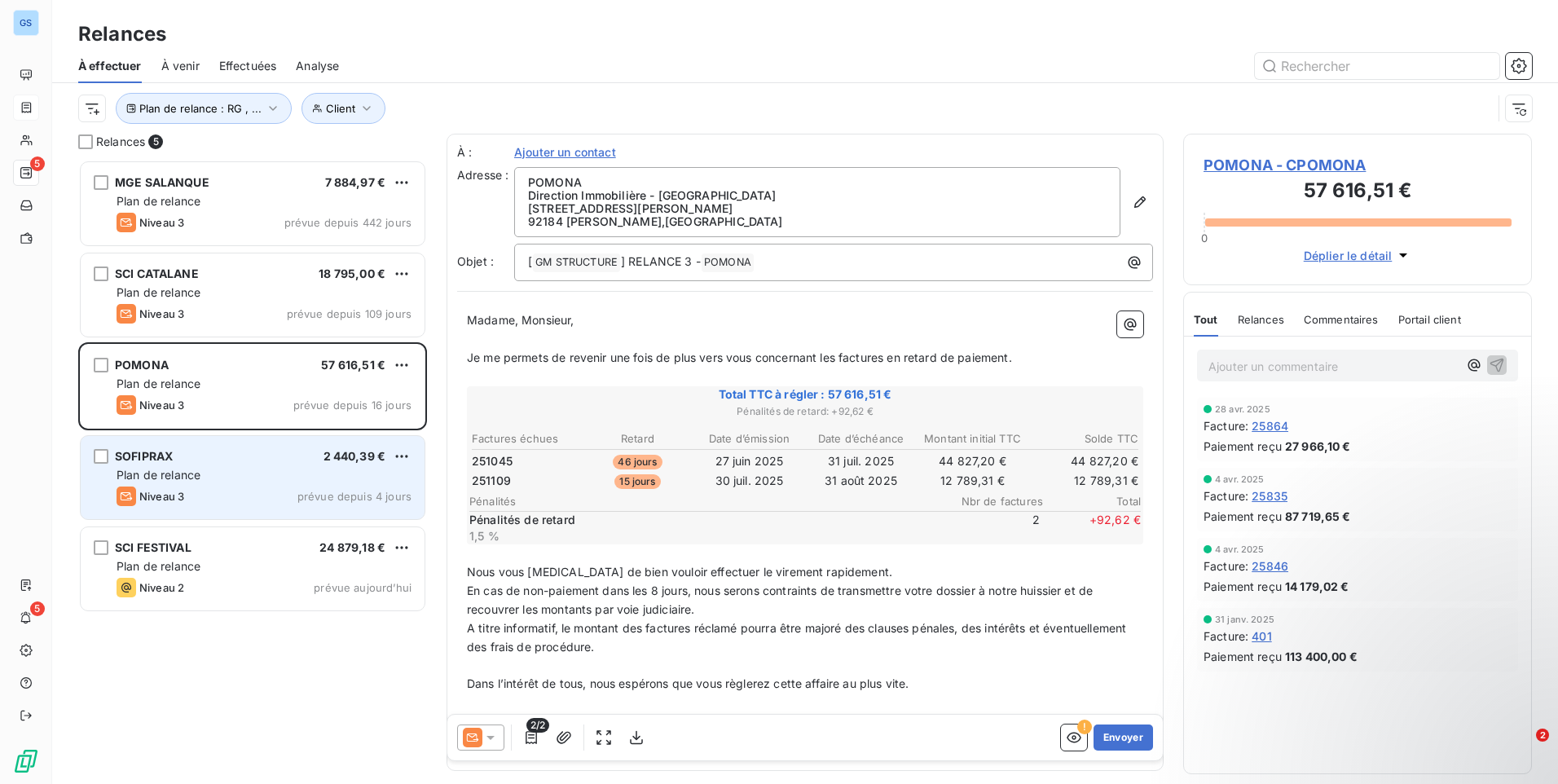
click at [236, 455] on div "SOFIPRAX 2 440,39 €" at bounding box center [263, 455] width 295 height 15
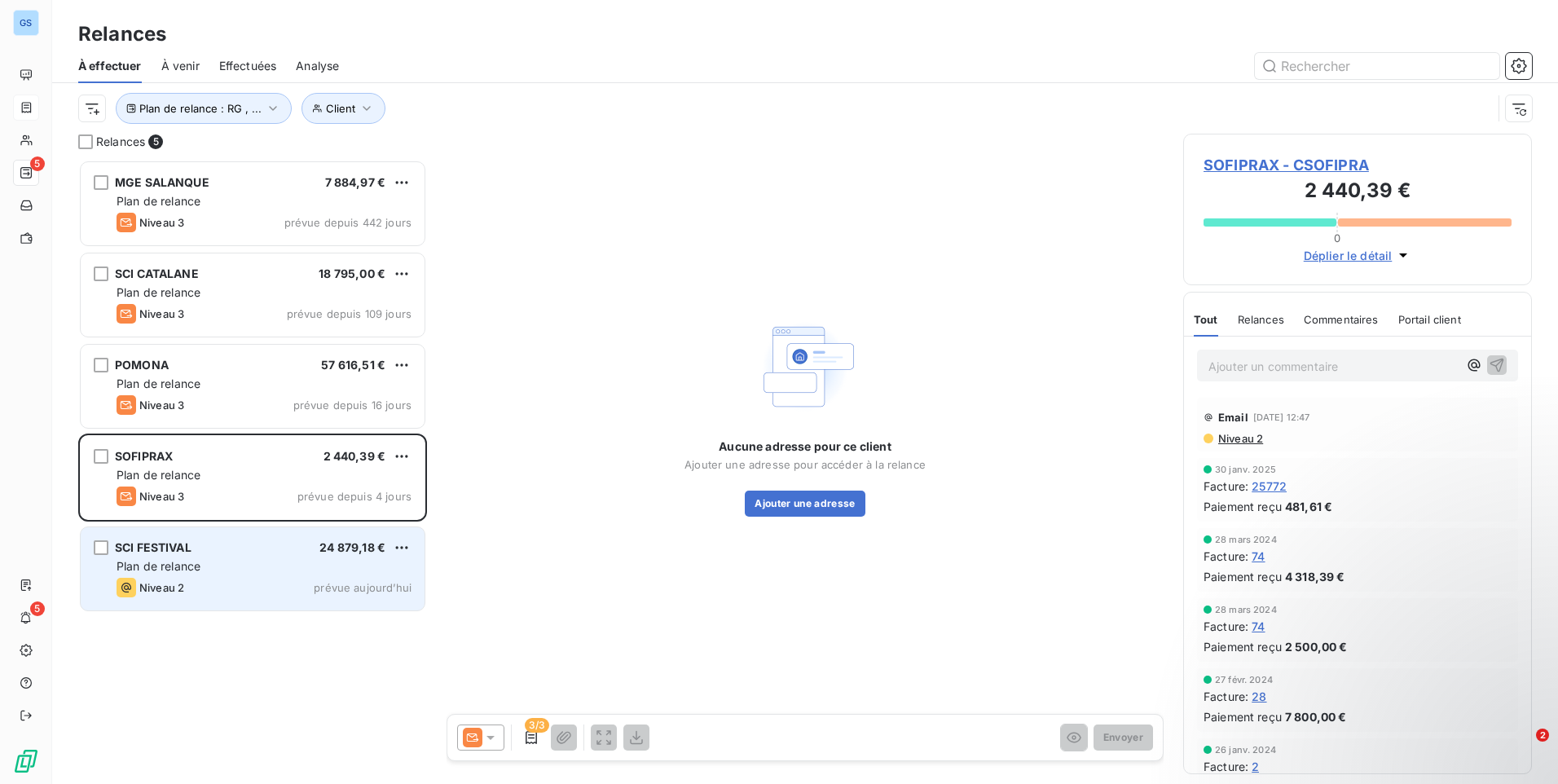
click at [287, 585] on div "Niveau 2 prévue aujourd’hui" at bounding box center [263, 587] width 295 height 19
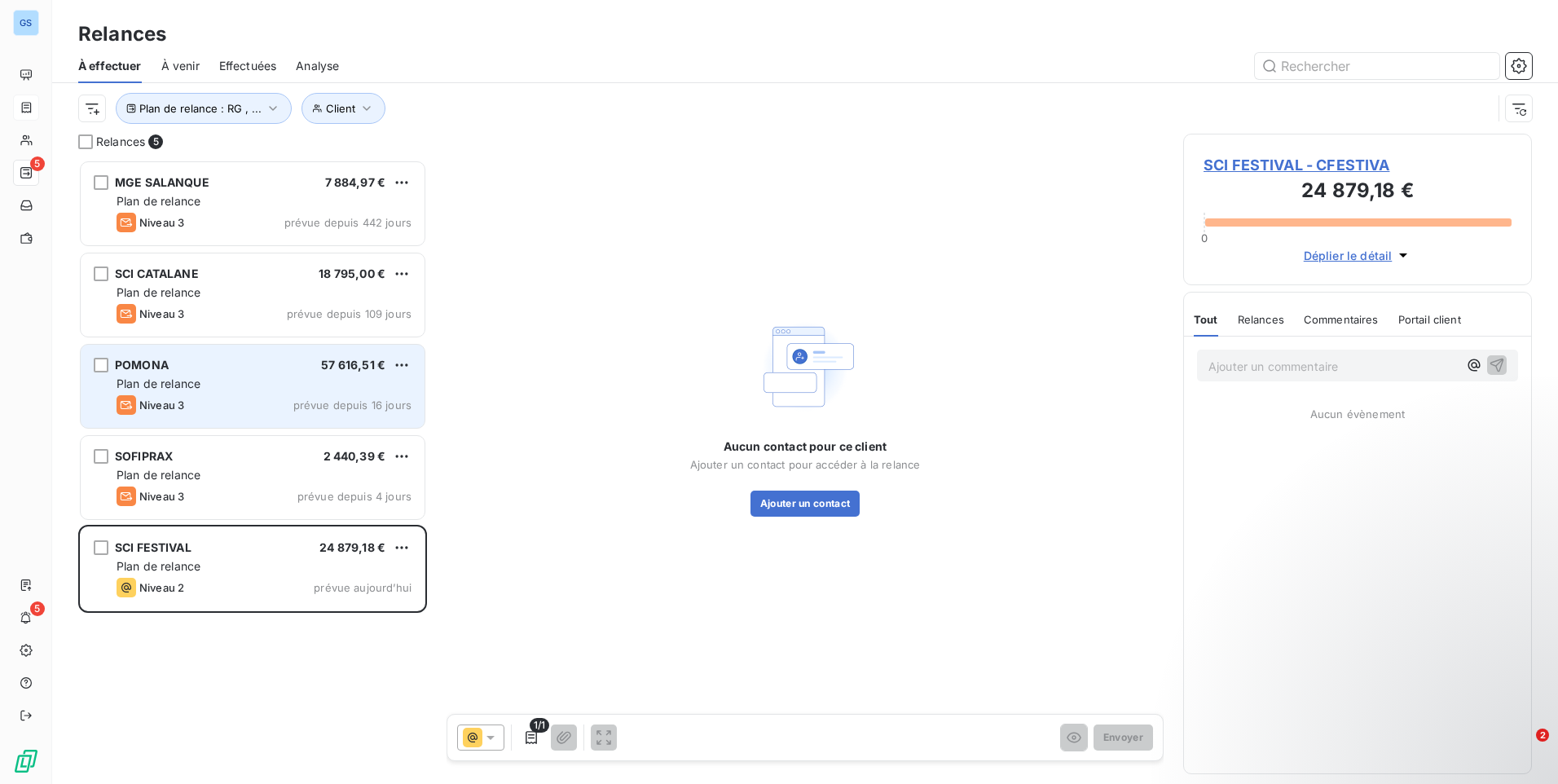
click at [277, 385] on div "Plan de relance" at bounding box center [263, 383] width 295 height 16
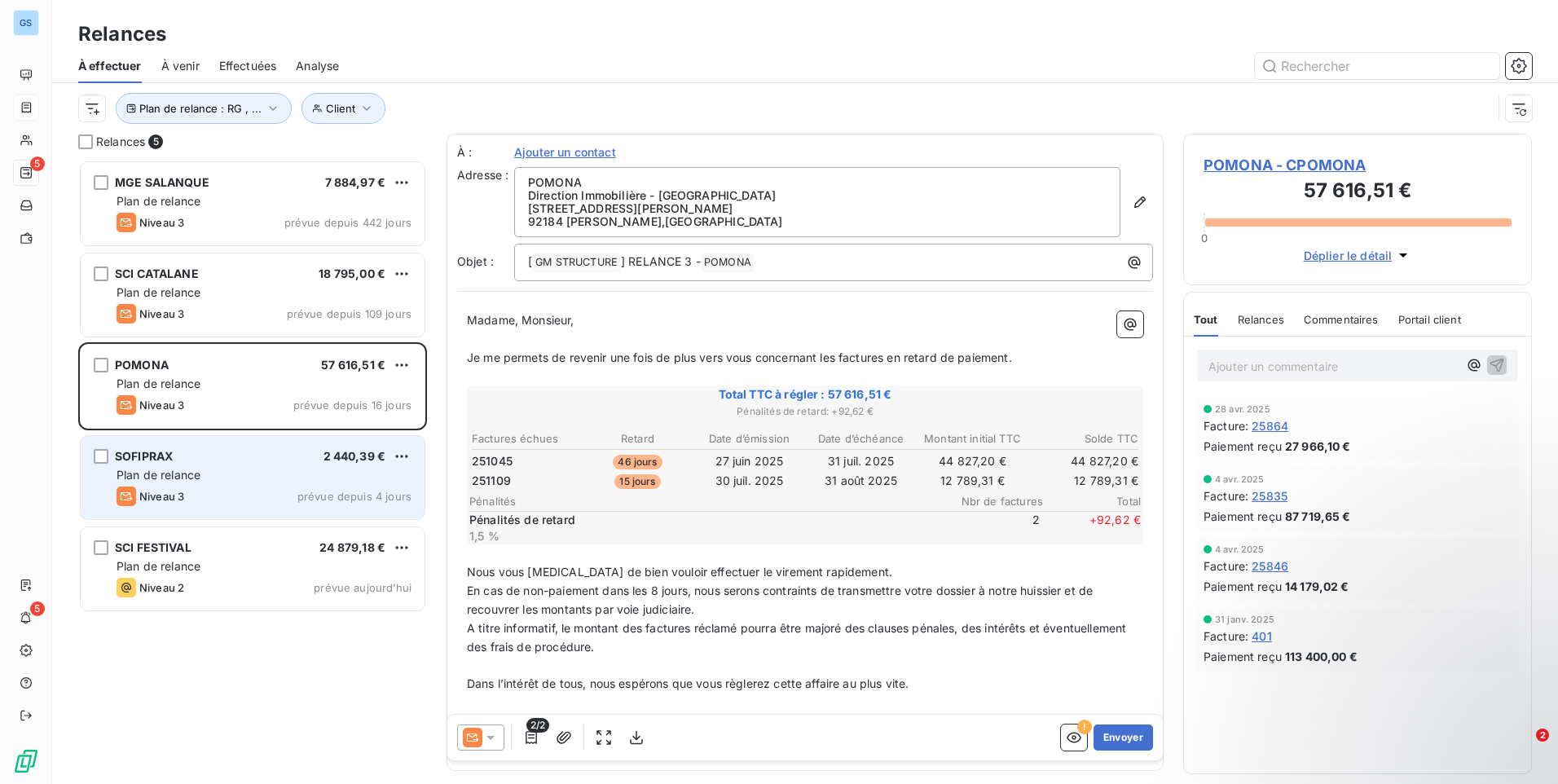
click at [277, 484] on div "SOFIPRAX 2 440,39 € Plan de relance Niveau 3 prévue depuis 4 jours" at bounding box center [252, 478] width 344 height 83
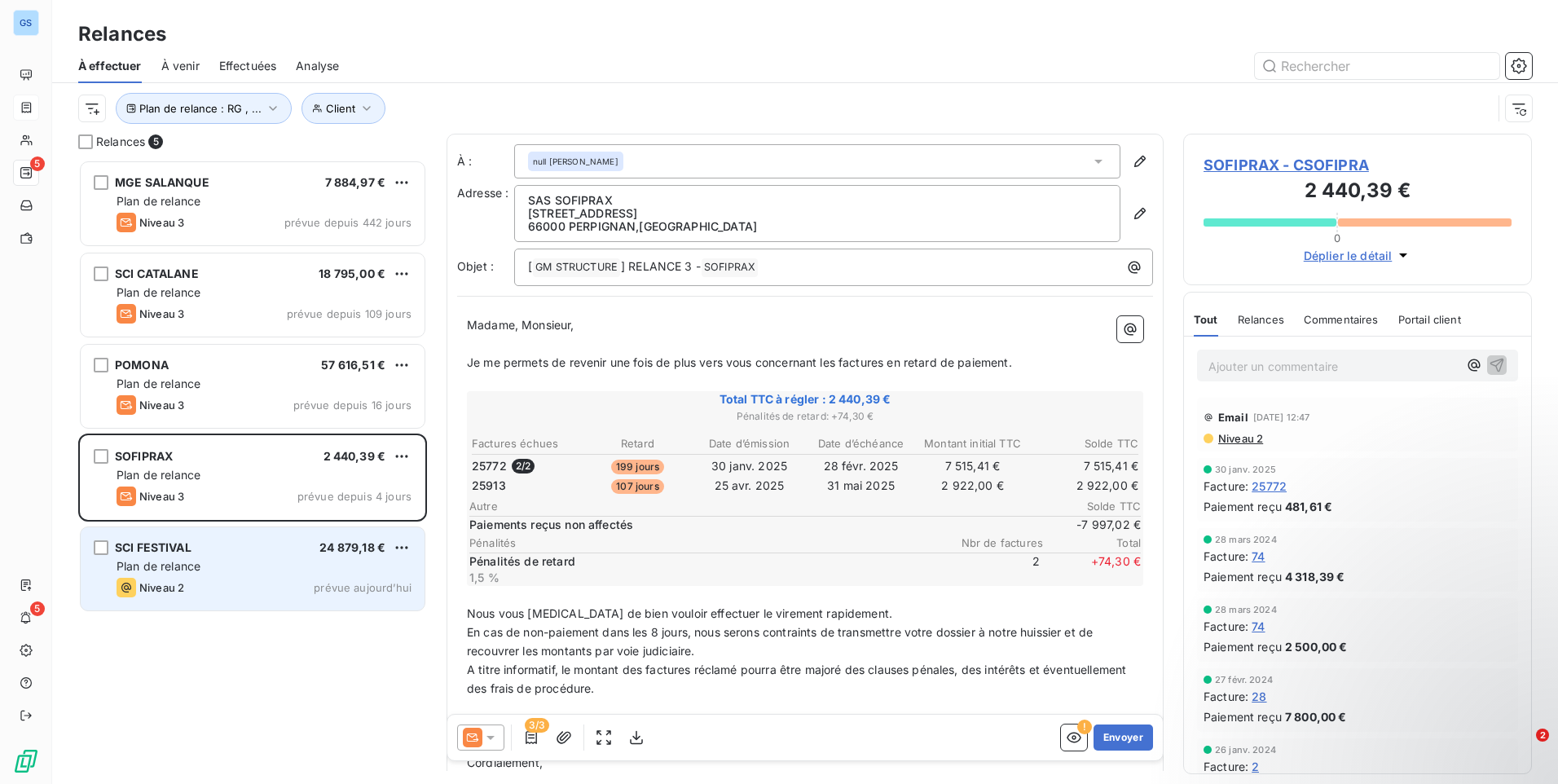
click at [266, 577] on div "Niveau 2 prévue aujourd’hui" at bounding box center [263, 587] width 295 height 19
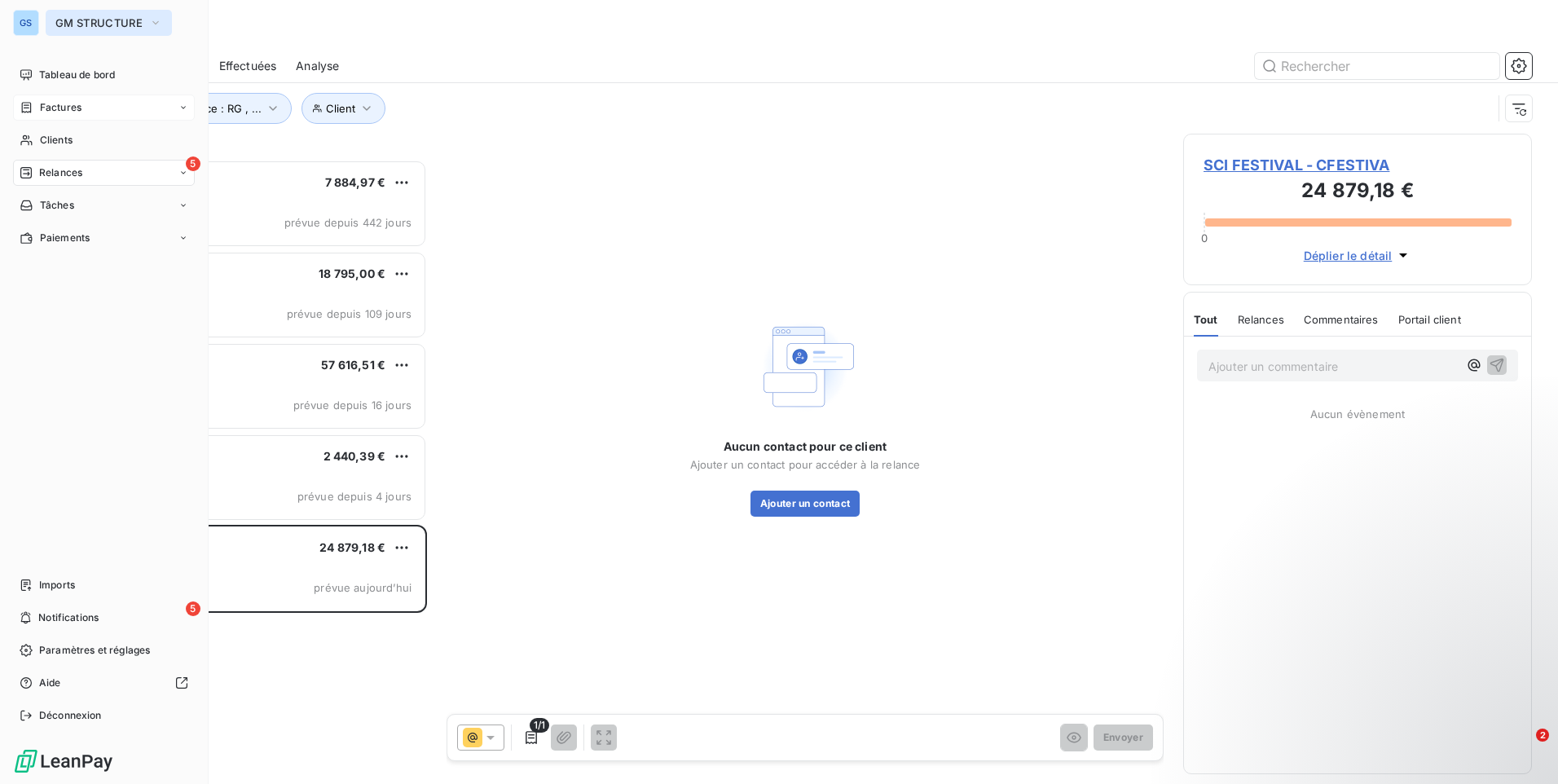
click at [135, 21] on span "GM STRUCTURE" at bounding box center [99, 22] width 87 height 13
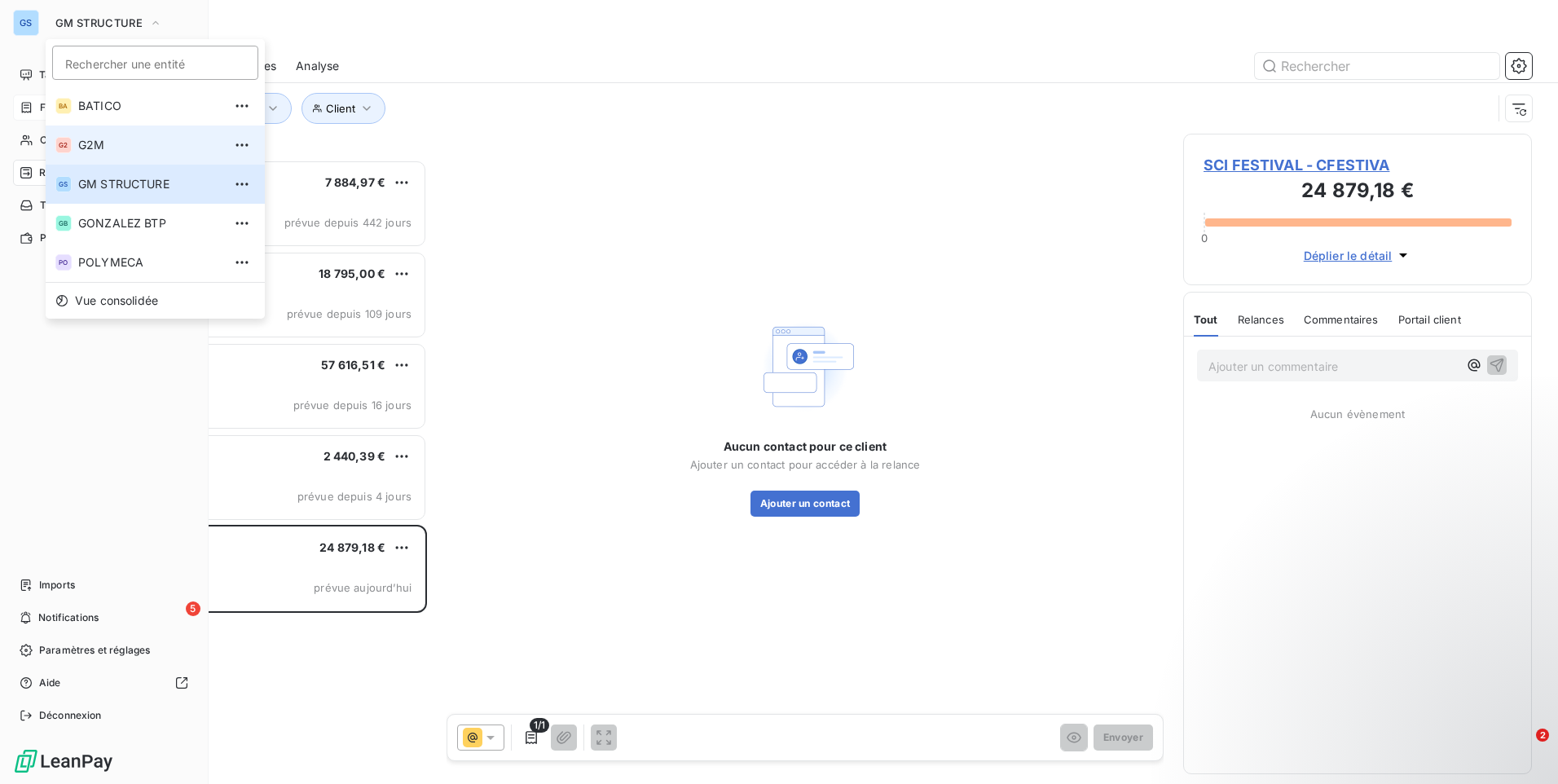
click at [150, 140] on span "G2M" at bounding box center [150, 145] width 144 height 16
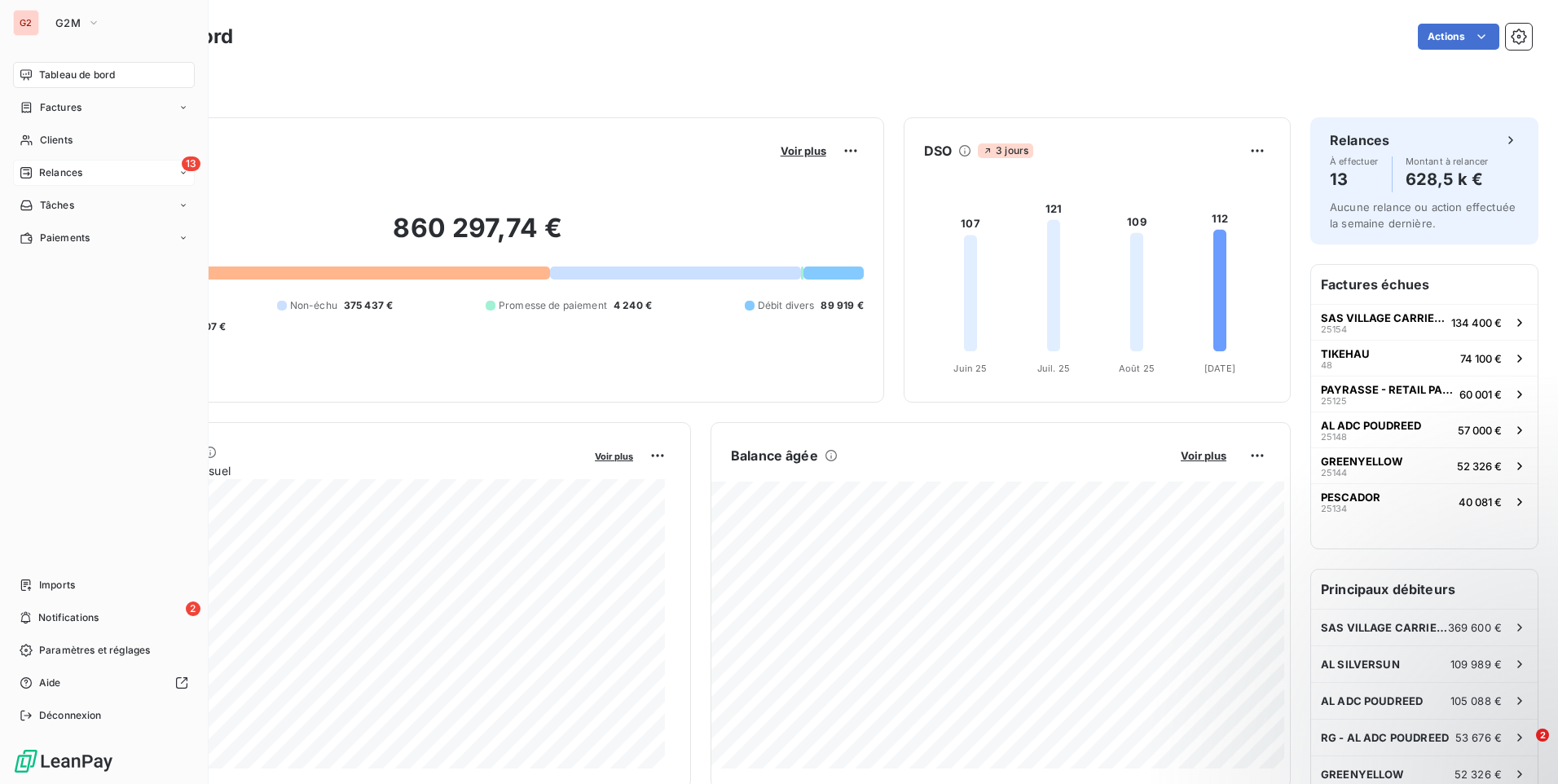
click at [80, 176] on span "Relances" at bounding box center [60, 172] width 44 height 15
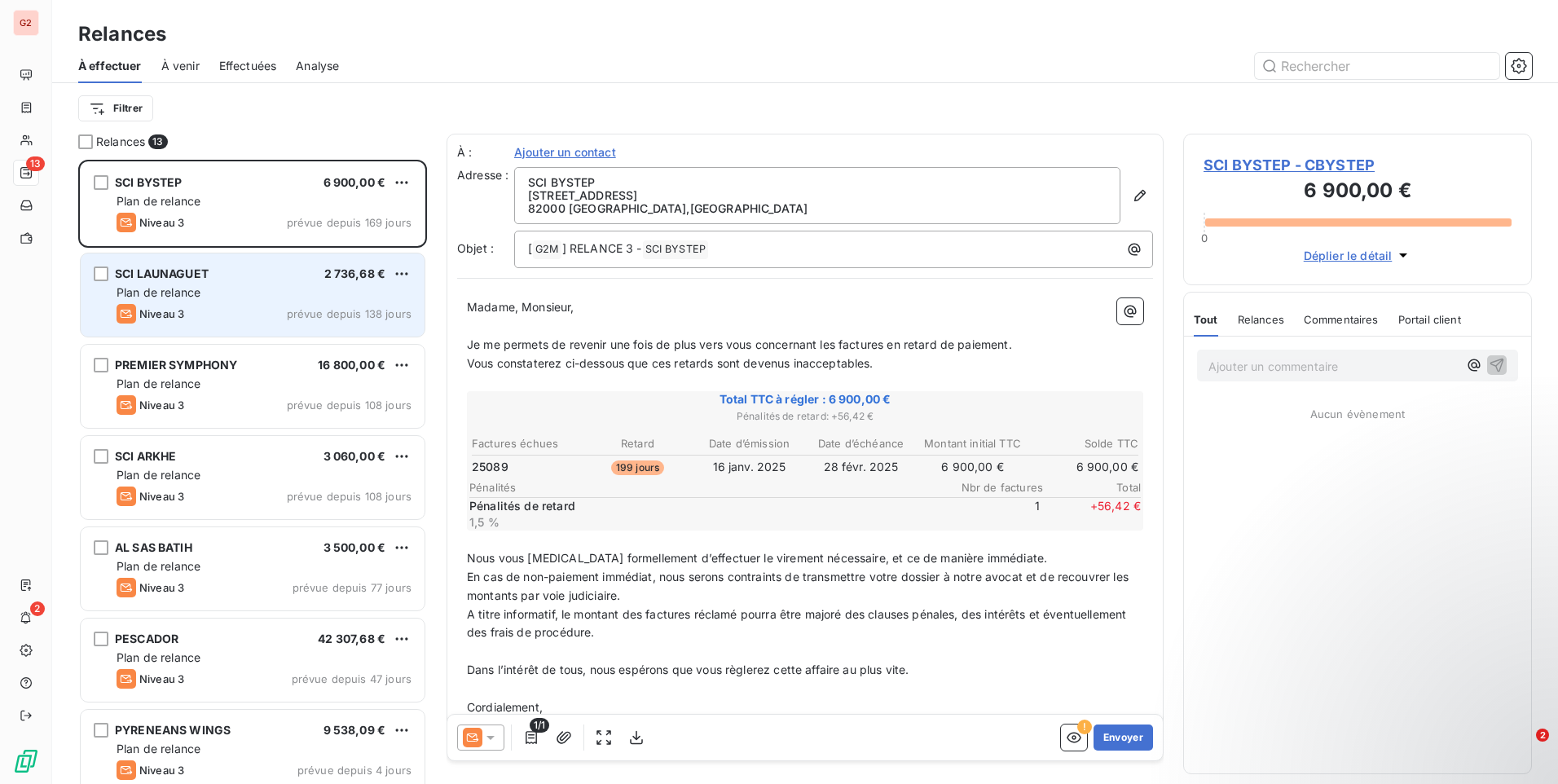
drag, startPoint x: 203, startPoint y: 282, endPoint x: 344, endPoint y: 268, distance: 141.7
click at [204, 281] on div "SCI LAUNAGUET" at bounding box center [162, 274] width 94 height 16
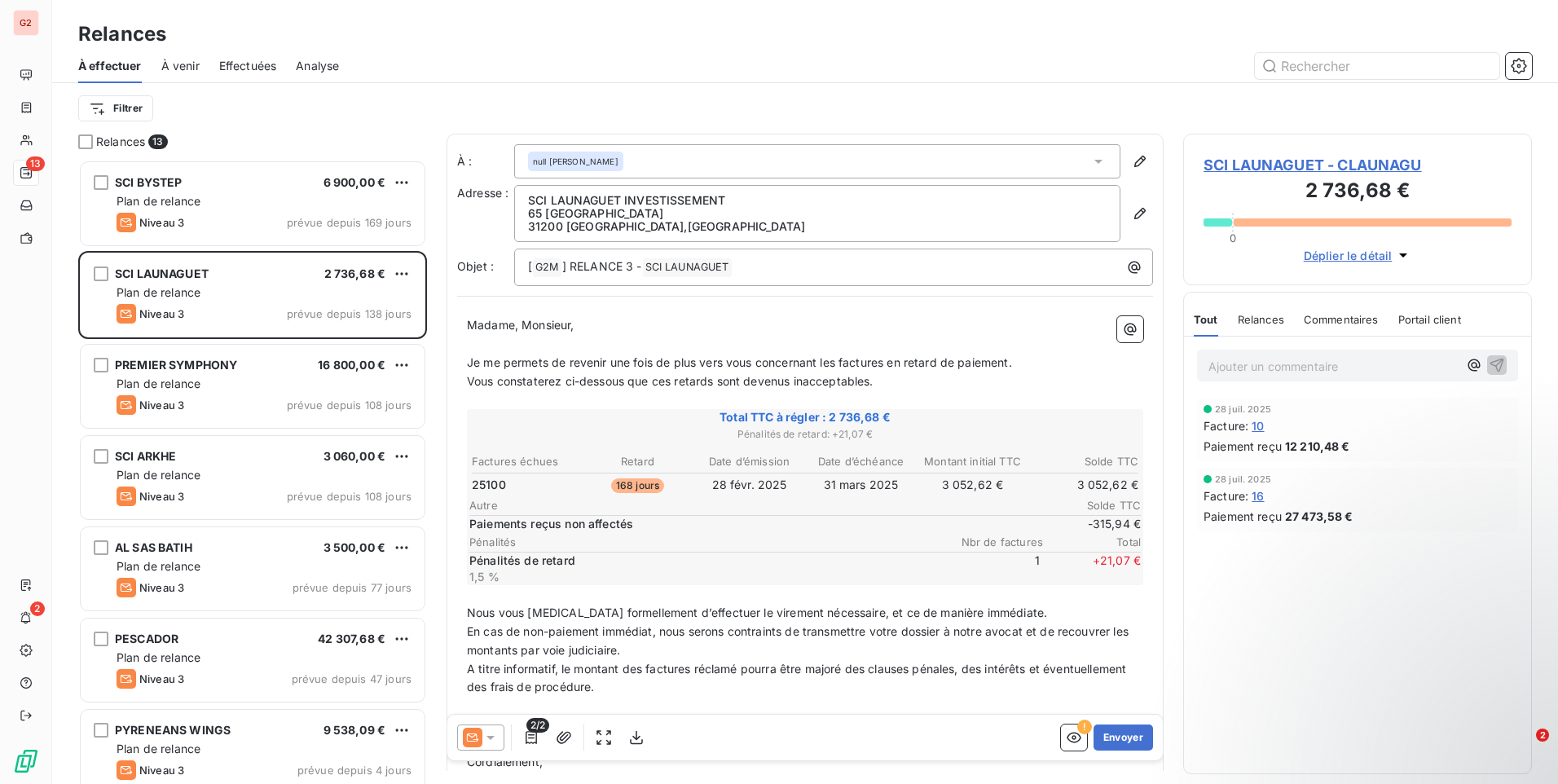
click at [494, 740] on icon at bounding box center [490, 737] width 16 height 16
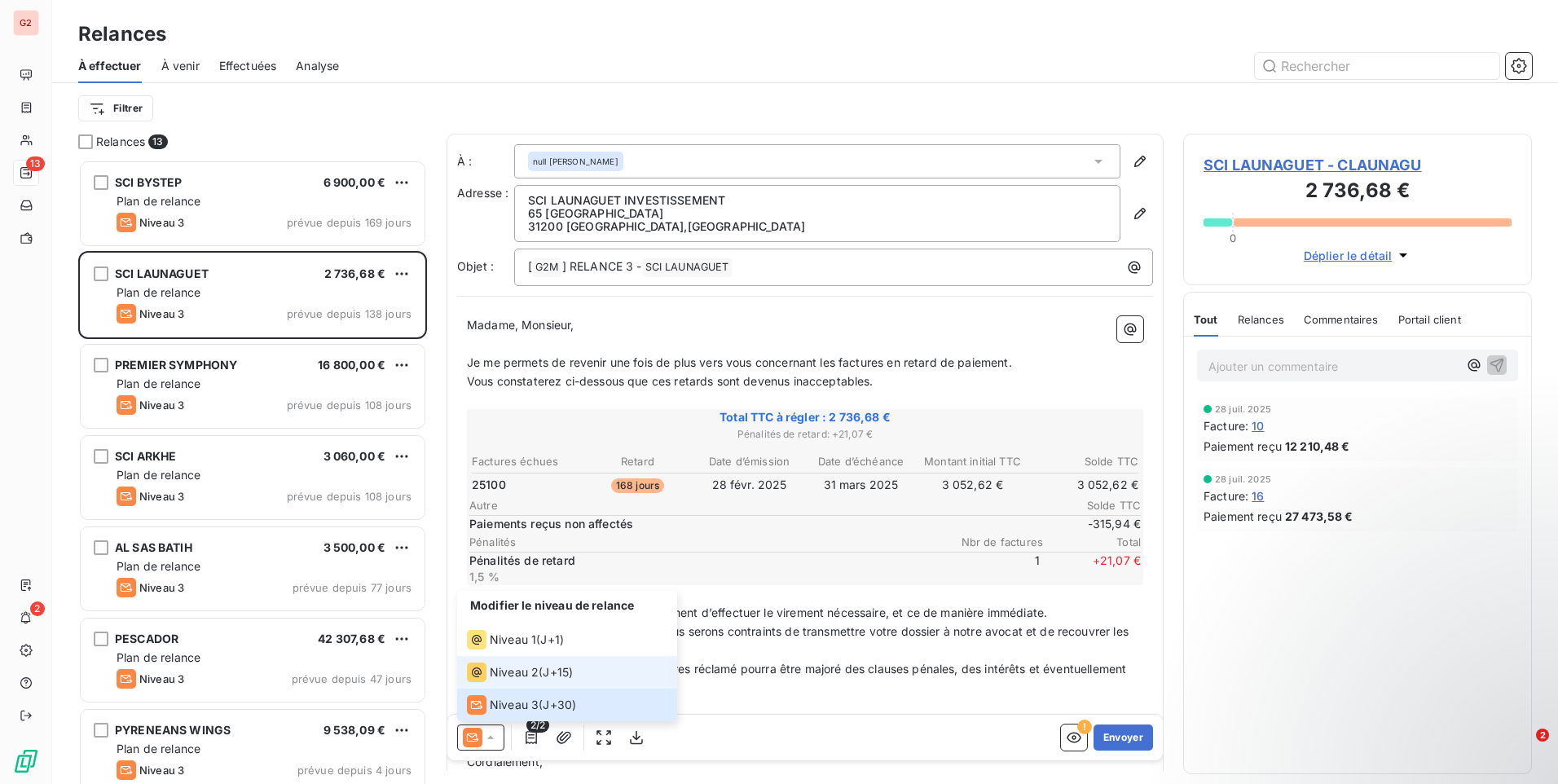
click at [520, 673] on span "Niveau 2" at bounding box center [514, 672] width 49 height 16
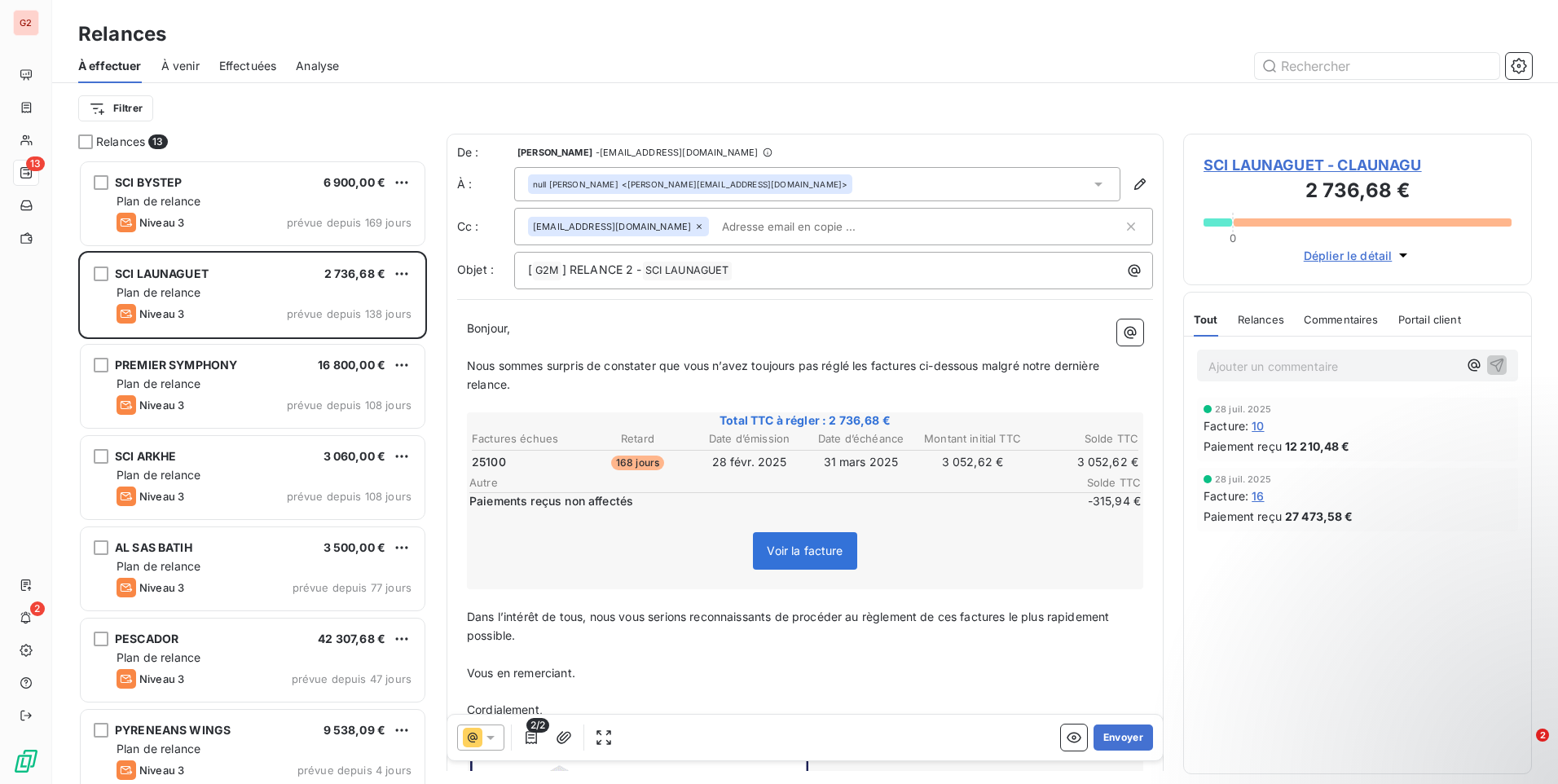
click at [822, 212] on div "[PERSON_NAME][EMAIL_ADDRESS][DOMAIN_NAME]" at bounding box center [834, 226] width 639 height 38
click at [827, 220] on input "text" at bounding box center [919, 226] width 407 height 24
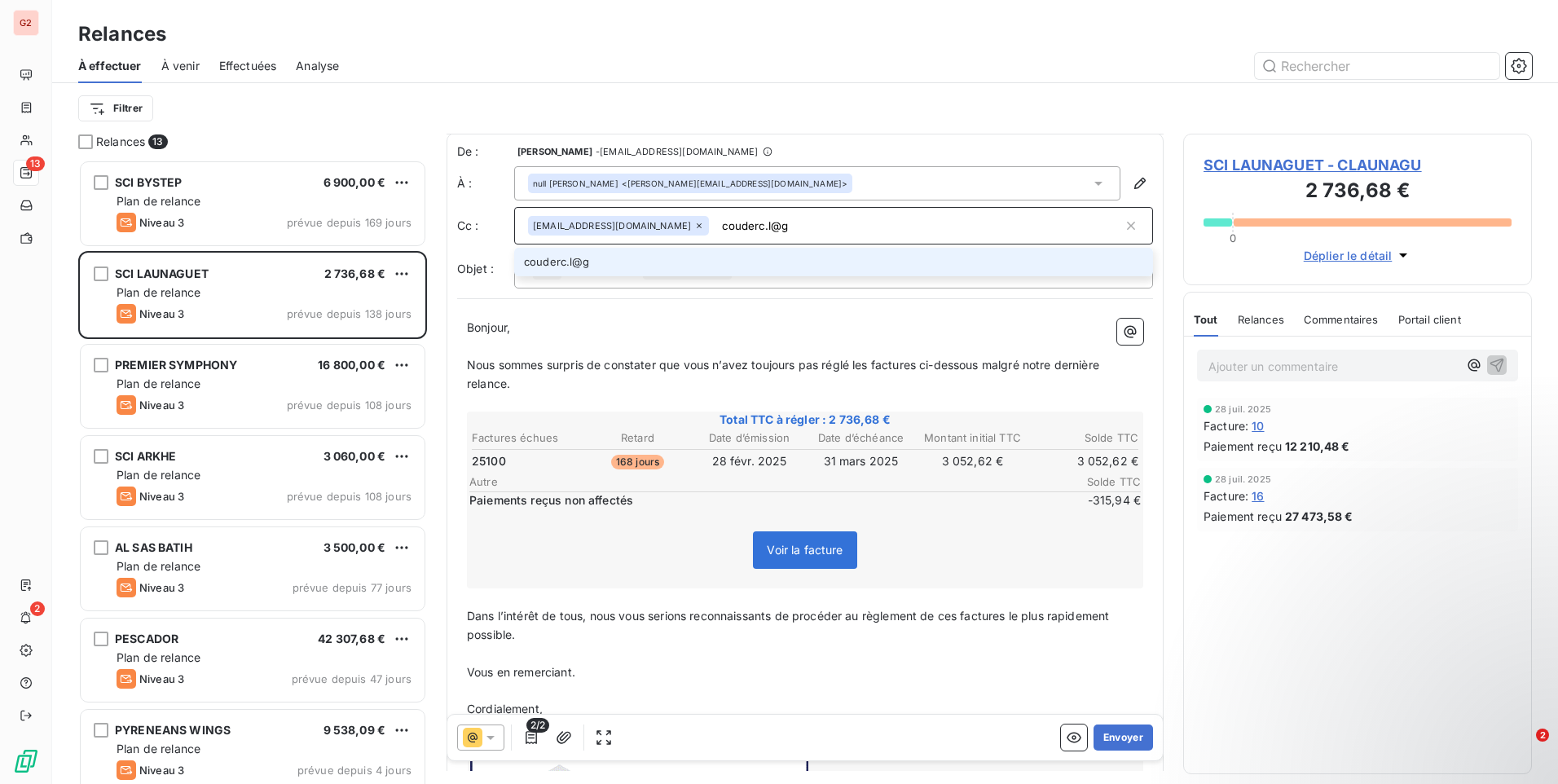
scroll to position [81, 0]
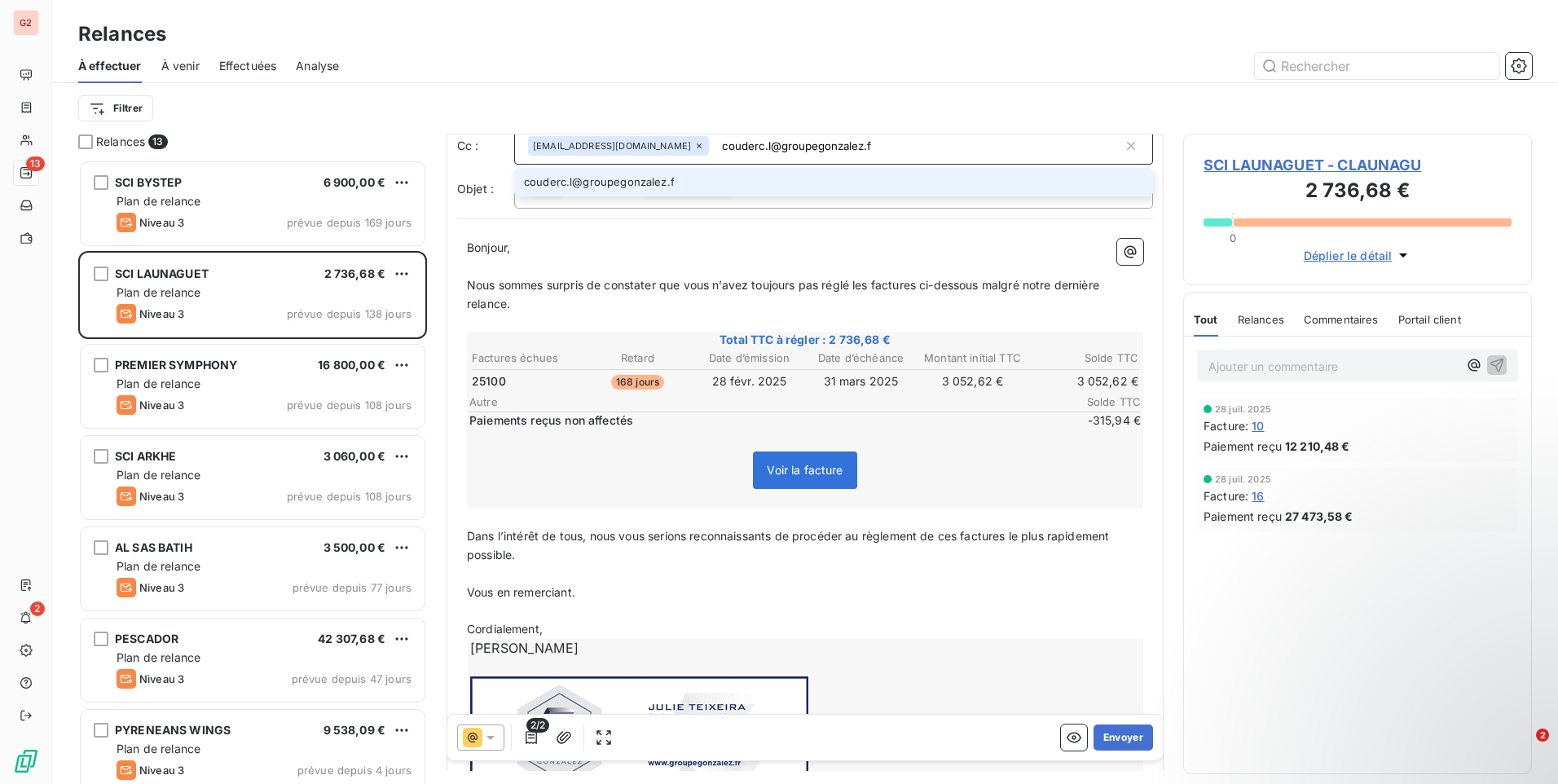
type input "couderc.l@groupegonzalez.fr"
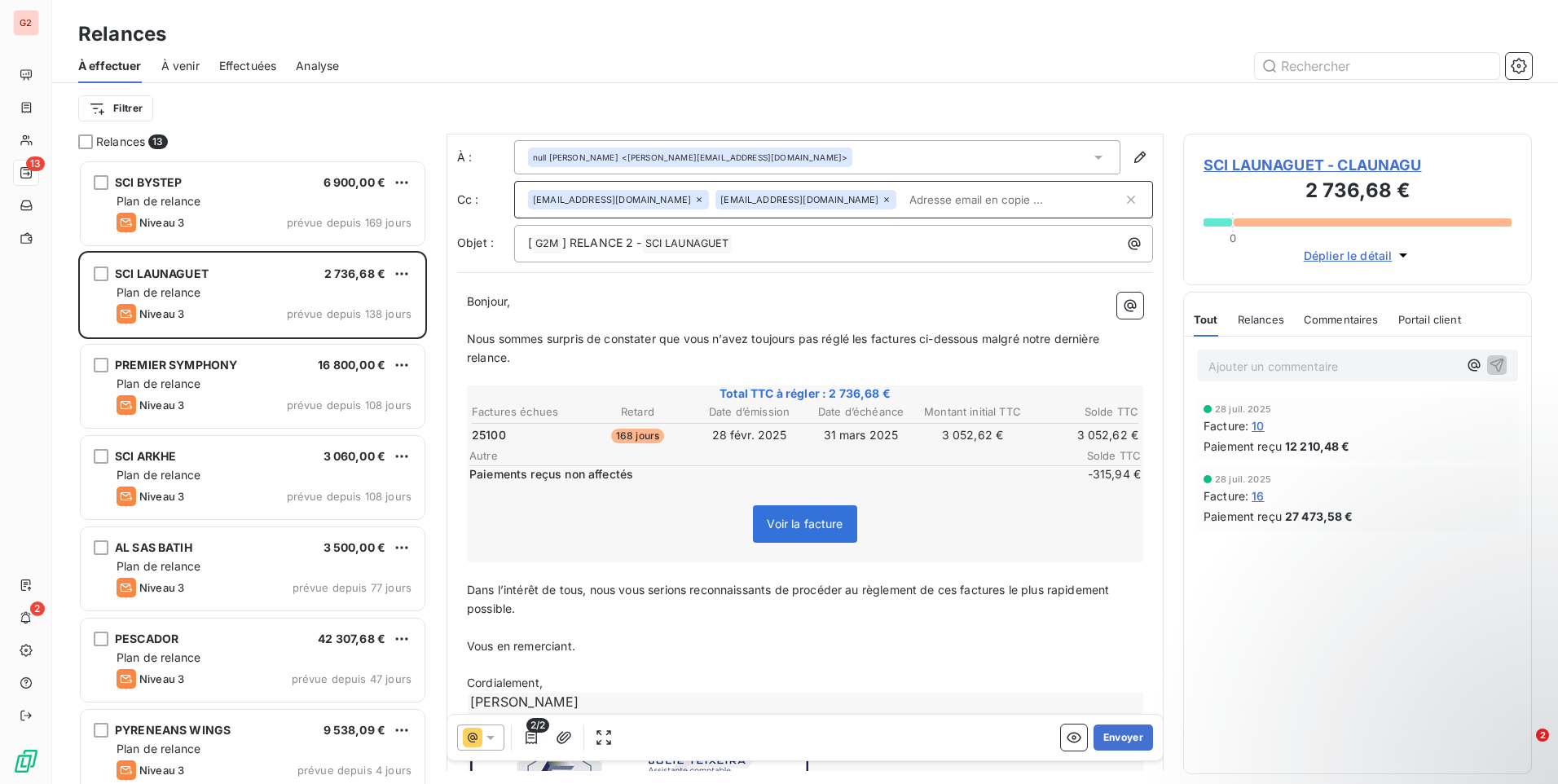
scroll to position [0, 0]
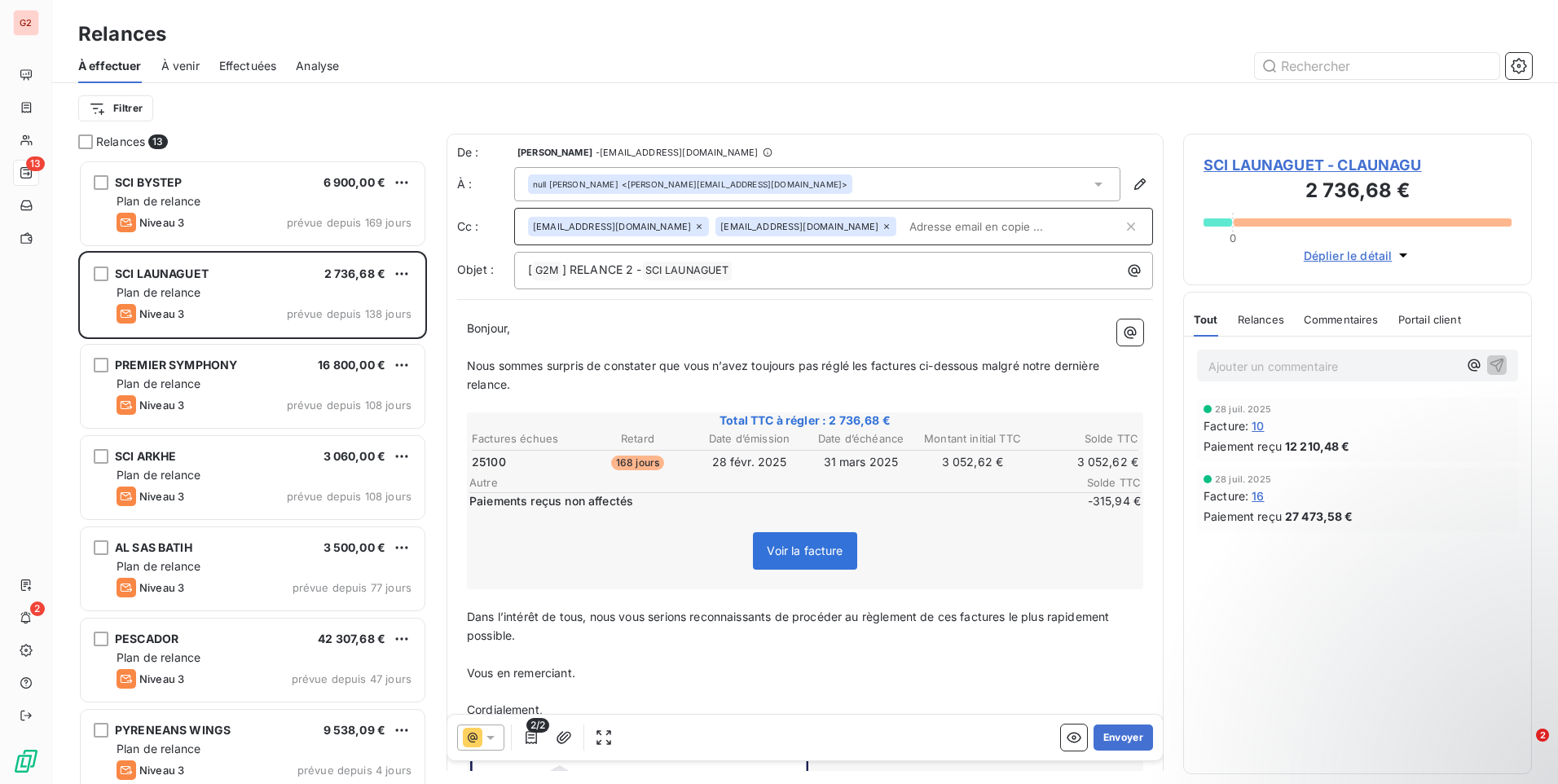
type input "p"
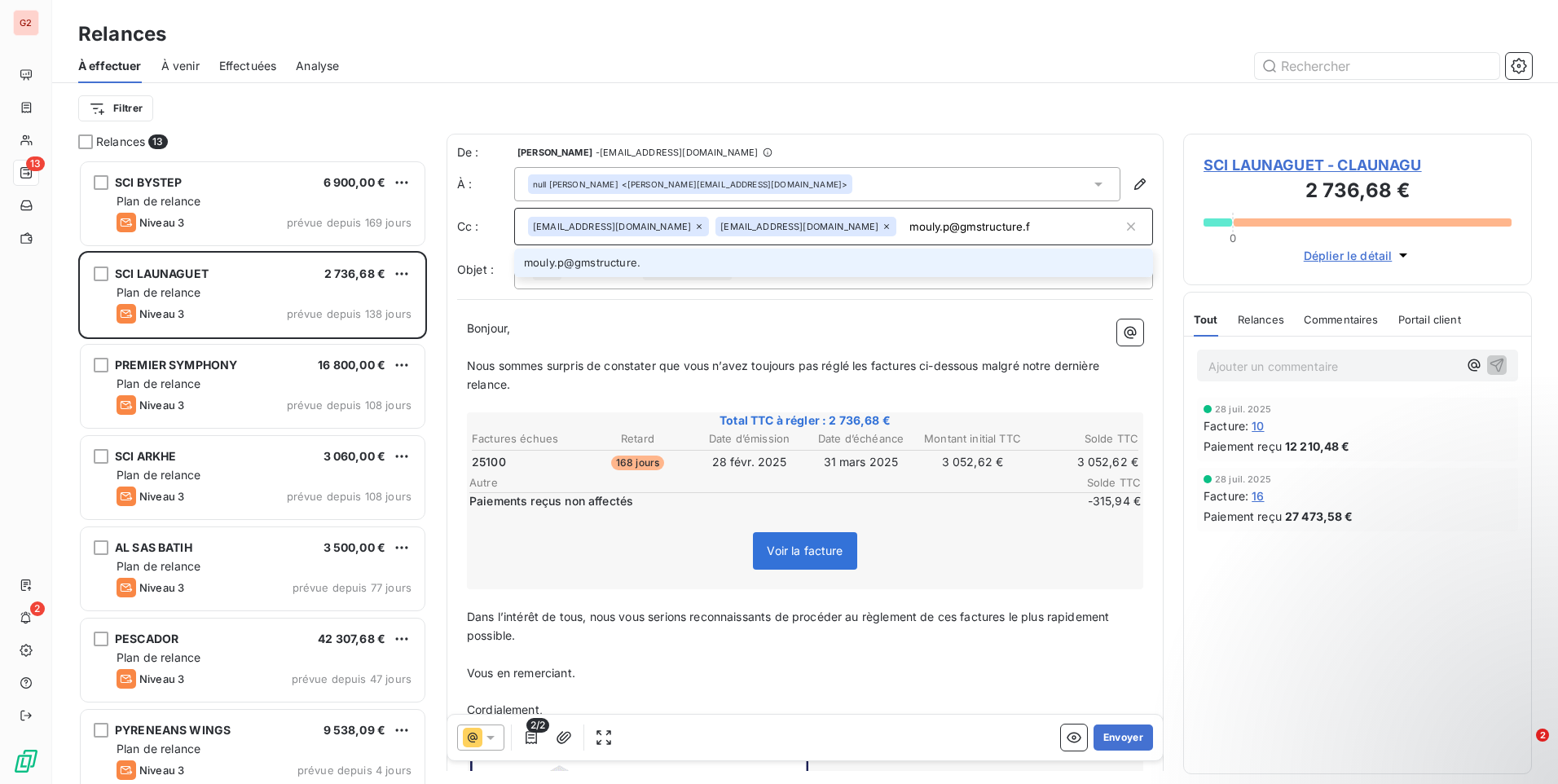
type input "[EMAIL_ADDRESS][DOMAIN_NAME]"
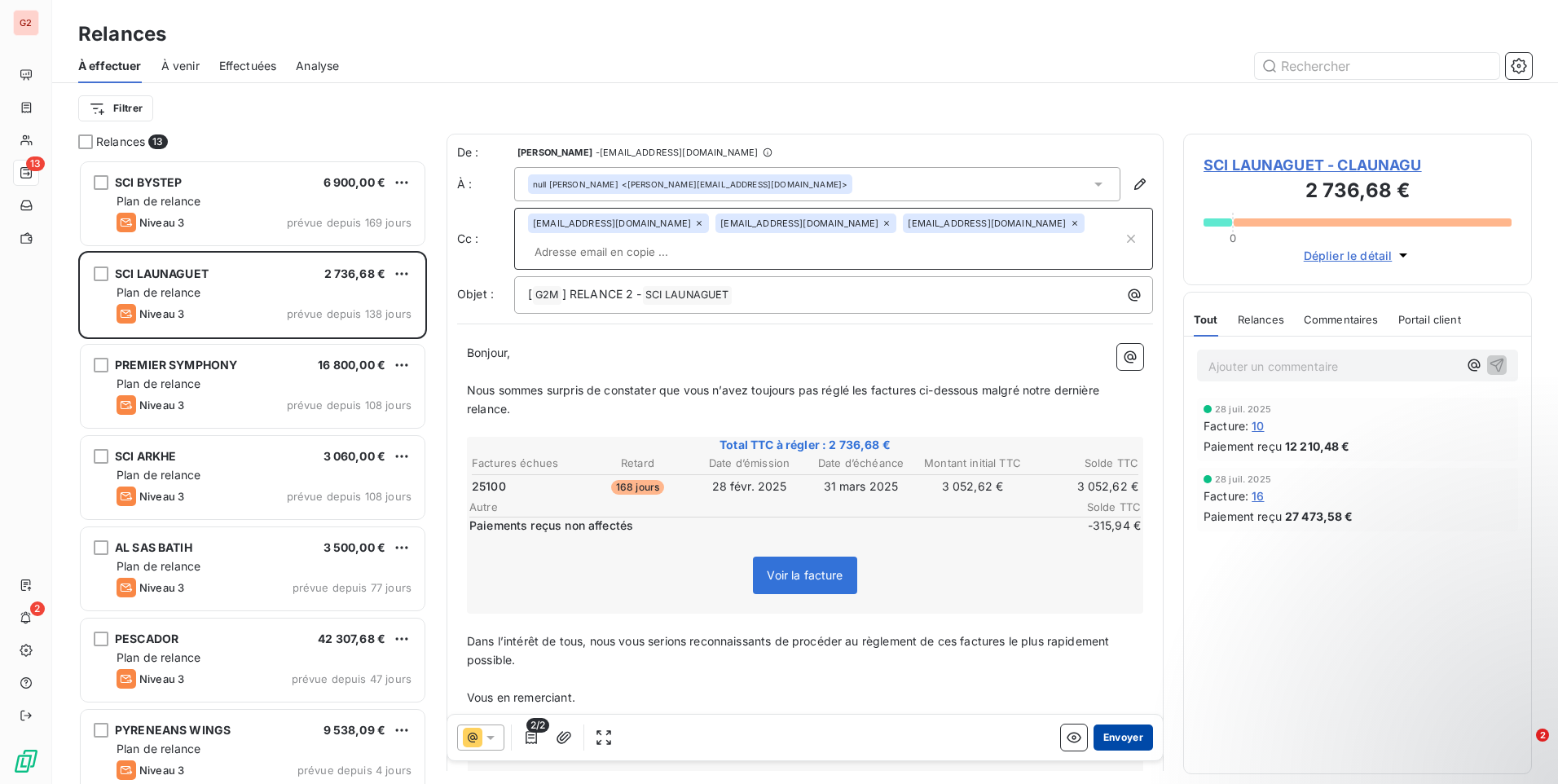
click at [1125, 744] on button "Envoyer" at bounding box center [1124, 737] width 60 height 26
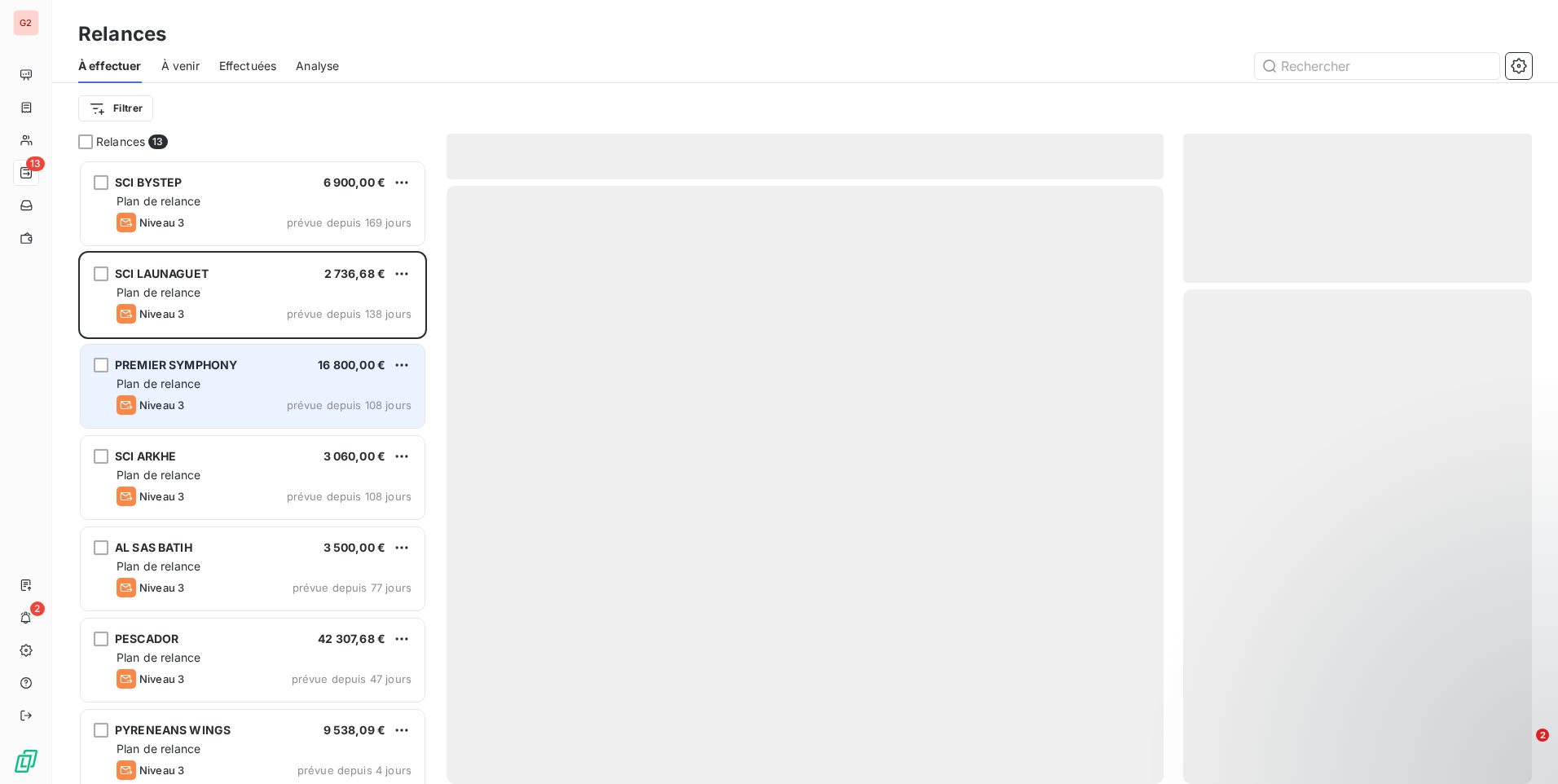
click at [228, 373] on div "PREMIER SYMPHONY" at bounding box center [176, 364] width 122 height 16
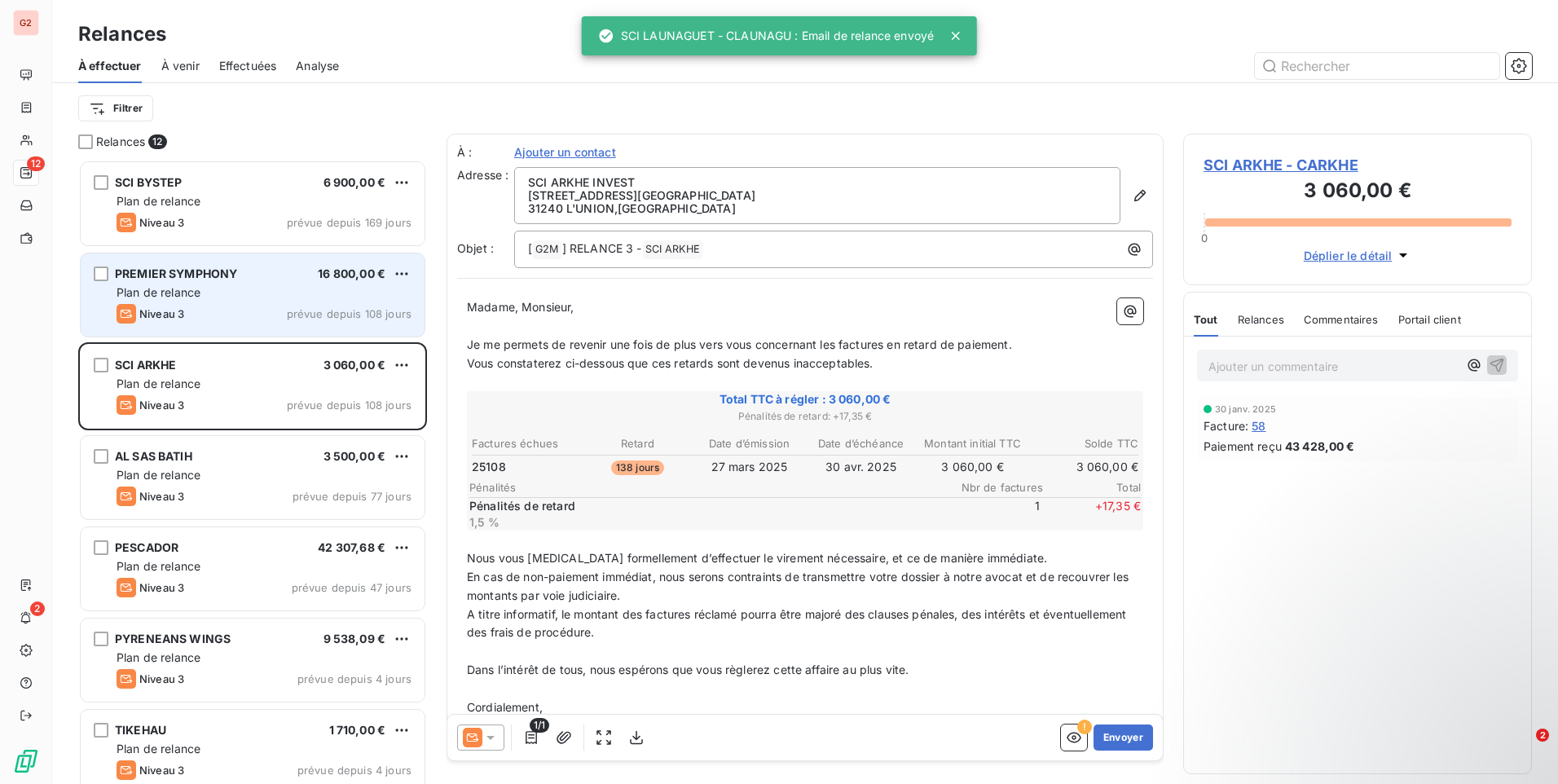
click at [261, 292] on div "Plan de relance" at bounding box center [263, 292] width 295 height 16
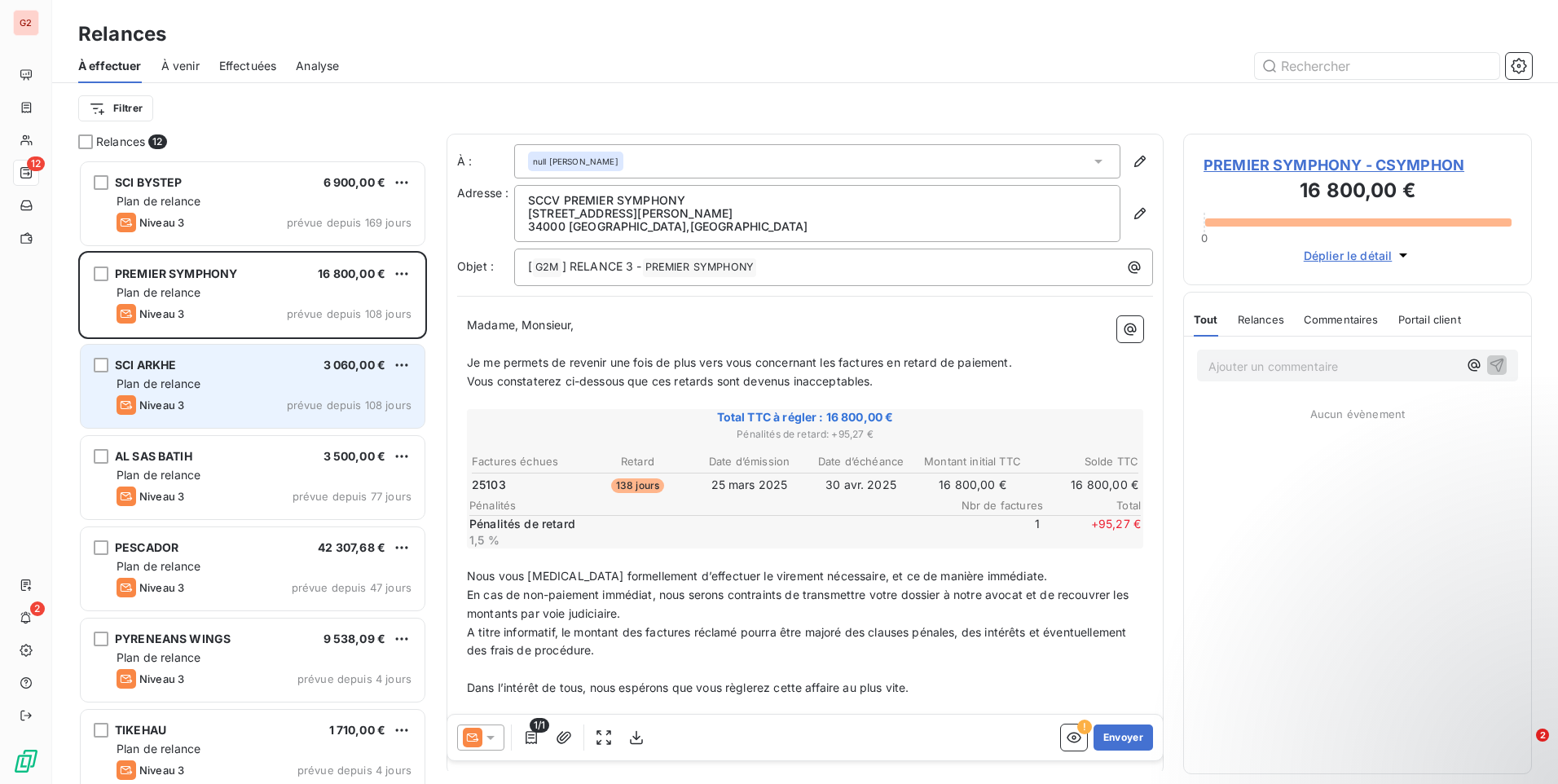
click at [270, 366] on div "SCI ARKHE 3 060,00 €" at bounding box center [263, 364] width 295 height 15
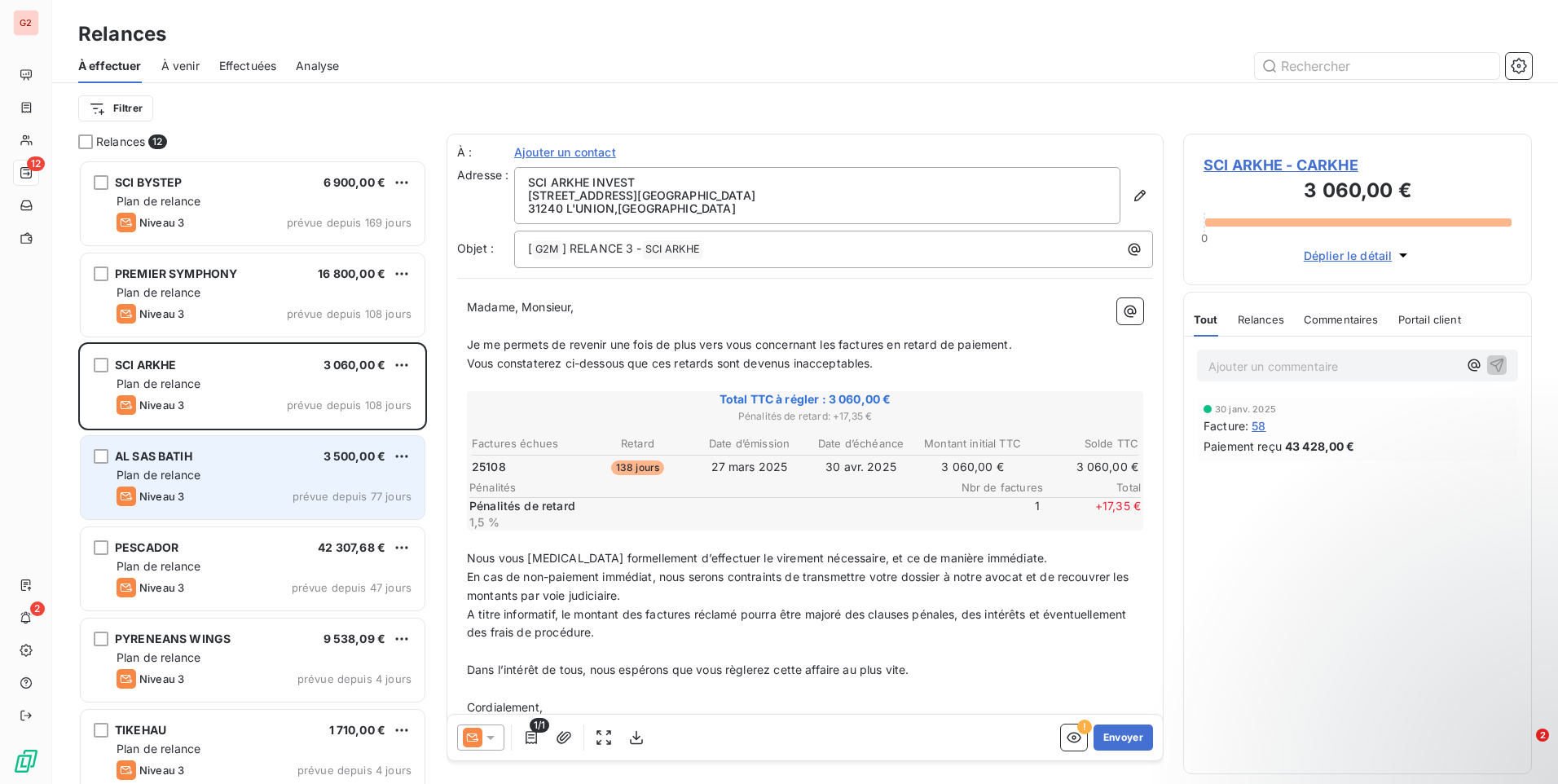
click at [197, 476] on span "Plan de relance" at bounding box center [158, 475] width 84 height 14
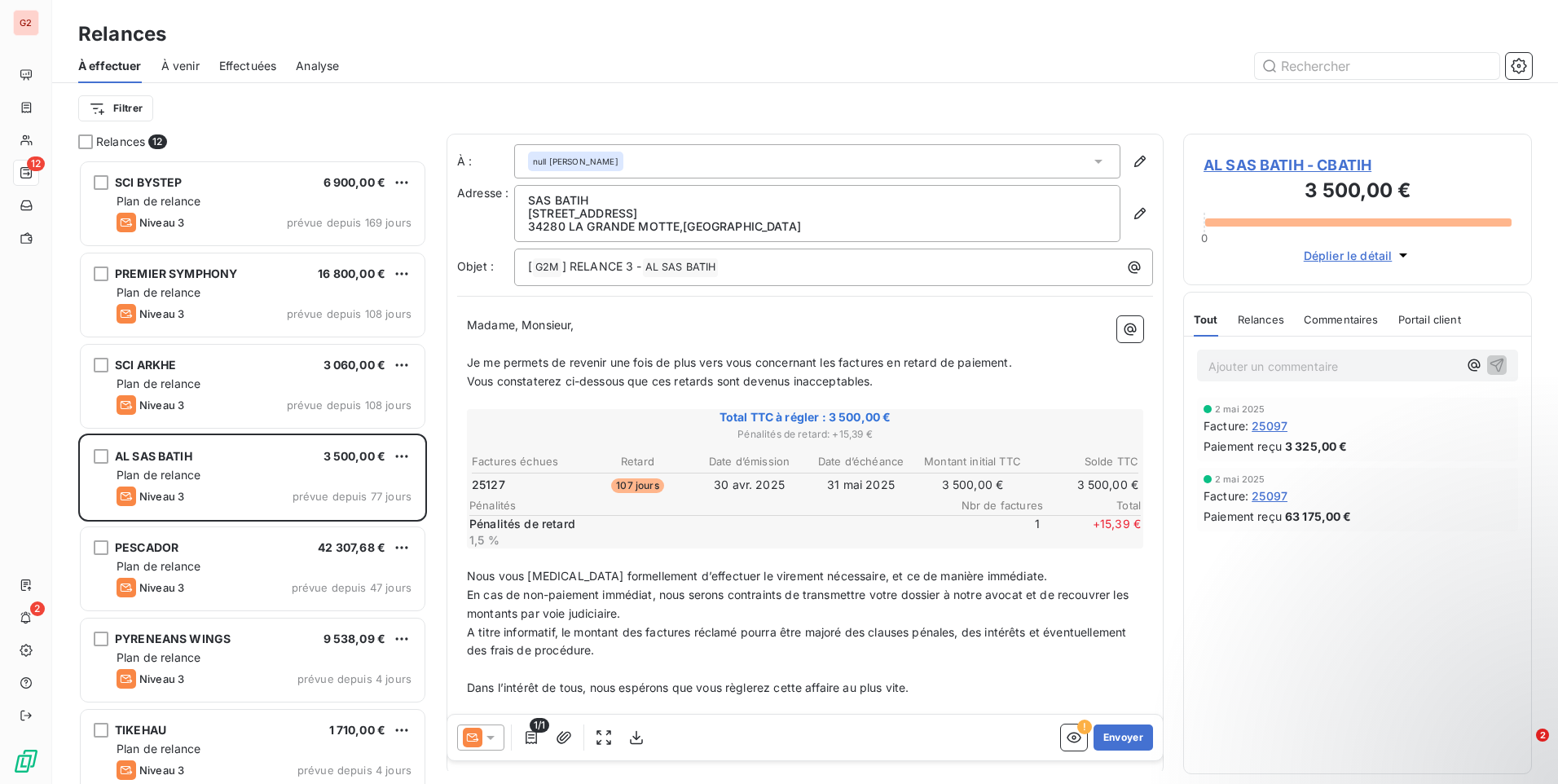
click at [477, 737] on icon at bounding box center [473, 737] width 13 height 8
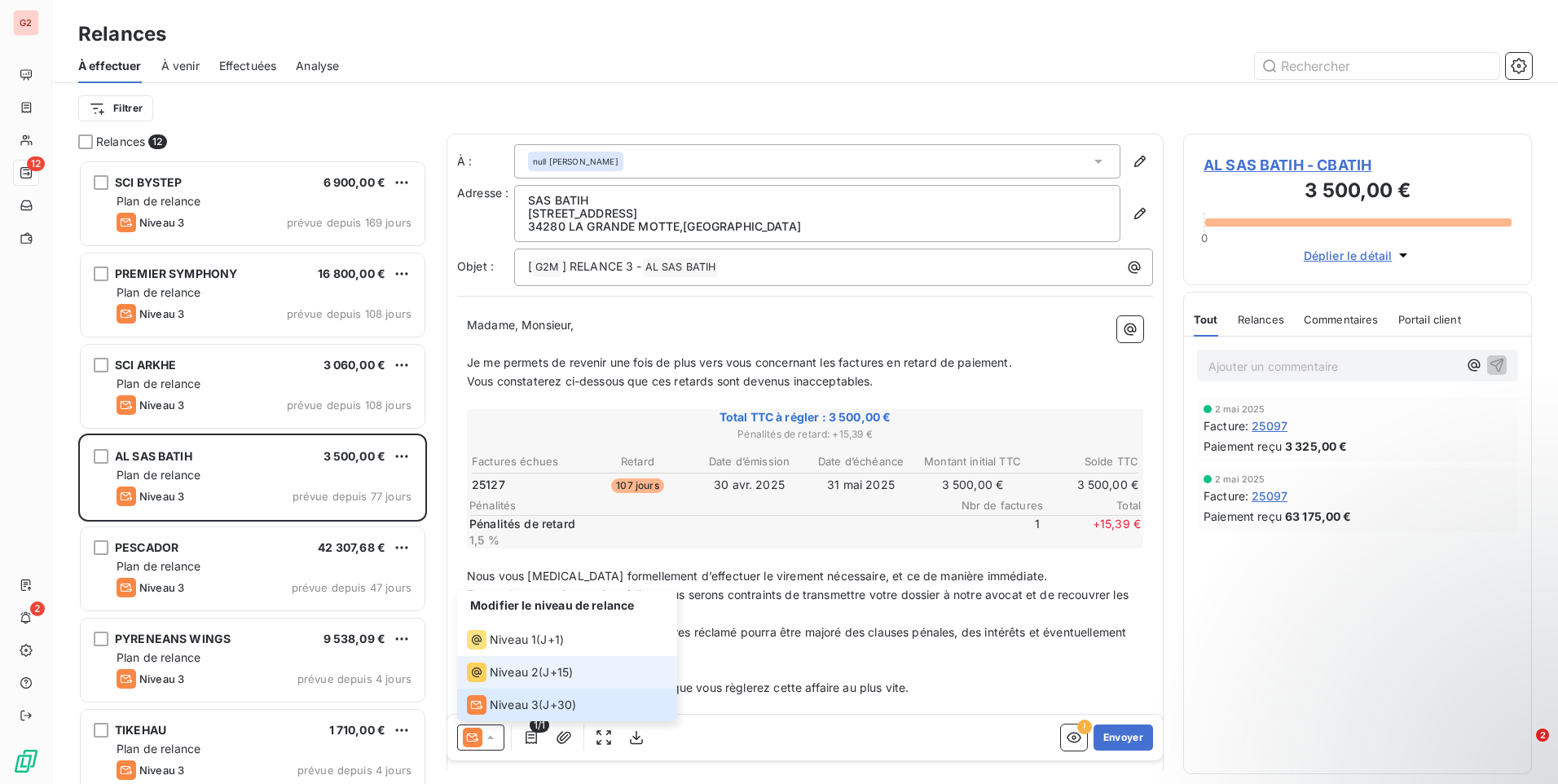
click at [517, 669] on span "Niveau 2" at bounding box center [514, 672] width 49 height 16
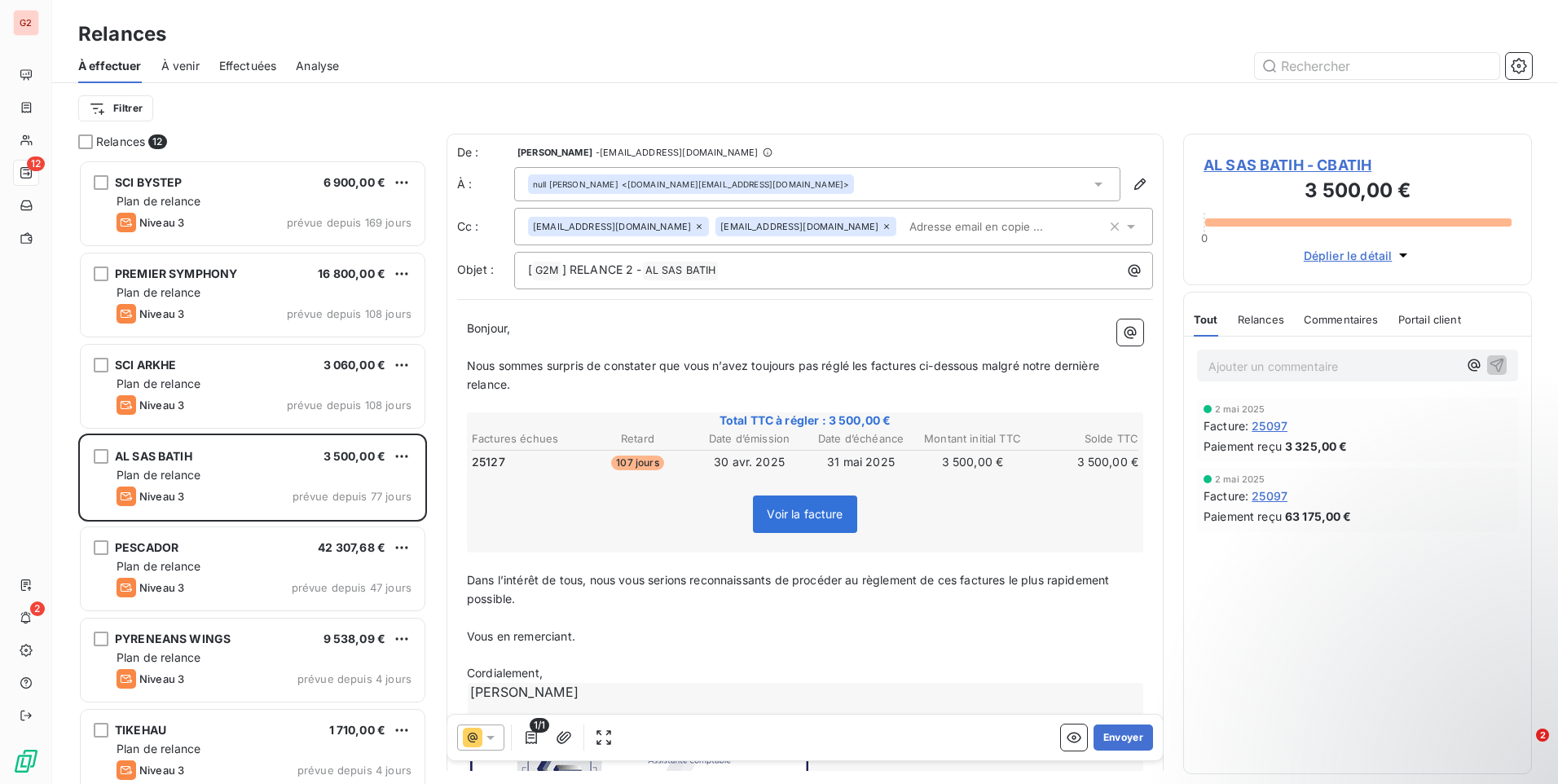
click at [929, 222] on input "text" at bounding box center [997, 226] width 189 height 24
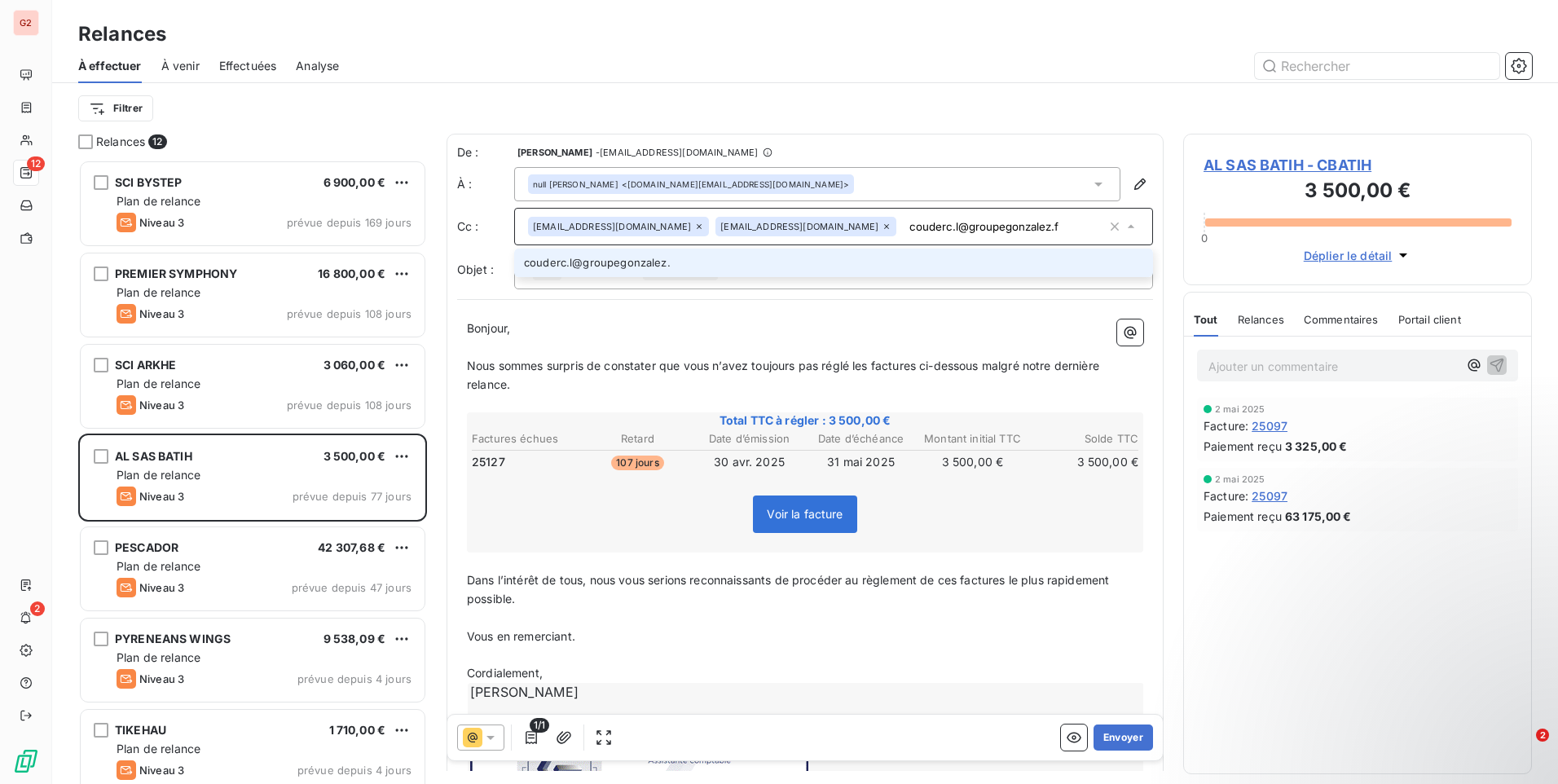
type input "couderc.l@groupegonzalez.fr"
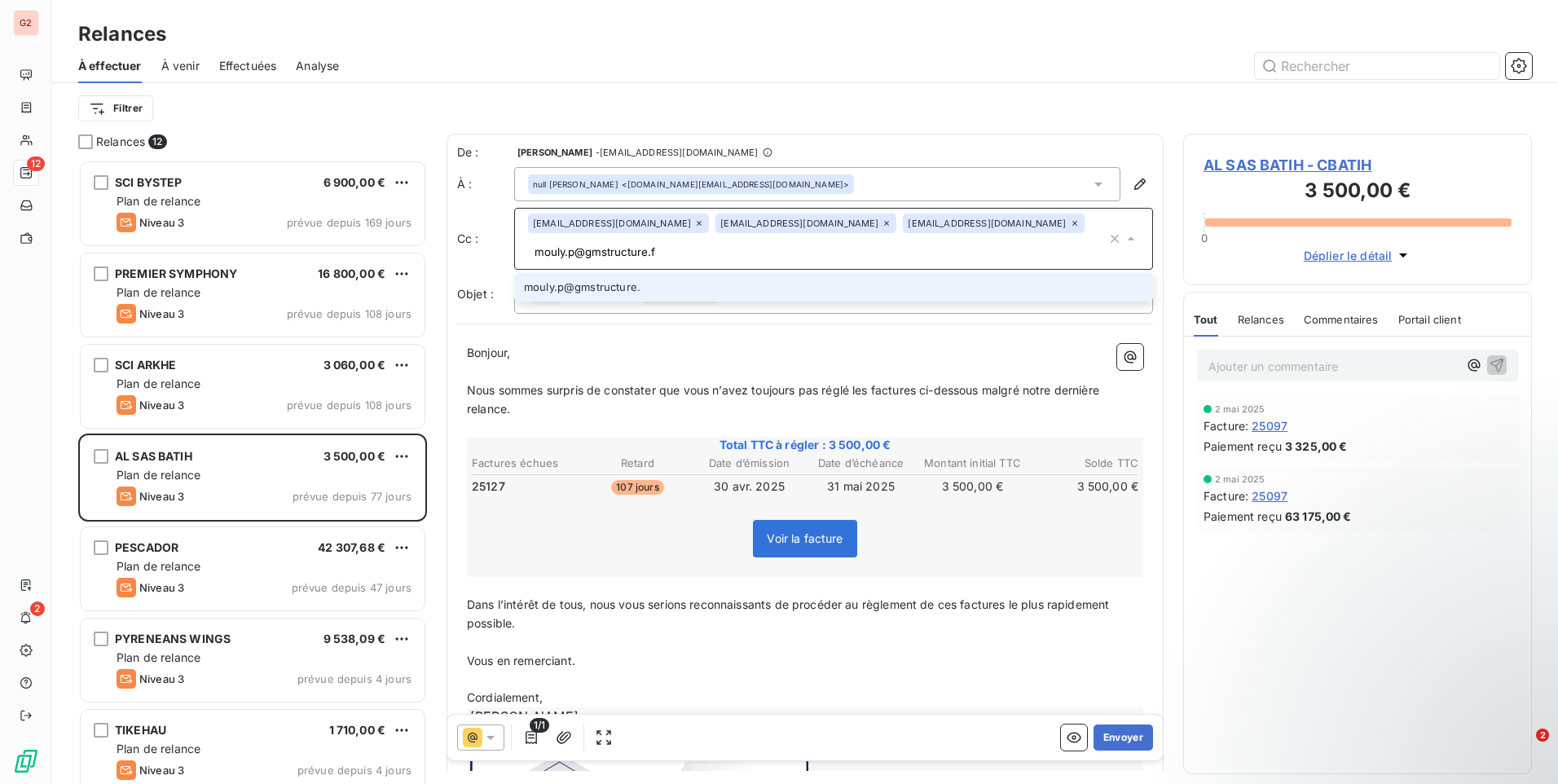
type input "[EMAIL_ADDRESS][DOMAIN_NAME]"
click at [1101, 744] on button "Envoyer" at bounding box center [1124, 737] width 60 height 26
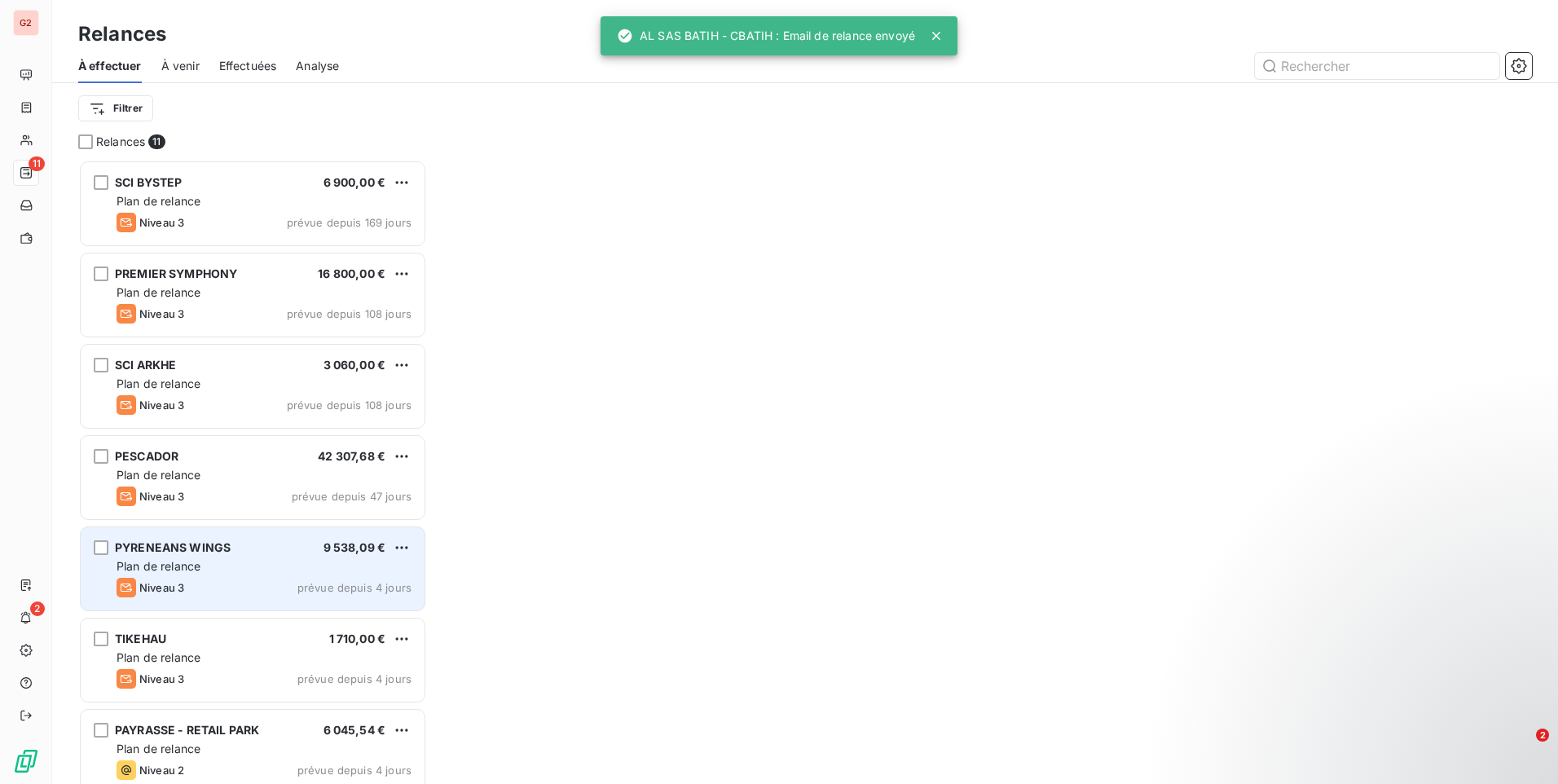
click at [260, 556] on div "PYRENEANS WINGS 9 538,09 € Plan de relance Niveau 3 prévue depuis 4 jours" at bounding box center [252, 568] width 344 height 83
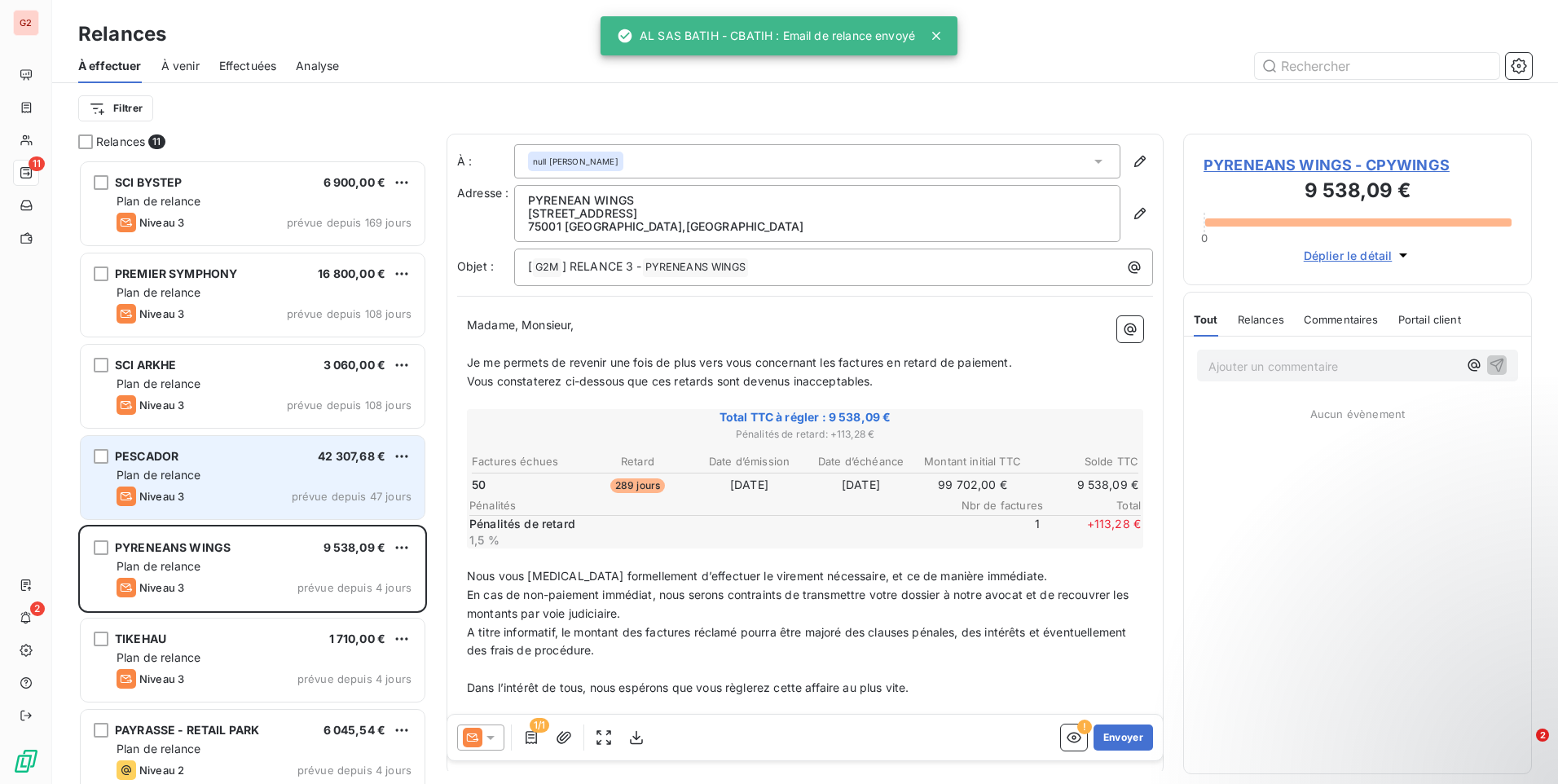
click at [225, 472] on div "Plan de relance" at bounding box center [263, 475] width 295 height 16
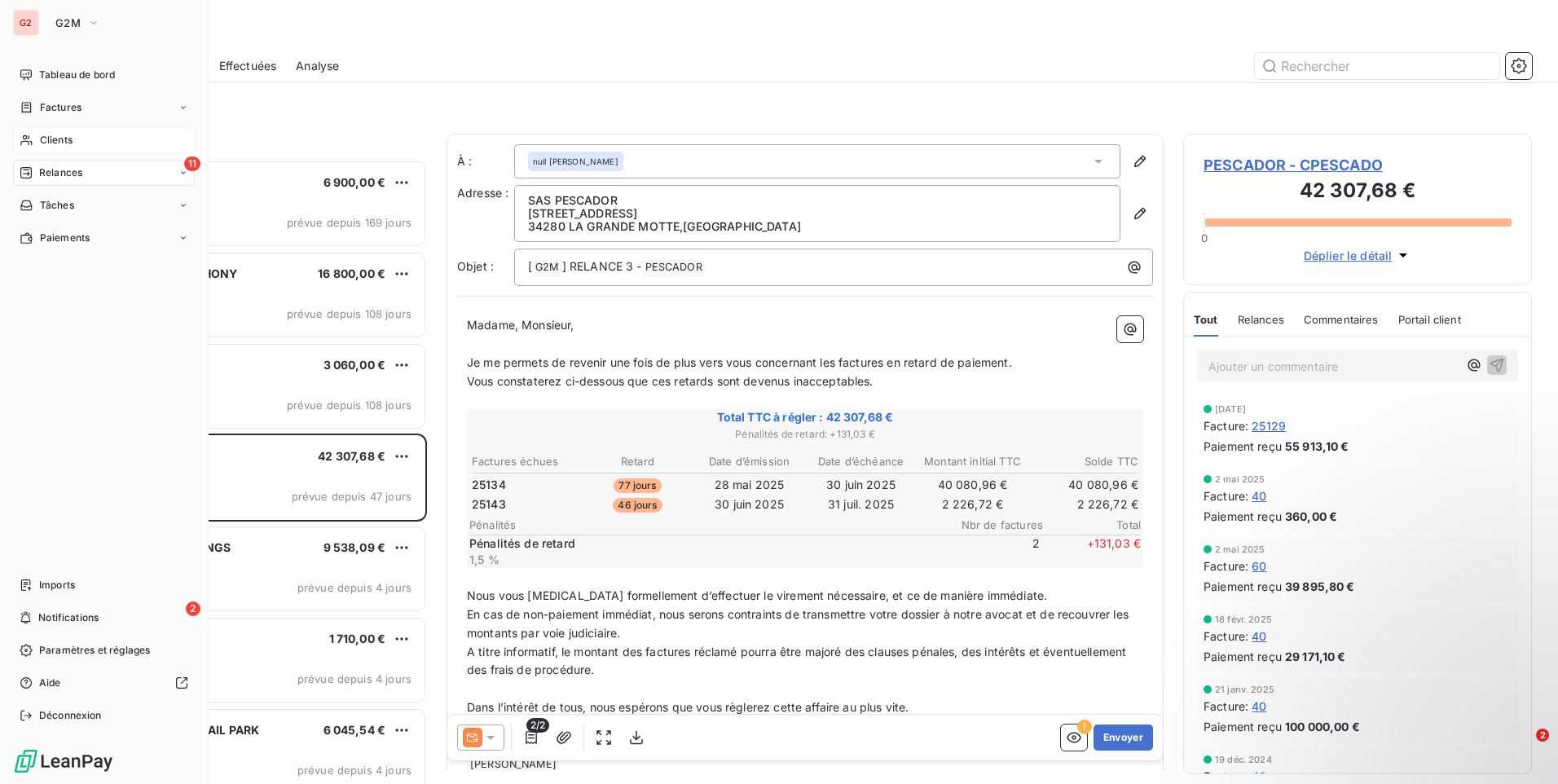
click at [70, 141] on span "Clients" at bounding box center [56, 139] width 33 height 15
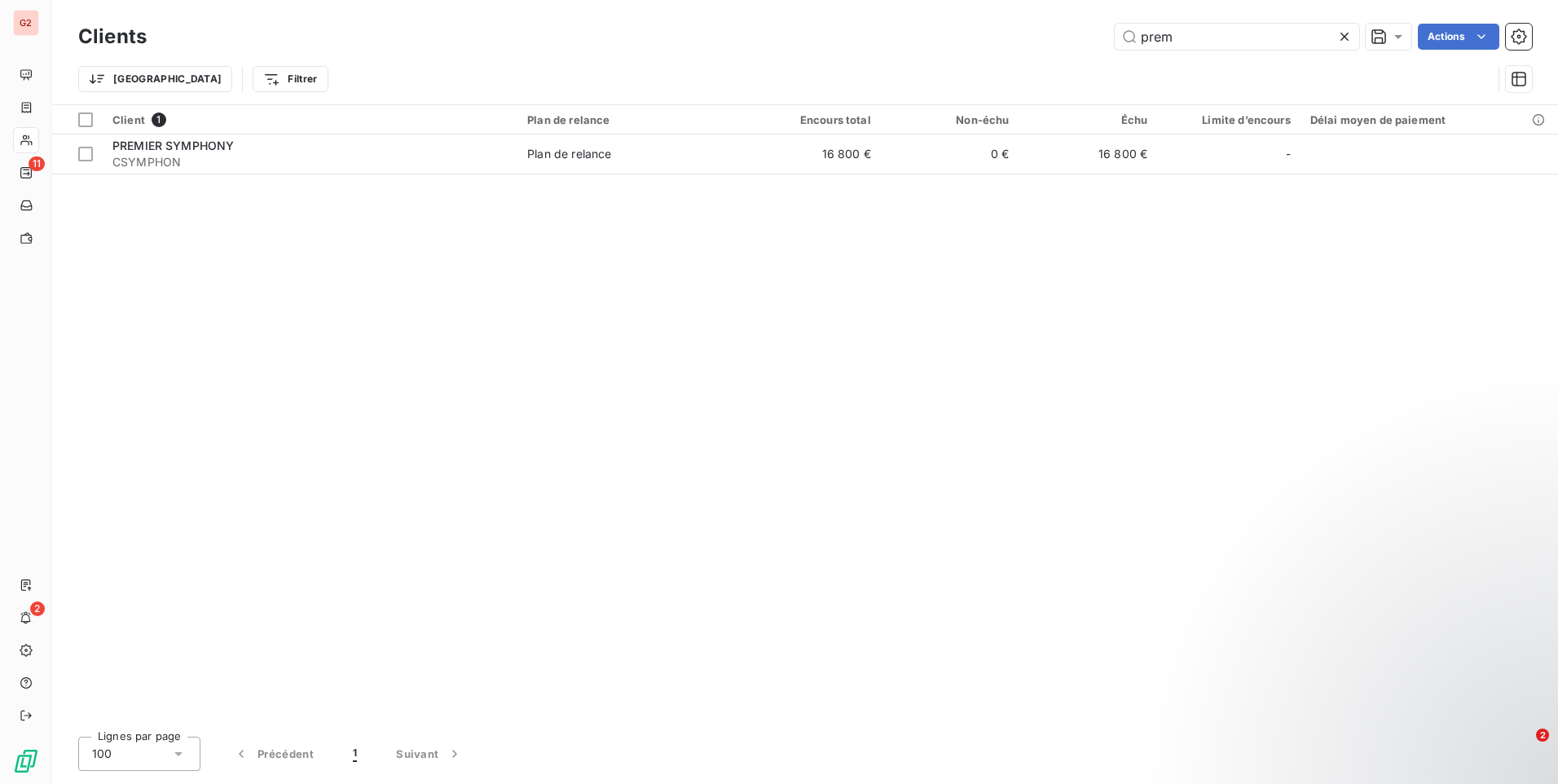
drag, startPoint x: 1206, startPoint y: 44, endPoint x: 1037, endPoint y: 63, distance: 170.1
click at [1037, 63] on div "Clients prem Actions Trier Filtrer" at bounding box center [805, 62] width 1454 height 85
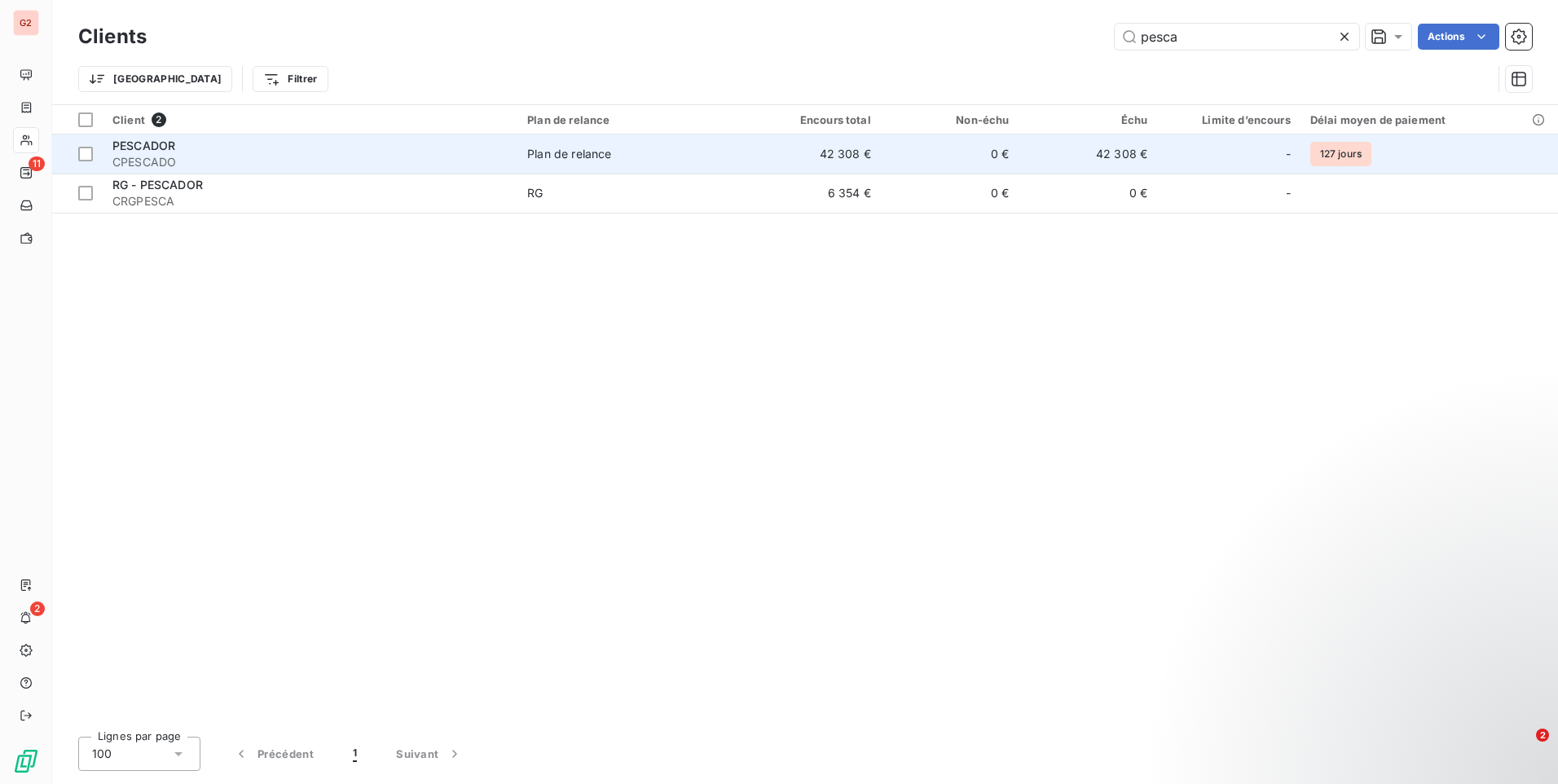
type input "pesca"
click at [230, 156] on span "CPESCADO" at bounding box center [309, 161] width 396 height 16
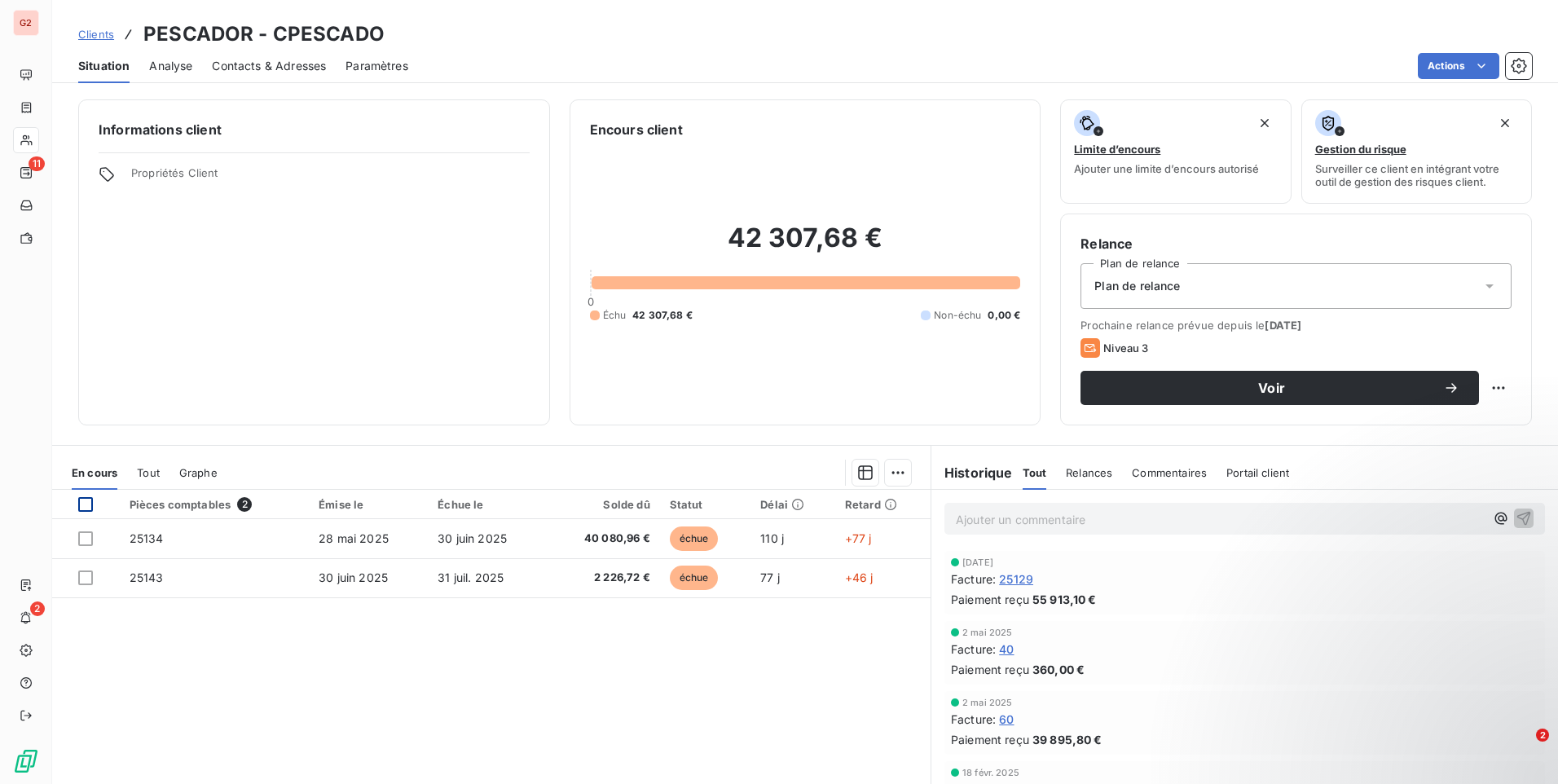
click at [83, 504] on div at bounding box center [85, 504] width 15 height 15
click at [892, 463] on html "G2 11 2 Clients PESCADOR - CPESCADO Situation Analyse Contacts & Adresses Param…" at bounding box center [779, 392] width 1558 height 784
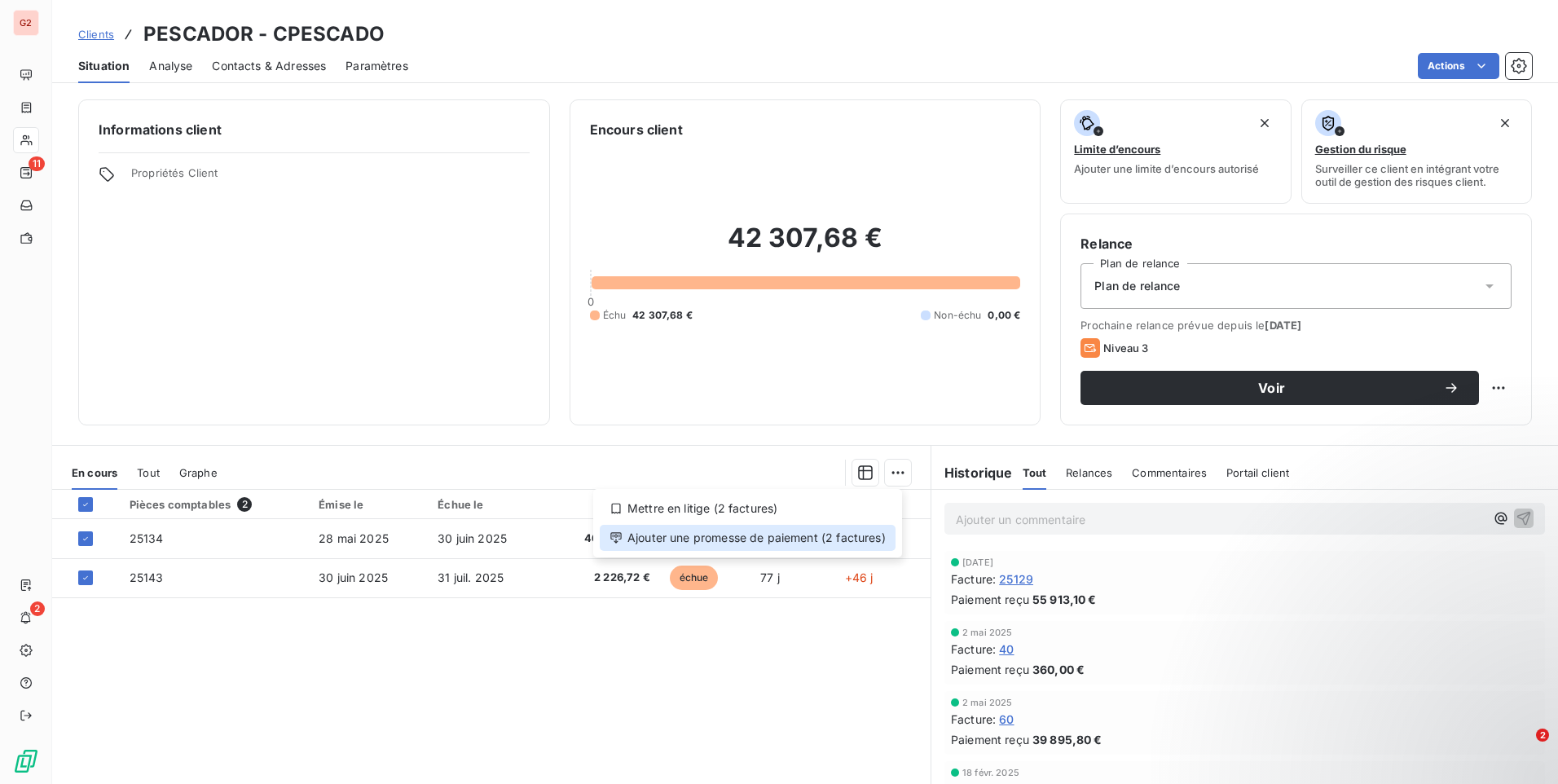
click at [831, 533] on div "Ajouter une promesse de paiement (2 factures)" at bounding box center [748, 537] width 296 height 26
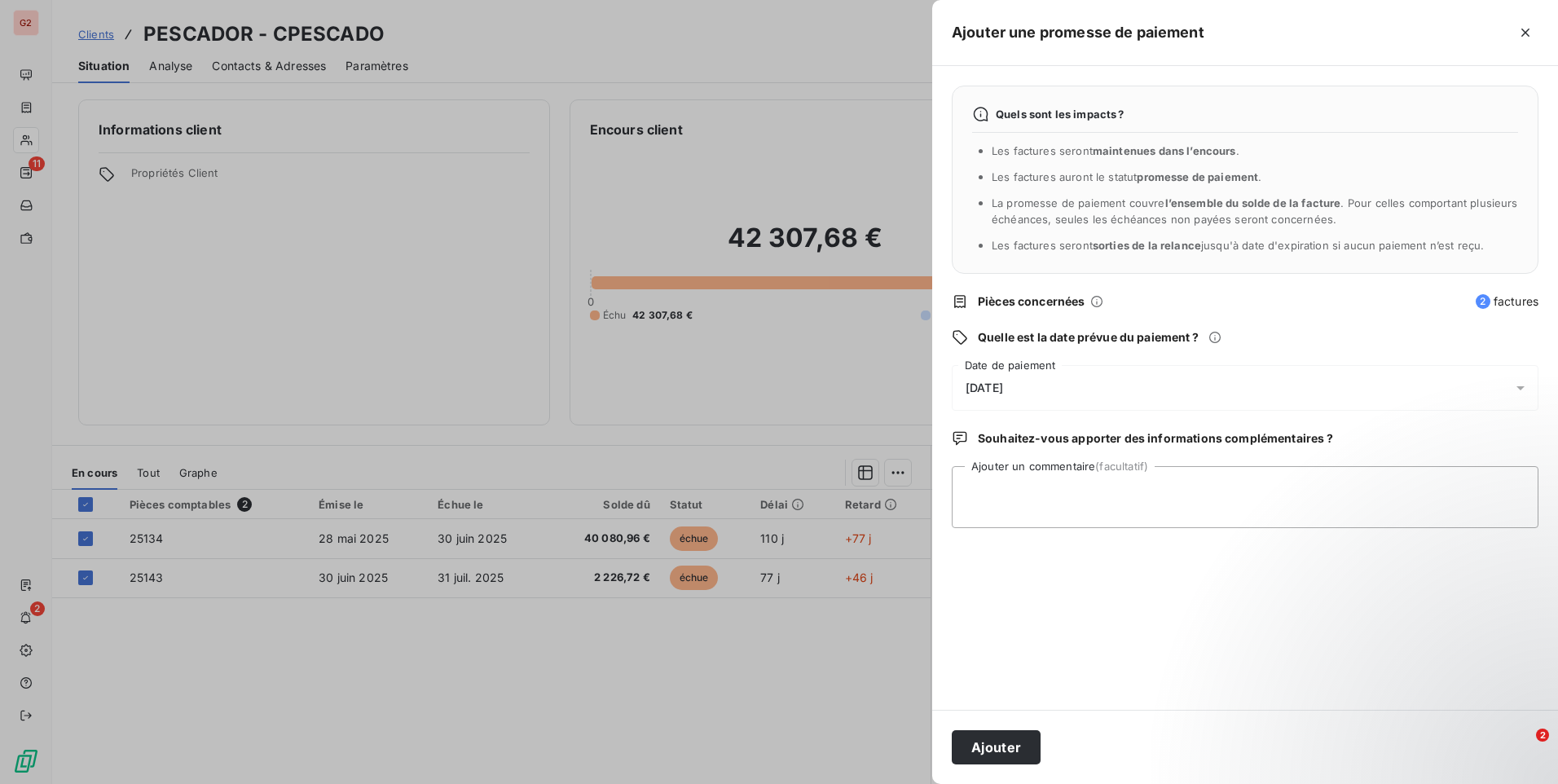
click at [1116, 363] on div "Quels sont les impacts ? Les factures seront maintenues dans l’encours . Les fa…" at bounding box center [1245, 388] width 626 height 644
click at [1125, 387] on div "[DATE]" at bounding box center [1245, 387] width 587 height 45
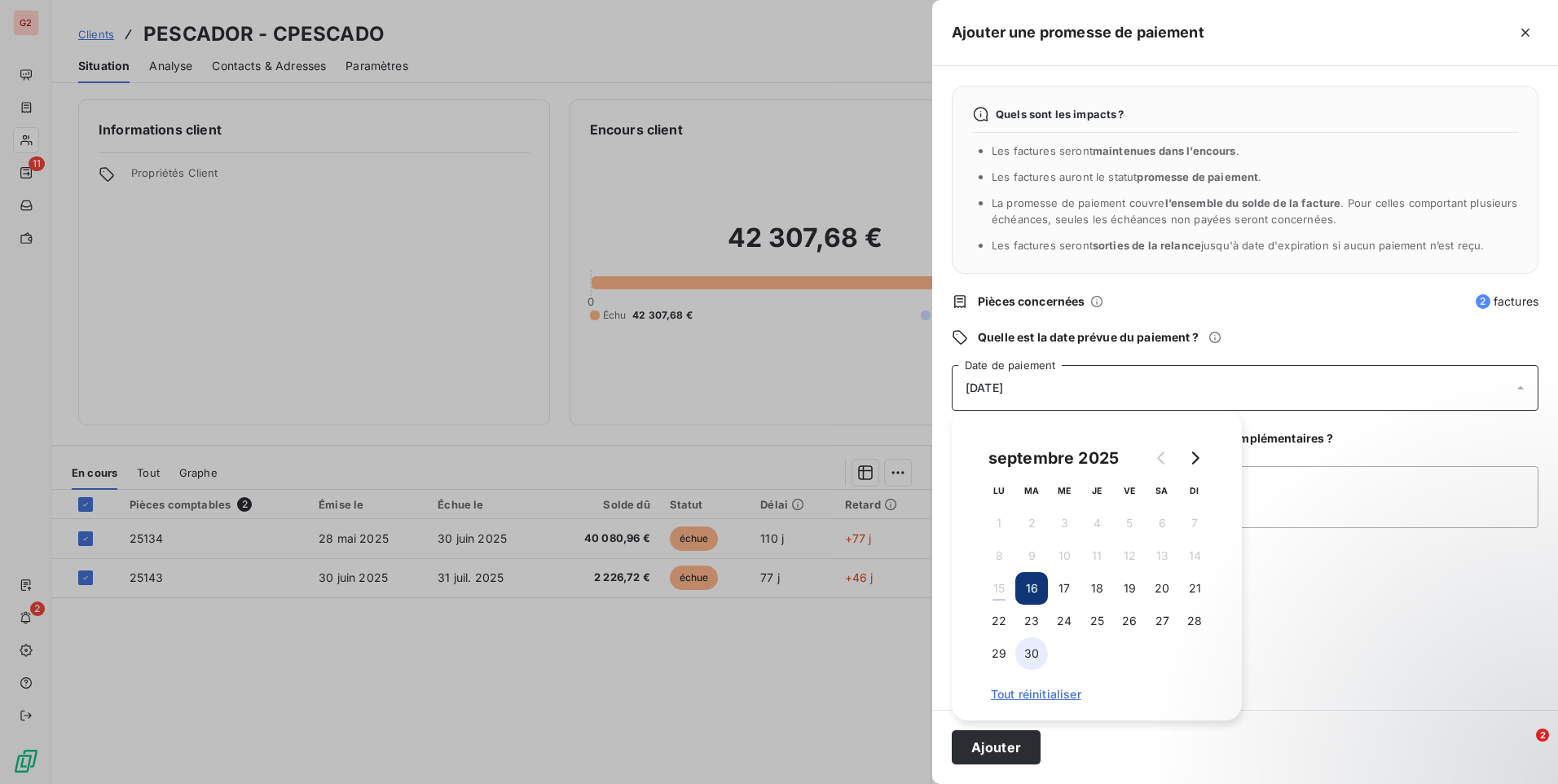
click at [1040, 653] on button "30" at bounding box center [1032, 653] width 33 height 33
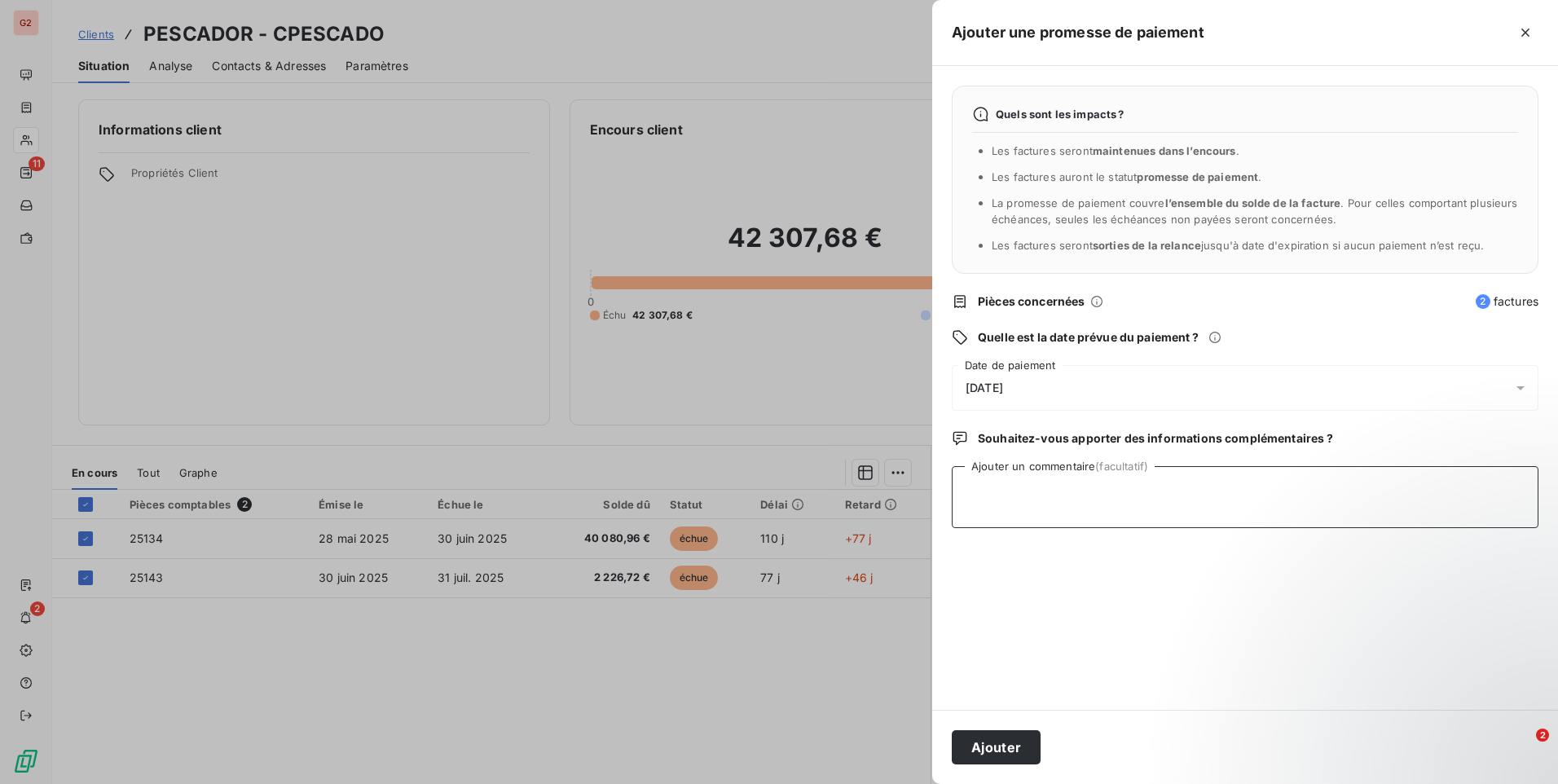
click at [1323, 508] on textarea "Ajouter un commentaire (facultatif)" at bounding box center [1245, 497] width 587 height 62
type textarea "Virement prévu le 24/09"
click at [967, 750] on button "Ajouter" at bounding box center [996, 746] width 89 height 34
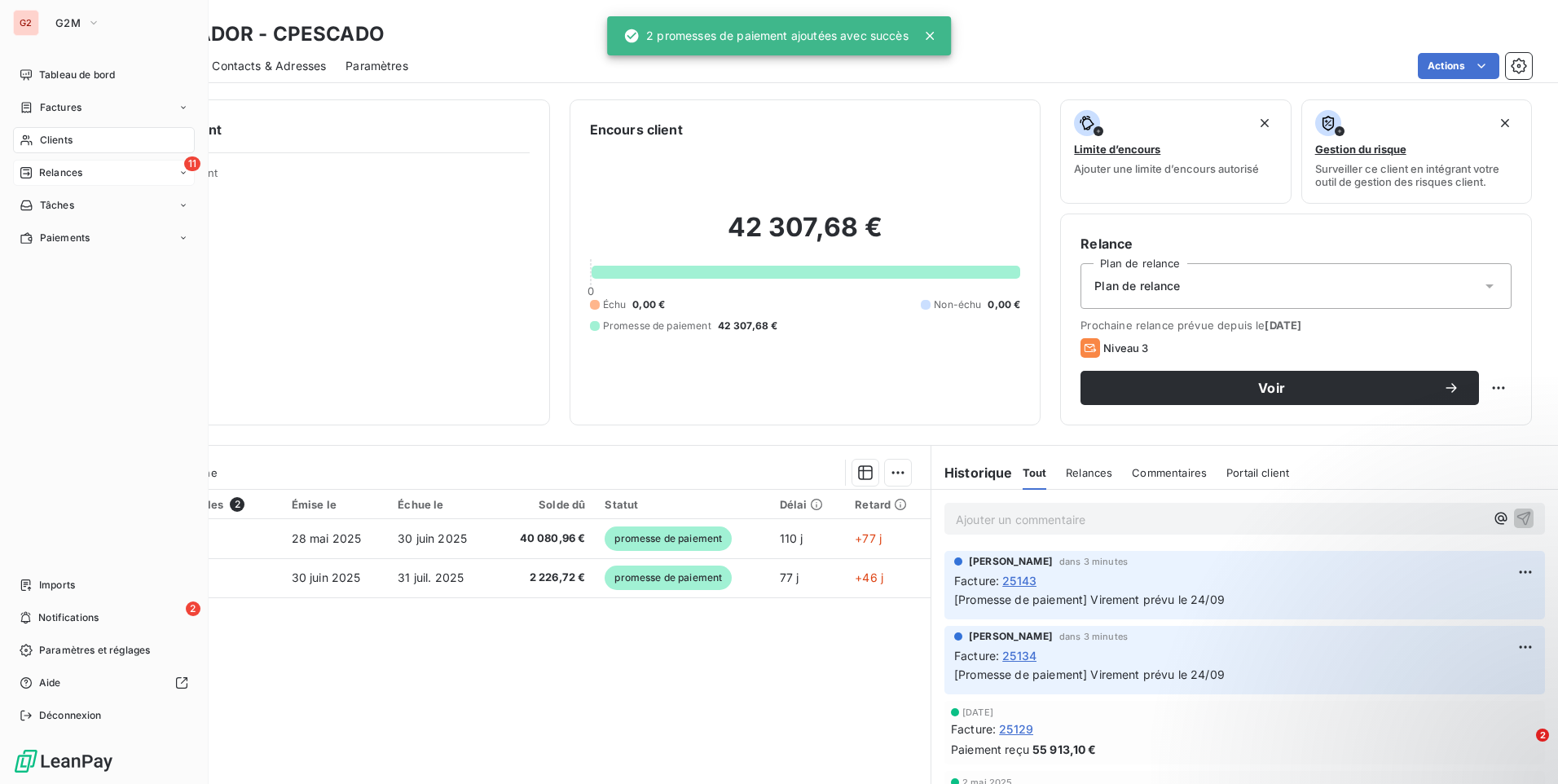
click at [49, 168] on span "Relances" at bounding box center [60, 172] width 44 height 15
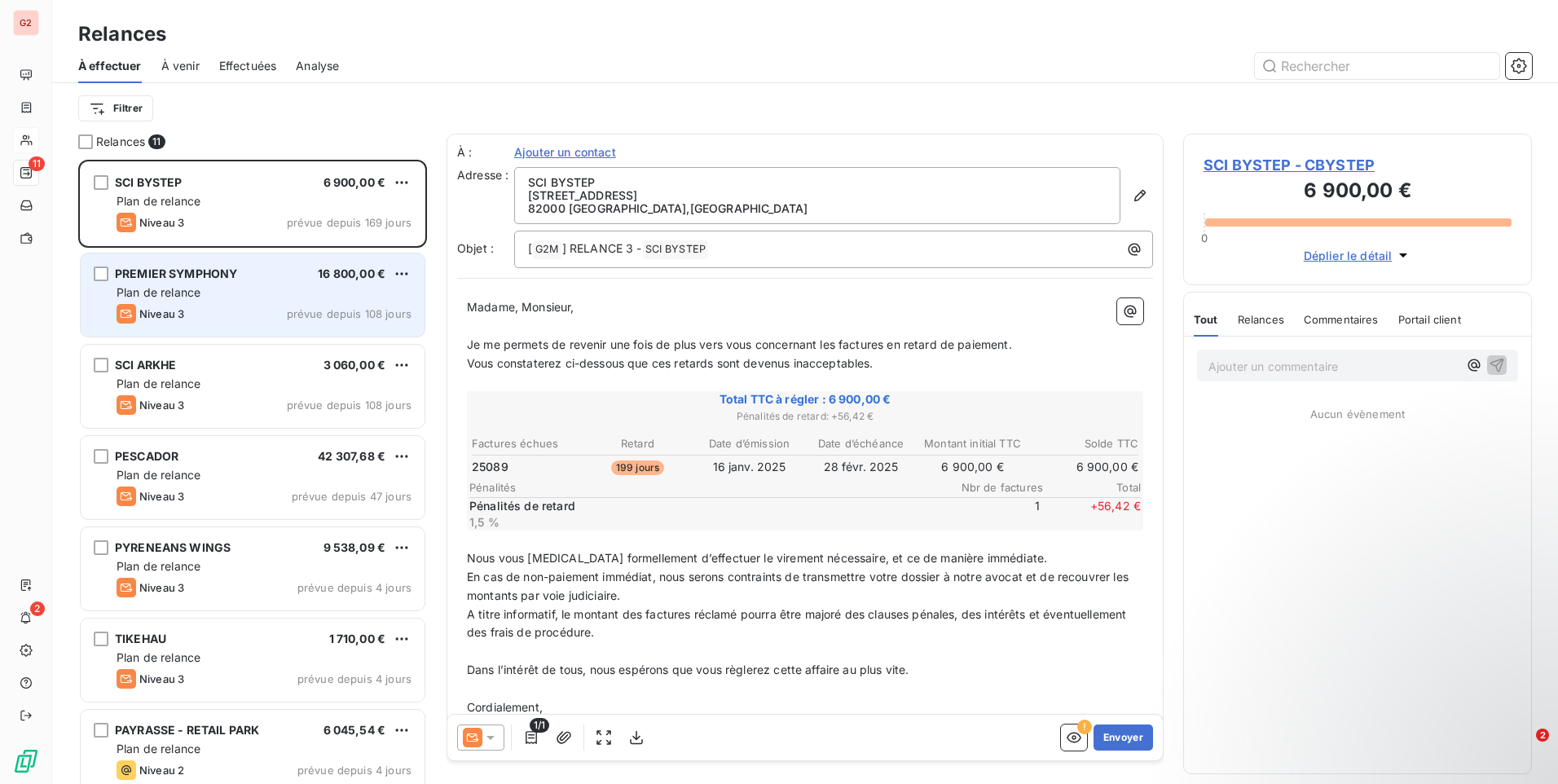
click at [215, 309] on div "Niveau 3 prévue depuis 108 jours" at bounding box center [263, 313] width 295 height 19
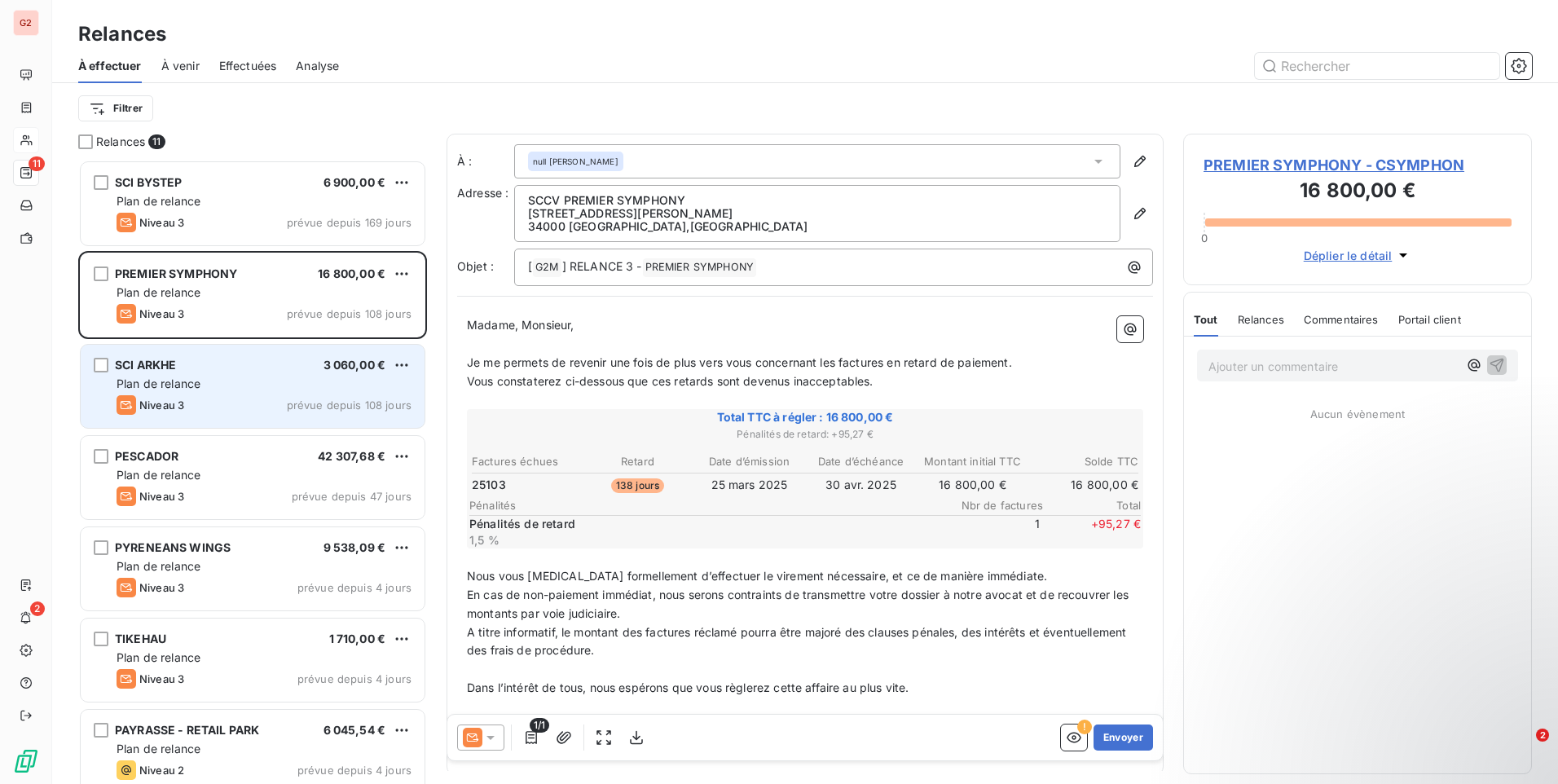
click at [216, 373] on div "SCI ARKHE 3 060,00 € Plan de relance Niveau 3 prévue depuis 108 jours" at bounding box center [252, 386] width 344 height 83
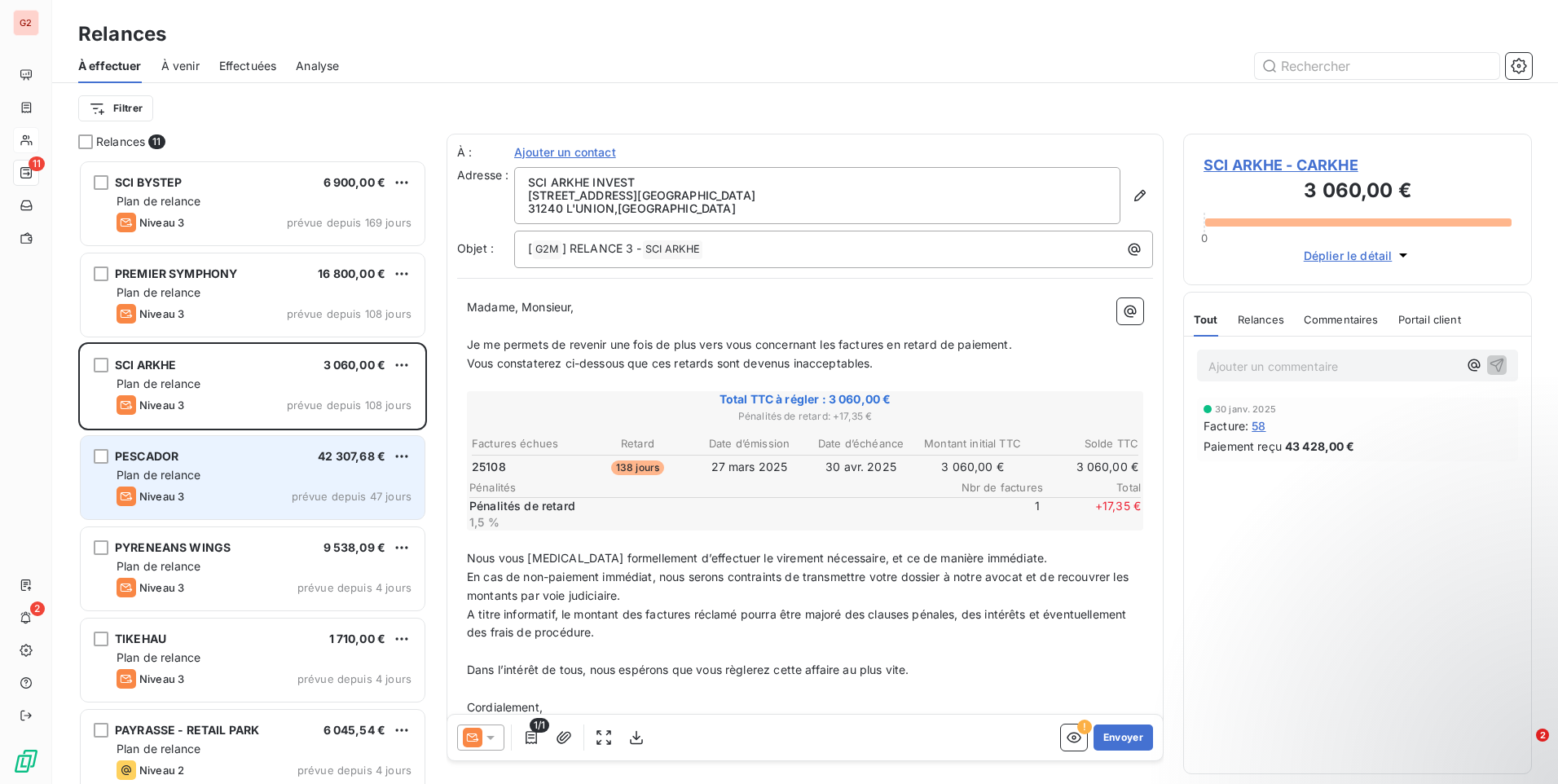
click at [230, 456] on div "PESCADOR 42 307,68 €" at bounding box center [263, 455] width 295 height 15
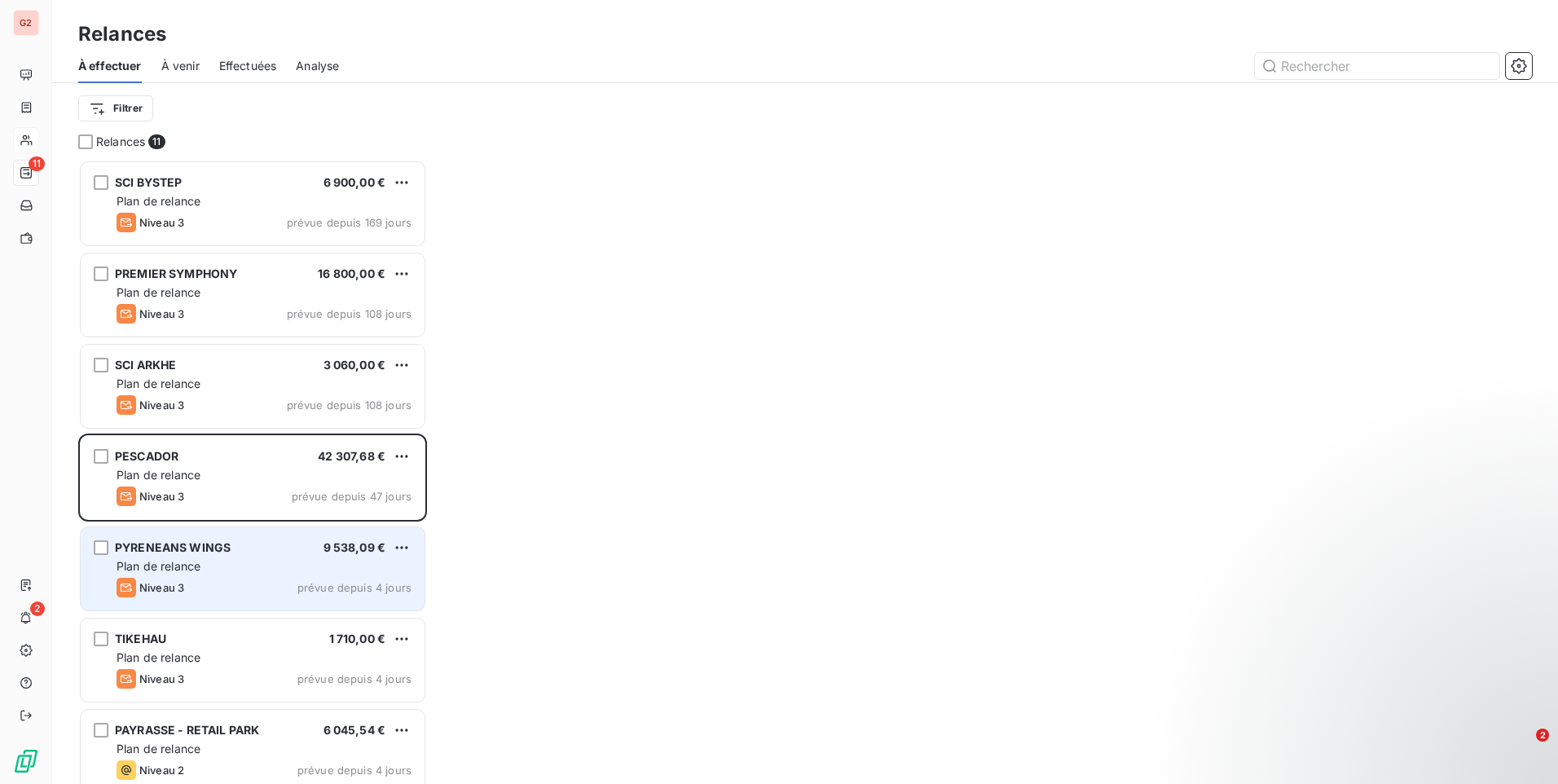
click at [265, 572] on div "Plan de relance" at bounding box center [263, 566] width 295 height 16
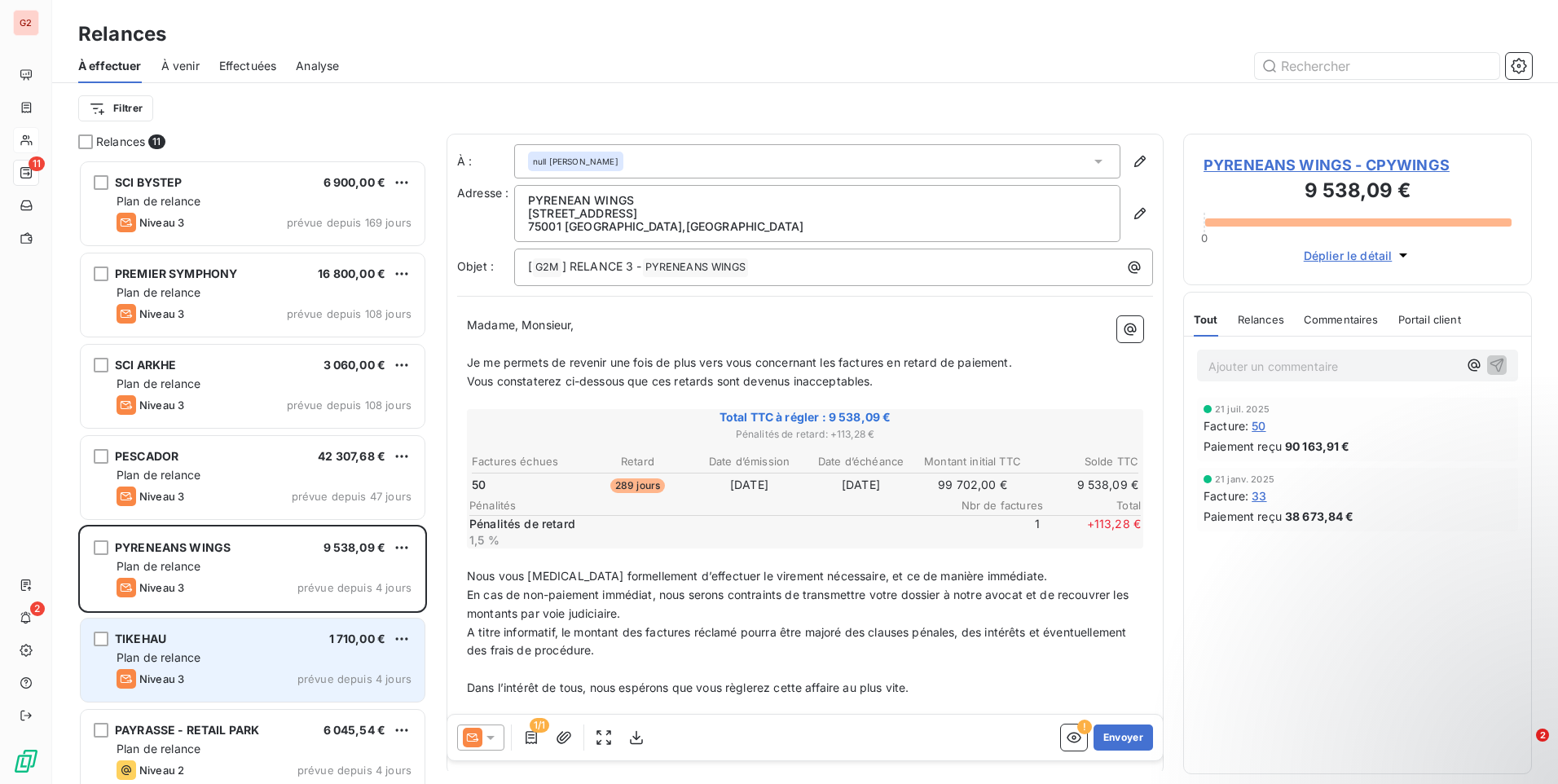
click at [191, 653] on span "Plan de relance" at bounding box center [158, 656] width 84 height 14
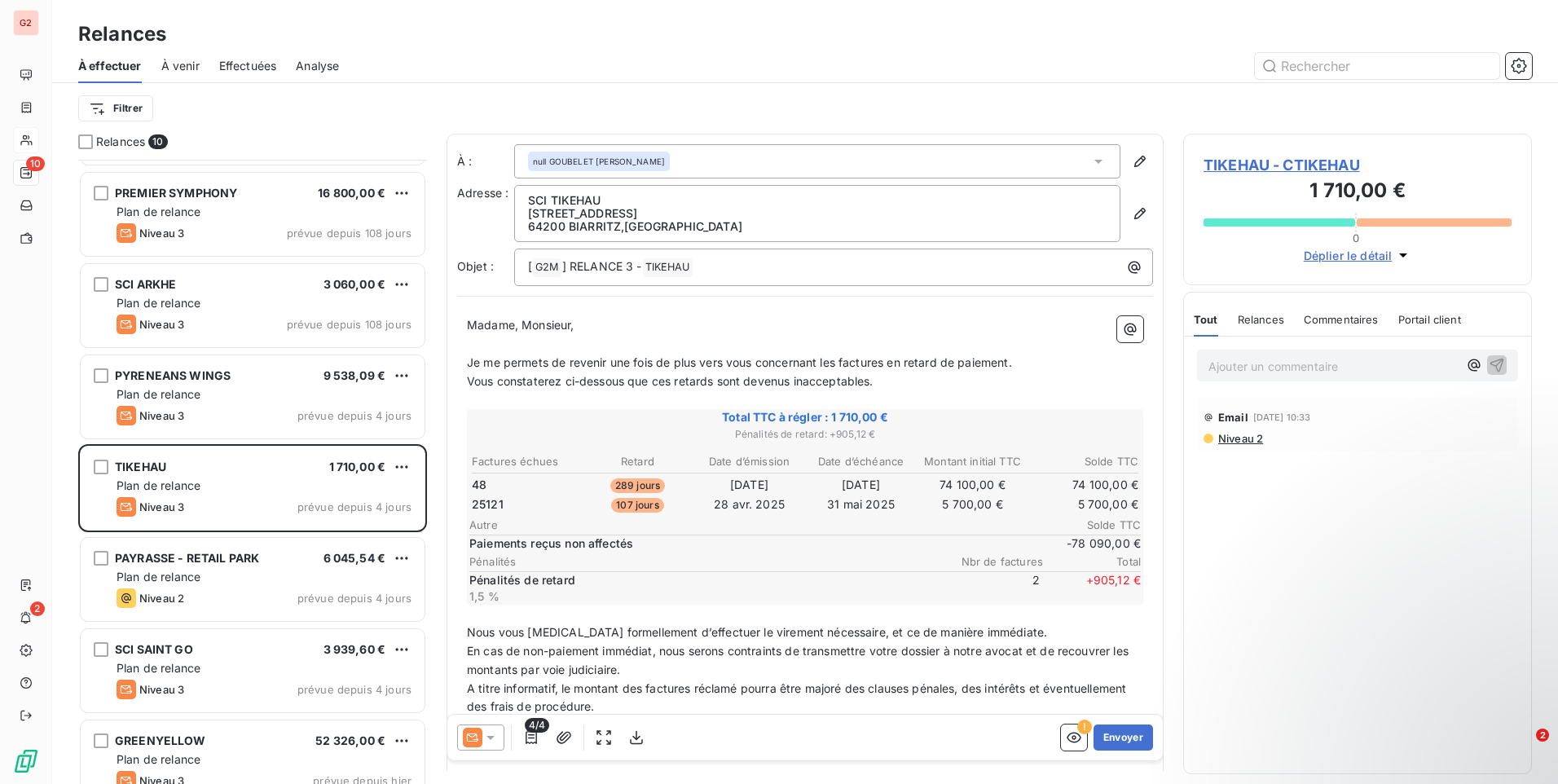
scroll to position [82, 0]
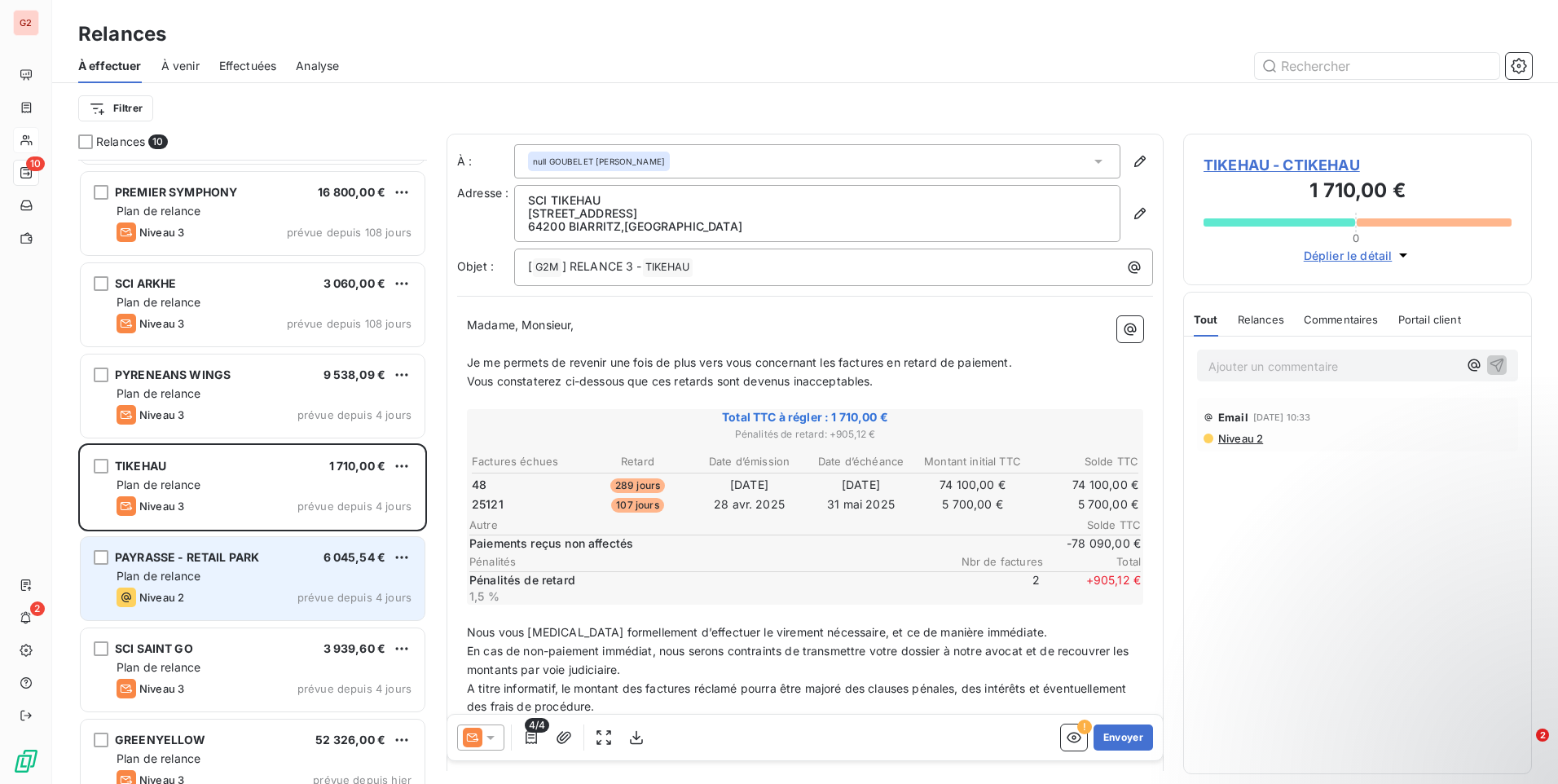
click at [255, 563] on span "PAYRASSE - RETAIL PARK" at bounding box center [187, 557] width 144 height 14
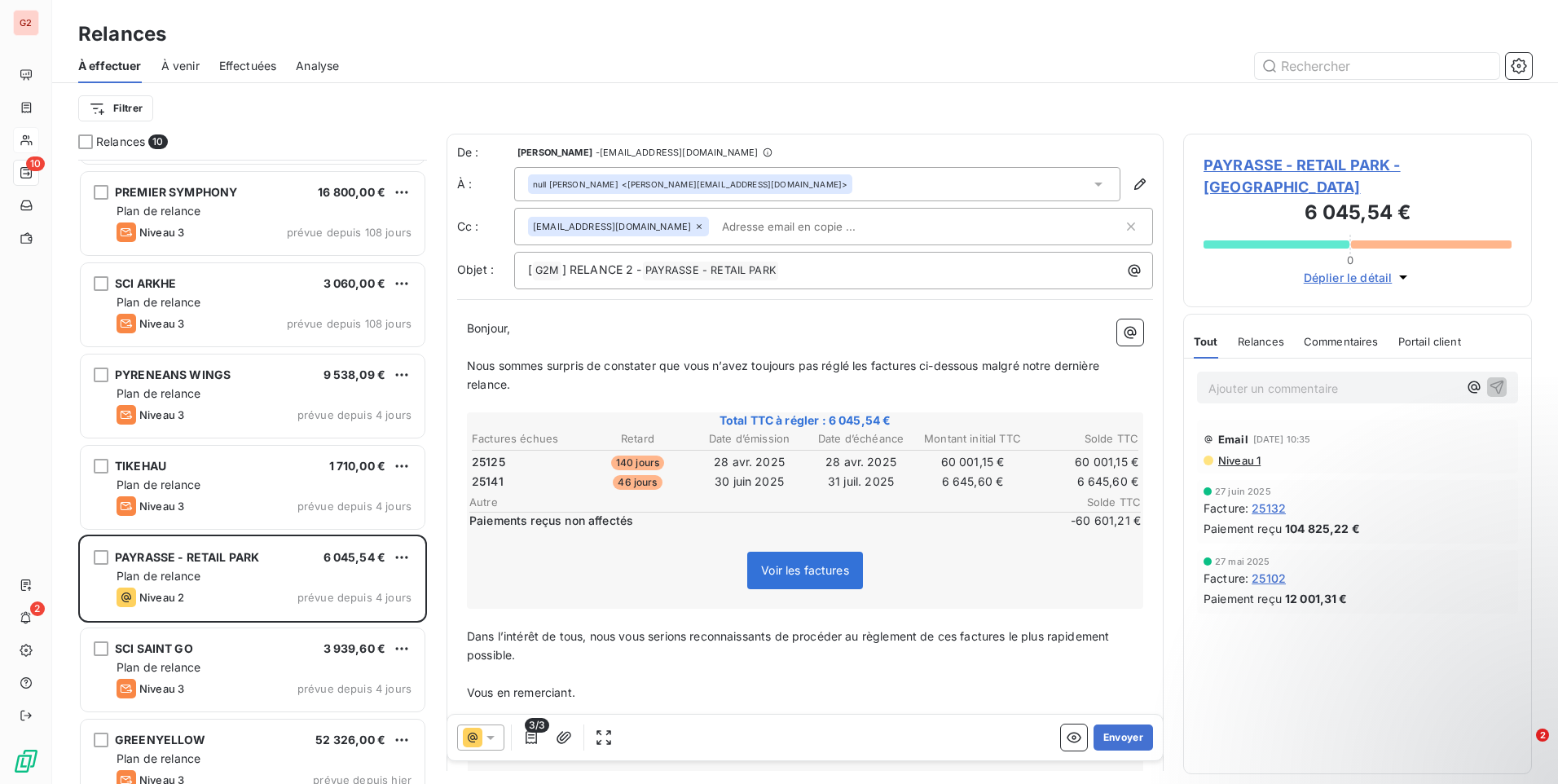
click at [809, 216] on input "text" at bounding box center [809, 226] width 189 height 24
click at [775, 230] on input "couderc" at bounding box center [809, 226] width 189 height 24
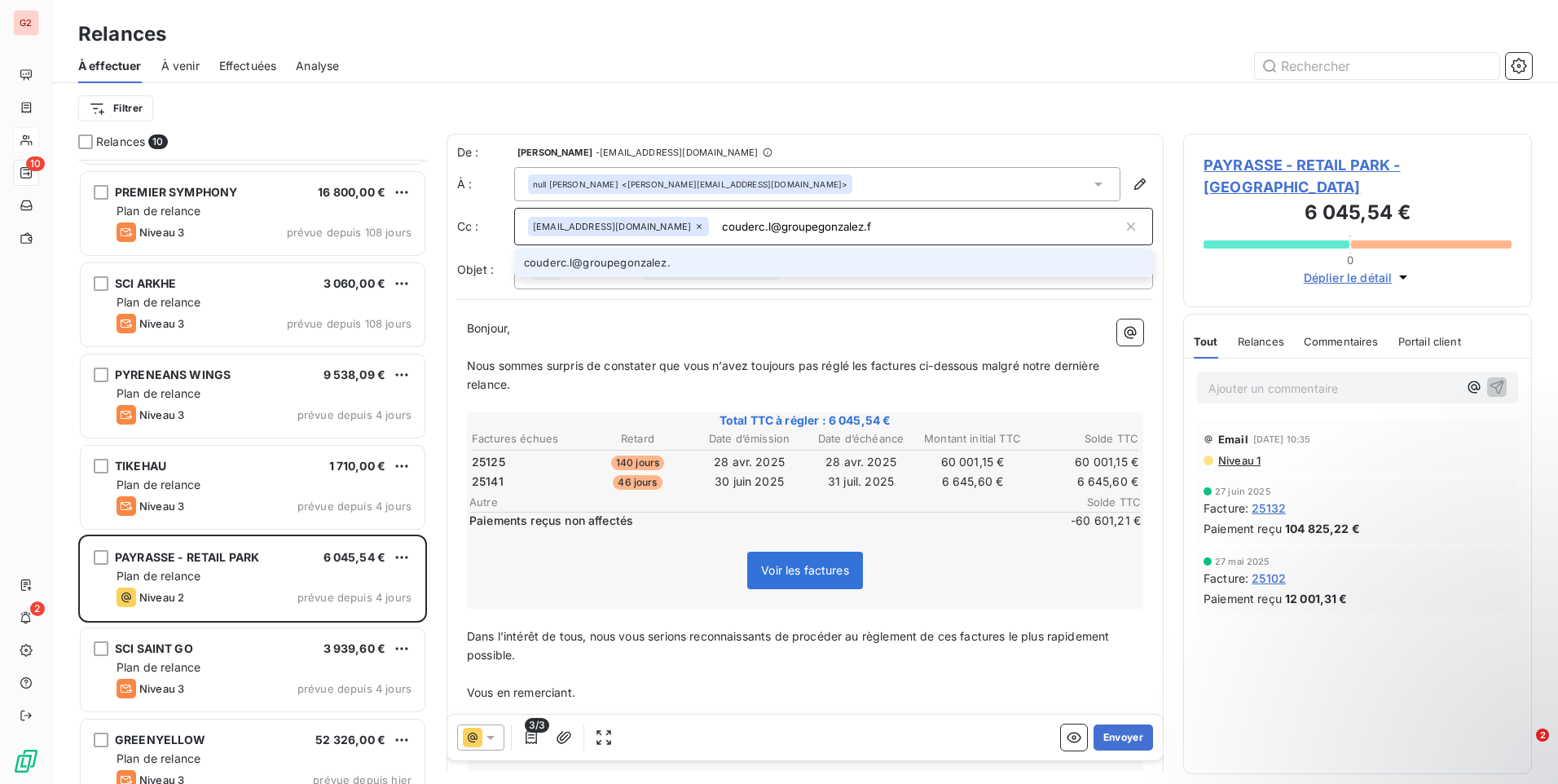
type input "couderc.l@groupegonzalez.fr"
type input "[EMAIL_ADDRESS][DOMAIN_NAME]"
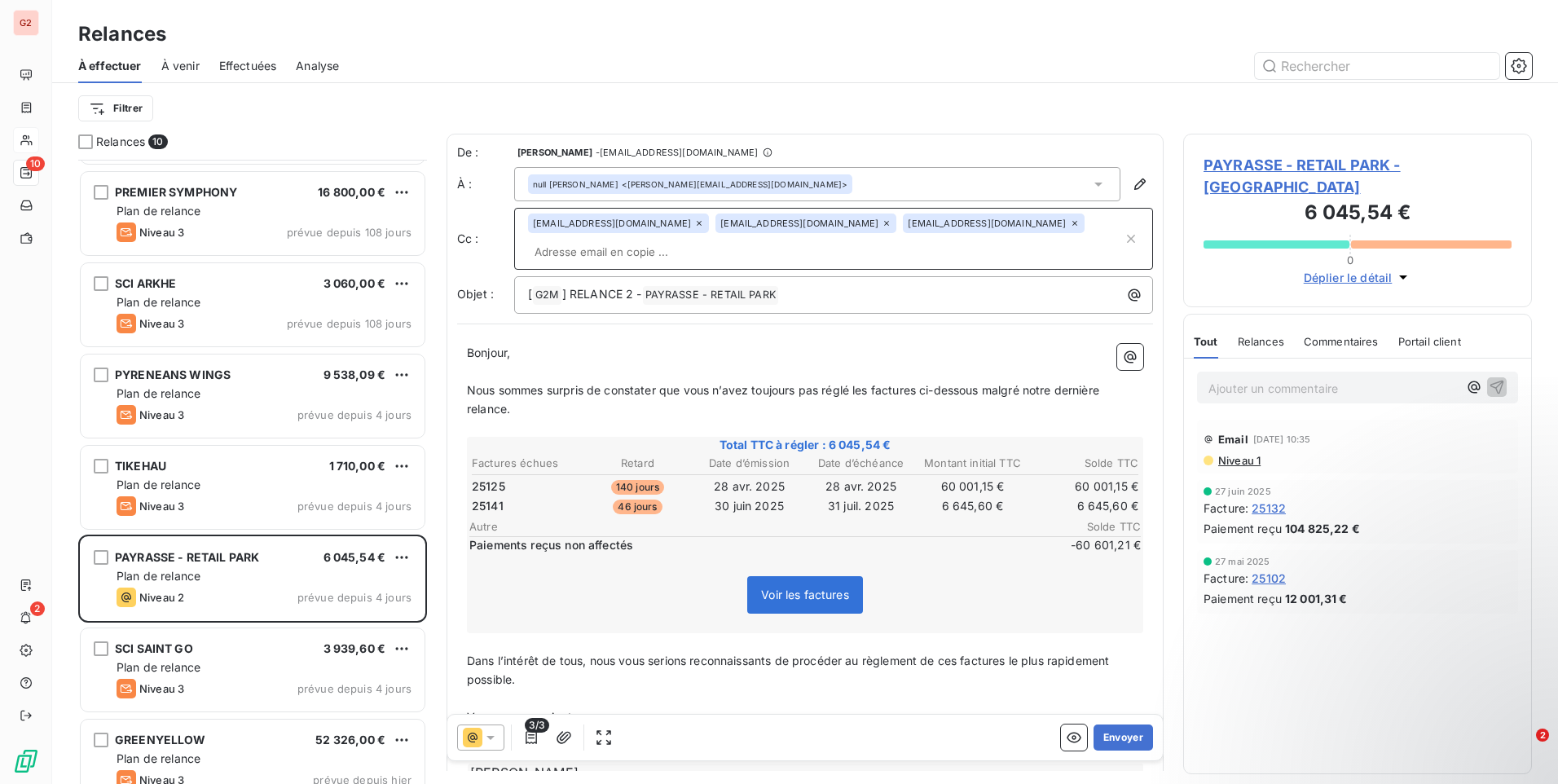
click at [747, 395] on span "Nous sommes surpris de constater que vous n’avez toujours pas réglé les facture…" at bounding box center [784, 399] width 635 height 33
click at [882, 381] on p "Nous sommes surpris de constater que vous n’avez toujours pas réglé les facture…" at bounding box center [805, 399] width 676 height 38
click at [877, 395] on span "Nous sommes surpris de constater que vous n’avez toujours pas réglé les facture…" at bounding box center [784, 399] width 635 height 33
click at [549, 401] on p "Nous sommes surpris de constater que vous n’avez toujours pas réglé les facture…" at bounding box center [805, 399] width 676 height 38
drag, startPoint x: 920, startPoint y: 391, endPoint x: 861, endPoint y: 398, distance: 59.4
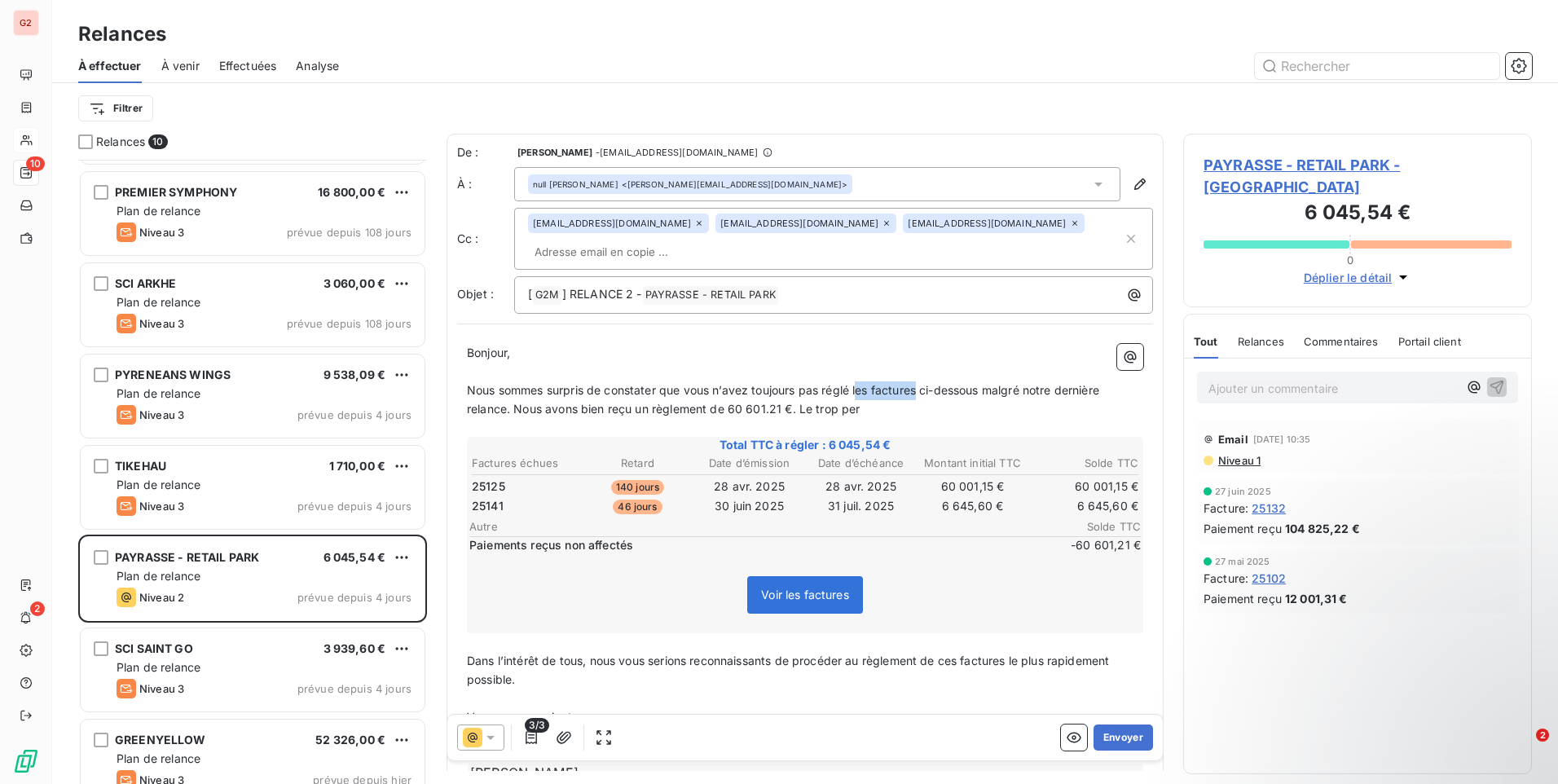
click at [861, 398] on p "Nous sommes surpris de constater que vous n’avez toujours pas réglé les facture…" at bounding box center [805, 399] width 676 height 38
drag, startPoint x: 1006, startPoint y: 392, endPoint x: 945, endPoint y: 395, distance: 61.1
click at [945, 395] on span "Nous sommes surpris de constater que vous n’avez toujours pas réglé la facture …" at bounding box center [797, 399] width 660 height 33
click at [1048, 407] on p "Nous sommes surpris de constater que vous n’avez toujours pas réglé la facture …" at bounding box center [805, 399] width 676 height 38
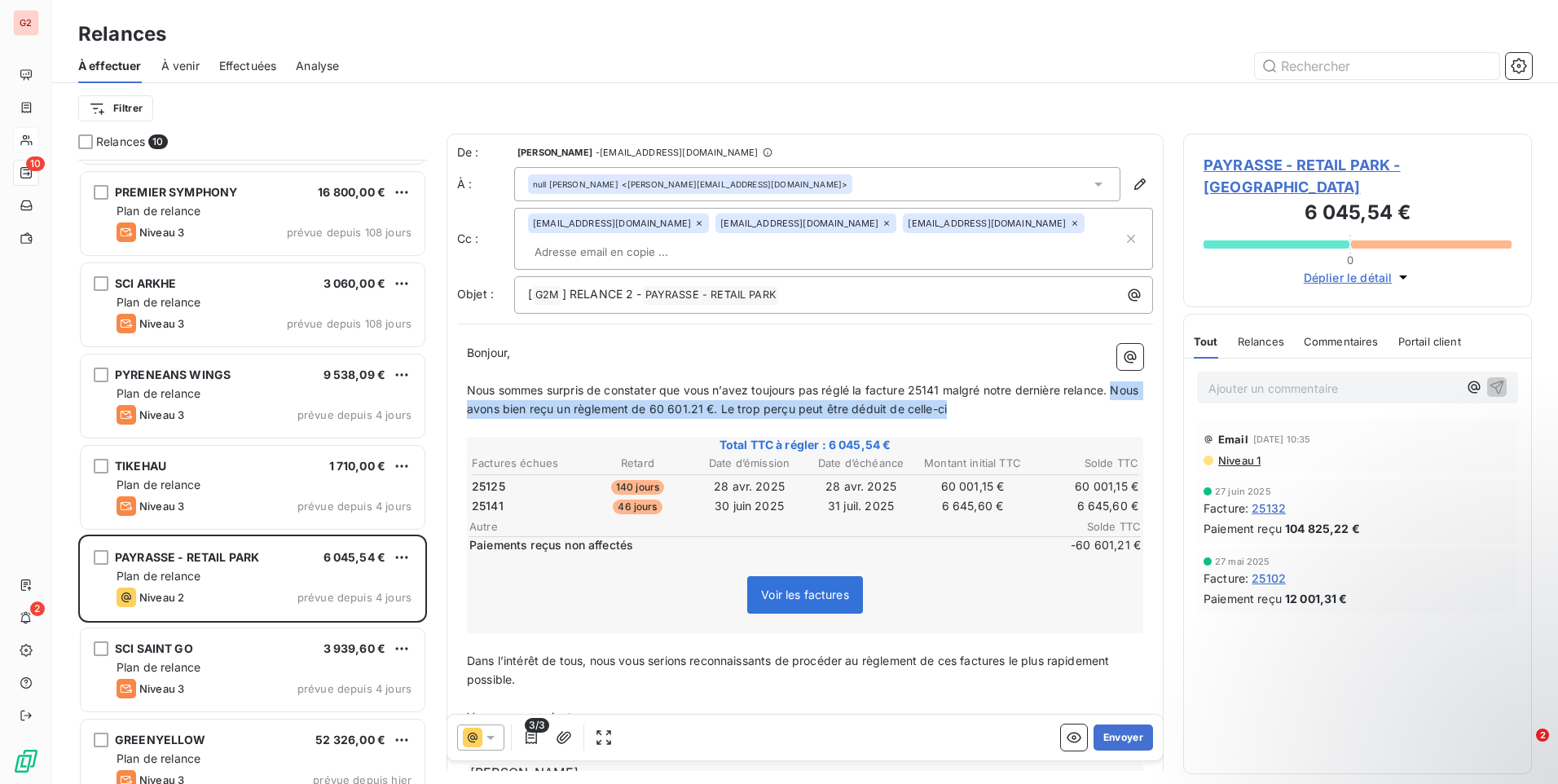
drag, startPoint x: 1002, startPoint y: 406, endPoint x: 461, endPoint y: 403, distance: 541.0
click at [461, 403] on div "Bonjour, ﻿ Nous sommes surpris de constater que vous n’avez toujours pas réglé …" at bounding box center [806, 632] width 696 height 597
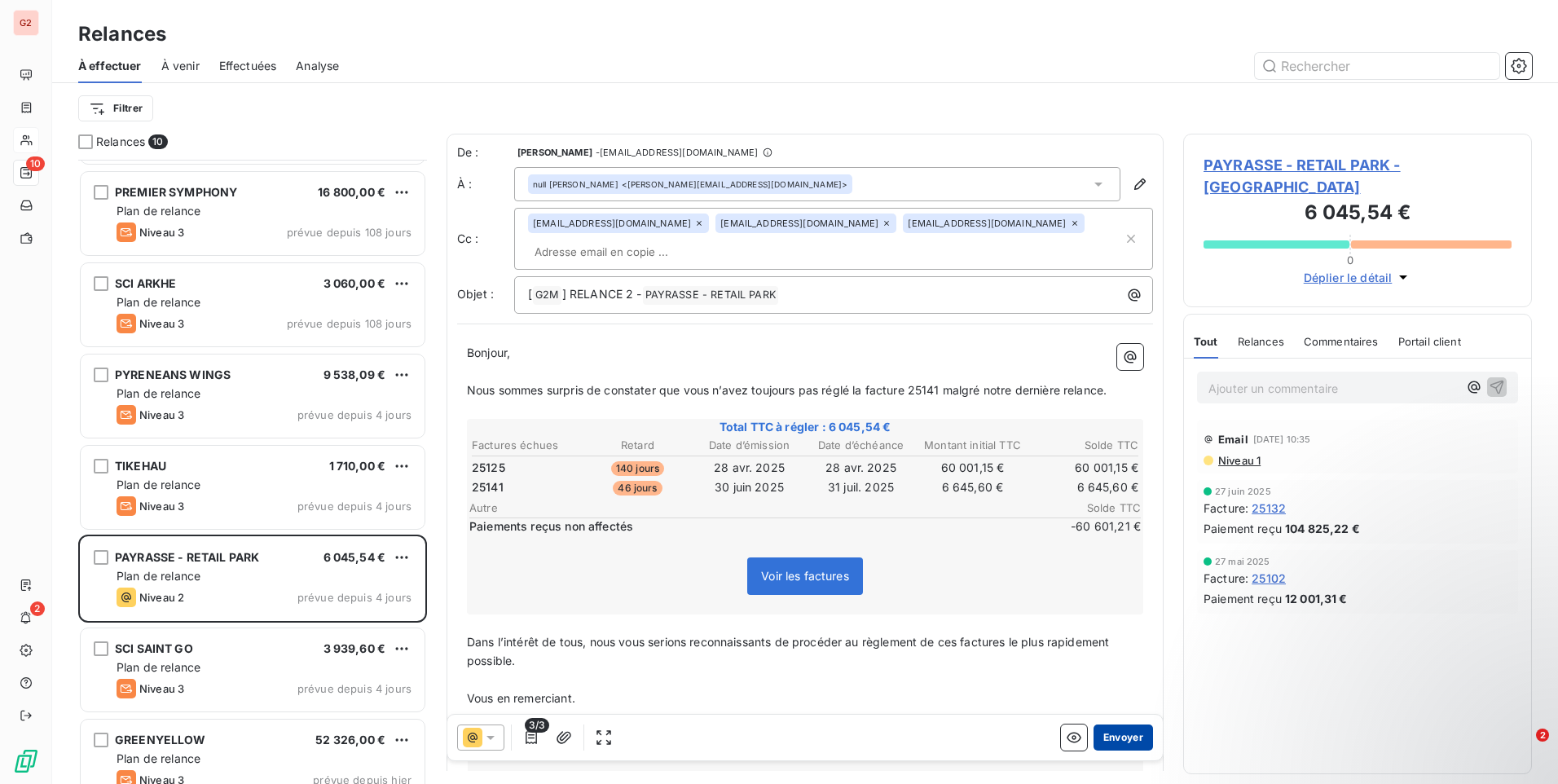
click at [1119, 735] on button "Envoyer" at bounding box center [1124, 737] width 60 height 26
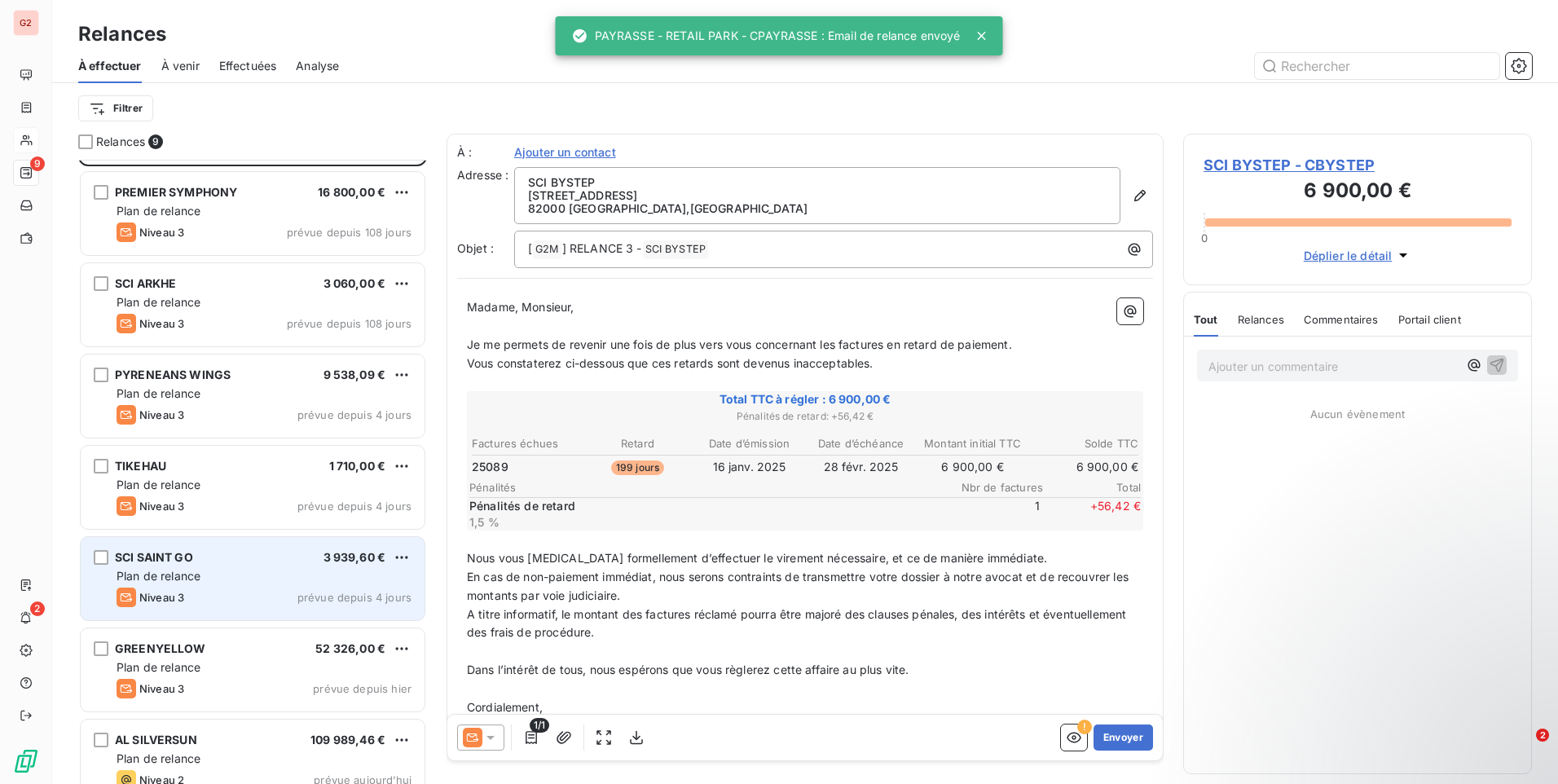
click at [186, 591] on div "Niveau 3 prévue depuis 4 jours" at bounding box center [263, 597] width 295 height 19
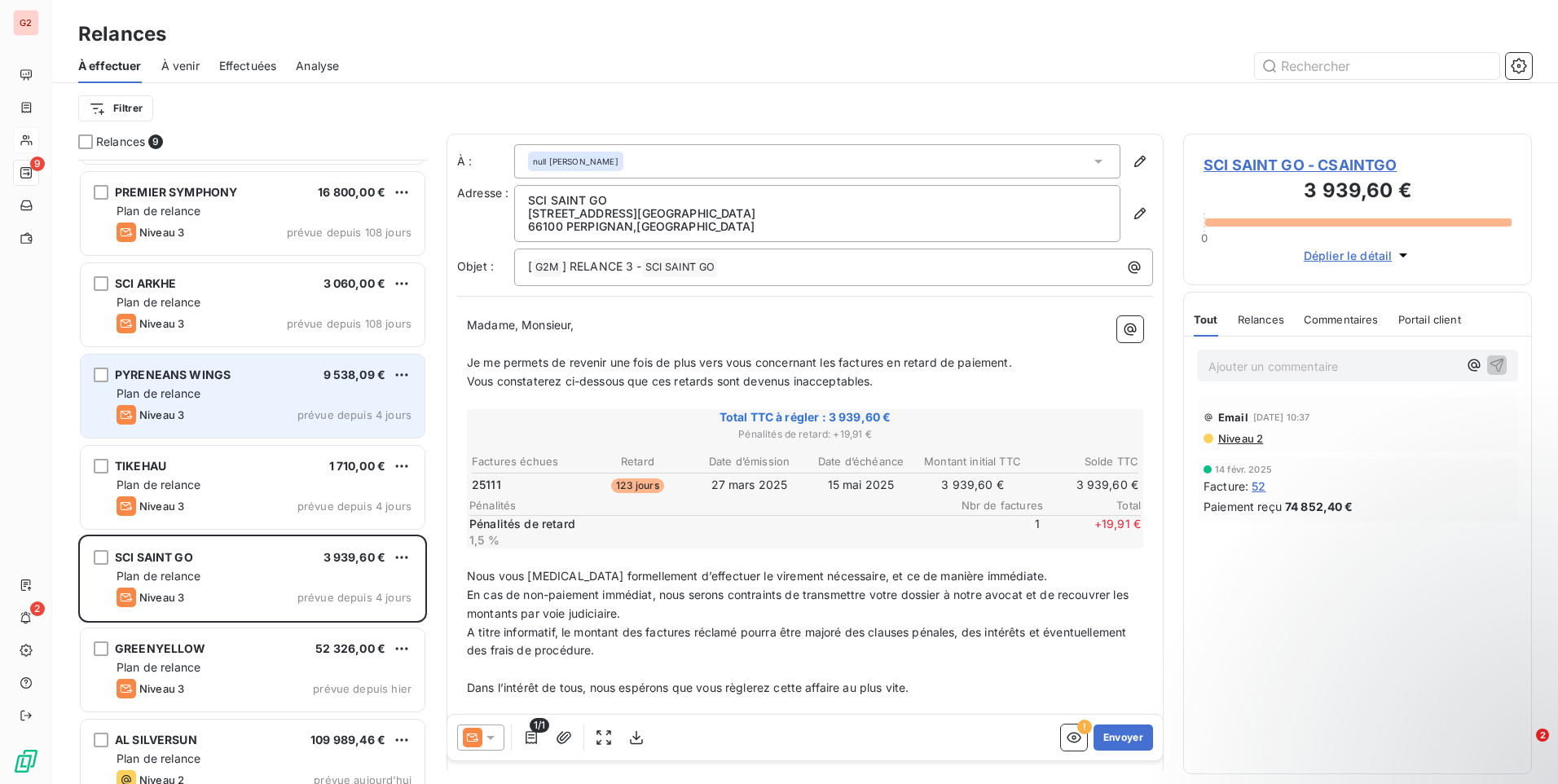
click at [256, 406] on div "Niveau 3 prévue depuis 4 jours" at bounding box center [263, 415] width 295 height 19
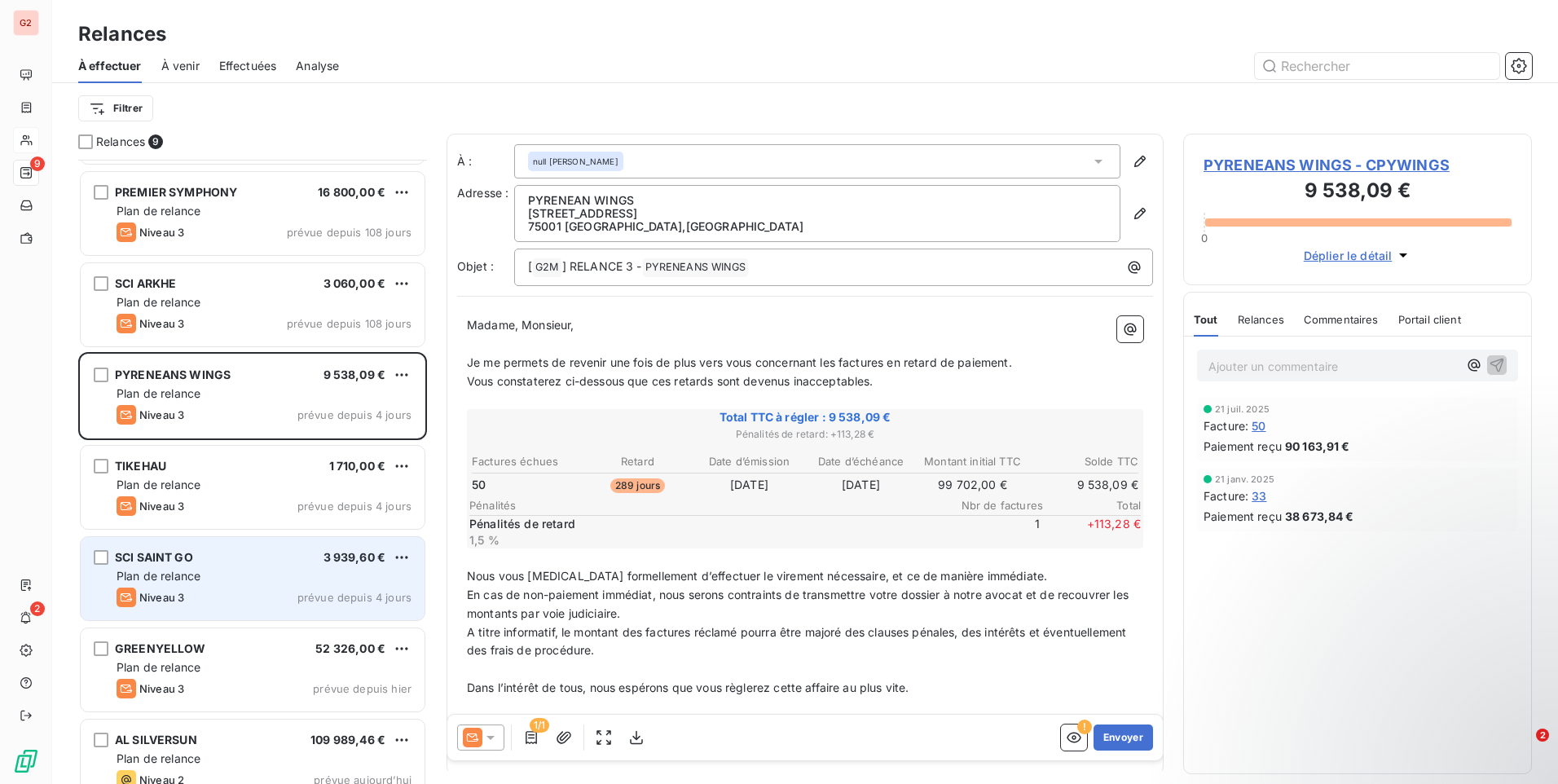
click at [268, 602] on div "Niveau 3 prévue depuis 4 jours" at bounding box center [263, 597] width 295 height 19
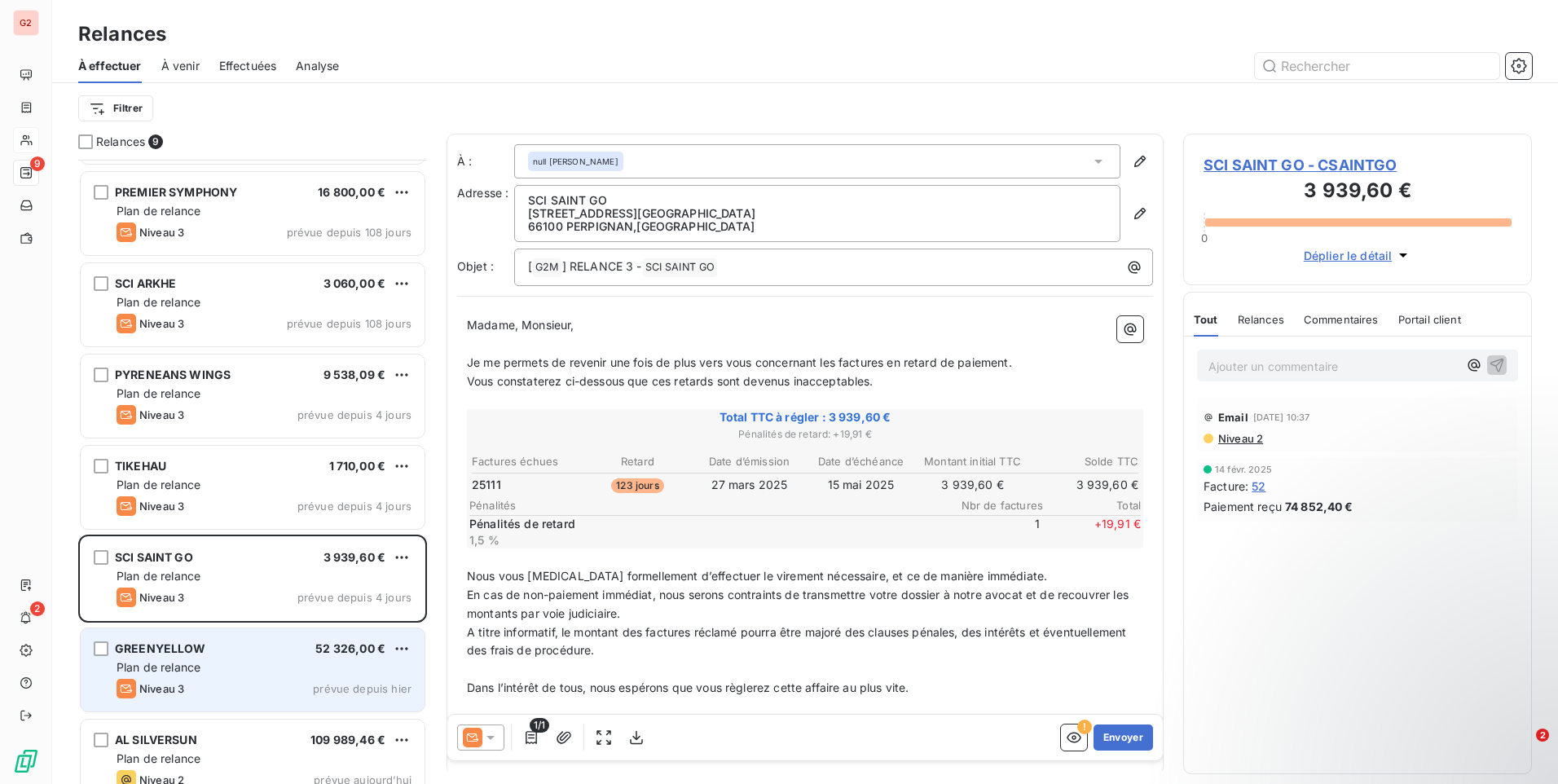
drag, startPoint x: 328, startPoint y: 644, endPoint x: 346, endPoint y: 638, distance: 19.0
click at [328, 644] on span "52 326,00 €" at bounding box center [350, 648] width 70 height 14
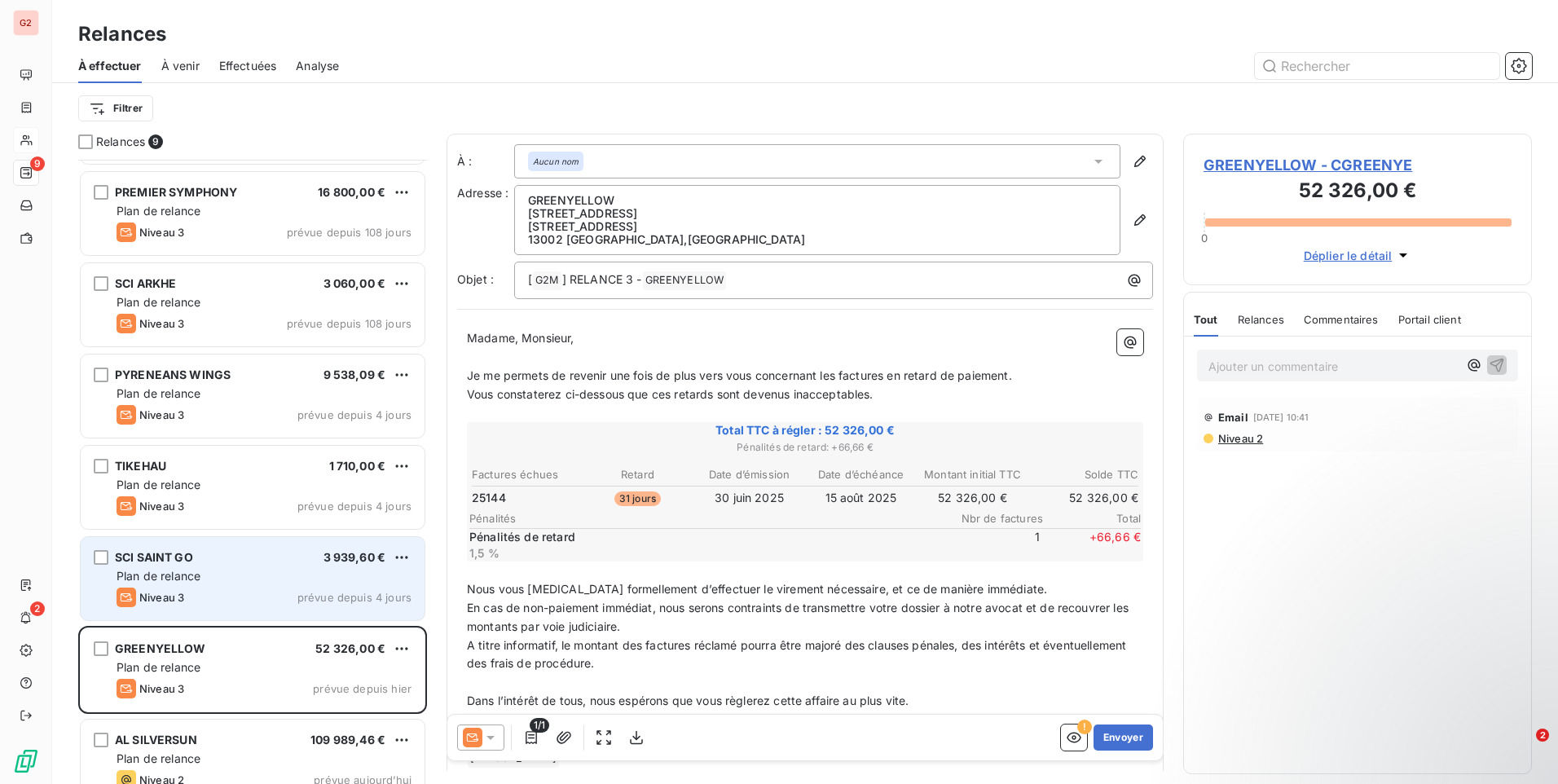
click at [230, 562] on div "SCI SAINT GO 3 939,60 €" at bounding box center [263, 557] width 295 height 15
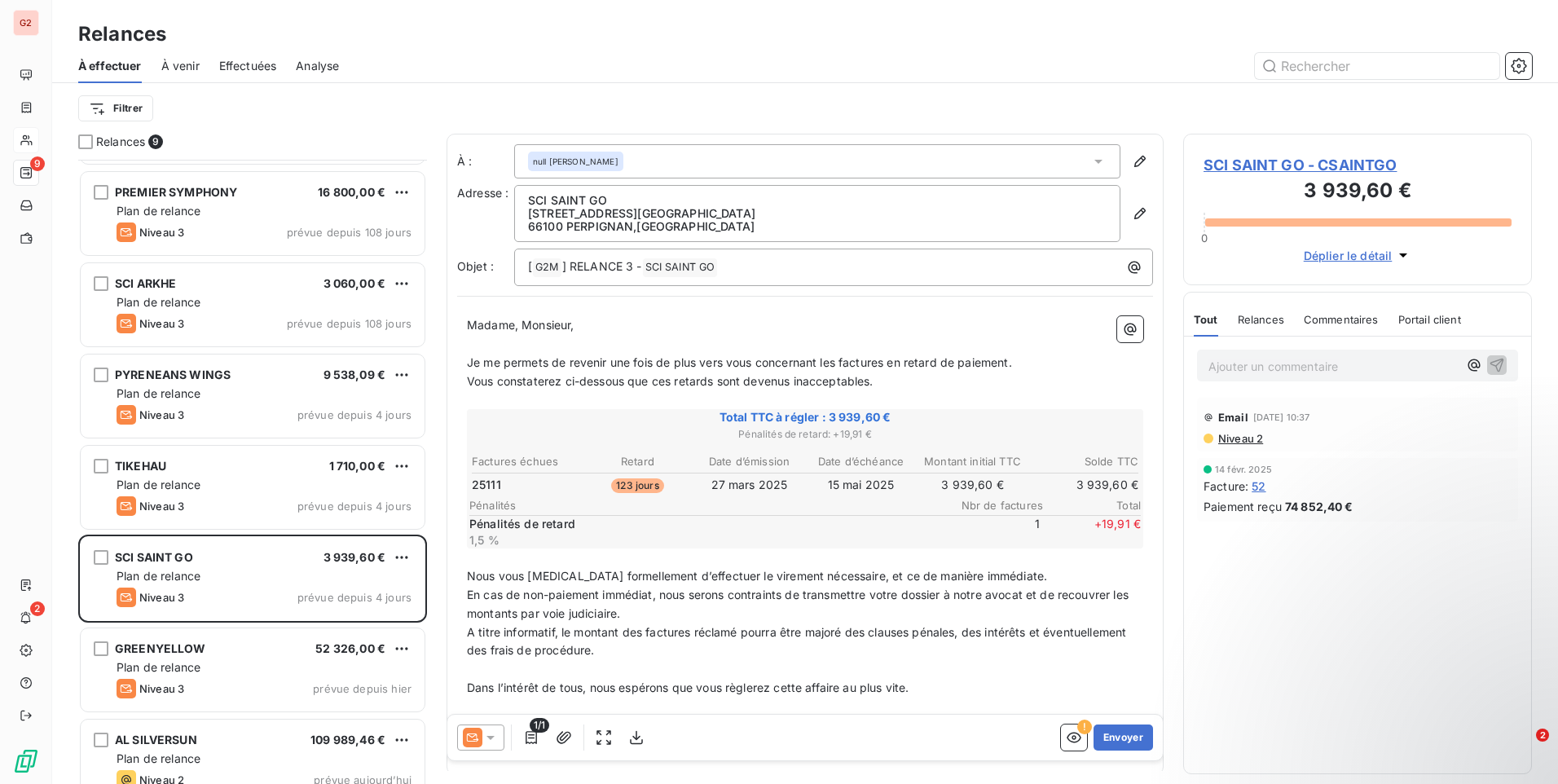
click at [497, 742] on icon at bounding box center [490, 737] width 16 height 16
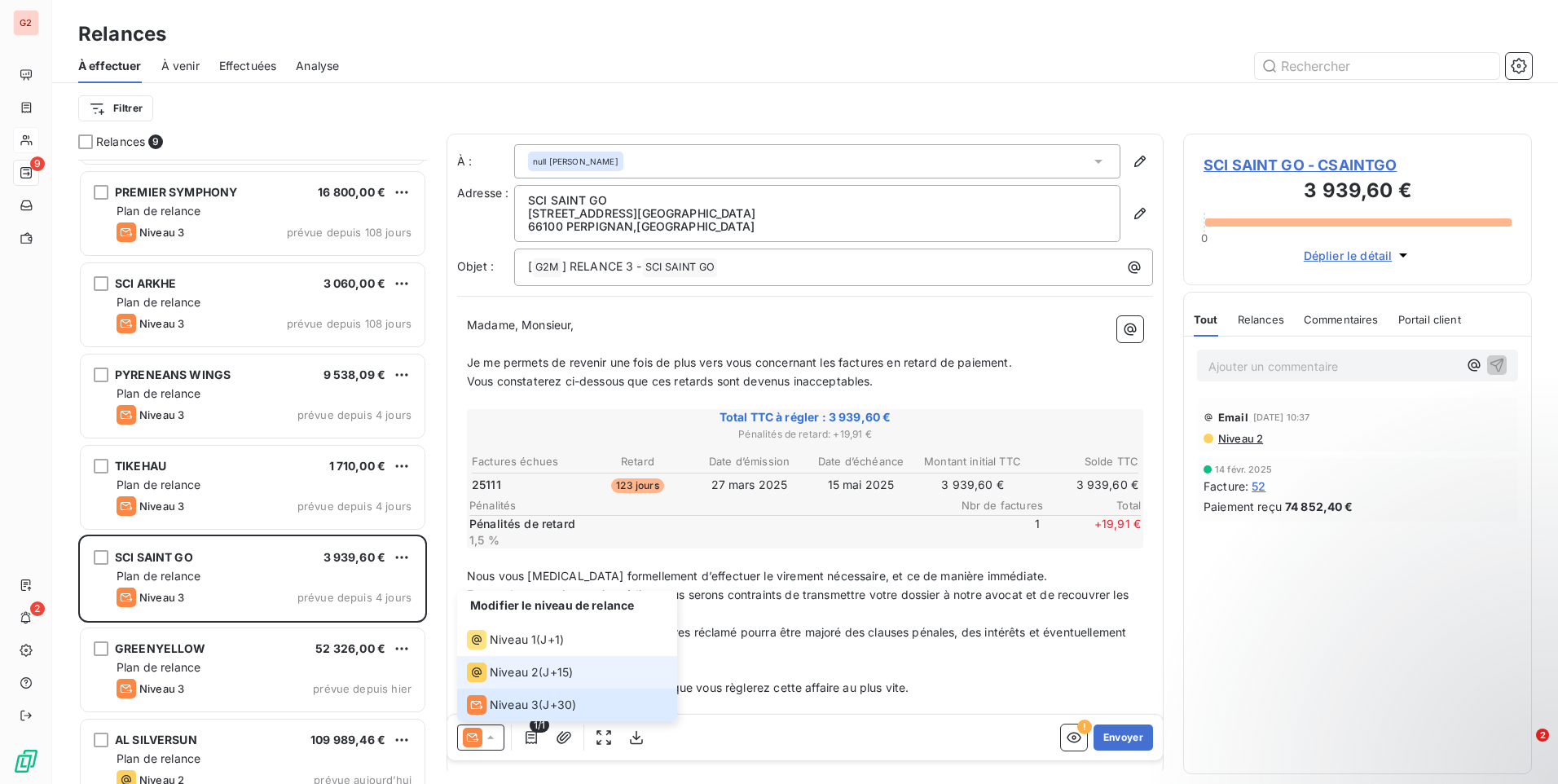
click at [516, 663] on div "Niveau 2" at bounding box center [503, 672] width 72 height 19
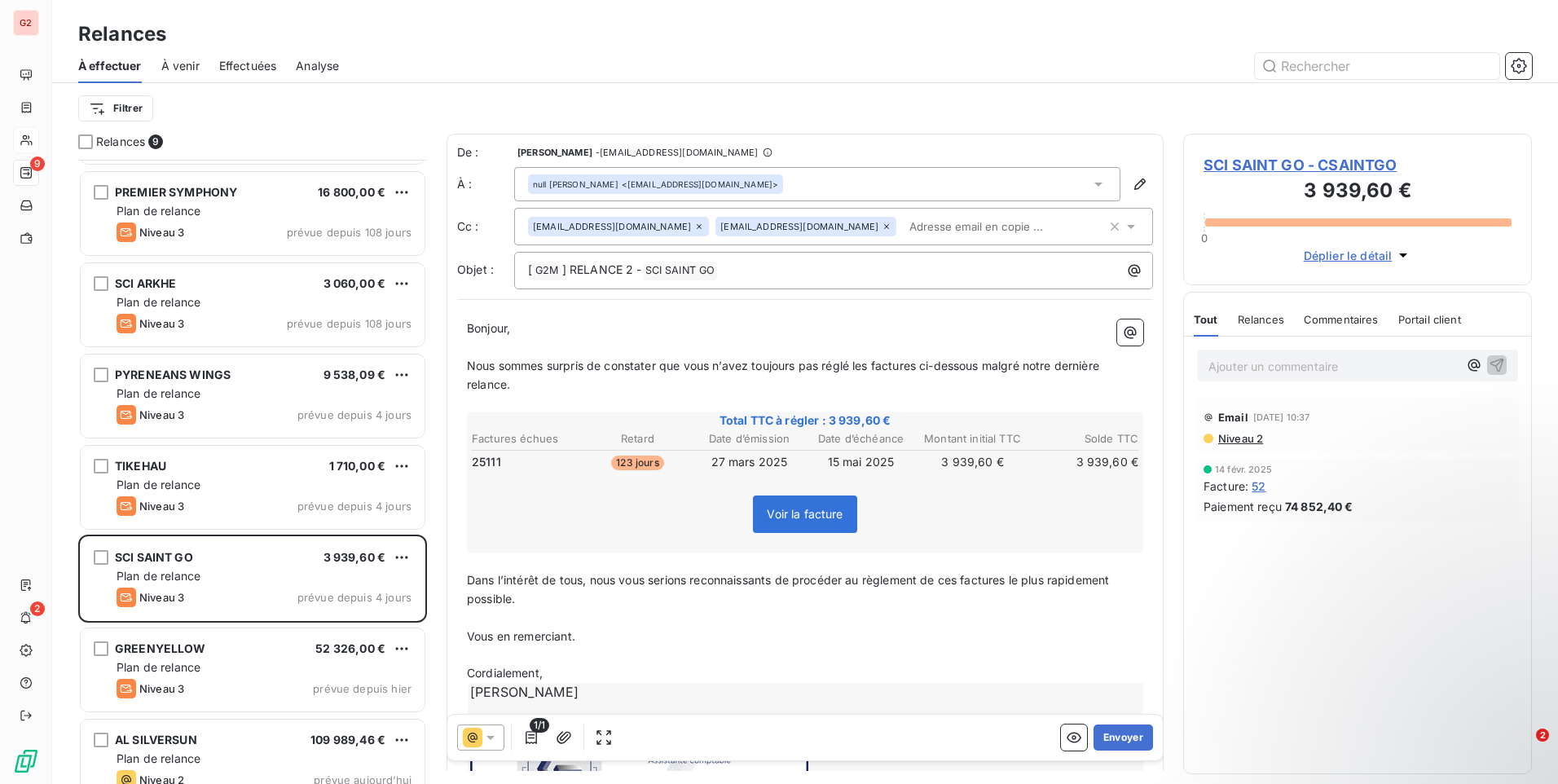
click at [903, 233] on input "text" at bounding box center [997, 226] width 189 height 24
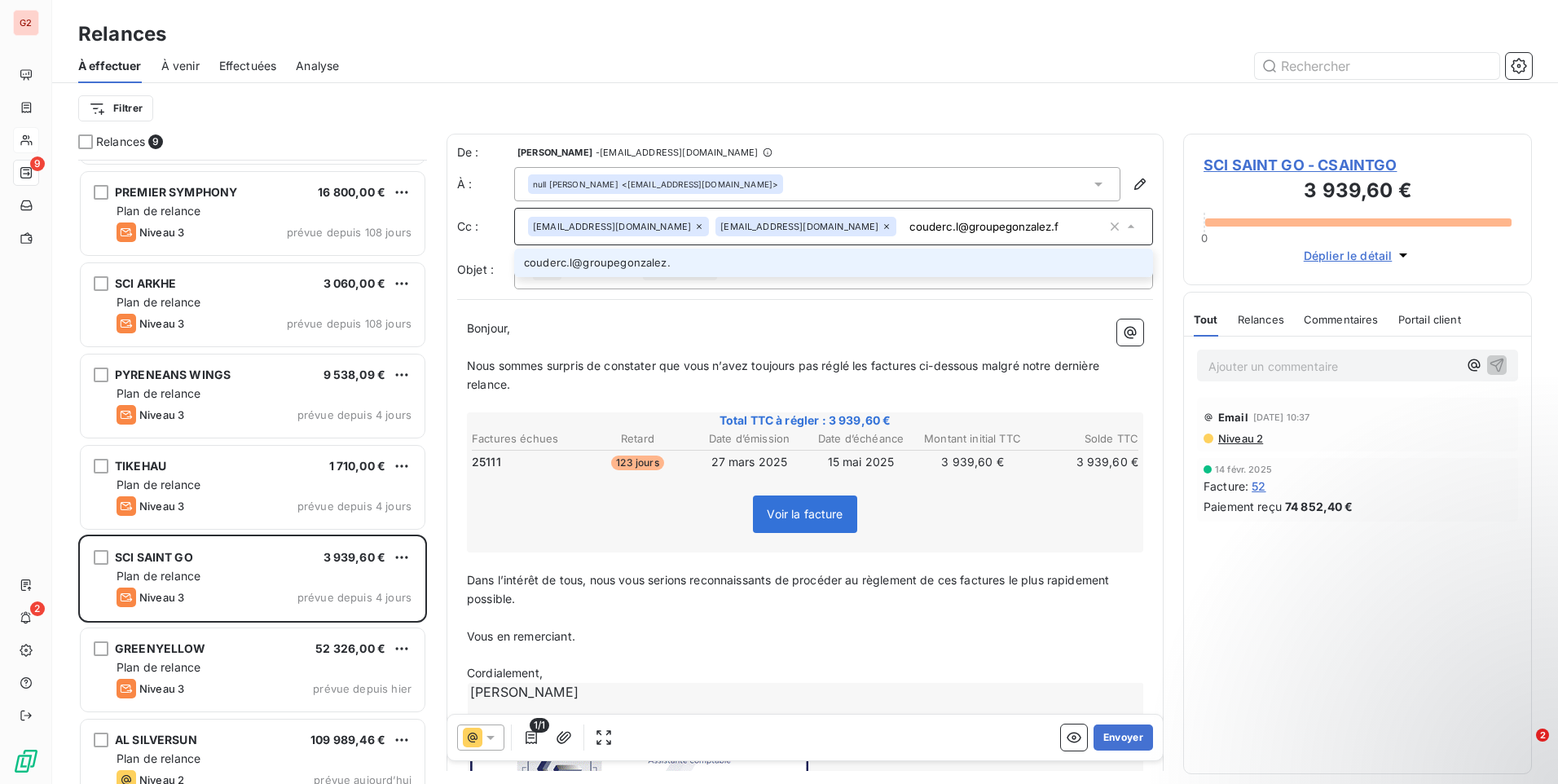
type input "couderc.l@groupegonzalez.fr"
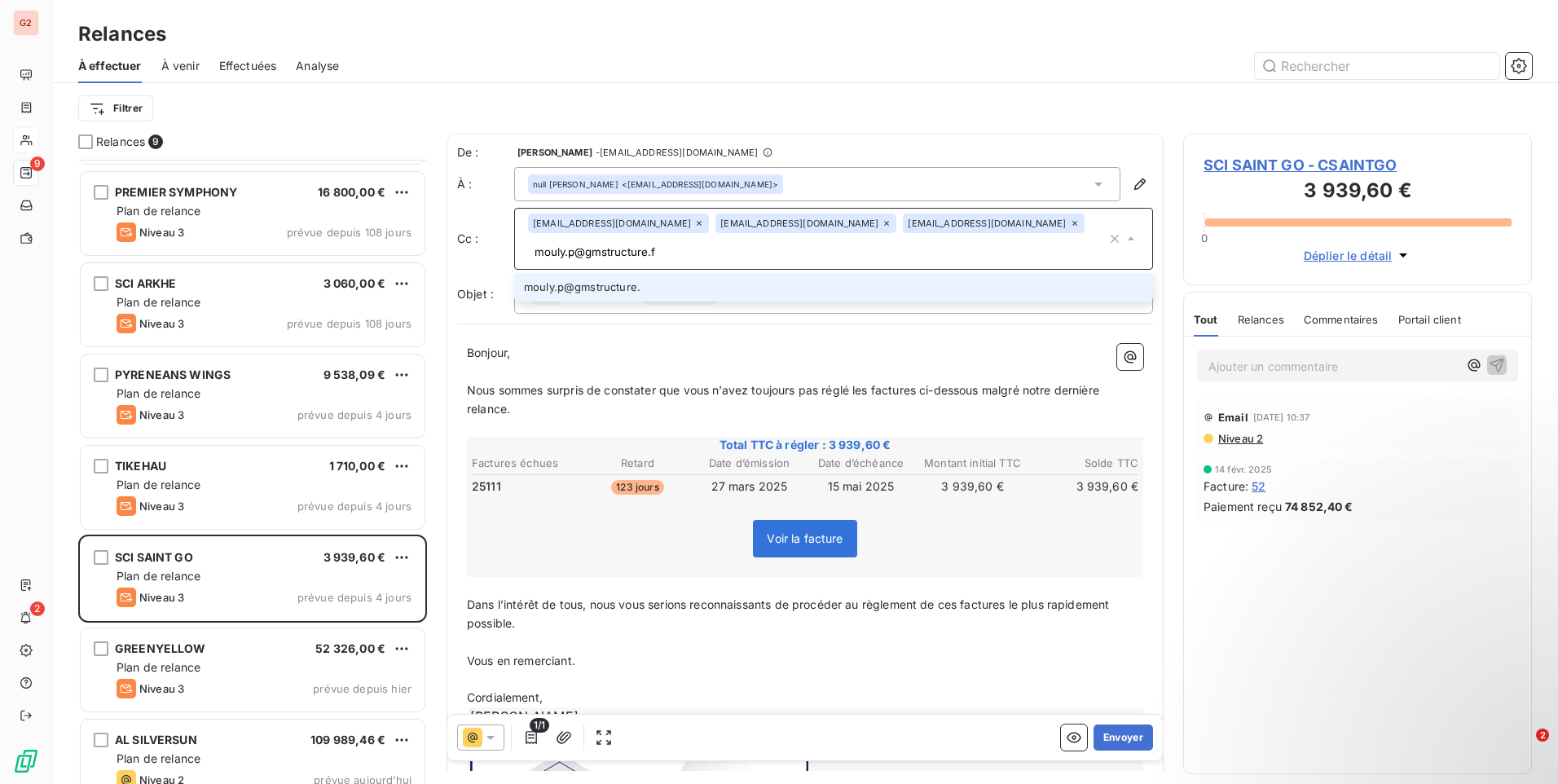
type input "[EMAIL_ADDRESS][DOMAIN_NAME]"
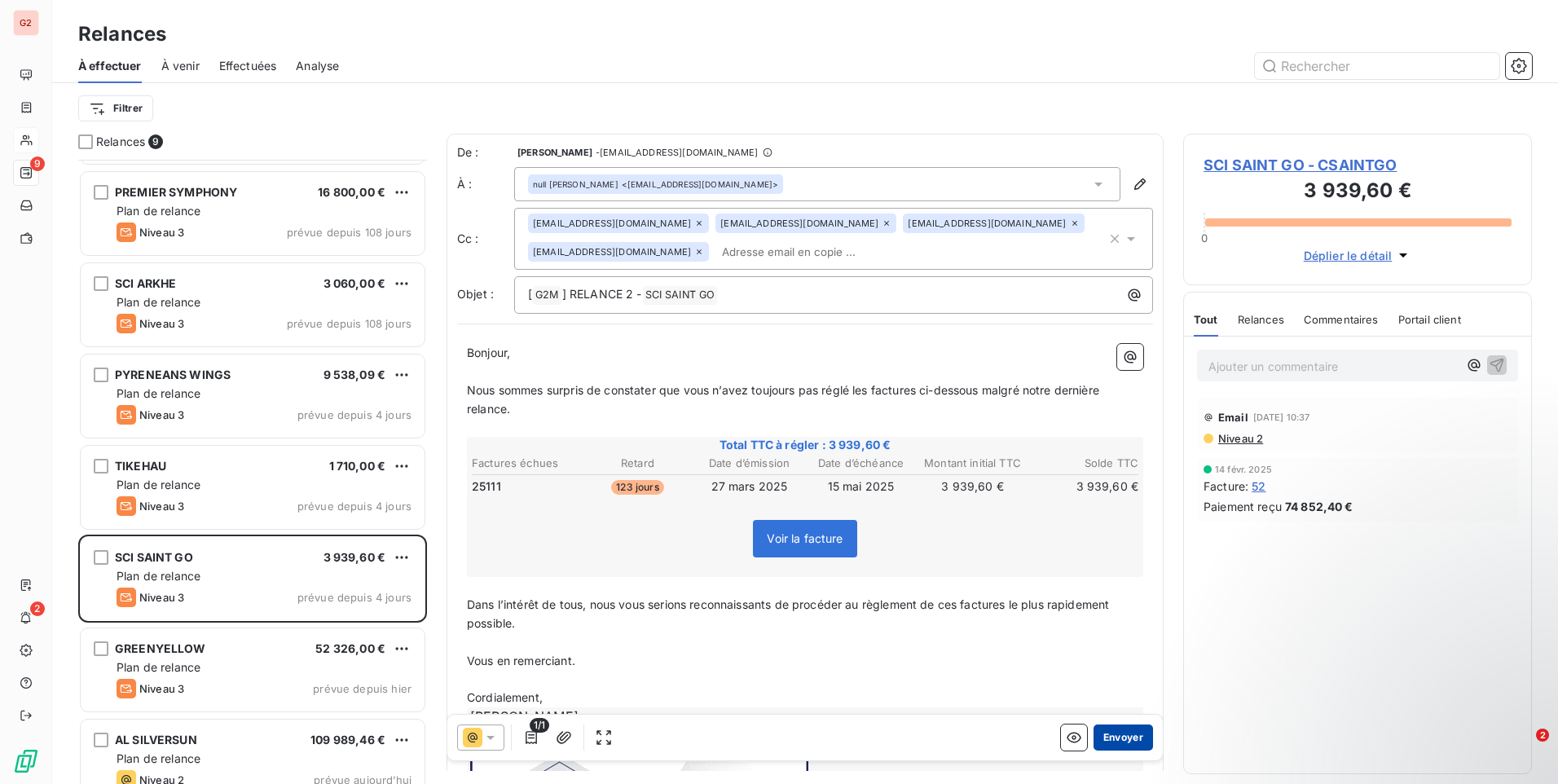
click at [1114, 742] on button "Envoyer" at bounding box center [1124, 737] width 60 height 26
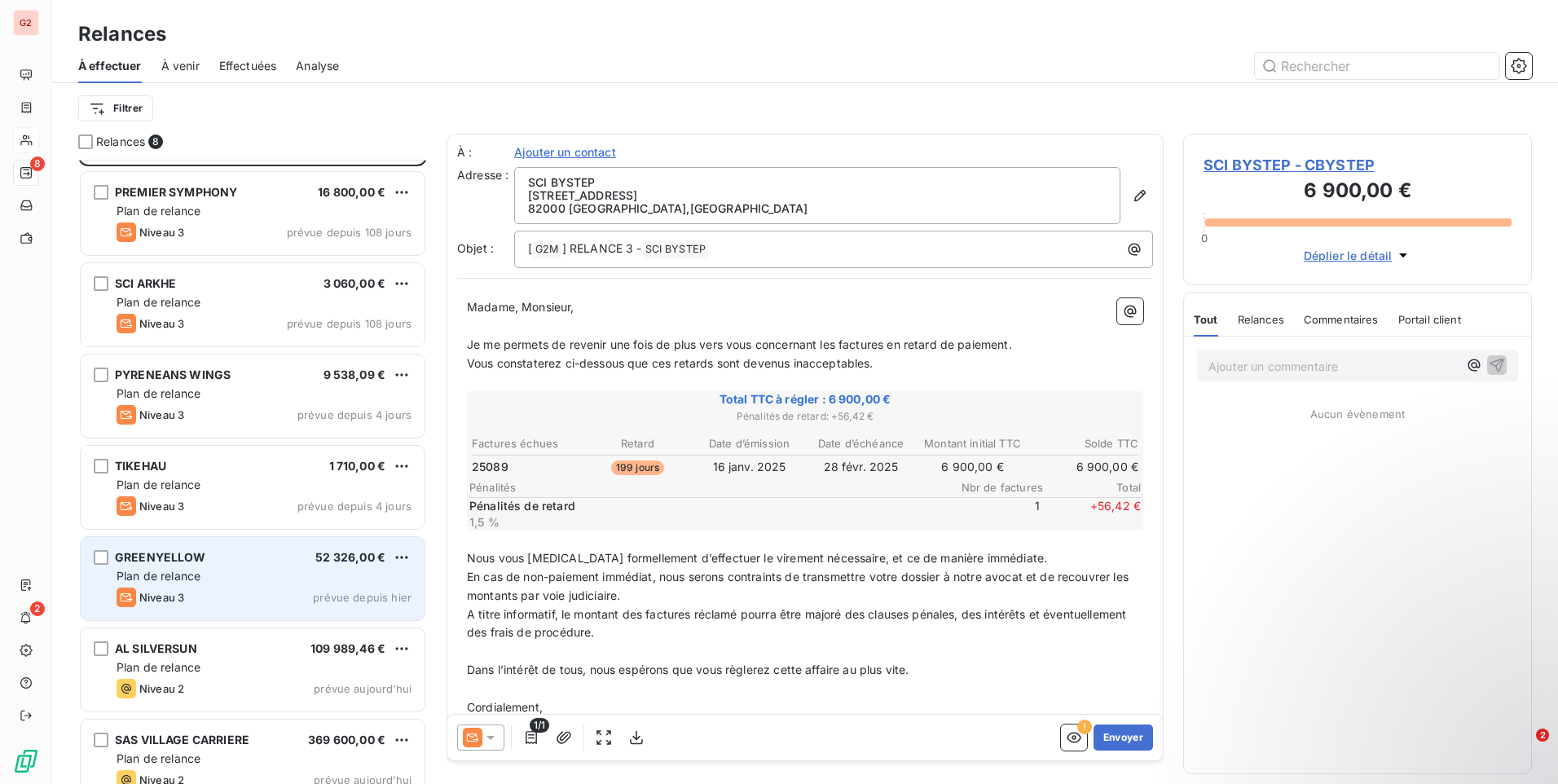
click at [223, 593] on div "Niveau 3 prévue depuis hier" at bounding box center [263, 597] width 295 height 19
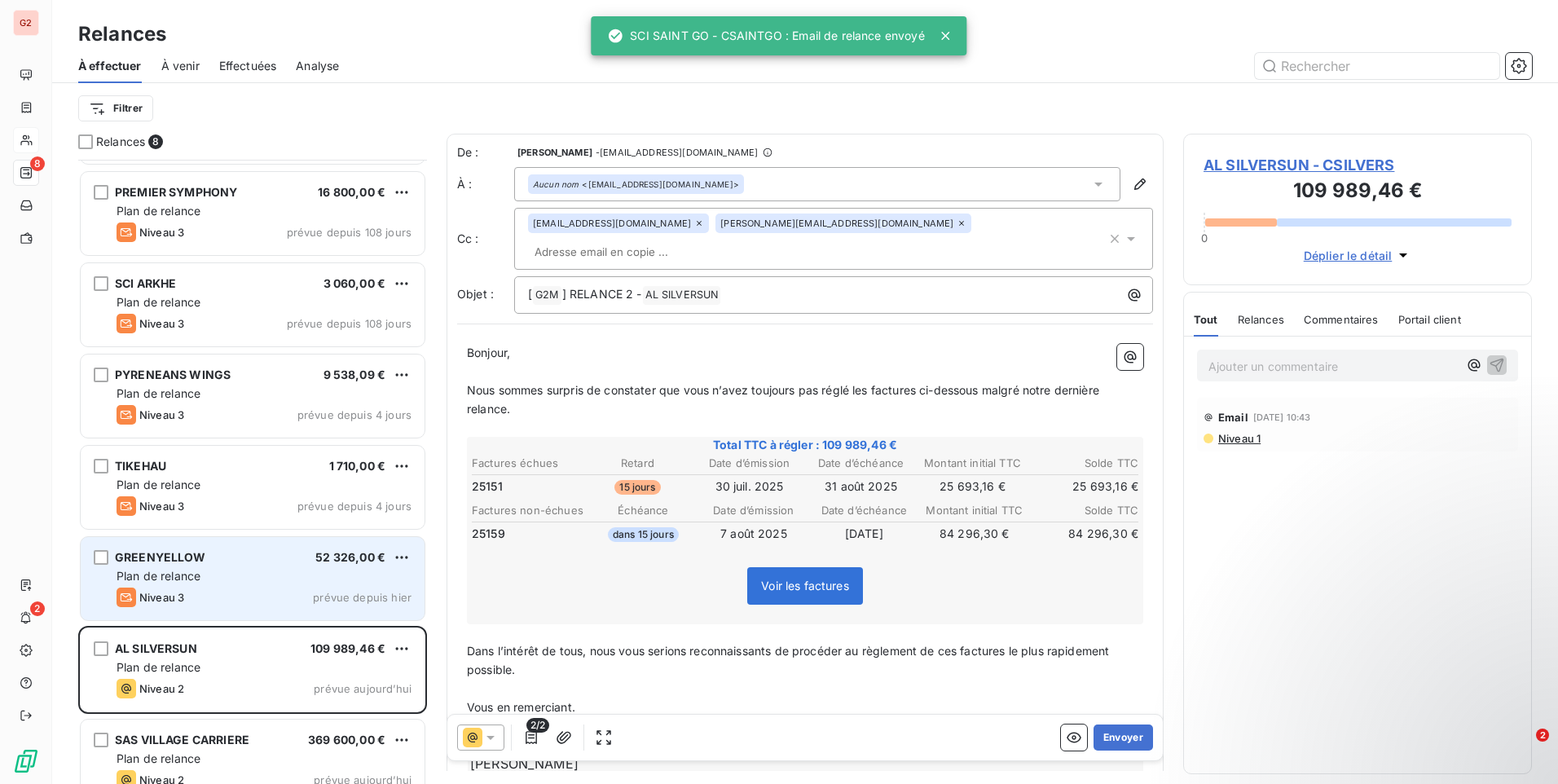
click at [277, 565] on div "GREENYELLOW 52 326,00 € Plan de relance Niveau 3 prévue depuis hier" at bounding box center [252, 578] width 344 height 83
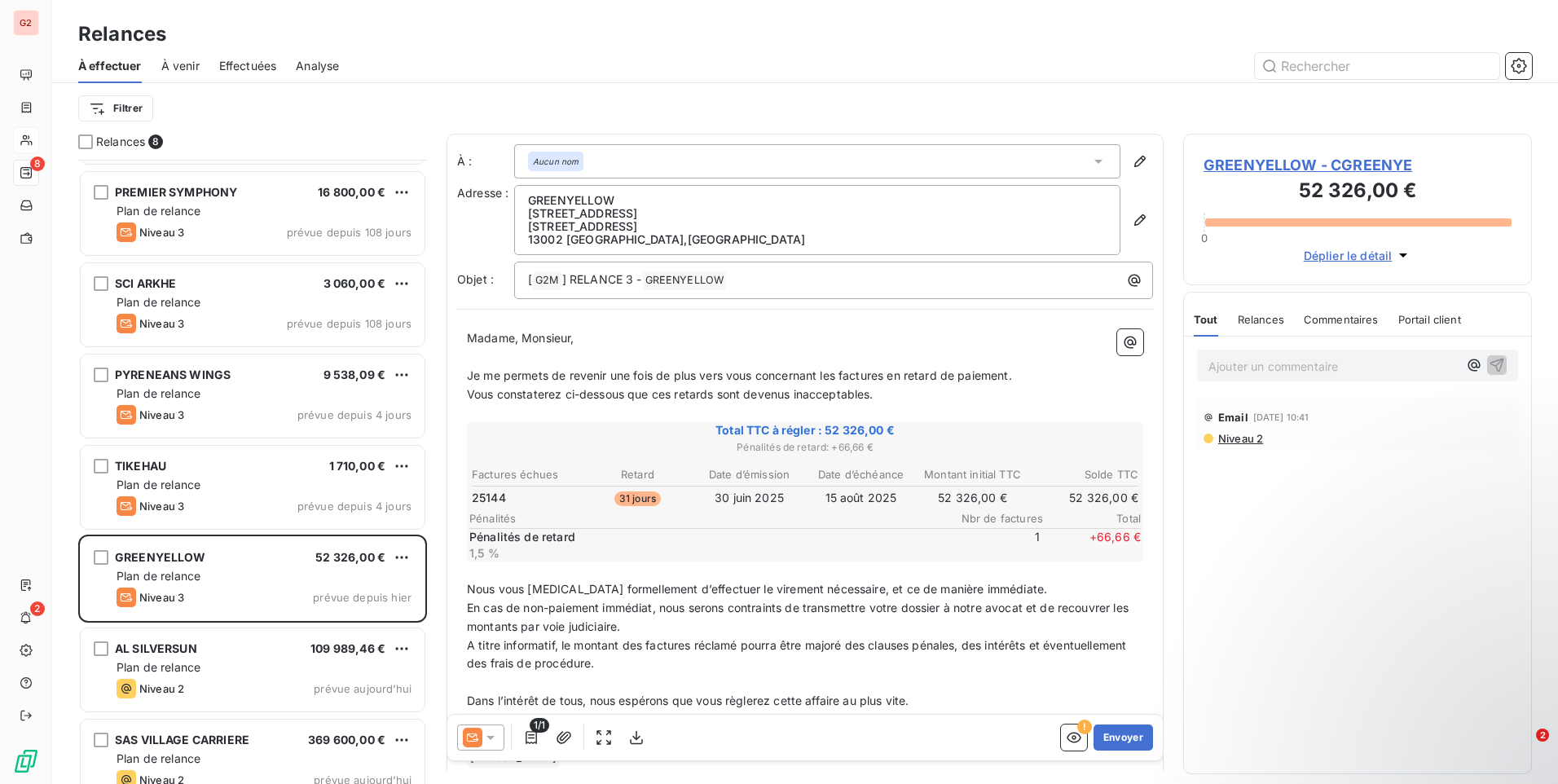
click at [668, 230] on p "10 Place de la Joliette" at bounding box center [817, 226] width 578 height 13
click at [1134, 219] on icon "button" at bounding box center [1140, 220] width 12 height 12
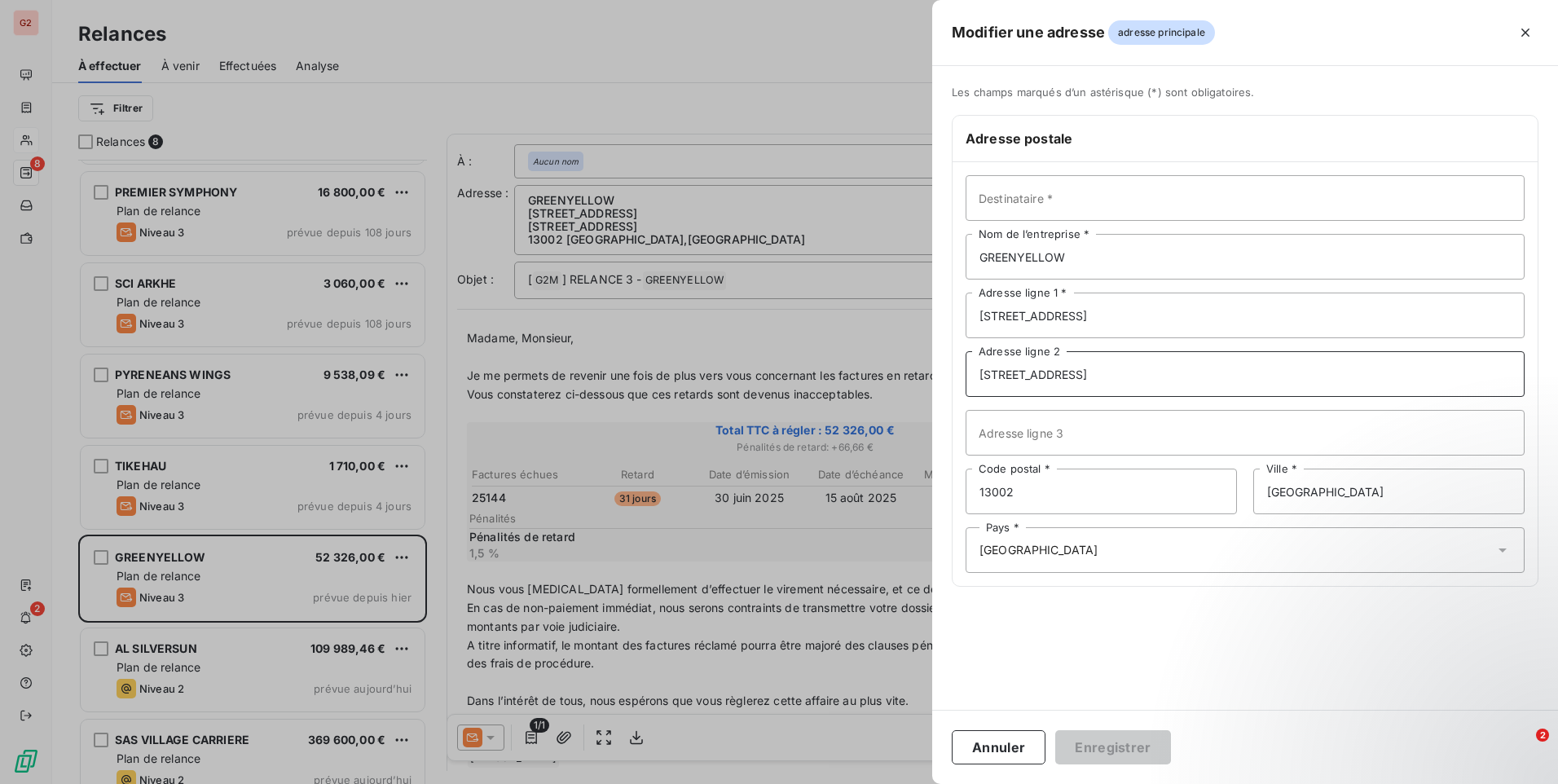
drag, startPoint x: 1178, startPoint y: 363, endPoint x: 884, endPoint y: 376, distance: 294.3
click at [884, 783] on div "Modifier une adresse adresse principale Les champs marqués d’un astérisque (*) …" at bounding box center [779, 784] width 1558 height 0
click at [1122, 750] on button "Enregistrer" at bounding box center [1113, 746] width 116 height 34
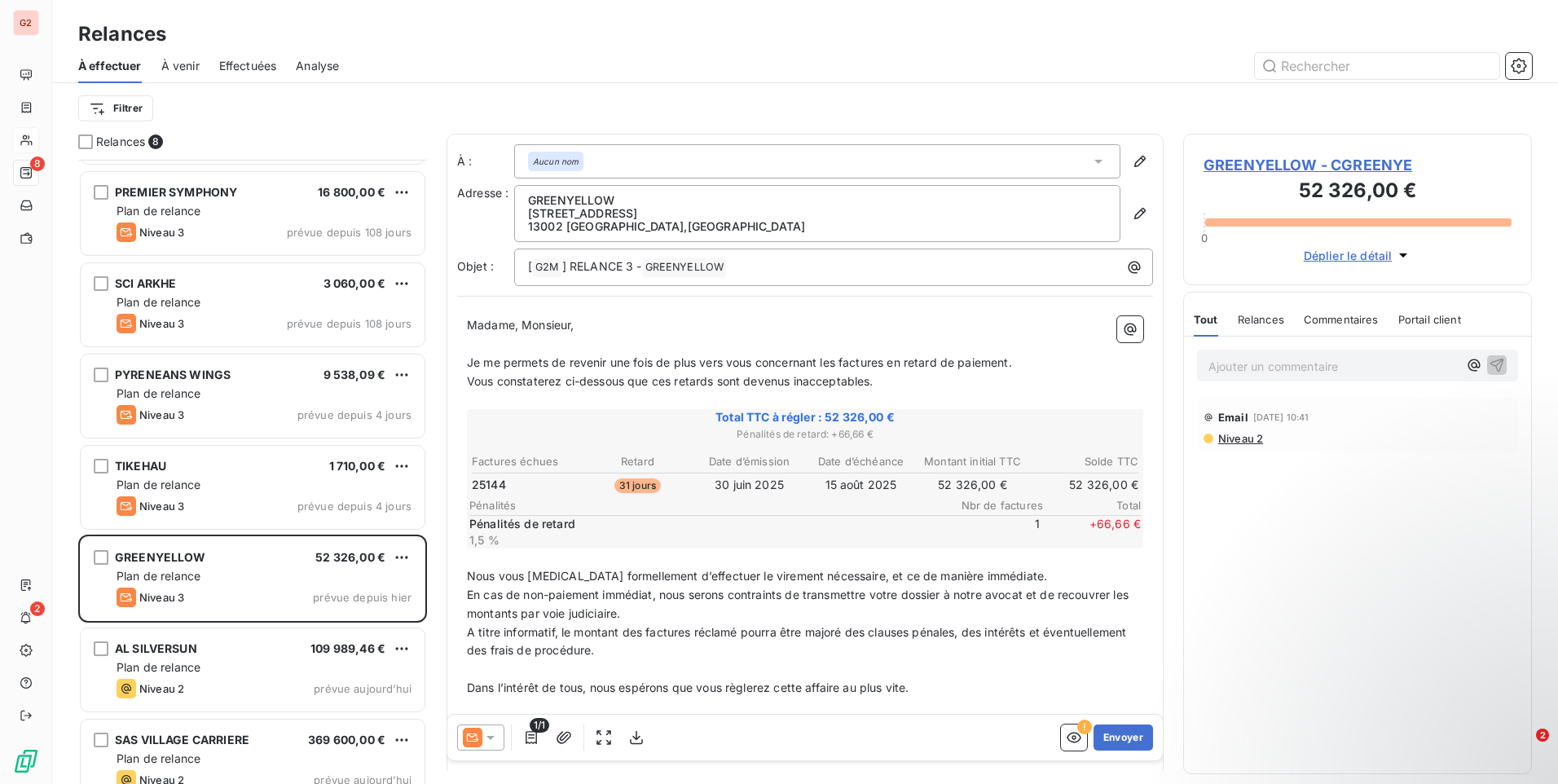
click at [758, 166] on div "Aucun nom" at bounding box center [817, 160] width 606 height 34
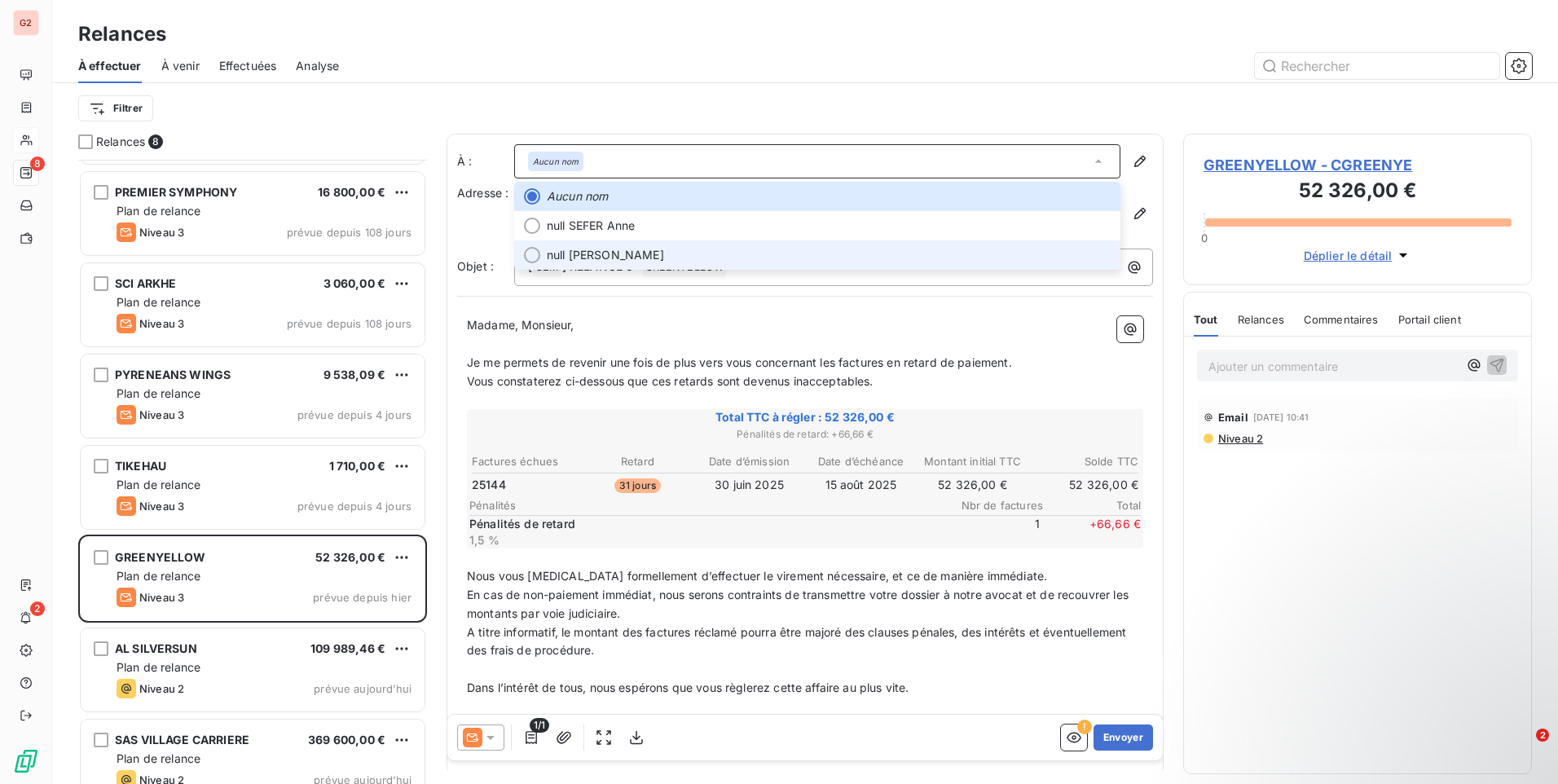
click at [683, 252] on span "null ENJALBERT Julien" at bounding box center [828, 254] width 564 height 16
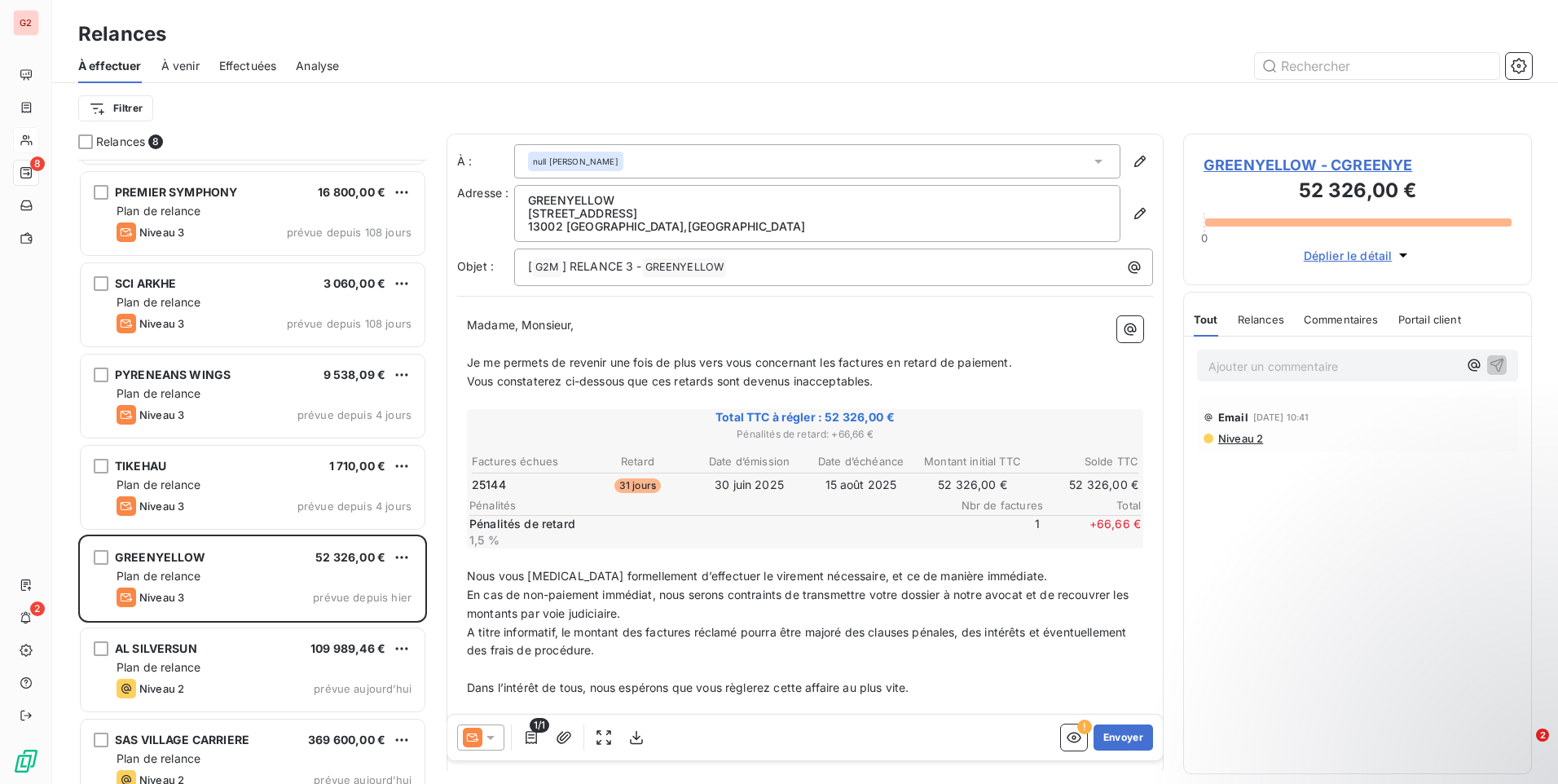
click at [719, 157] on div "null ENJALBERT Julien" at bounding box center [817, 160] width 606 height 34
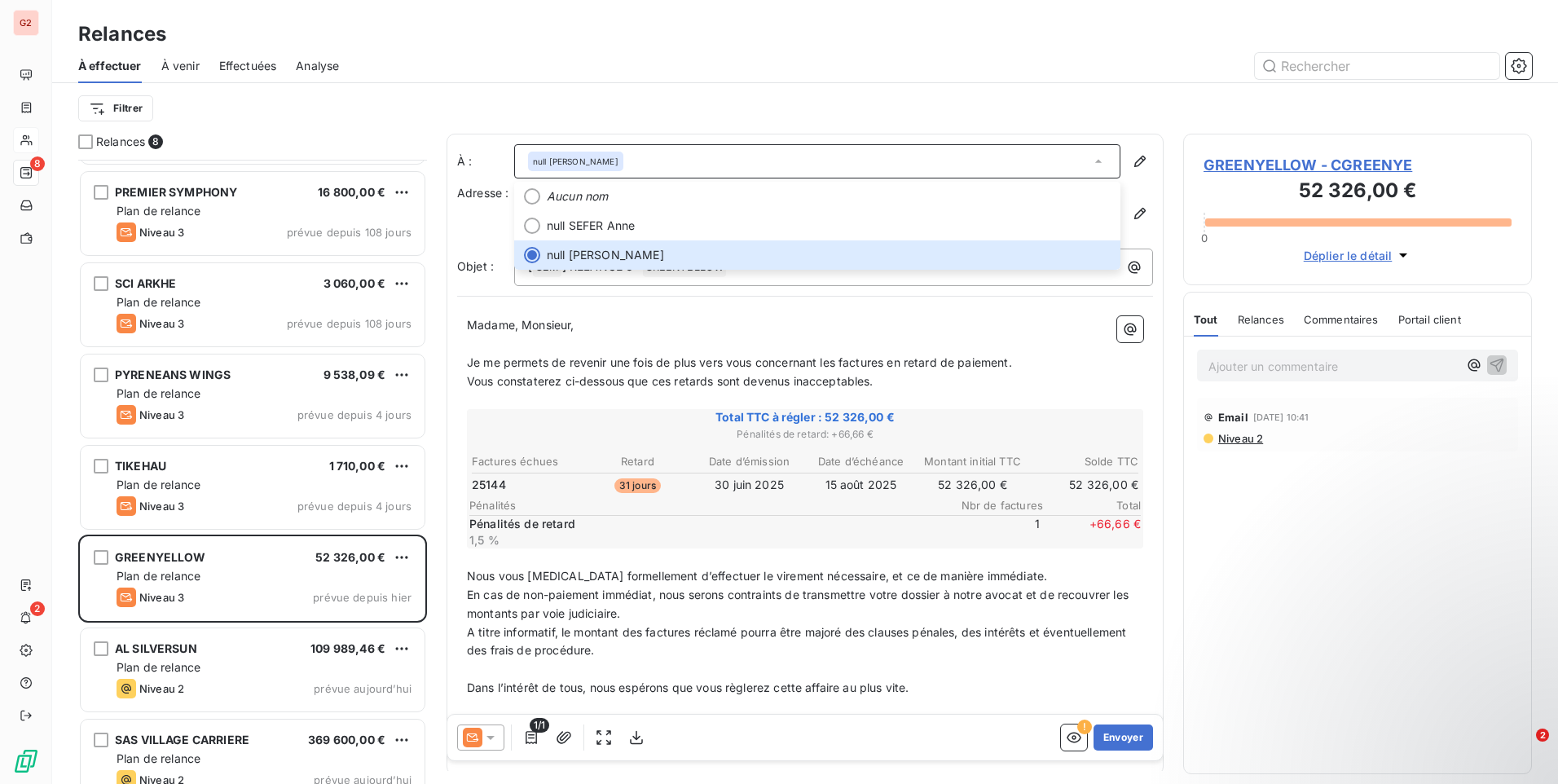
click at [500, 728] on div at bounding box center [481, 737] width 47 height 26
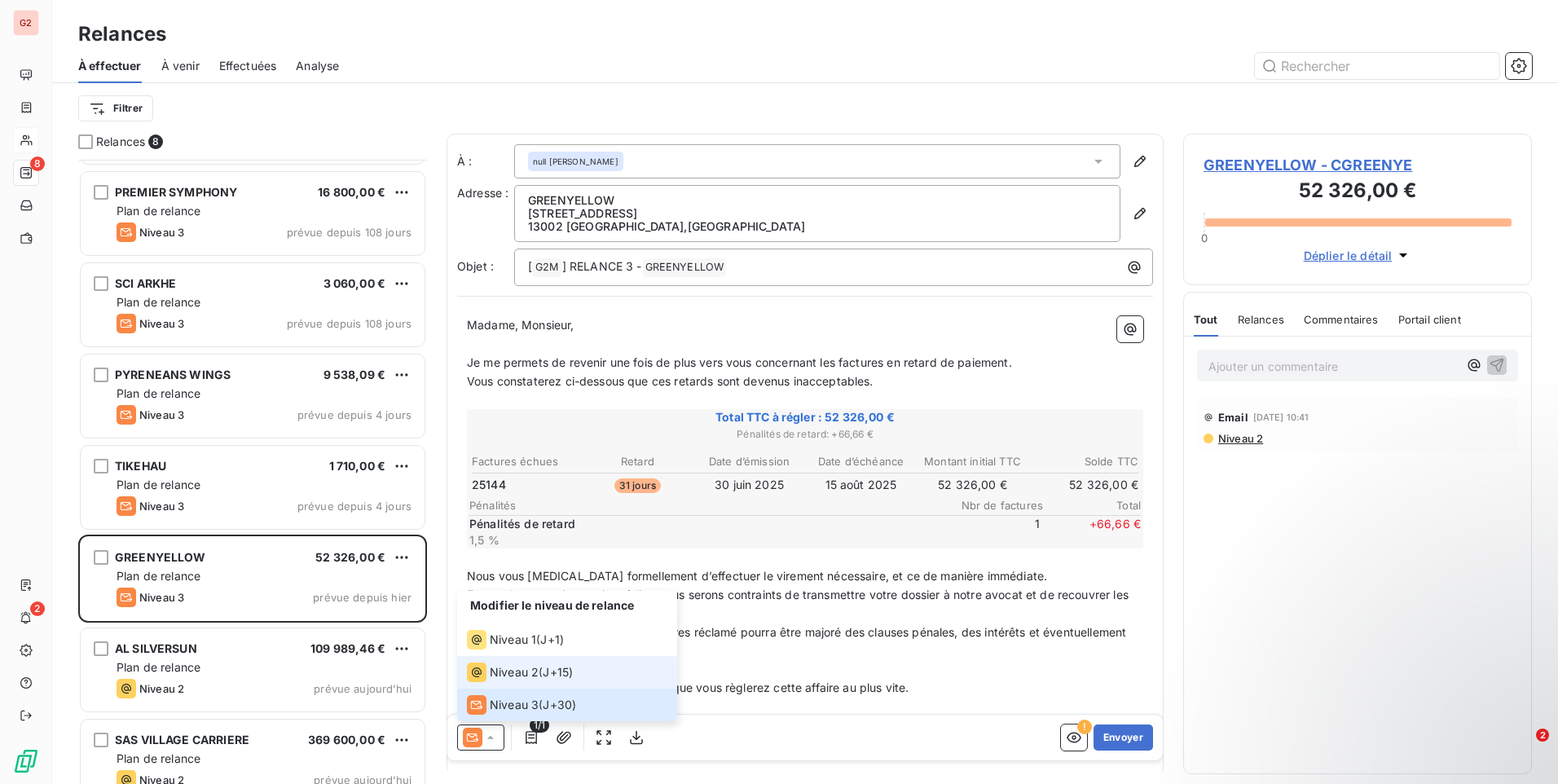
click at [518, 673] on span "Niveau 2" at bounding box center [514, 672] width 49 height 16
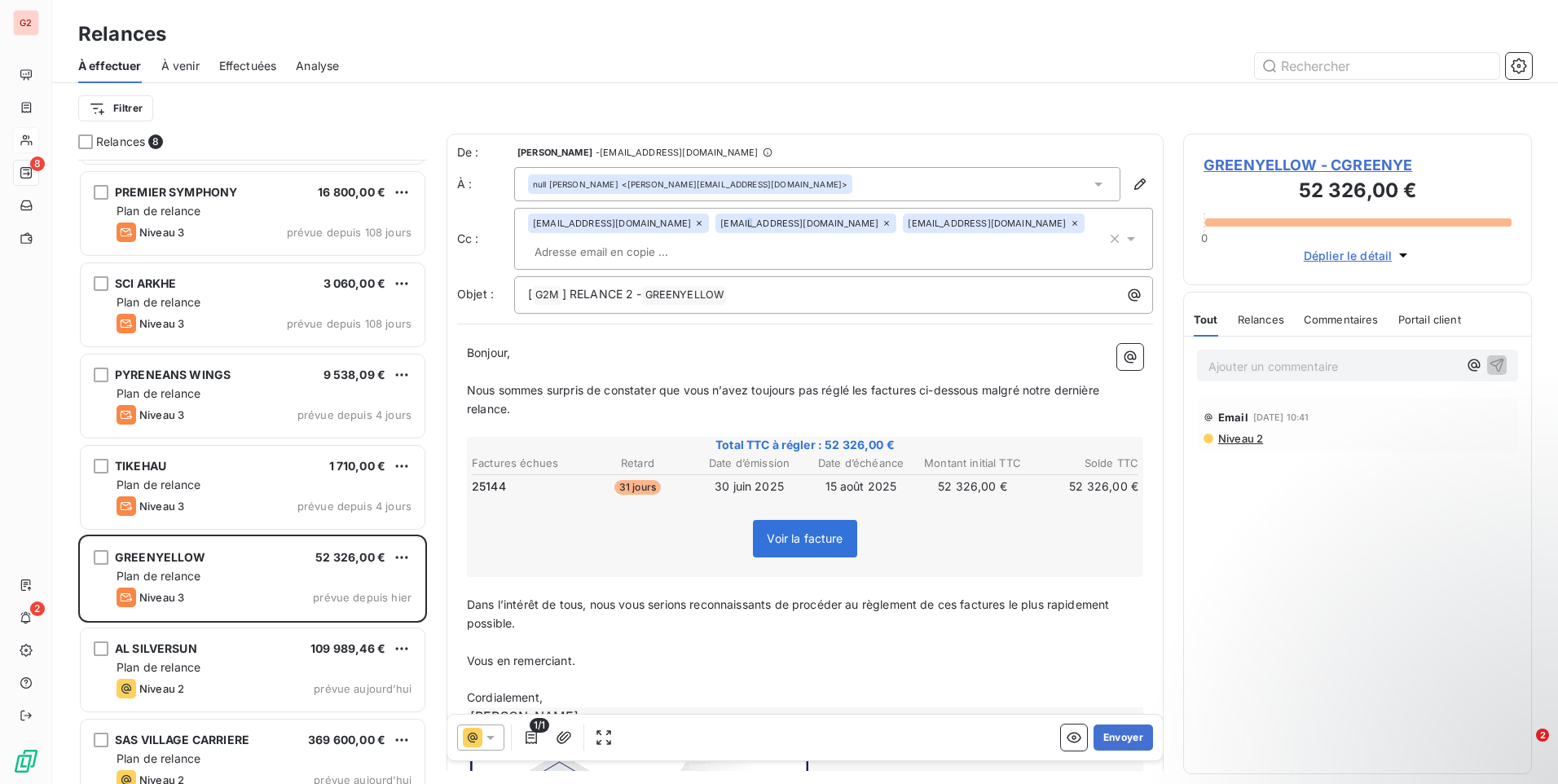
click at [724, 249] on div "gonzalez.js@groupegonzalez.fr asefer@greenyellow.com jenjalbert@greenyellow.com" at bounding box center [817, 239] width 578 height 50
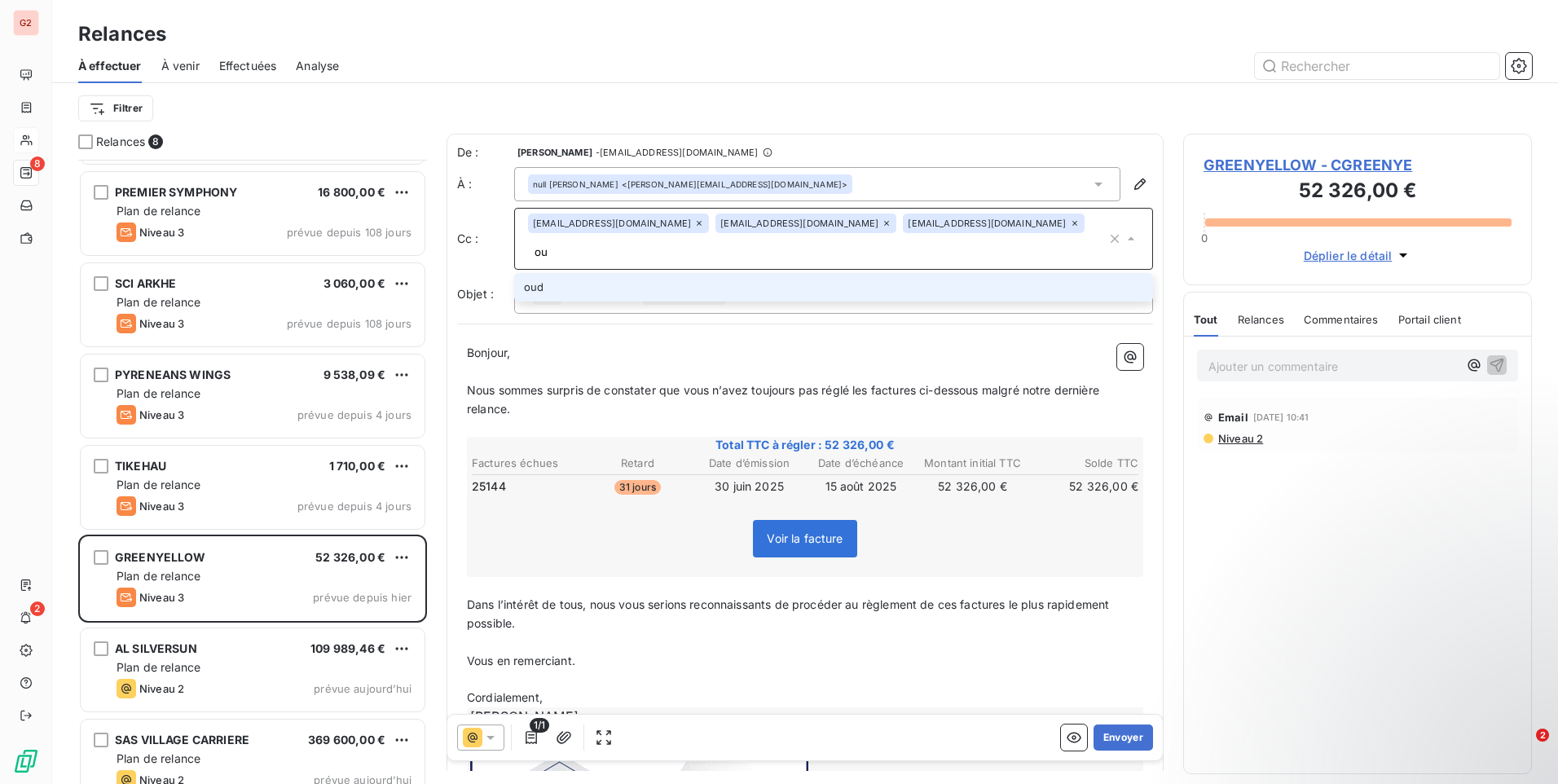
type input "o"
type input "couderc.l@groupegonzalez.fr"
type input "[EMAIL_ADDRESS][DOMAIN_NAME]"
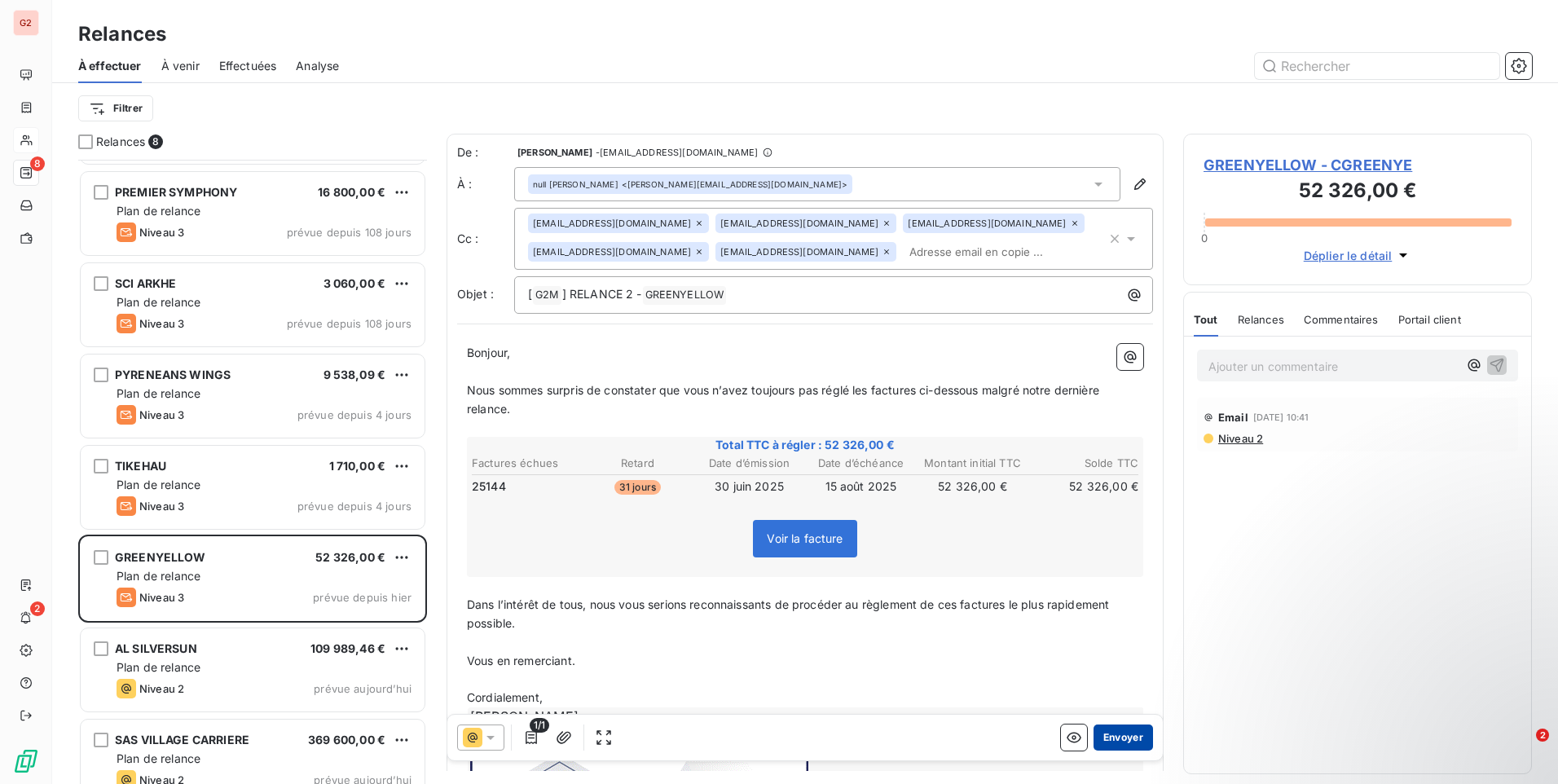
click at [1116, 733] on button "Envoyer" at bounding box center [1124, 737] width 60 height 26
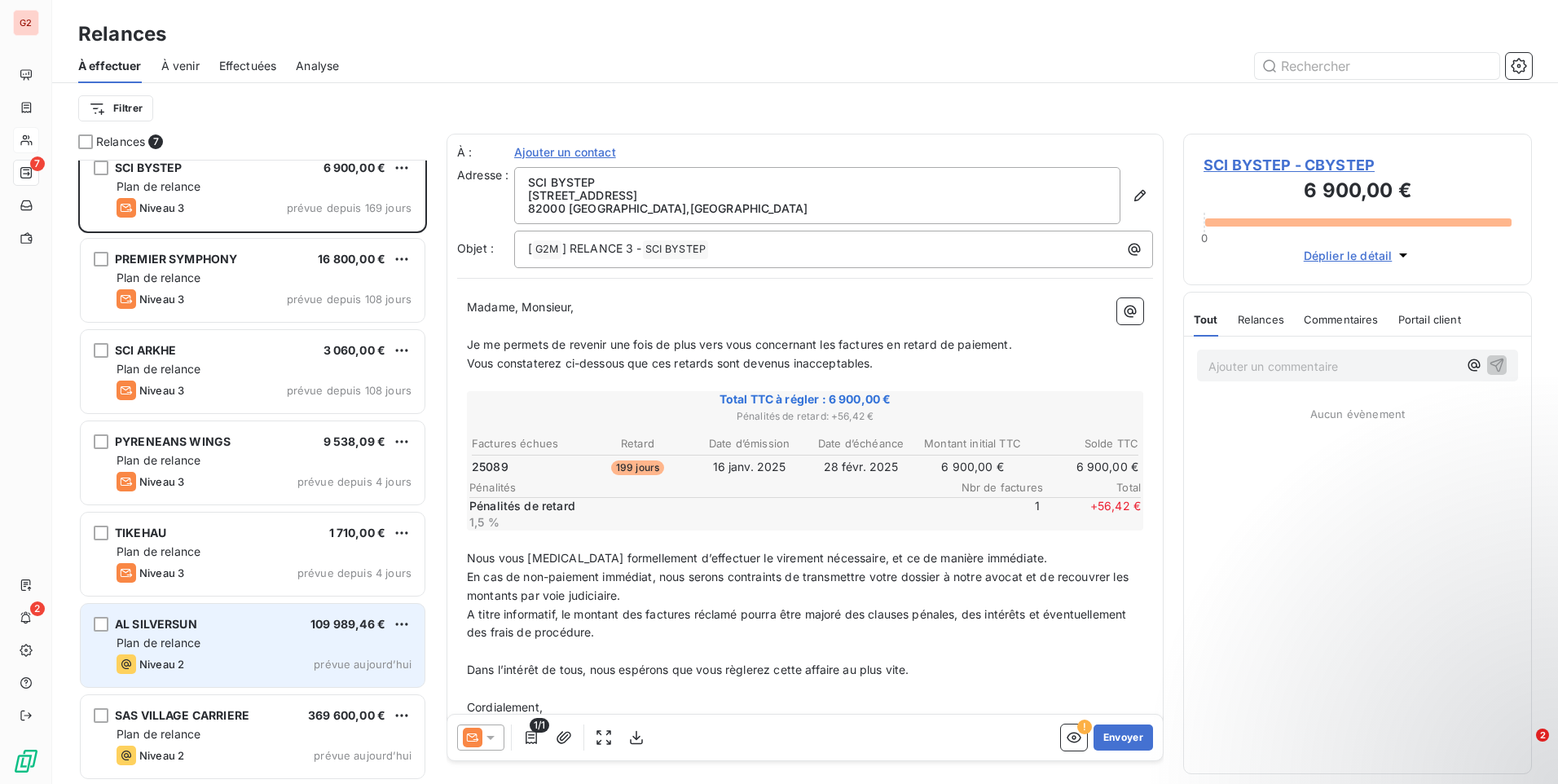
scroll to position [15, 0]
click at [222, 639] on div "Plan de relance" at bounding box center [263, 643] width 295 height 16
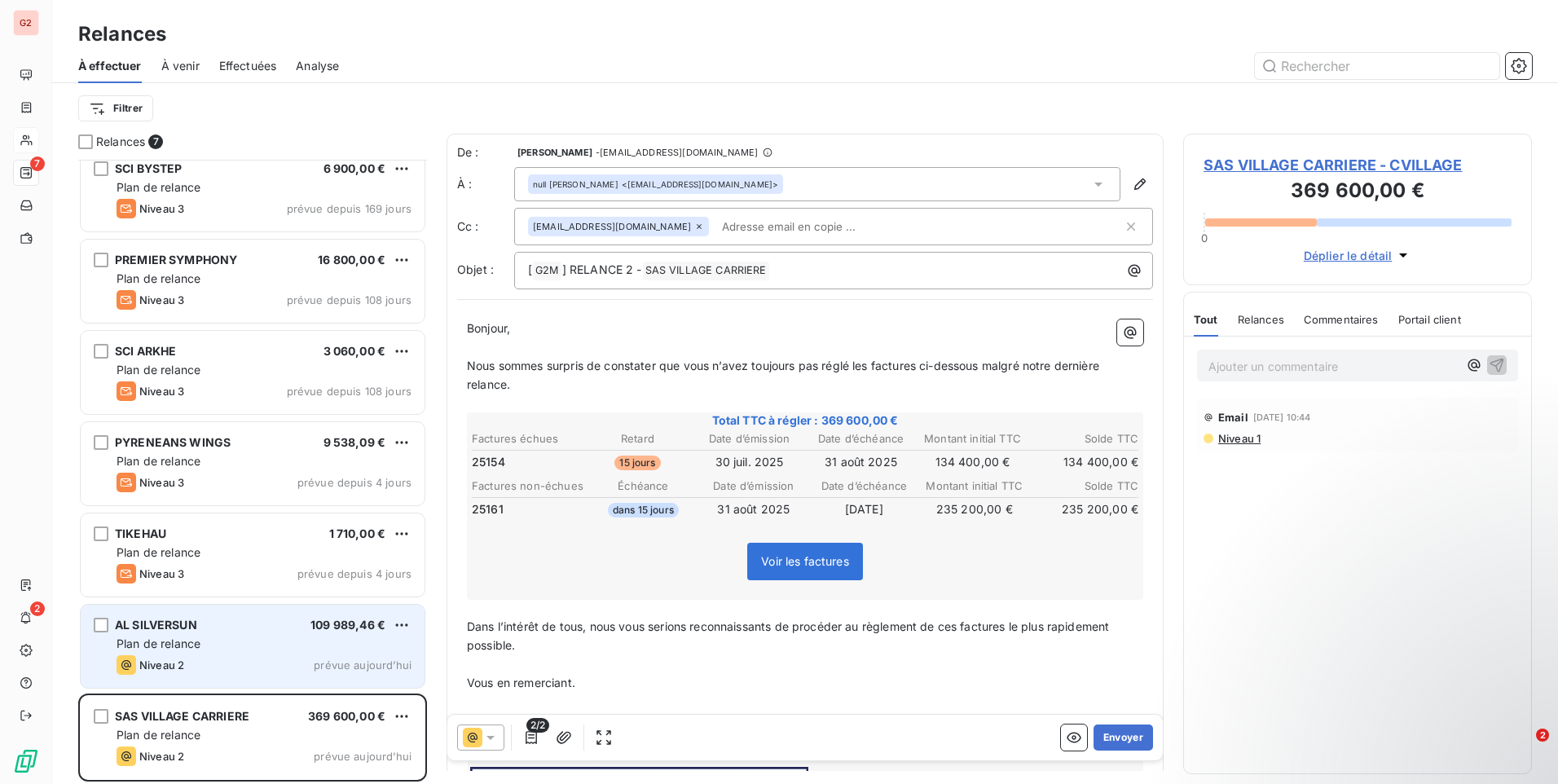
click at [331, 619] on span "109 989,46 €" at bounding box center [348, 624] width 75 height 14
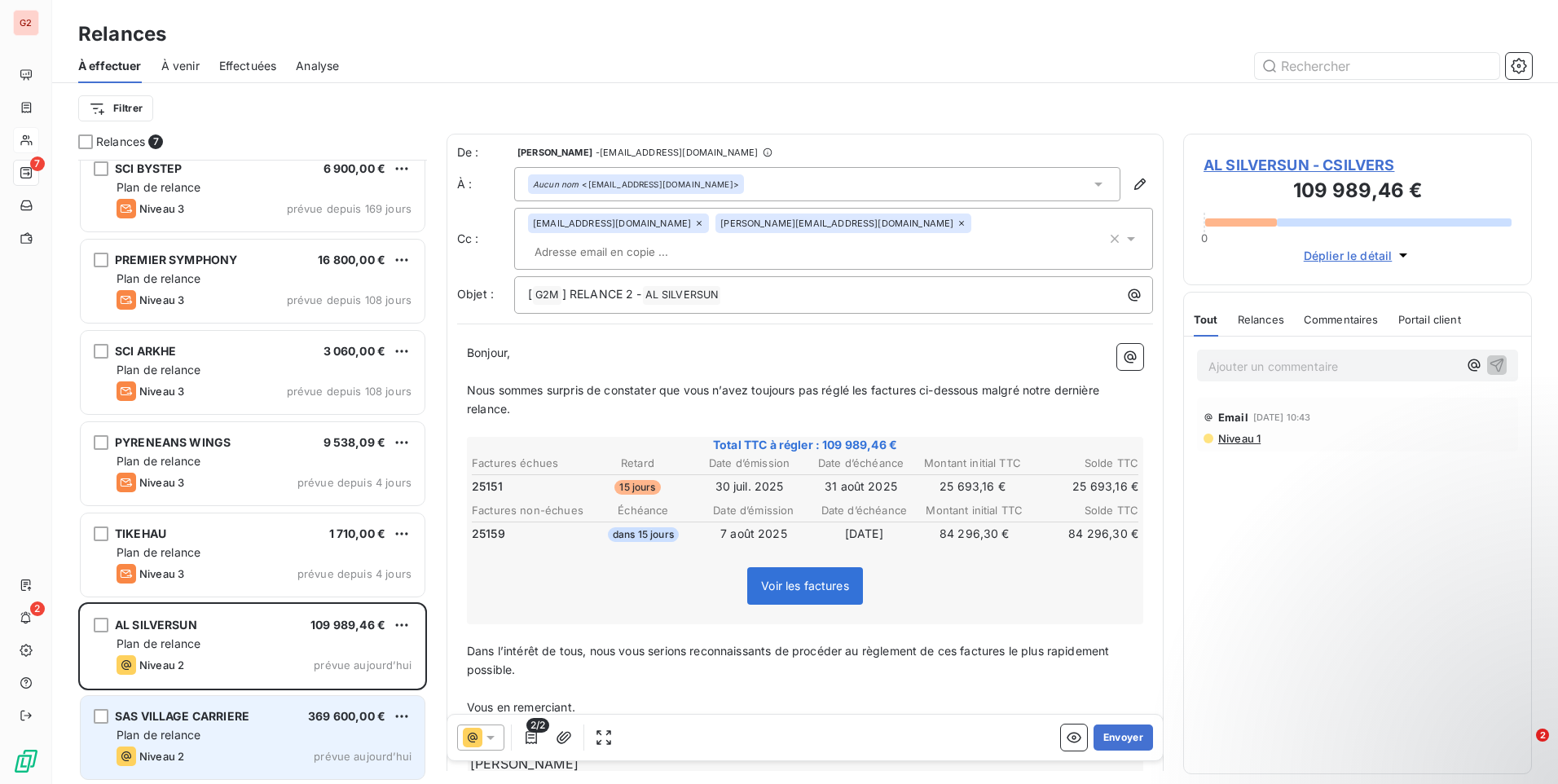
click at [220, 736] on div "Plan de relance" at bounding box center [263, 735] width 295 height 16
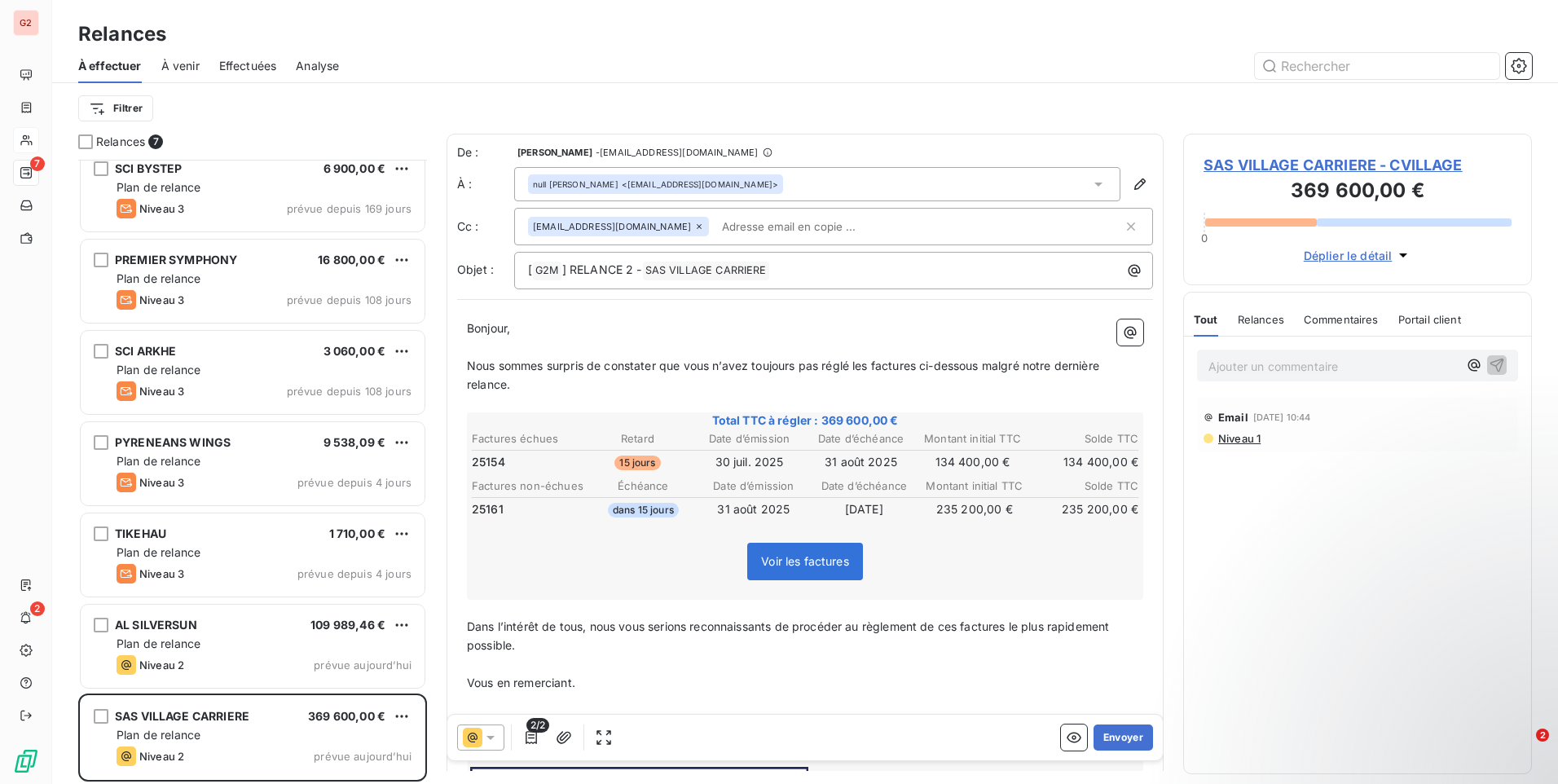
click at [744, 216] on input "text" at bounding box center [809, 226] width 189 height 24
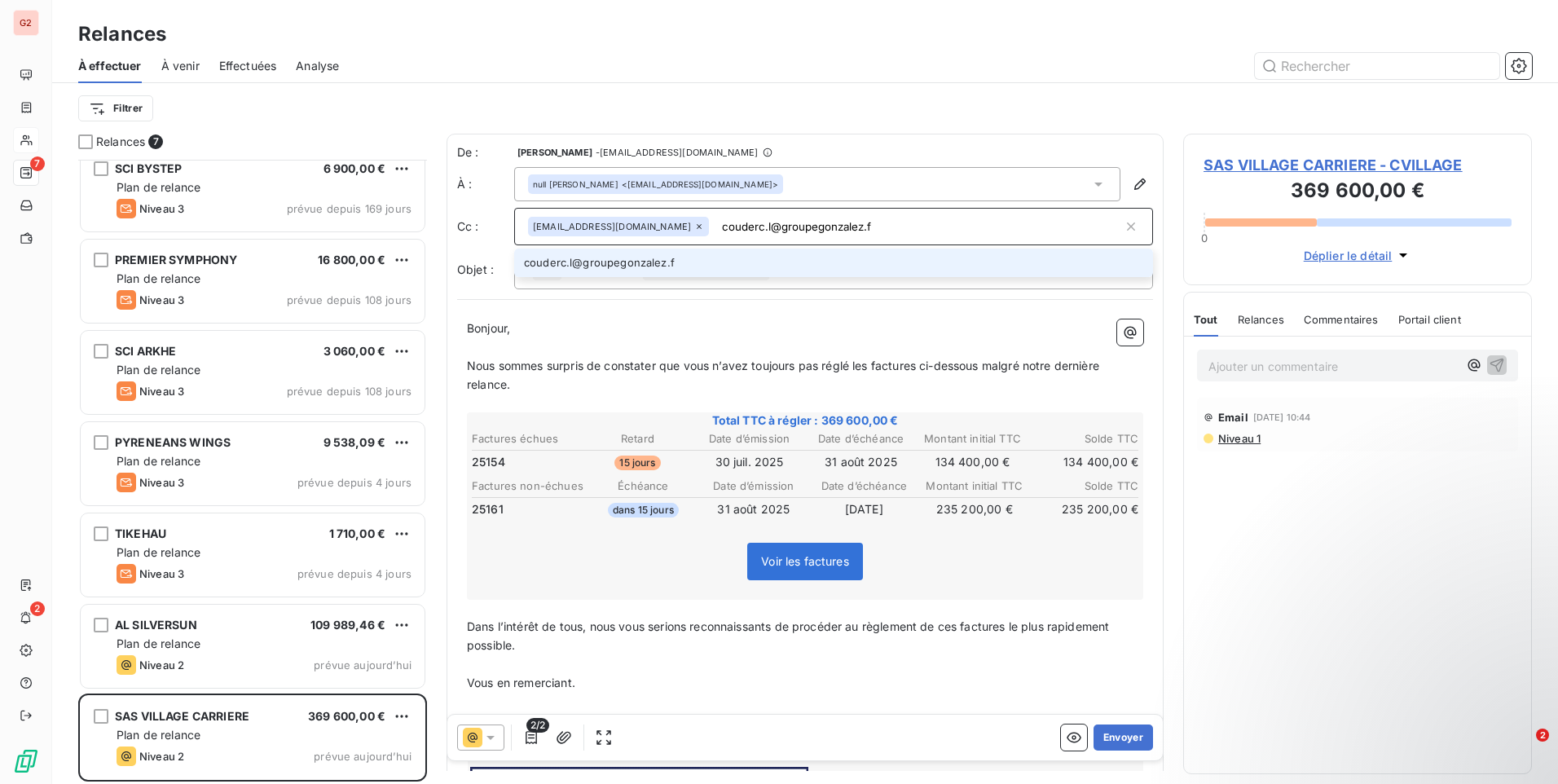
type input "couderc.l@groupegonzalez.fr"
type input "[EMAIL_ADDRESS][DOMAIN_NAME]"
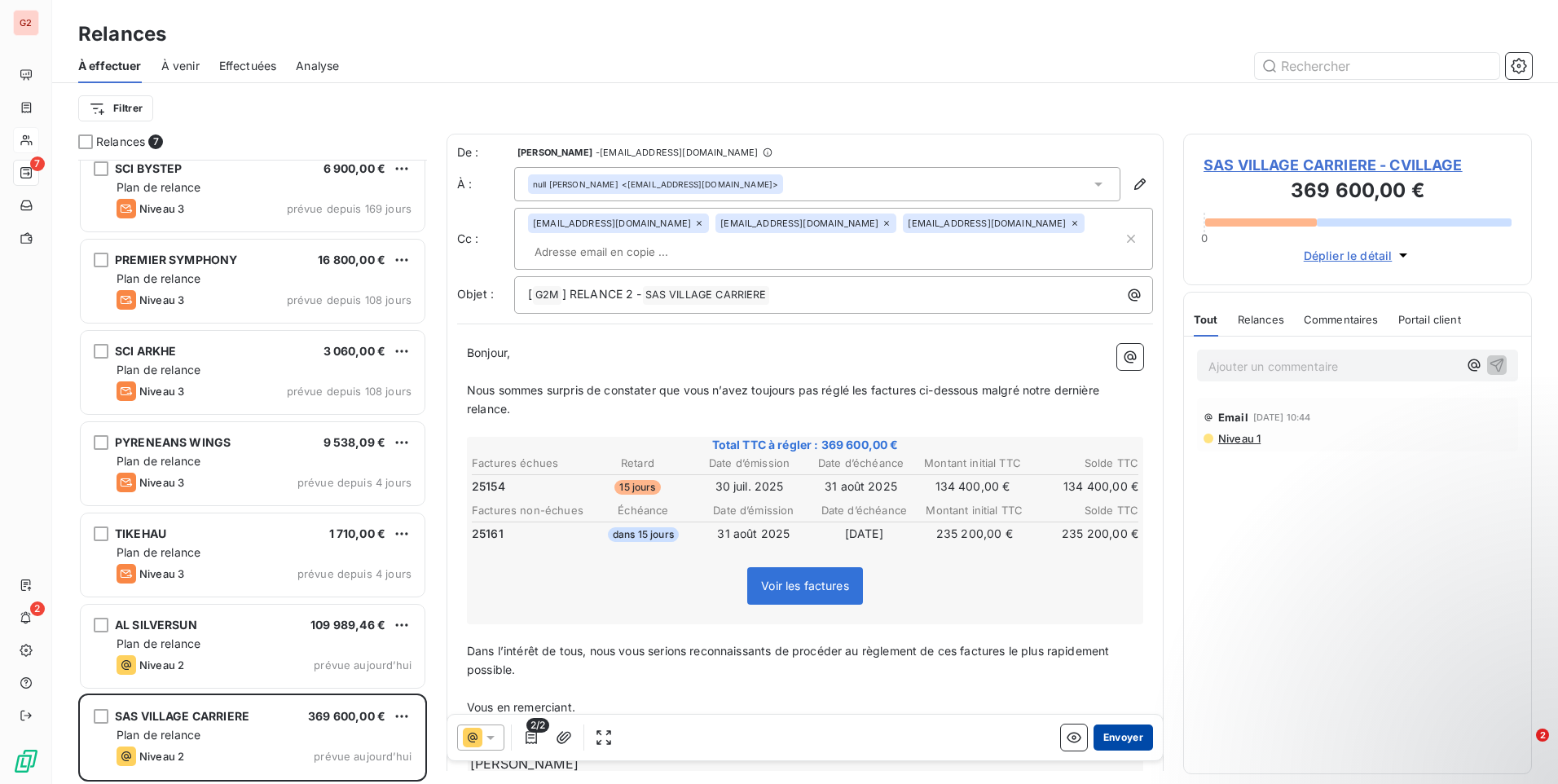
click at [1102, 732] on button "Envoyer" at bounding box center [1124, 737] width 60 height 26
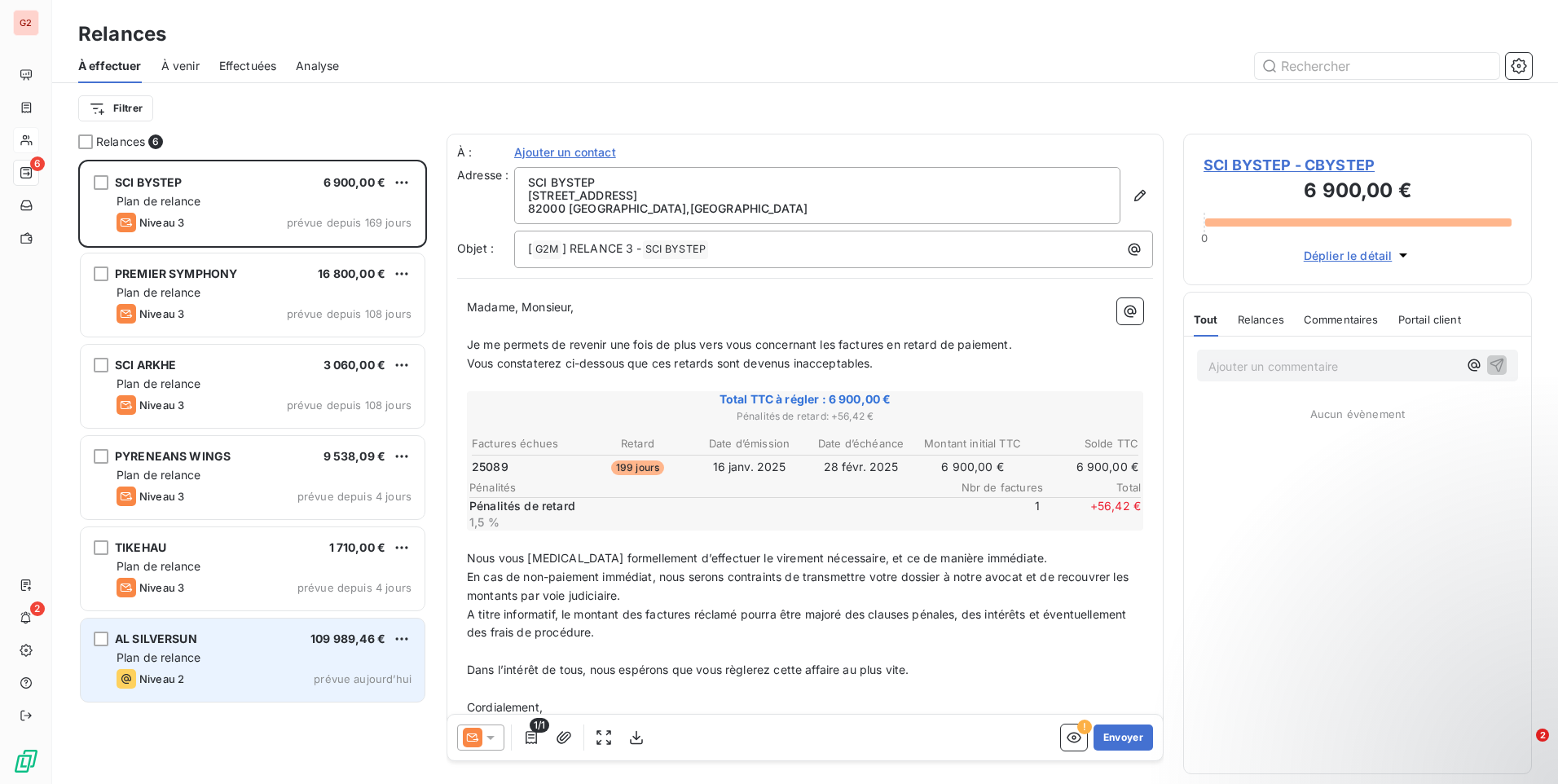
click at [246, 636] on div "AL SILVERSUN 109 989,46 €" at bounding box center [263, 638] width 295 height 15
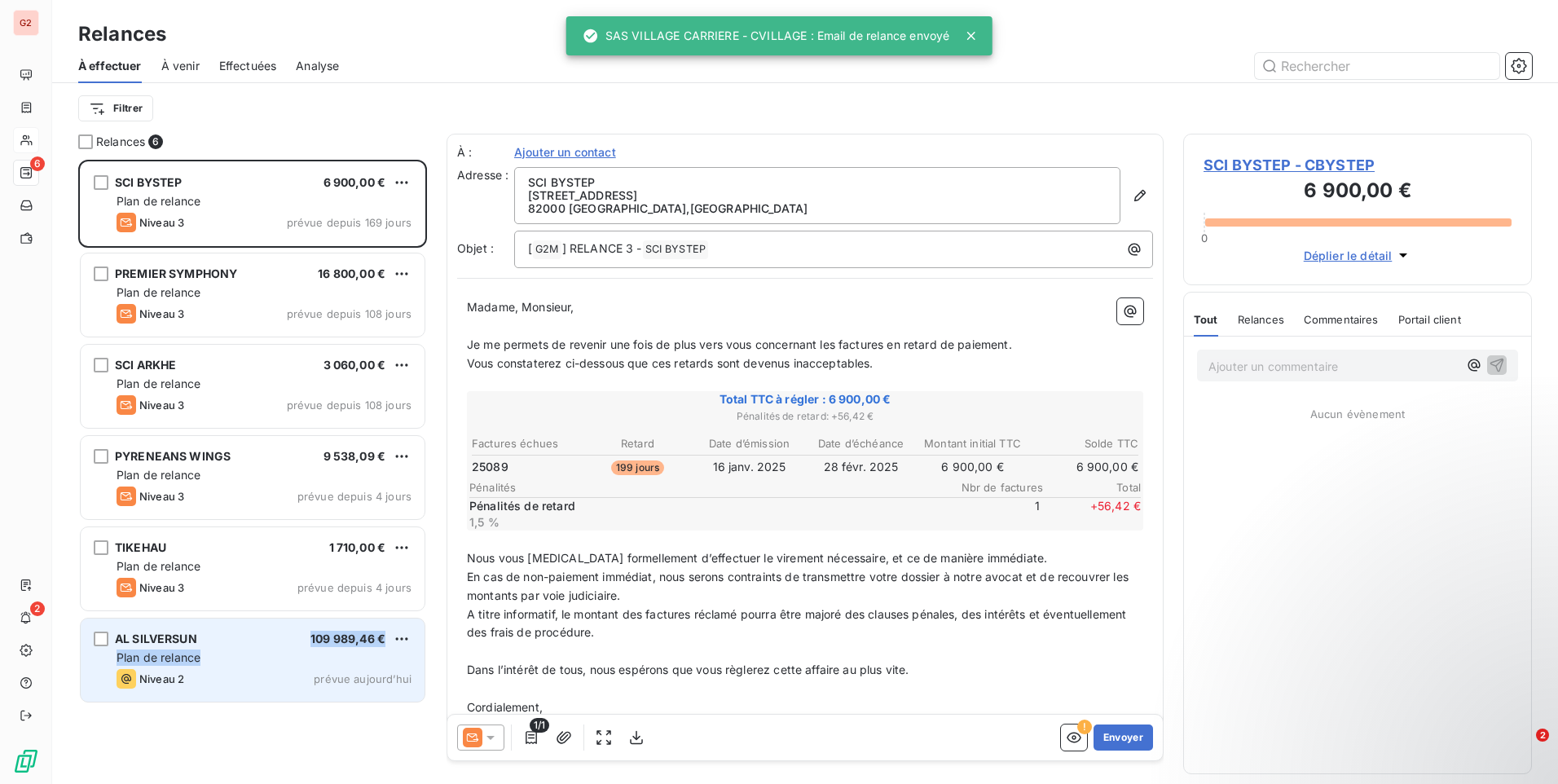
click at [230, 651] on div "AL SILVERSUN 109 989,46 € Plan de relance Niveau 2 prévue aujourd’hui" at bounding box center [252, 660] width 344 height 83
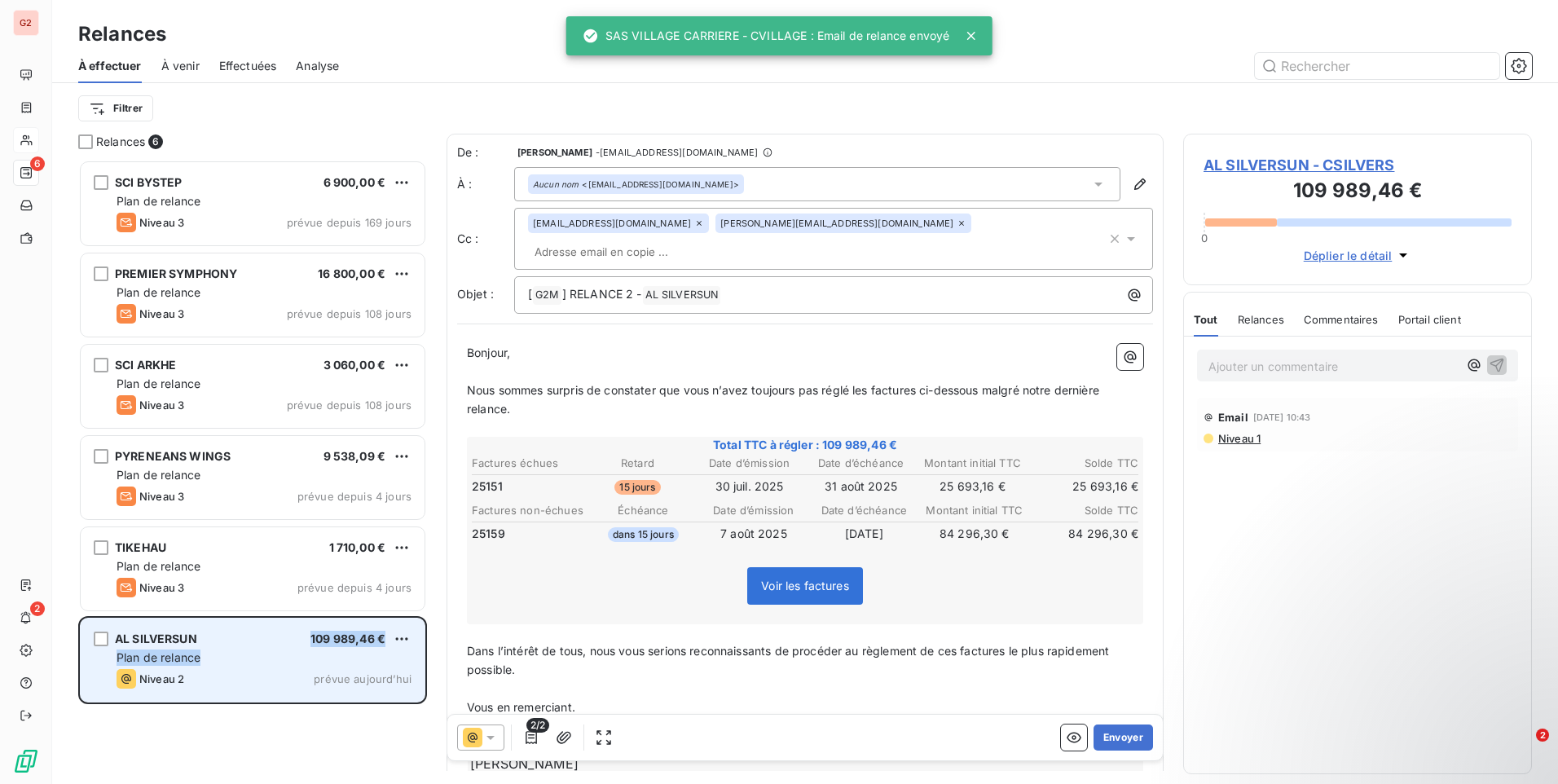
drag, startPoint x: 230, startPoint y: 651, endPoint x: 255, endPoint y: 653, distance: 25.1
click at [255, 653] on div "Plan de relance" at bounding box center [263, 657] width 295 height 16
click at [225, 644] on div "AL SILVERSUN 109 989,46 €" at bounding box center [263, 638] width 295 height 15
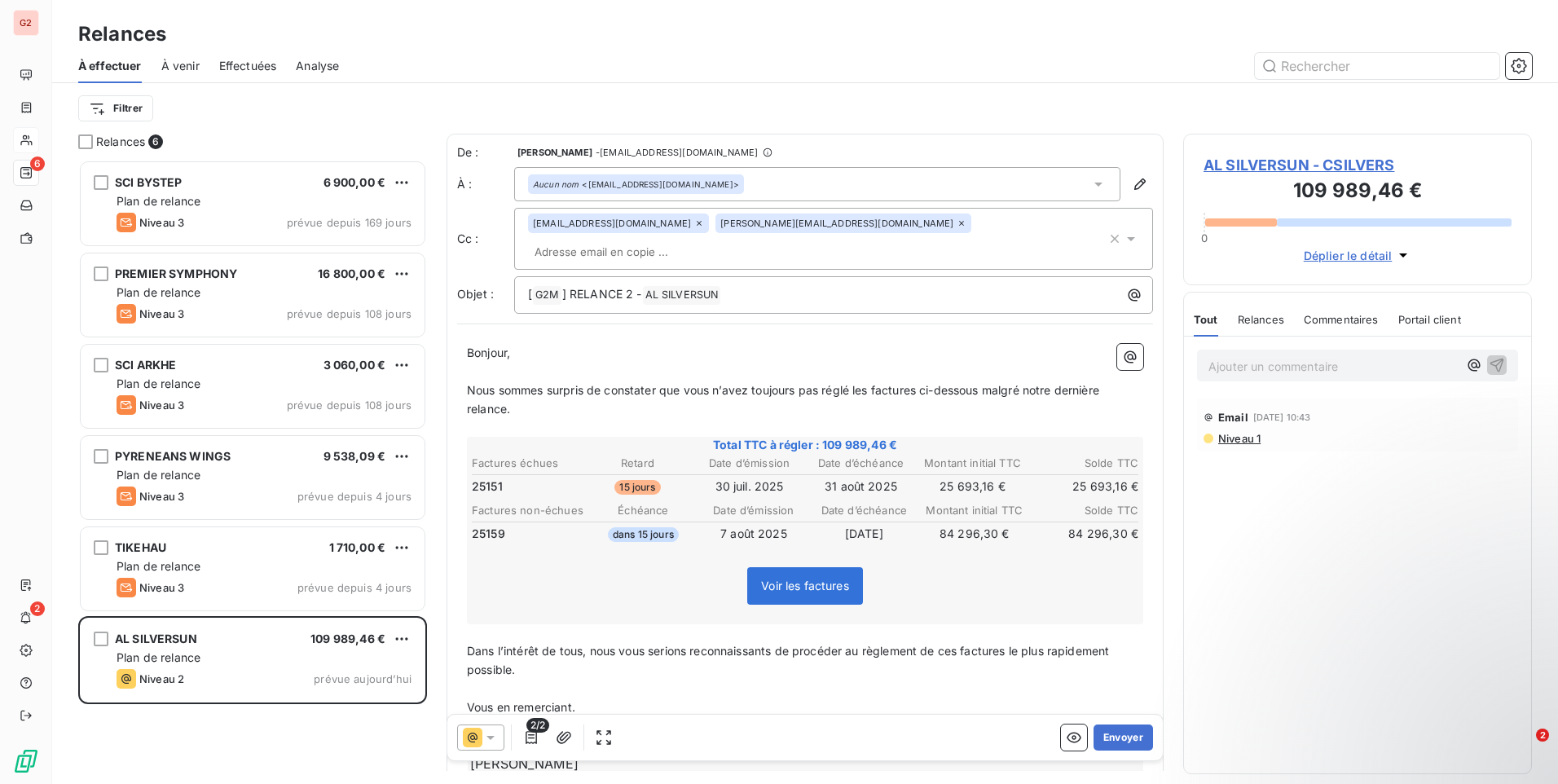
click at [1557, 111] on html "G2 6 2 Relances À effectuer À venir Effectuées Analyse Filtrer Relances 6 SCI B…" at bounding box center [779, 392] width 1558 height 784
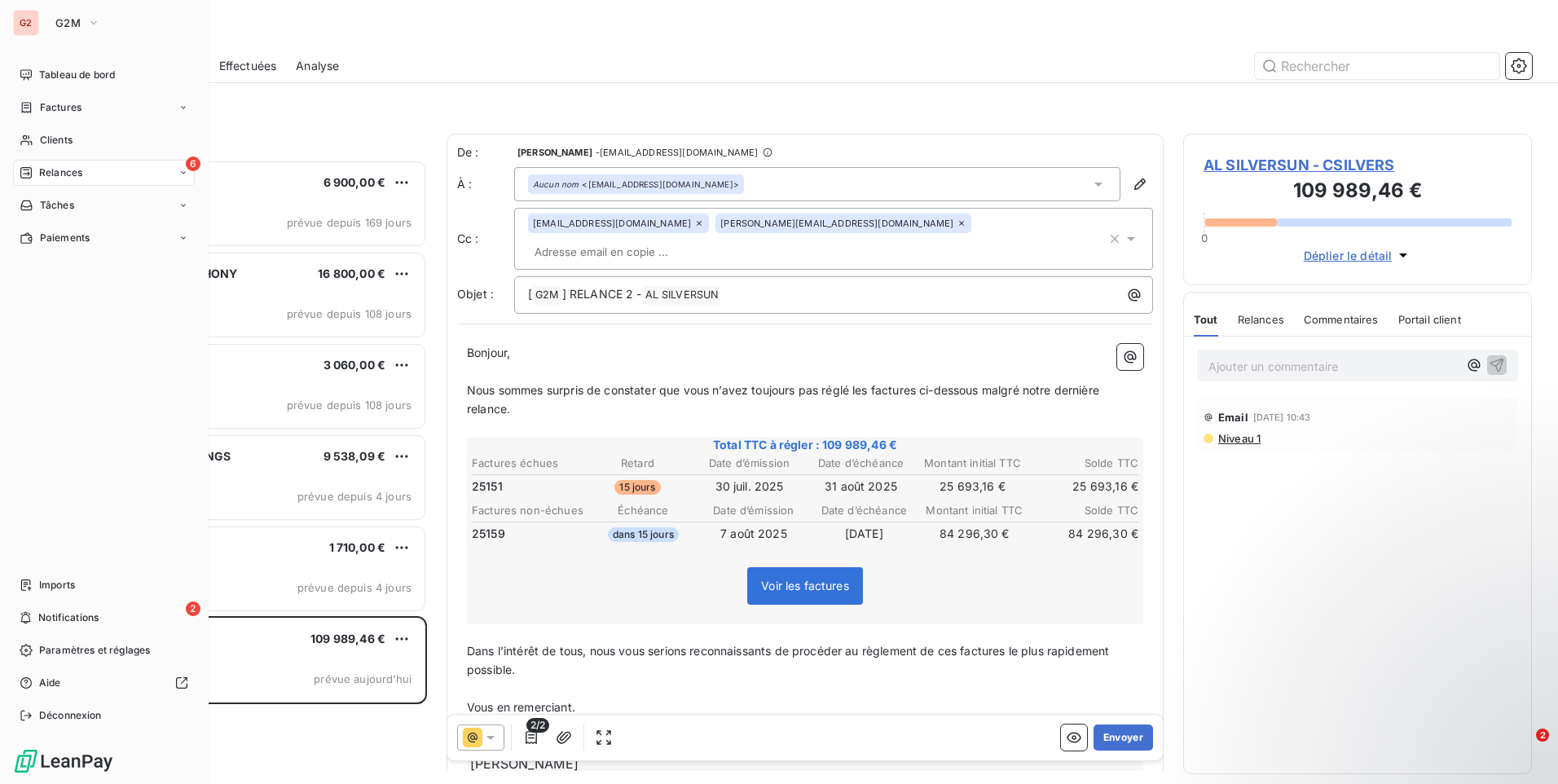
drag, startPoint x: 69, startPoint y: 142, endPoint x: 90, endPoint y: 127, distance: 25.8
click at [69, 142] on span "Clients" at bounding box center [56, 139] width 33 height 15
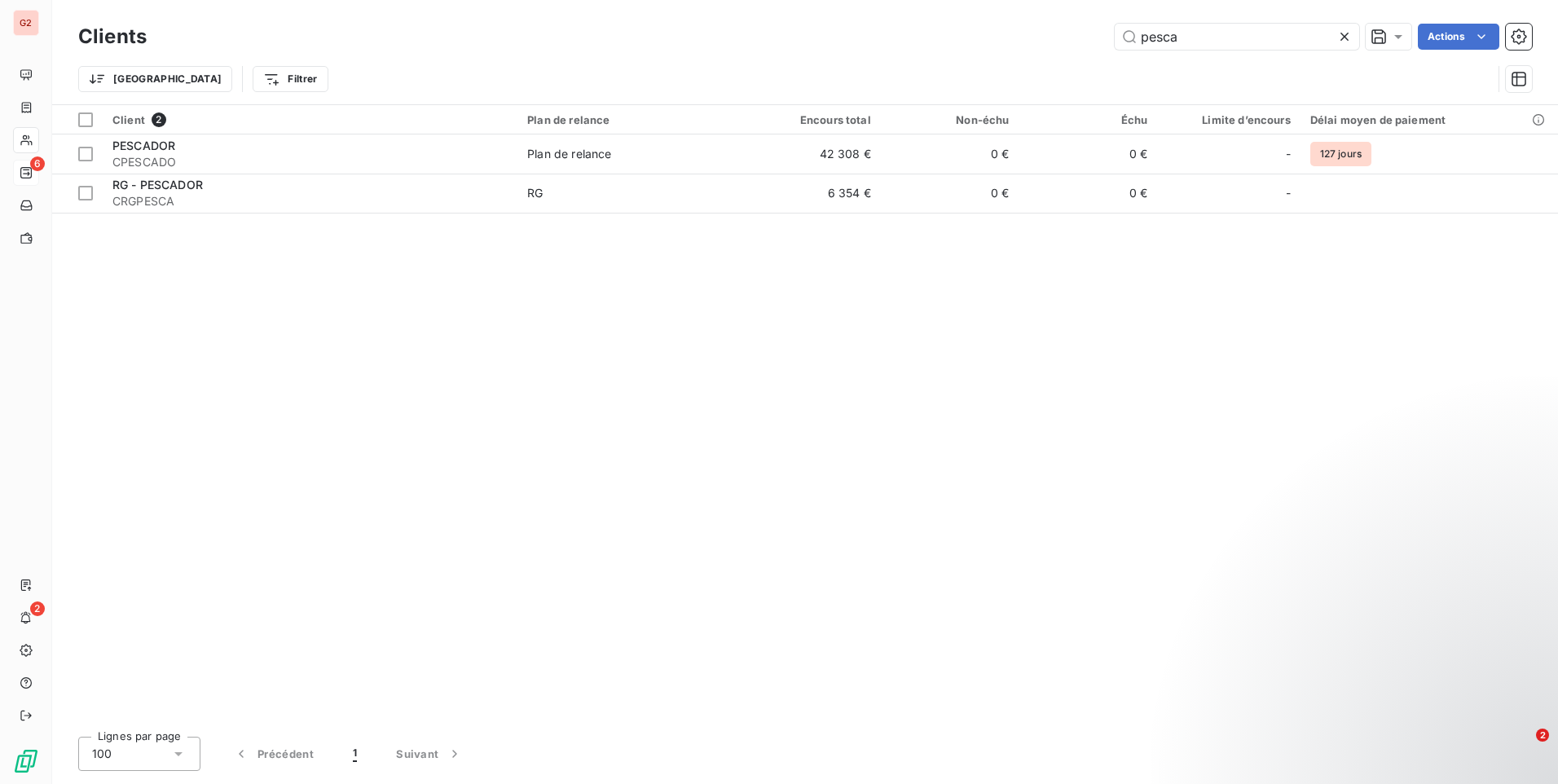
drag, startPoint x: 1209, startPoint y: 44, endPoint x: 1103, endPoint y: 46, distance: 106.0
click at [1103, 46] on div "pesca Actions" at bounding box center [849, 36] width 1366 height 26
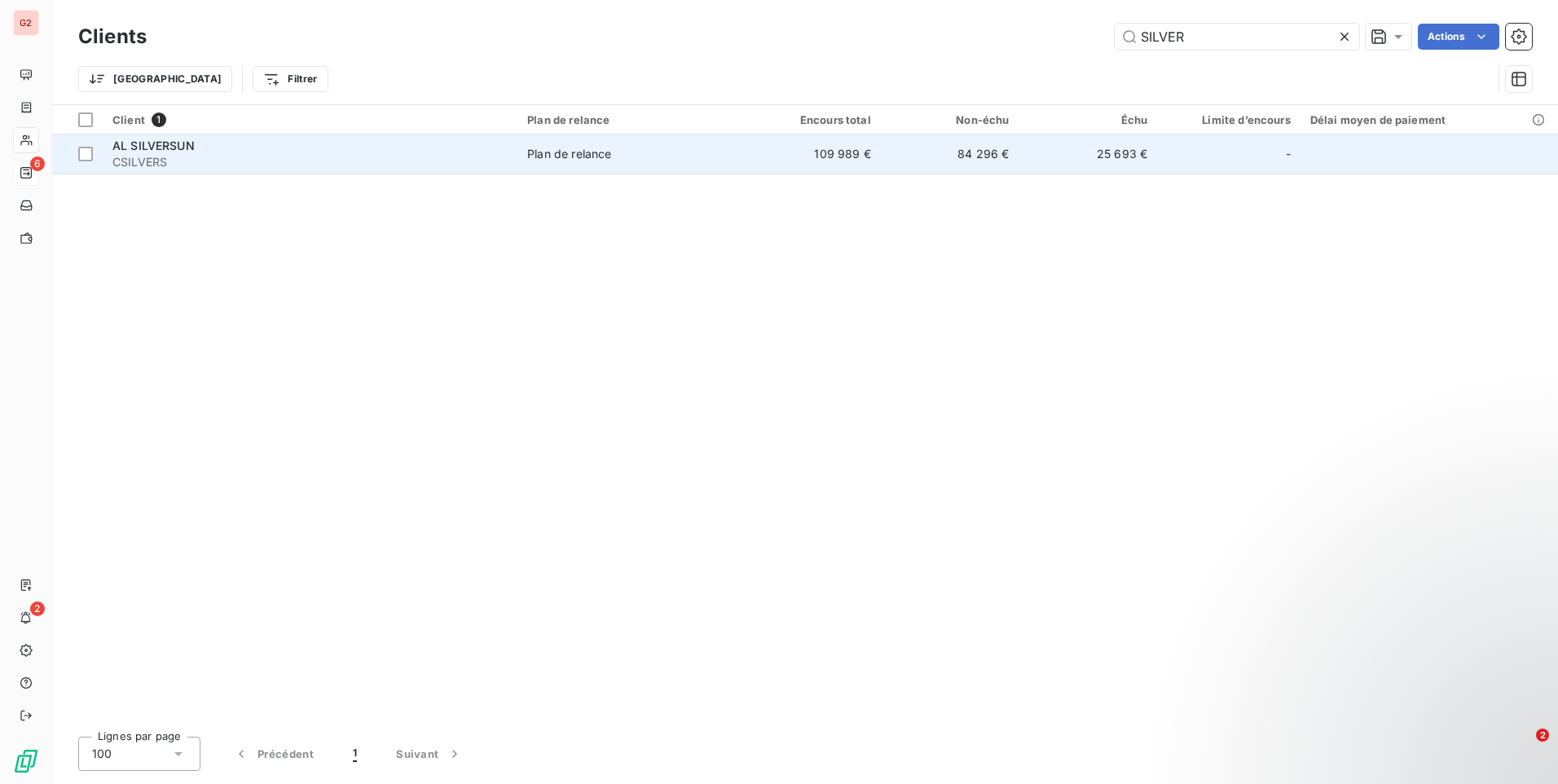
type input "SILVER"
click at [188, 142] on span "AL SILVERSUN" at bounding box center [153, 145] width 82 height 14
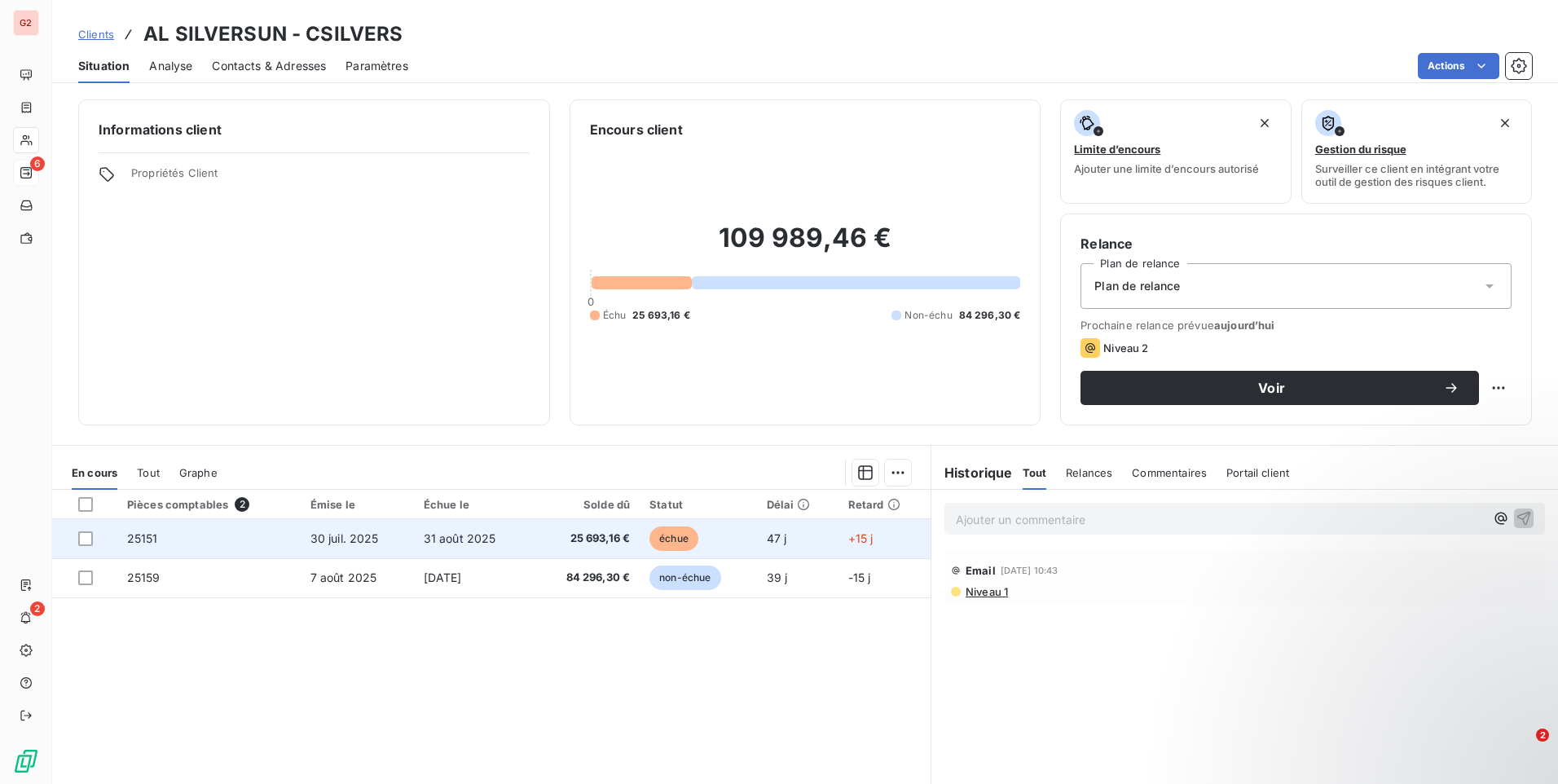
click at [592, 541] on span "25 693,16 €" at bounding box center [585, 538] width 88 height 16
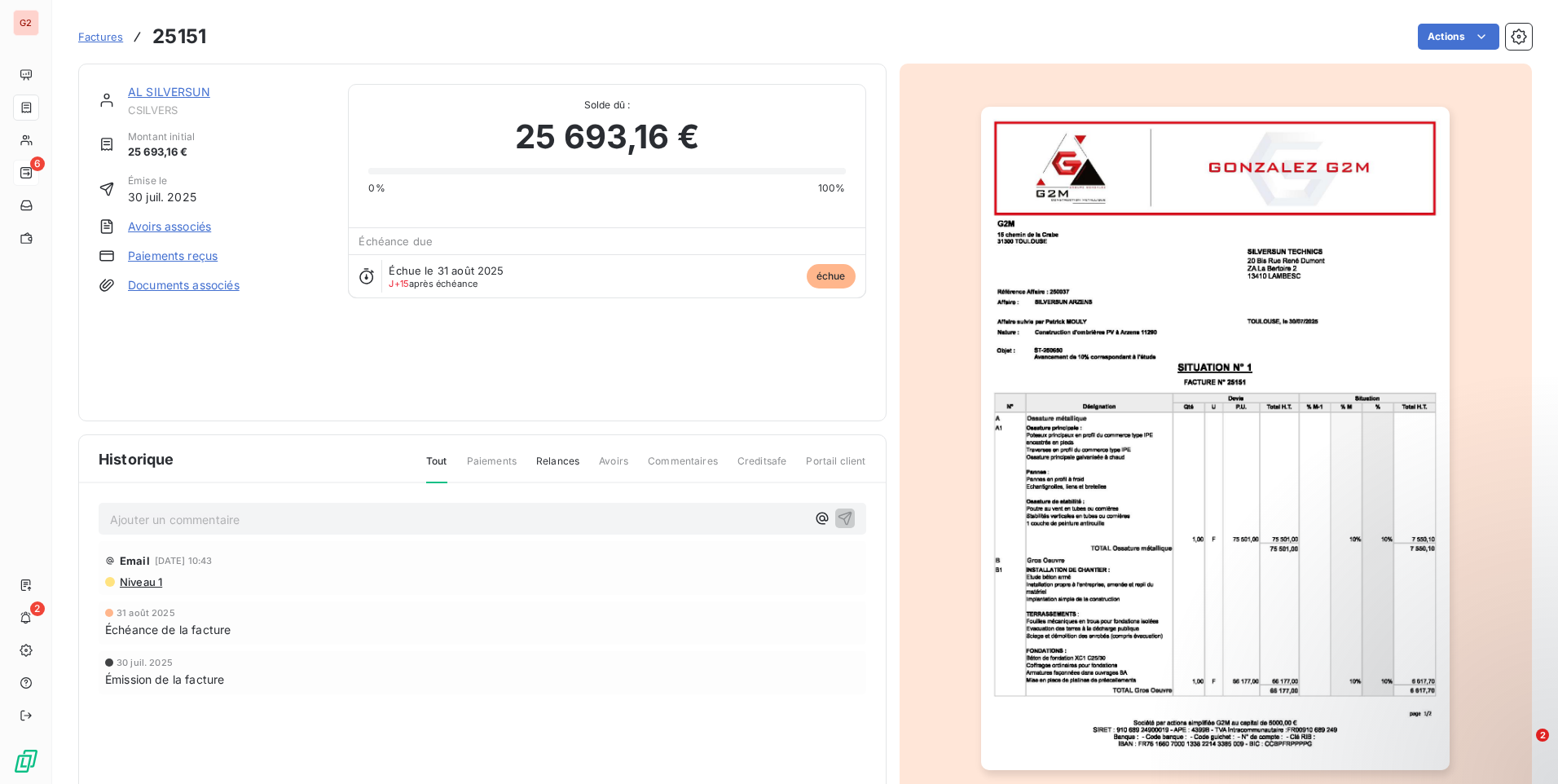
click at [1391, 378] on img "button" at bounding box center [1215, 438] width 468 height 663
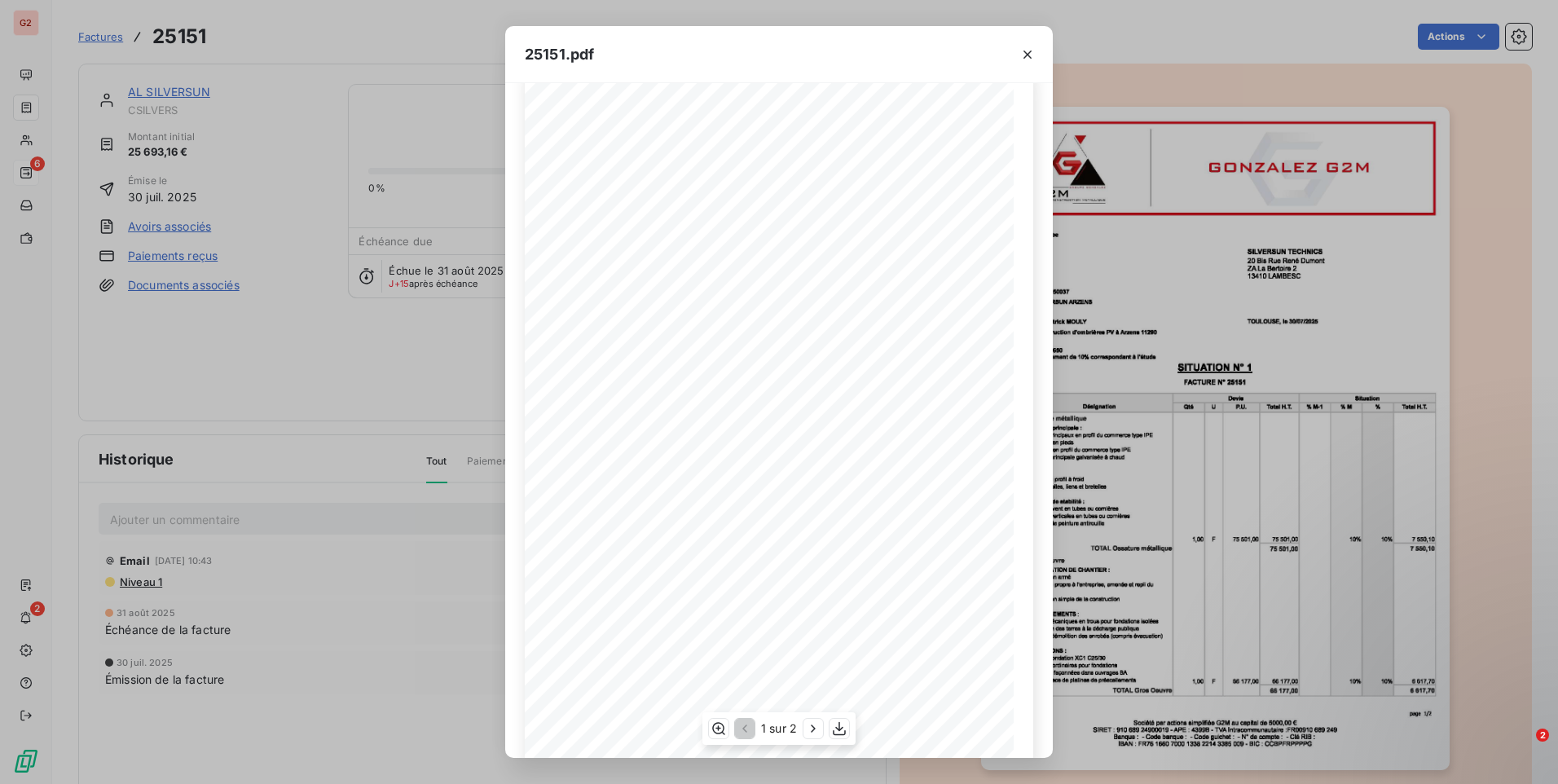
scroll to position [55, 0]
click at [811, 730] on icon "button" at bounding box center [812, 728] width 16 height 16
click at [1028, 52] on icon "button" at bounding box center [1027, 54] width 16 height 16
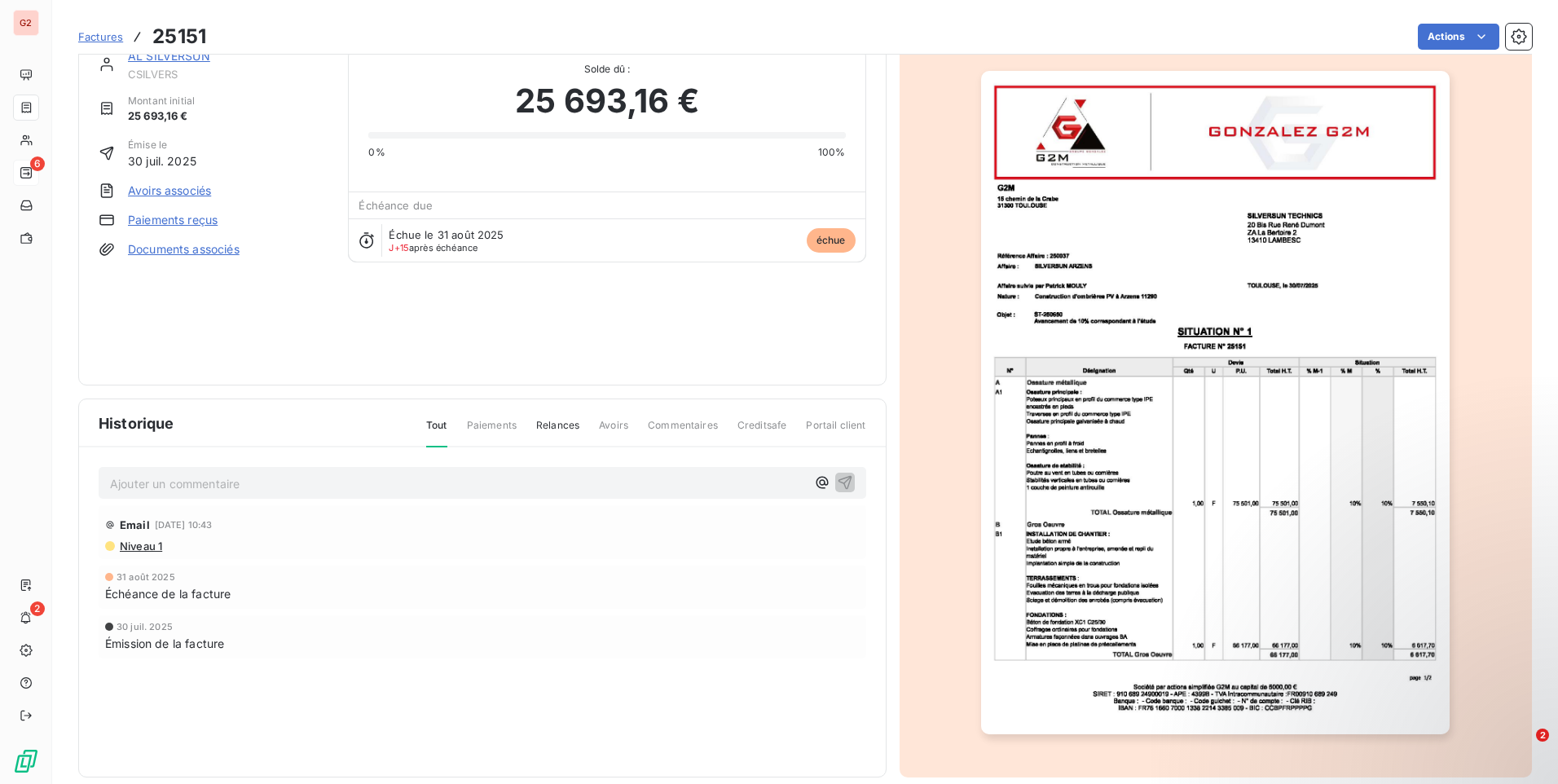
scroll to position [56, 0]
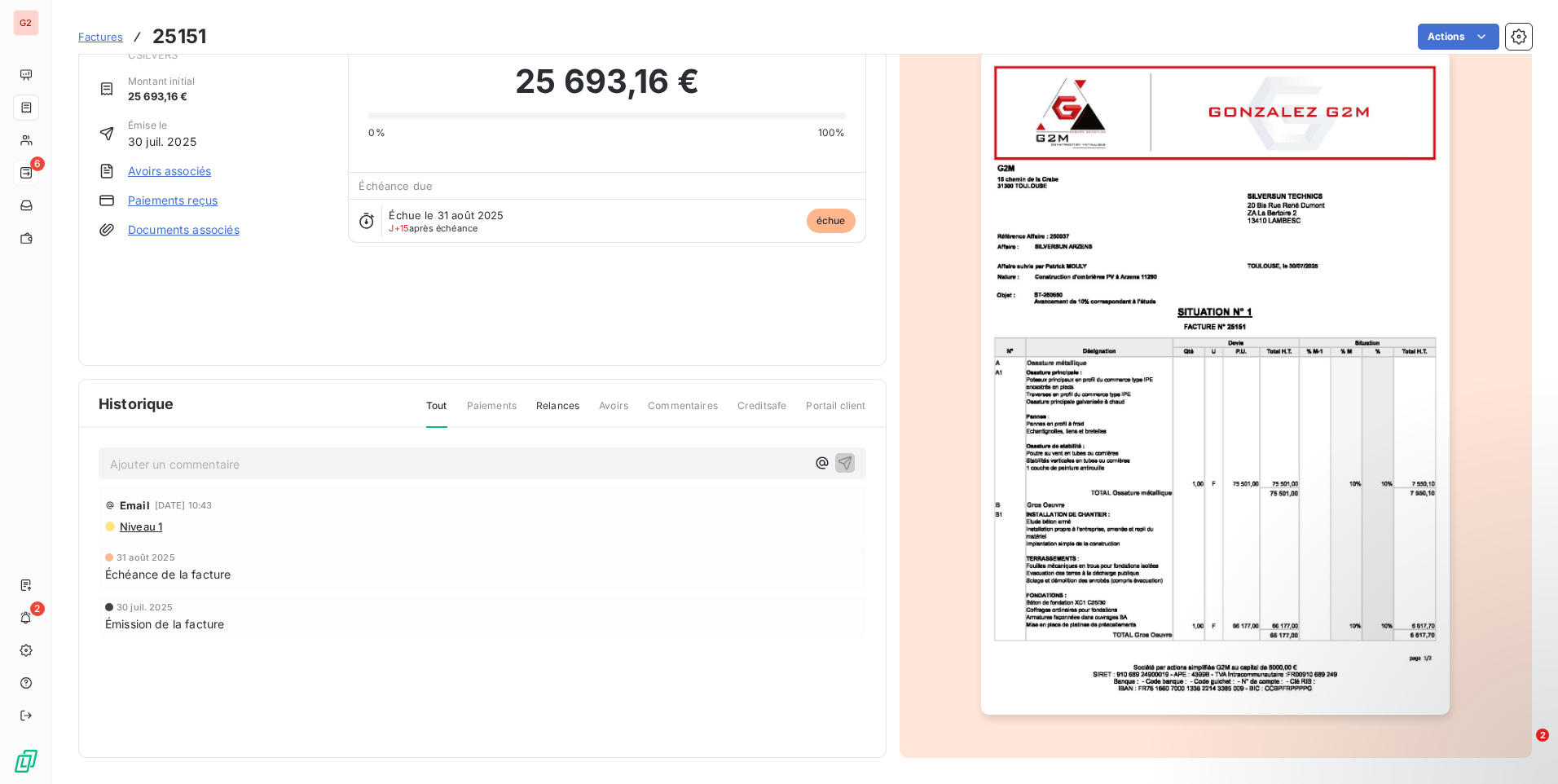
click at [1233, 375] on img "button" at bounding box center [1215, 383] width 468 height 663
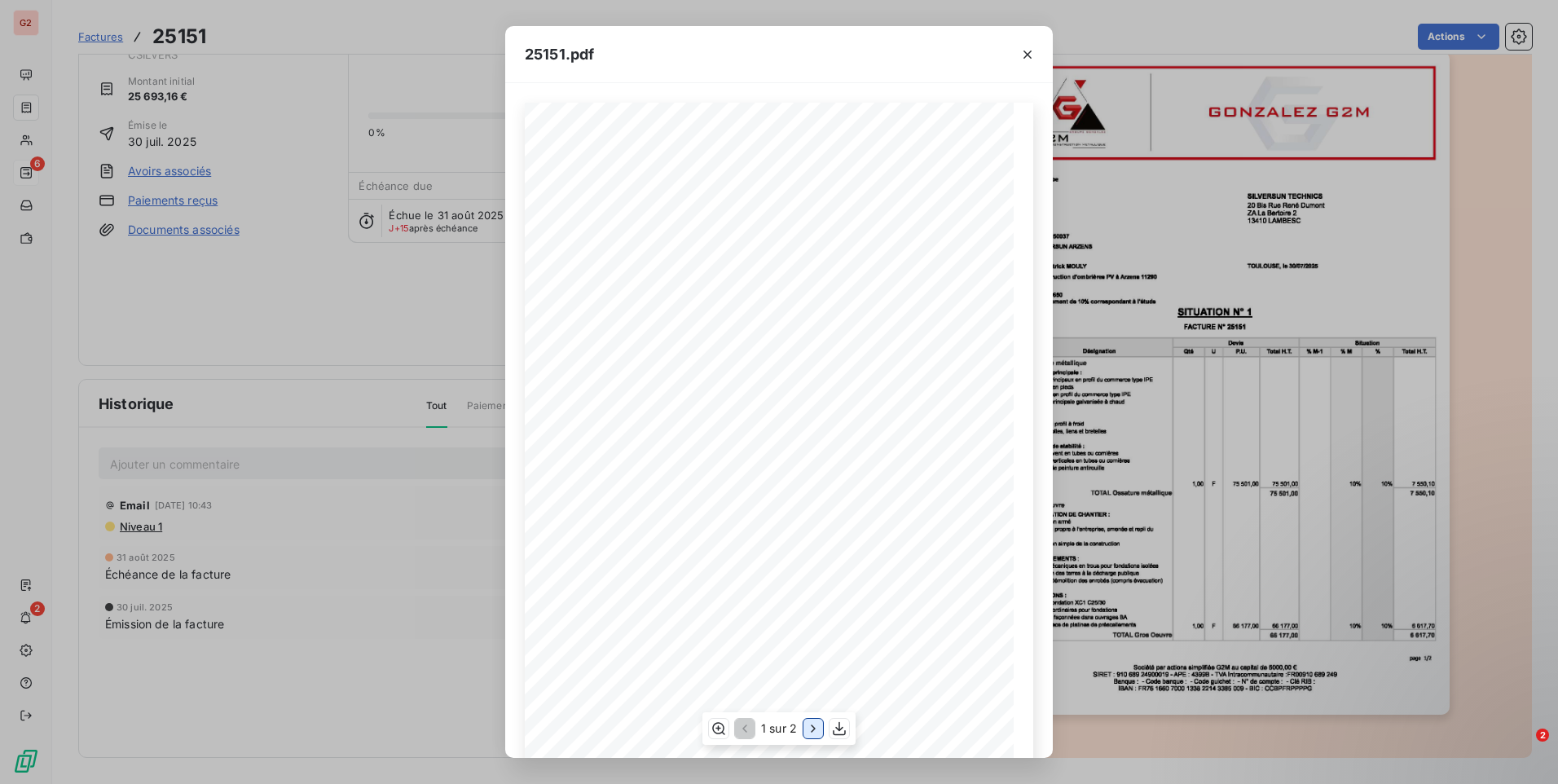
click at [805, 728] on icon "button" at bounding box center [812, 728] width 16 height 16
click at [1028, 54] on icon "button" at bounding box center [1027, 54] width 8 height 8
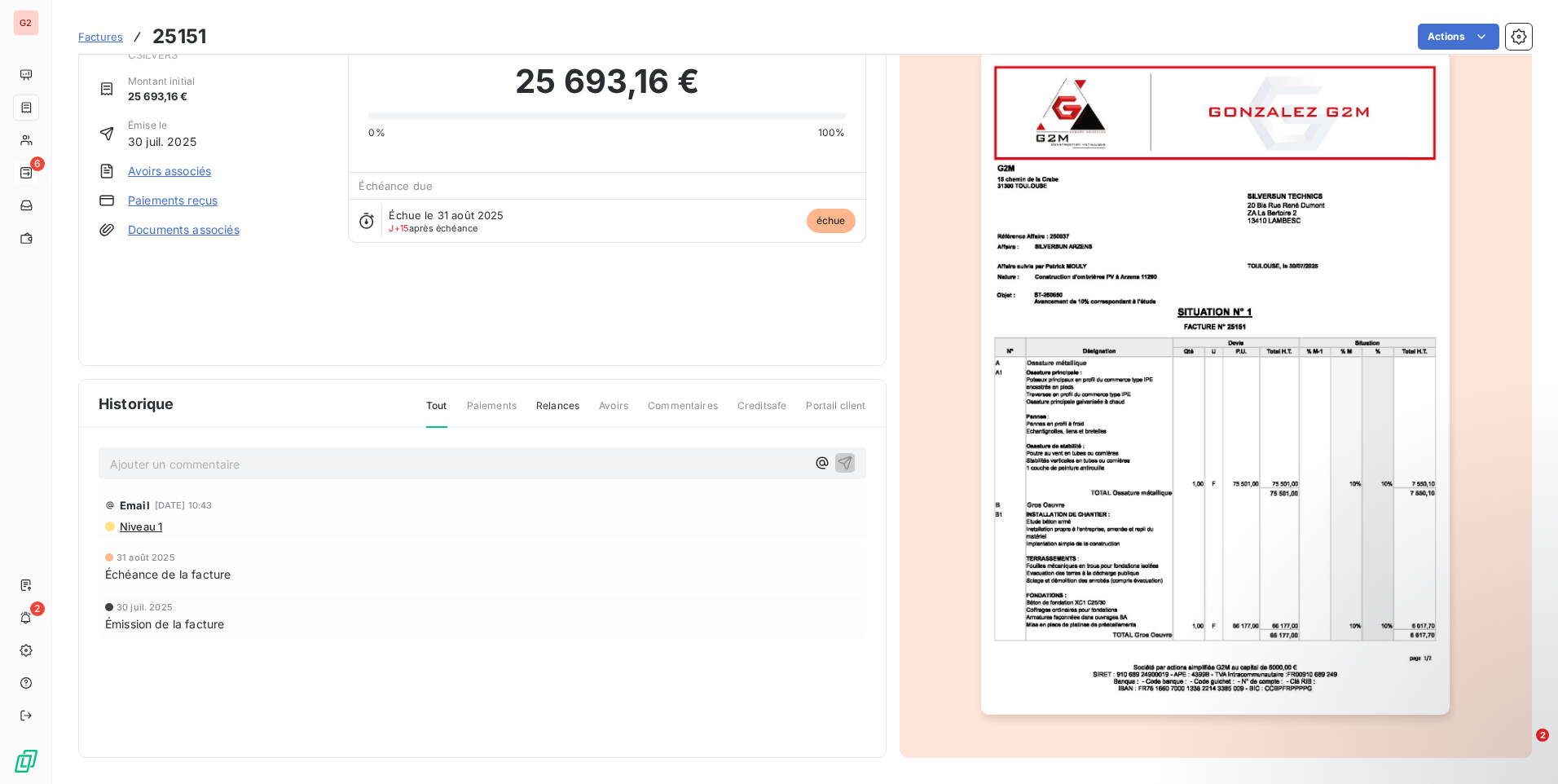
click at [1147, 377] on img "button" at bounding box center [1215, 383] width 468 height 663
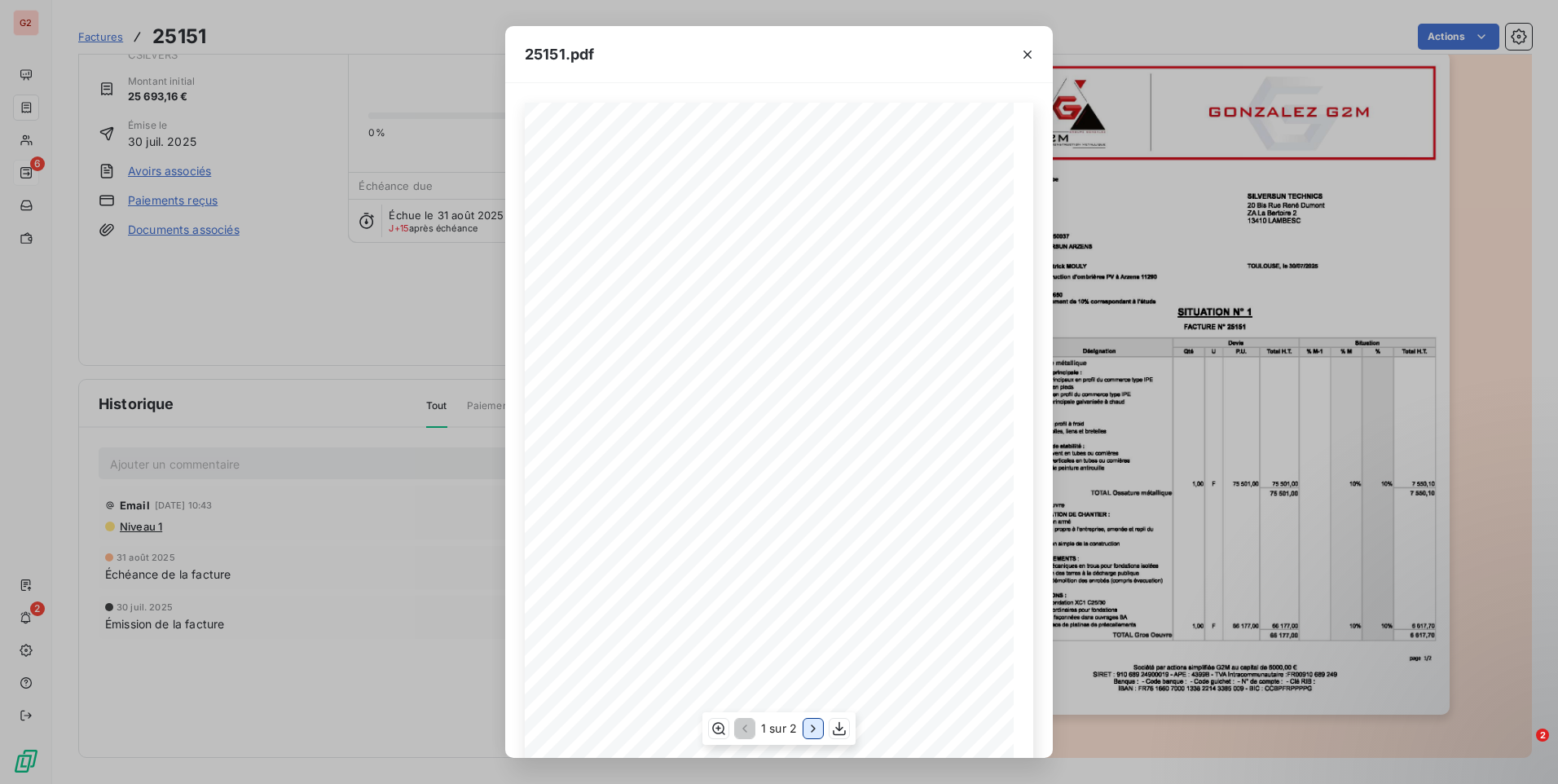
click at [815, 730] on icon "button" at bounding box center [812, 728] width 16 height 16
click at [1030, 54] on icon "button" at bounding box center [1027, 54] width 16 height 16
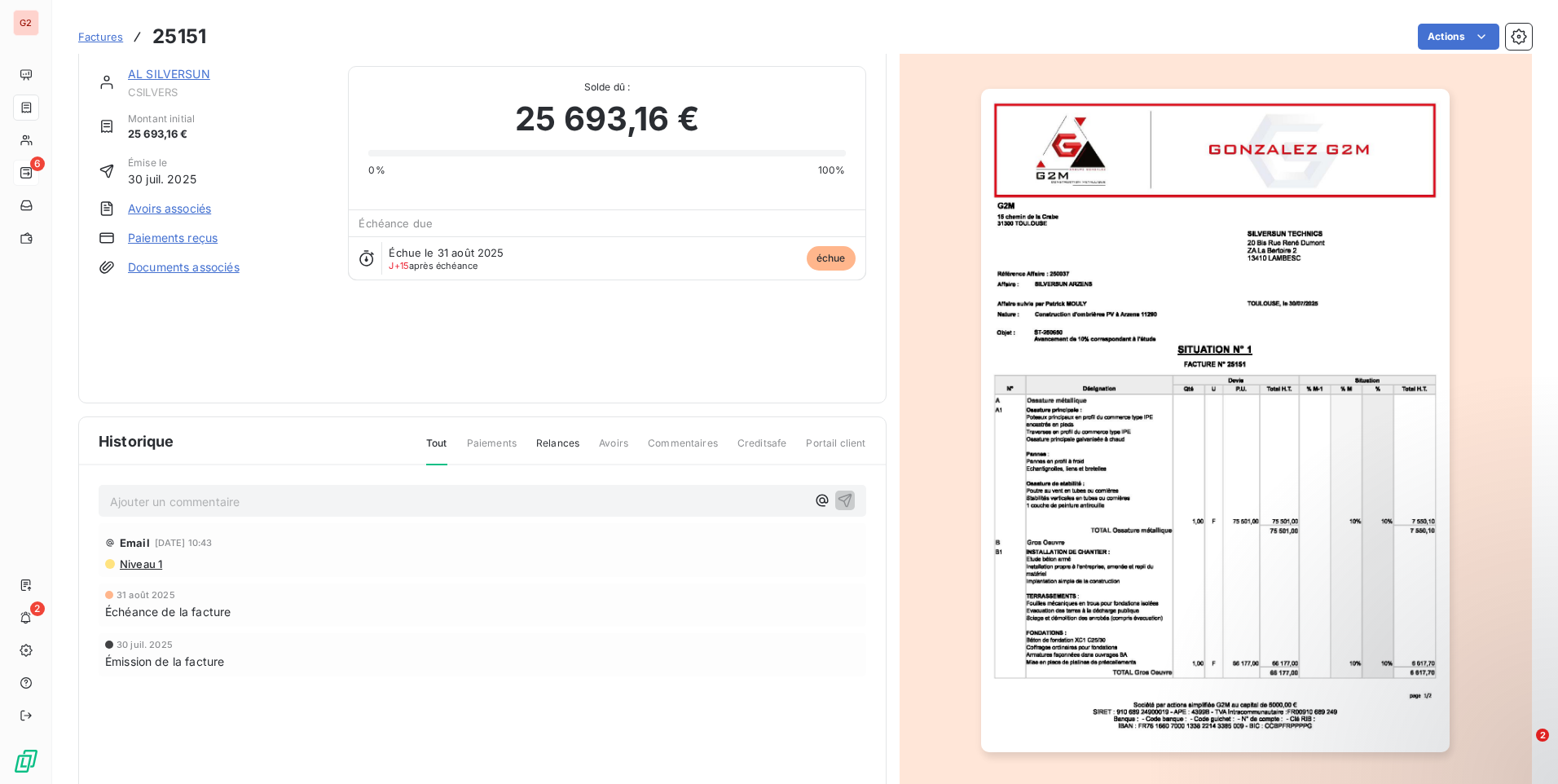
scroll to position [0, 0]
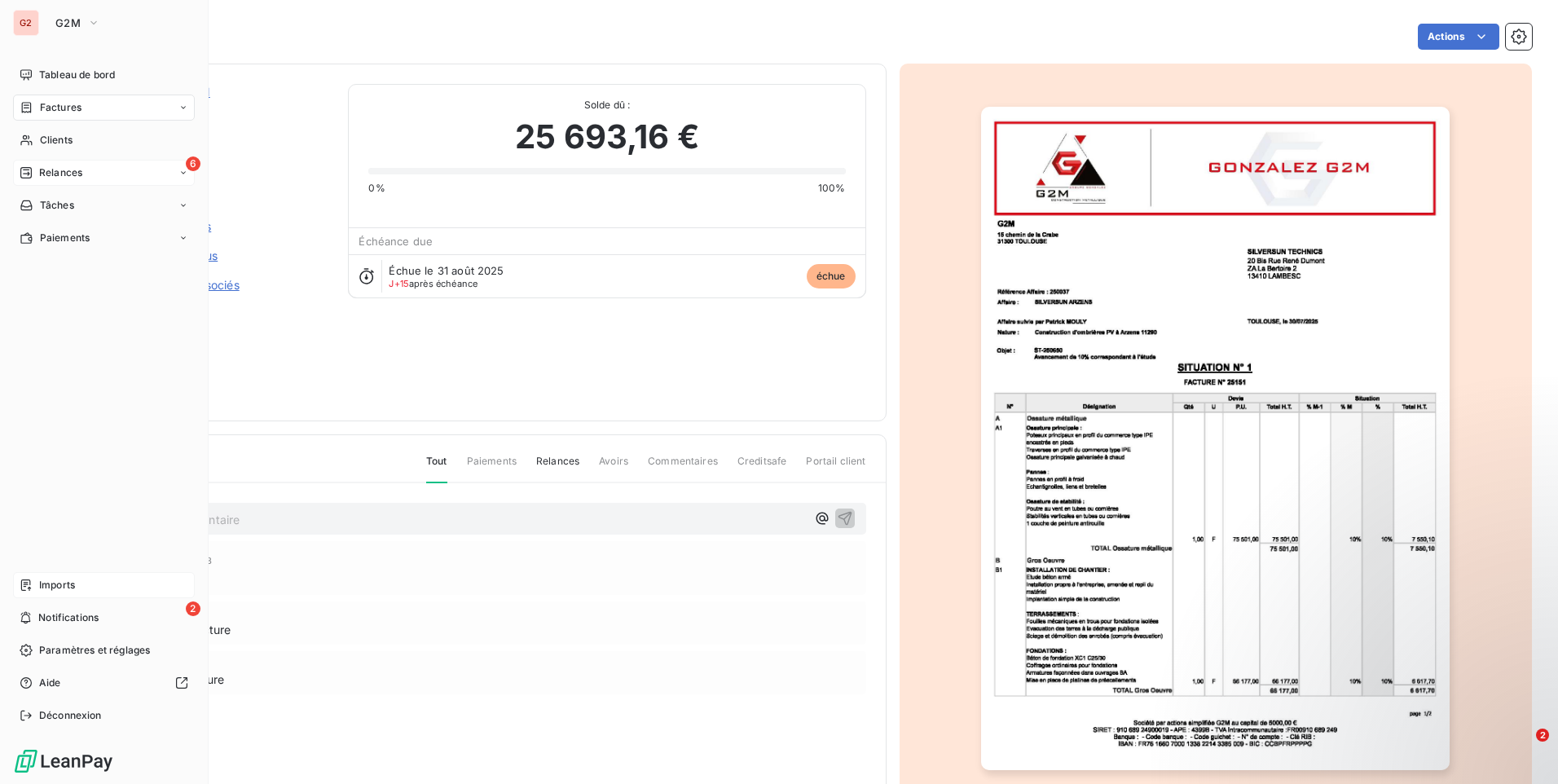
click at [71, 583] on span "Imports" at bounding box center [56, 584] width 36 height 15
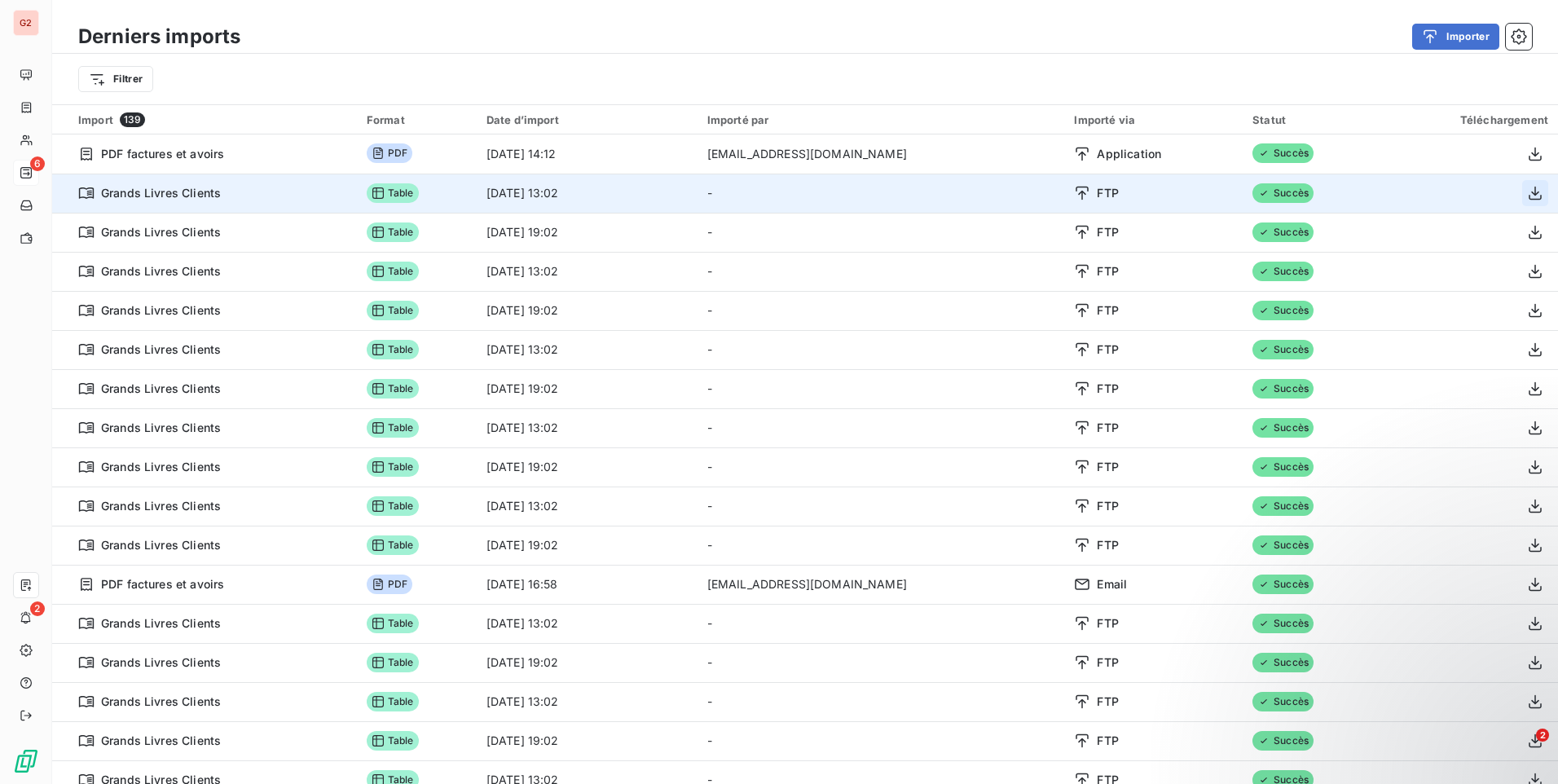
click at [1527, 193] on icon "button" at bounding box center [1535, 192] width 16 height 16
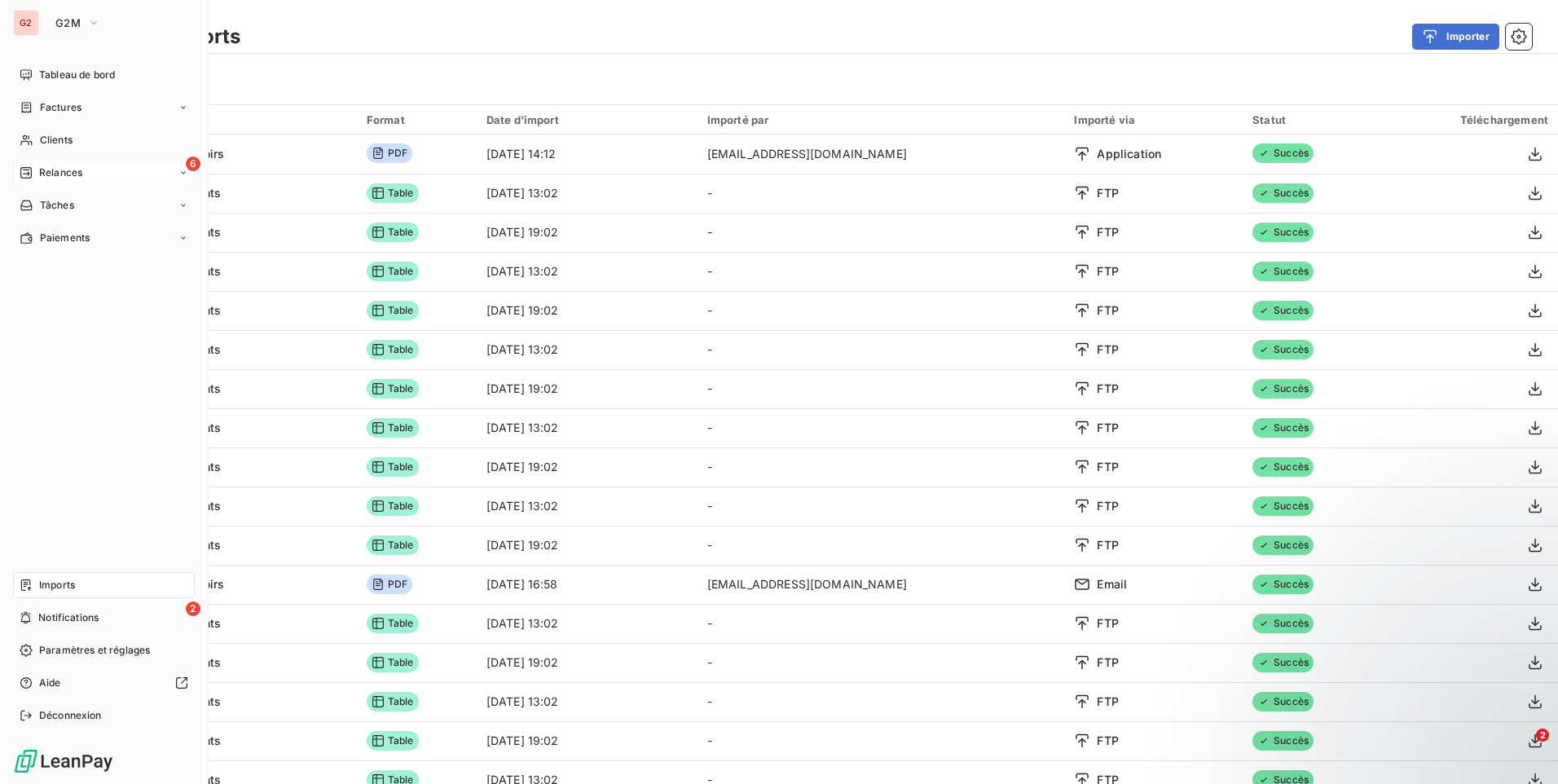
click at [64, 163] on div "6 Relances" at bounding box center [103, 172] width 182 height 26
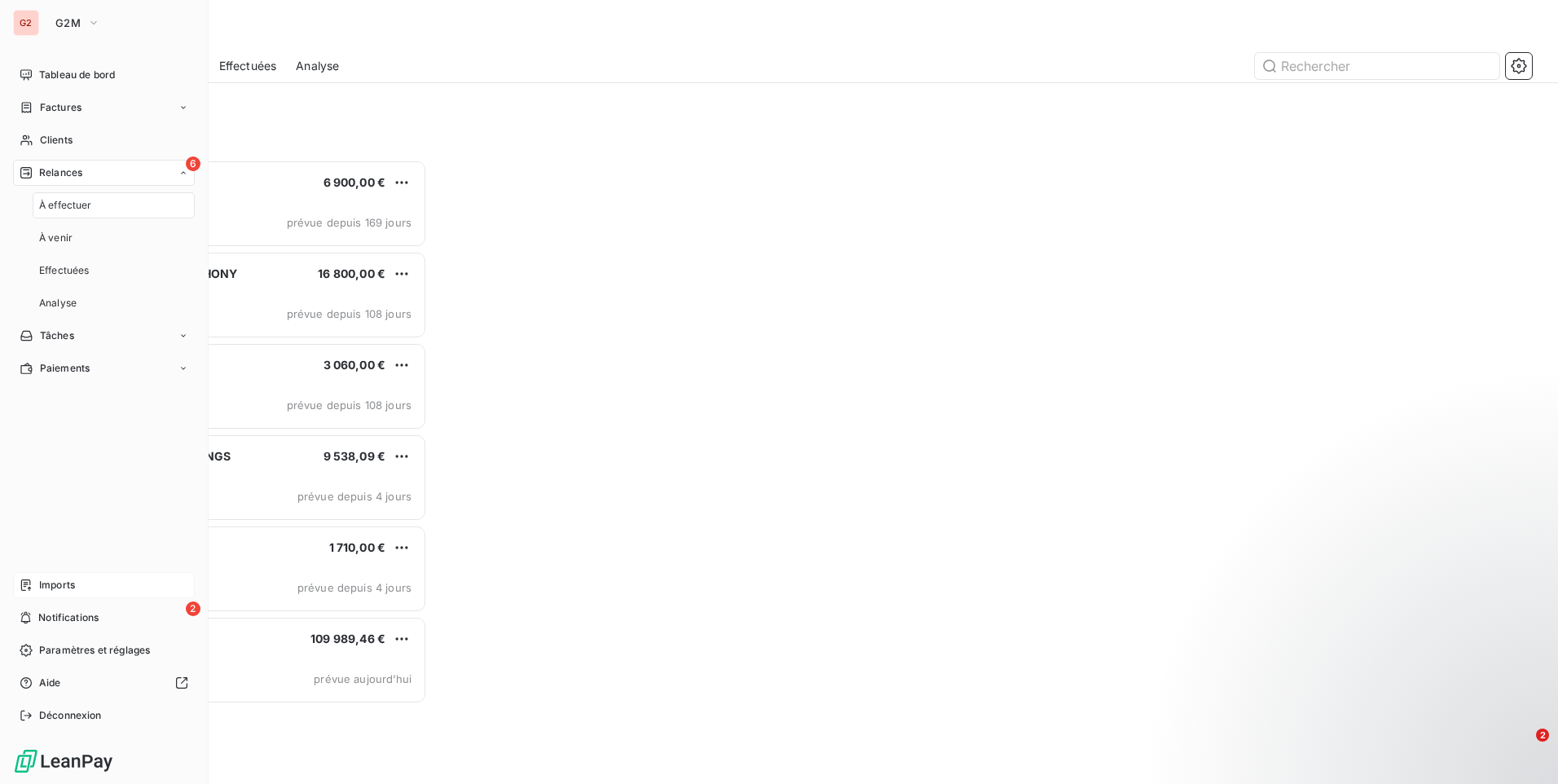
scroll to position [612, 337]
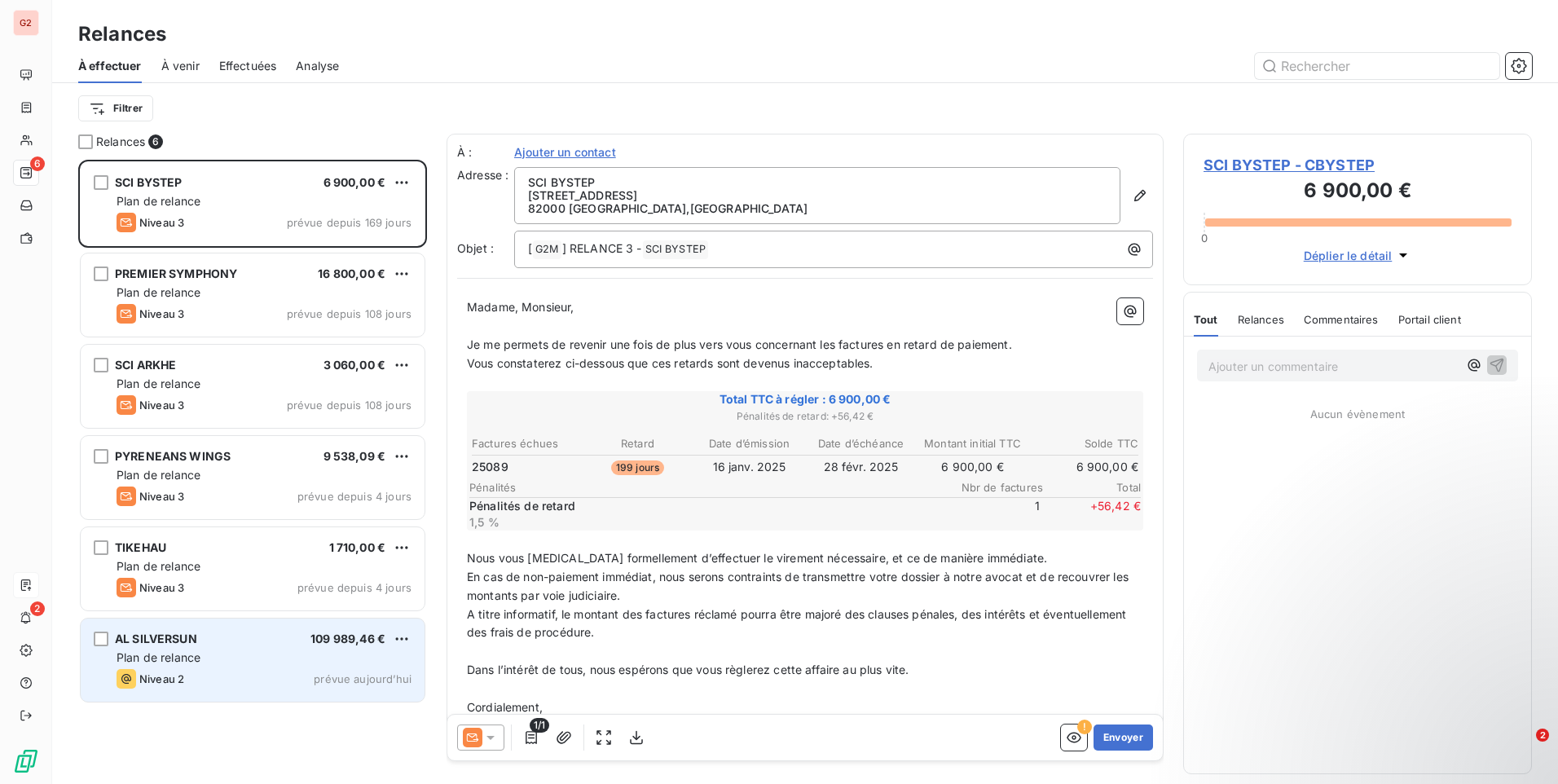
click at [256, 654] on div "Plan de relance" at bounding box center [263, 657] width 295 height 16
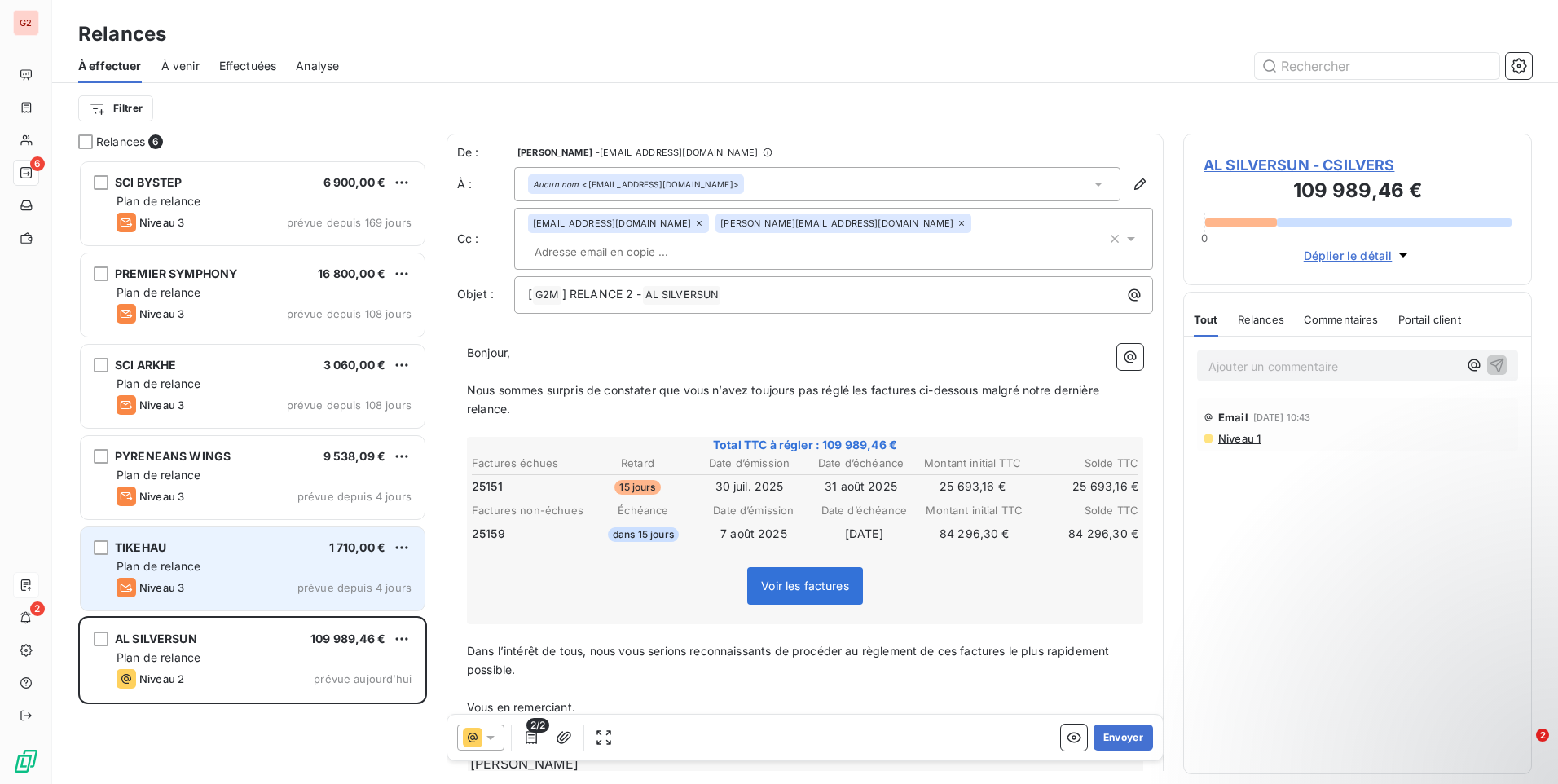
click at [220, 580] on div "Niveau 3 prévue depuis 4 jours" at bounding box center [263, 587] width 295 height 19
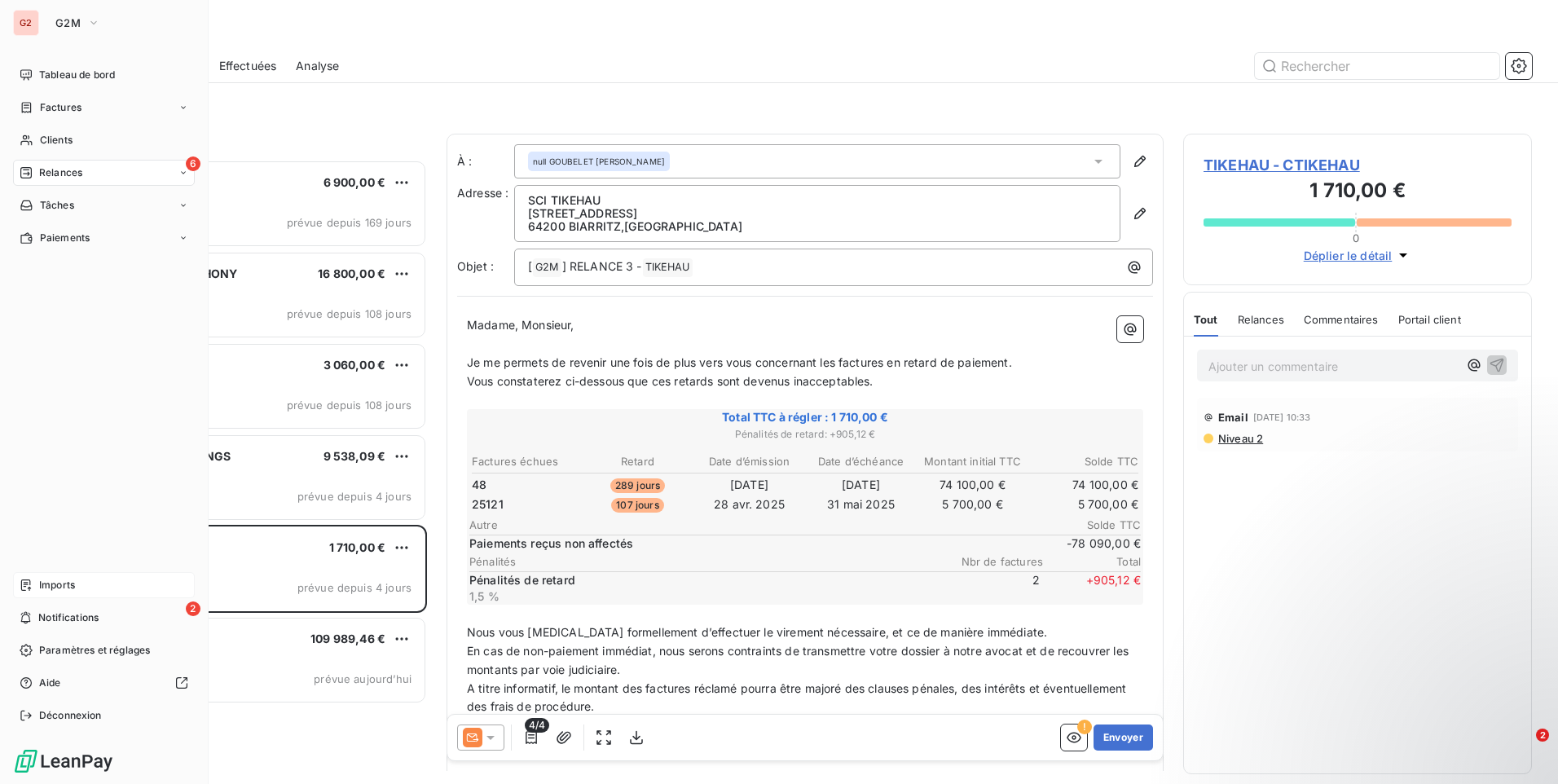
click at [65, 180] on div "6 Relances" at bounding box center [103, 172] width 182 height 26
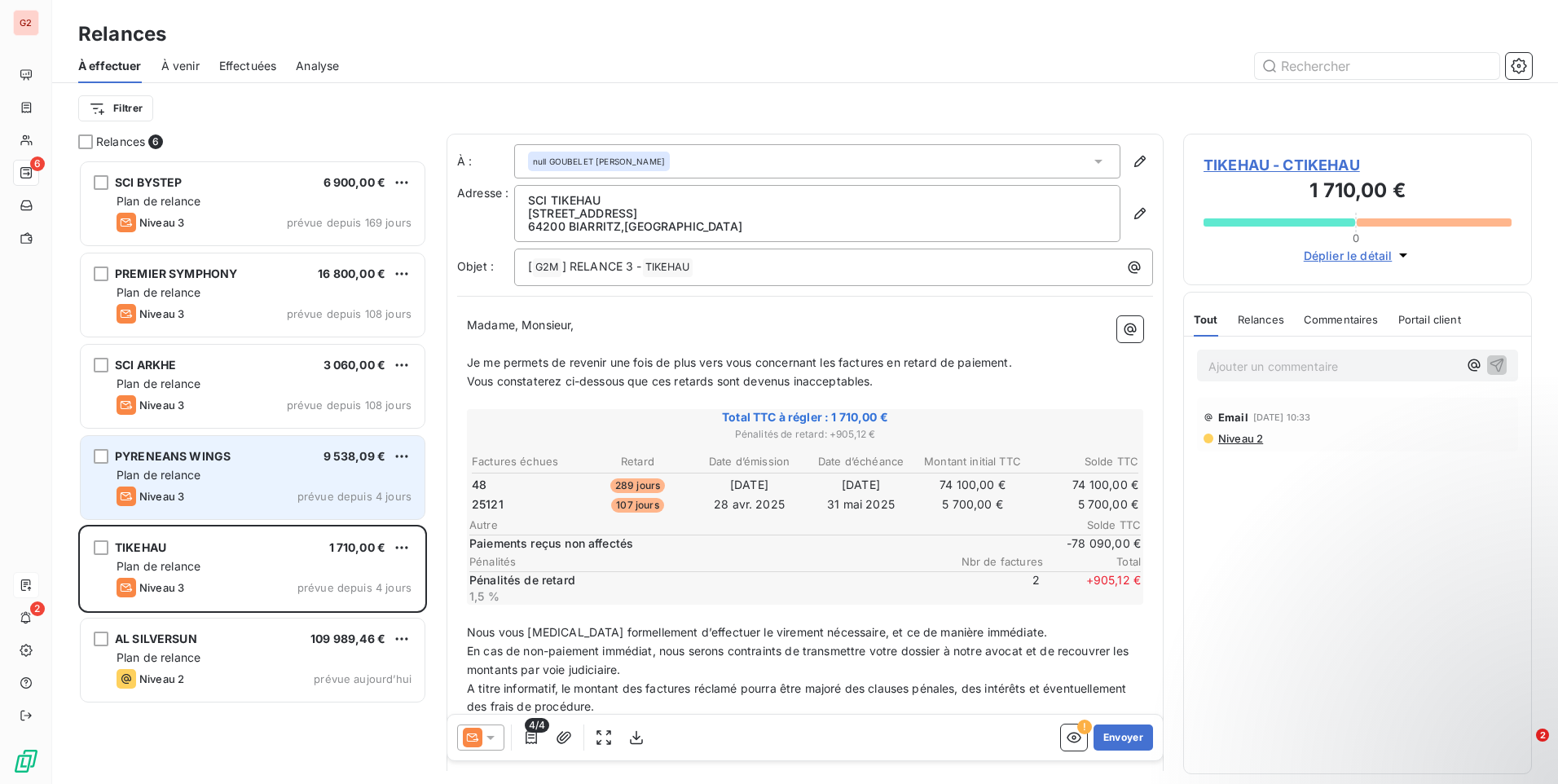
click at [279, 472] on div "Plan de relance" at bounding box center [263, 475] width 295 height 16
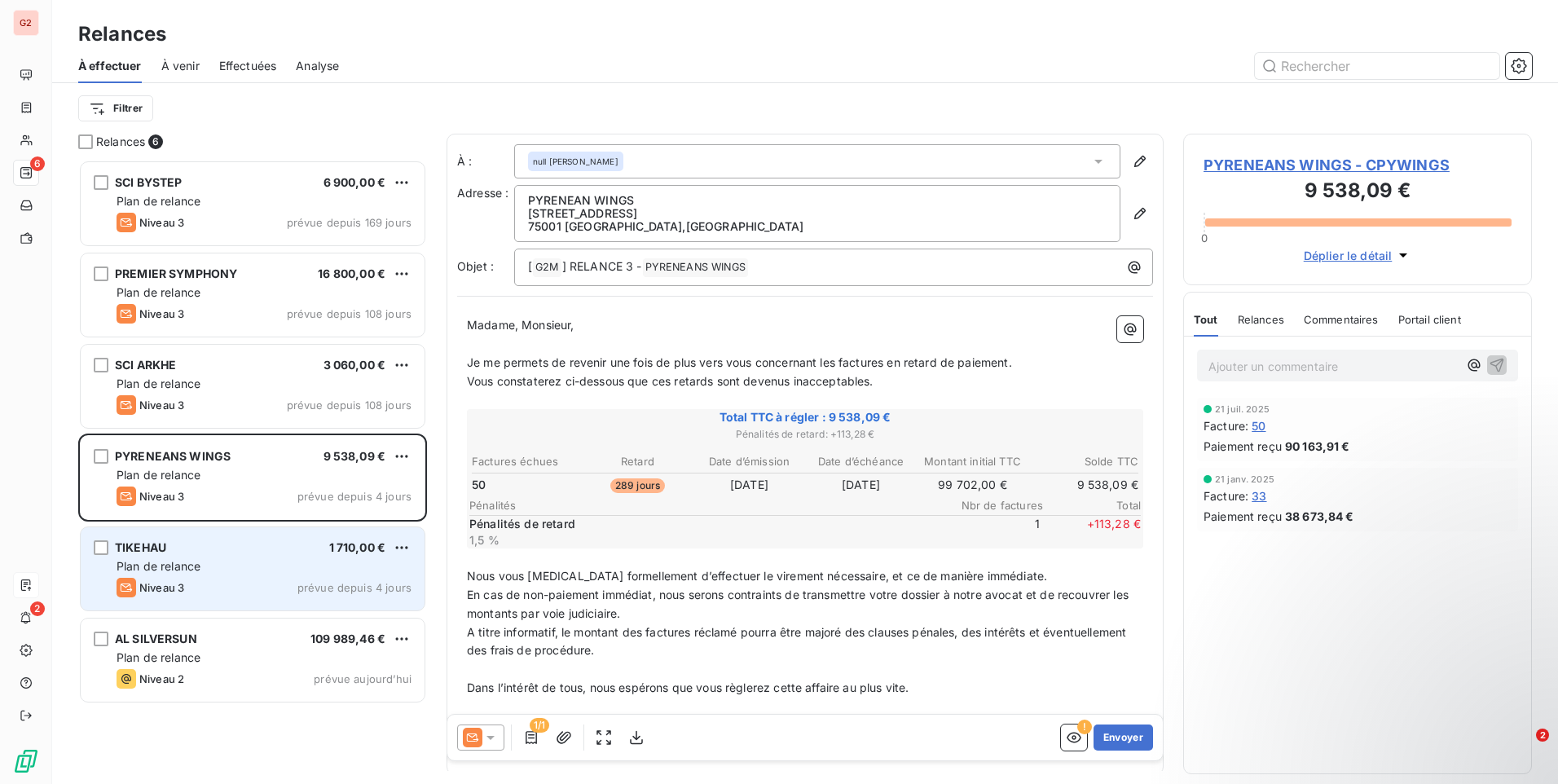
click at [260, 549] on div "TIKEHAU 1 710,00 €" at bounding box center [263, 547] width 295 height 15
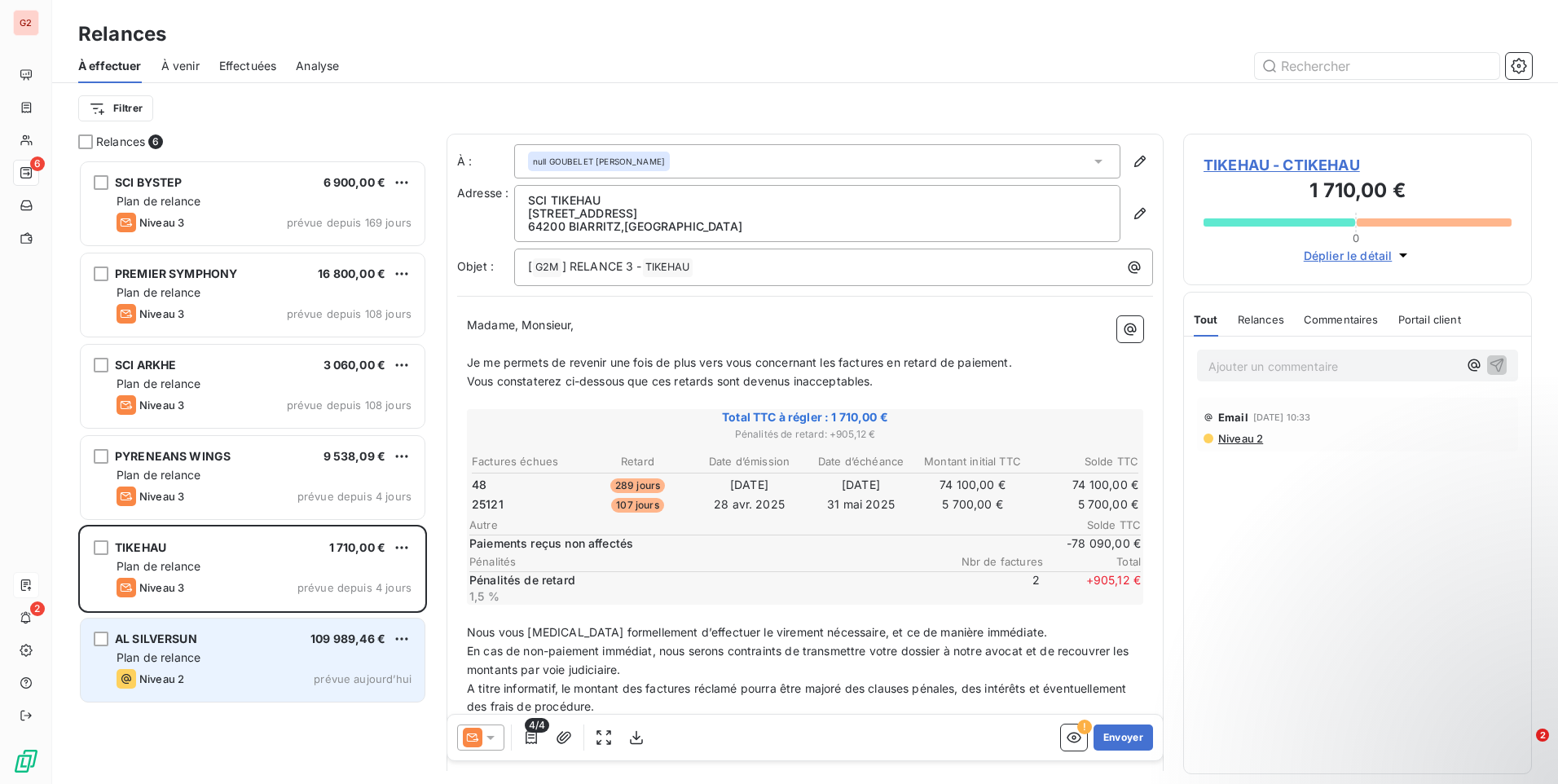
click at [241, 653] on div "Plan de relance" at bounding box center [263, 657] width 295 height 16
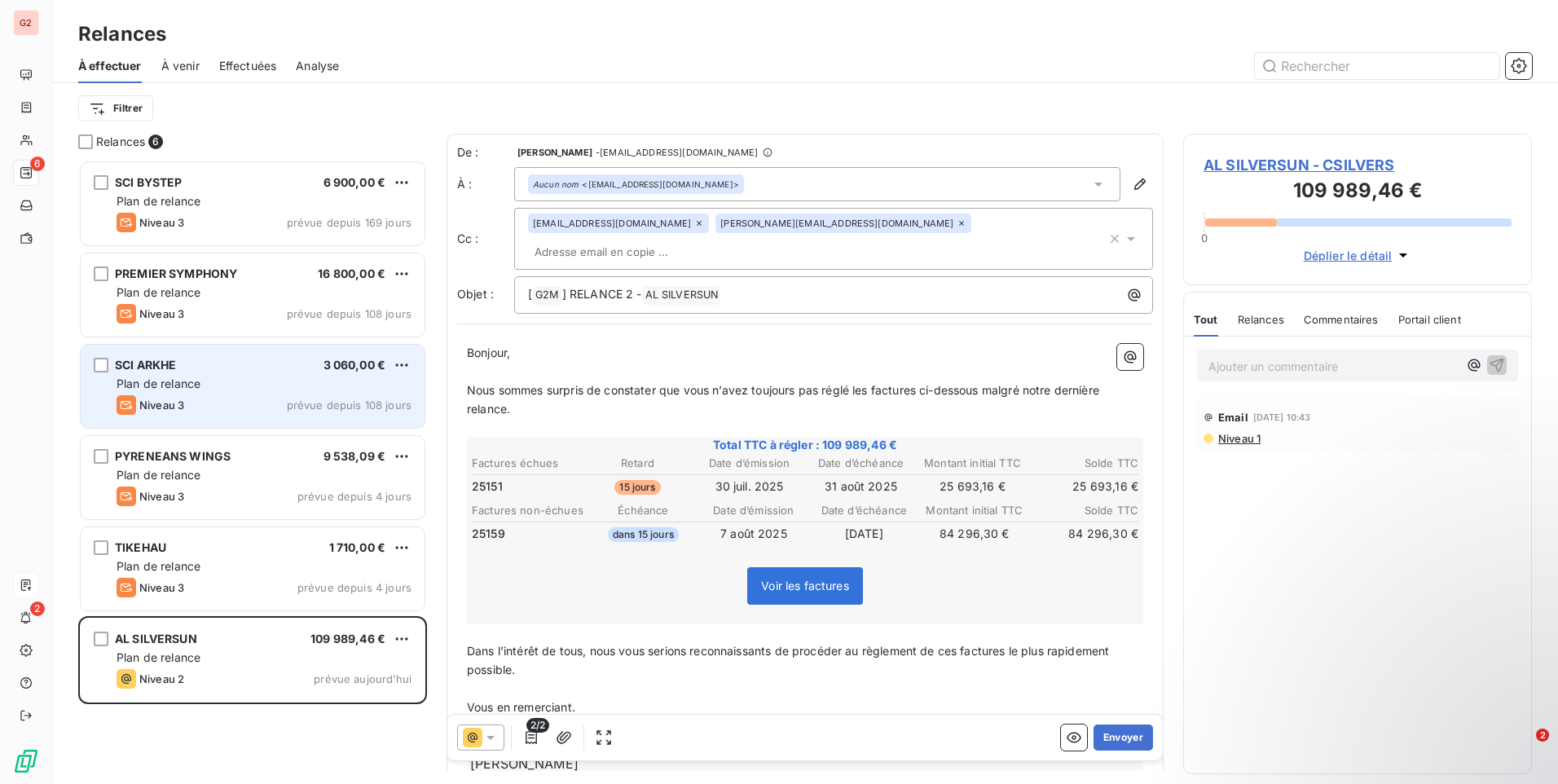
click at [282, 394] on div "SCI ARKHE 3 060,00 € Plan de relance Niveau 3 prévue depuis 108 jours" at bounding box center [252, 386] width 344 height 83
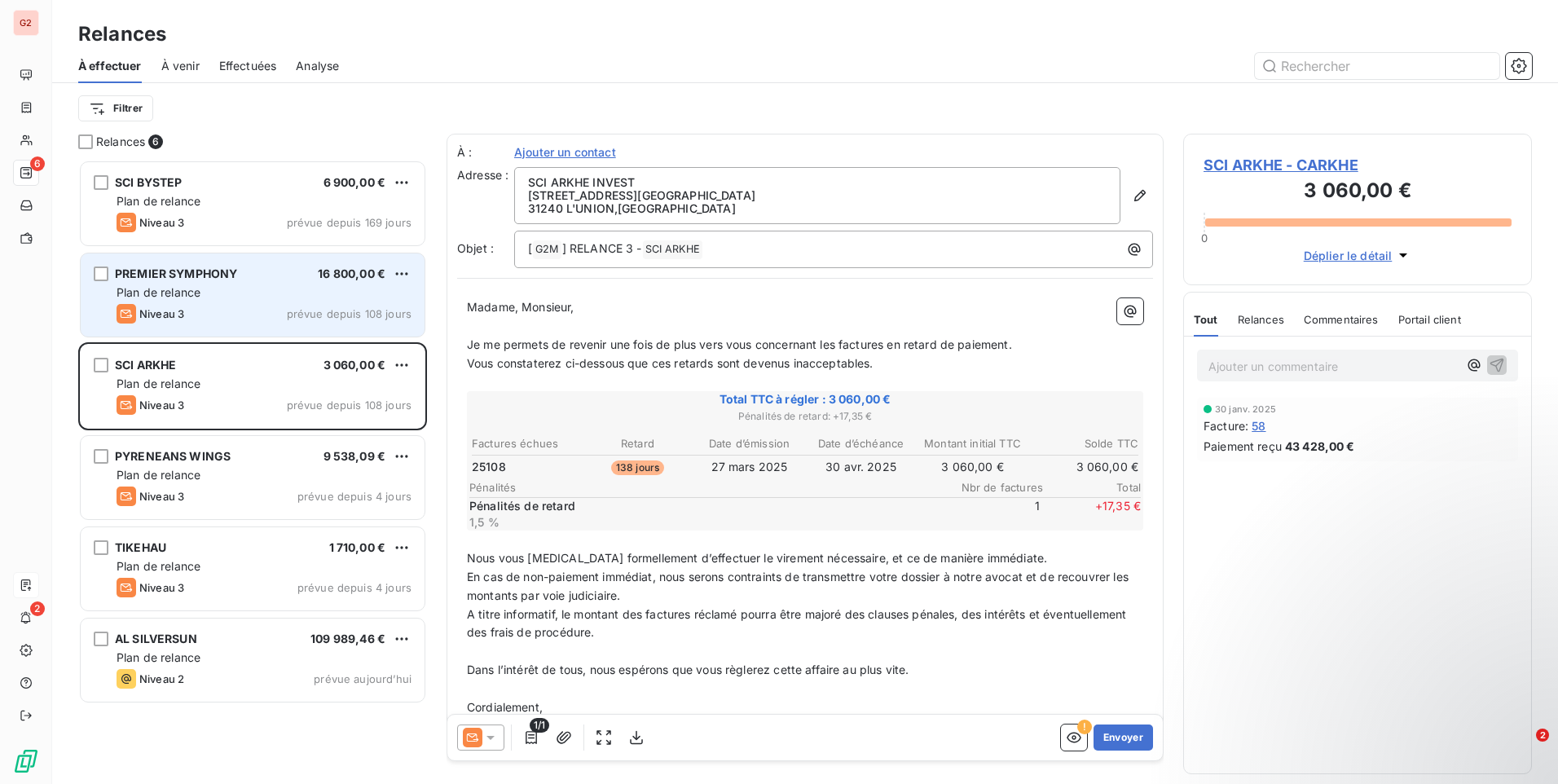
click at [277, 293] on div "Plan de relance" at bounding box center [263, 292] width 295 height 16
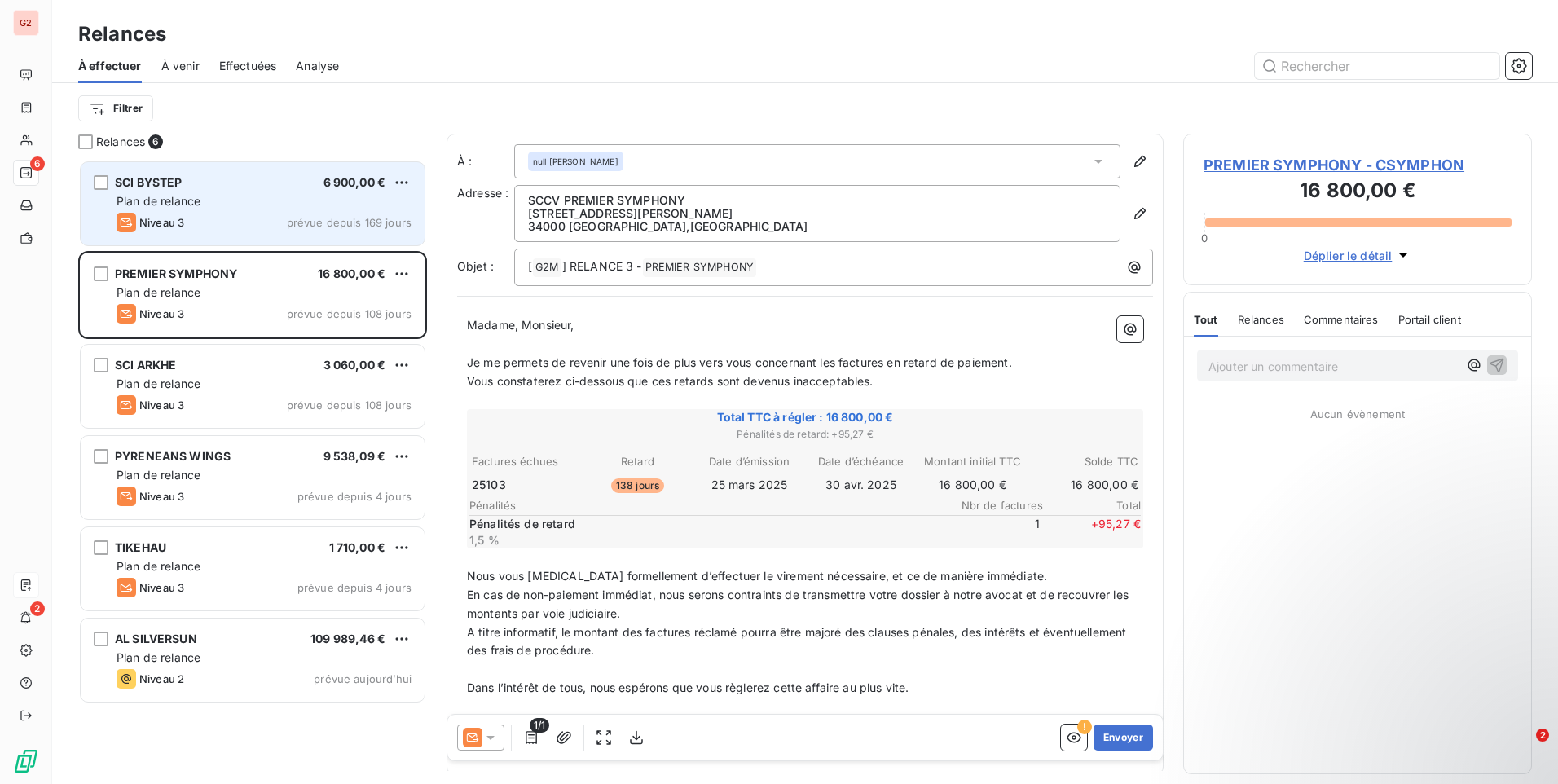
click at [298, 231] on div "SCI BYSTEP 6 900,00 € Plan de relance Niveau 3 prévue depuis 169 jours" at bounding box center [252, 204] width 344 height 83
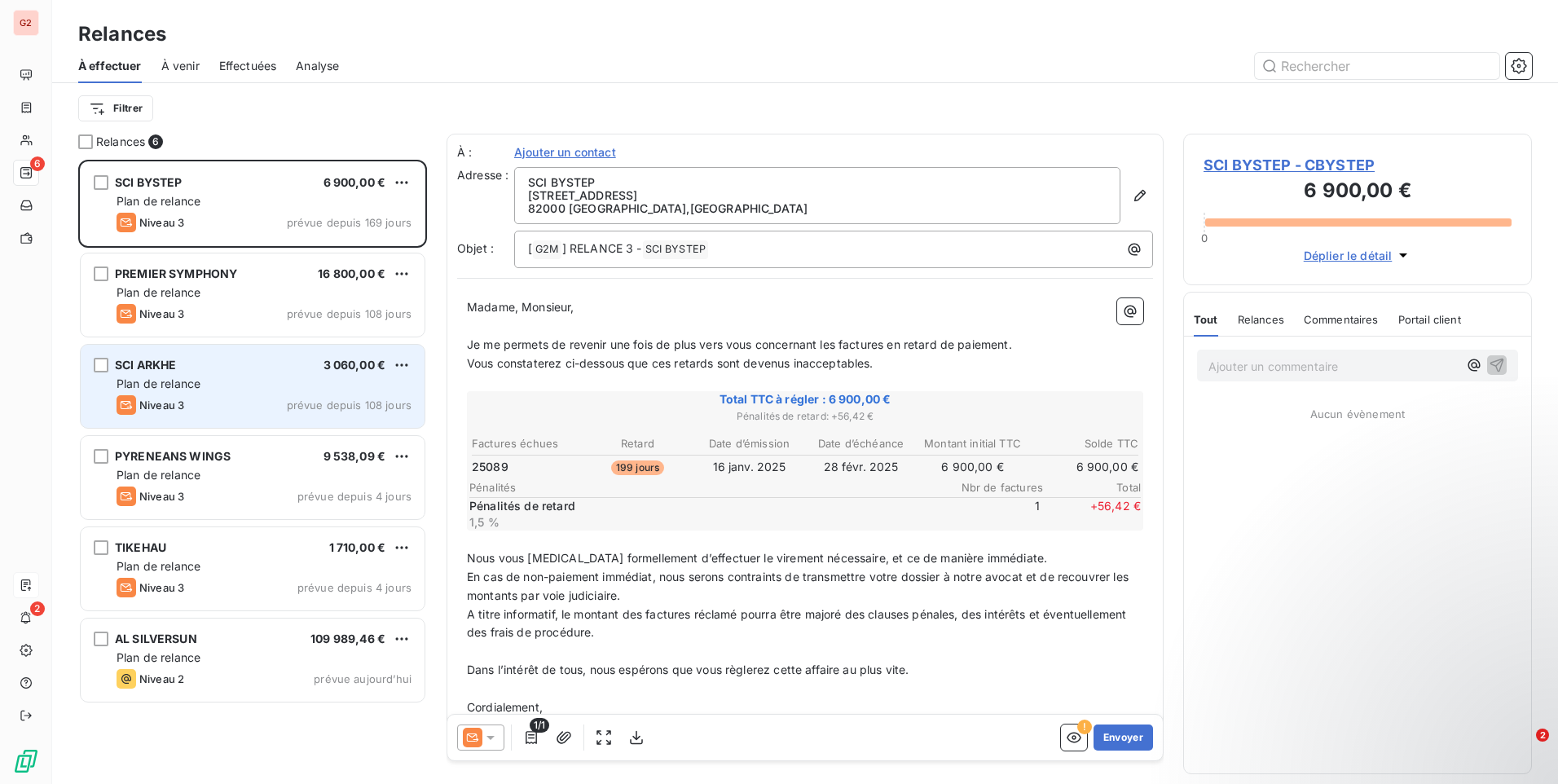
click at [220, 370] on div "SCI ARKHE 3 060,00 €" at bounding box center [263, 364] width 295 height 15
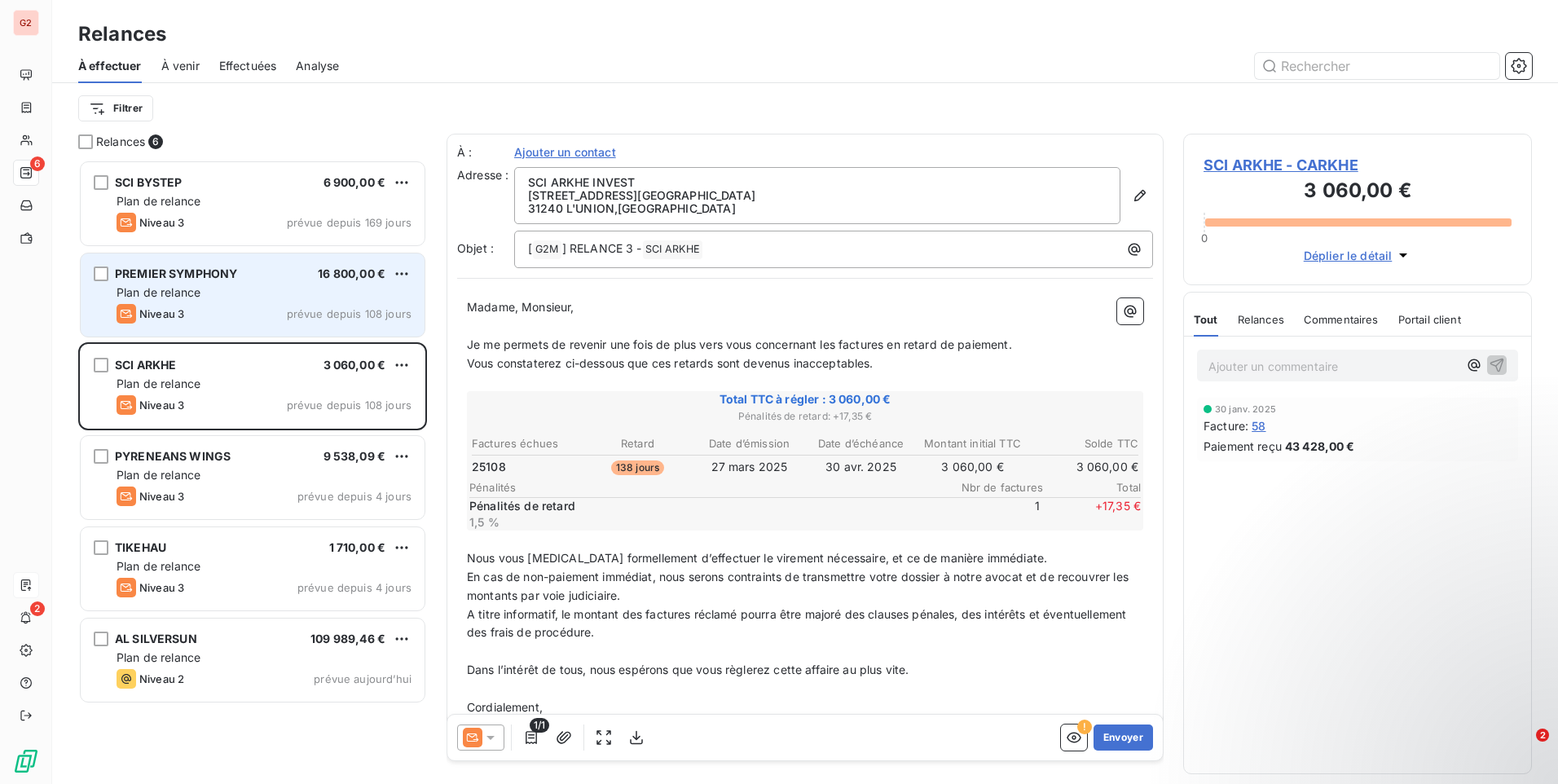
click at [234, 305] on div "Niveau 3 prévue depuis 108 jours" at bounding box center [263, 313] width 295 height 19
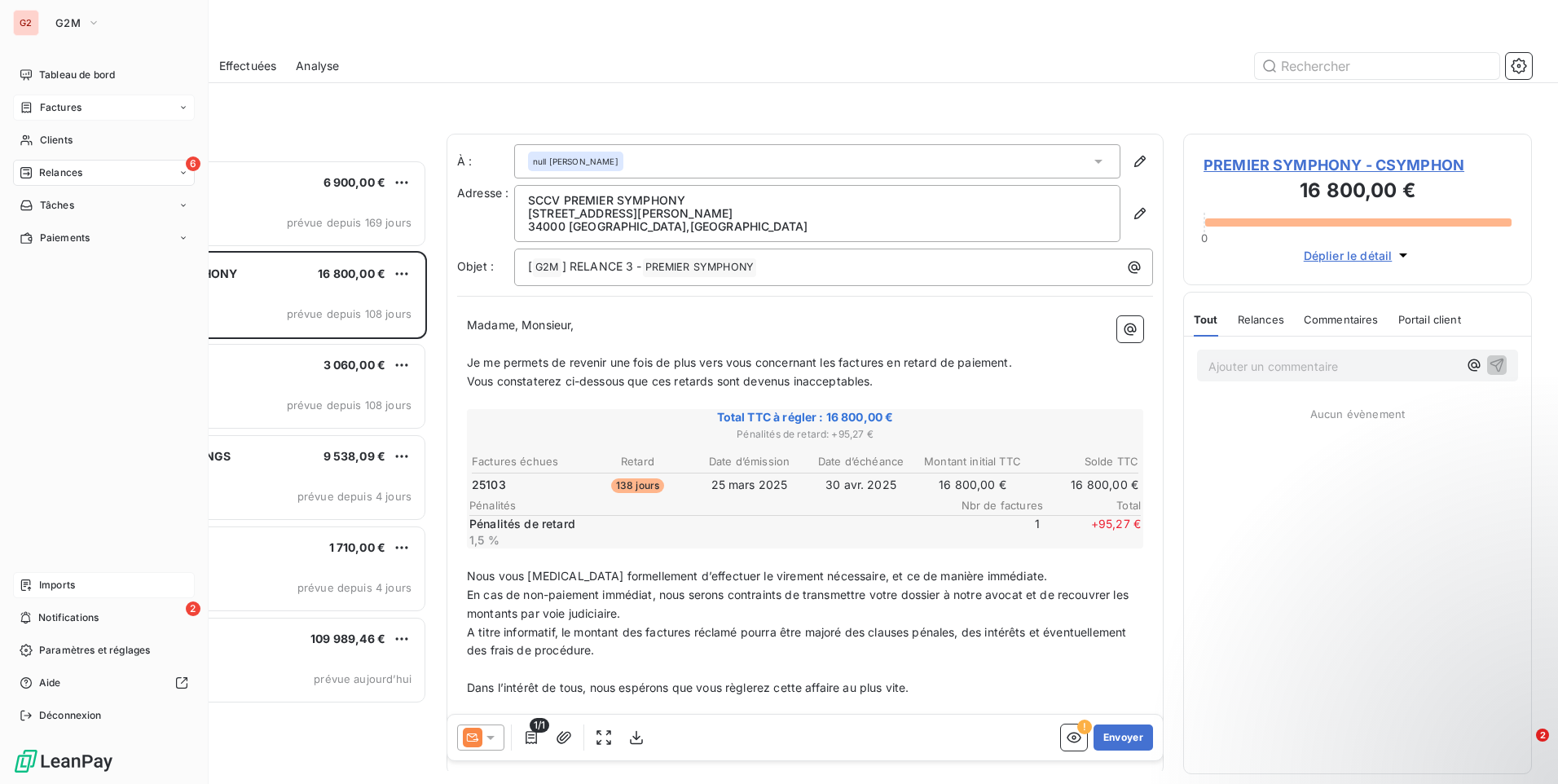
click at [60, 109] on span "Factures" at bounding box center [60, 107] width 42 height 15
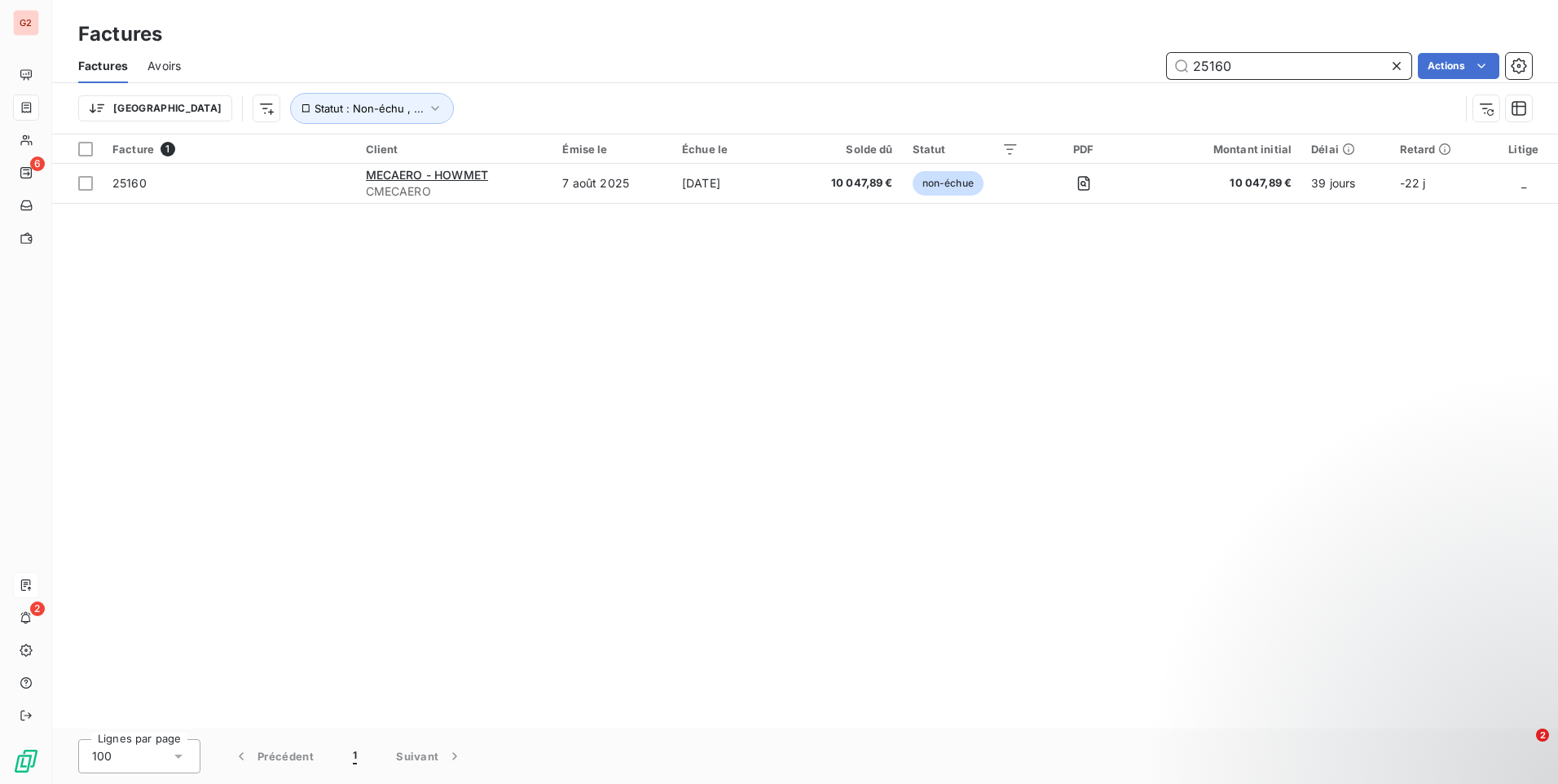
drag, startPoint x: 1087, startPoint y: 80, endPoint x: 1045, endPoint y: 83, distance: 42.1
click at [1045, 83] on div "Factures Avoirs 25160 Actions Trier Statut : Non-échu , ..." at bounding box center [805, 92] width 1506 height 85
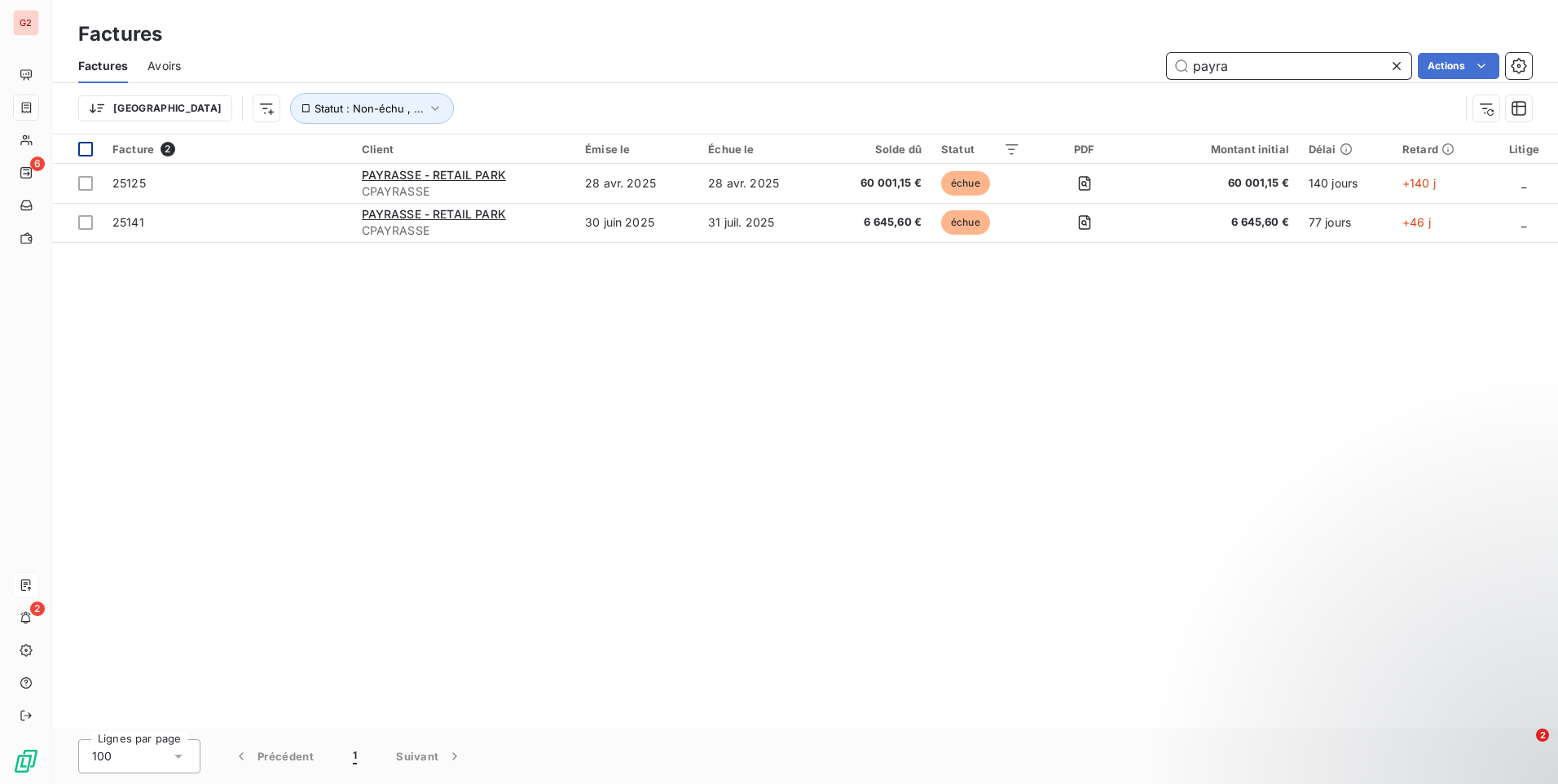
type input "payra"
click at [90, 144] on div at bounding box center [85, 149] width 15 height 15
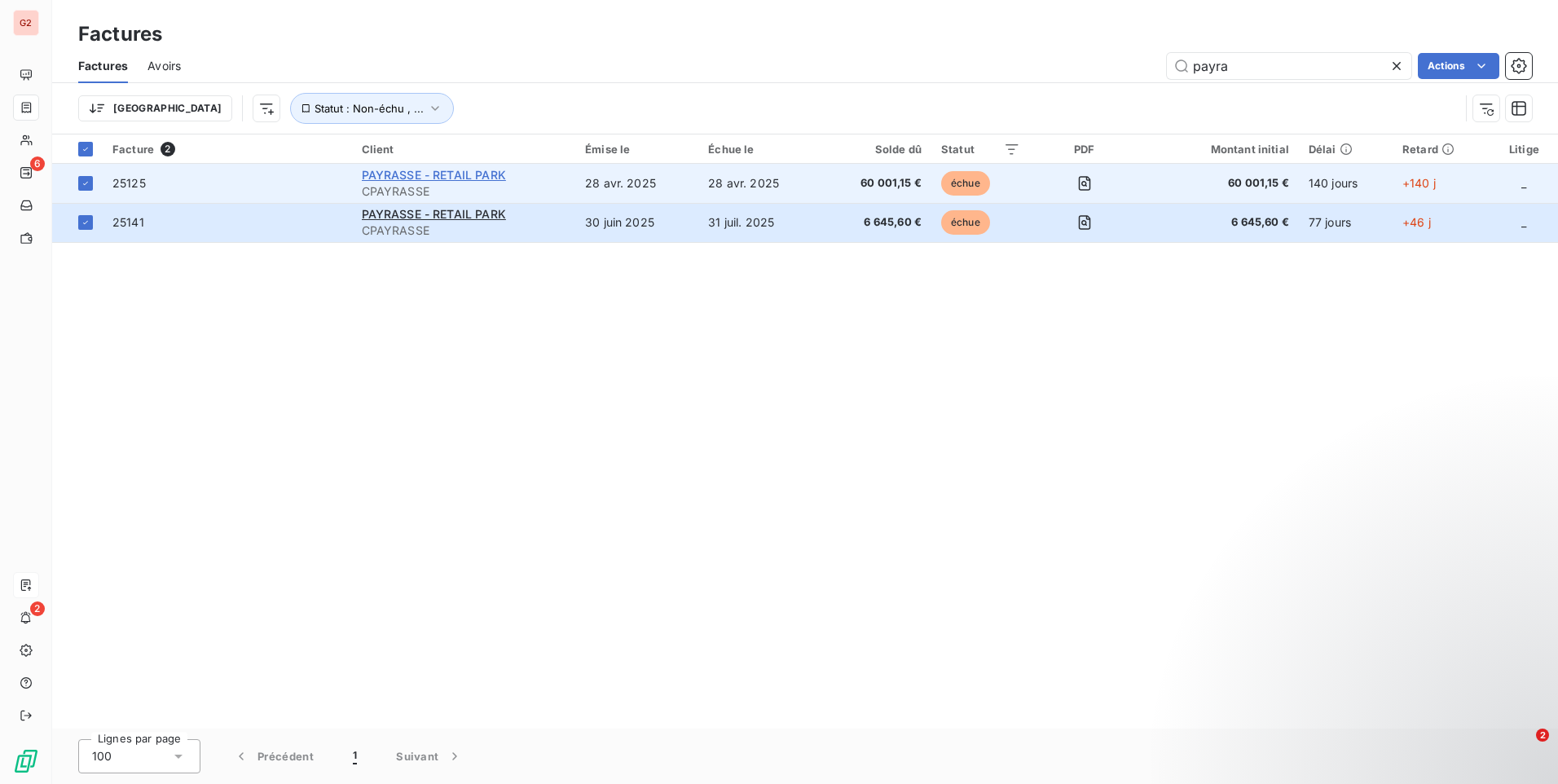
click at [480, 178] on span "PAYRASSE - RETAIL PARK" at bounding box center [433, 175] width 144 height 14
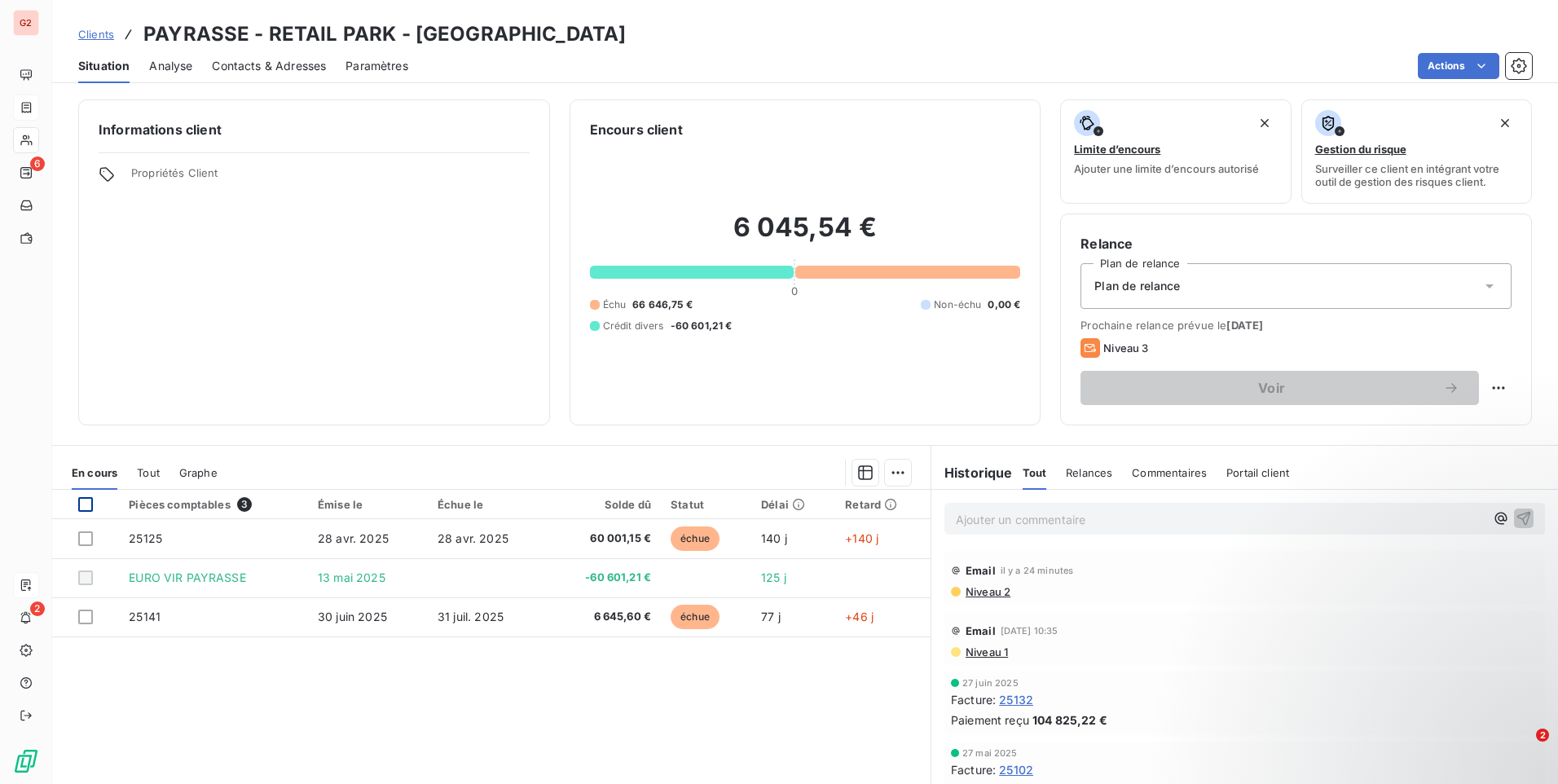
click at [87, 501] on div at bounding box center [85, 504] width 15 height 15
click at [891, 472] on html "G2 6 2 Clients PAYRASSE - RETAIL PARK - CPAYRASSE Situation Analyse Contacts & …" at bounding box center [779, 392] width 1558 height 784
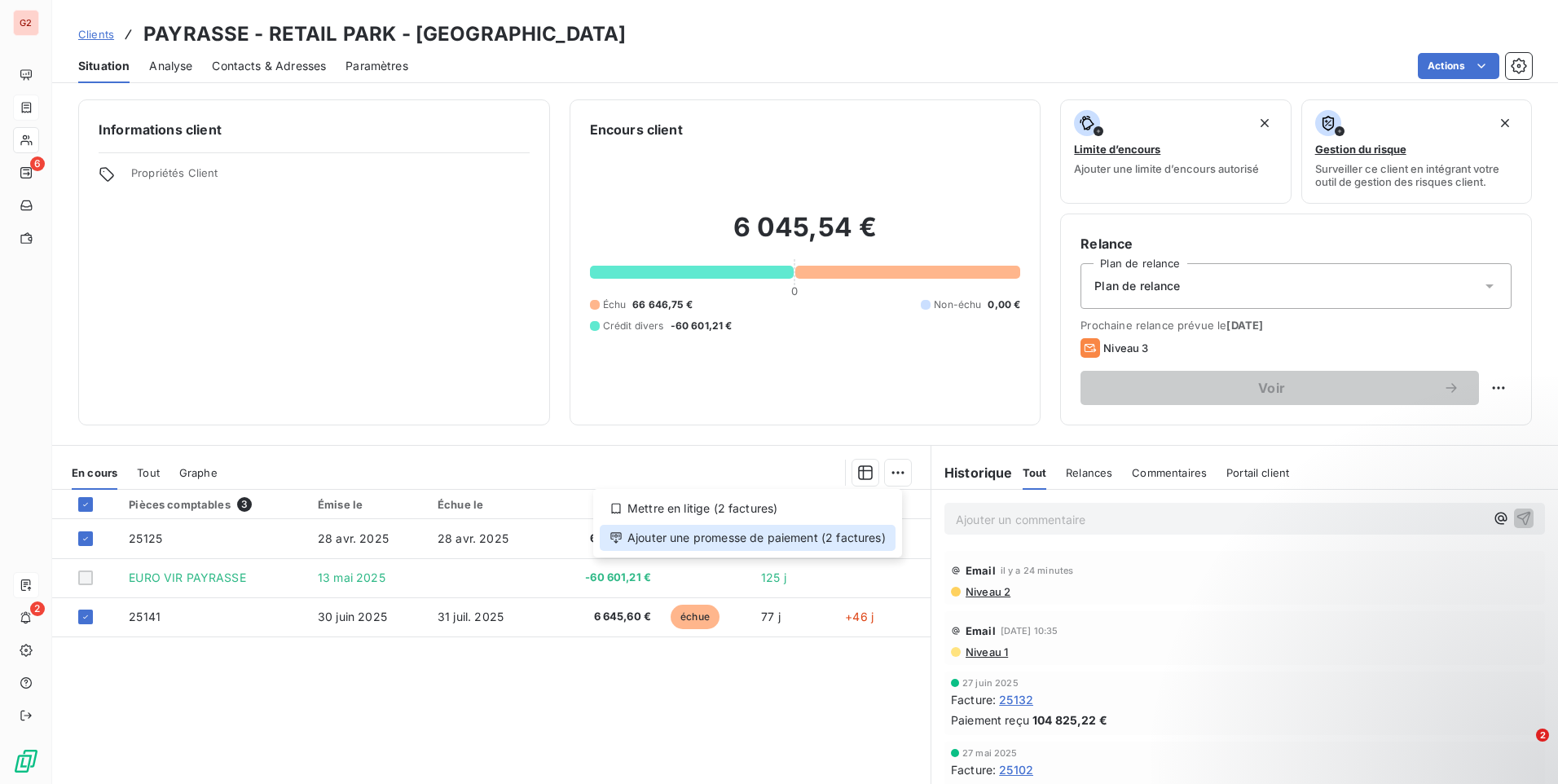
click at [732, 539] on div "Ajouter une promesse de paiement (2 factures)" at bounding box center [748, 537] width 296 height 26
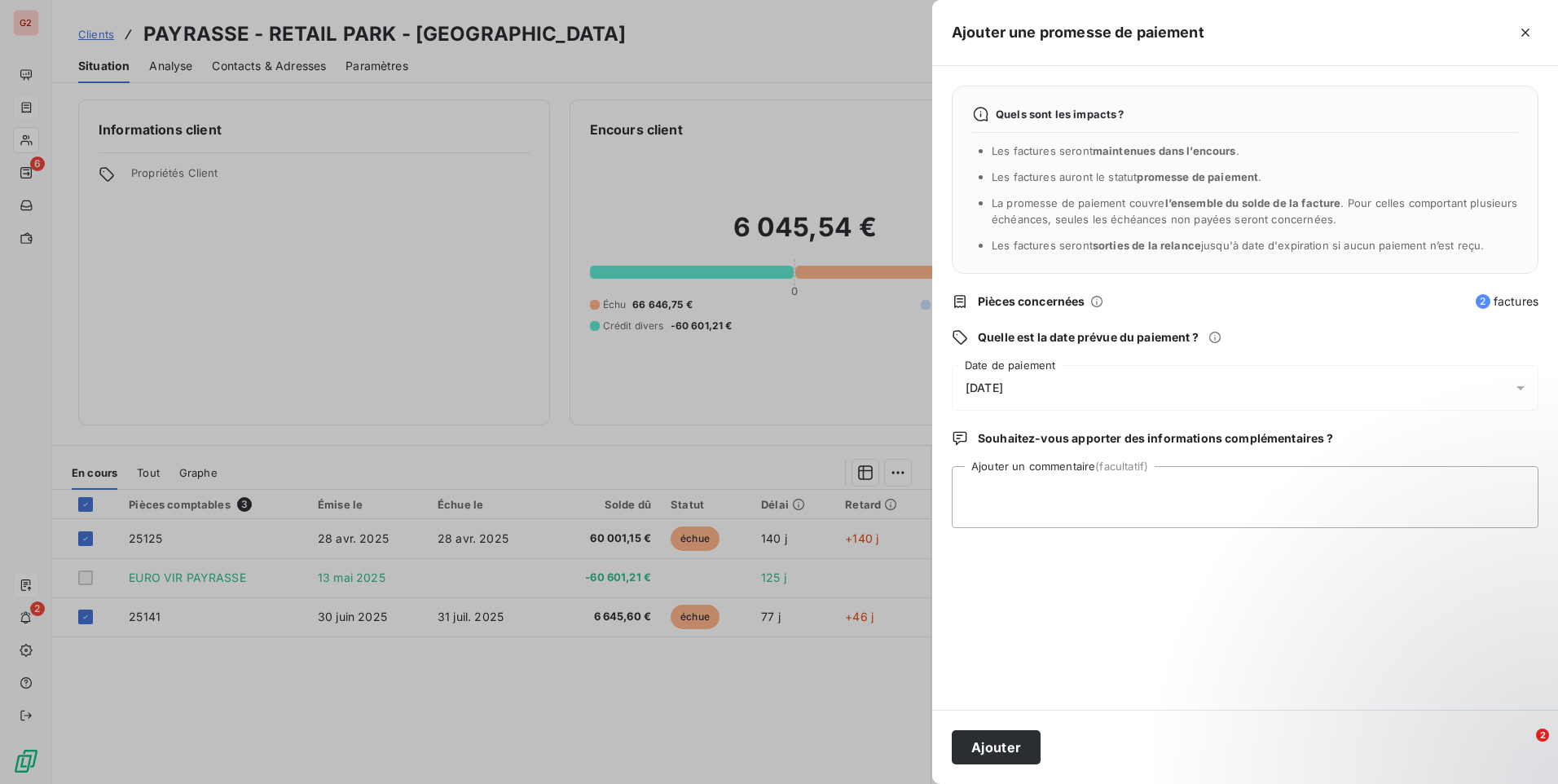
drag, startPoint x: 1128, startPoint y: 399, endPoint x: 1132, endPoint y: 382, distance: 17.5
click at [1132, 382] on div "[DATE]" at bounding box center [1245, 387] width 587 height 45
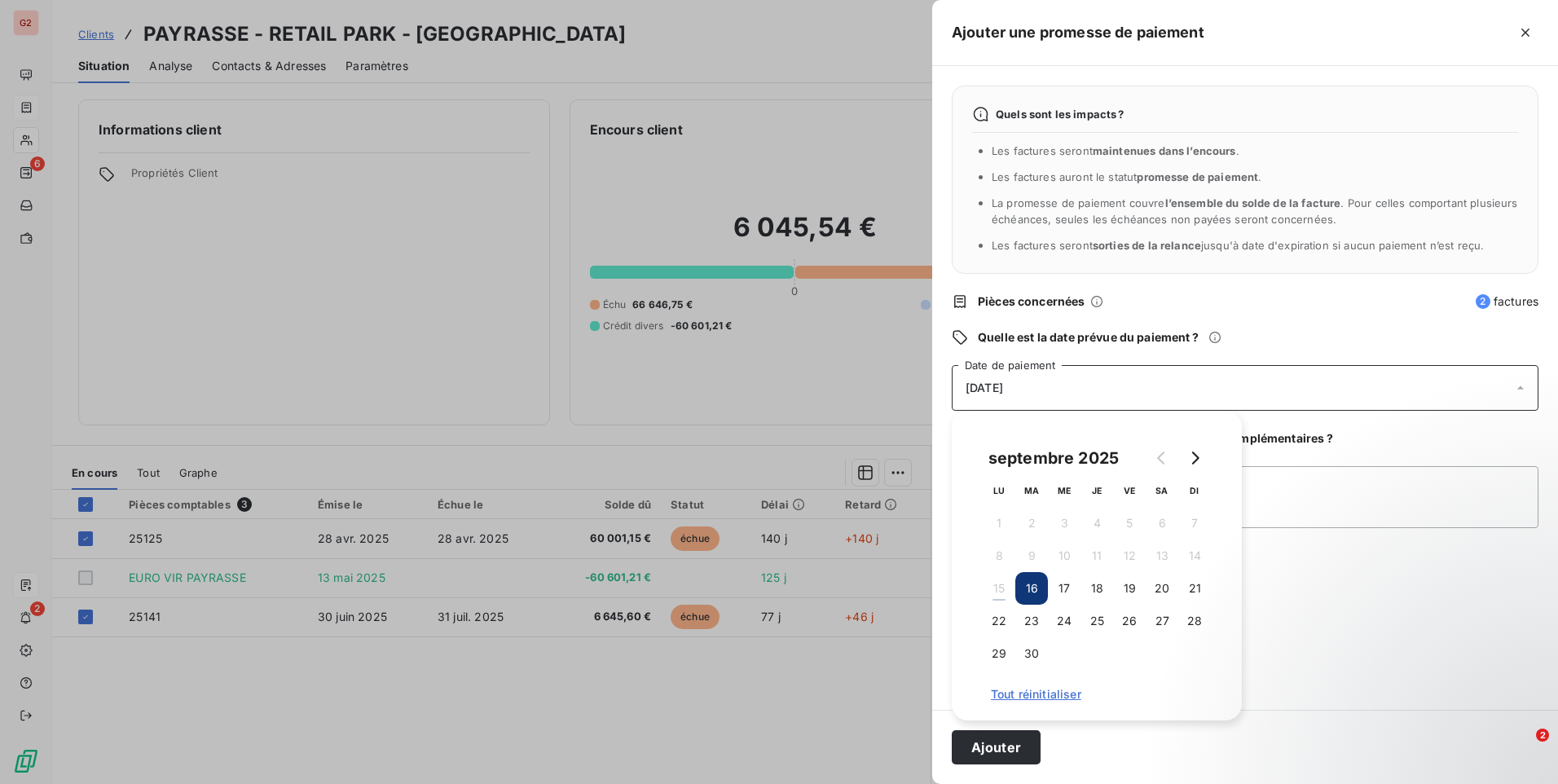
click at [1132, 382] on div "[DATE]" at bounding box center [1245, 387] width 587 height 45
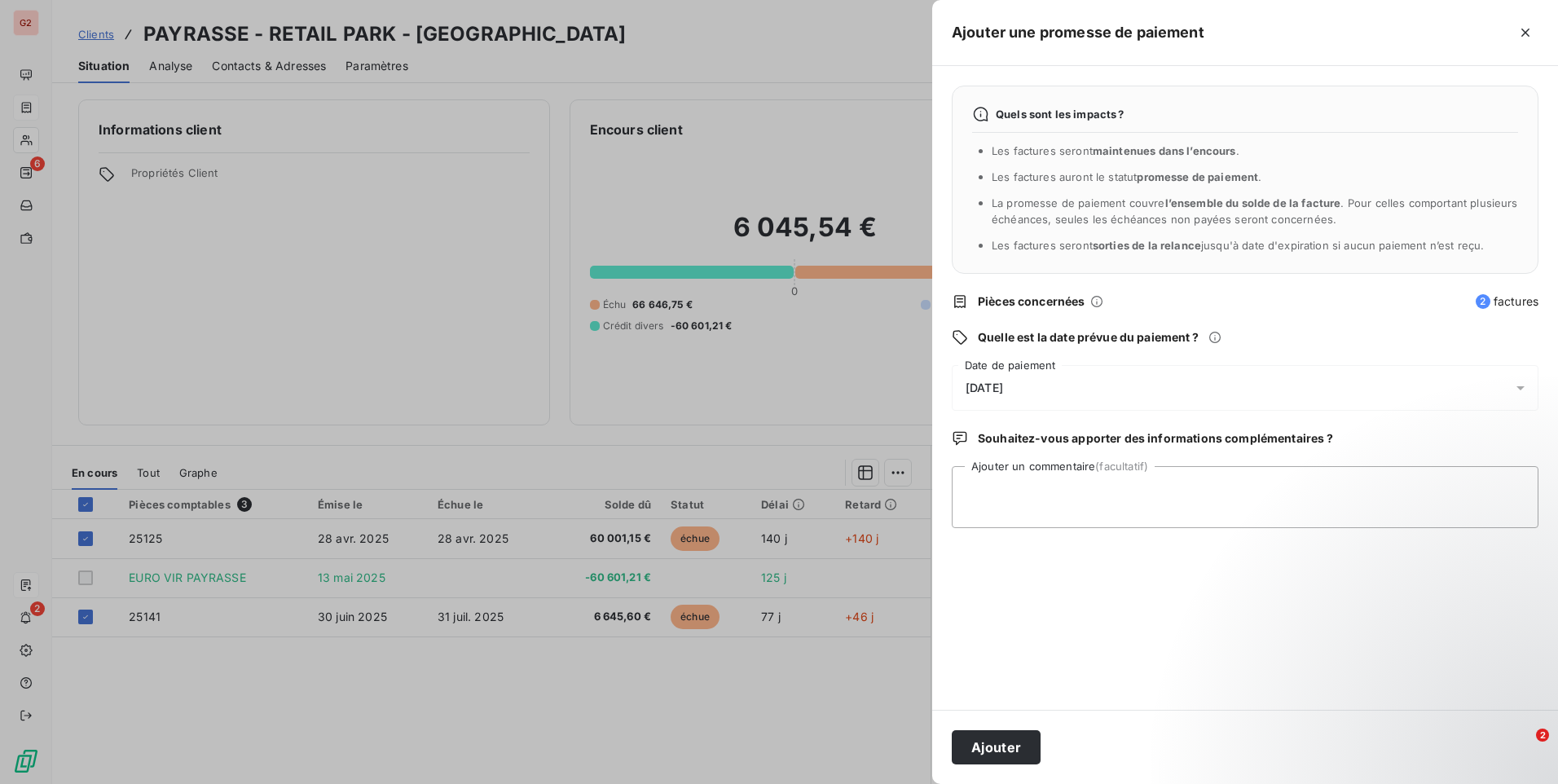
click at [1132, 382] on div "[DATE]" at bounding box center [1245, 387] width 587 height 45
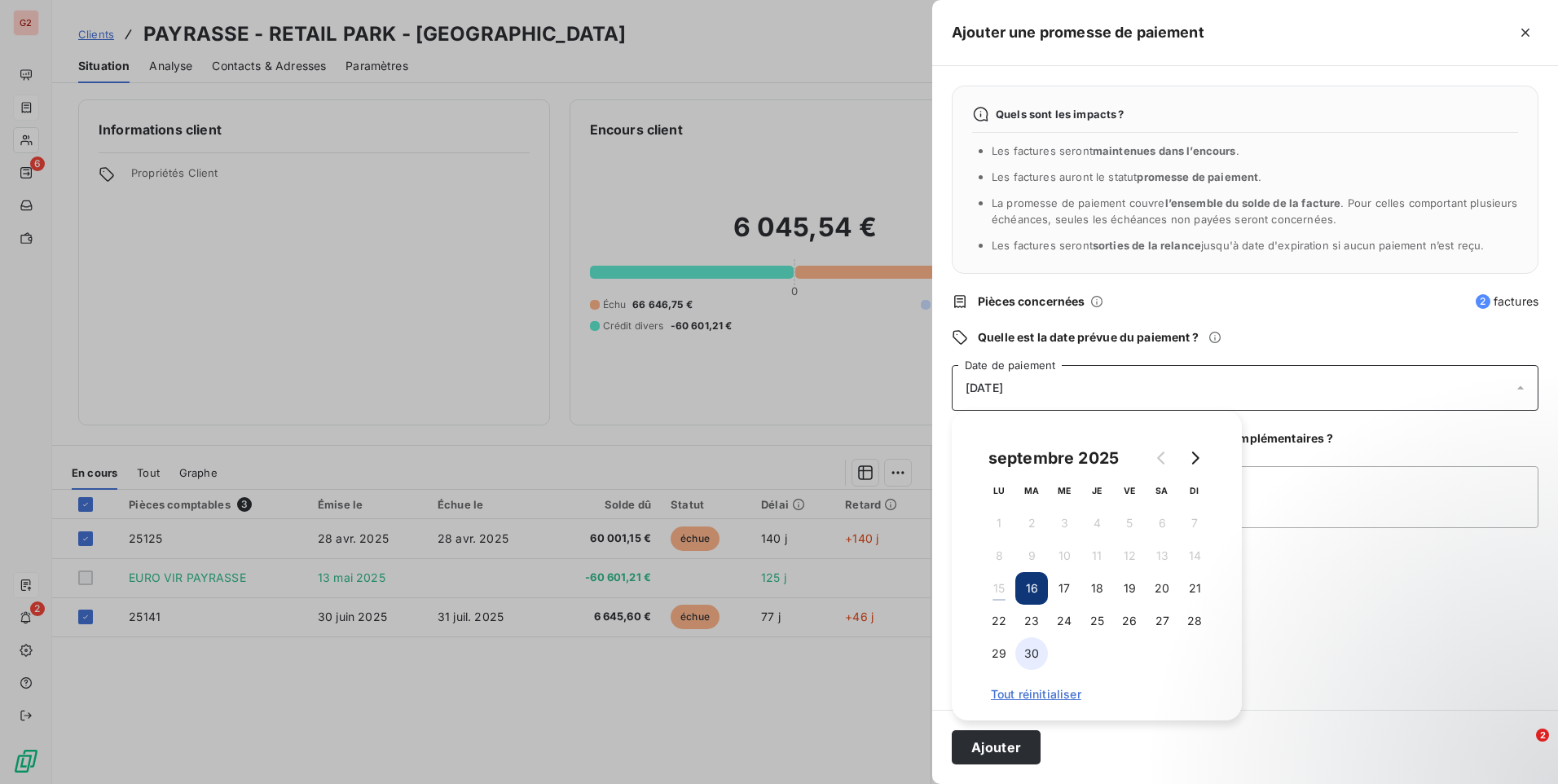
drag, startPoint x: 1035, startPoint y: 649, endPoint x: 1158, endPoint y: 594, distance: 134.7
click at [1036, 649] on button "30" at bounding box center [1032, 653] width 33 height 33
click at [1457, 478] on textarea "Ajouter un commentaire (facultatif)" at bounding box center [1245, 497] width 587 height 62
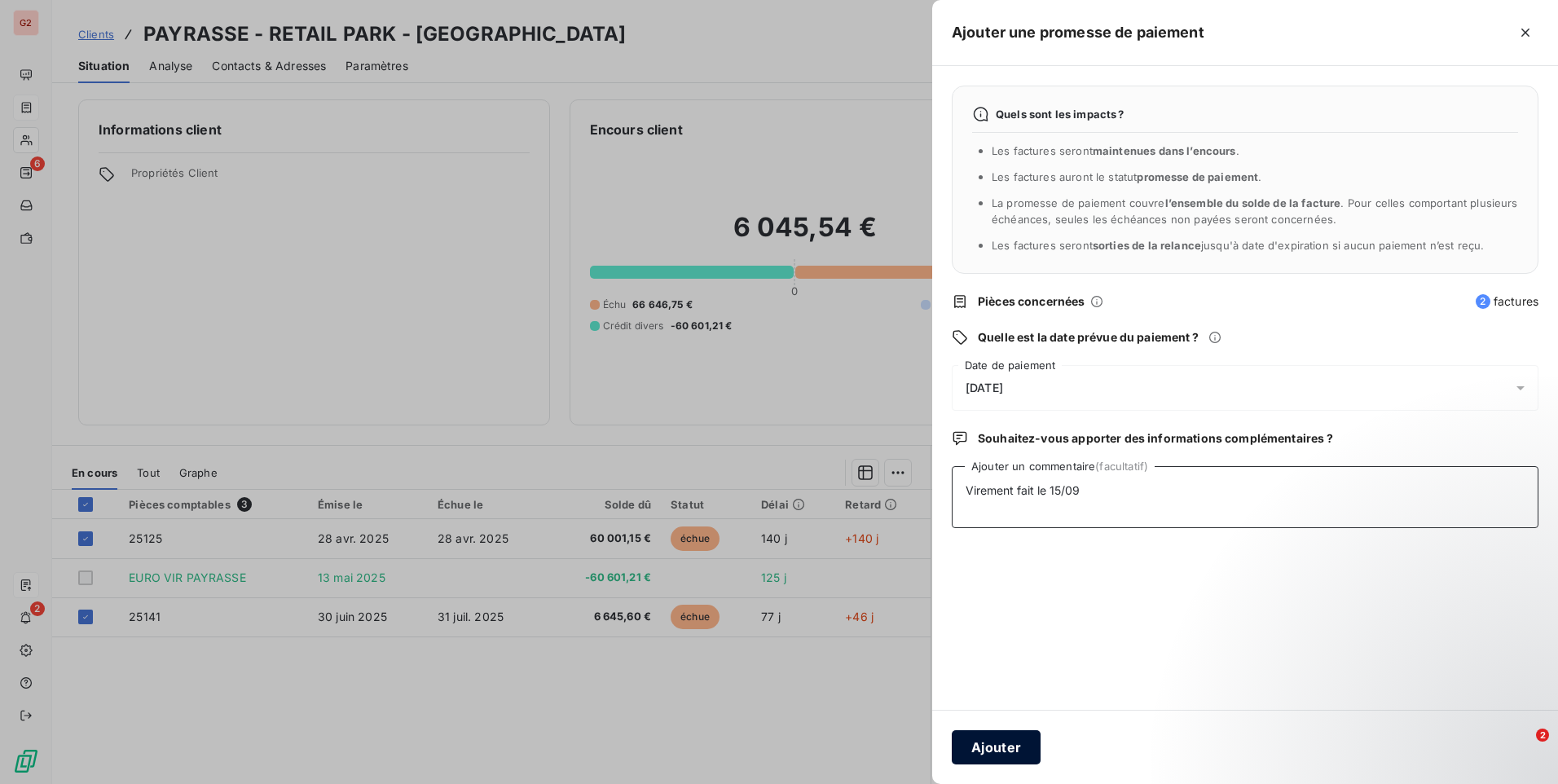
type textarea "Virement fait le 15/09"
click at [1033, 742] on button "Ajouter" at bounding box center [996, 746] width 89 height 34
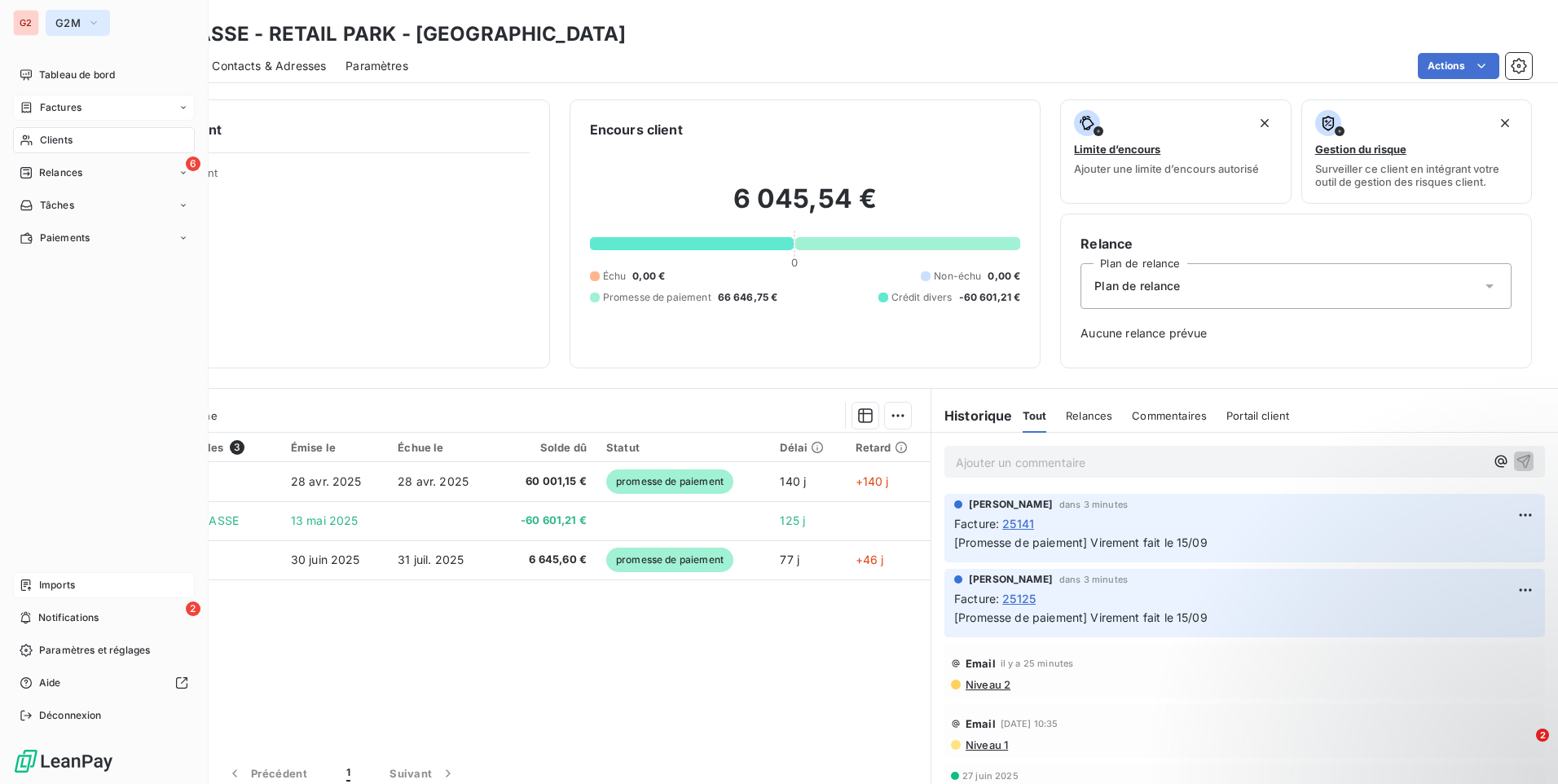
click at [84, 18] on button "G2M" at bounding box center [77, 22] width 65 height 26
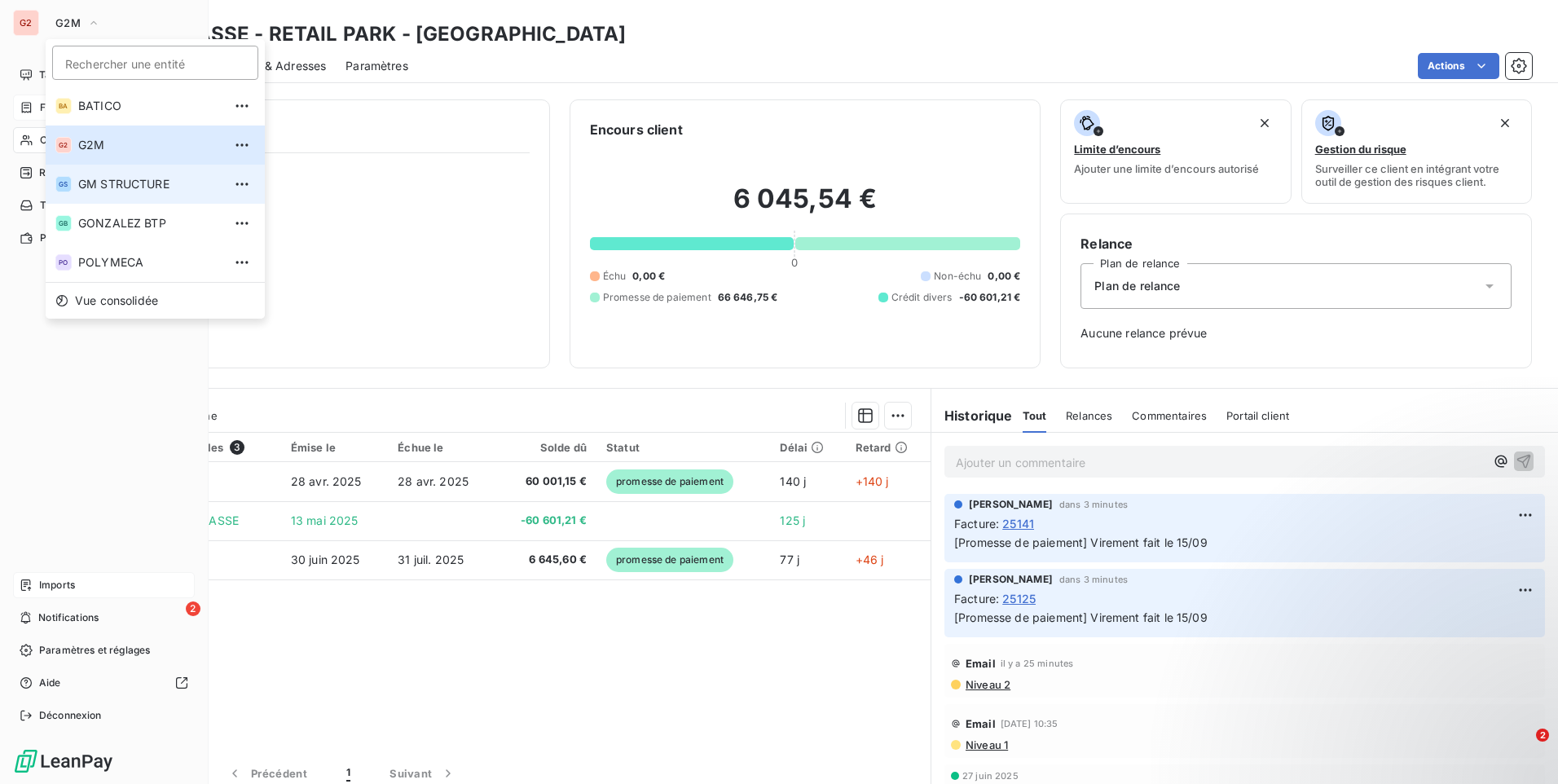
click at [132, 172] on li "GS GM STRUCTURE" at bounding box center [155, 184] width 220 height 39
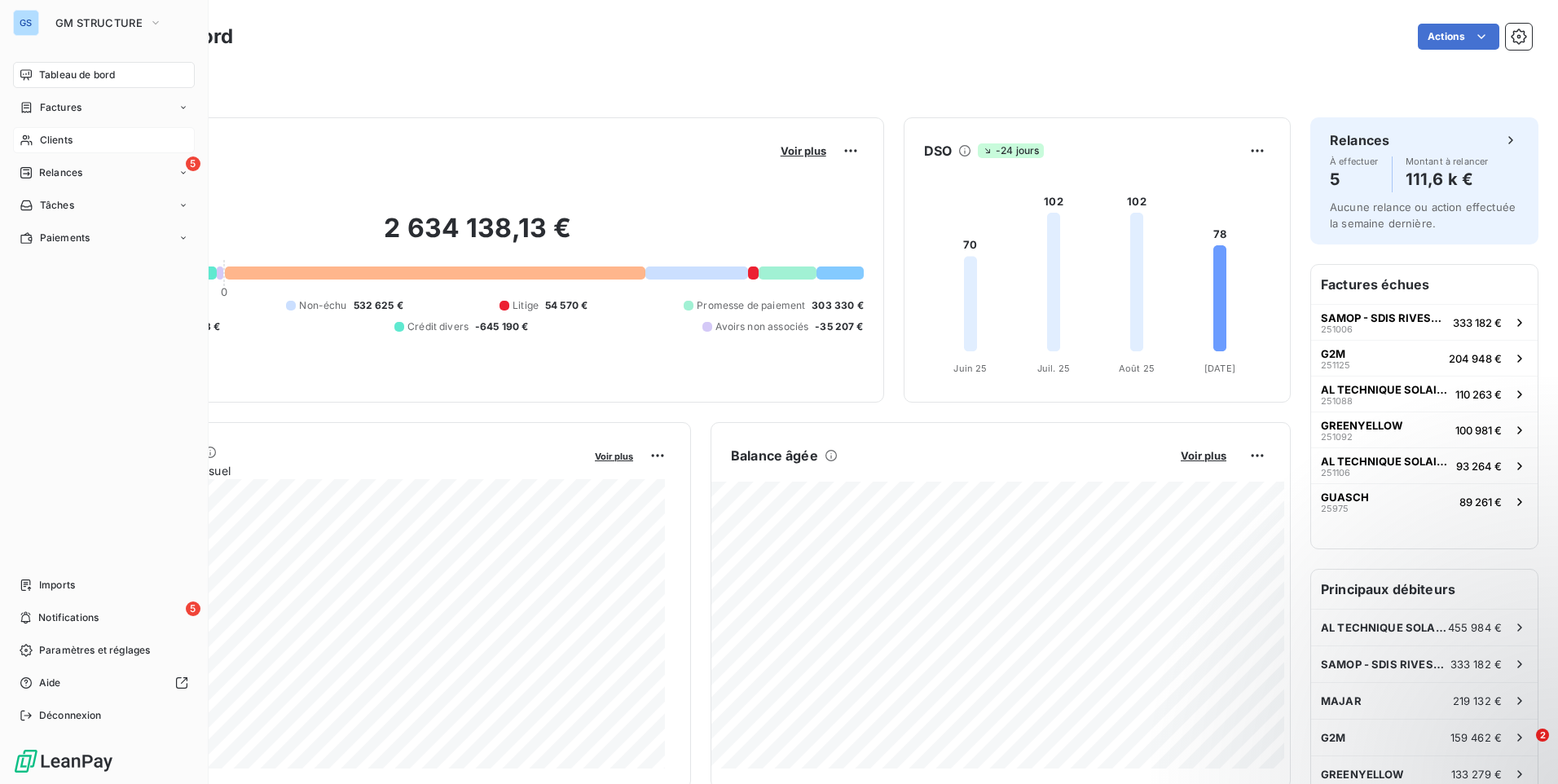
click at [104, 141] on div "Clients" at bounding box center [103, 139] width 182 height 26
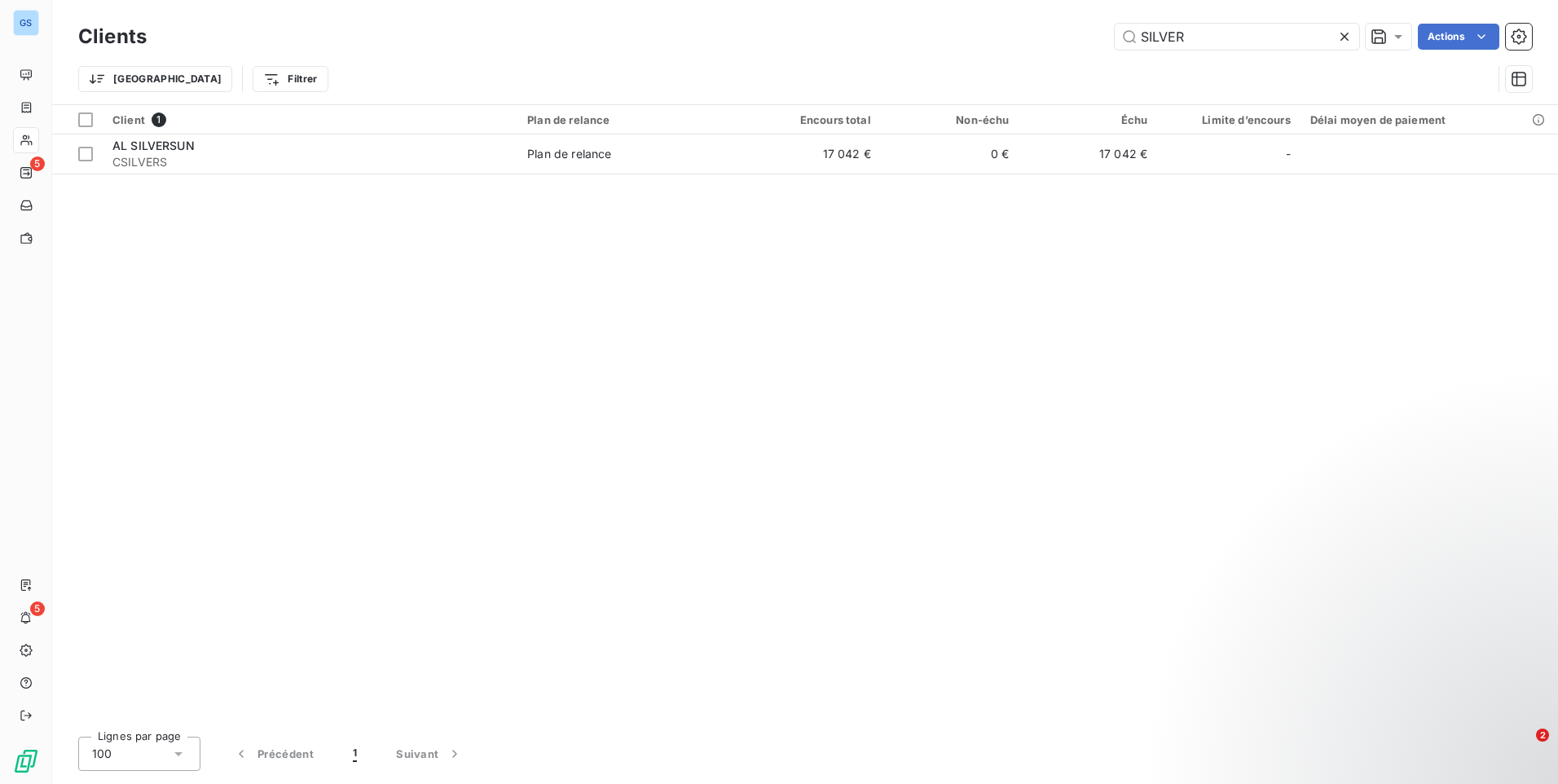
drag, startPoint x: 1193, startPoint y: 34, endPoint x: 1125, endPoint y: -7, distance: 79.4
click at [1125, 0] on html "GS 5 5 Clients SILVER Actions Trier Filtrer Client 1 Plan de relance Encours to…" at bounding box center [779, 392] width 1558 height 784
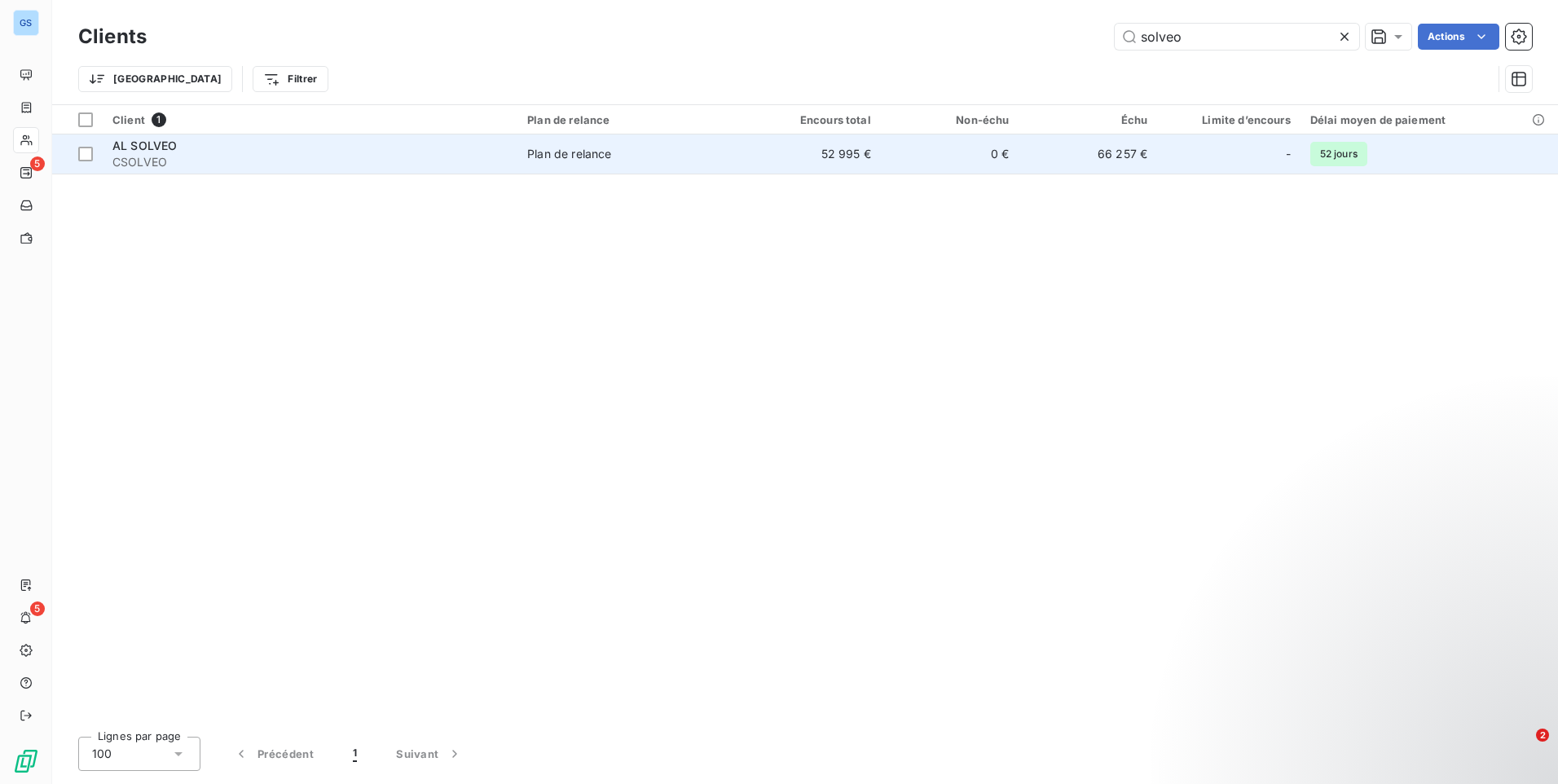
type input "solveo"
click at [400, 160] on span "CSOLVEO" at bounding box center [309, 161] width 396 height 16
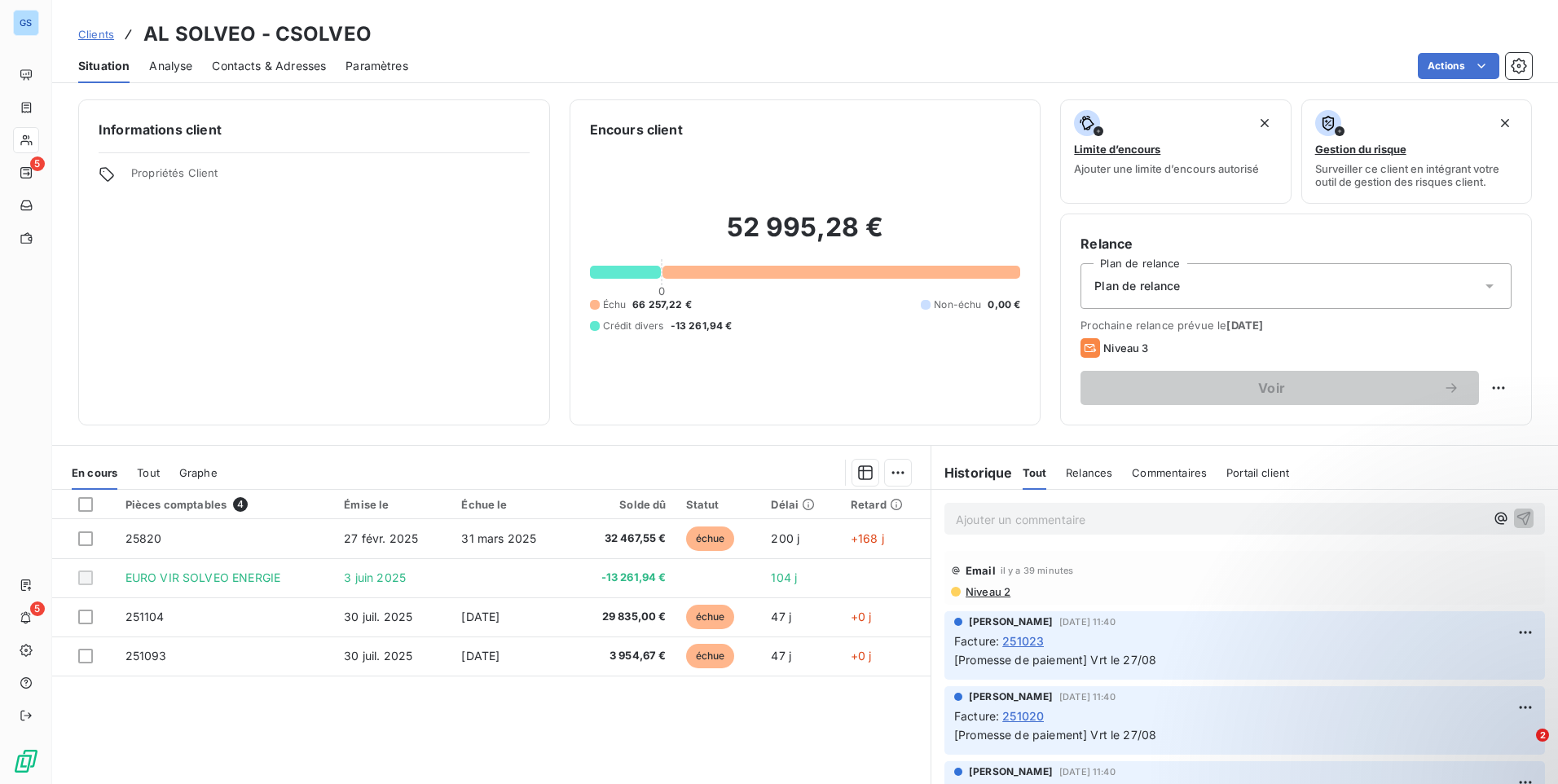
click at [1165, 509] on p "Ajouter un commentaire ﻿" at bounding box center [1220, 519] width 529 height 20
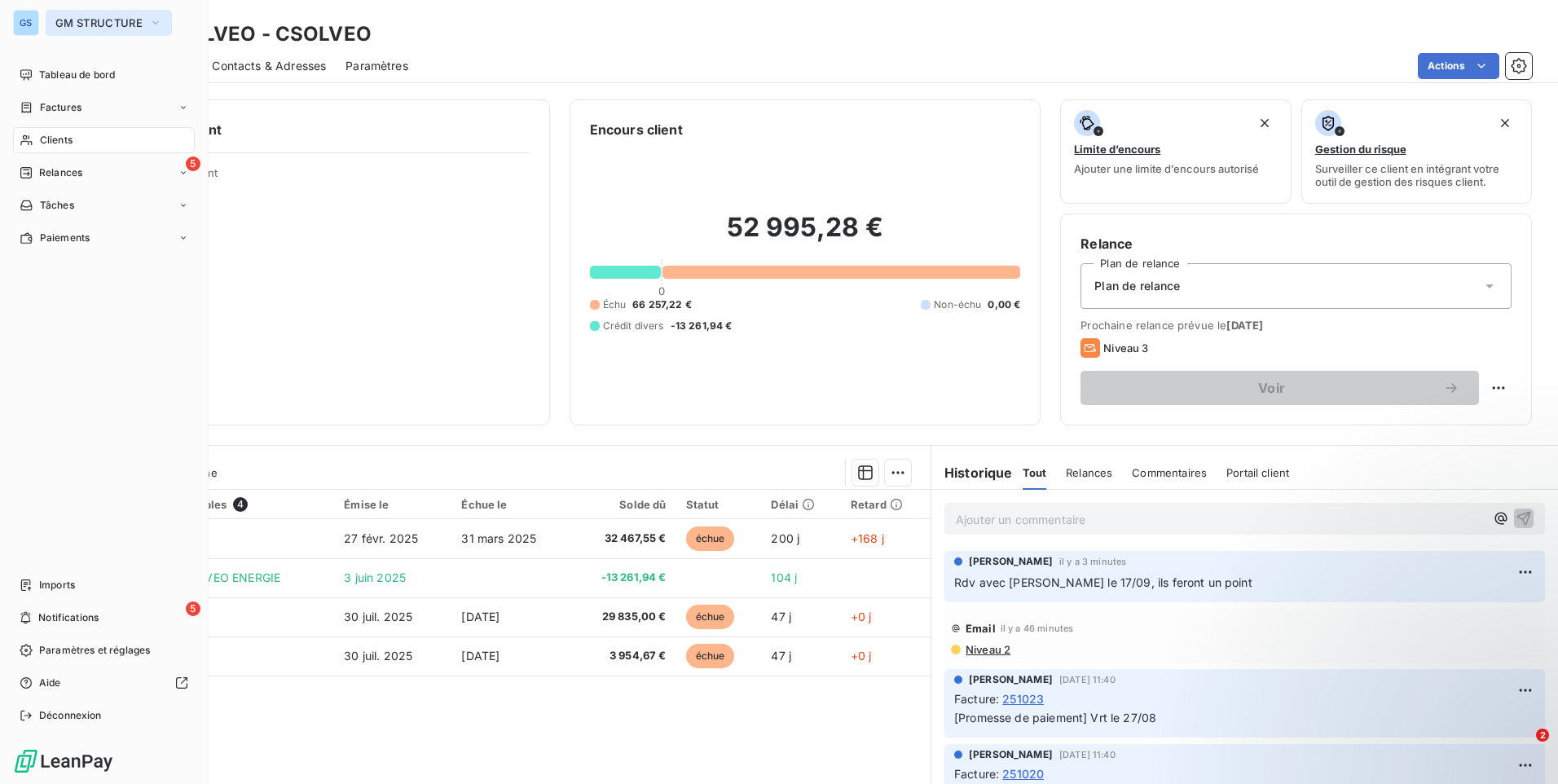
click at [76, 27] on span "GM STRUCTURE" at bounding box center [99, 22] width 87 height 13
click at [116, 25] on span "GM STRUCTURE" at bounding box center [99, 22] width 87 height 13
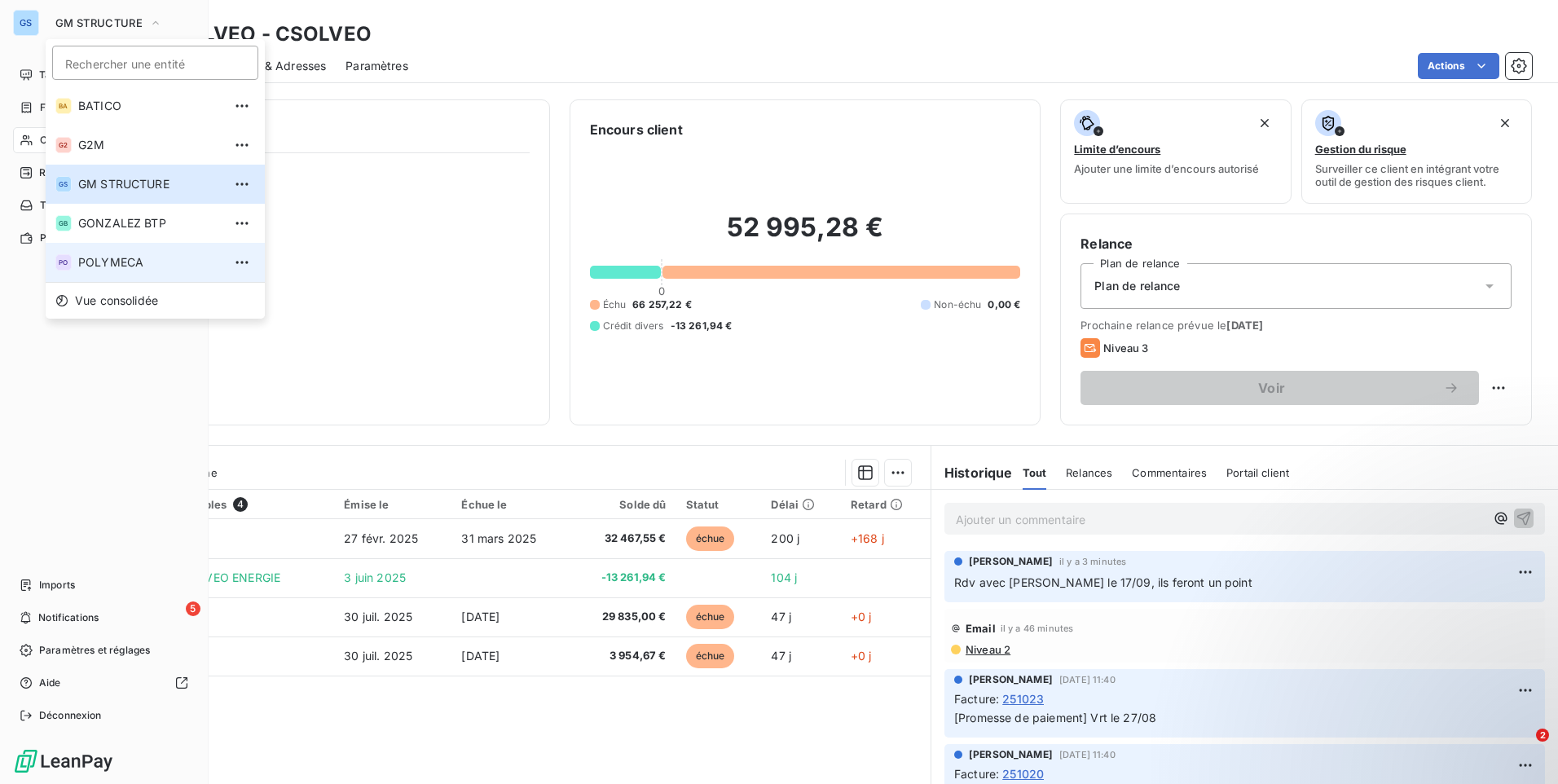
click at [117, 258] on span "POLYMECA" at bounding box center [150, 262] width 144 height 16
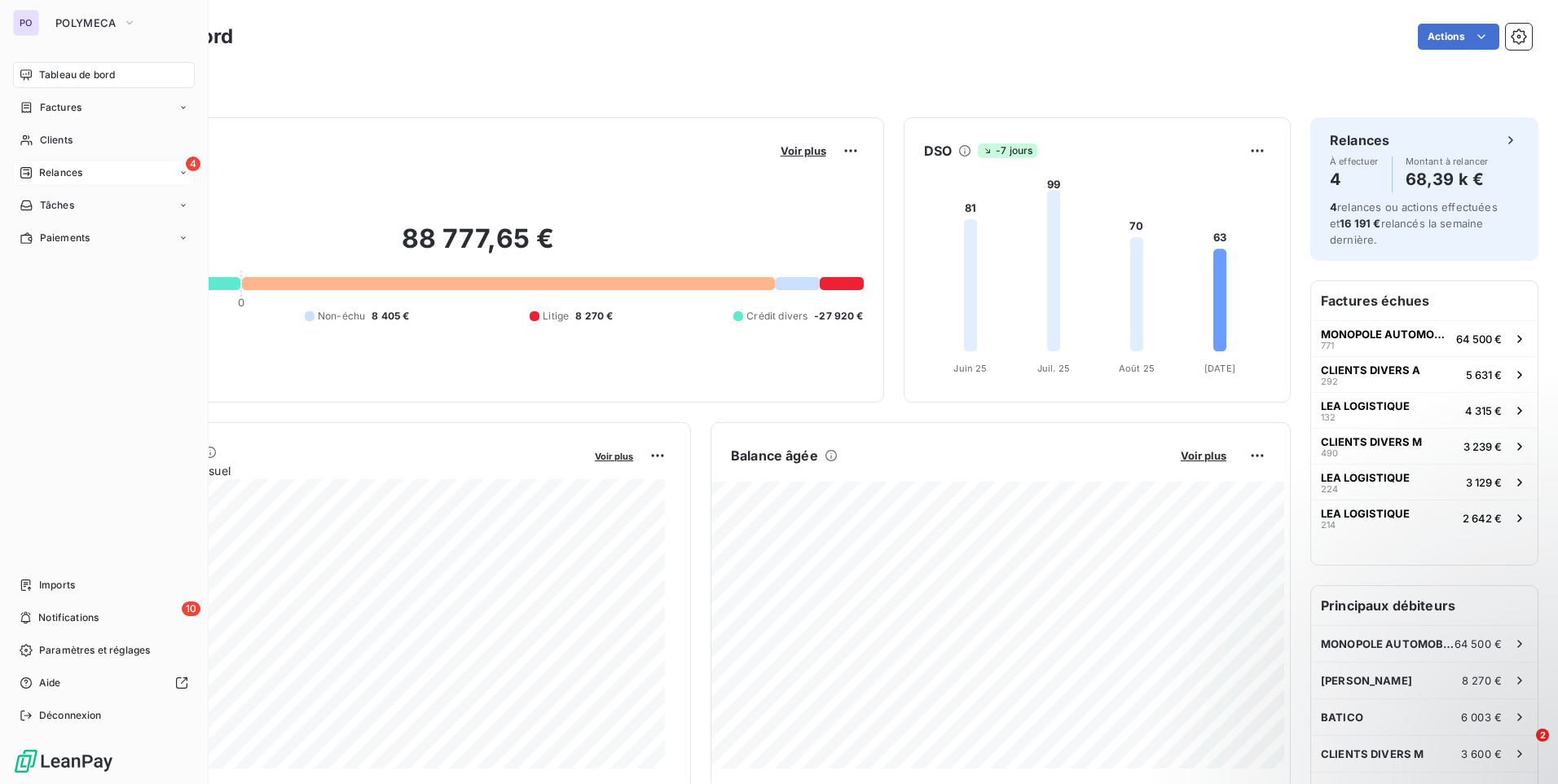
click at [44, 173] on span "Relances" at bounding box center [60, 172] width 44 height 15
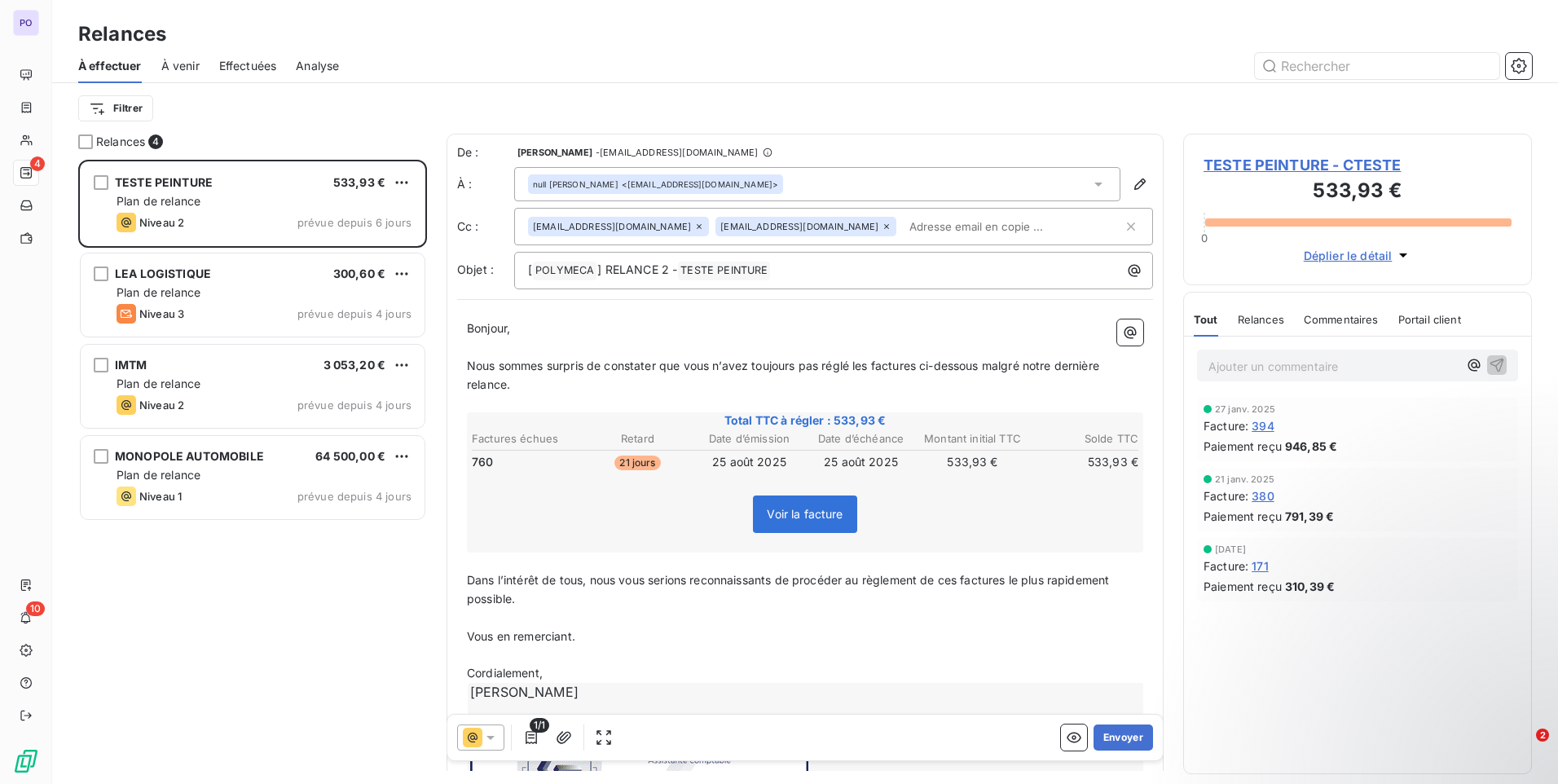
click at [991, 370] on span "Nous sommes surpris de constater que vous n’avez toujours pas réglé les facture…" at bounding box center [784, 375] width 635 height 33
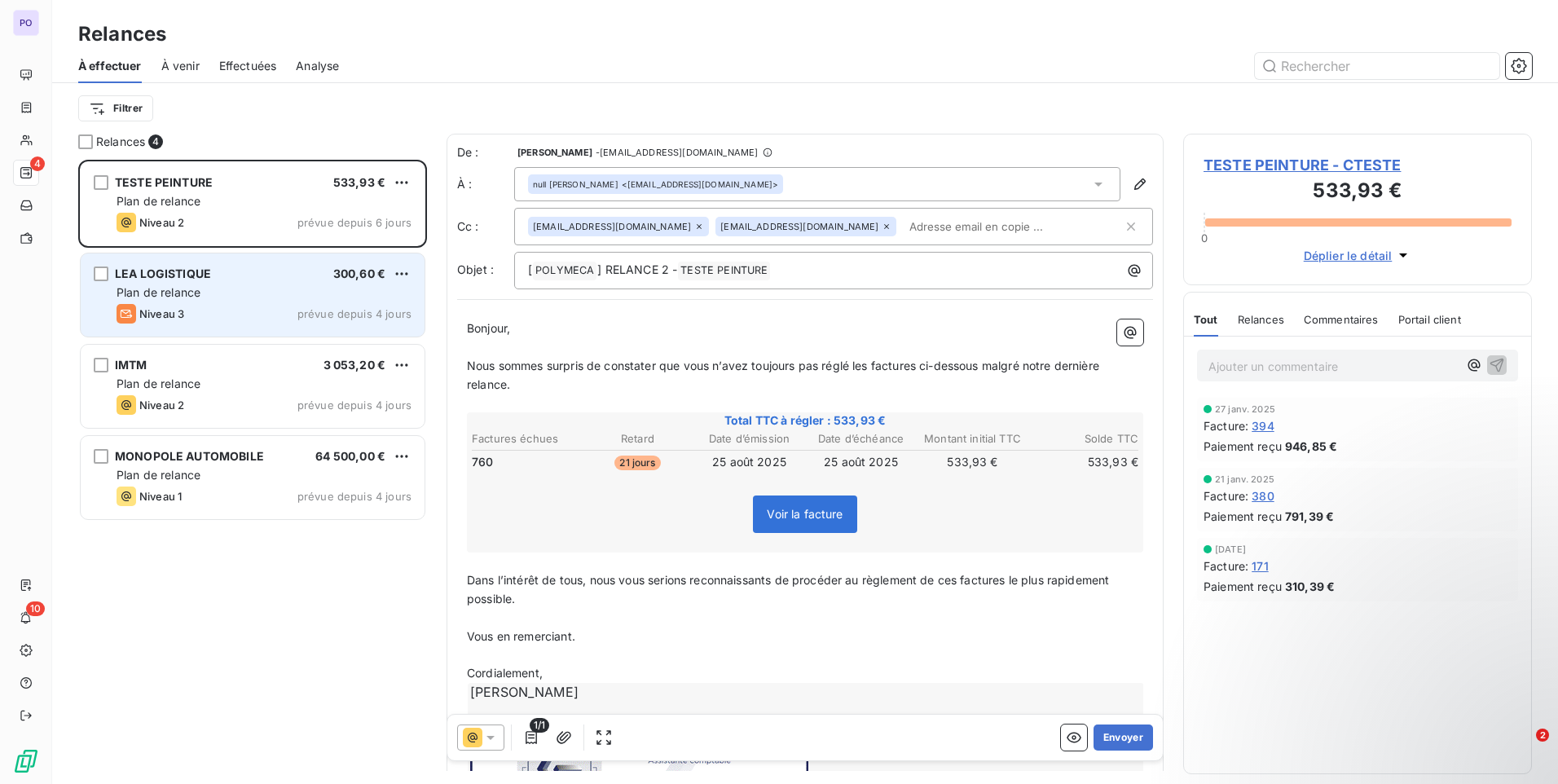
click at [261, 318] on div "Niveau 3 prévue depuis 4 jours" at bounding box center [263, 313] width 295 height 19
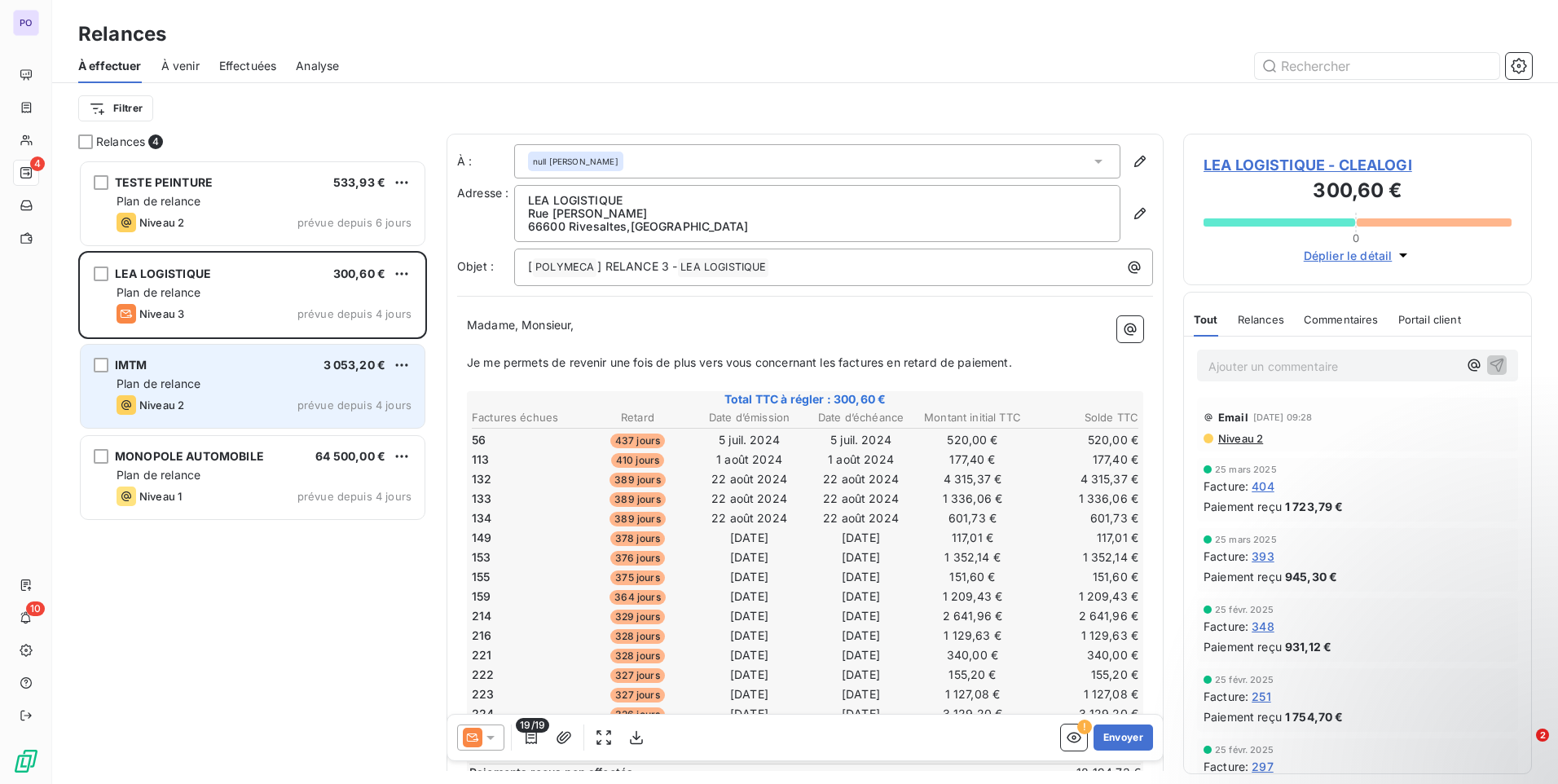
click at [243, 389] on div "Plan de relance" at bounding box center [263, 383] width 295 height 16
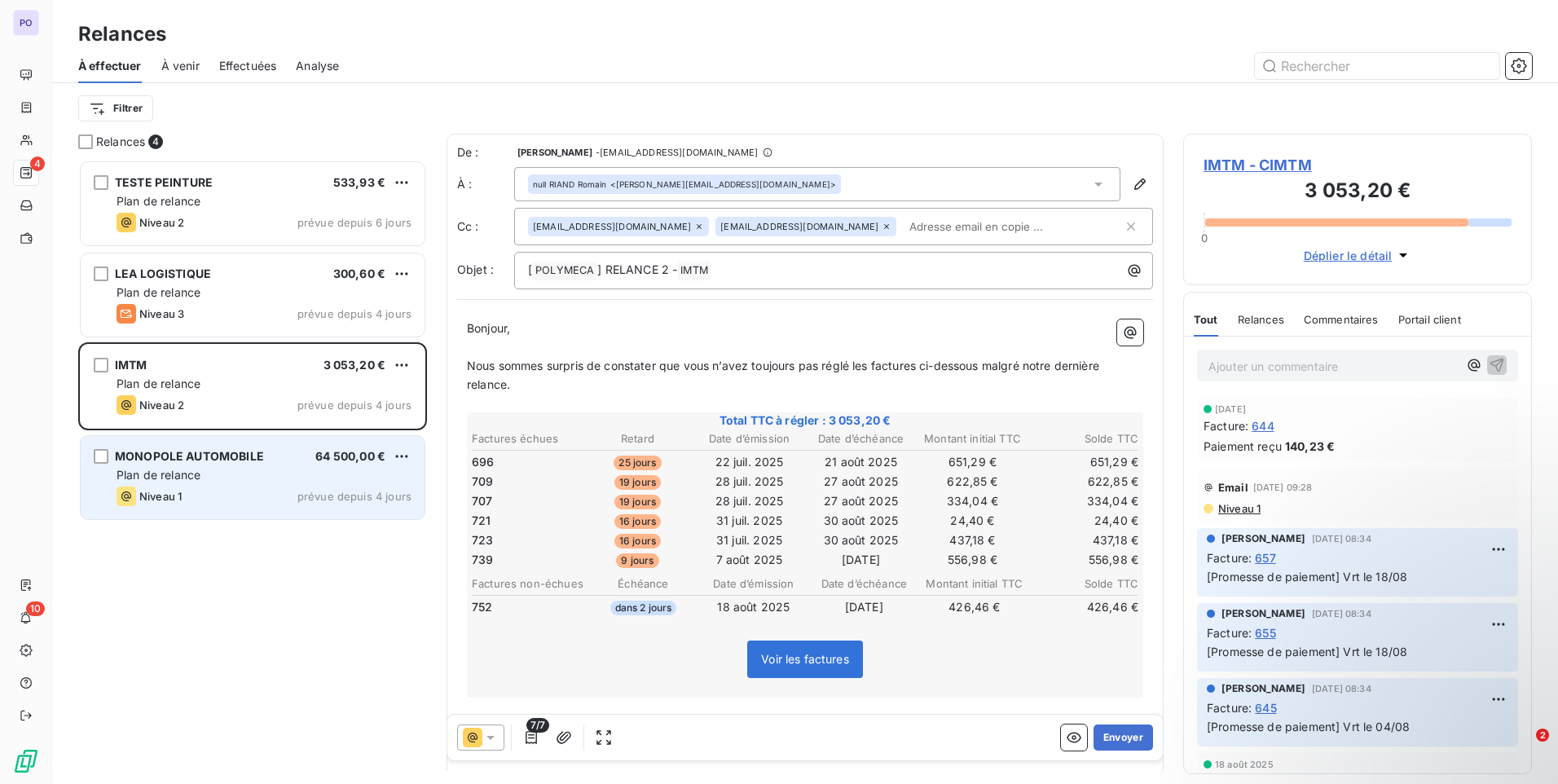
click at [236, 482] on div "Plan de relance" at bounding box center [263, 475] width 295 height 16
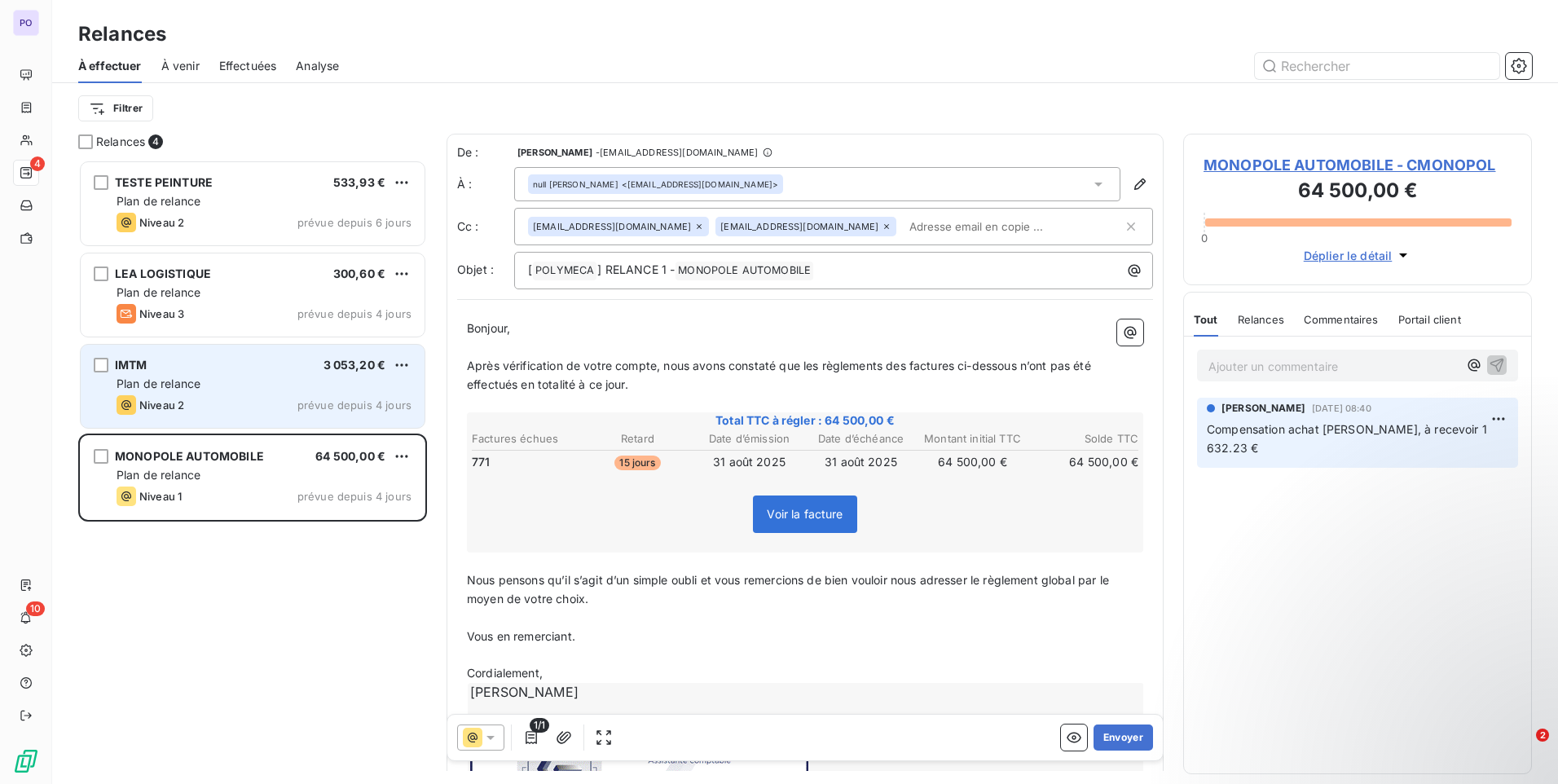
click at [267, 392] on div "IMTM 3 053,20 € Plan de relance Niveau 2 prévue depuis 4 jours" at bounding box center [252, 386] width 344 height 83
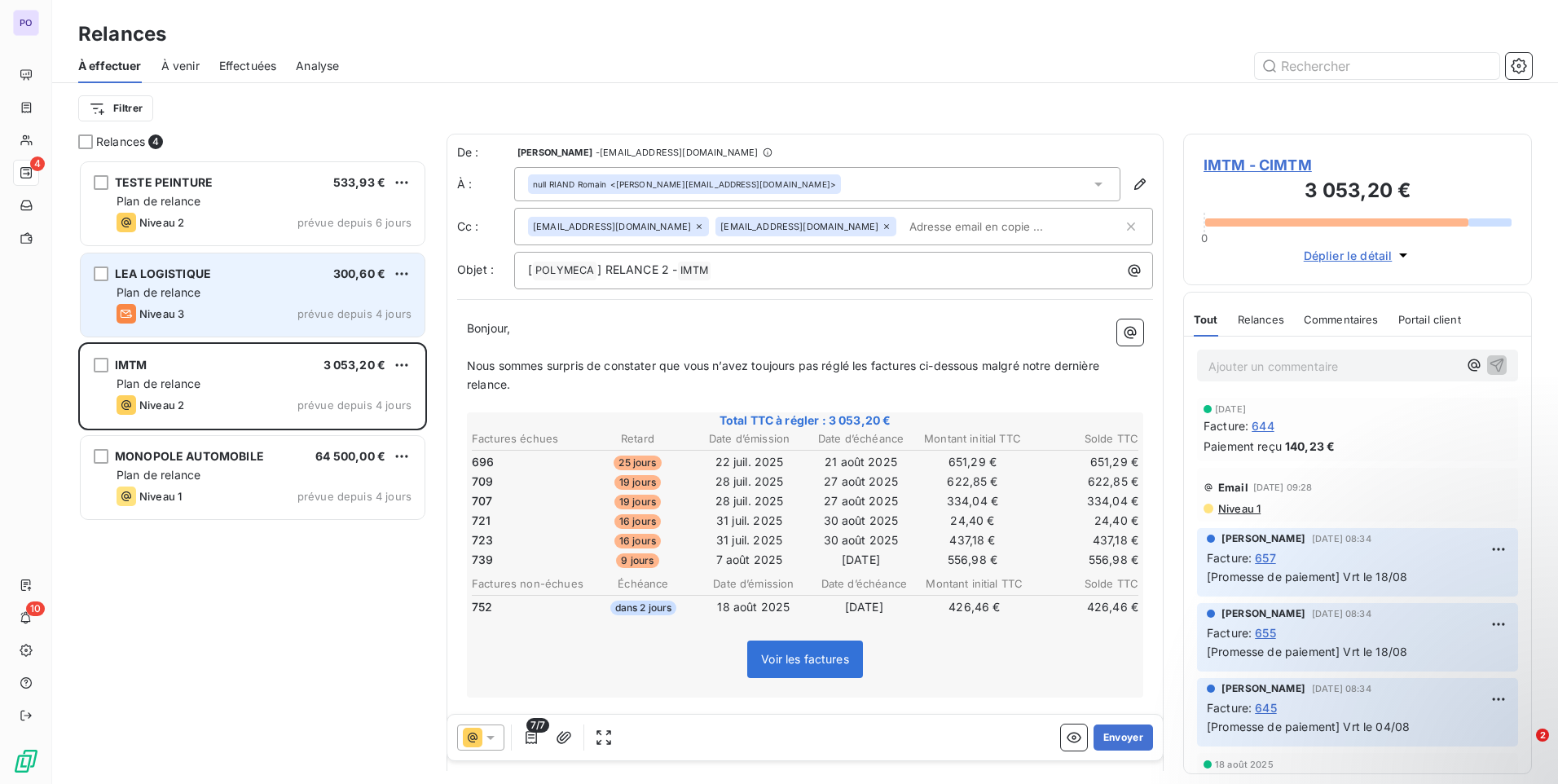
click at [212, 299] on div "Plan de relance" at bounding box center [263, 292] width 295 height 16
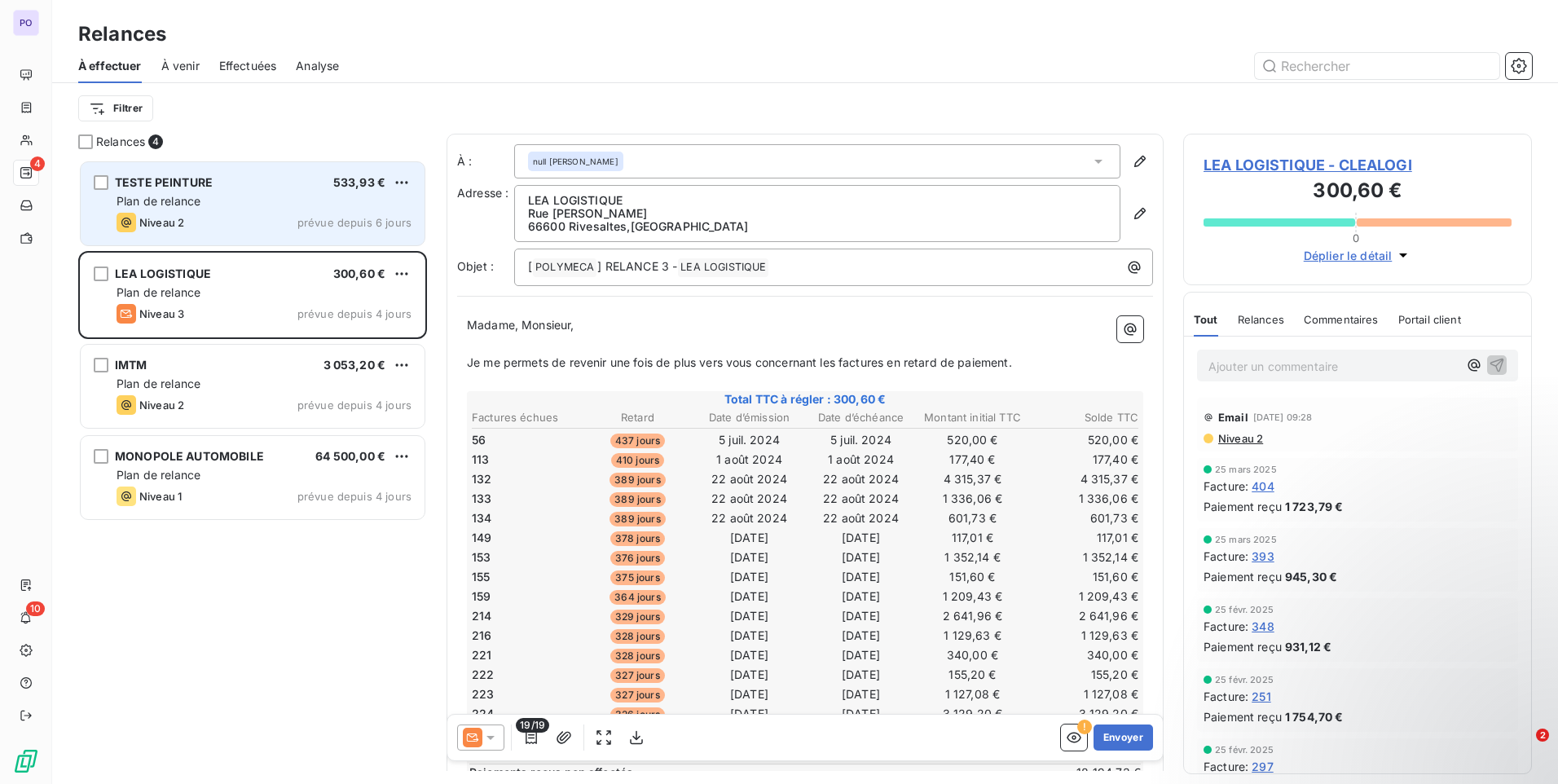
click at [256, 190] on div "TESTE PEINTURE 533,93 € Plan de relance Niveau 2 prévue depuis 6 jours" at bounding box center [252, 204] width 344 height 83
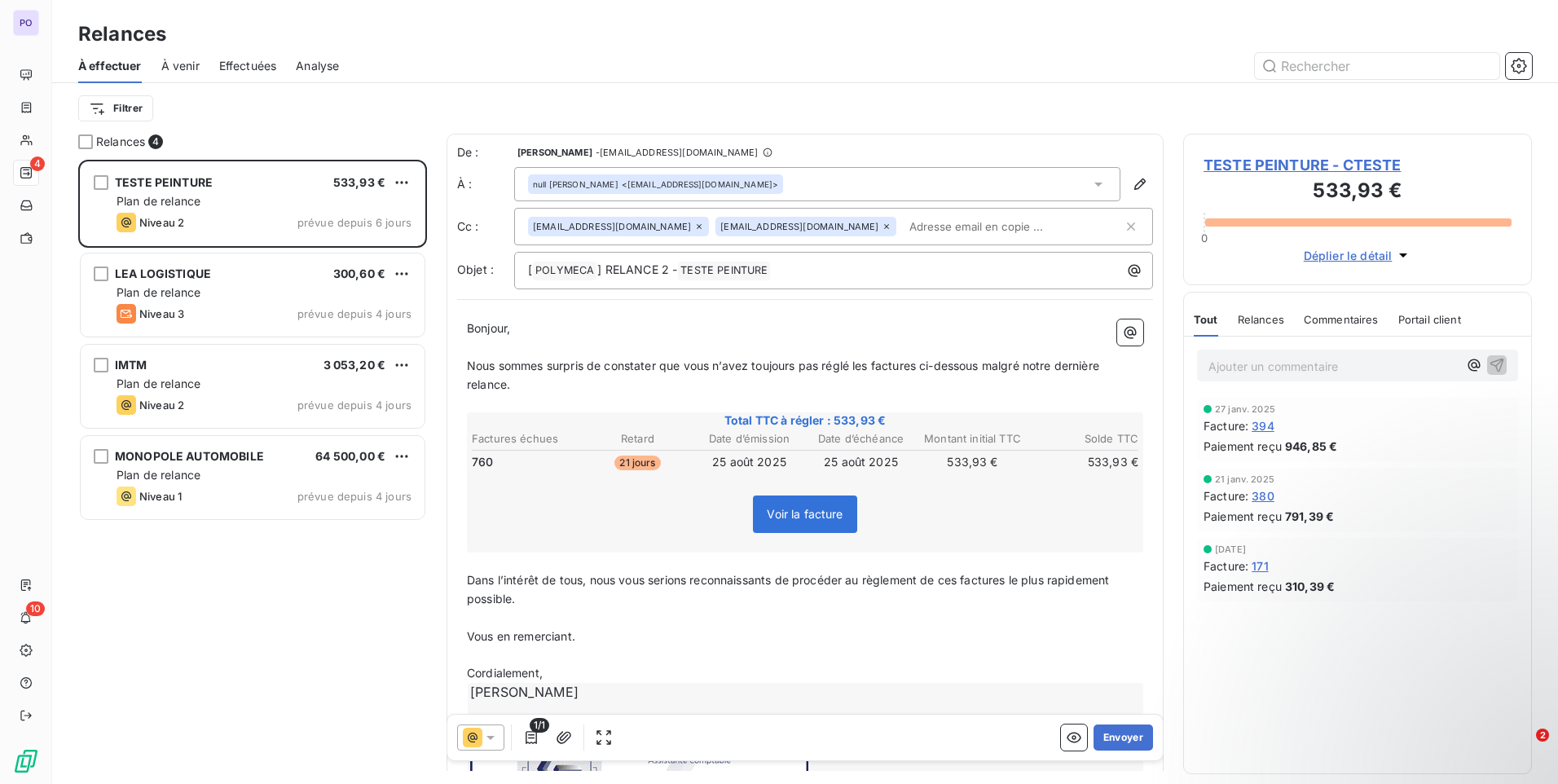
click at [493, 735] on icon at bounding box center [490, 737] width 16 height 16
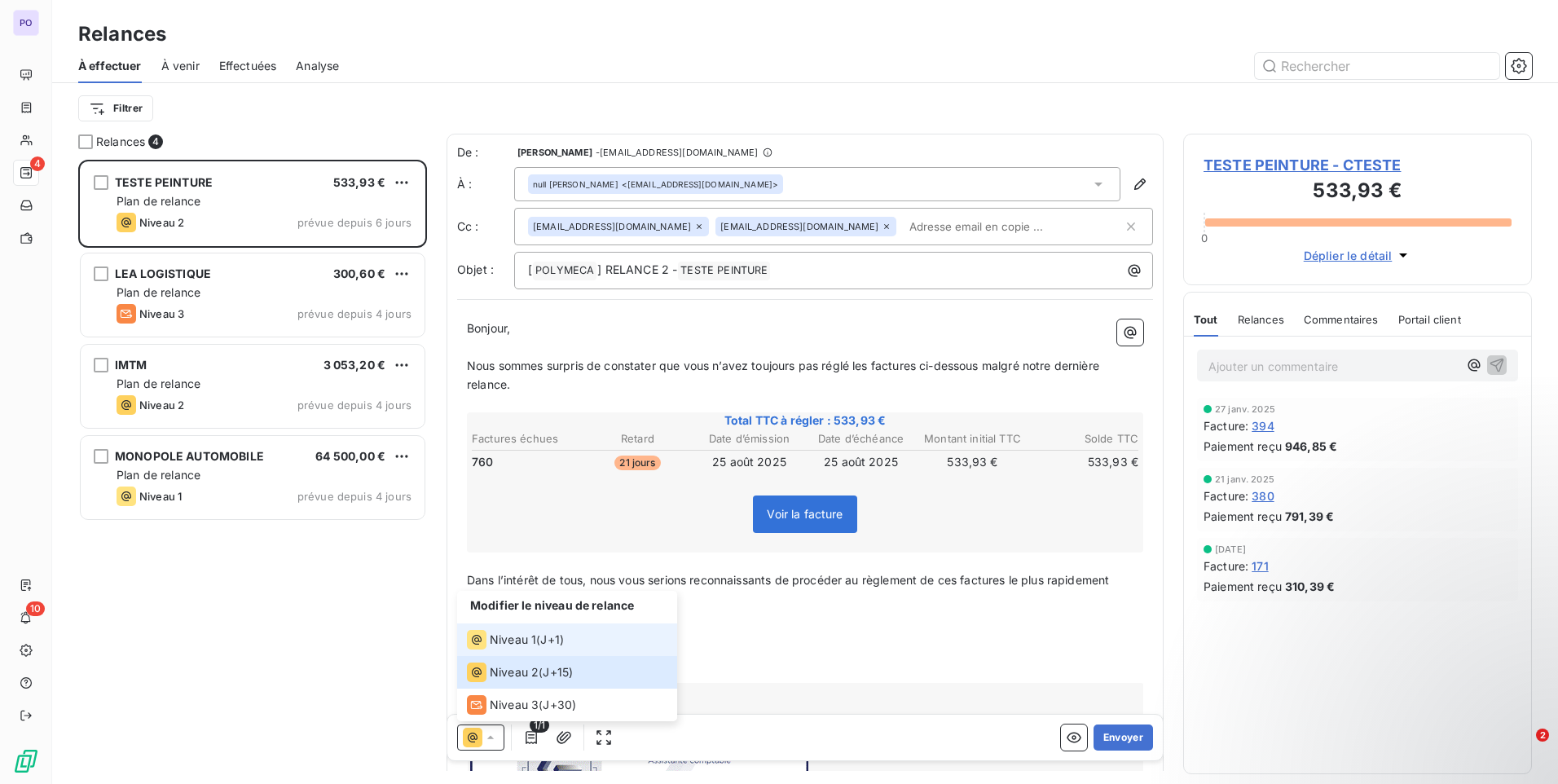
drag, startPoint x: 537, startPoint y: 630, endPoint x: 546, endPoint y: 631, distance: 9.1
click at [546, 631] on div "Niveau 1 ( J+1 )" at bounding box center [515, 639] width 97 height 19
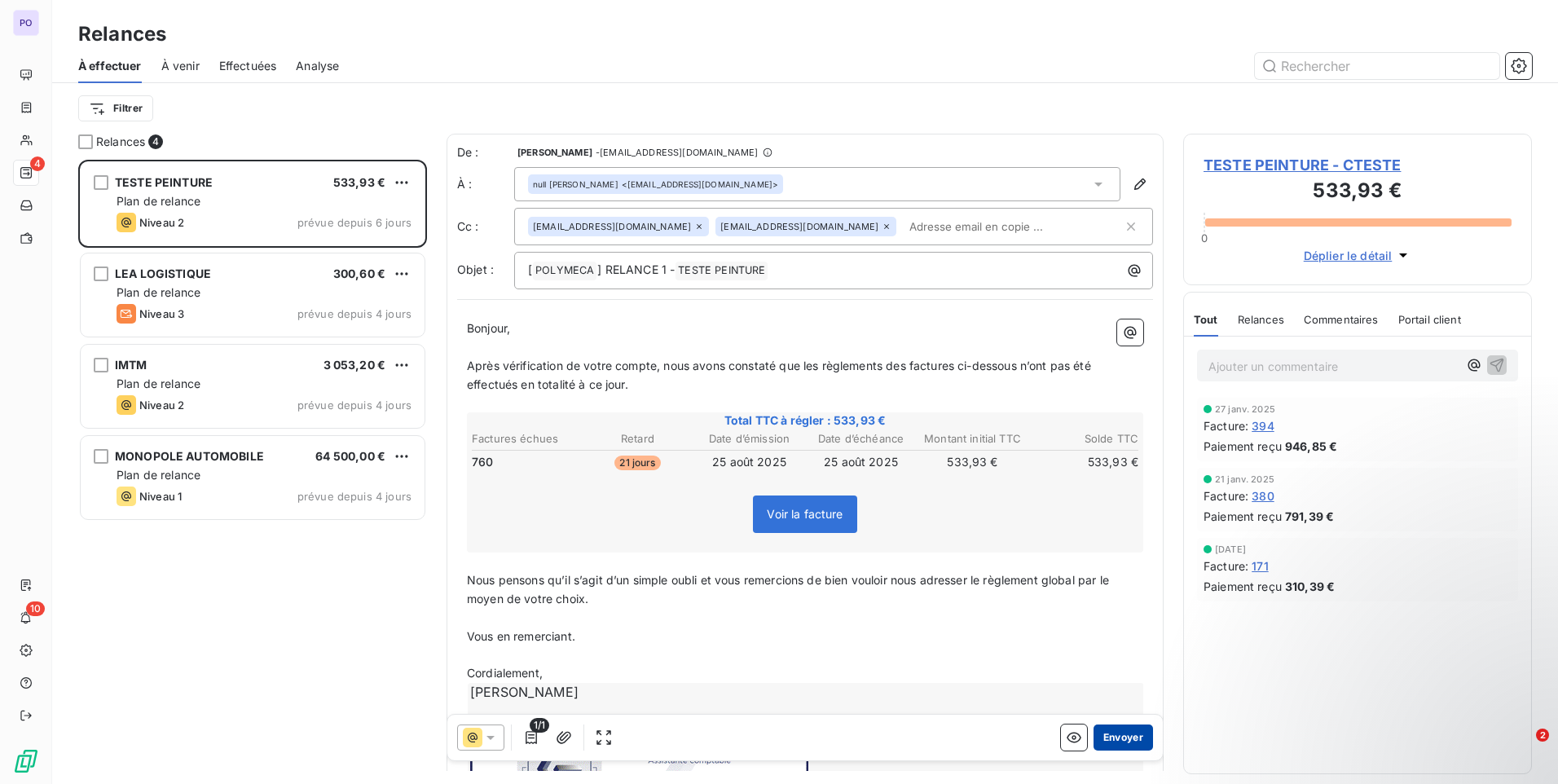
click at [1113, 734] on button "Envoyer" at bounding box center [1124, 737] width 60 height 26
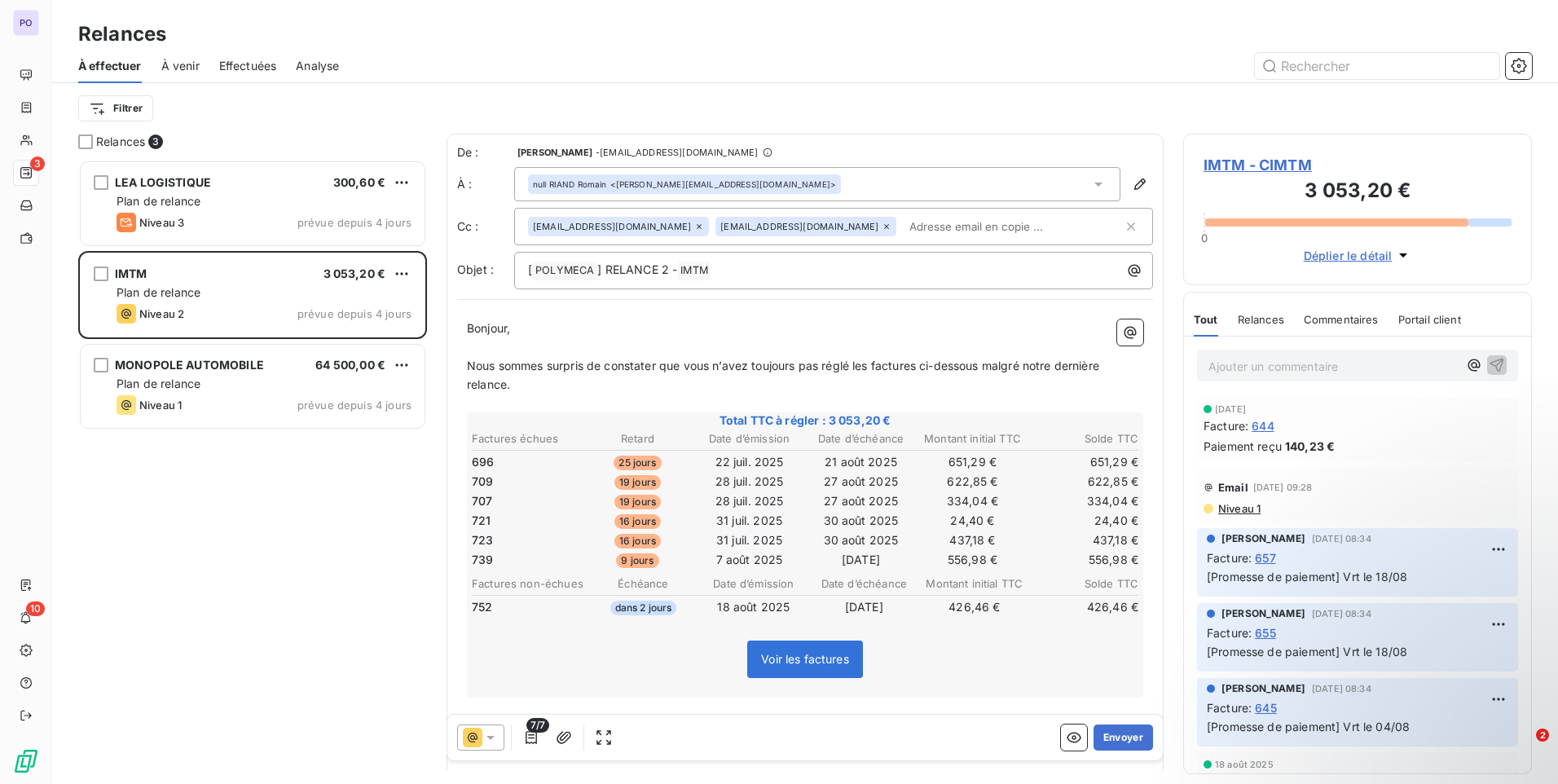
click at [502, 749] on div at bounding box center [481, 737] width 47 height 26
click at [500, 741] on div at bounding box center [481, 737] width 47 height 26
click at [1122, 731] on button "Envoyer" at bounding box center [1124, 737] width 60 height 26
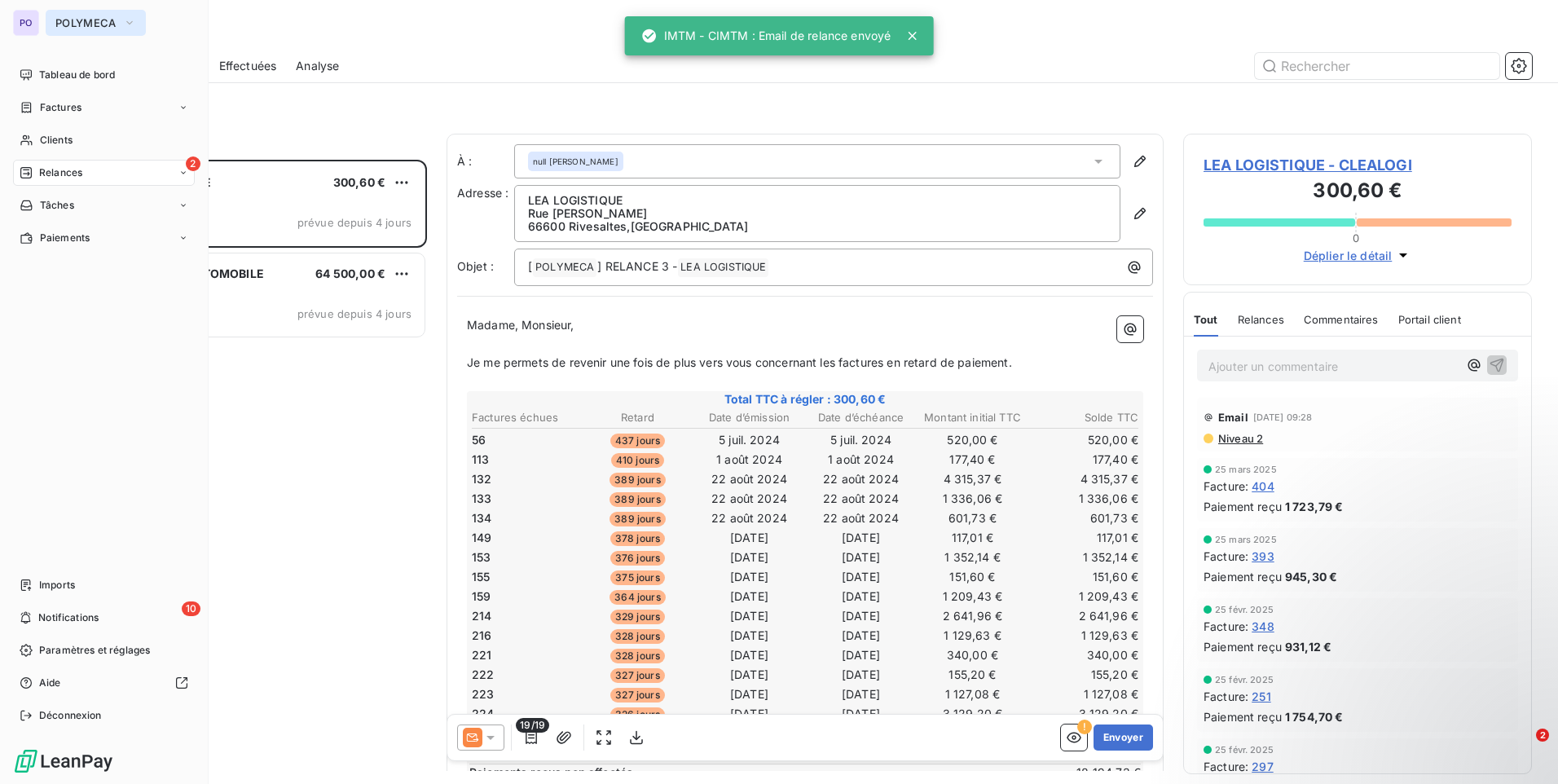
click at [60, 15] on button "POLYMECA" at bounding box center [96, 22] width 101 height 26
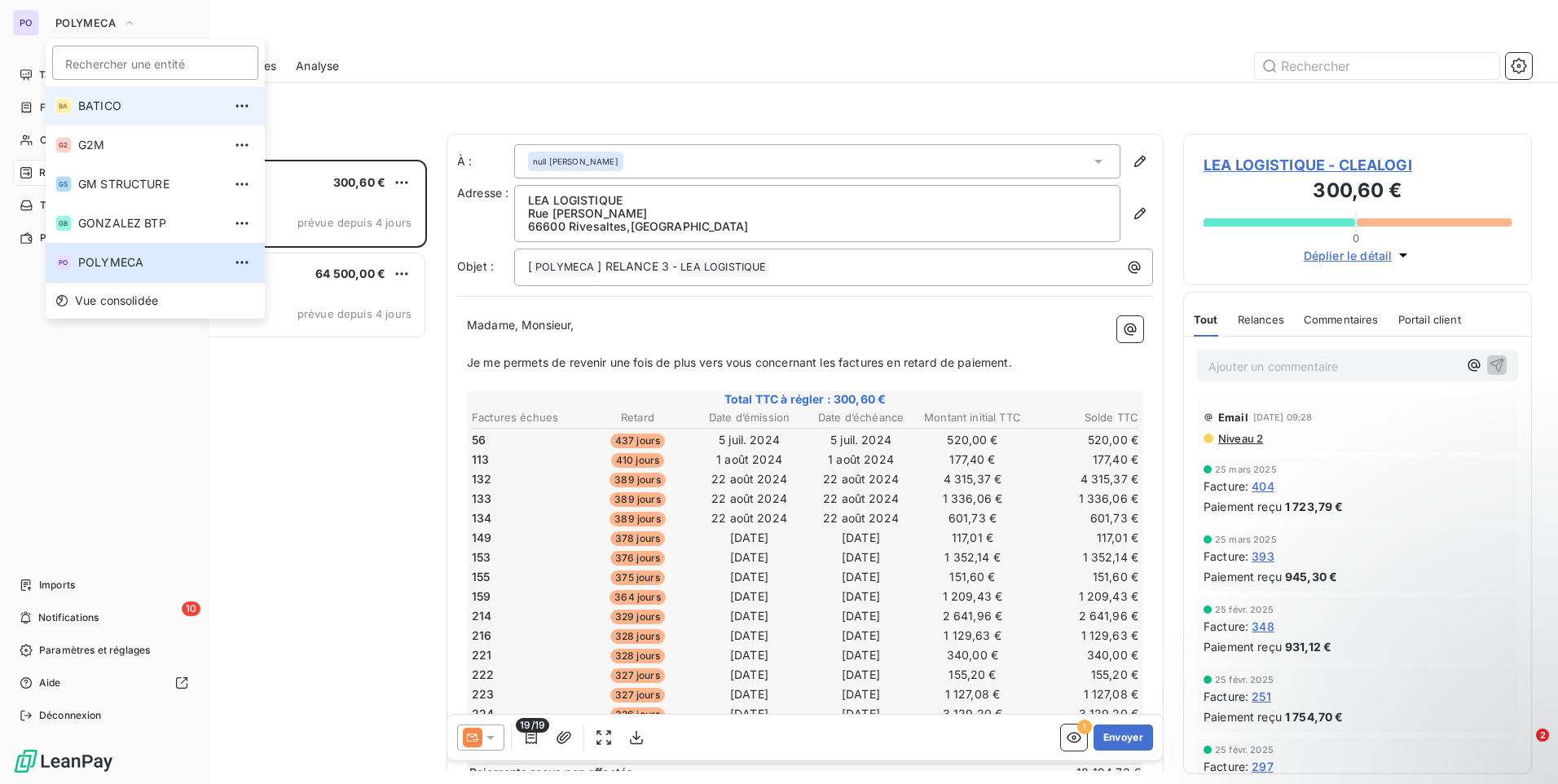
click at [96, 105] on span "BATICO" at bounding box center [150, 105] width 144 height 16
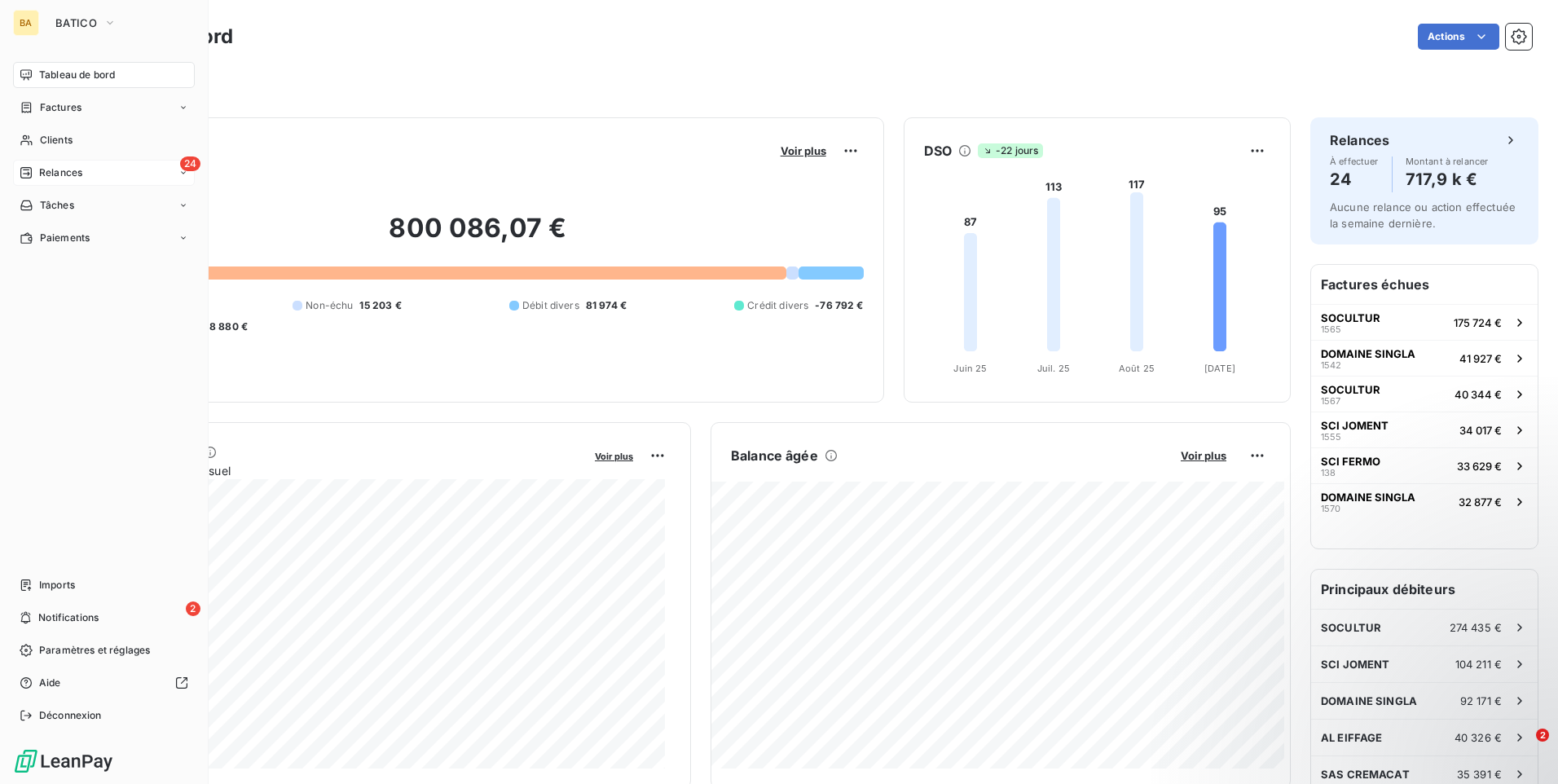
click at [113, 169] on div "24 Relances" at bounding box center [103, 172] width 182 height 26
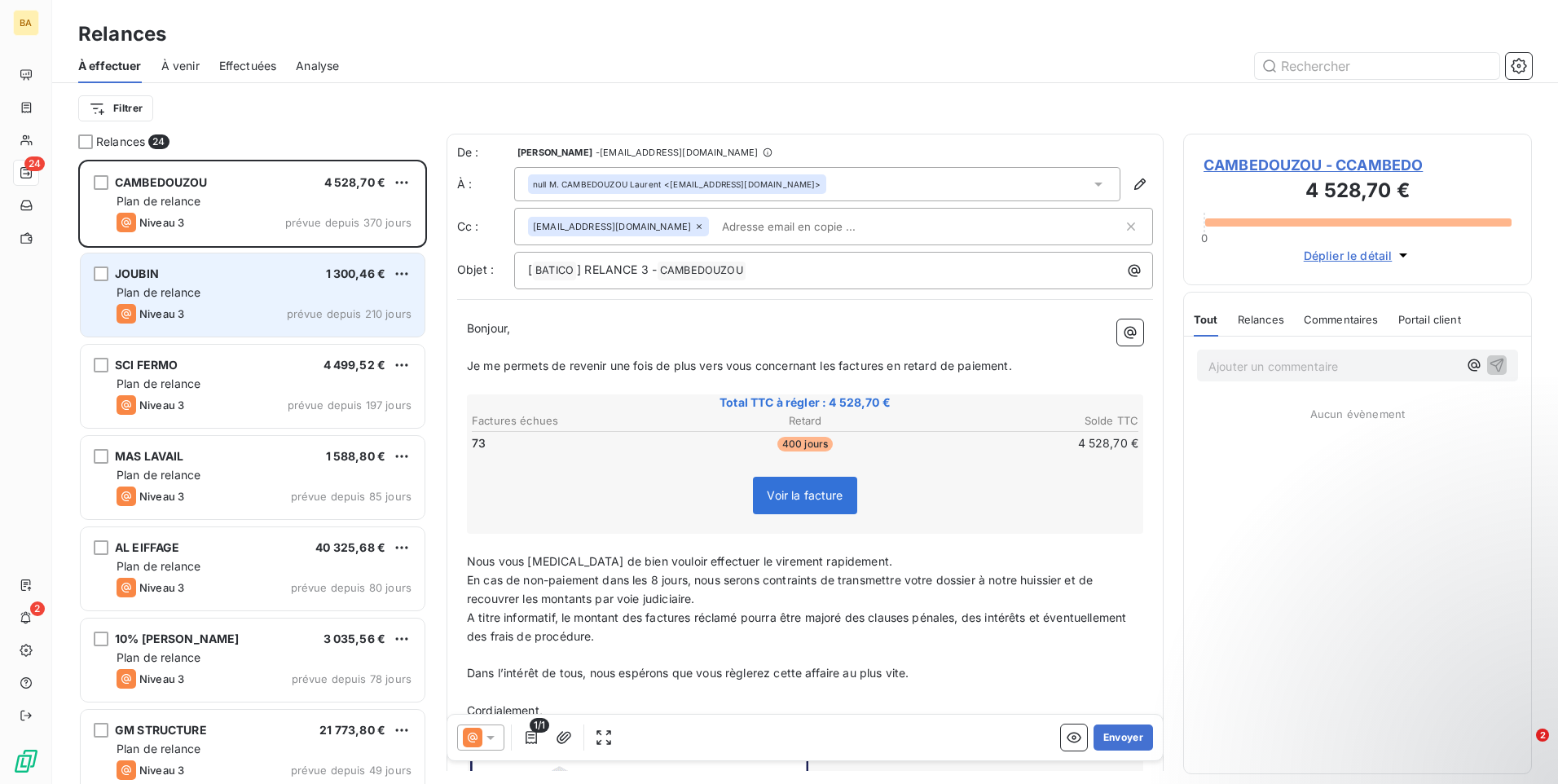
click at [199, 276] on div "JOUBIN 1 300,46 €" at bounding box center [263, 274] width 295 height 15
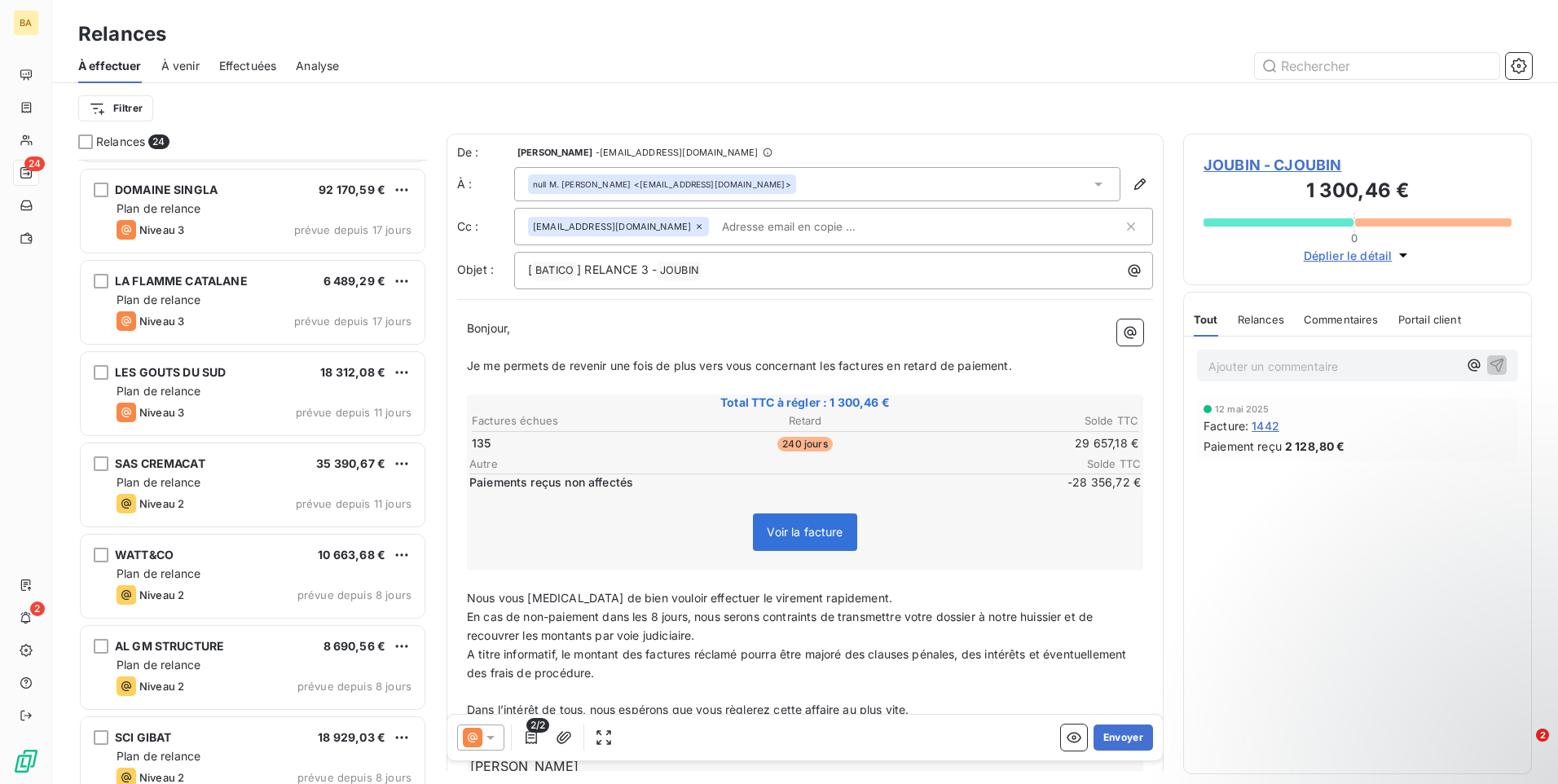
scroll to position [1322, 0]
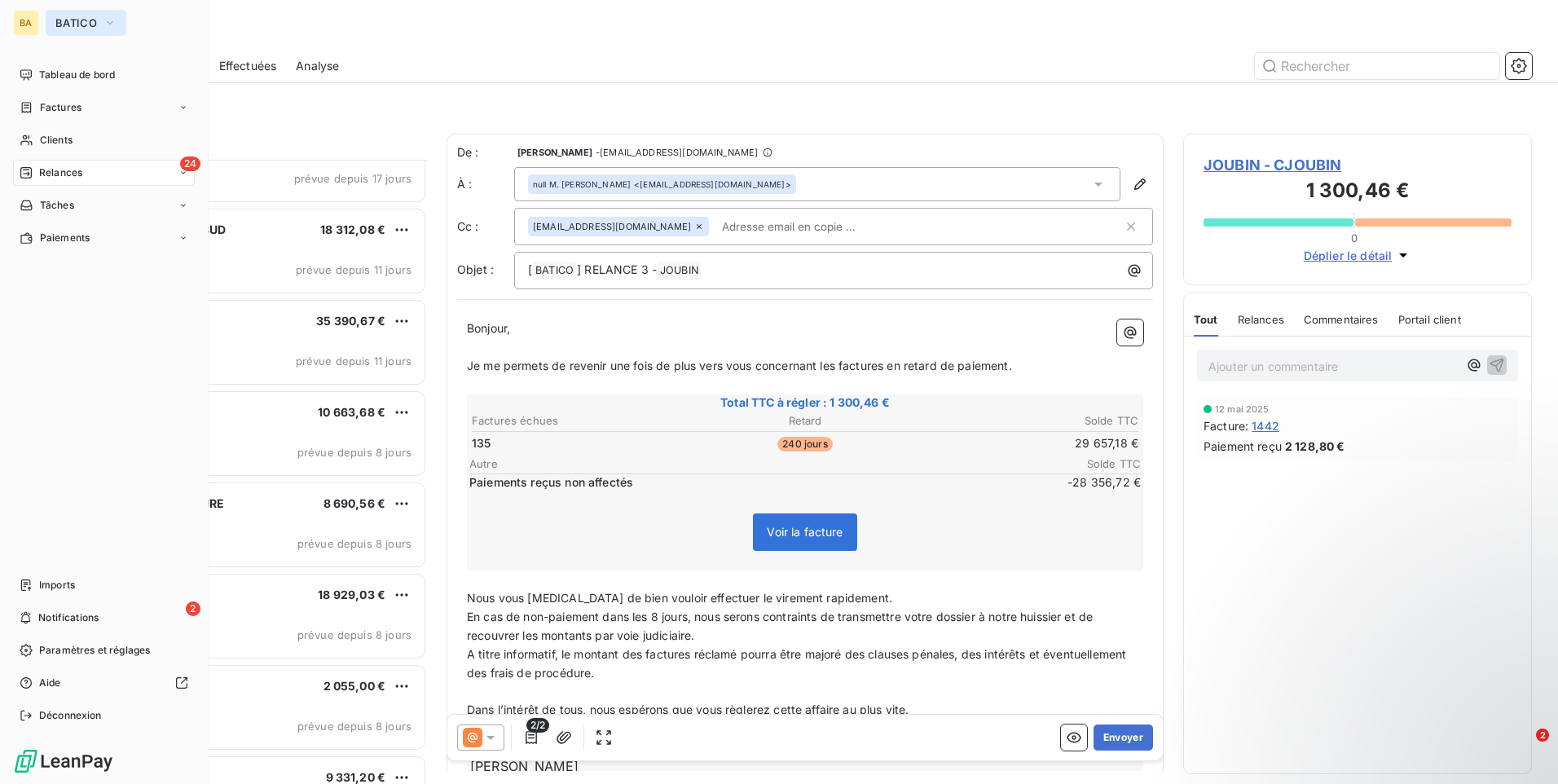
click at [84, 18] on span "BATICO" at bounding box center [75, 22] width 42 height 13
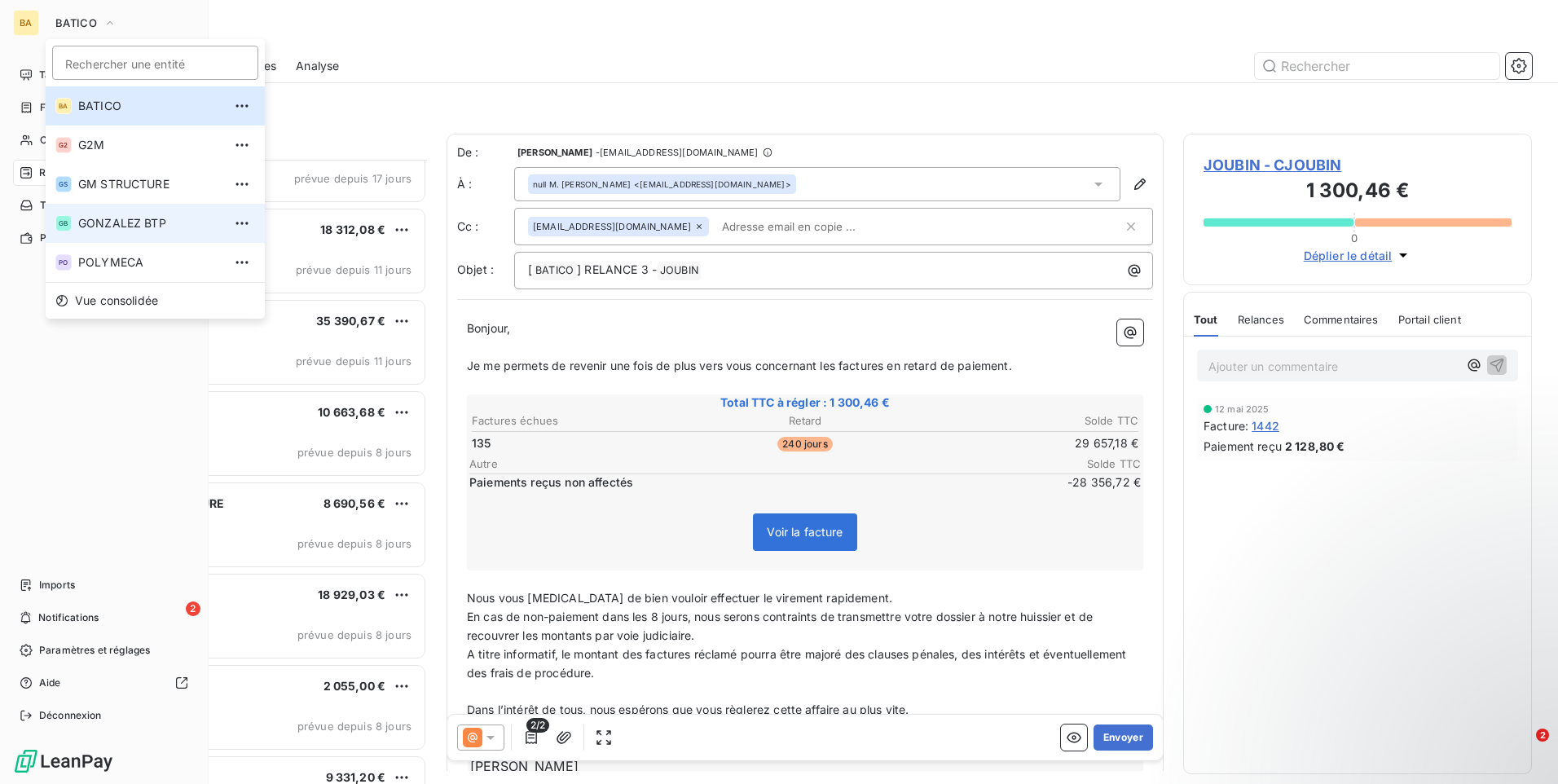
click at [96, 219] on span "GONZALEZ BTP" at bounding box center [150, 222] width 144 height 16
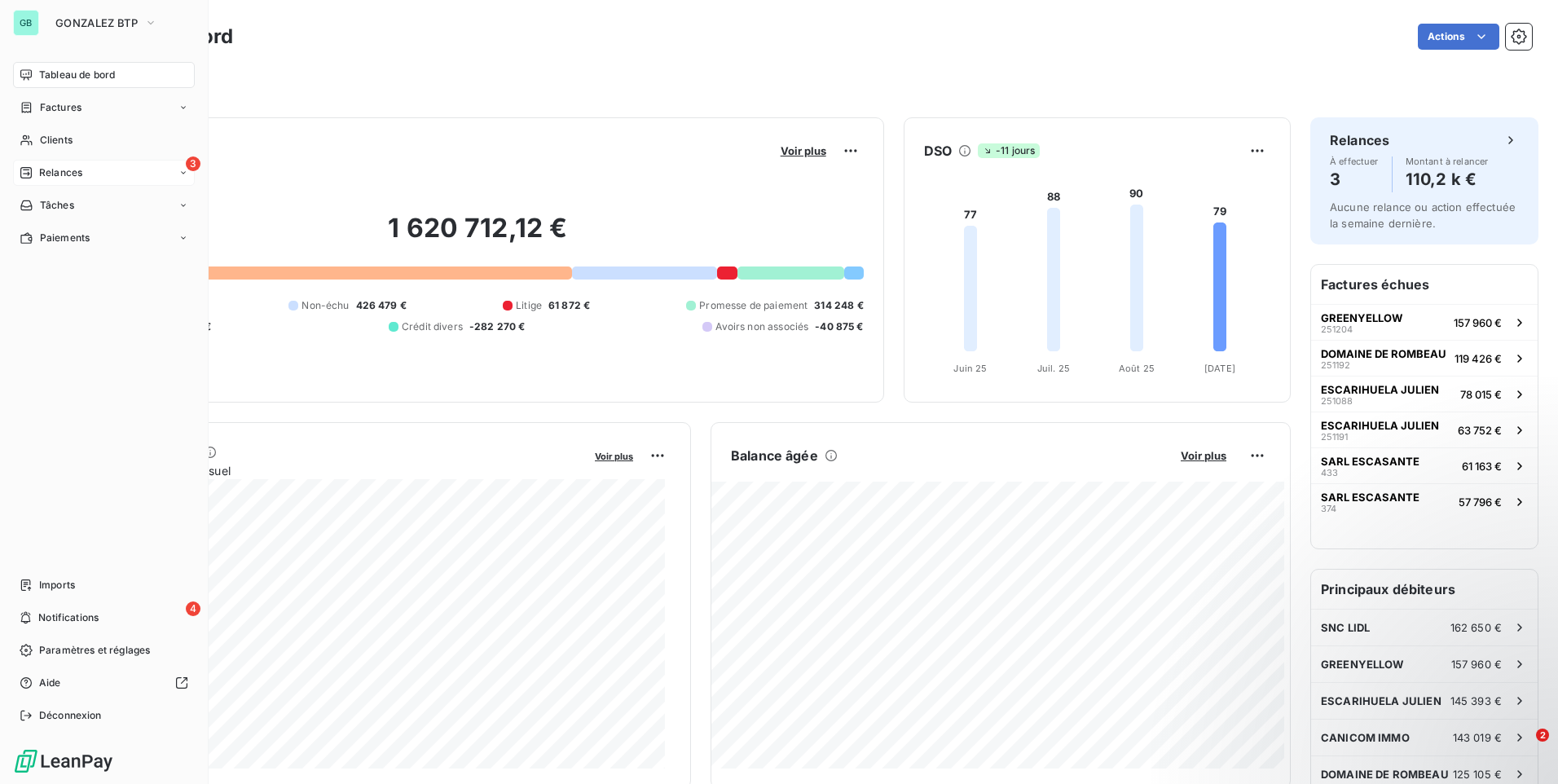
click at [132, 172] on div "3 Relances" at bounding box center [103, 172] width 182 height 26
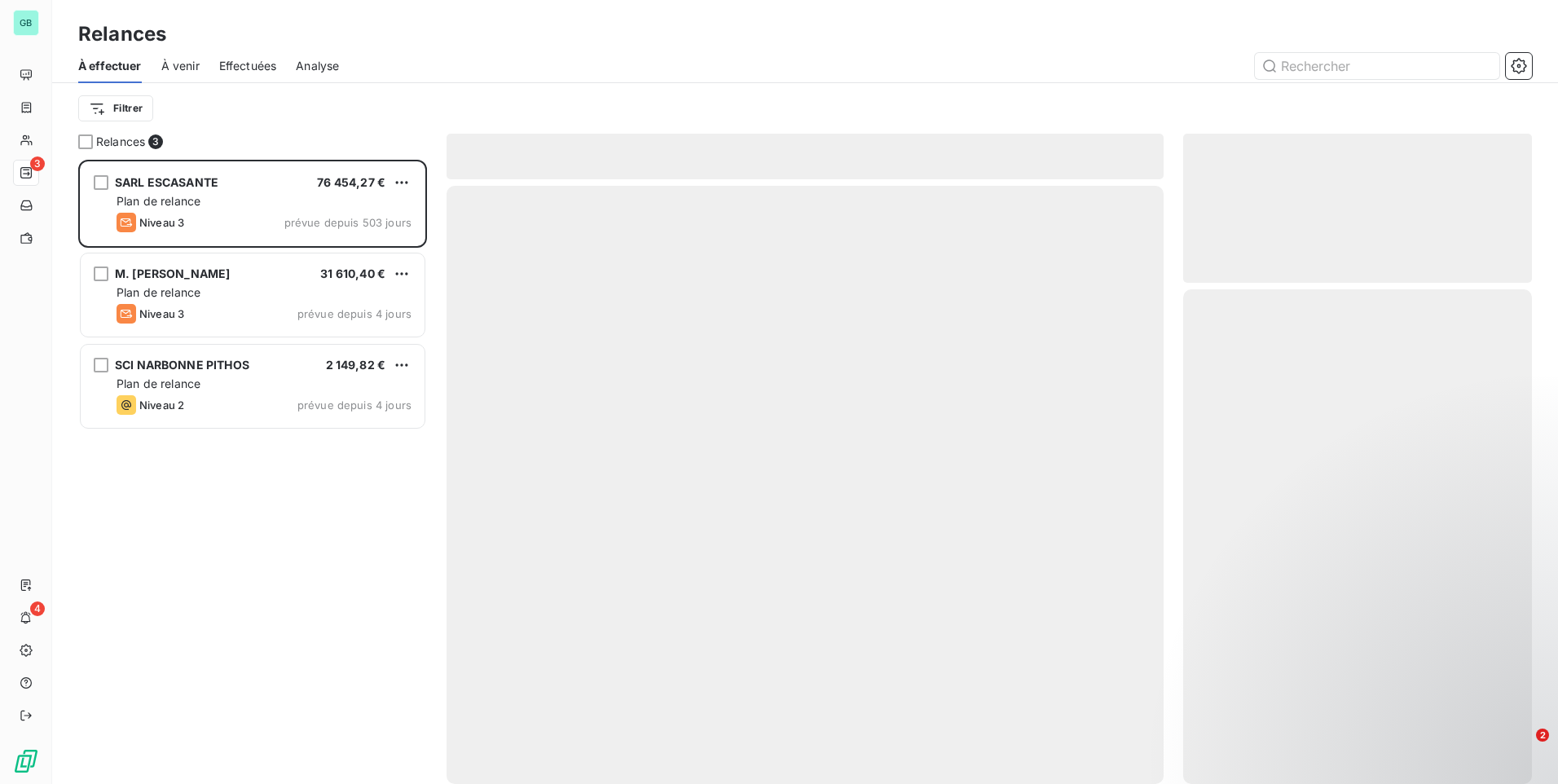
scroll to position [612, 337]
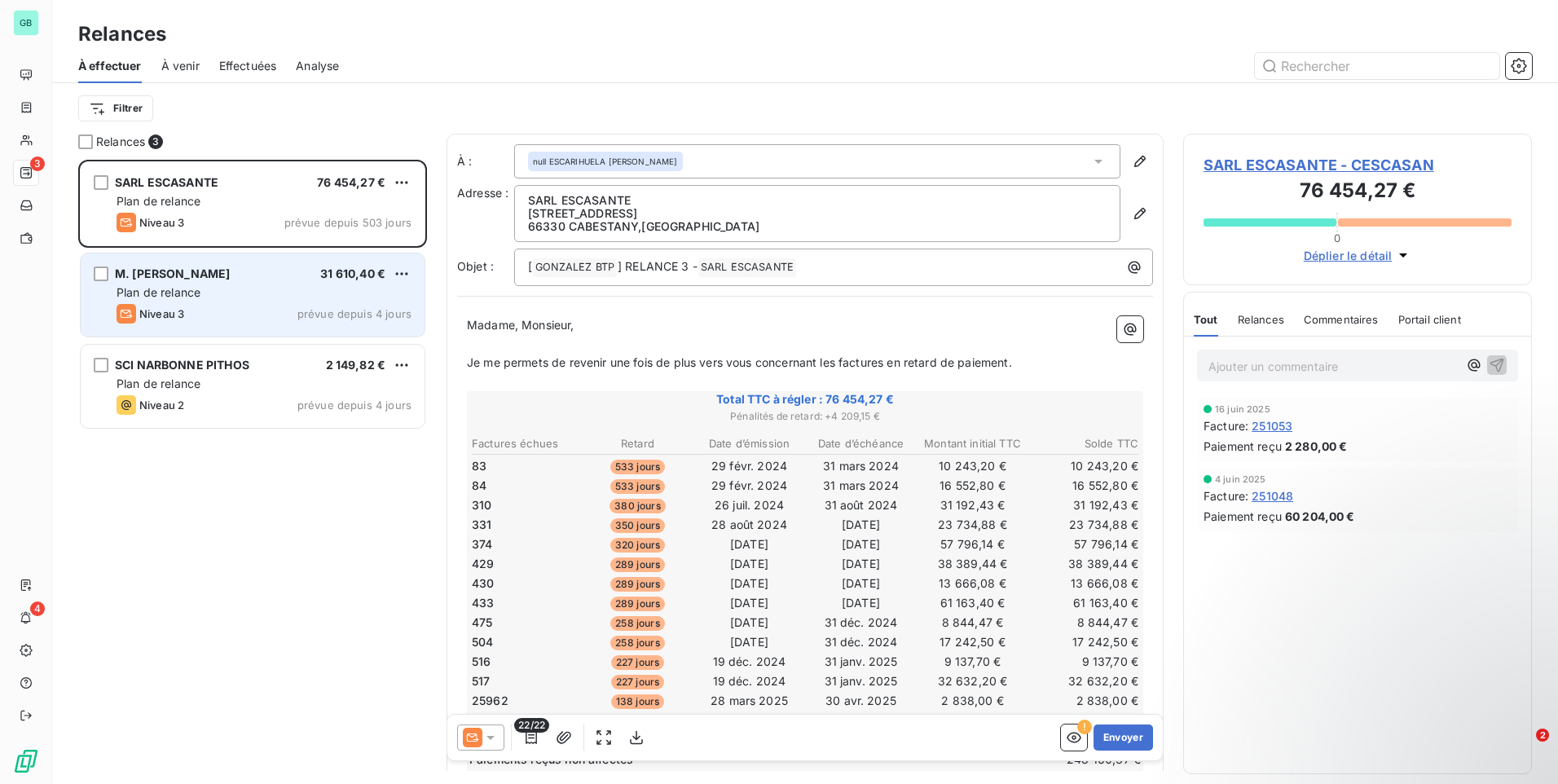
click at [246, 282] on div "M. CONTE STEPHANE 31 610,40 € Plan de relance Niveau 3 prévue depuis 4 jours" at bounding box center [252, 295] width 344 height 83
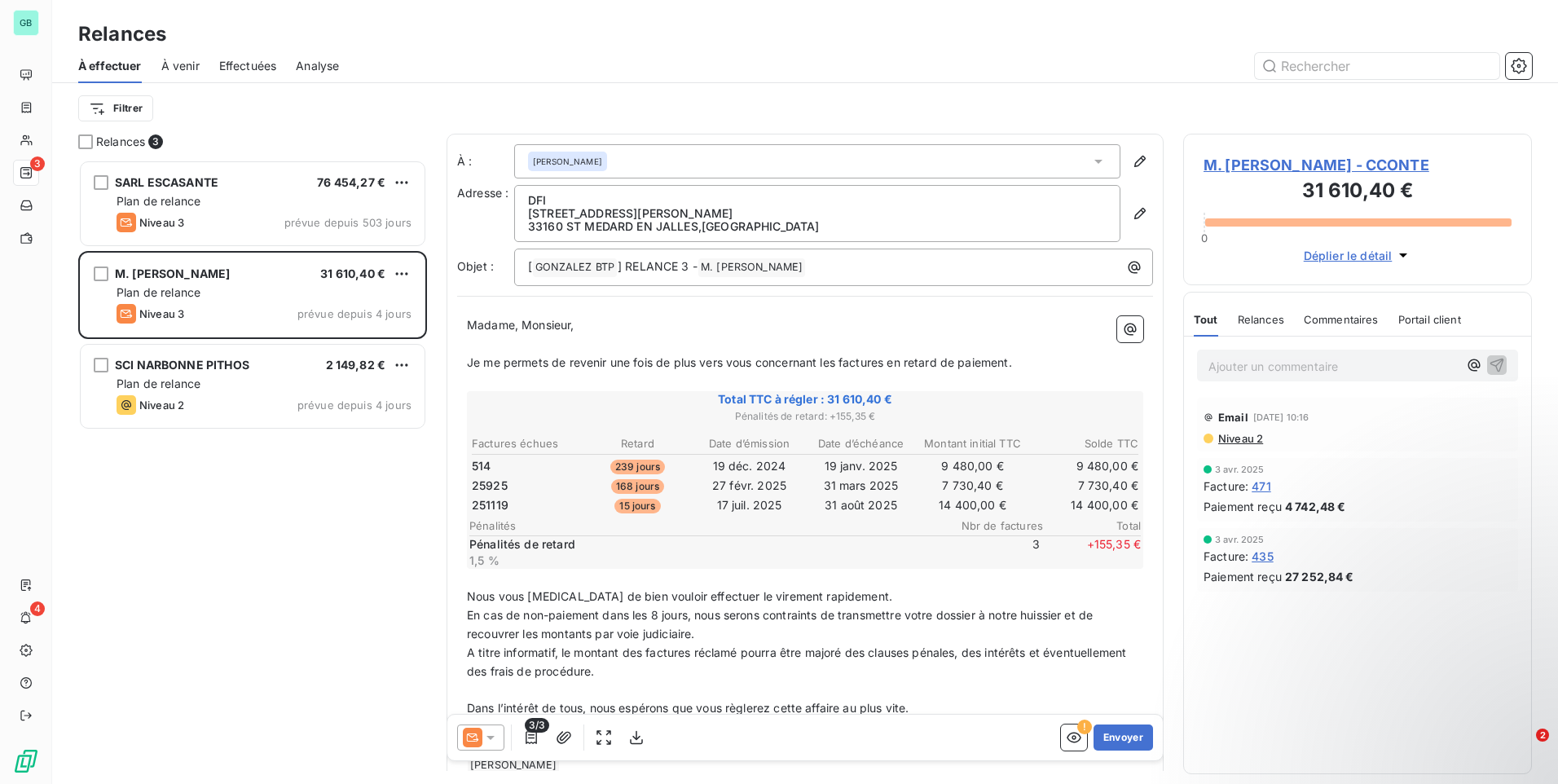
click at [485, 739] on icon at bounding box center [490, 737] width 16 height 16
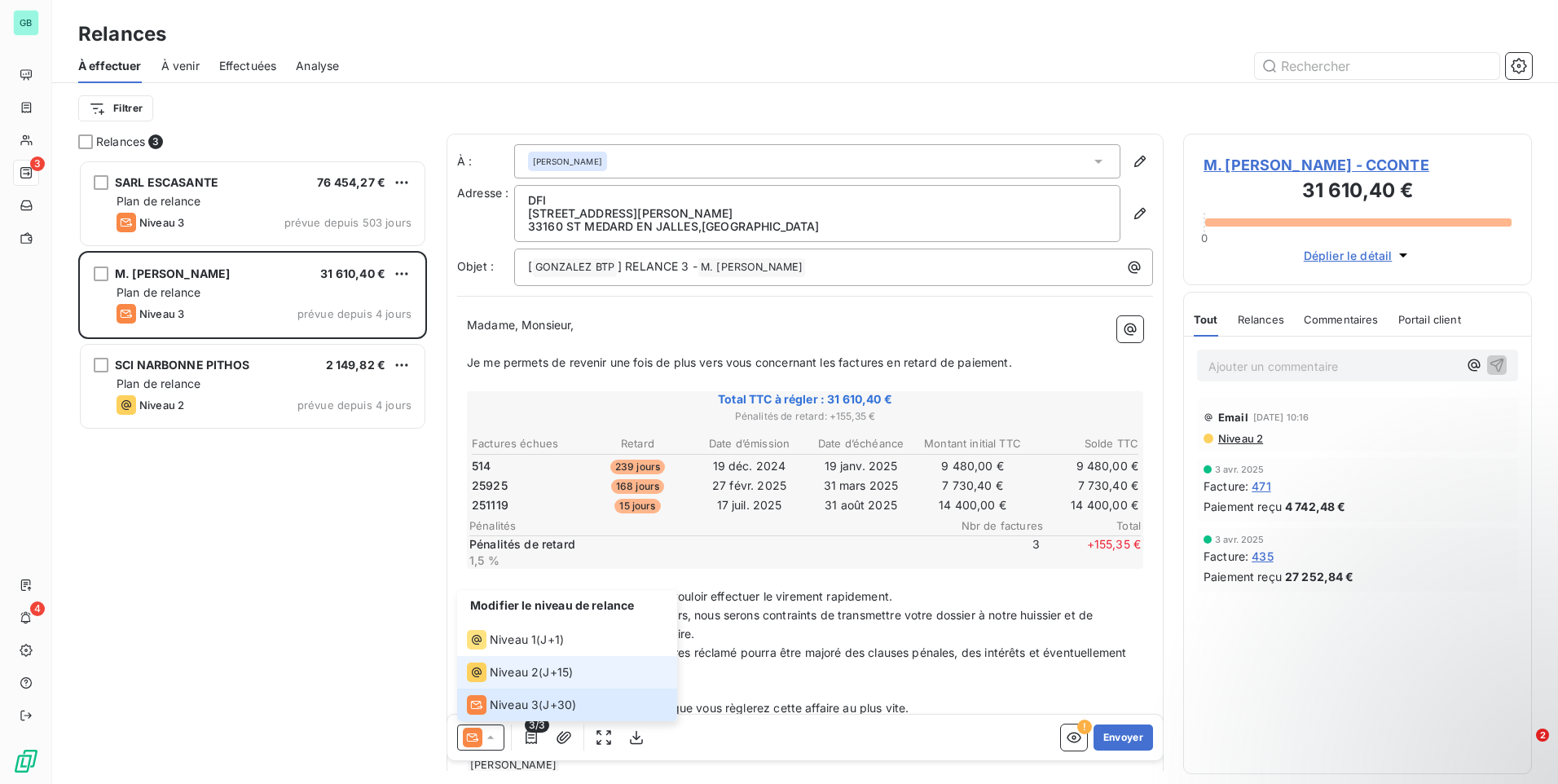
click at [505, 677] on span "Niveau 2" at bounding box center [514, 672] width 49 height 16
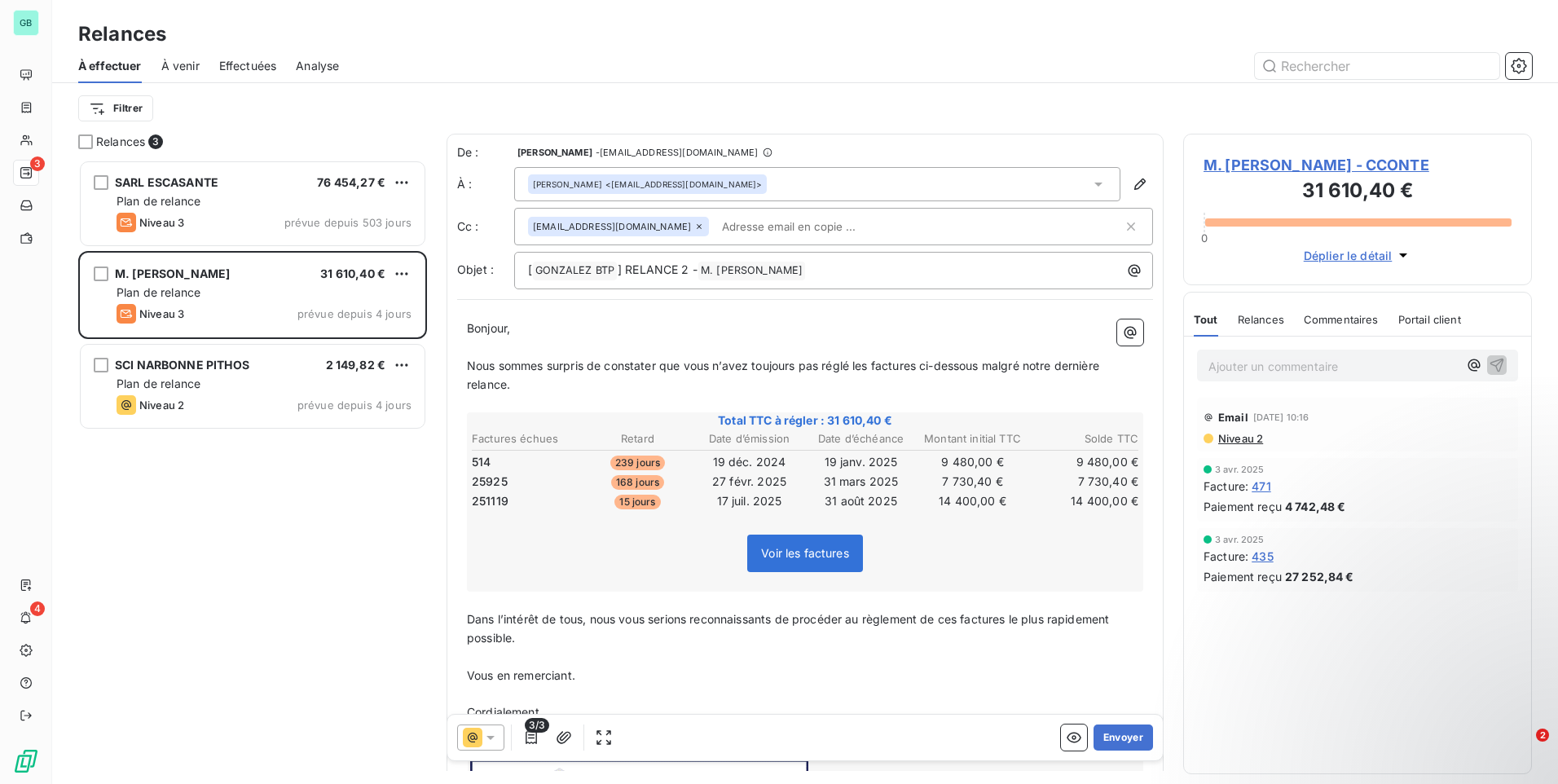
click at [756, 225] on input "text" at bounding box center [809, 226] width 189 height 24
click at [841, 233] on input "bourdil.m@" at bounding box center [809, 226] width 189 height 24
click at [795, 223] on input "bourdil.m@" at bounding box center [809, 226] width 189 height 24
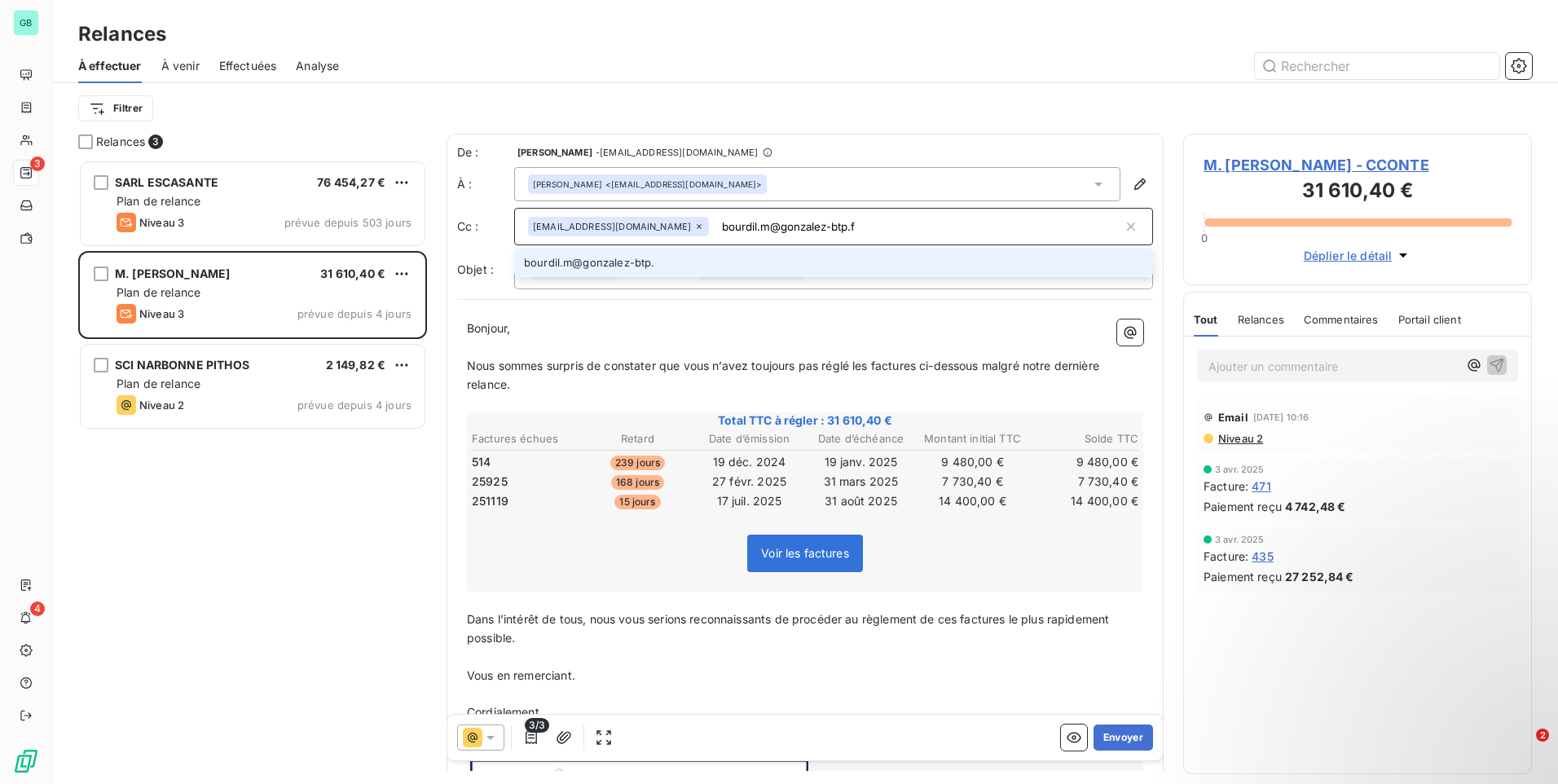
type input "bourdil.m@gonzalez-btp.fr"
type input "[EMAIL_ADDRESS][PERSON_NAME][DOMAIN_NAME]"
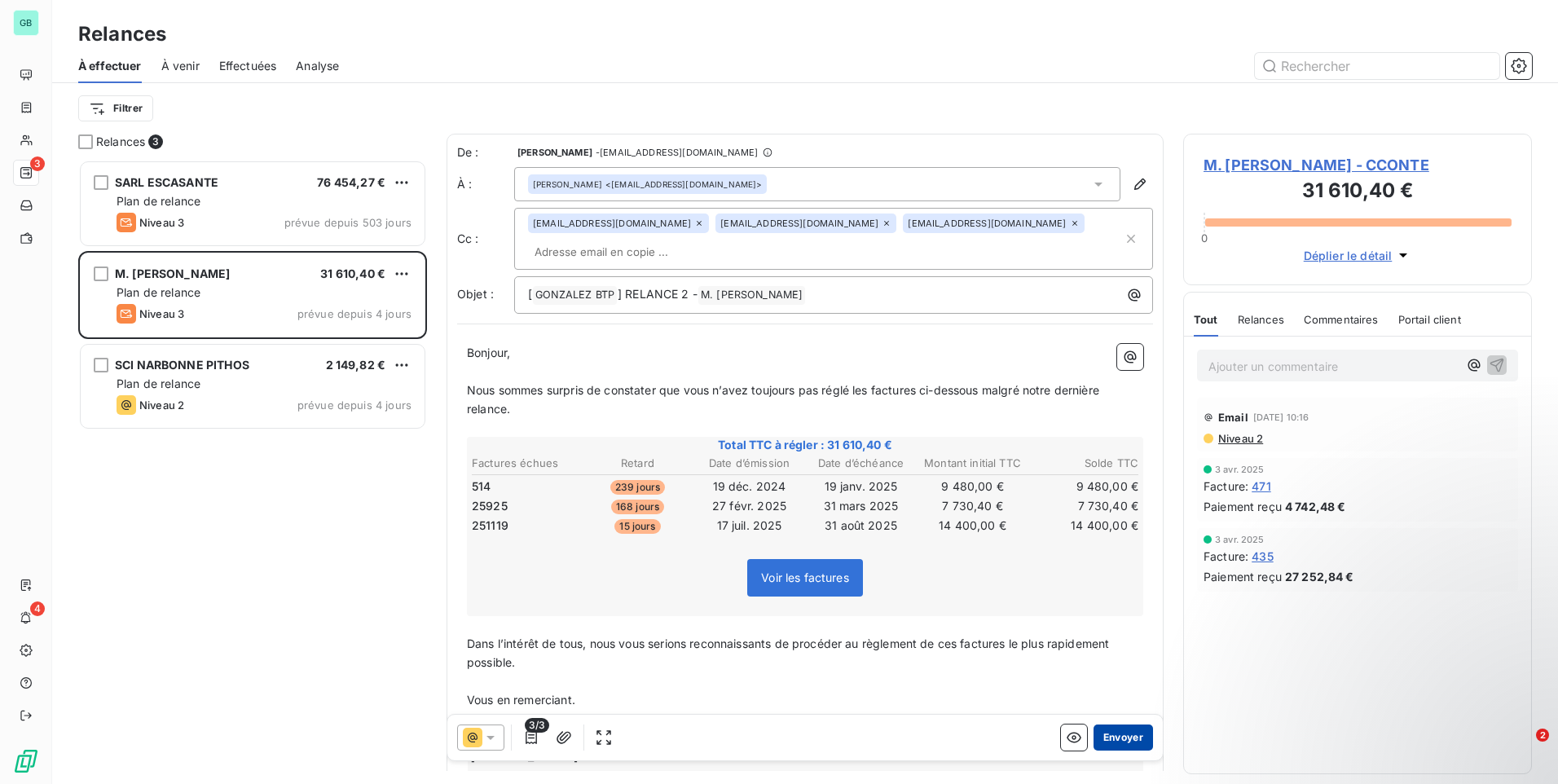
click at [1094, 746] on button "Envoyer" at bounding box center [1124, 737] width 60 height 26
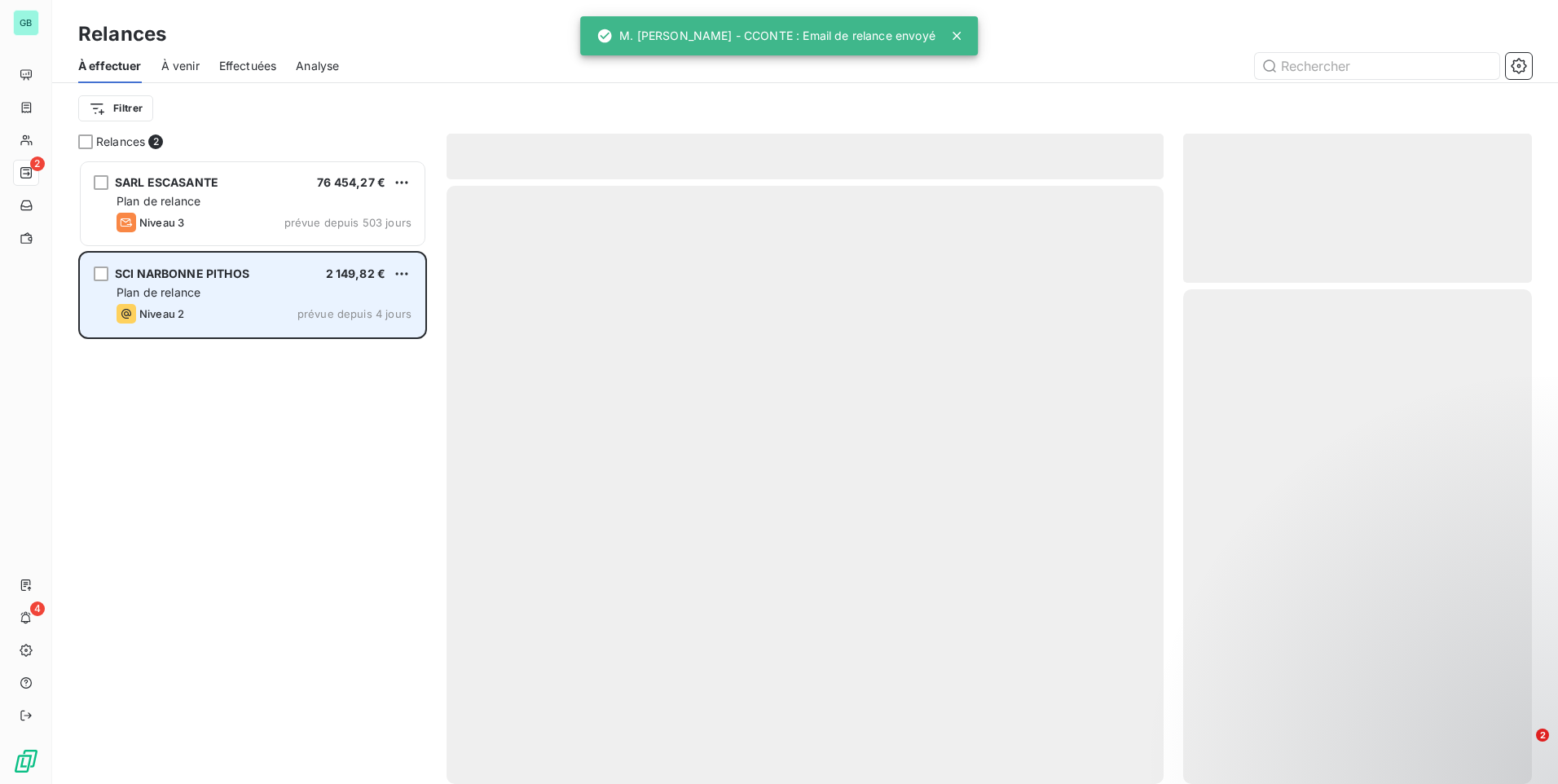
click at [269, 304] on div "Niveau 2 prévue depuis 4 jours" at bounding box center [263, 313] width 295 height 19
